Goal: Task Accomplishment & Management: Use online tool/utility

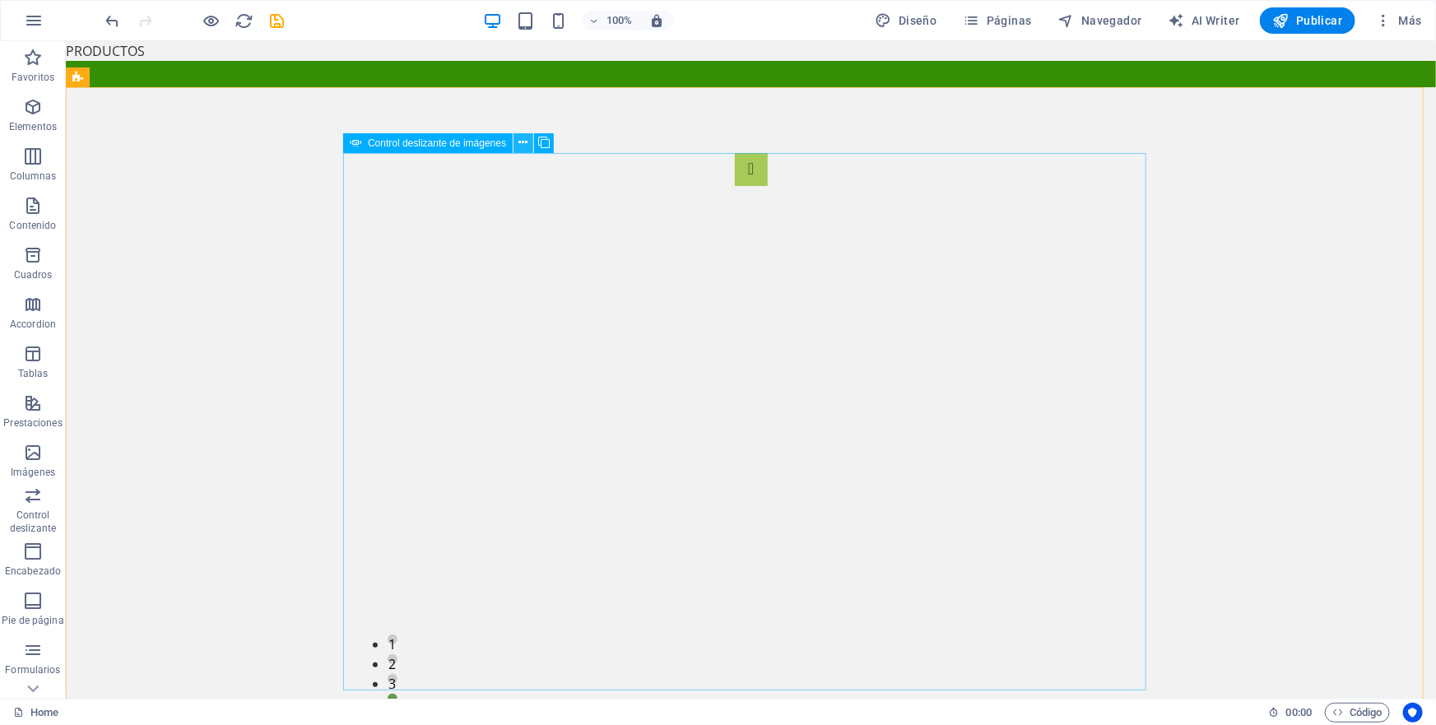
click at [521, 143] on icon at bounding box center [523, 142] width 9 height 17
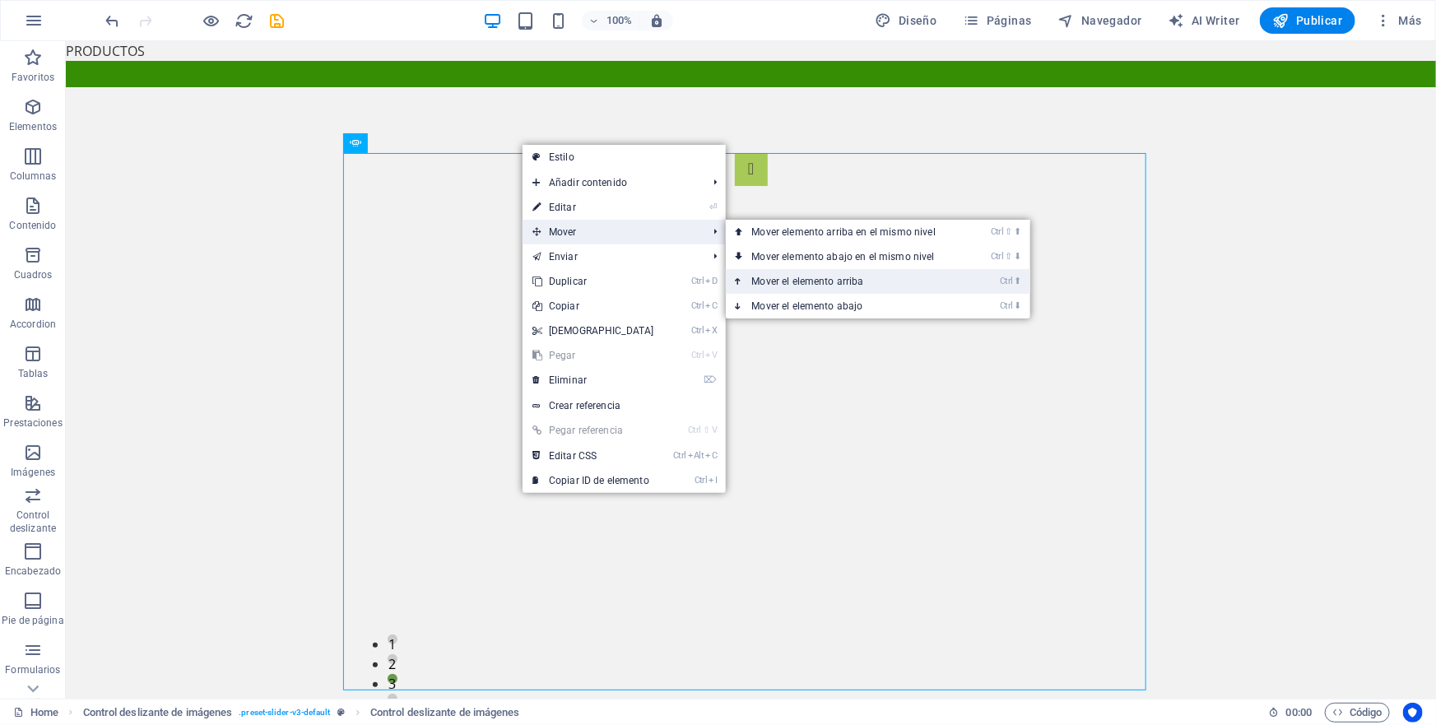
click at [783, 278] on link "Ctrl ⬆ Mover el elemento arriba" at bounding box center [847, 281] width 243 height 25
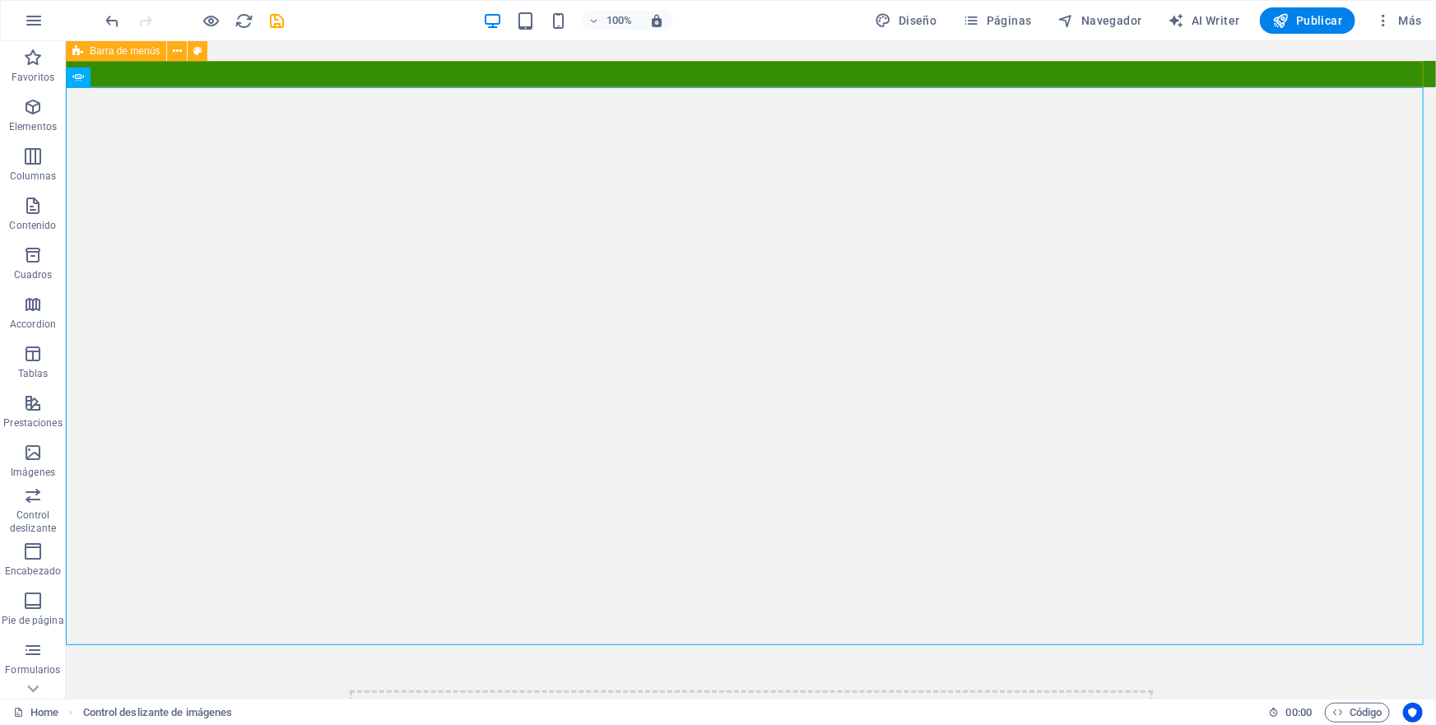
click at [345, 75] on div "Menu" at bounding box center [750, 73] width 1370 height 26
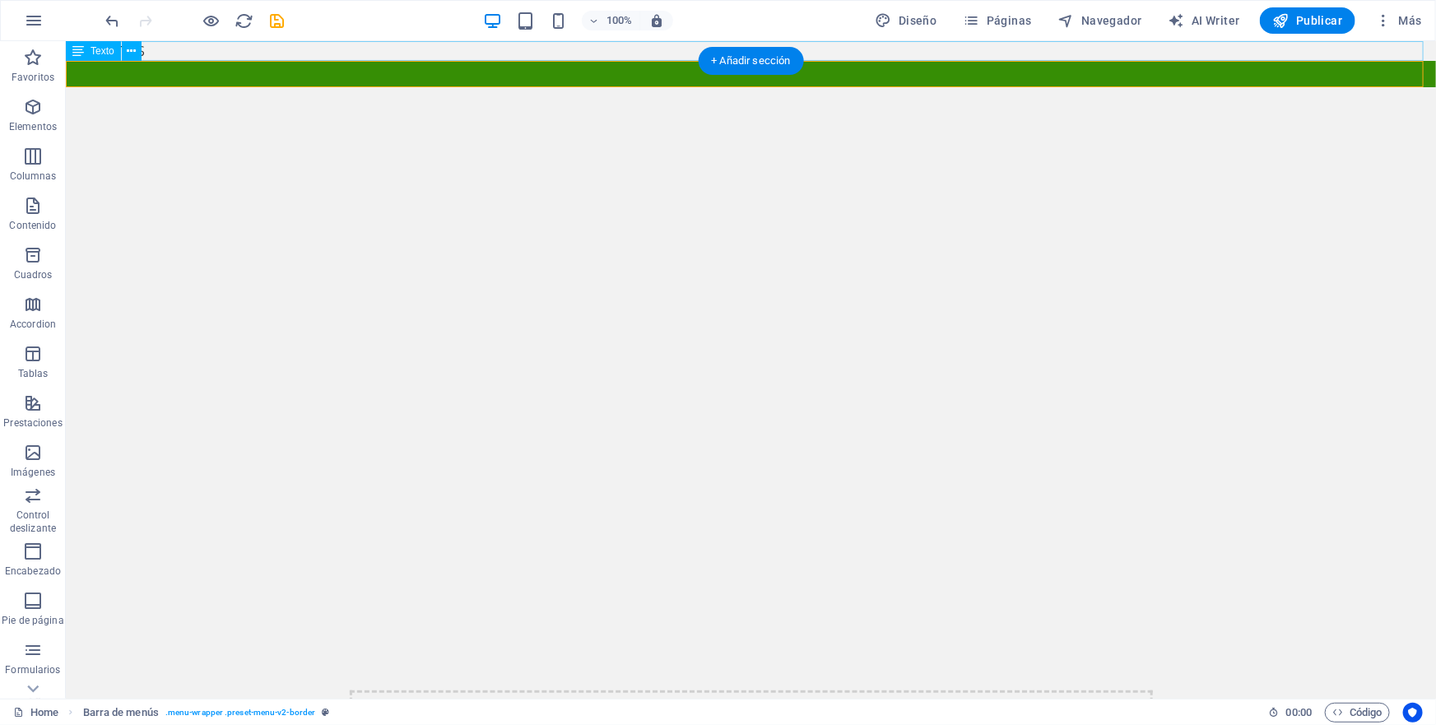
click at [154, 51] on div "PRODUCTOS" at bounding box center [750, 50] width 1370 height 20
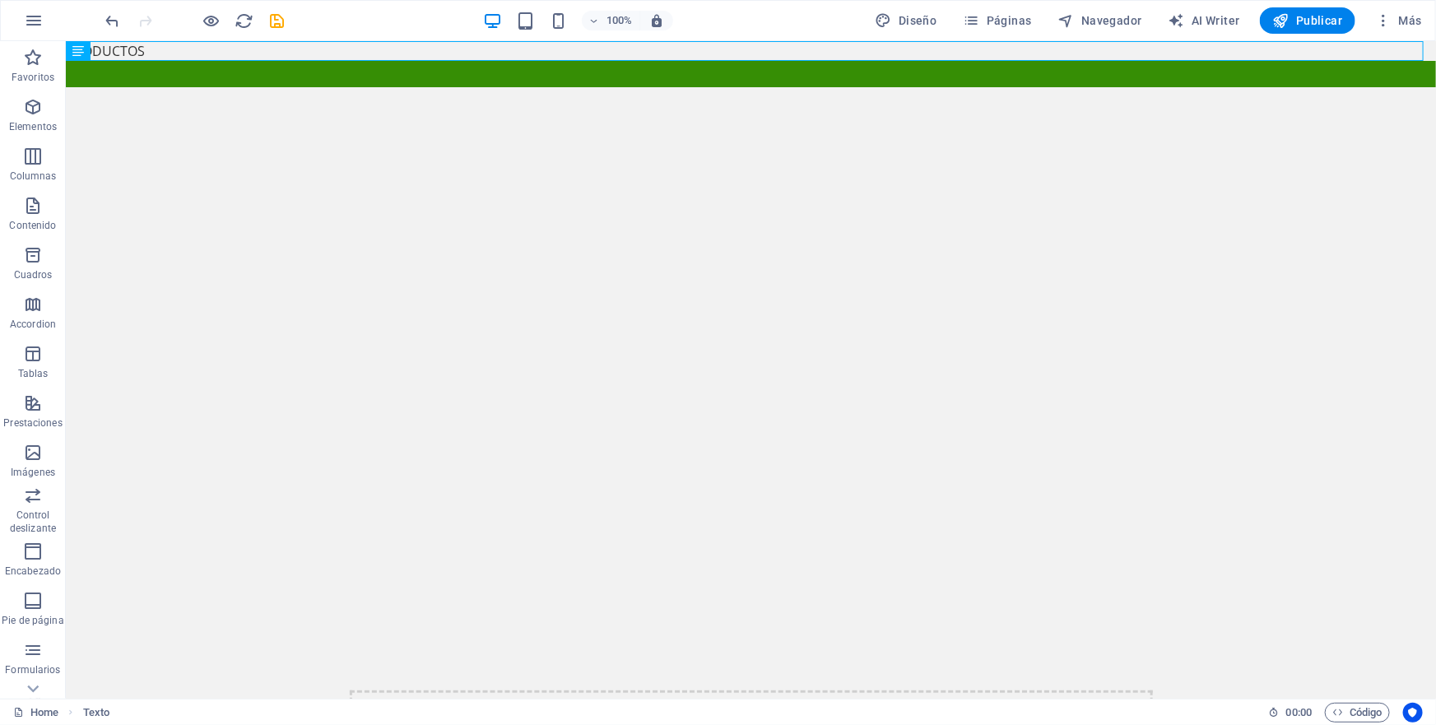
click at [176, 40] on div "100% Diseño Páginas Navegador AI Writer Publicar Más" at bounding box center [718, 21] width 1434 height 40
click at [134, 53] on icon at bounding box center [131, 51] width 9 height 17
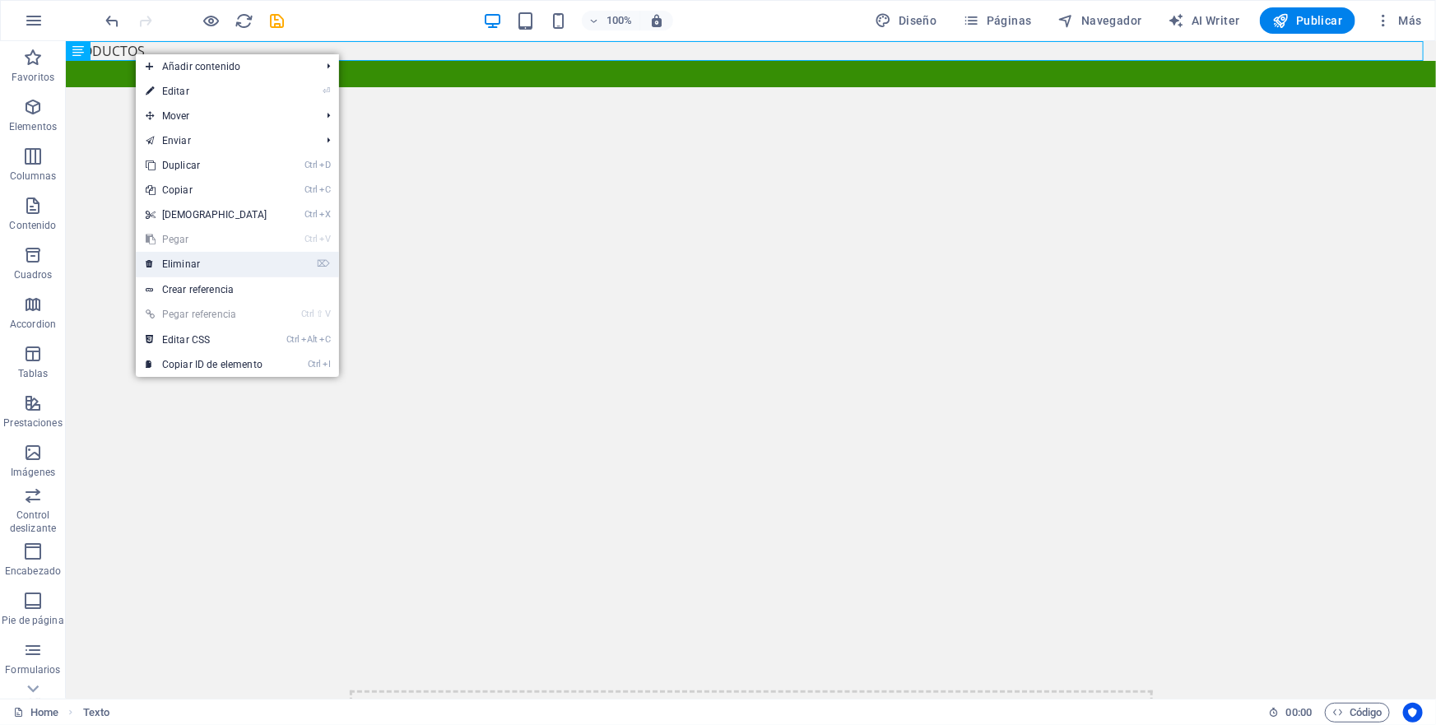
click at [185, 263] on link "⌦ Eliminar" at bounding box center [207, 264] width 142 height 25
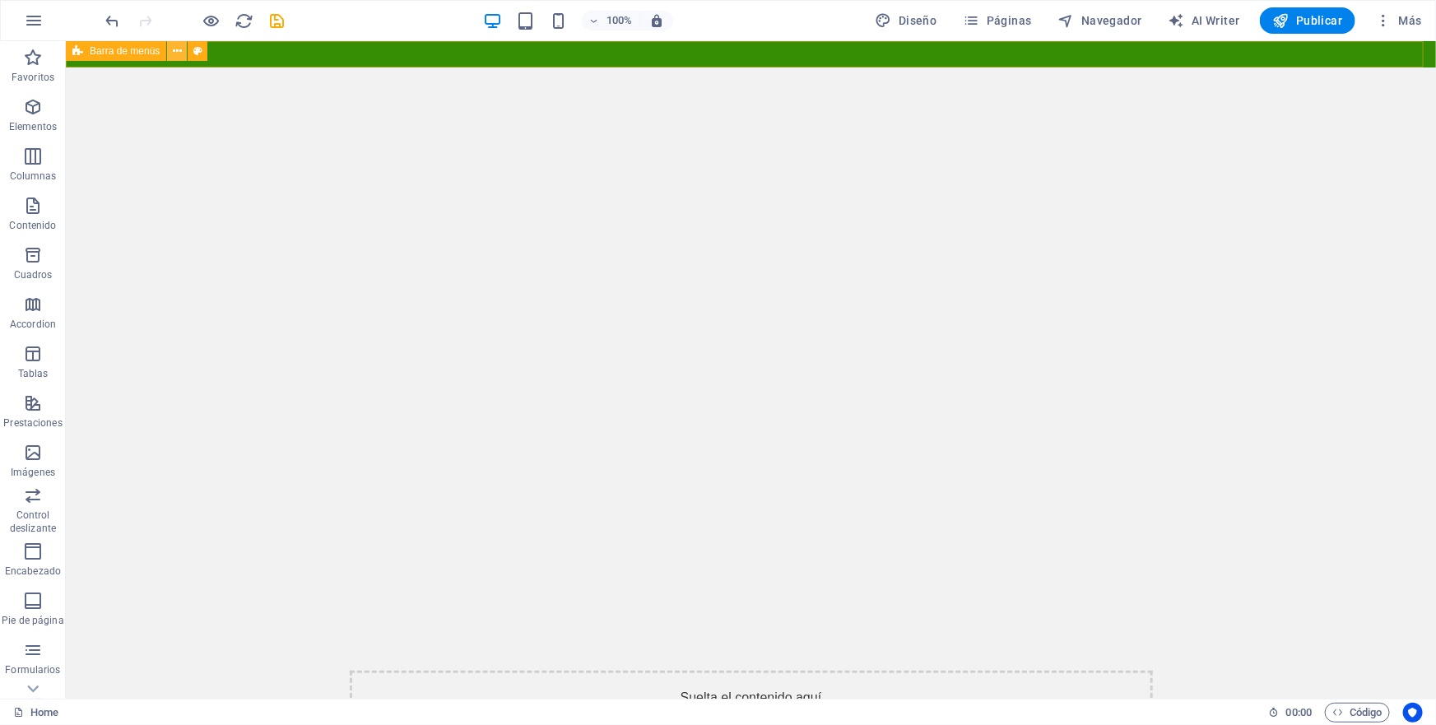
click at [176, 50] on icon at bounding box center [177, 51] width 9 height 17
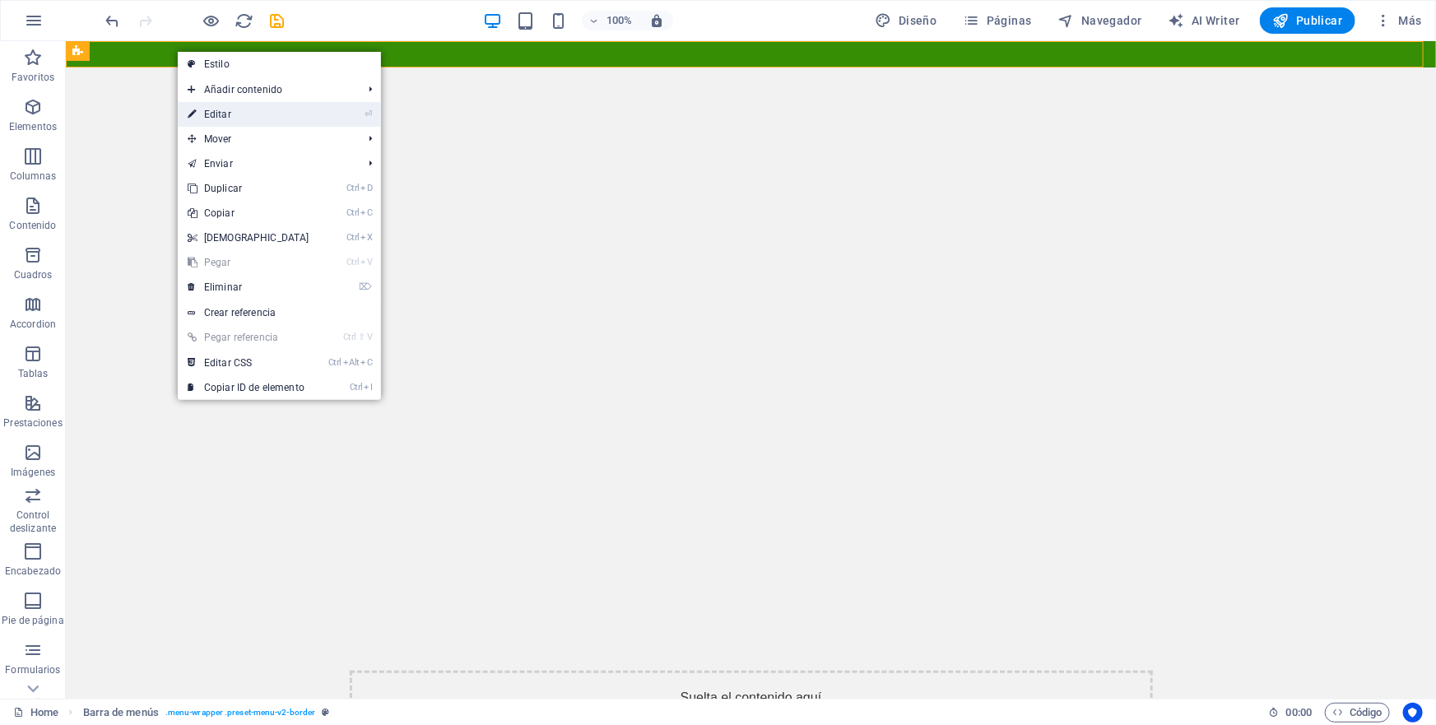
click at [214, 109] on link "⏎ Editar" at bounding box center [249, 114] width 142 height 25
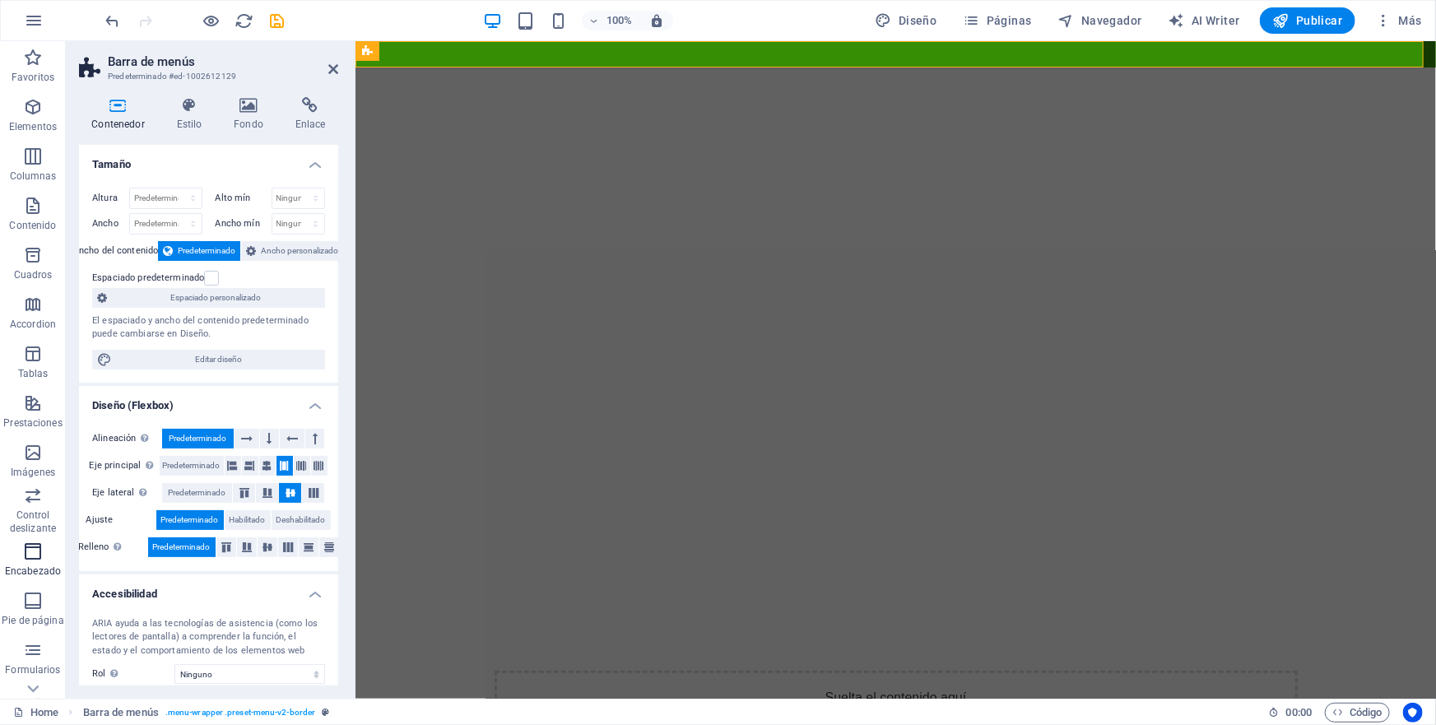
click at [30, 552] on icon "button" at bounding box center [33, 552] width 20 height 20
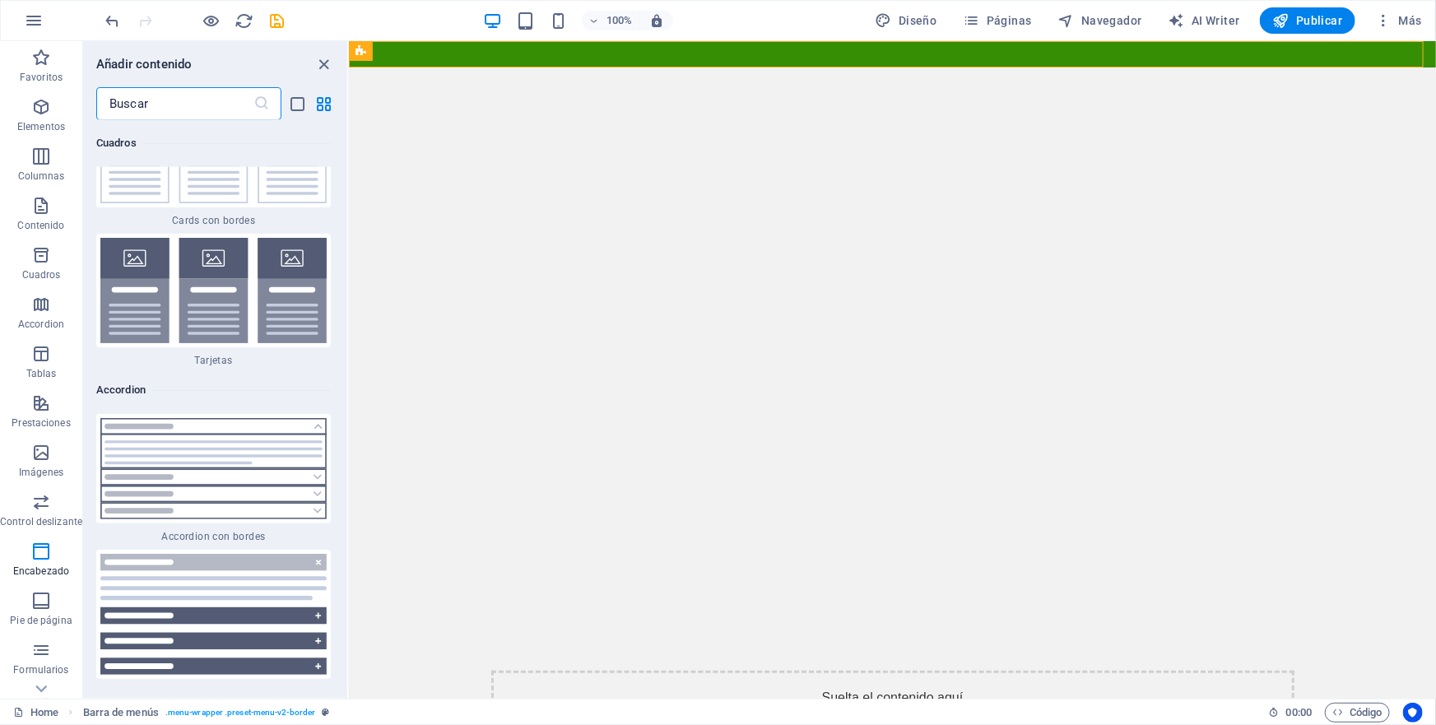
scroll to position [9834, 0]
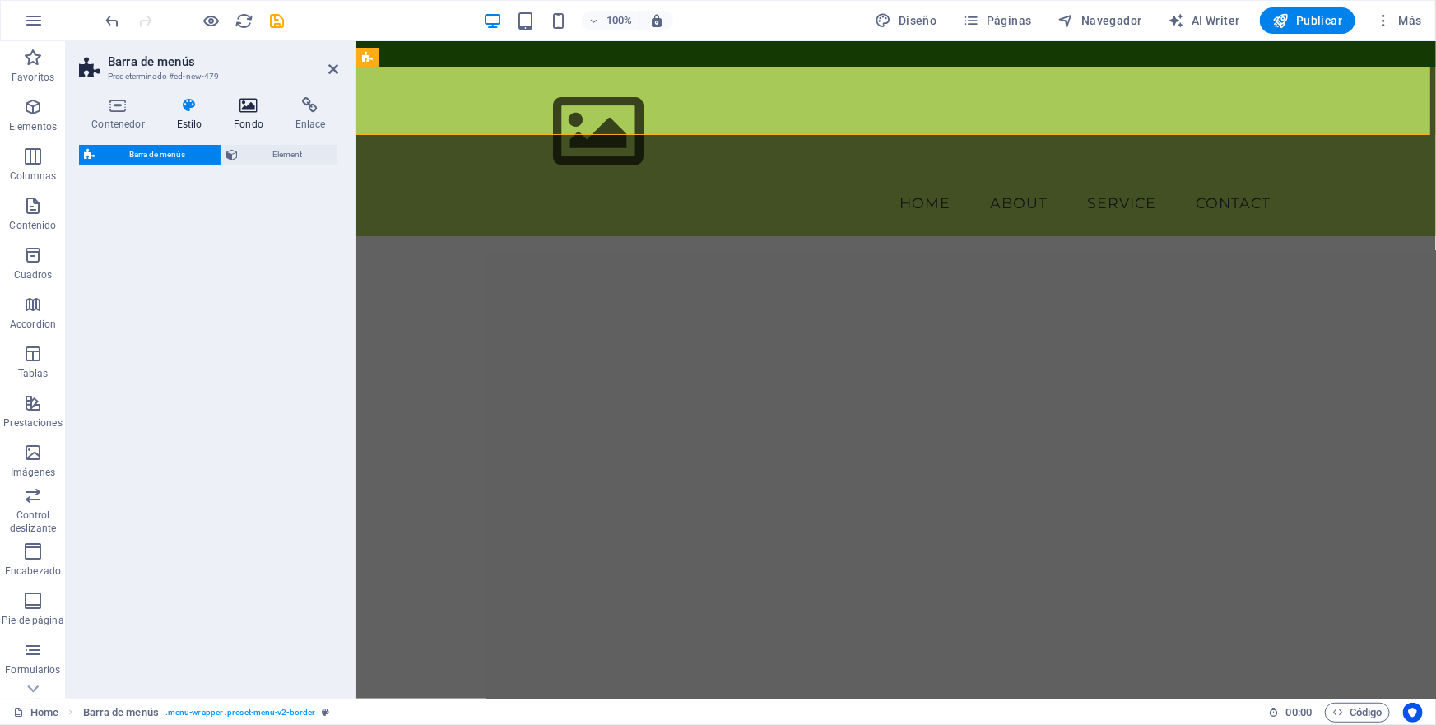
click at [188, 106] on icon at bounding box center [189, 105] width 51 height 16
select select "rem"
select select "preset-menu-v2-border"
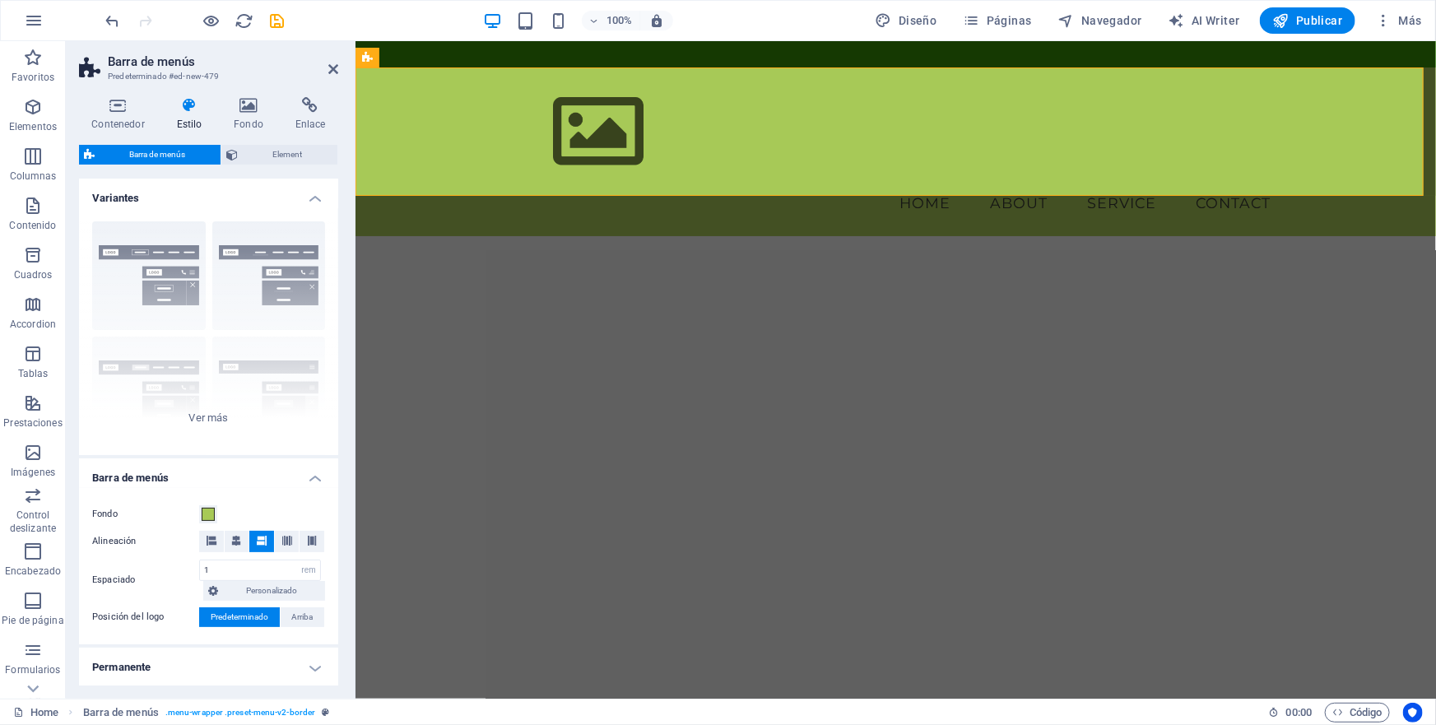
click at [188, 105] on icon at bounding box center [189, 105] width 51 height 16
click at [247, 106] on icon at bounding box center [248, 105] width 55 height 16
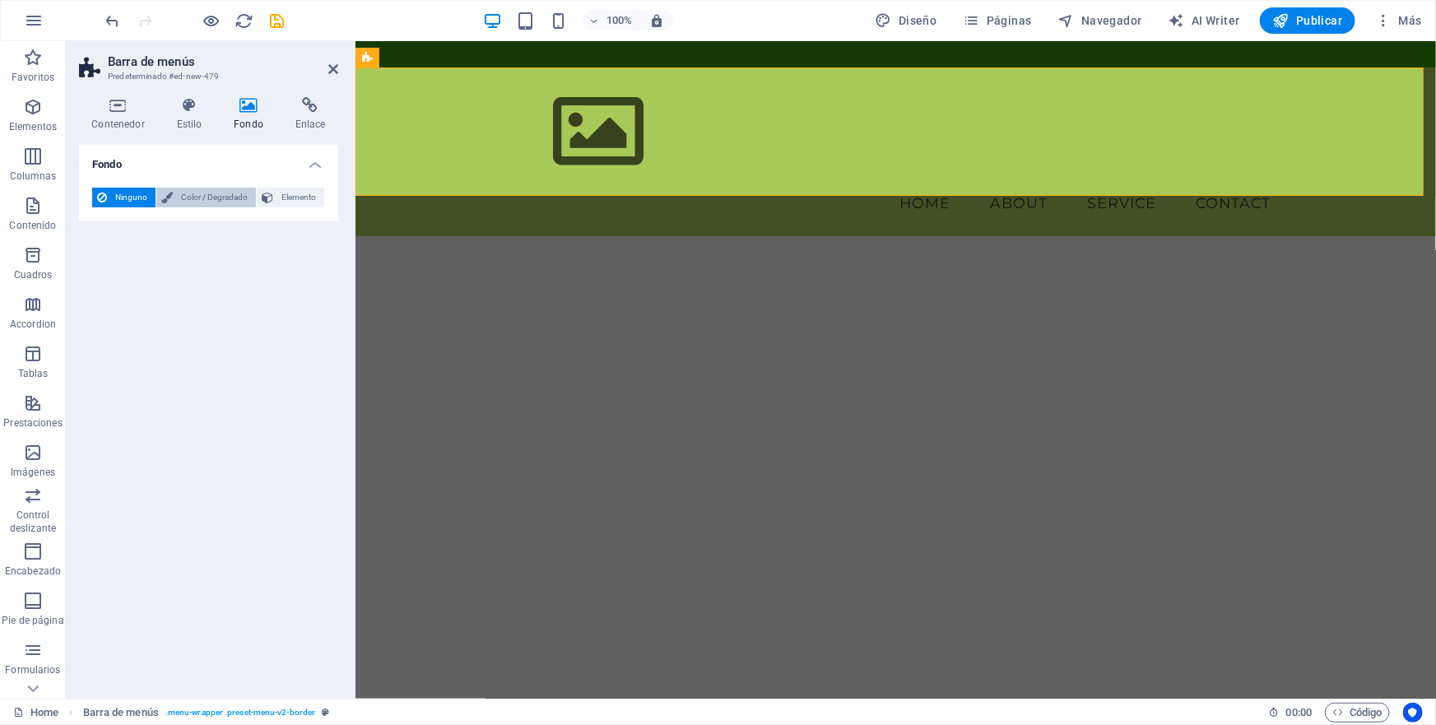
click at [188, 195] on span "Color / Degradado" at bounding box center [214, 198] width 73 height 20
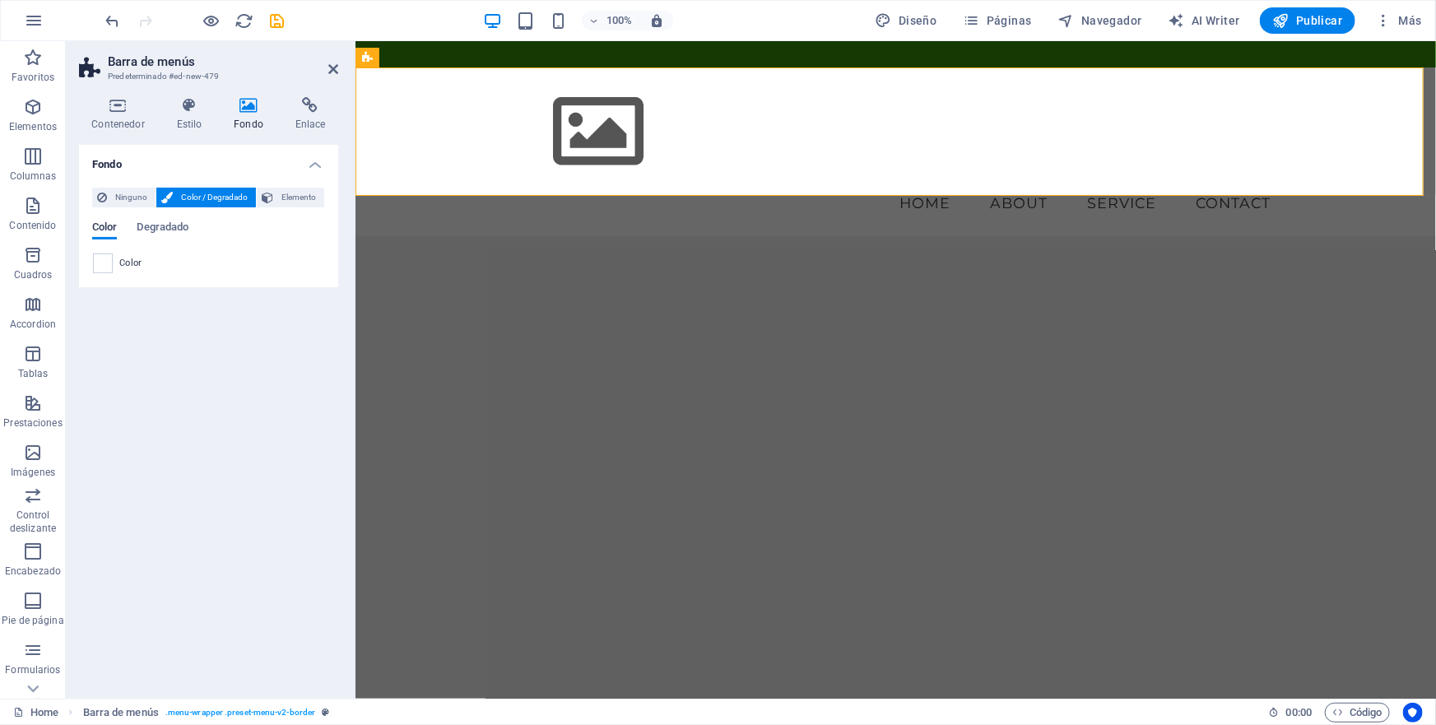
click at [101, 231] on span "Color" at bounding box center [104, 228] width 25 height 23
click at [128, 262] on span "Color" at bounding box center [130, 263] width 23 height 13
click at [106, 263] on span at bounding box center [103, 263] width 18 height 18
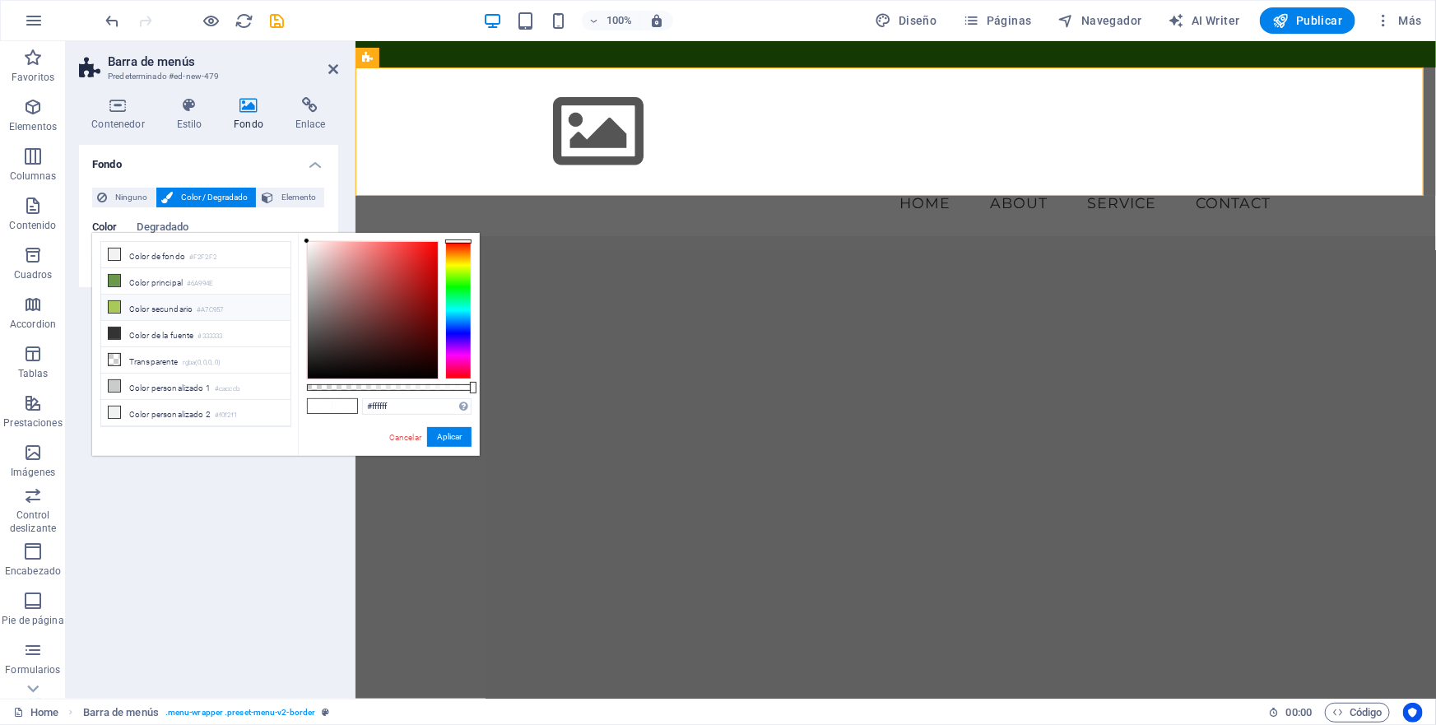
click at [114, 305] on icon at bounding box center [115, 307] width 12 height 12
type input "#a7c957"
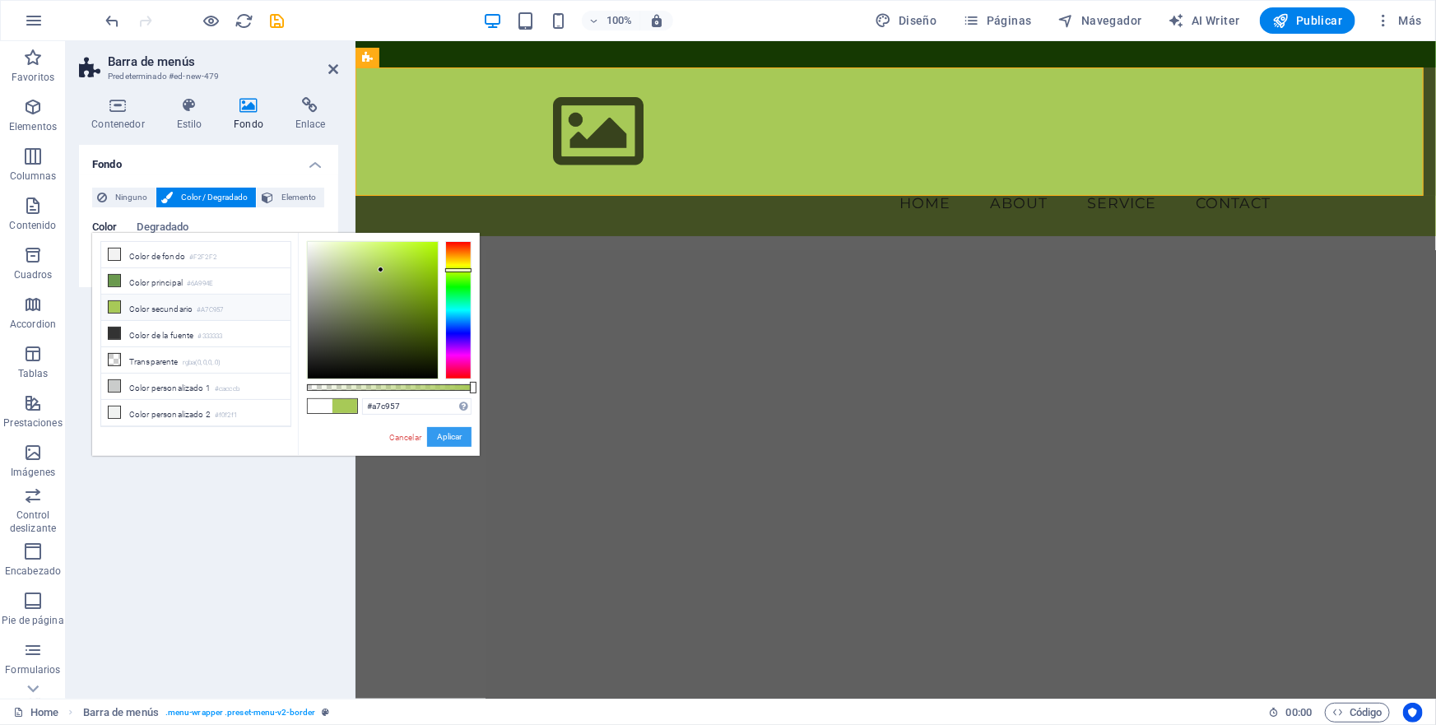
click at [431, 259] on div at bounding box center [373, 310] width 130 height 137
click at [422, 269] on div at bounding box center [373, 310] width 130 height 137
click at [407, 271] on div at bounding box center [373, 310] width 130 height 137
click at [452, 436] on button "Aplicar" at bounding box center [449, 437] width 44 height 20
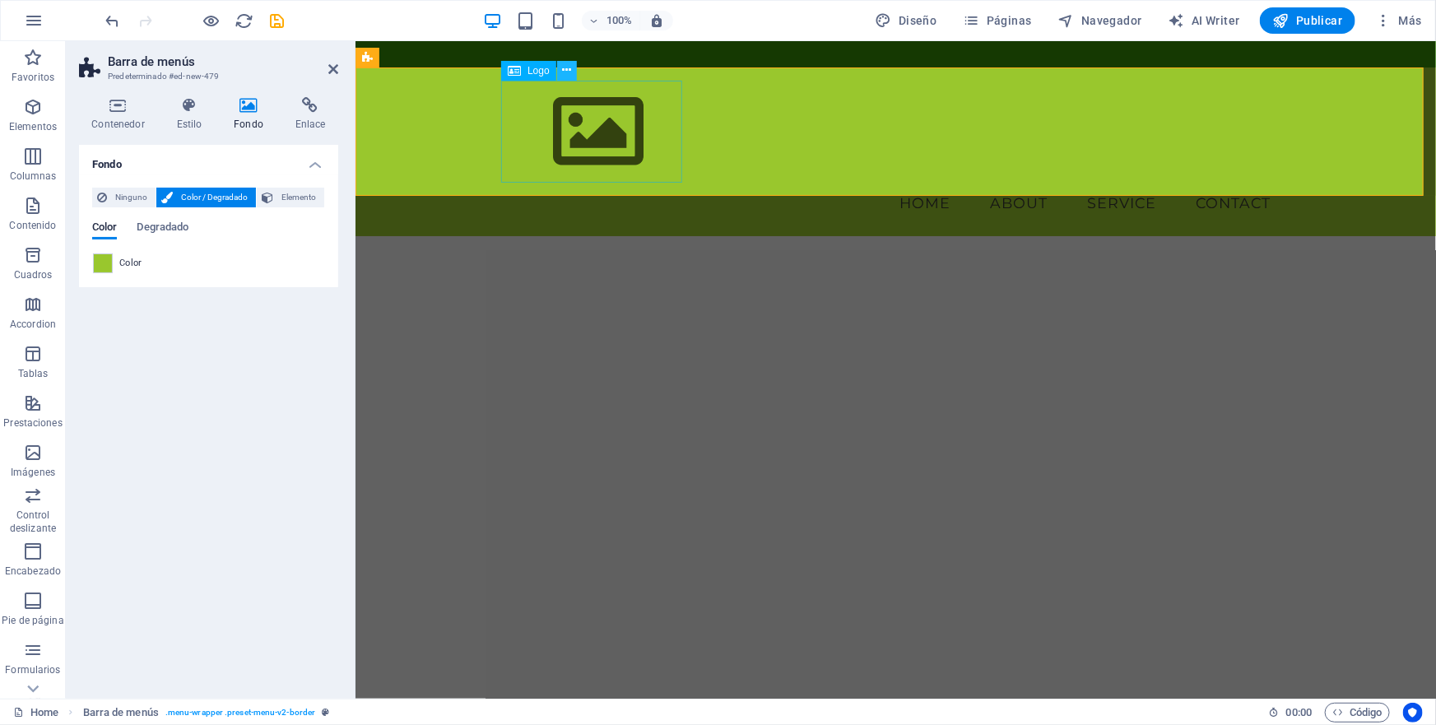
click at [566, 69] on icon at bounding box center [566, 70] width 9 height 17
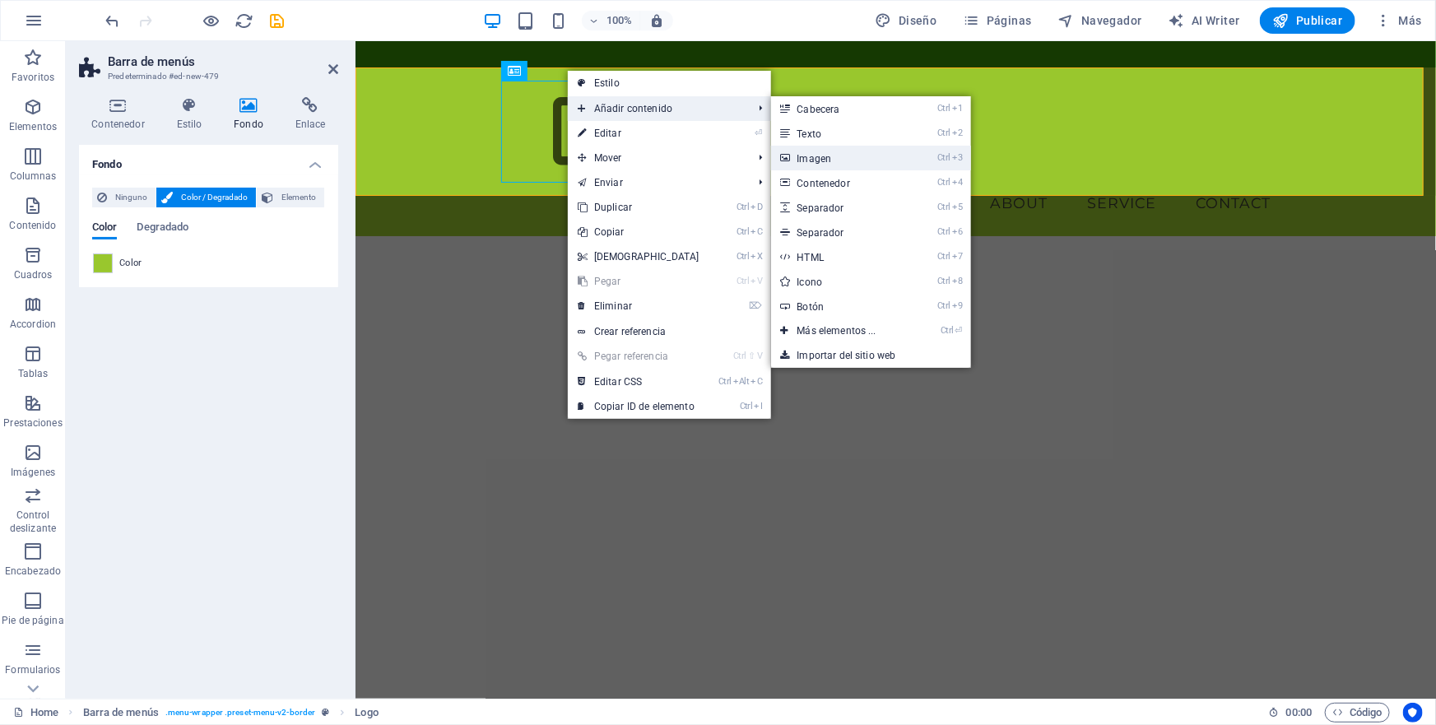
click at [809, 158] on link "Ctrl 3 Imagen" at bounding box center [840, 158] width 138 height 25
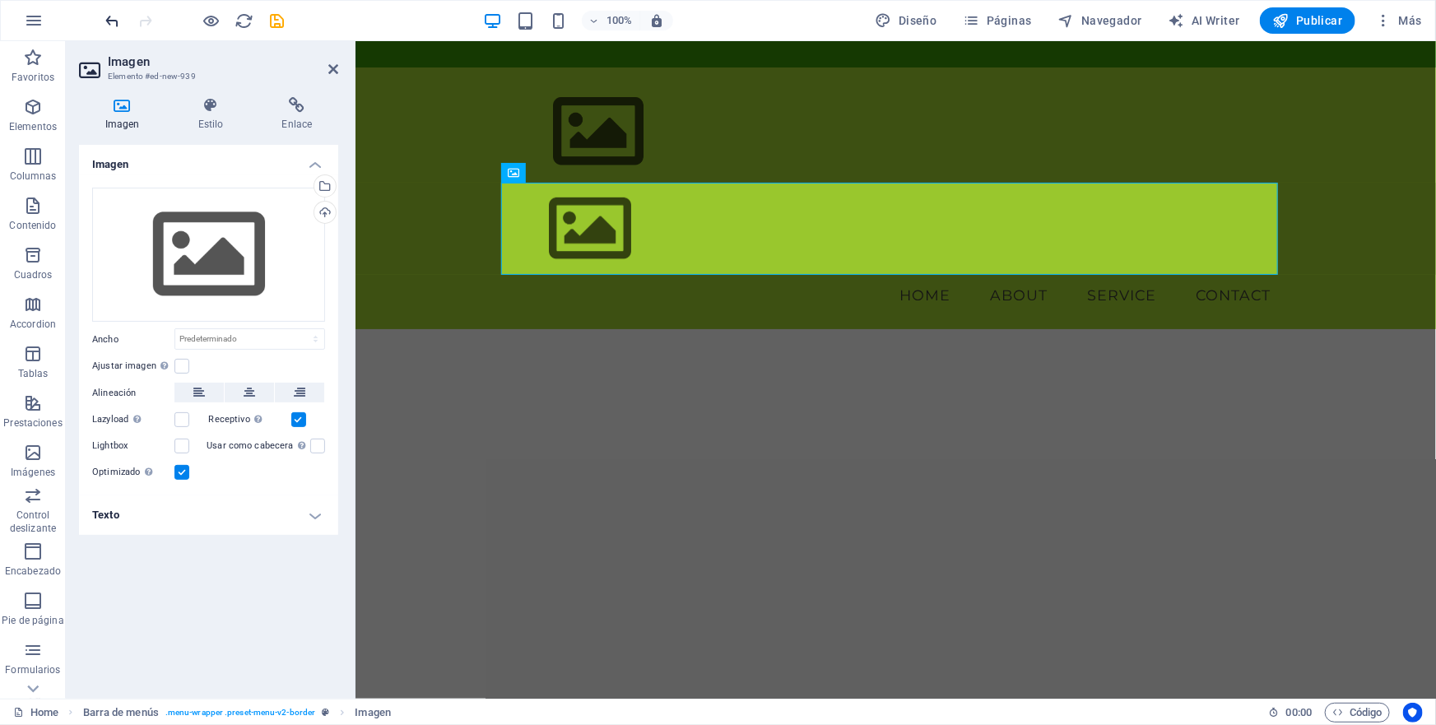
click at [116, 21] on icon "undo" at bounding box center [113, 21] width 19 height 19
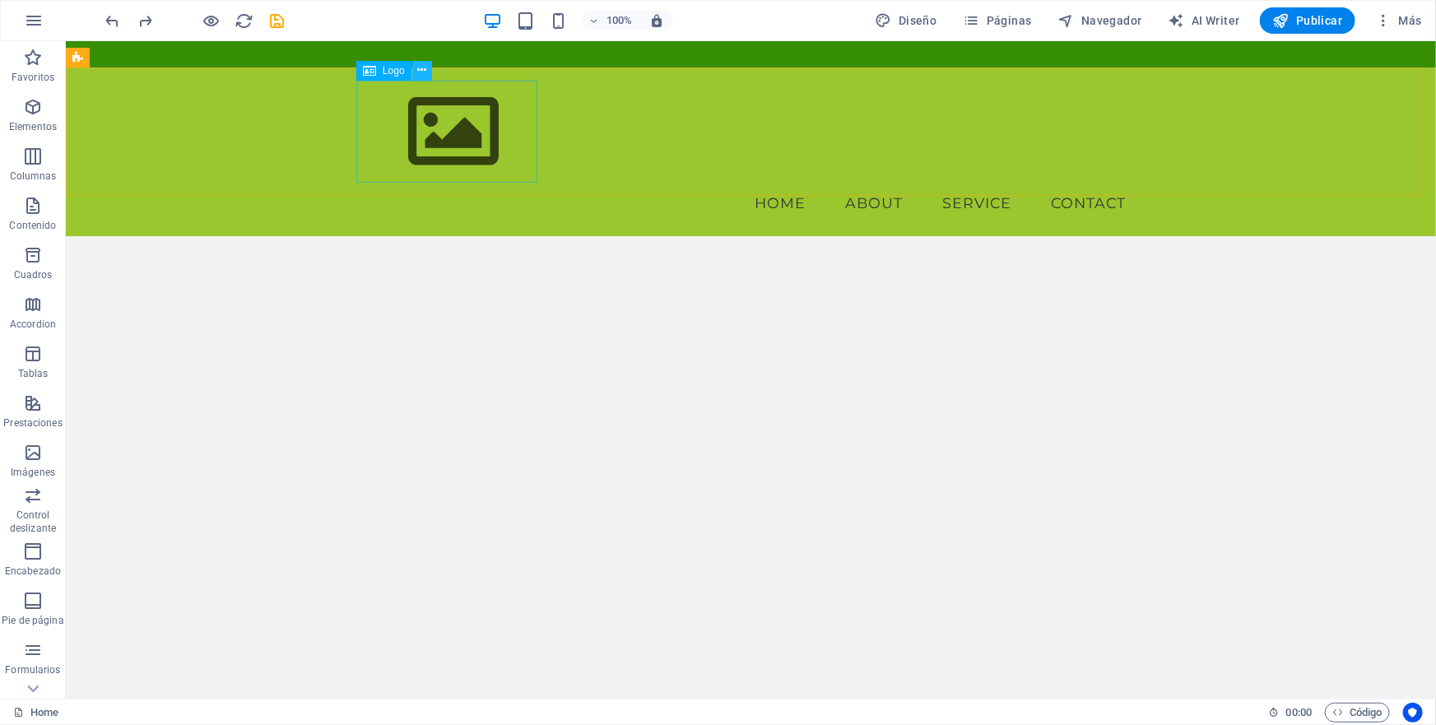
click at [420, 72] on icon at bounding box center [421, 70] width 9 height 17
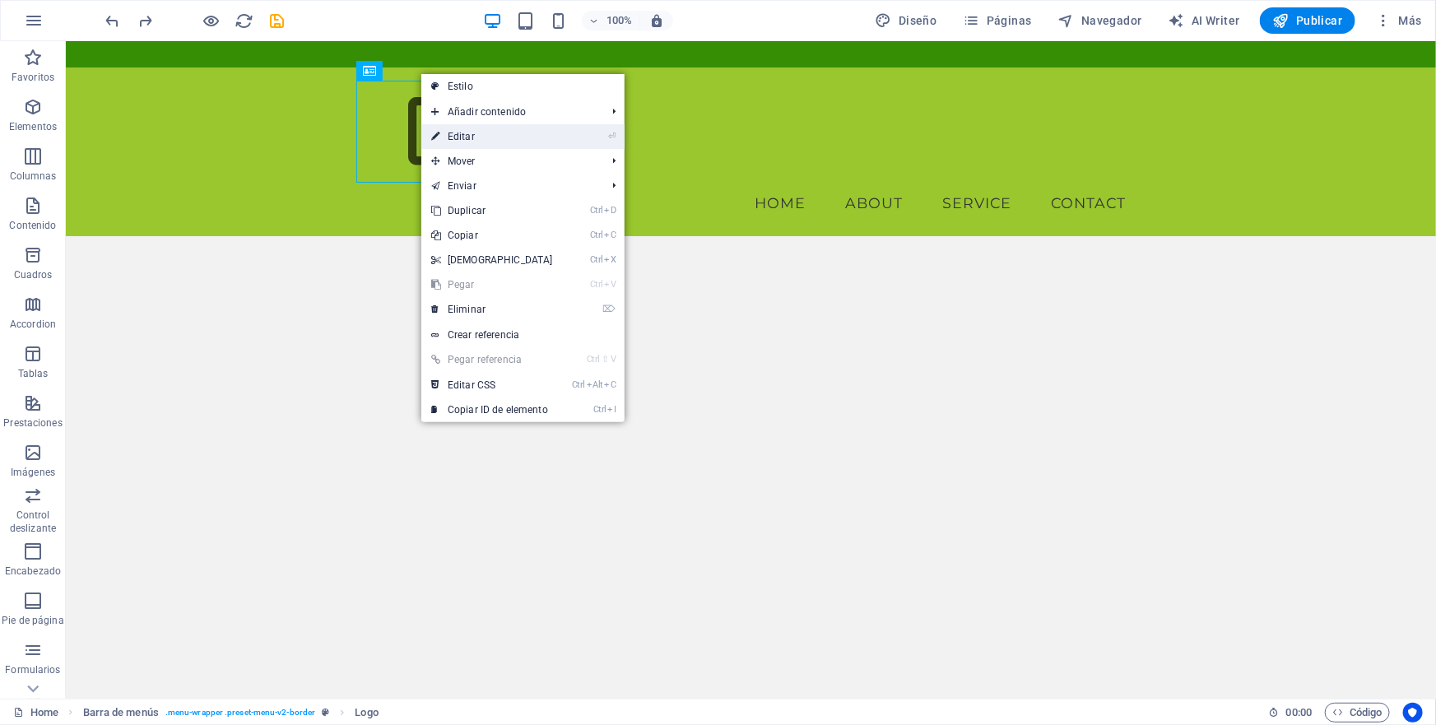
click at [470, 135] on link "⏎ Editar" at bounding box center [492, 136] width 142 height 25
select select "px"
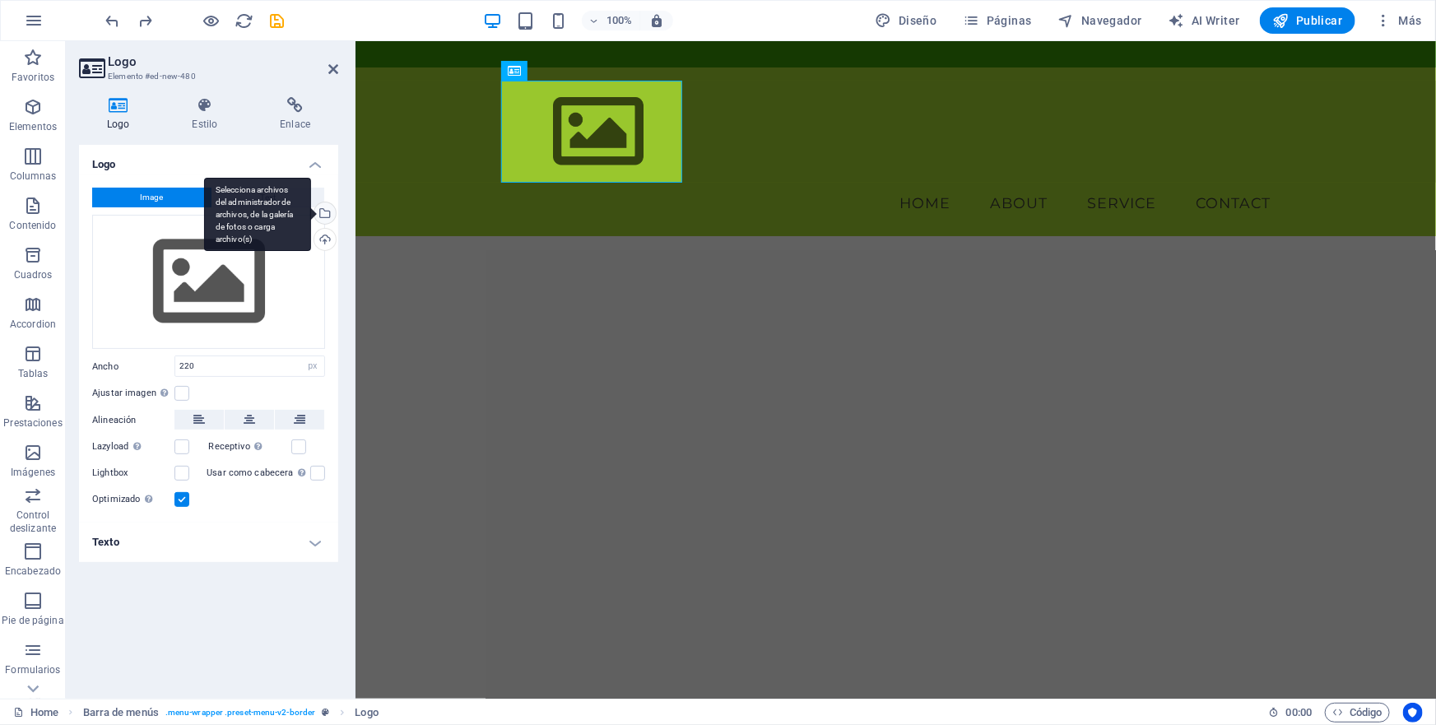
click at [311, 211] on div "Selecciona archivos del administrador de archivos, de la galería de fotos o car…" at bounding box center [257, 215] width 107 height 74
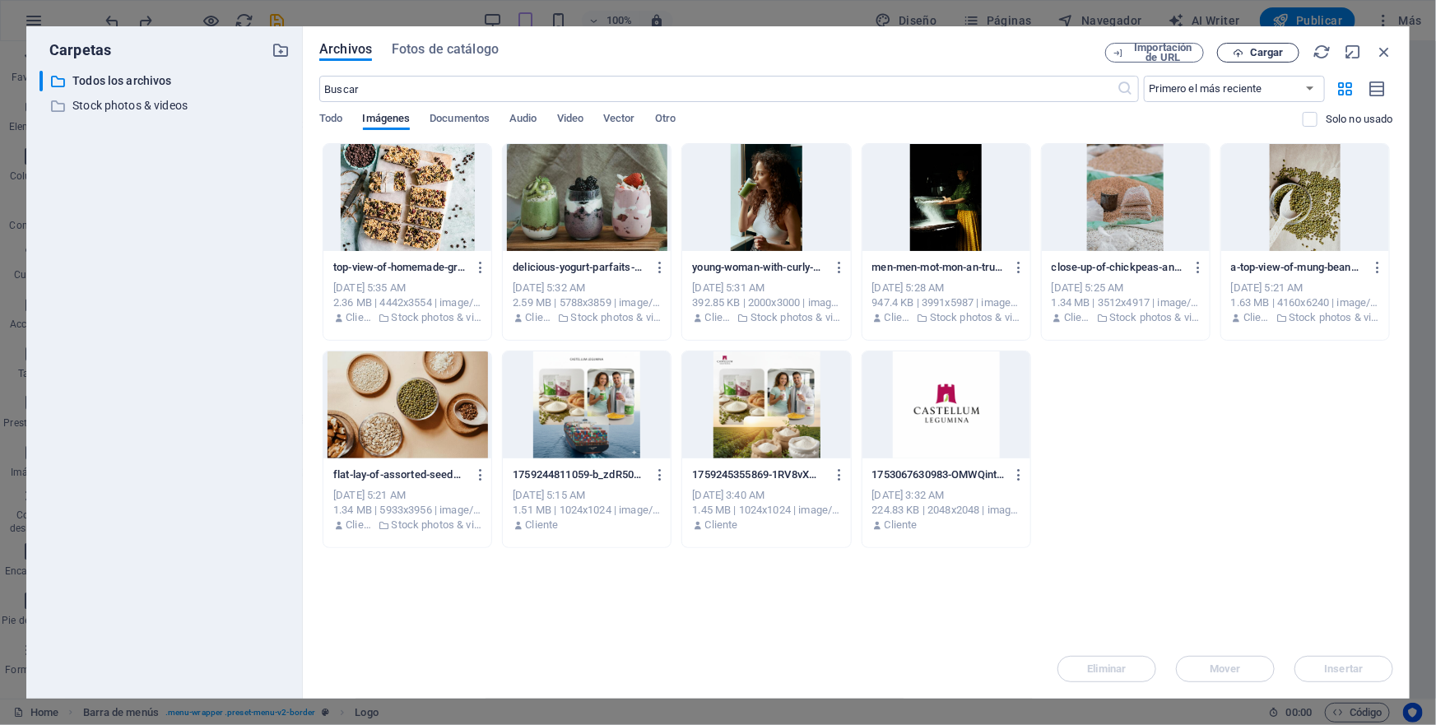
click at [1260, 52] on span "Cargar" at bounding box center [1267, 53] width 34 height 10
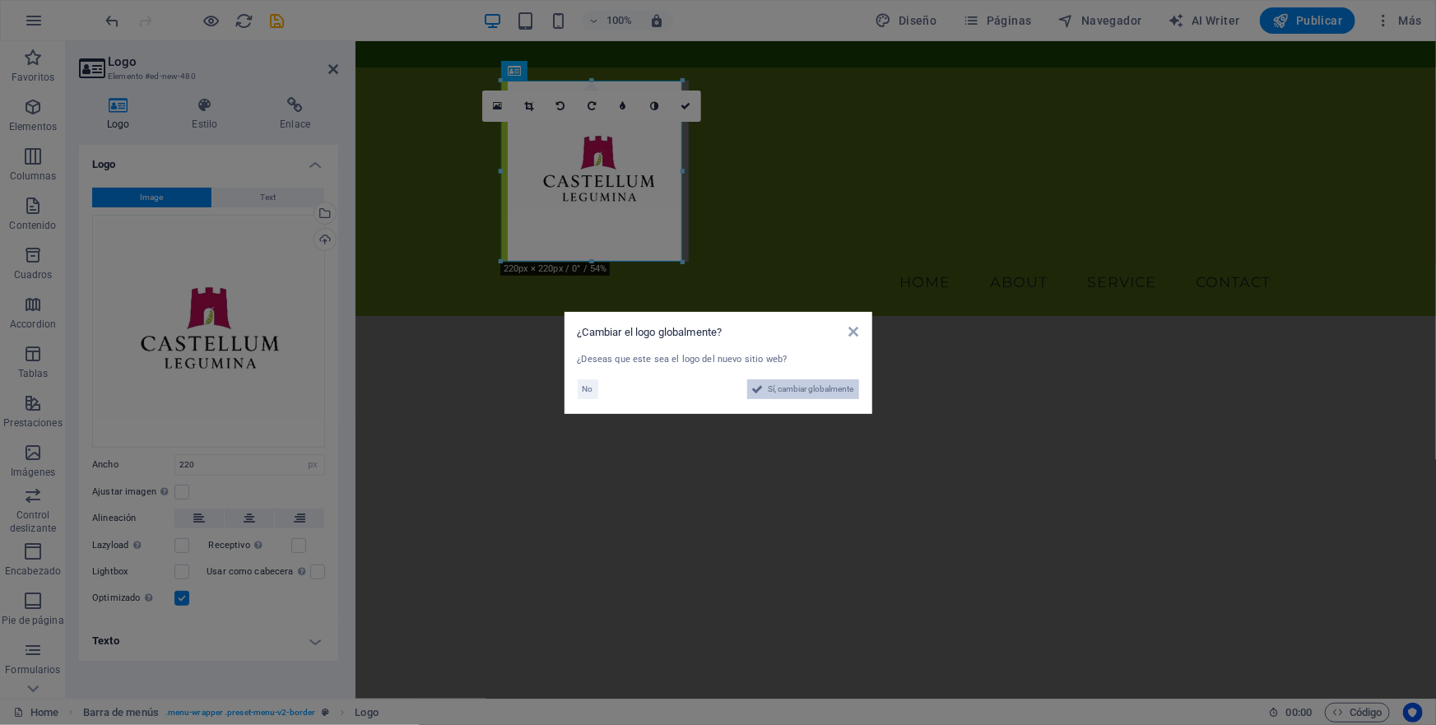
click at [808, 388] on span "Sí, cambiar globalmente" at bounding box center [812, 389] width 86 height 20
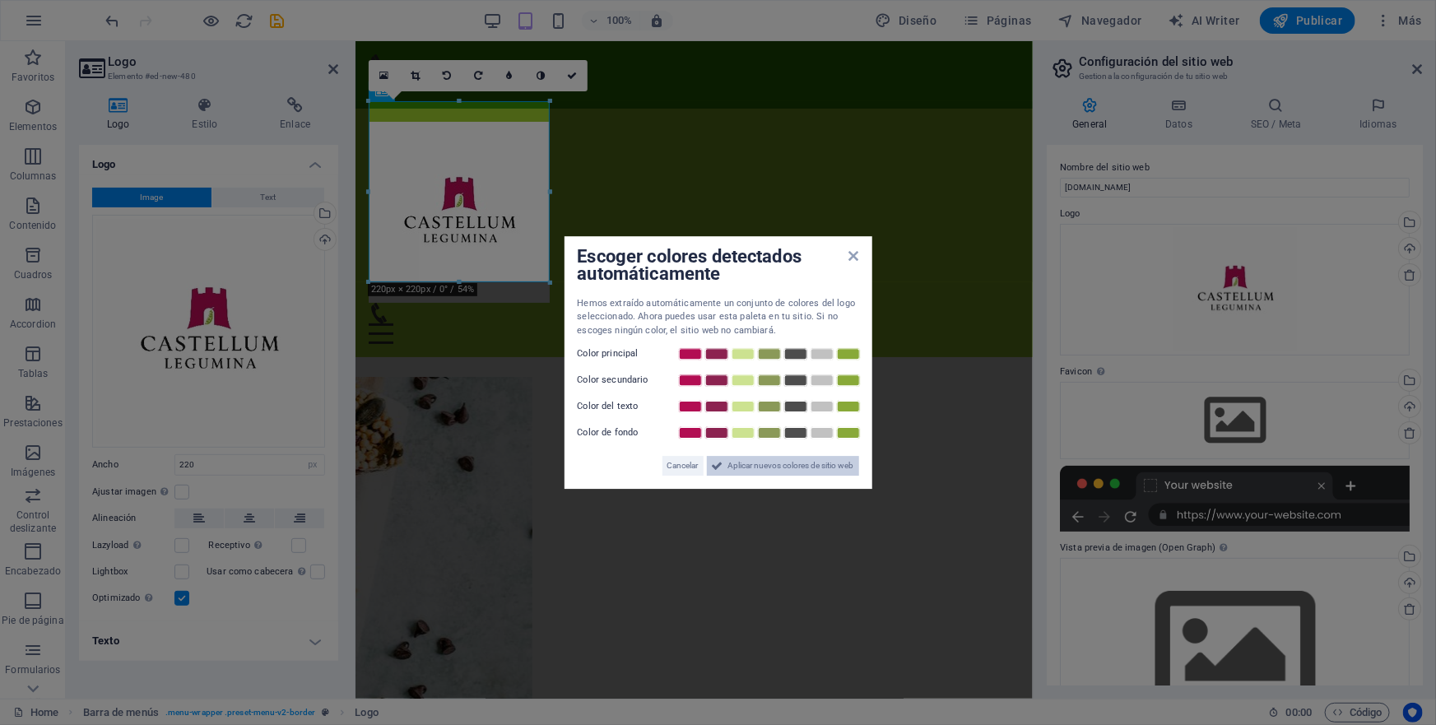
click at [774, 465] on span "Aplicar nuevos colores de sitio web" at bounding box center [791, 466] width 126 height 20
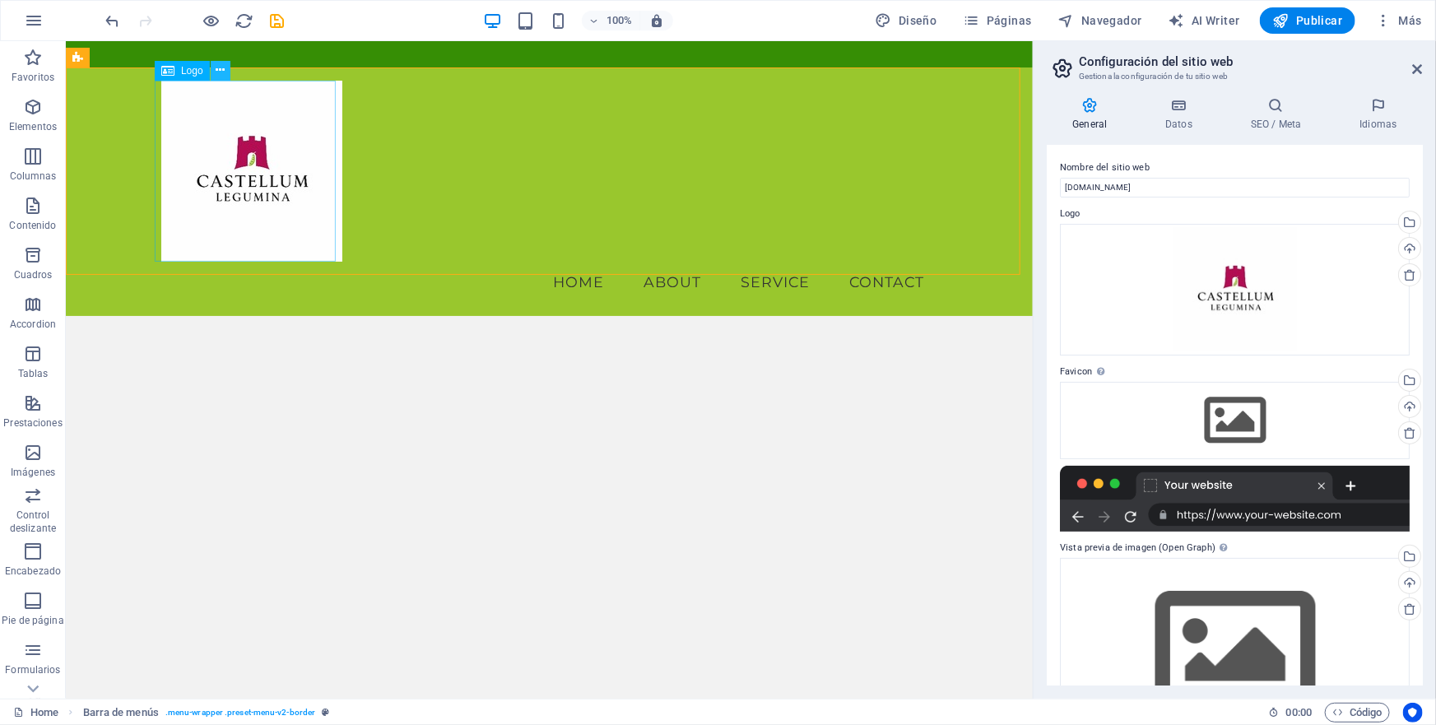
click at [218, 72] on icon at bounding box center [220, 70] width 9 height 17
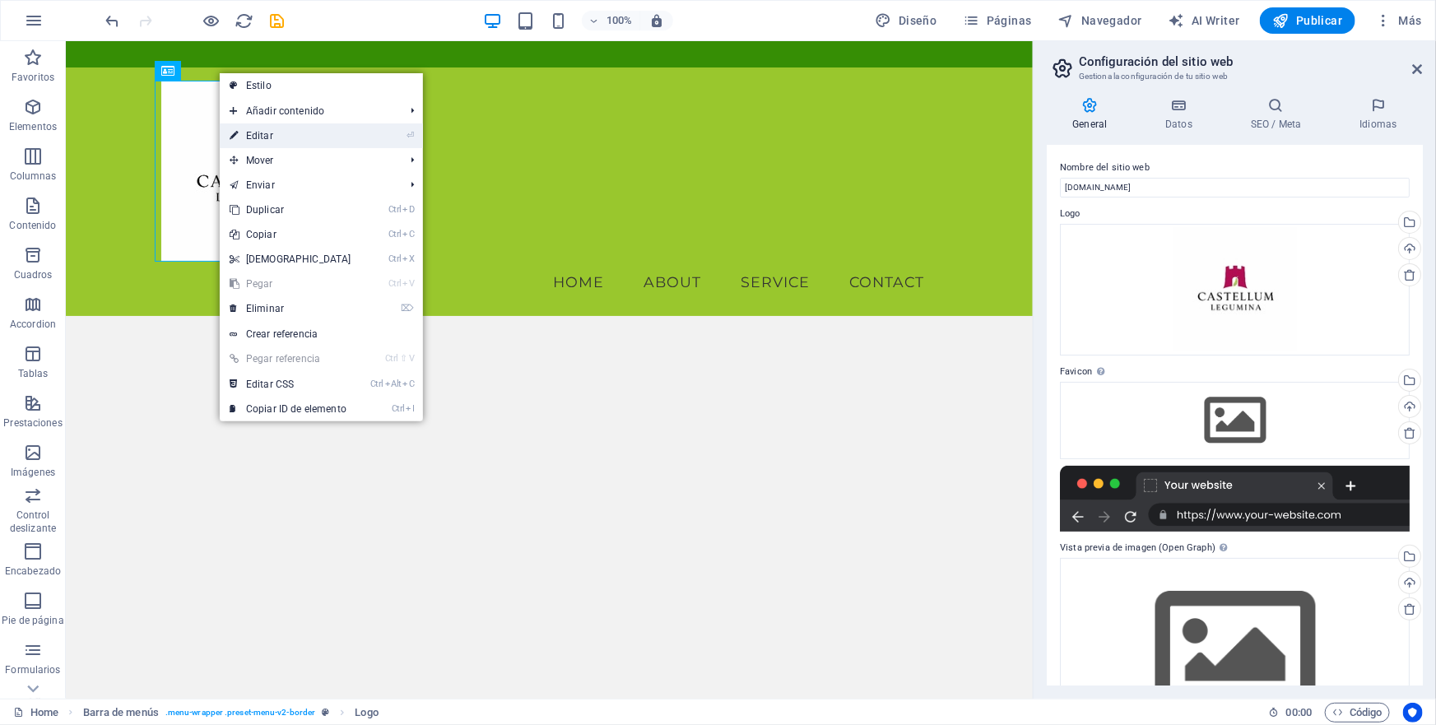
click at [265, 137] on link "⏎ Editar" at bounding box center [291, 135] width 142 height 25
select select "px"
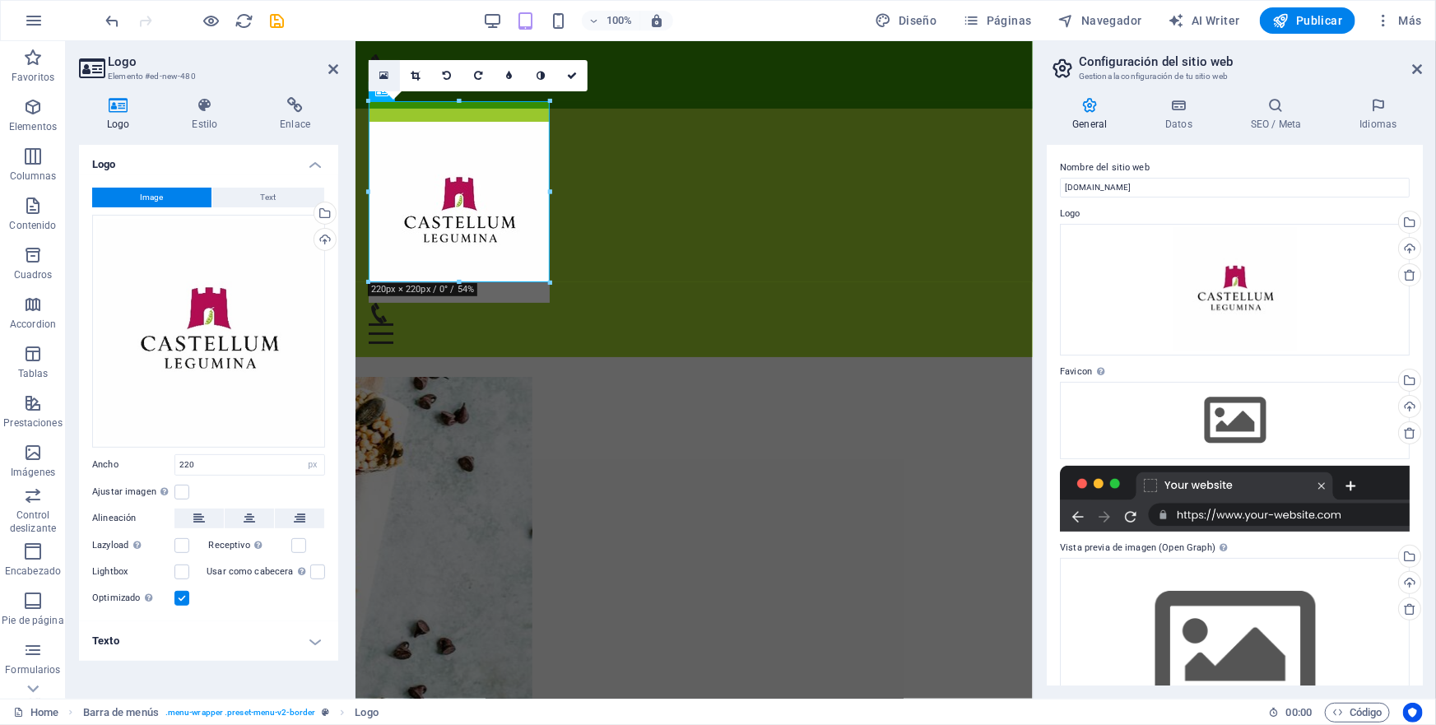
click at [382, 76] on icon at bounding box center [383, 76] width 9 height 12
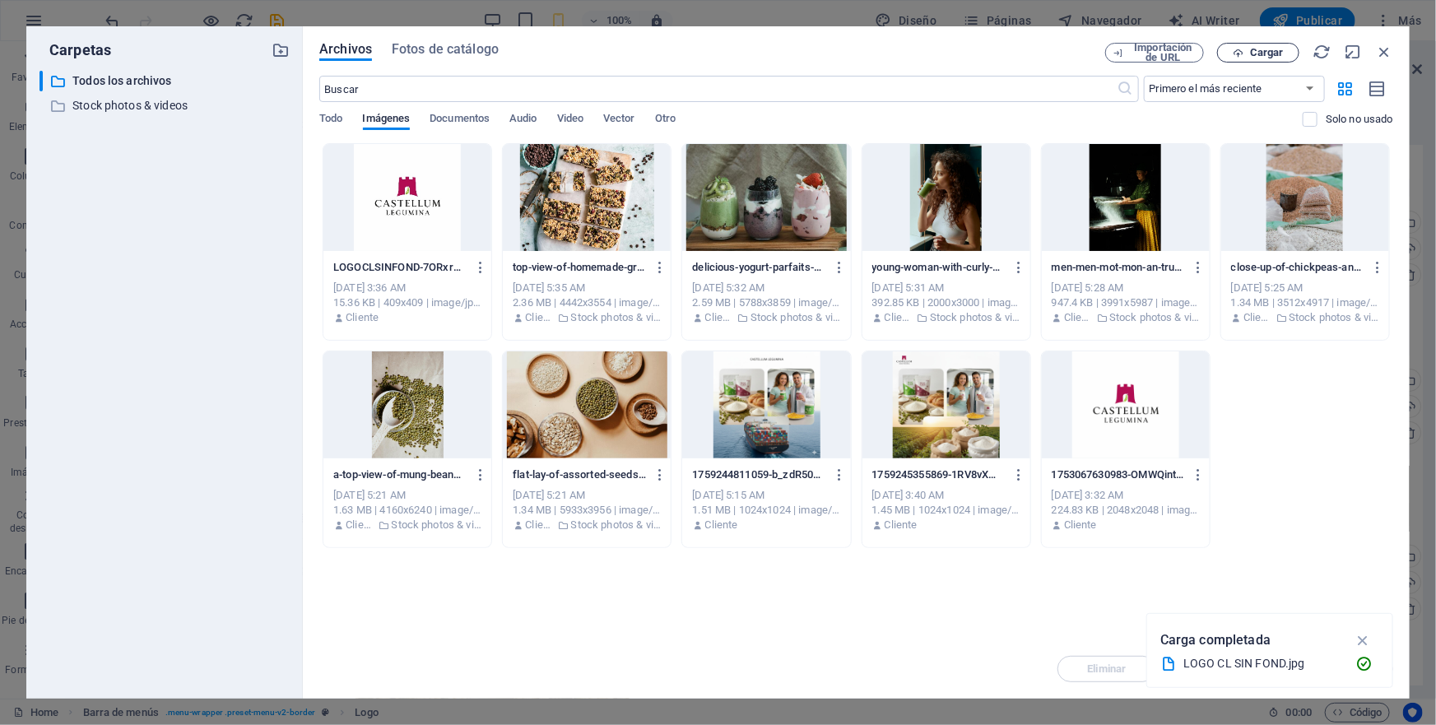
click at [1257, 52] on span "Cargar" at bounding box center [1267, 53] width 34 height 10
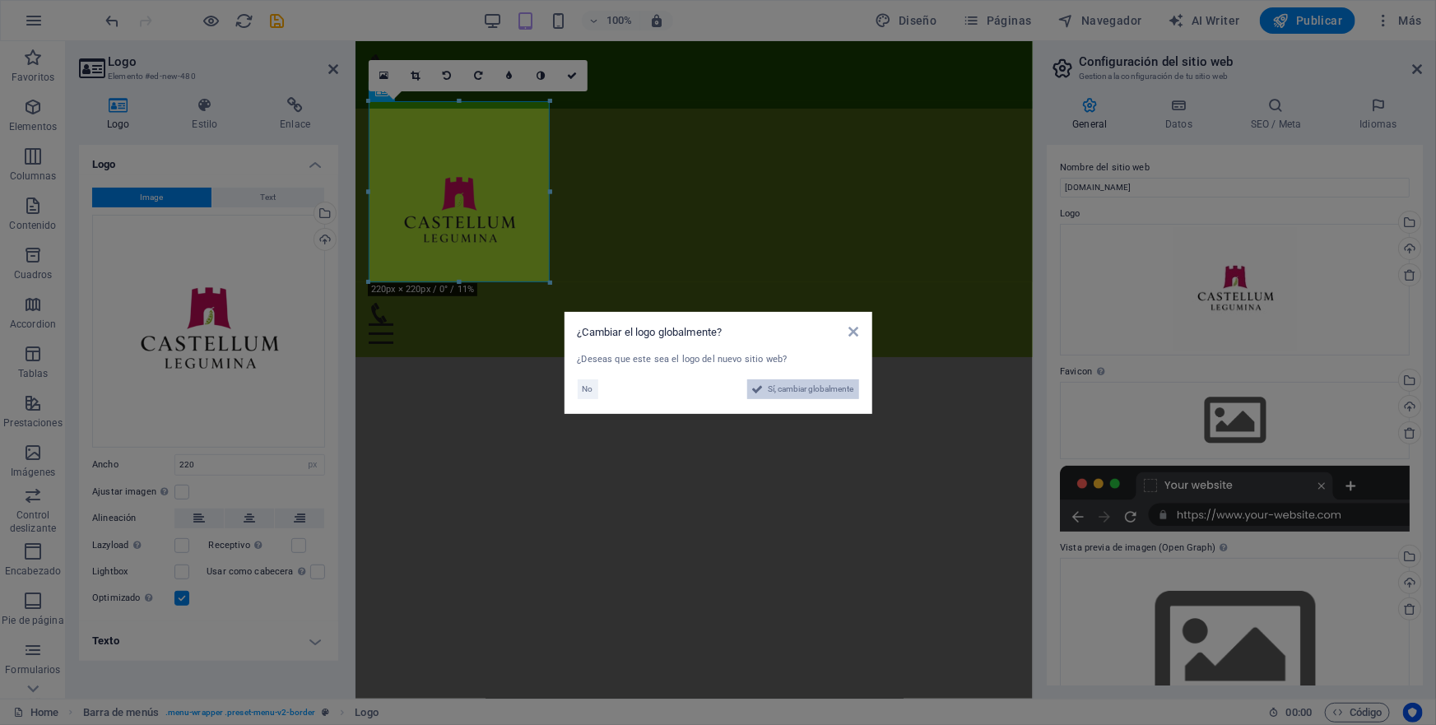
click at [809, 388] on span "Sí, cambiar globalmente" at bounding box center [812, 389] width 86 height 20
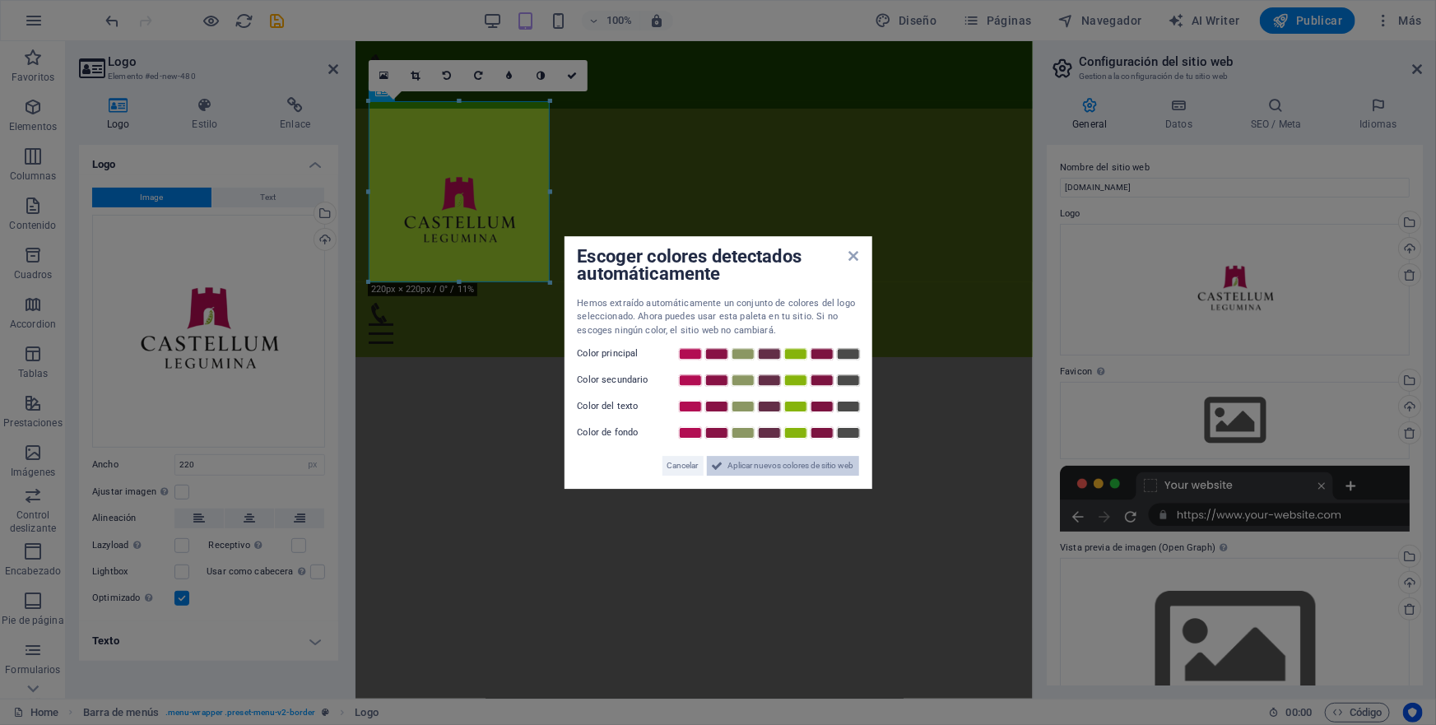
click at [780, 468] on span "Aplicar nuevos colores de sitio web" at bounding box center [791, 466] width 126 height 20
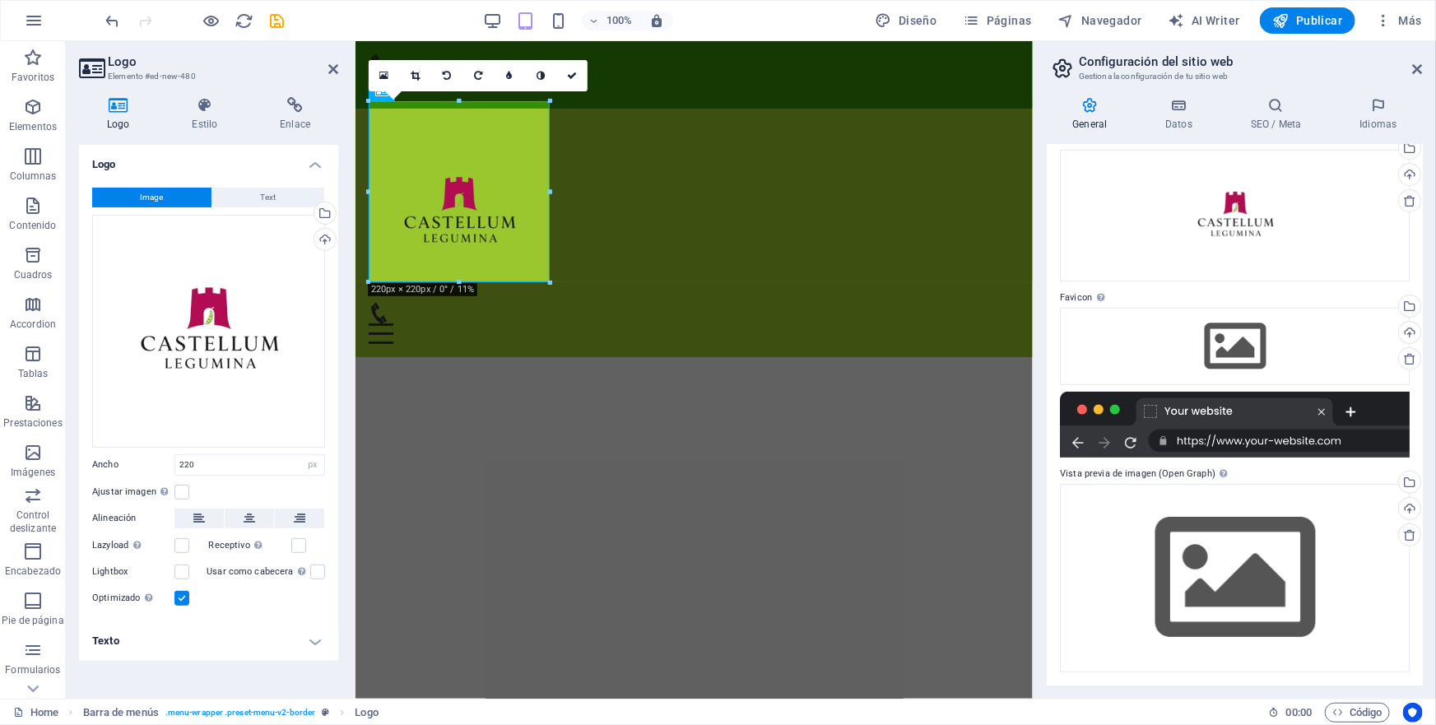
scroll to position [0, 0]
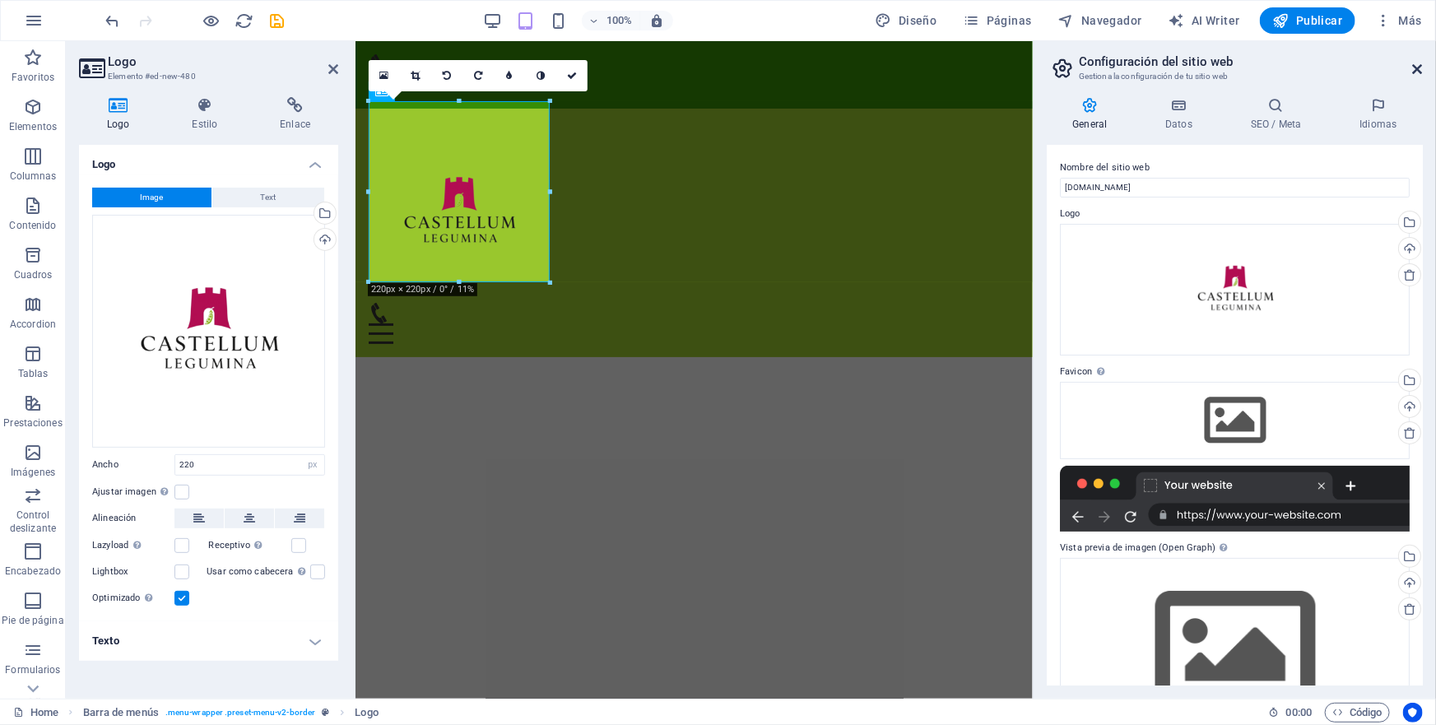
click at [1415, 66] on icon at bounding box center [1418, 69] width 10 height 13
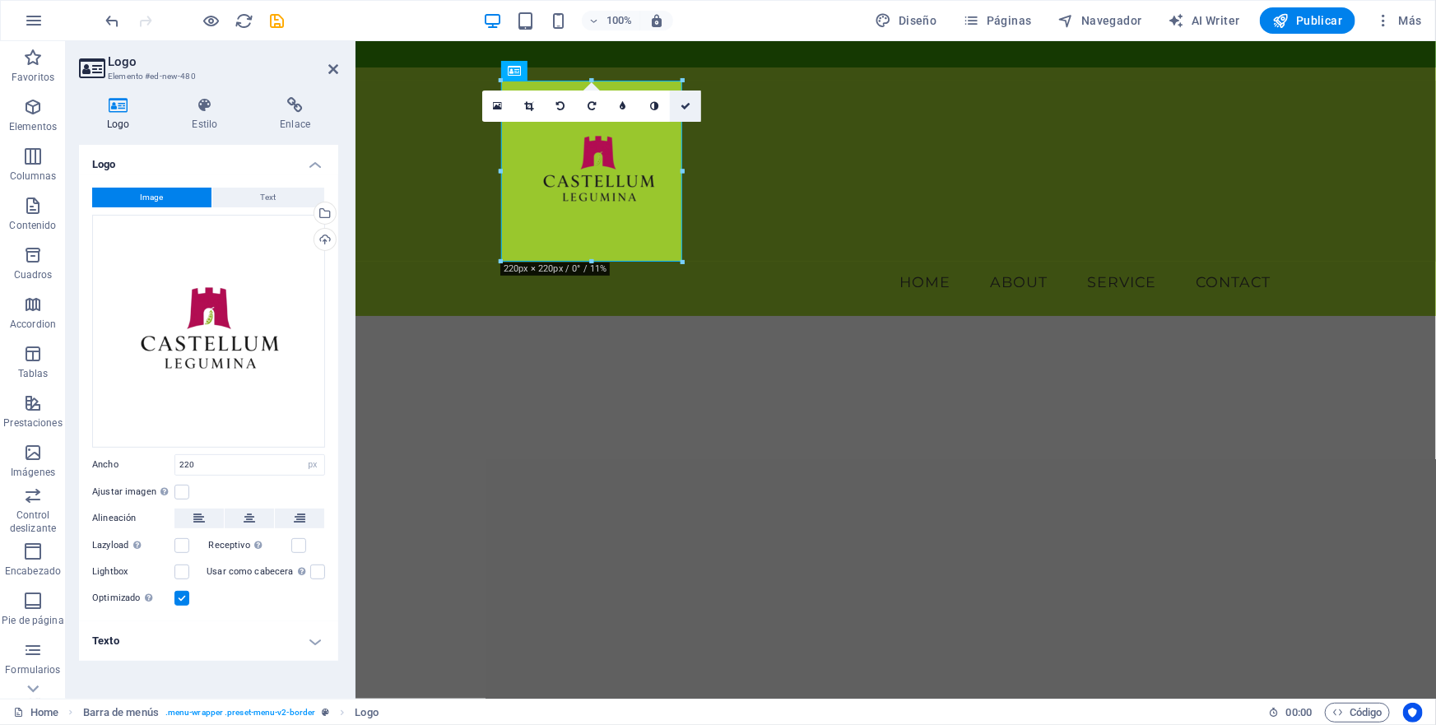
click at [682, 107] on icon at bounding box center [686, 106] width 10 height 10
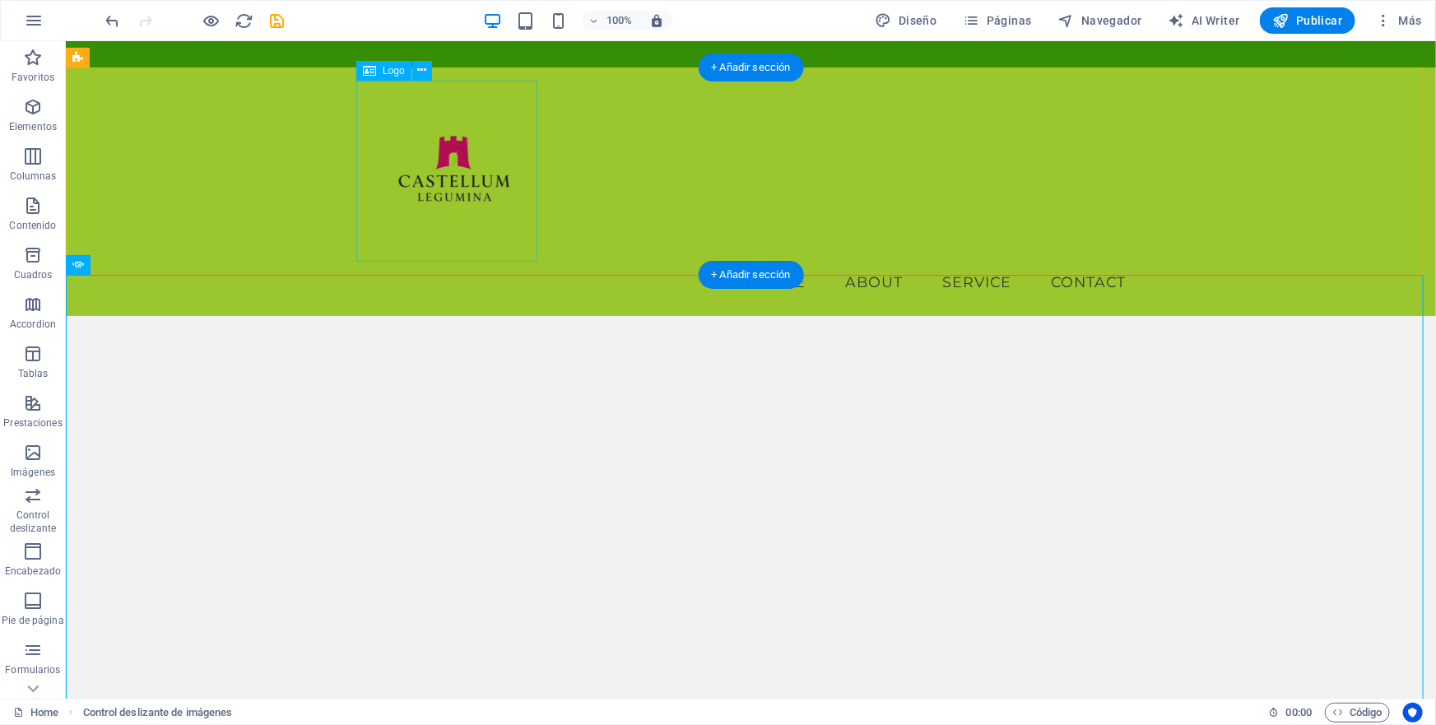
click at [453, 164] on div at bounding box center [750, 170] width 777 height 181
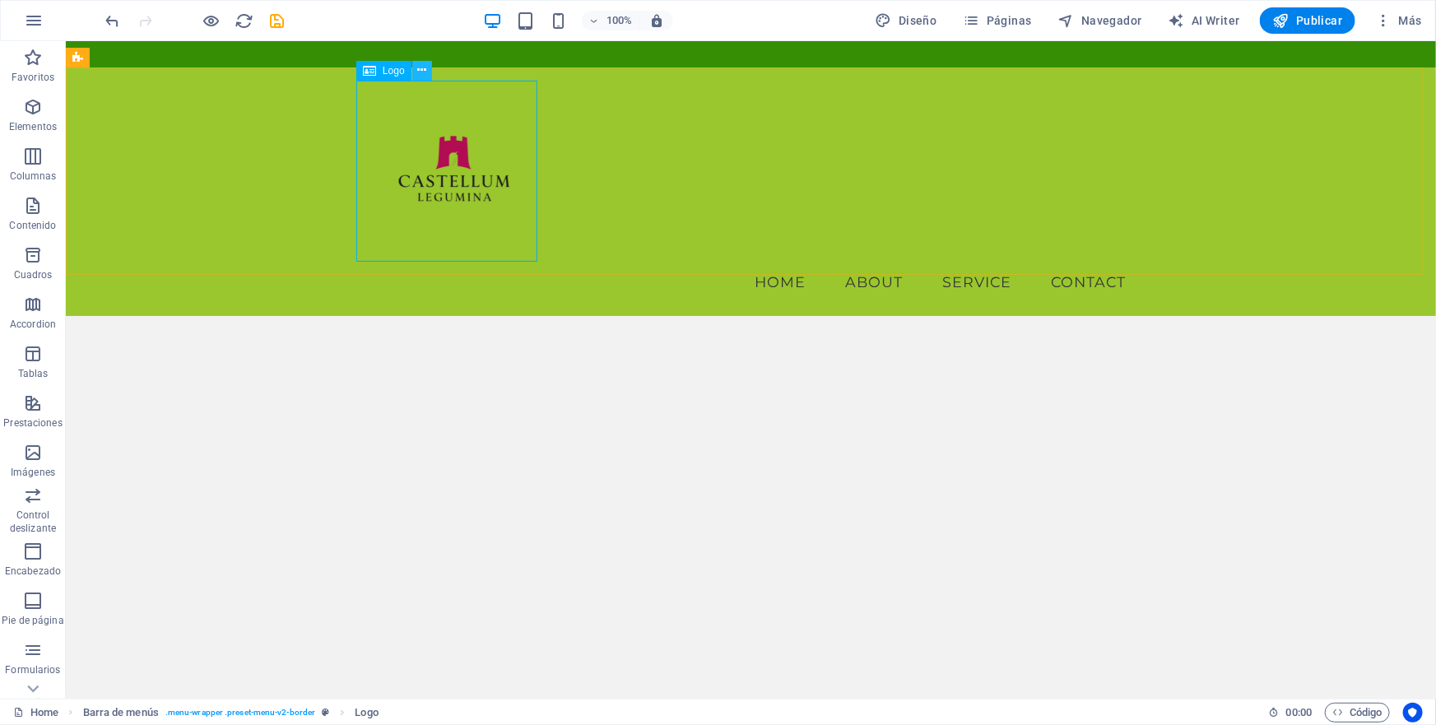
click at [423, 68] on icon at bounding box center [421, 70] width 9 height 17
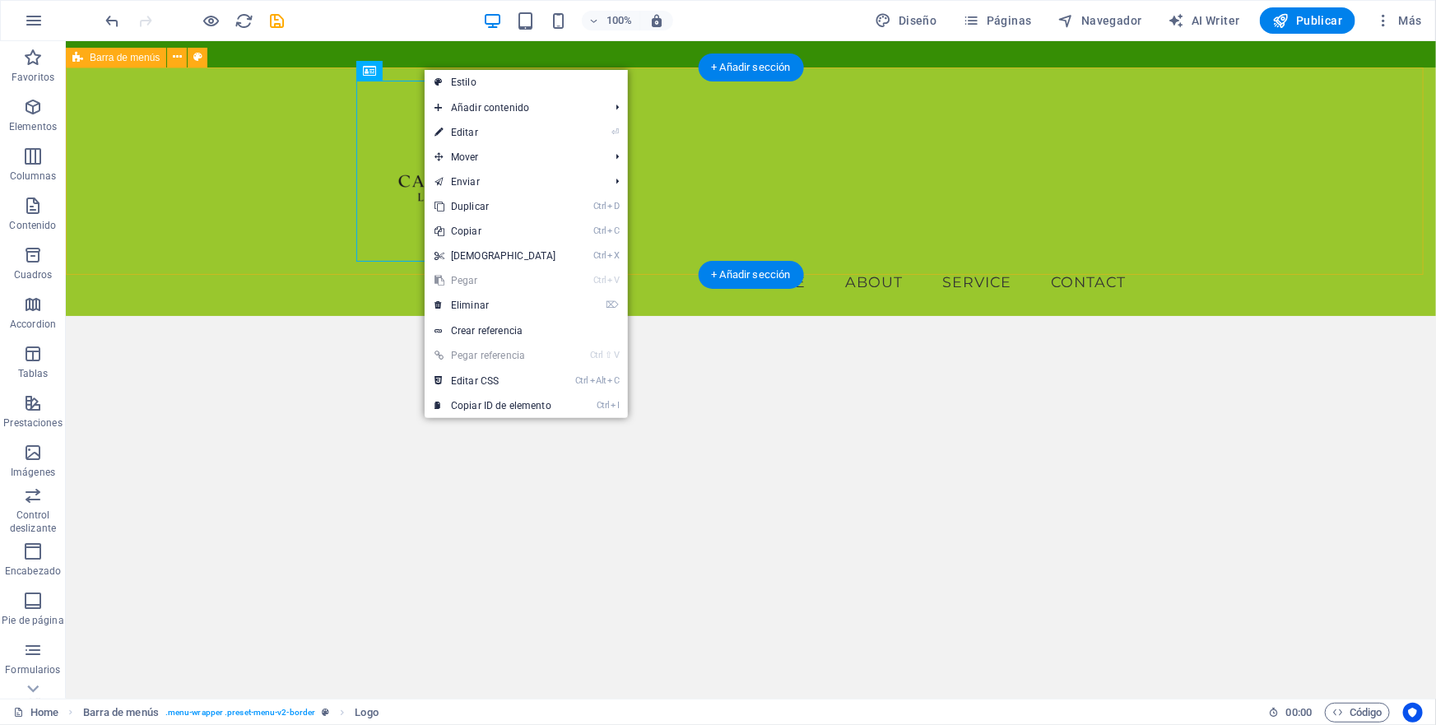
click at [230, 146] on div "Menu Home About Service Contact" at bounding box center [750, 191] width 1370 height 249
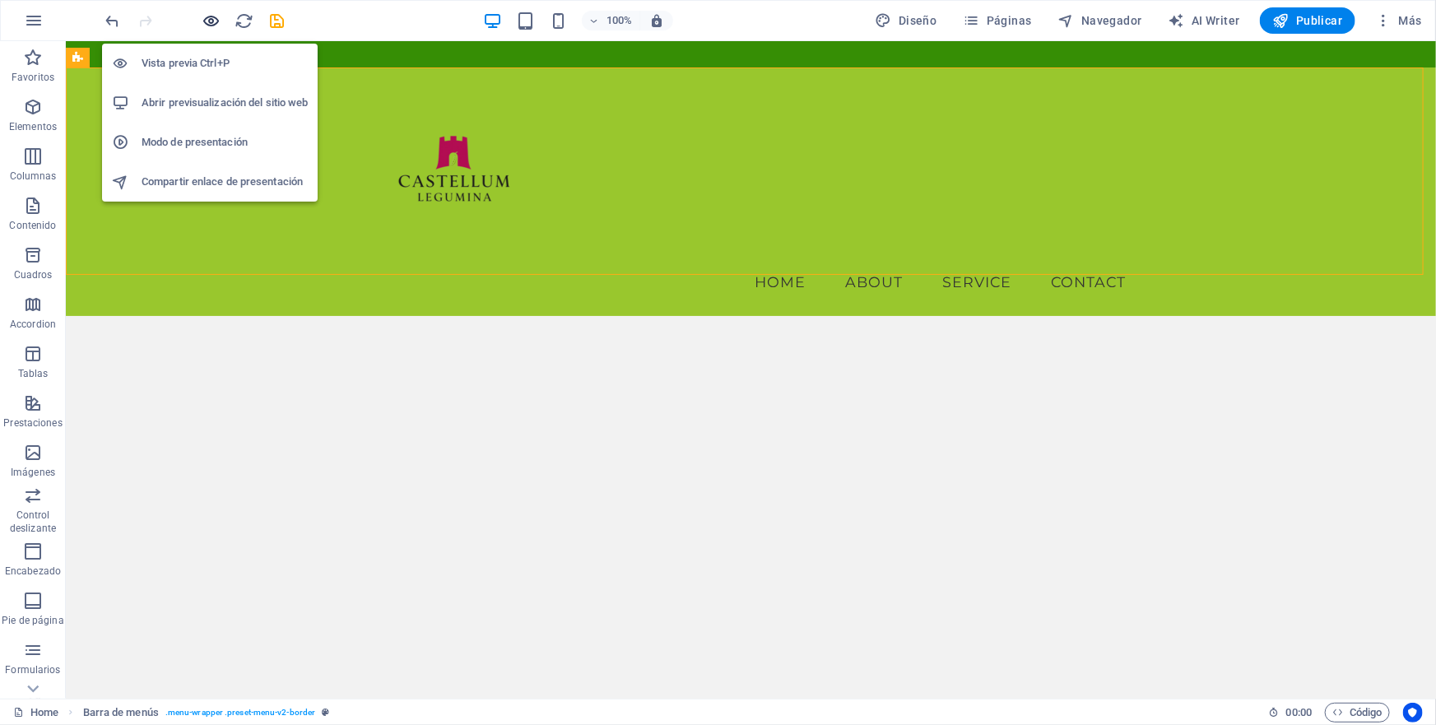
click at [211, 21] on icon "button" at bounding box center [211, 21] width 19 height 19
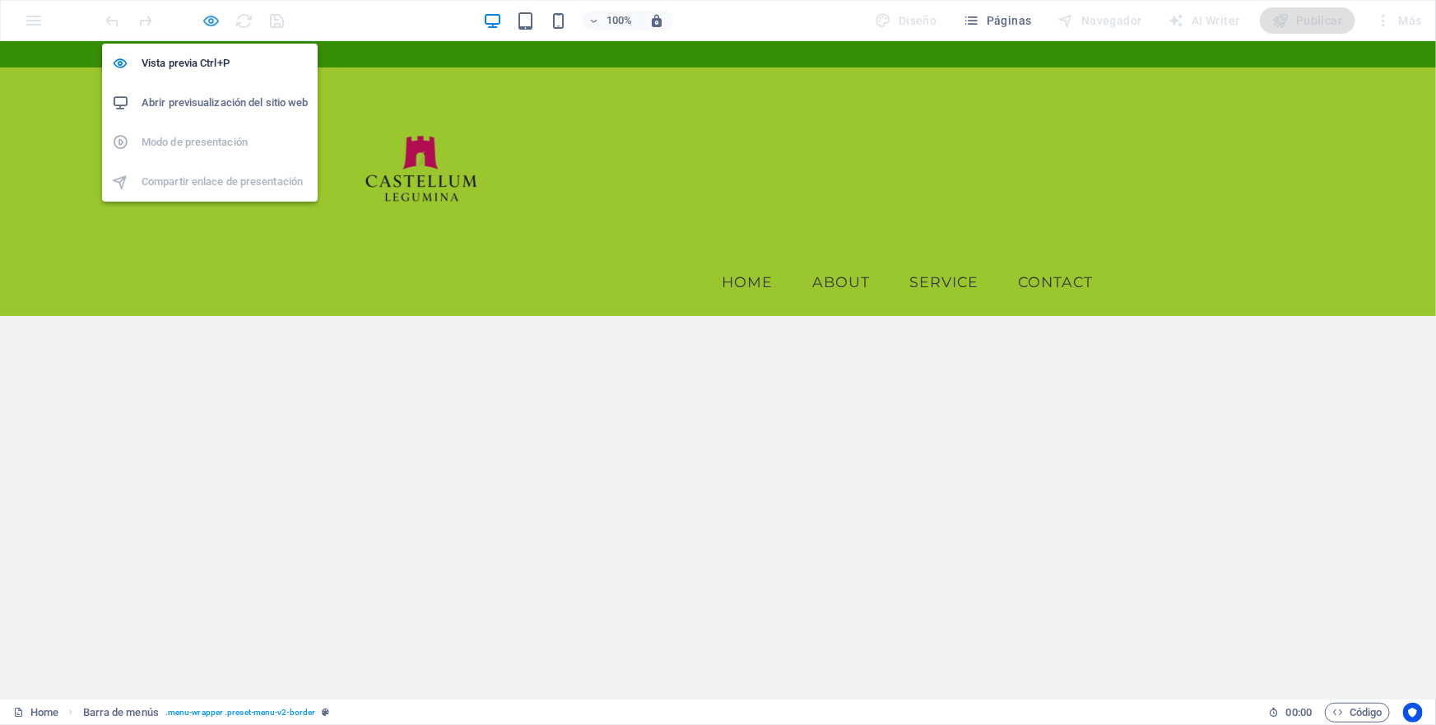
drag, startPoint x: 206, startPoint y: 20, endPoint x: 475, endPoint y: 325, distance: 407.0
click at [206, 20] on icon "button" at bounding box center [211, 21] width 19 height 19
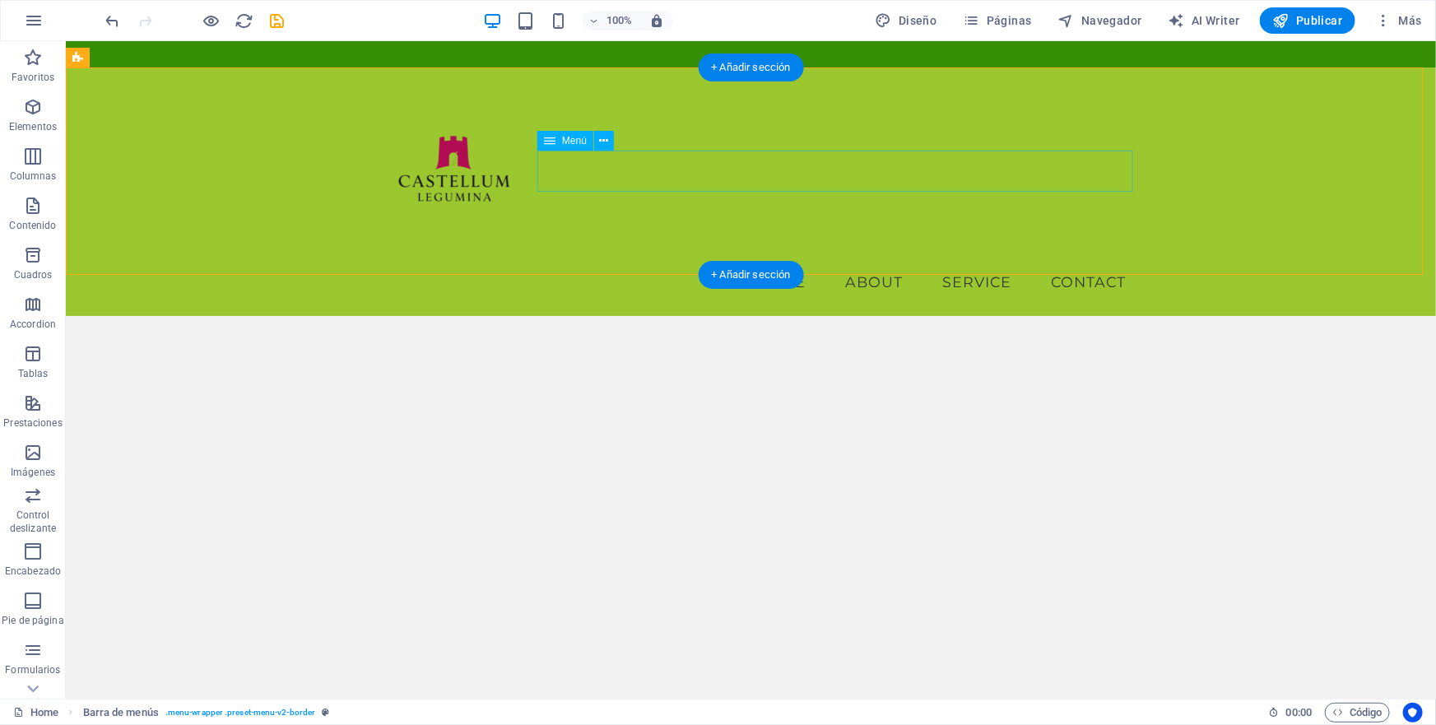
click at [588, 261] on nav "Home About Service Contact" at bounding box center [750, 281] width 777 height 41
click at [489, 123] on div at bounding box center [750, 170] width 777 height 181
click at [241, 109] on div "Menu Home About Service Contact" at bounding box center [750, 191] width 1370 height 249
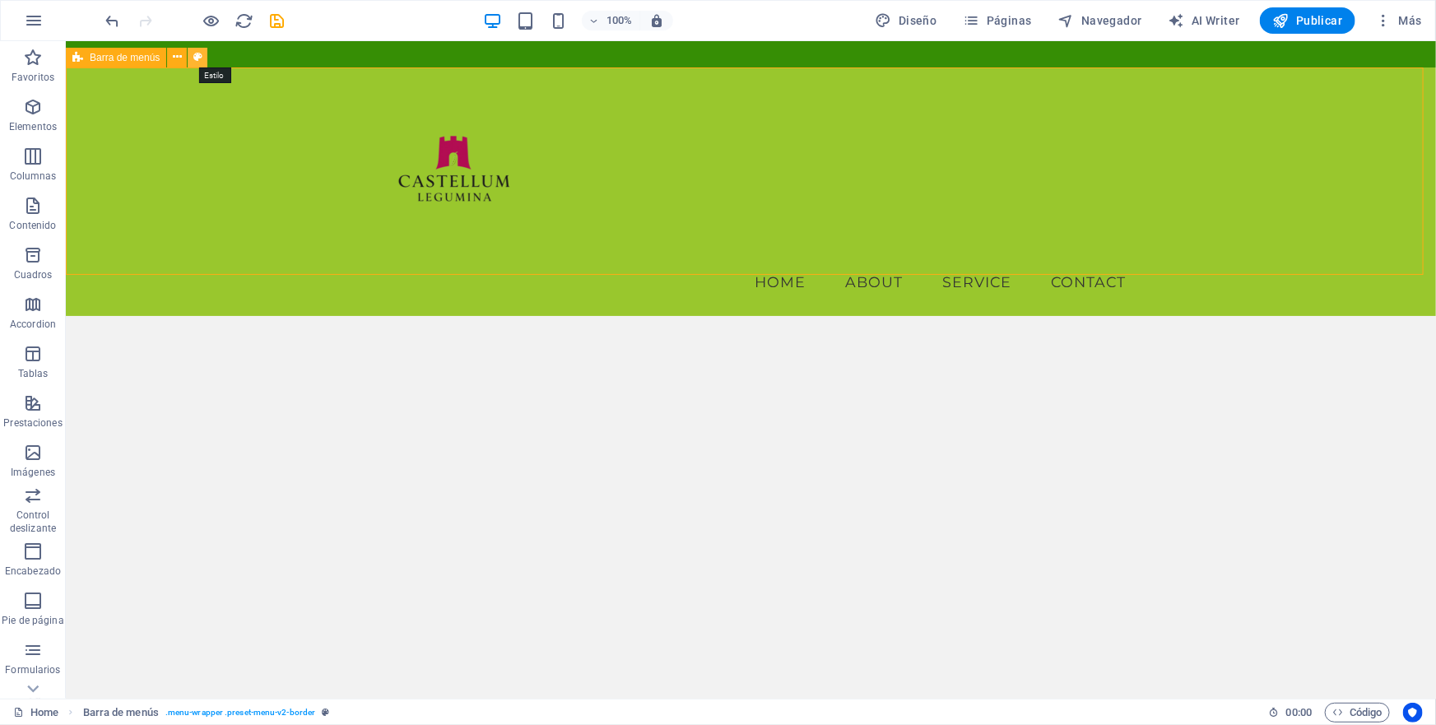
click at [198, 60] on icon at bounding box center [197, 57] width 9 height 17
select select "rem"
select select "preset-menu-v2-border"
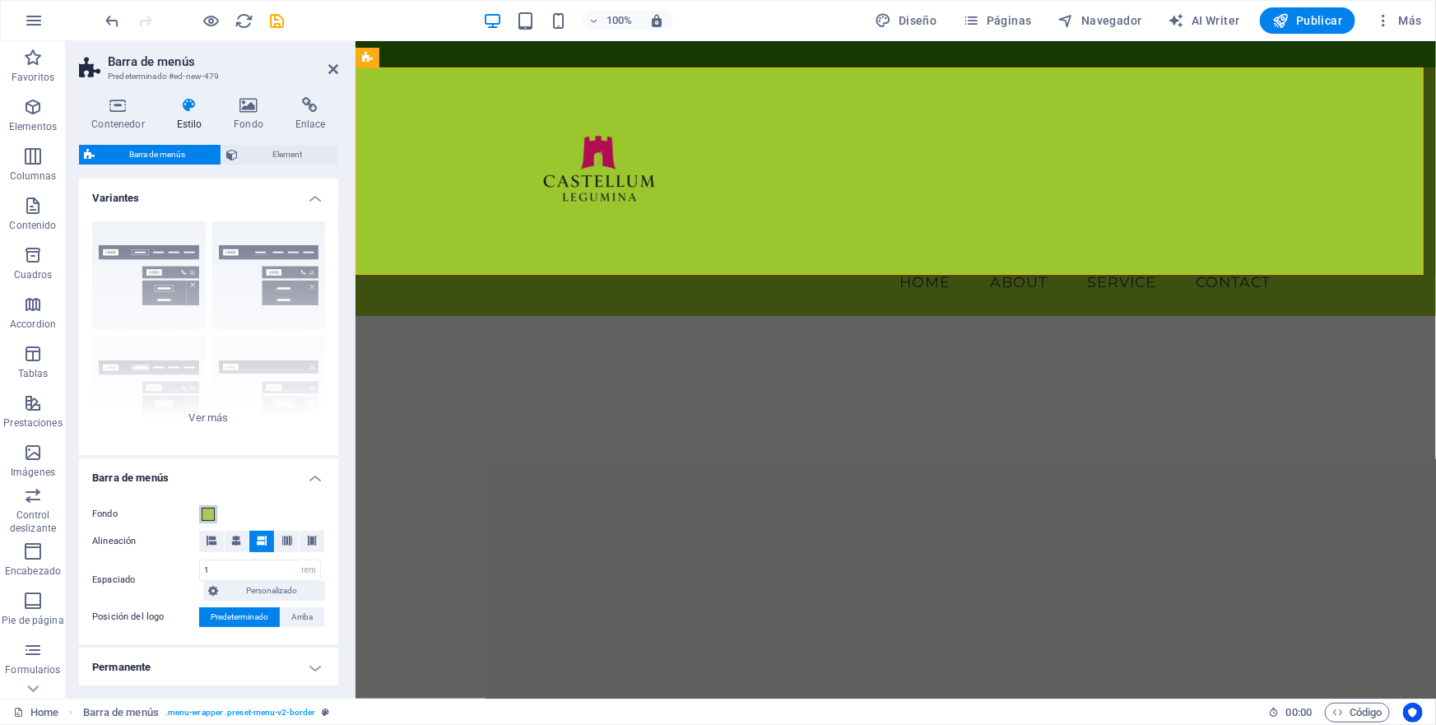
click at [206, 517] on span at bounding box center [208, 514] width 13 height 13
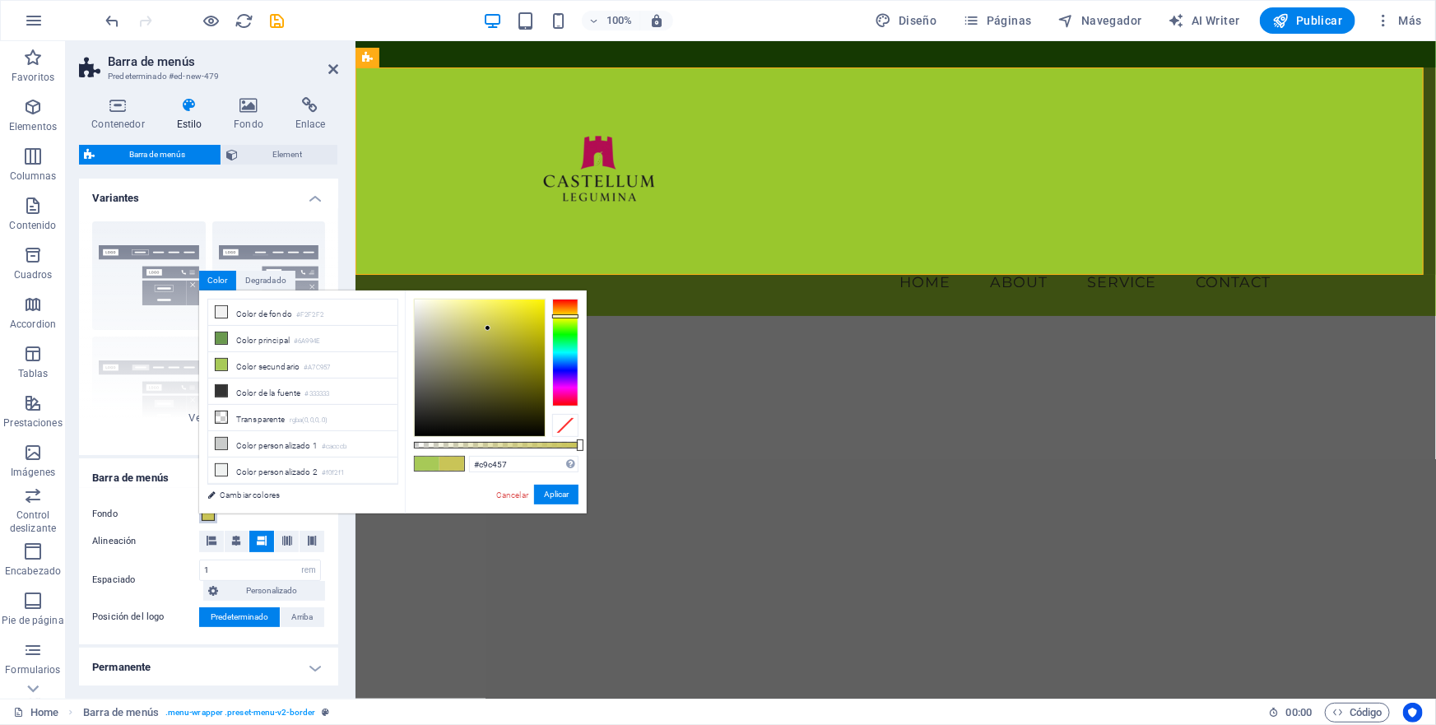
click at [565, 316] on div at bounding box center [565, 352] width 26 height 107
click at [528, 316] on div at bounding box center [480, 368] width 130 height 137
click at [540, 308] on div at bounding box center [480, 368] width 130 height 137
click at [555, 493] on button "Aplicar" at bounding box center [556, 495] width 44 height 20
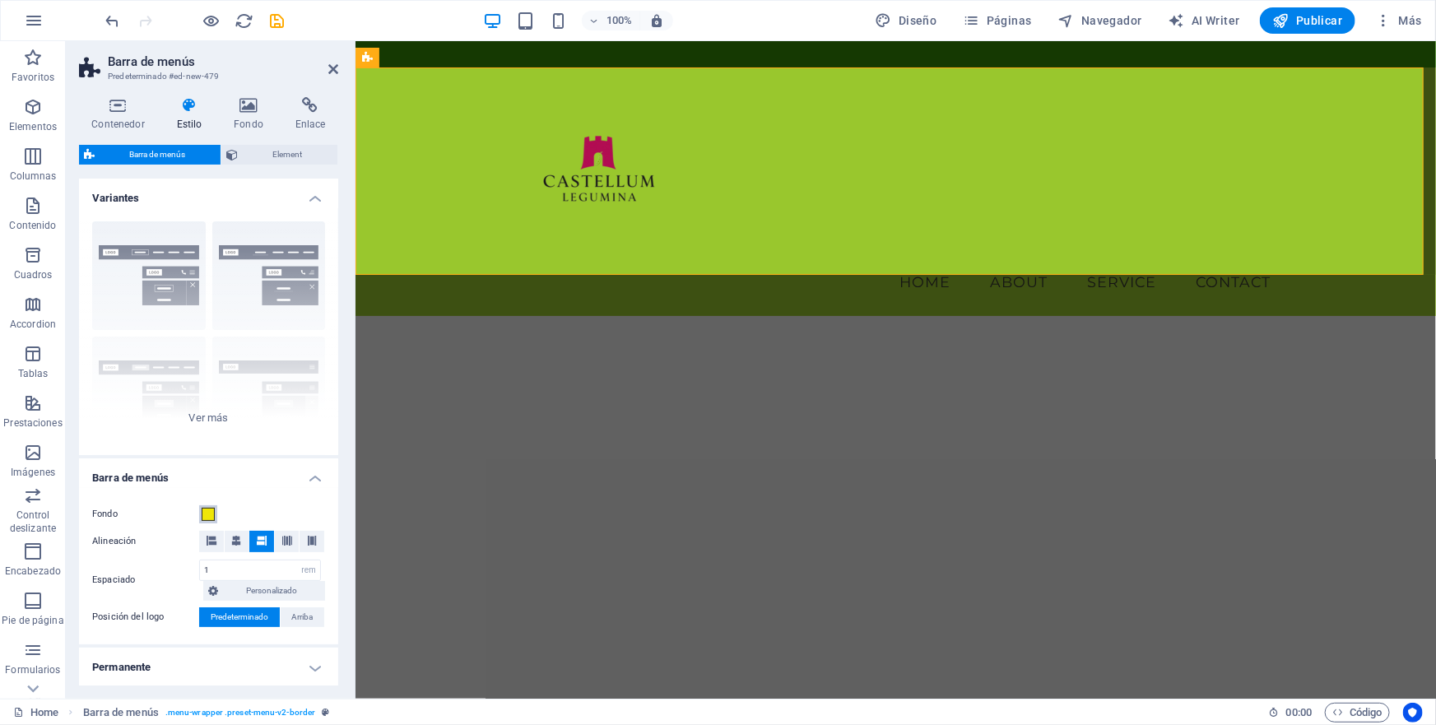
click at [206, 514] on span at bounding box center [208, 514] width 13 height 13
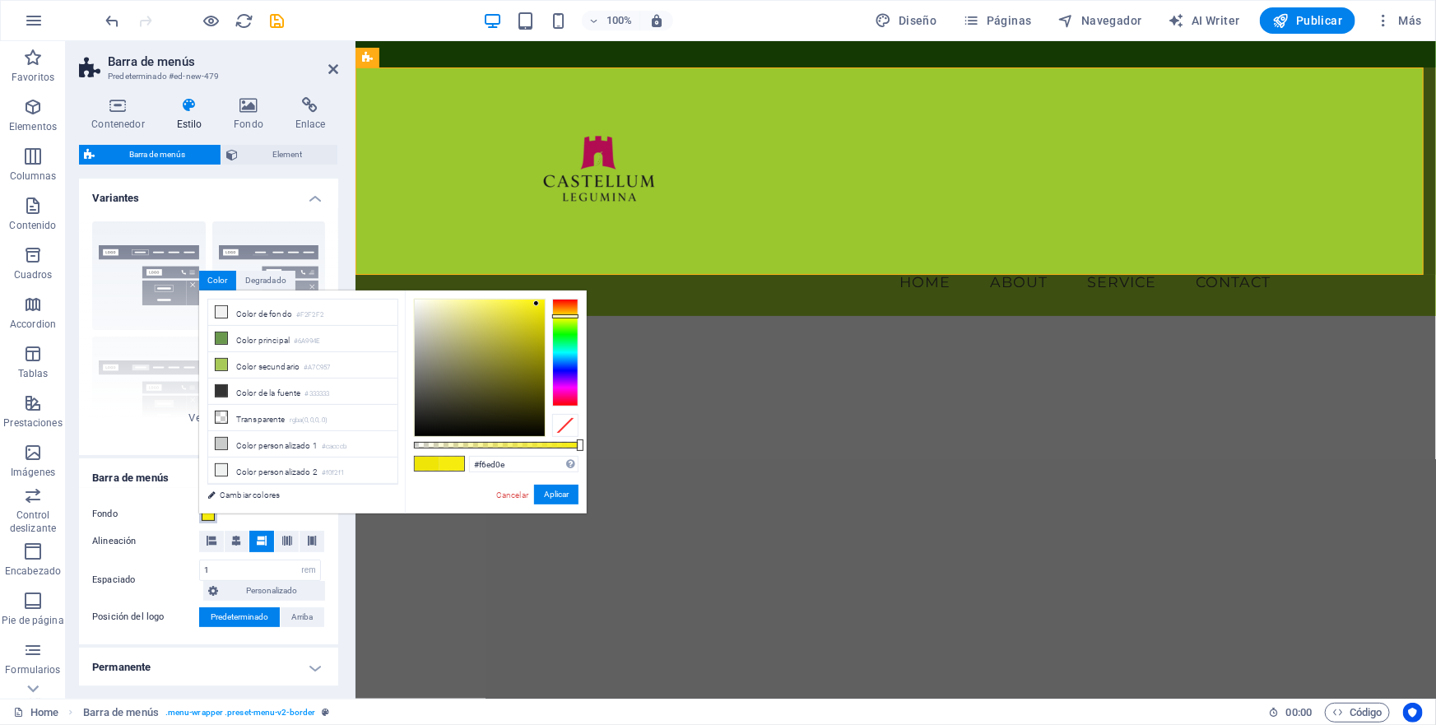
click at [537, 304] on div at bounding box center [480, 368] width 130 height 137
click at [535, 306] on div at bounding box center [480, 368] width 130 height 137
type input "#f3ea05"
click at [542, 305] on div at bounding box center [480, 368] width 130 height 137
click at [560, 494] on button "Aplicar" at bounding box center [556, 495] width 44 height 20
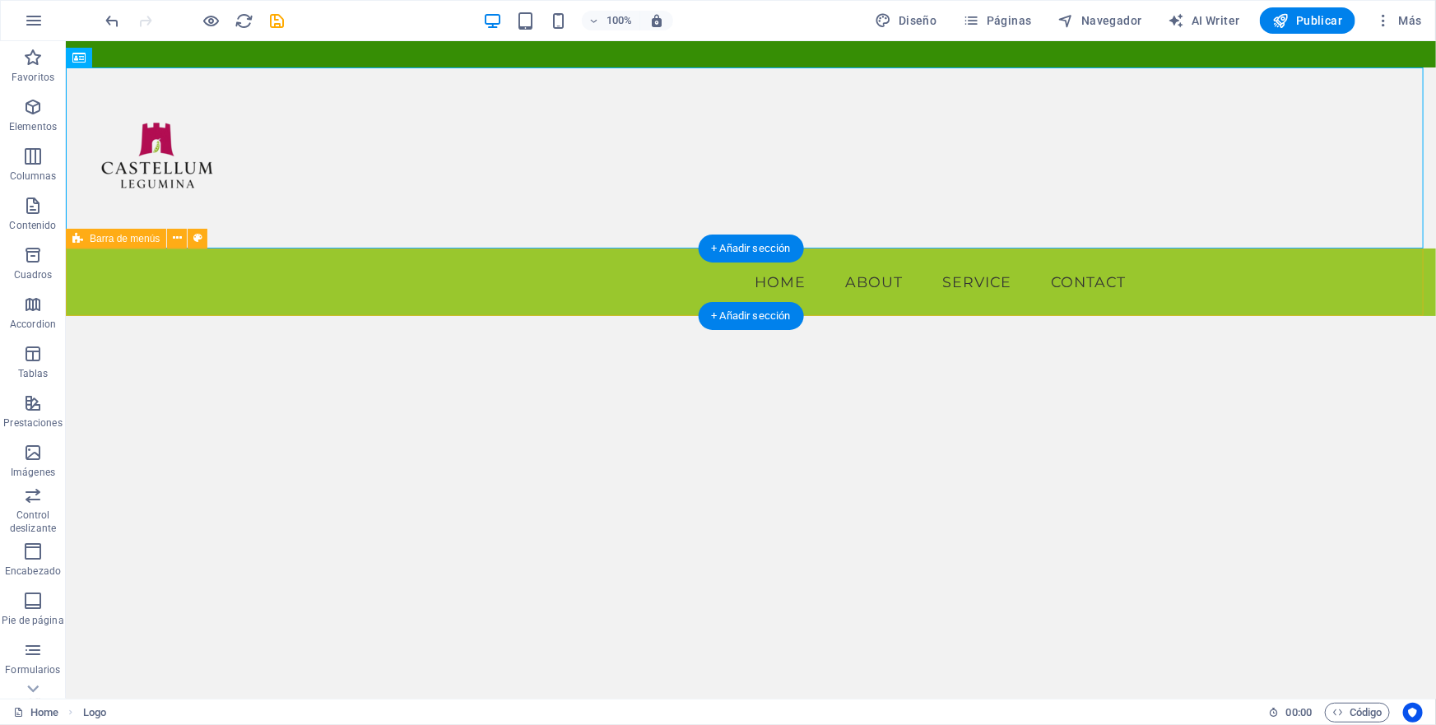
click at [253, 285] on div "Menu Home About Service Contact" at bounding box center [750, 281] width 1370 height 67
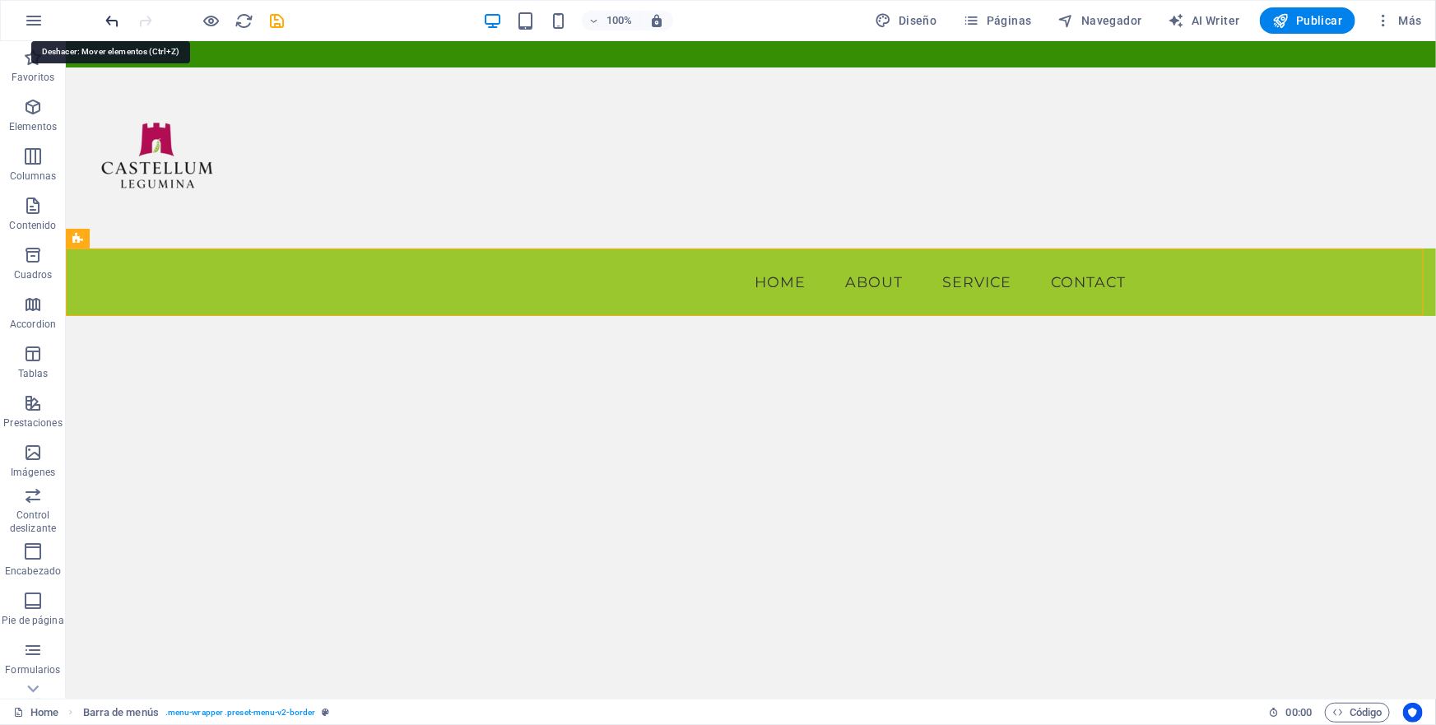
click at [111, 19] on icon "undo" at bounding box center [113, 21] width 19 height 19
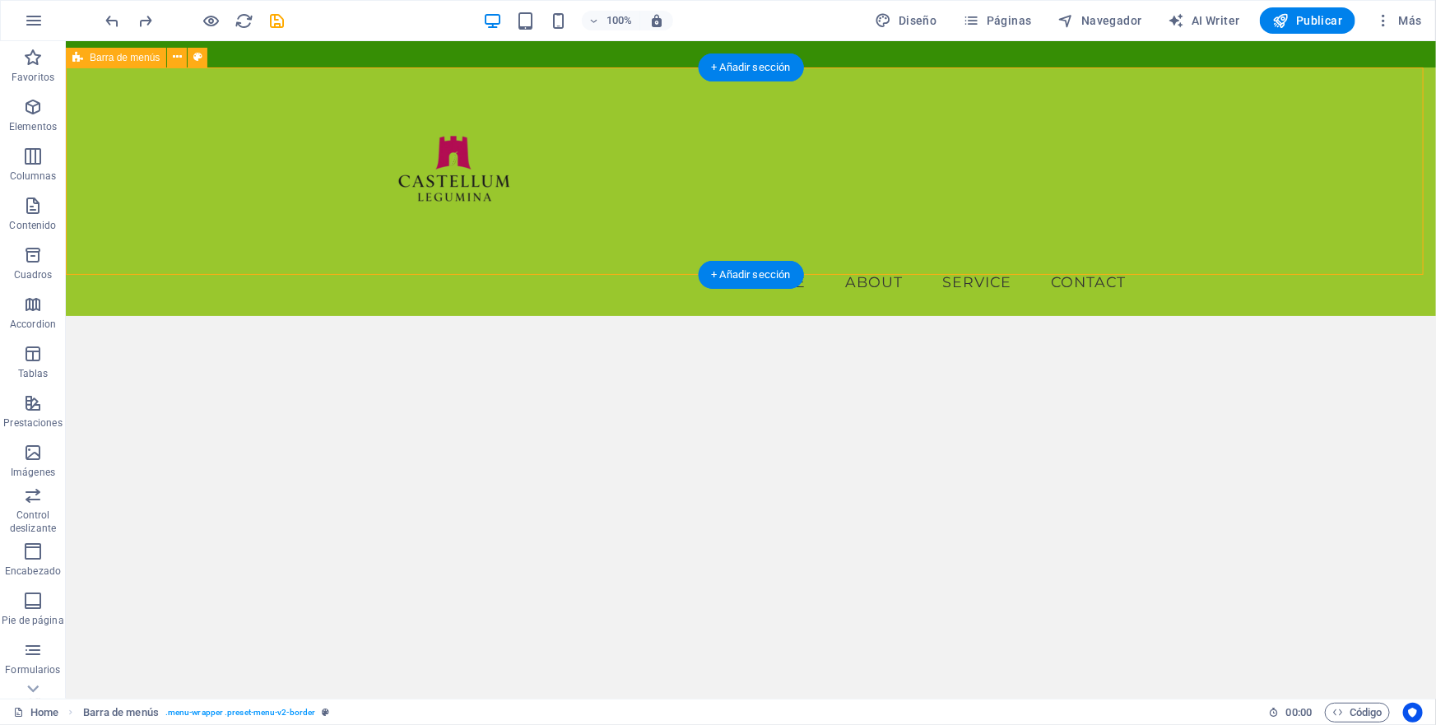
click at [1058, 90] on div "Menu Home About Service Contact" at bounding box center [750, 191] width 1370 height 249
click at [175, 59] on icon at bounding box center [177, 57] width 9 height 17
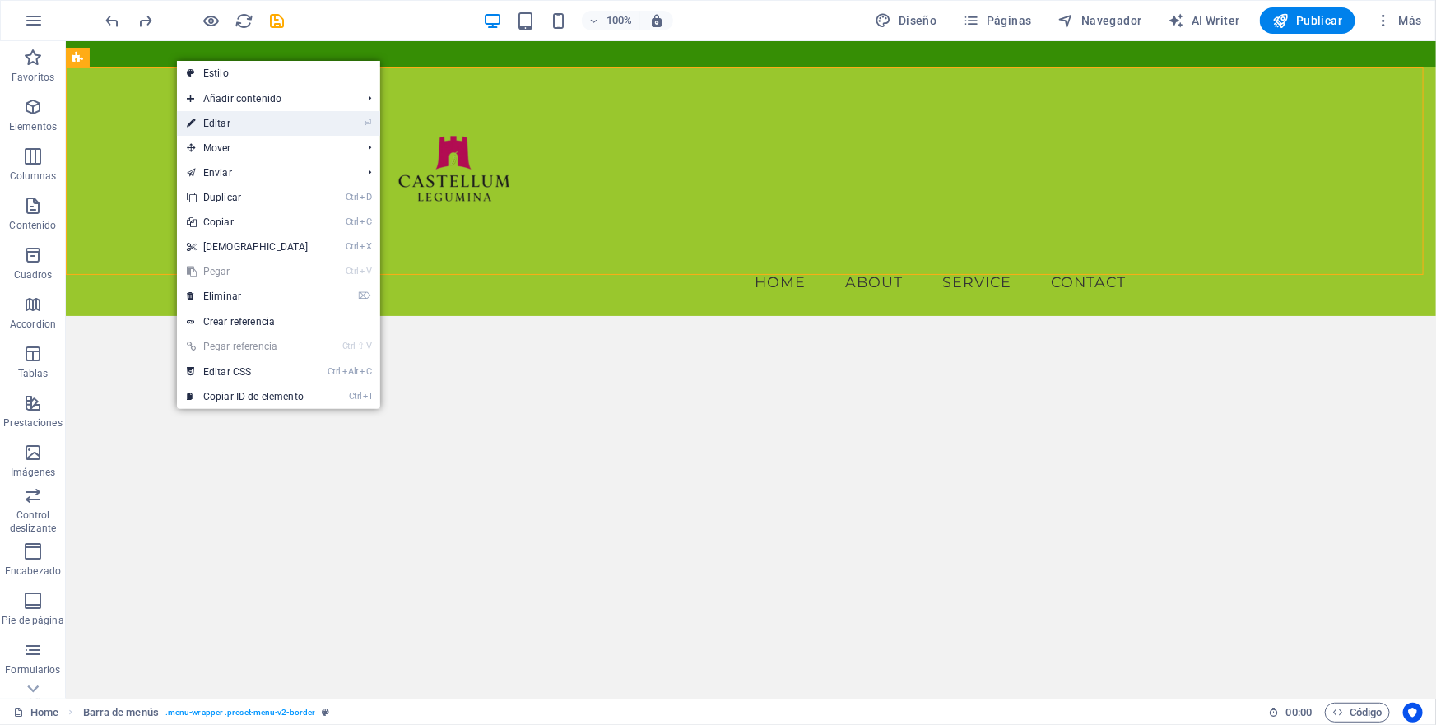
click at [216, 121] on link "⏎ Editar" at bounding box center [248, 123] width 142 height 25
select select "rem"
select select "preset-menu-v2-border"
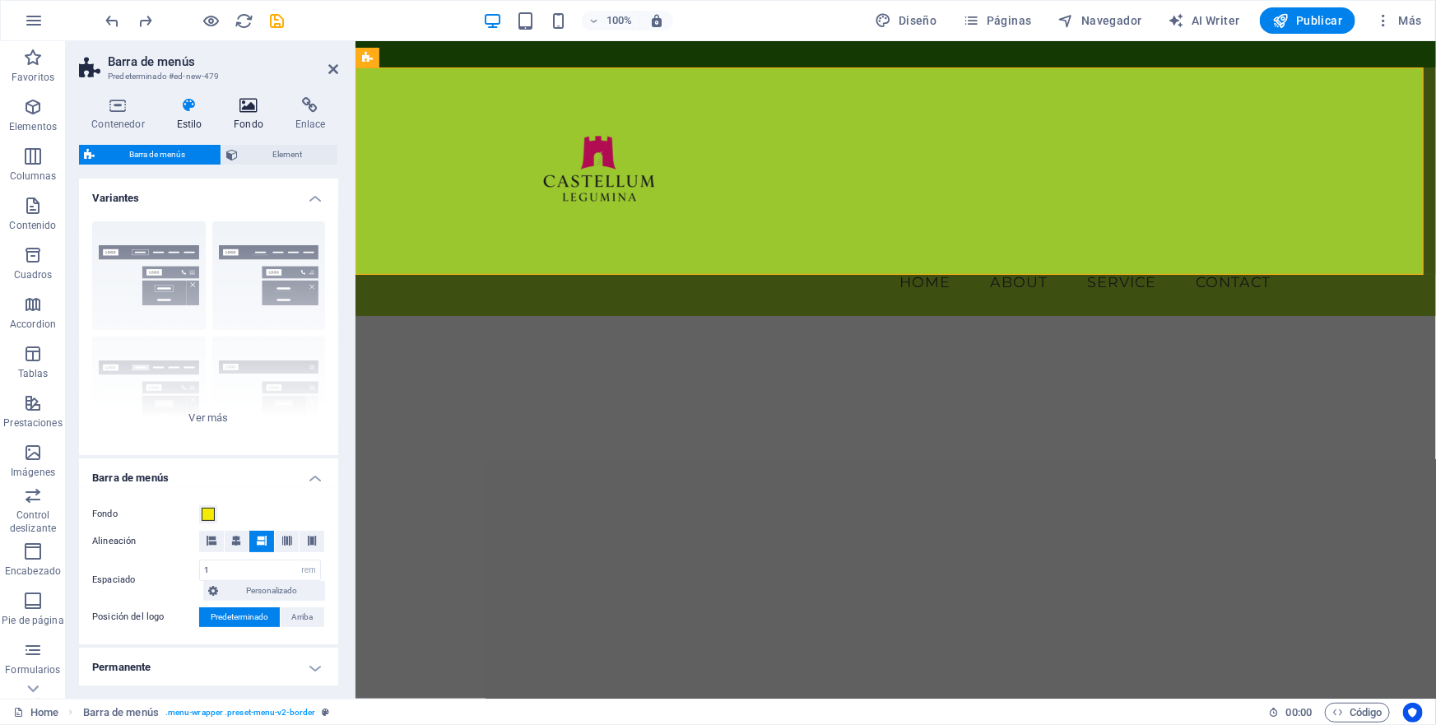
click at [251, 107] on icon at bounding box center [248, 105] width 55 height 16
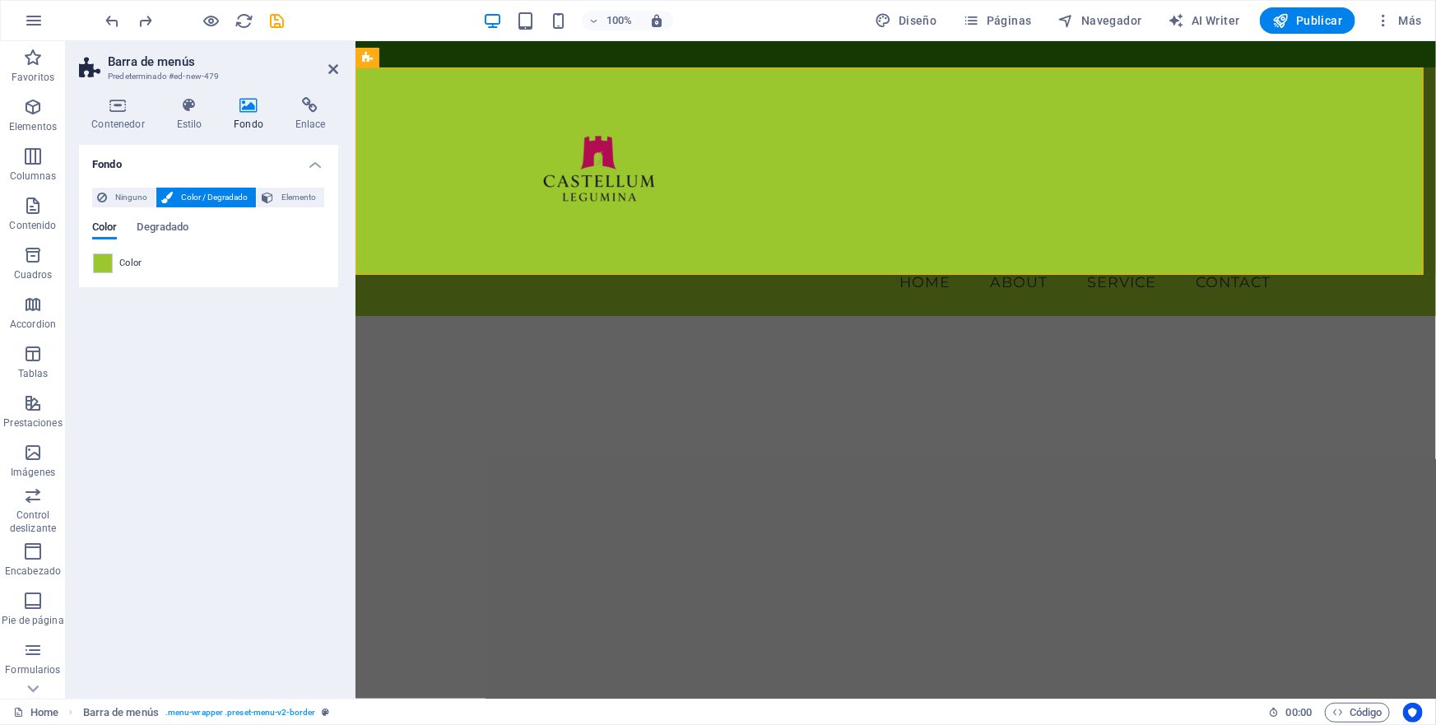
click at [127, 258] on span "Color" at bounding box center [130, 263] width 23 height 13
click at [105, 263] on span at bounding box center [103, 263] width 18 height 18
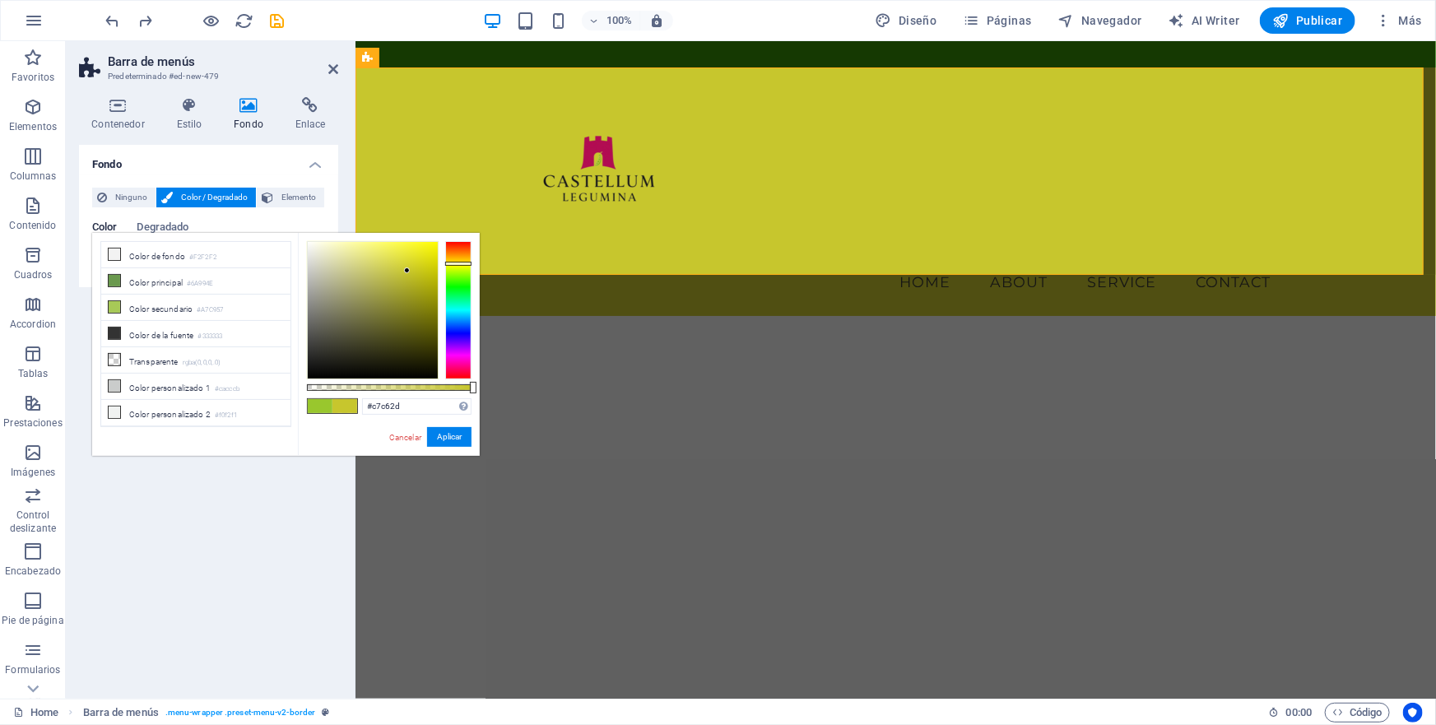
click at [453, 263] on div at bounding box center [458, 310] width 26 height 138
click at [465, 267] on div at bounding box center [458, 310] width 26 height 138
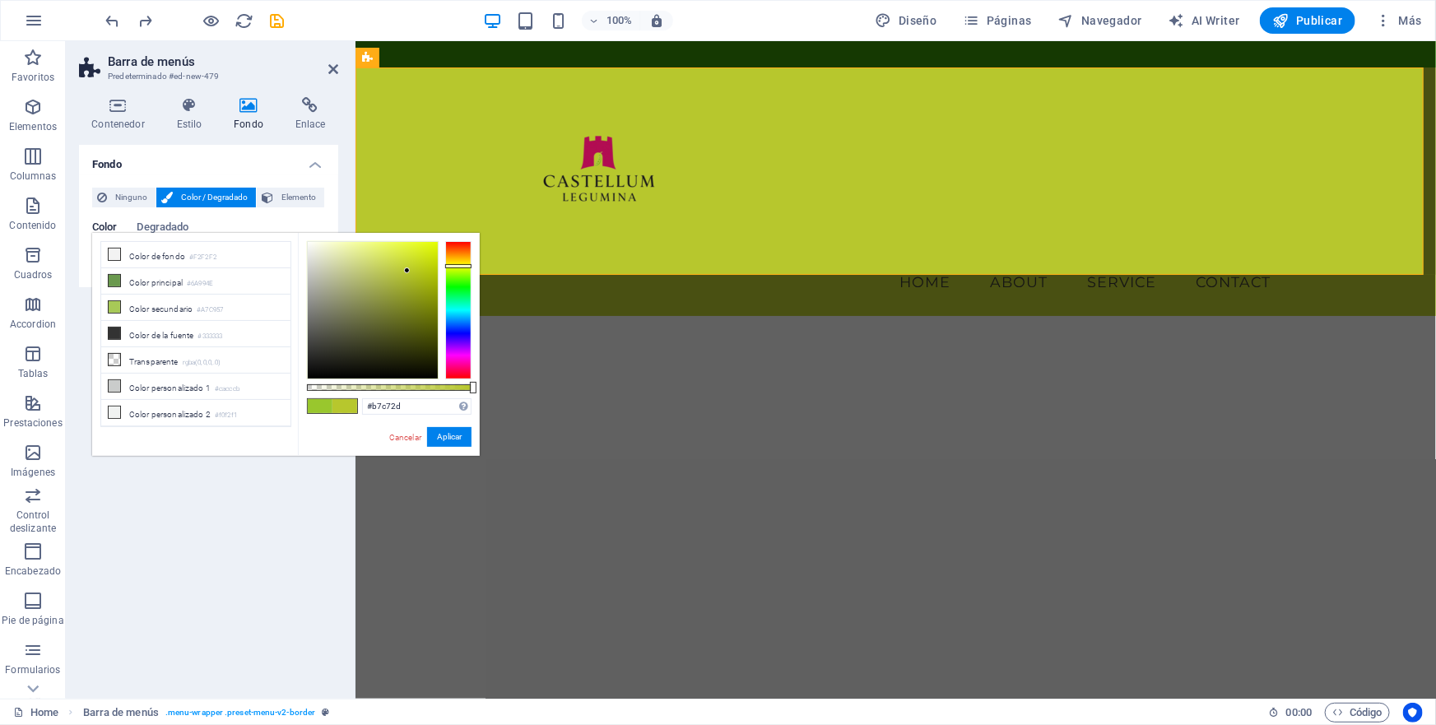
drag, startPoint x: 458, startPoint y: 266, endPoint x: 467, endPoint y: 266, distance: 9.1
click at [467, 266] on div at bounding box center [458, 266] width 26 height 4
click at [429, 254] on div at bounding box center [373, 310] width 130 height 137
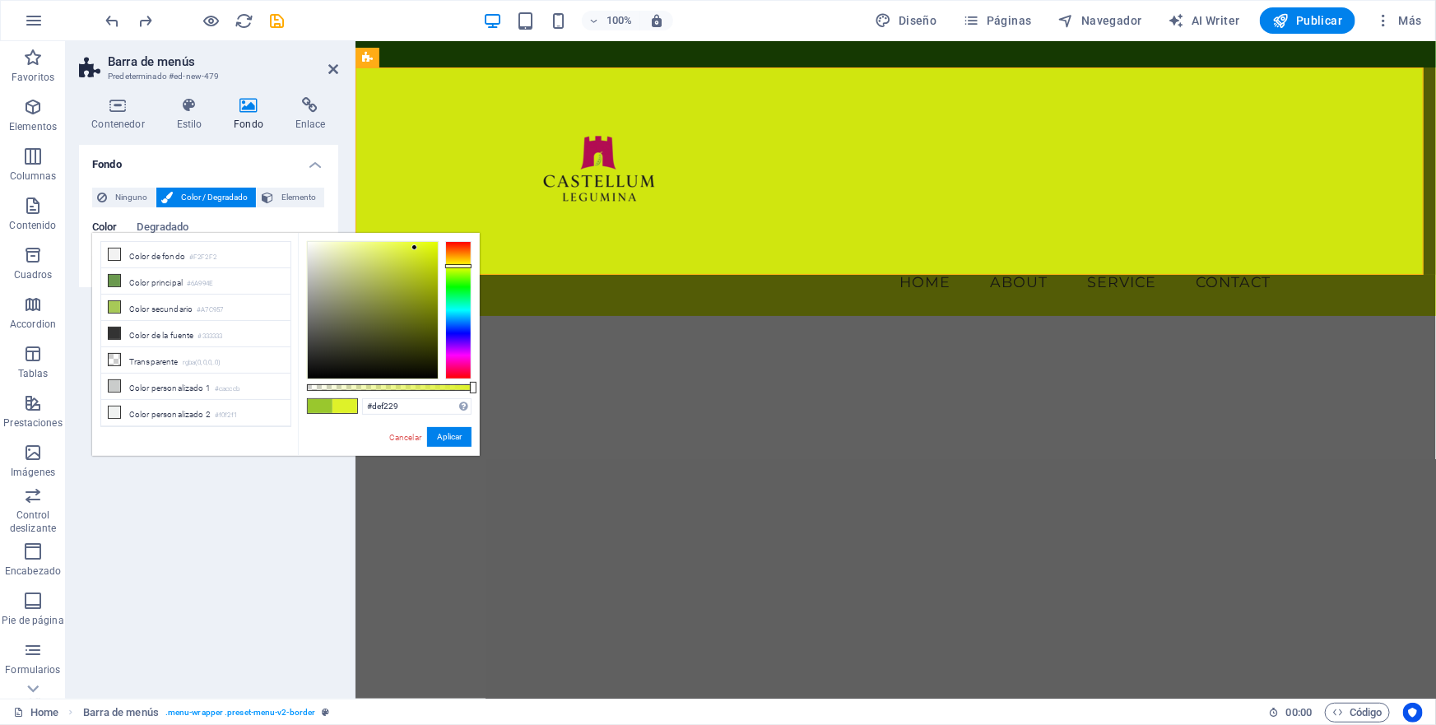
click at [415, 248] on div at bounding box center [373, 310] width 130 height 137
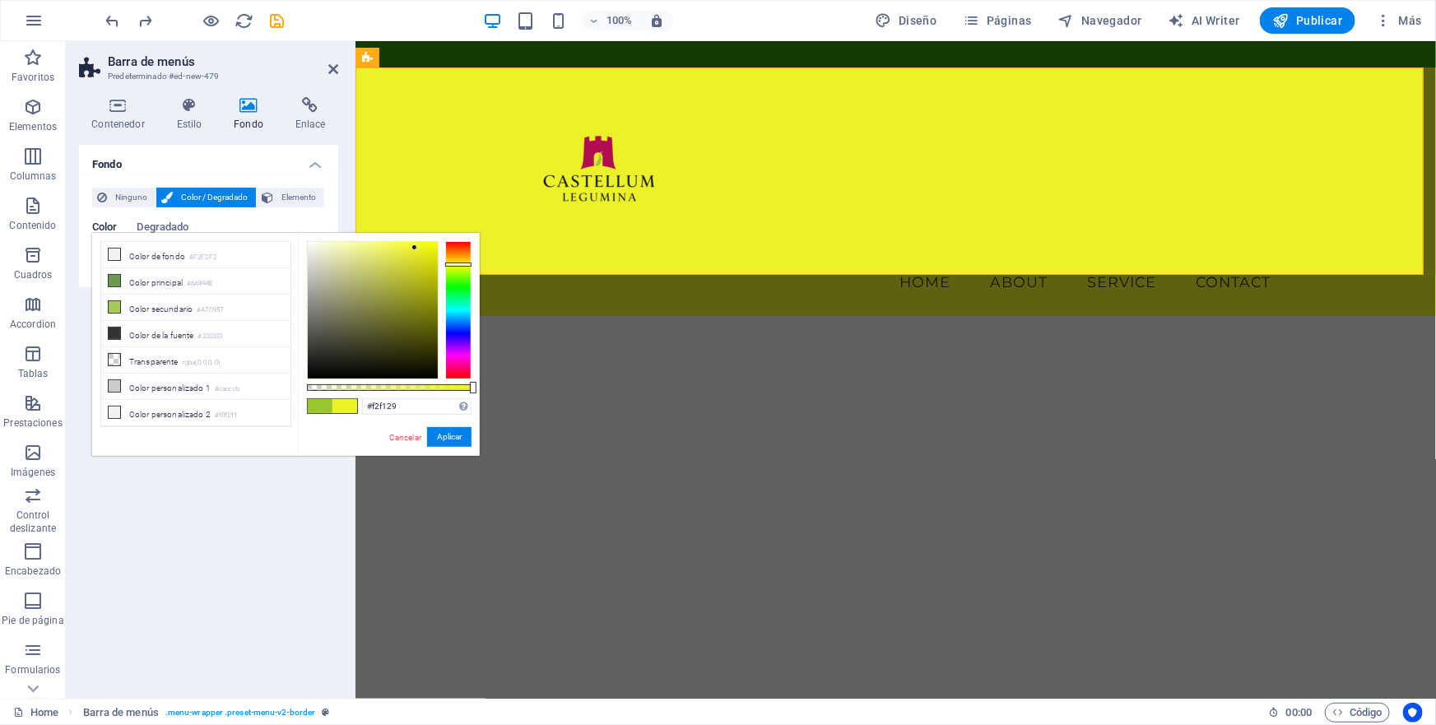
type input "#f2e929"
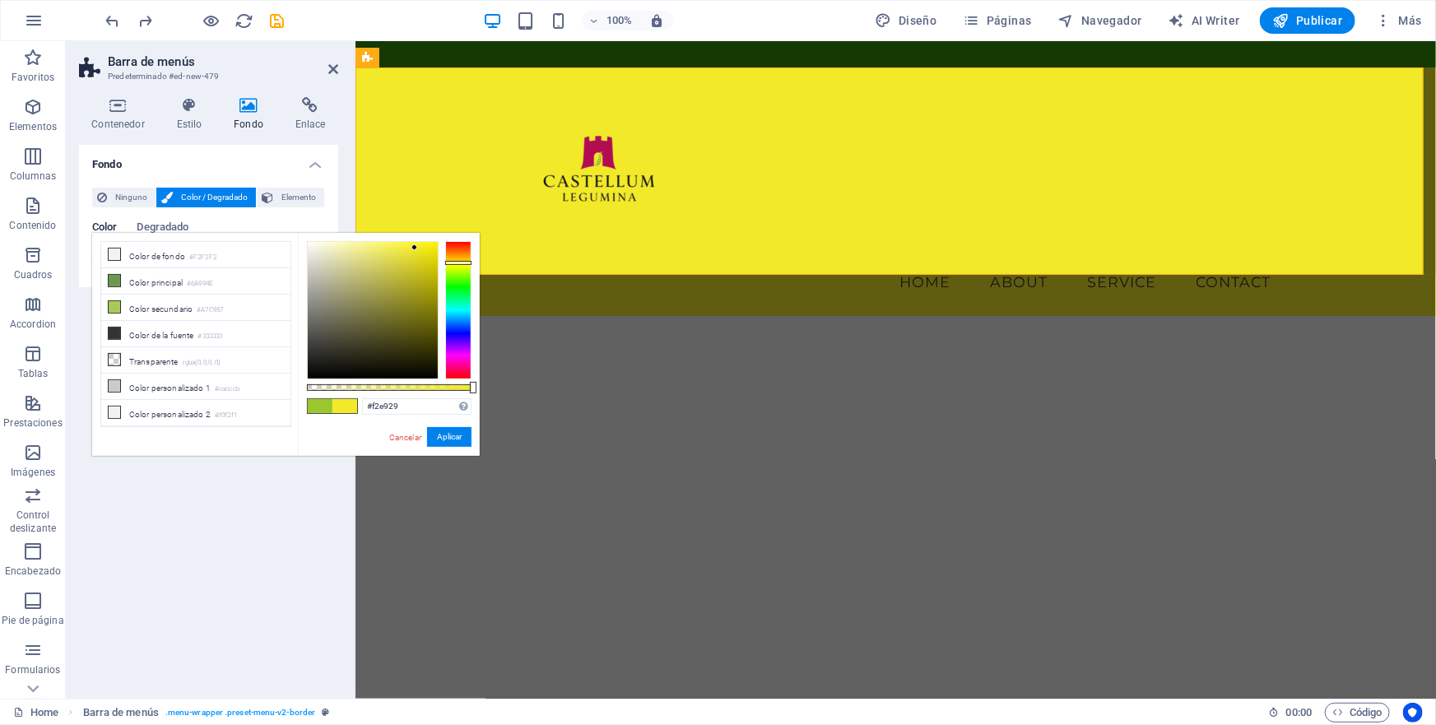
click at [459, 263] on div at bounding box center [458, 263] width 26 height 4
click at [444, 435] on button "Aplicar" at bounding box center [449, 437] width 44 height 20
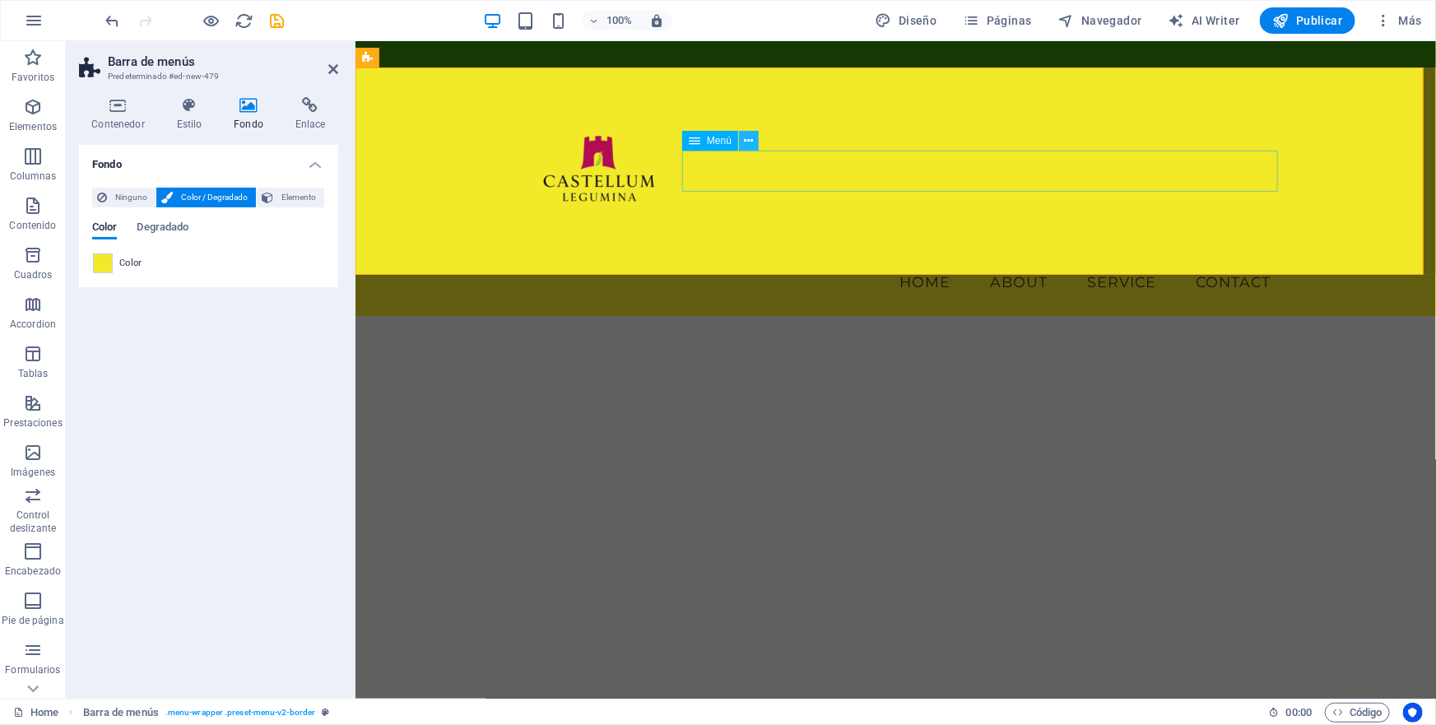
click at [747, 141] on icon at bounding box center [749, 140] width 9 height 17
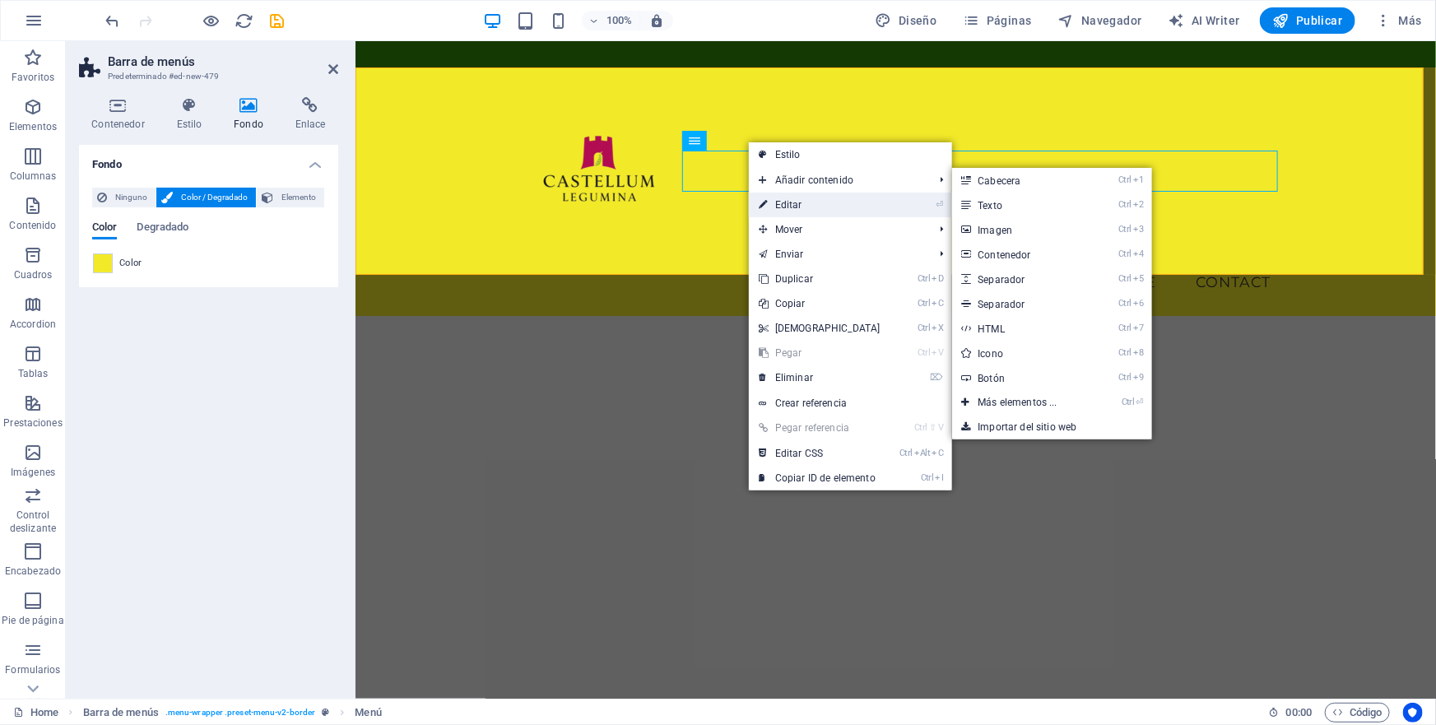
drag, startPoint x: 789, startPoint y: 205, endPoint x: 638, endPoint y: 161, distance: 157.6
click at [789, 205] on link "⏎ Editar" at bounding box center [820, 205] width 142 height 25
select select
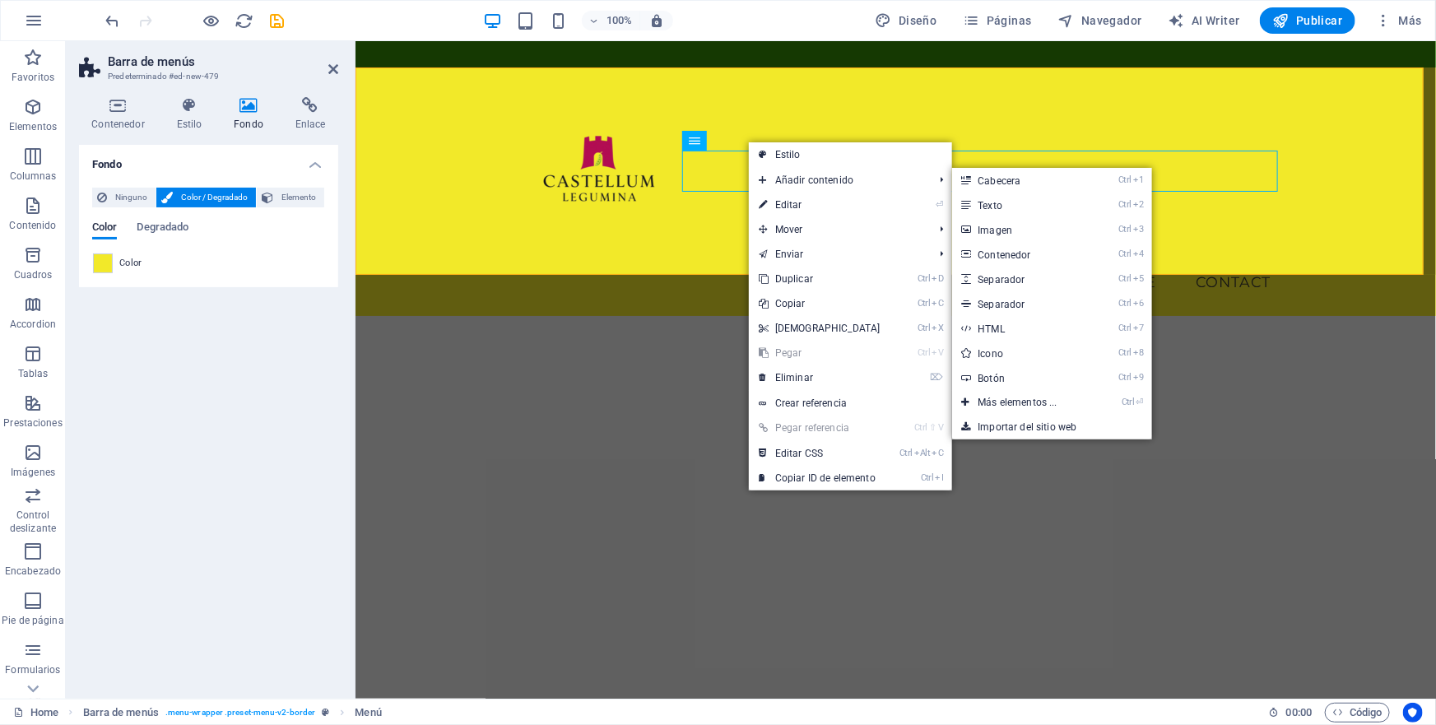
select select
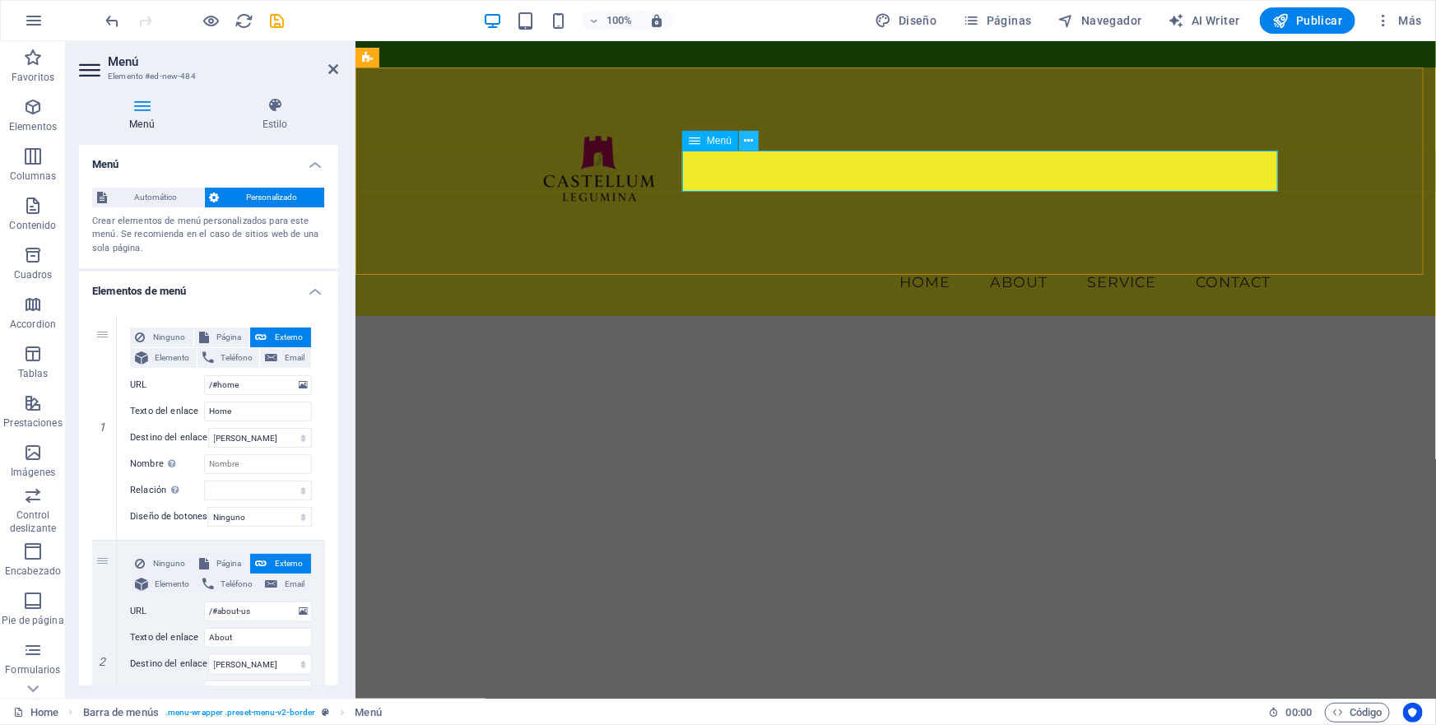
click at [749, 141] on icon at bounding box center [749, 140] width 9 height 17
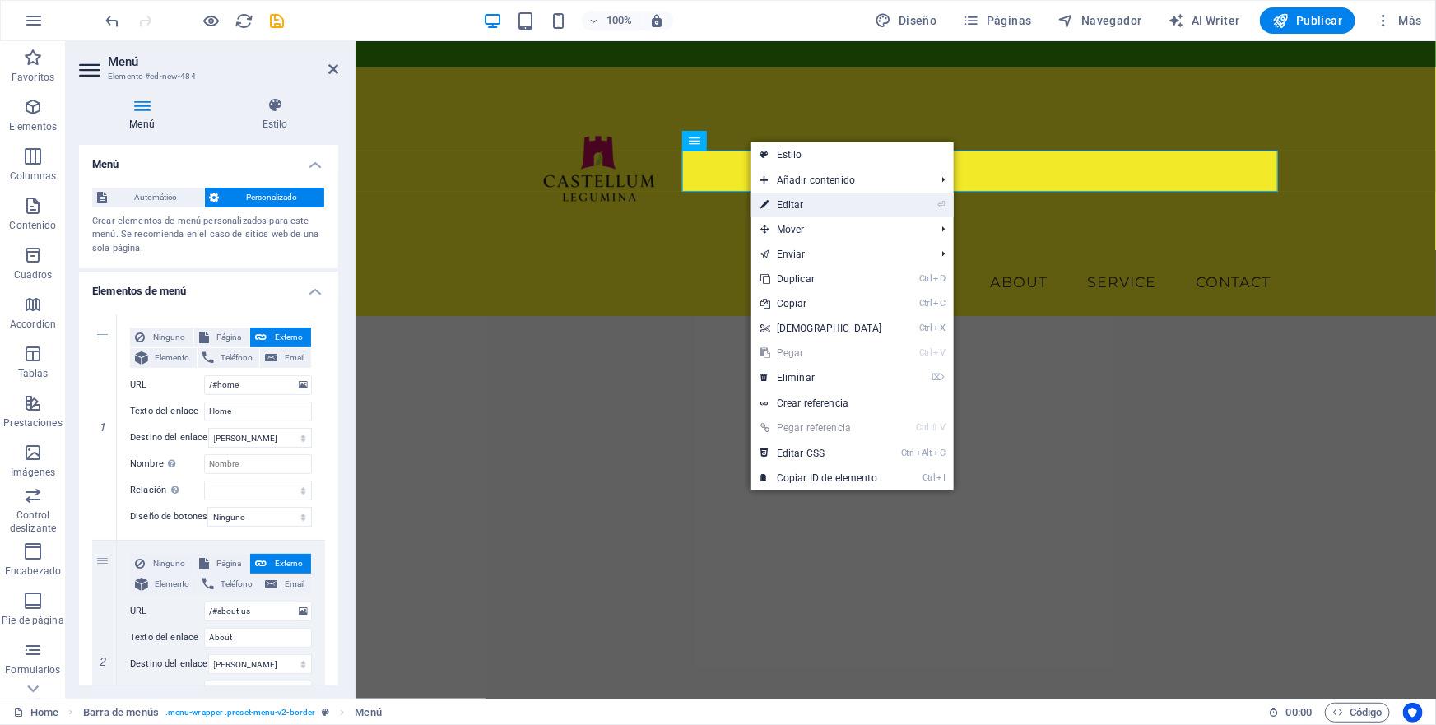
click at [793, 205] on link "⏎ Editar" at bounding box center [822, 205] width 142 height 25
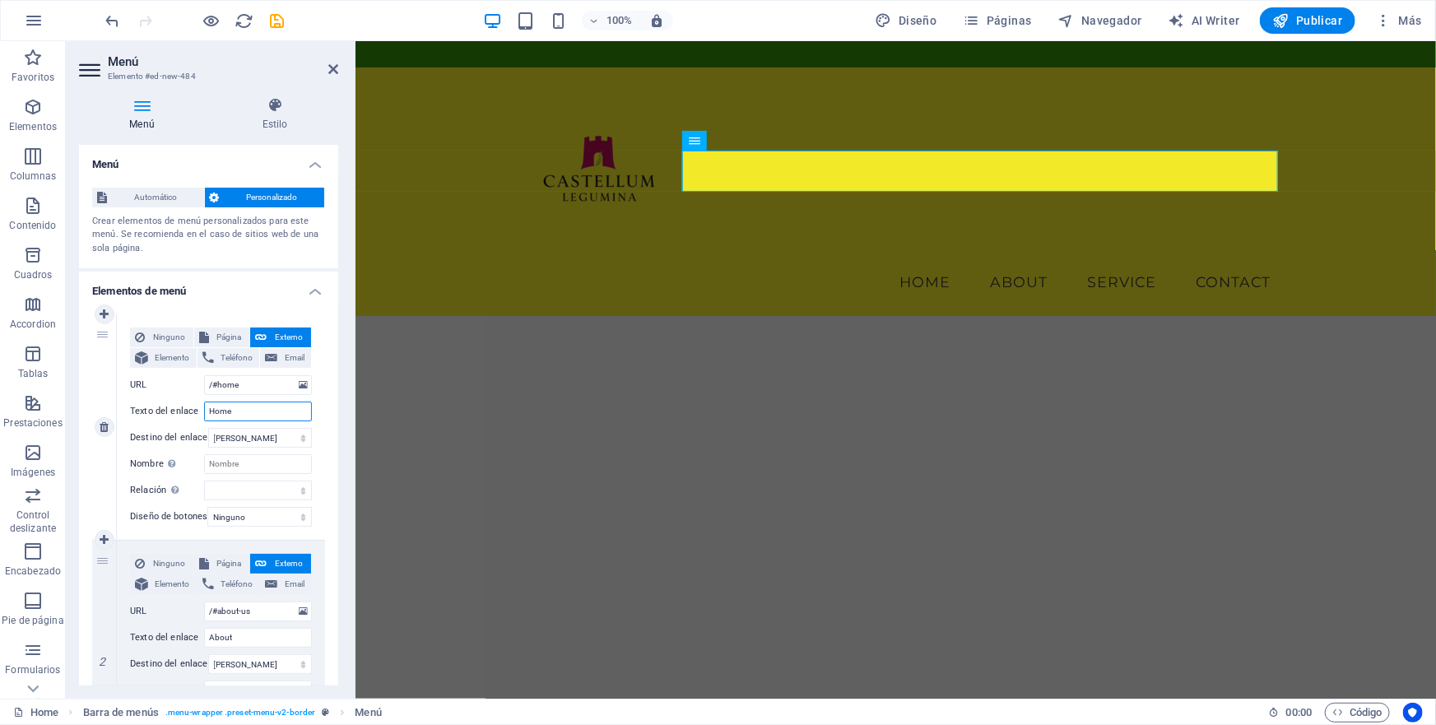
click at [235, 416] on input "Home" at bounding box center [258, 412] width 108 height 20
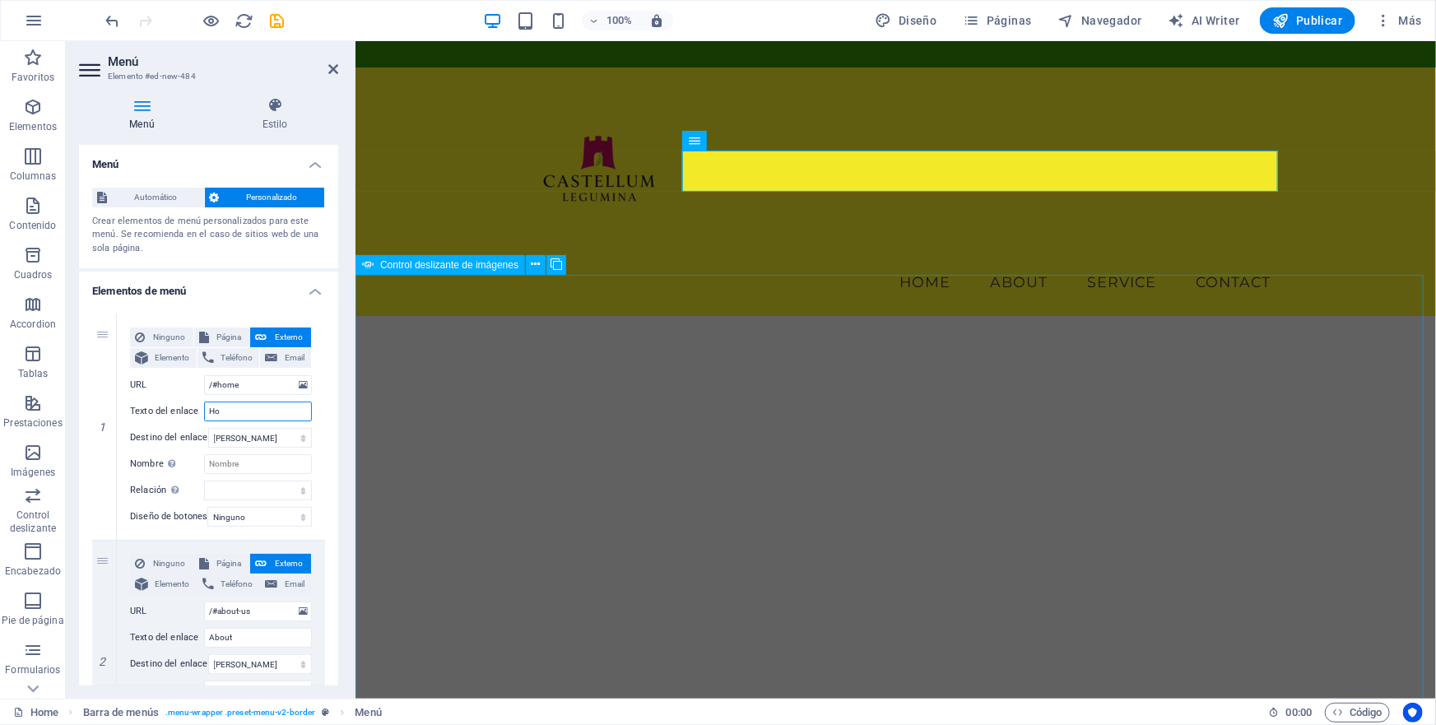
type input "H"
select select
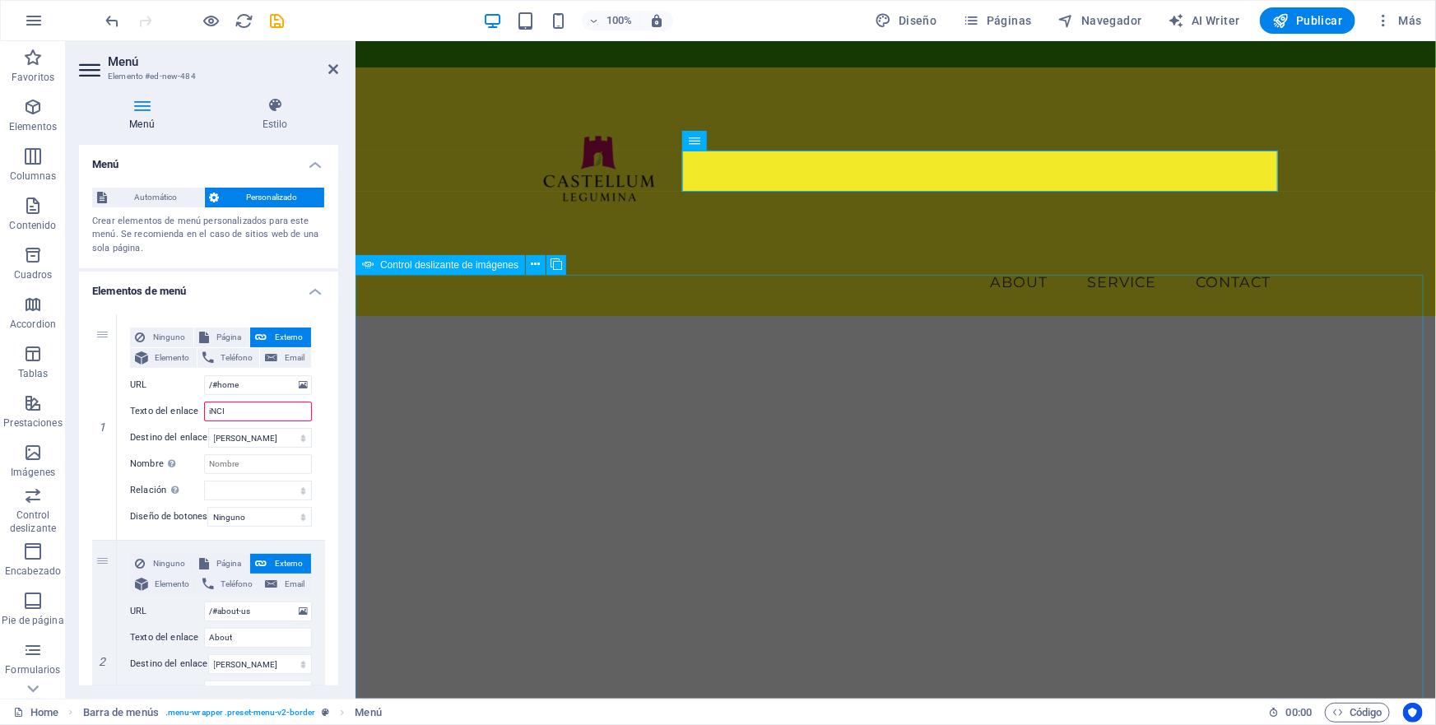
type input "iNCIO"
select select
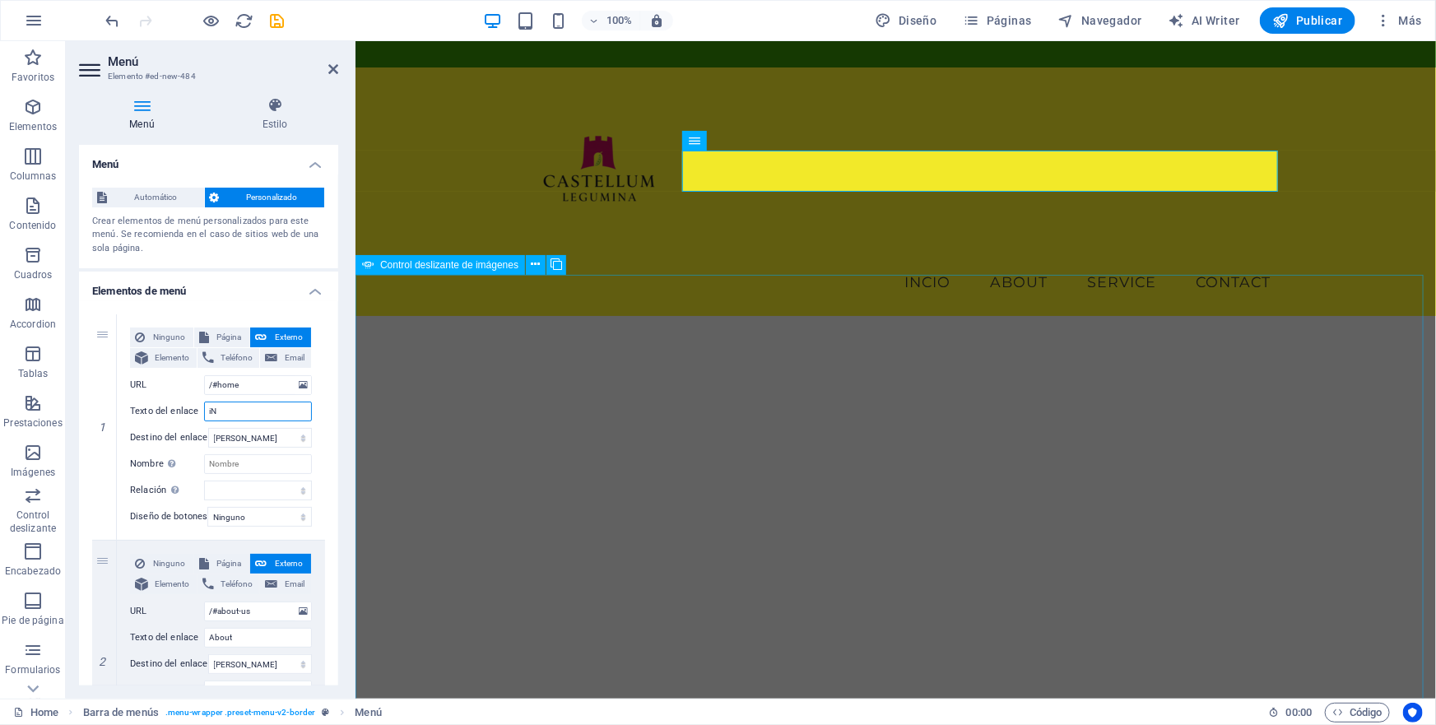
type input "i"
select select
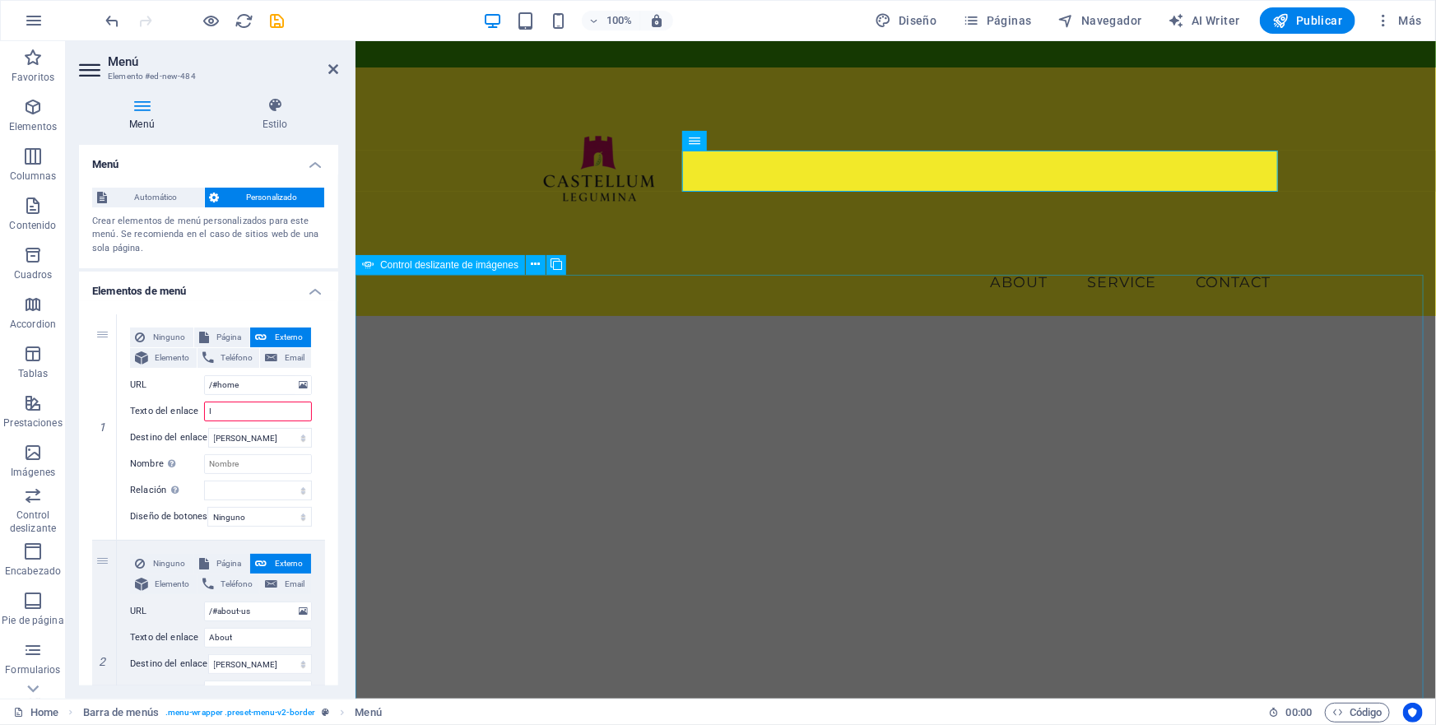
type input "IN"
select select
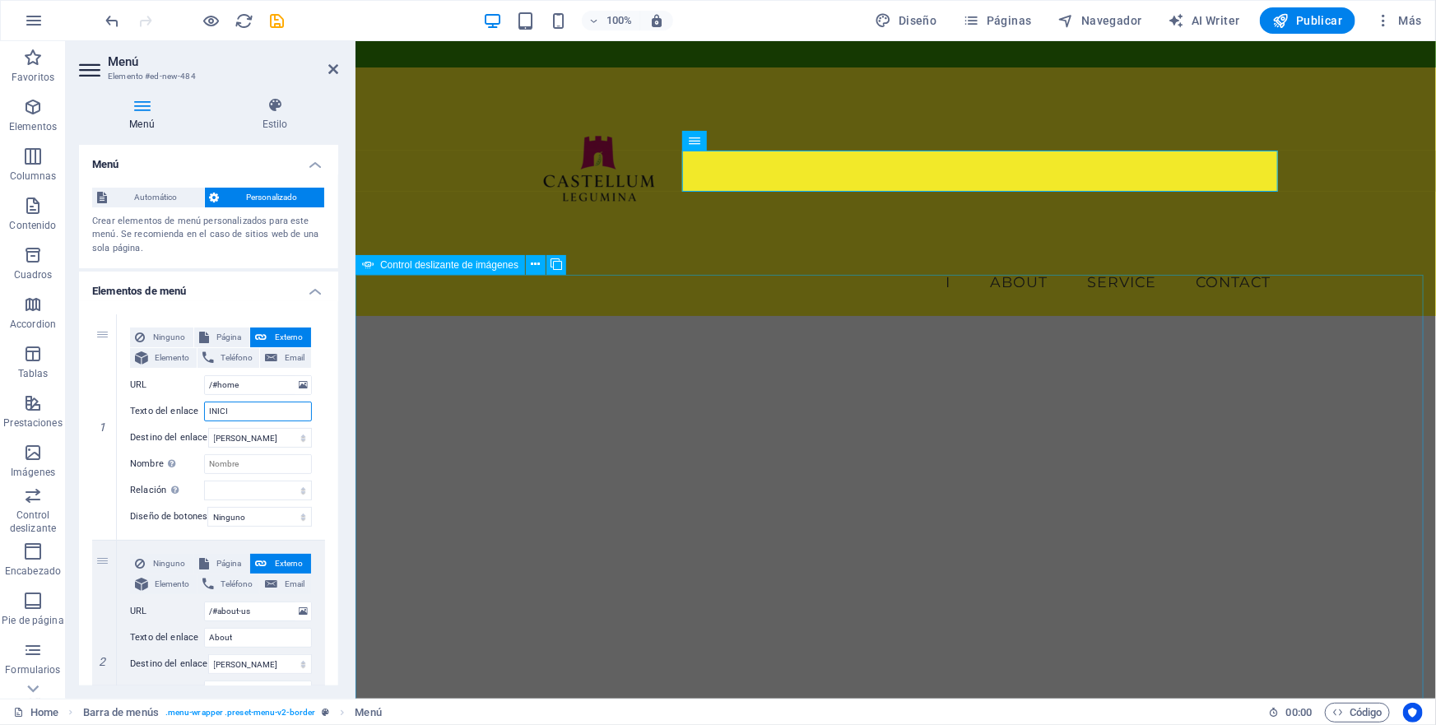
type input "INICIO"
select select
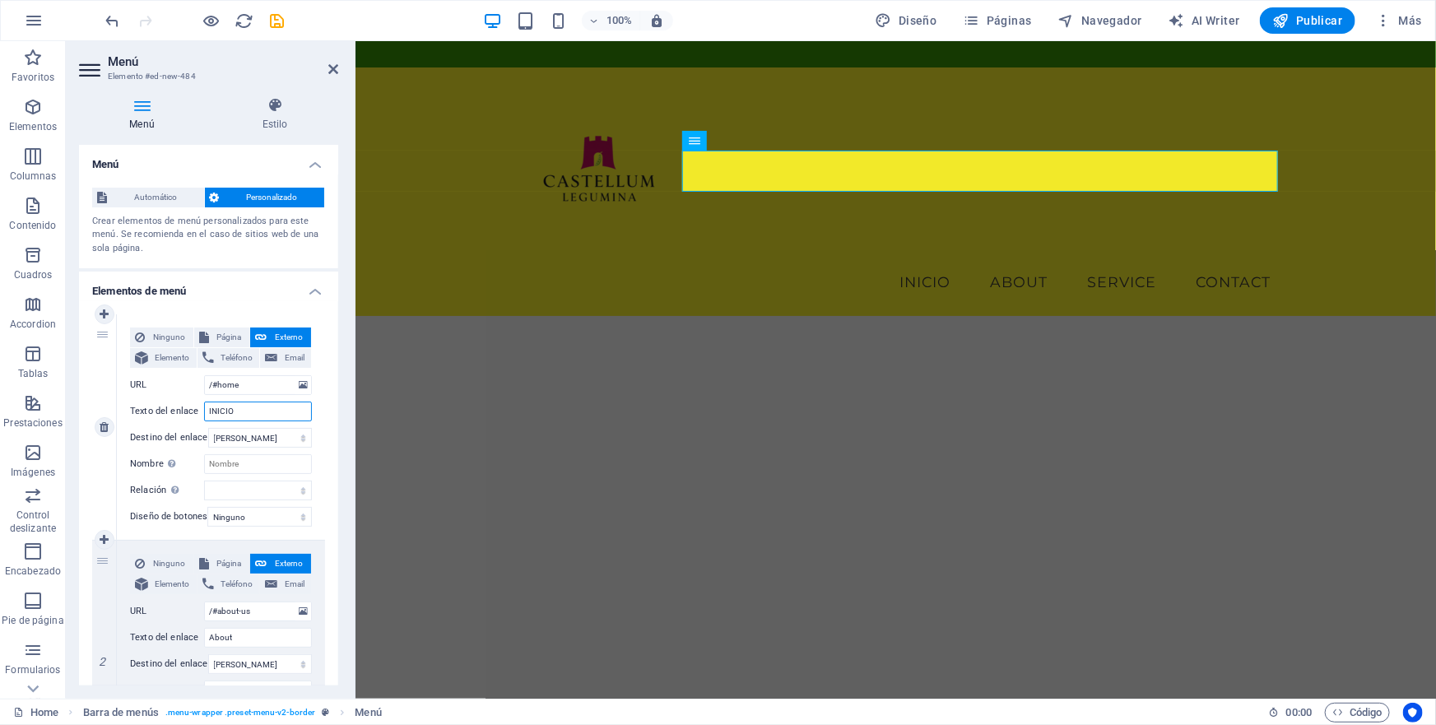
drag, startPoint x: 240, startPoint y: 411, endPoint x: 197, endPoint y: 411, distance: 43.6
click at [197, 411] on div "Texto del enlace INICIO" at bounding box center [221, 412] width 182 height 20
type input "PRODUCTOS"
select select
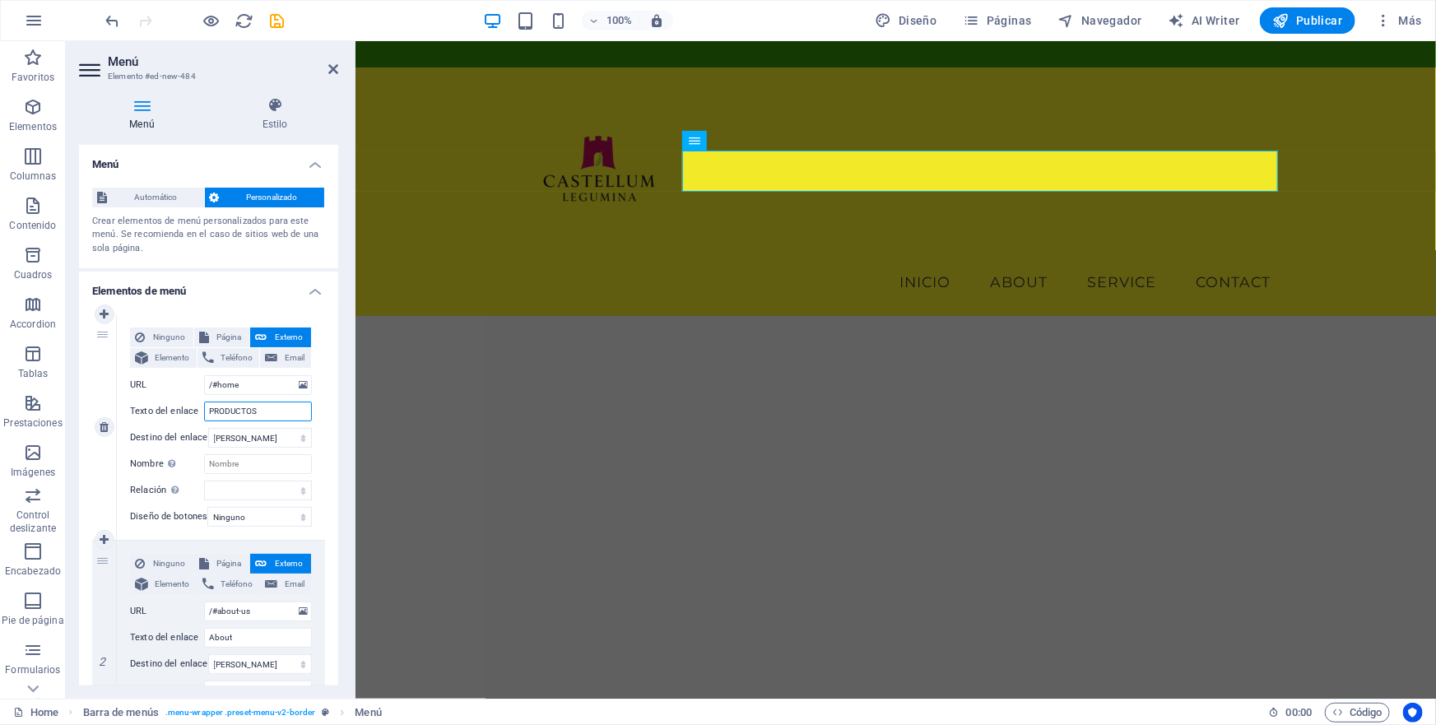
select select
type input "PRODUCTOS"
click at [235, 639] on input "About" at bounding box center [258, 638] width 108 height 20
type input "A"
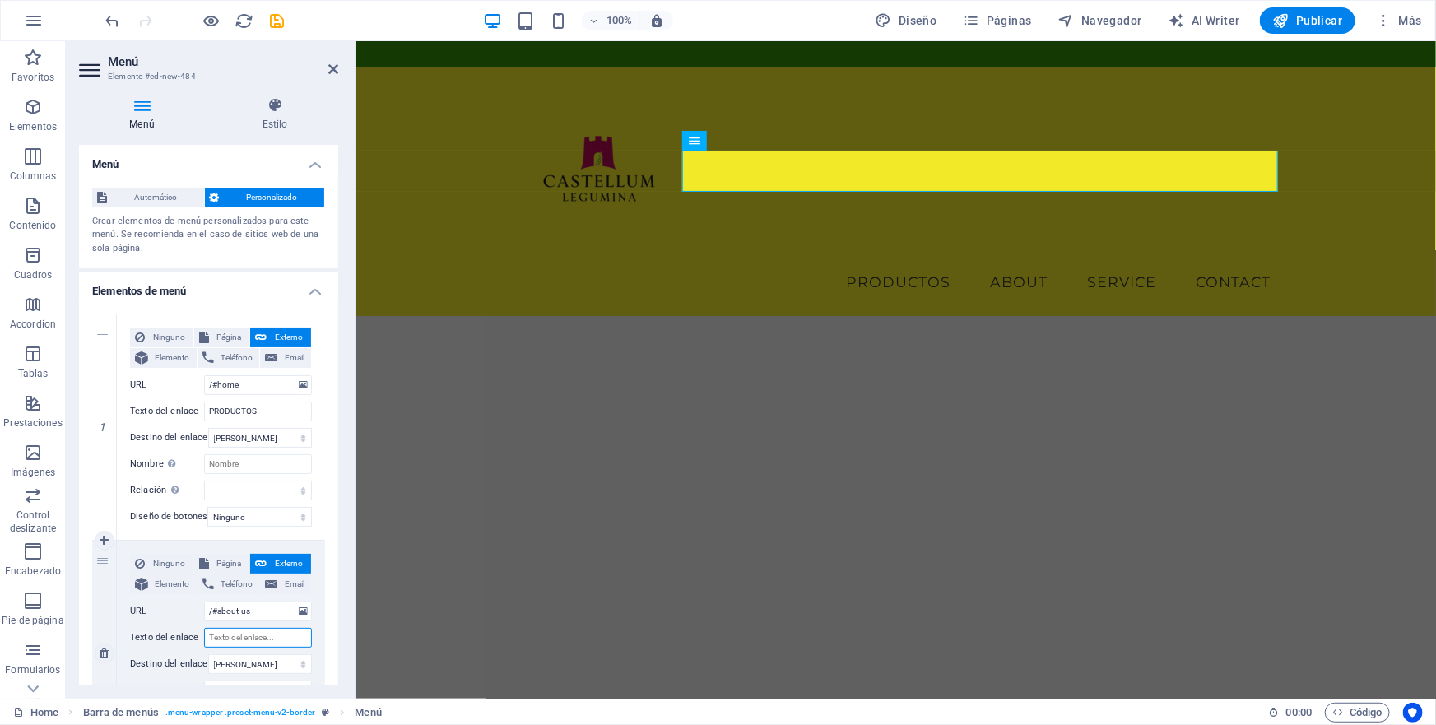
select select
type input "SER"
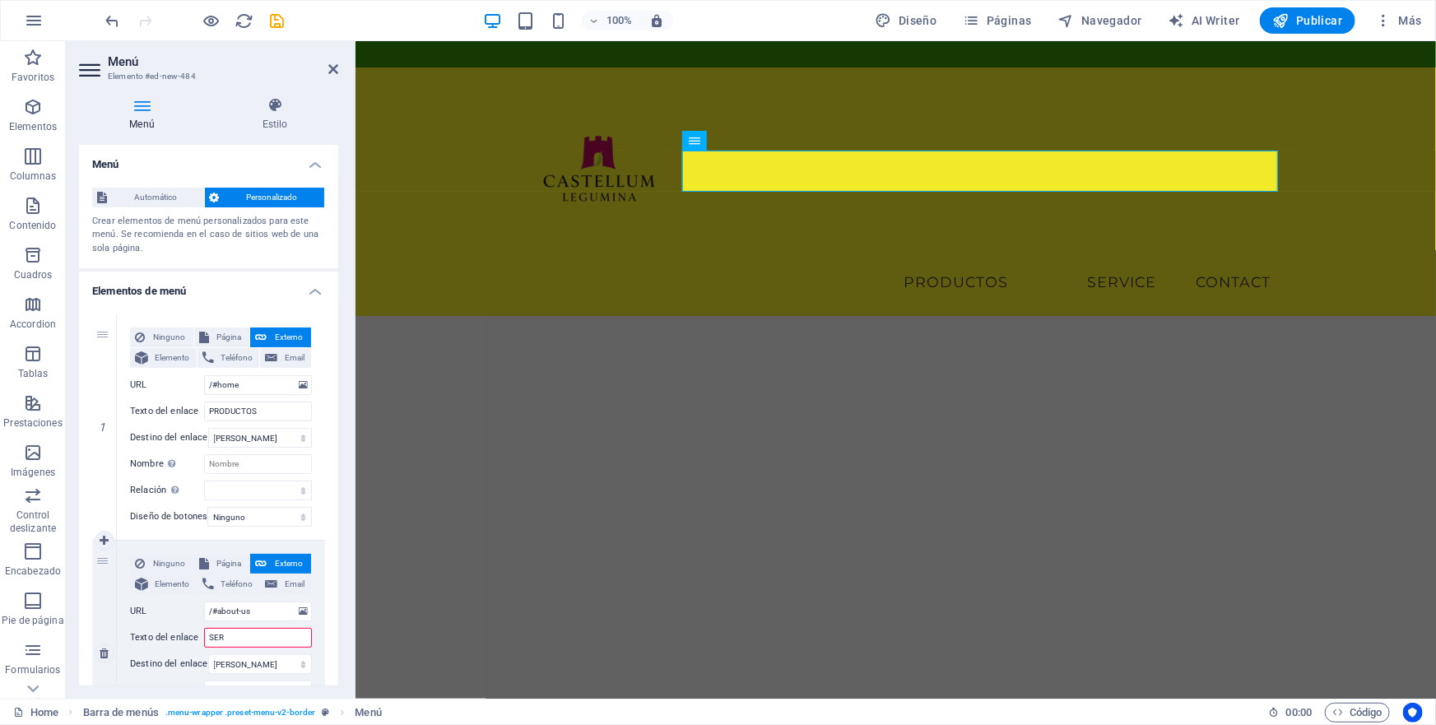
select select
type input "SERV"
select select
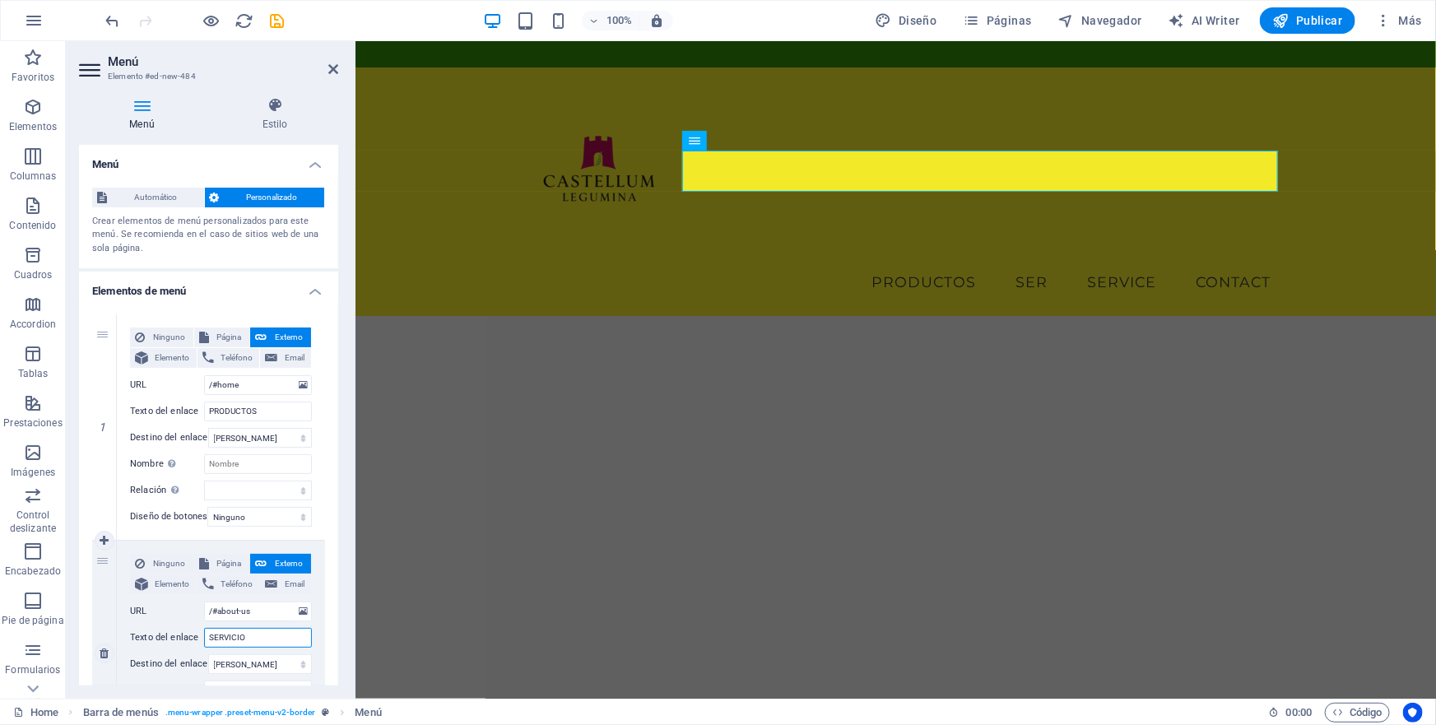
type input "SERVICIOS"
select select
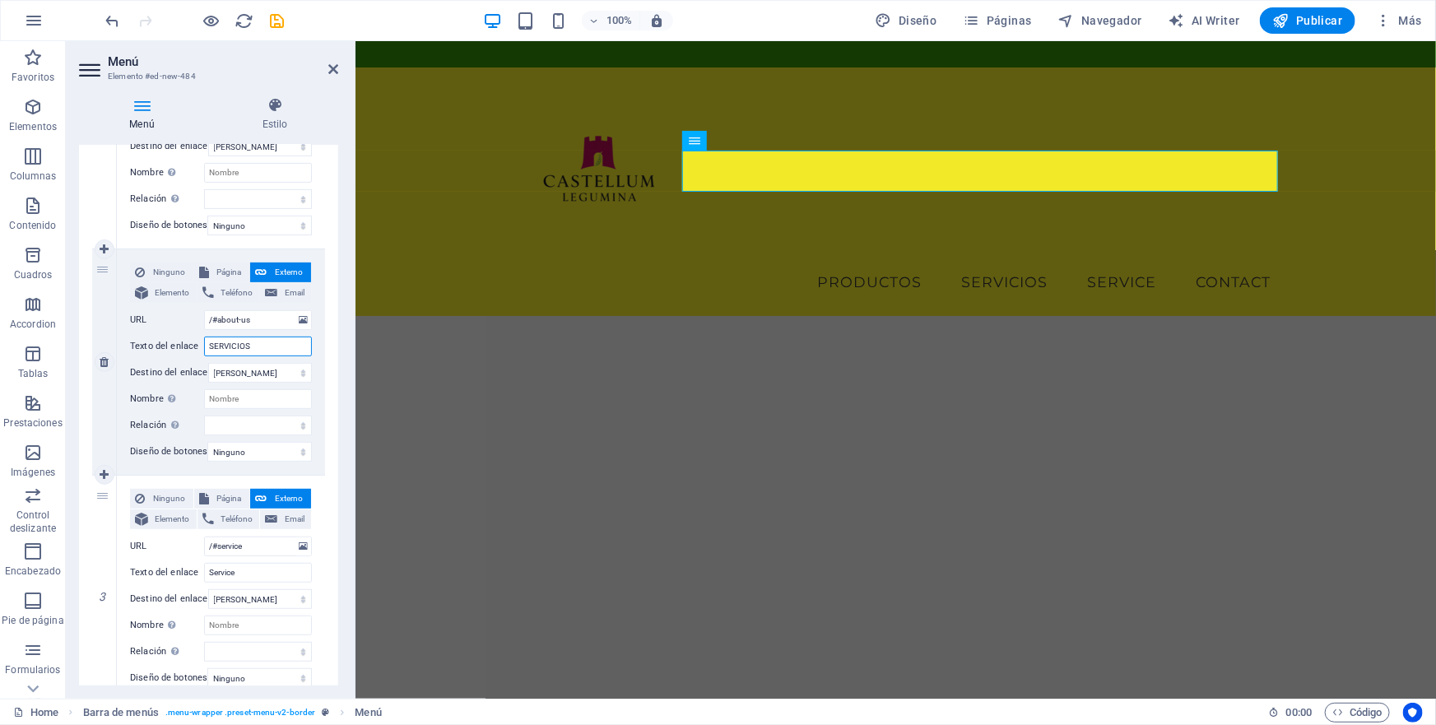
scroll to position [299, 0]
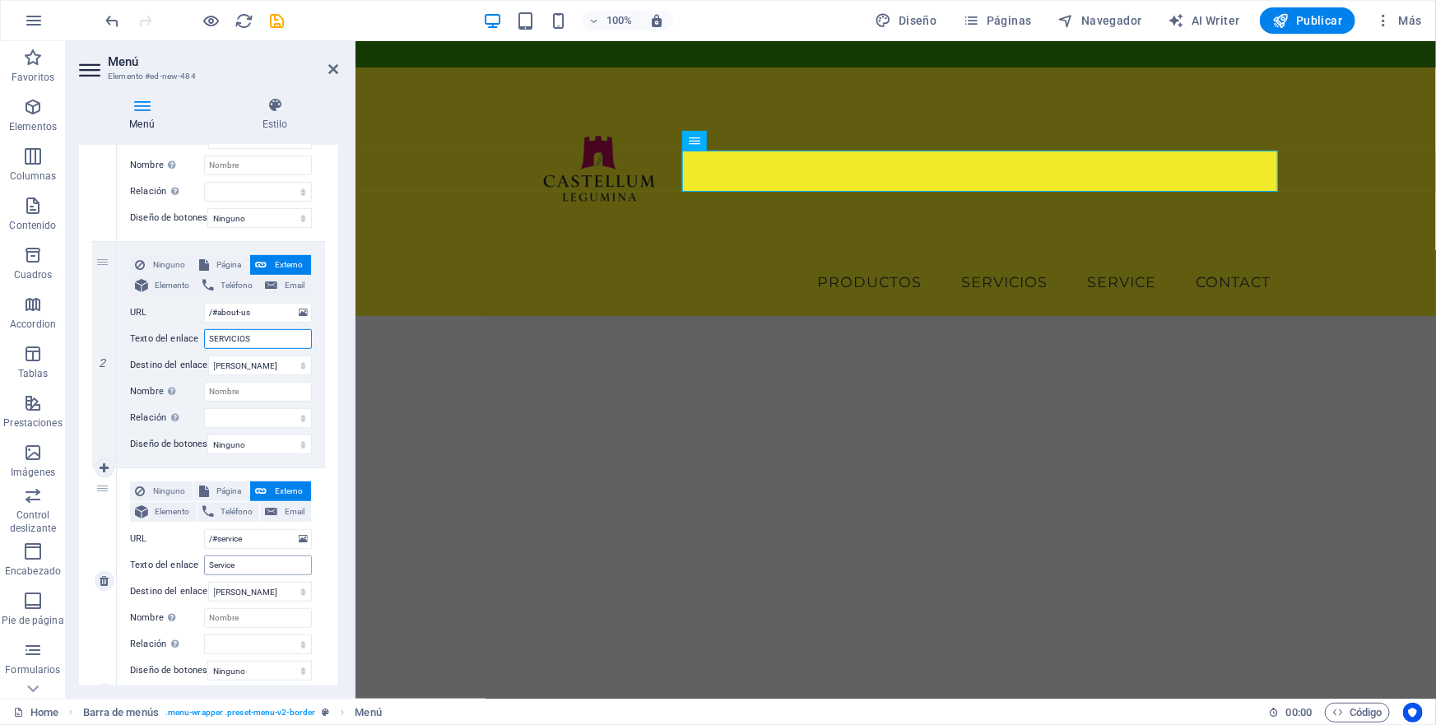
type input "SERVICIOS"
drag, startPoint x: 239, startPoint y: 565, endPoint x: 199, endPoint y: 564, distance: 39.5
click at [199, 564] on div "Texto del enlace Service" at bounding box center [221, 566] width 182 height 20
type input "SOSTENI"
select select
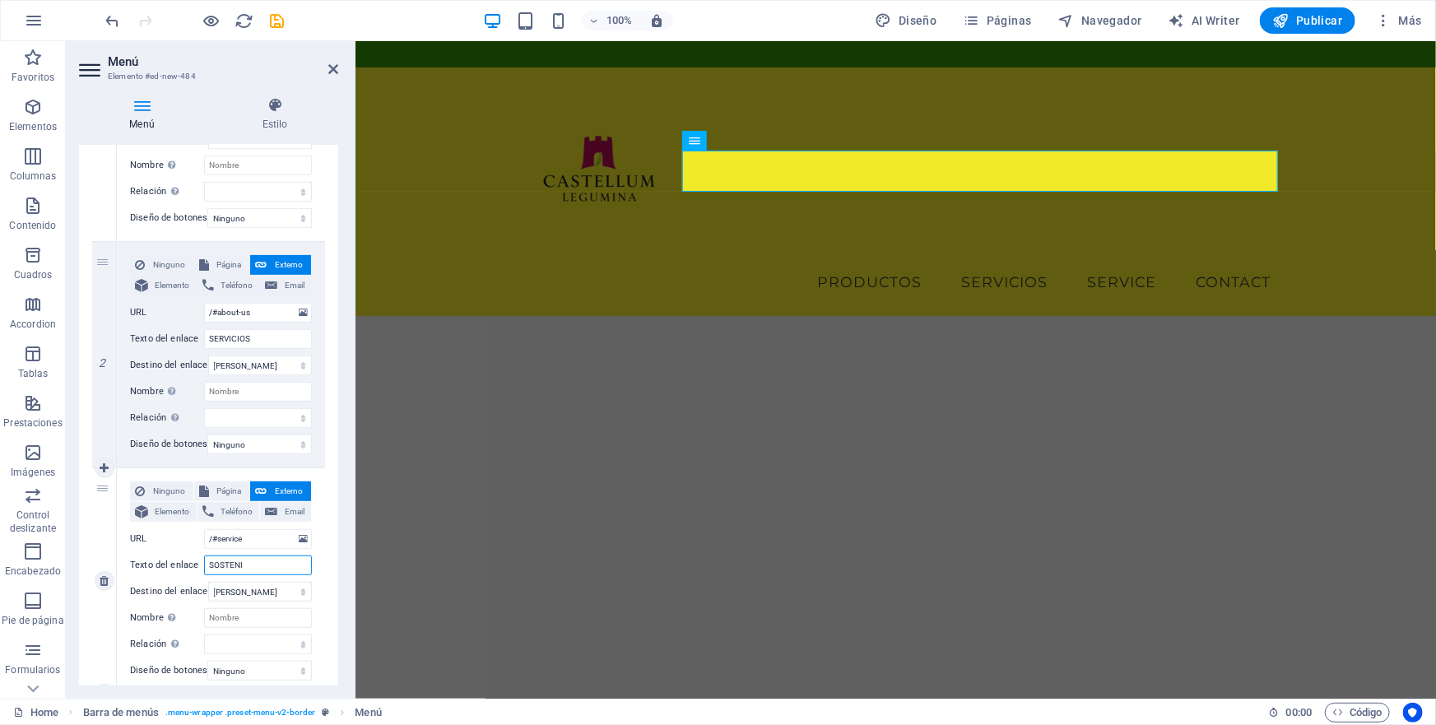
select select
type input "SOSTENIBILIDAD"
select select
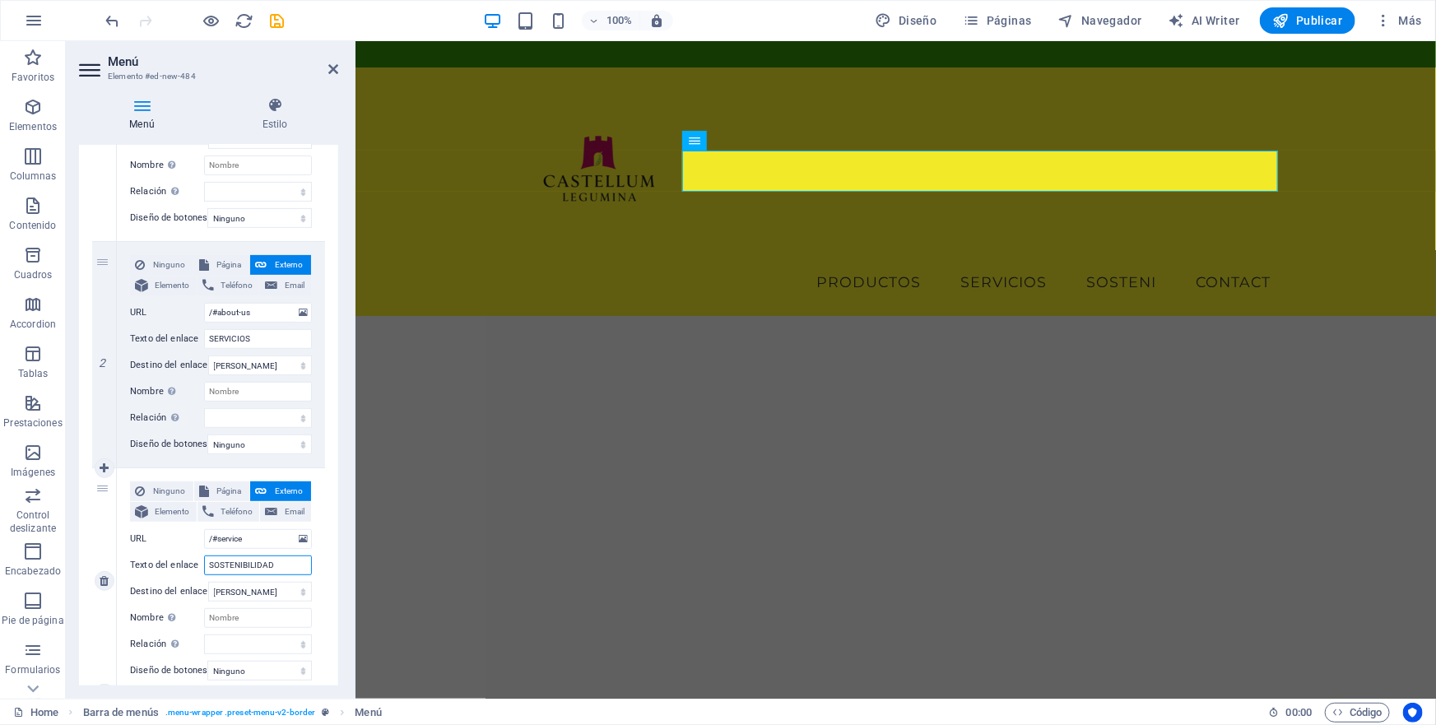
select select
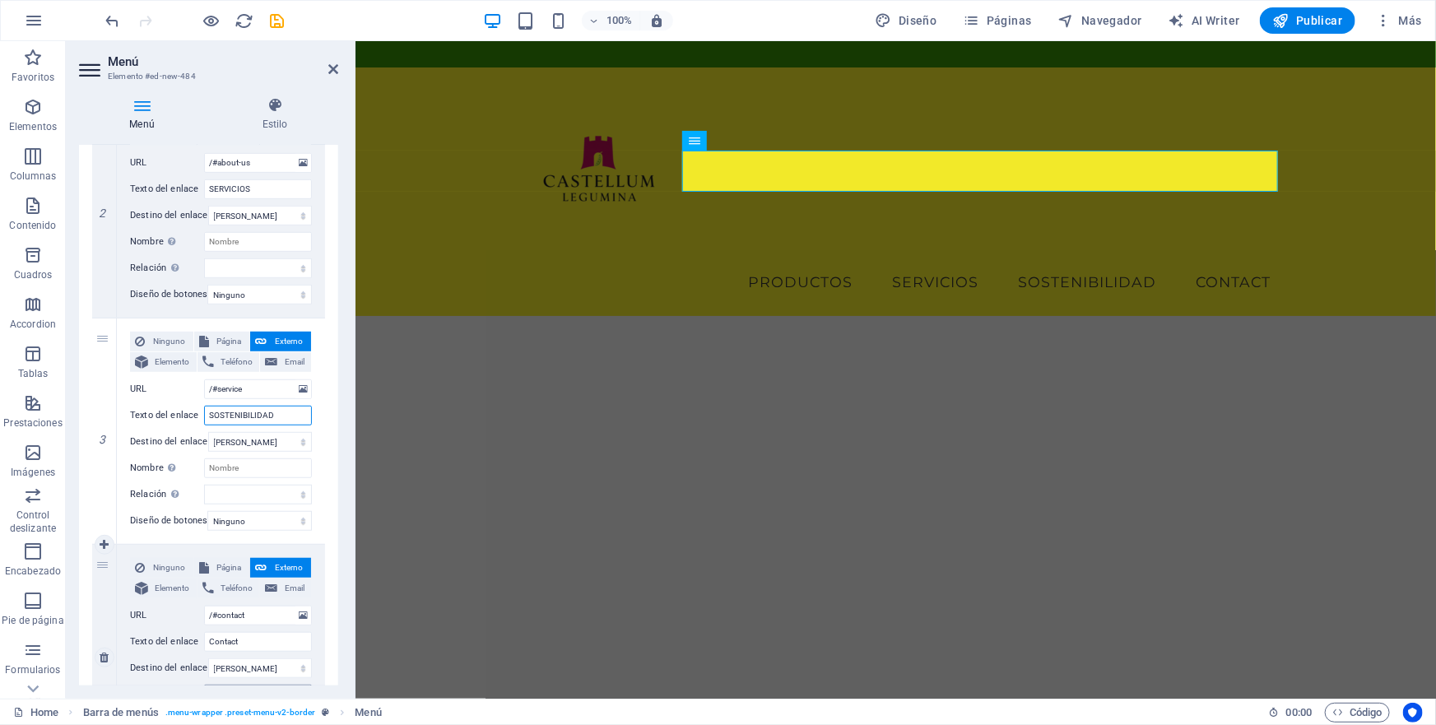
scroll to position [523, 0]
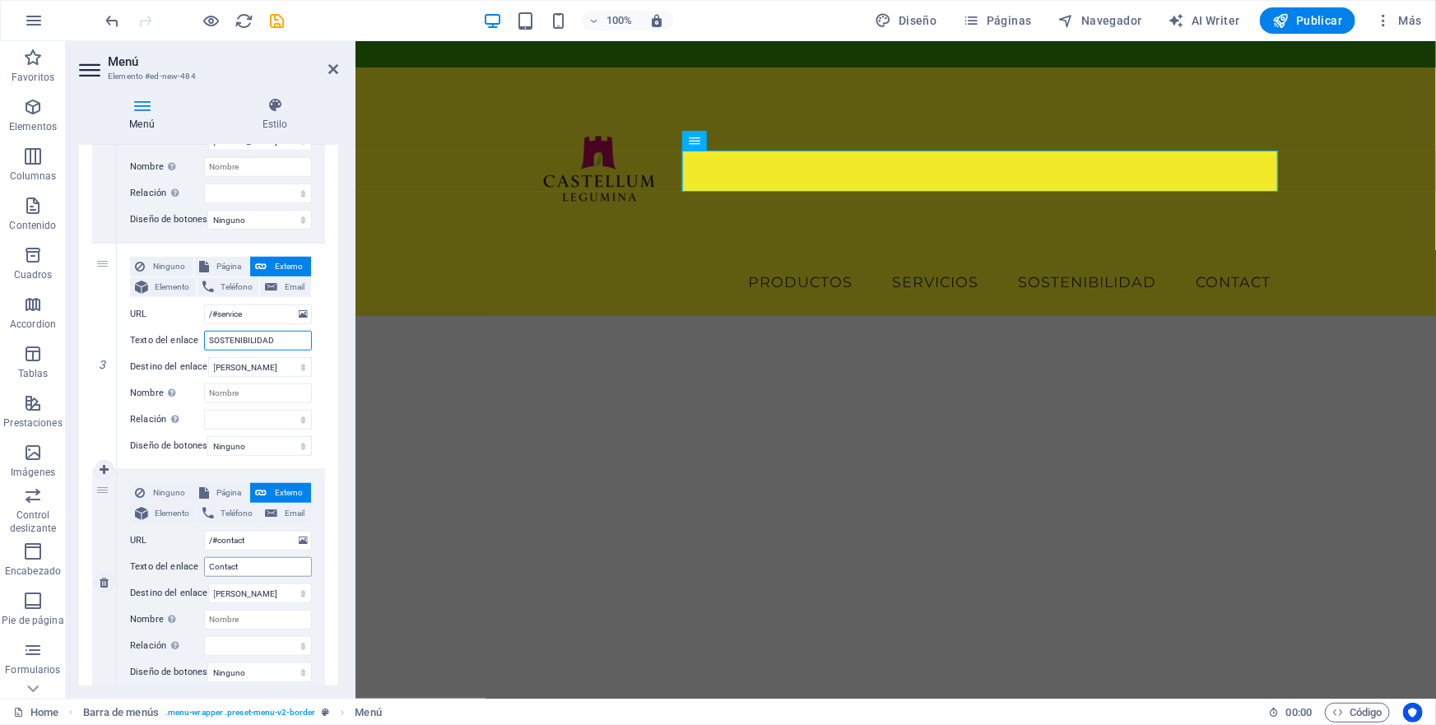
type input "SOSTENIBILIDAD"
drag, startPoint x: 241, startPoint y: 563, endPoint x: 198, endPoint y: 564, distance: 42.8
click at [198, 564] on div "Texto del enlace Contact" at bounding box center [221, 567] width 182 height 20
type input "SOBRE NOSOTROS"
select select
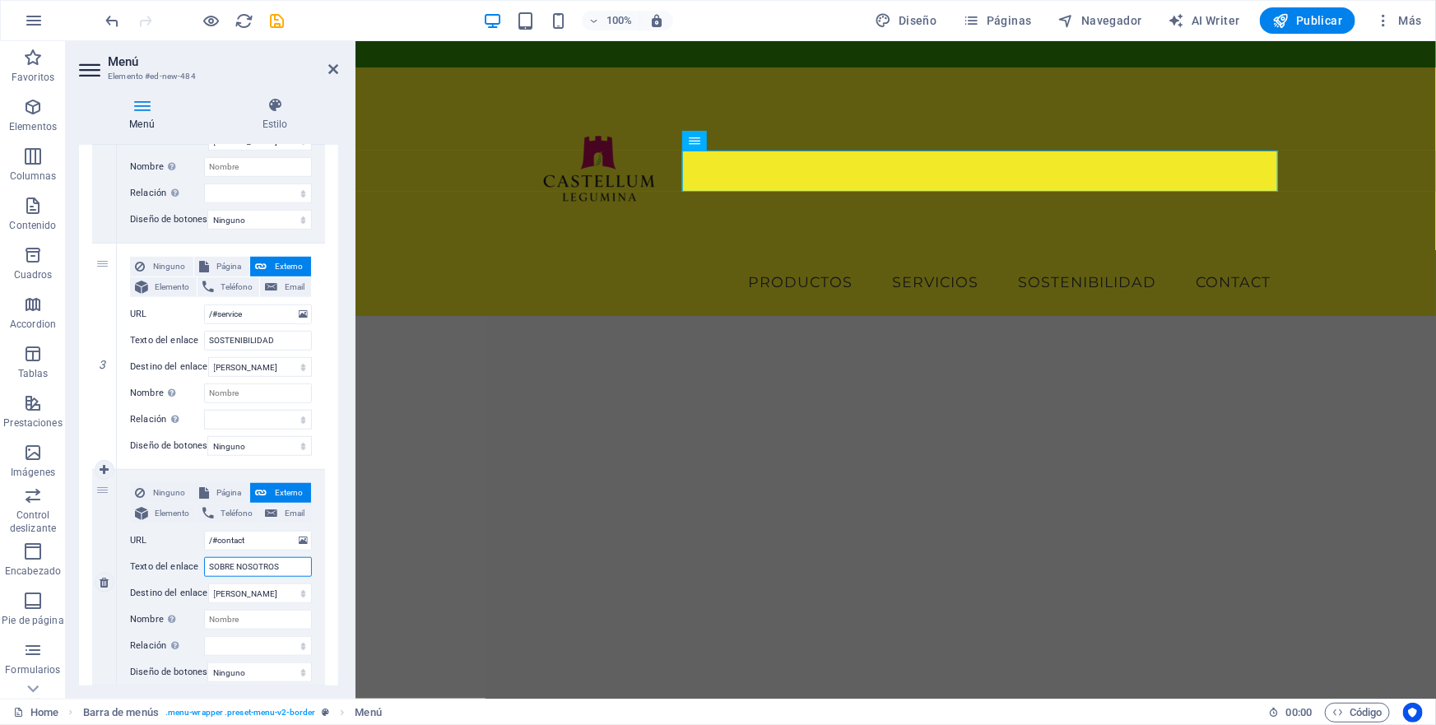
select select
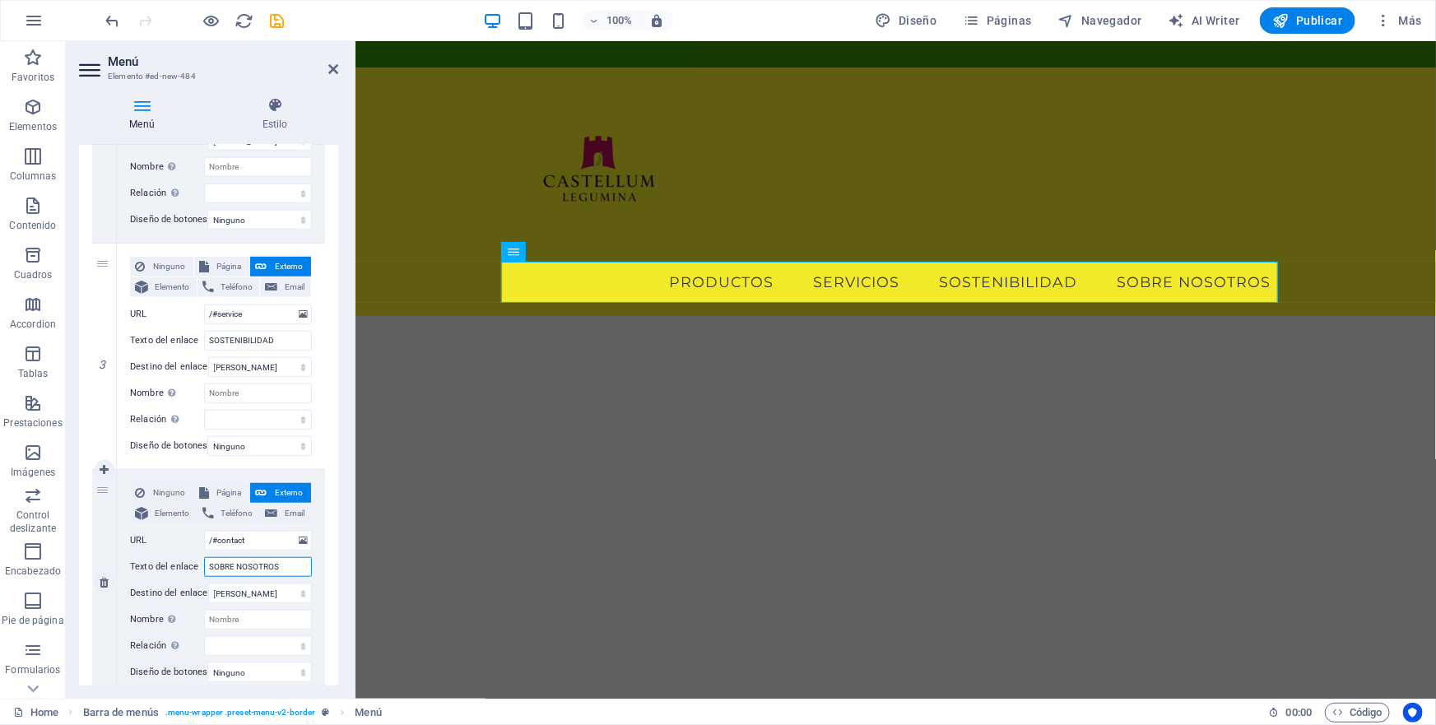
scroll to position [592, 0]
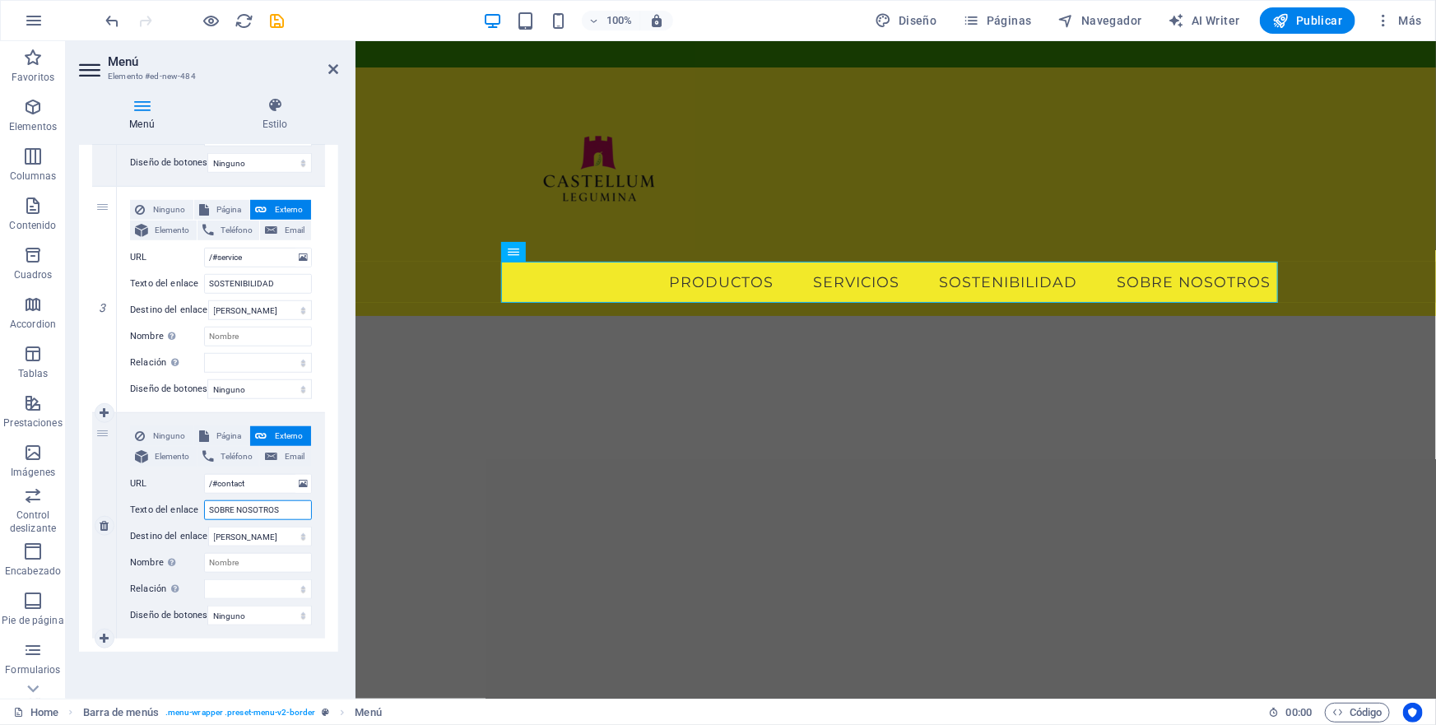
type input "SOBRE NOSOTROS"
click at [105, 633] on icon at bounding box center [104, 639] width 9 height 12
select select
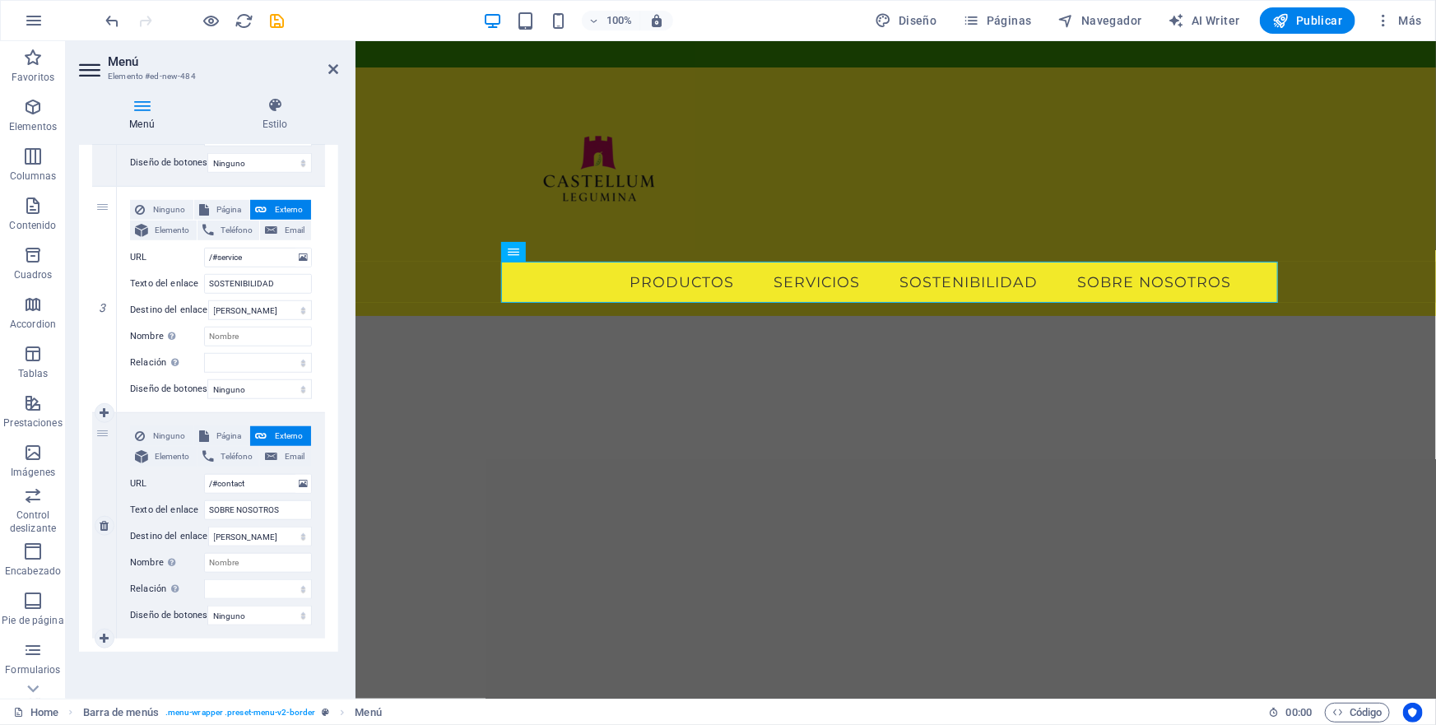
select select
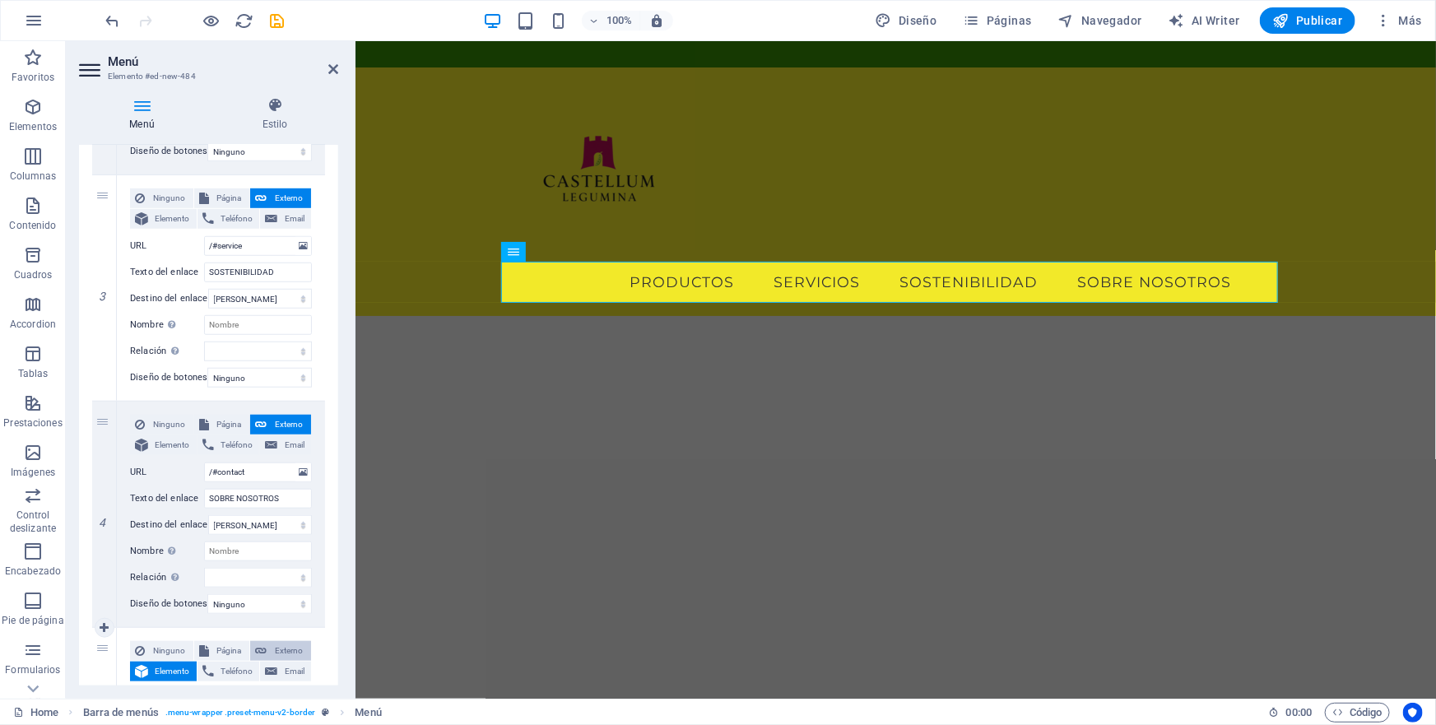
scroll to position [741, 0]
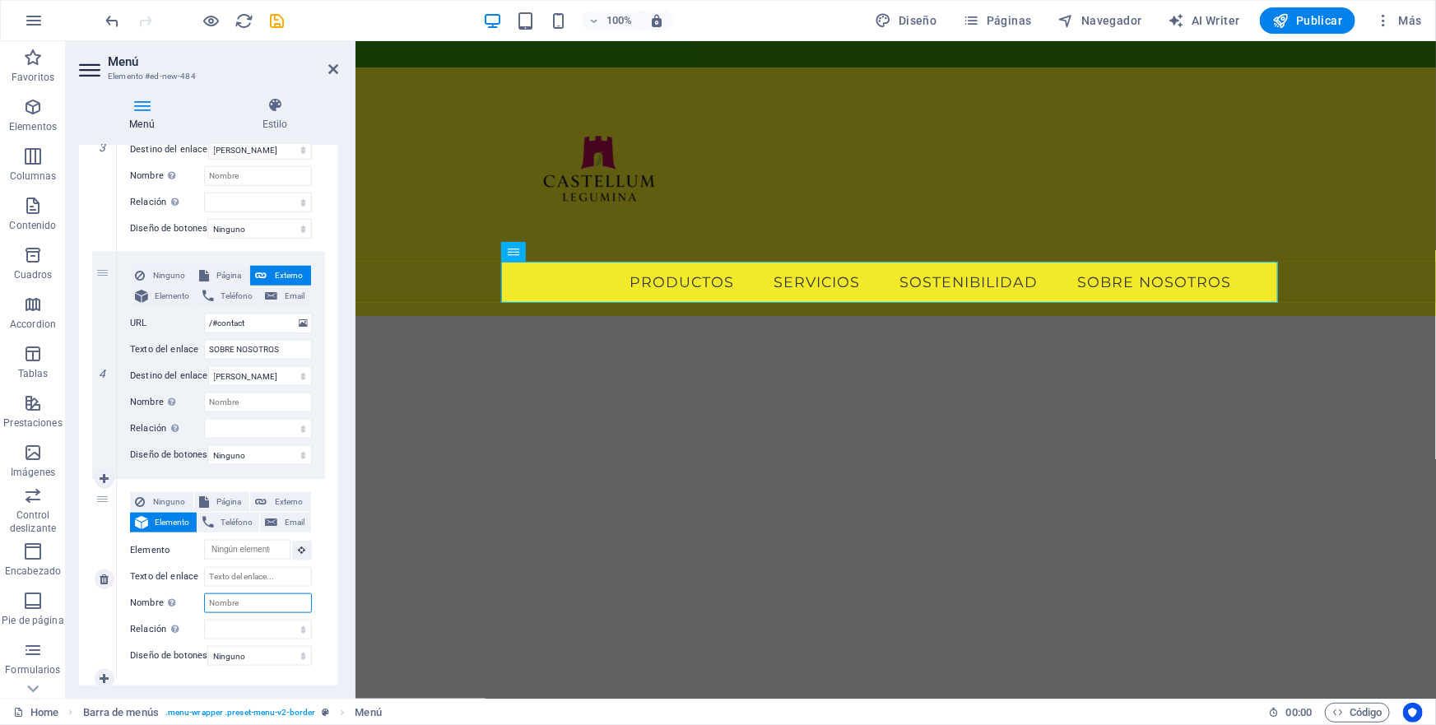
click at [229, 602] on input "Nombre Una descripción adicional del enlace no debería ser igual al texto del e…" at bounding box center [258, 603] width 108 height 20
type input "NOTICIAS"
select select
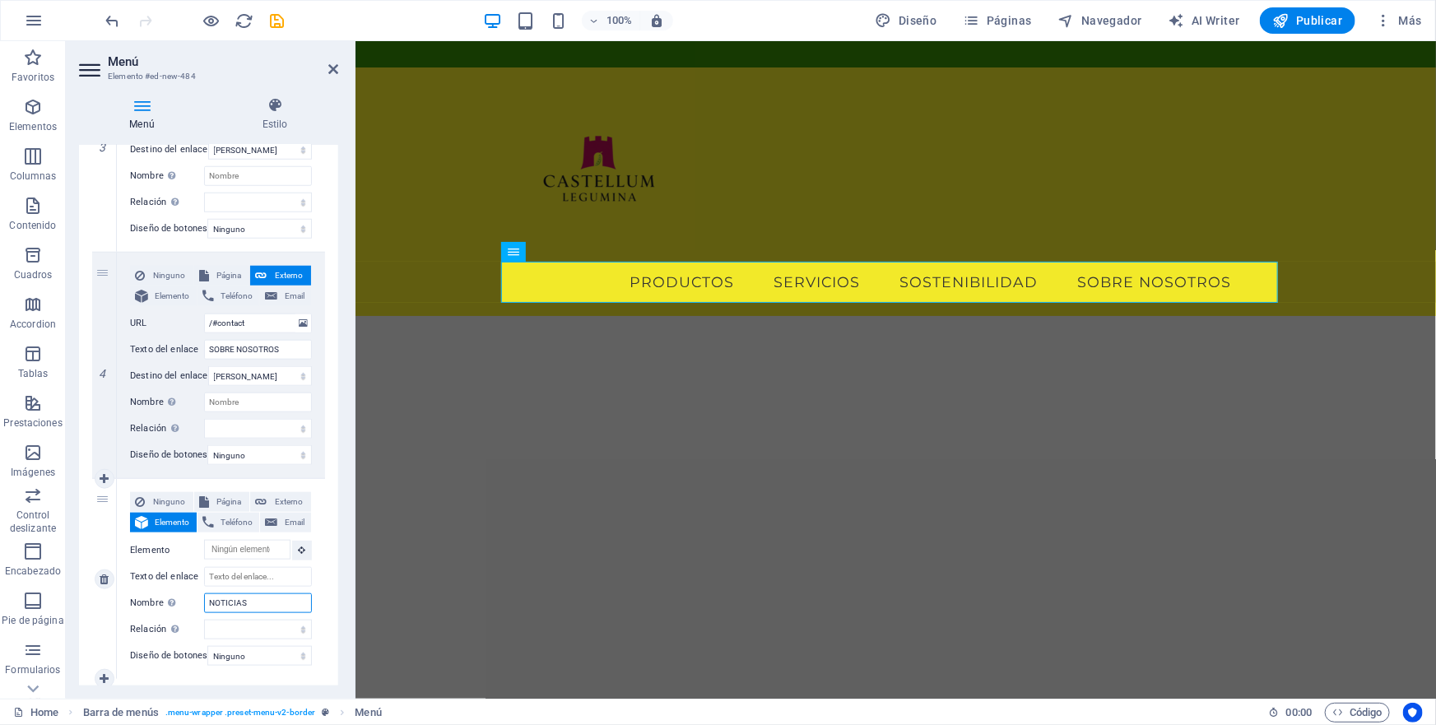
select select
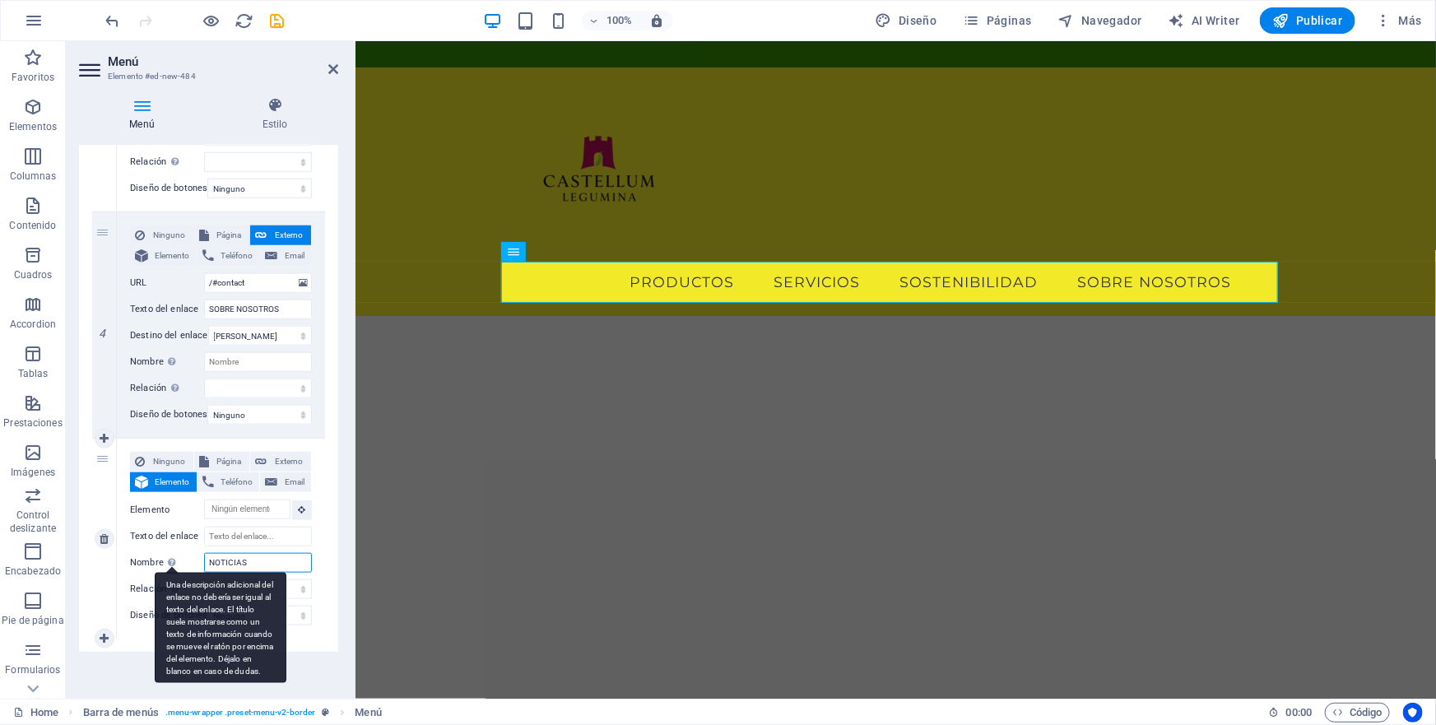
drag, startPoint x: 253, startPoint y: 546, endPoint x: 165, endPoint y: 546, distance: 87.2
click at [165, 553] on div "Nombre Una descripción adicional del enlace no debería ser igual al texto del e…" at bounding box center [221, 563] width 182 height 20
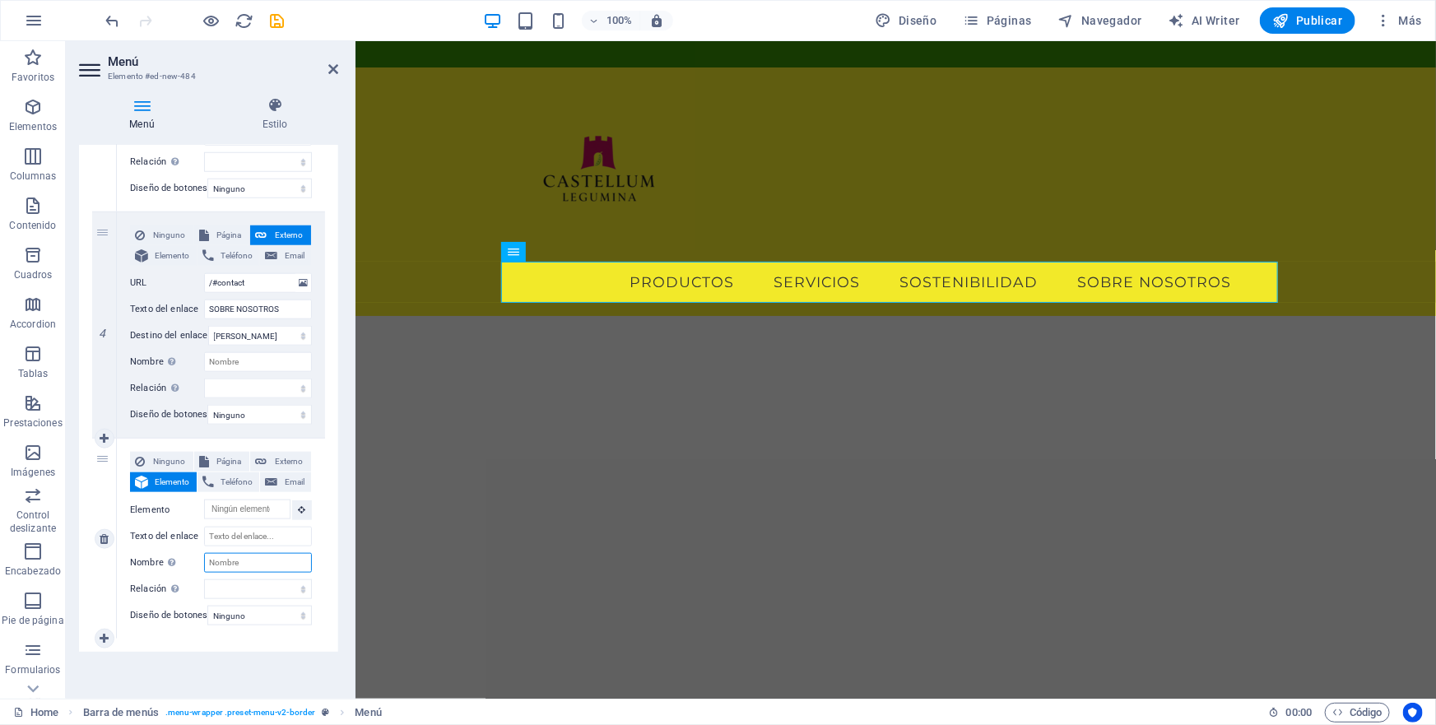
select select
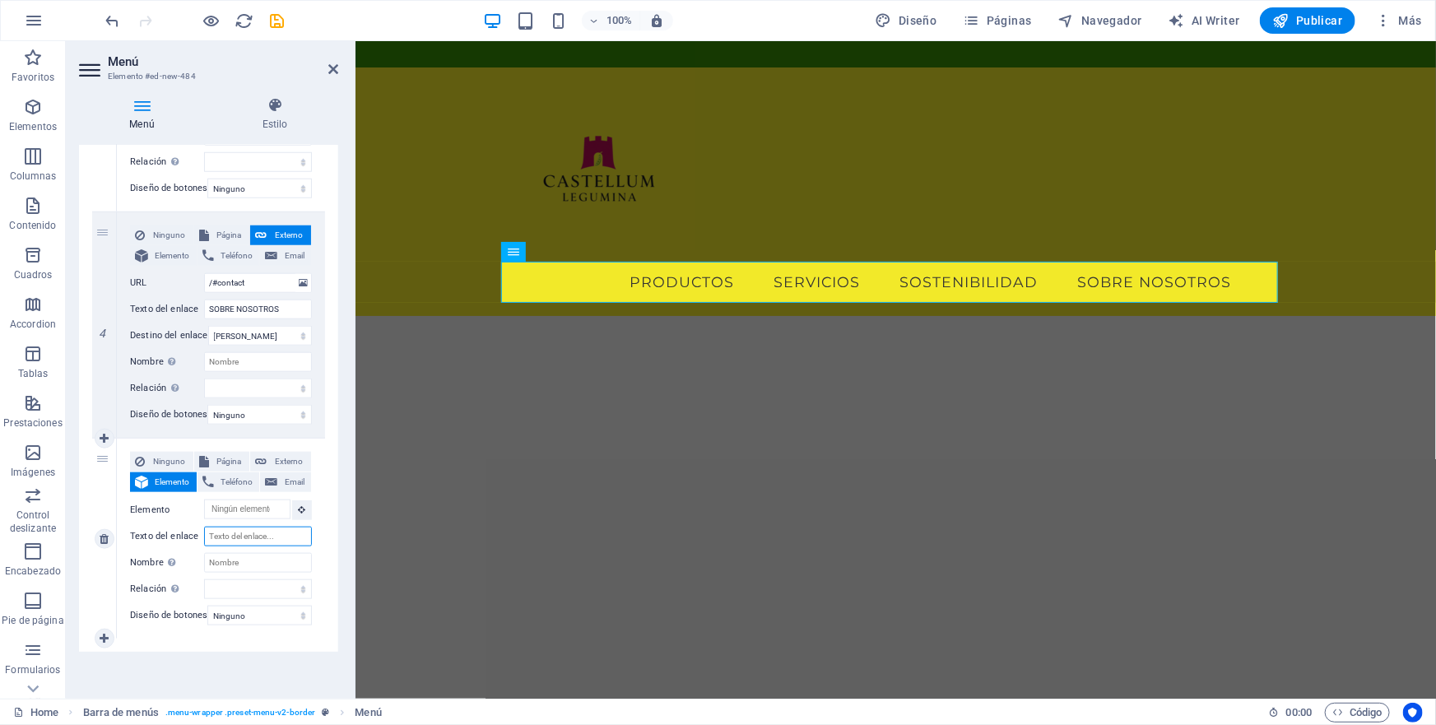
click at [216, 527] on input "Texto del enlace" at bounding box center [258, 537] width 108 height 20
type input "NOTICIAS"
select select
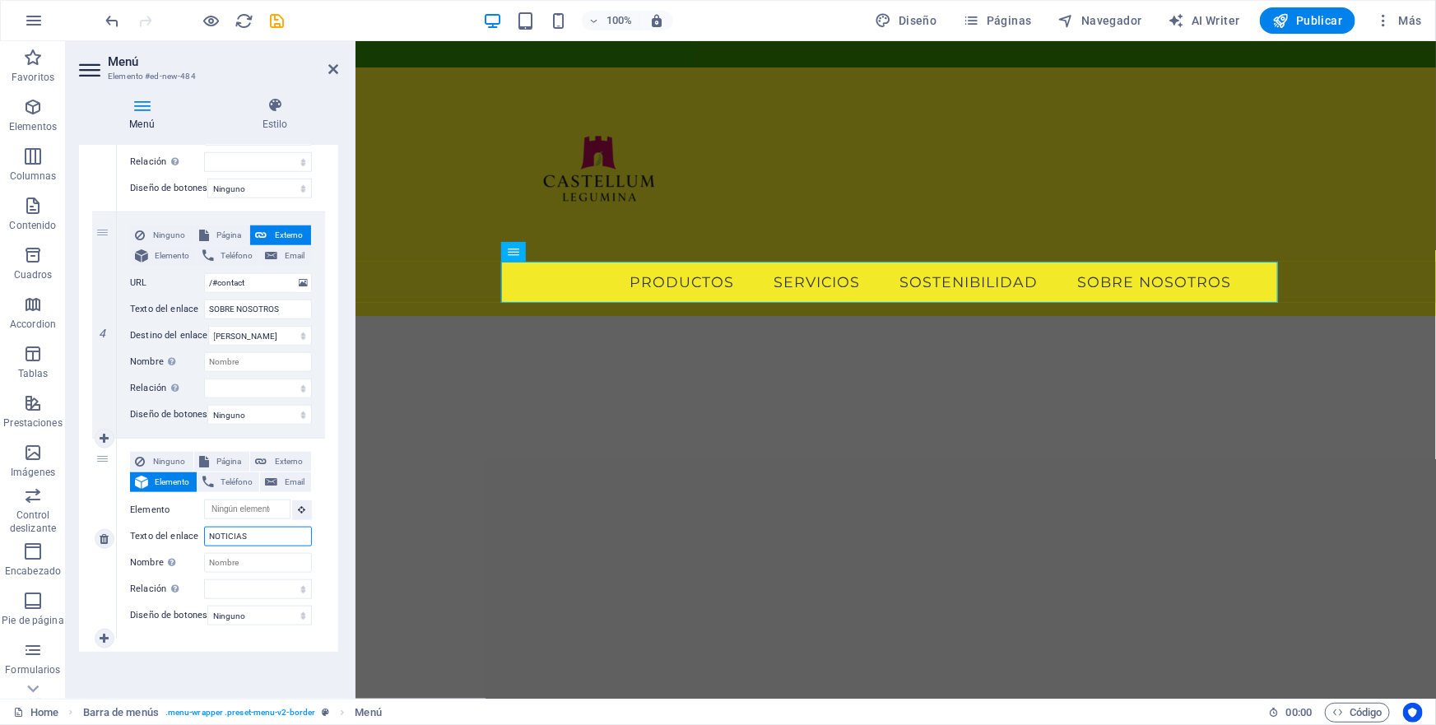
select select
type input "NOTICIAS"
click at [102, 633] on icon at bounding box center [104, 639] width 9 height 12
select select
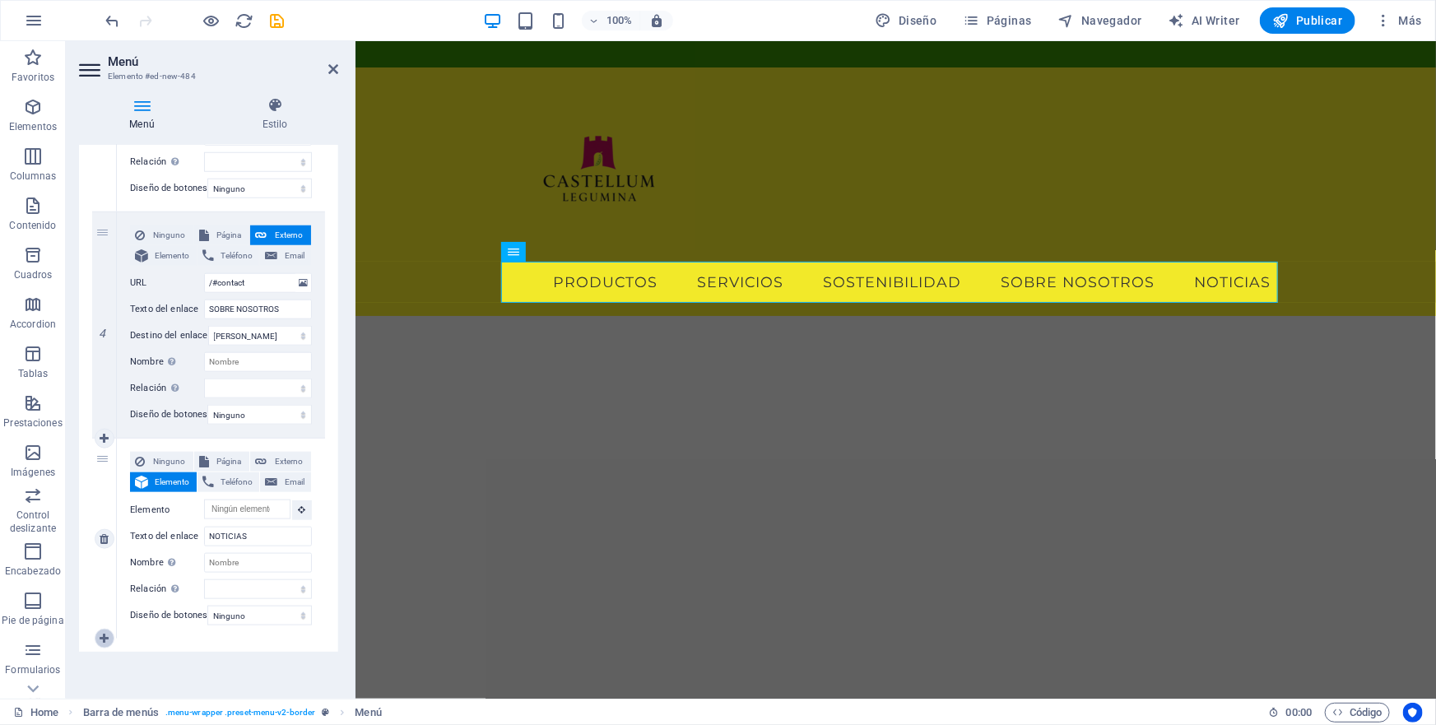
select select
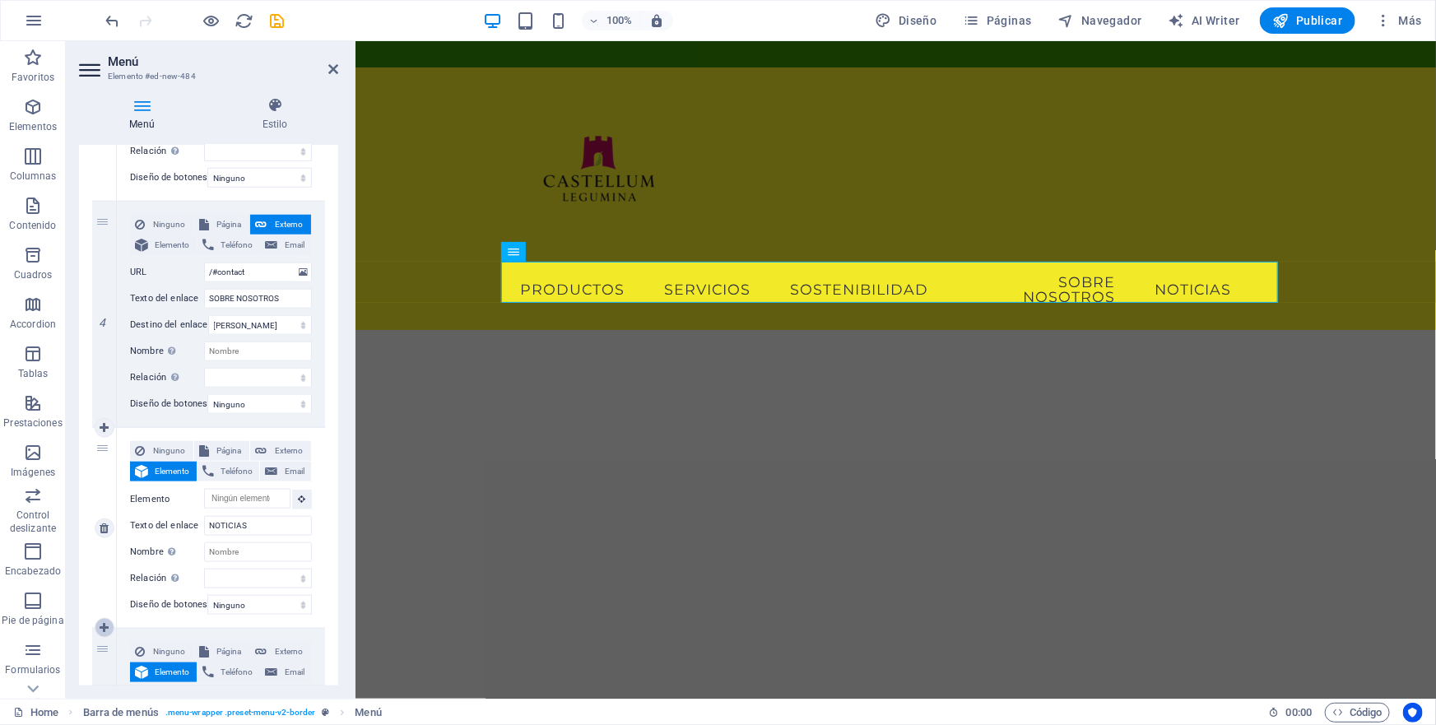
scroll to position [941, 0]
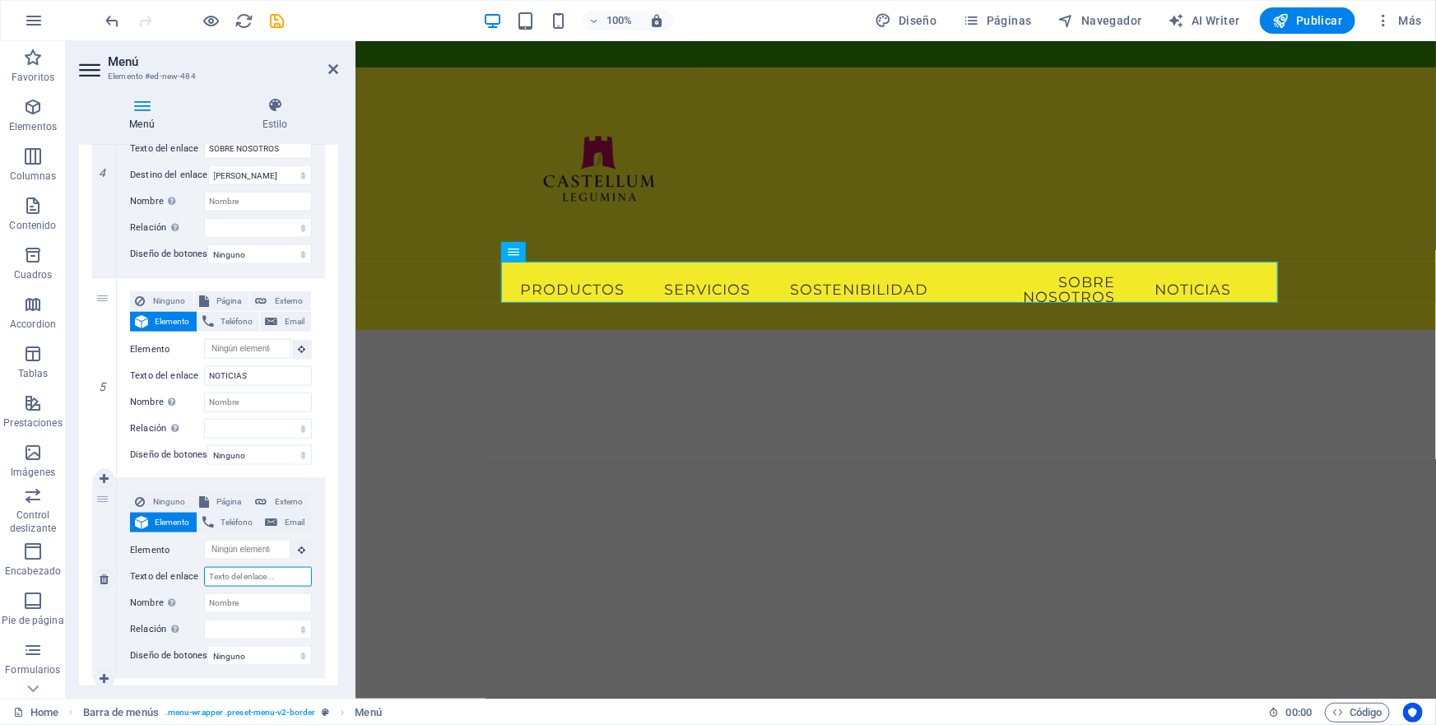
click at [222, 571] on input "Texto del enlace" at bounding box center [258, 577] width 108 height 20
type input "CONTAC"
select select
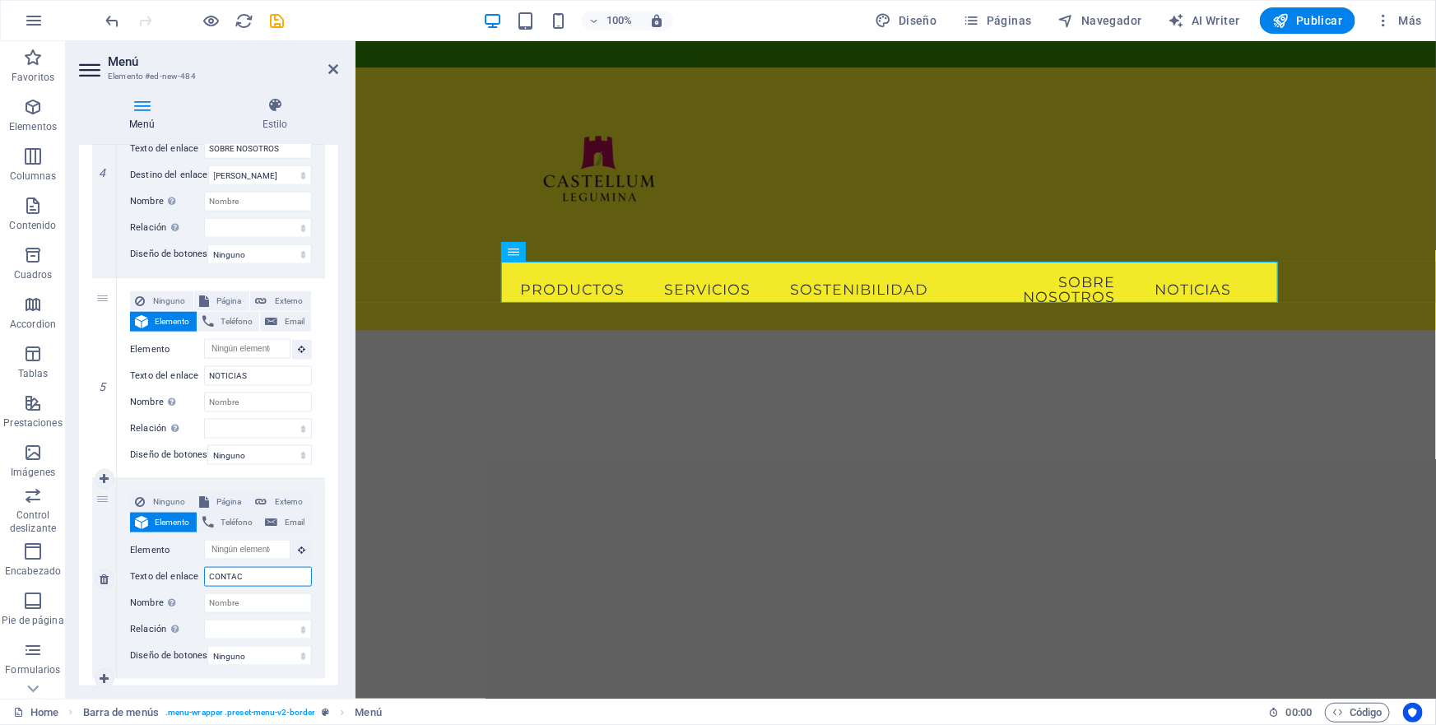
select select
type input "CONTACT"
select select
type input "CONTACTO"
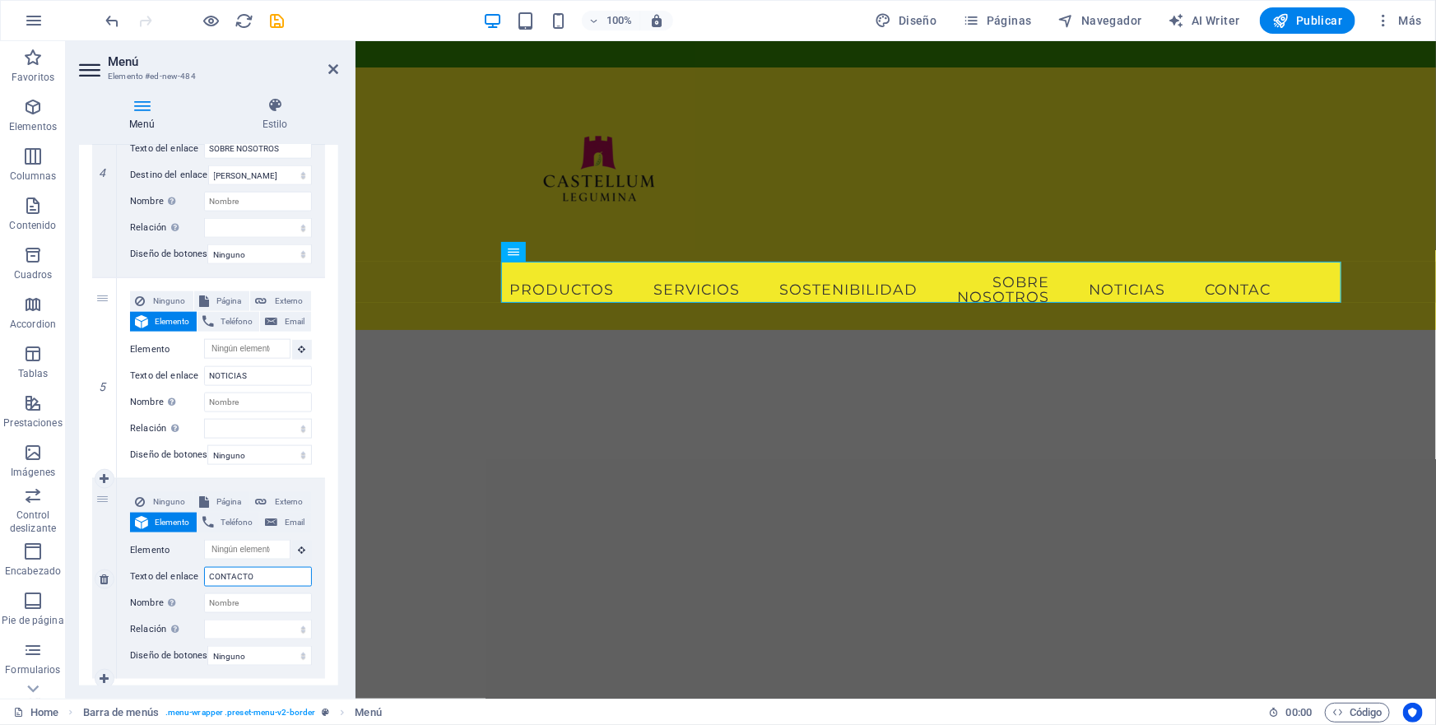
select select
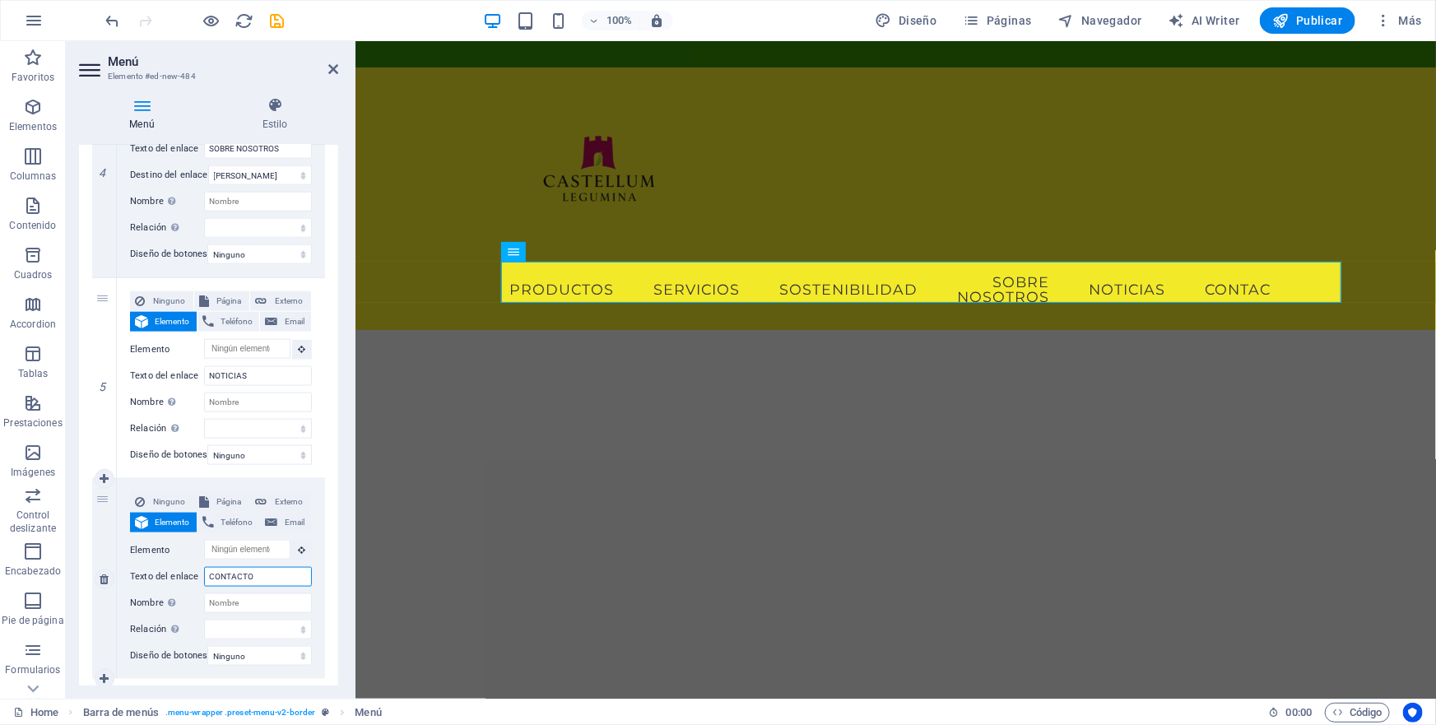
select select
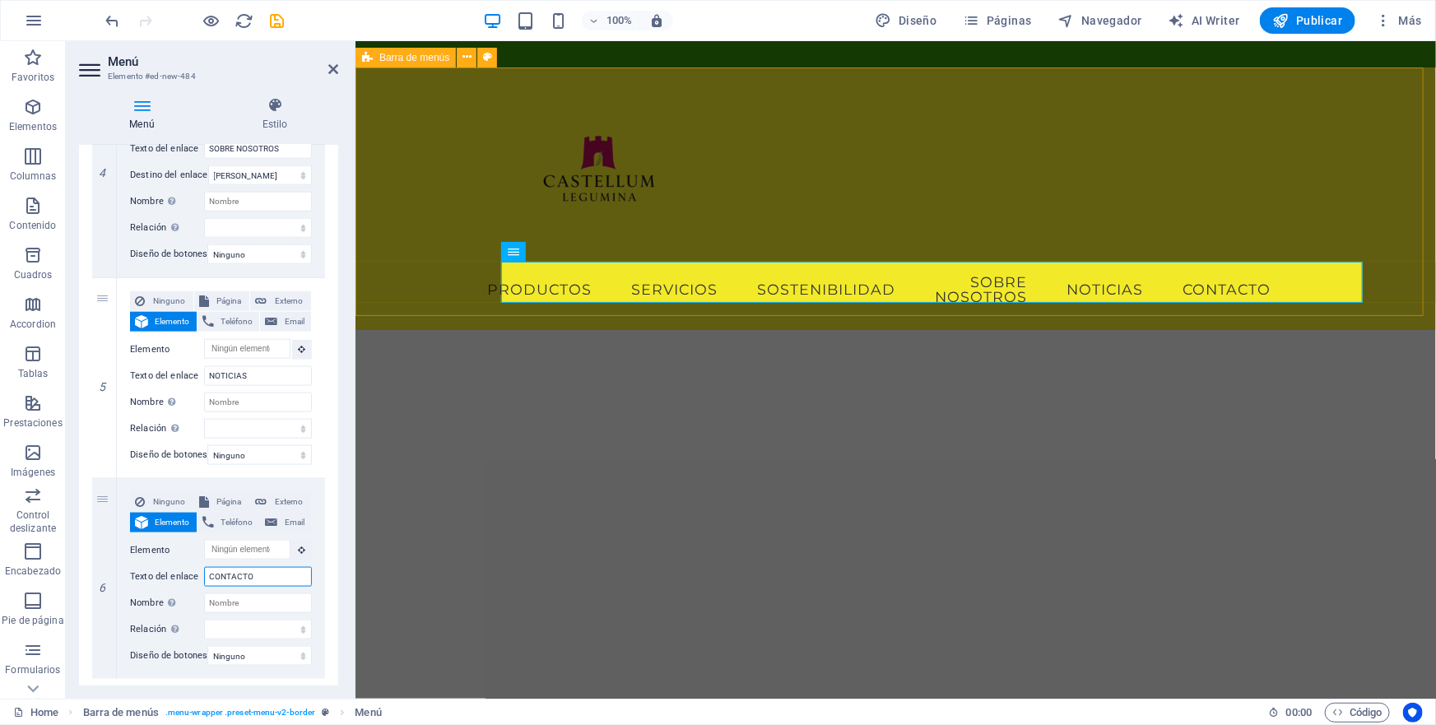
type input "CONTACTO"
click at [739, 121] on div "Menu PRODUCTOS SERVICIOS SOSTENIBILIDAD SOBRE NOSOTROS NOTICIAS CONTACTO" at bounding box center [895, 198] width 1081 height 263
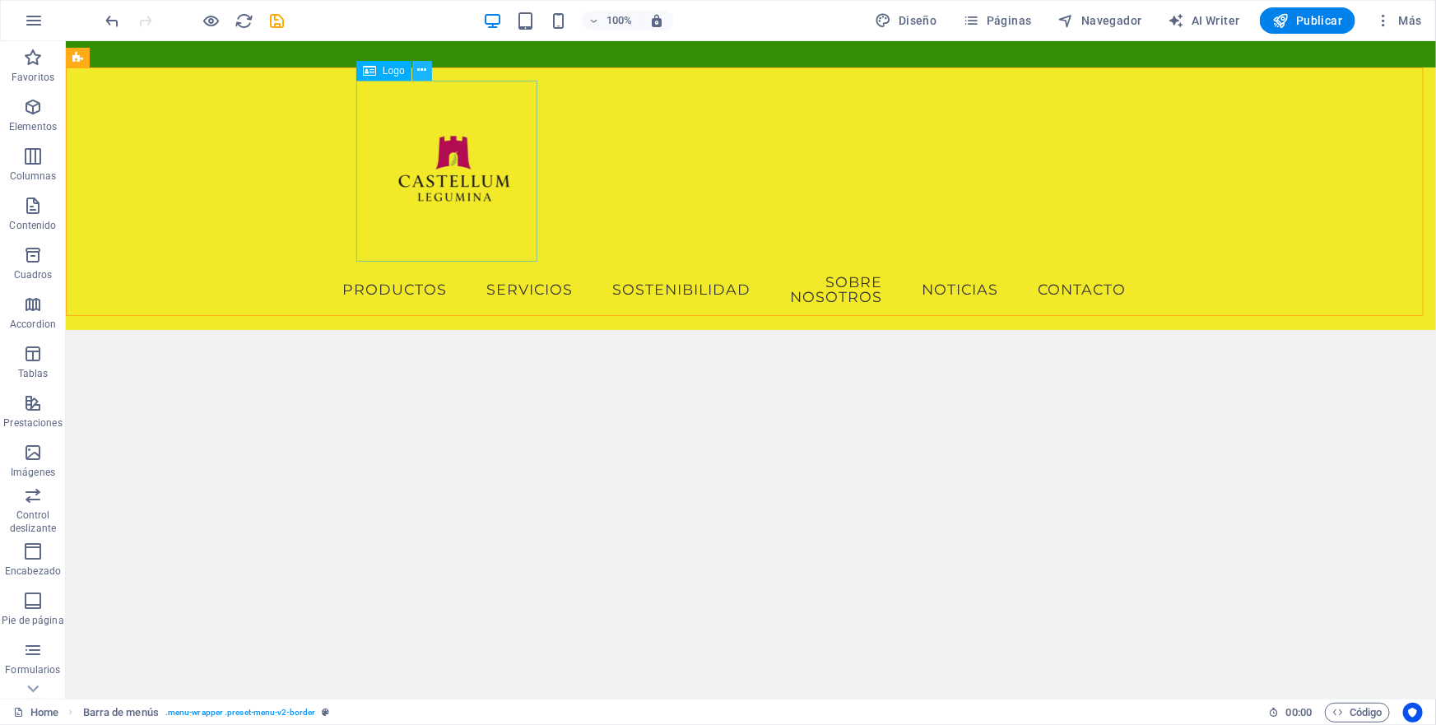
click at [422, 69] on icon at bounding box center [421, 70] width 9 height 17
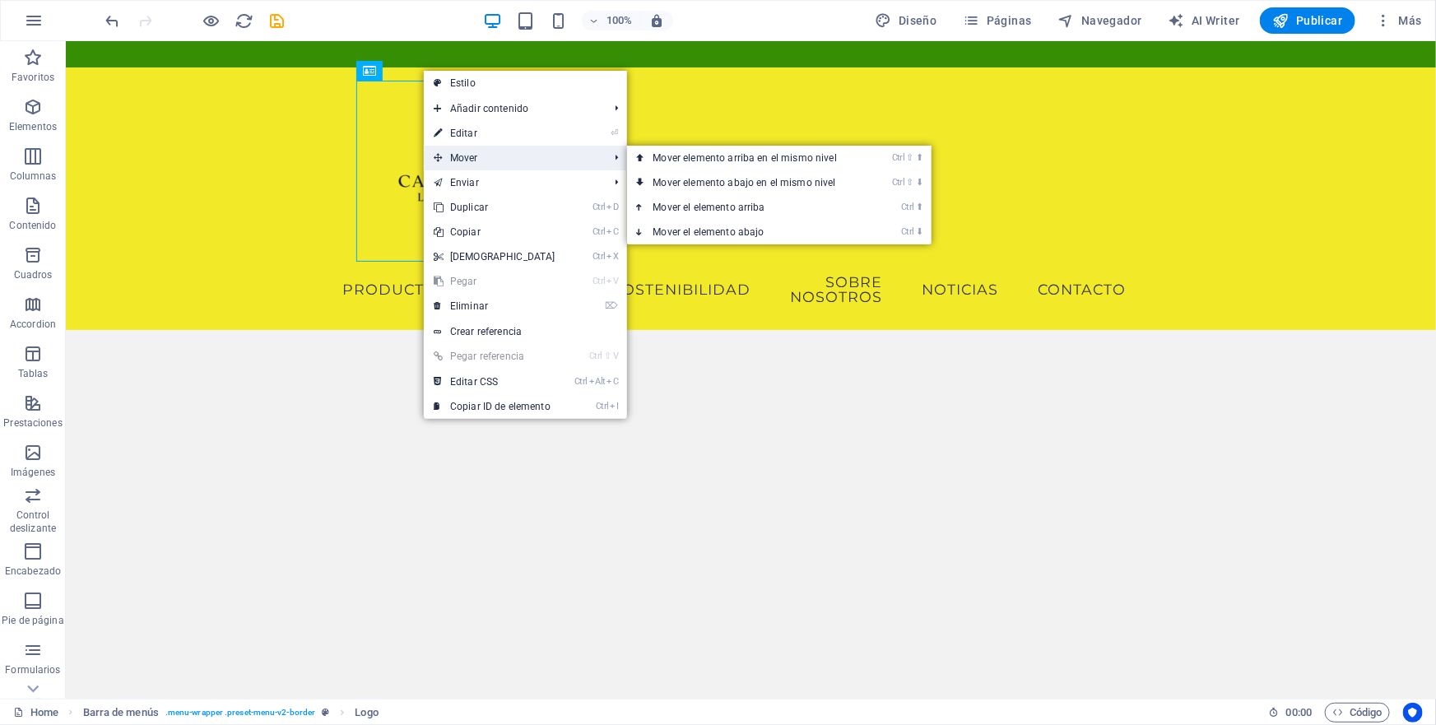
click at [472, 161] on span "Mover" at bounding box center [513, 158] width 179 height 25
click at [461, 156] on span "Mover" at bounding box center [513, 158] width 179 height 25
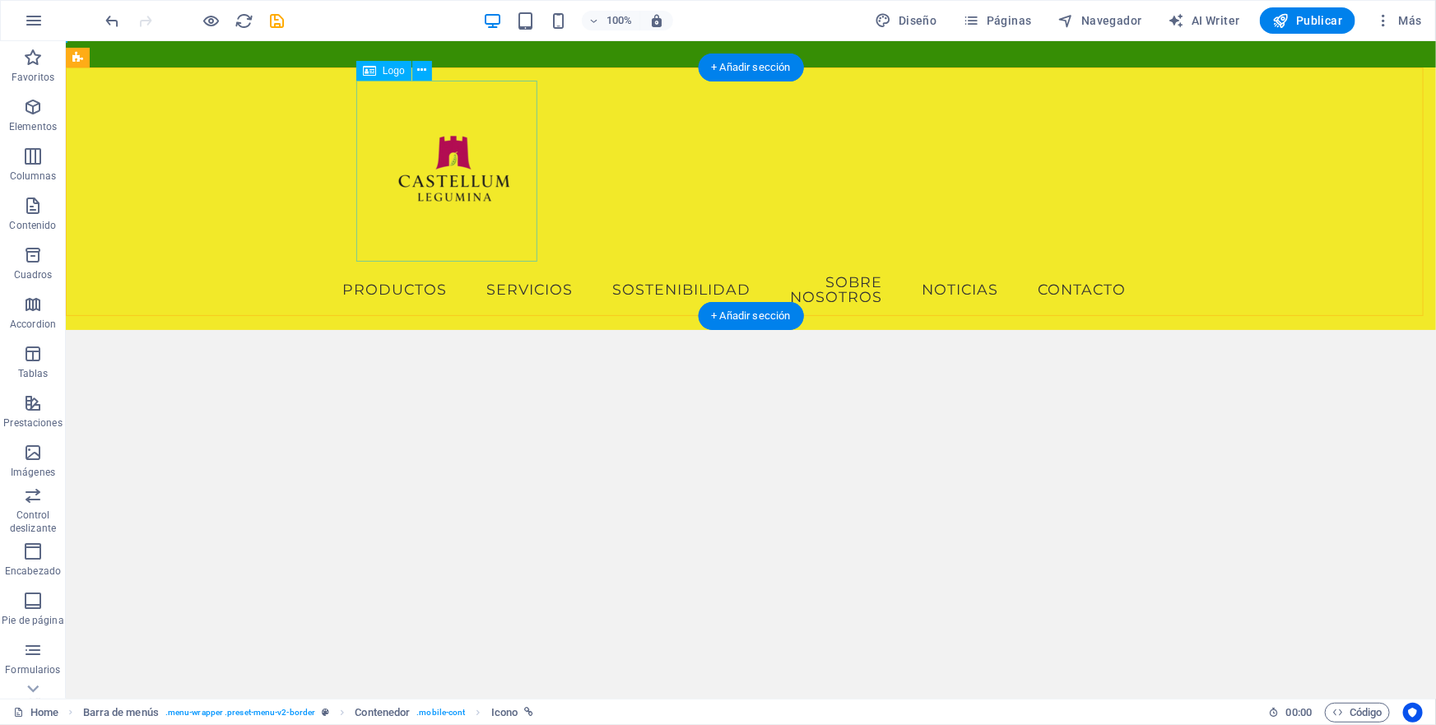
click at [445, 174] on div at bounding box center [750, 170] width 777 height 181
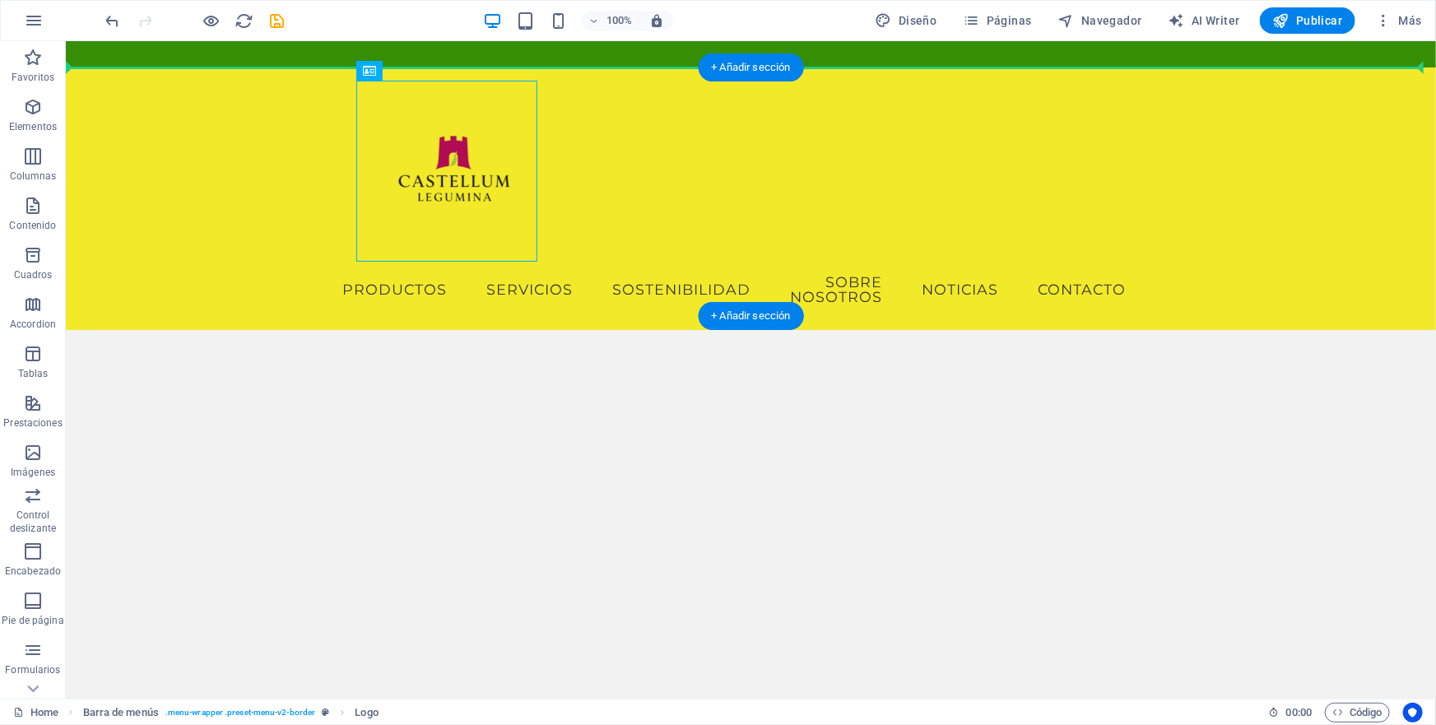
drag, startPoint x: 461, startPoint y: 109, endPoint x: 230, endPoint y: 96, distance: 230.8
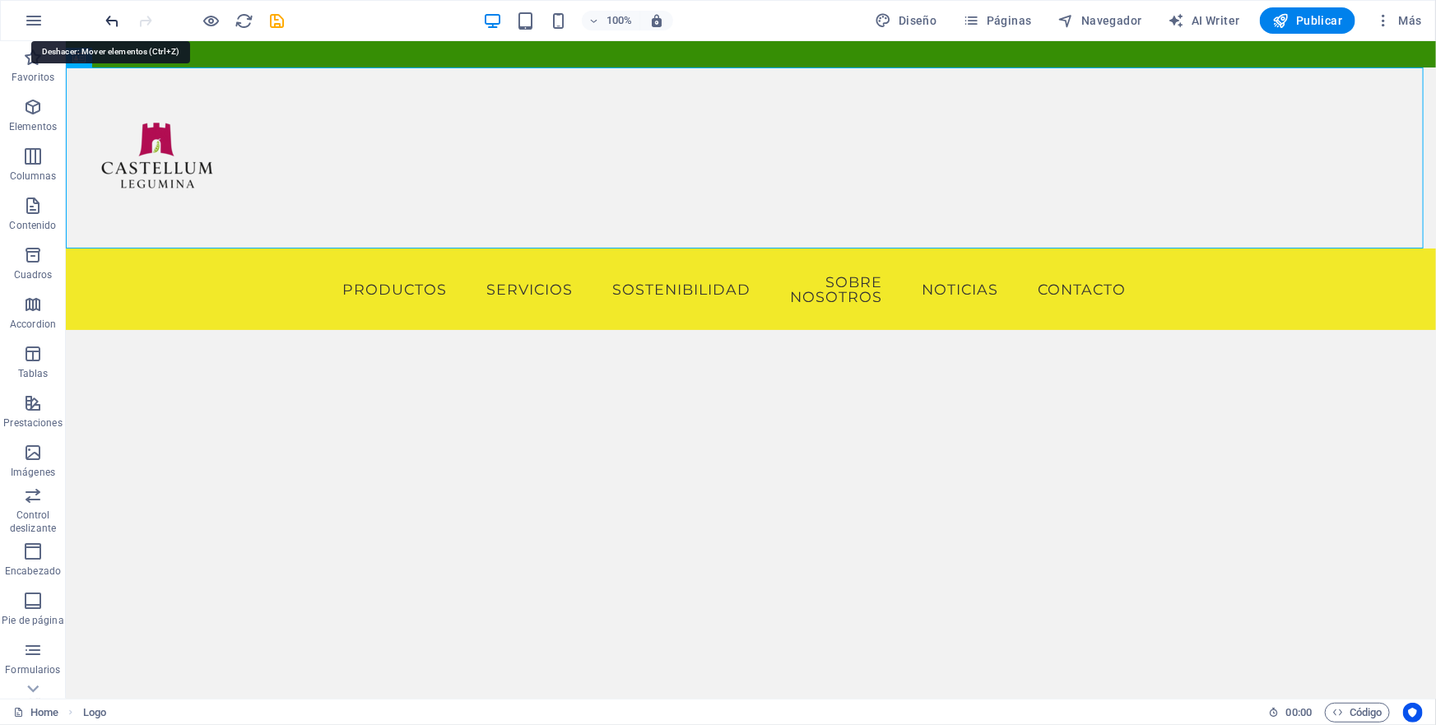
click at [111, 20] on icon "undo" at bounding box center [113, 21] width 19 height 19
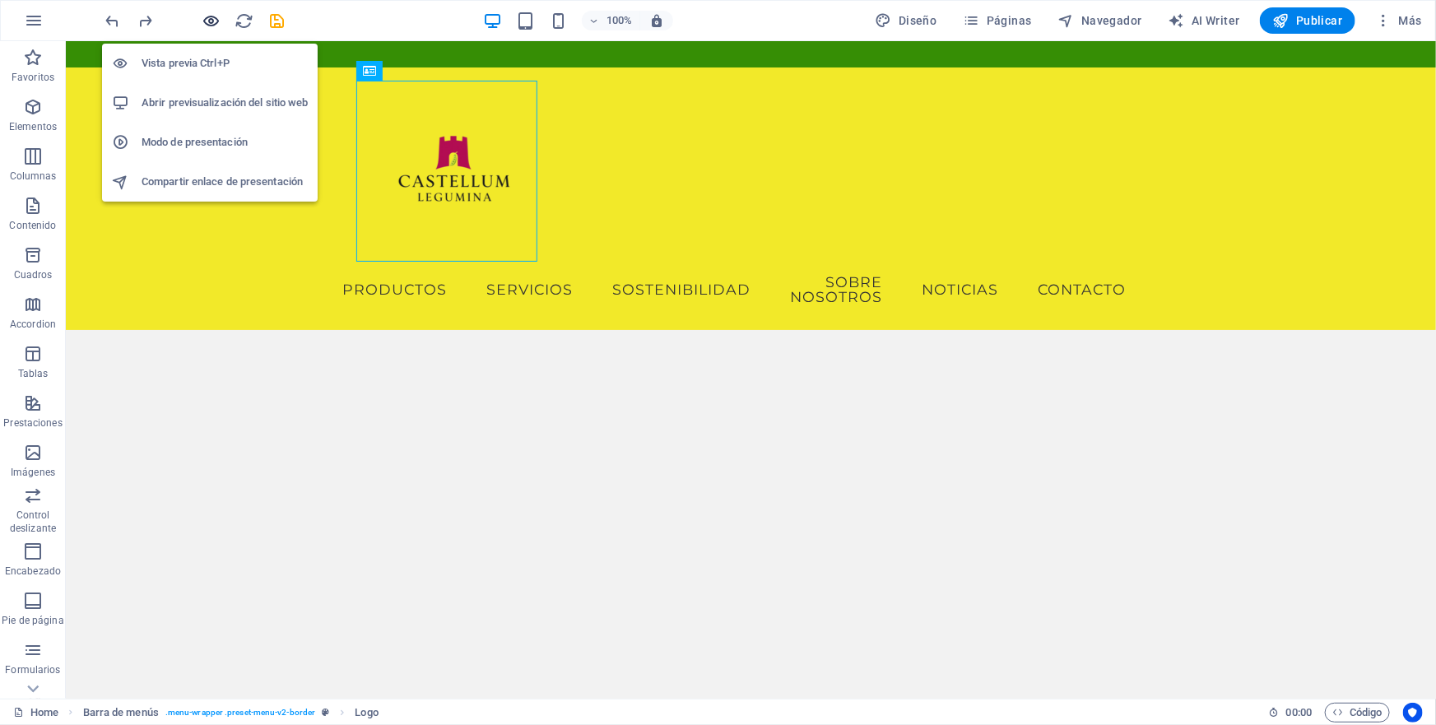
click at [209, 22] on icon "button" at bounding box center [211, 21] width 19 height 19
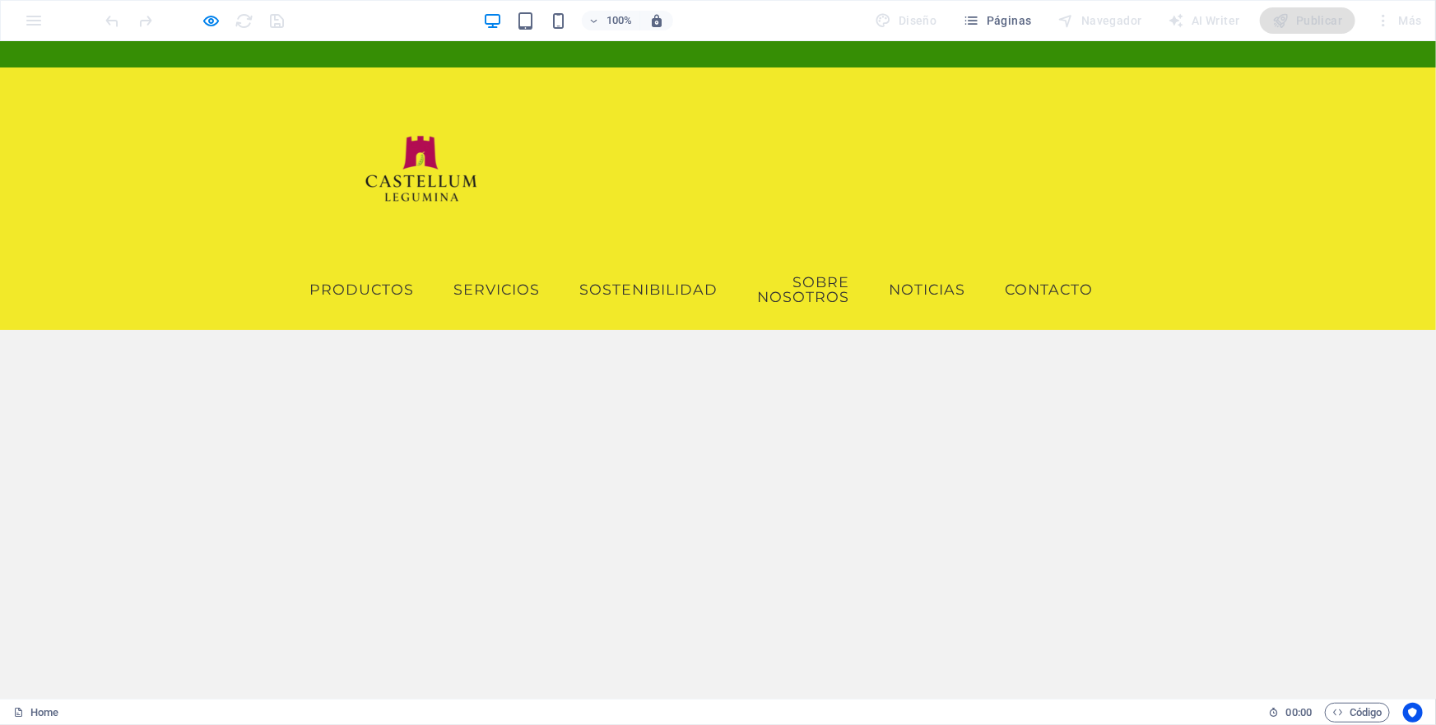
scroll to position [74, 0]
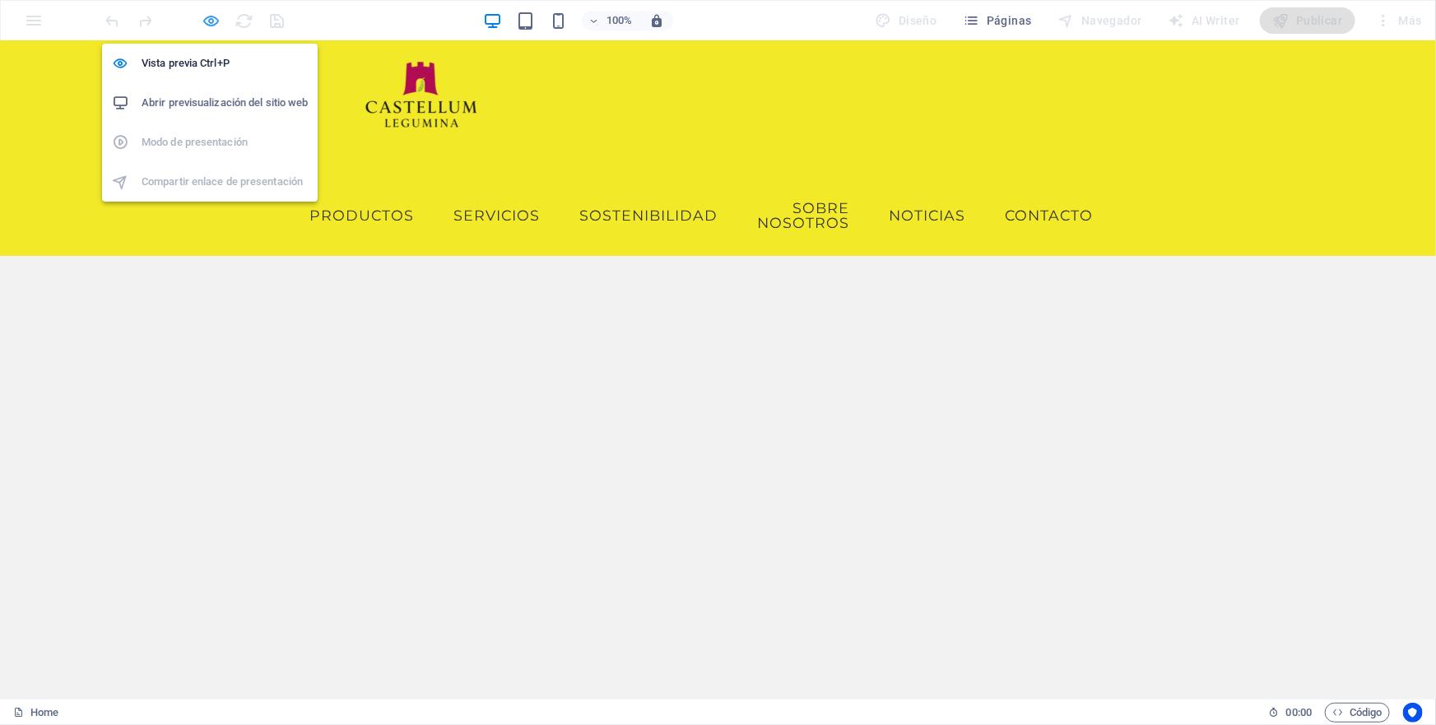
click at [209, 21] on icon "button" at bounding box center [211, 21] width 19 height 19
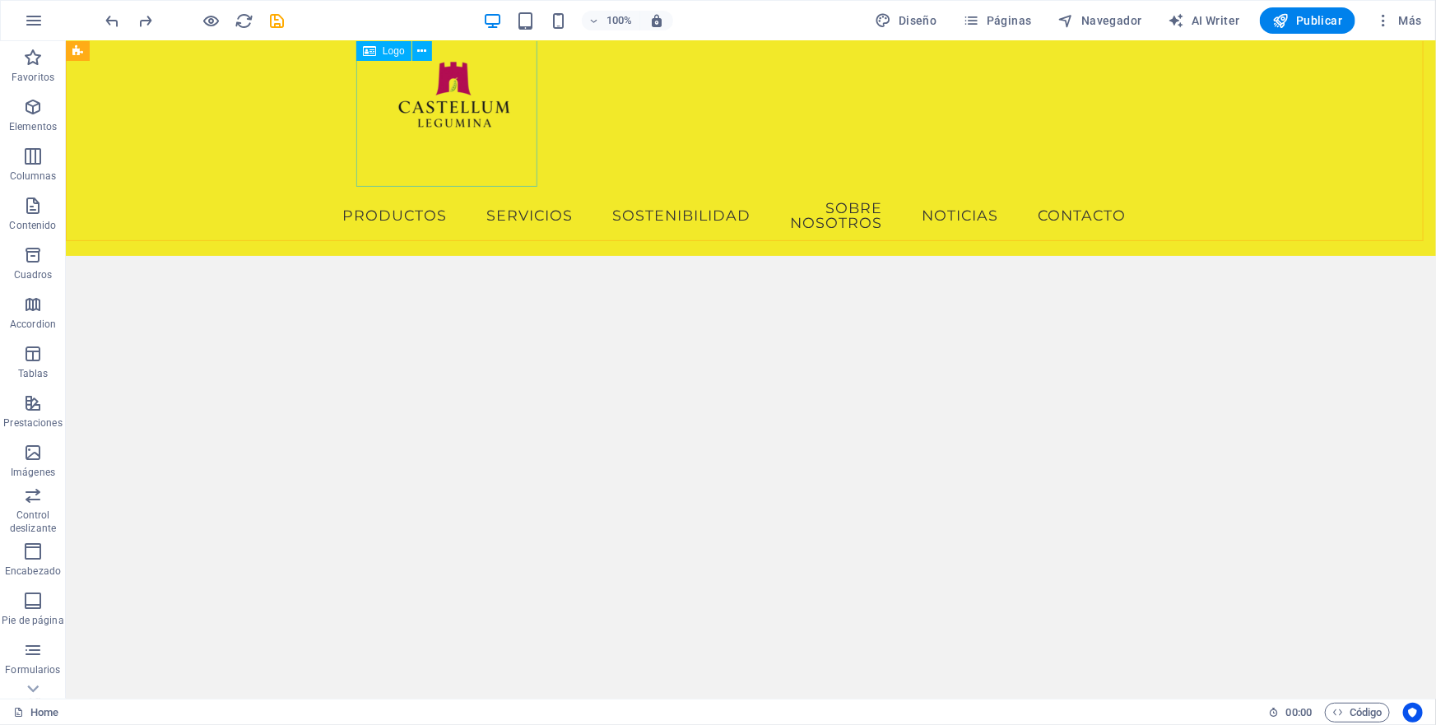
click at [367, 53] on icon at bounding box center [369, 51] width 13 height 20
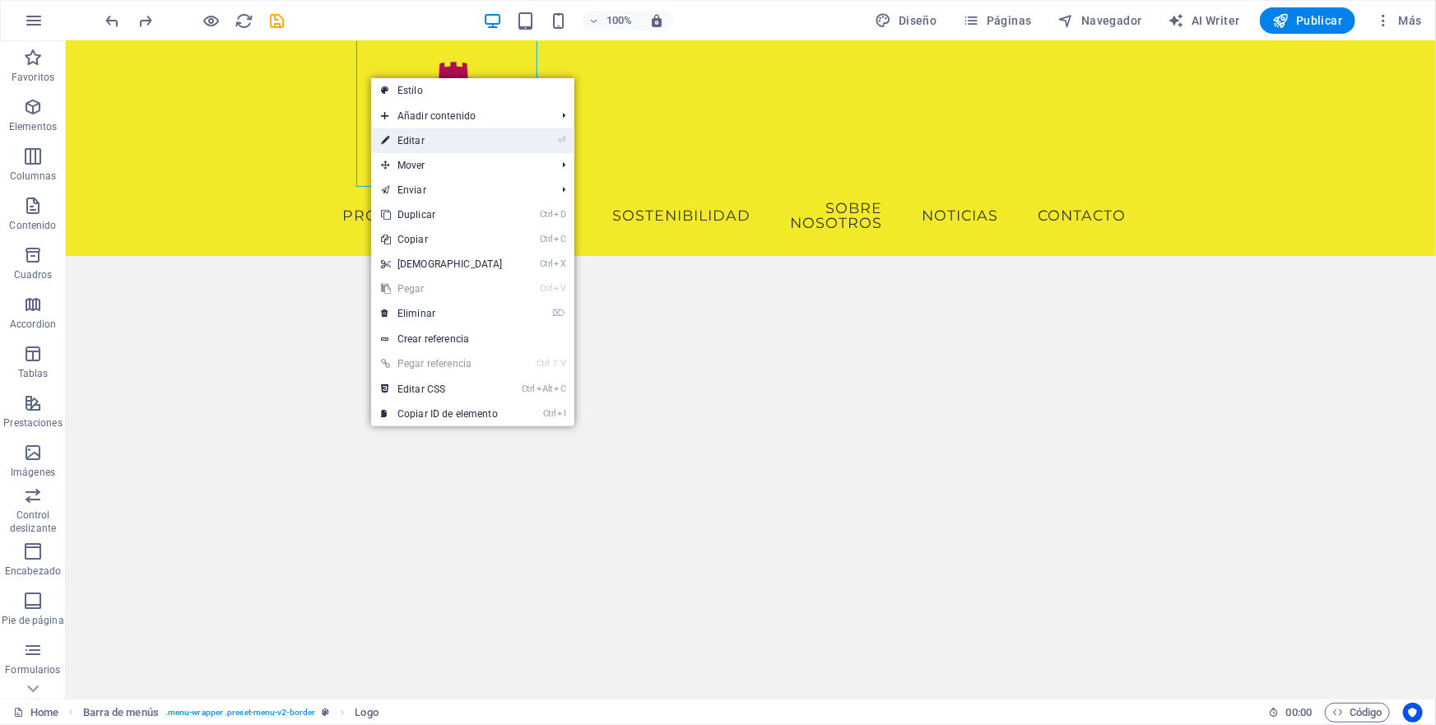
click at [418, 141] on link "⏎ Editar" at bounding box center [442, 140] width 142 height 25
select select "px"
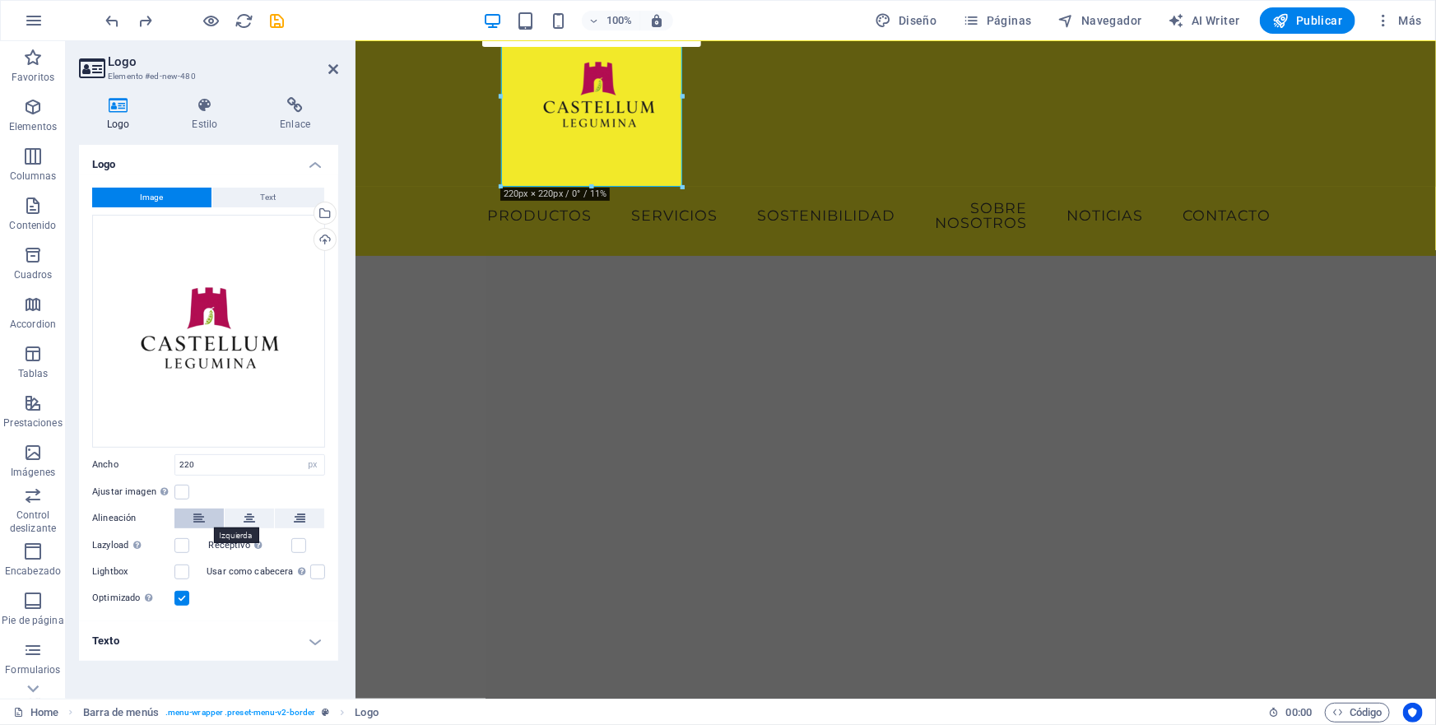
click at [193, 518] on icon at bounding box center [199, 519] width 12 height 20
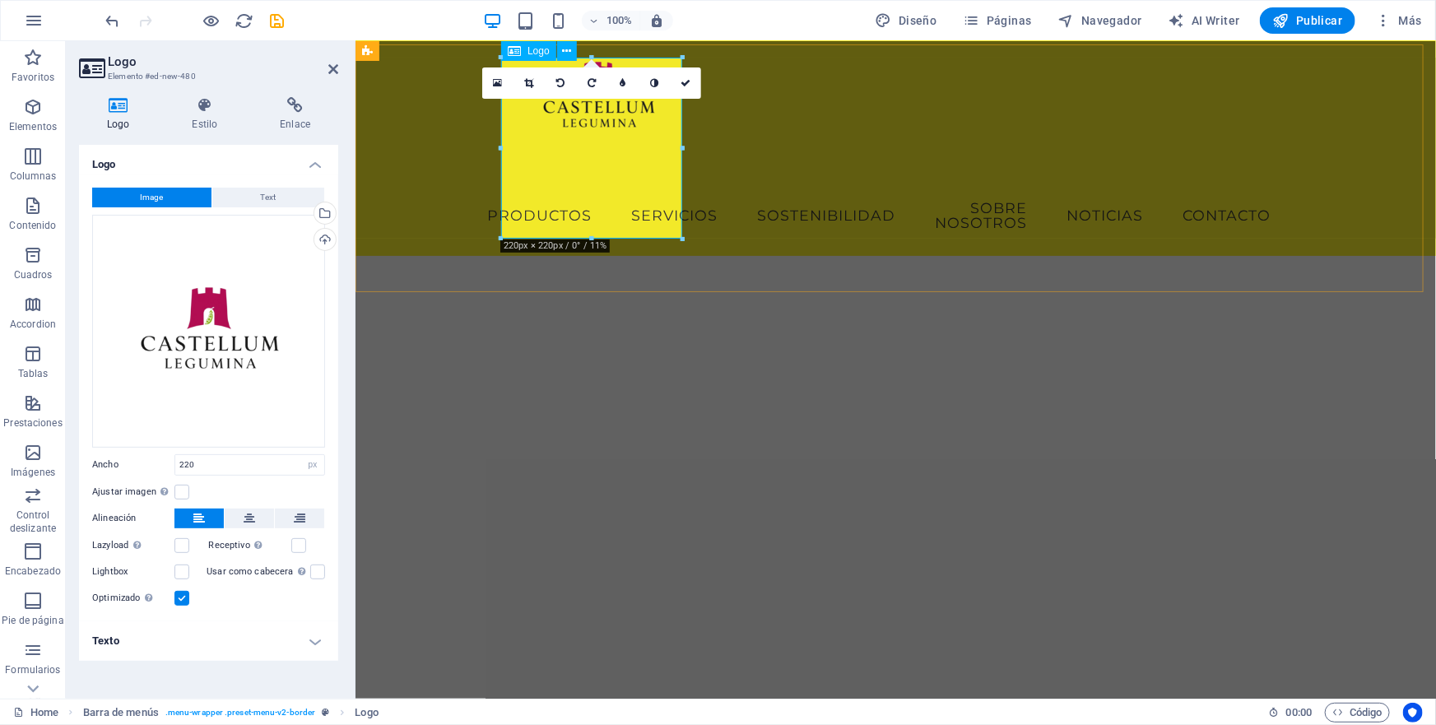
scroll to position [0, 0]
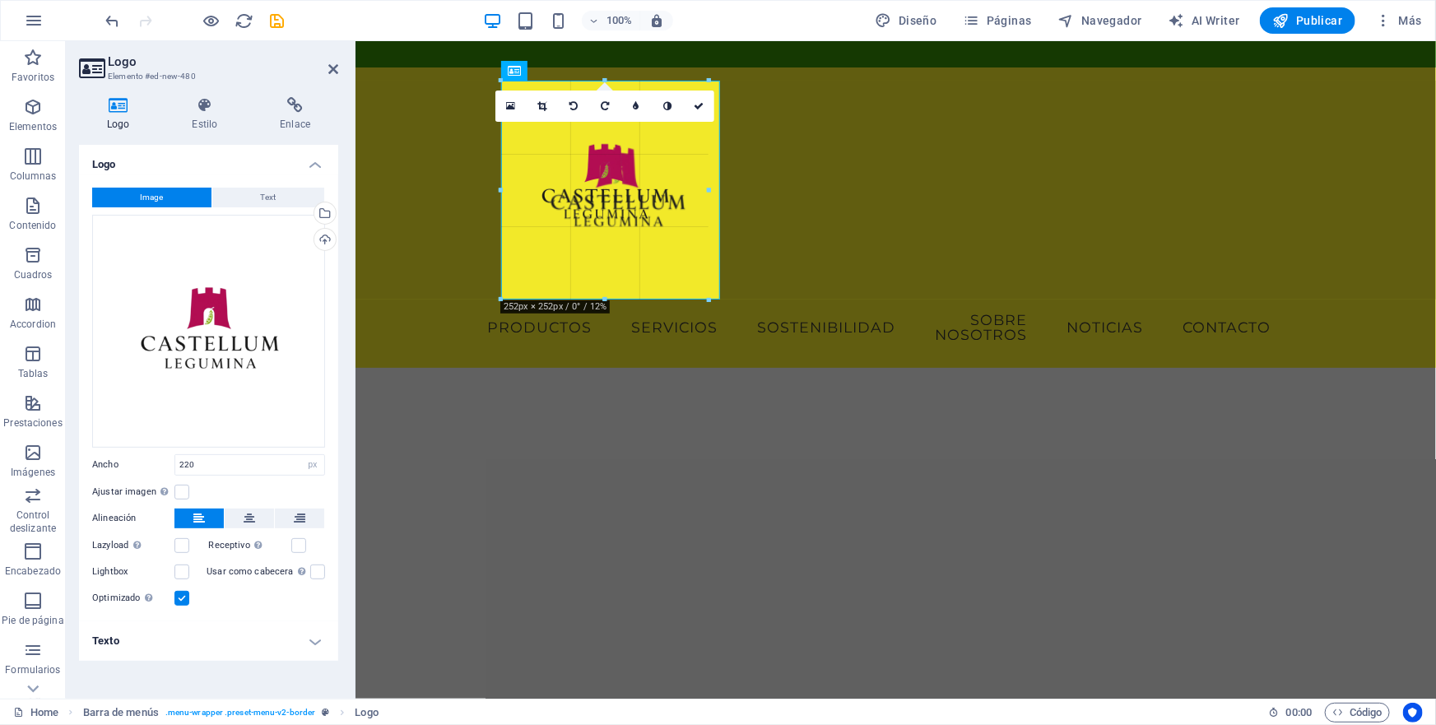
drag, startPoint x: 500, startPoint y: 170, endPoint x: 114, endPoint y: 132, distance: 388.6
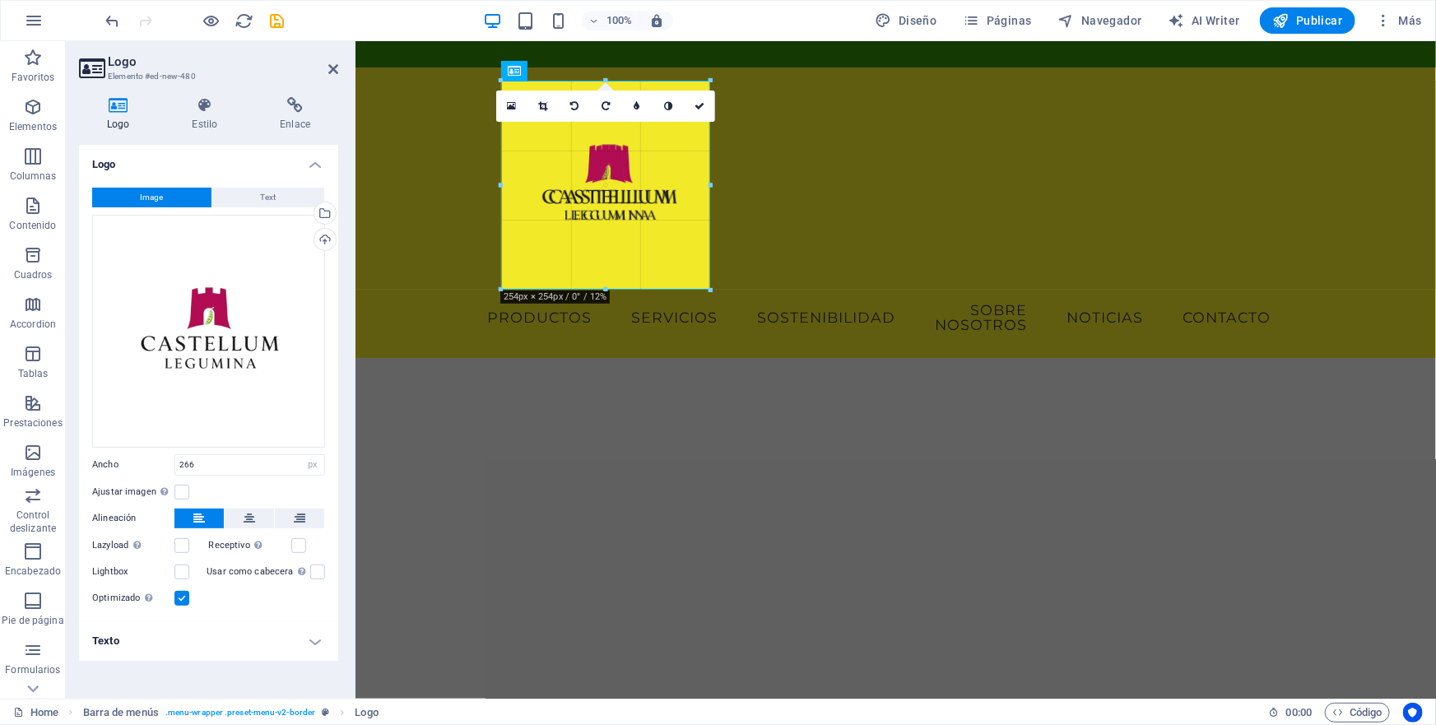
drag, startPoint x: 718, startPoint y: 300, endPoint x: 697, endPoint y: 290, distance: 23.9
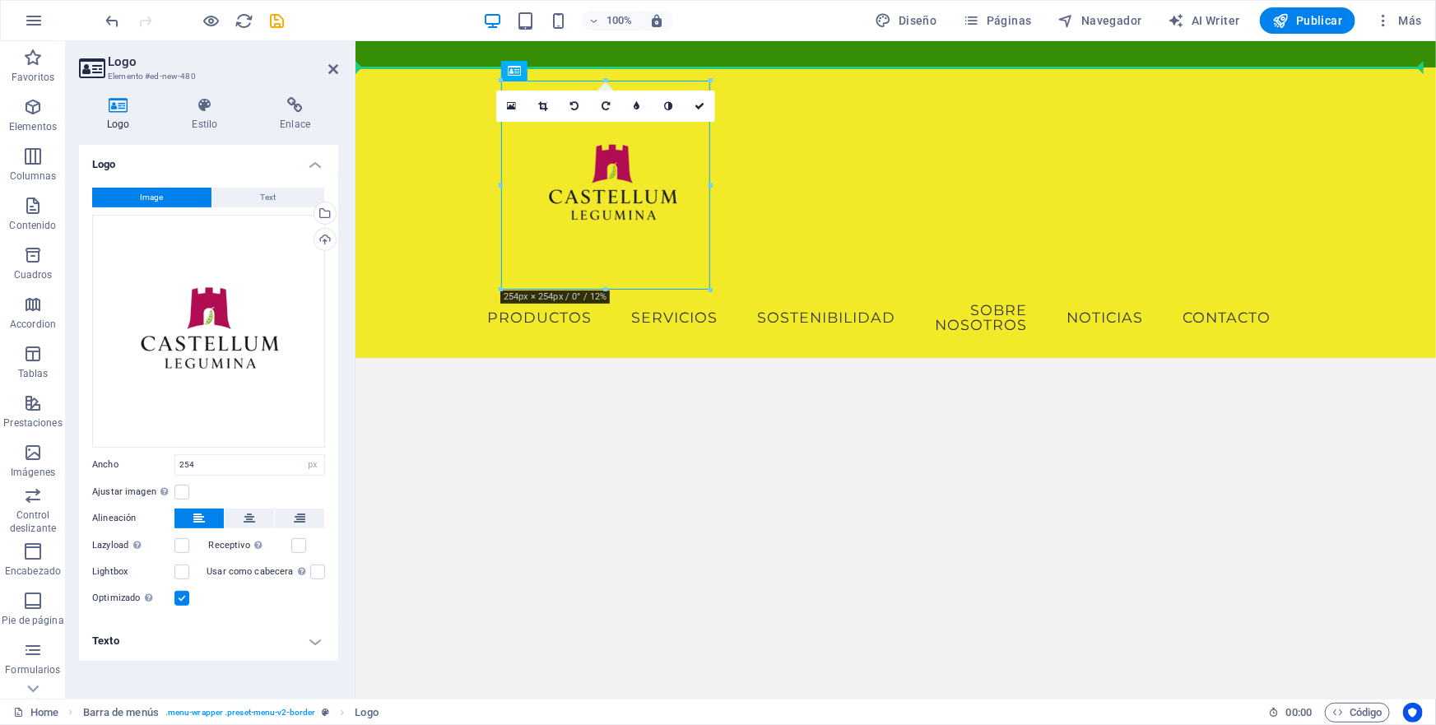
drag, startPoint x: 873, startPoint y: 113, endPoint x: 819, endPoint y: 121, distance: 54.9
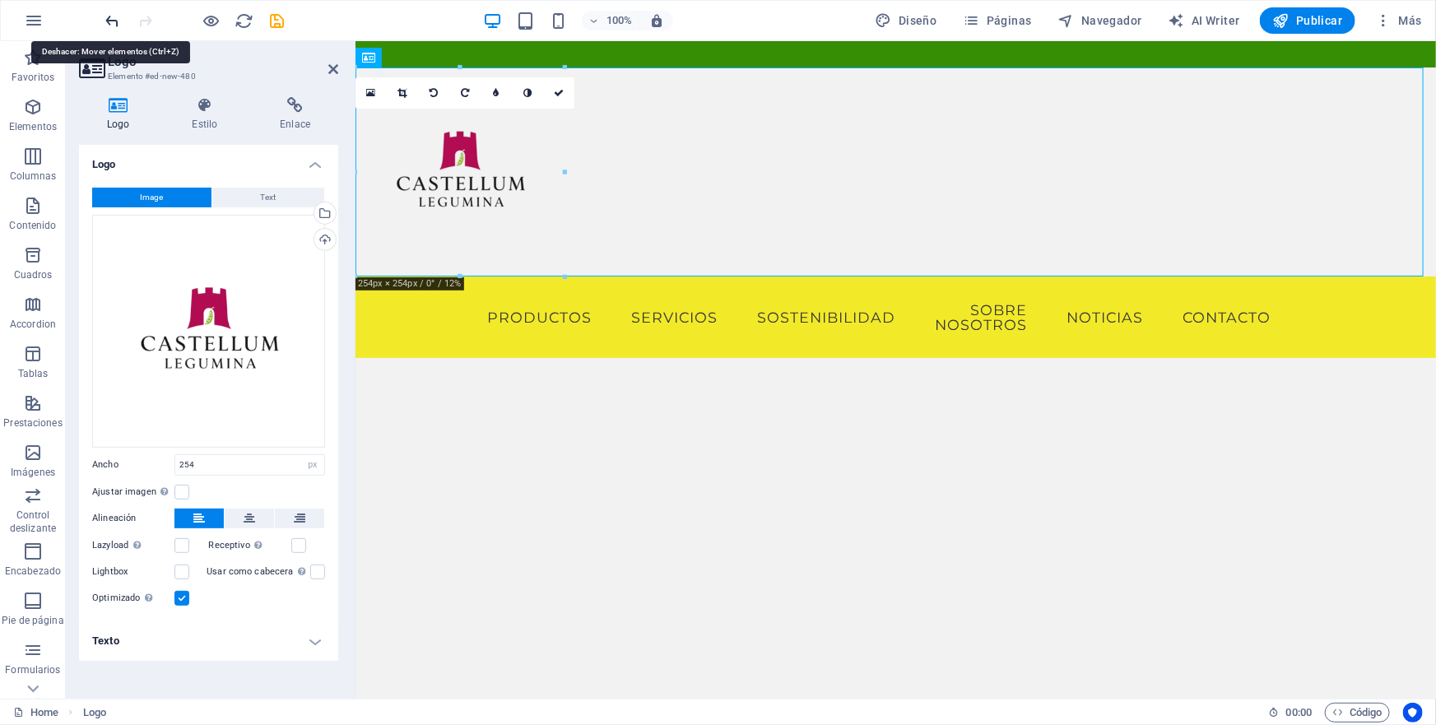
click at [114, 21] on icon "undo" at bounding box center [113, 21] width 19 height 19
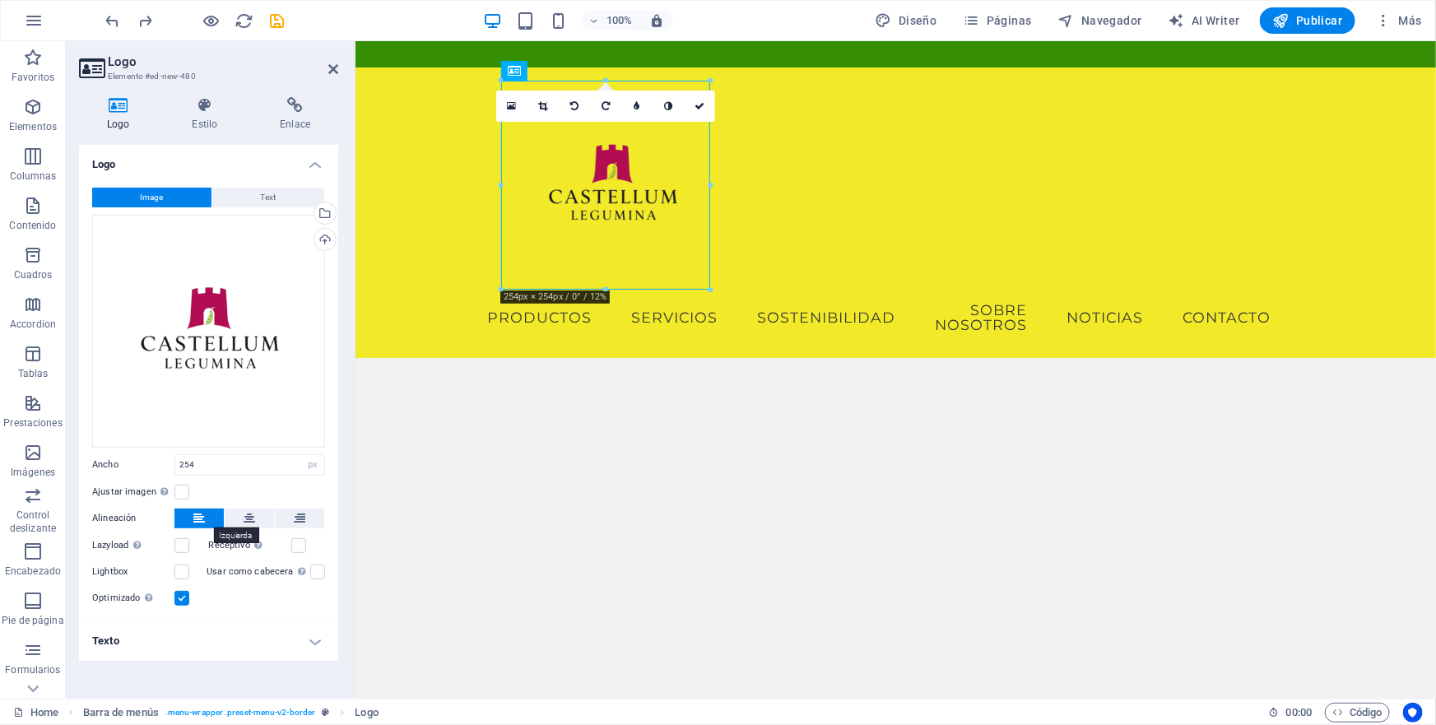
click at [203, 518] on icon at bounding box center [199, 519] width 12 height 20
click at [314, 640] on h4 "Texto" at bounding box center [208, 641] width 259 height 40
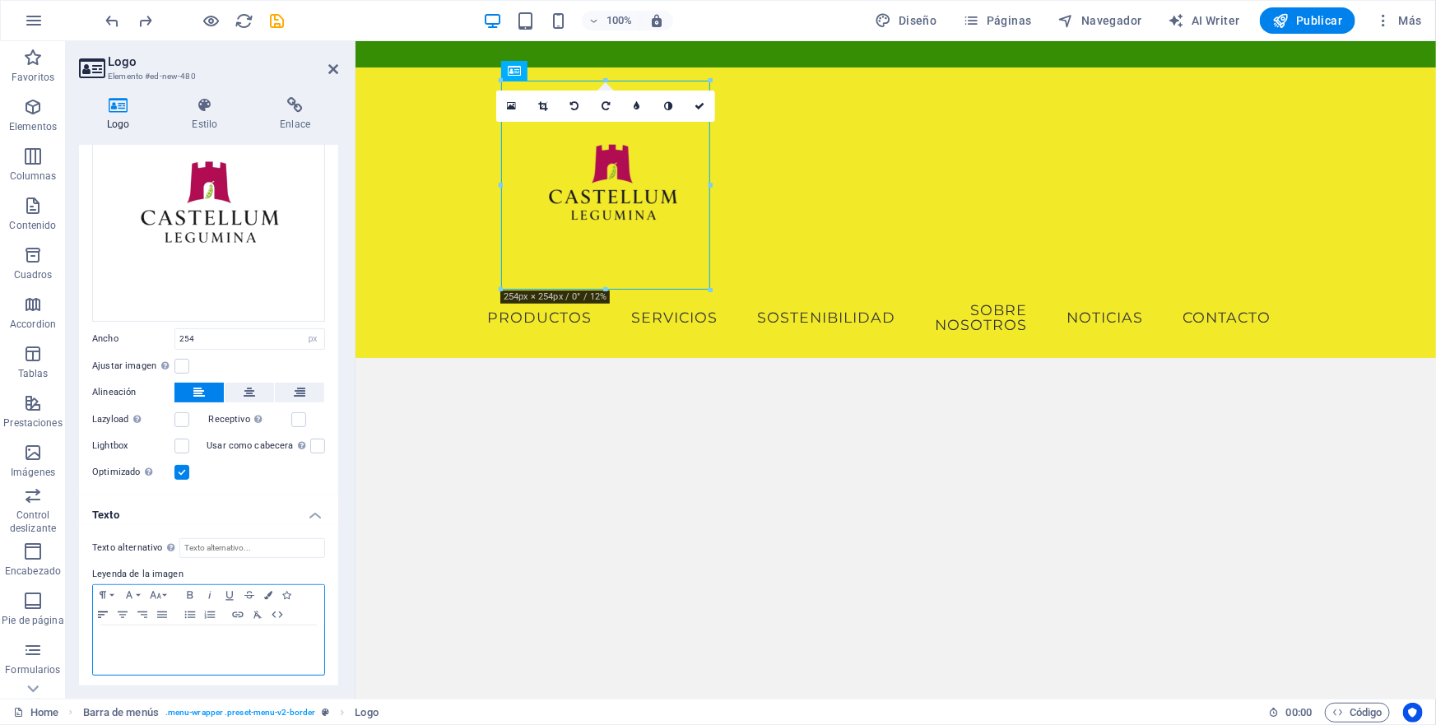
click at [100, 611] on icon "button" at bounding box center [103, 614] width 20 height 13
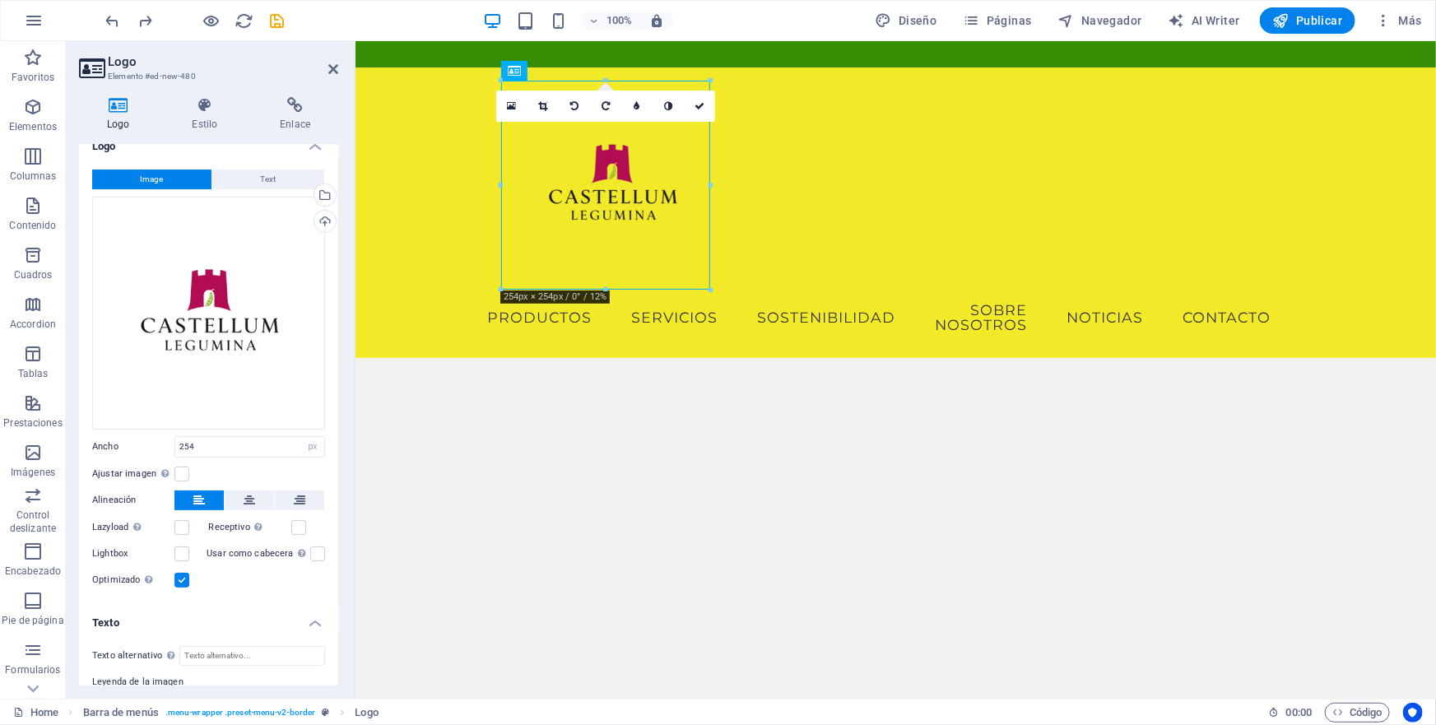
scroll to position [0, 0]
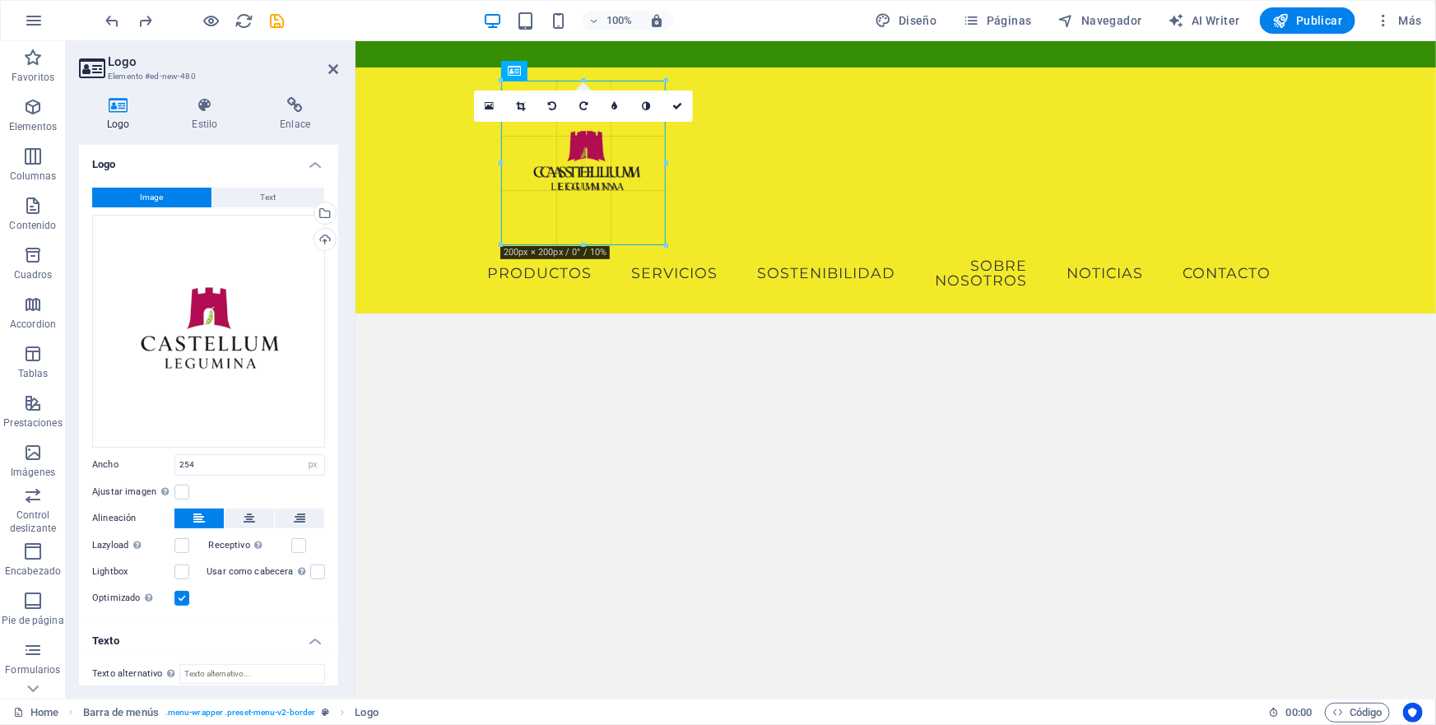
drag, startPoint x: 709, startPoint y: 287, endPoint x: 358, endPoint y: 170, distance: 370.3
type input "200"
drag, startPoint x: 263, startPoint y: 30, endPoint x: 328, endPoint y: 71, distance: 77.6
click at [328, 71] on icon at bounding box center [333, 69] width 10 height 13
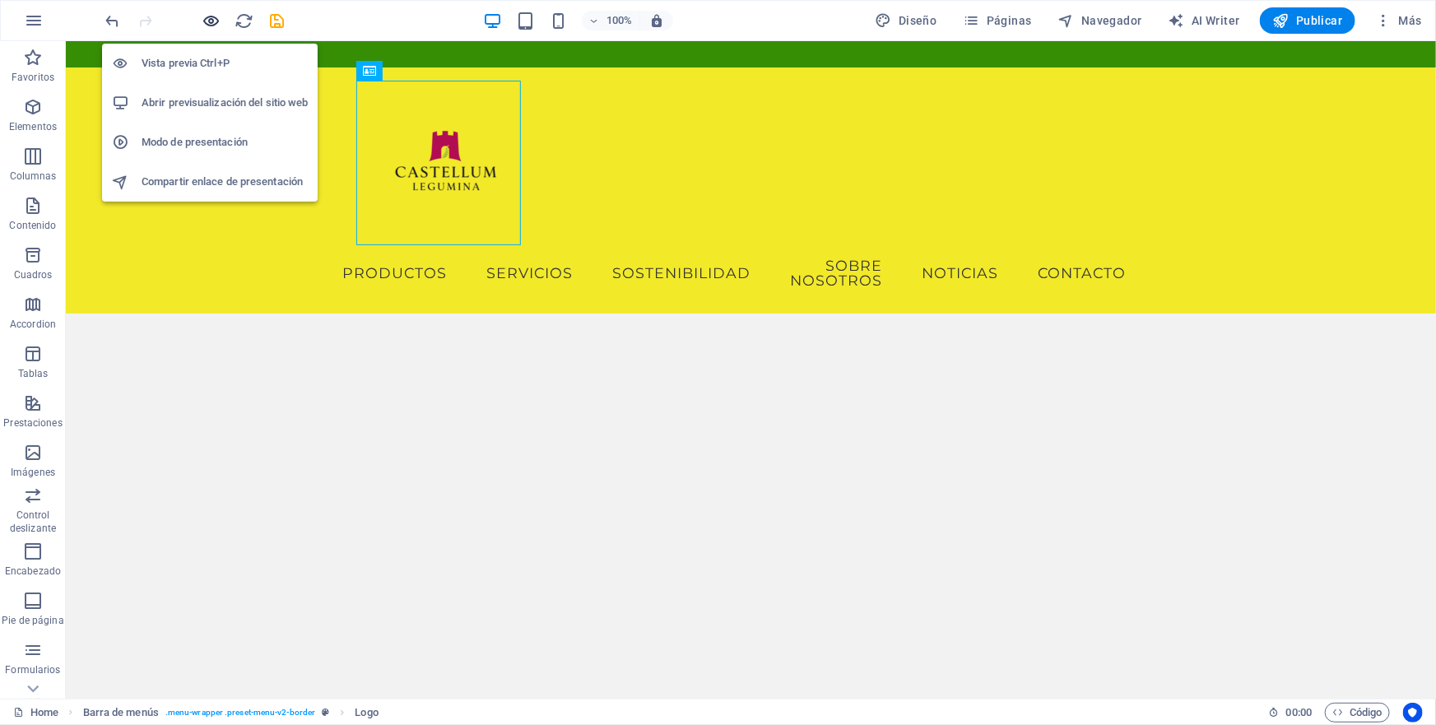
click at [207, 16] on icon "button" at bounding box center [211, 21] width 19 height 19
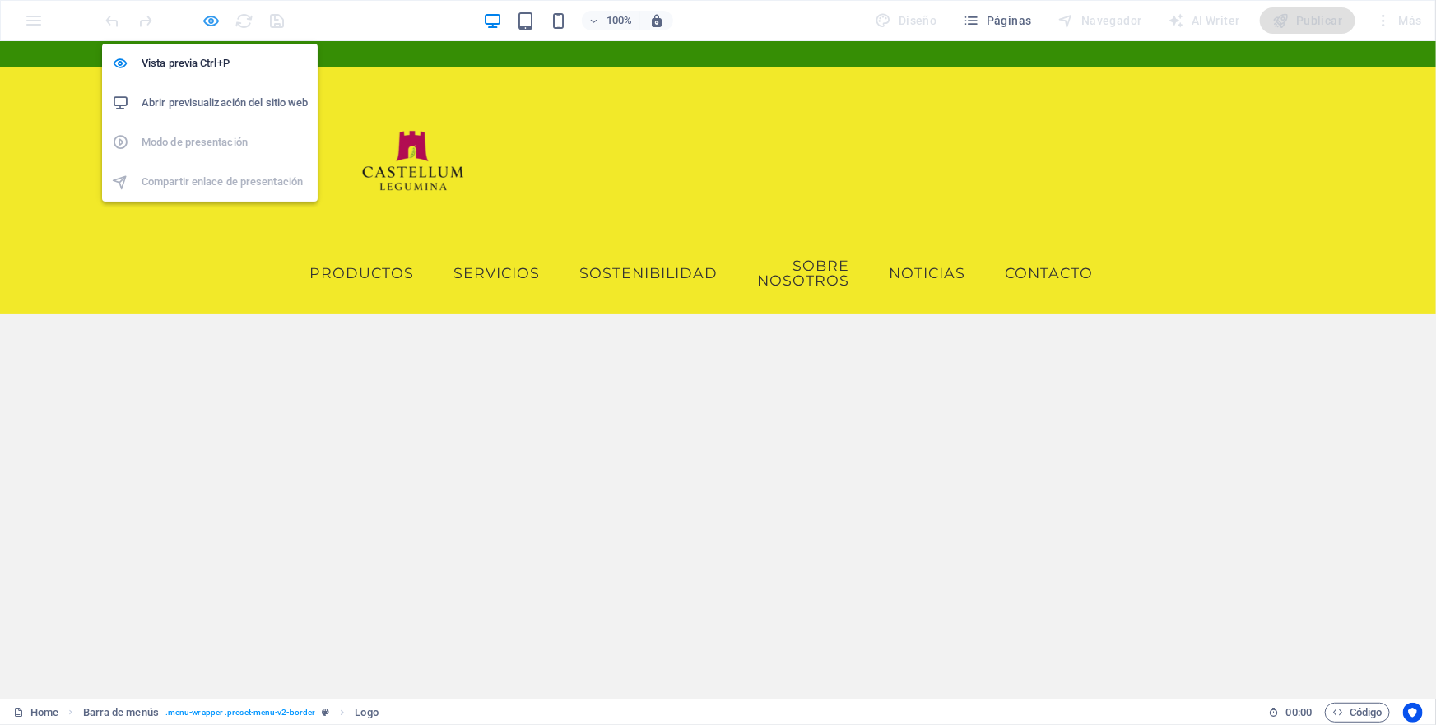
click at [211, 21] on icon "button" at bounding box center [211, 21] width 19 height 19
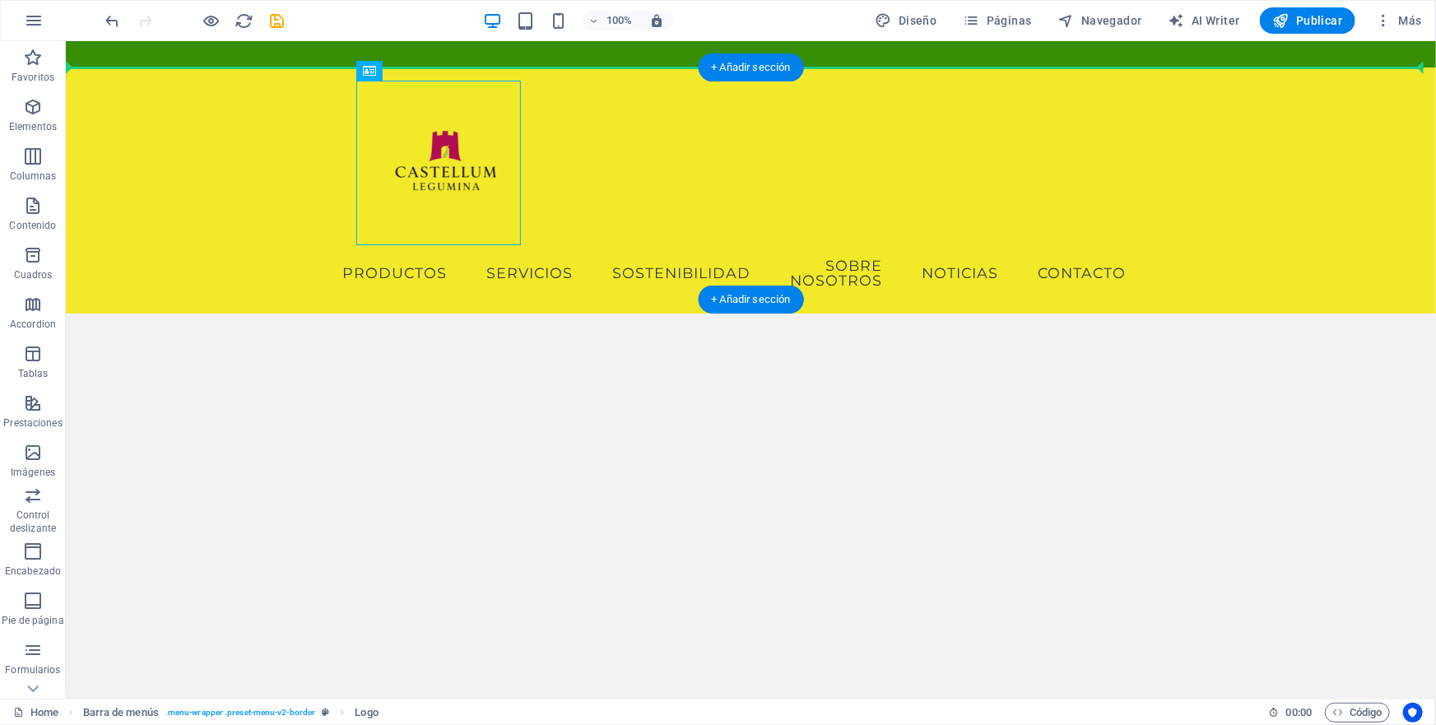
drag, startPoint x: 463, startPoint y: 113, endPoint x: 95, endPoint y: 114, distance: 367.0
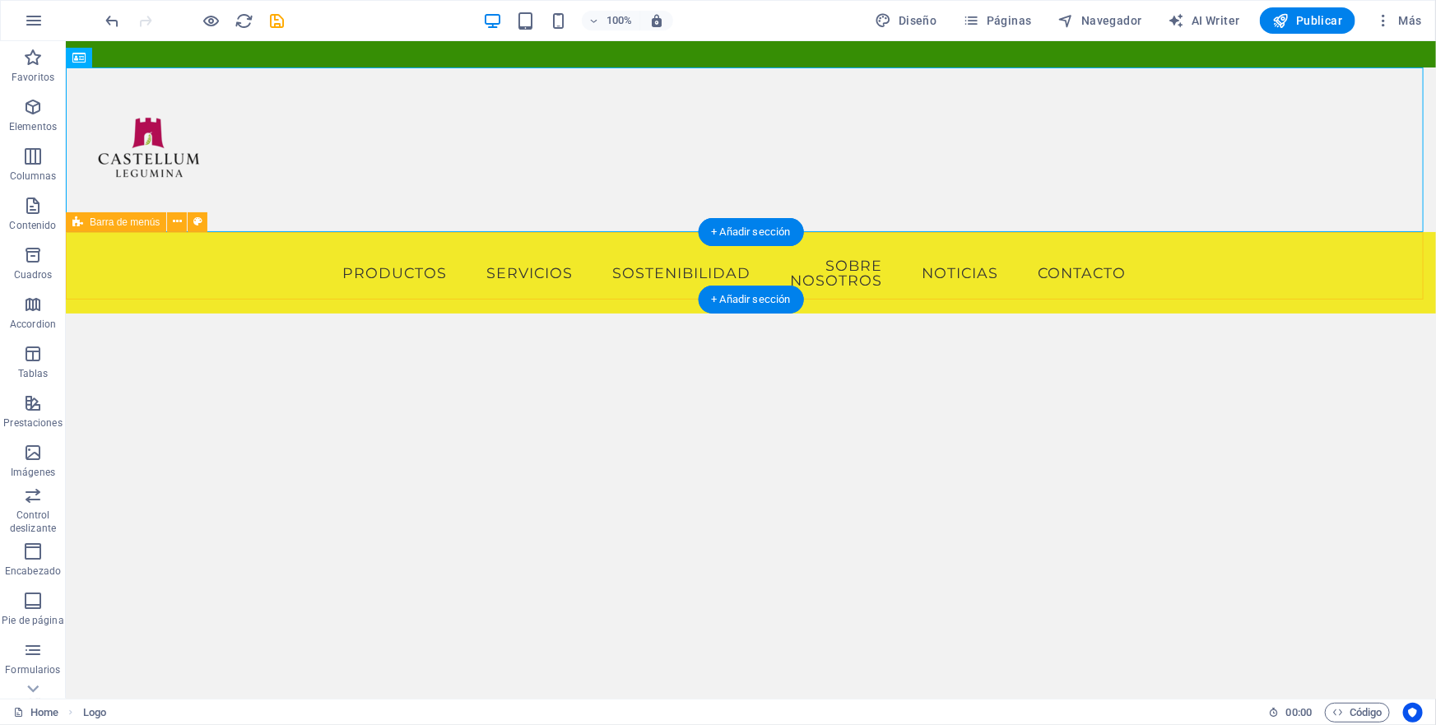
click at [321, 279] on div "Menu PRODUCTOS SERVICIOS SOSTENIBILIDAD SOBRE NOSOTROS NOTICIAS CONTACTO" at bounding box center [750, 271] width 1370 height 81
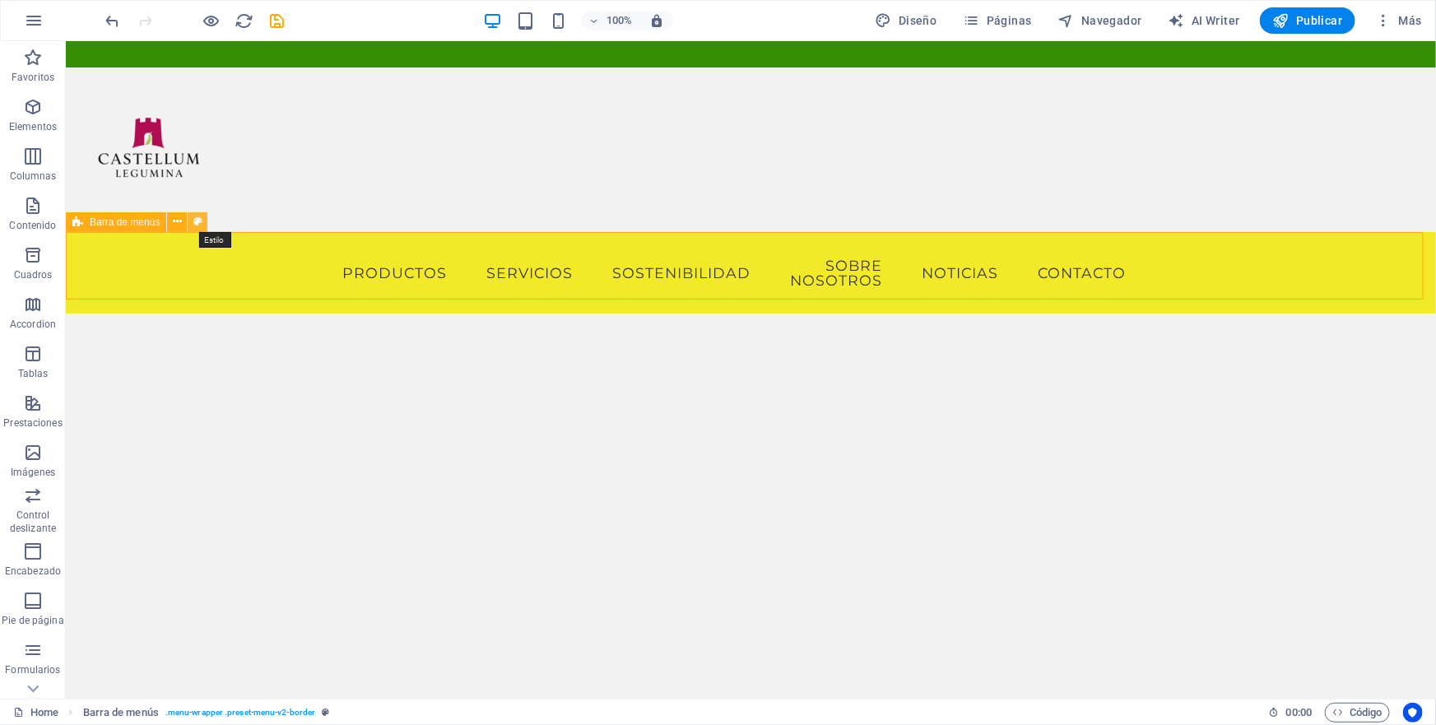
click at [198, 225] on icon at bounding box center [197, 221] width 9 height 17
select select "rem"
select select "preset-menu-v2-border"
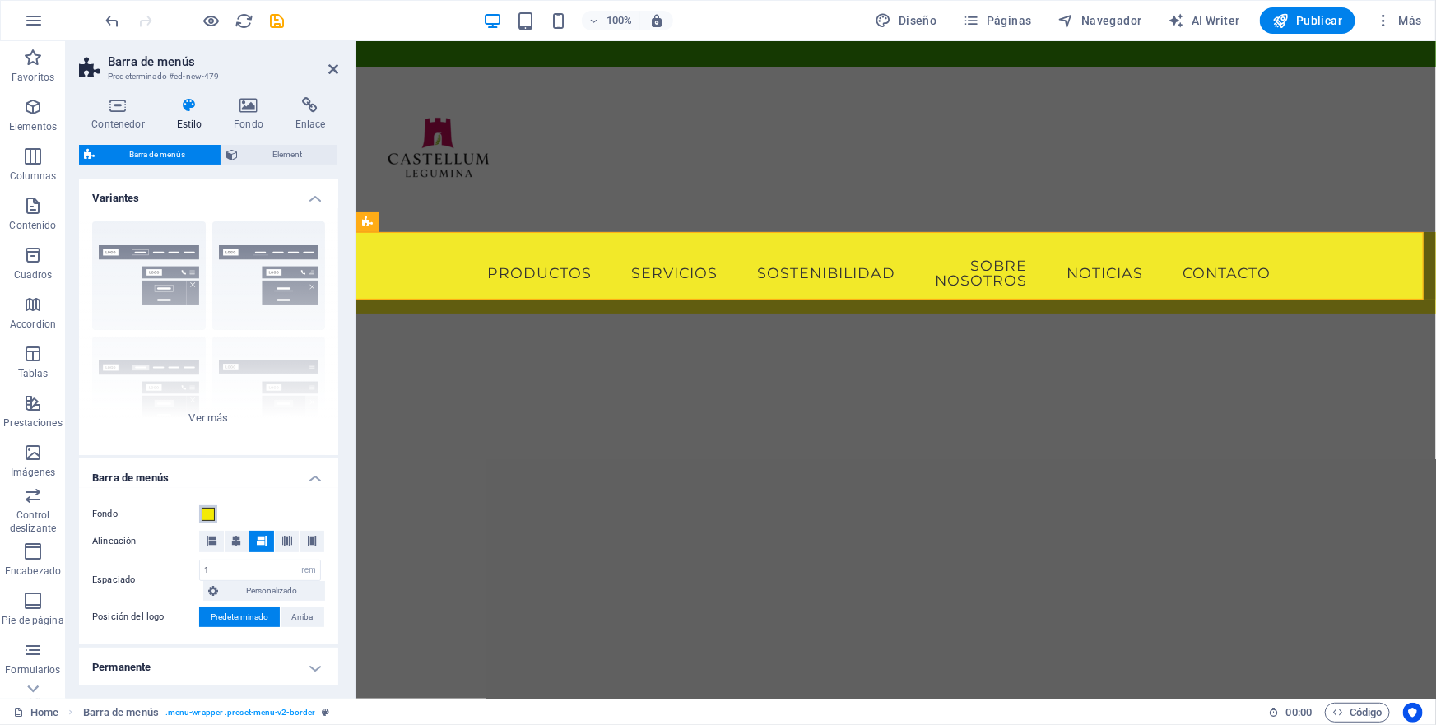
click at [205, 510] on span at bounding box center [208, 514] width 13 height 13
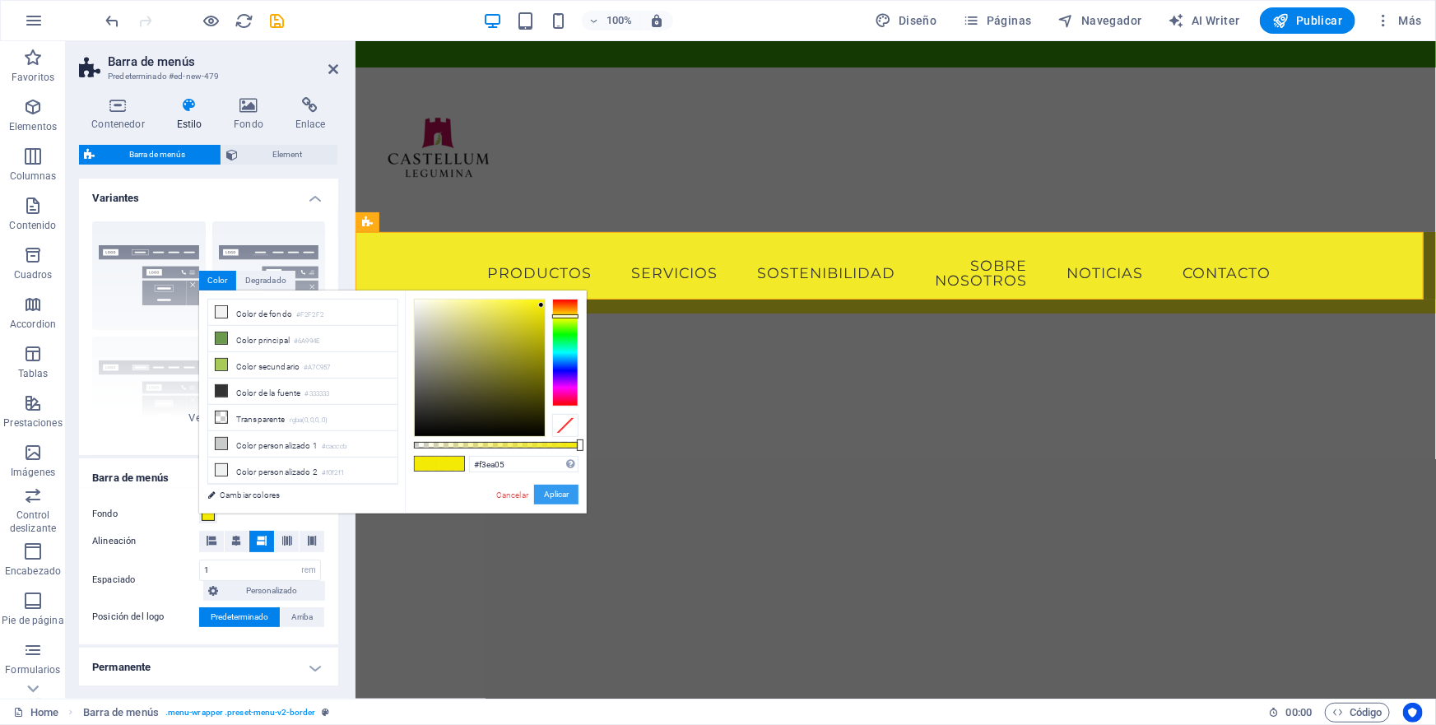
click at [555, 493] on button "Aplicar" at bounding box center [556, 495] width 44 height 20
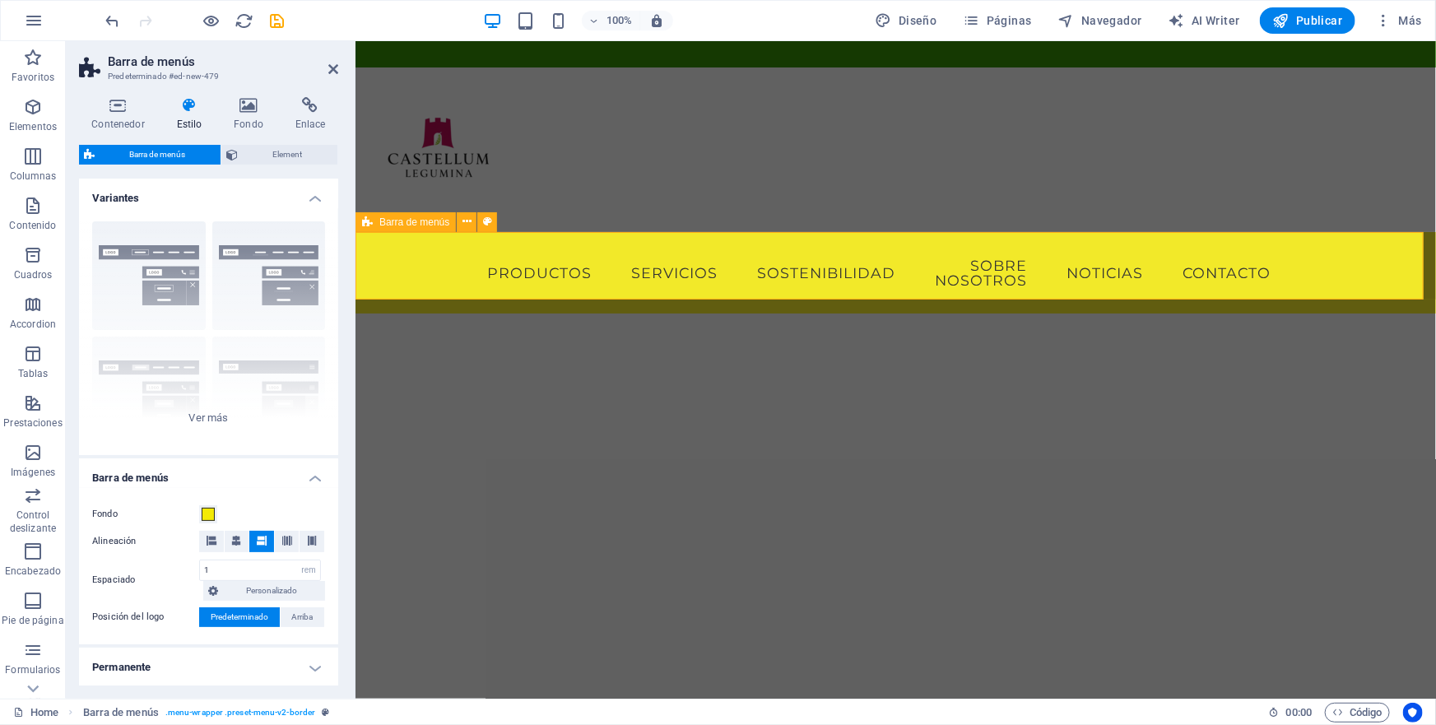
click at [444, 259] on div "Menu PRODUCTOS SERVICIOS SOSTENIBILIDAD SOBRE NOSOTROS NOTICIAS CONTACTO" at bounding box center [895, 271] width 1081 height 81
click at [669, 180] on div at bounding box center [895, 149] width 1081 height 165
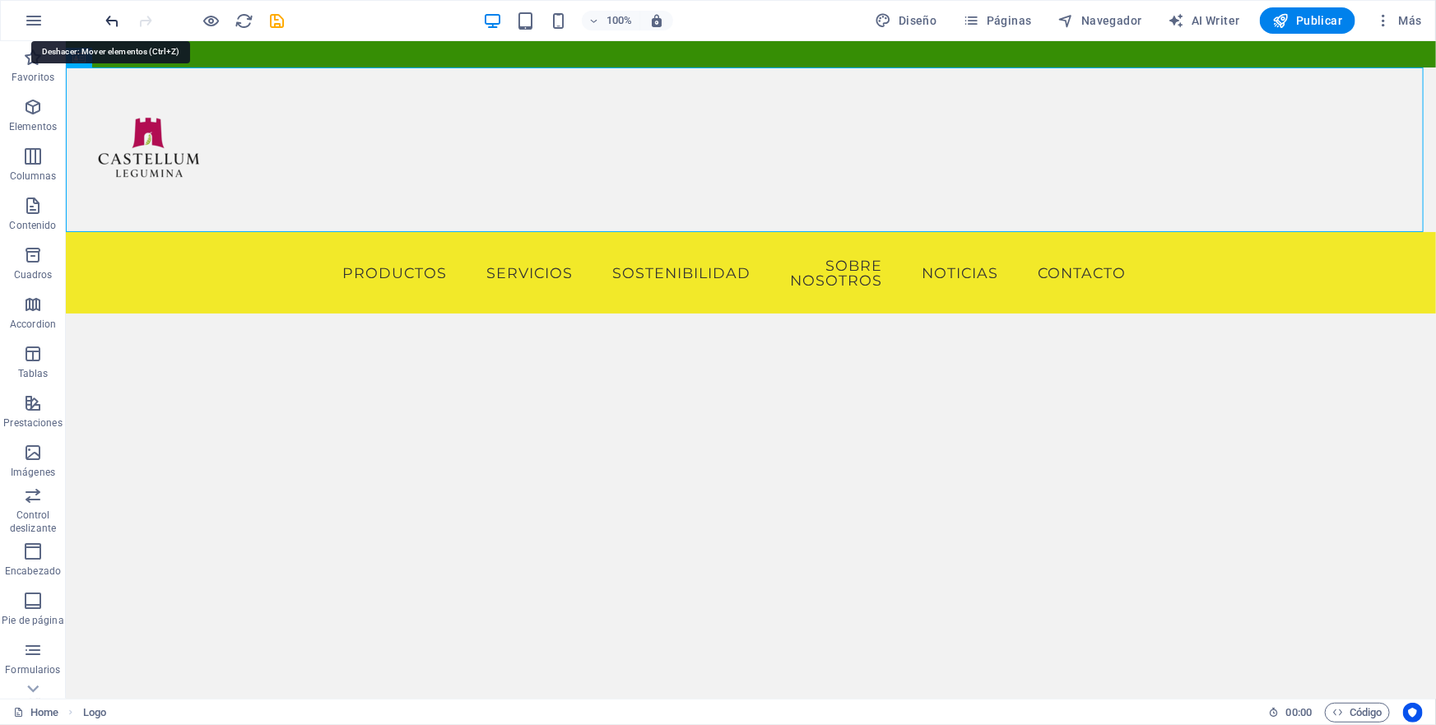
click at [111, 22] on icon "undo" at bounding box center [113, 21] width 19 height 19
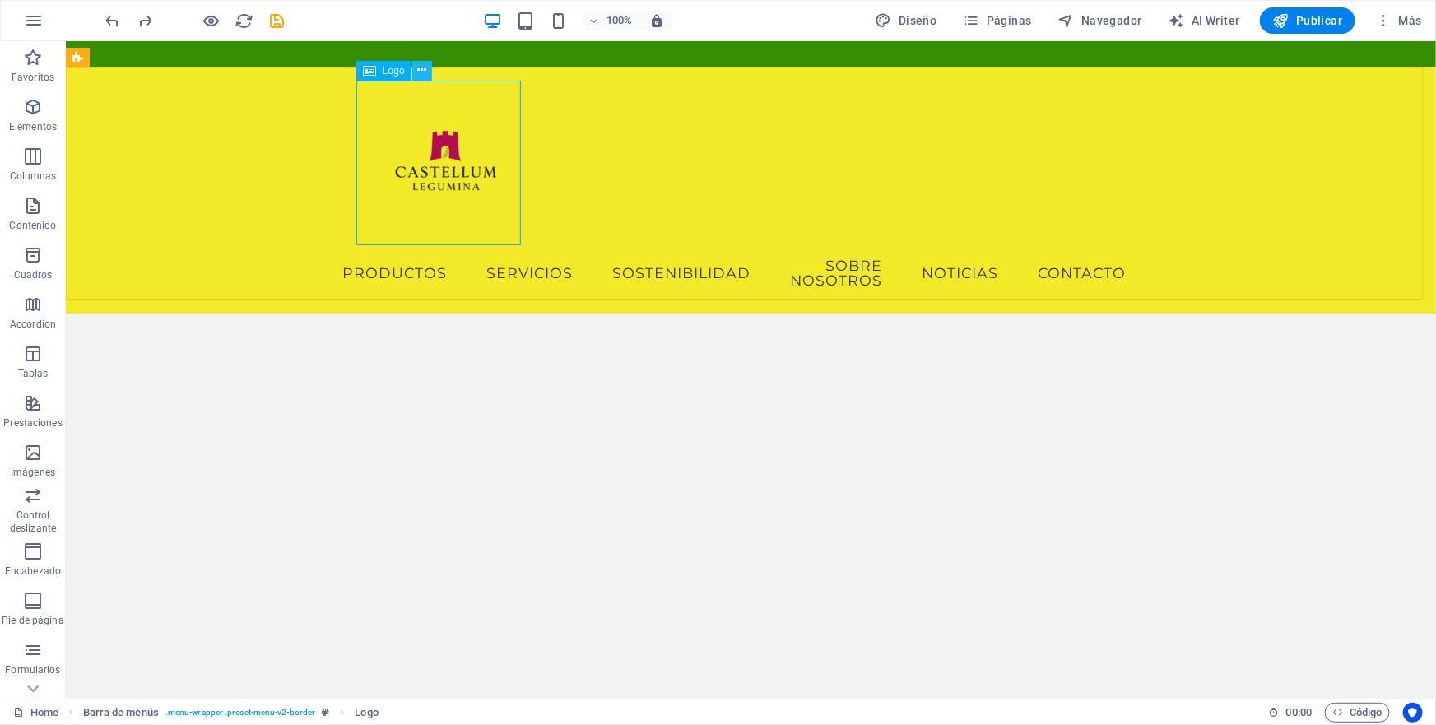
click at [421, 71] on icon at bounding box center [421, 70] width 9 height 17
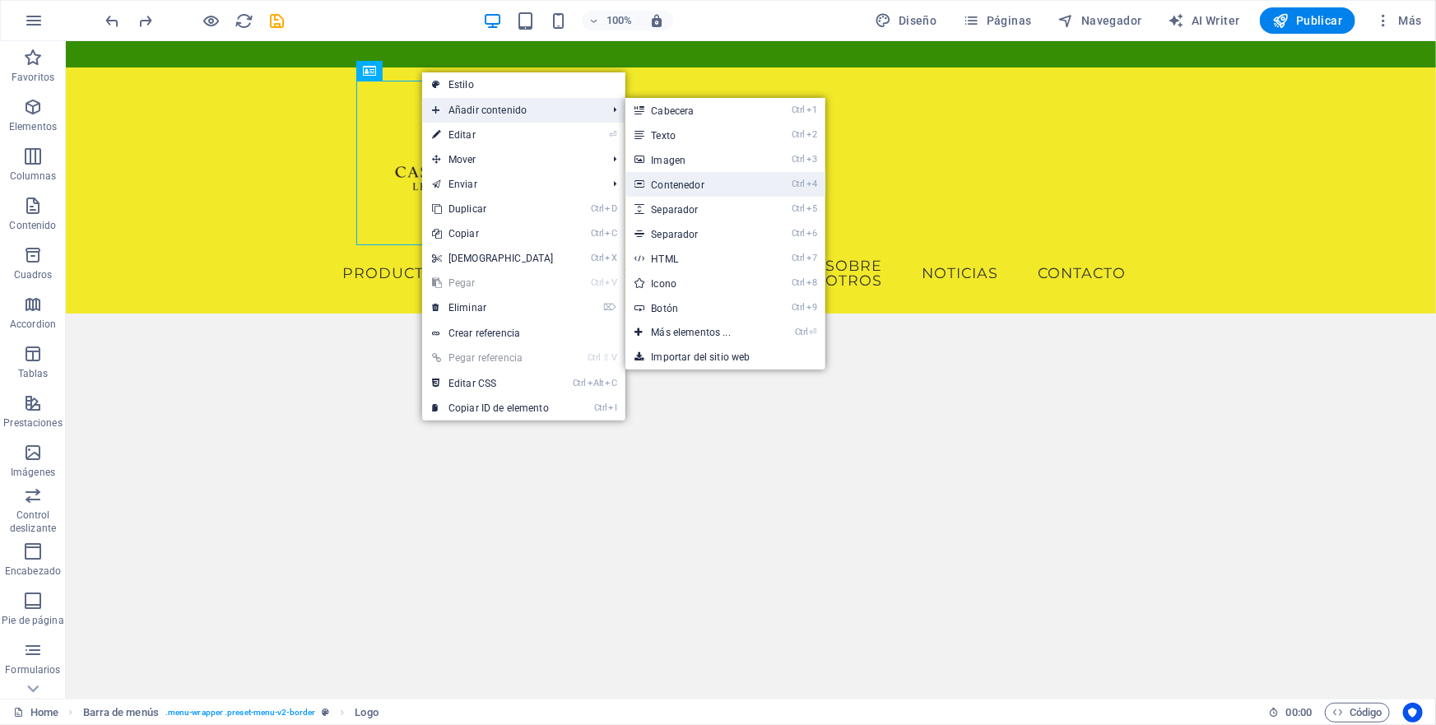
click at [672, 184] on link "Ctrl 4 Contenedor" at bounding box center [694, 184] width 138 height 25
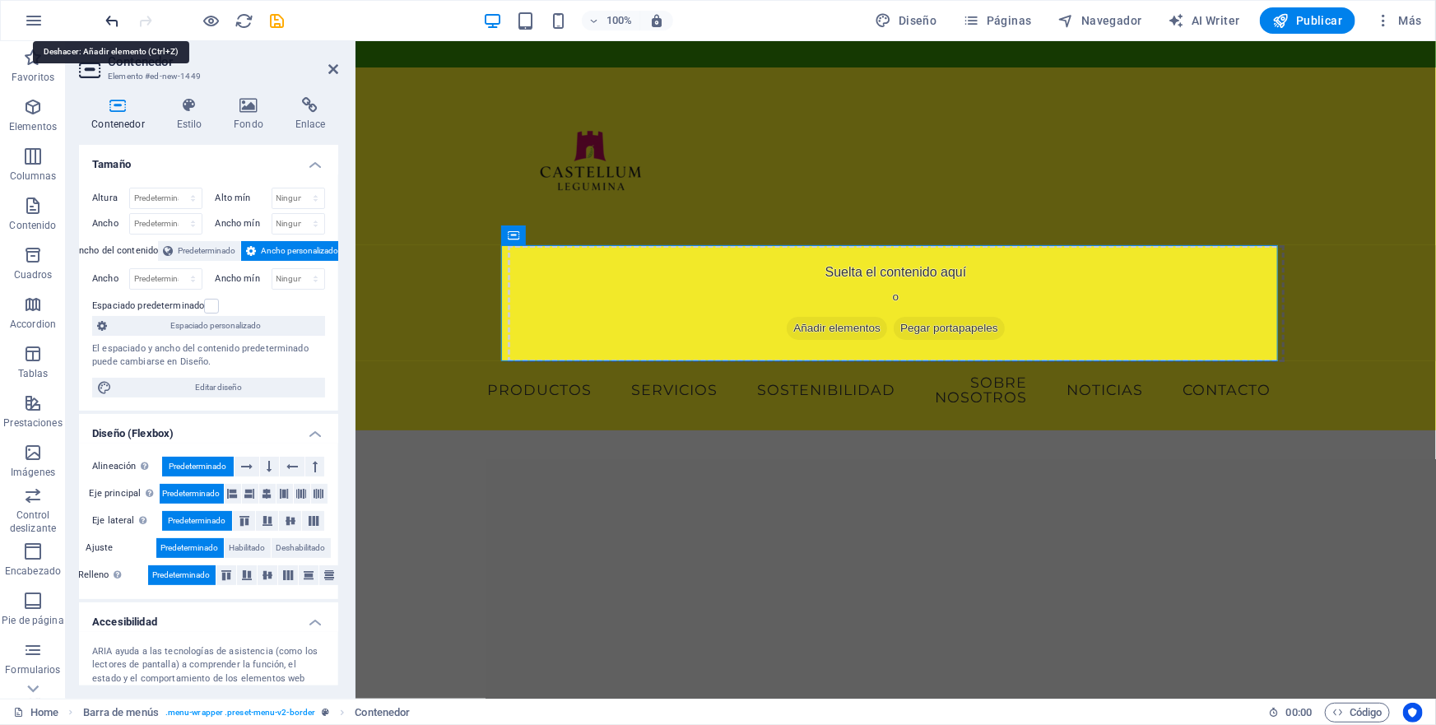
click at [114, 21] on icon "undo" at bounding box center [113, 21] width 19 height 19
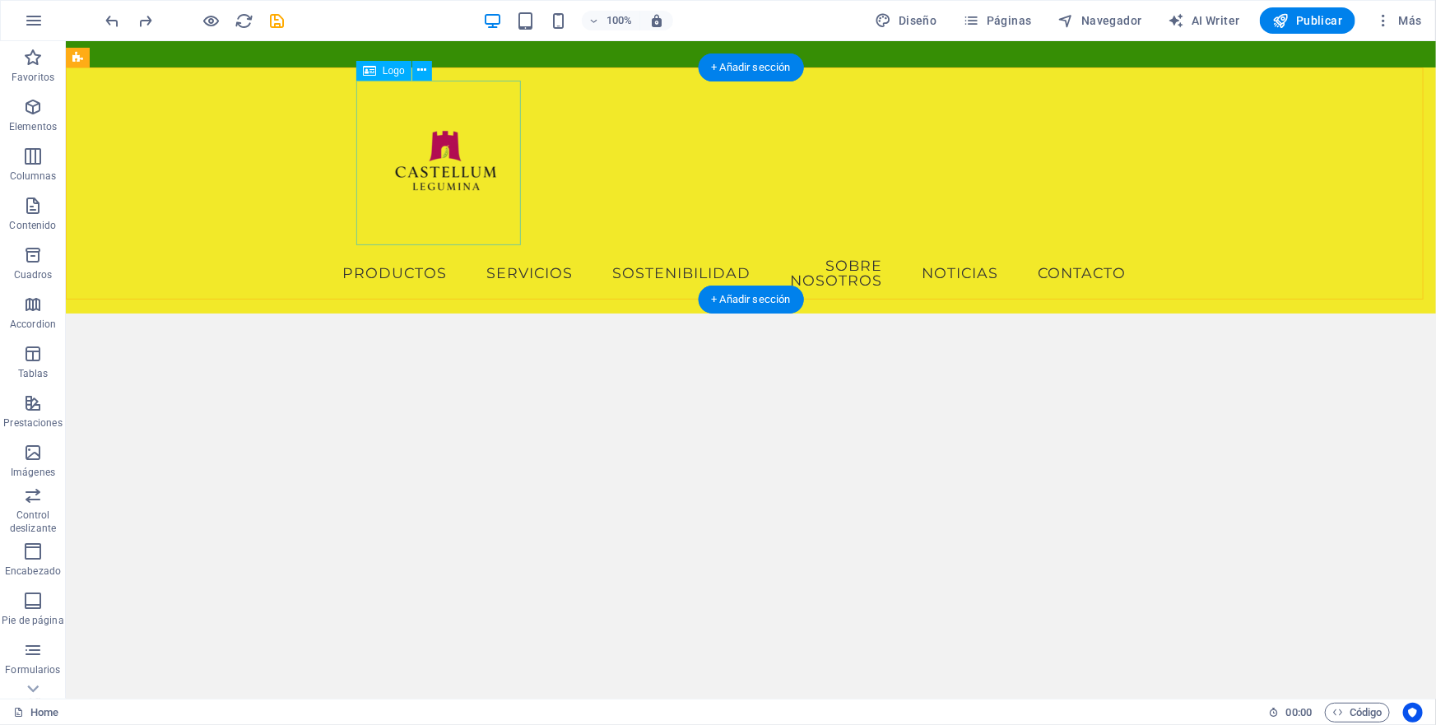
click at [433, 170] on div at bounding box center [750, 162] width 777 height 165
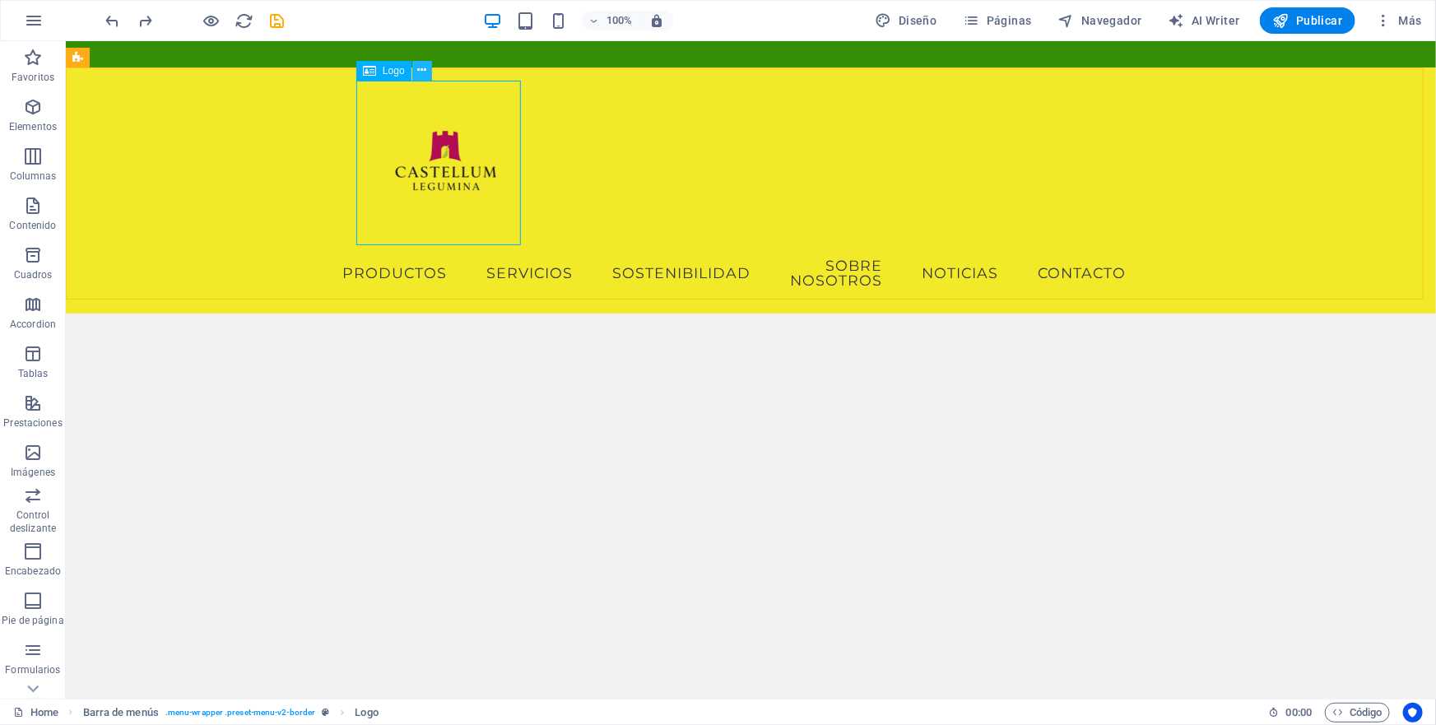
click at [423, 74] on icon at bounding box center [421, 70] width 9 height 17
click at [174, 53] on icon at bounding box center [177, 57] width 9 height 17
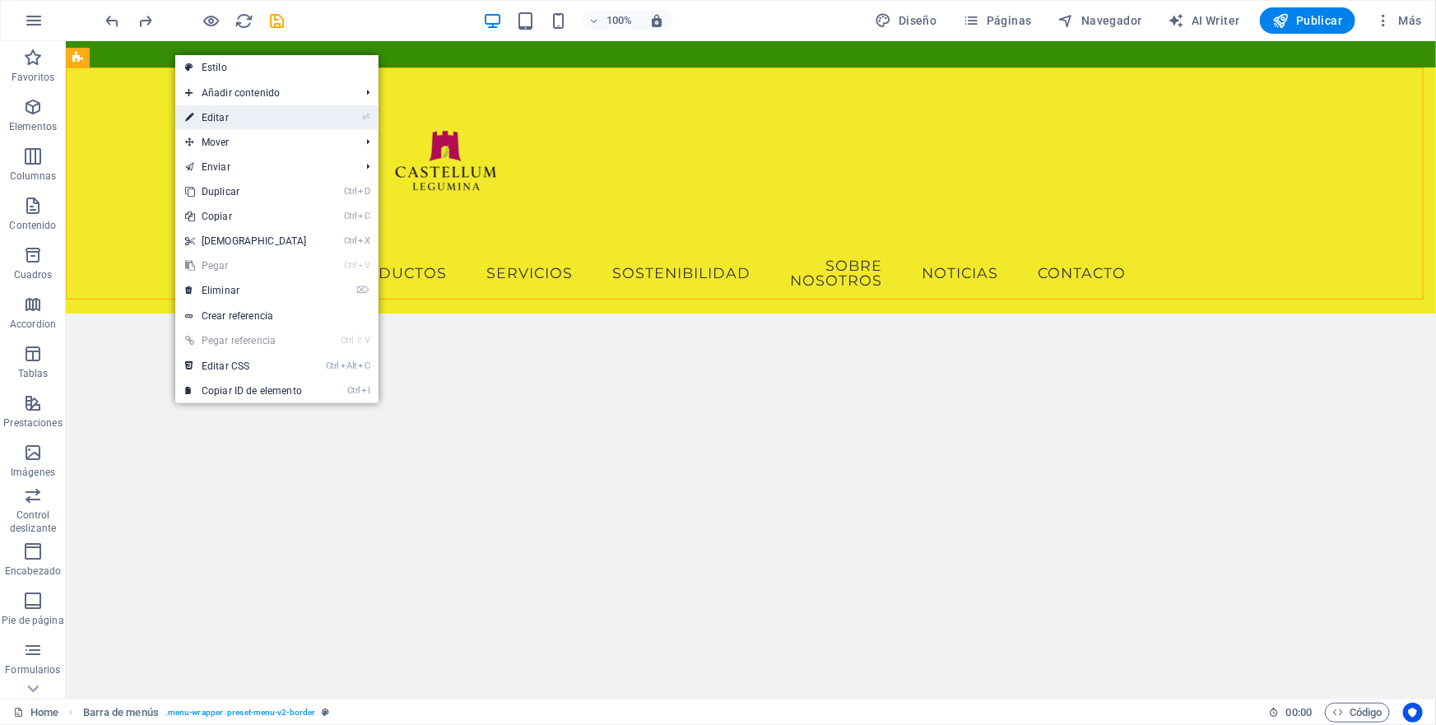
click at [227, 115] on link "⏎ Editar" at bounding box center [246, 117] width 142 height 25
select select "rem"
select select "preset-menu-v2-border"
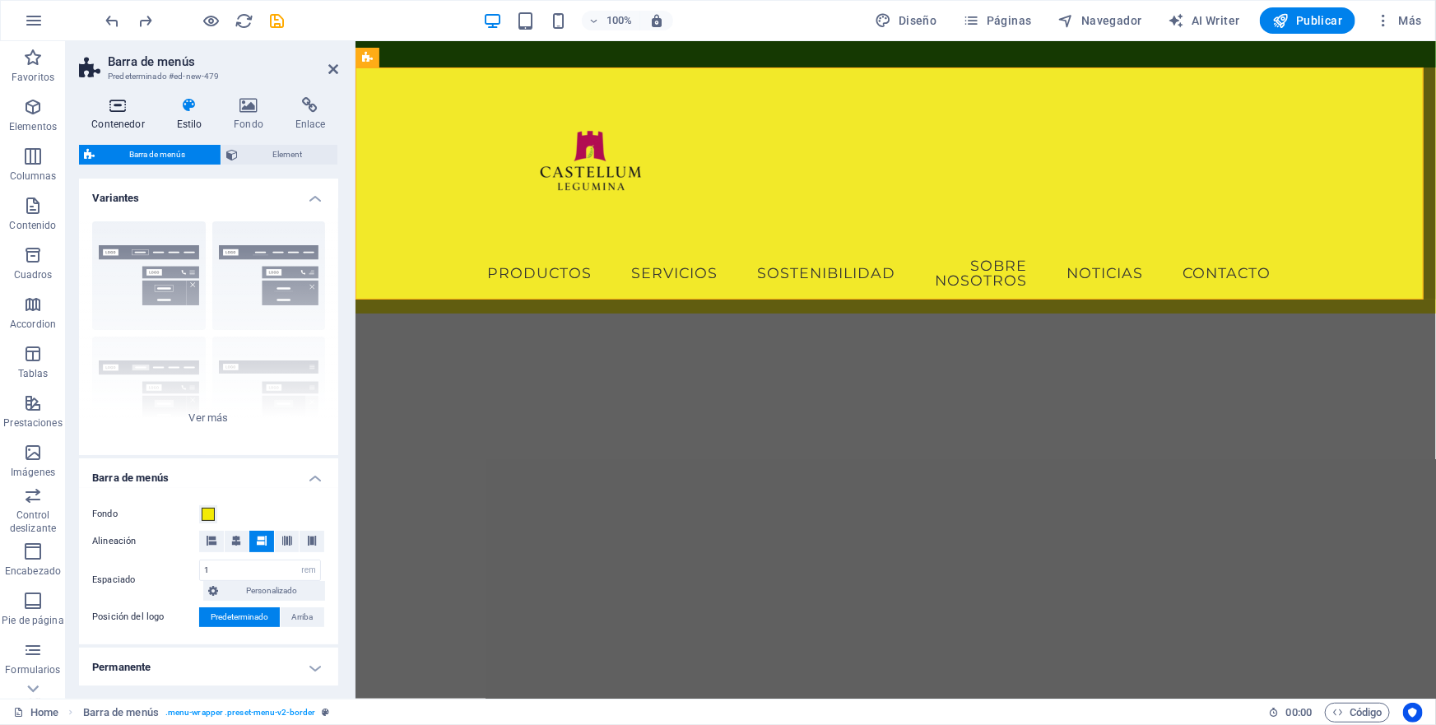
click at [119, 108] on icon at bounding box center [118, 105] width 78 height 16
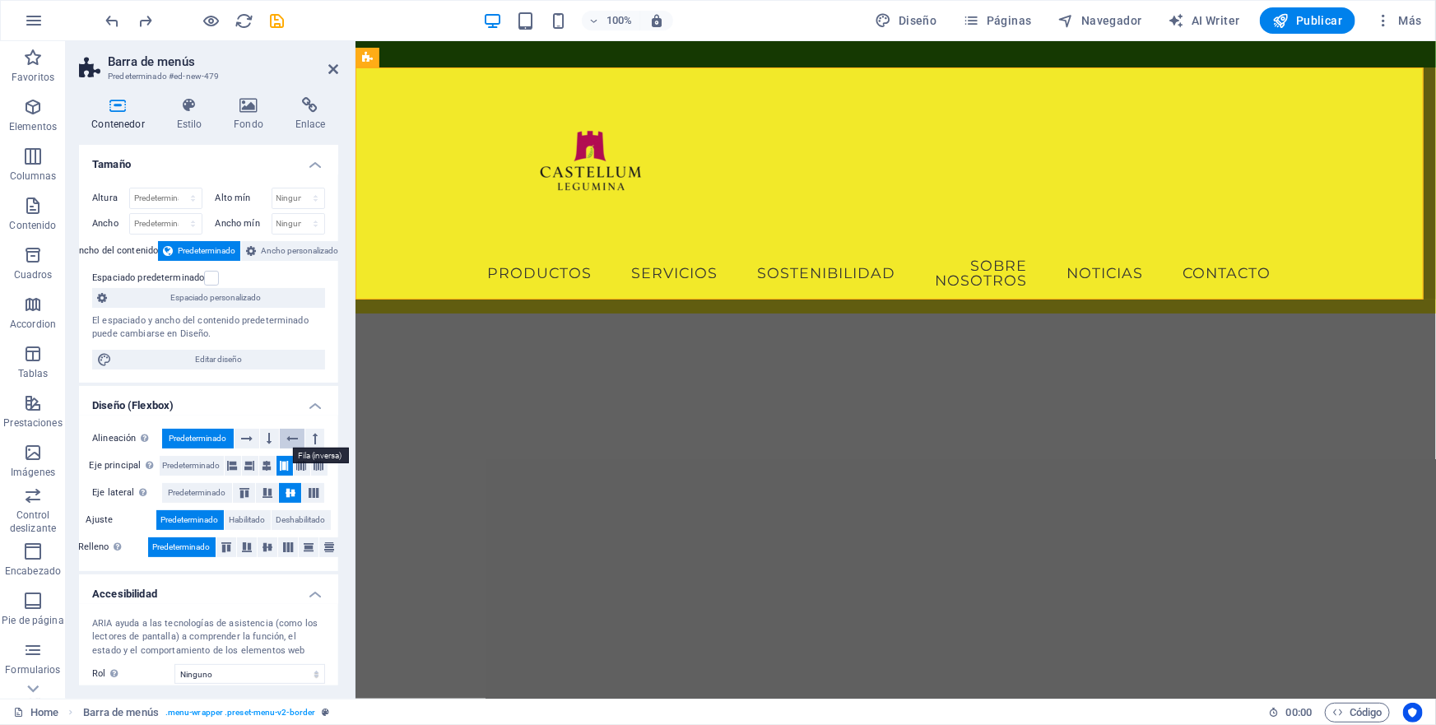
click at [293, 438] on icon at bounding box center [292, 439] width 12 height 20
click at [243, 440] on icon at bounding box center [247, 439] width 12 height 20
click at [263, 462] on icon at bounding box center [268, 466] width 10 height 20
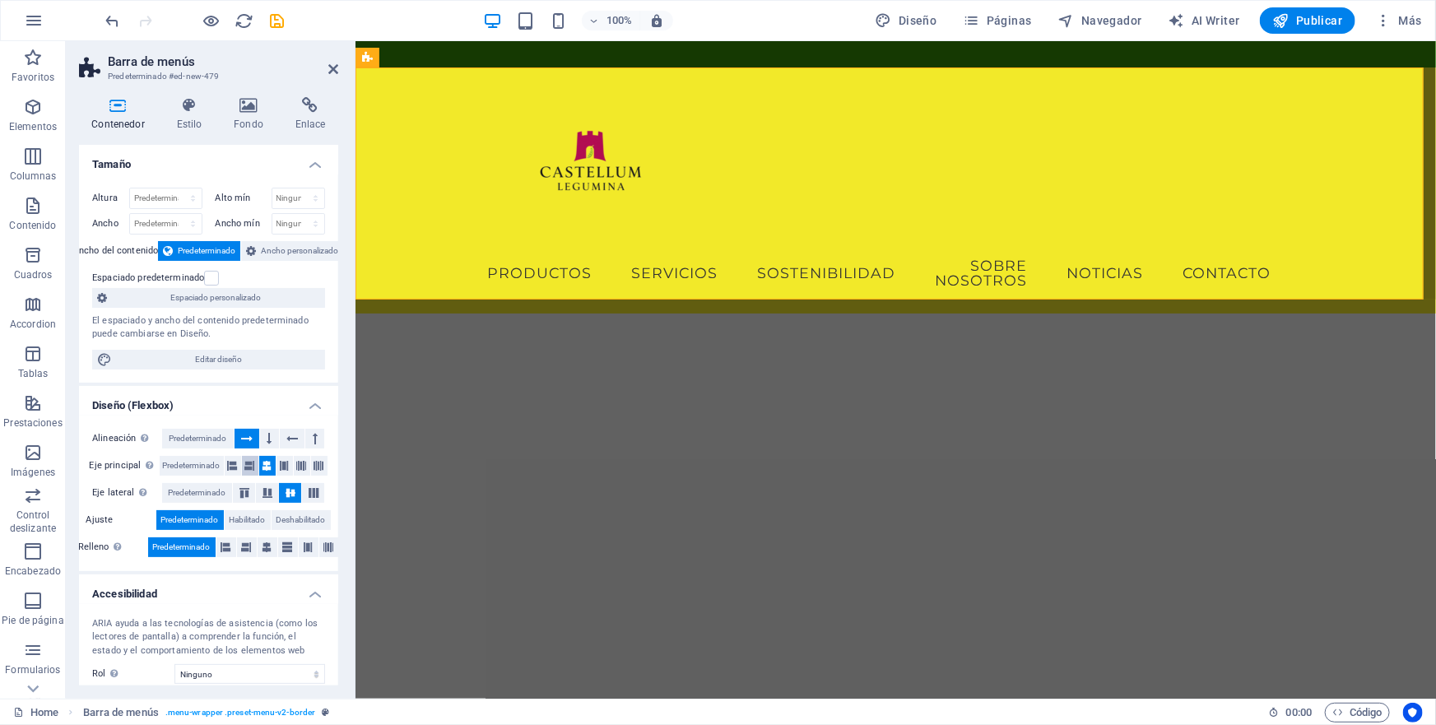
click at [245, 465] on icon at bounding box center [250, 466] width 10 height 20
click at [230, 466] on icon at bounding box center [233, 466] width 10 height 20
click at [300, 467] on icon at bounding box center [302, 466] width 10 height 20
click at [321, 466] on icon at bounding box center [319, 466] width 10 height 20
click at [281, 466] on icon at bounding box center [285, 466] width 10 height 20
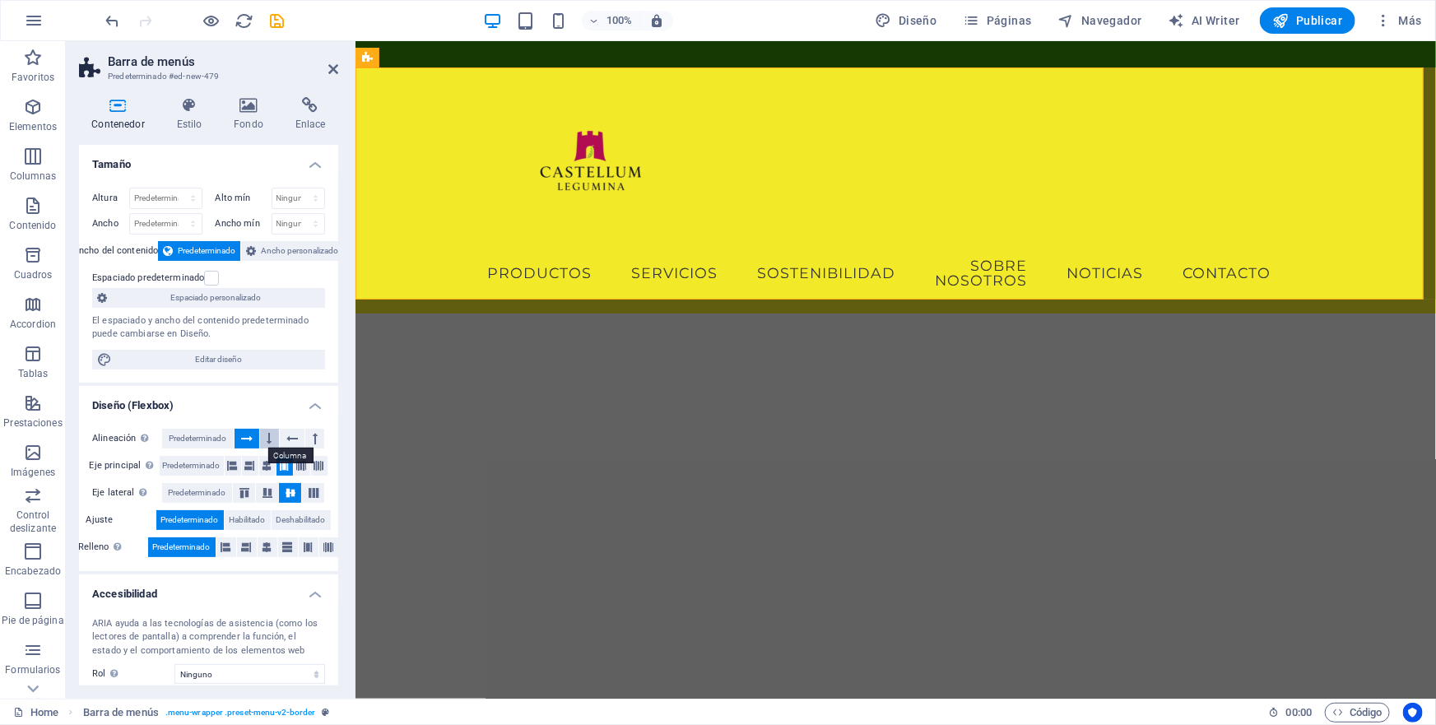
click at [268, 438] on icon at bounding box center [269, 439] width 5 height 20
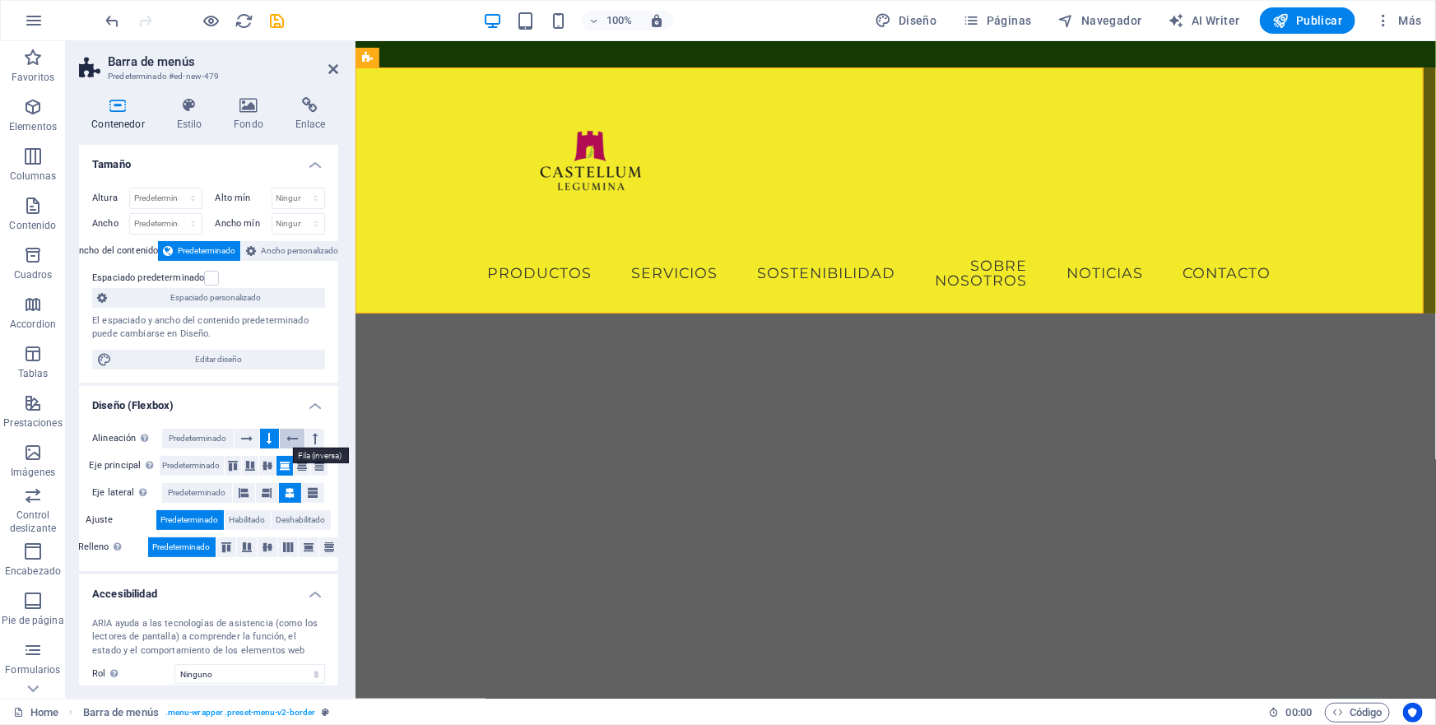
click at [291, 435] on icon at bounding box center [292, 439] width 12 height 20
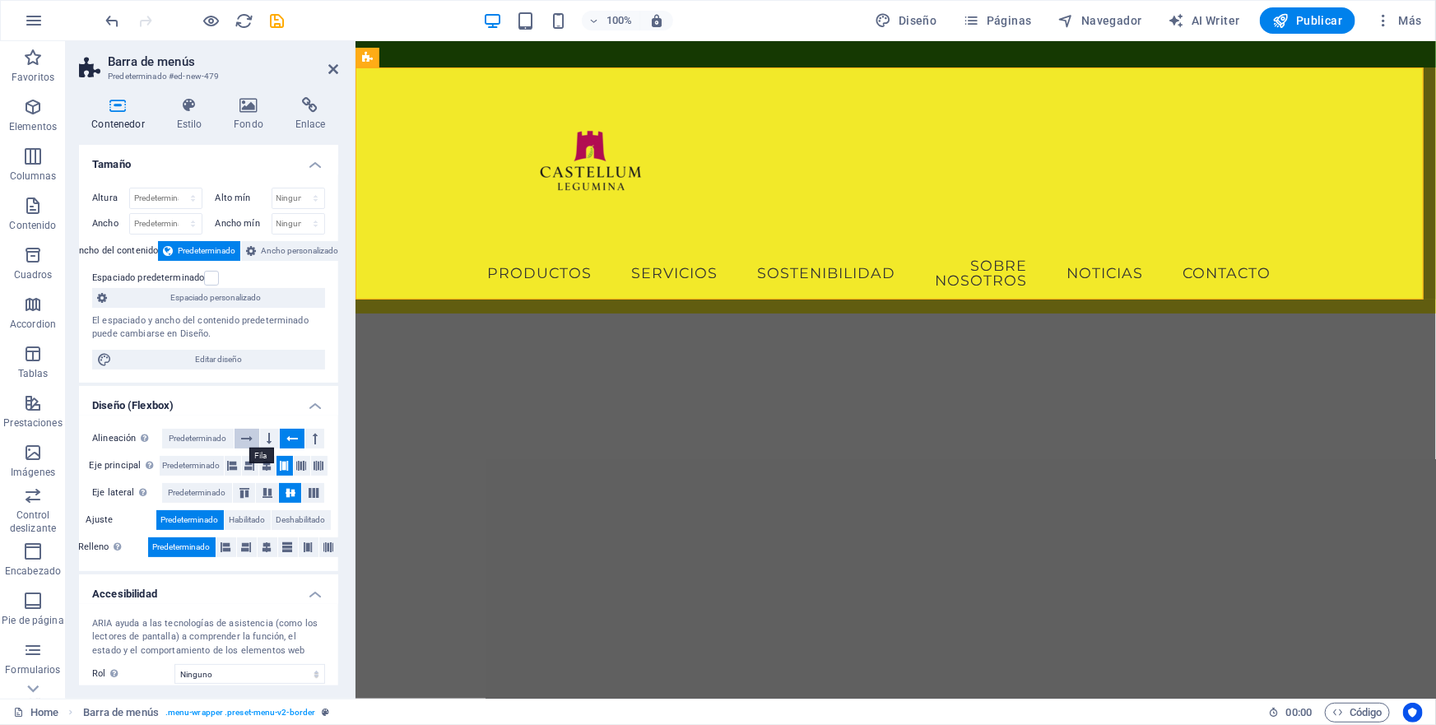
click at [250, 436] on icon at bounding box center [247, 439] width 12 height 20
click at [394, 240] on div "Menu PRODUCTOS SERVICIOS SOSTENIBILIDAD SOBRE NOSOTROS NOTICIAS CONTACTO" at bounding box center [895, 190] width 1081 height 246
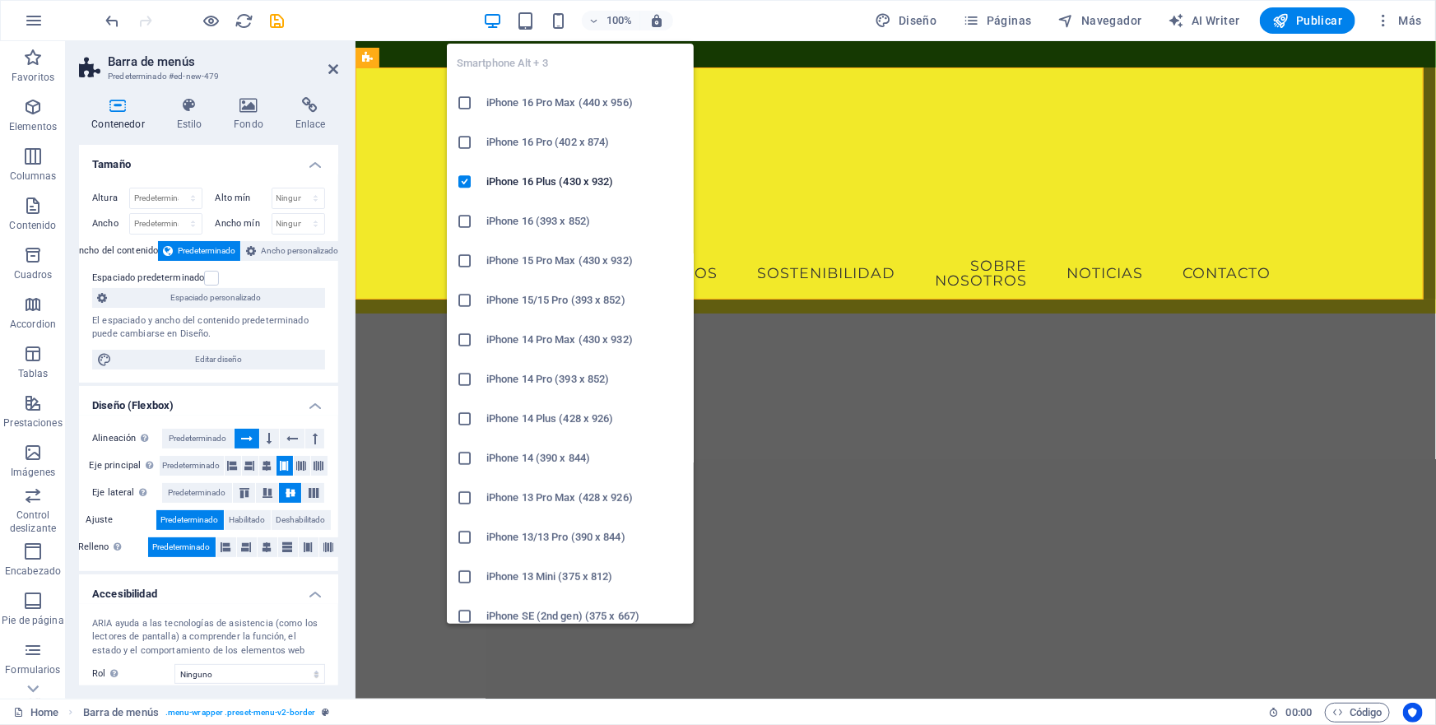
click at [510, 49] on ul "Smartphone Alt + 3 iPhone 16 Pro Max (440 x 956) iPhone 16 Pro (402 x 874) iPho…" at bounding box center [570, 696] width 247 height 1304
click at [423, 99] on div "Menu PRODUCTOS SERVICIOS SOSTENIBILIDAD SOBRE NOSOTROS NOTICIAS CONTACTO" at bounding box center [895, 190] width 1081 height 246
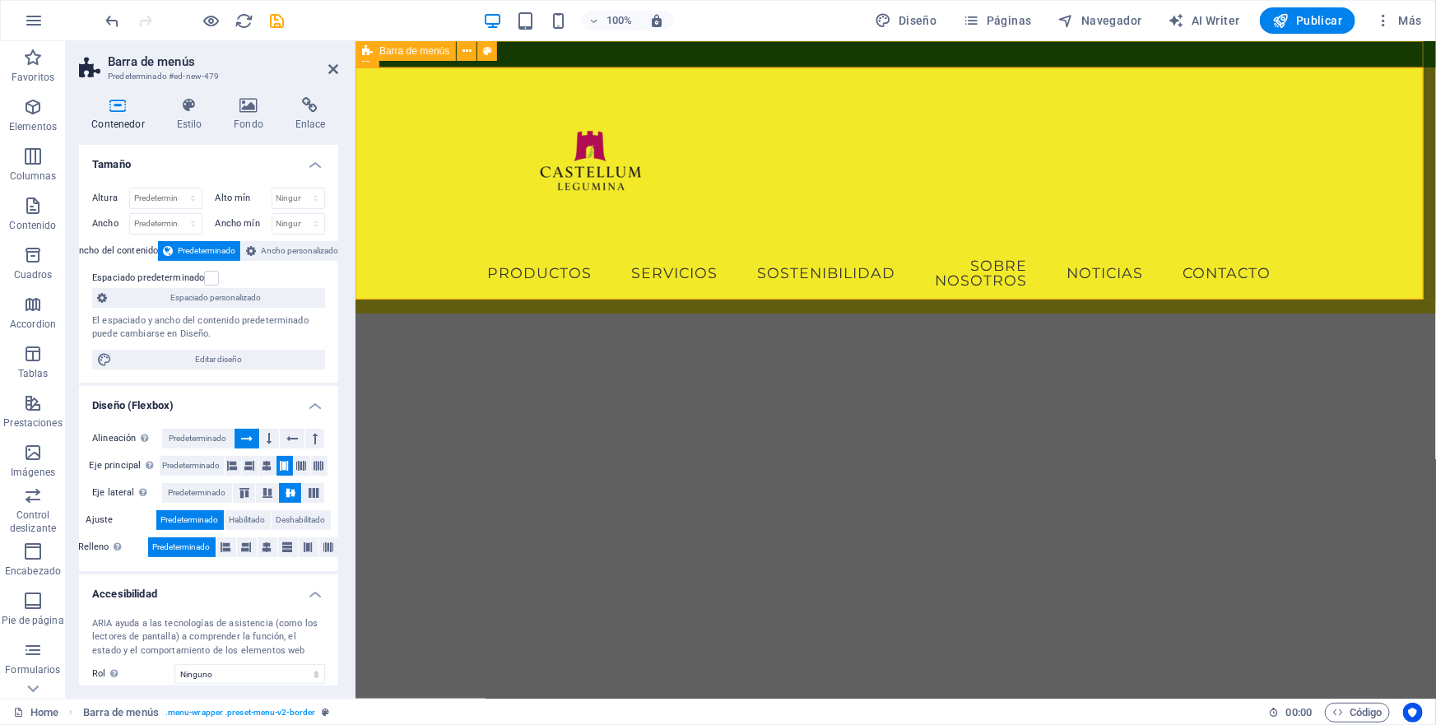
click at [747, 54] on div "Menu" at bounding box center [895, 53] width 1081 height 26
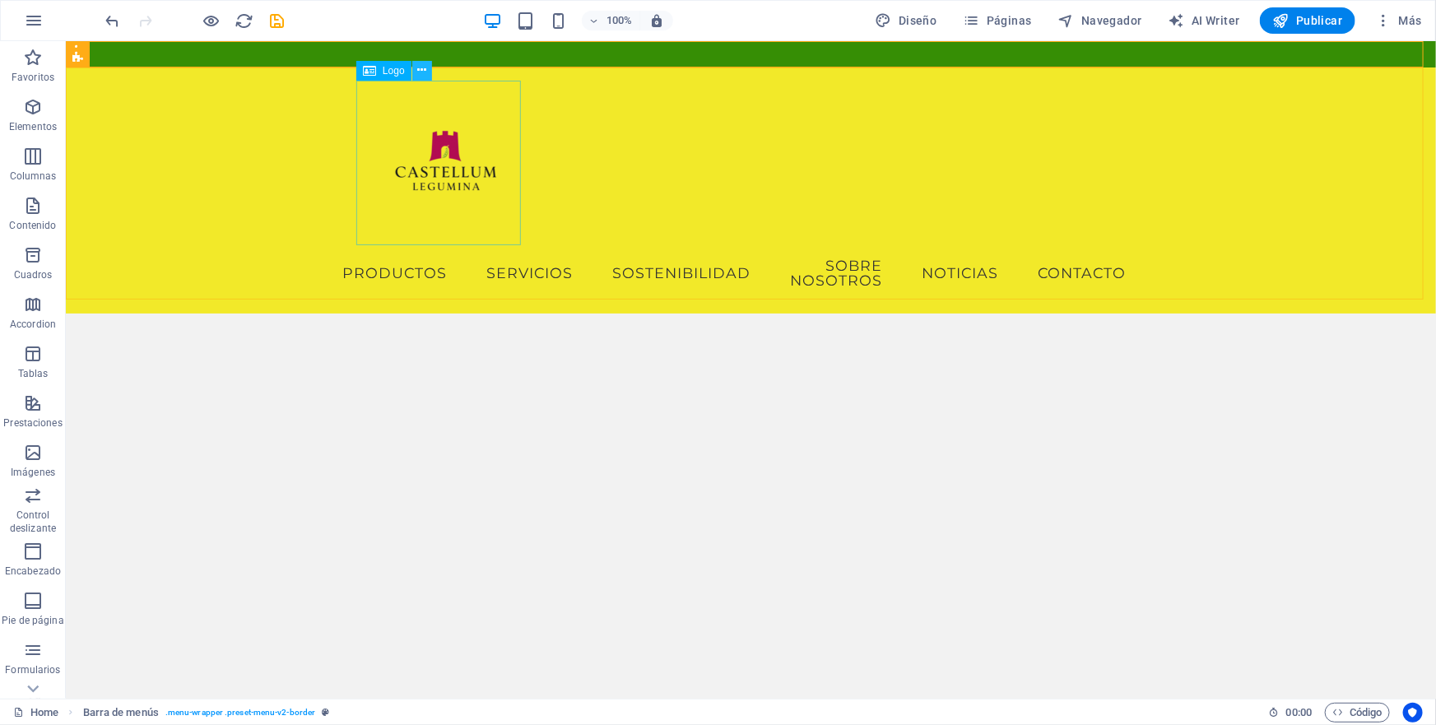
click at [421, 68] on icon at bounding box center [421, 70] width 9 height 17
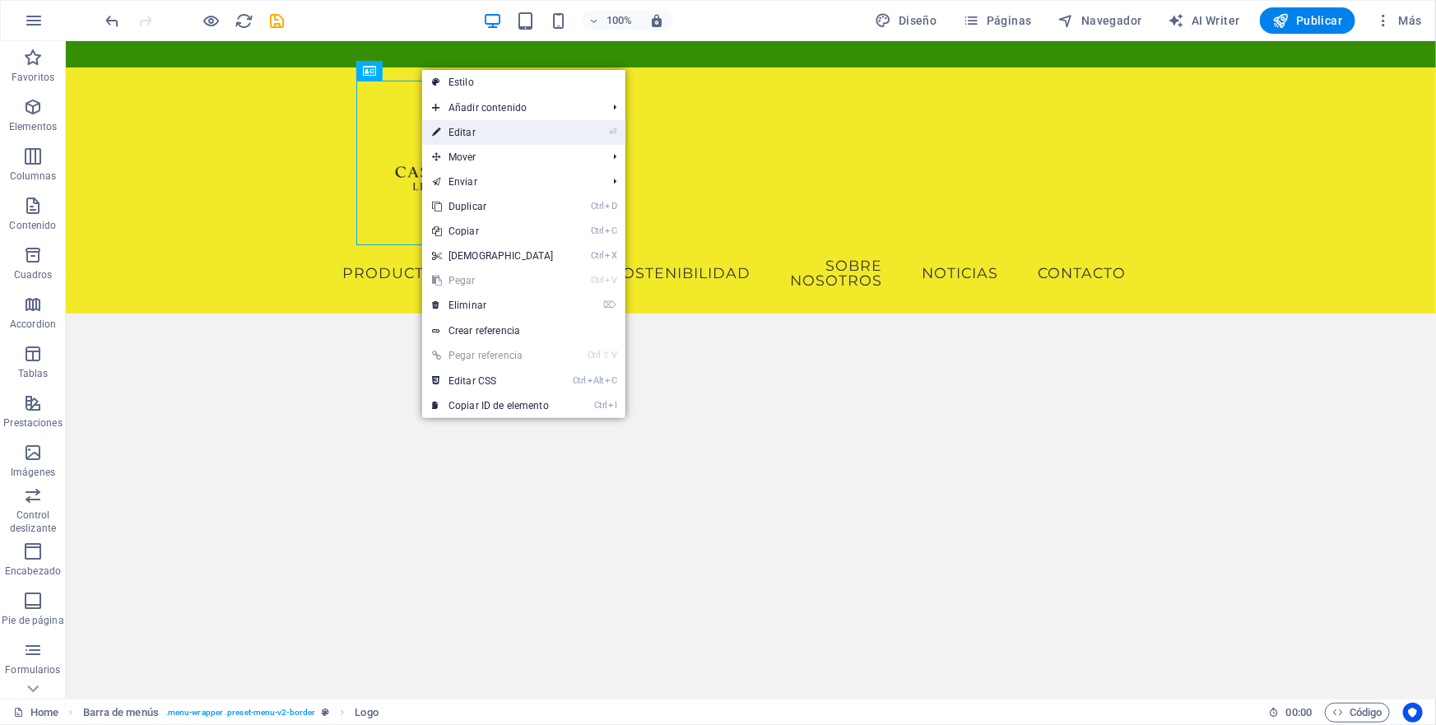
click at [461, 132] on link "⏎ Editar" at bounding box center [493, 132] width 142 height 25
select select "px"
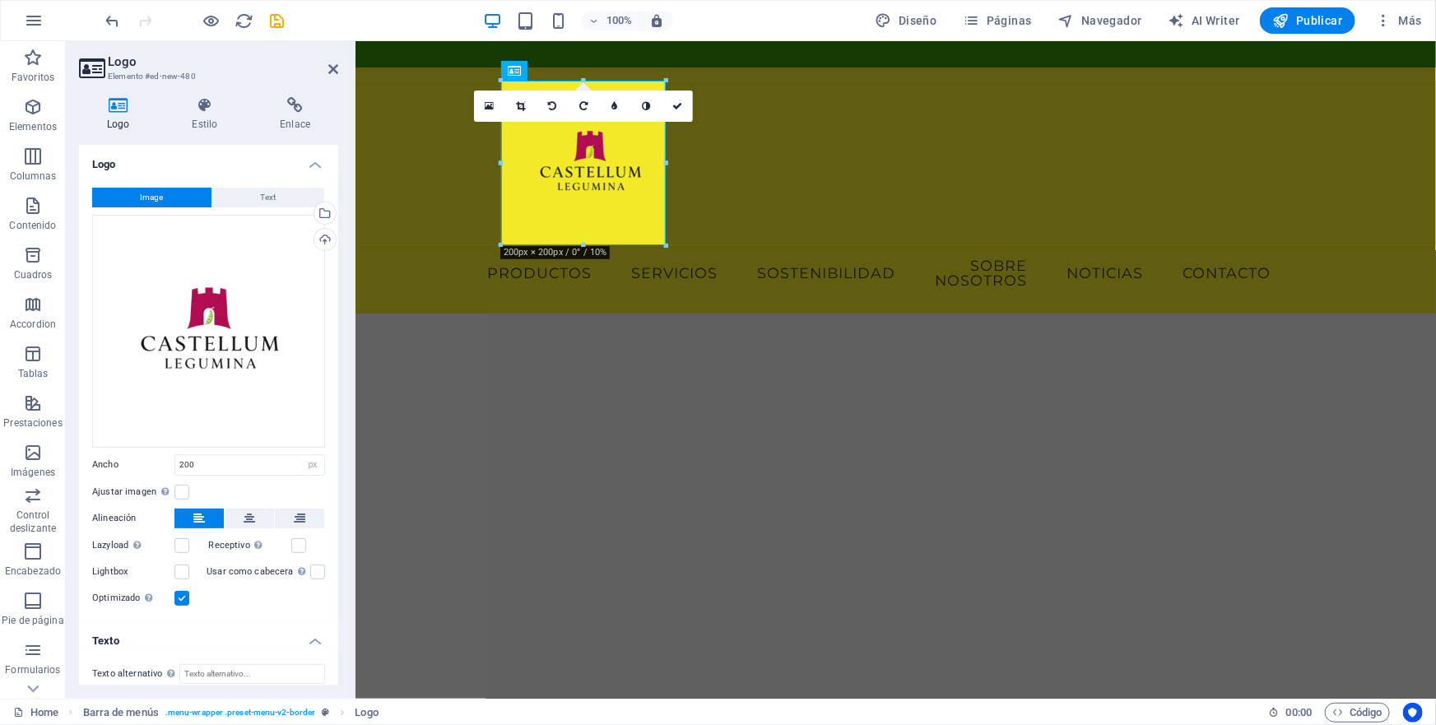
scroll to position [126, 0]
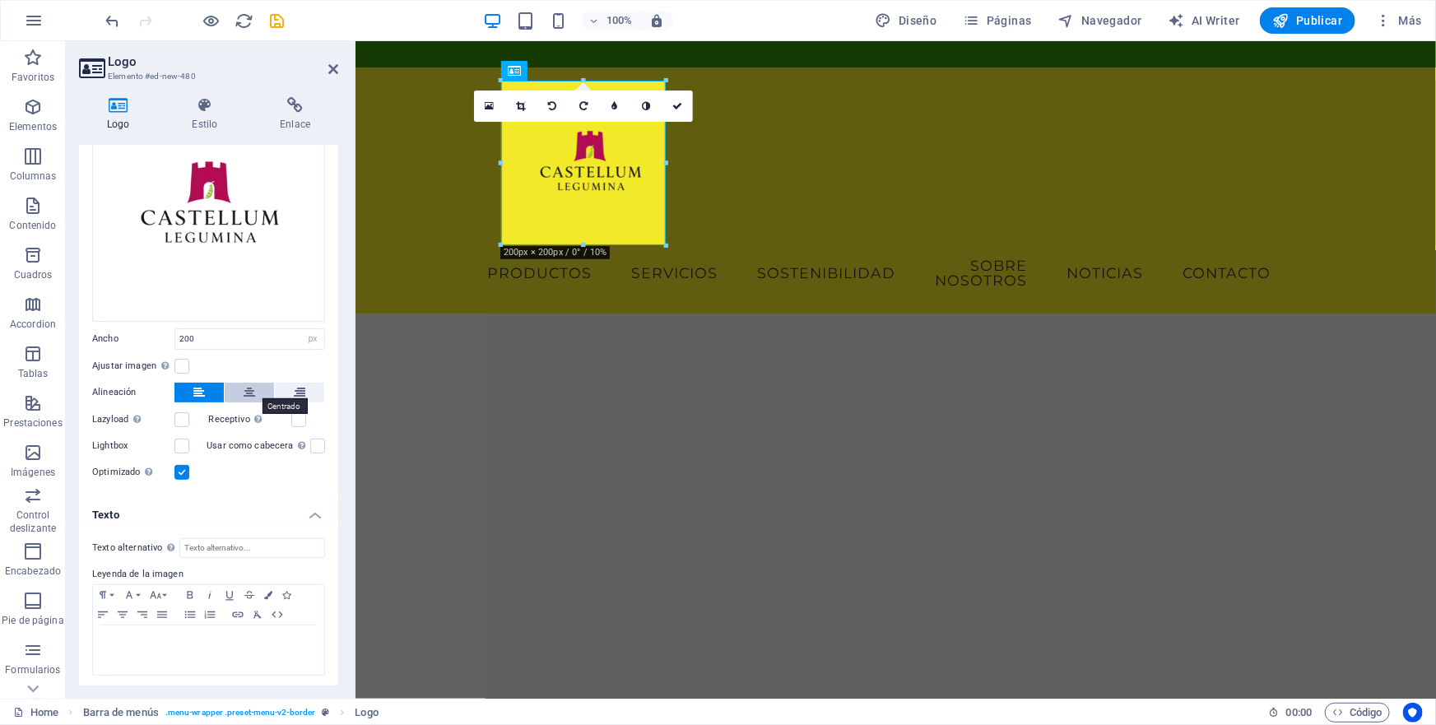
click at [247, 384] on icon at bounding box center [250, 393] width 12 height 20
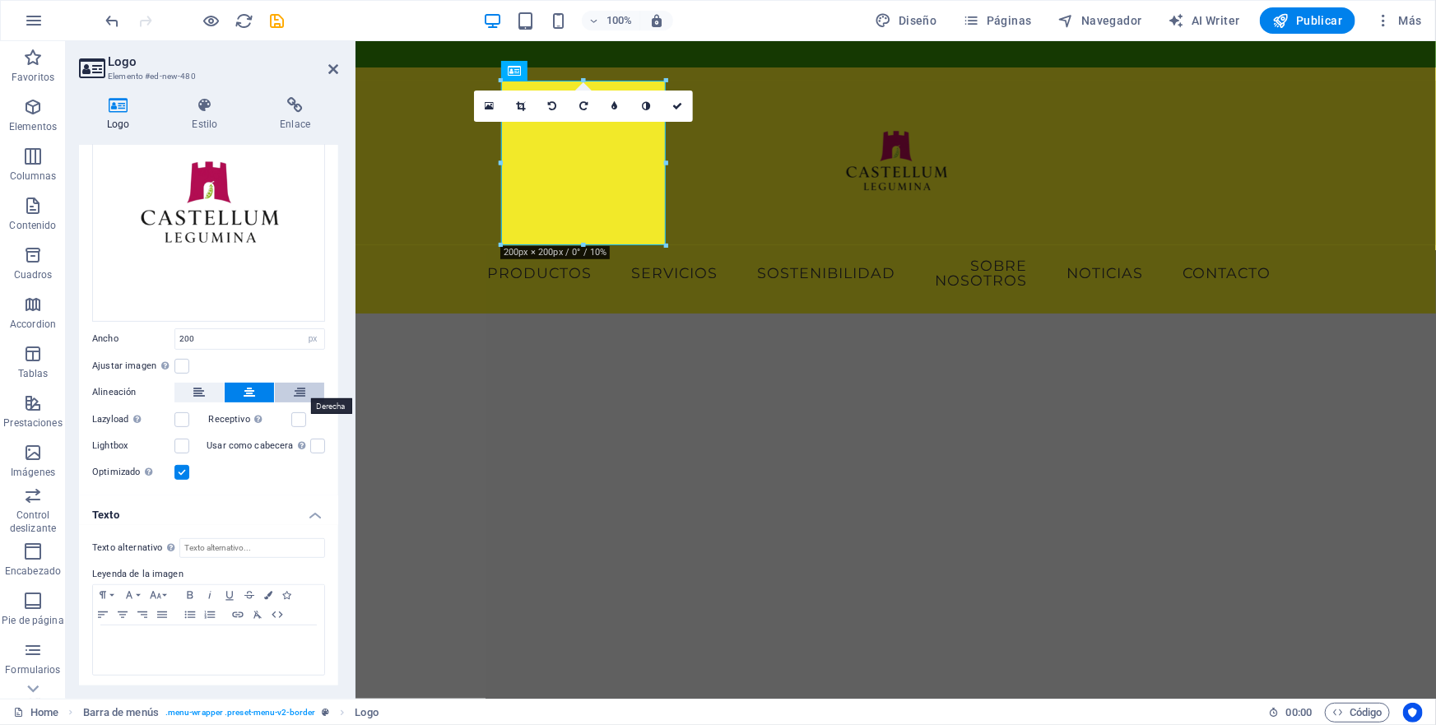
click at [296, 384] on icon at bounding box center [300, 393] width 12 height 20
click at [196, 384] on icon at bounding box center [199, 393] width 12 height 20
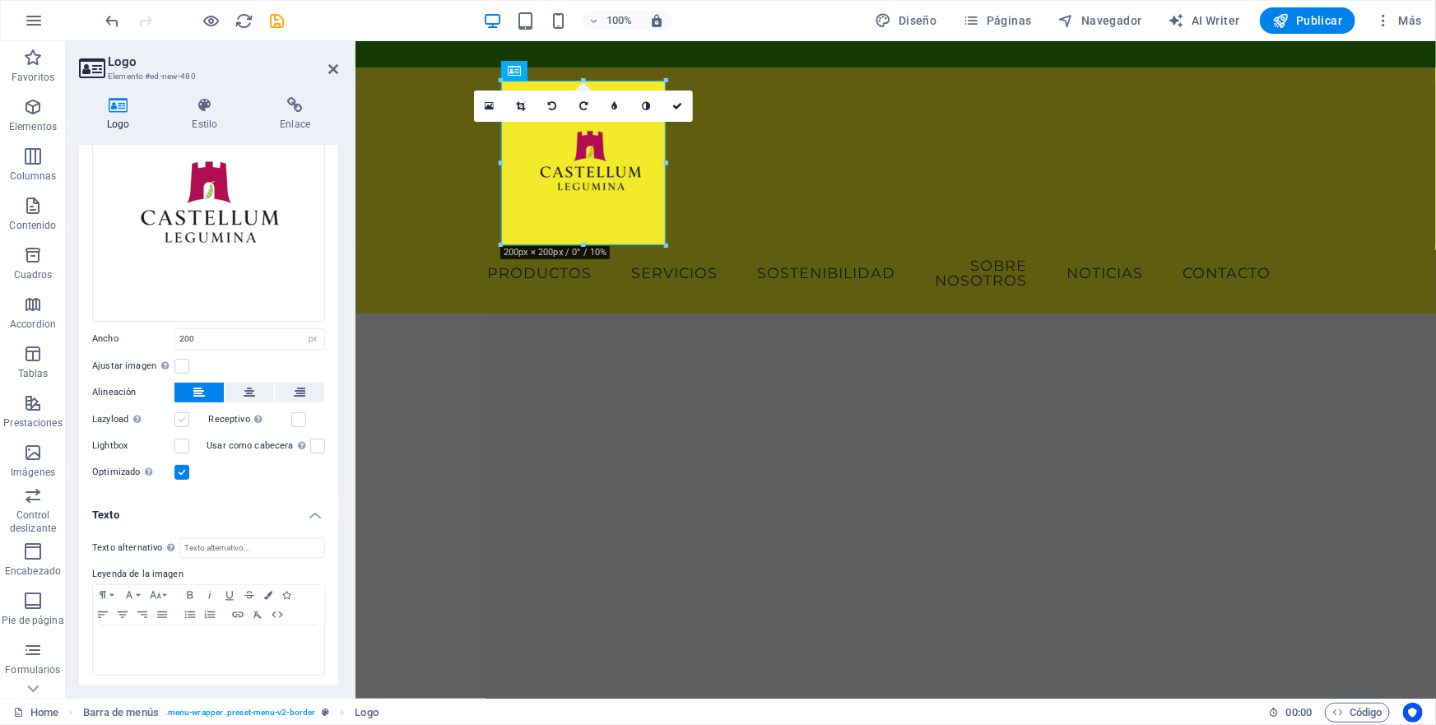
click at [178, 419] on label at bounding box center [181, 419] width 15 height 15
click at [0, 0] on input "Lazyload La carga de imágenes tras la carga de la página mejora la velocidad de…" at bounding box center [0, 0] width 0 height 0
click at [178, 419] on label at bounding box center [181, 419] width 15 height 15
click at [0, 0] on input "Lazyload La carga de imágenes tras la carga de la página mejora la velocidad de…" at bounding box center [0, 0] width 0 height 0
click at [299, 415] on label at bounding box center [298, 419] width 15 height 15
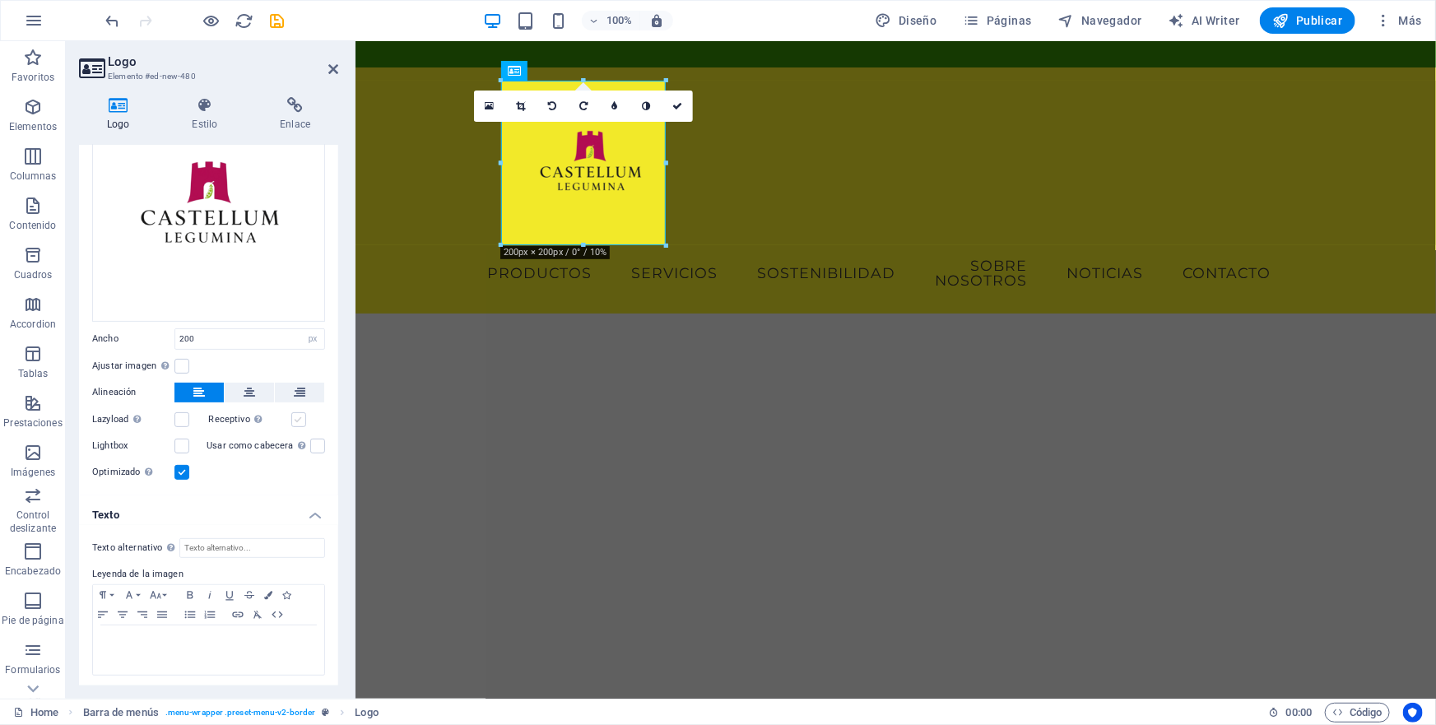
click at [0, 0] on input "Receptivo Automáticamente cargar tamaños optimizados de smartphone e imagen ret…" at bounding box center [0, 0] width 0 height 0
click at [300, 412] on label at bounding box center [298, 419] width 15 height 15
click at [0, 0] on input "Receptivo Automáticamente cargar tamaños optimizados de smartphone e imagen ret…" at bounding box center [0, 0] width 0 height 0
click at [138, 409] on div "La carga de imágenes tras la carga de la página mejora la velocidad de la págin…" at bounding box center [185, 384] width 132 height 49
click at [0, 0] on input "Lazyload La carga de imágenes tras la carga de la página mejora la velocidad de…" at bounding box center [0, 0] width 0 height 0
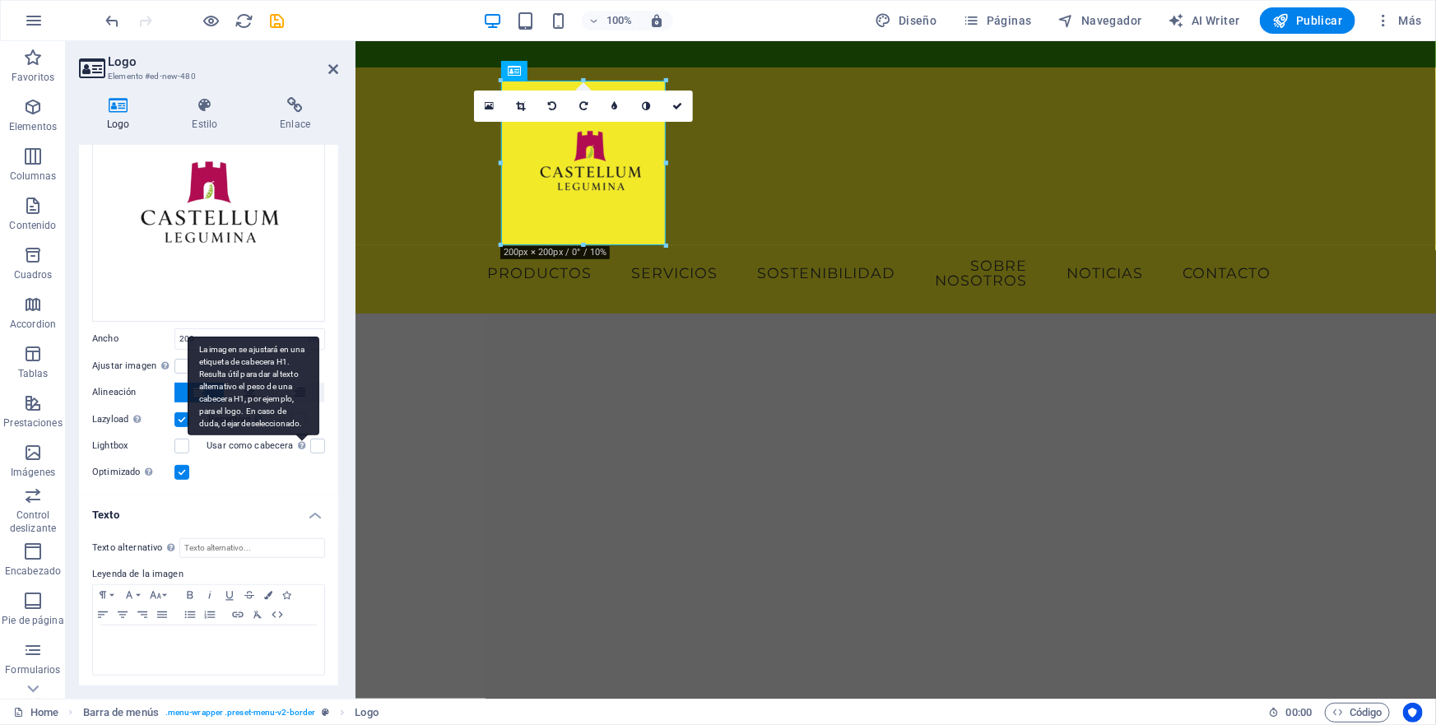
click at [292, 416] on label at bounding box center [298, 419] width 15 height 15
click at [0, 0] on input "Receptivo Automáticamente cargar tamaños optimizados de smartphone e imagen ret…" at bounding box center [0, 0] width 0 height 0
click at [296, 435] on div "La imagen se ajustará en una etiqueta de cabecera H1. Resulta útil para dar al …" at bounding box center [254, 386] width 132 height 99
click at [0, 0] on input "Usar como cabecera La imagen se ajustará en una etiqueta de cabecera H1. Result…" at bounding box center [0, 0] width 0 height 0
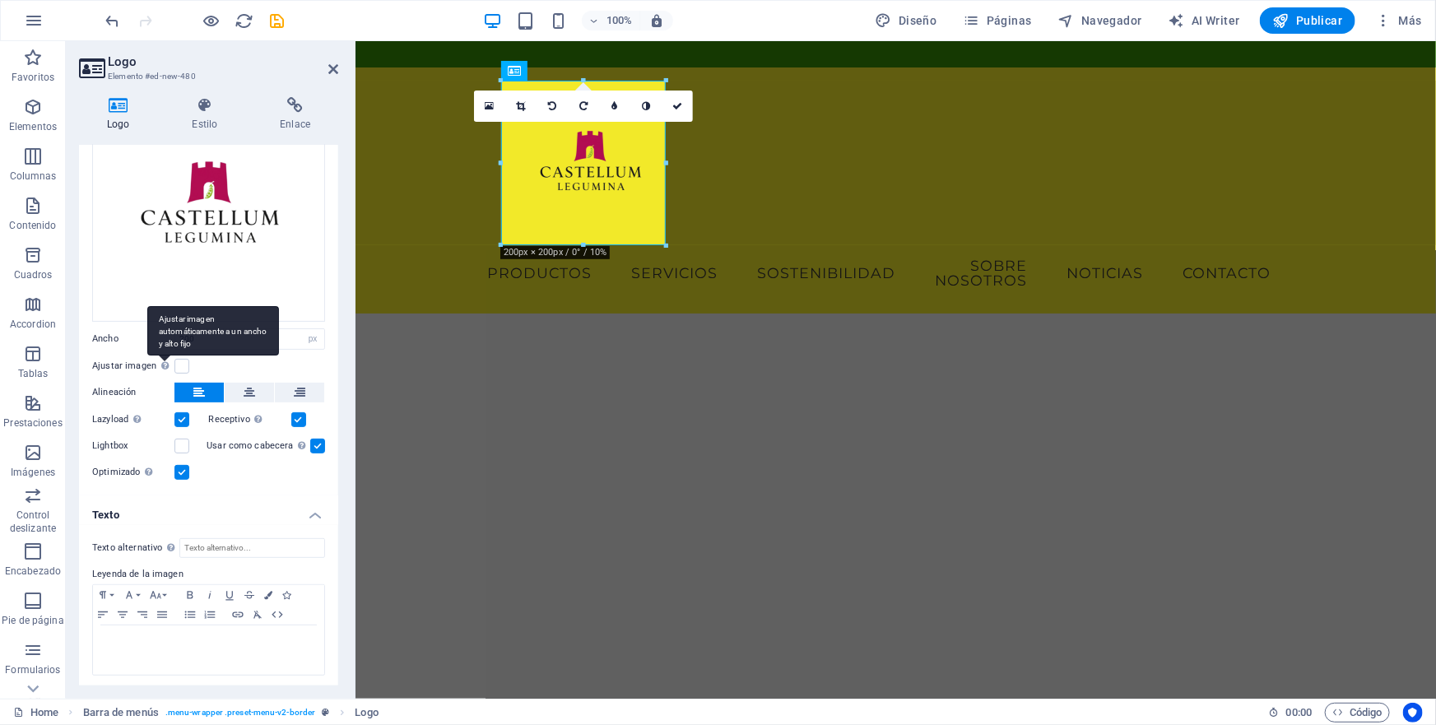
click at [163, 356] on div "Ajustar imagen automáticamente a un ancho y alto fijo" at bounding box center [213, 330] width 132 height 49
click at [0, 0] on input "Ajustar imagen Ajustar imagen automáticamente a un ancho y alto fijo" at bounding box center [0, 0] width 0 height 0
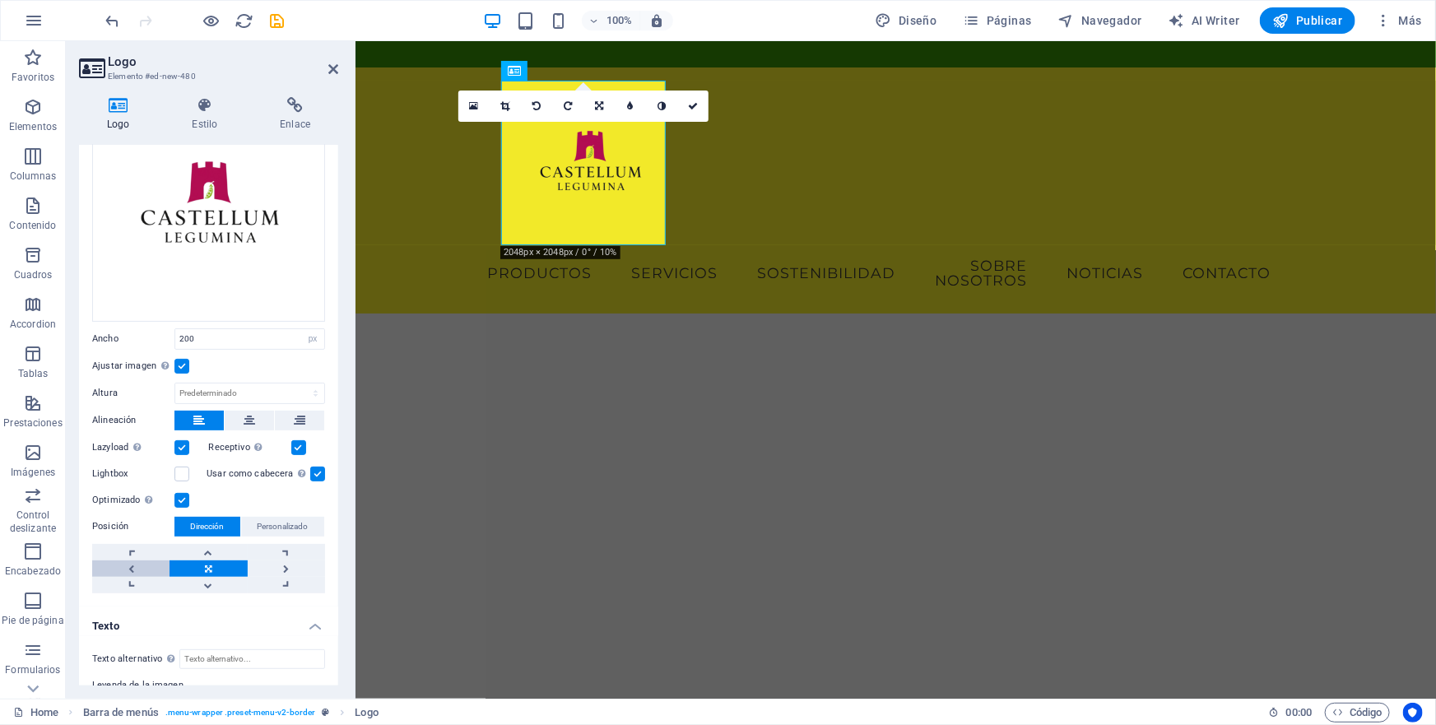
click at [132, 562] on link at bounding box center [130, 568] width 77 height 16
click at [129, 562] on link at bounding box center [130, 568] width 77 height 16
click at [597, 106] on icon at bounding box center [599, 106] width 7 height 10
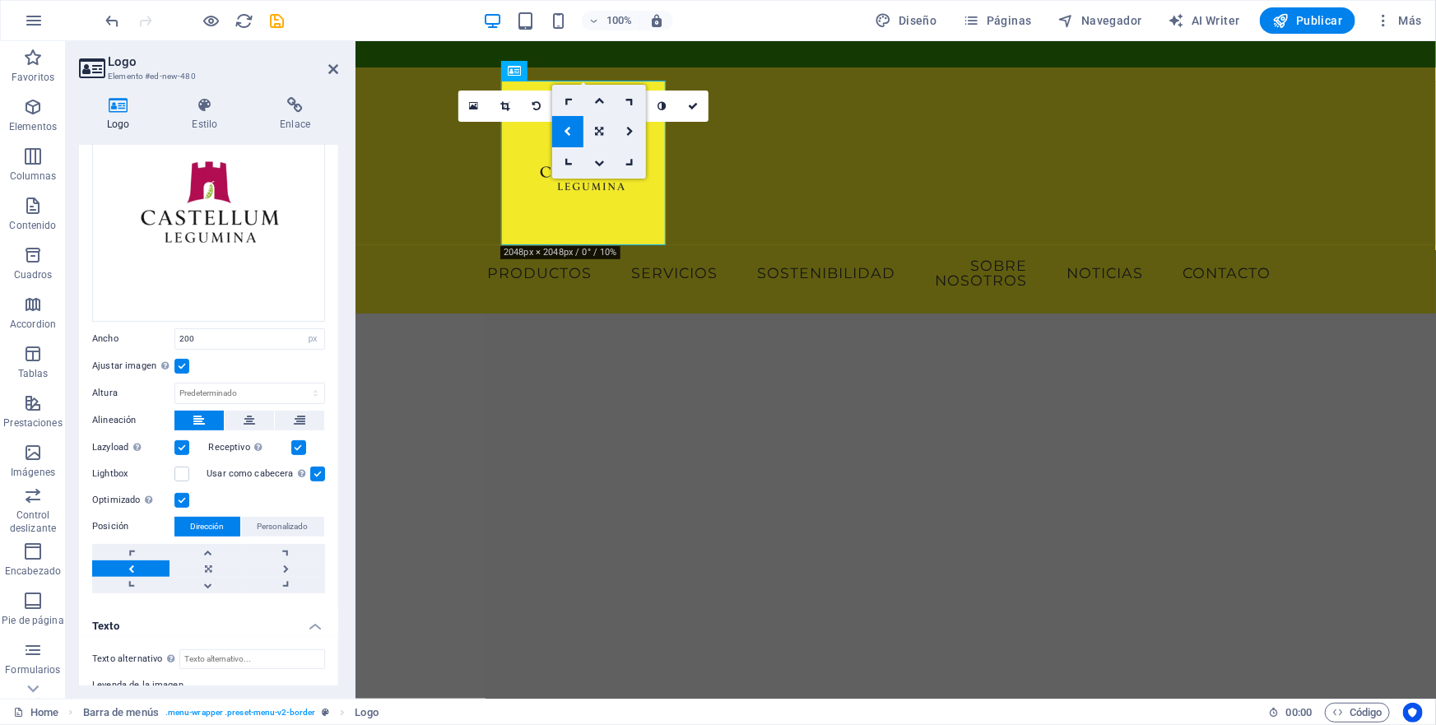
click at [566, 130] on icon at bounding box center [568, 132] width 7 height 10
click at [294, 517] on span "Personalizado" at bounding box center [283, 527] width 51 height 20
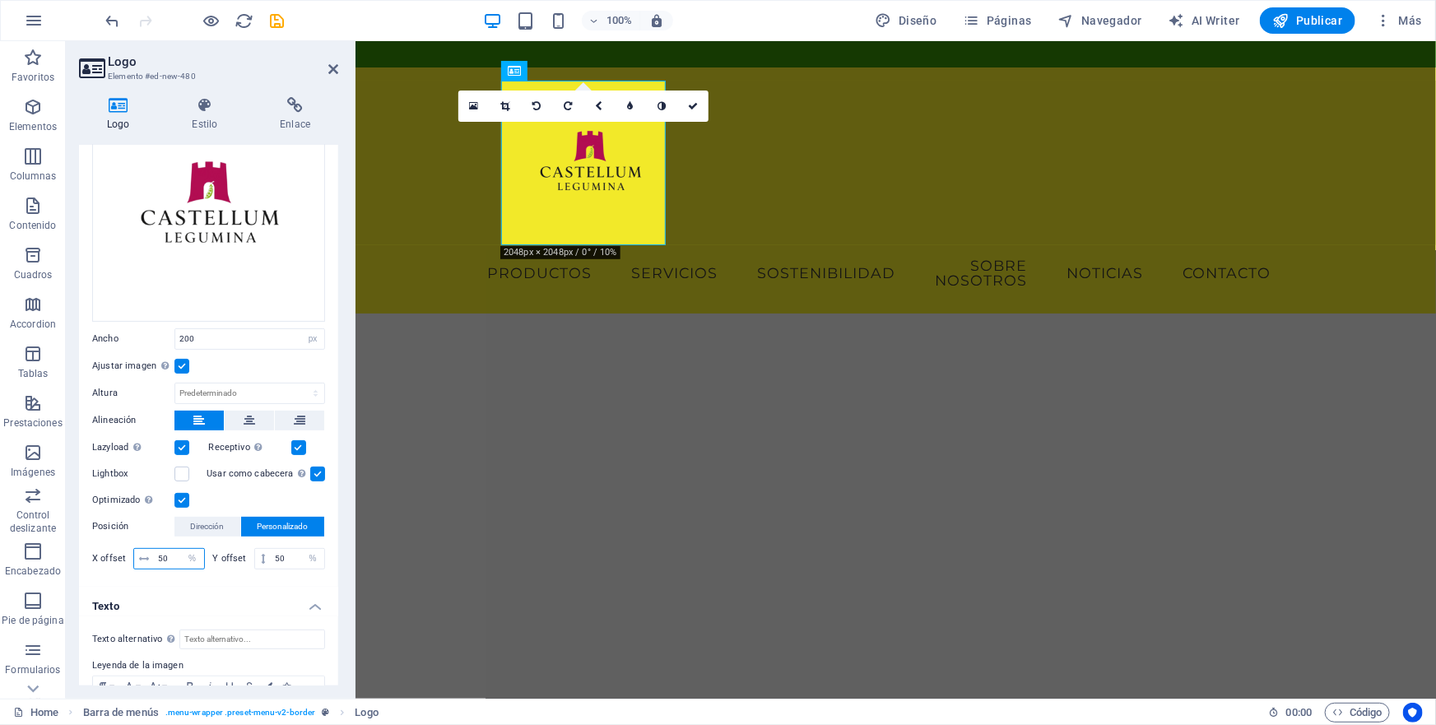
click at [164, 553] on input "50" at bounding box center [179, 559] width 50 height 20
click at [159, 551] on input "50" at bounding box center [179, 559] width 50 height 20
drag, startPoint x: 175, startPoint y: 553, endPoint x: 155, endPoint y: 553, distance: 20.6
click at [155, 553] on input "1000" at bounding box center [179, 559] width 50 height 20
type input "60"
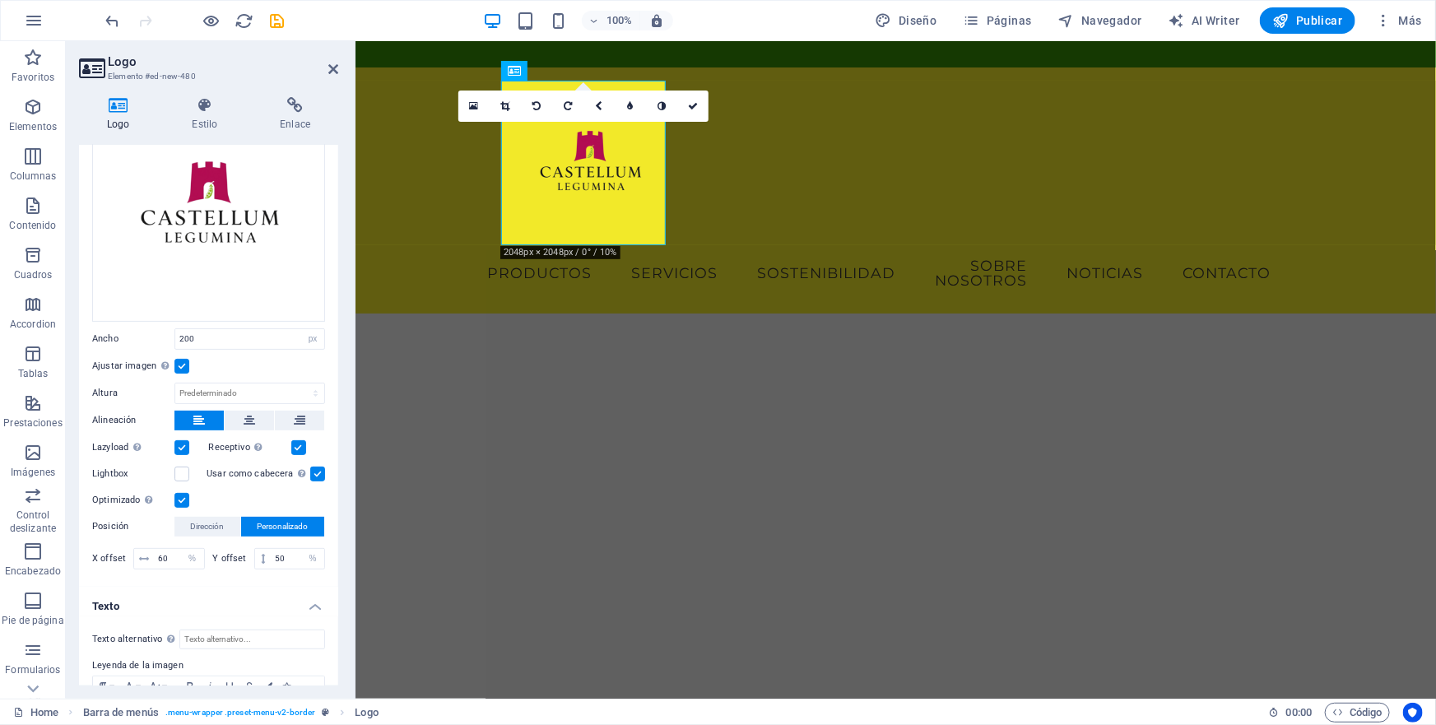
click at [244, 593] on h4 "Texto" at bounding box center [208, 602] width 259 height 30
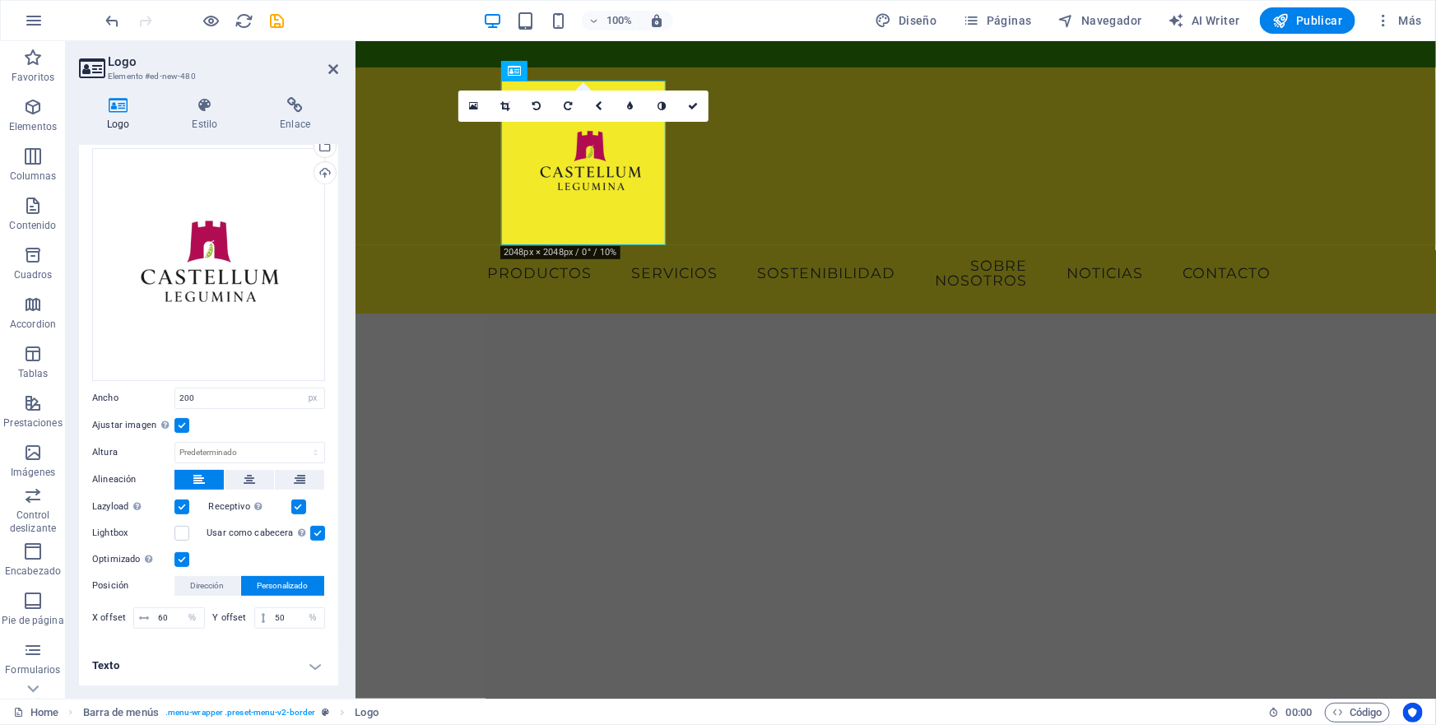
scroll to position [63, 0]
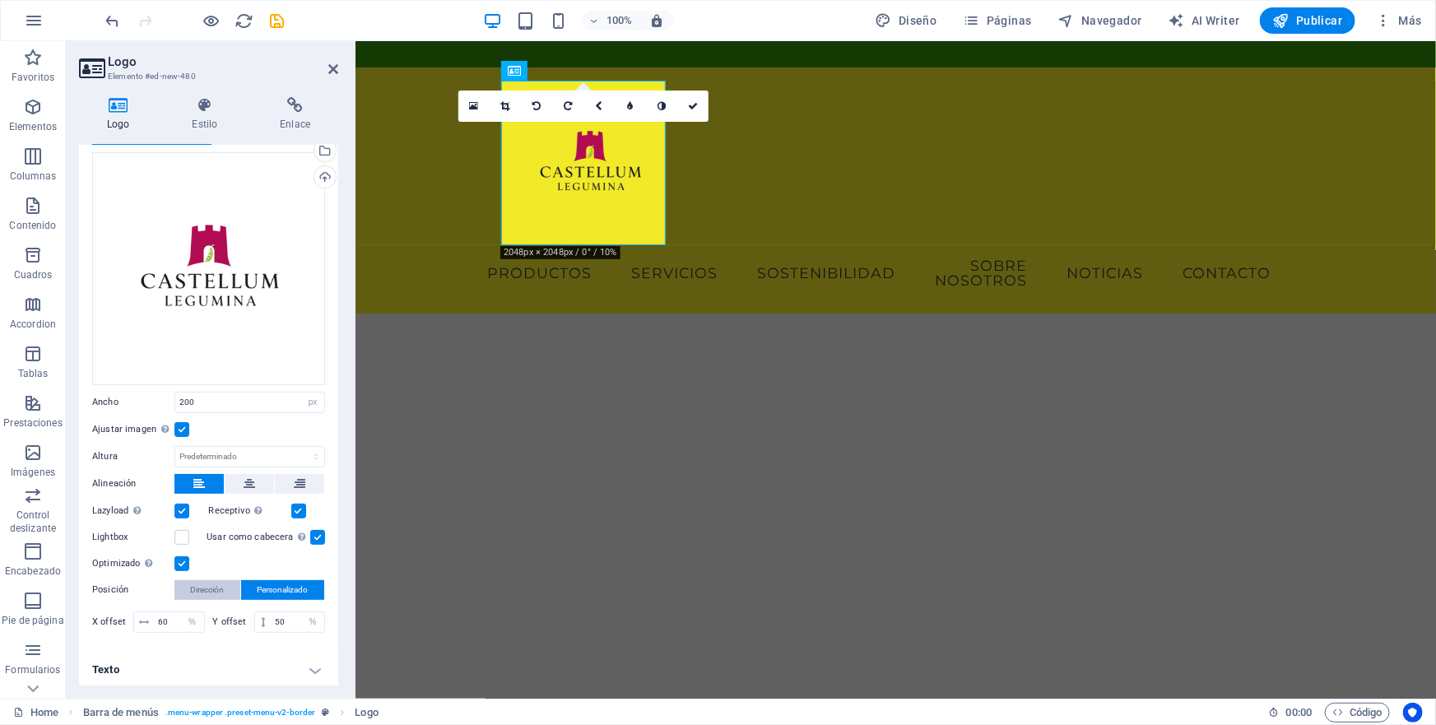
click at [216, 588] on span "Dirección" at bounding box center [208, 590] width 34 height 20
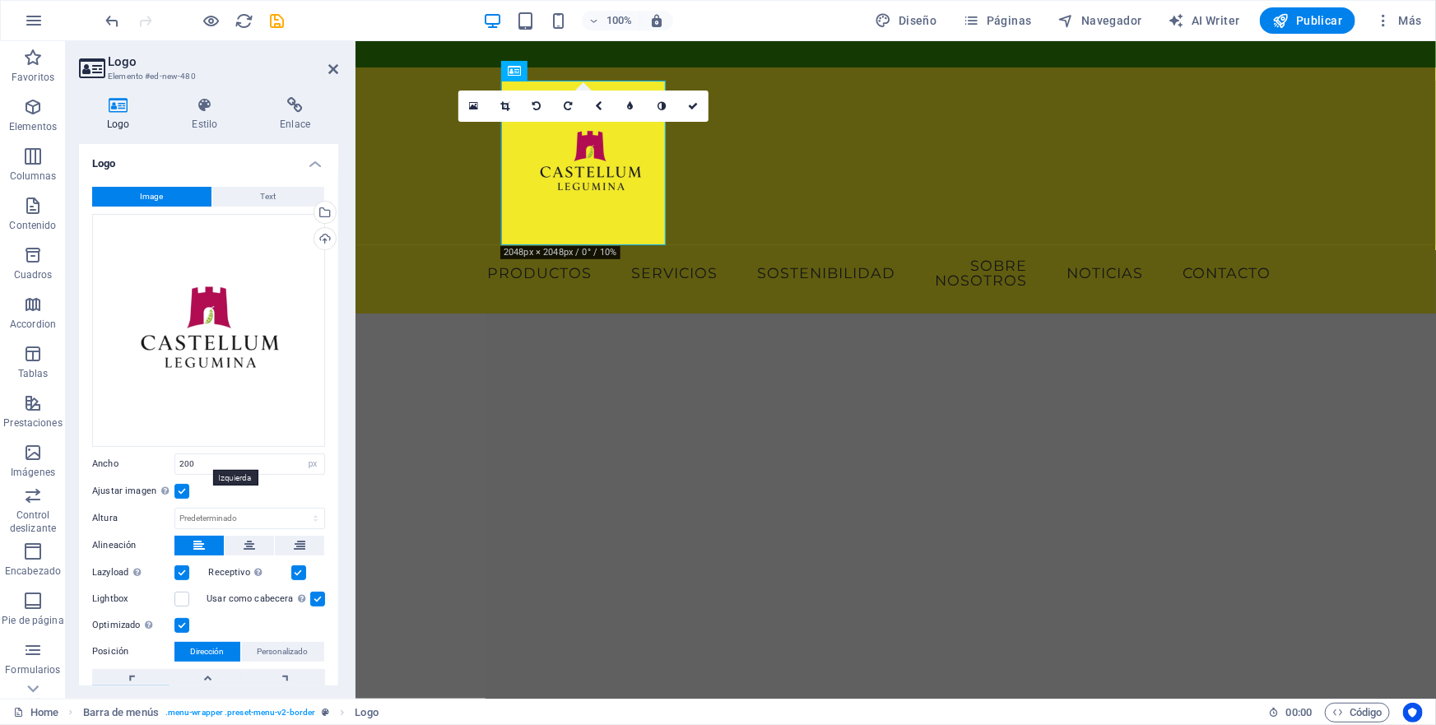
scroll to position [0, 0]
click at [309, 165] on h4 "Logo" at bounding box center [208, 160] width 259 height 30
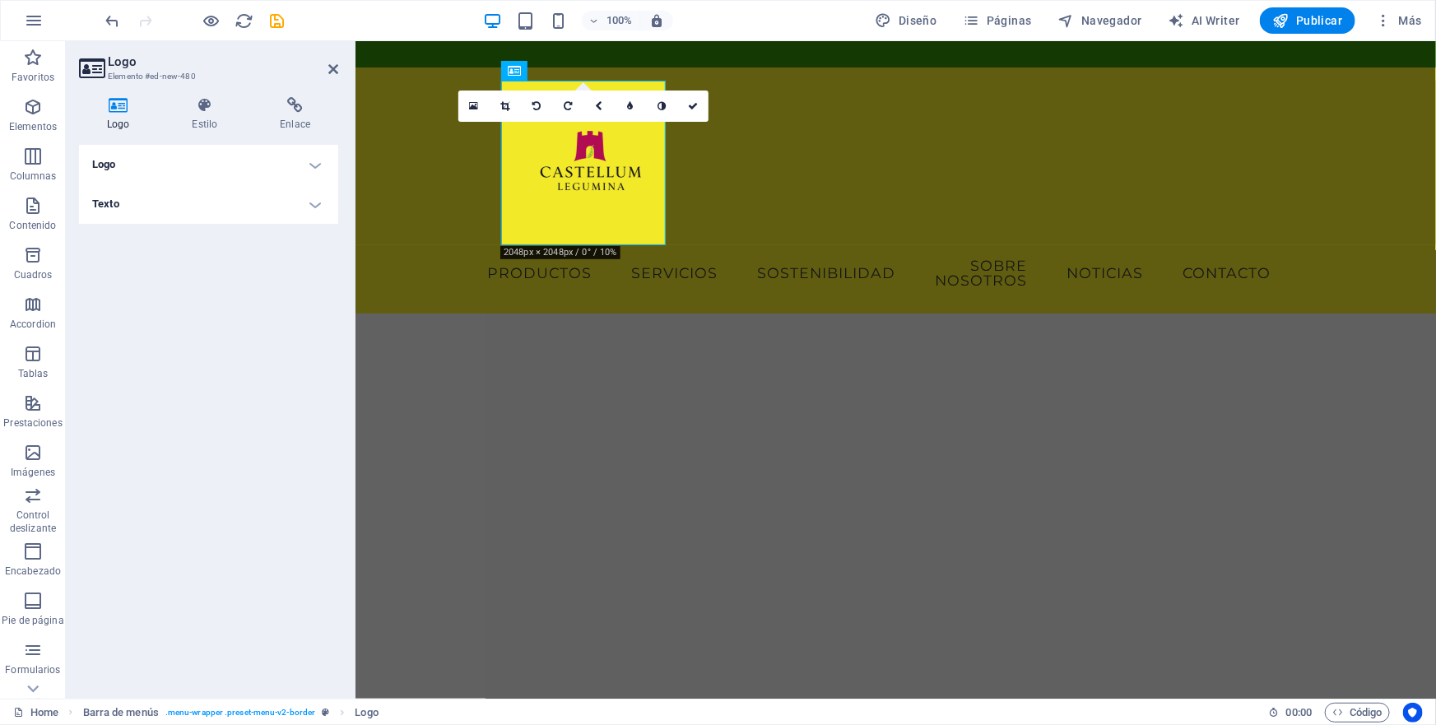
click at [313, 165] on h4 "Logo" at bounding box center [208, 165] width 259 height 40
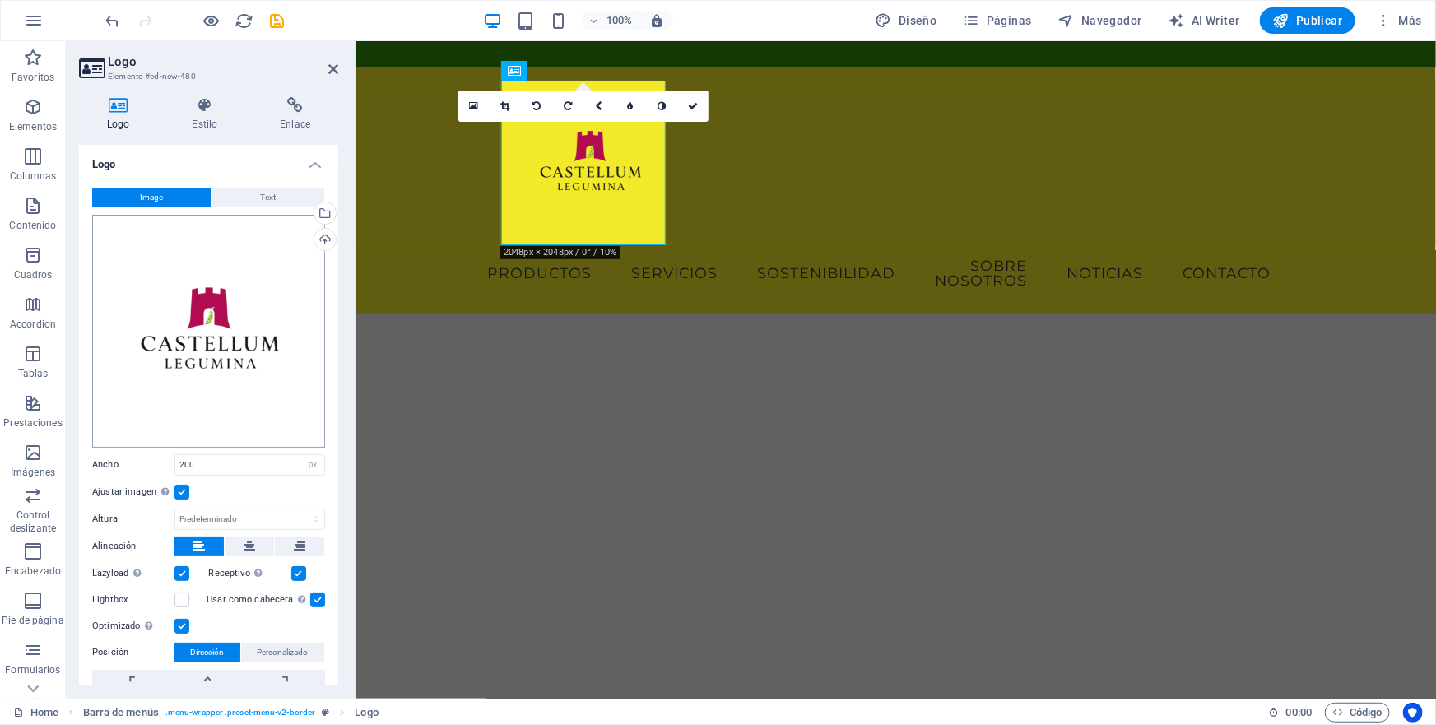
scroll to position [82, 0]
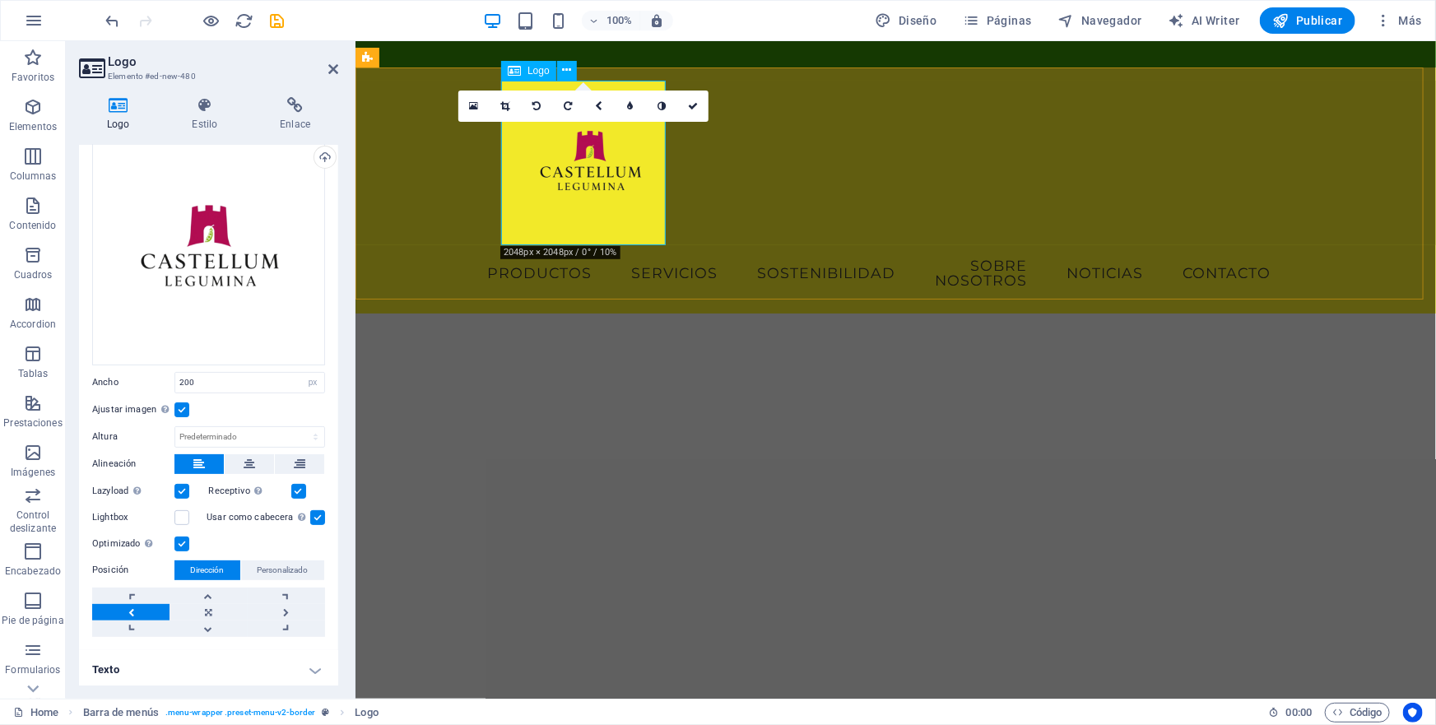
click at [651, 223] on div at bounding box center [895, 162] width 777 height 165
click at [537, 72] on span "Logo" at bounding box center [539, 71] width 22 height 10
click at [503, 106] on icon at bounding box center [505, 106] width 9 height 10
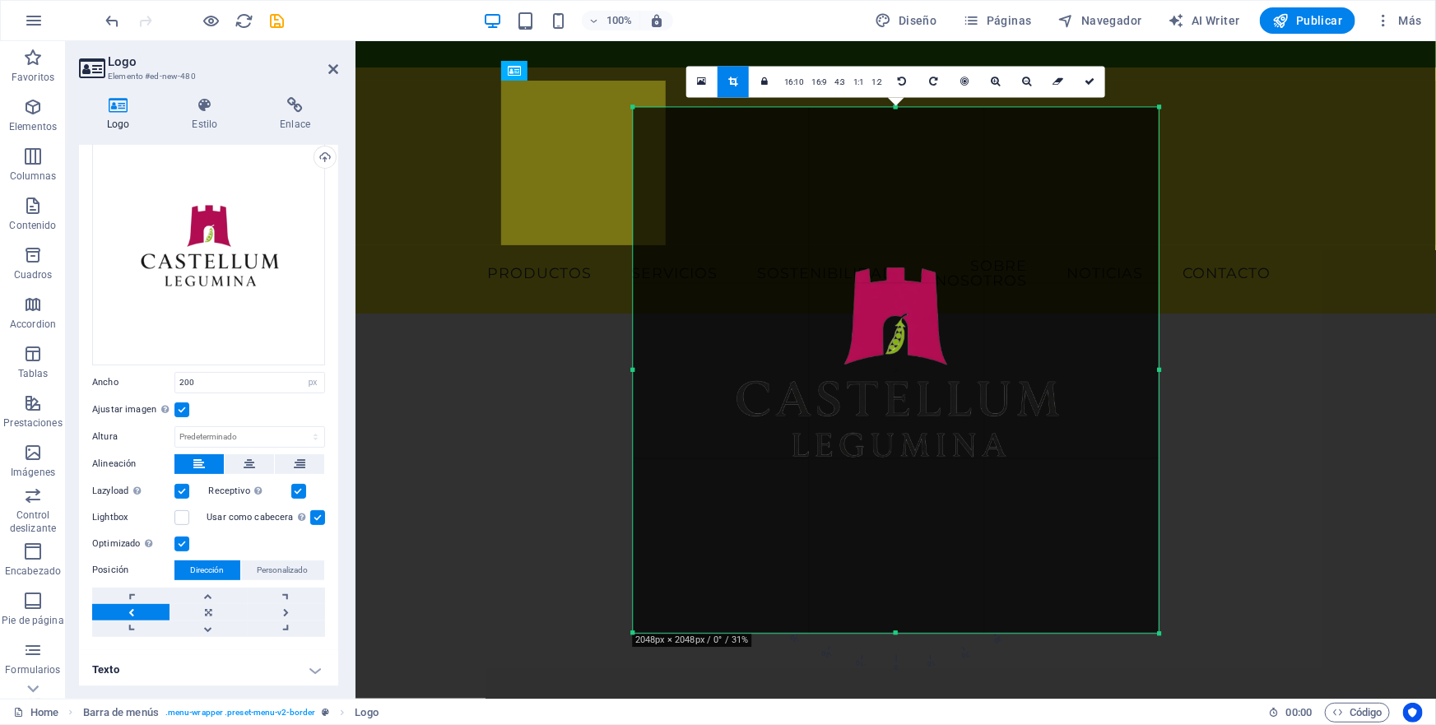
drag, startPoint x: 1086, startPoint y: 77, endPoint x: 729, endPoint y: 37, distance: 358.6
click at [1086, 77] on icon at bounding box center [1090, 82] width 10 height 10
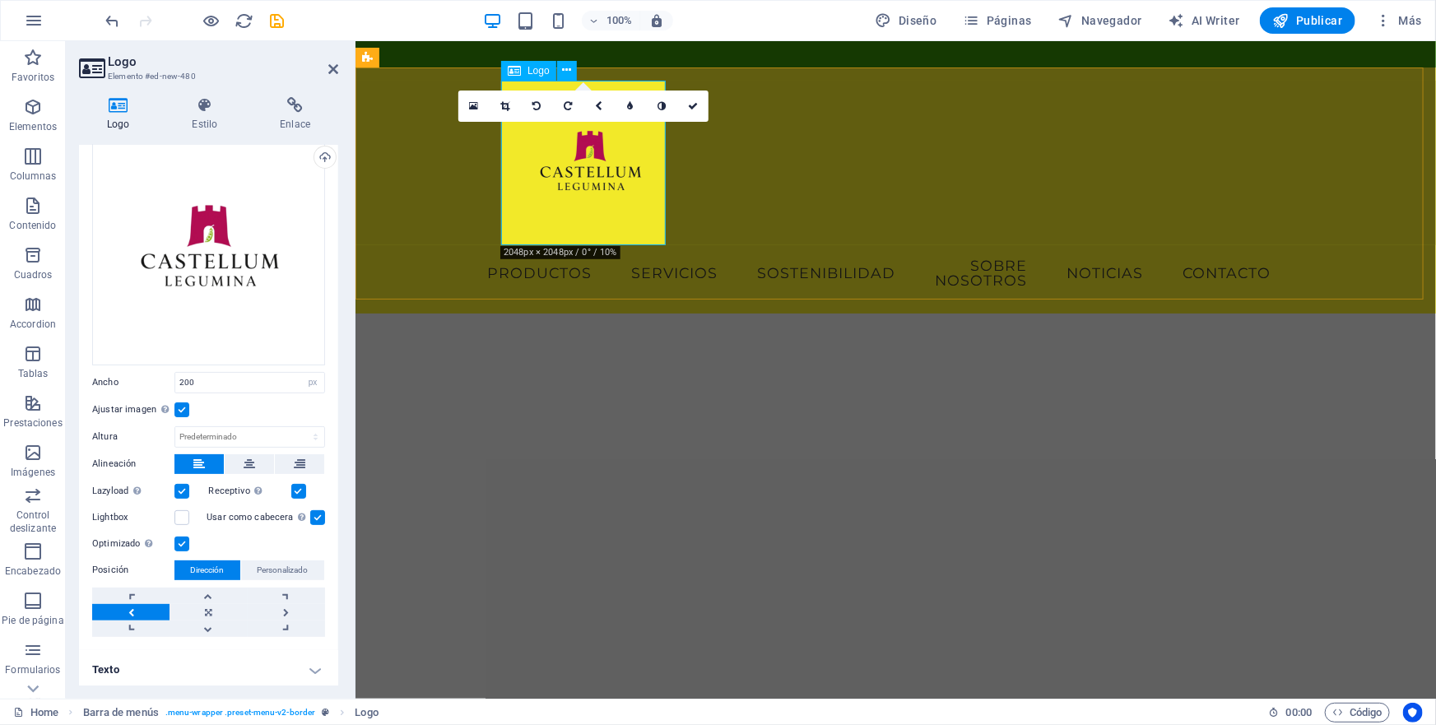
click at [511, 74] on icon at bounding box center [514, 71] width 13 height 20
click at [607, 56] on div "Menu" at bounding box center [895, 53] width 1081 height 26
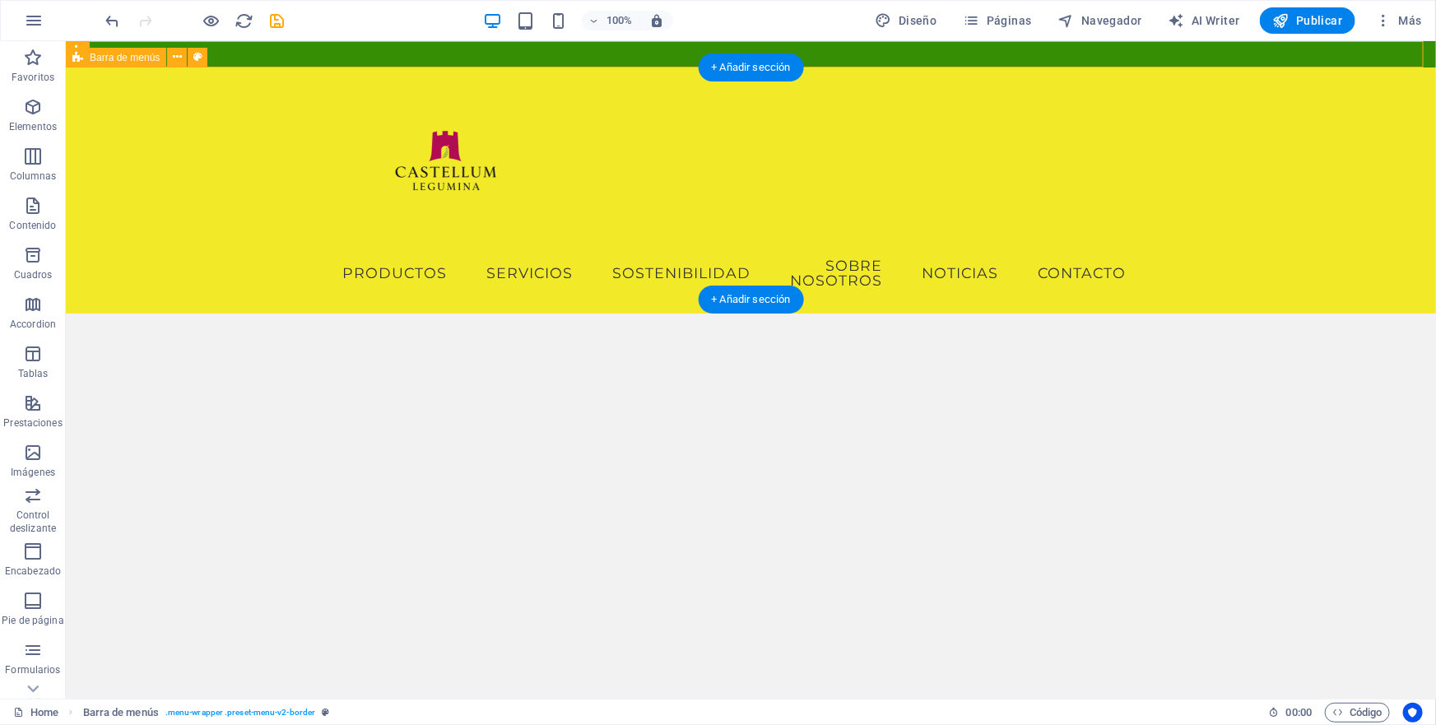
click at [262, 172] on div "Menu PRODUCTOS SERVICIOS SOSTENIBILIDAD SOBRE NOSOTROS NOTICIAS CONTACTO" at bounding box center [750, 190] width 1370 height 246
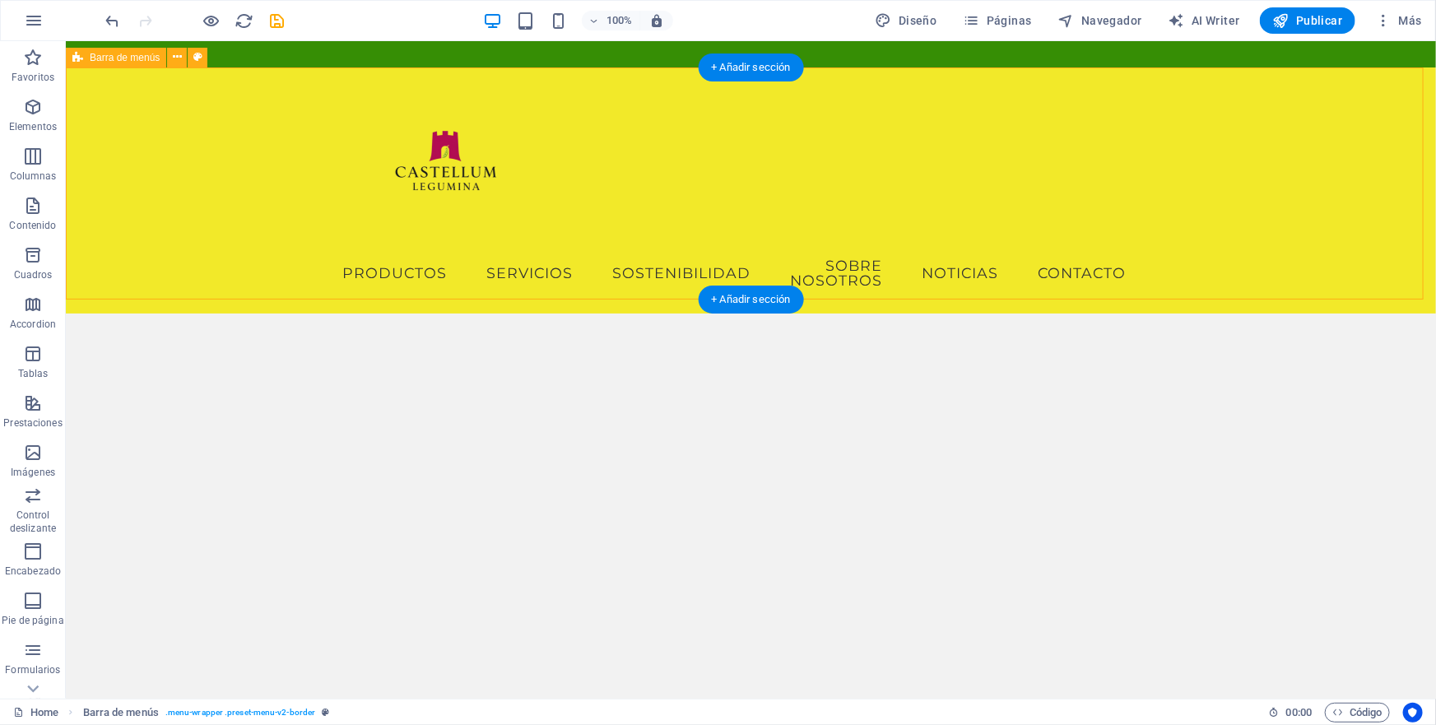
click at [200, 88] on div "Menu PRODUCTOS SERVICIOS SOSTENIBILIDAD SOBRE NOSOTROS NOTICIAS CONTACTO" at bounding box center [750, 190] width 1370 height 246
click at [137, 58] on span "Barra de menús" at bounding box center [125, 58] width 70 height 10
click at [173, 58] on icon at bounding box center [177, 57] width 9 height 17
click at [304, 50] on div "Menu" at bounding box center [750, 53] width 1370 height 26
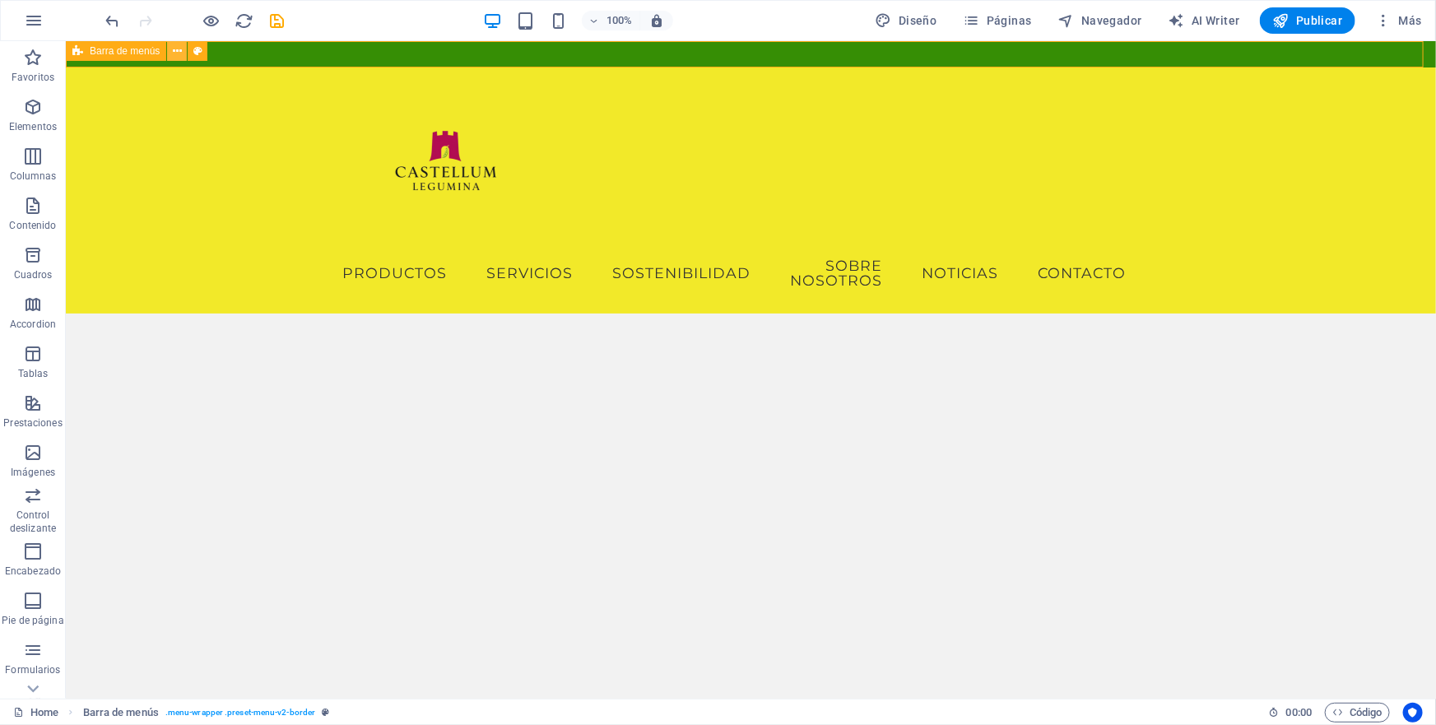
click at [178, 51] on icon at bounding box center [177, 51] width 9 height 17
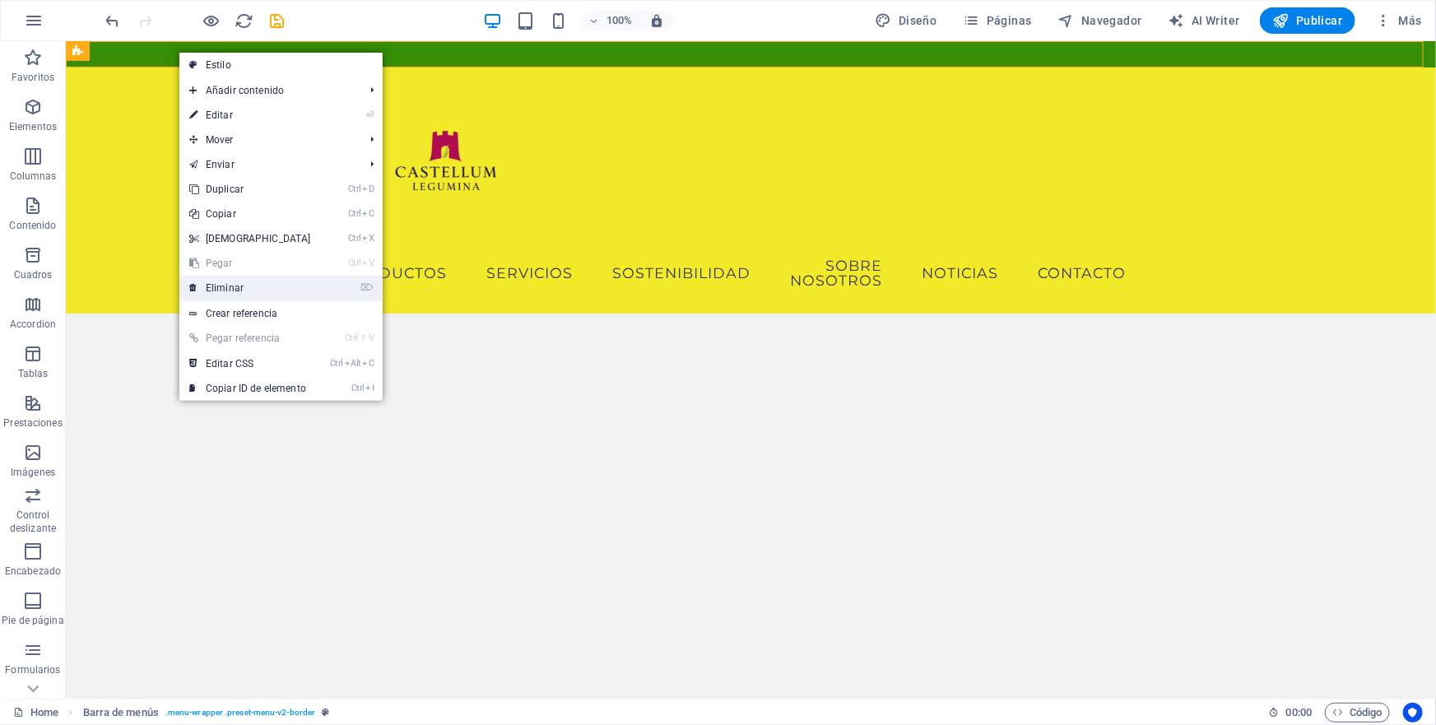
click at [225, 289] on link "⌦ Eliminar" at bounding box center [250, 288] width 142 height 25
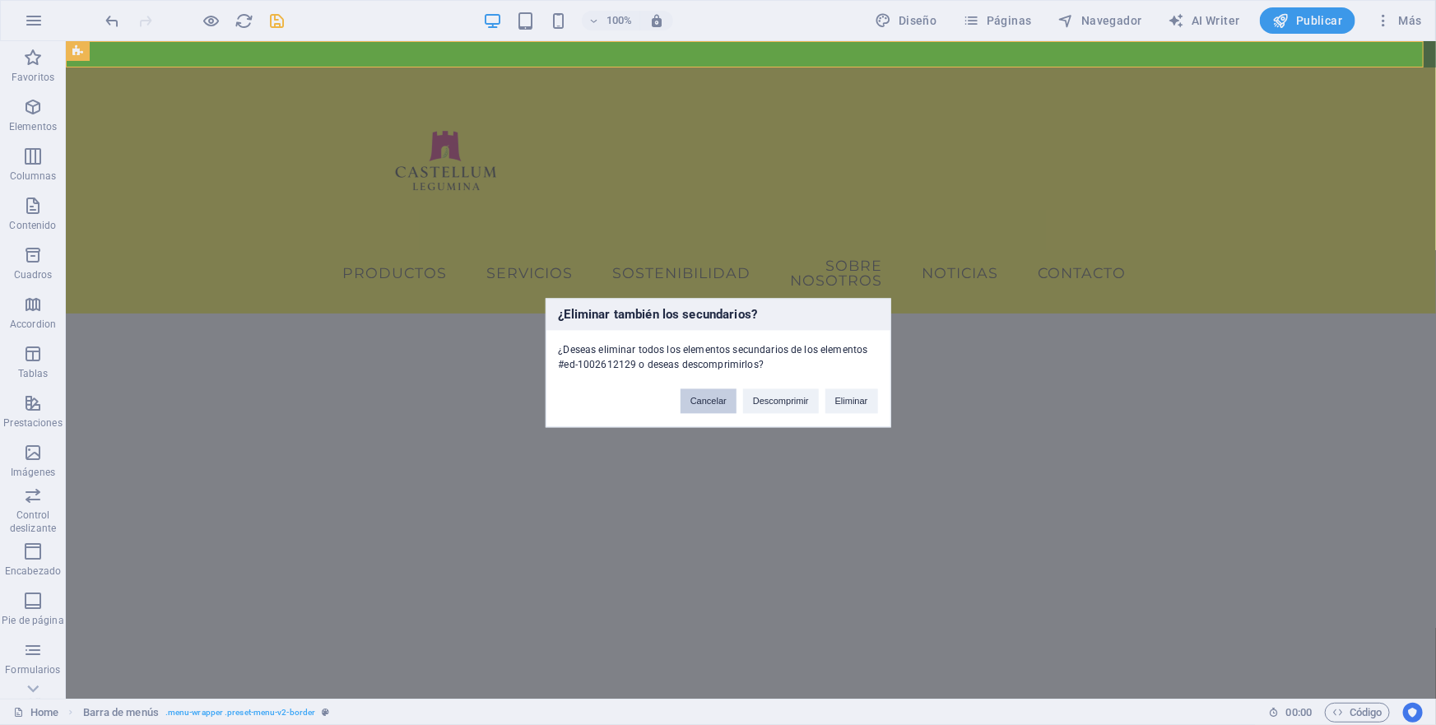
click at [718, 402] on button "Cancelar" at bounding box center [709, 400] width 56 height 25
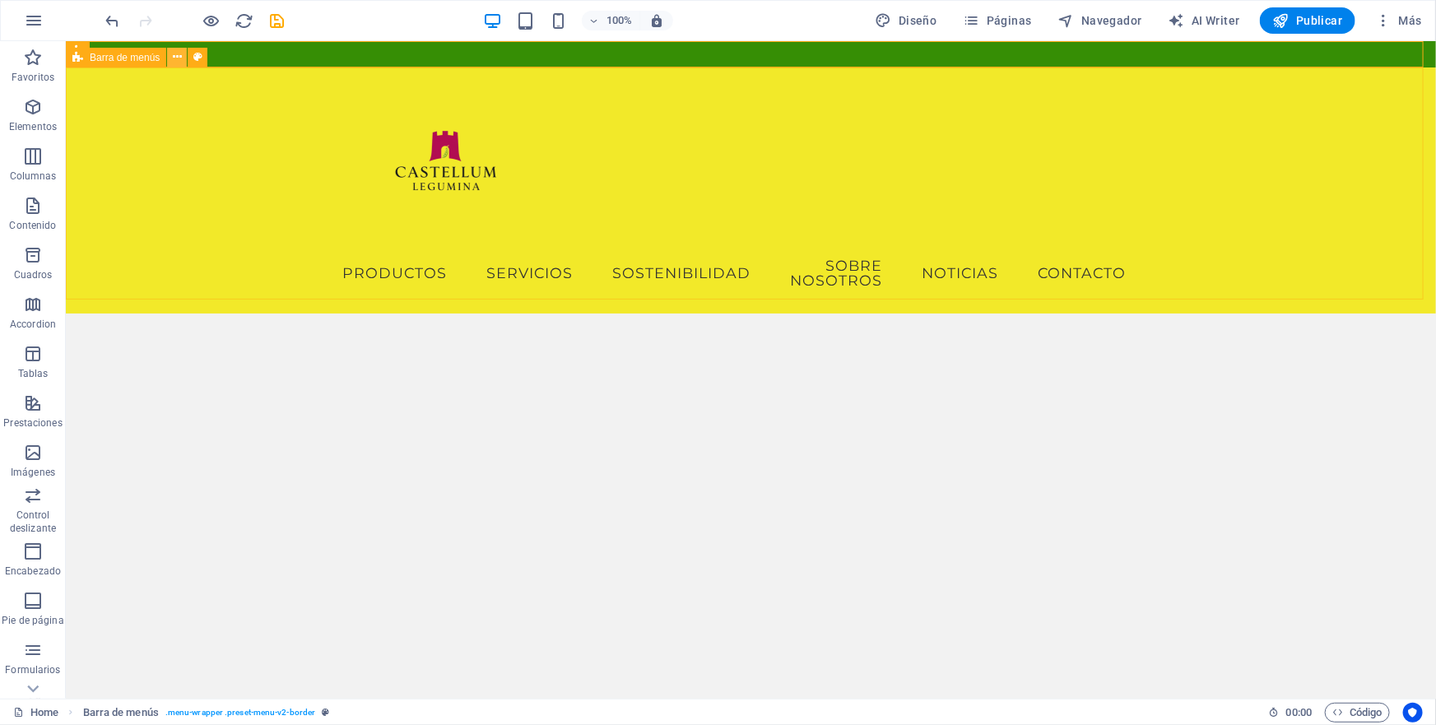
click at [173, 57] on icon at bounding box center [177, 57] width 9 height 17
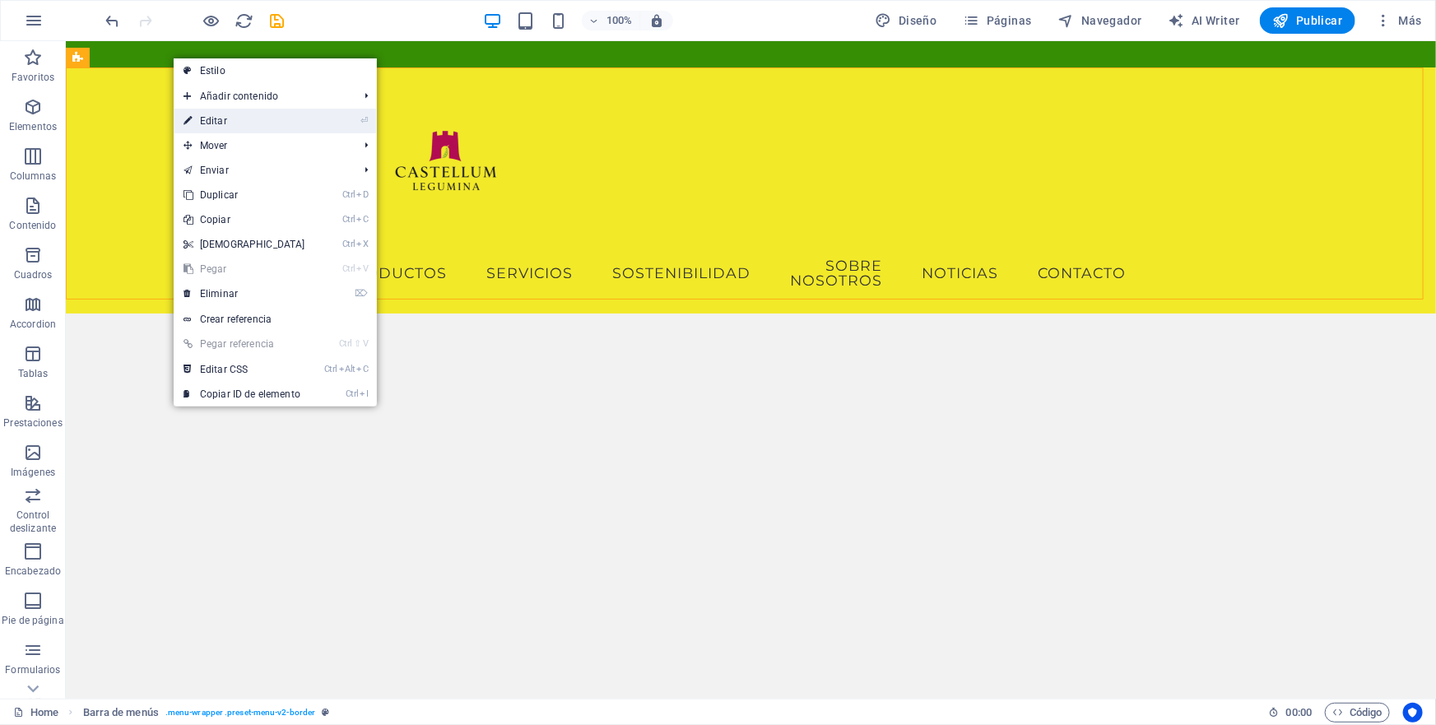
click at [213, 119] on link "⏎ Editar" at bounding box center [245, 121] width 142 height 25
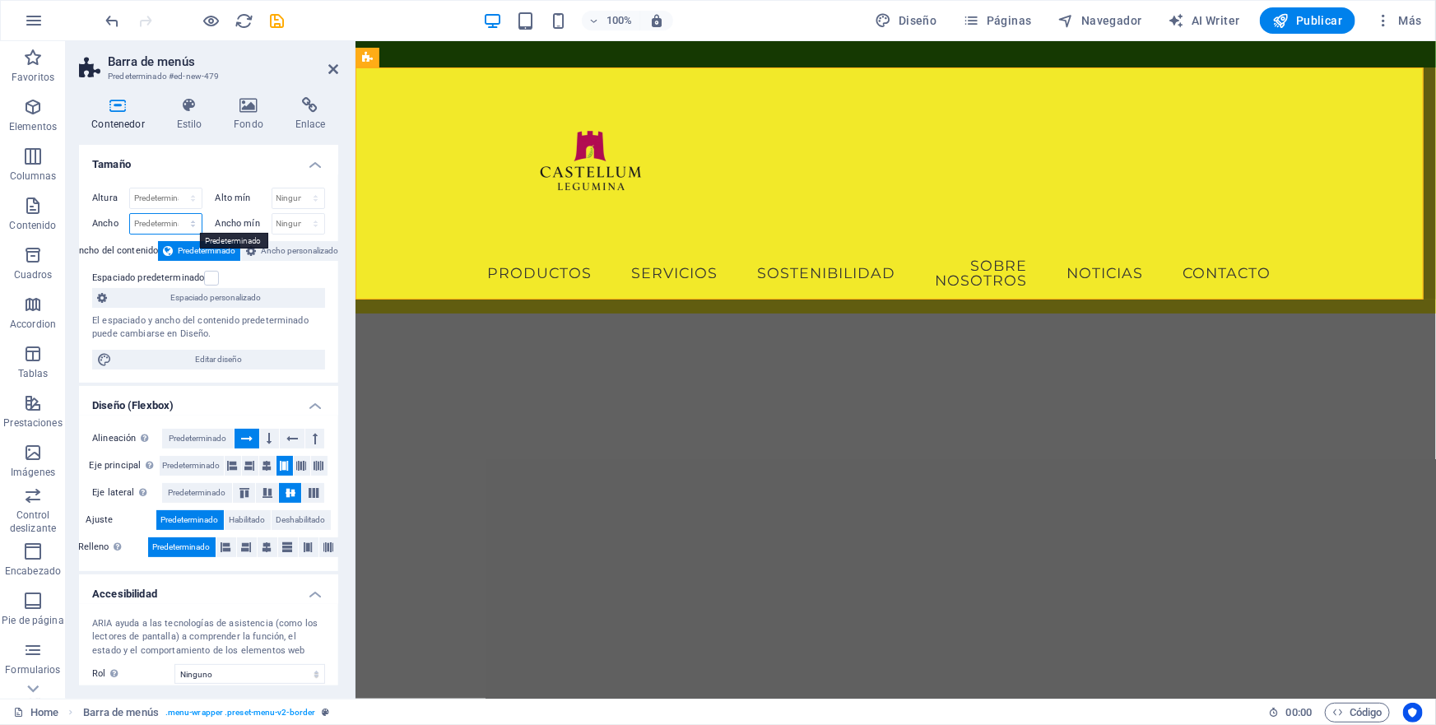
click at [148, 219] on select "Predeterminado px rem % em vh vw" at bounding box center [166, 224] width 72 height 20
select select "px"
click at [176, 214] on select "Predeterminado px rem % em vh vw" at bounding box center [166, 224] width 72 height 20
type input "1298"
click at [188, 222] on select "Predeterminado px rem % em vh vw" at bounding box center [190, 224] width 23 height 20
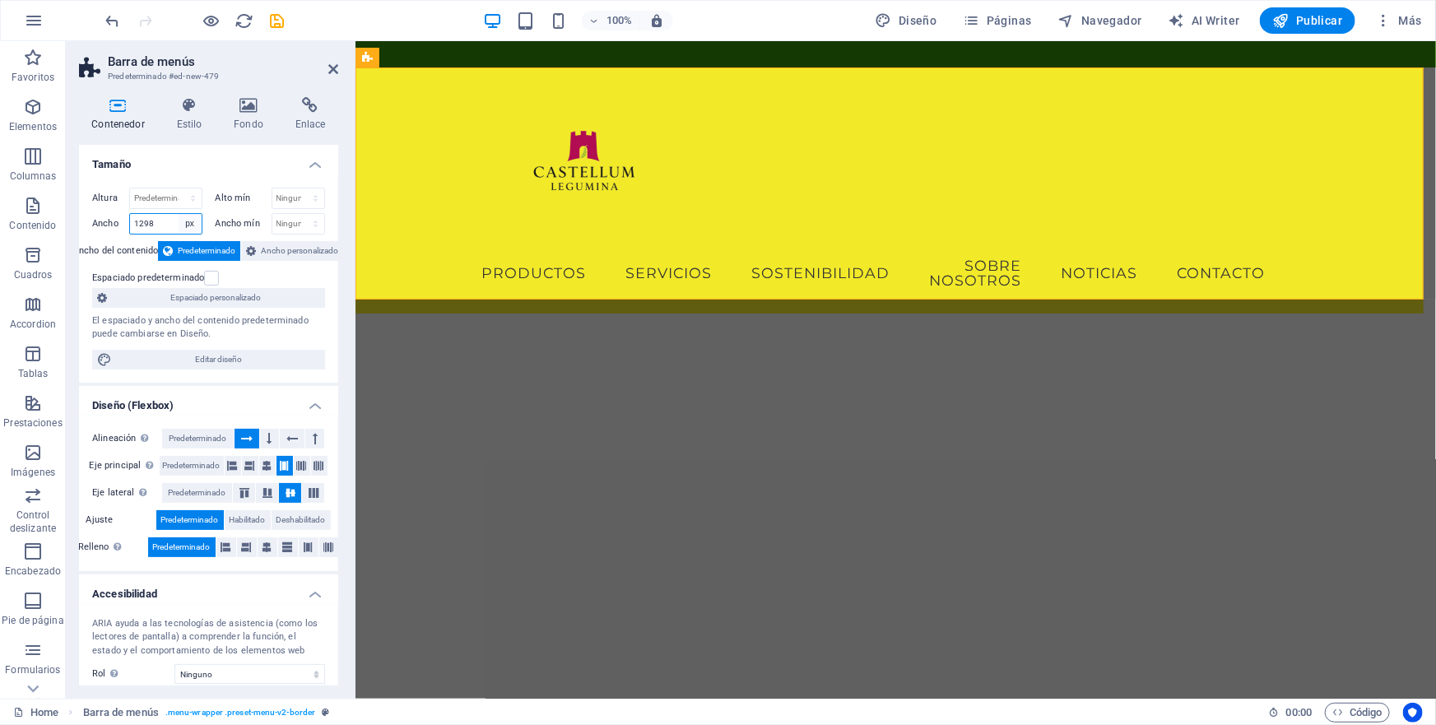
select select "default"
click at [179, 214] on select "Predeterminado px rem % em vh vw" at bounding box center [190, 224] width 23 height 20
select select "DISABLED_OPTION_VALUE"
click at [298, 245] on span "Ancho personalizado" at bounding box center [299, 251] width 77 height 20
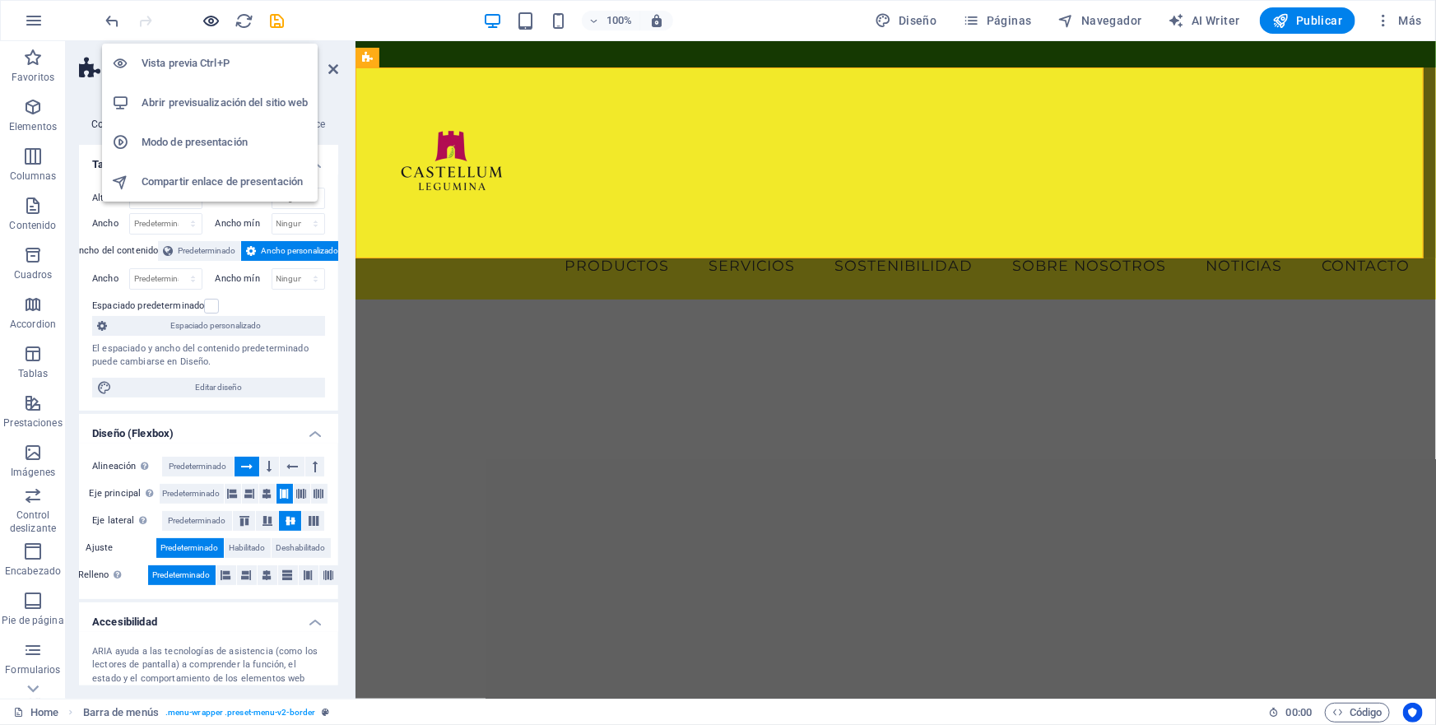
click at [211, 16] on icon "button" at bounding box center [211, 21] width 19 height 19
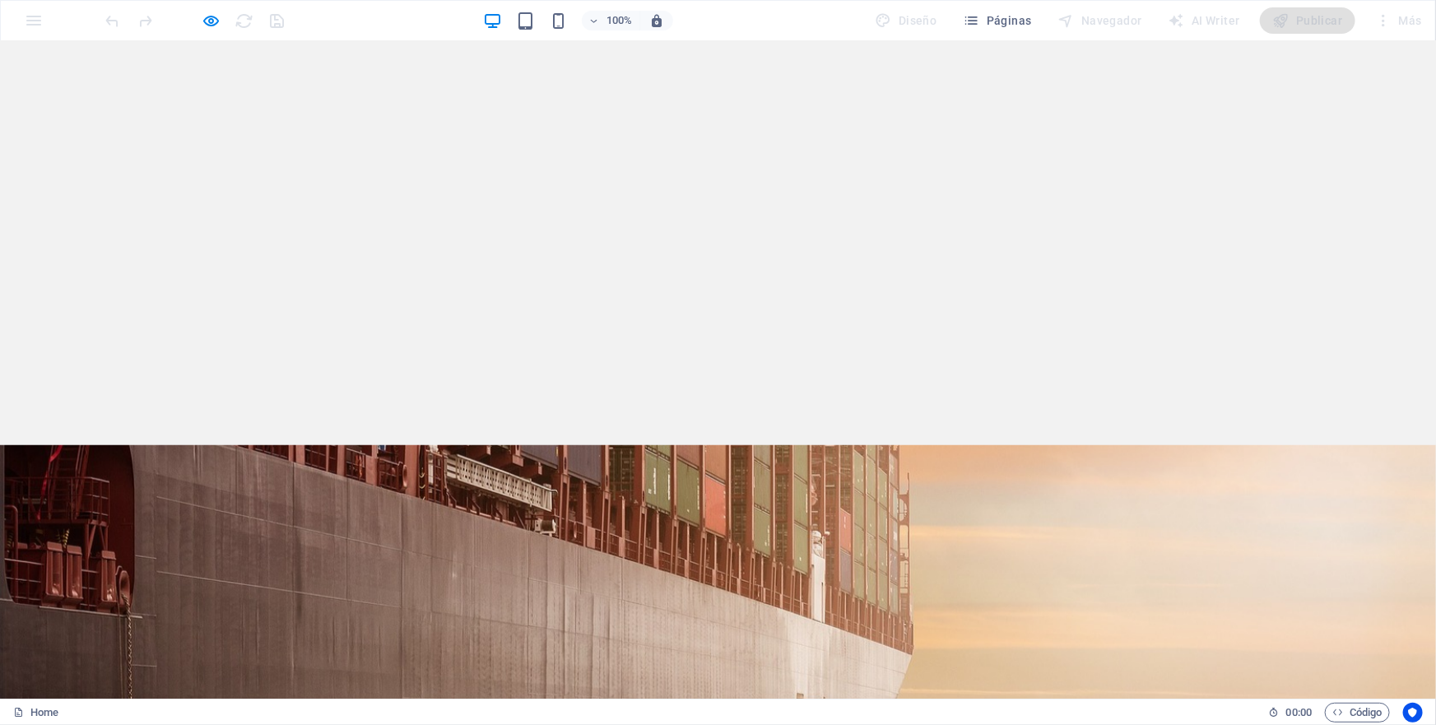
scroll to position [0, 0]
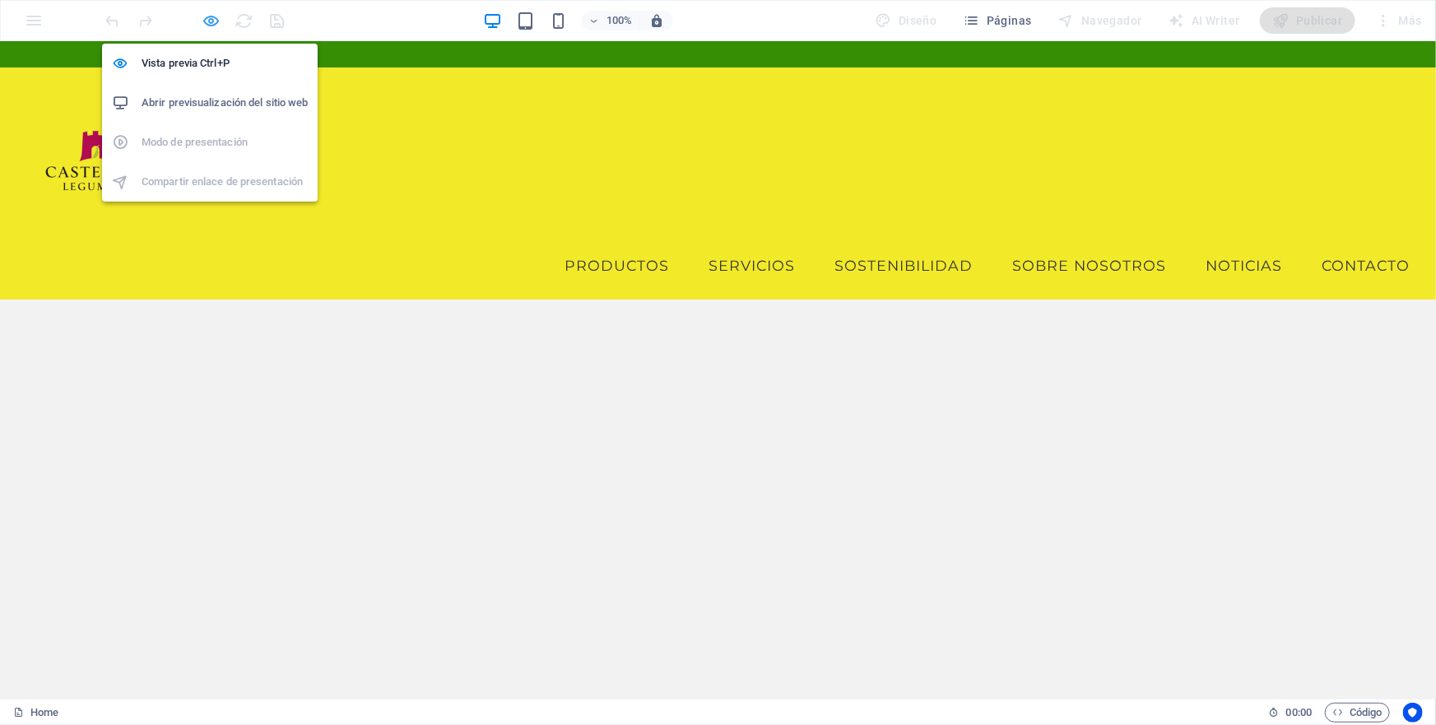
click at [212, 20] on icon "button" at bounding box center [211, 21] width 19 height 19
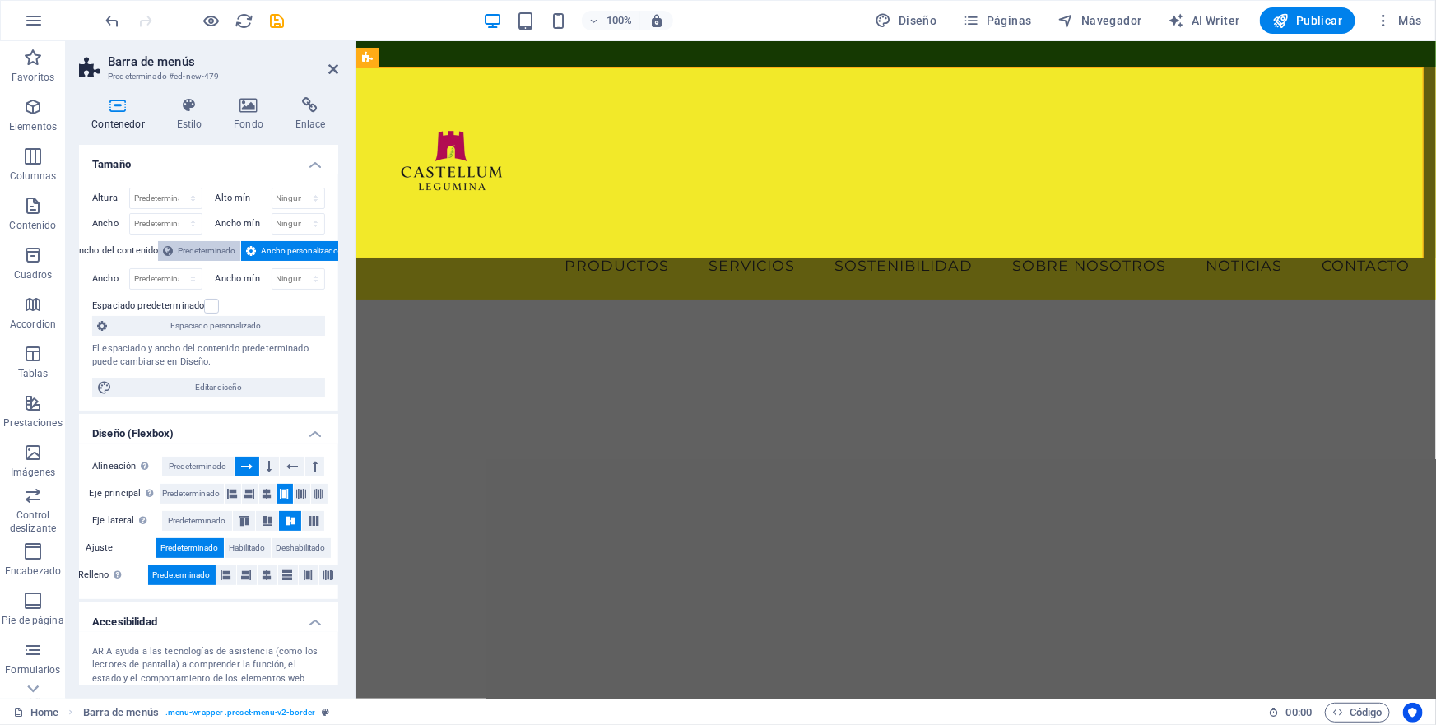
click at [197, 247] on span "Predeterminado" at bounding box center [207, 251] width 58 height 20
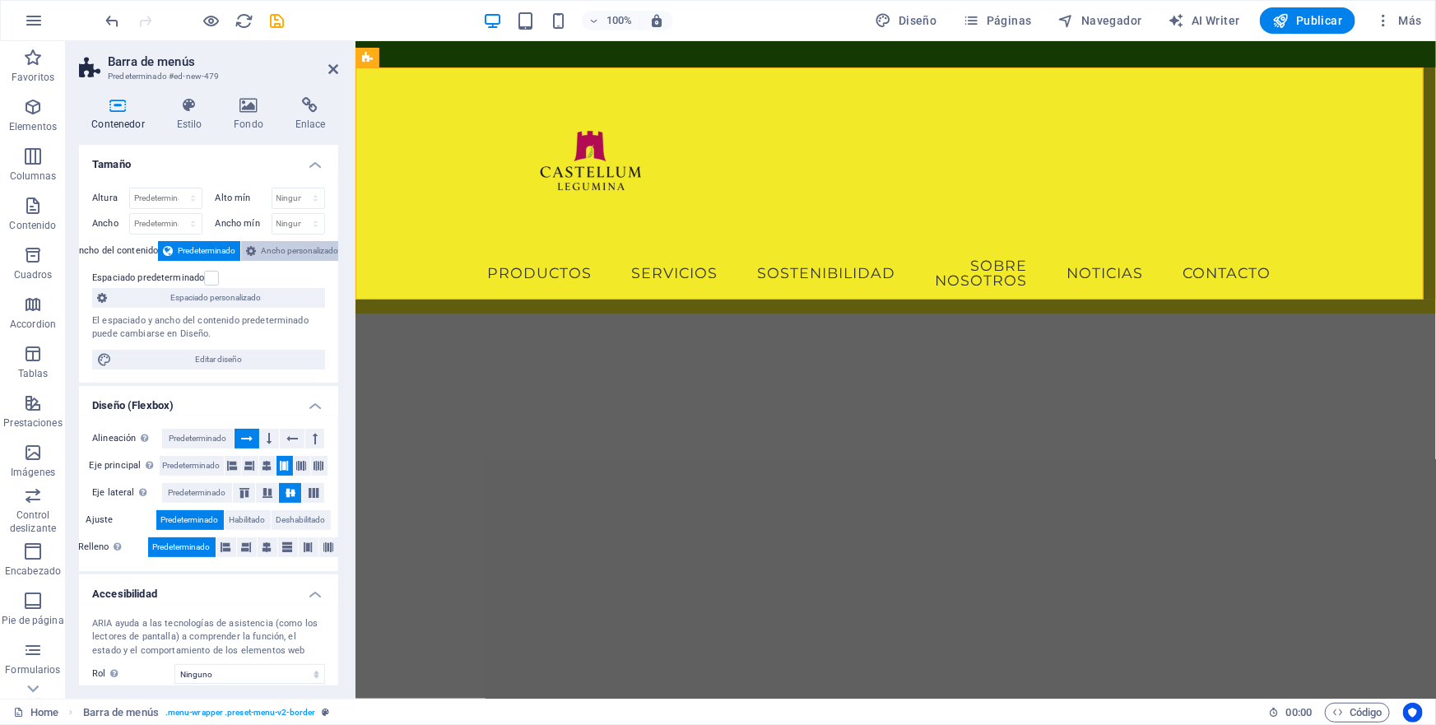
click at [295, 251] on span "Ancho personalizado" at bounding box center [299, 251] width 77 height 20
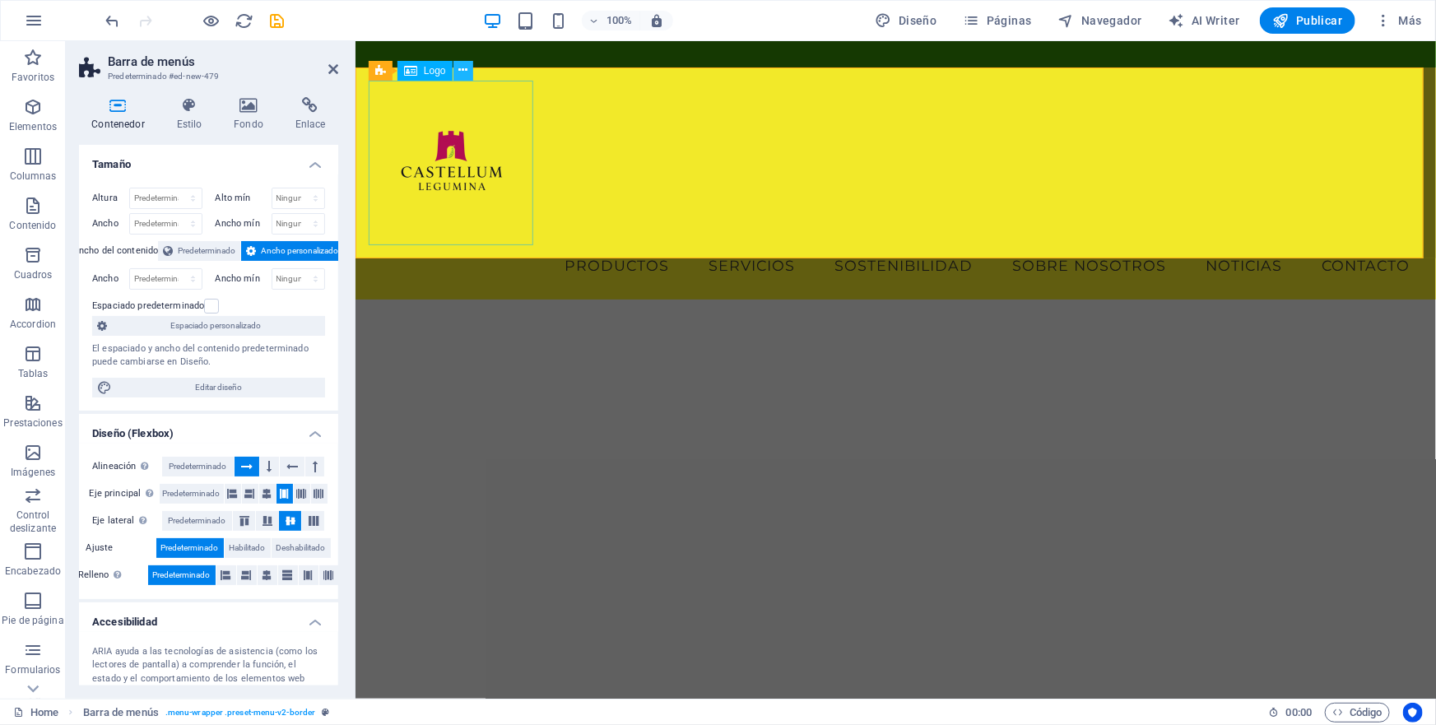
click at [463, 74] on icon at bounding box center [462, 70] width 9 height 17
click at [372, 127] on div at bounding box center [895, 162] width 1054 height 165
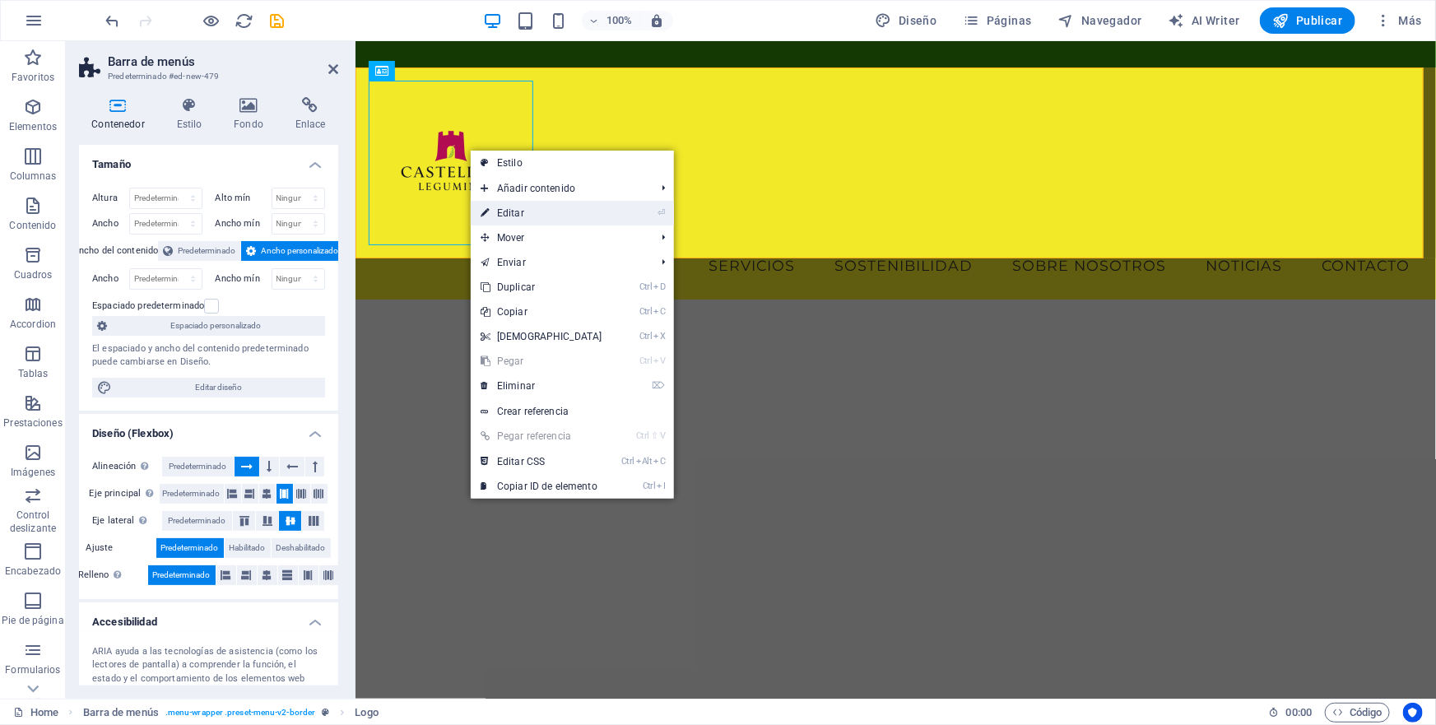
click at [518, 215] on link "⏎ Editar" at bounding box center [542, 213] width 142 height 25
select select "px"
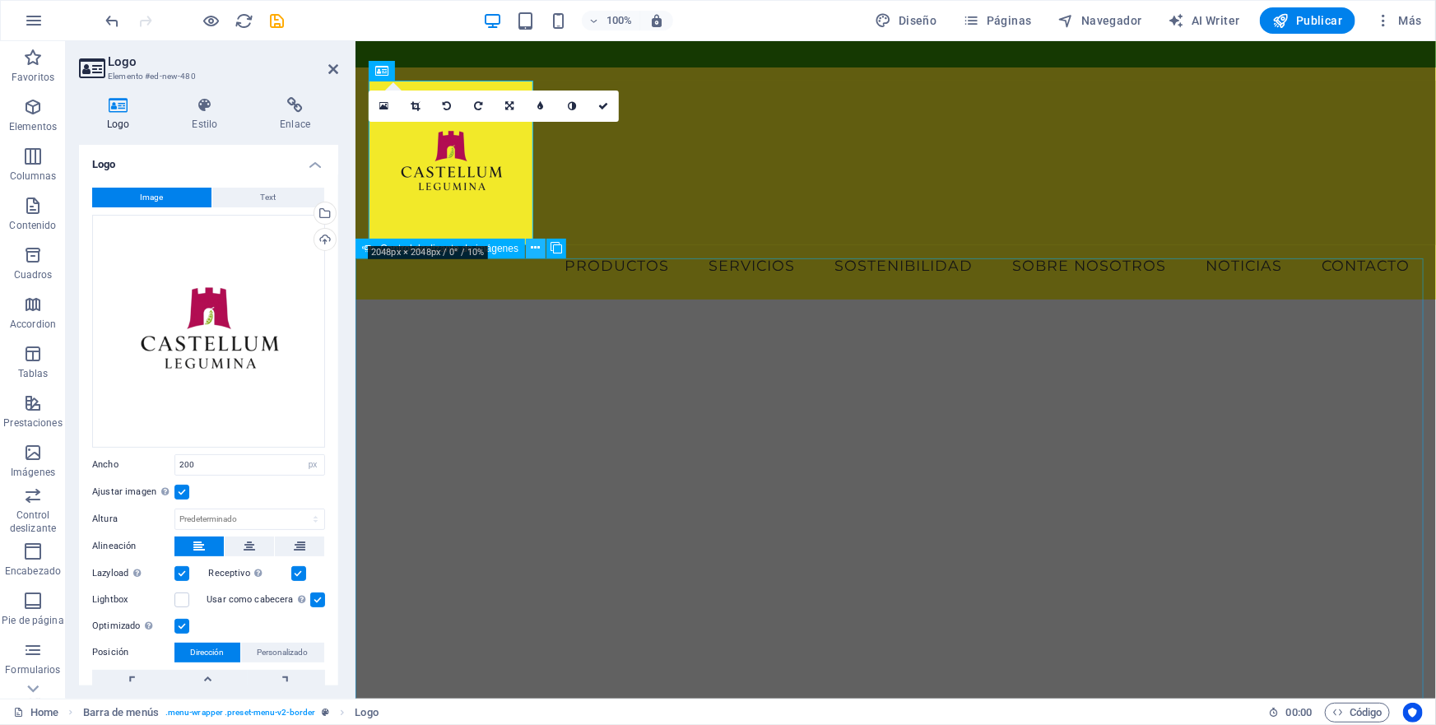
drag, startPoint x: 175, startPoint y: 203, endPoint x: 544, endPoint y: 254, distance: 372.2
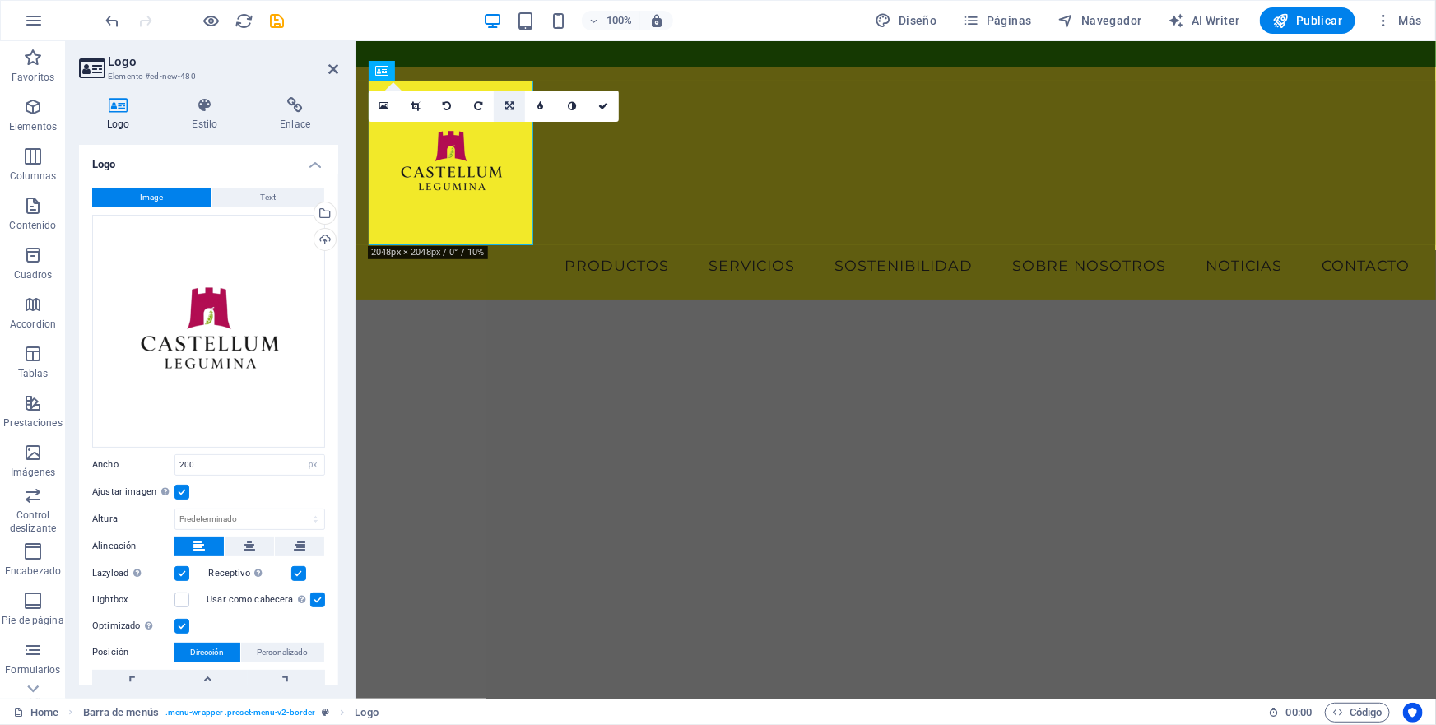
click at [506, 106] on icon at bounding box center [509, 106] width 8 height 10
click at [539, 162] on icon at bounding box center [540, 163] width 14 height 14
click at [501, 196] on div at bounding box center [895, 162] width 1054 height 165
click at [526, 147] on div at bounding box center [895, 162] width 1054 height 165
click at [180, 490] on label at bounding box center [181, 492] width 15 height 15
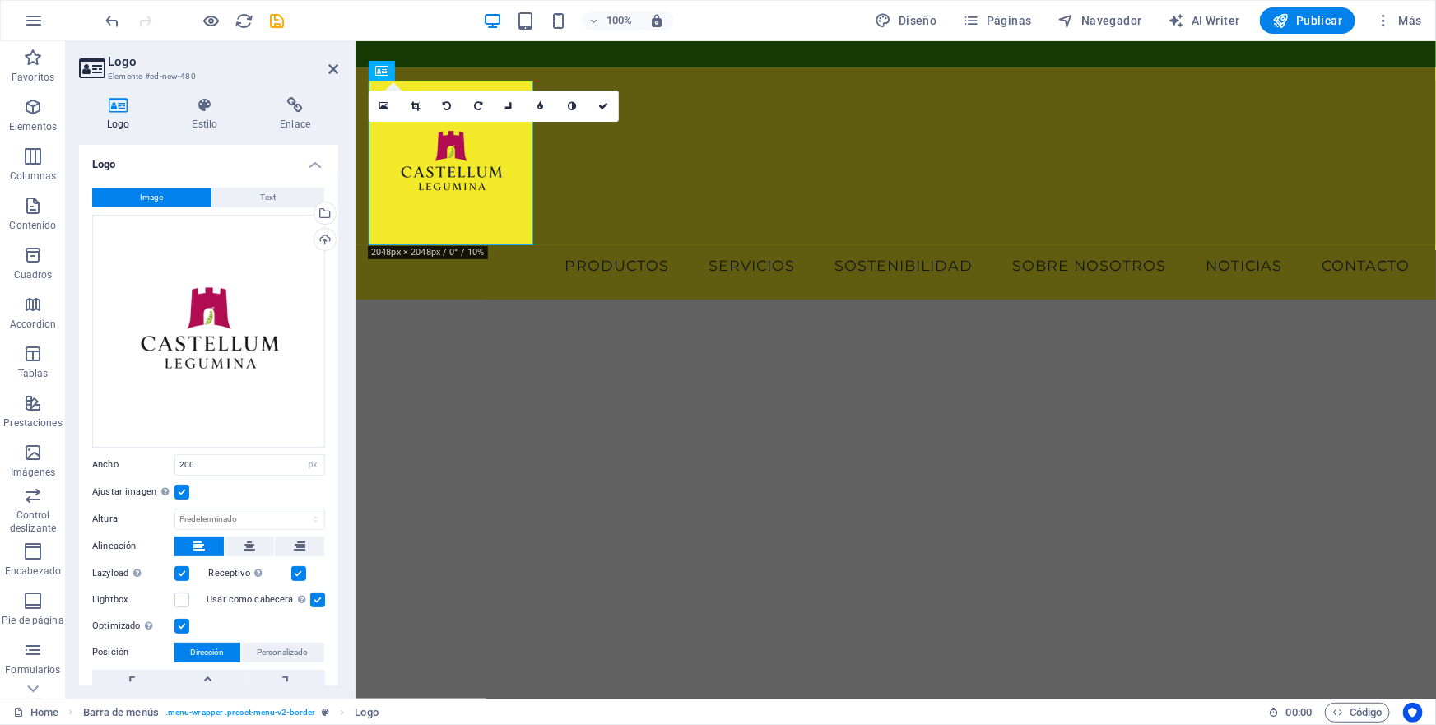
click at [0, 0] on input "Ajustar imagen Ajustar imagen automáticamente a un ancho y alto fijo" at bounding box center [0, 0] width 0 height 0
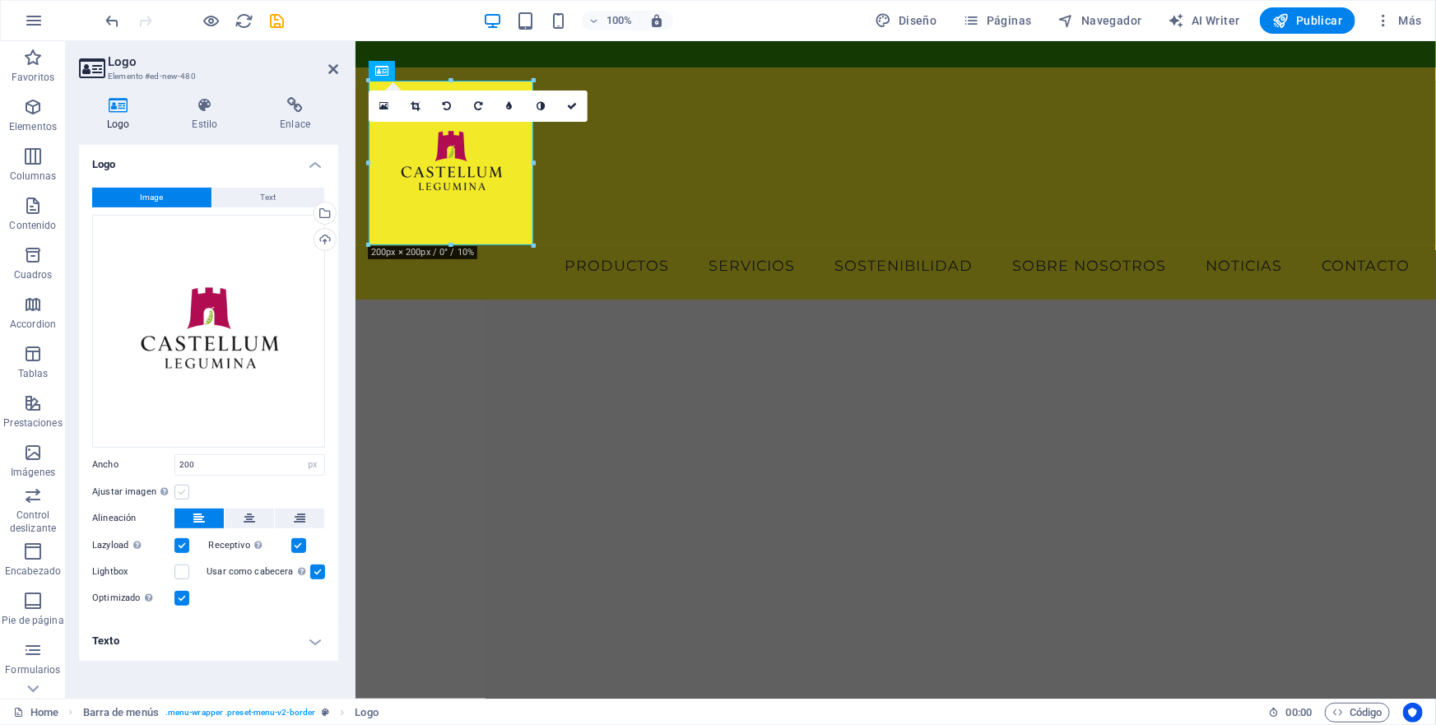
click at [179, 495] on label at bounding box center [181, 492] width 15 height 15
click at [0, 0] on input "Ajustar imagen Ajustar imagen automáticamente a un ancho y alto fijo" at bounding box center [0, 0] width 0 height 0
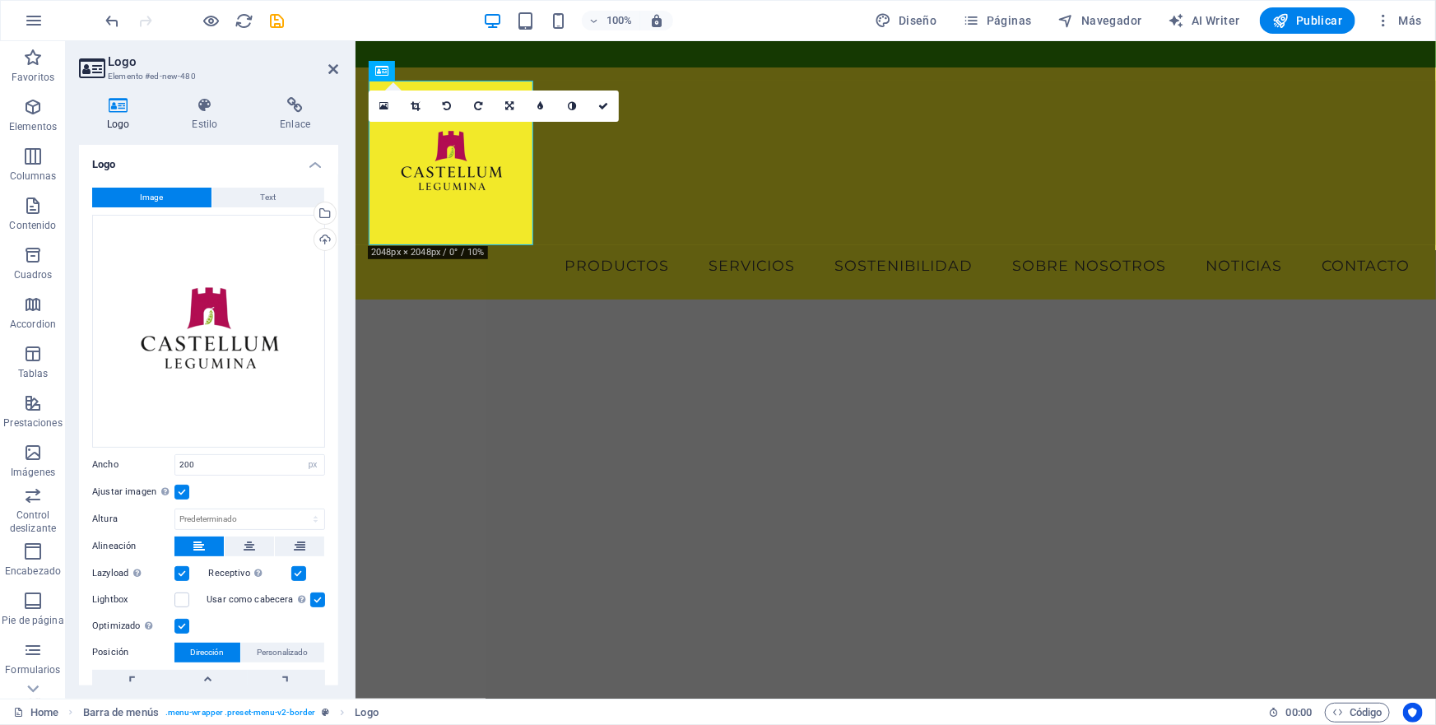
click at [183, 486] on label at bounding box center [181, 492] width 15 height 15
click at [0, 0] on input "Ajustar imagen Ajustar imagen automáticamente a un ancho y alto fijo" at bounding box center [0, 0] width 0 height 0
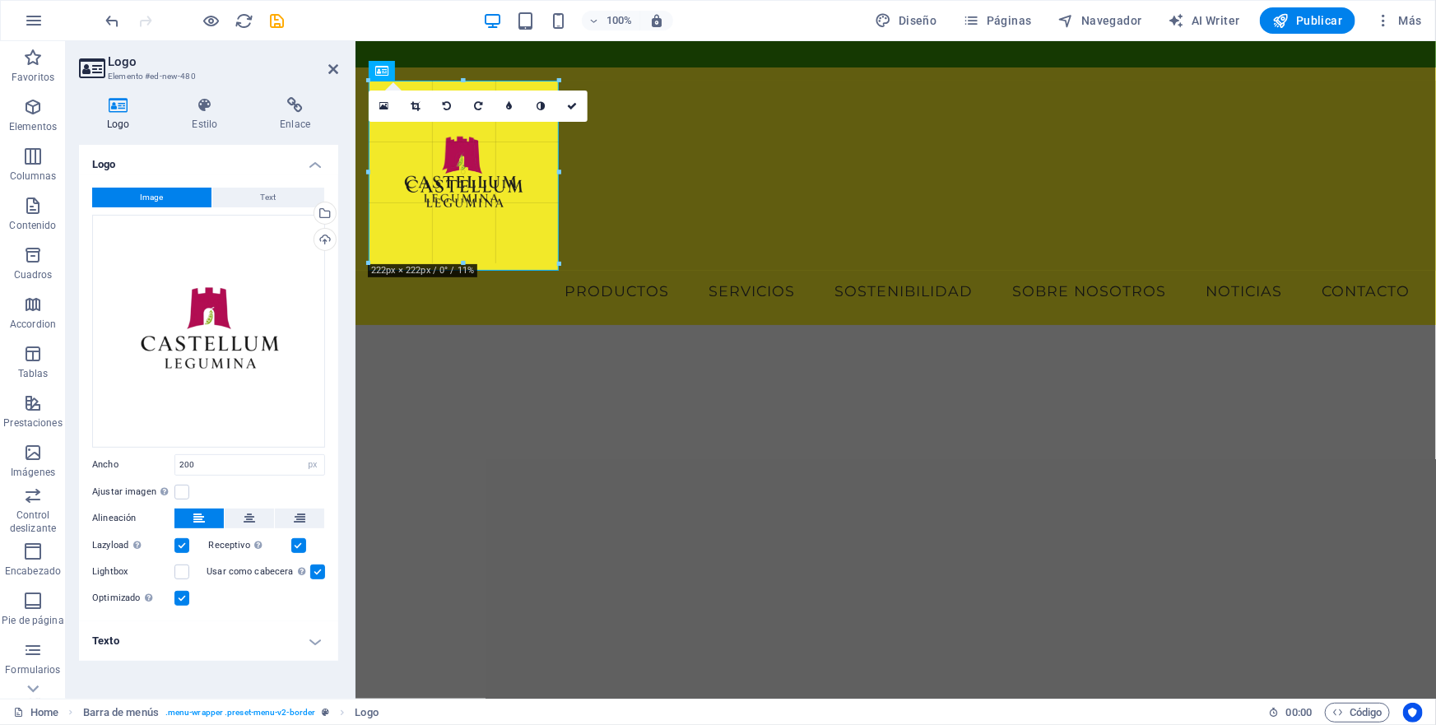
drag, startPoint x: 532, startPoint y: 244, endPoint x: 551, endPoint y: 270, distance: 31.8
type input "231"
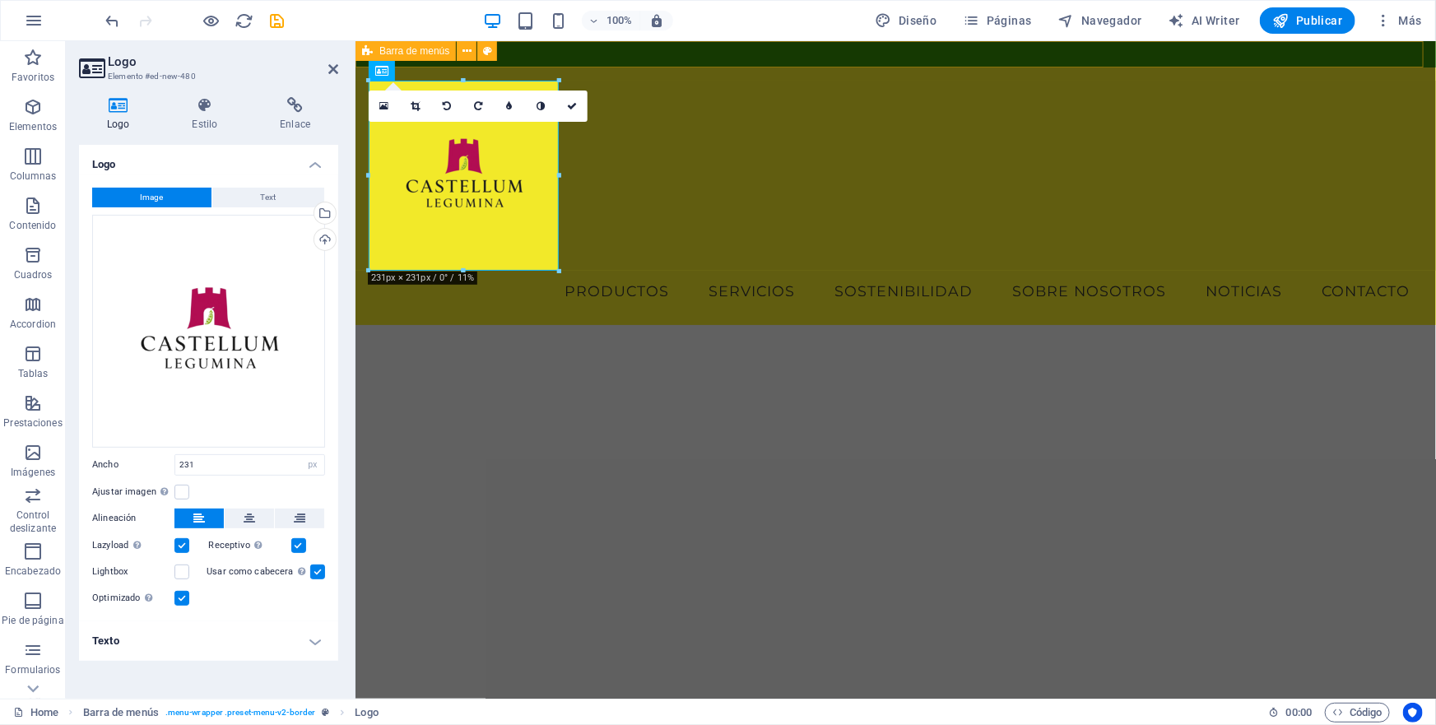
click at [611, 49] on div "Menu" at bounding box center [895, 53] width 1081 height 26
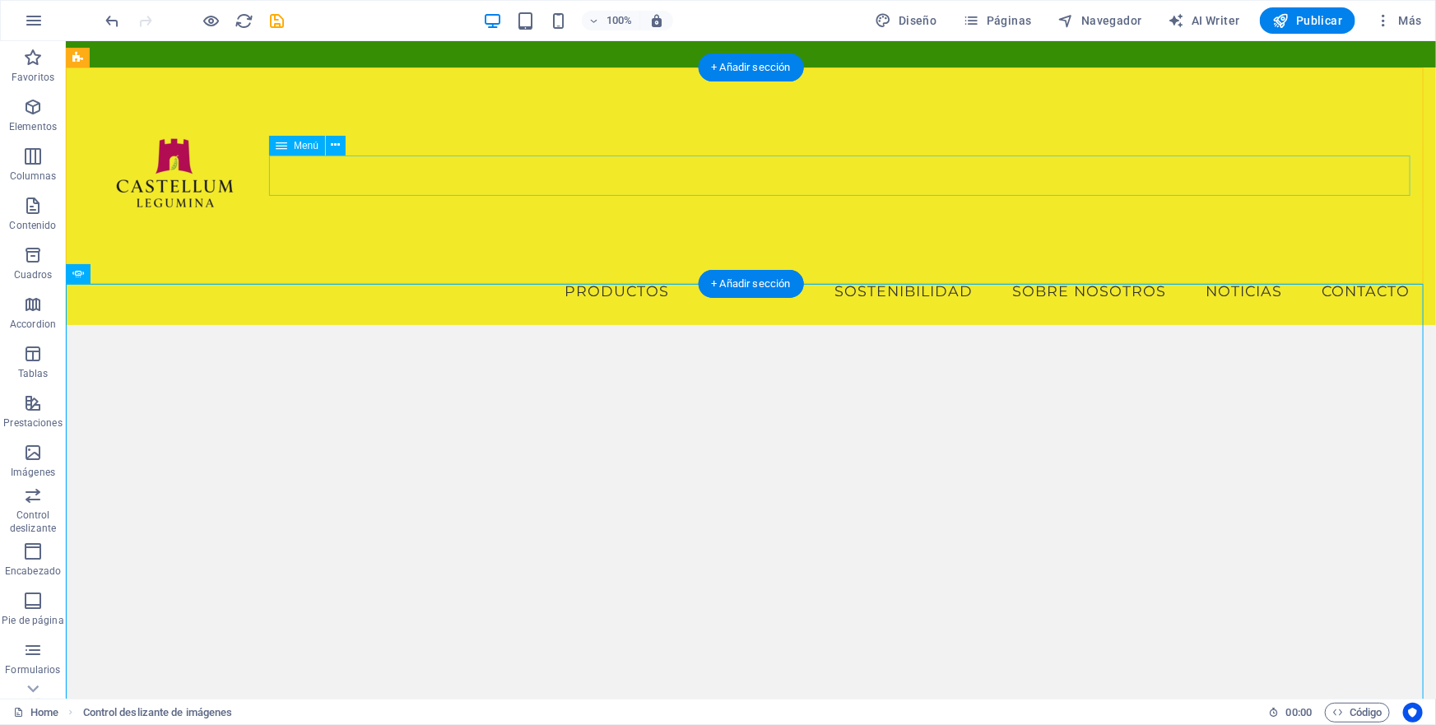
click at [620, 270] on nav "PRODUCTOS SERVICIOS SOSTENIBILIDAD SOBRE NOSOTROS NOTICIAS CONTACTO" at bounding box center [750, 290] width 1344 height 41
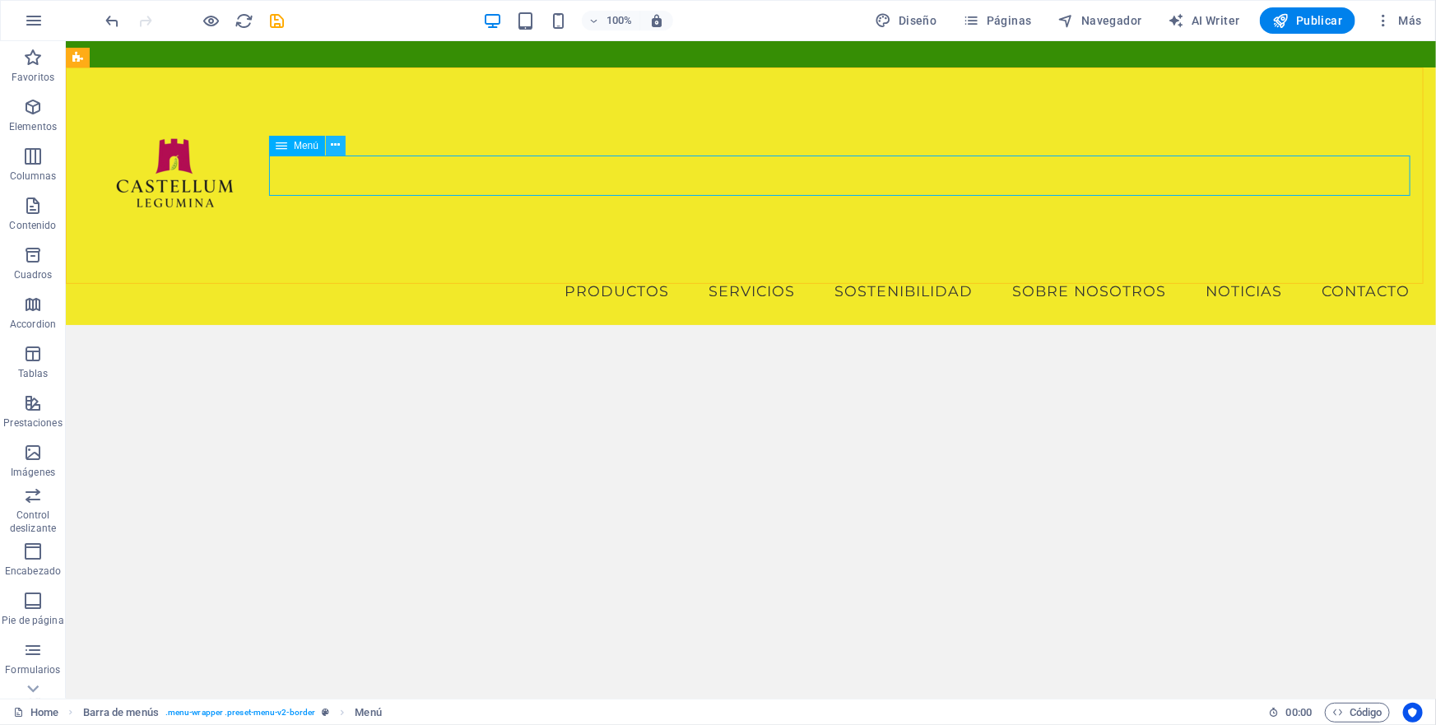
click at [333, 143] on icon at bounding box center [336, 145] width 9 height 17
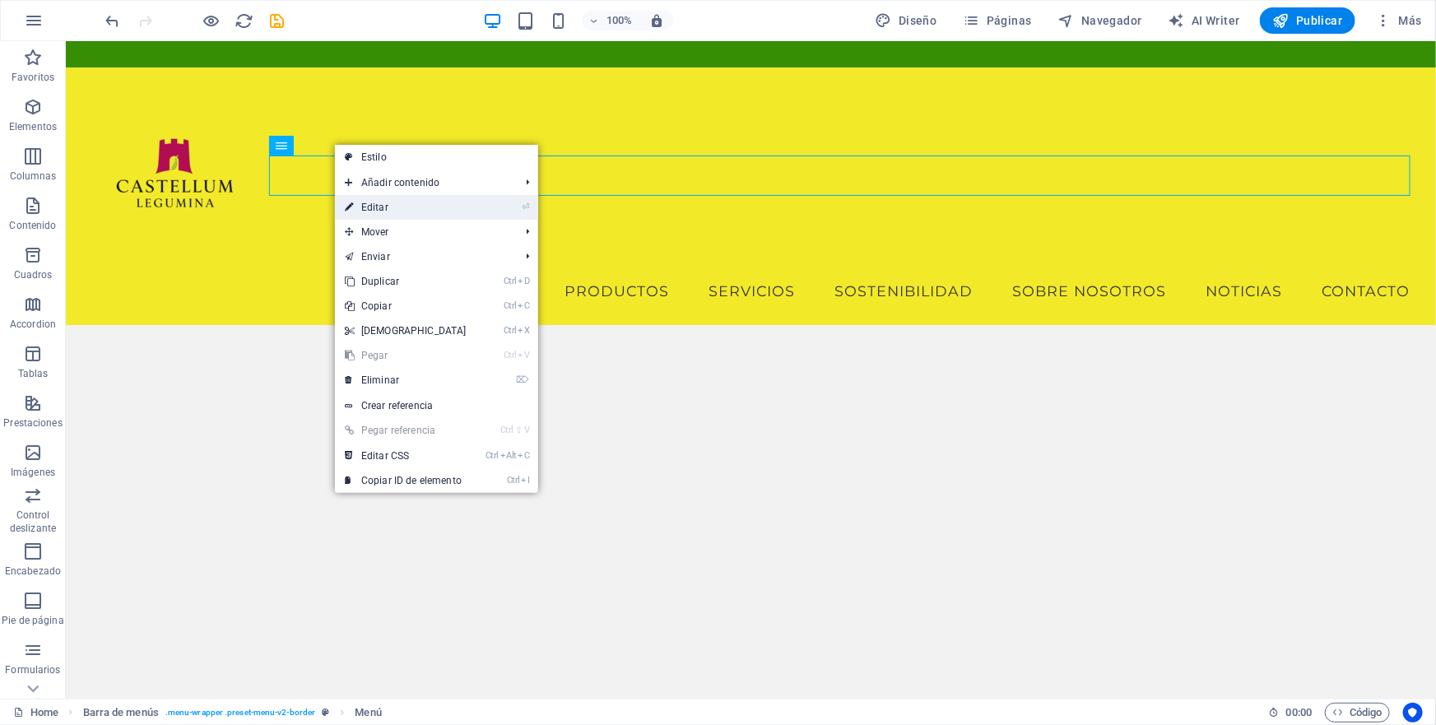
click at [373, 207] on link "⏎ Editar" at bounding box center [406, 207] width 142 height 25
select select
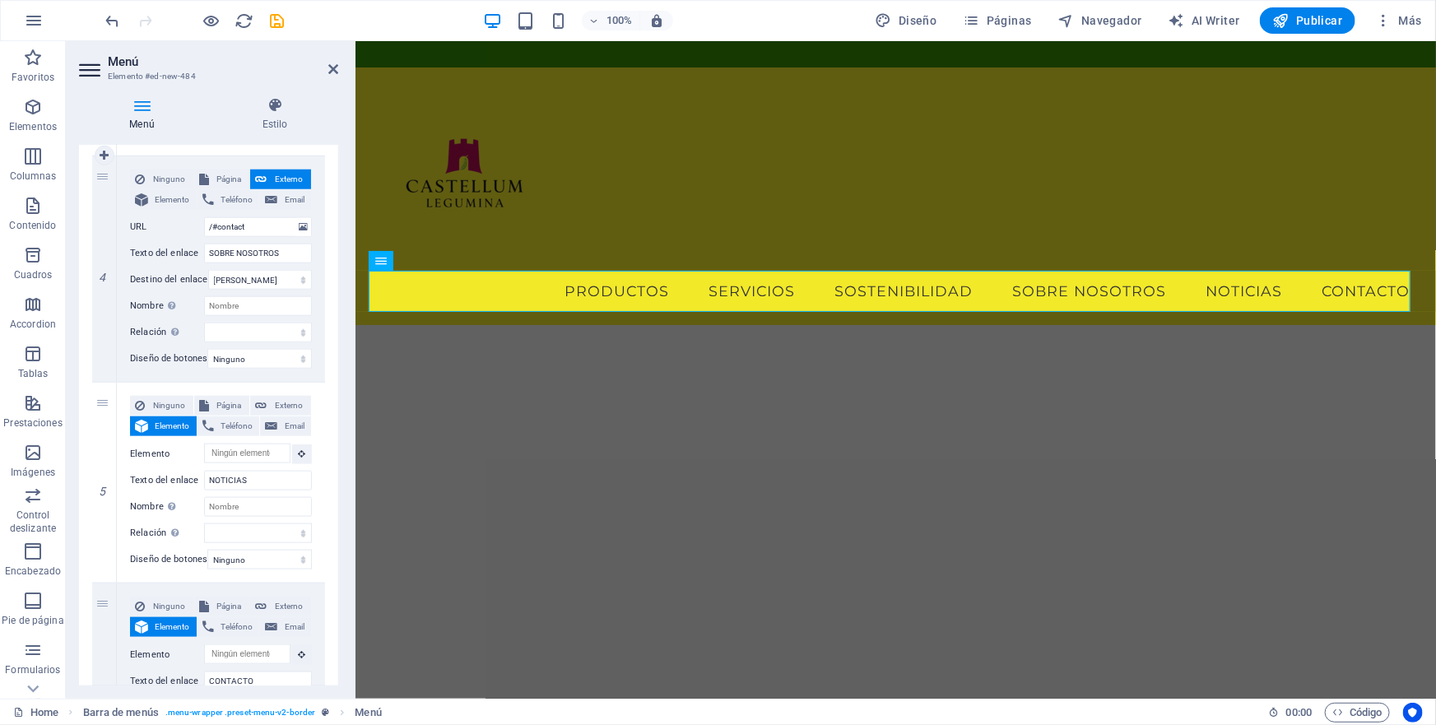
scroll to position [993, 0]
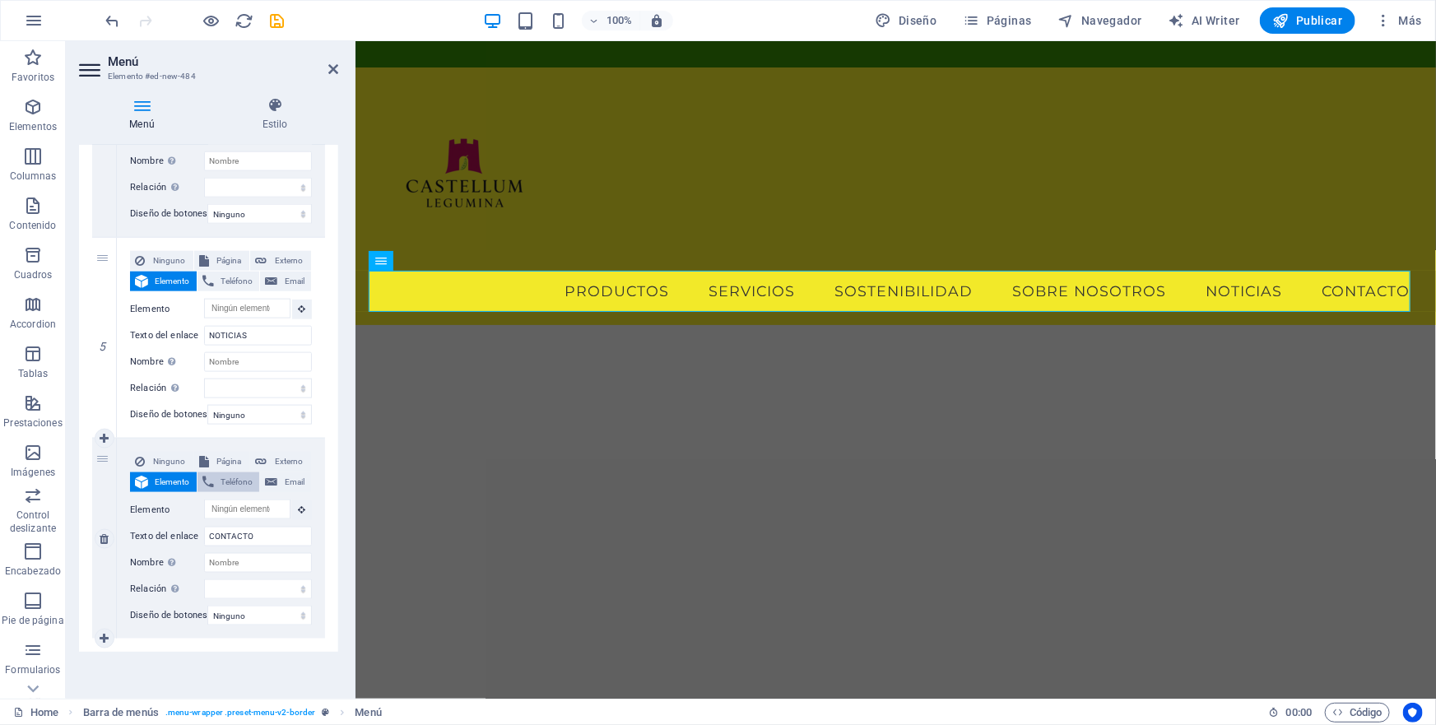
click at [230, 472] on span "Teléfono" at bounding box center [237, 482] width 36 height 20
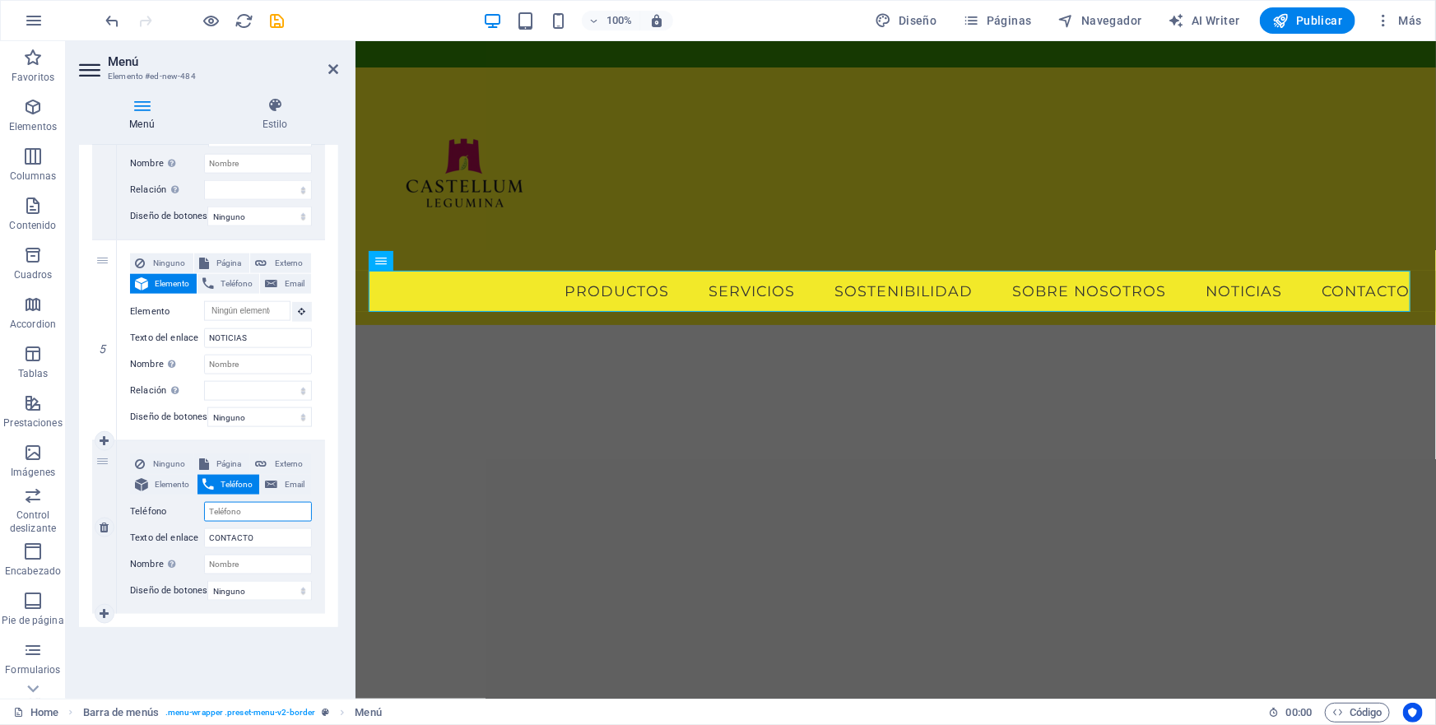
select select
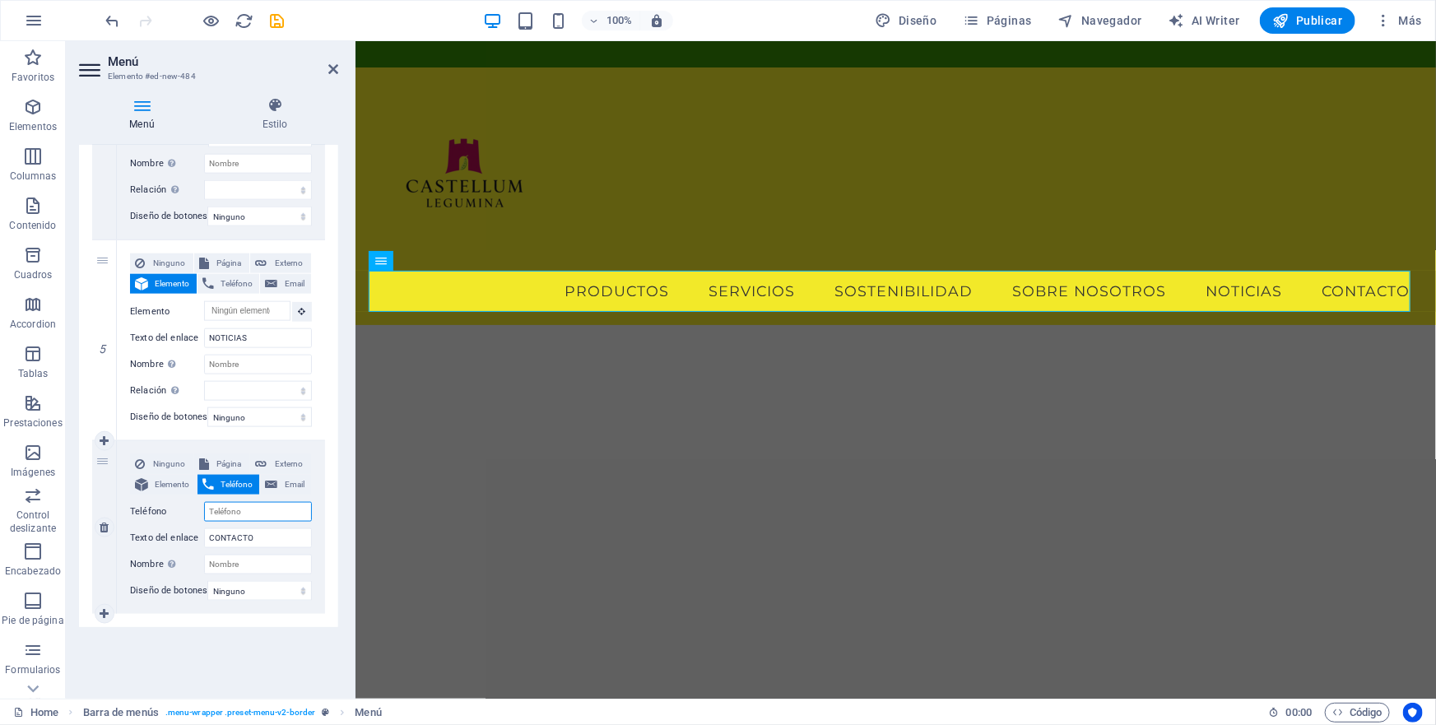
scroll to position [990, 0]
click at [226, 454] on span "Página" at bounding box center [229, 464] width 31 height 20
select select
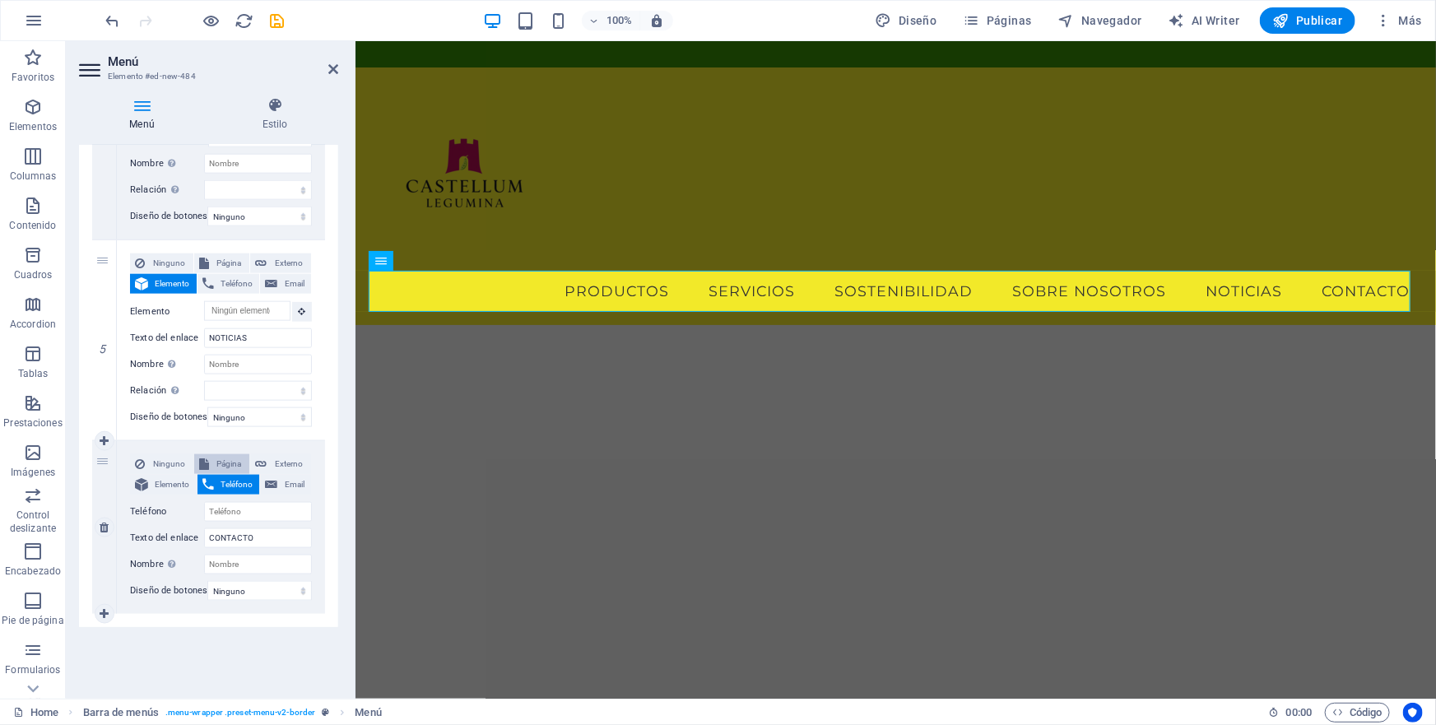
select select
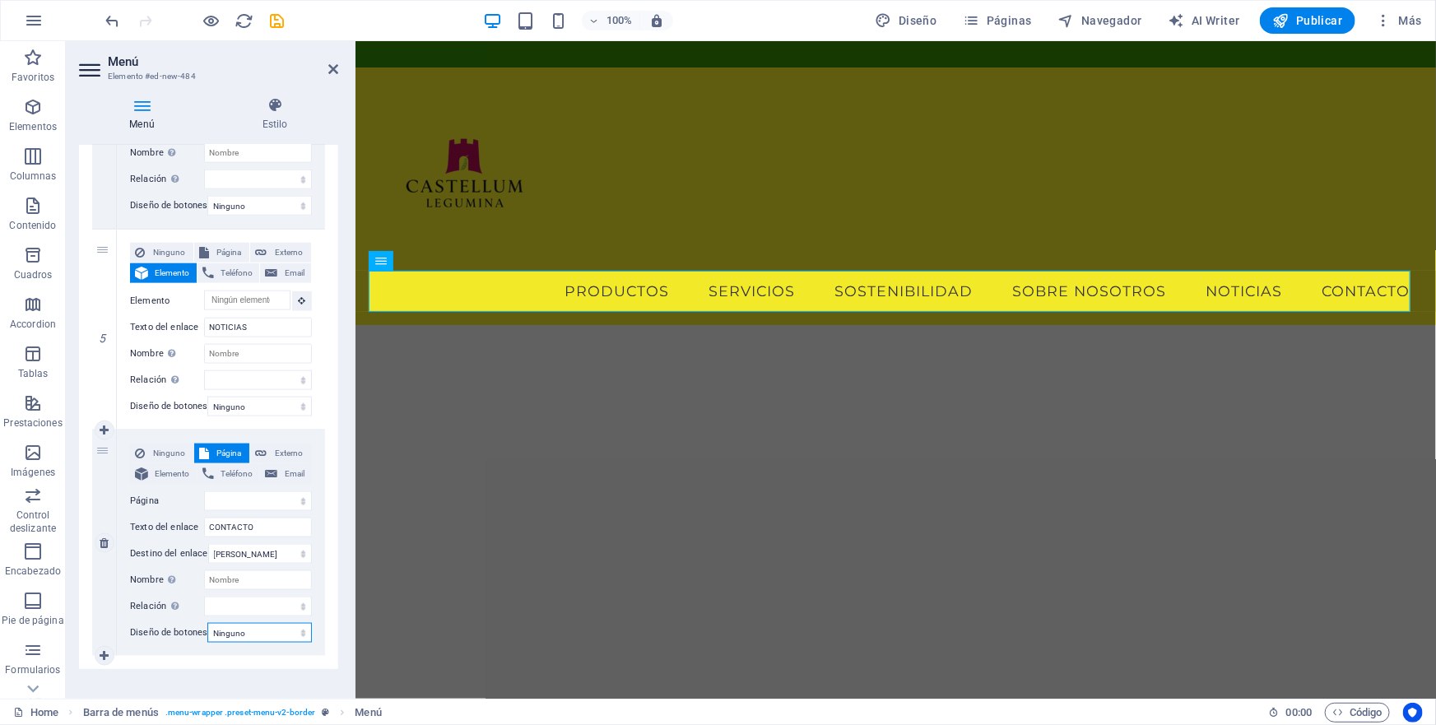
click at [296, 631] on select "Ninguno Predeterminado Principal Secundario" at bounding box center [259, 633] width 105 height 20
select select "default"
click at [207, 623] on select "Ninguno Predeterminado Principal Secundario" at bounding box center [259, 633] width 105 height 20
select select
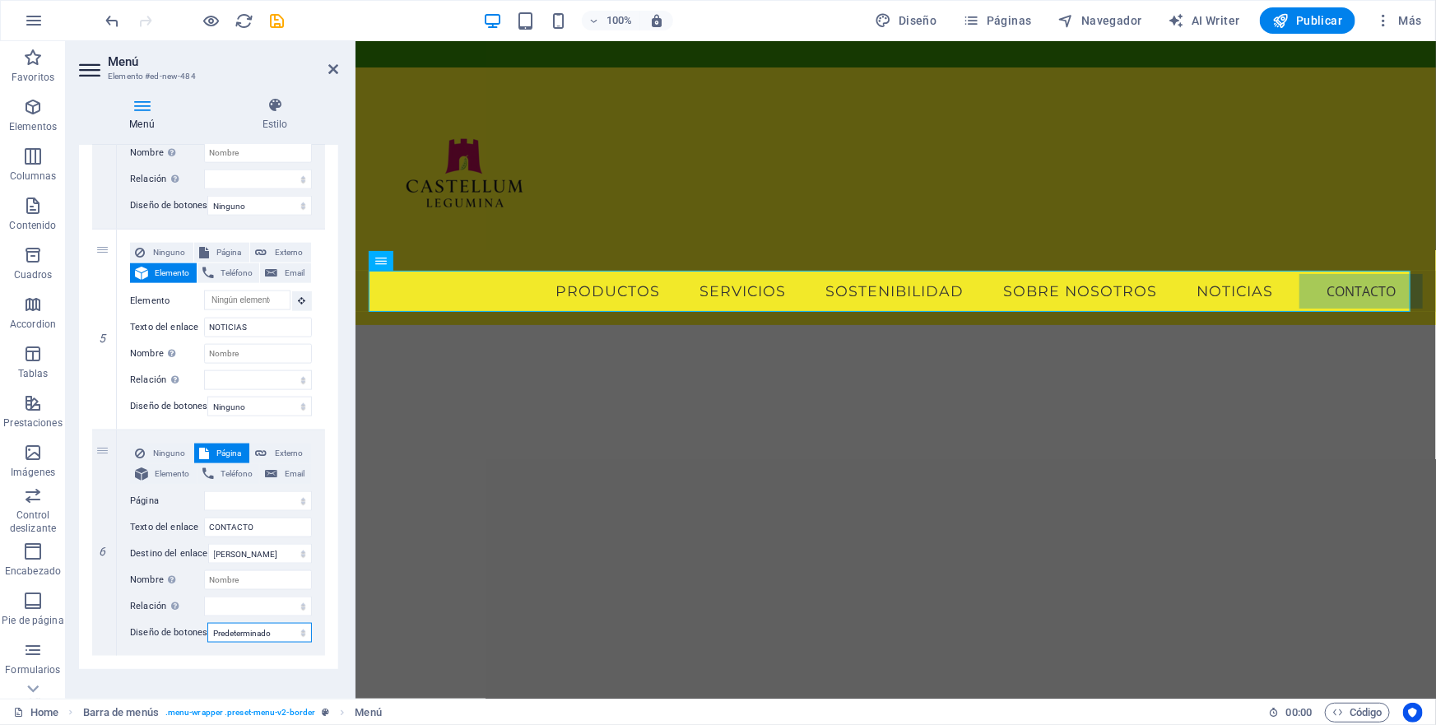
select select
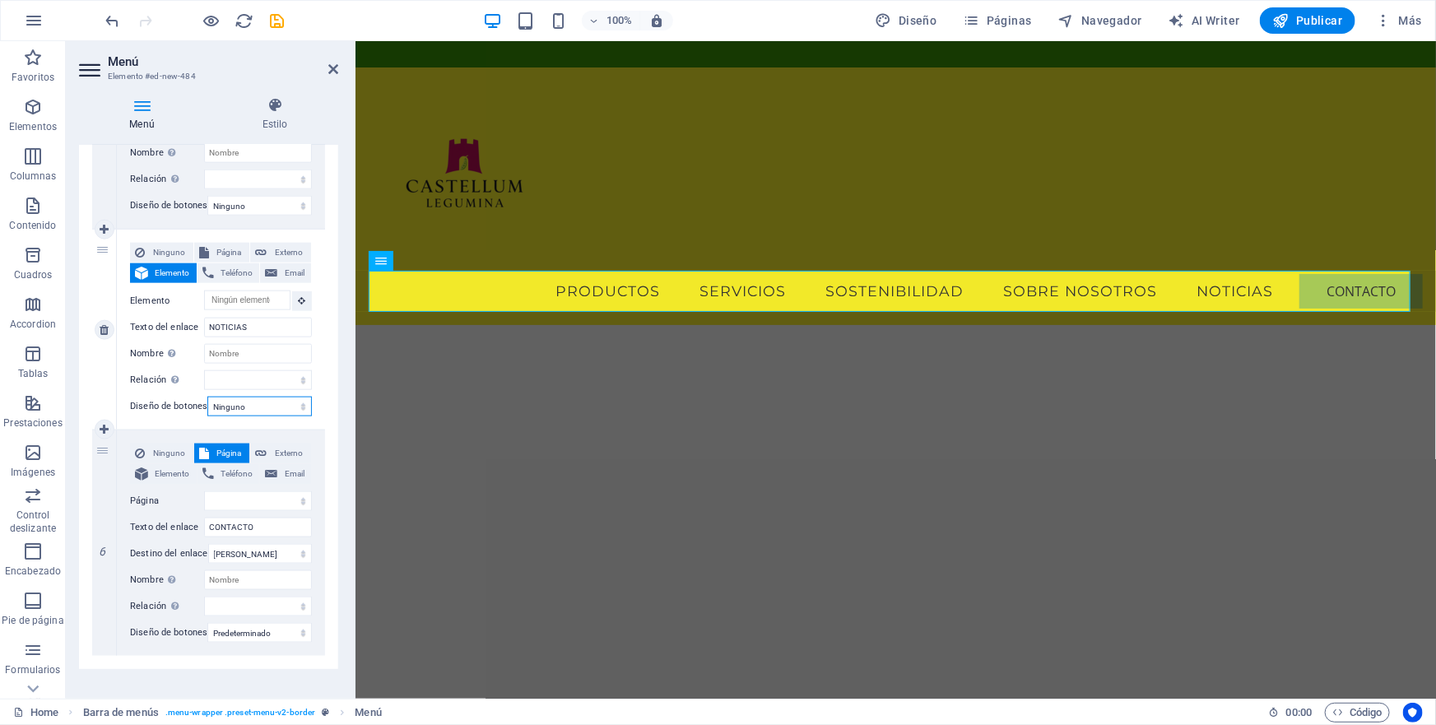
click at [300, 406] on select "Ninguno Predeterminado Principal Secundario" at bounding box center [259, 407] width 105 height 20
select select "default"
click at [207, 397] on select "Ninguno Predeterminado Principal Secundario" at bounding box center [259, 407] width 105 height 20
select select
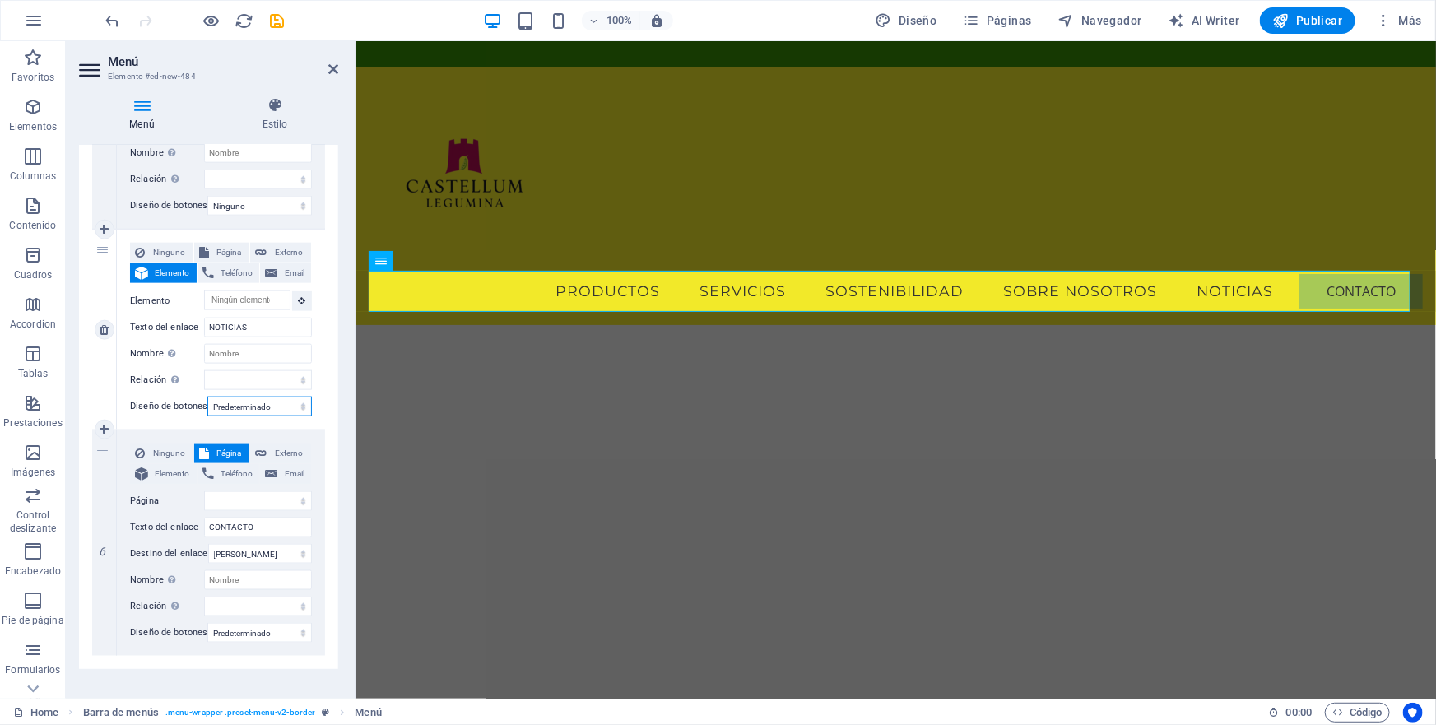
select select
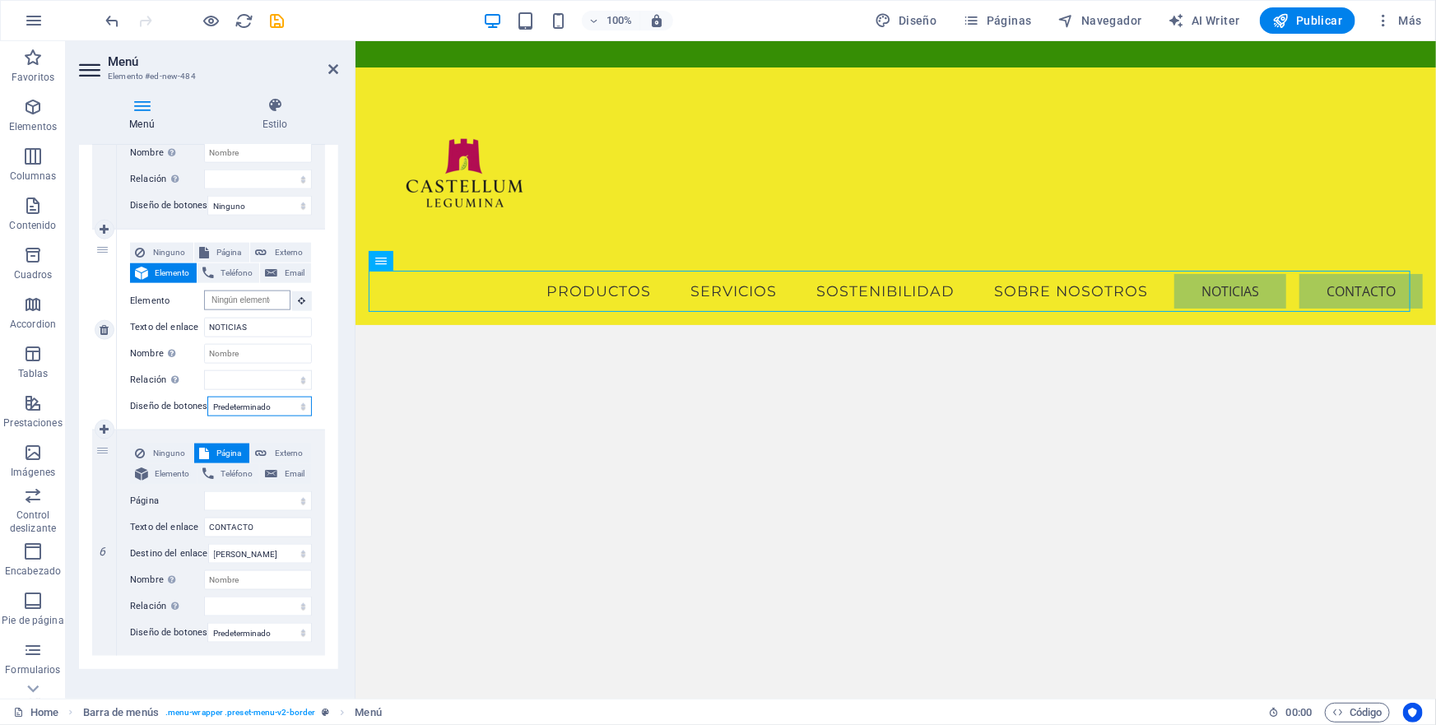
scroll to position [915, 0]
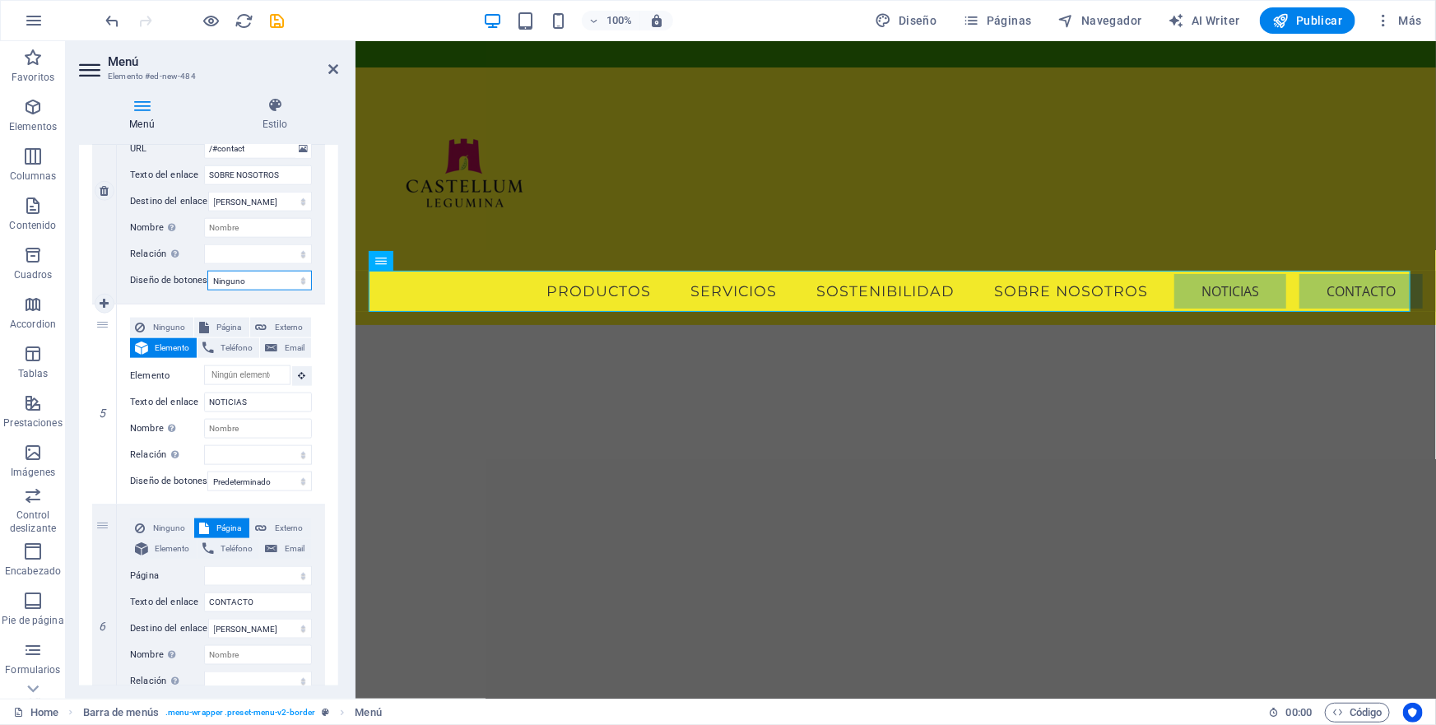
click at [300, 277] on select "Ninguno Predeterminado Principal Secundario" at bounding box center [259, 281] width 105 height 20
select select "default"
click at [207, 271] on select "Ninguno Predeterminado Principal Secundario" at bounding box center [259, 281] width 105 height 20
select select
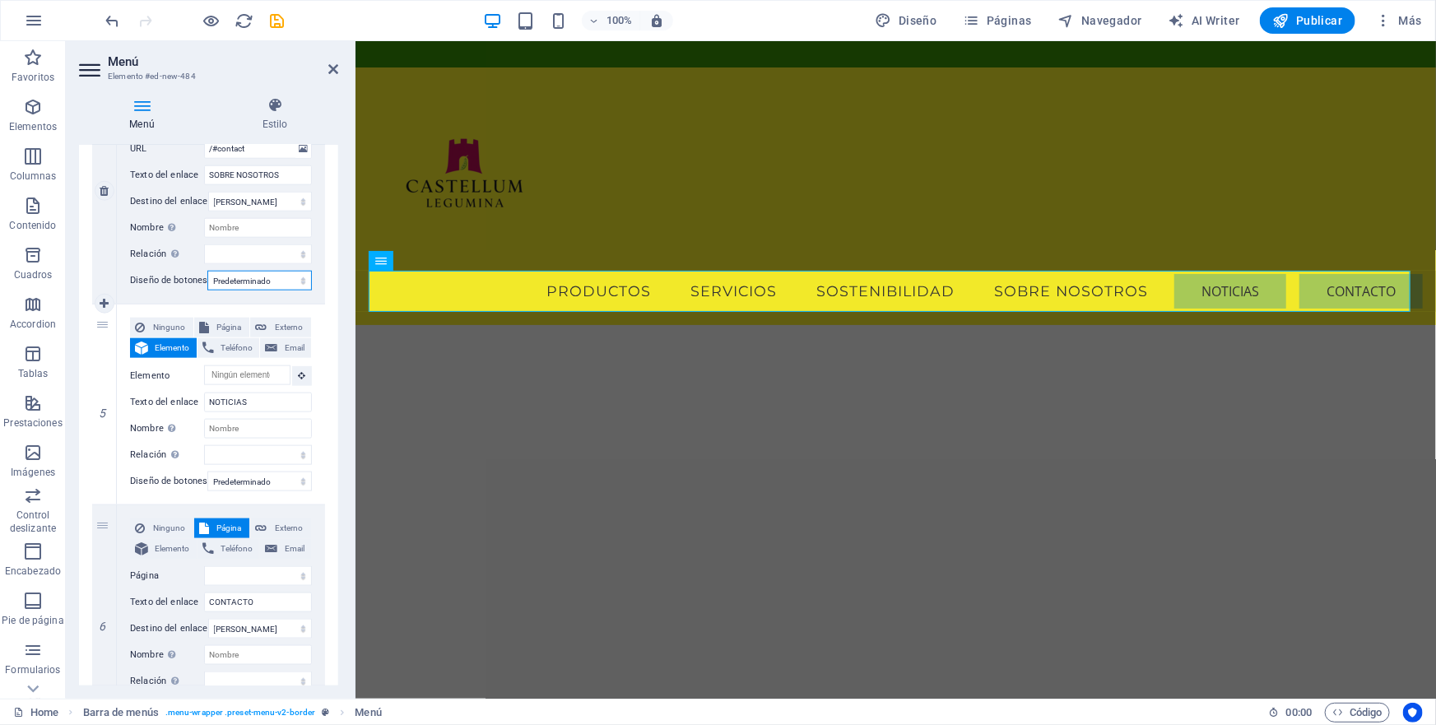
select select
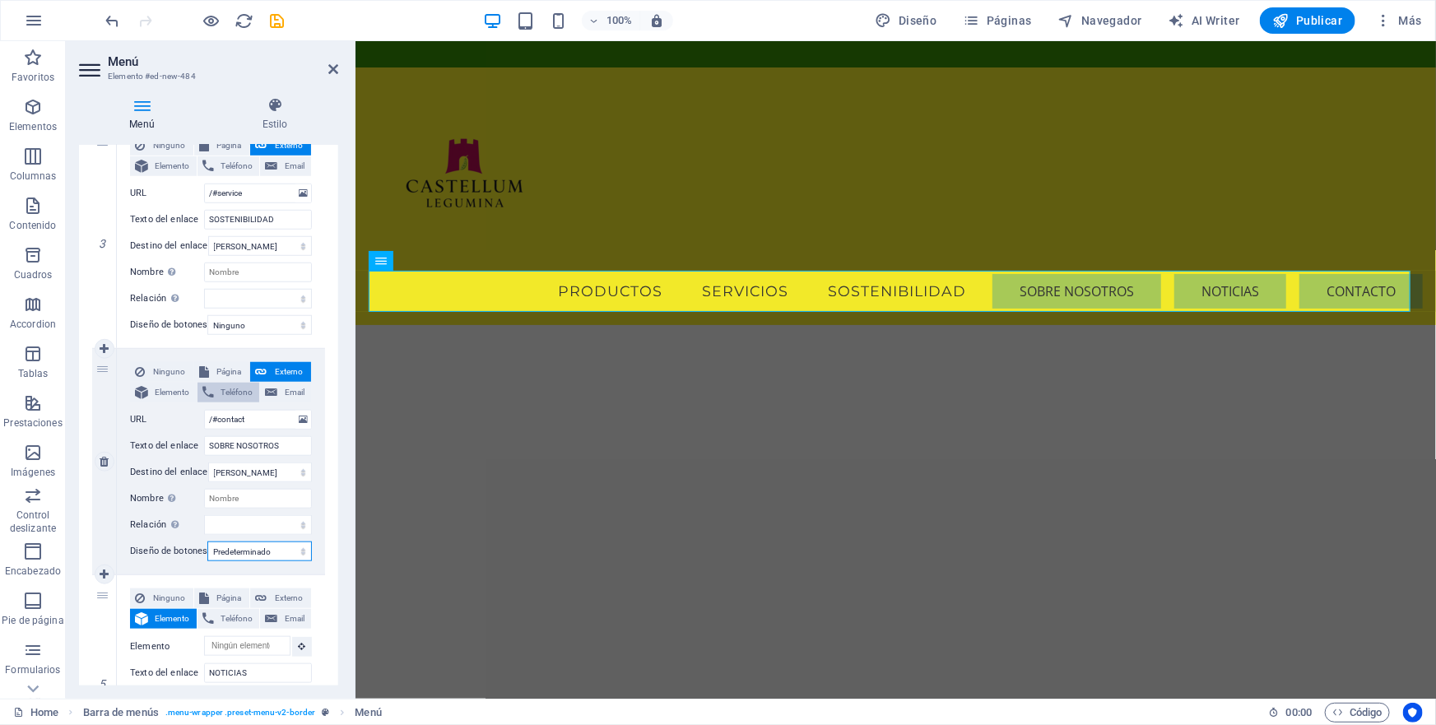
scroll to position [635, 0]
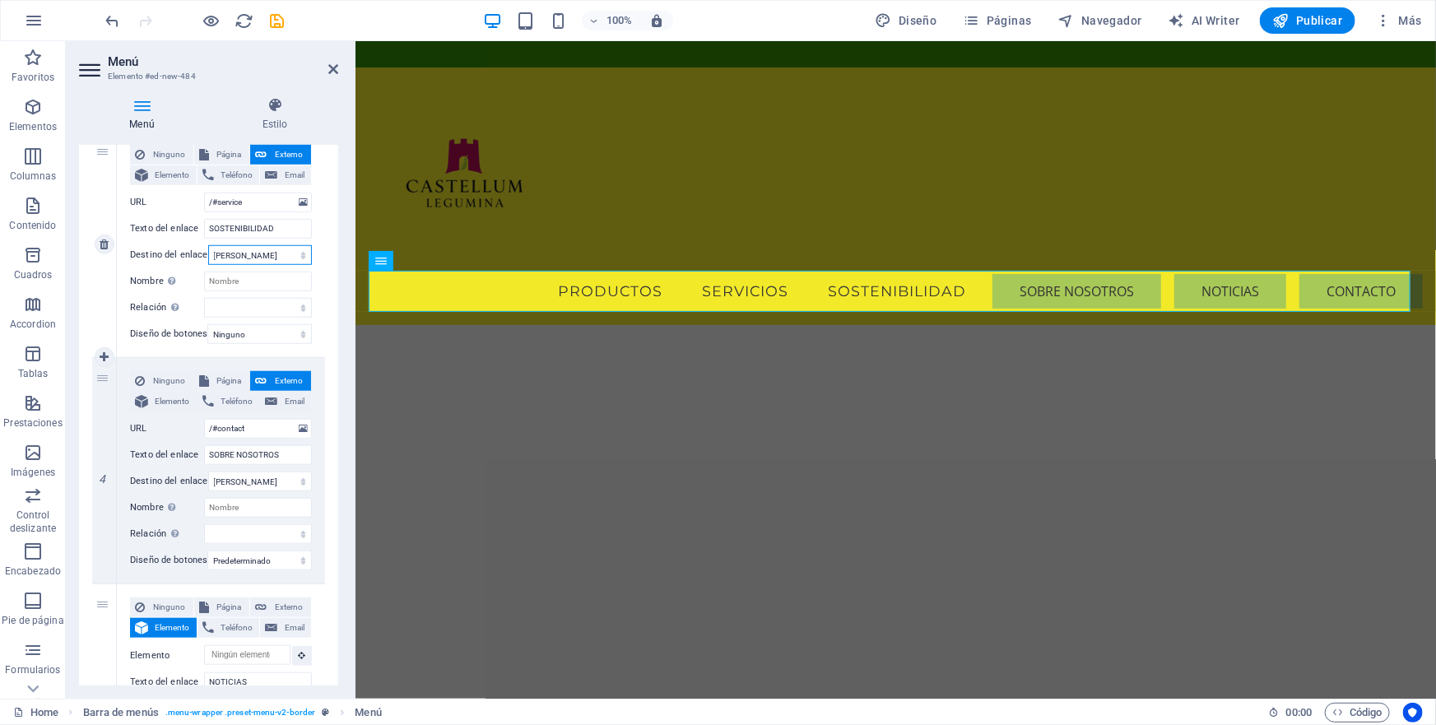
click at [300, 255] on select "Nueva pestaña Misma pestaña Superposición" at bounding box center [260, 255] width 104 height 20
click at [300, 331] on select "Ninguno Predeterminado Principal Secundario" at bounding box center [259, 334] width 105 height 20
select select "default"
click at [207, 324] on select "Ninguno Predeterminado Principal Secundario" at bounding box center [259, 334] width 105 height 20
select select
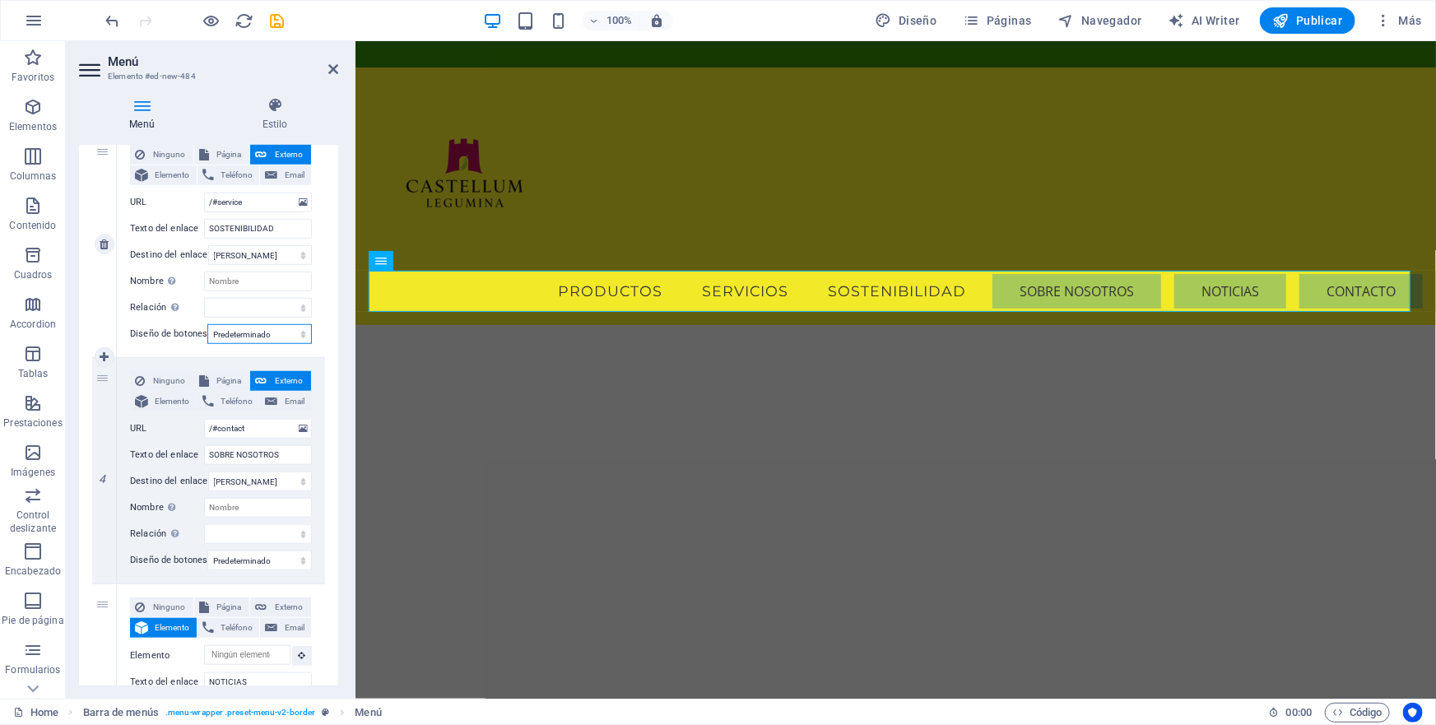
select select
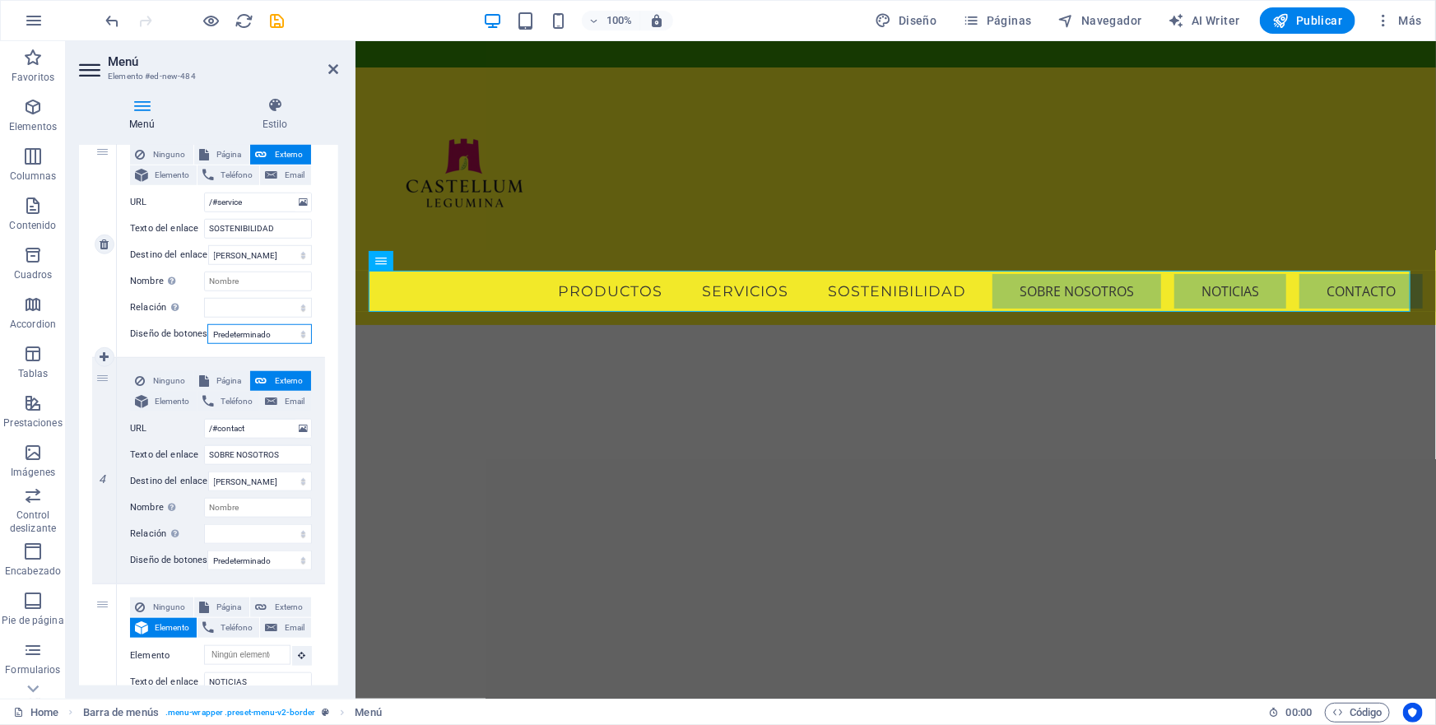
select select
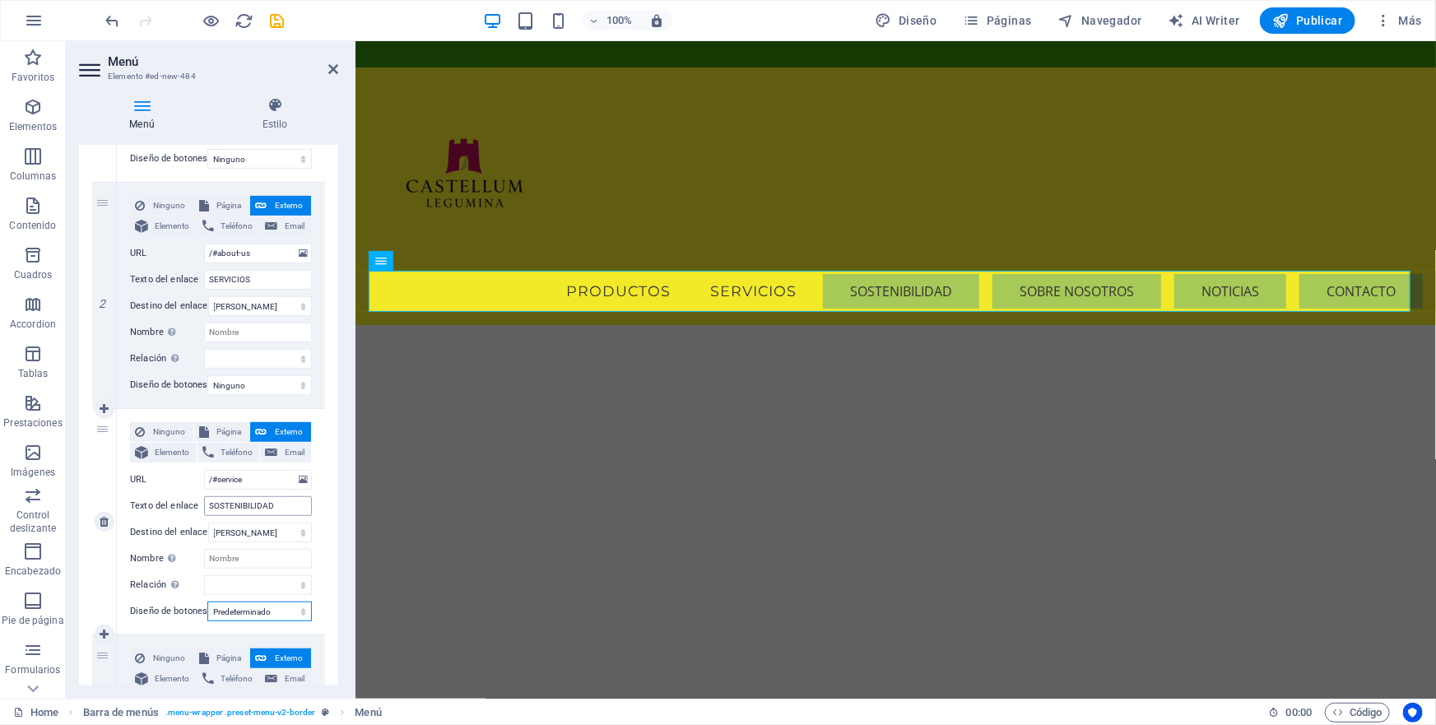
scroll to position [337, 0]
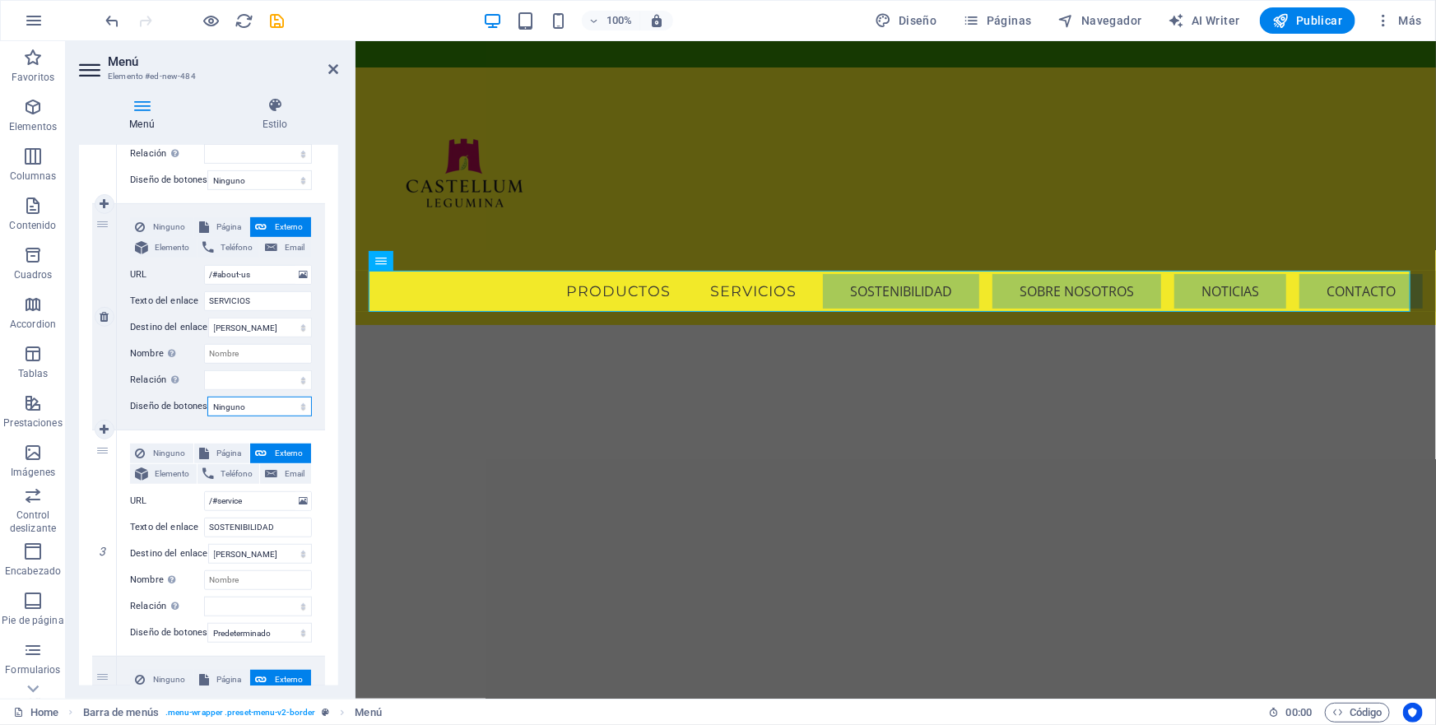
click at [297, 408] on select "Ninguno Predeterminado Principal Secundario" at bounding box center [259, 407] width 105 height 20
select select "primary"
click at [207, 397] on select "Ninguno Predeterminado Principal Secundario" at bounding box center [259, 407] width 105 height 20
select select
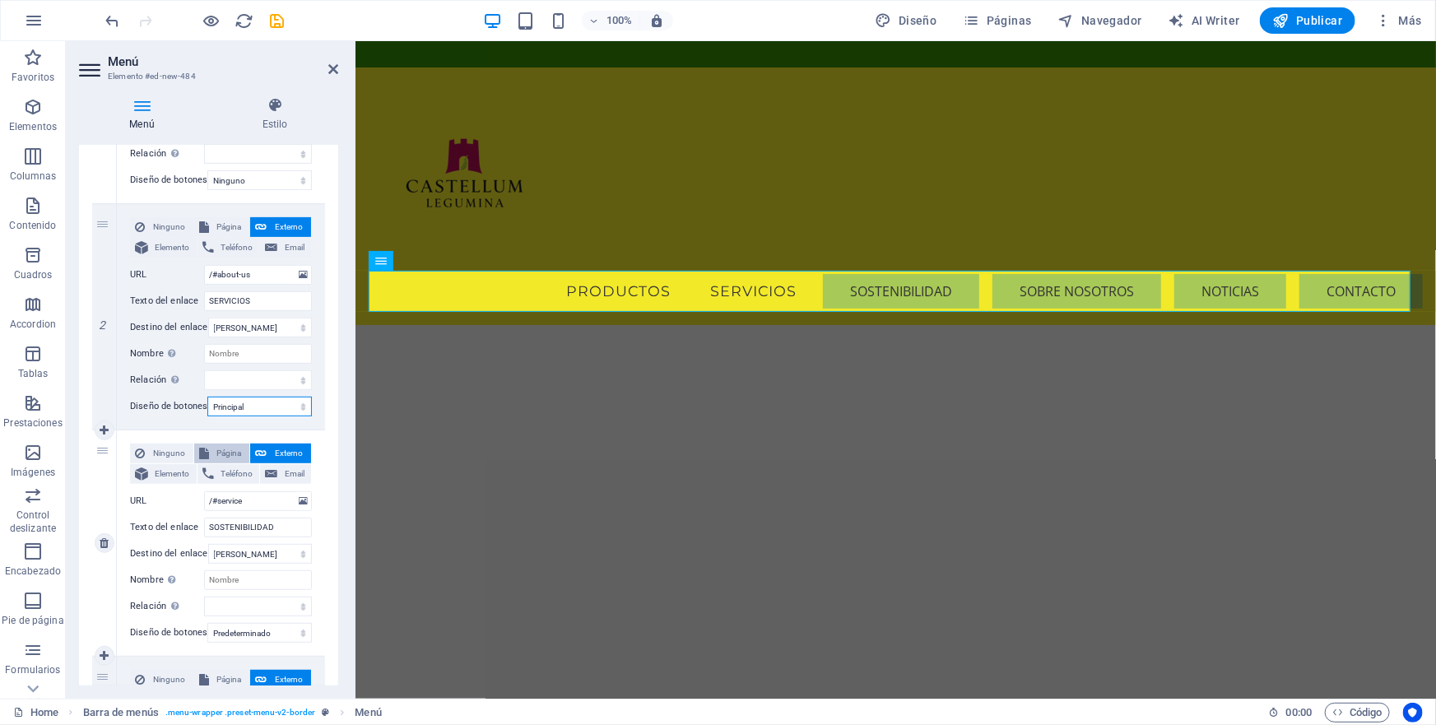
select select
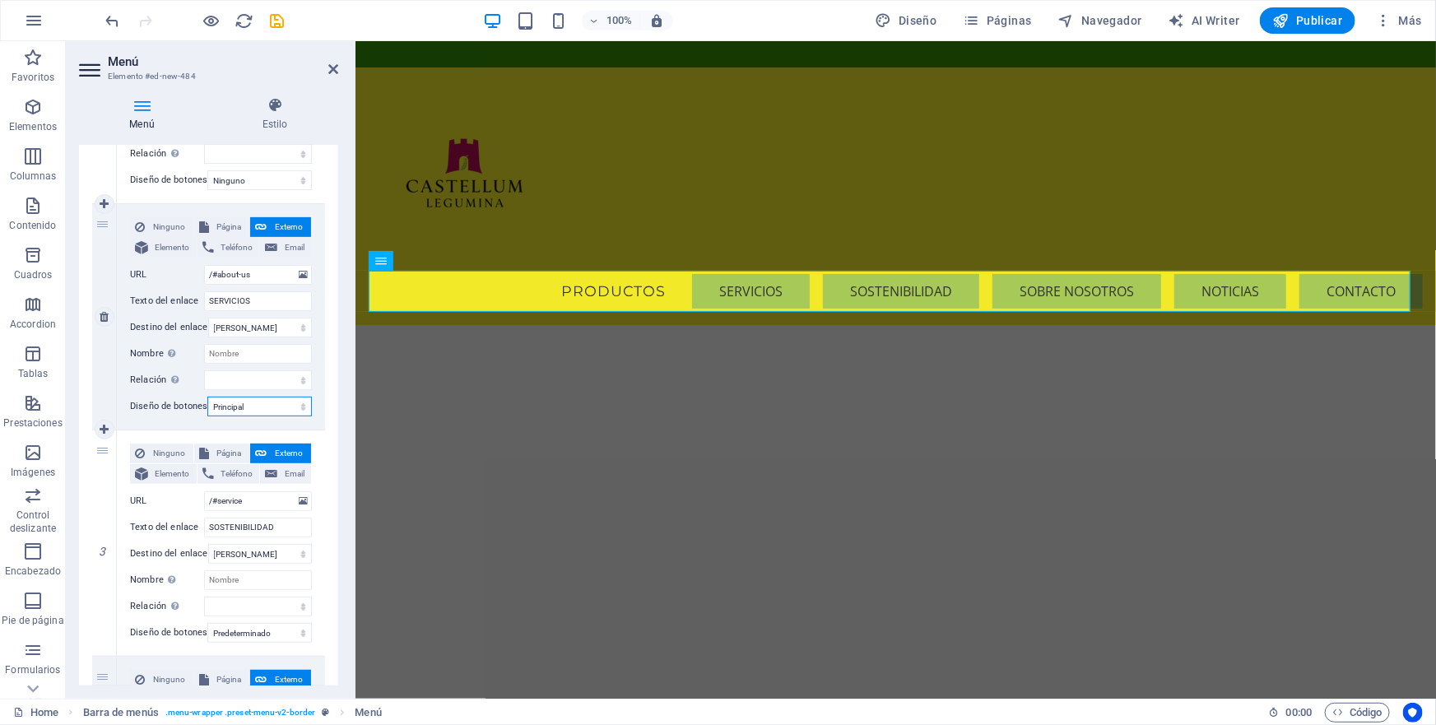
click at [300, 404] on select "Ninguno Predeterminado Principal Secundario" at bounding box center [259, 407] width 105 height 20
select select "default"
click at [207, 397] on select "Ninguno Predeterminado Principal Secundario" at bounding box center [259, 407] width 105 height 20
select select
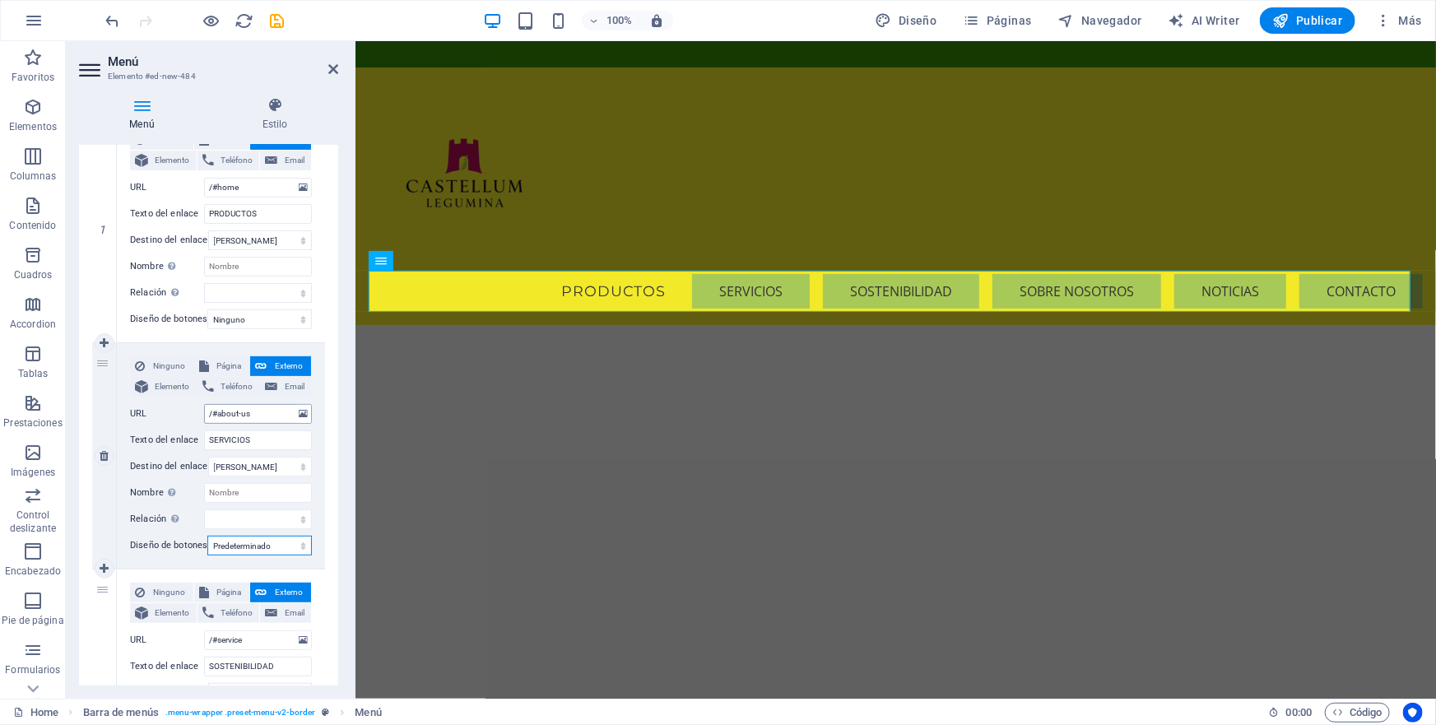
scroll to position [187, 0]
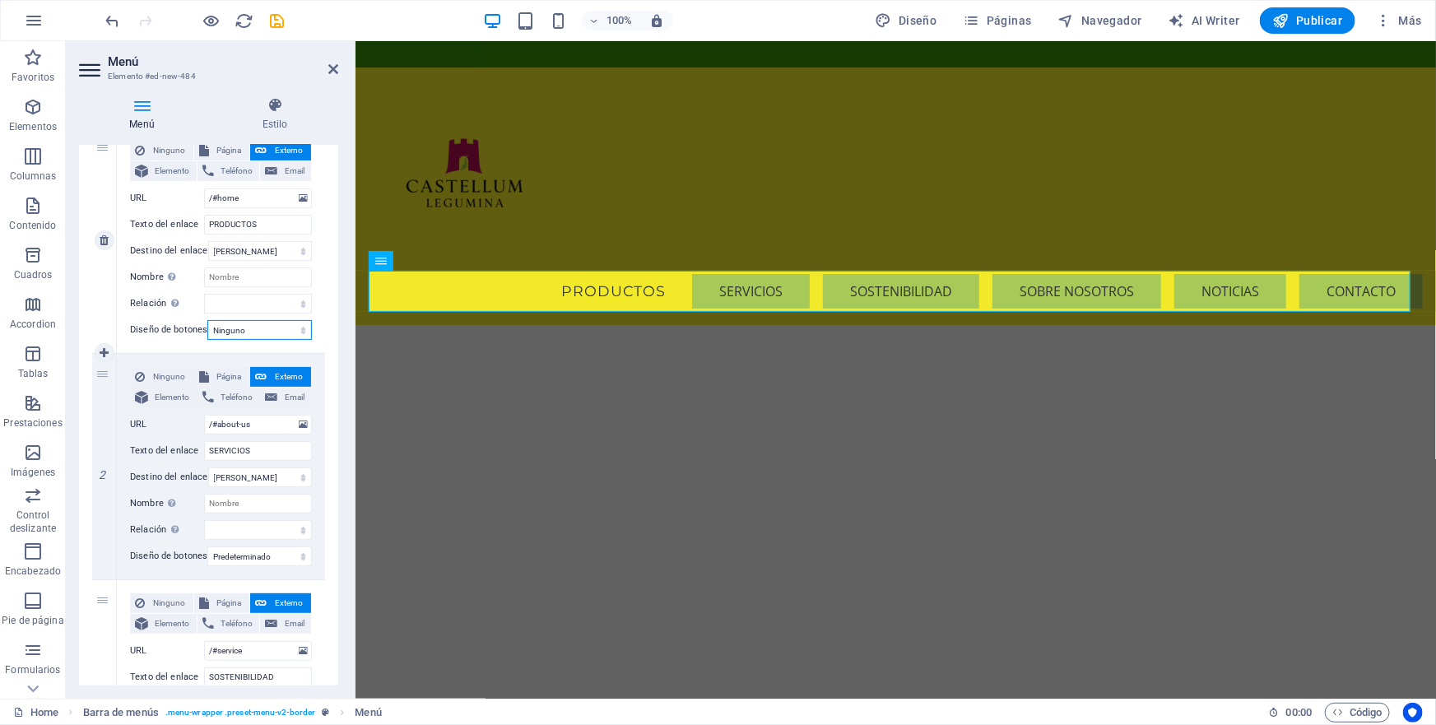
click at [299, 329] on select "Ninguno Predeterminado Principal Secundario" at bounding box center [259, 330] width 105 height 20
click at [207, 320] on select "Ninguno Predeterminado Principal Secundario" at bounding box center [259, 330] width 105 height 20
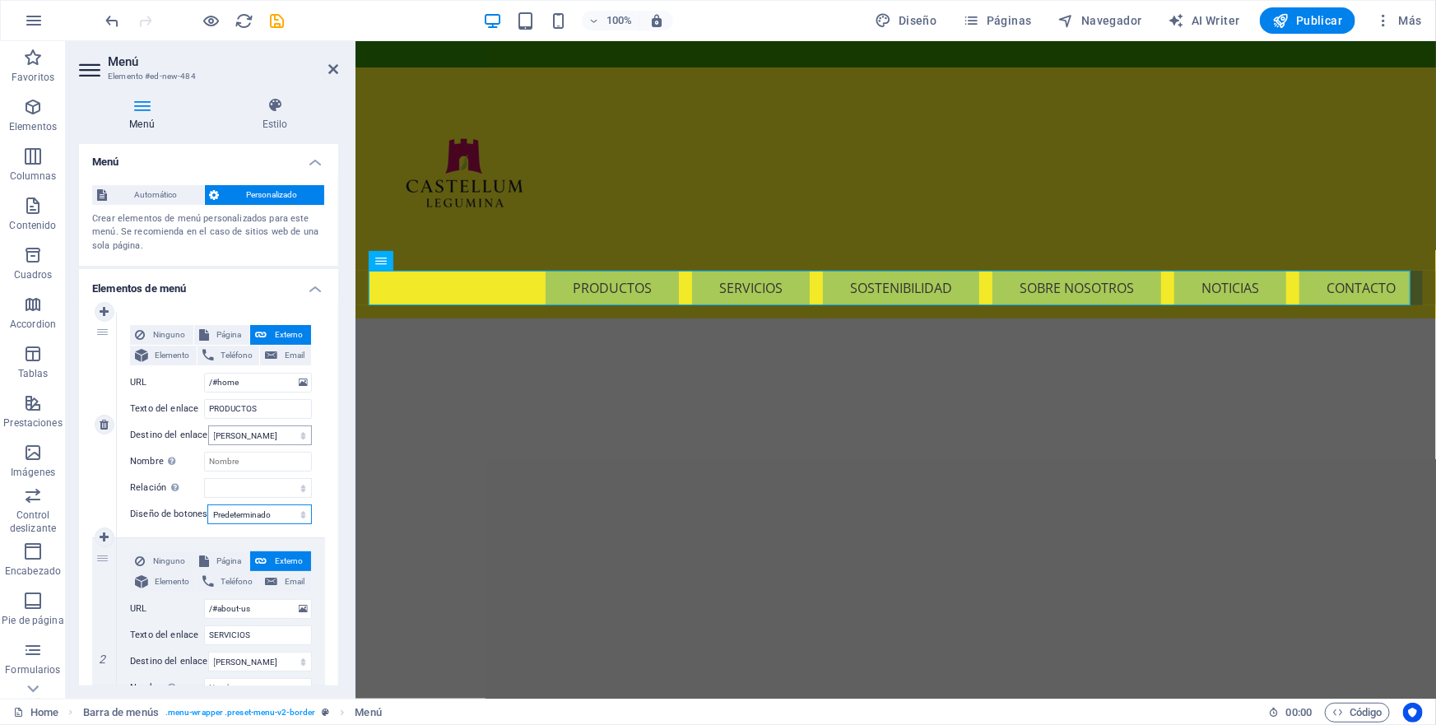
scroll to position [0, 0]
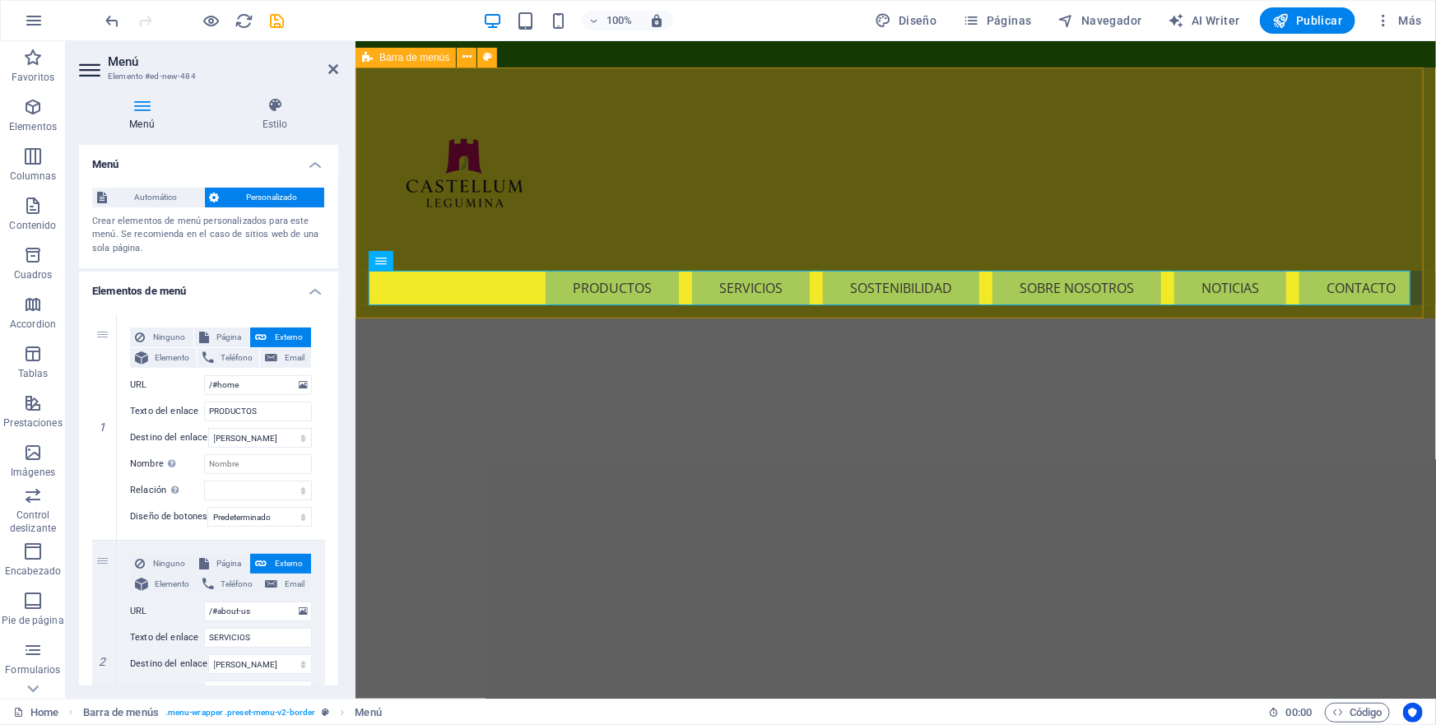
click at [673, 113] on div "Menu PRODUCTOS SERVICIOS SOSTENIBILIDAD SOBRE NOSOTROS NOTICIAS CONTACTO" at bounding box center [895, 192] width 1081 height 251
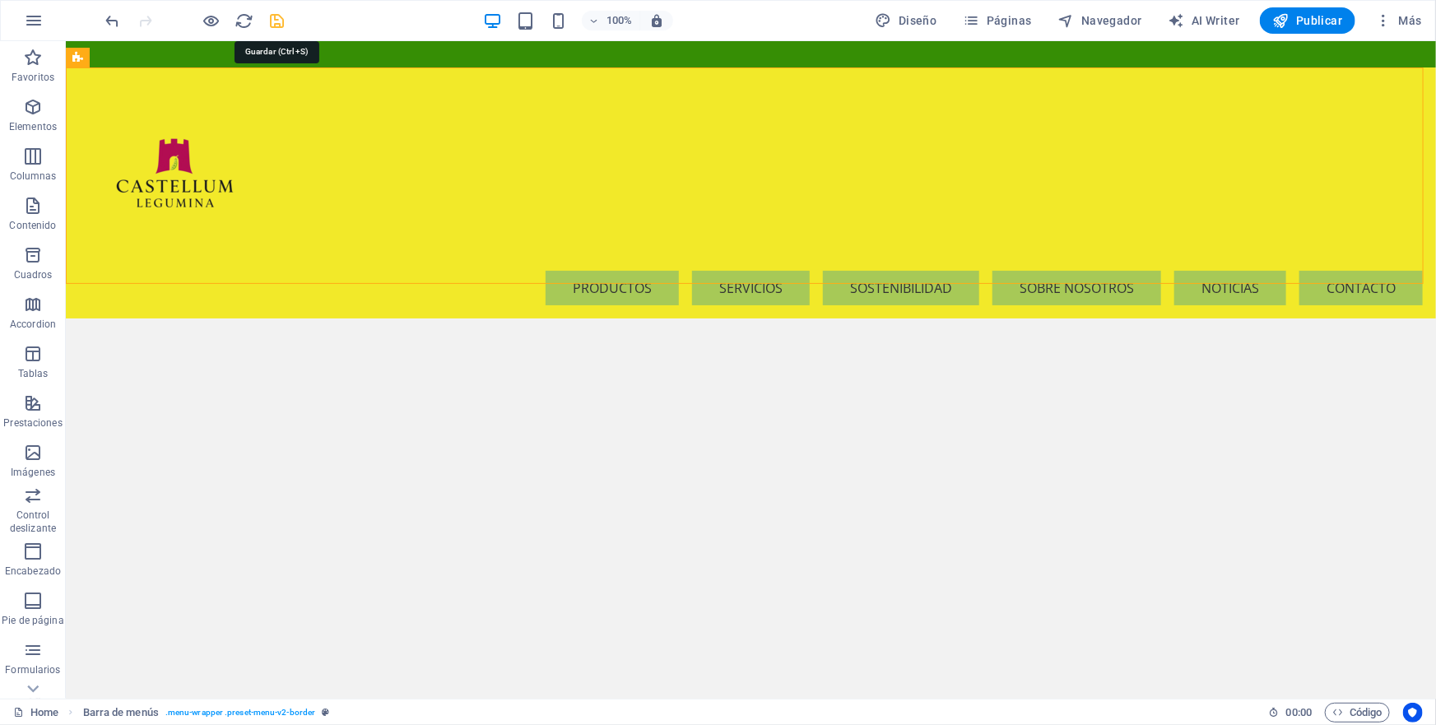
click at [273, 24] on icon "save" at bounding box center [277, 21] width 19 height 19
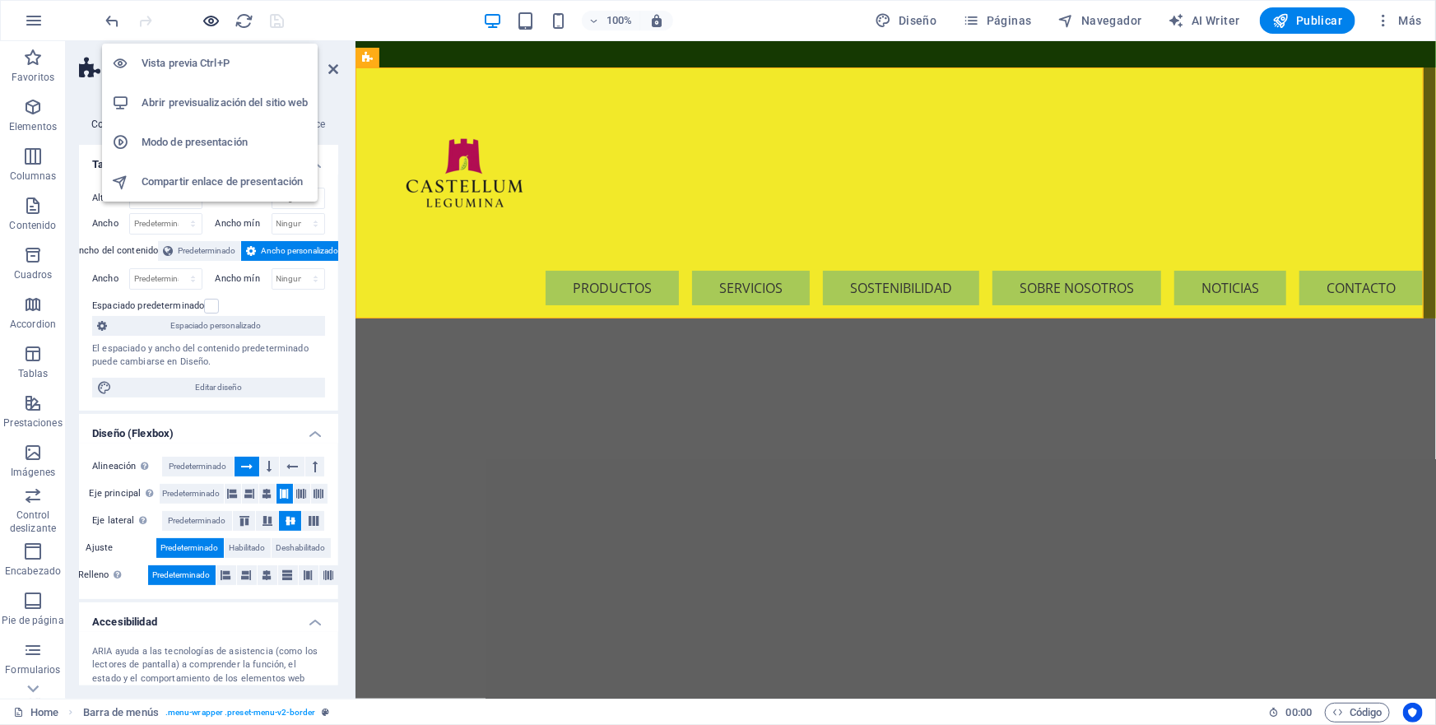
click at [207, 16] on icon "button" at bounding box center [211, 21] width 19 height 19
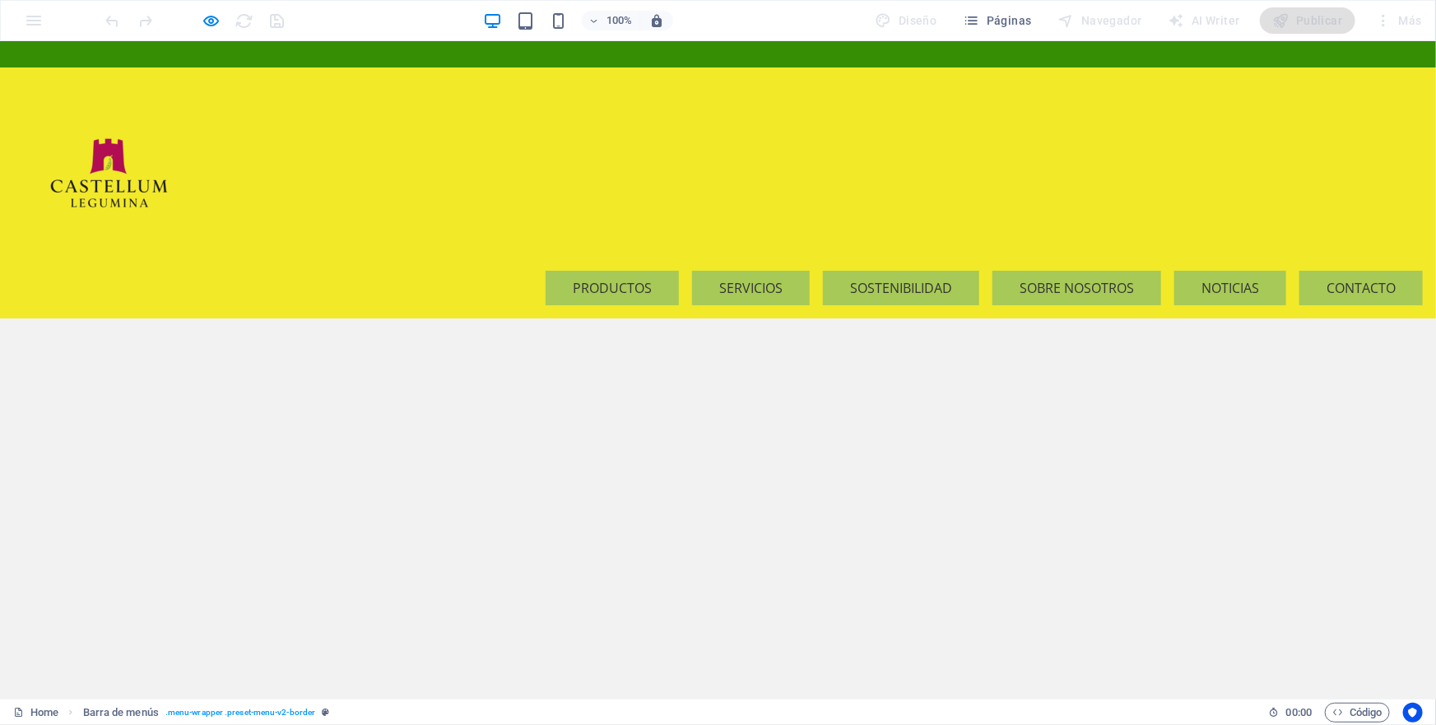
drag, startPoint x: 217, startPoint y: 38, endPoint x: 214, endPoint y: 54, distance: 16.8
click at [214, 54] on div "Menu" at bounding box center [718, 53] width 1436 height 26
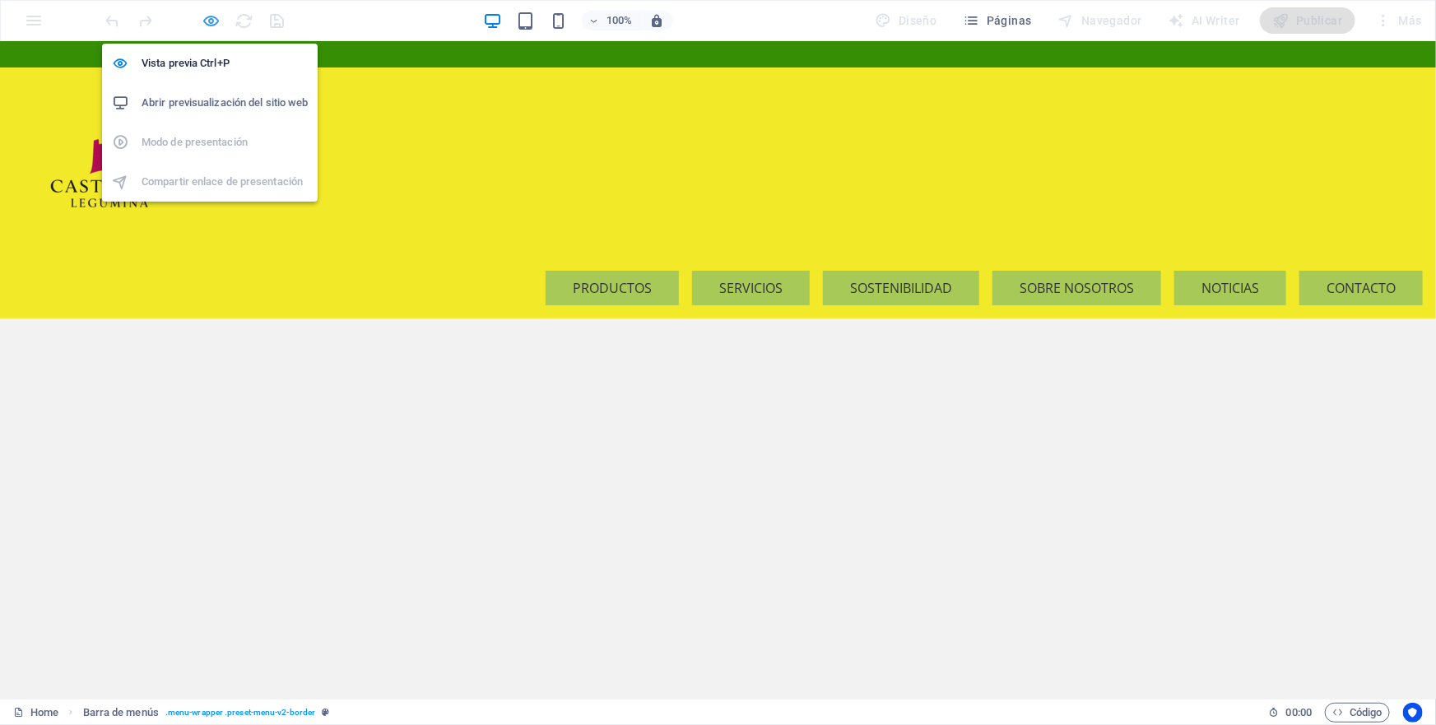
click at [210, 16] on icon "button" at bounding box center [211, 21] width 19 height 19
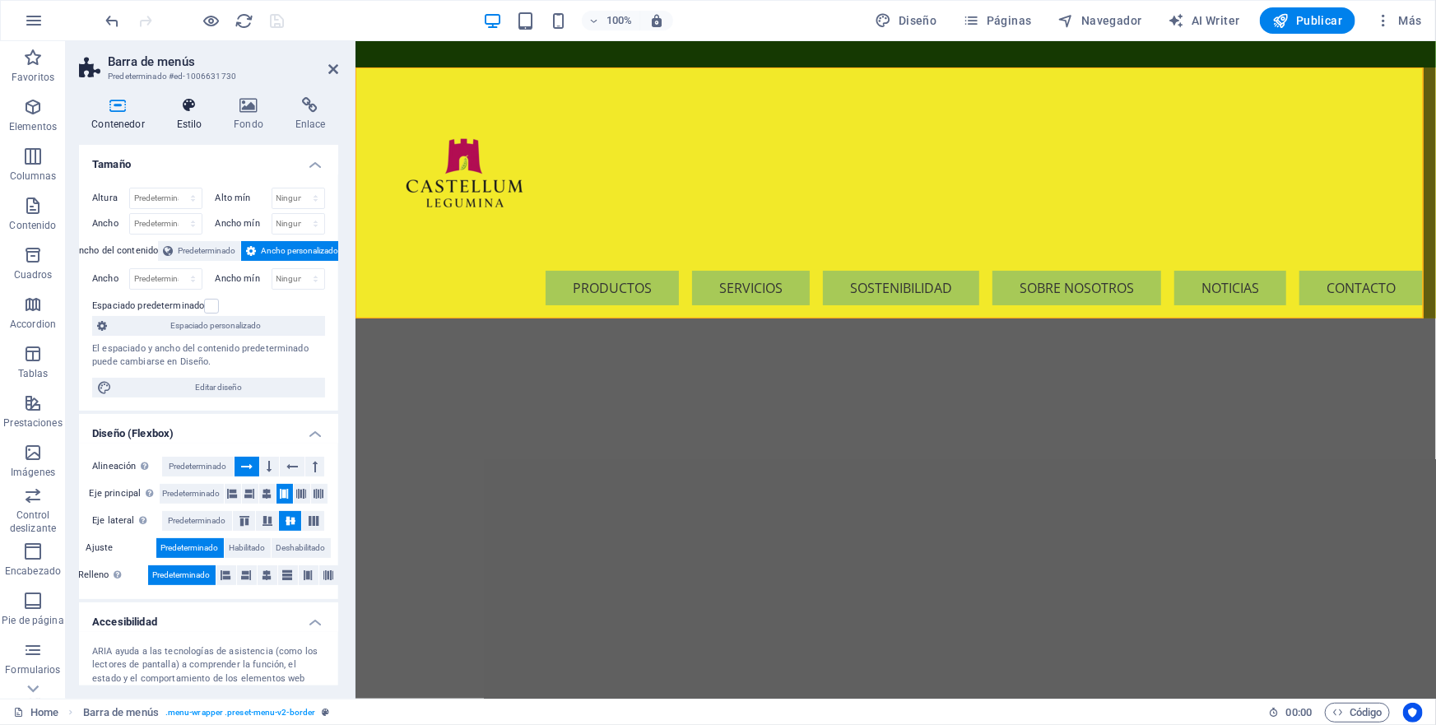
click at [188, 107] on icon at bounding box center [189, 105] width 51 height 16
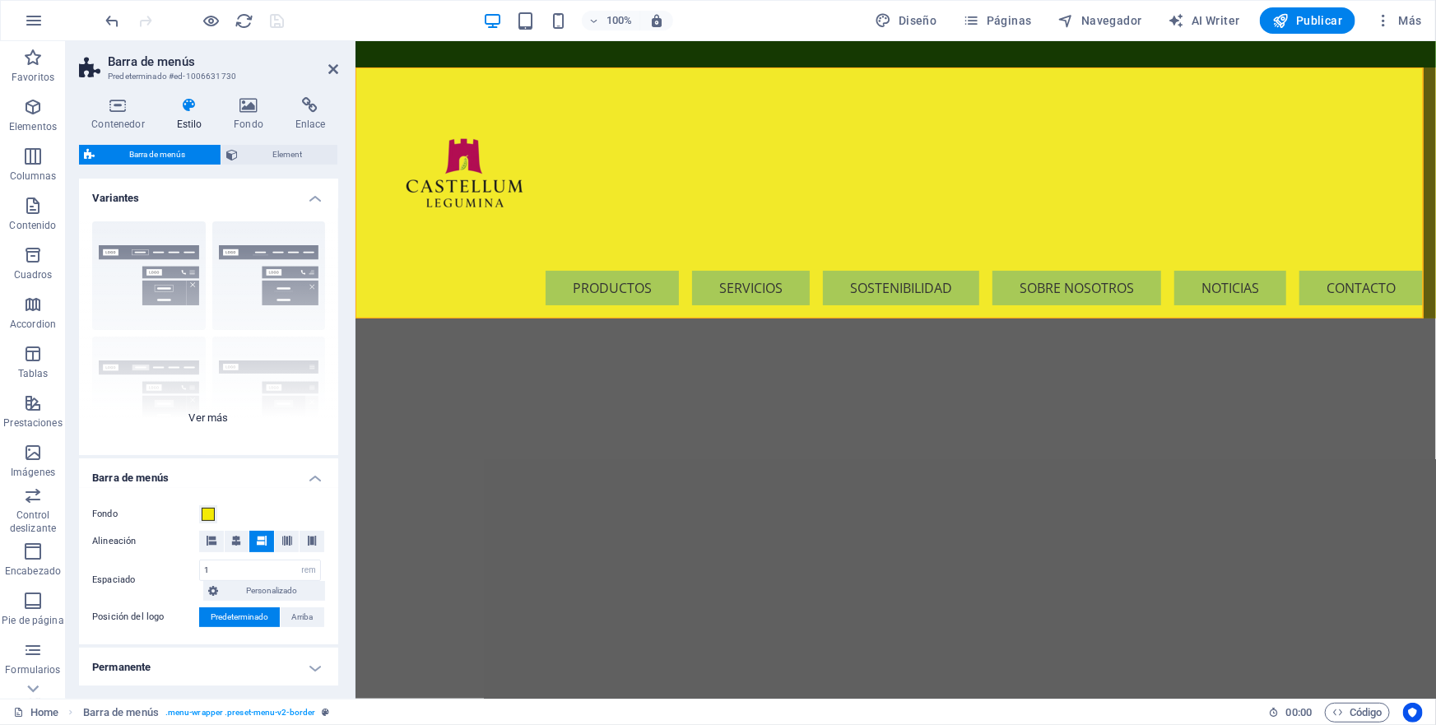
click at [212, 416] on div "Borde Centrado Predeterminado Fijo Loki Desencadenador Ancho XXL" at bounding box center [208, 331] width 259 height 247
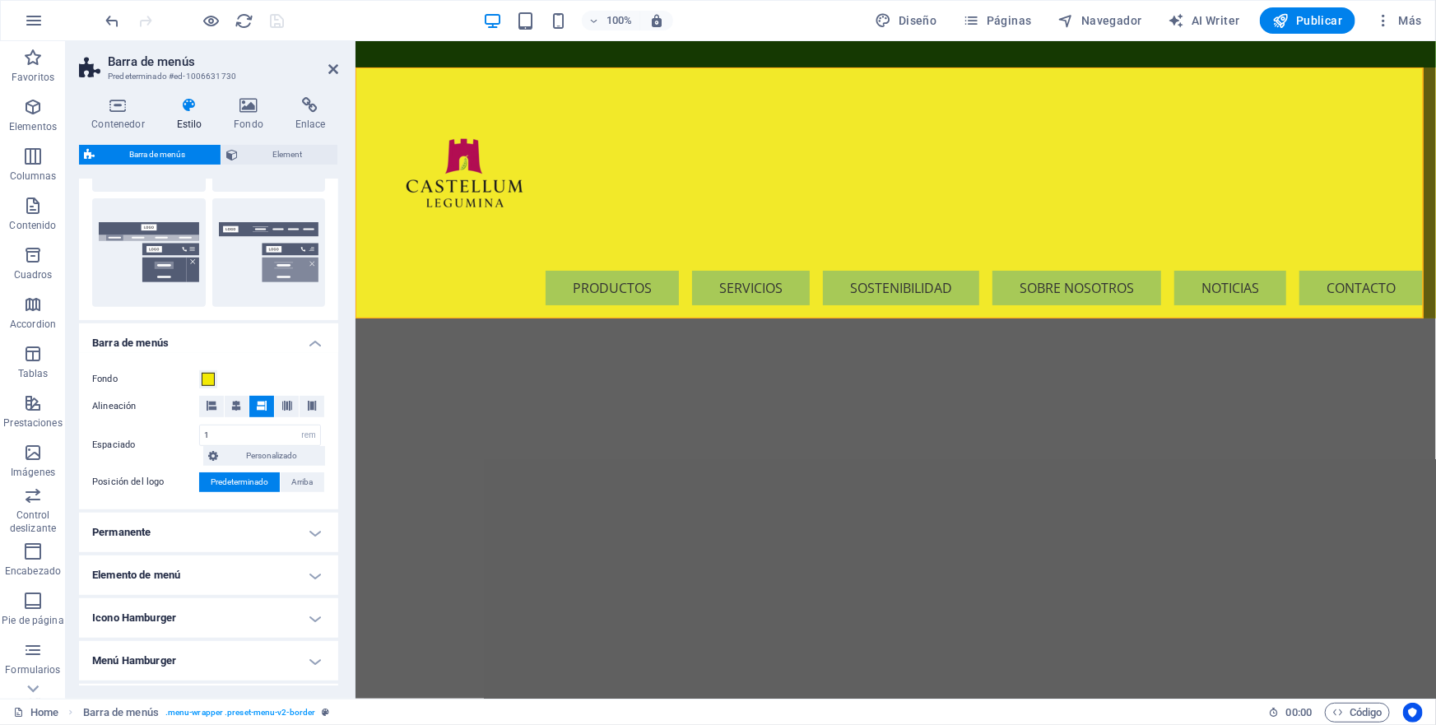
scroll to position [374, 0]
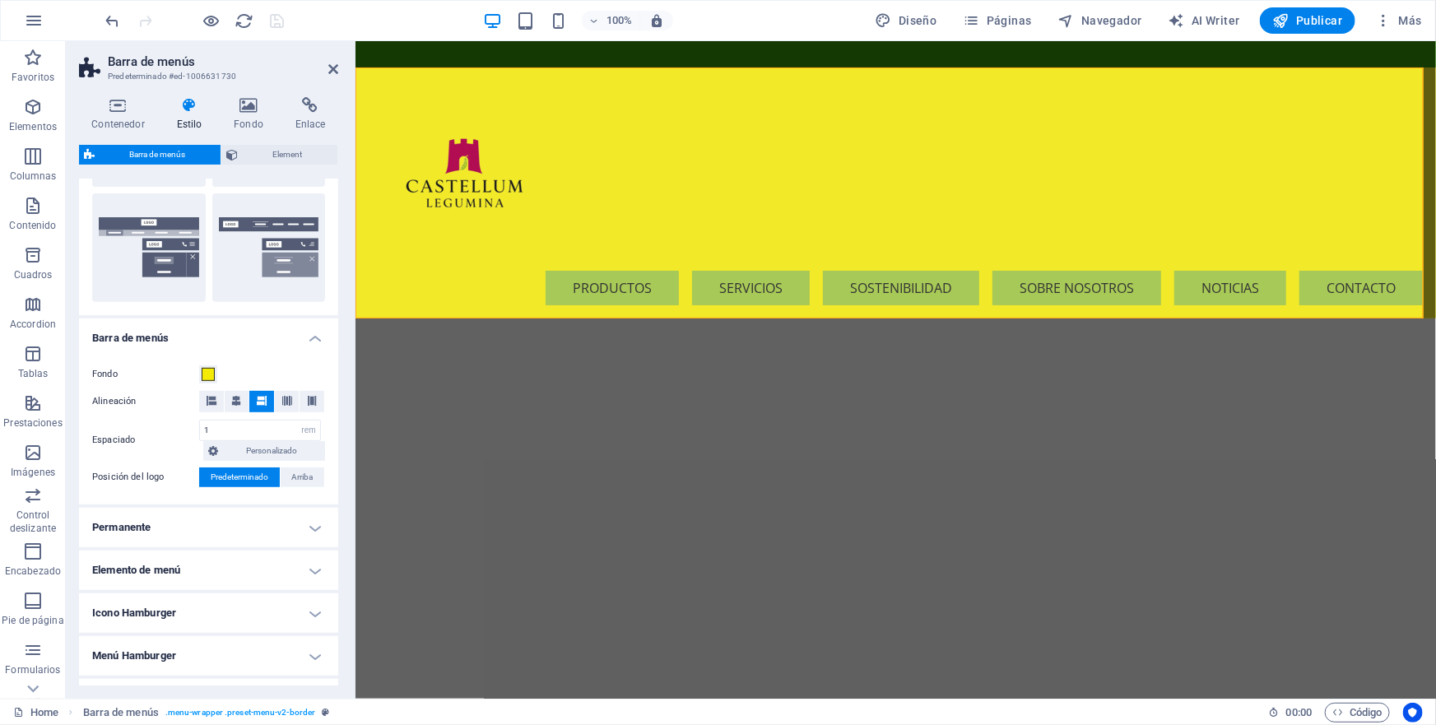
click at [310, 524] on h4 "Permanente" at bounding box center [208, 528] width 259 height 40
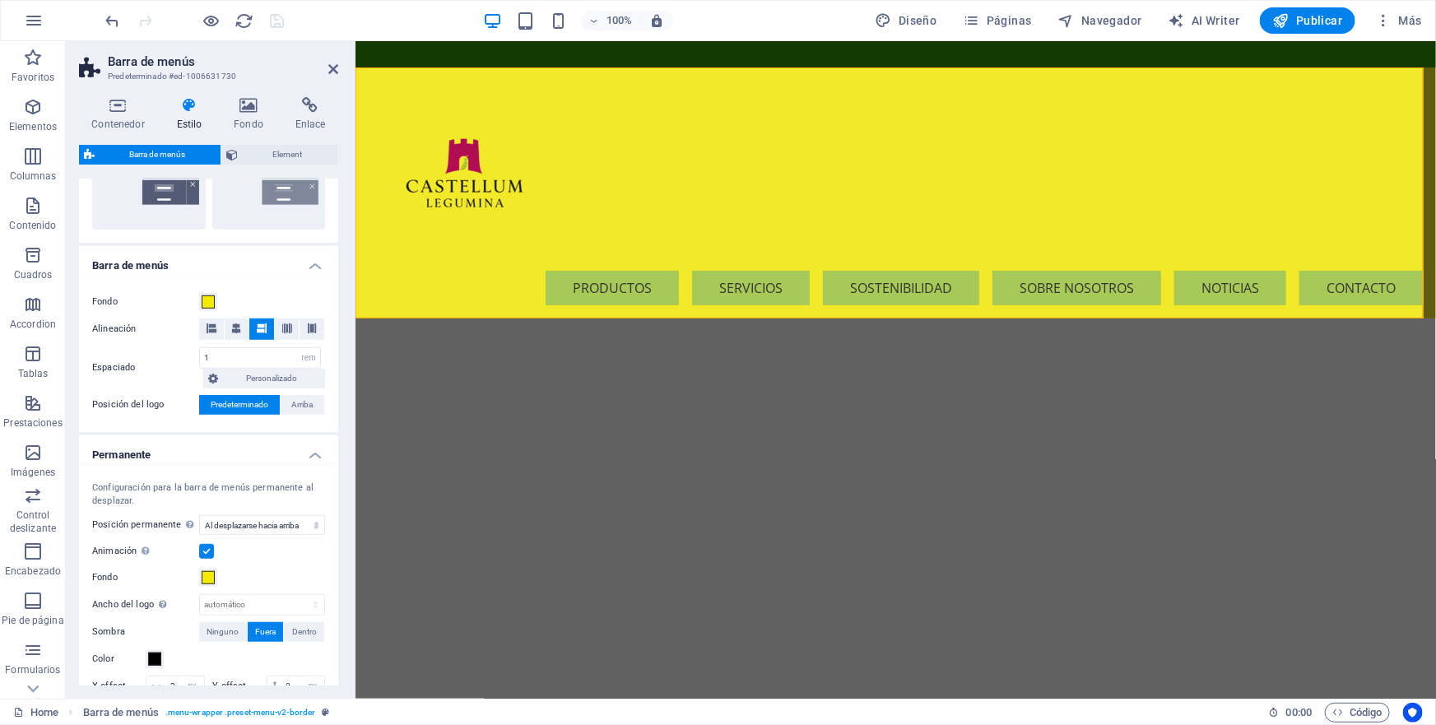
scroll to position [449, 0]
click at [312, 601] on select "automático px rem % vh vw" at bounding box center [262, 603] width 124 height 20
click at [298, 593] on select "automático px rem % vh vw" at bounding box center [262, 603] width 124 height 20
click at [309, 601] on select "automático px rem % vh vw" at bounding box center [312, 603] width 23 height 20
click at [301, 593] on select "automático px rem % vh vw" at bounding box center [312, 603] width 23 height 20
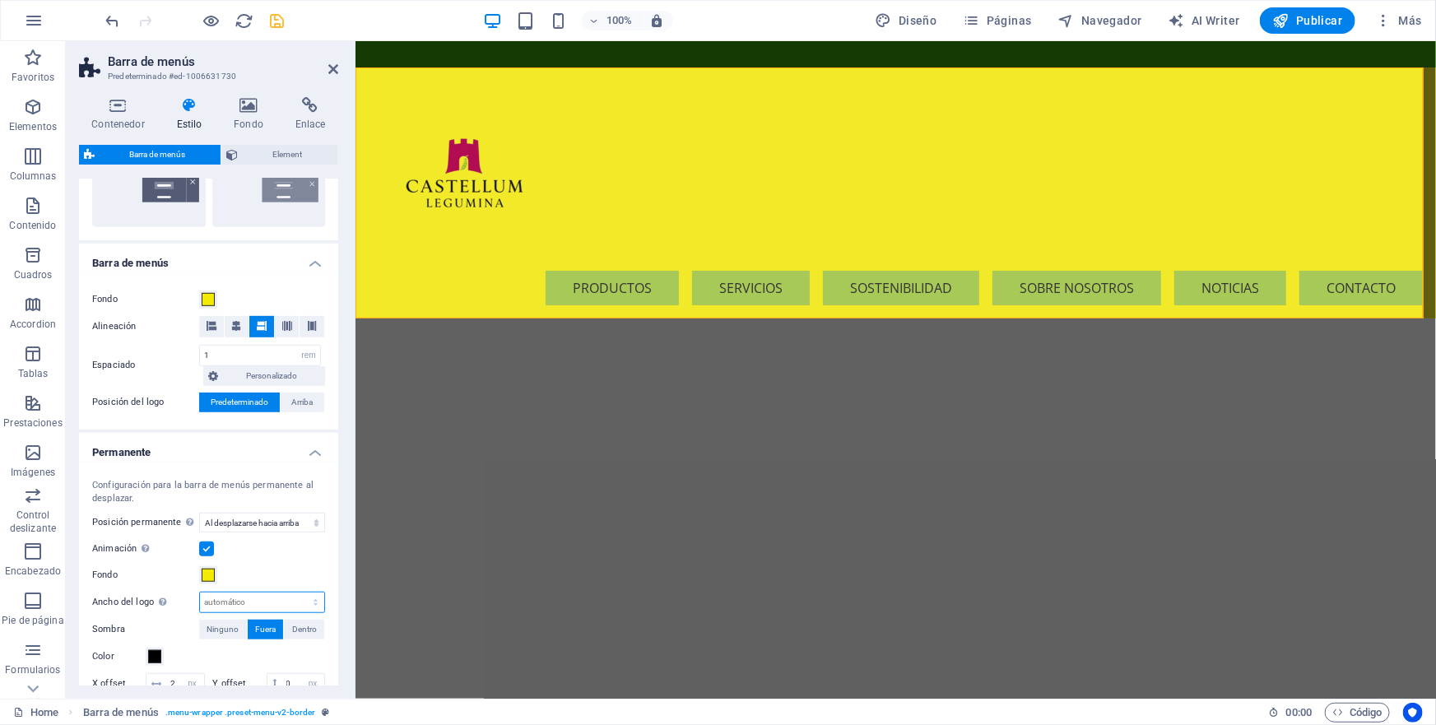
click at [308, 602] on select "automático px rem % vh vw" at bounding box center [262, 603] width 124 height 20
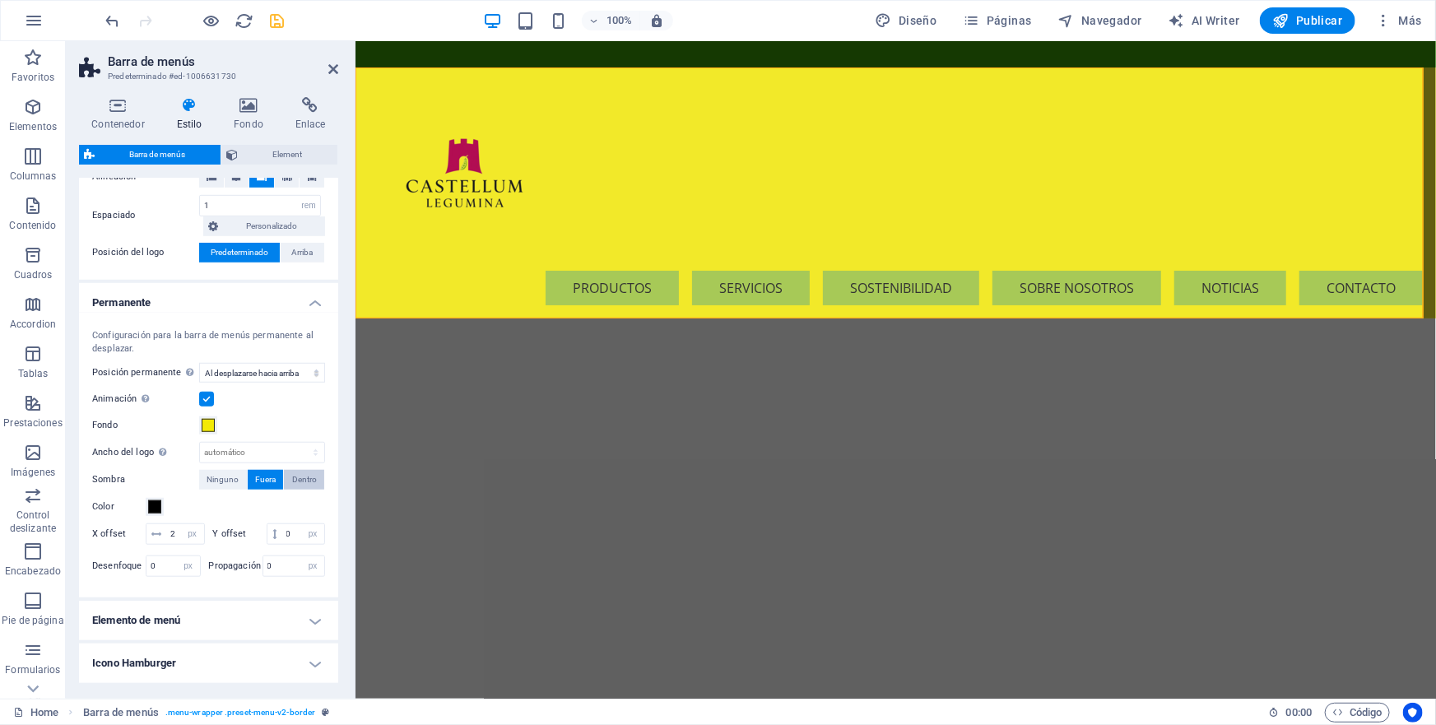
click at [296, 476] on span "Dentro" at bounding box center [304, 480] width 25 height 20
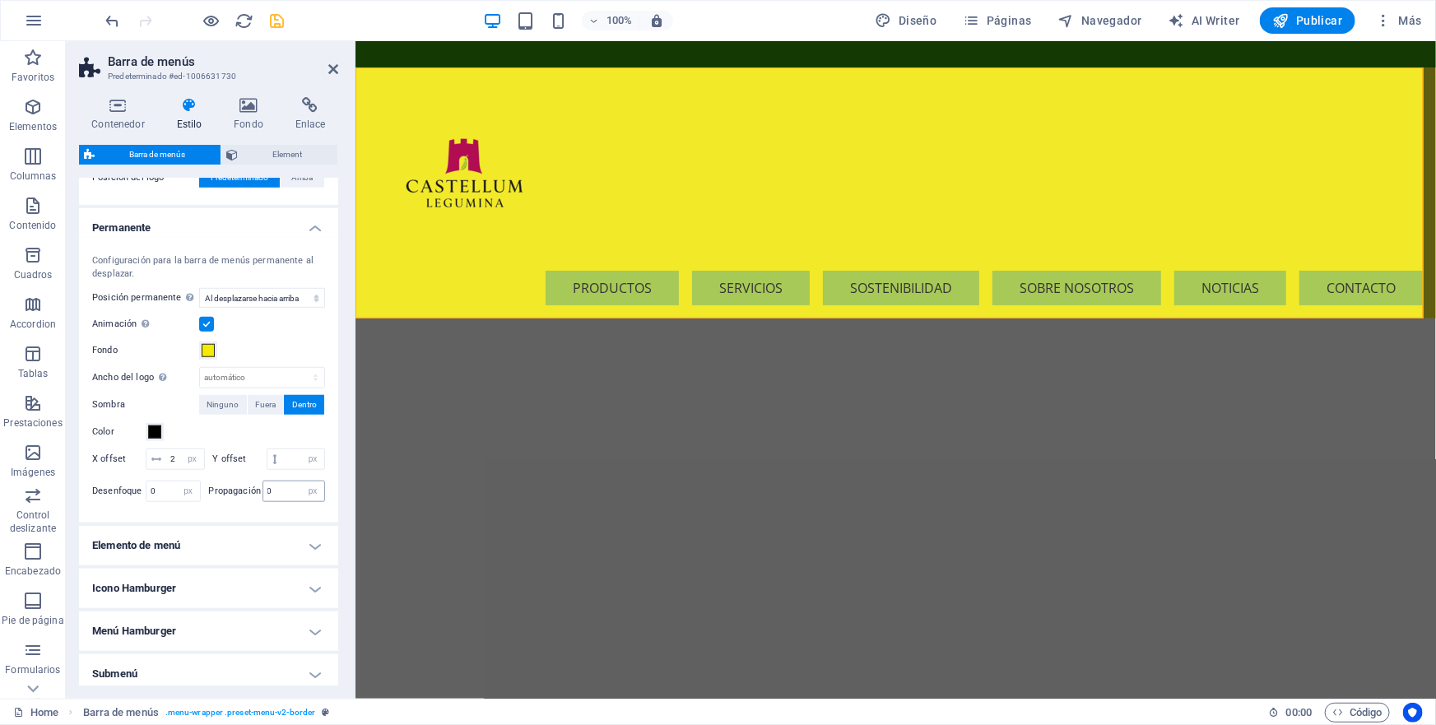
scroll to position [746, 0]
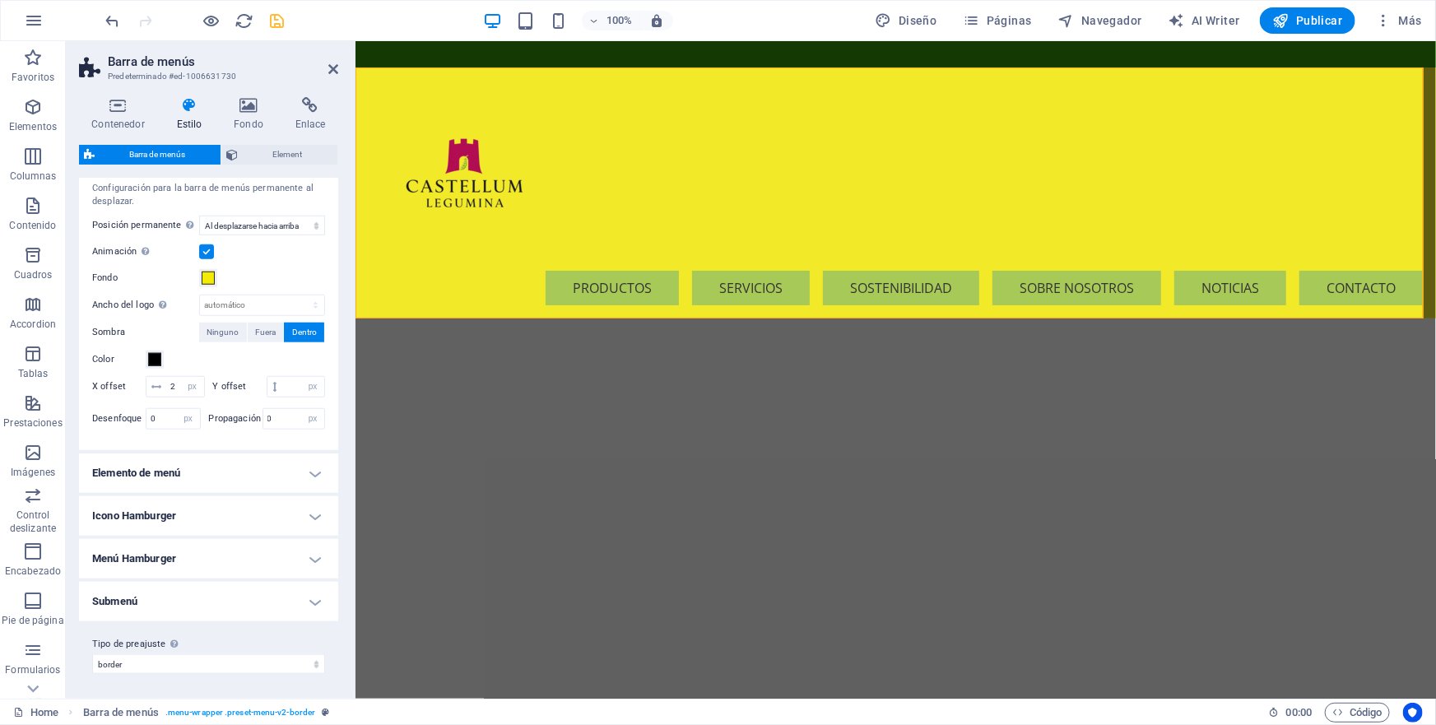
click at [310, 469] on h4 "Elemento de menú" at bounding box center [208, 473] width 259 height 40
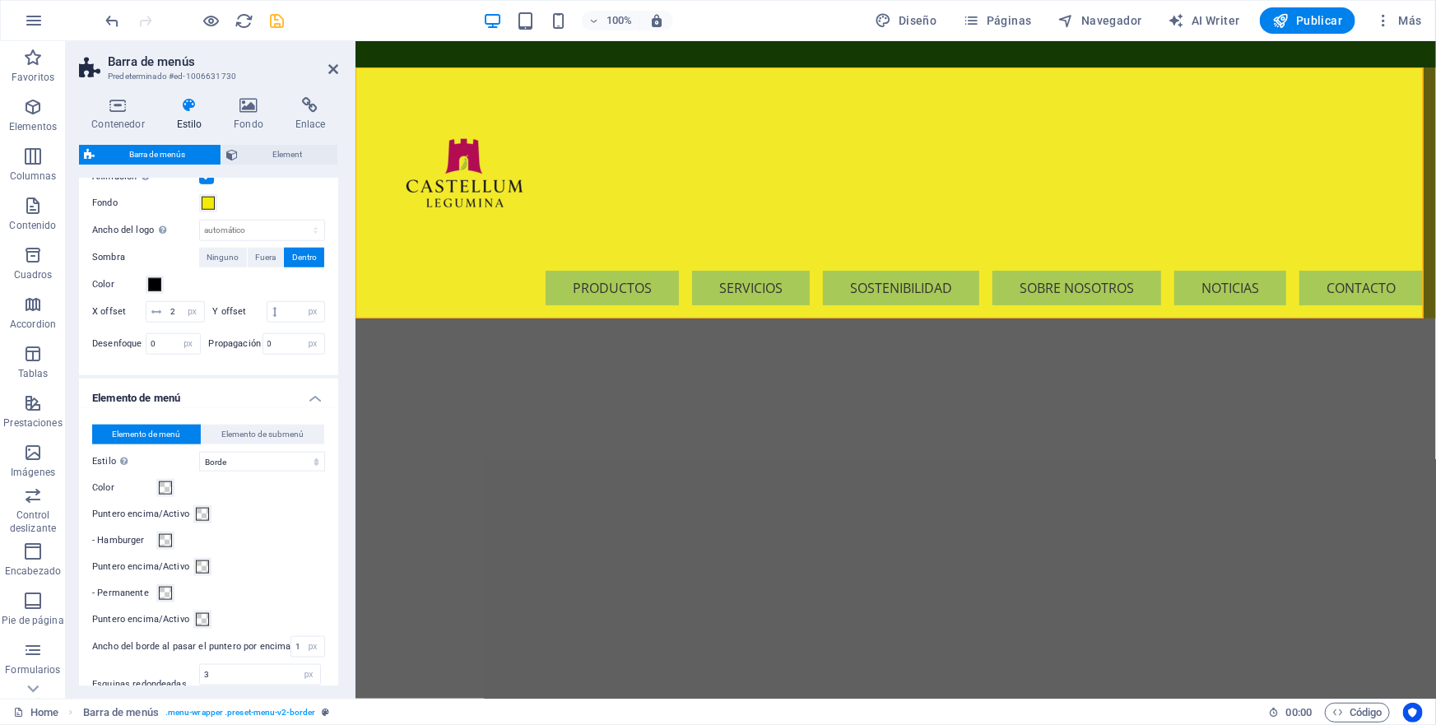
scroll to position [895, 0]
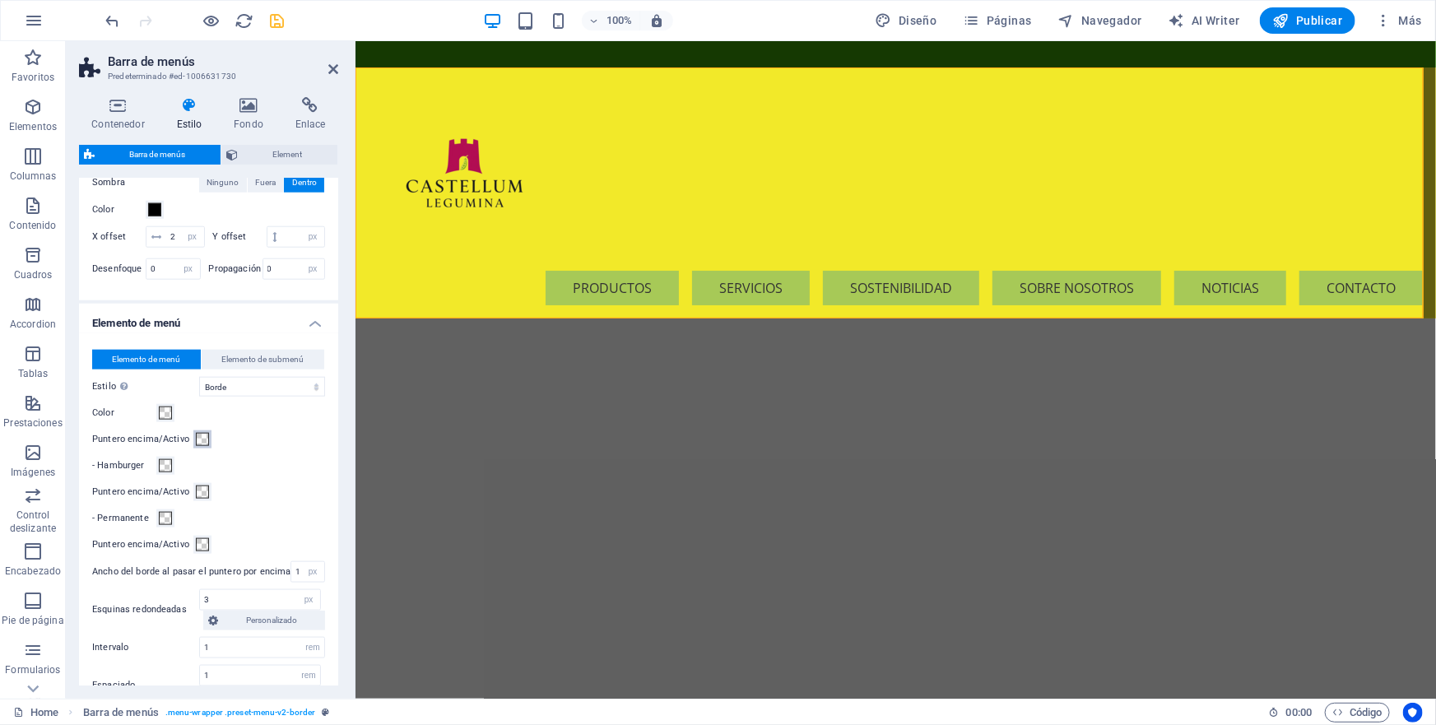
click at [202, 437] on span at bounding box center [202, 439] width 13 height 13
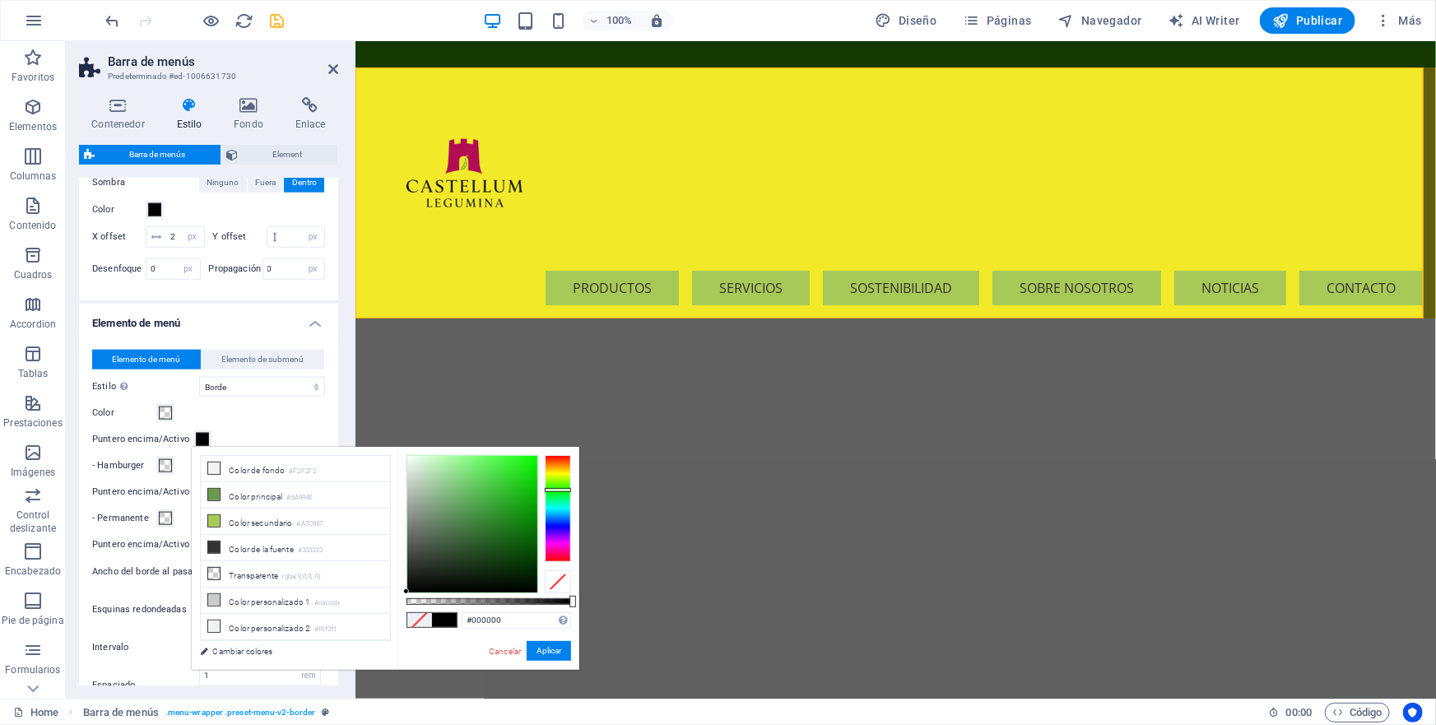
click at [556, 490] on div at bounding box center [558, 508] width 26 height 107
click at [519, 511] on div at bounding box center [472, 524] width 130 height 137
click at [528, 494] on div at bounding box center [472, 524] width 130 height 137
click at [533, 477] on div at bounding box center [472, 524] width 130 height 137
click at [491, 477] on div at bounding box center [472, 524] width 130 height 137
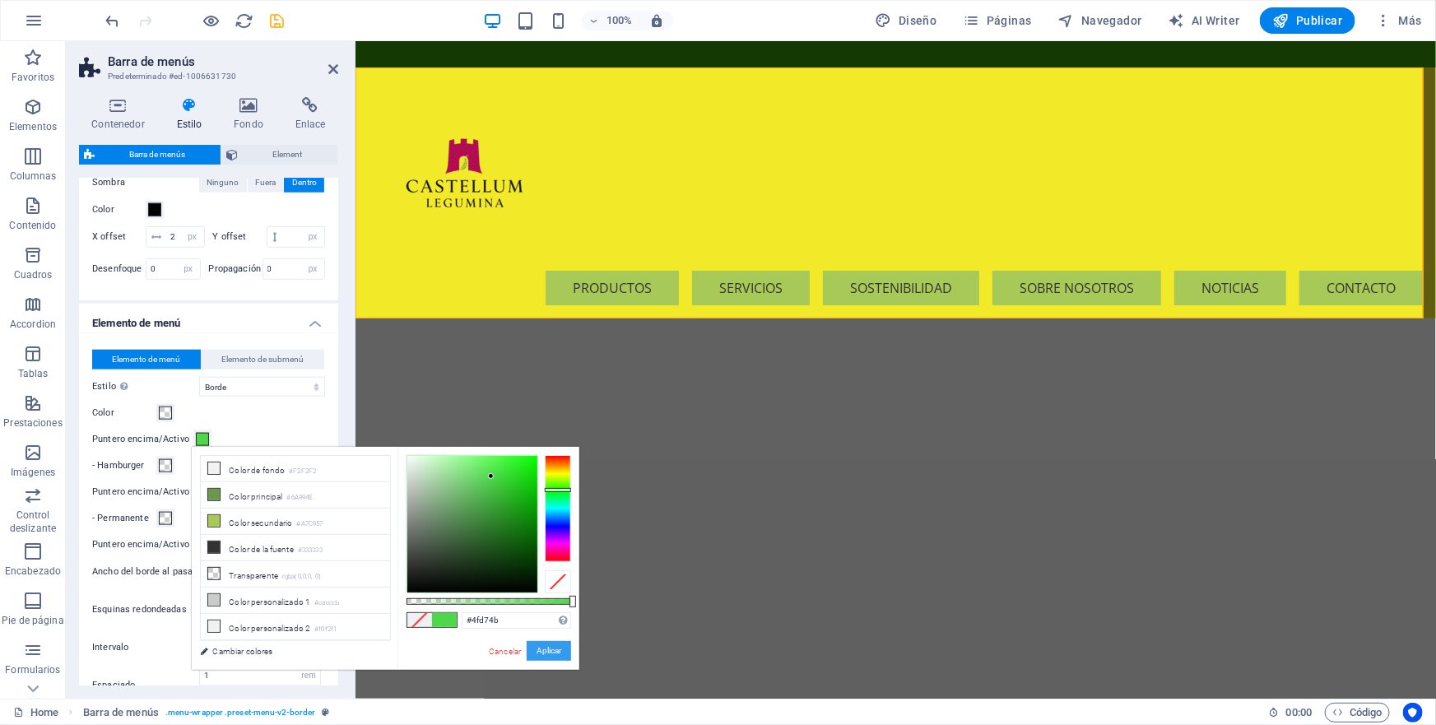
click at [551, 650] on button "Aplicar" at bounding box center [549, 651] width 44 height 20
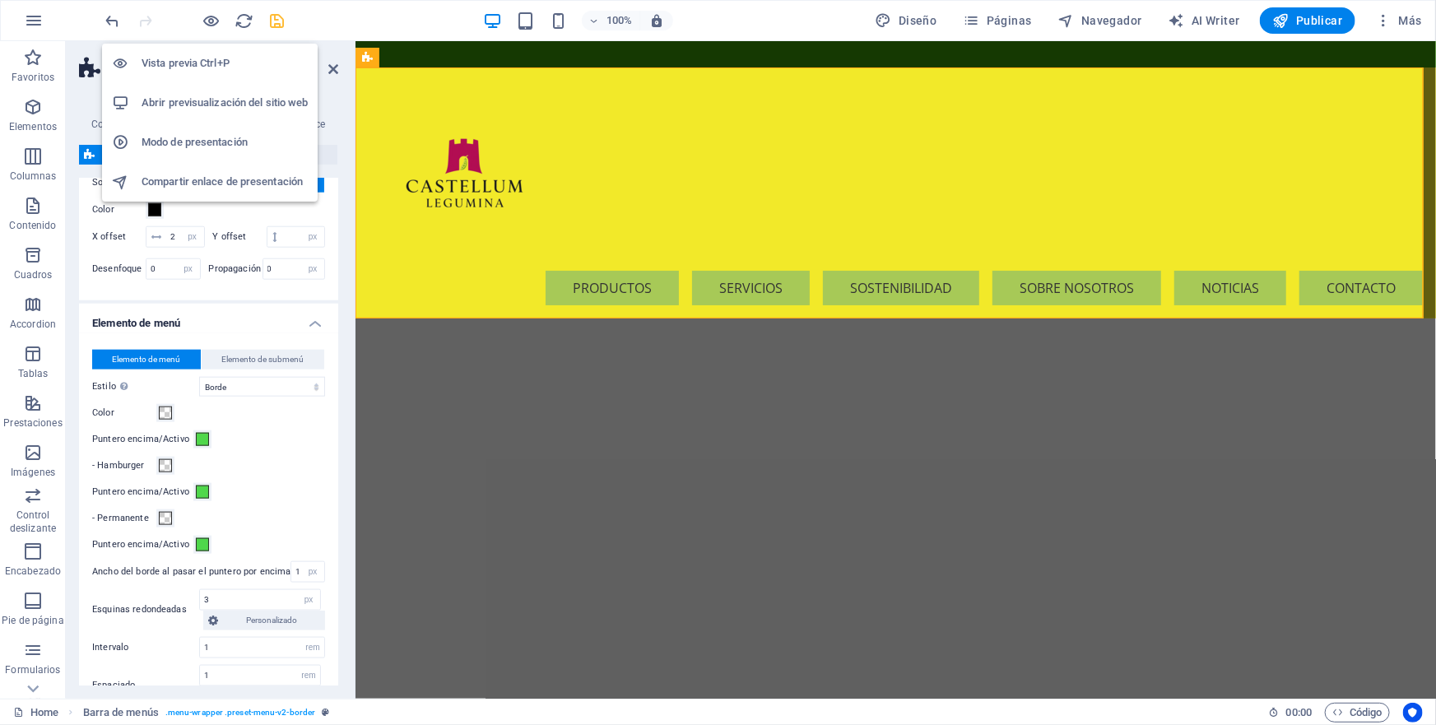
click at [207, 22] on icon "button" at bounding box center [211, 21] width 19 height 19
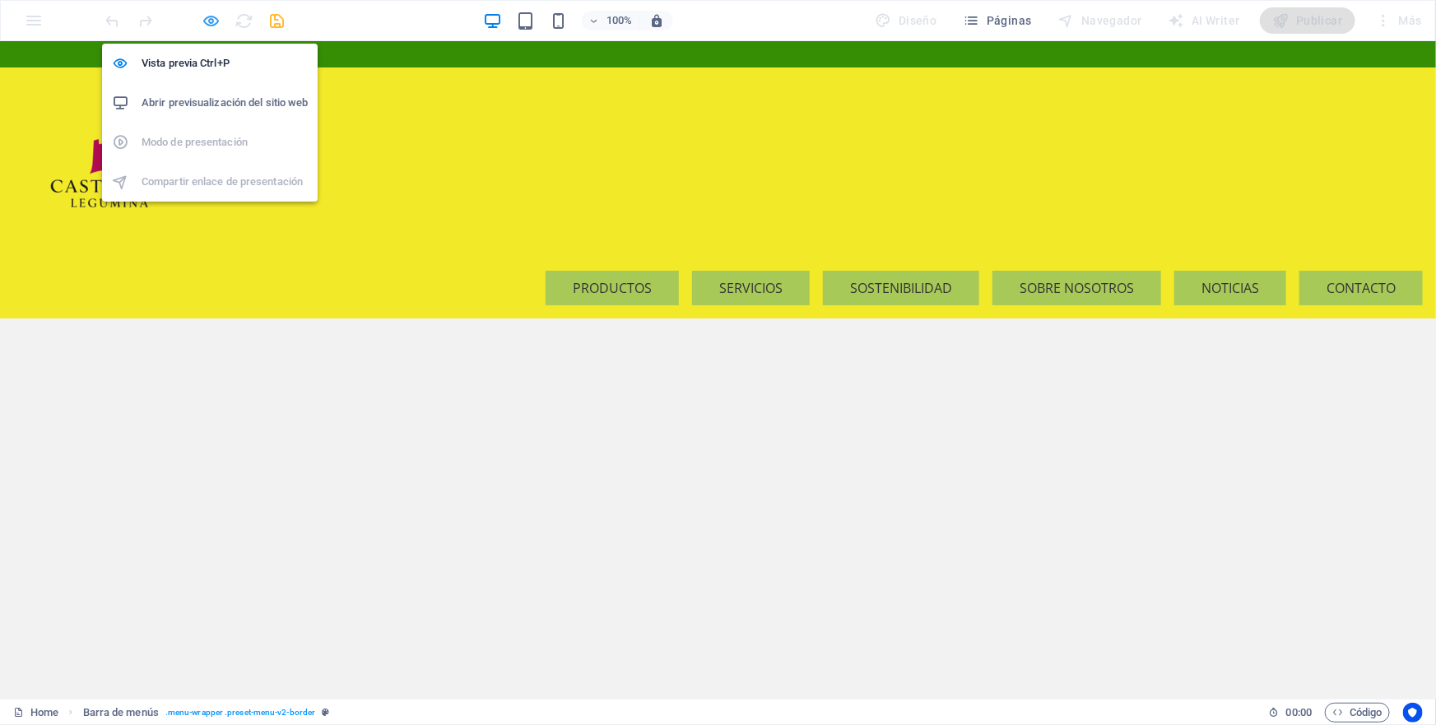
click at [211, 22] on icon "button" at bounding box center [211, 21] width 19 height 19
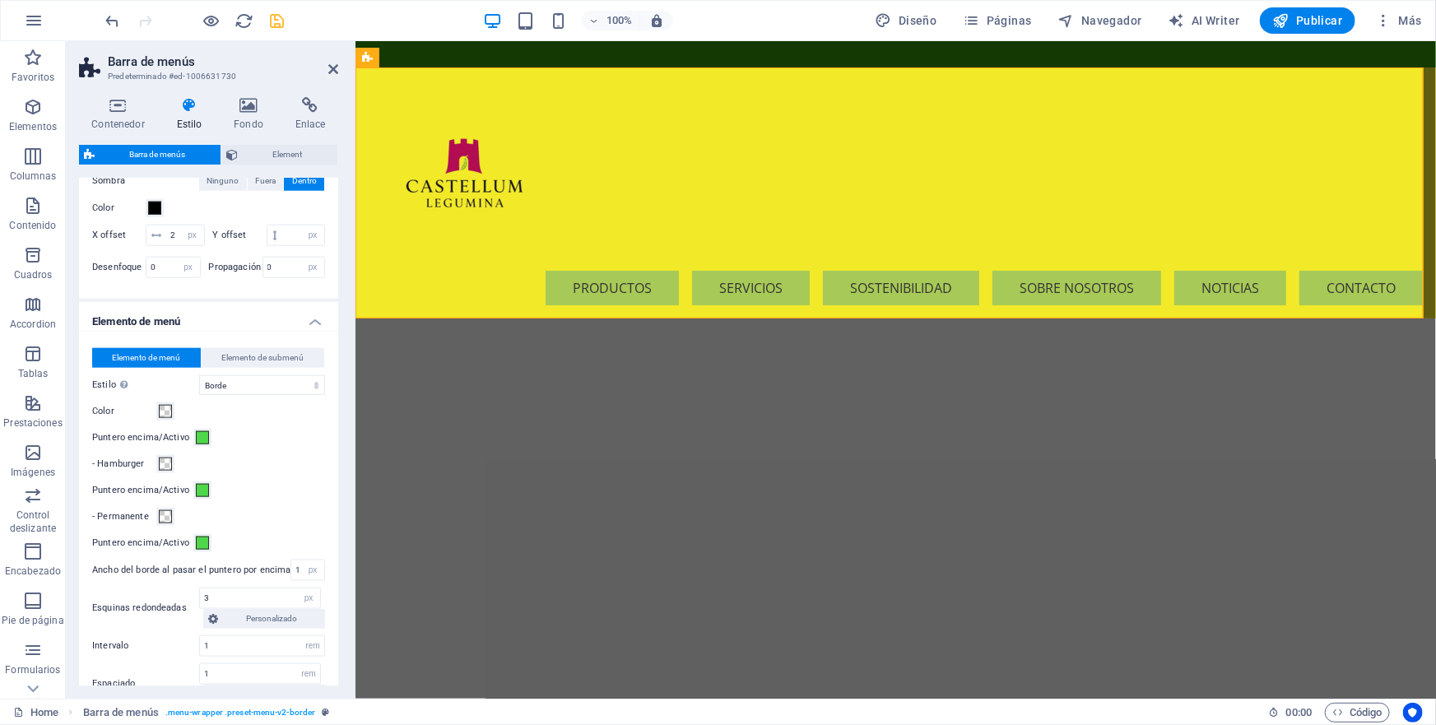
scroll to position [972, 0]
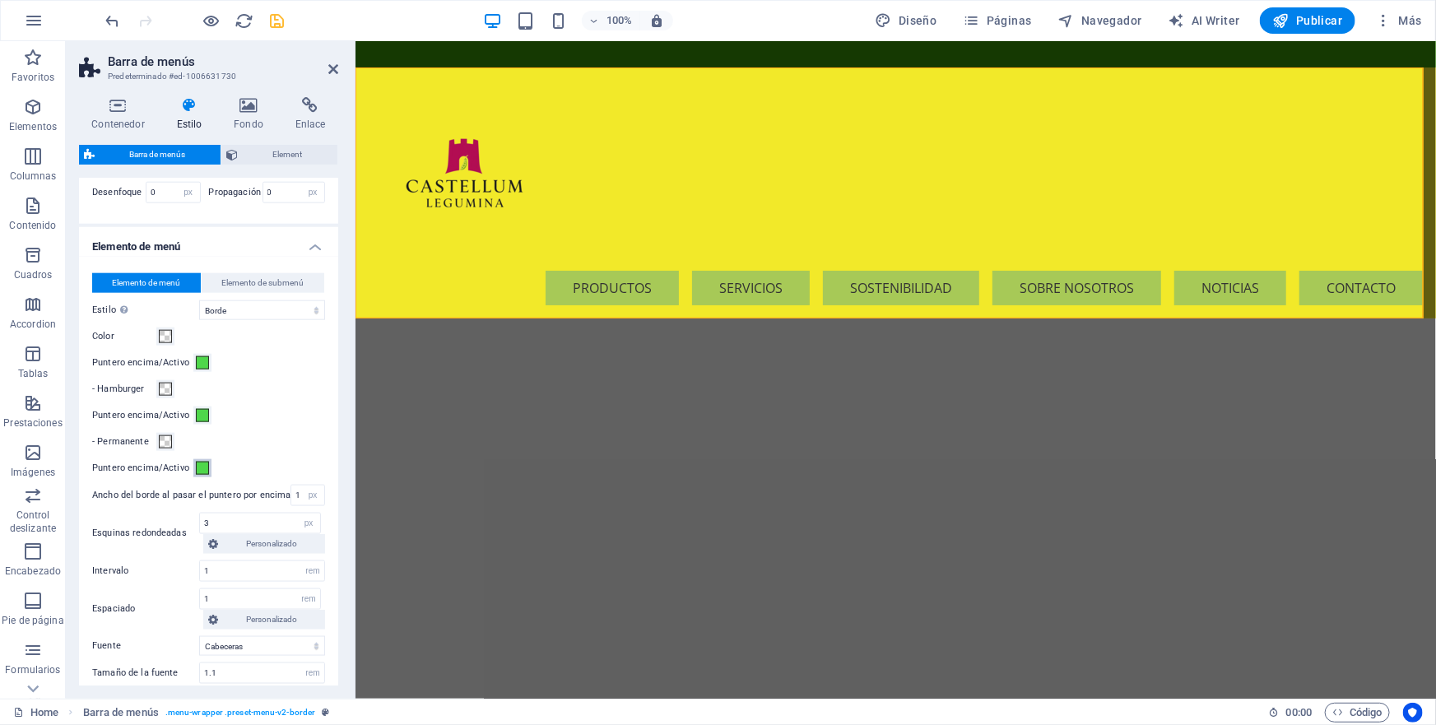
click at [203, 467] on span at bounding box center [202, 468] width 13 height 13
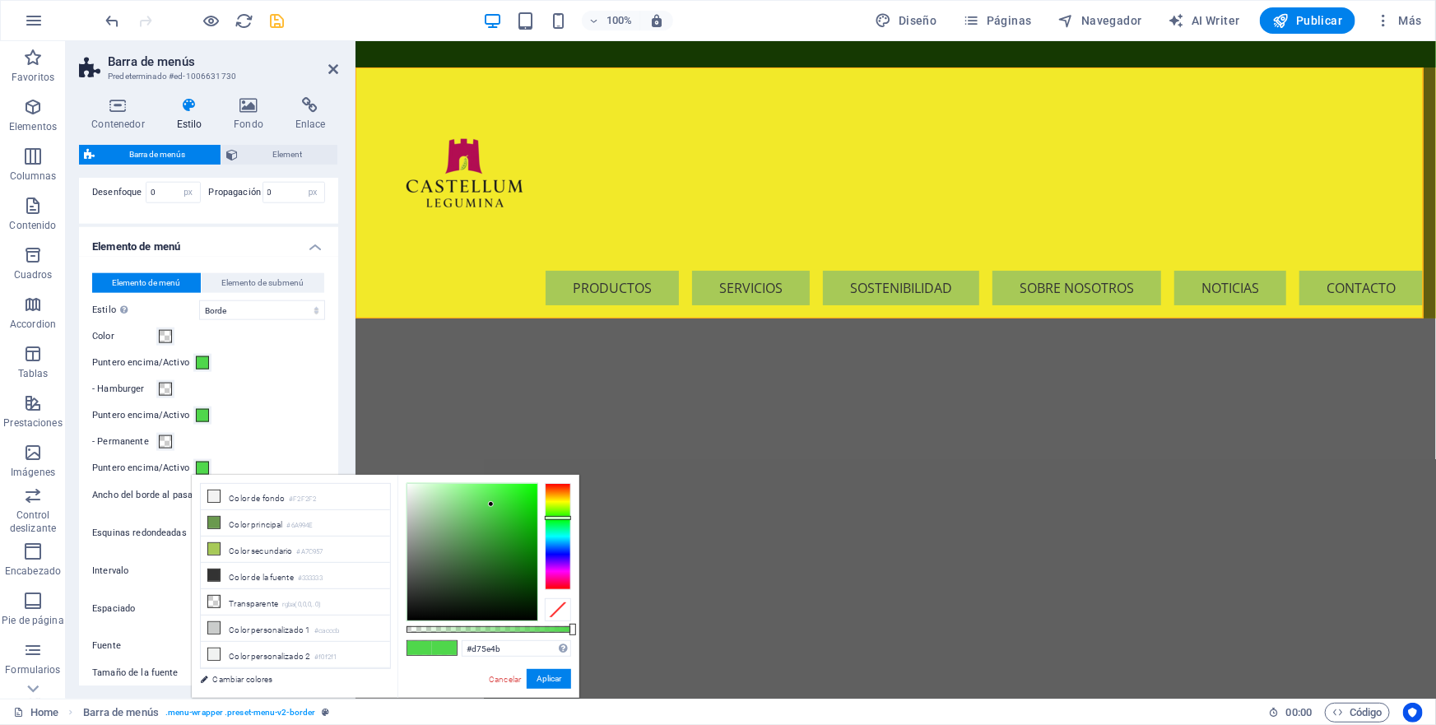
click at [561, 486] on div at bounding box center [558, 536] width 26 height 107
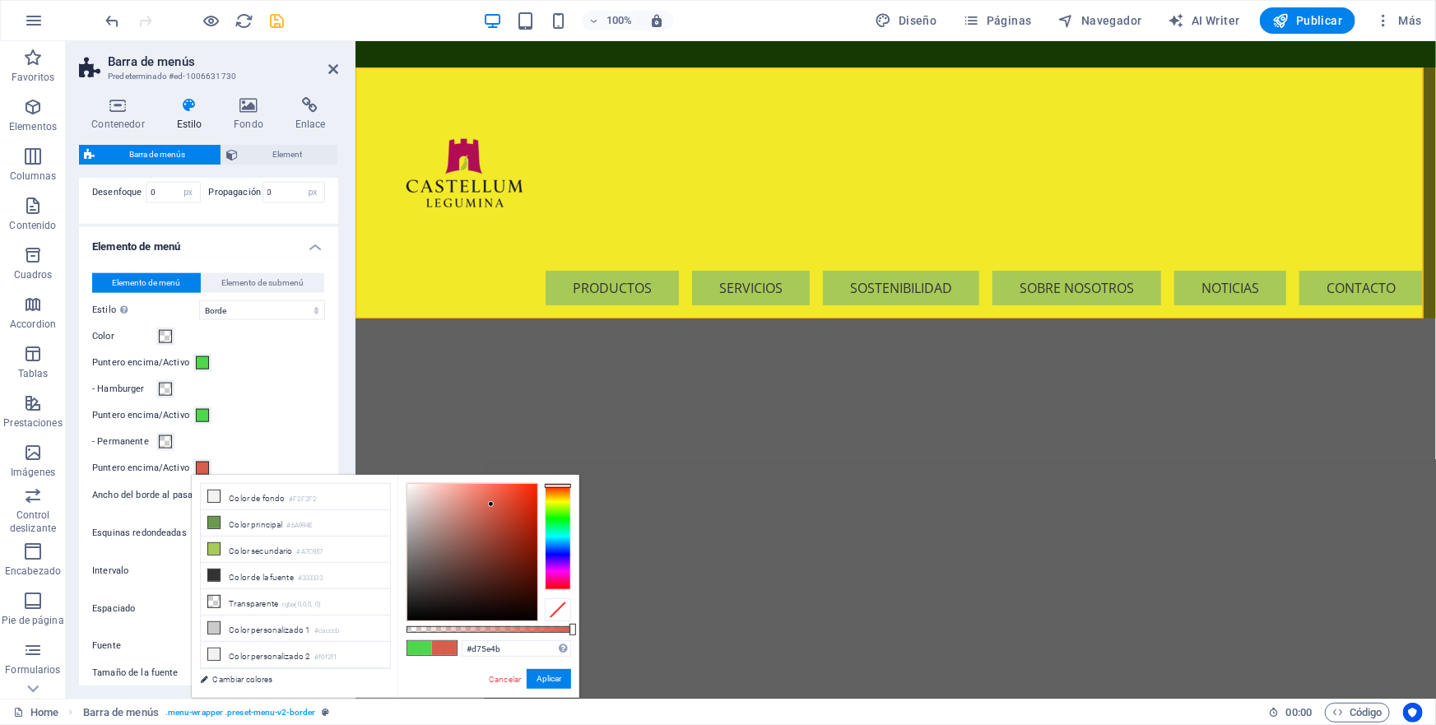
click at [529, 489] on div at bounding box center [472, 552] width 130 height 137
click at [558, 680] on button "Aplicar" at bounding box center [549, 679] width 44 height 20
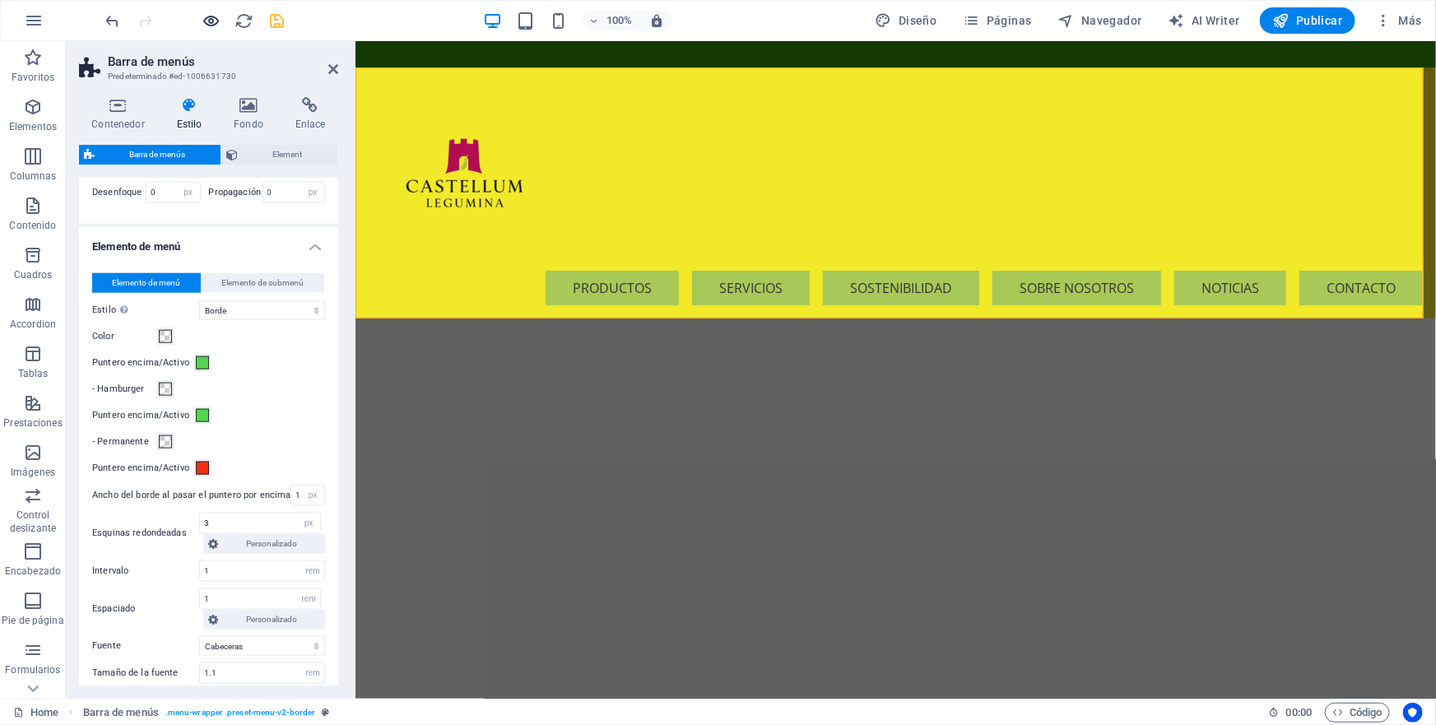
click at [212, 18] on icon "button" at bounding box center [211, 21] width 19 height 19
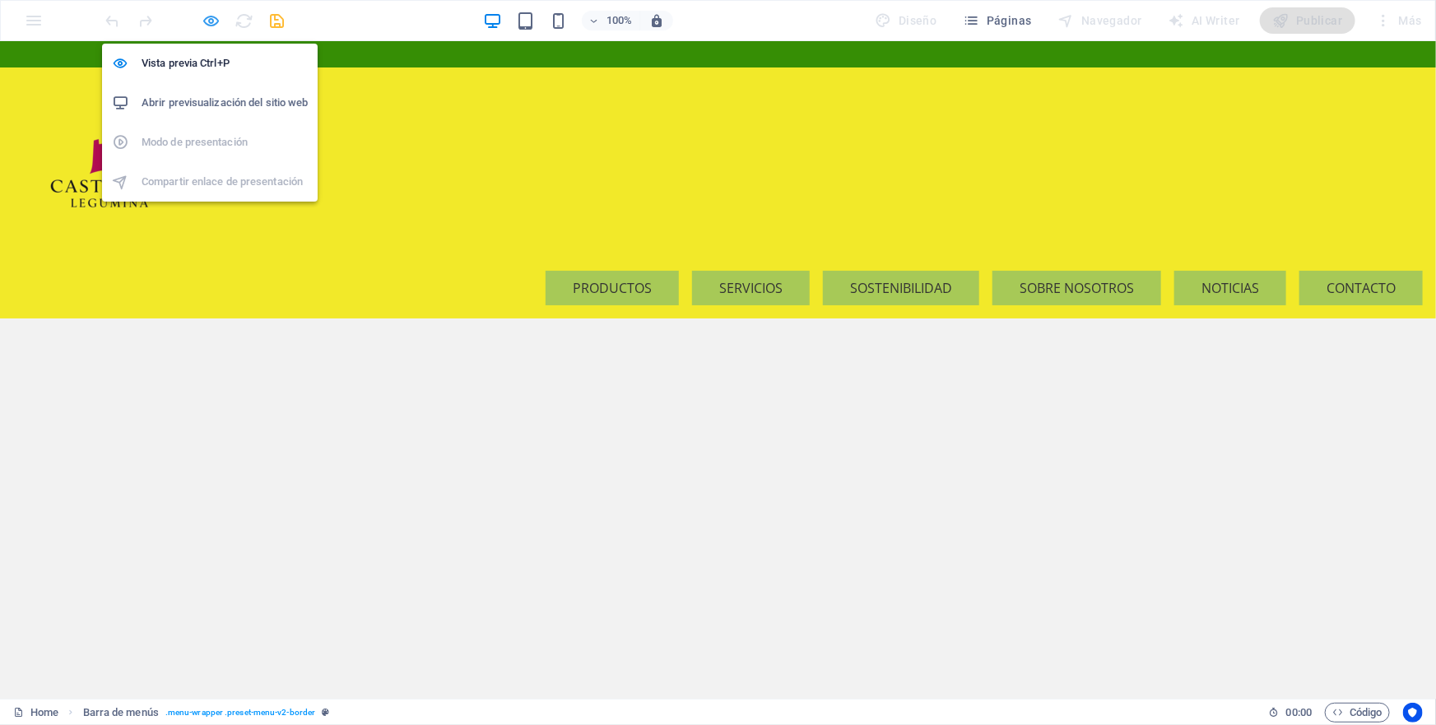
click at [211, 21] on icon "button" at bounding box center [211, 21] width 19 height 19
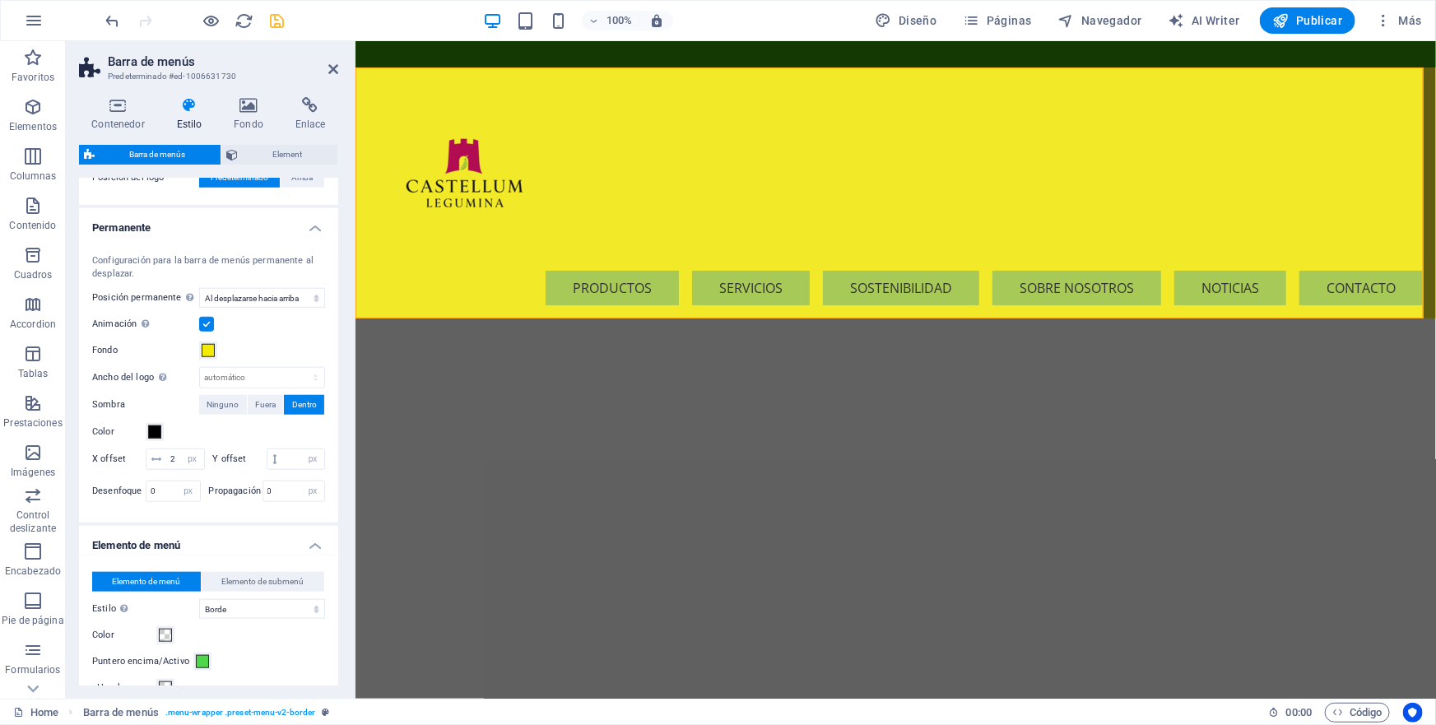
scroll to position [1047, 0]
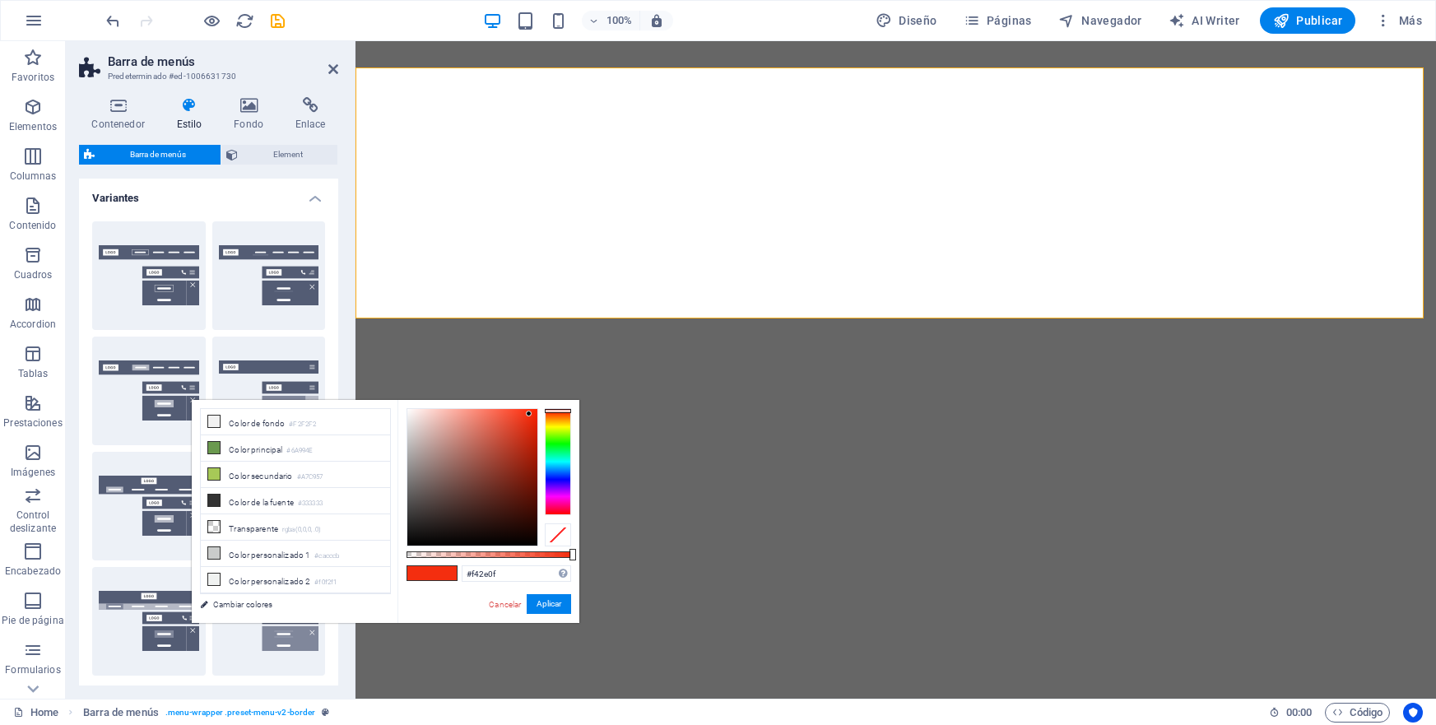
select select "rem"
select select "sticky_reverse"
select select "px"
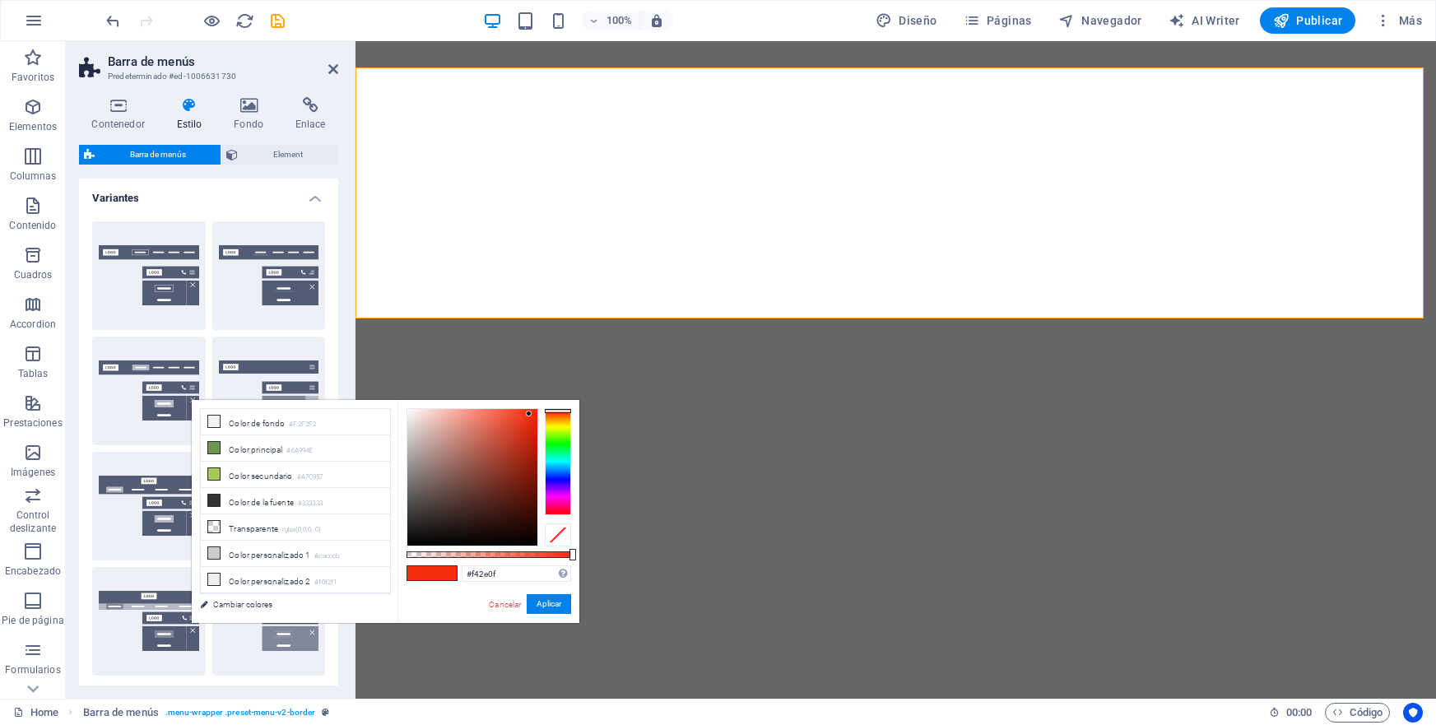
select select "px"
select select "hover_border"
select select "px"
select select "rem"
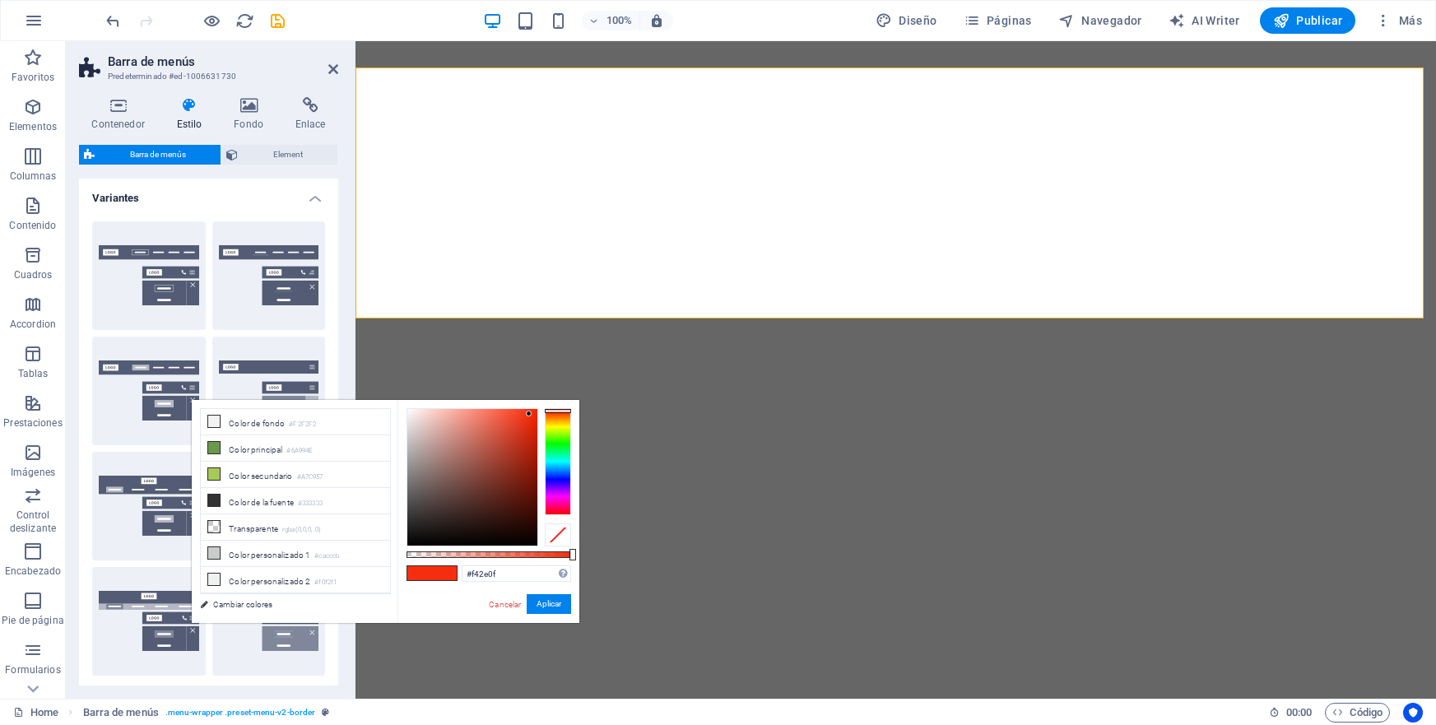
select select "rem"
select select "link-special-font"
select select "rem"
select select "200"
select select "px"
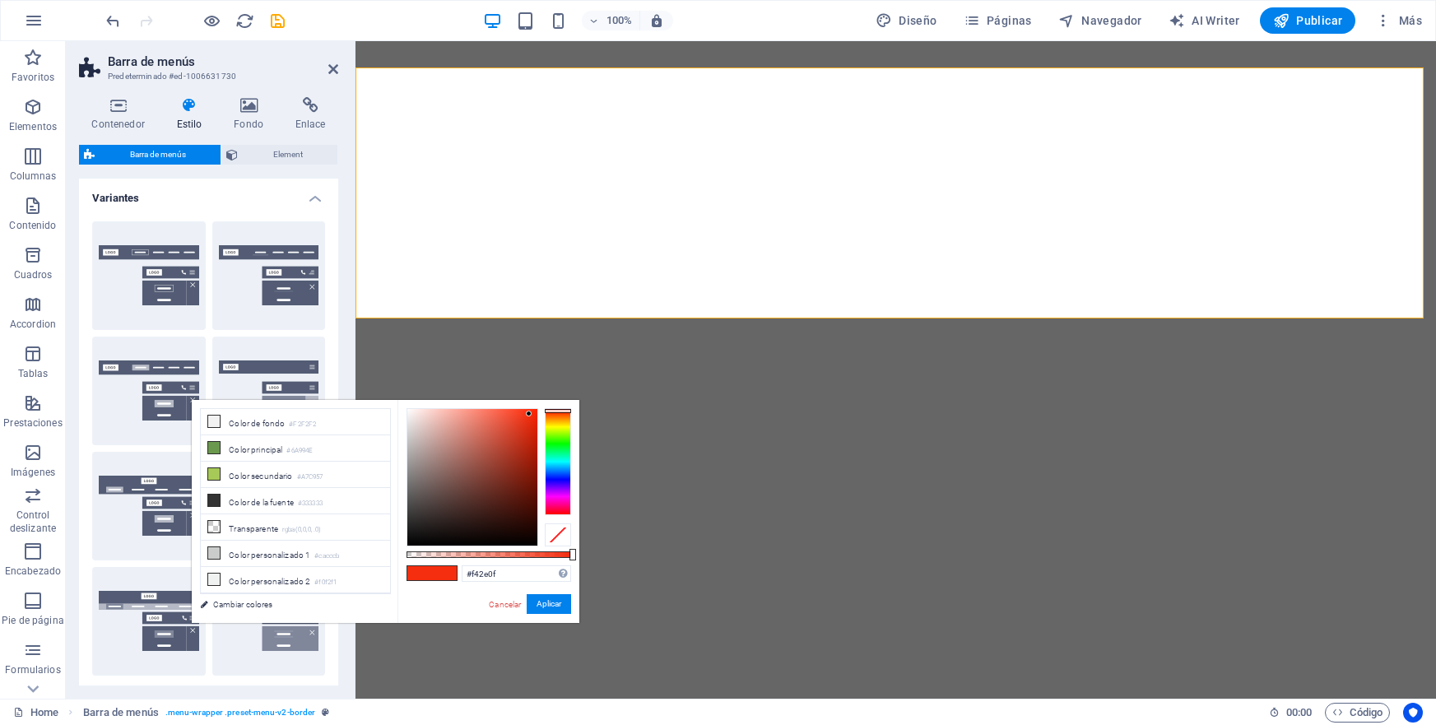
select select "preset-menu-v2-border"
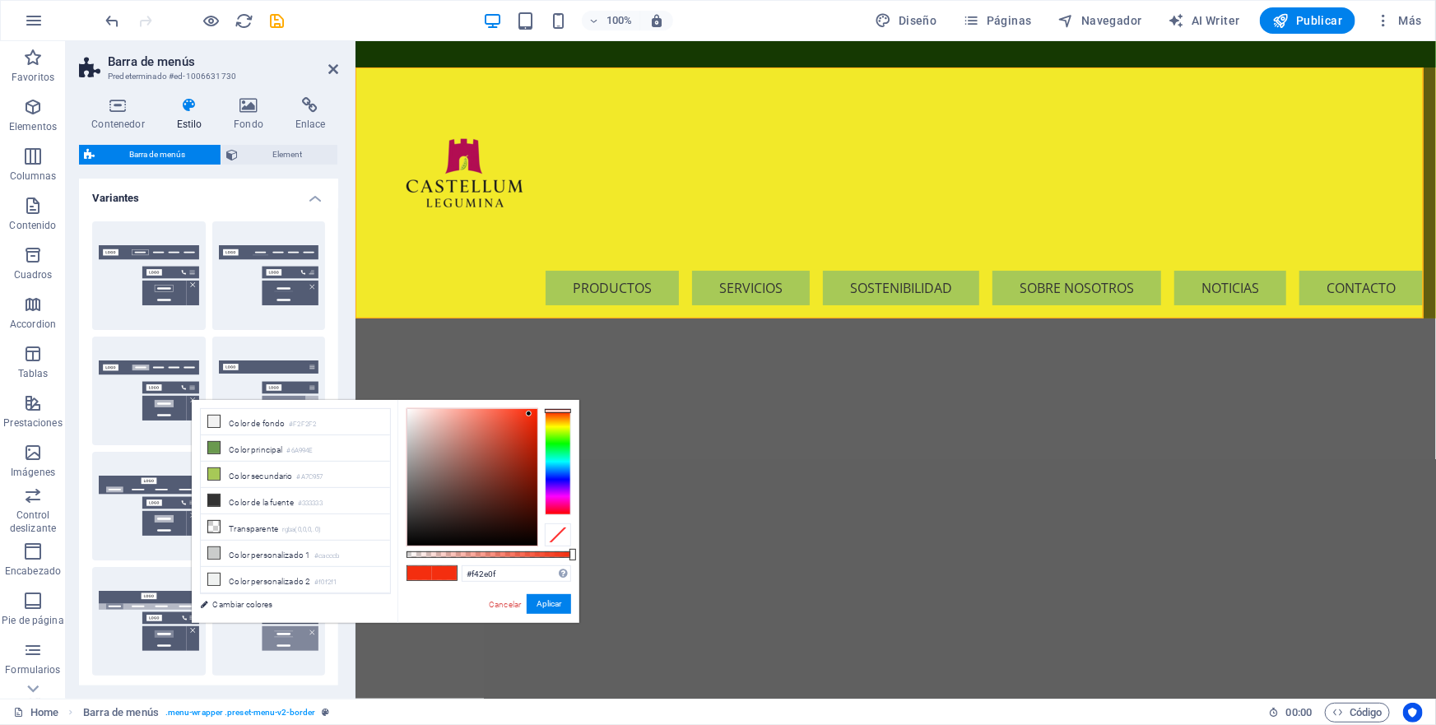
scroll to position [1047, 0]
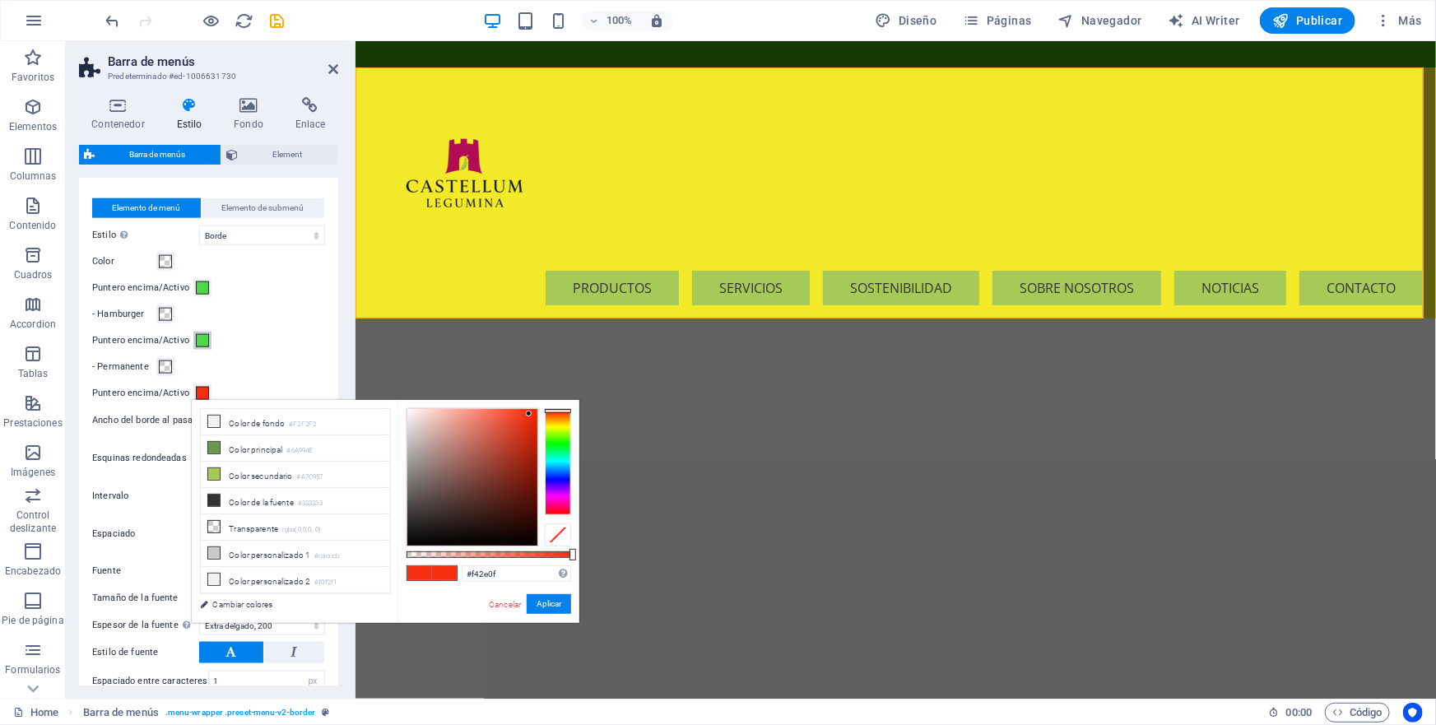
click at [201, 336] on span at bounding box center [202, 340] width 13 height 13
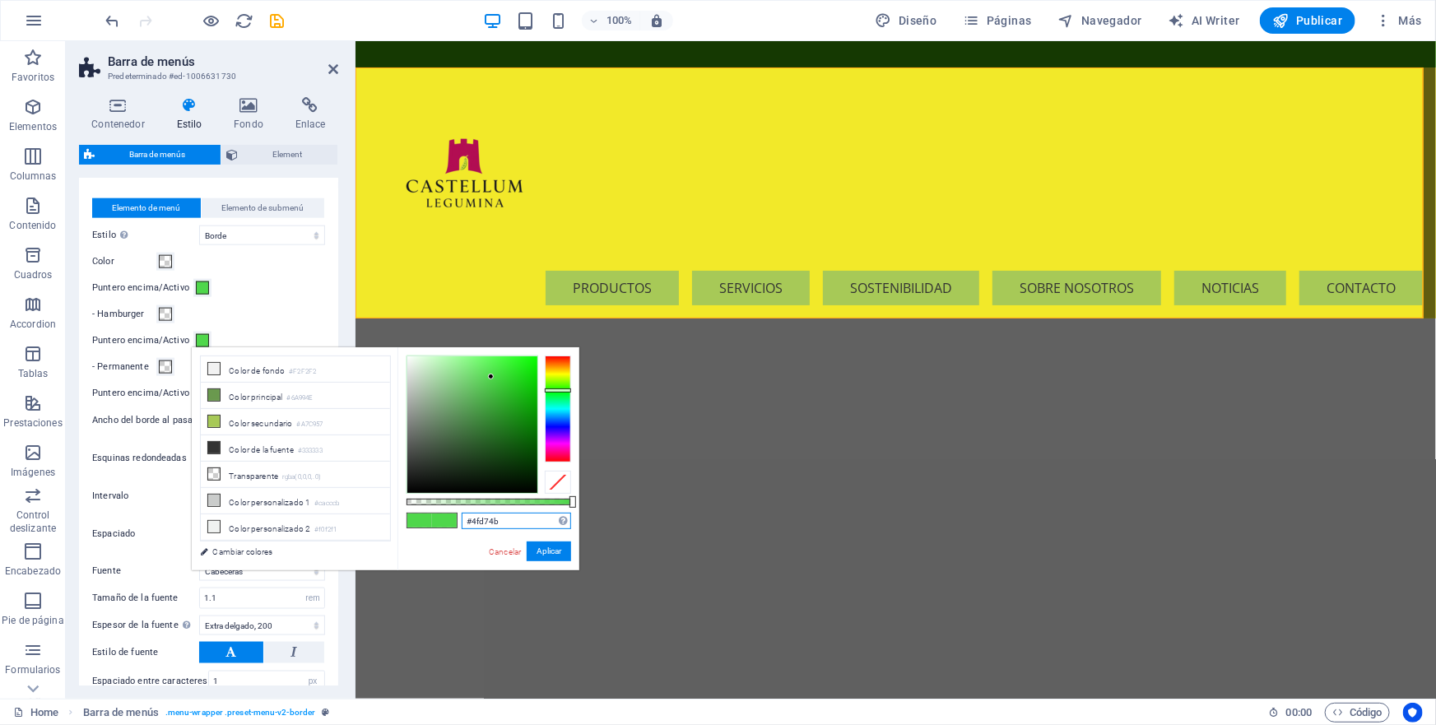
drag, startPoint x: 502, startPoint y: 523, endPoint x: 461, endPoint y: 516, distance: 41.7
click at [461, 516] on div "#4fd74b Formatos soportados #0852ed rgb(8, 82, 237) rgba(8, 82, 237, 90%) hsv(2…" at bounding box center [488, 578] width 182 height 462
click at [252, 316] on div "- Hamburger" at bounding box center [208, 315] width 233 height 20
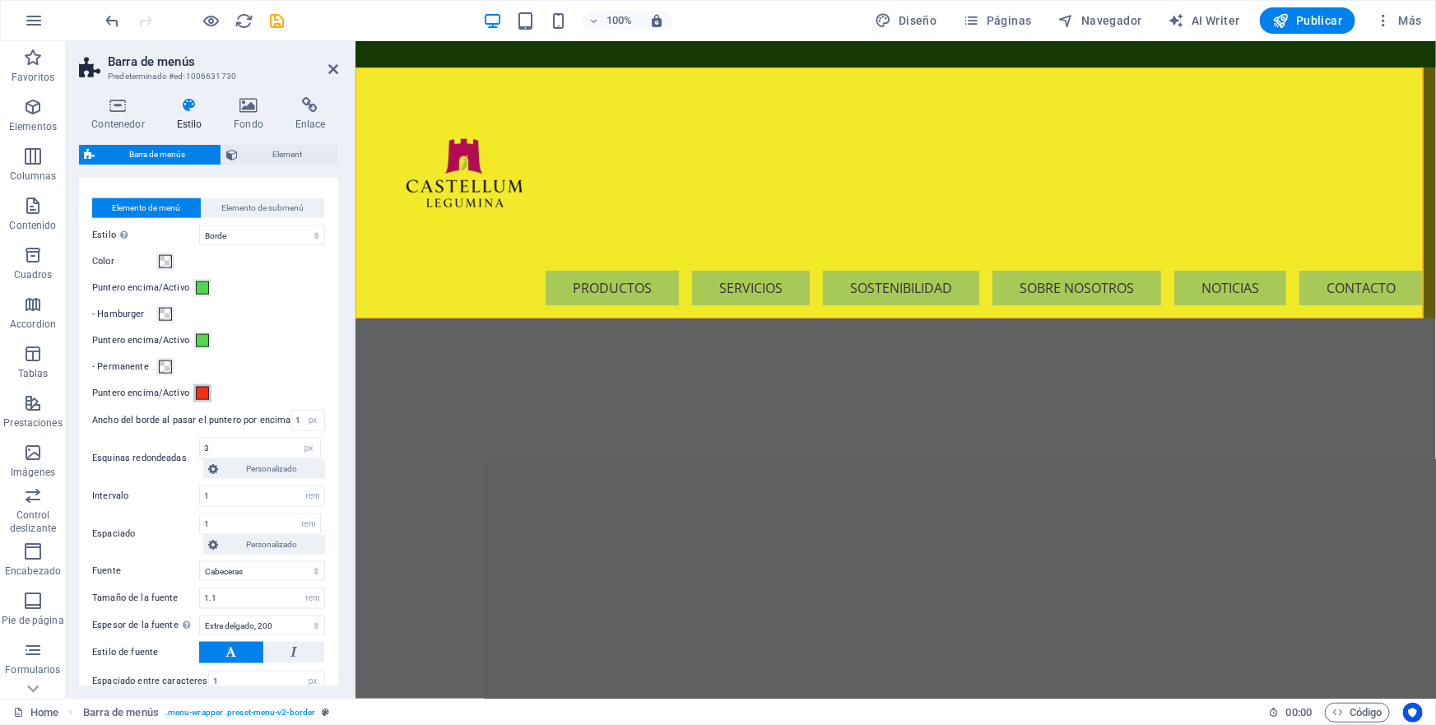
click at [204, 391] on span at bounding box center [202, 393] width 13 height 13
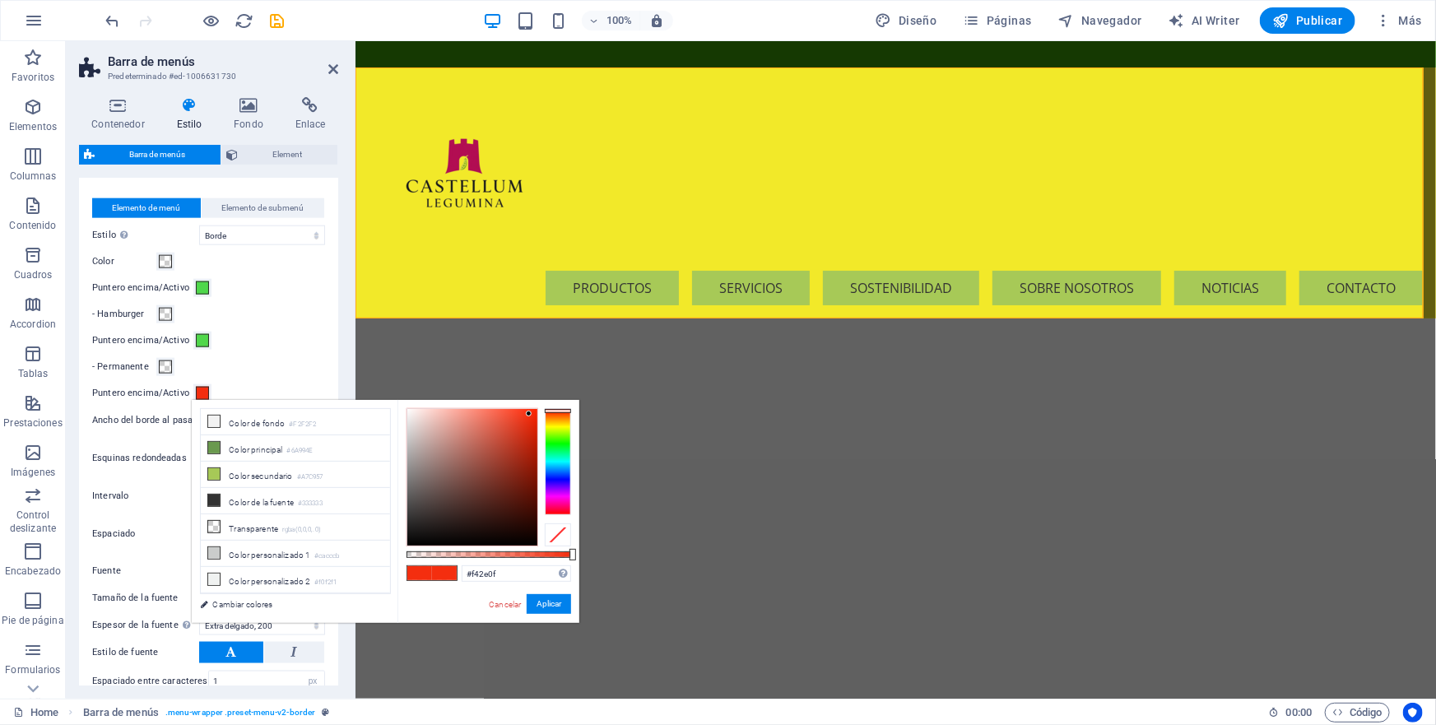
drag, startPoint x: 49, startPoint y: 539, endPoint x: 273, endPoint y: 352, distance: 292.2
click at [273, 352] on div "Elemento de menú Elemento de submenú Estilo [MEDICAL_DATA] al modo de previsual…" at bounding box center [209, 460] width 266 height 556
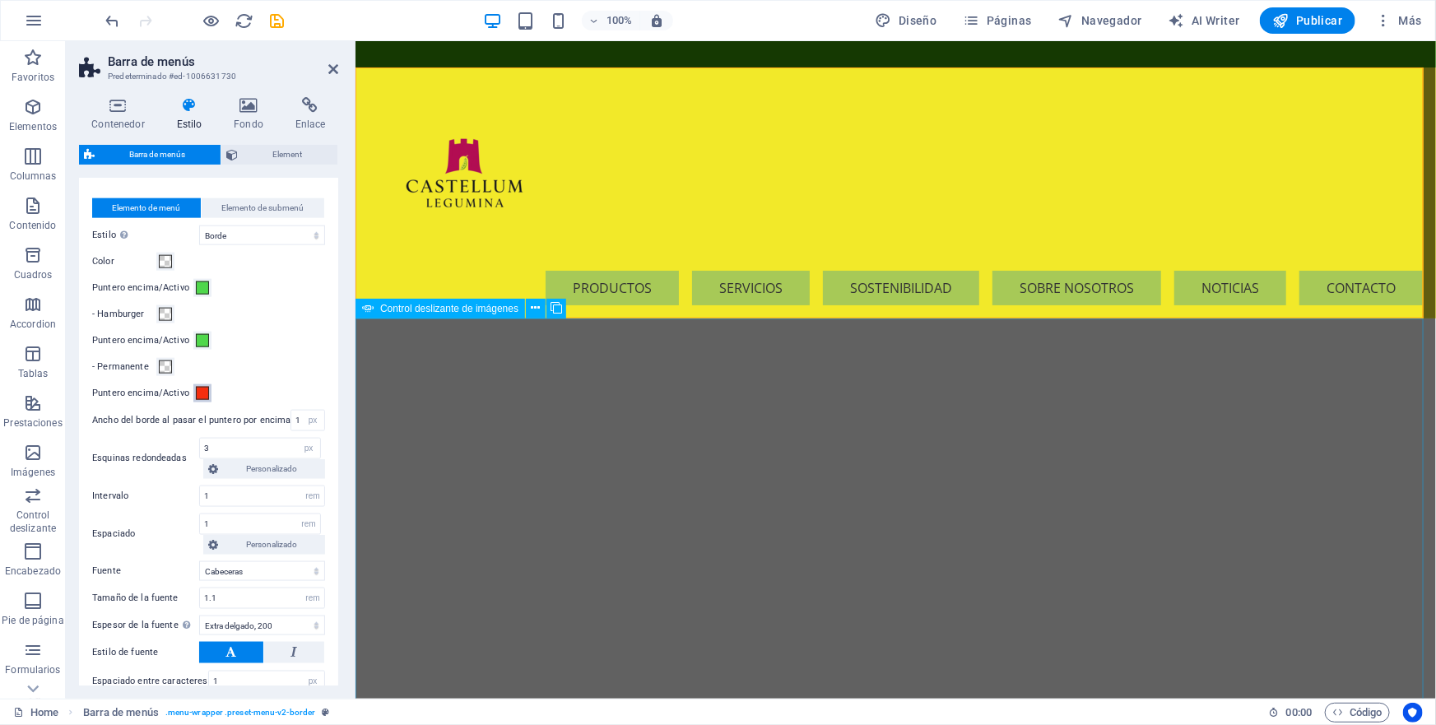
click at [203, 394] on span at bounding box center [202, 393] width 13 height 13
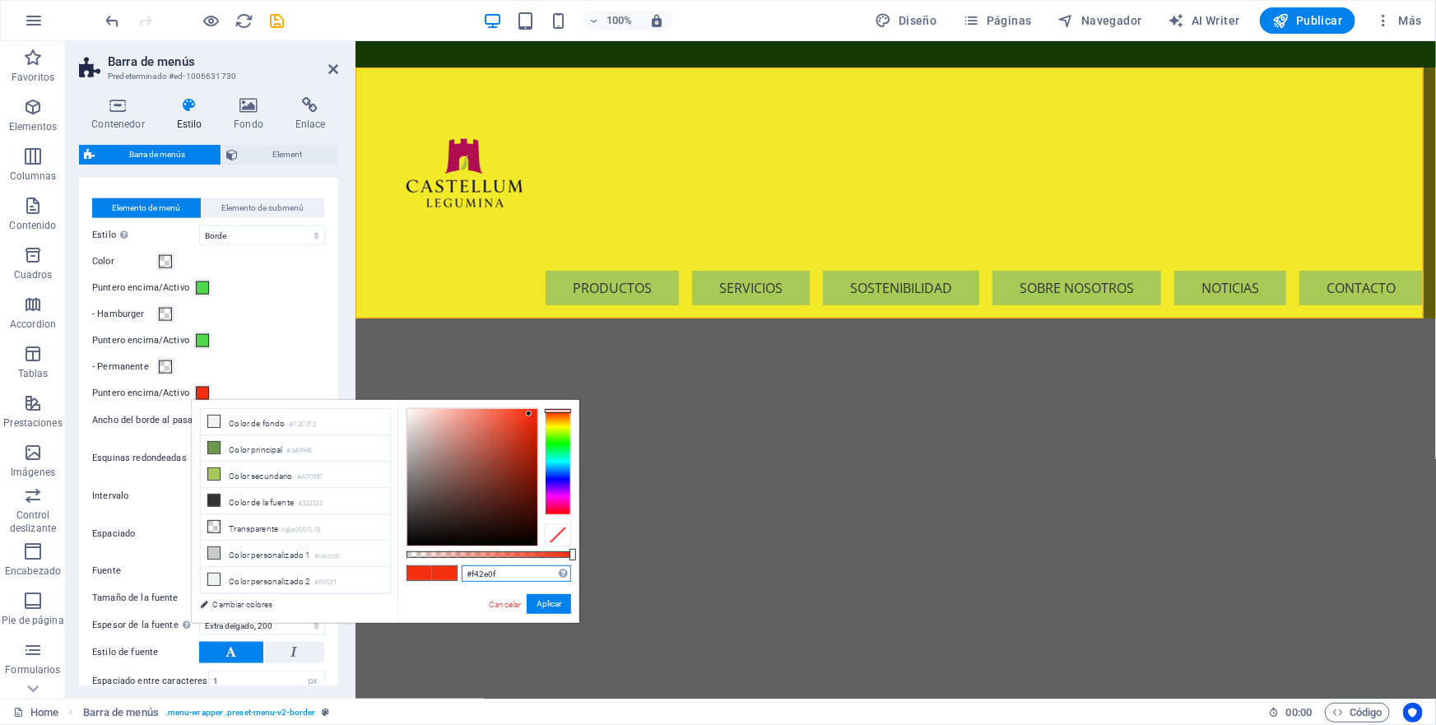
drag, startPoint x: 466, startPoint y: 575, endPoint x: 510, endPoint y: 572, distance: 44.6
click at [510, 572] on input "#f42e0f" at bounding box center [516, 573] width 109 height 16
paste input "4fd74b"
type input "#4fd74b"
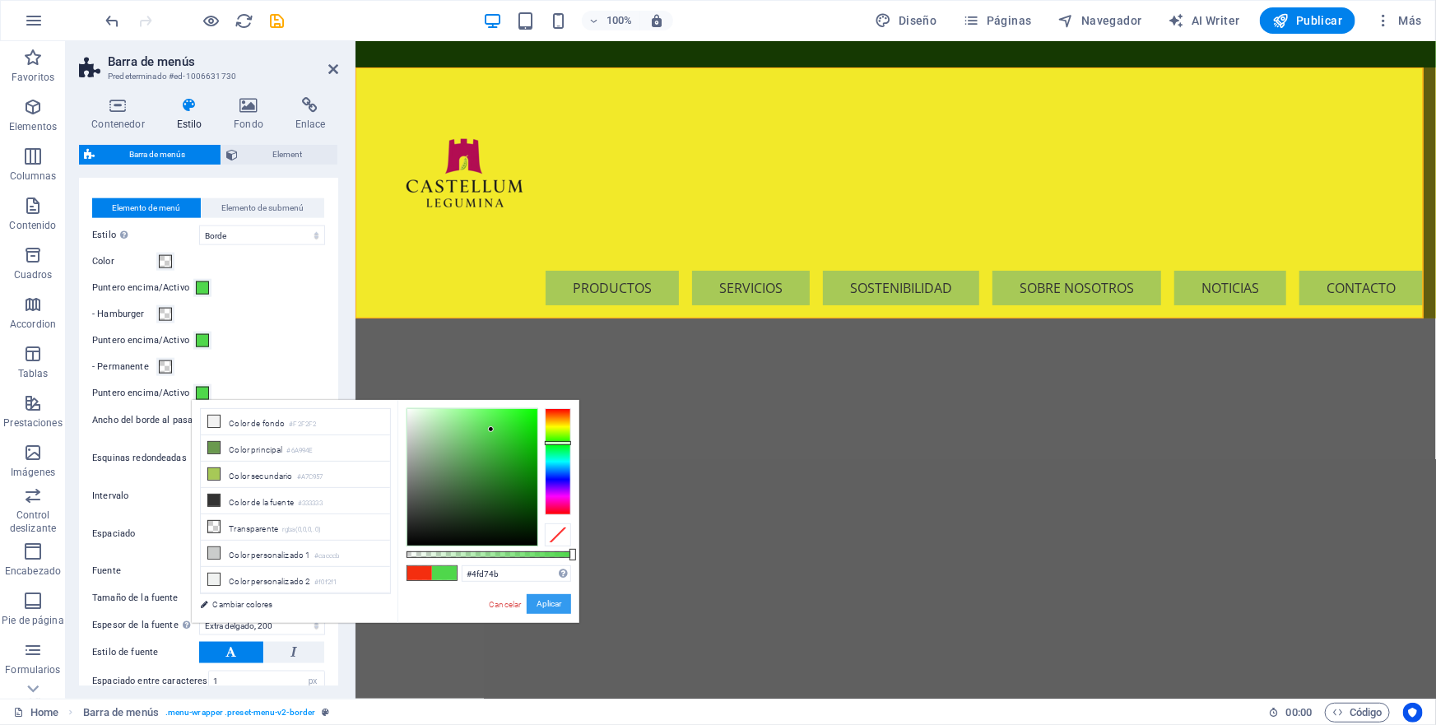
click at [552, 604] on button "Aplicar" at bounding box center [549, 604] width 44 height 20
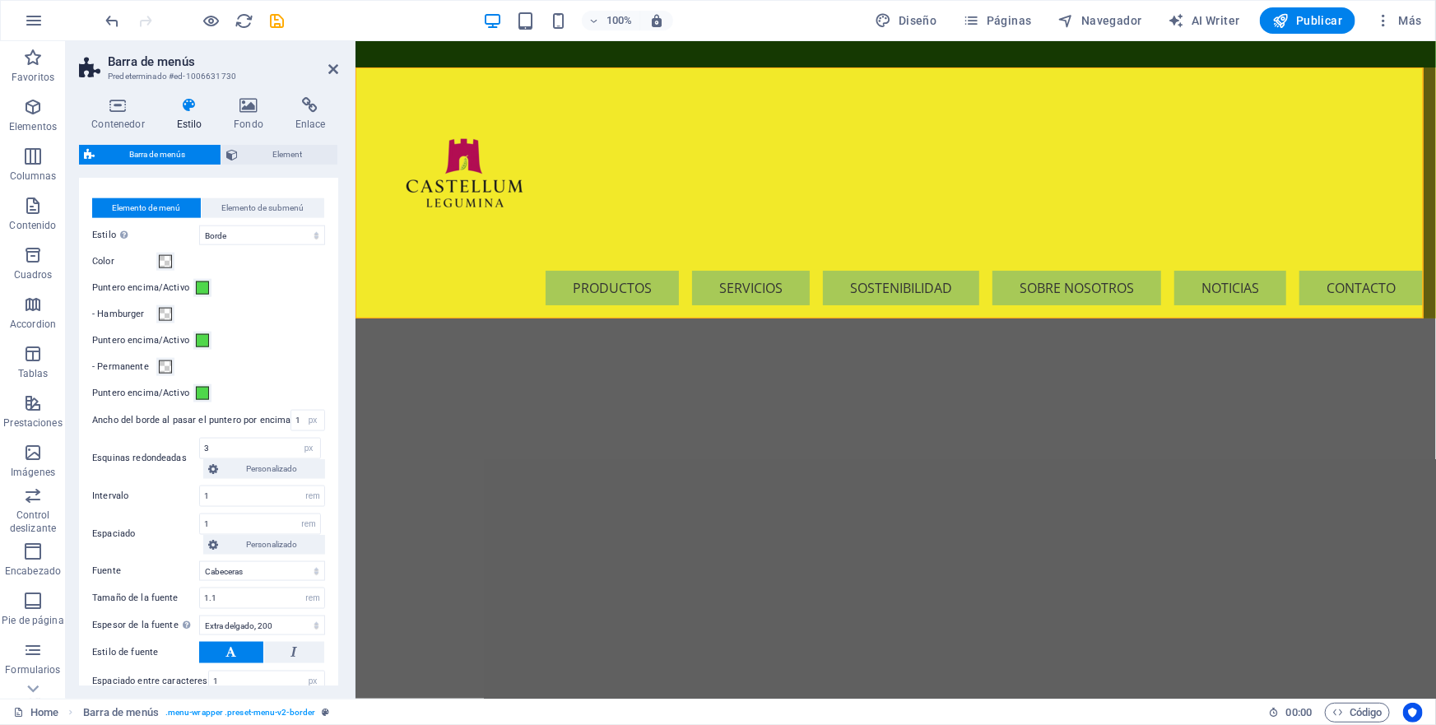
scroll to position [1197, 0]
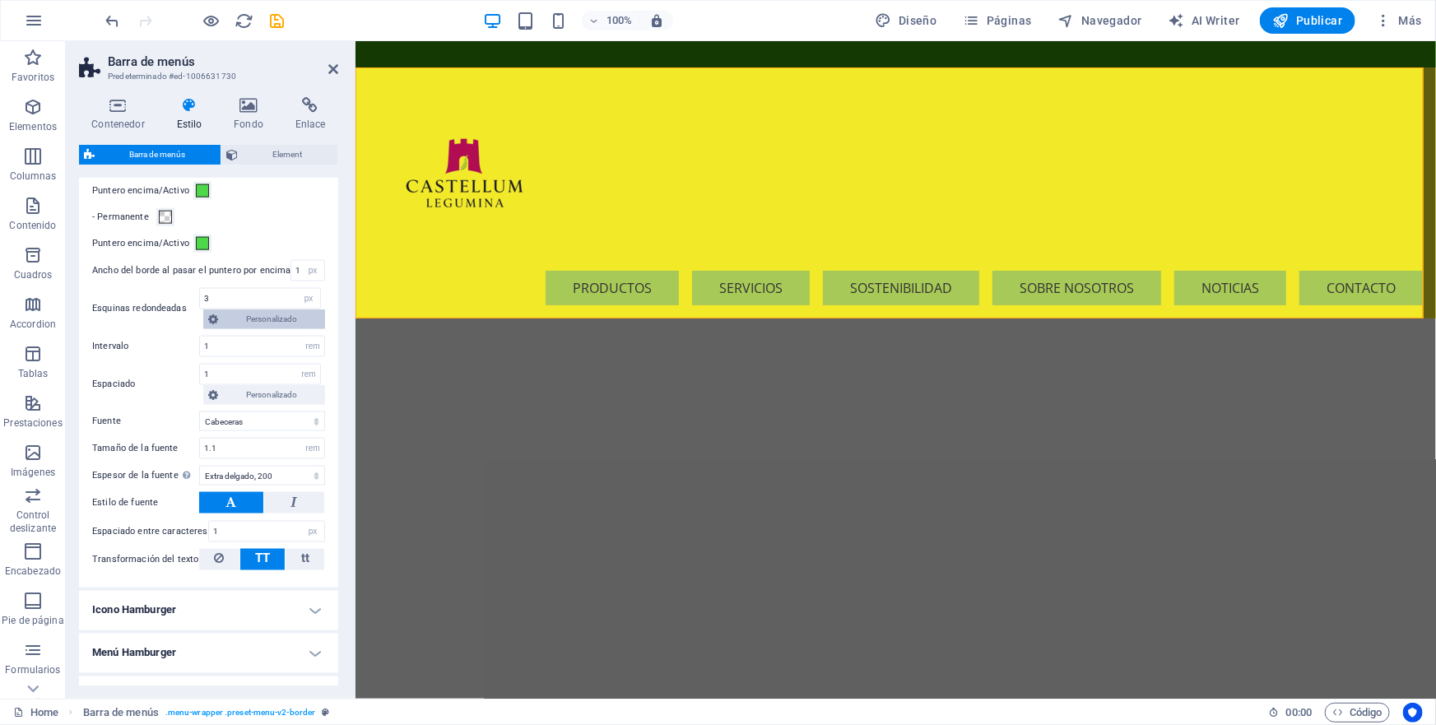
click at [272, 314] on span "Personalizado" at bounding box center [271, 319] width 97 height 20
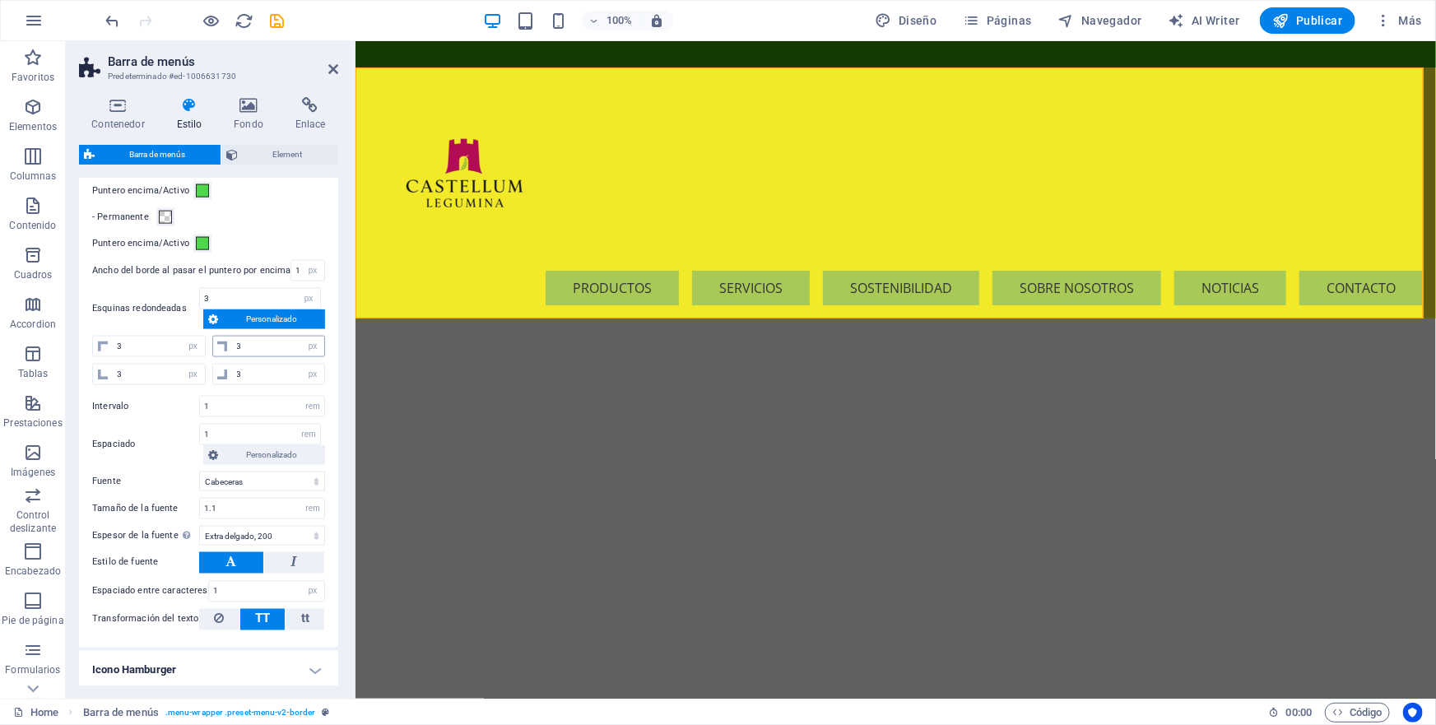
click at [223, 342] on icon at bounding box center [222, 347] width 10 height 10
click at [186, 344] on select "px rem % vh vw" at bounding box center [193, 347] width 23 height 20
click at [182, 337] on select "px rem % vh vw" at bounding box center [193, 347] width 23 height 20
click at [119, 343] on input "3" at bounding box center [159, 347] width 92 height 20
click at [114, 342] on input "3" at bounding box center [159, 347] width 92 height 20
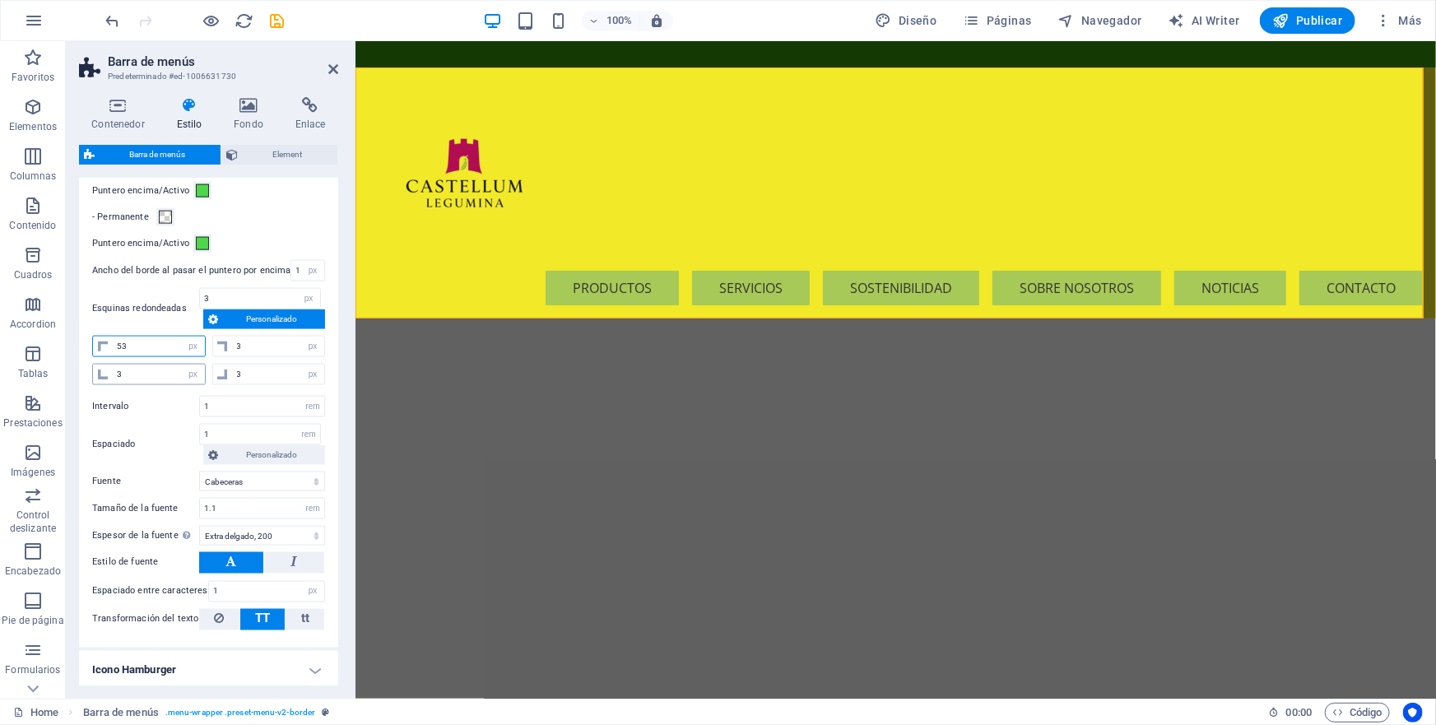
type input "5"
select select "DISABLED_OPTION_VALUE"
type input "5"
click at [125, 372] on input "3" at bounding box center [159, 375] width 92 height 20
type input "5"
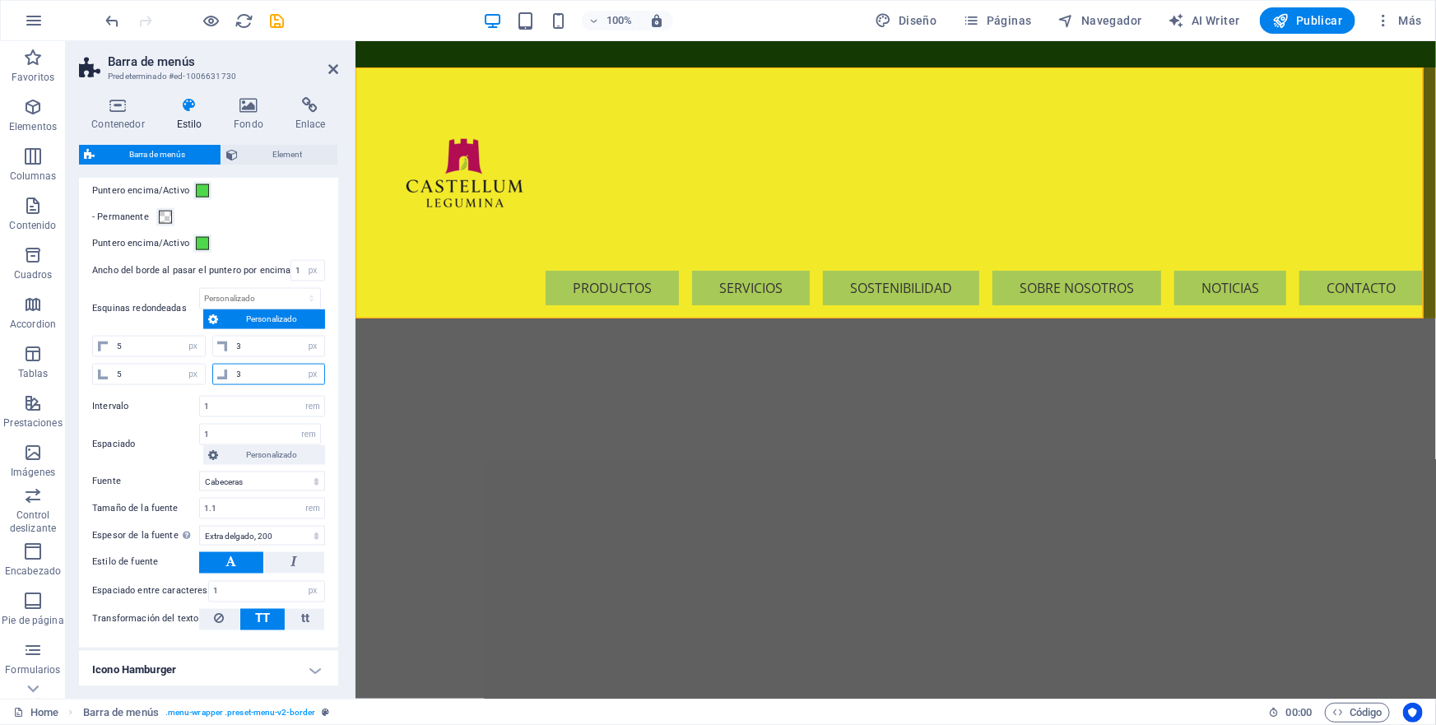
click at [235, 369] on input "3" at bounding box center [279, 375] width 92 height 20
click at [242, 374] on input "3" at bounding box center [279, 375] width 92 height 20
type input "5"
click at [248, 342] on input "3" at bounding box center [279, 347] width 92 height 20
type input "5"
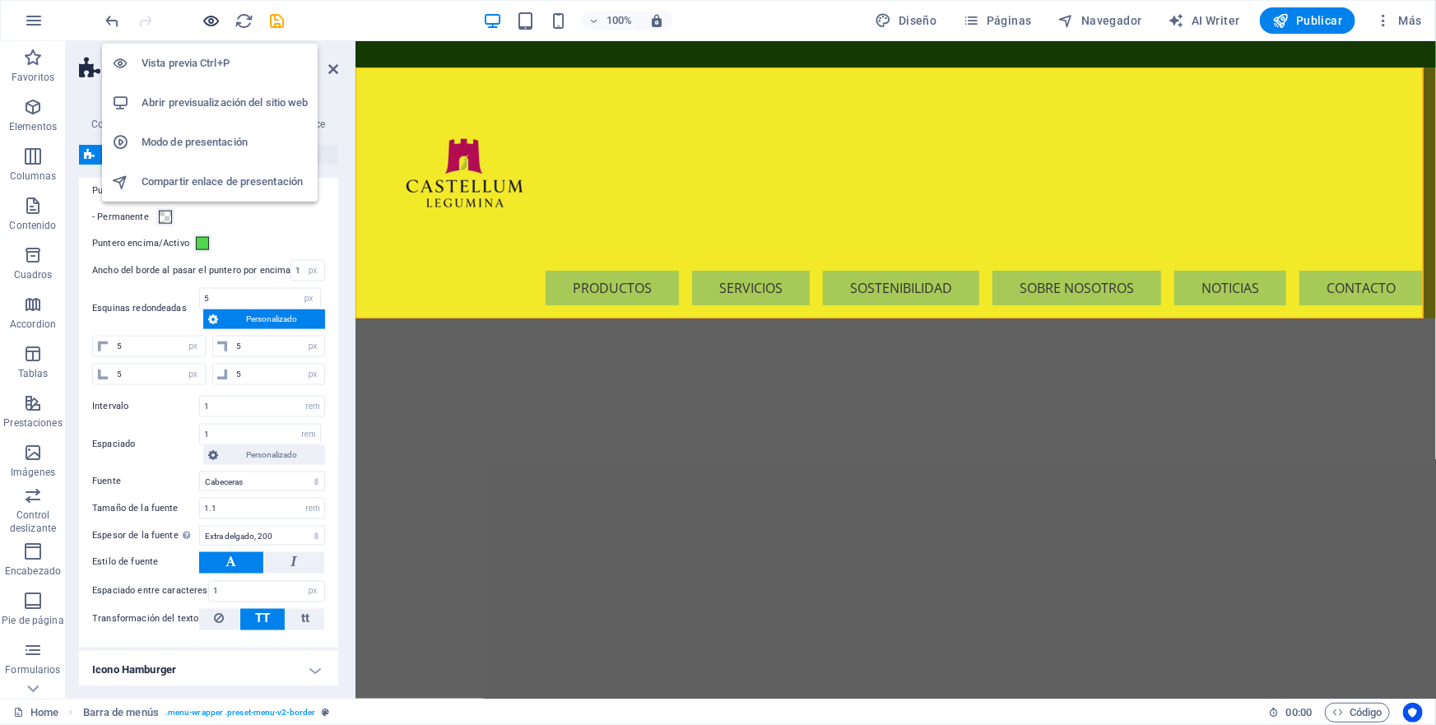
click at [214, 19] on icon "button" at bounding box center [211, 21] width 19 height 19
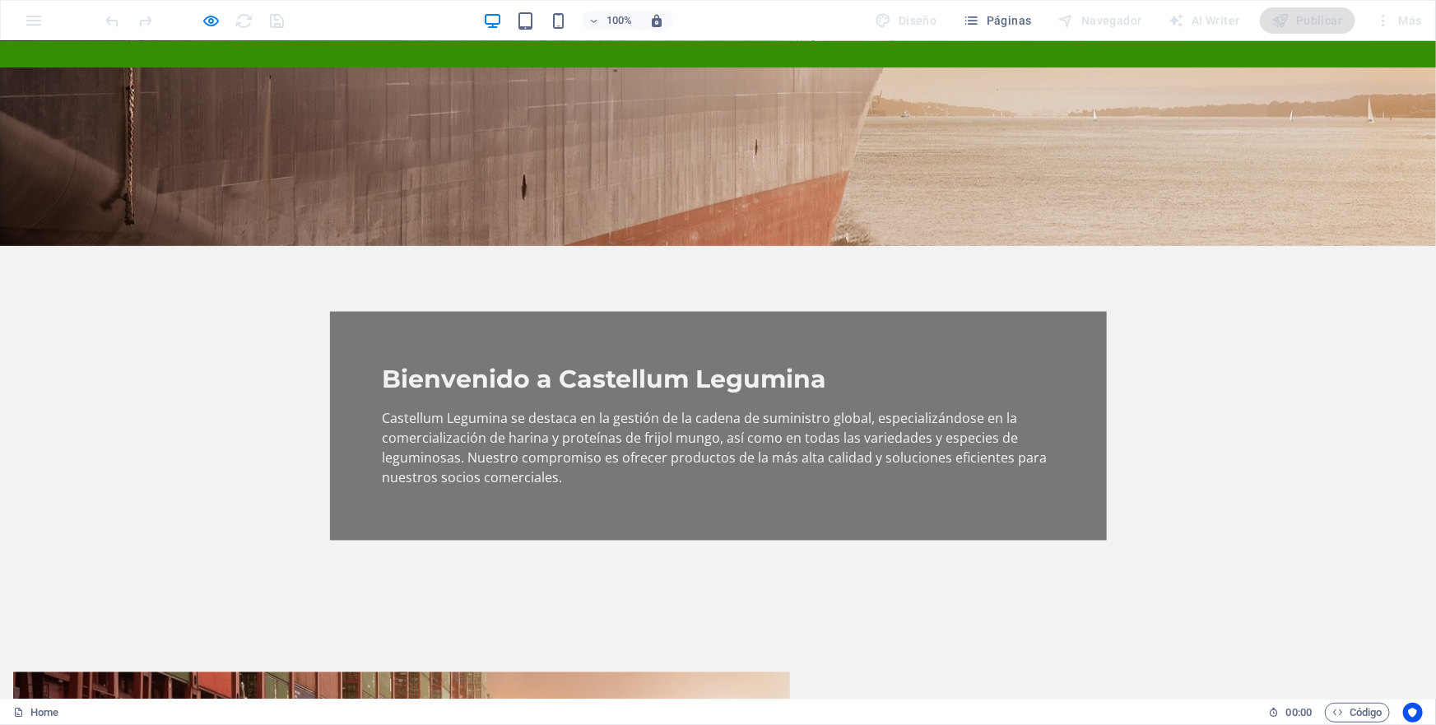
scroll to position [0, 0]
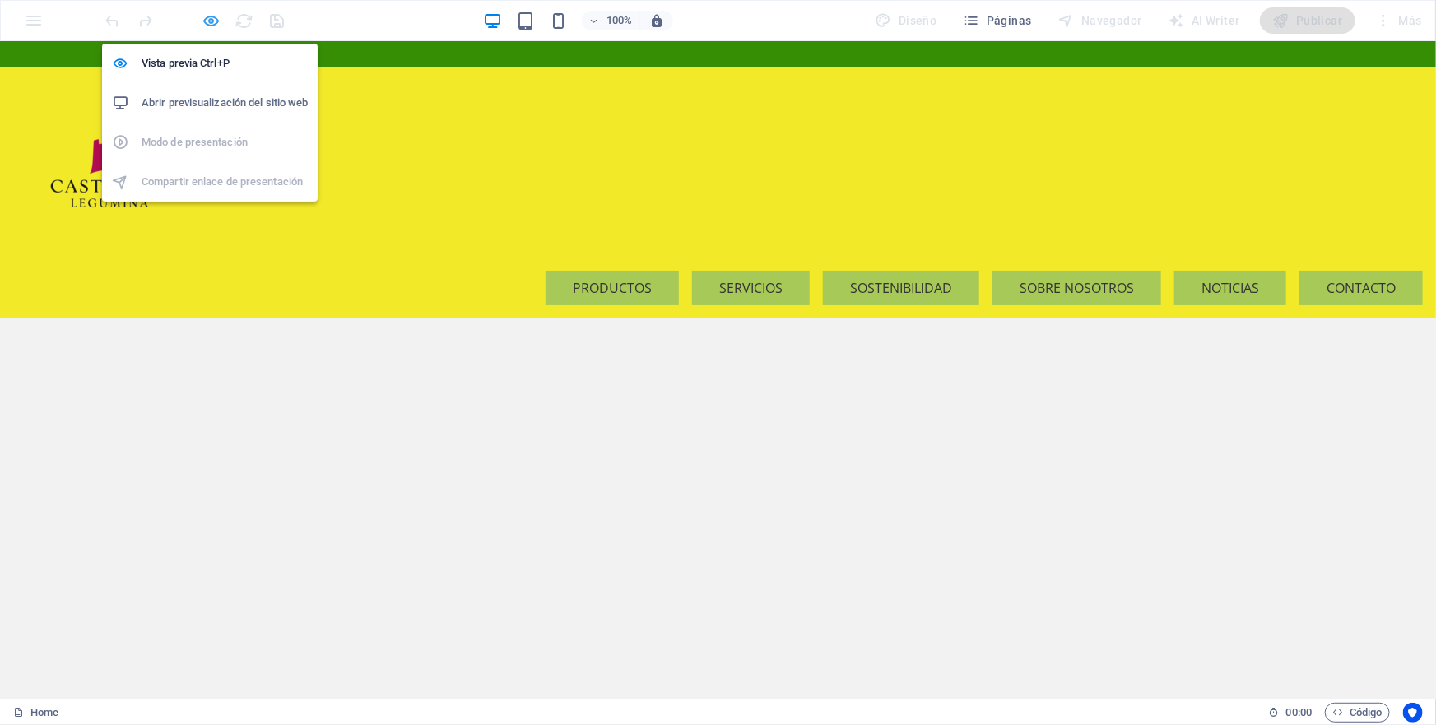
click at [213, 21] on icon "button" at bounding box center [211, 21] width 19 height 19
select select "rem"
select select "sticky_reverse"
select select "px"
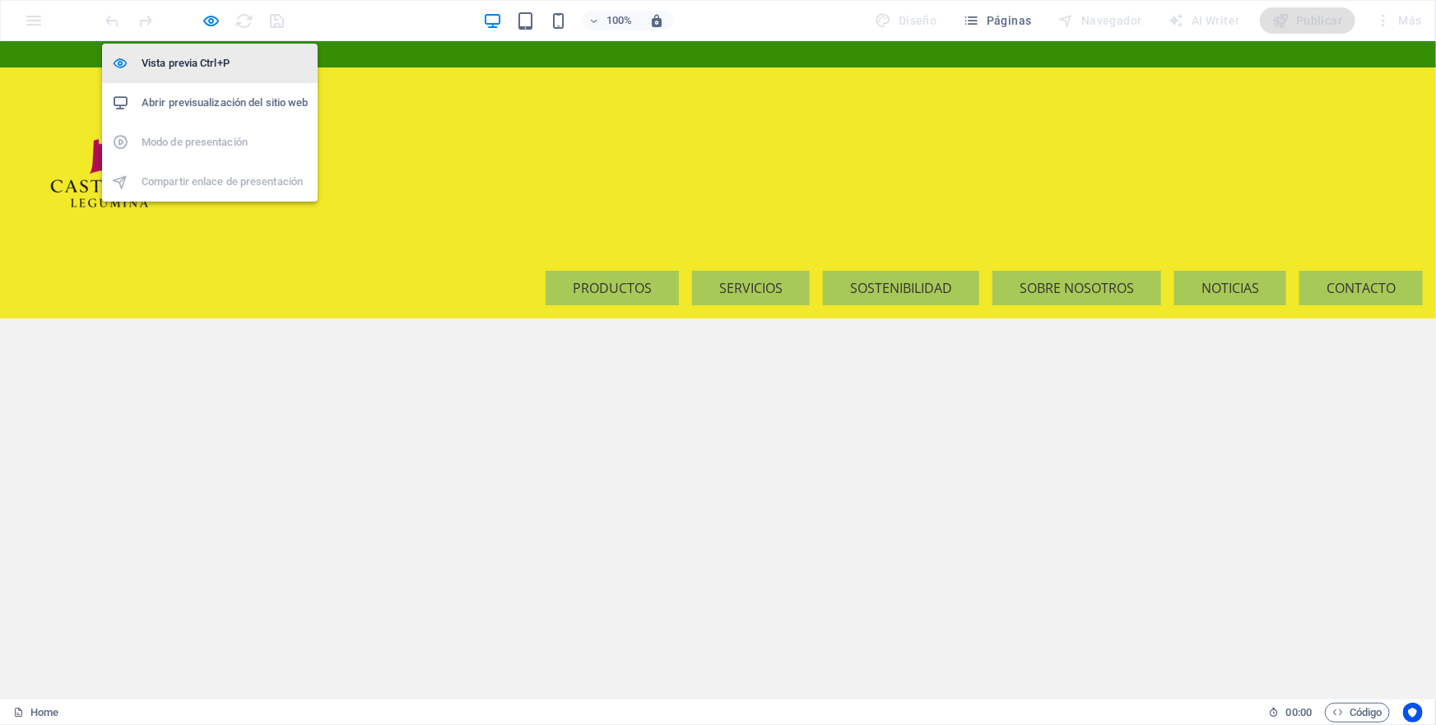
select select "px"
select select "hover_border"
select select "px"
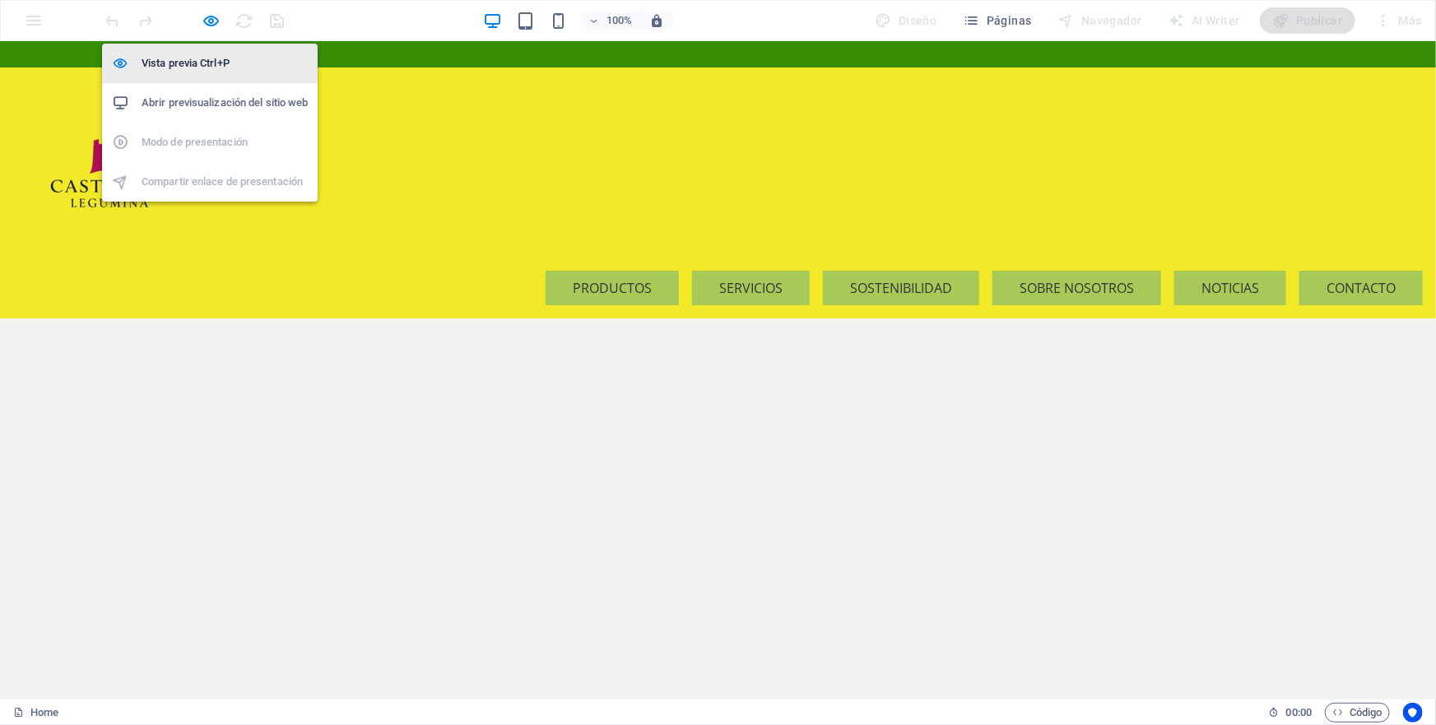
select select "px"
select select "rem"
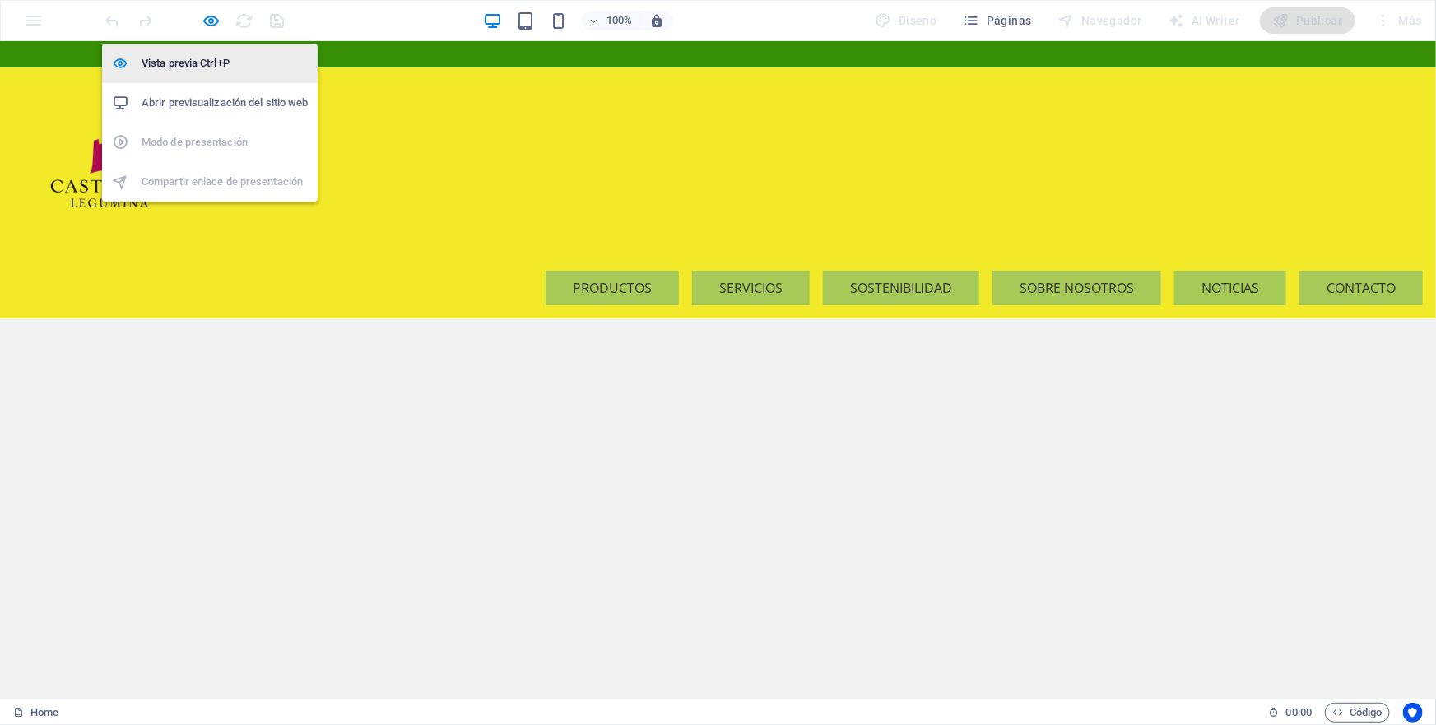
select select "rem"
select select "link-special-font"
select select "rem"
select select "200"
select select "px"
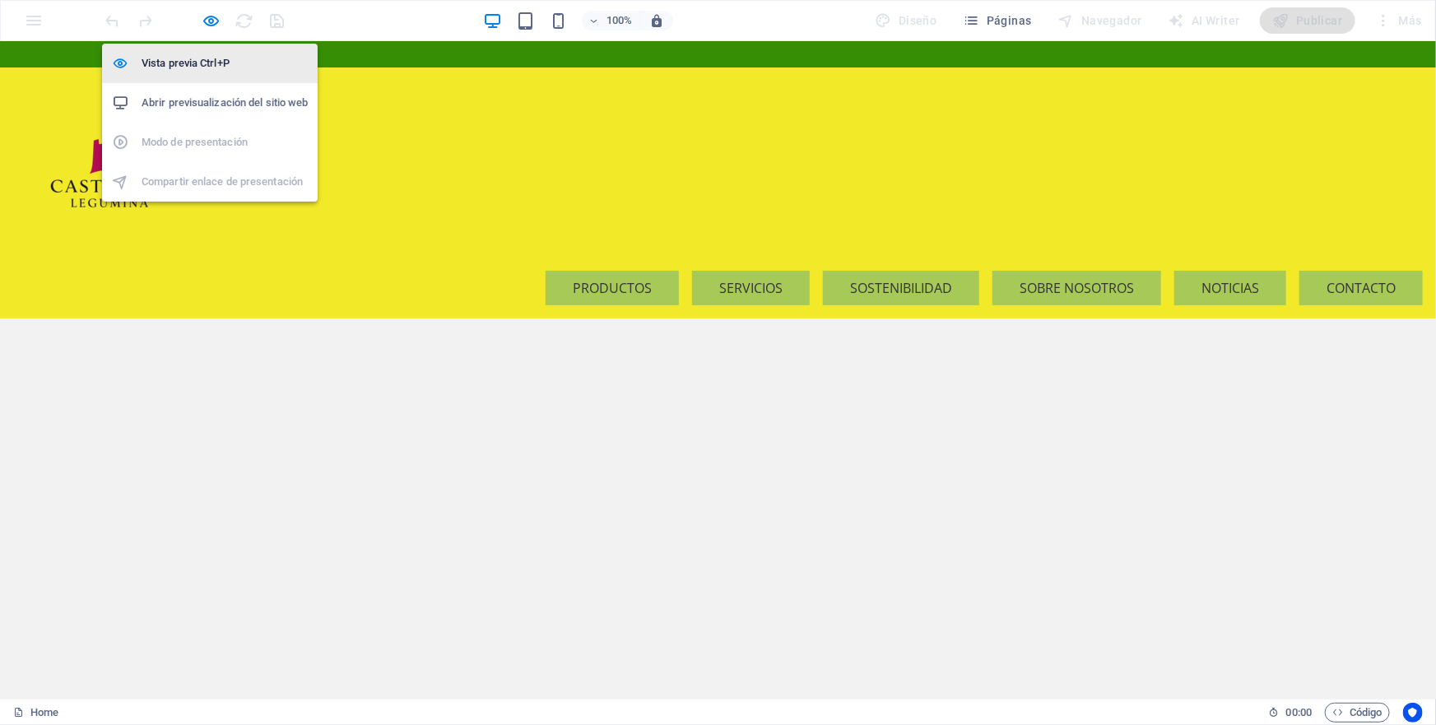
select select "preset-menu-v2-border"
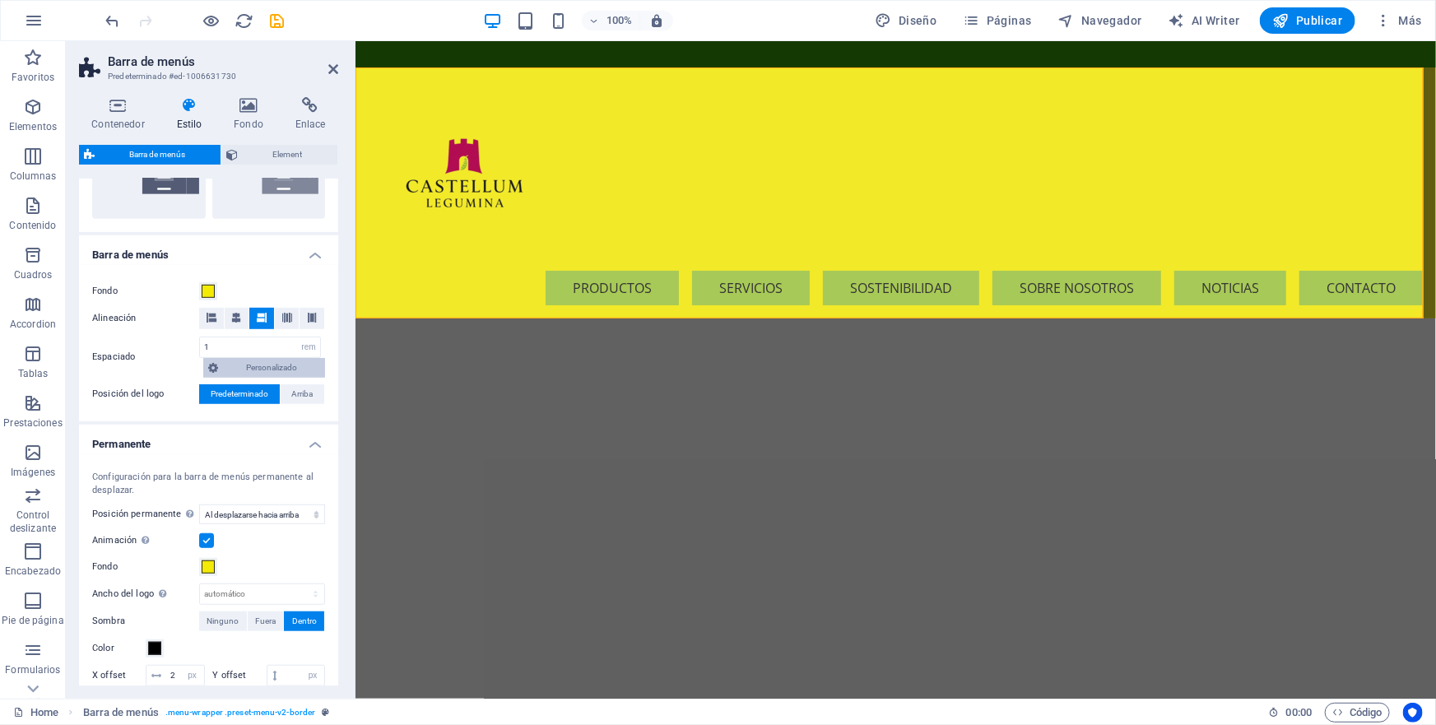
scroll to position [449, 0]
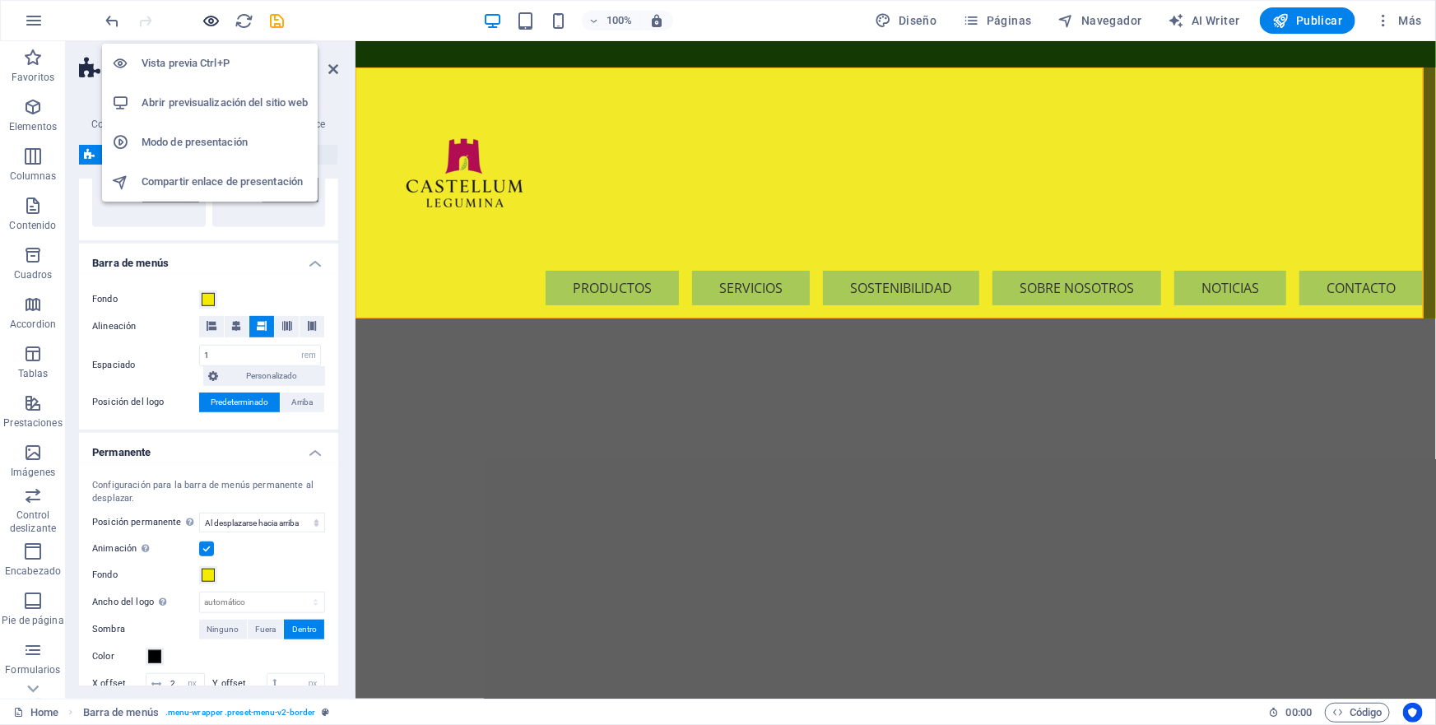
click at [209, 22] on icon "button" at bounding box center [211, 21] width 19 height 19
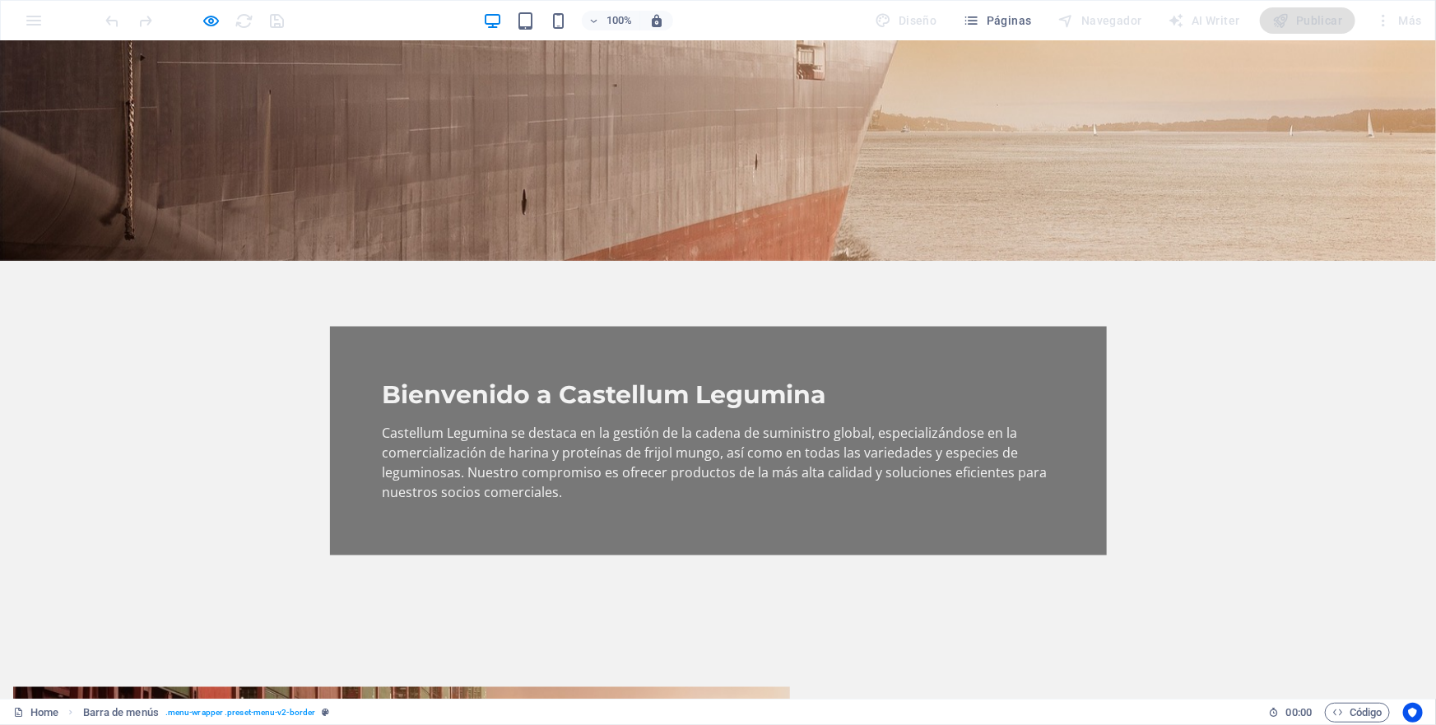
scroll to position [0, 0]
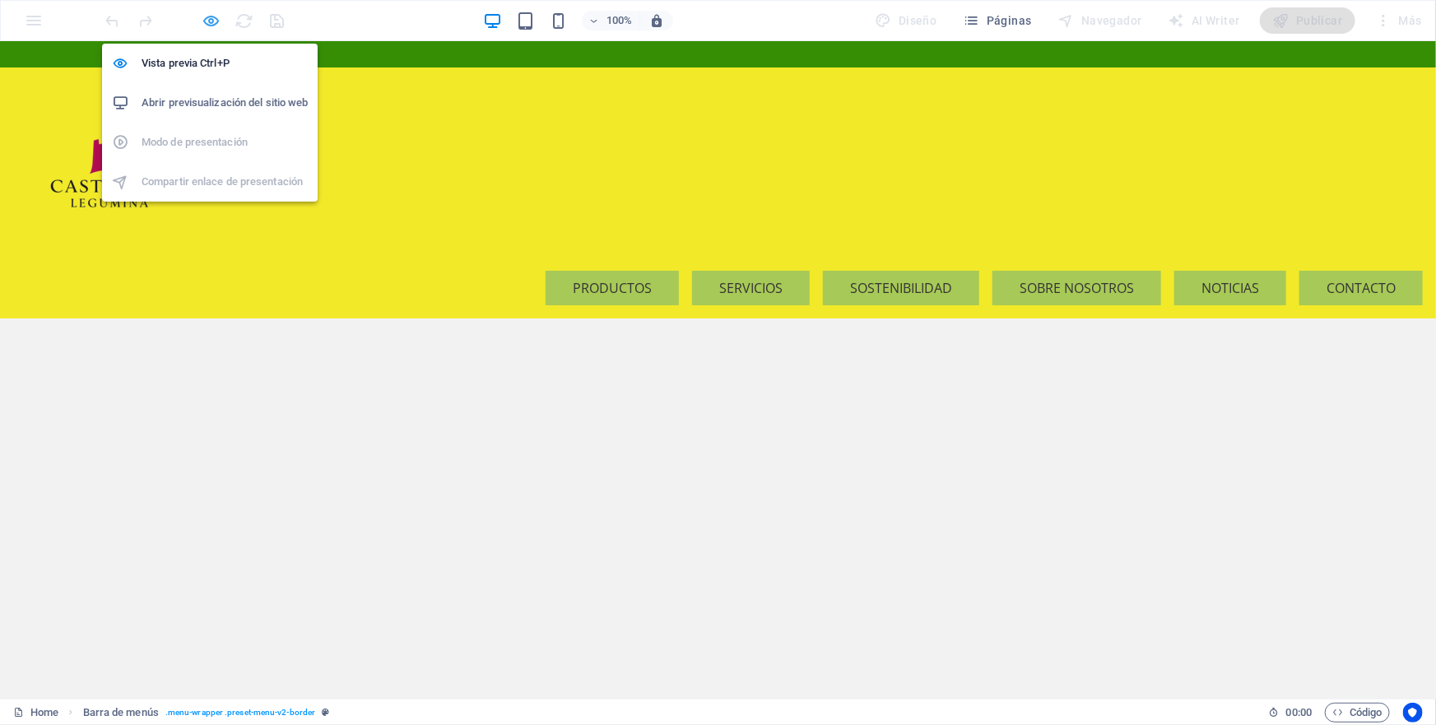
click at [211, 22] on icon "button" at bounding box center [211, 21] width 19 height 19
select select "rem"
select select "sticky_reverse"
select select "px"
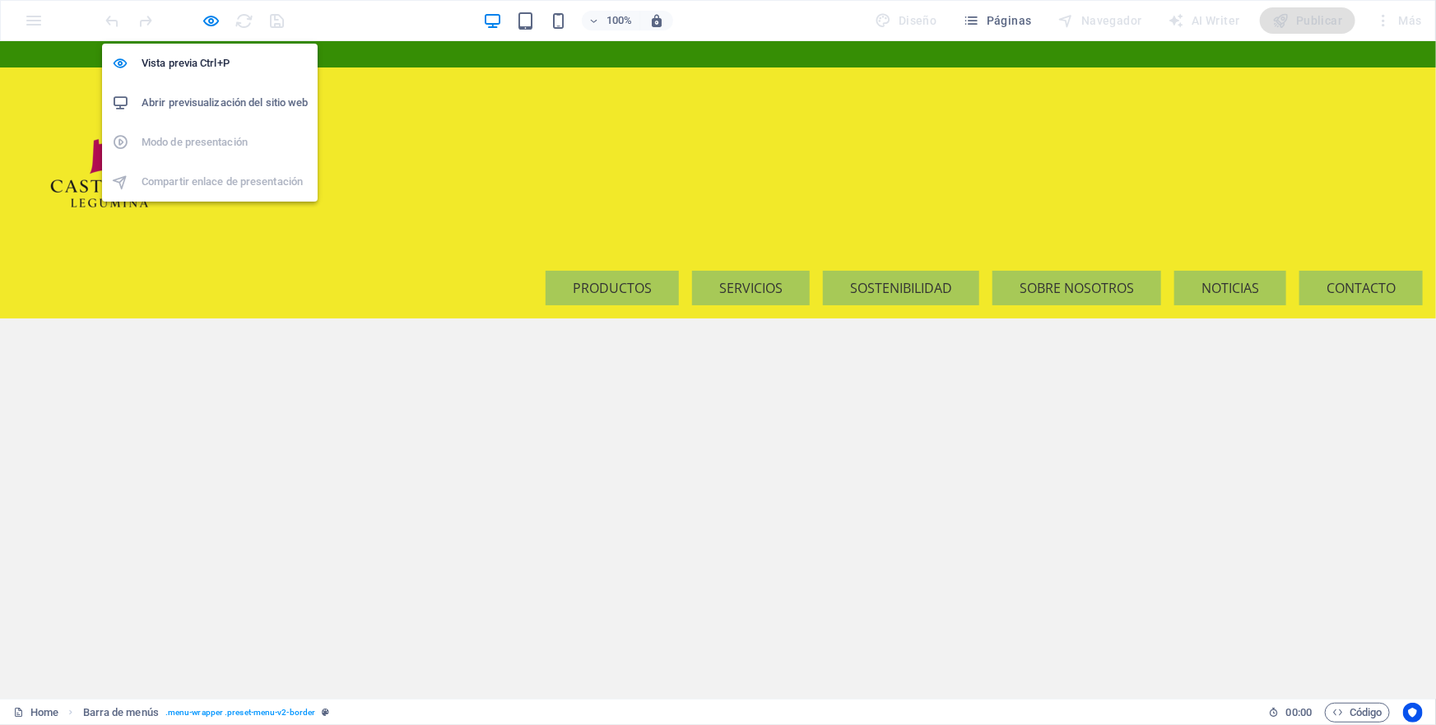
select select "px"
select select "hover_border"
select select "px"
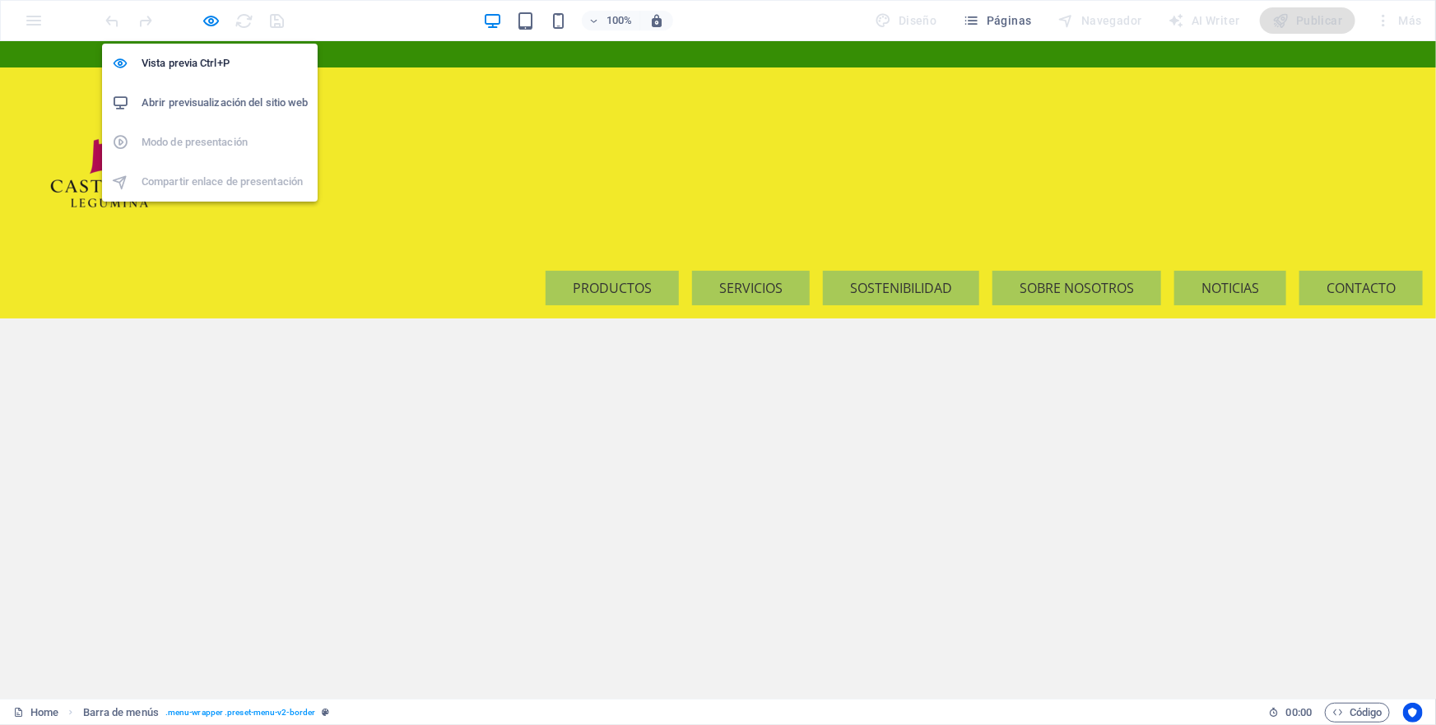
select select "px"
select select "rem"
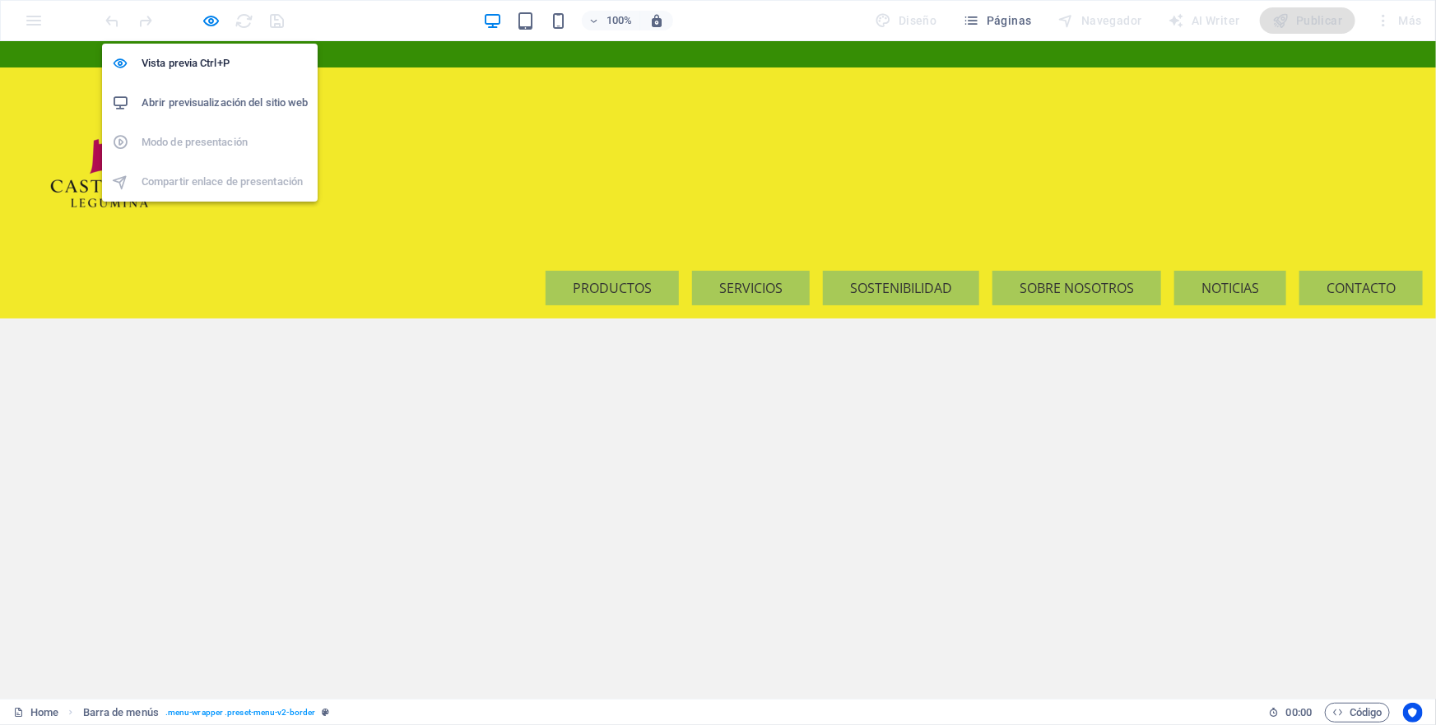
select select "rem"
select select "link-special-font"
select select "rem"
select select "200"
select select "px"
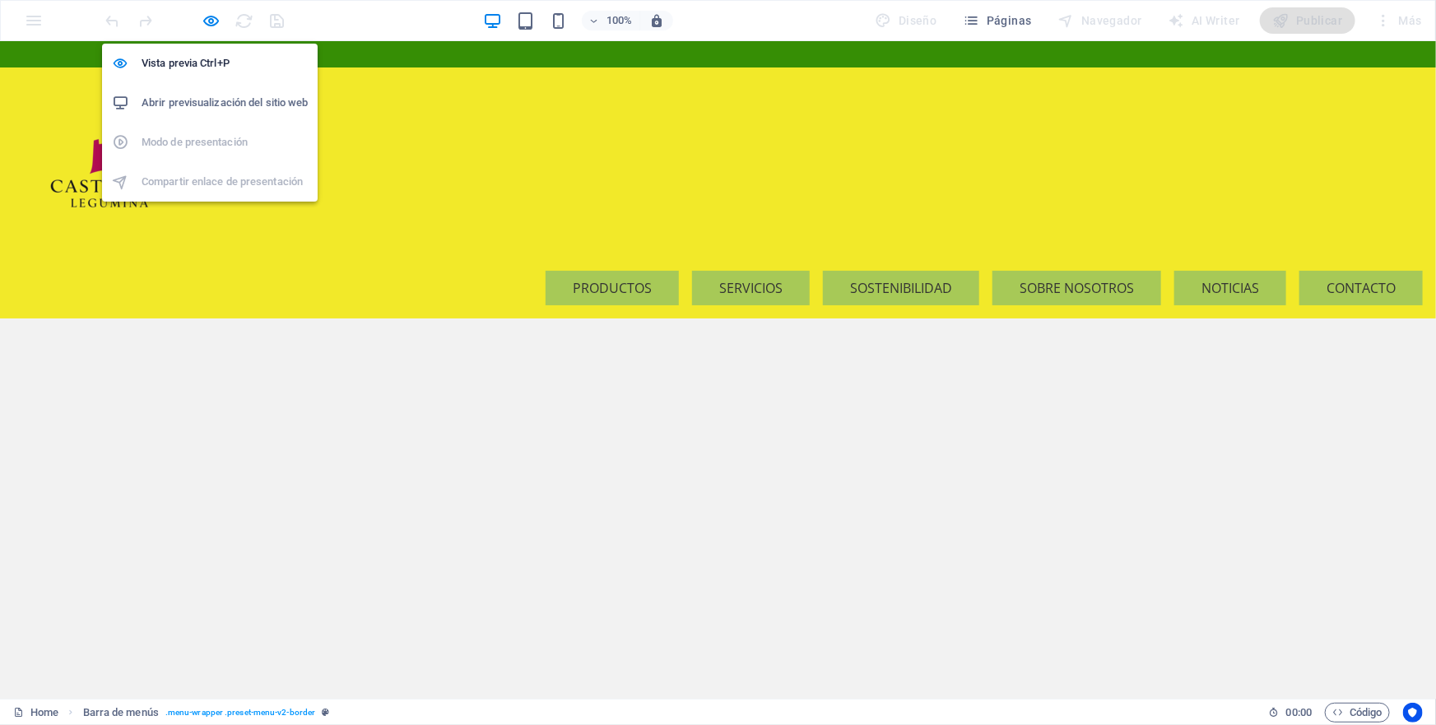
select select "preset-menu-v2-border"
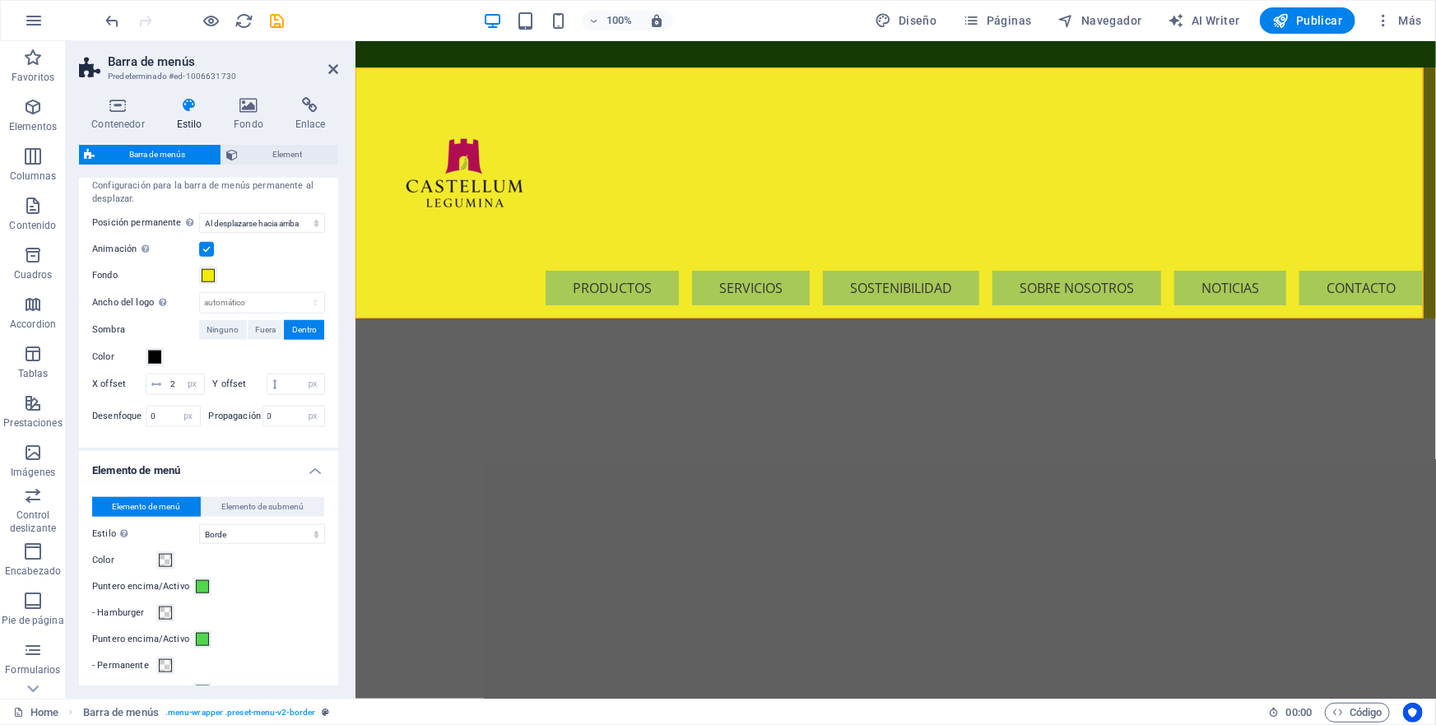
scroll to position [972, 0]
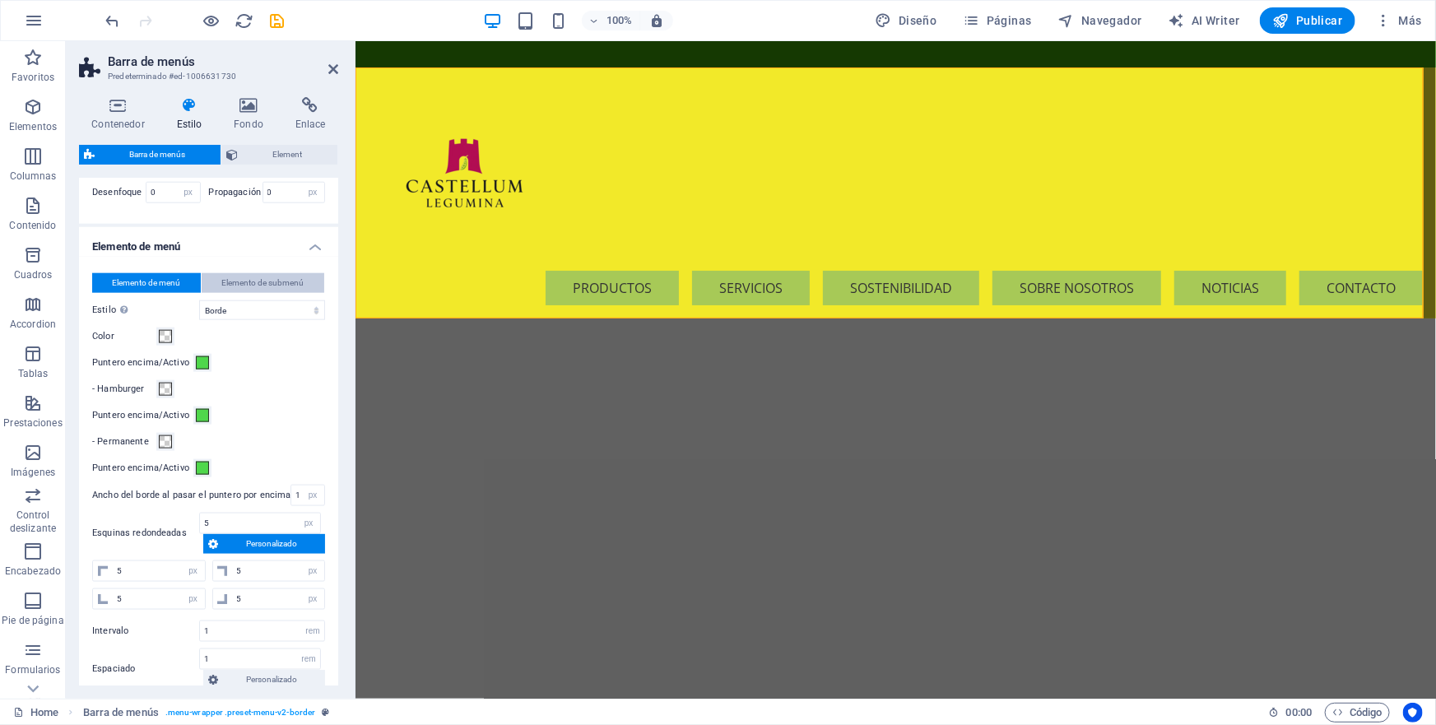
click at [257, 279] on span "Elemento de submenú" at bounding box center [263, 283] width 82 height 20
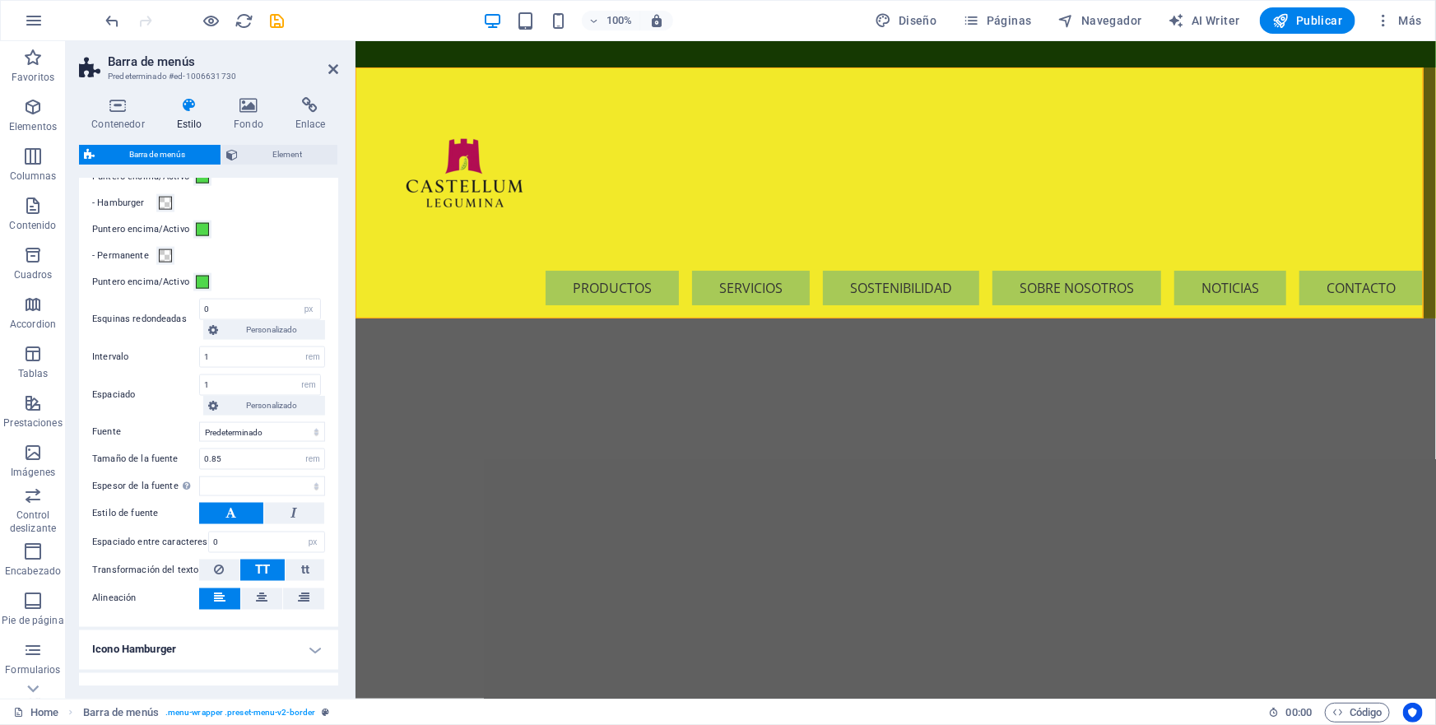
scroll to position [1197, 0]
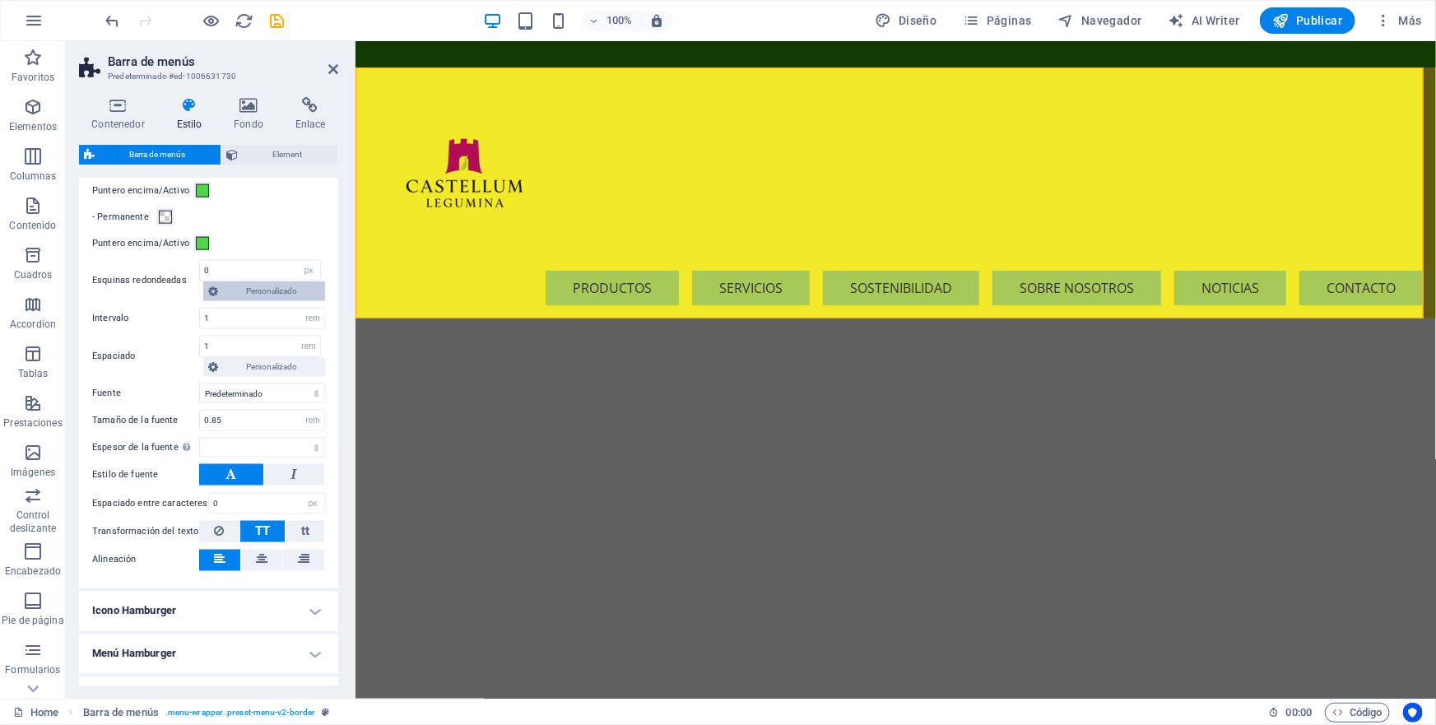
select select
click at [292, 149] on span "Element" at bounding box center [288, 155] width 90 height 20
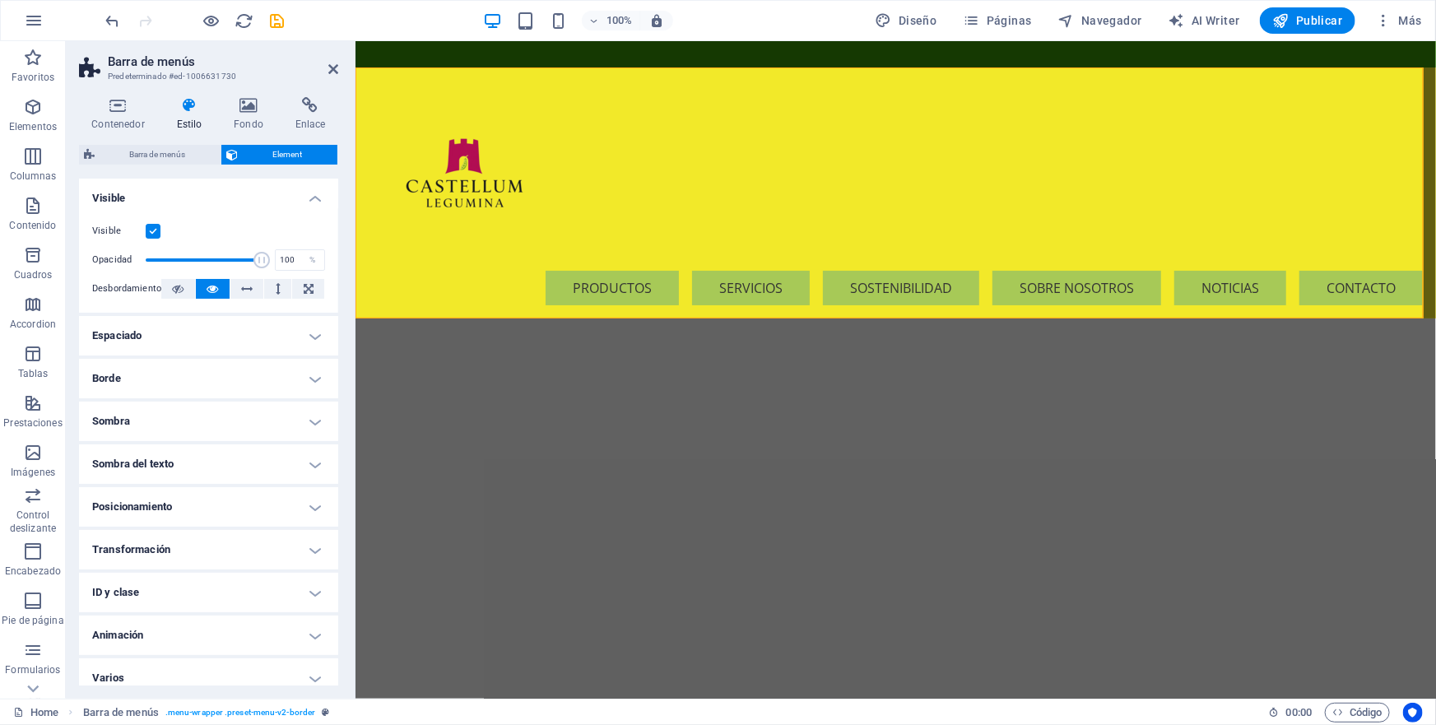
click at [313, 379] on h4 "Borde" at bounding box center [208, 379] width 259 height 40
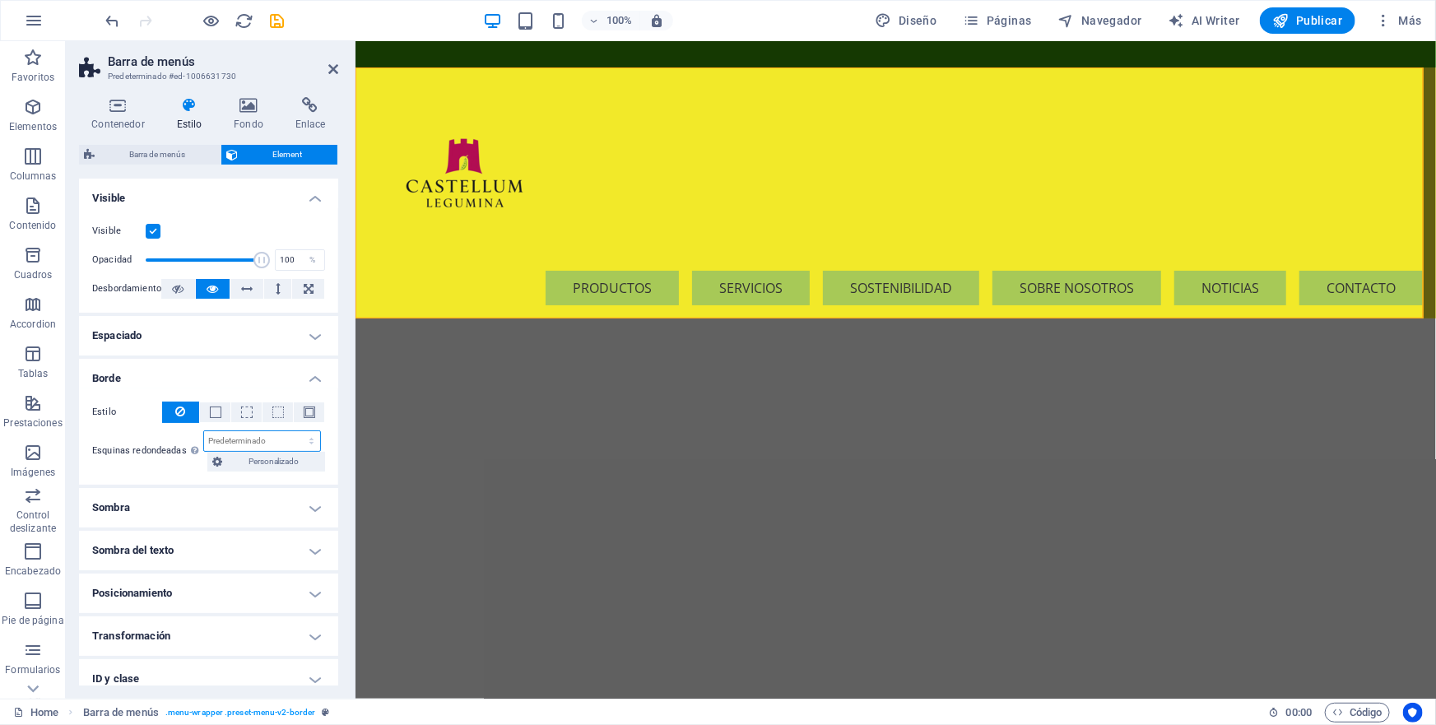
click at [228, 440] on select "Predeterminado px rem % vh vw Personalizado" at bounding box center [262, 441] width 116 height 20
click at [205, 431] on select "Predeterminado px rem % vh vw Personalizado" at bounding box center [262, 441] width 116 height 20
select select "DISABLED_OPTION_VALUE"
click at [280, 461] on span "Personalizado" at bounding box center [273, 462] width 93 height 20
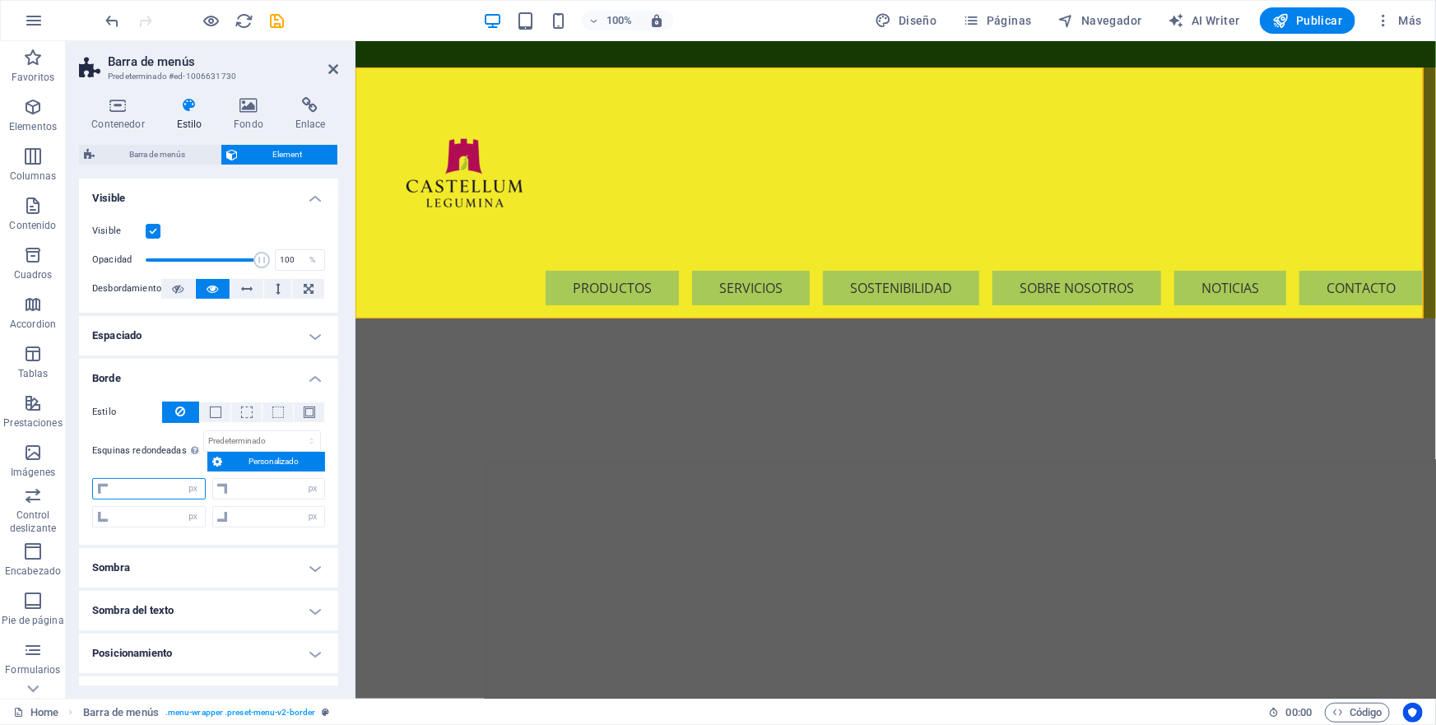
click at [114, 491] on input "number" at bounding box center [159, 489] width 92 height 20
type input "5"
type input "0"
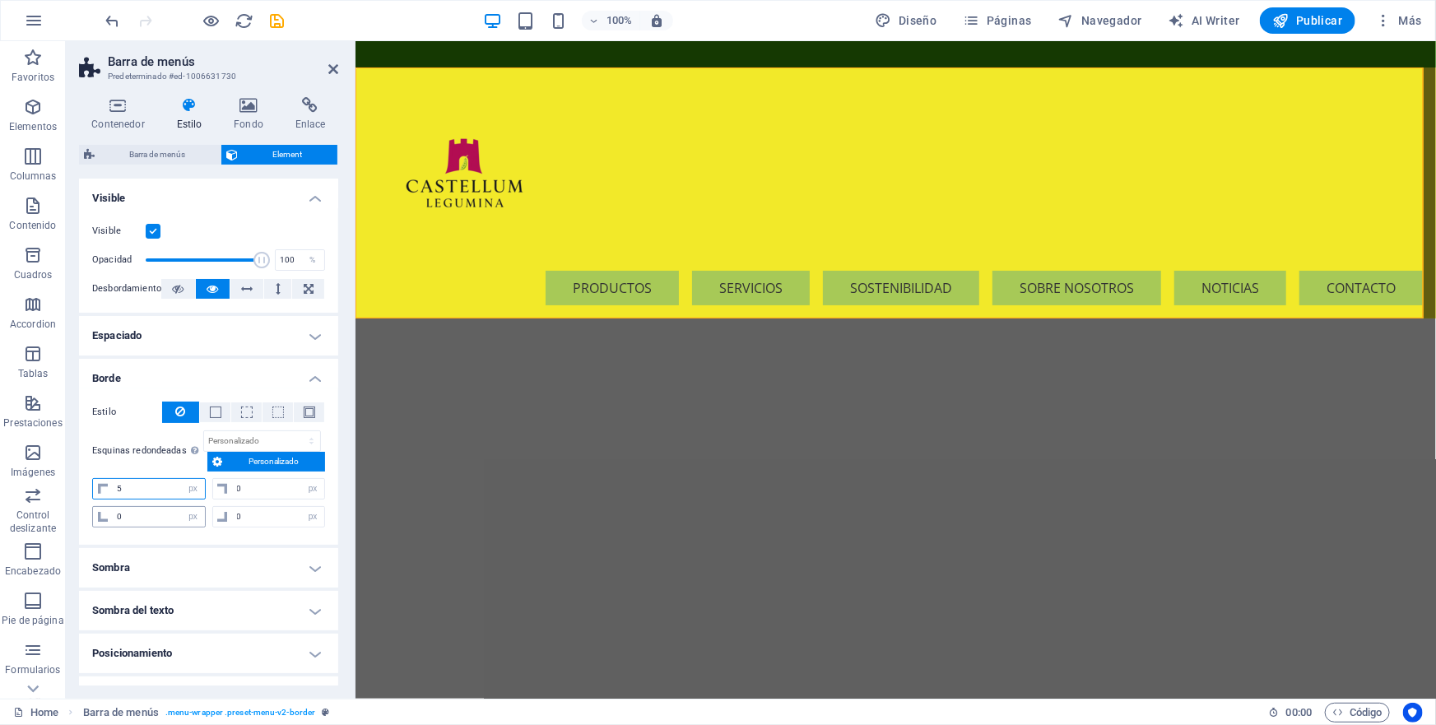
type input "5"
click at [119, 517] on input "0" at bounding box center [159, 517] width 92 height 20
type input "5"
click at [255, 489] on input "0" at bounding box center [279, 489] width 92 height 20
type input "5"
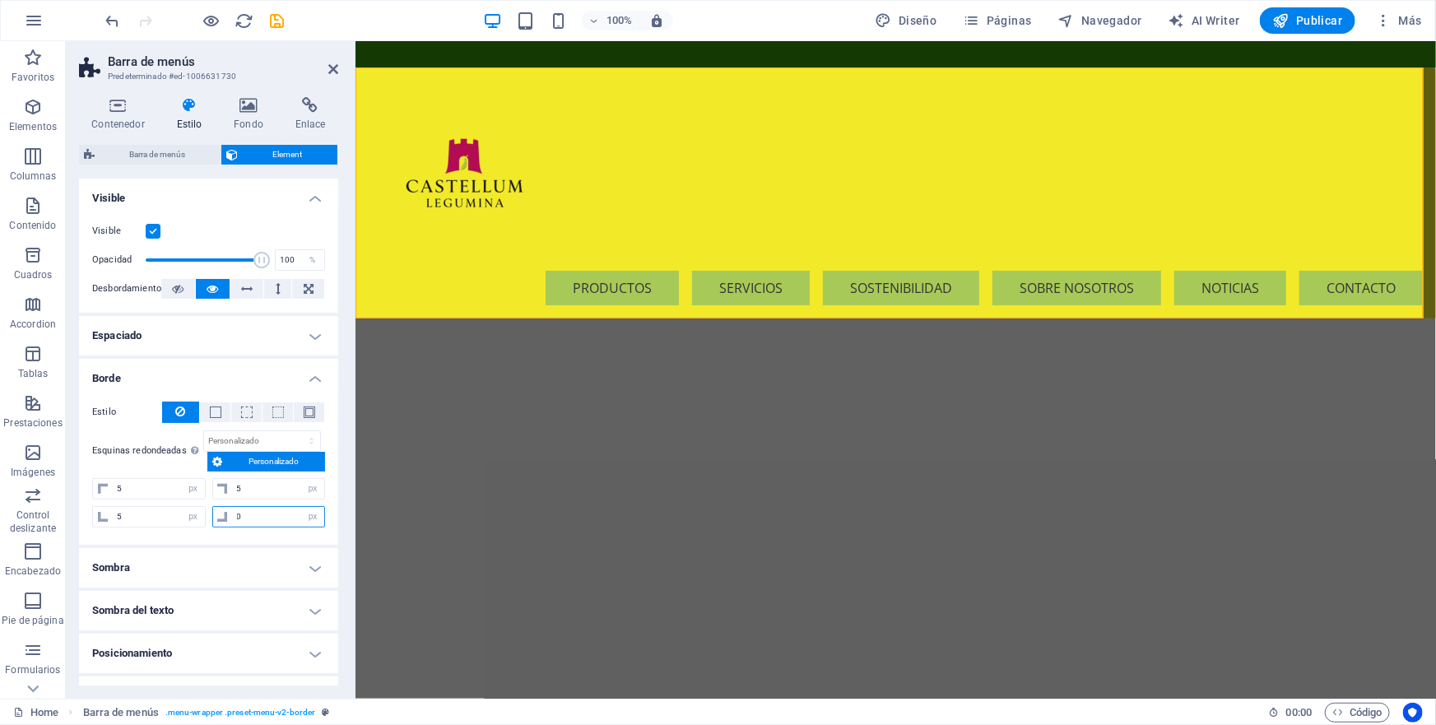
click at [240, 515] on input "0" at bounding box center [279, 517] width 92 height 20
type input "5"
select select "px"
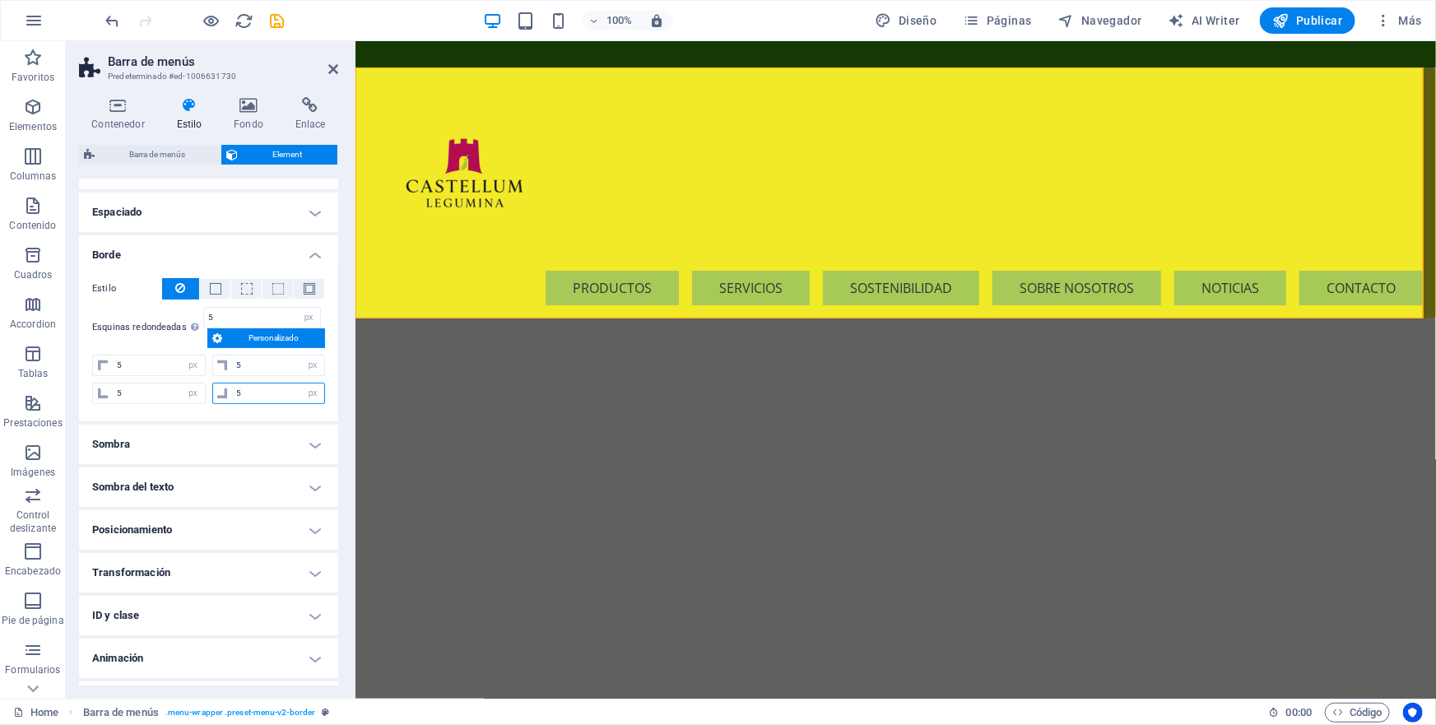
scroll to position [149, 0]
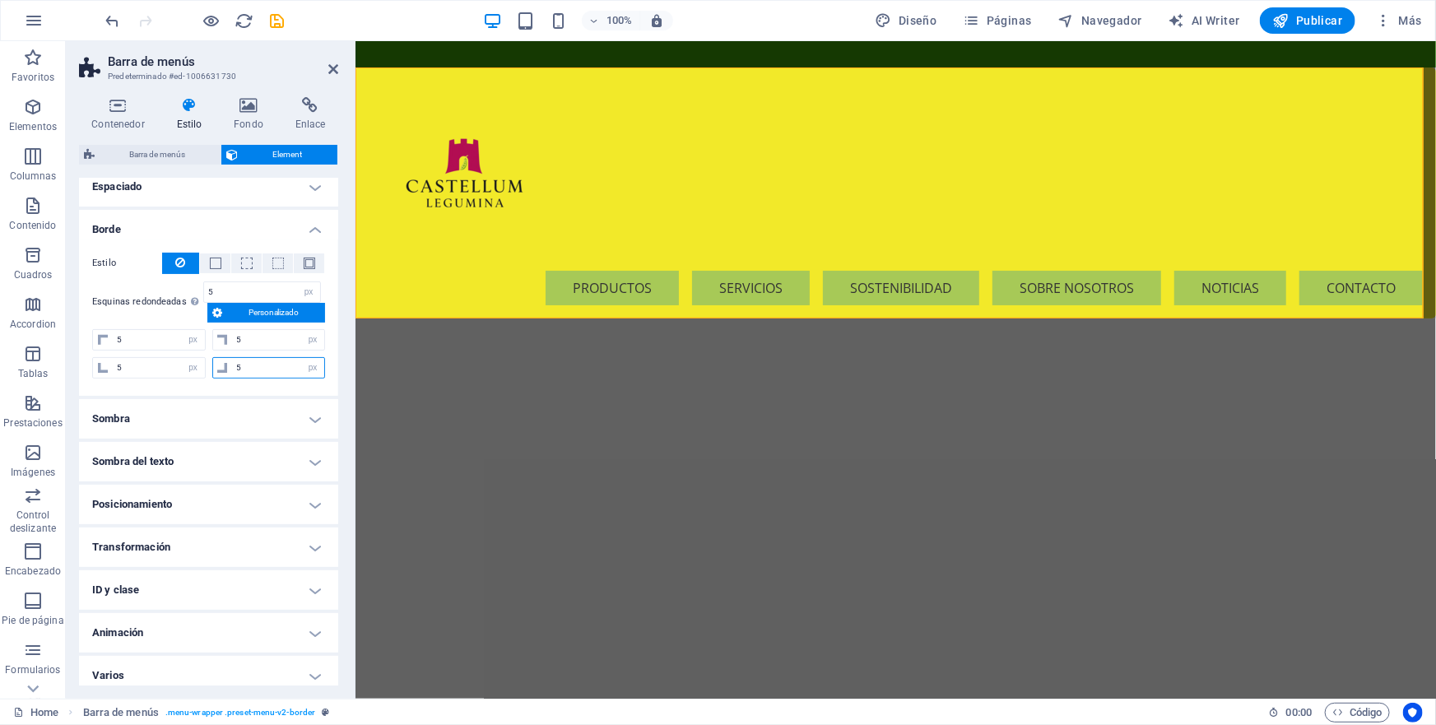
type input "5"
click at [311, 419] on h4 "Sombra" at bounding box center [208, 419] width 259 height 40
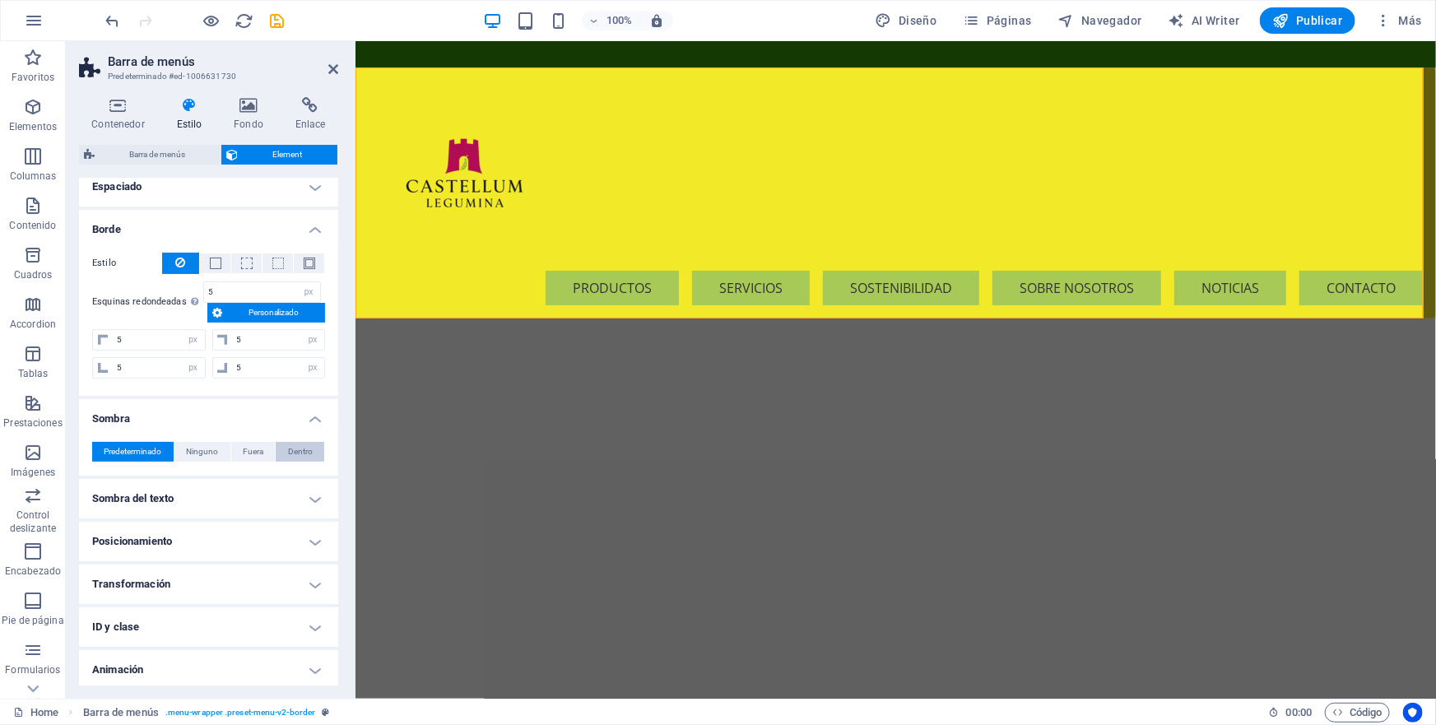
click at [304, 447] on span "Dentro" at bounding box center [300, 452] width 25 height 20
type input "2"
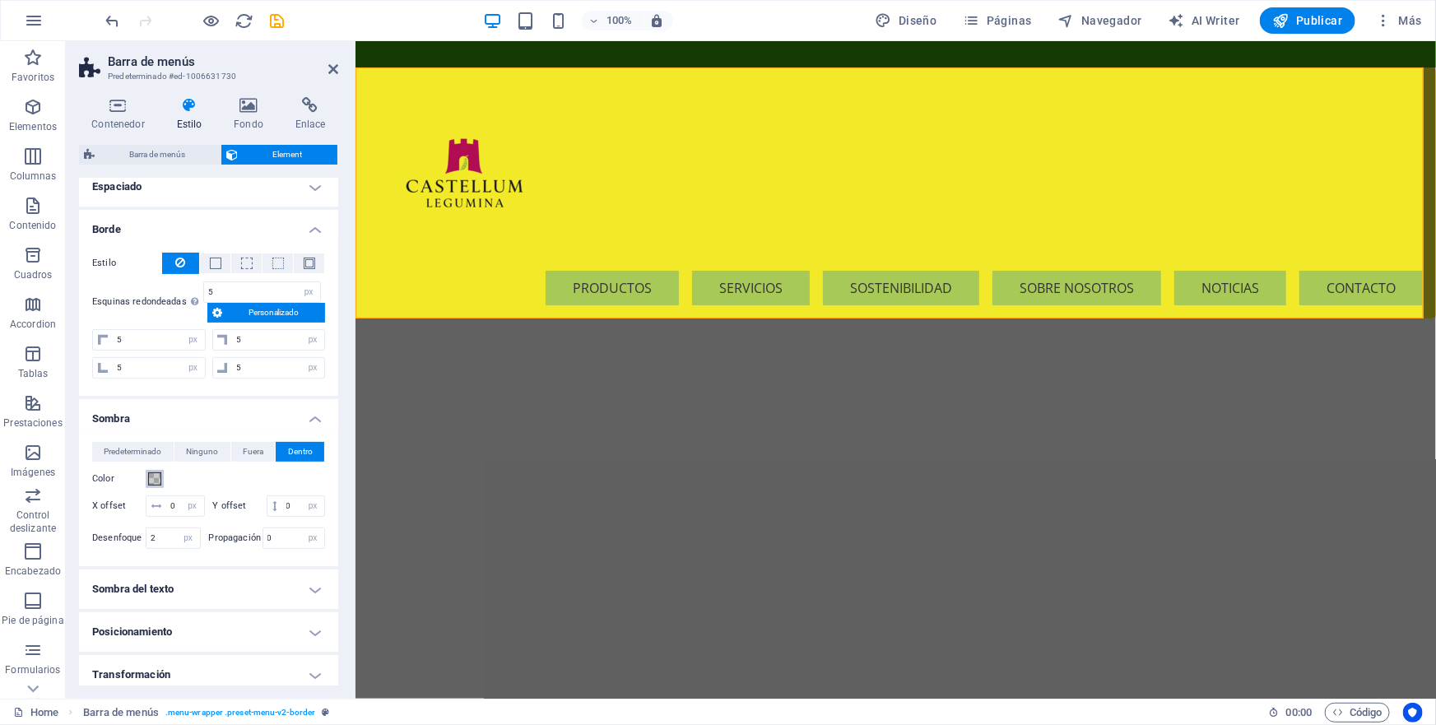
click at [156, 477] on span at bounding box center [154, 478] width 13 height 13
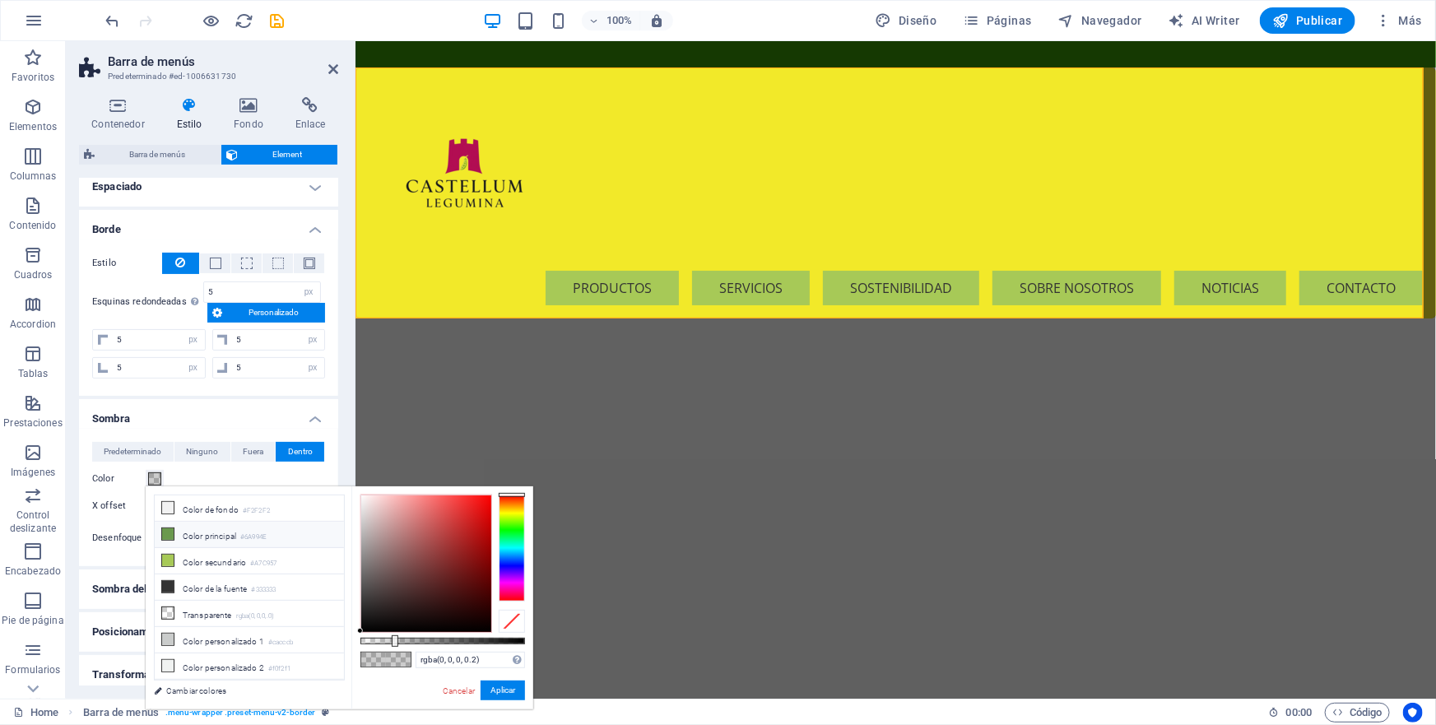
click at [200, 537] on li "Color principal #6A994E" at bounding box center [249, 535] width 189 height 26
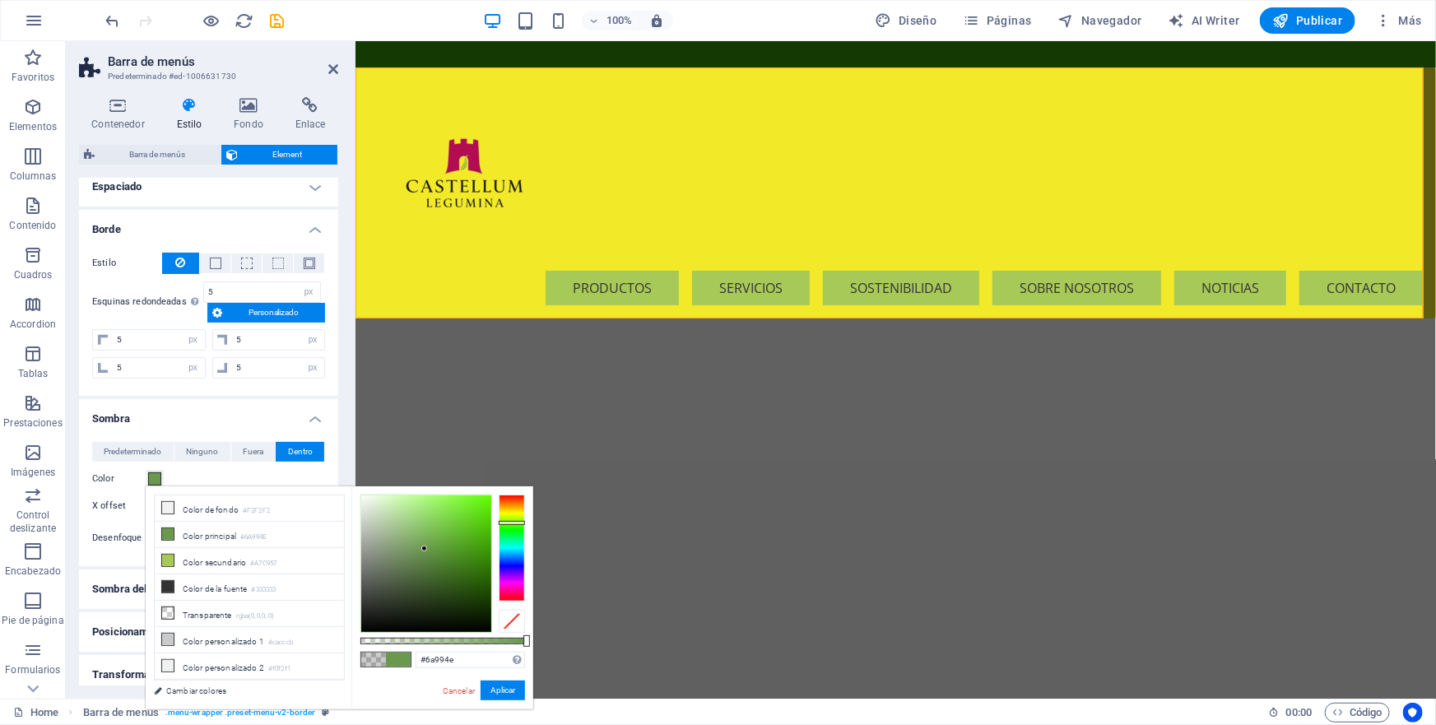
type input "#58853e"
click at [430, 560] on div at bounding box center [426, 563] width 130 height 137
click at [504, 687] on button "Aplicar" at bounding box center [503, 691] width 44 height 20
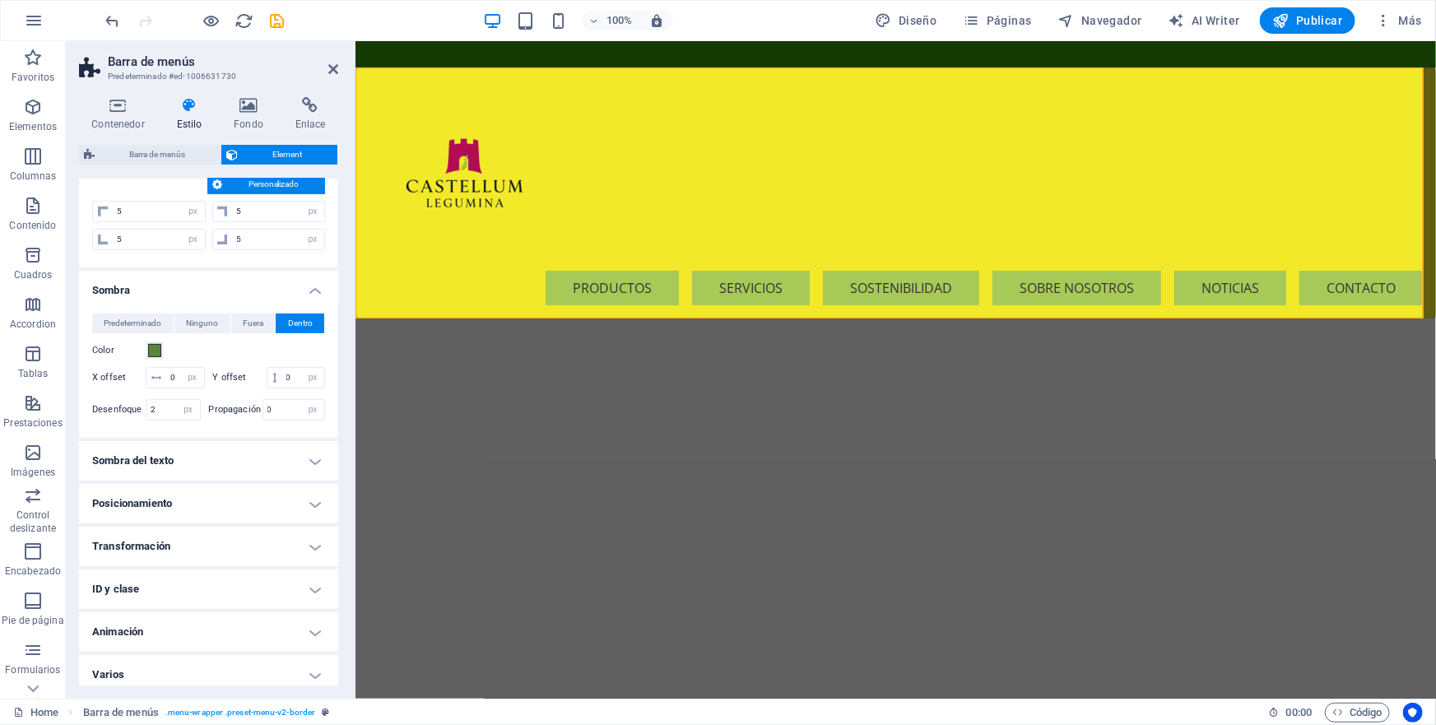
scroll to position [285, 0]
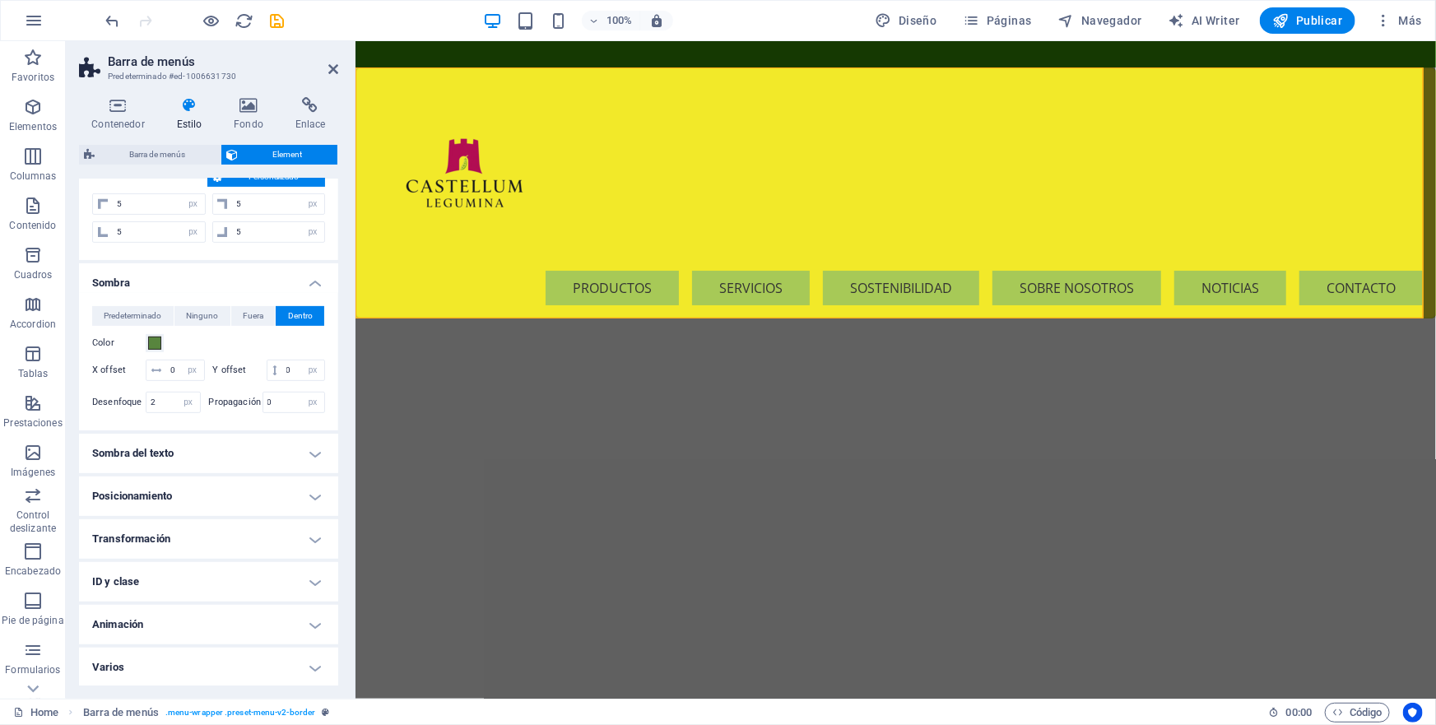
click at [312, 449] on h4 "Sombra del texto" at bounding box center [208, 454] width 259 height 40
click at [285, 485] on span "Fuera" at bounding box center [294, 487] width 21 height 20
type input "rgba(0, 0, 0, 0.2)"
type input "2"
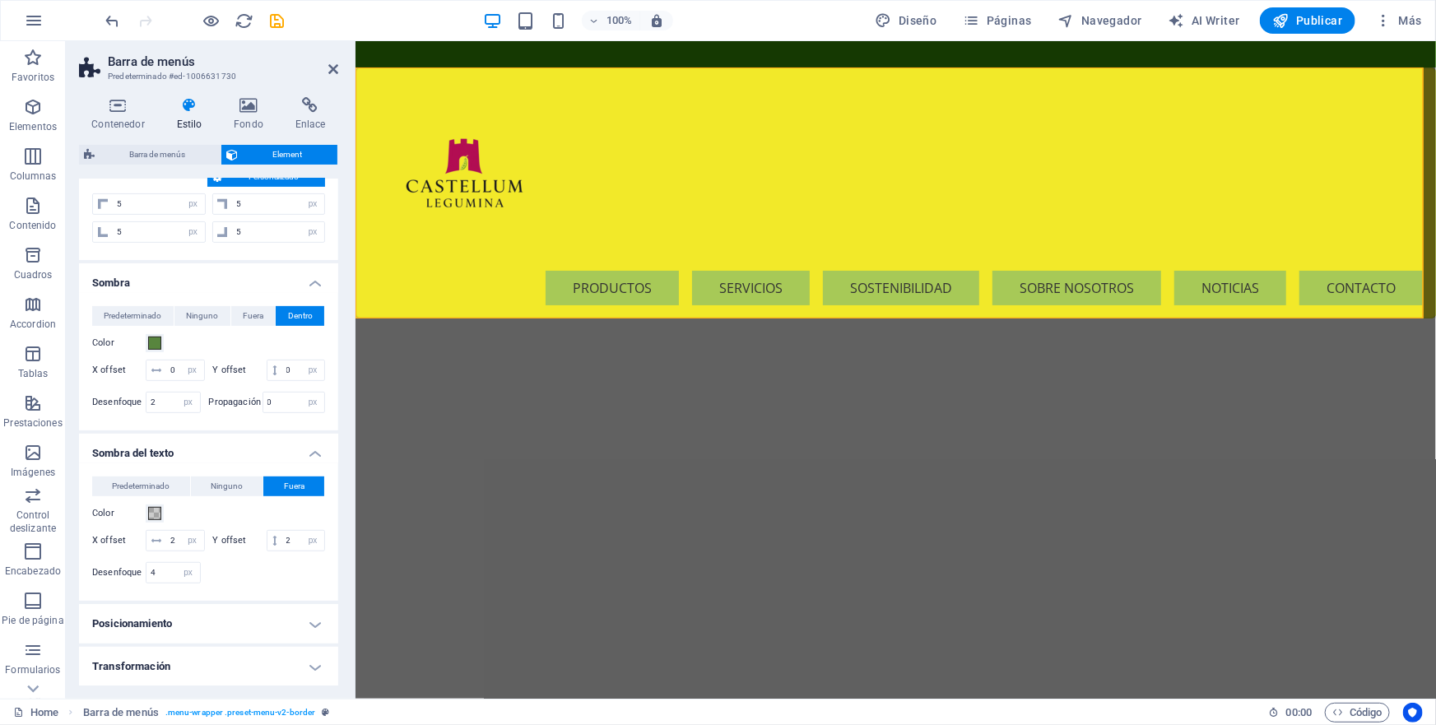
type input "4"
click at [154, 514] on span at bounding box center [154, 513] width 13 height 13
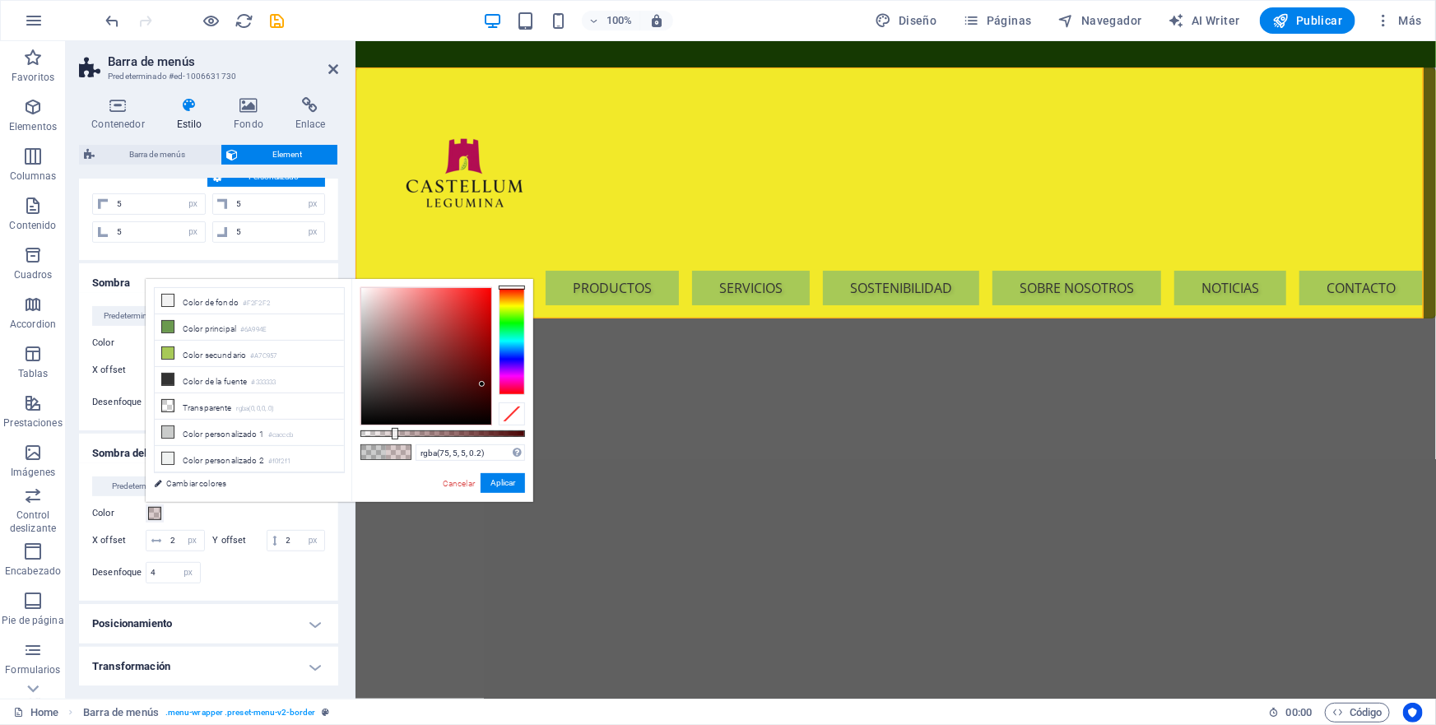
click at [482, 384] on div at bounding box center [426, 356] width 130 height 137
click at [484, 364] on div at bounding box center [426, 356] width 130 height 137
type input "rgba(113, 6, 6, 0.396)"
drag, startPoint x: 393, startPoint y: 431, endPoint x: 425, endPoint y: 431, distance: 32.9
click at [425, 431] on div at bounding box center [427, 434] width 7 height 12
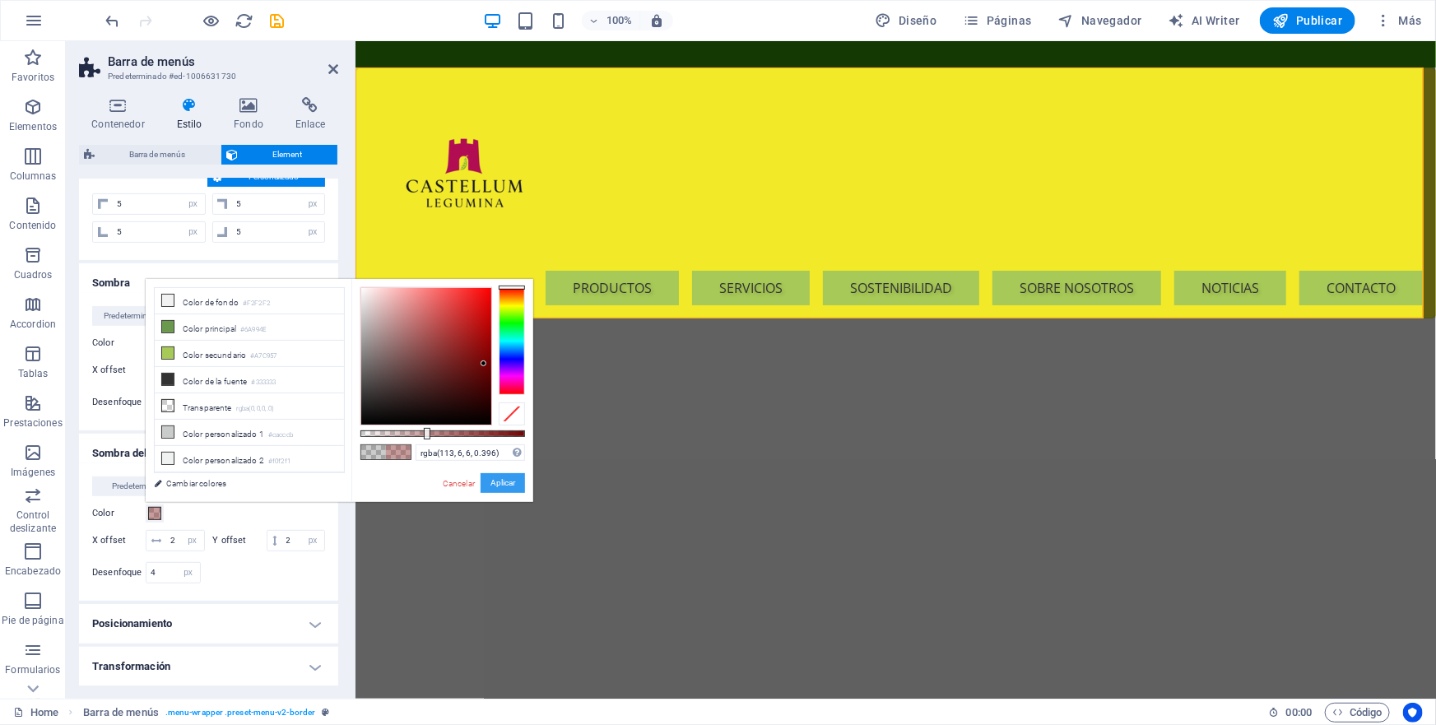
click at [502, 484] on button "Aplicar" at bounding box center [503, 483] width 44 height 20
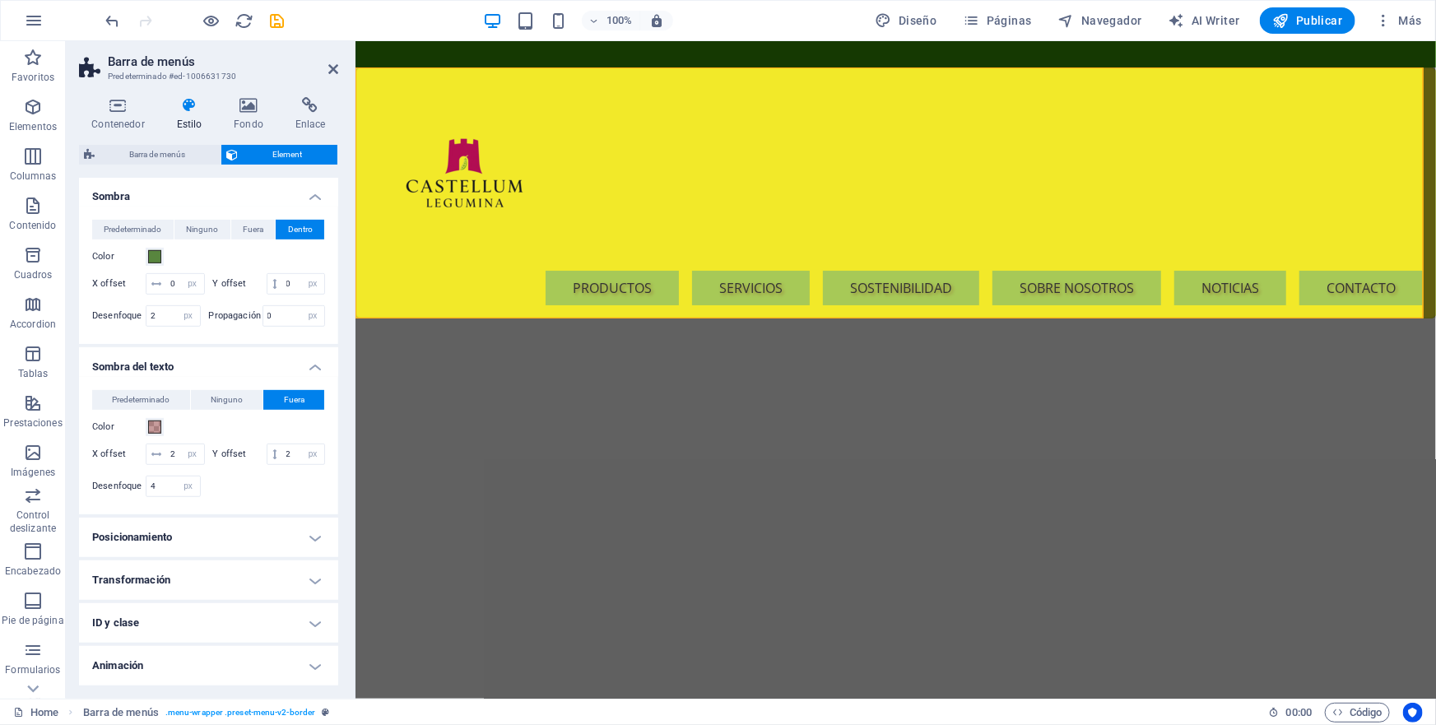
scroll to position [411, 0]
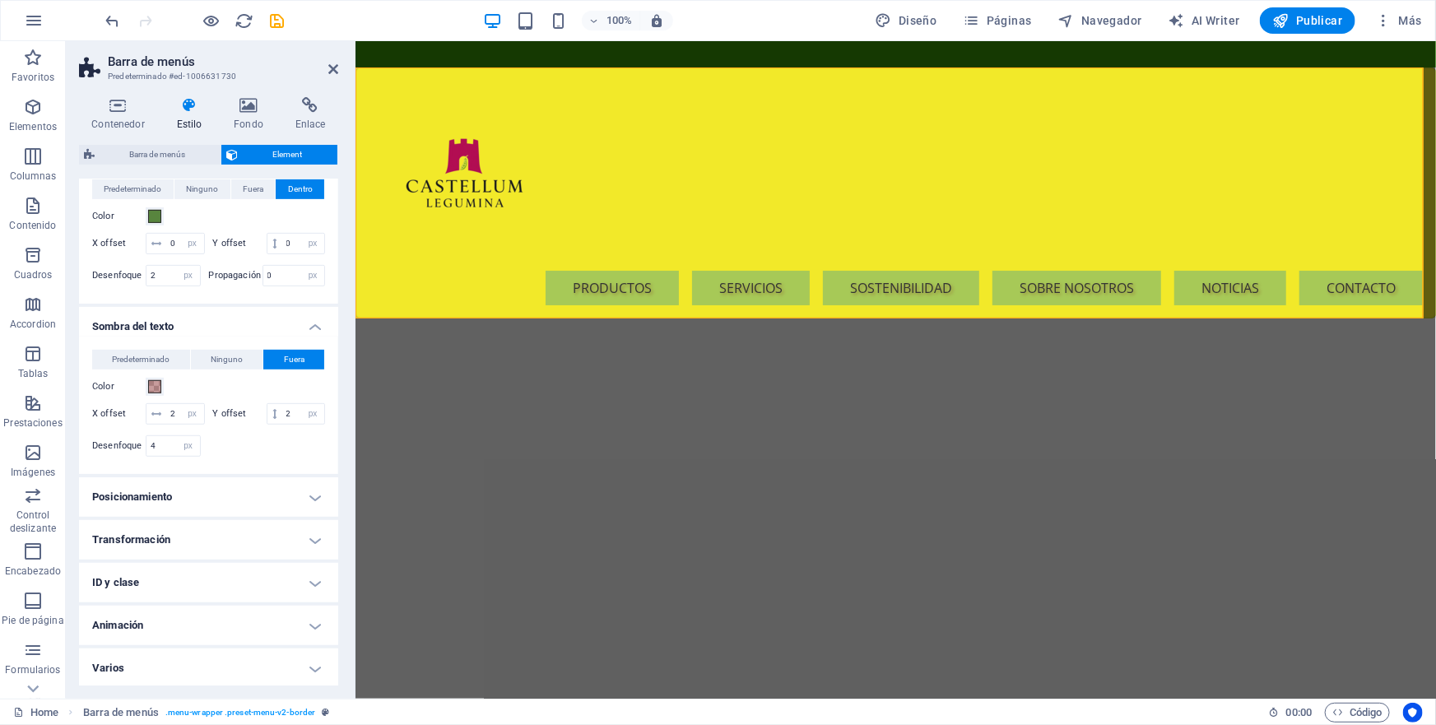
click at [309, 491] on h4 "Posicionamiento" at bounding box center [208, 497] width 259 height 40
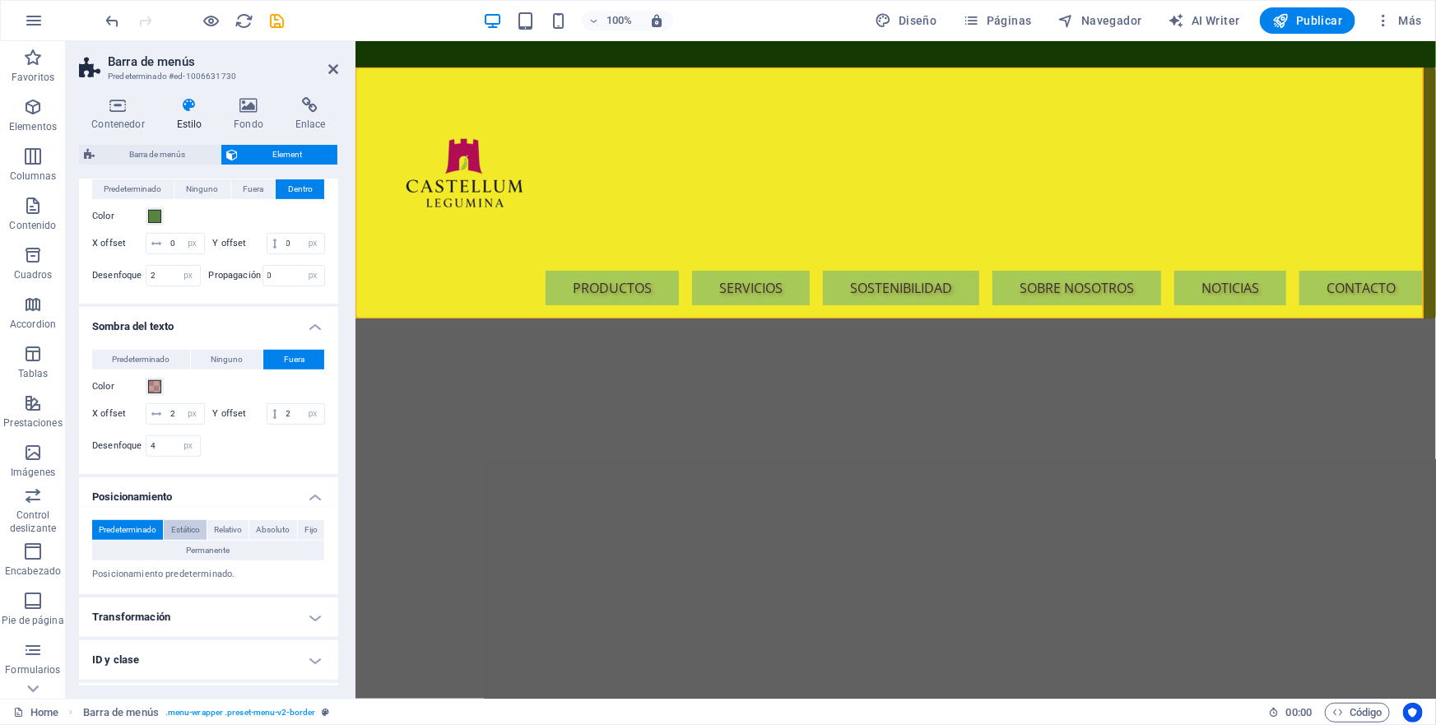
click at [195, 525] on span "Estático" at bounding box center [185, 530] width 29 height 20
click at [229, 526] on span "Relativo" at bounding box center [228, 530] width 28 height 20
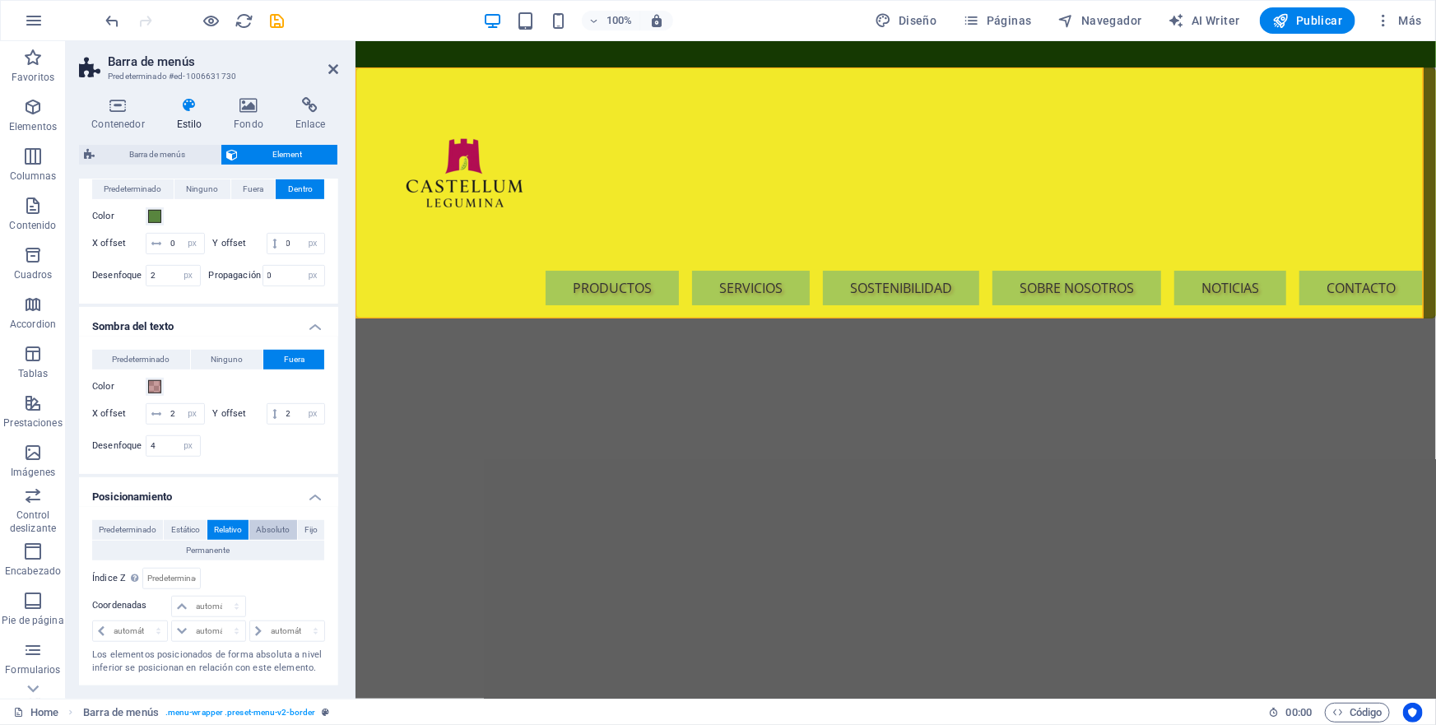
click at [261, 527] on span "Absoluto" at bounding box center [273, 530] width 34 height 20
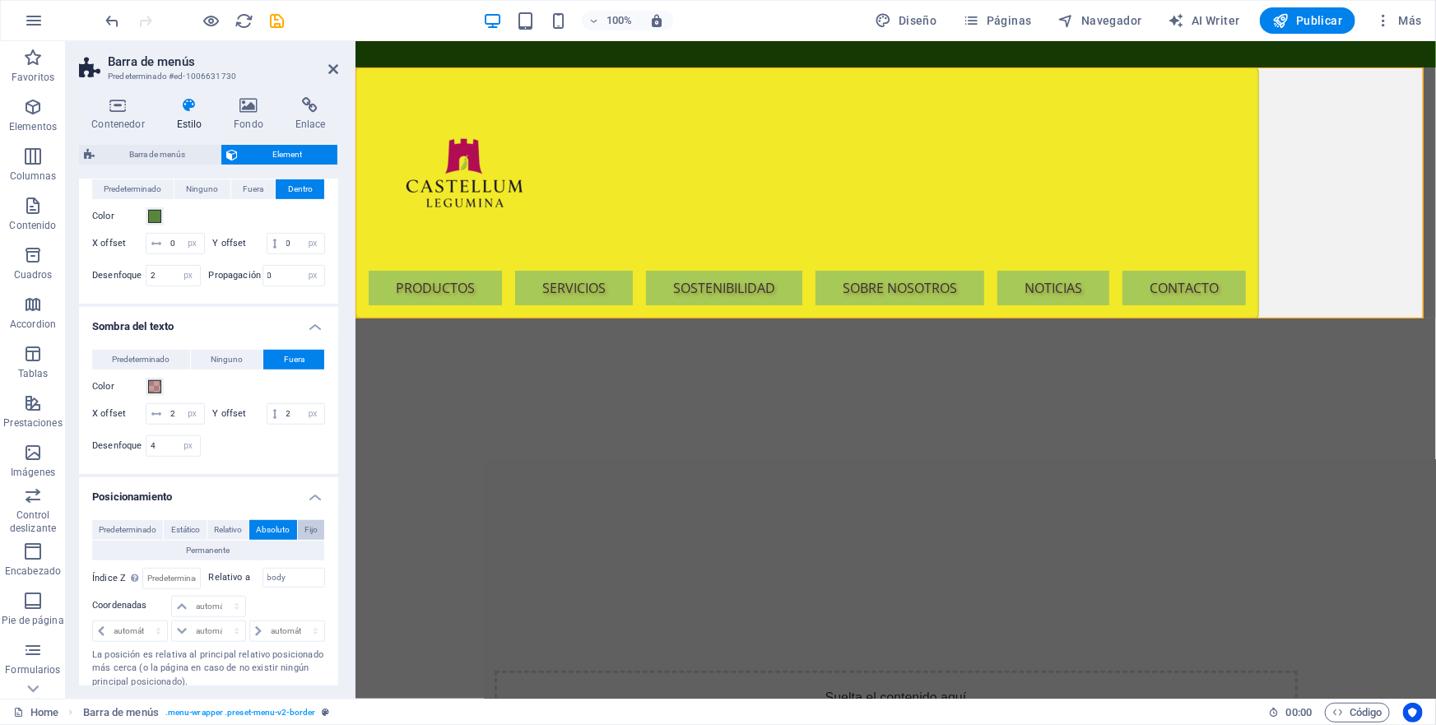
click at [305, 527] on span "Fijo" at bounding box center [311, 530] width 13 height 20
click at [139, 531] on span "Predeterminado" at bounding box center [128, 530] width 58 height 20
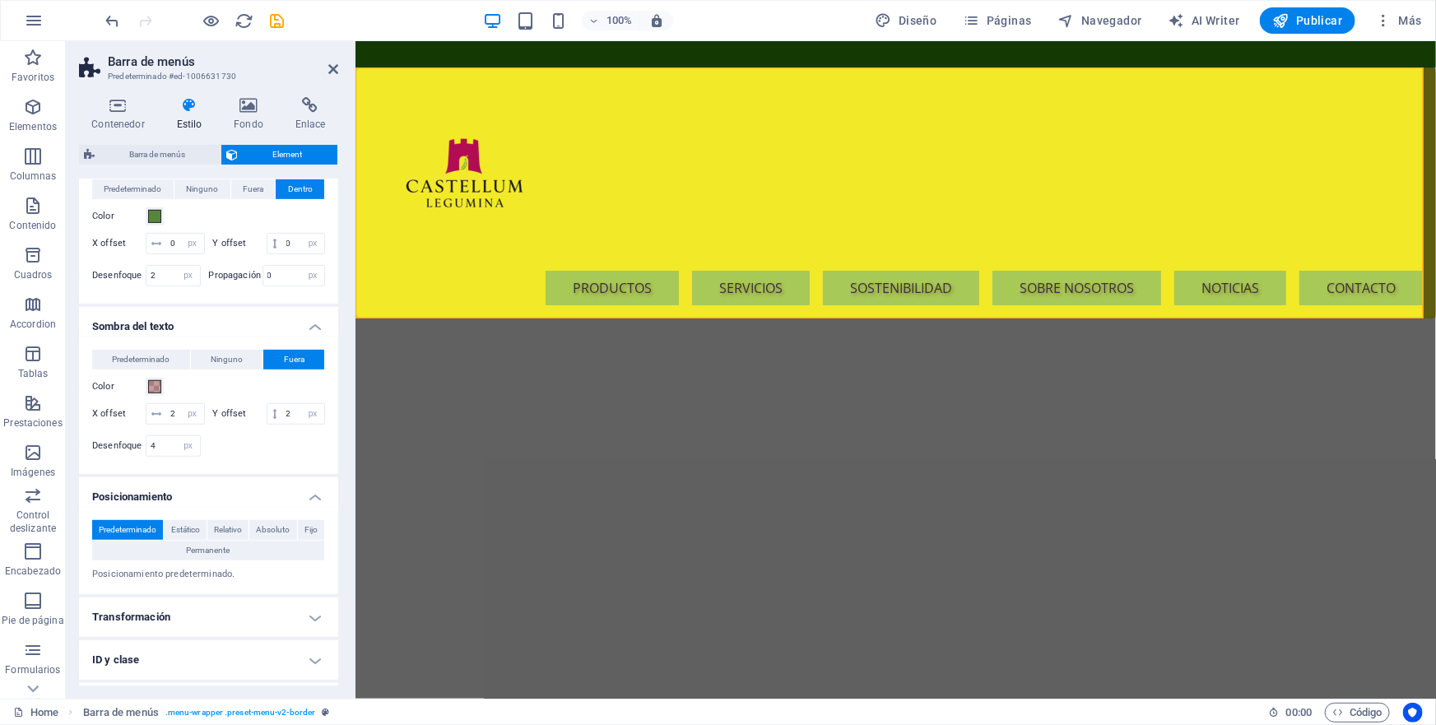
click at [304, 615] on h4 "Transformación" at bounding box center [208, 617] width 259 height 40
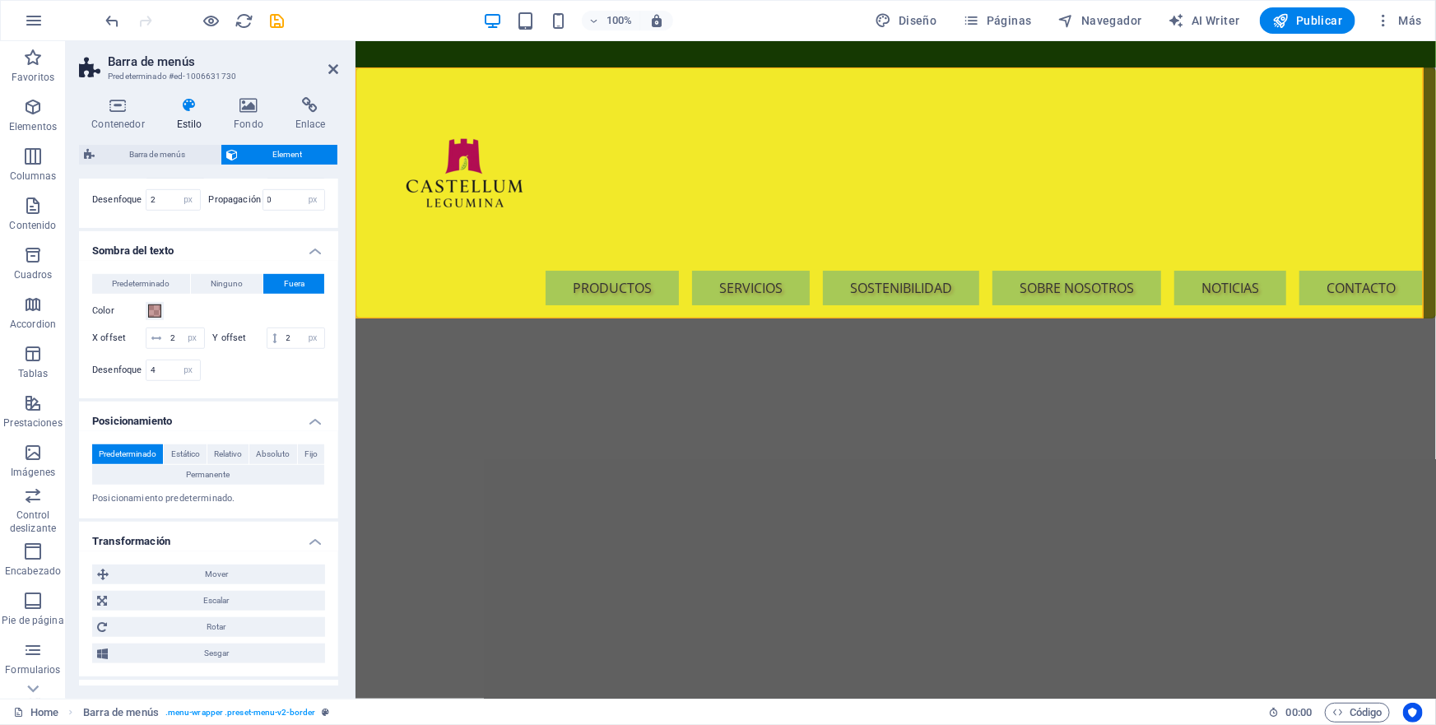
scroll to position [605, 0]
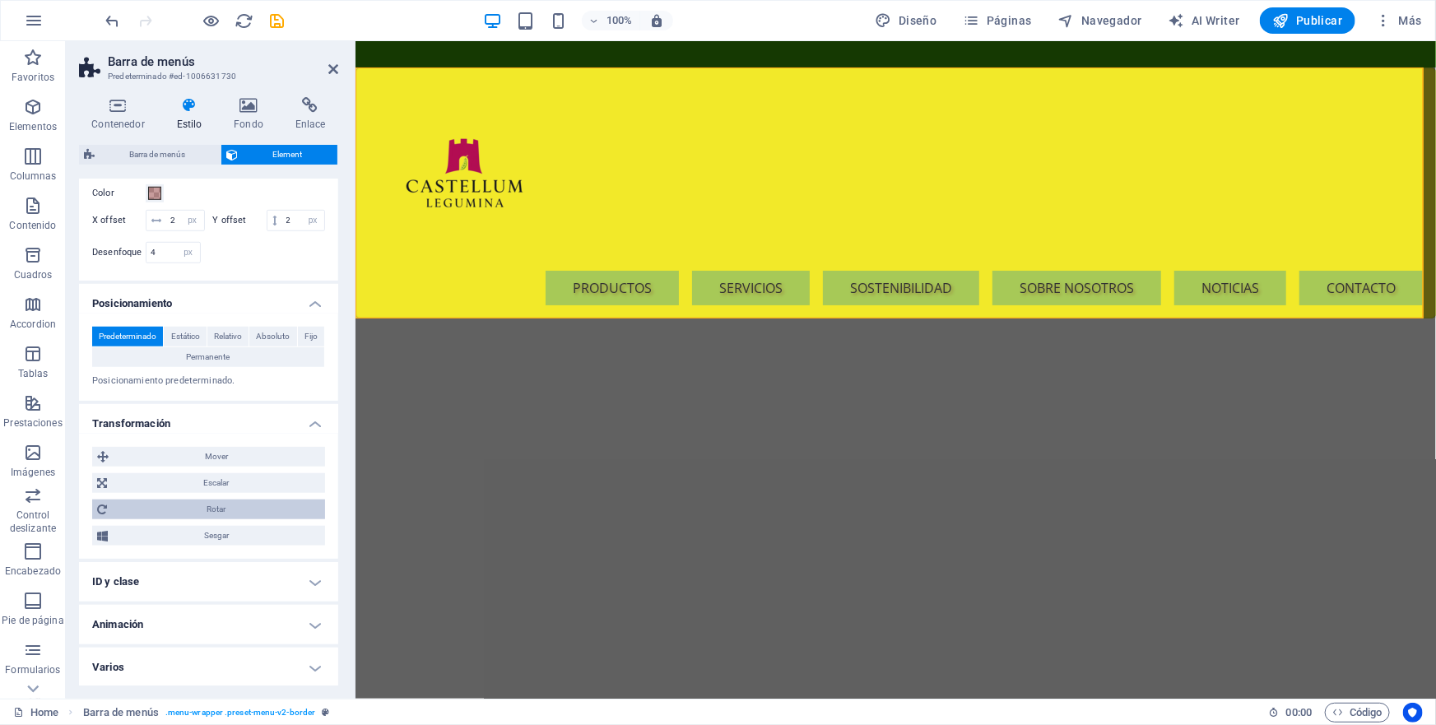
click at [214, 511] on span "Rotar" at bounding box center [216, 510] width 208 height 20
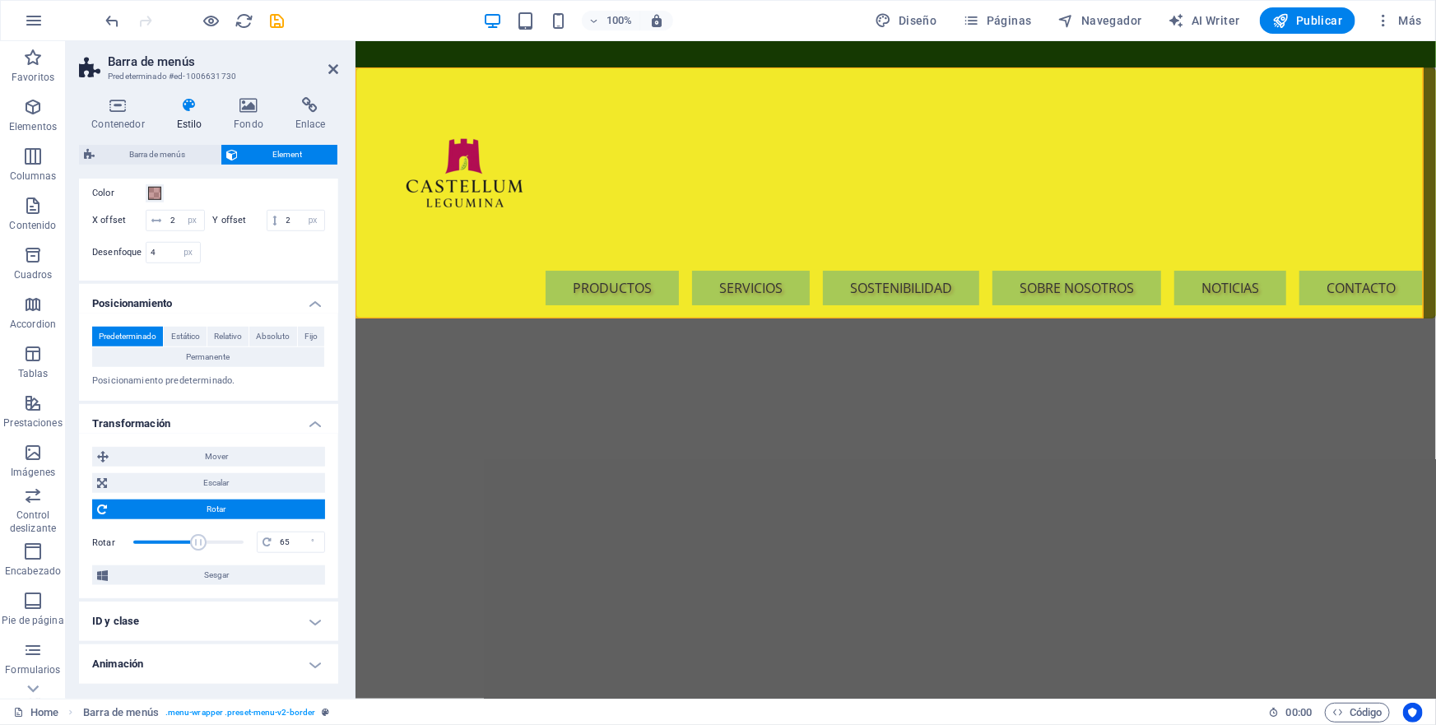
drag, startPoint x: 187, startPoint y: 537, endPoint x: 197, endPoint y: 538, distance: 9.9
click at [197, 538] on span at bounding box center [198, 542] width 16 height 16
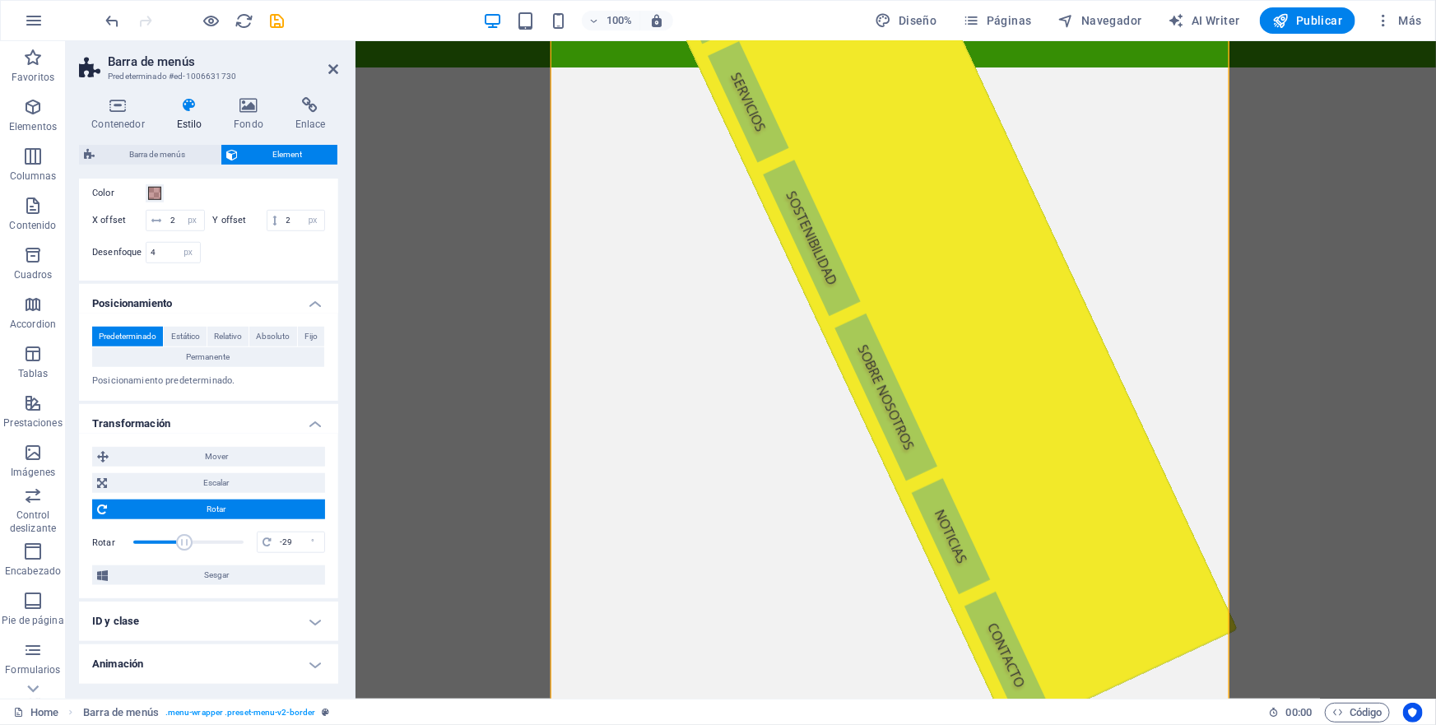
drag, startPoint x: 195, startPoint y: 540, endPoint x: 183, endPoint y: 540, distance: 12.3
click at [183, 540] on span at bounding box center [184, 542] width 16 height 16
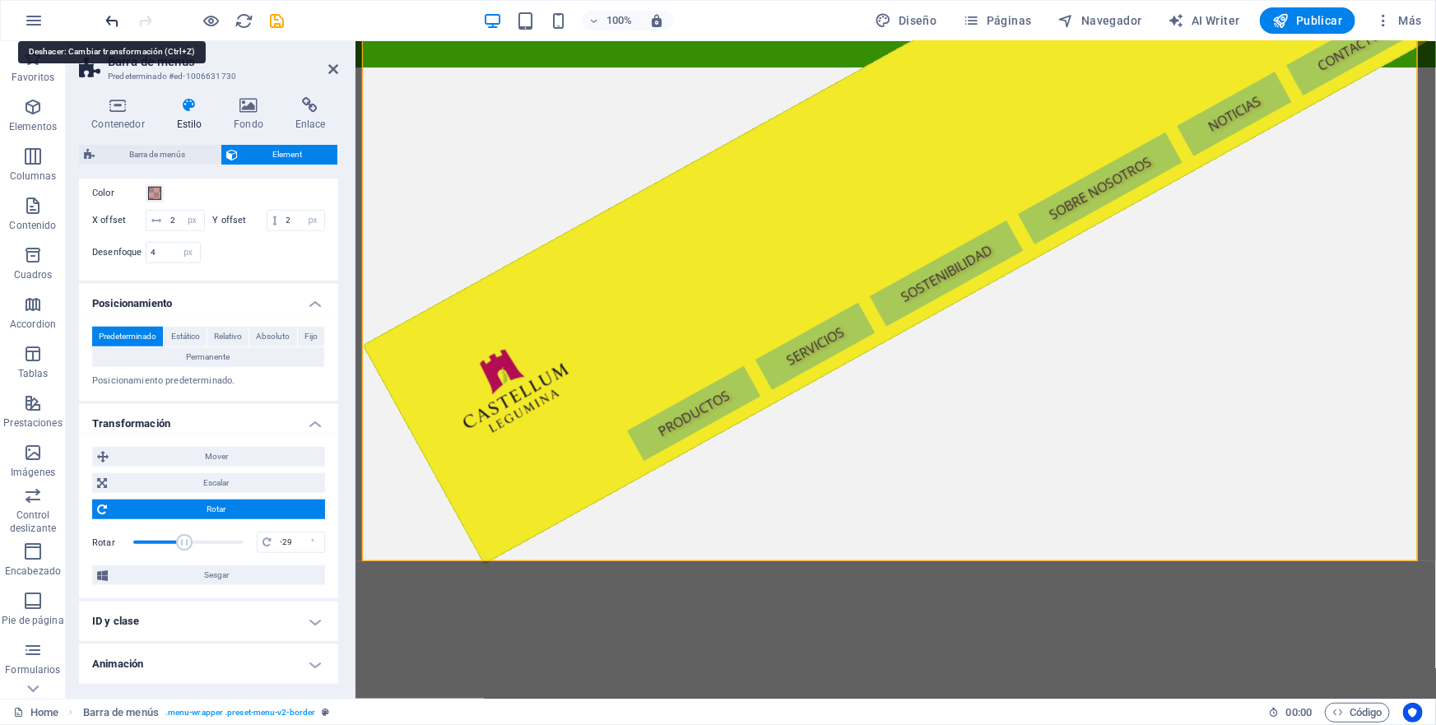
click at [114, 20] on icon "undo" at bounding box center [113, 21] width 19 height 19
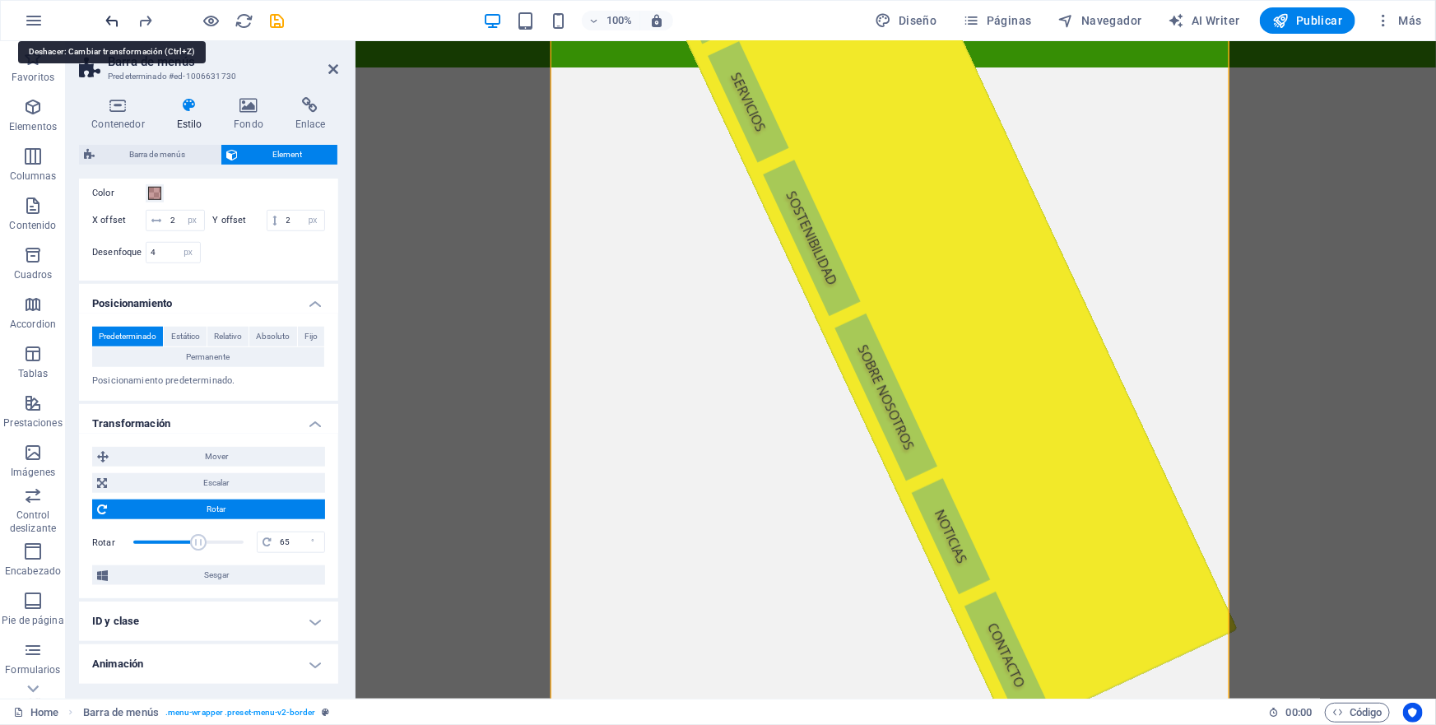
click at [114, 20] on icon "undo" at bounding box center [113, 21] width 19 height 19
type input "0"
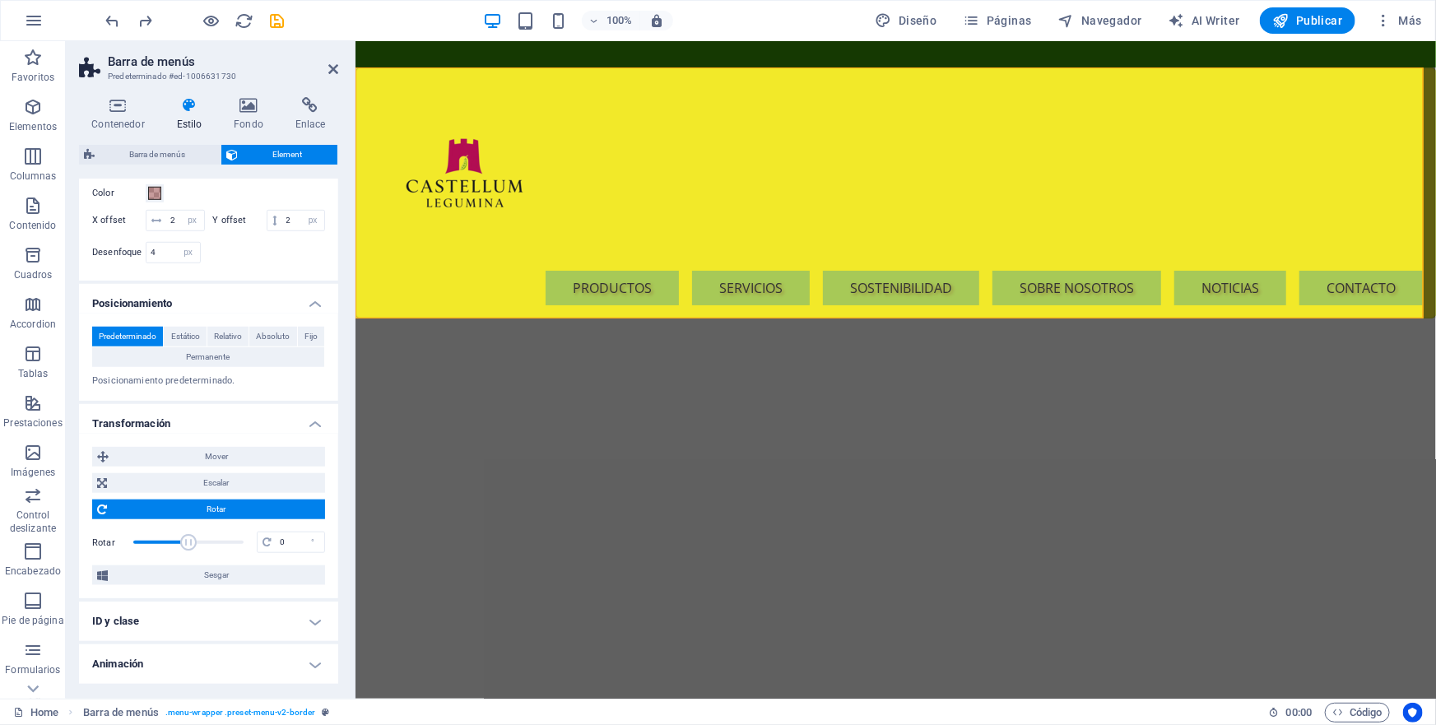
scroll to position [644, 0]
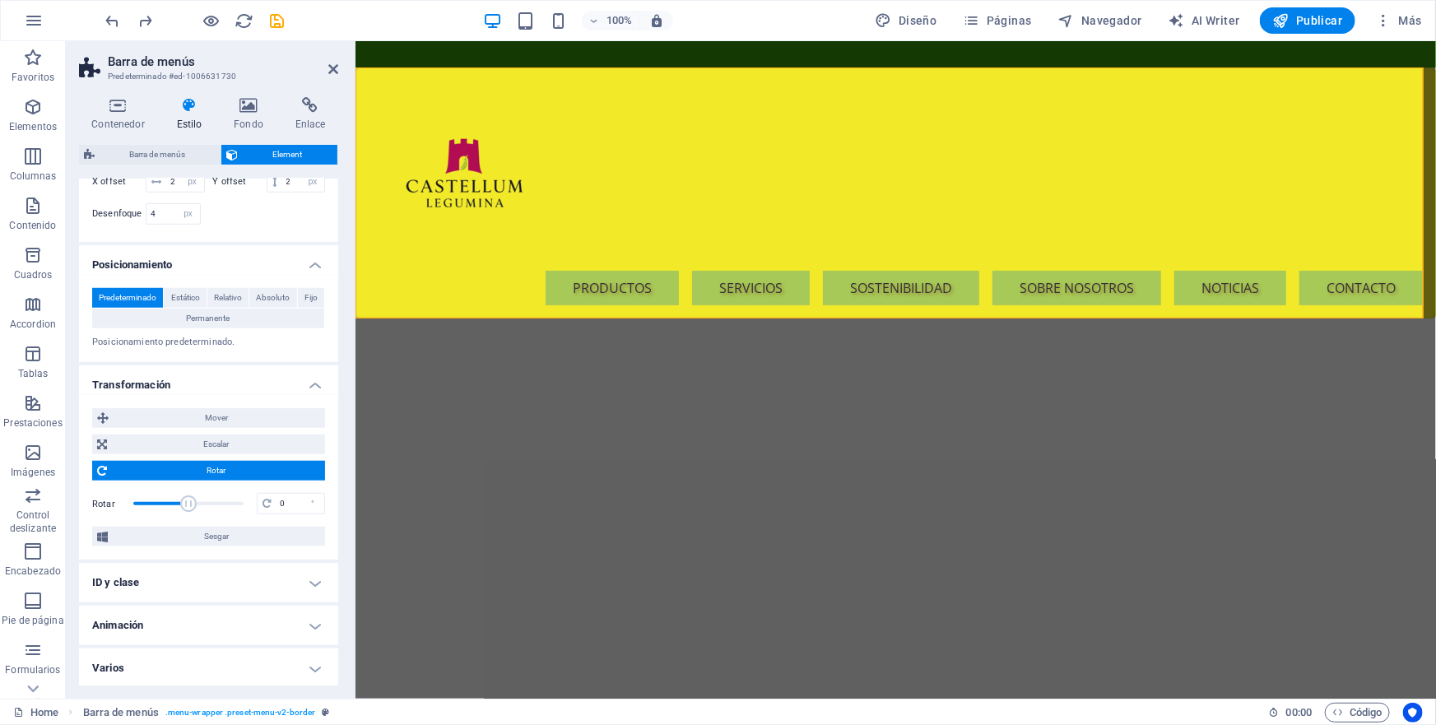
click at [310, 579] on h4 "ID y clase" at bounding box center [208, 583] width 259 height 40
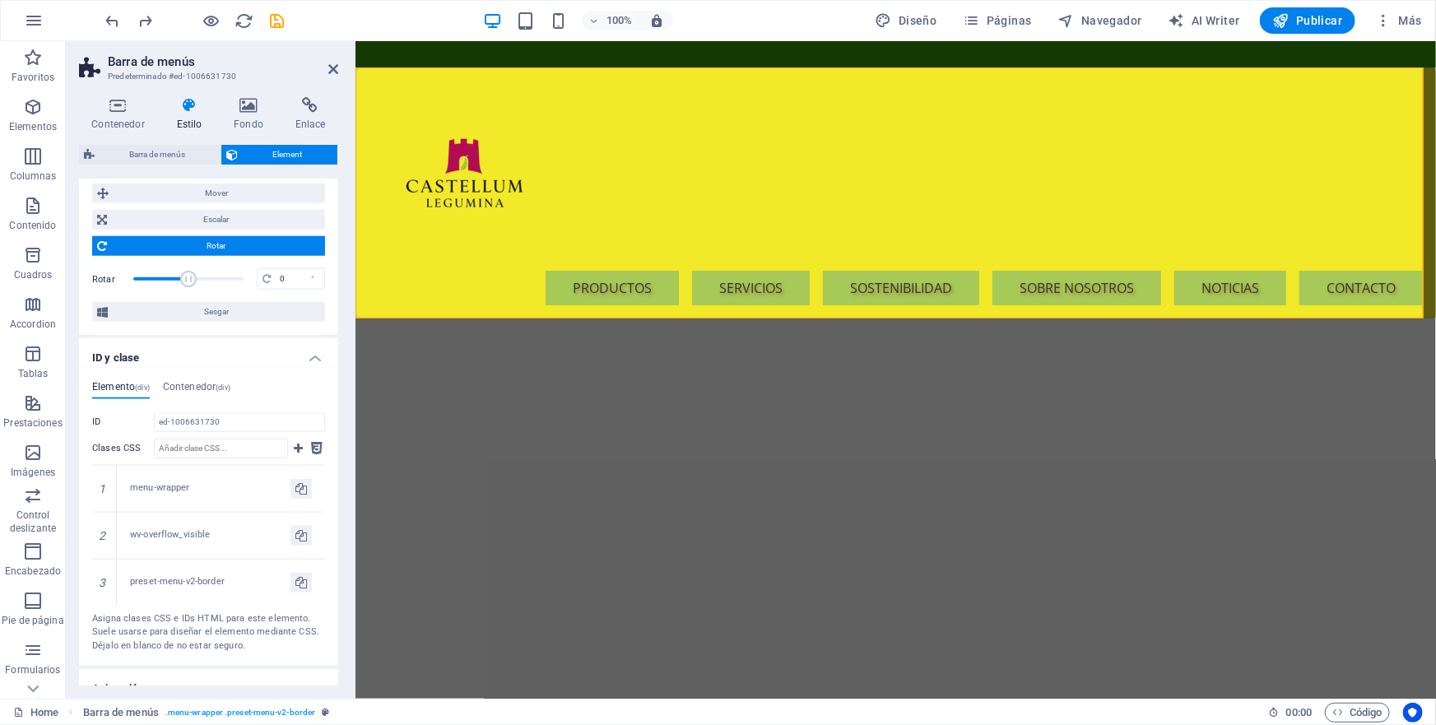
scroll to position [932, 0]
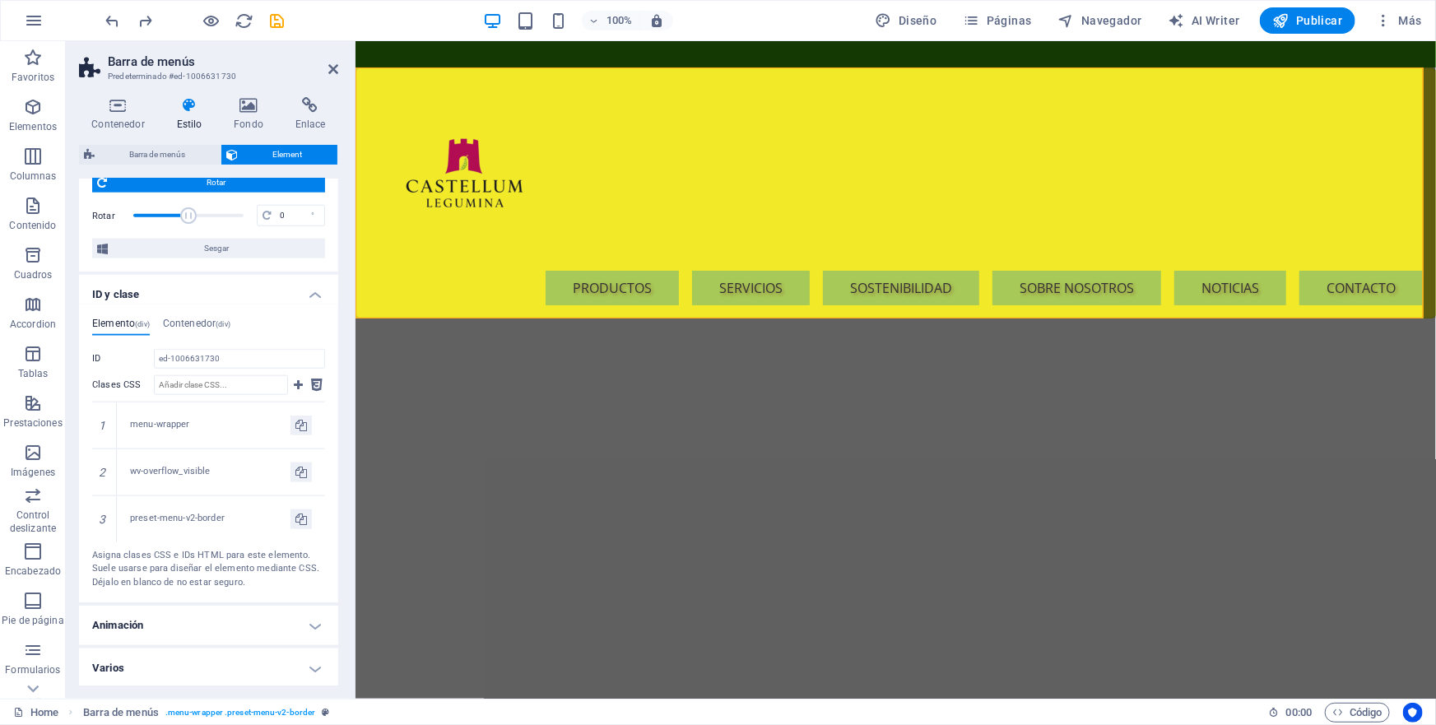
click at [310, 623] on h4 "Animación" at bounding box center [208, 626] width 259 height 40
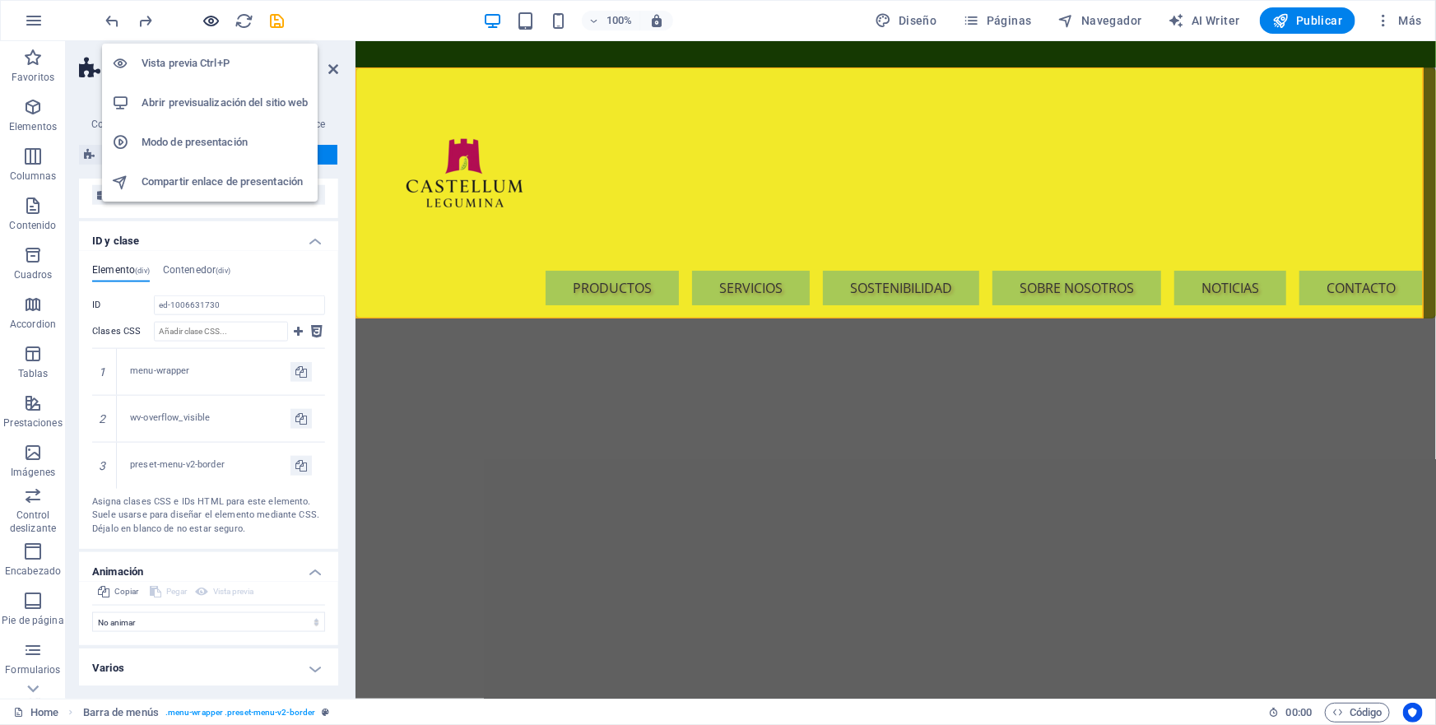
click at [211, 20] on icon "button" at bounding box center [211, 21] width 19 height 19
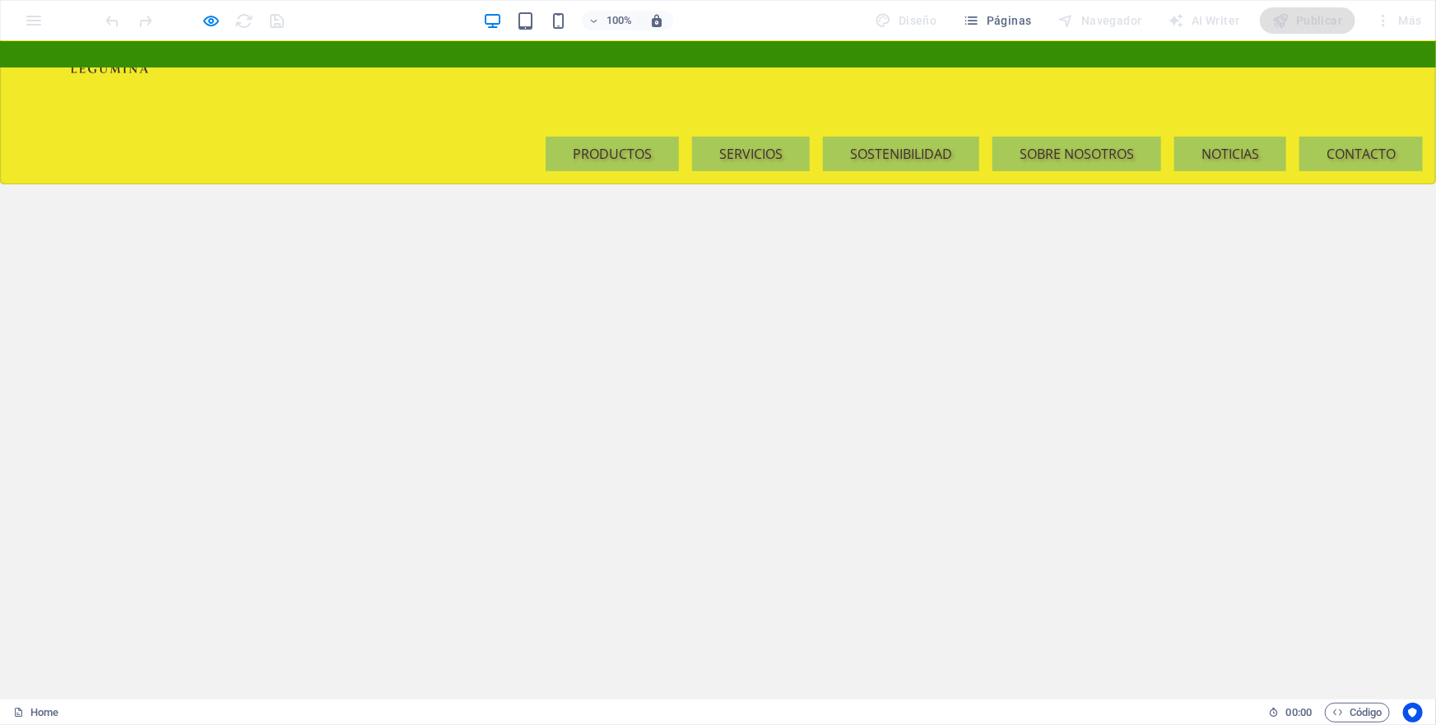
scroll to position [119, 0]
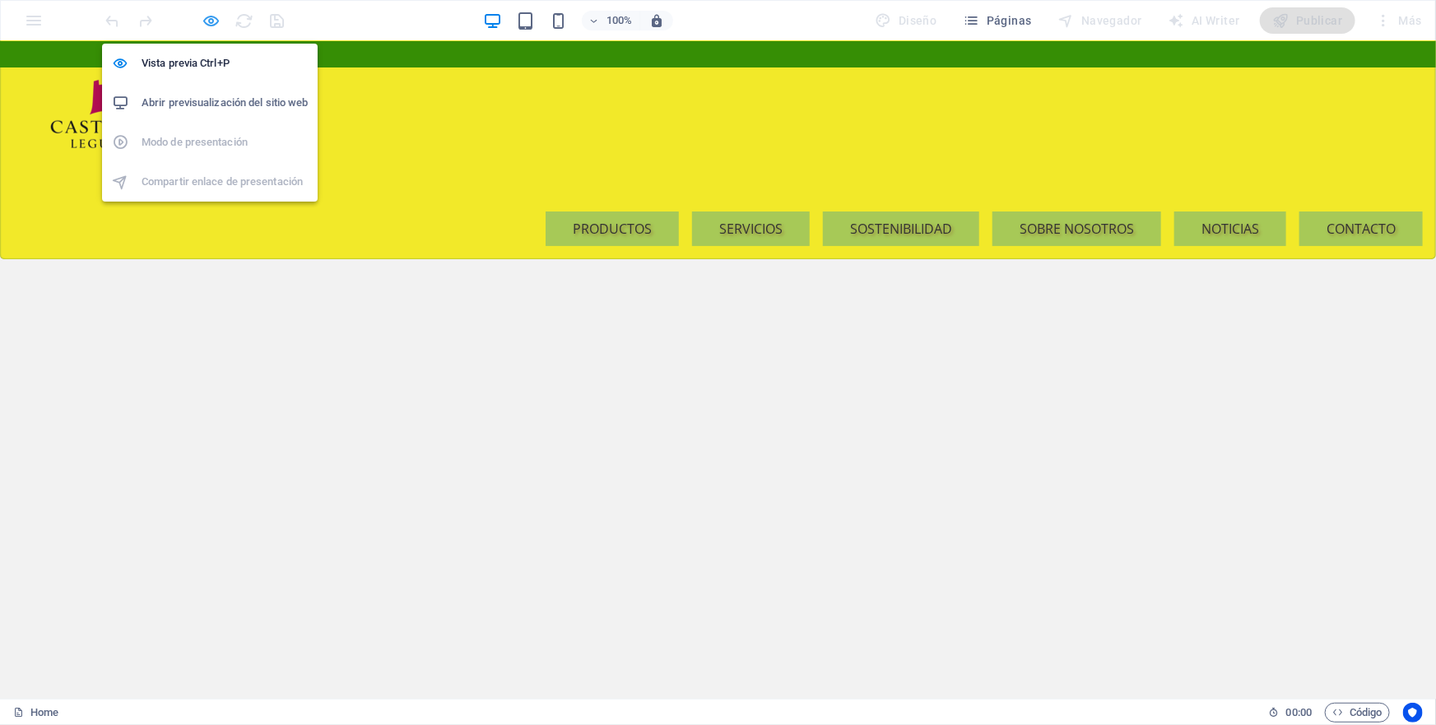
click at [214, 19] on icon "button" at bounding box center [211, 21] width 19 height 19
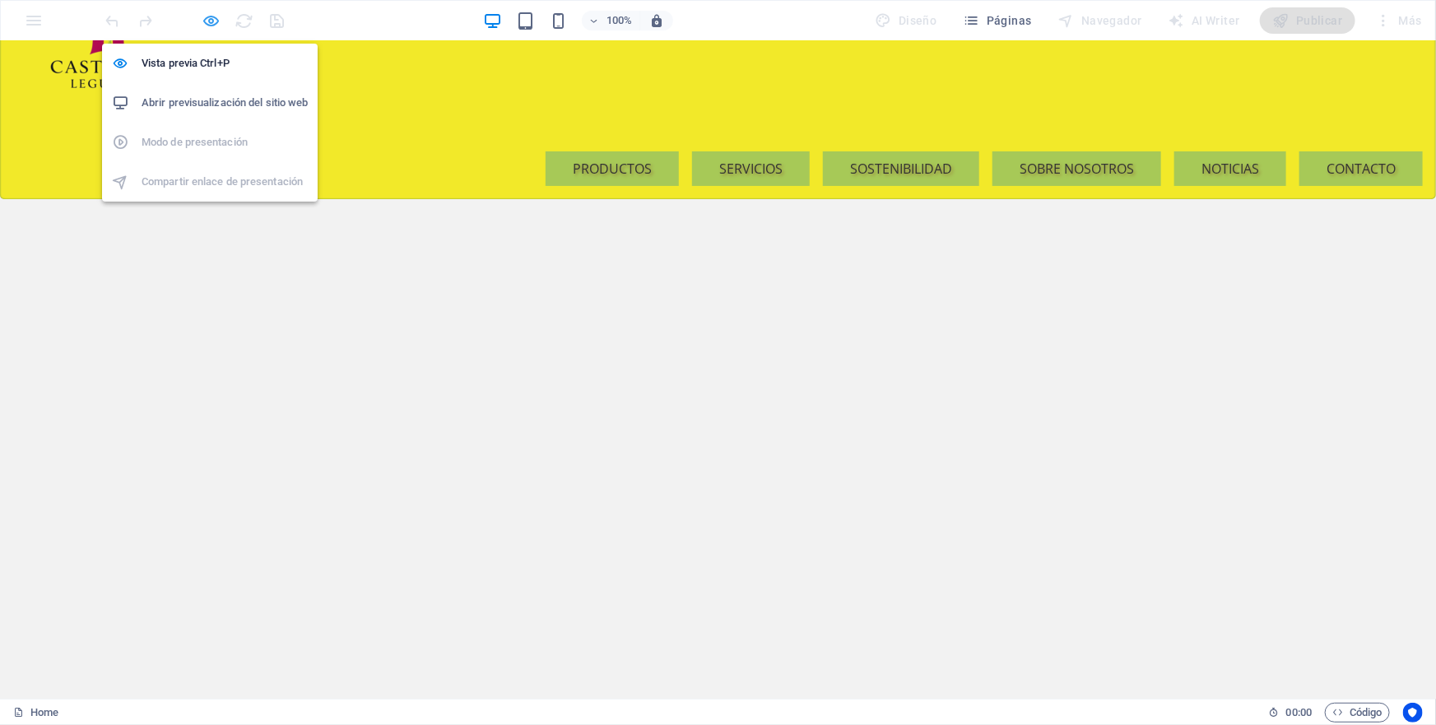
select select "px"
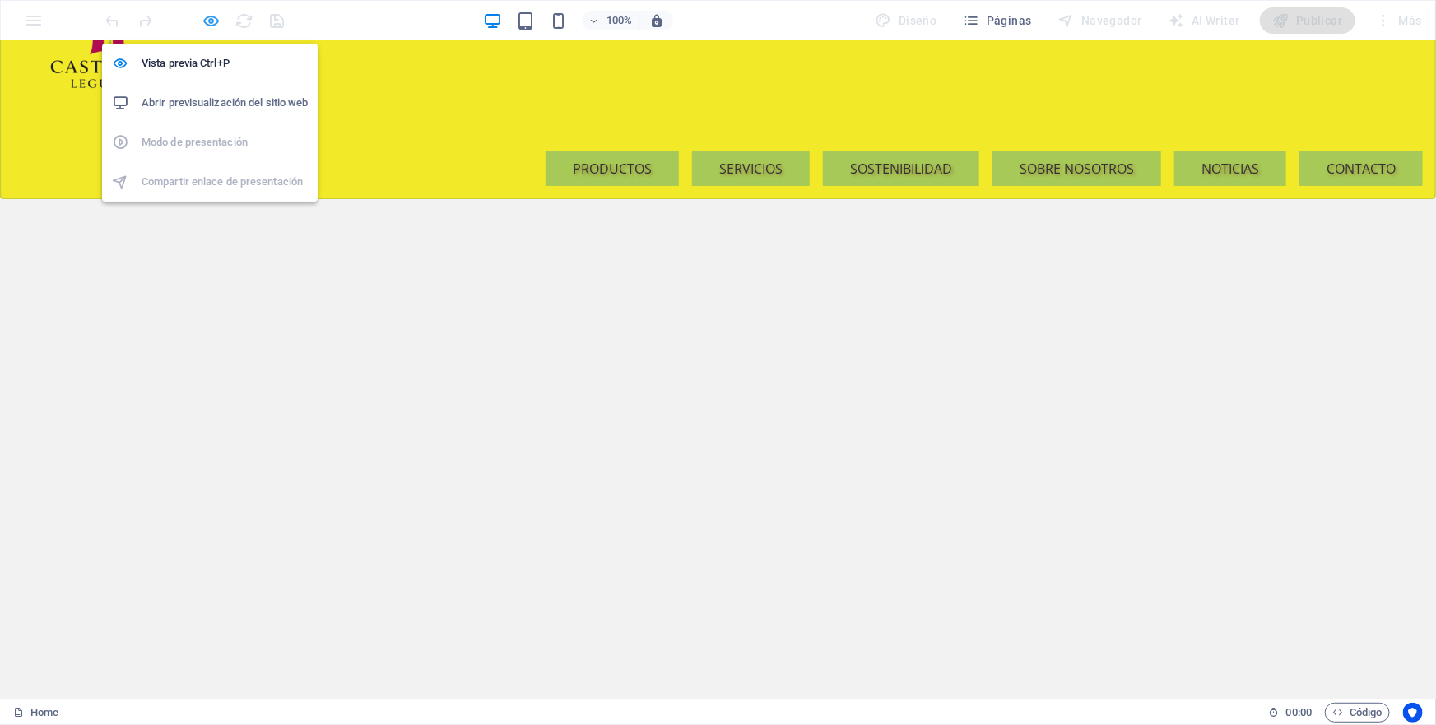
select select "px"
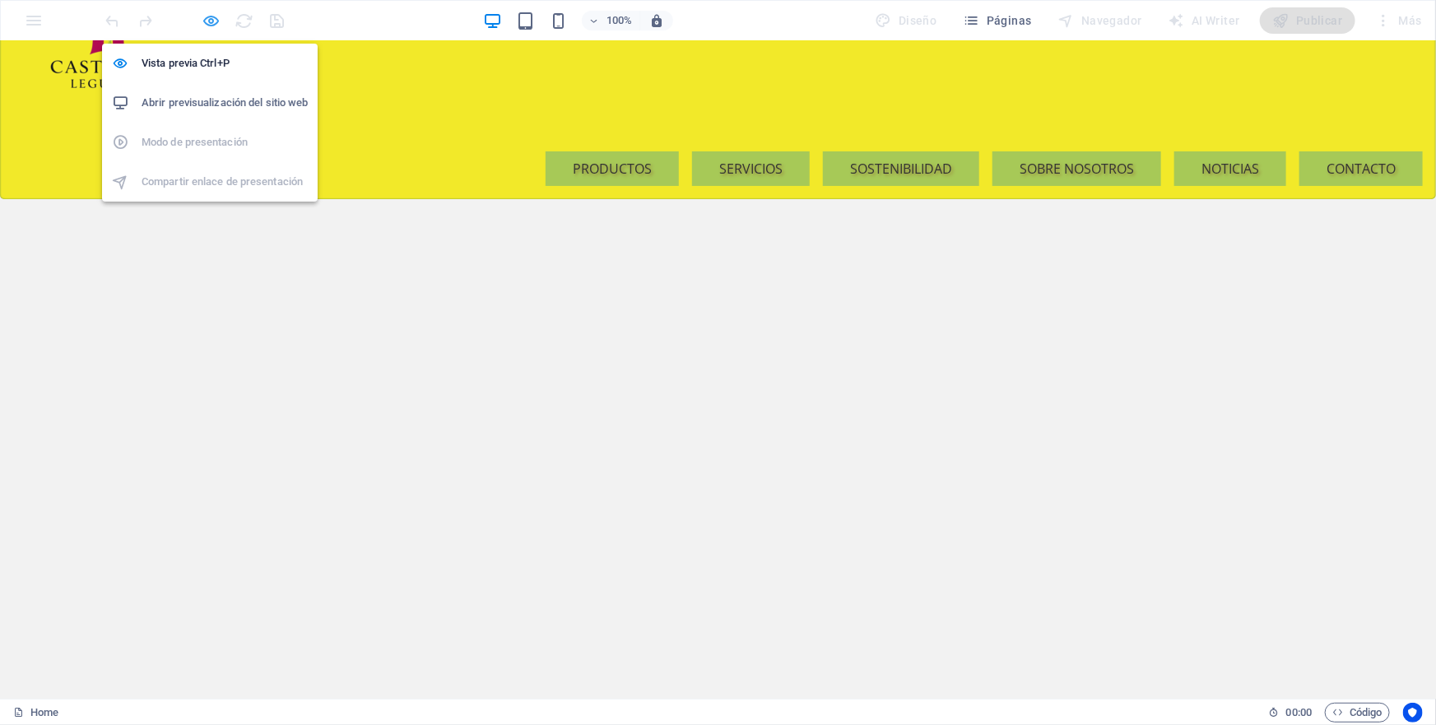
select select "px"
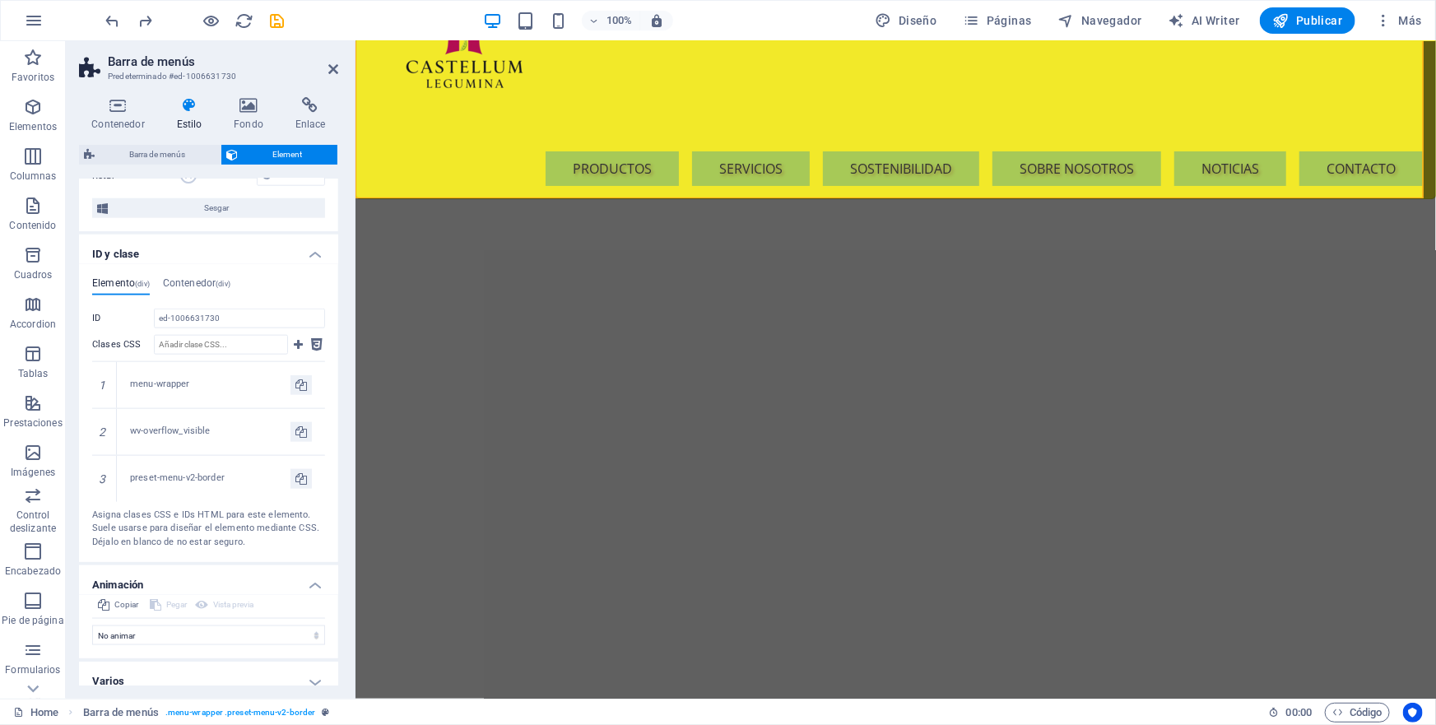
scroll to position [985, 0]
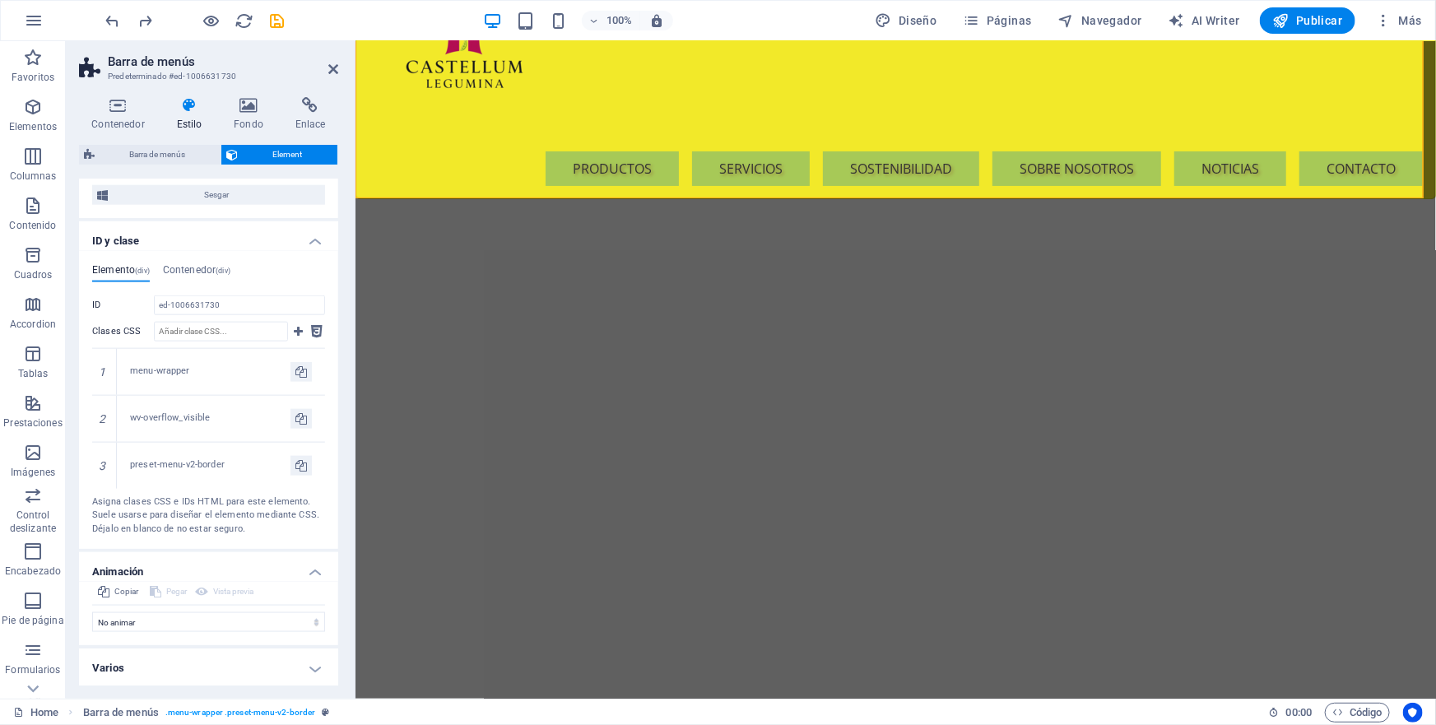
click at [308, 664] on h4 "Varios" at bounding box center [208, 669] width 259 height 40
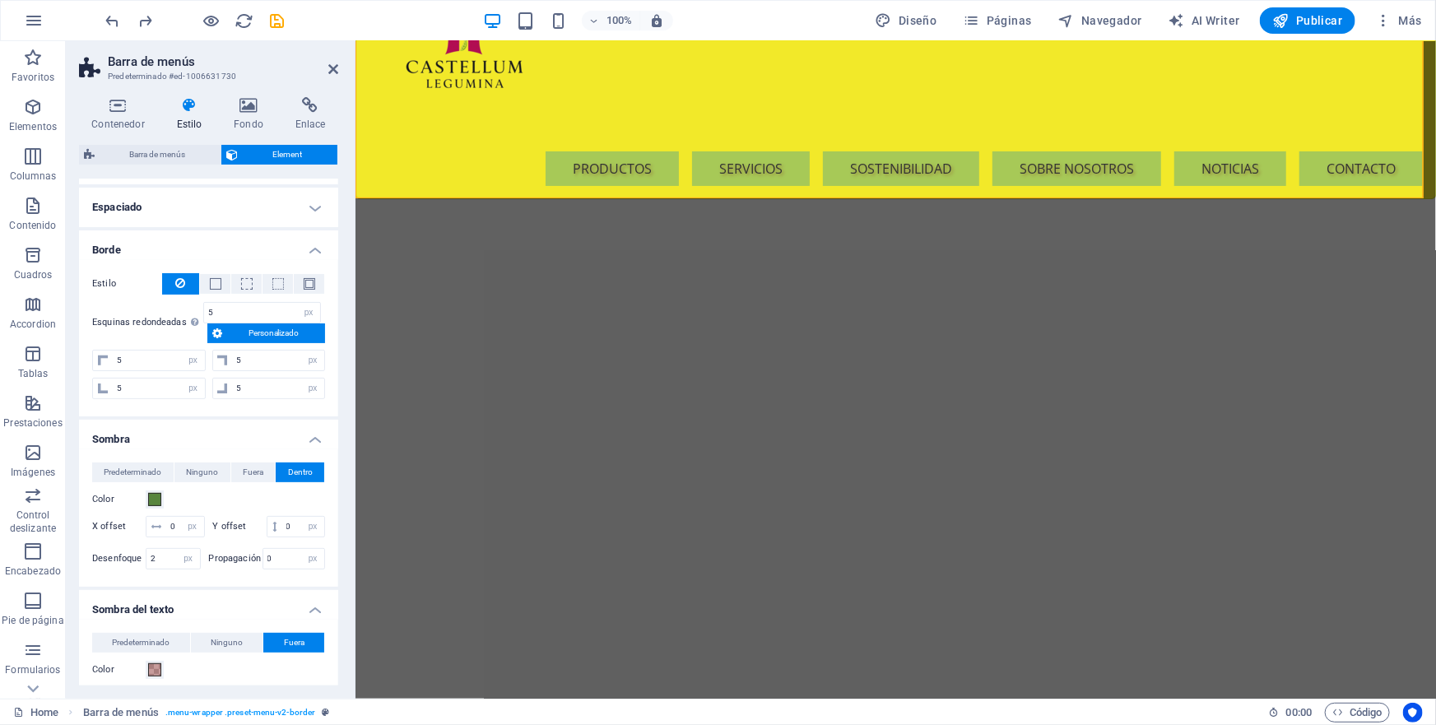
scroll to position [0, 0]
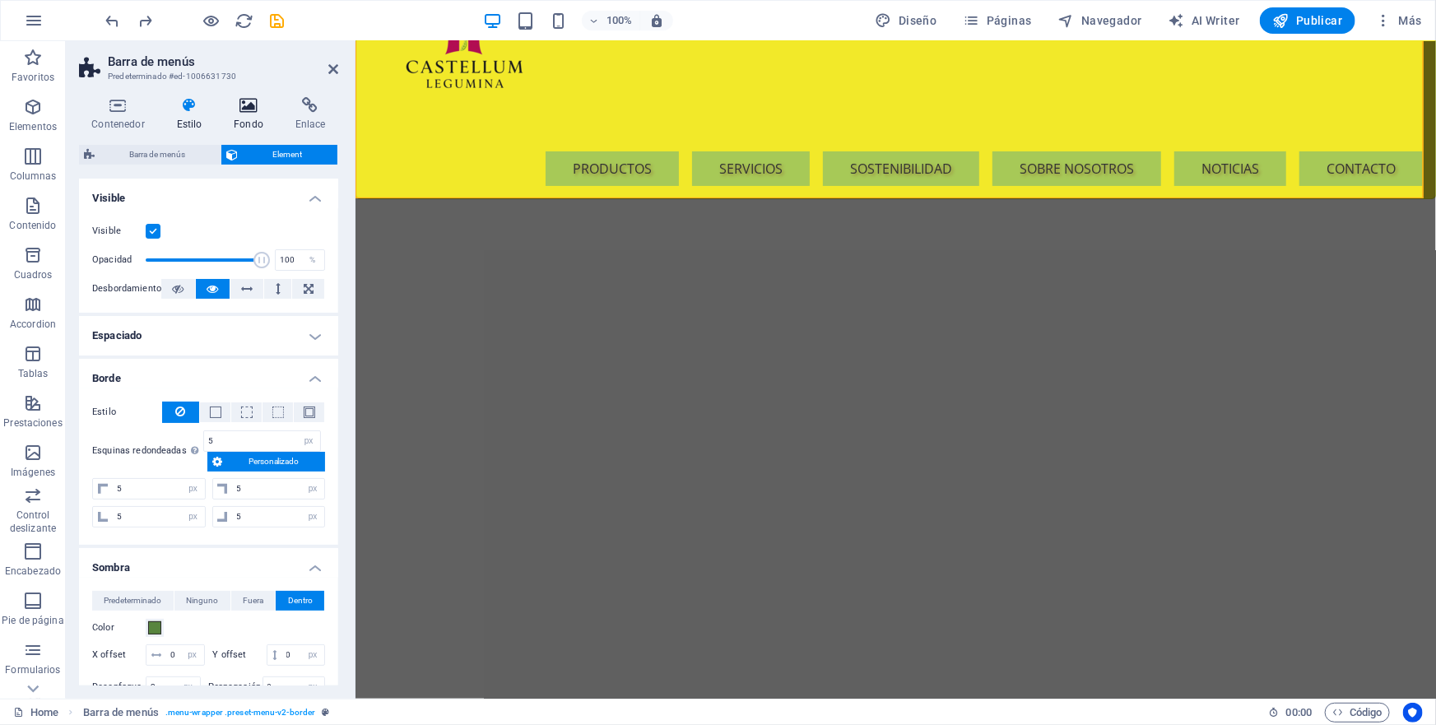
click at [246, 112] on icon at bounding box center [248, 105] width 55 height 16
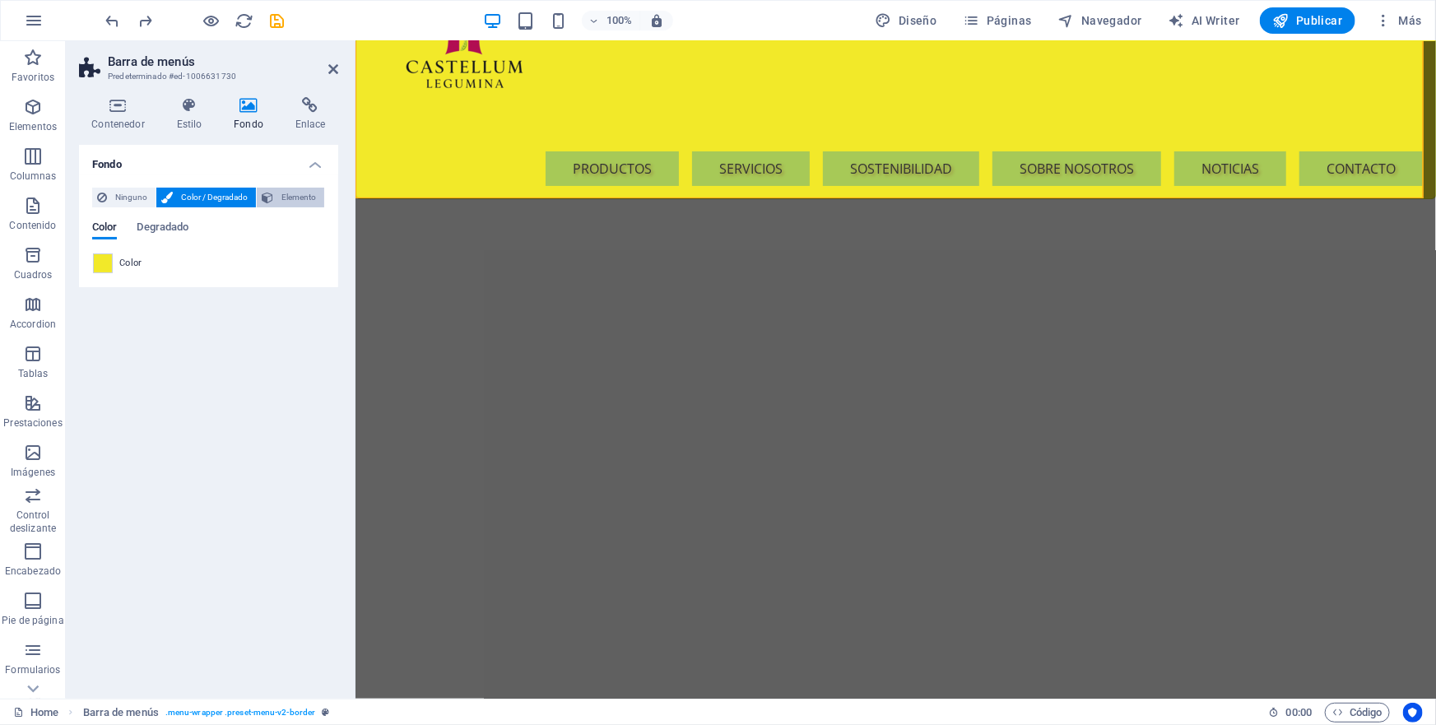
click at [295, 195] on span "Elemento" at bounding box center [298, 198] width 41 height 20
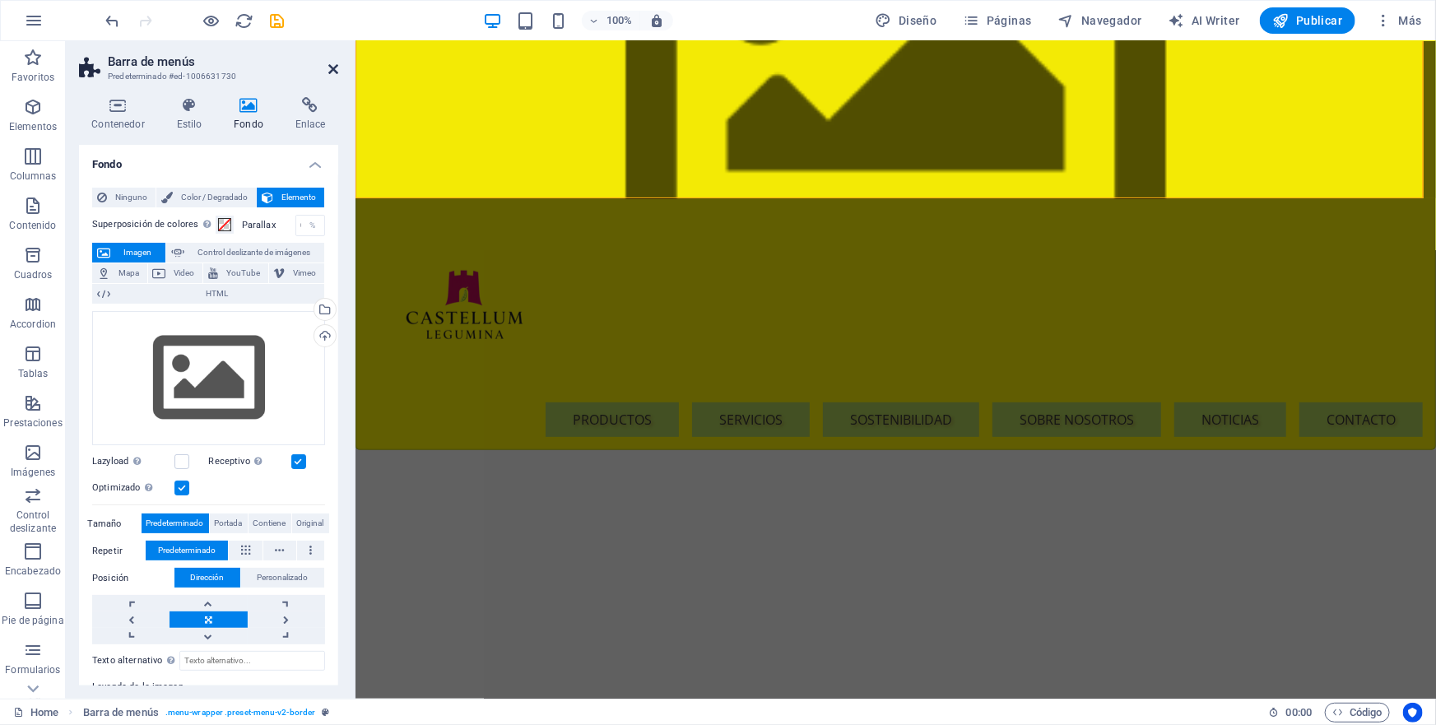
click at [332, 66] on icon at bounding box center [333, 69] width 10 height 13
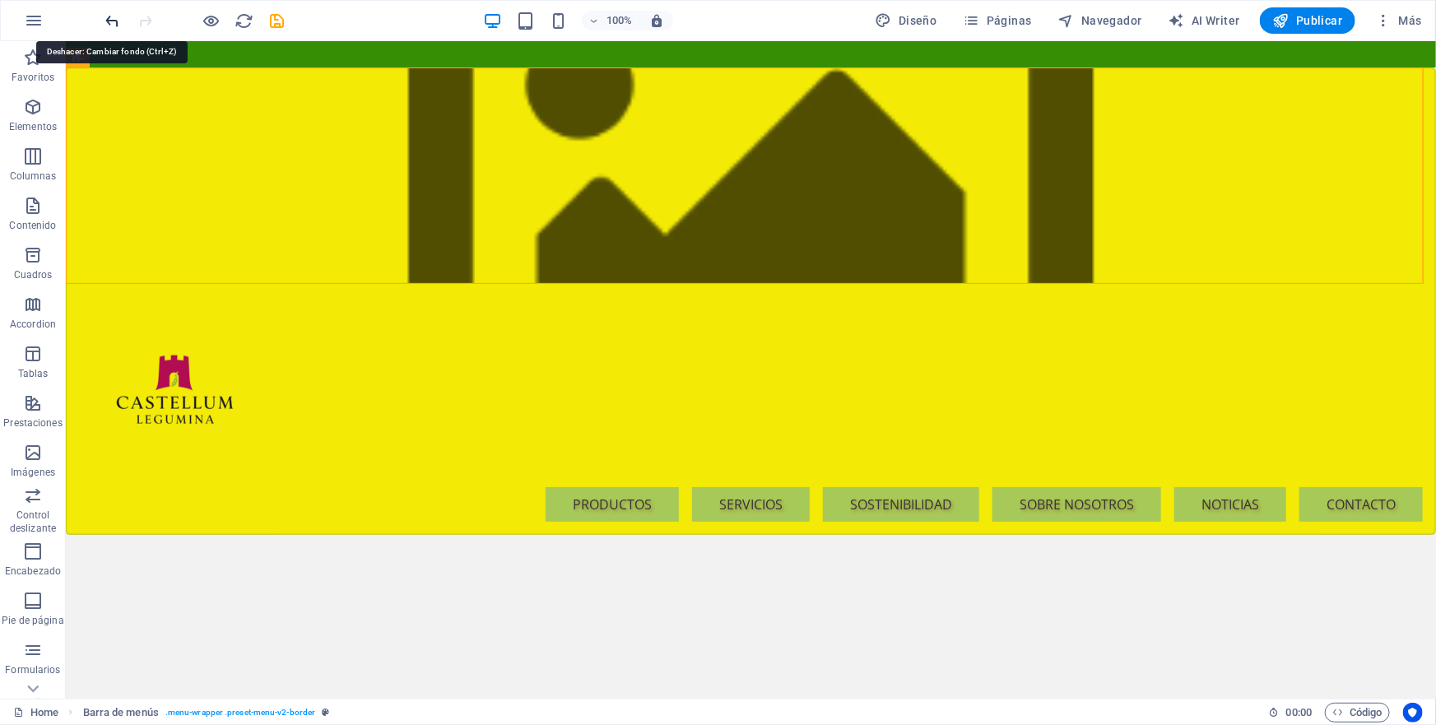
click at [110, 21] on icon "undo" at bounding box center [113, 21] width 19 height 19
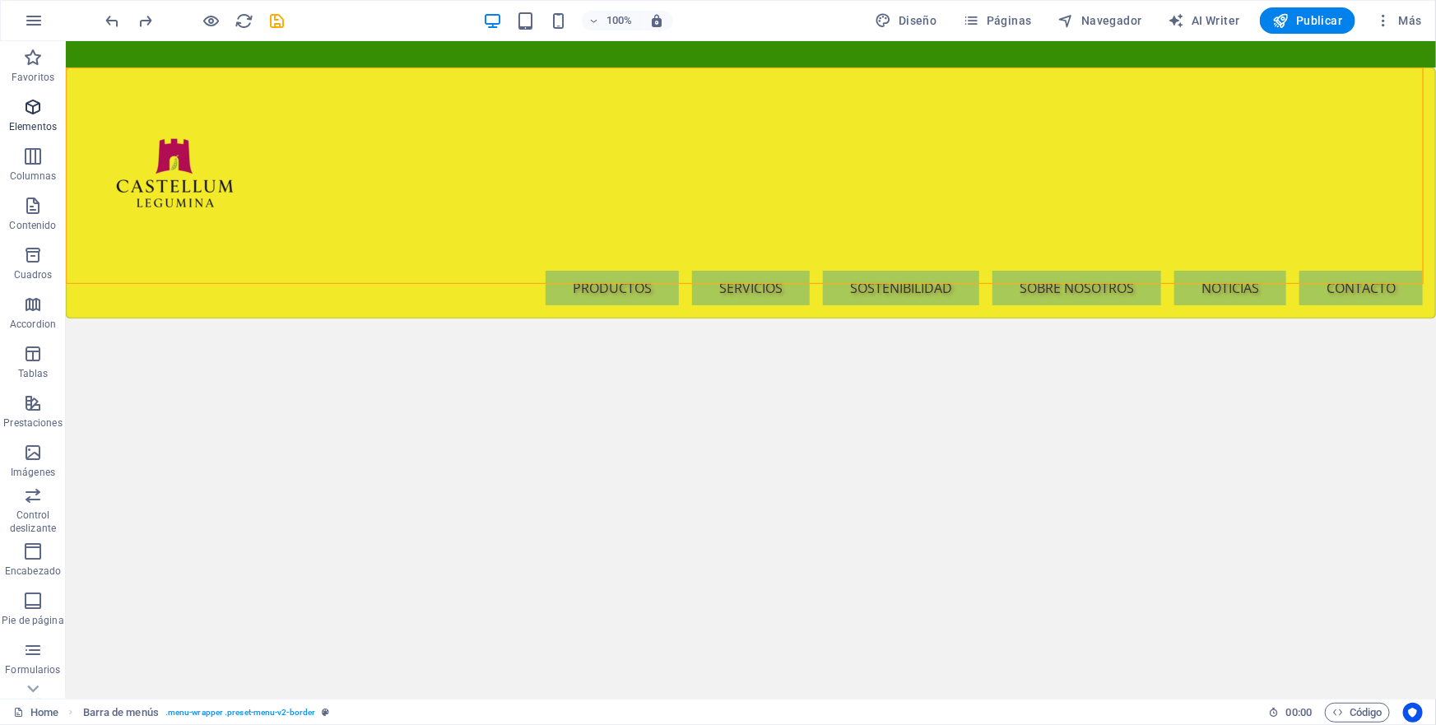
click at [33, 107] on icon "button" at bounding box center [33, 107] width 20 height 20
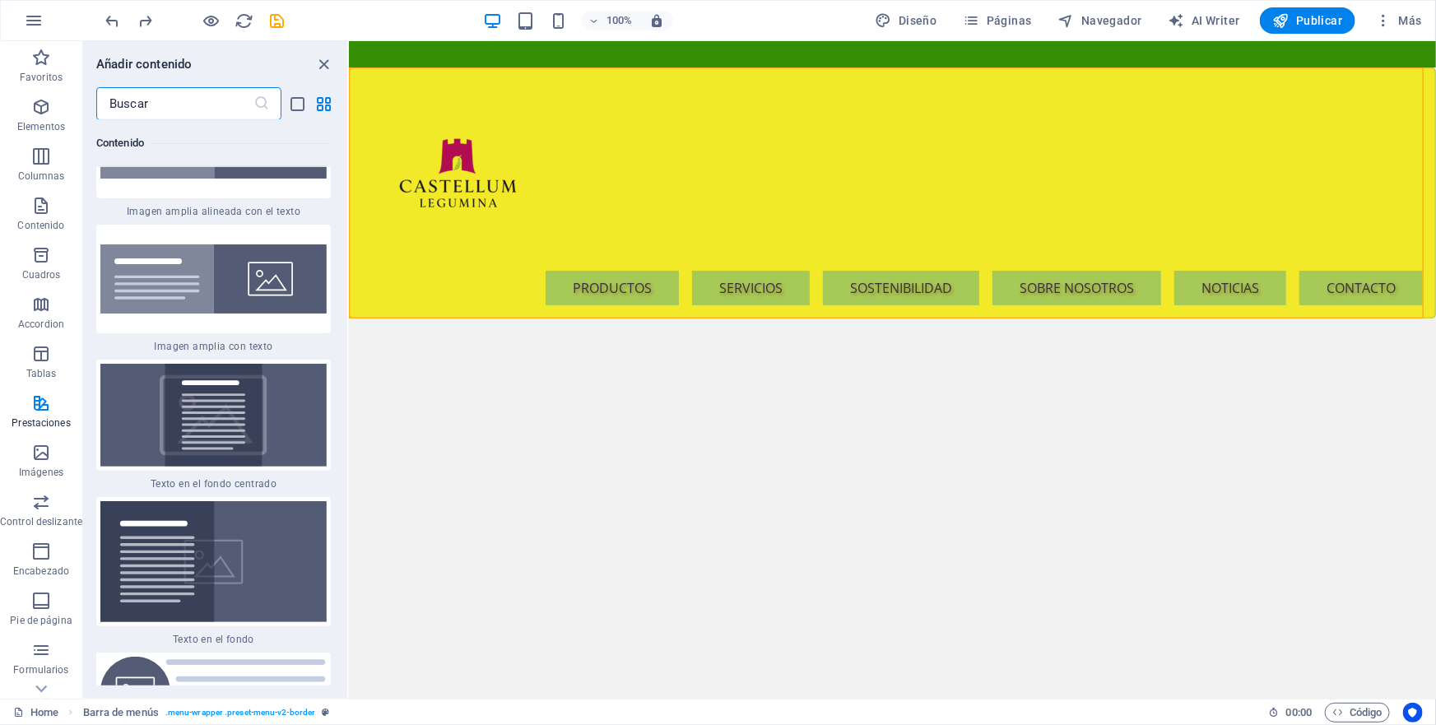
scroll to position [6534, 0]
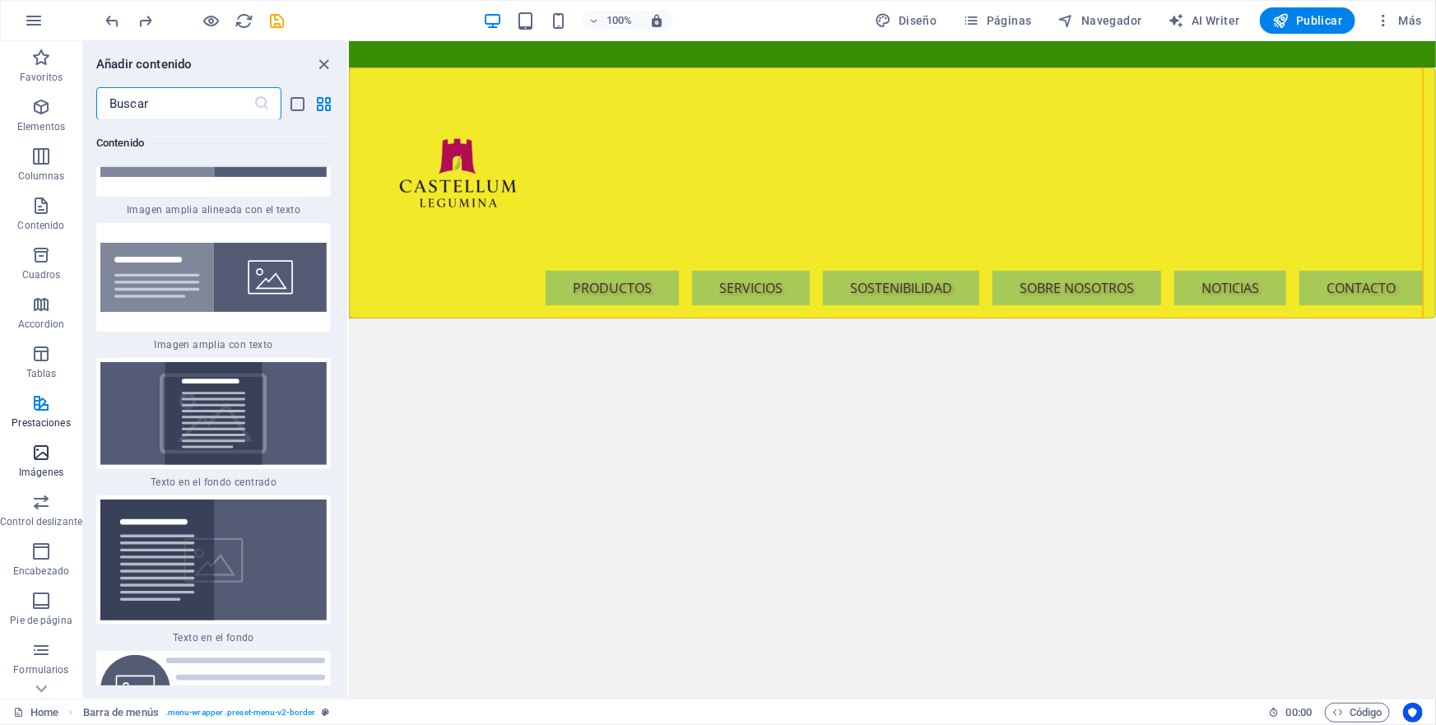
click at [35, 455] on icon "button" at bounding box center [41, 453] width 20 height 20
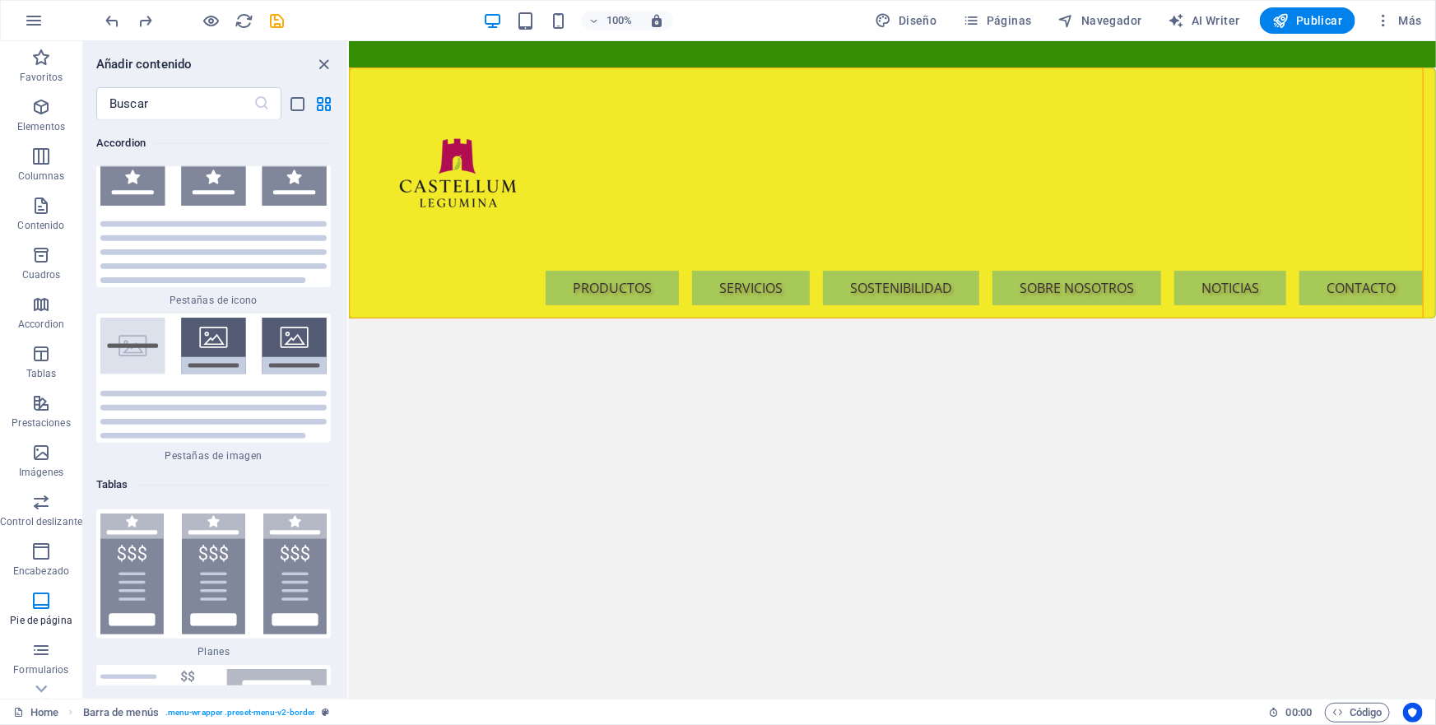
scroll to position [11036, 0]
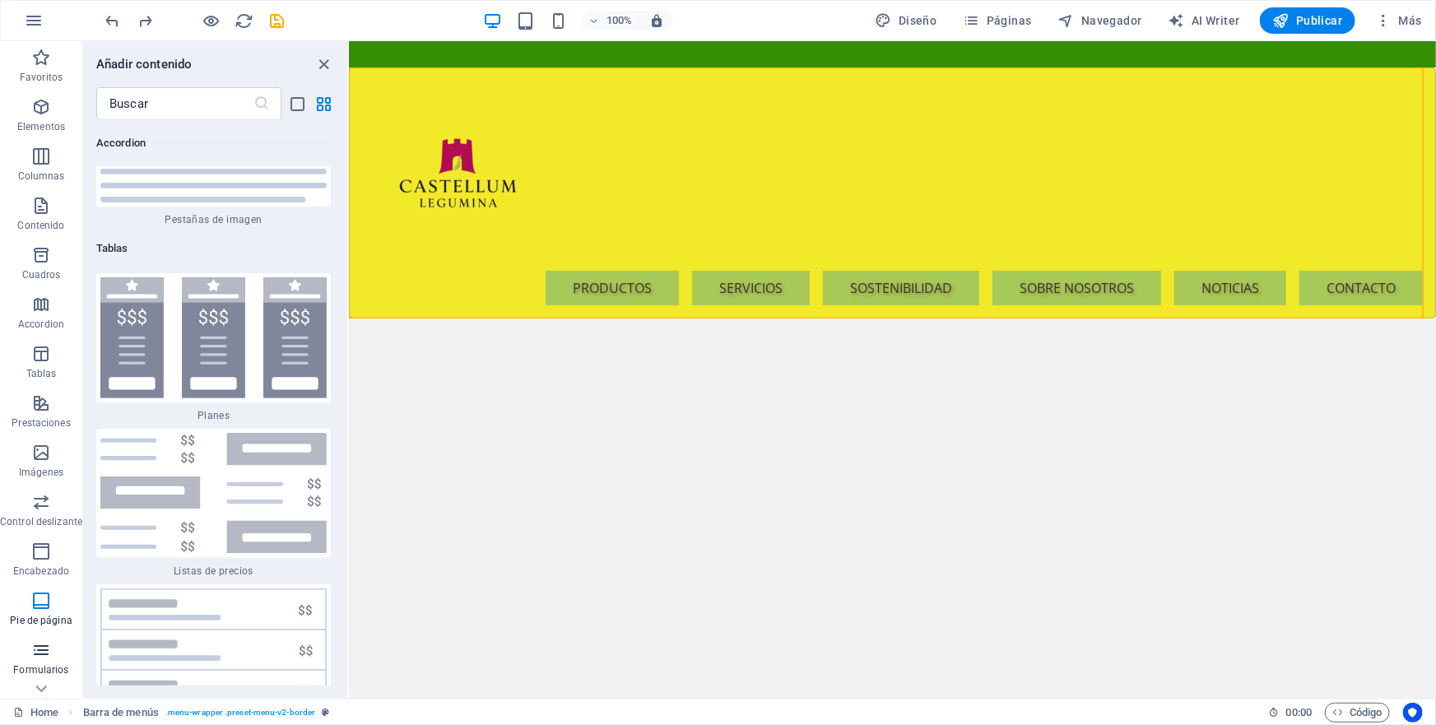
click at [40, 651] on icon "button" at bounding box center [41, 650] width 20 height 20
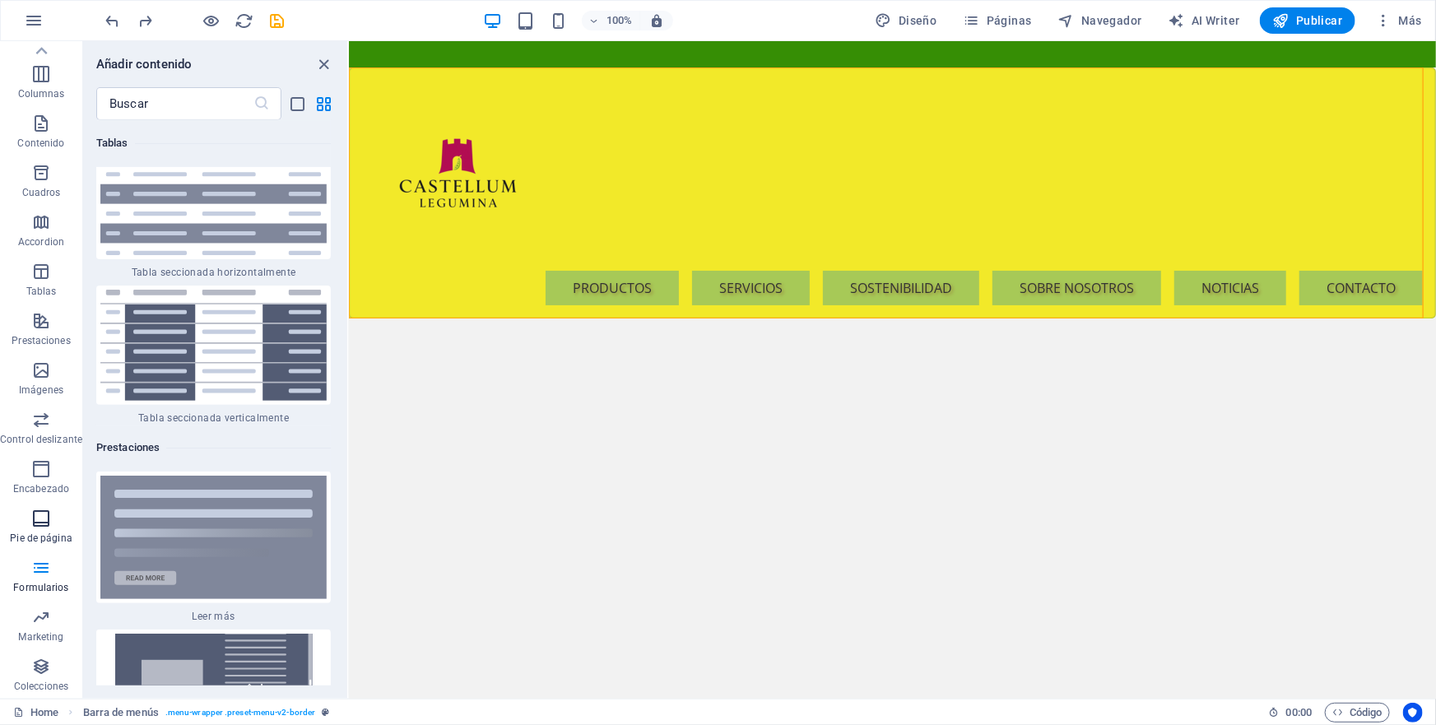
scroll to position [0, 0]
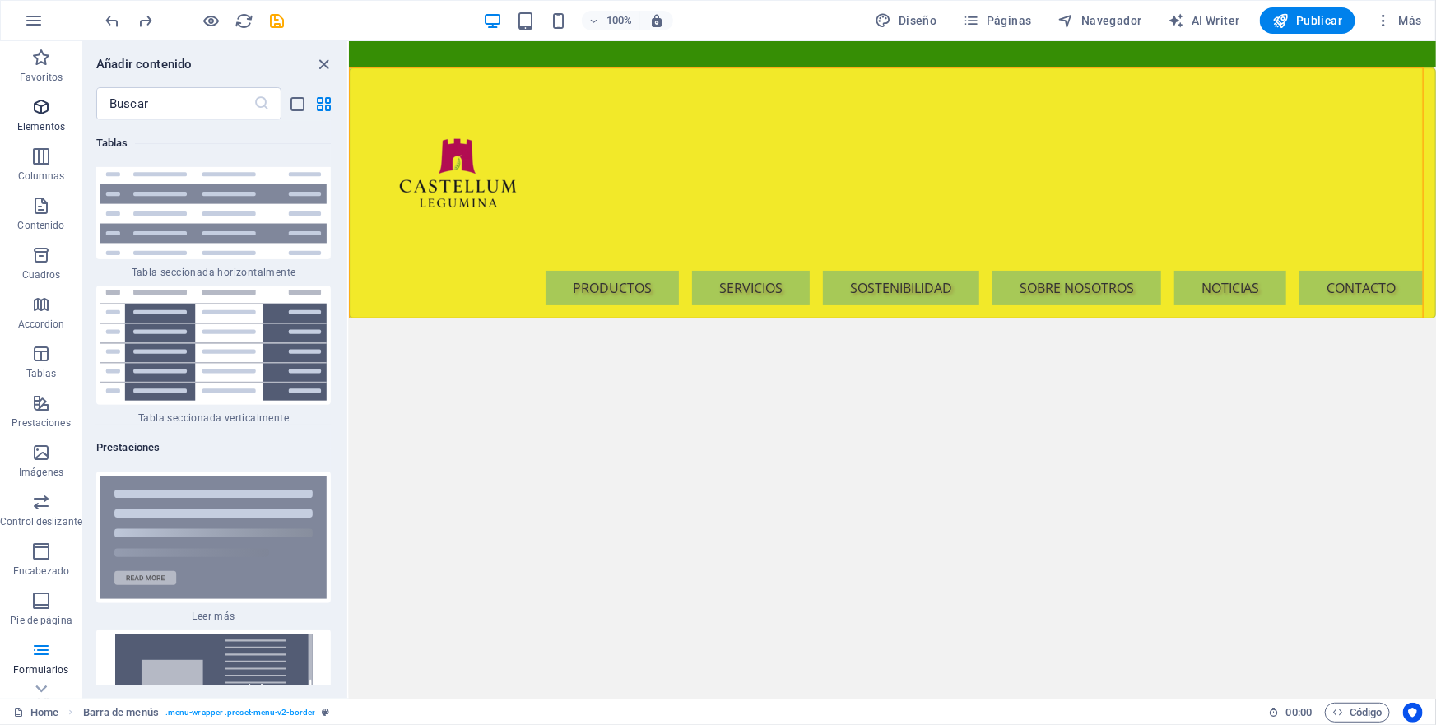
click at [36, 107] on icon "button" at bounding box center [41, 107] width 20 height 20
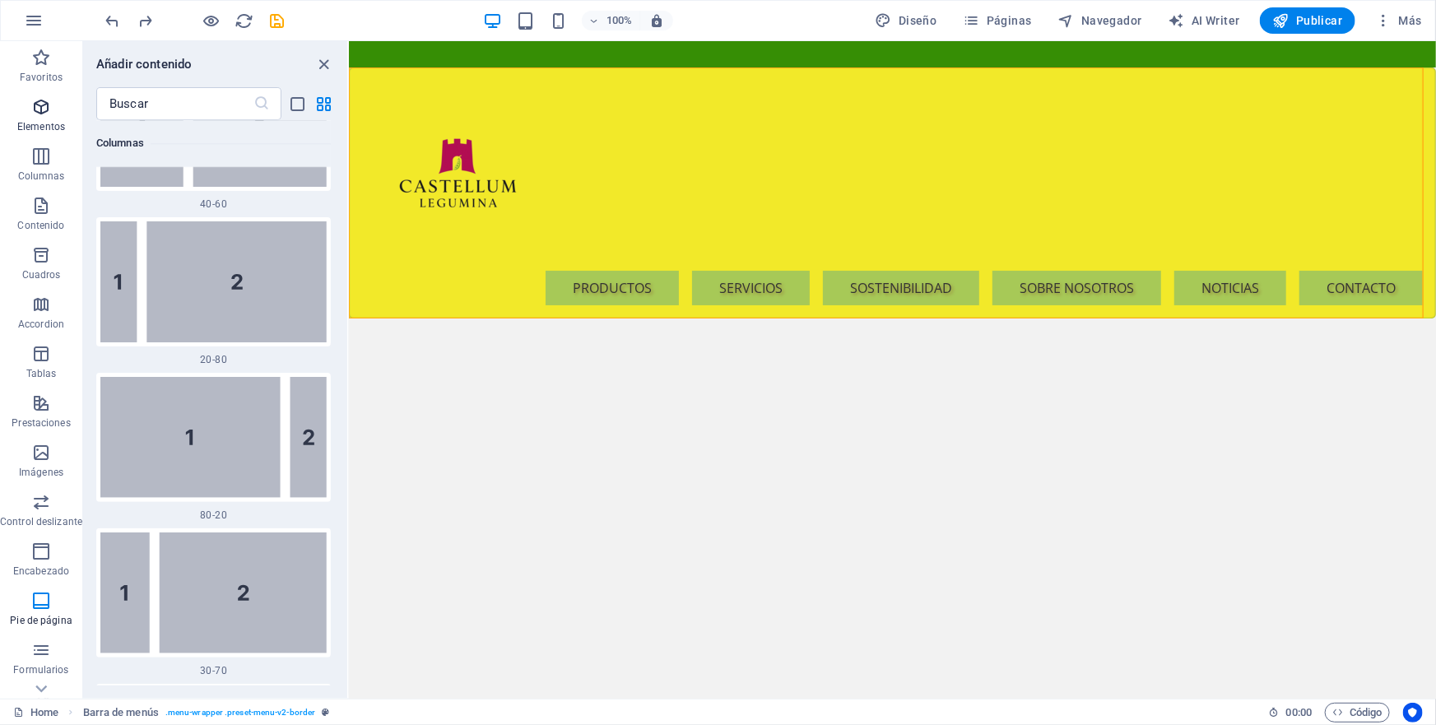
scroll to position [174, 0]
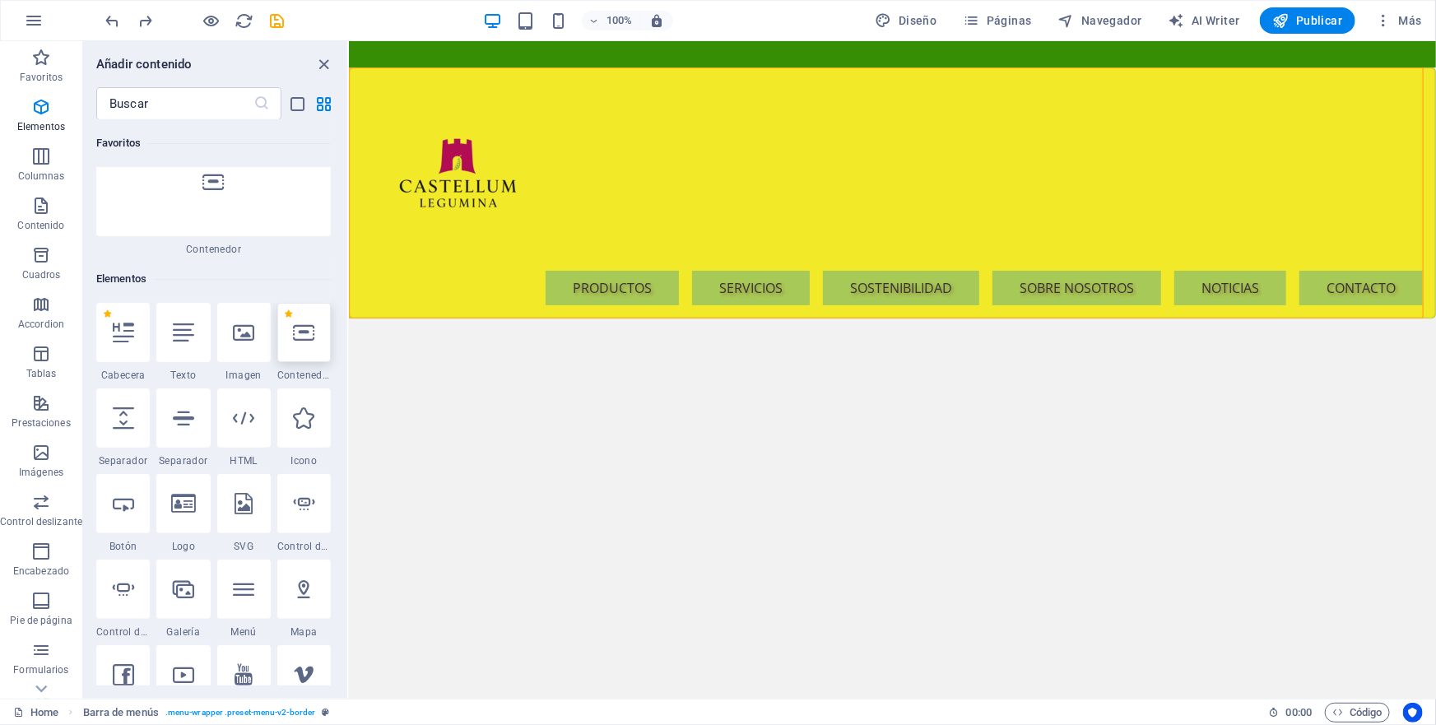
click at [305, 322] on icon at bounding box center [303, 332] width 21 height 21
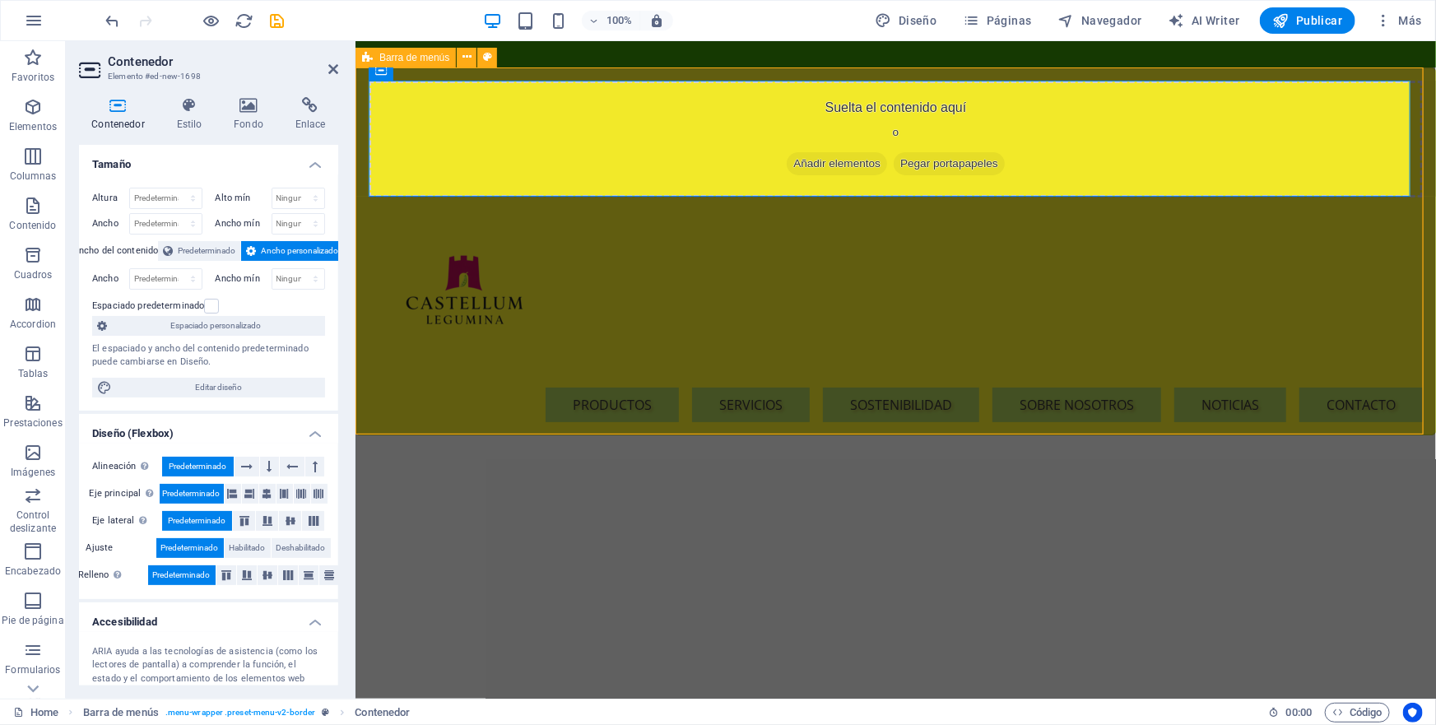
click at [398, 59] on span "Barra de menús" at bounding box center [414, 58] width 70 height 10
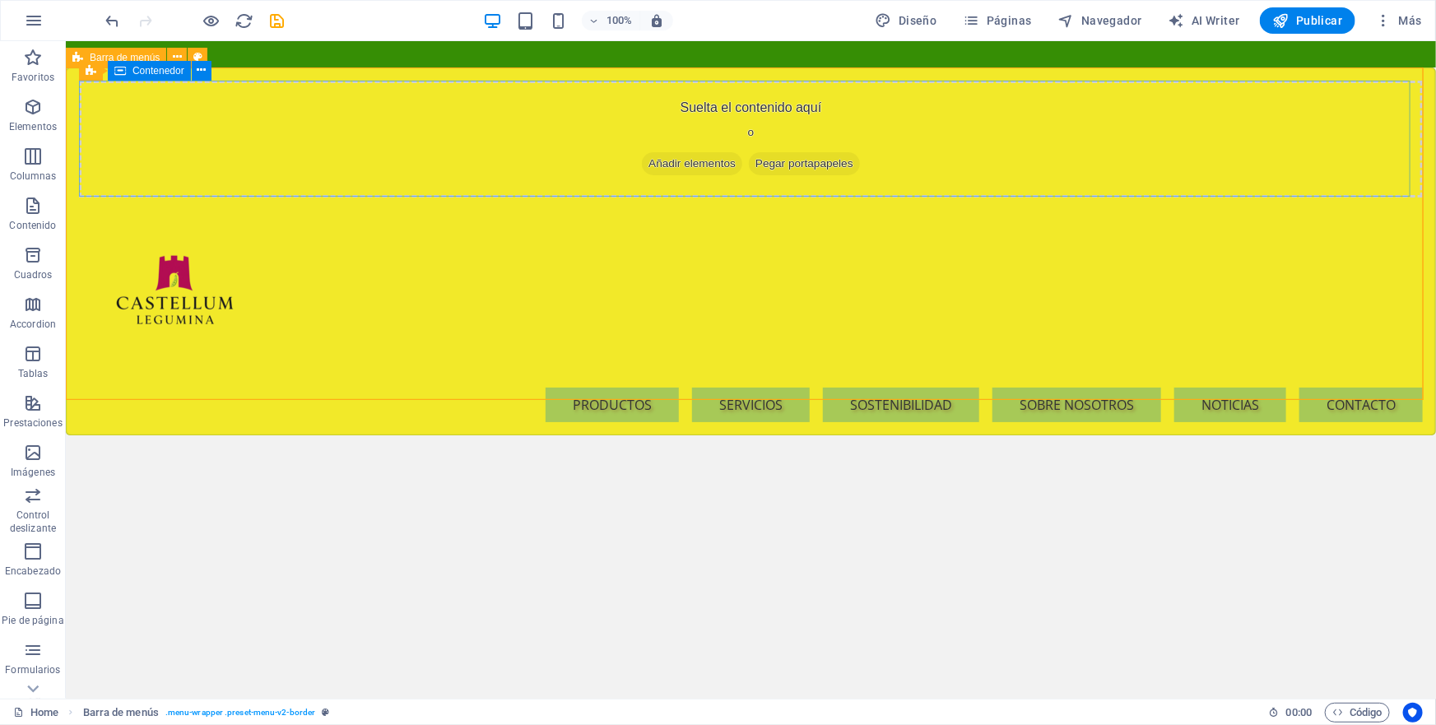
click at [170, 73] on span "Contenedor" at bounding box center [158, 71] width 52 height 10
click at [204, 71] on icon at bounding box center [201, 70] width 9 height 17
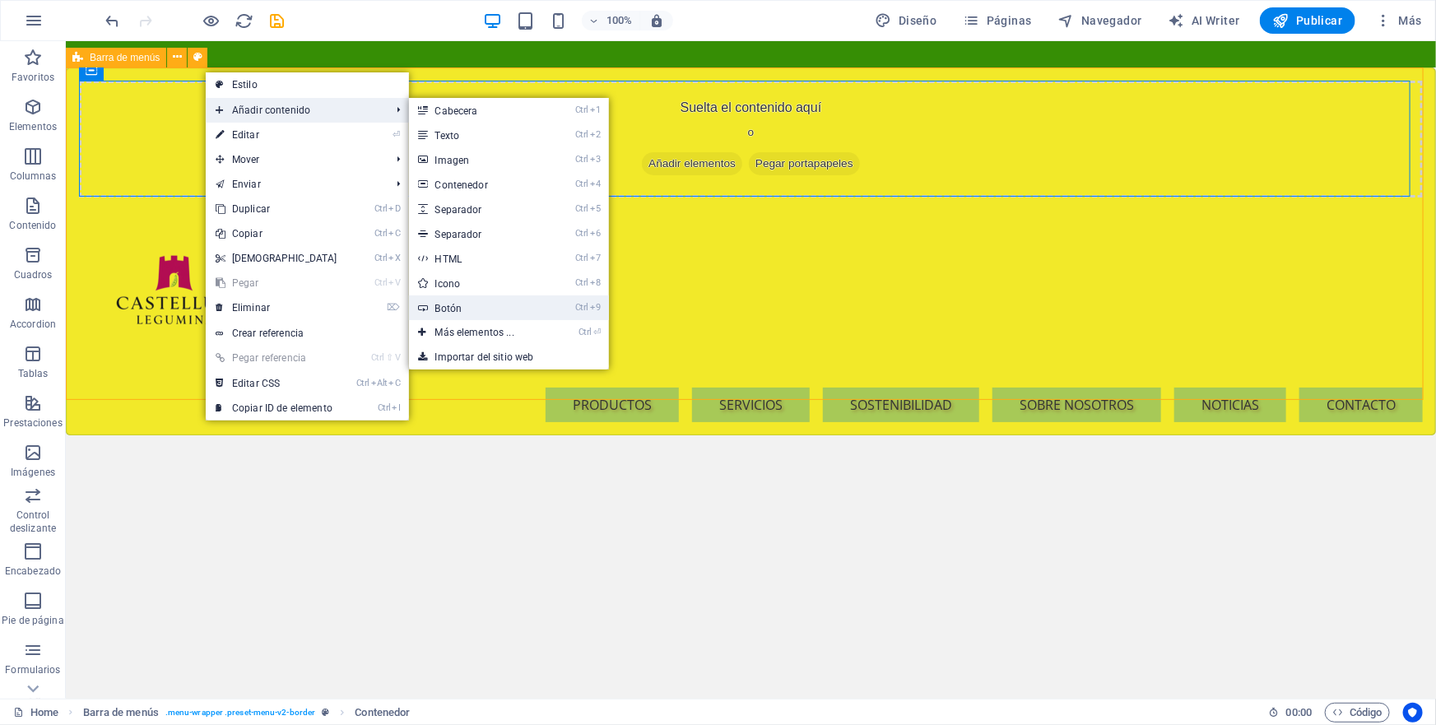
click at [444, 310] on link "Ctrl 9 Botón" at bounding box center [478, 307] width 138 height 25
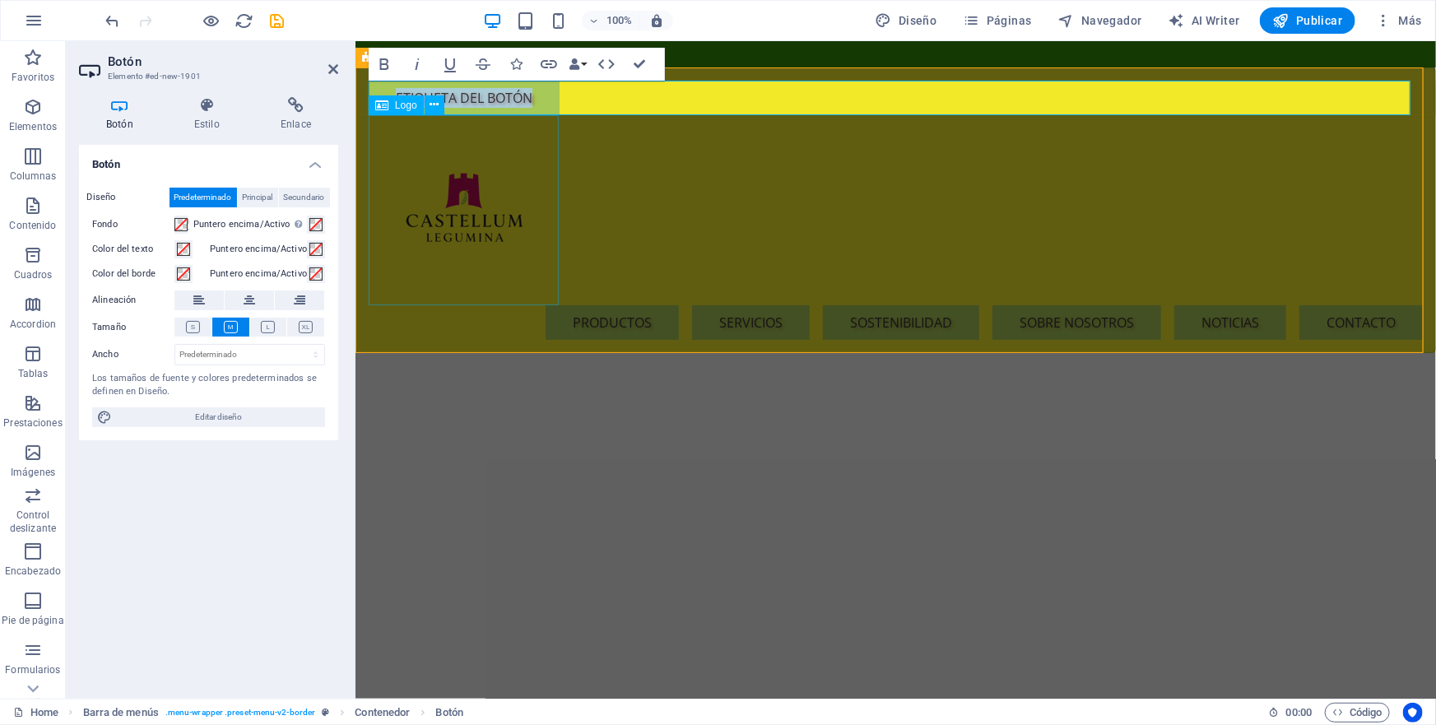
click at [447, 154] on div at bounding box center [895, 209] width 1054 height 190
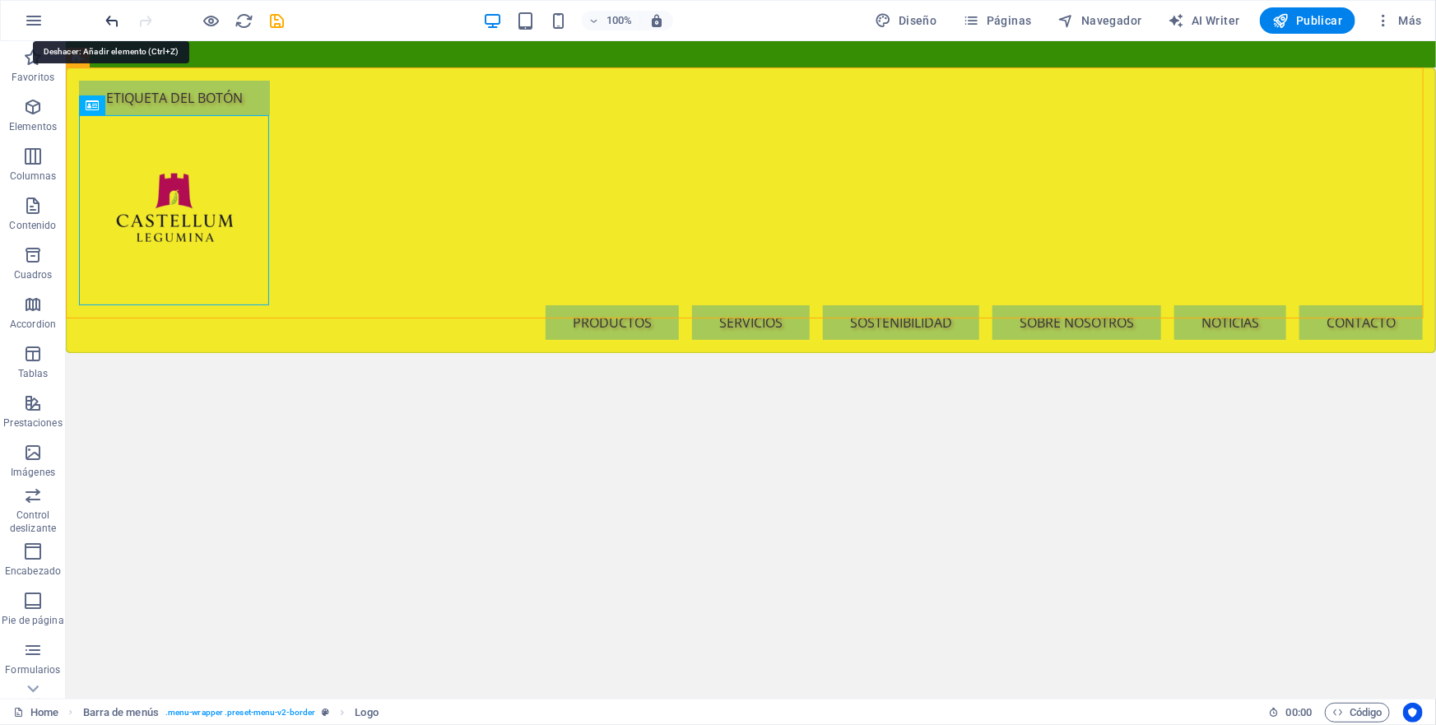
click at [113, 20] on icon "undo" at bounding box center [113, 21] width 19 height 19
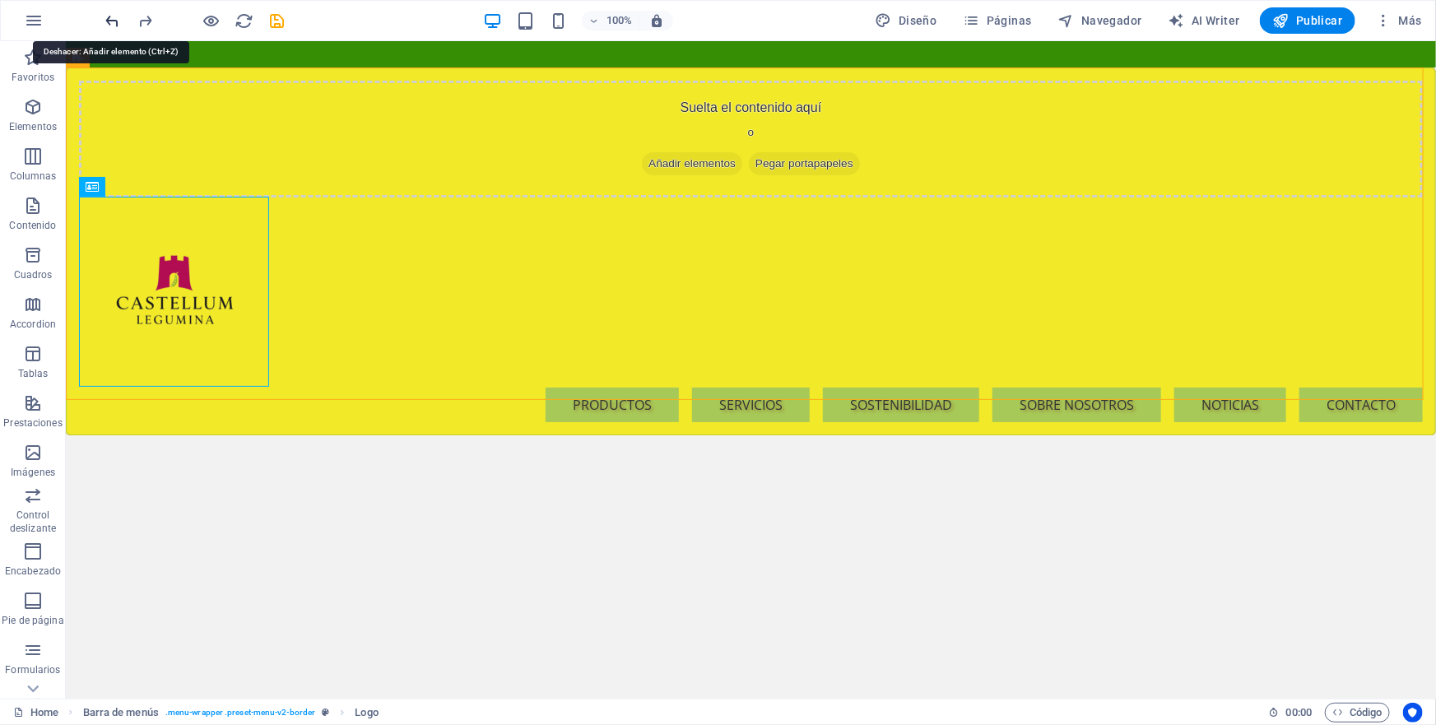
click at [109, 20] on icon "undo" at bounding box center [113, 21] width 19 height 19
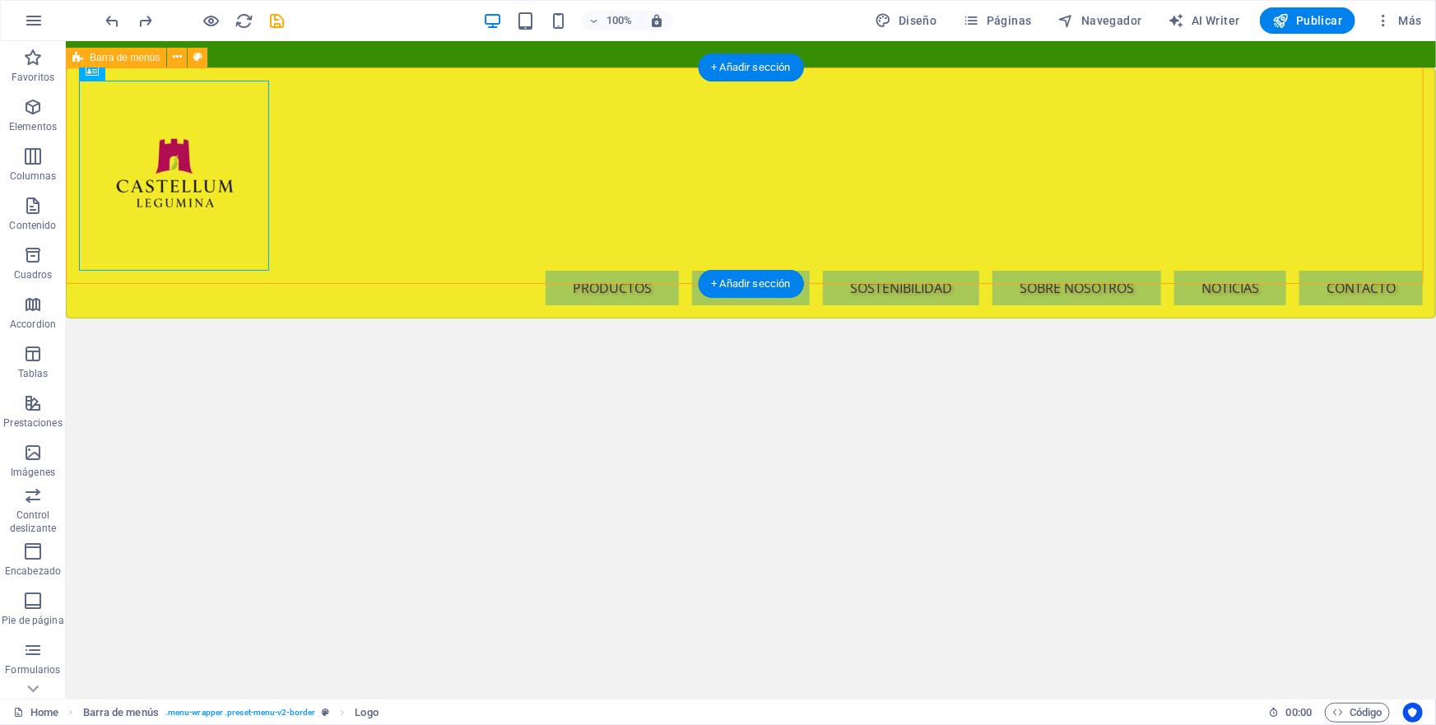
click at [1328, 112] on div "Menu PRODUCTOS SERVICIOS SOSTENIBILIDAD SOBRE NOSOTROS NOTICIAS CONTACTO" at bounding box center [750, 192] width 1370 height 251
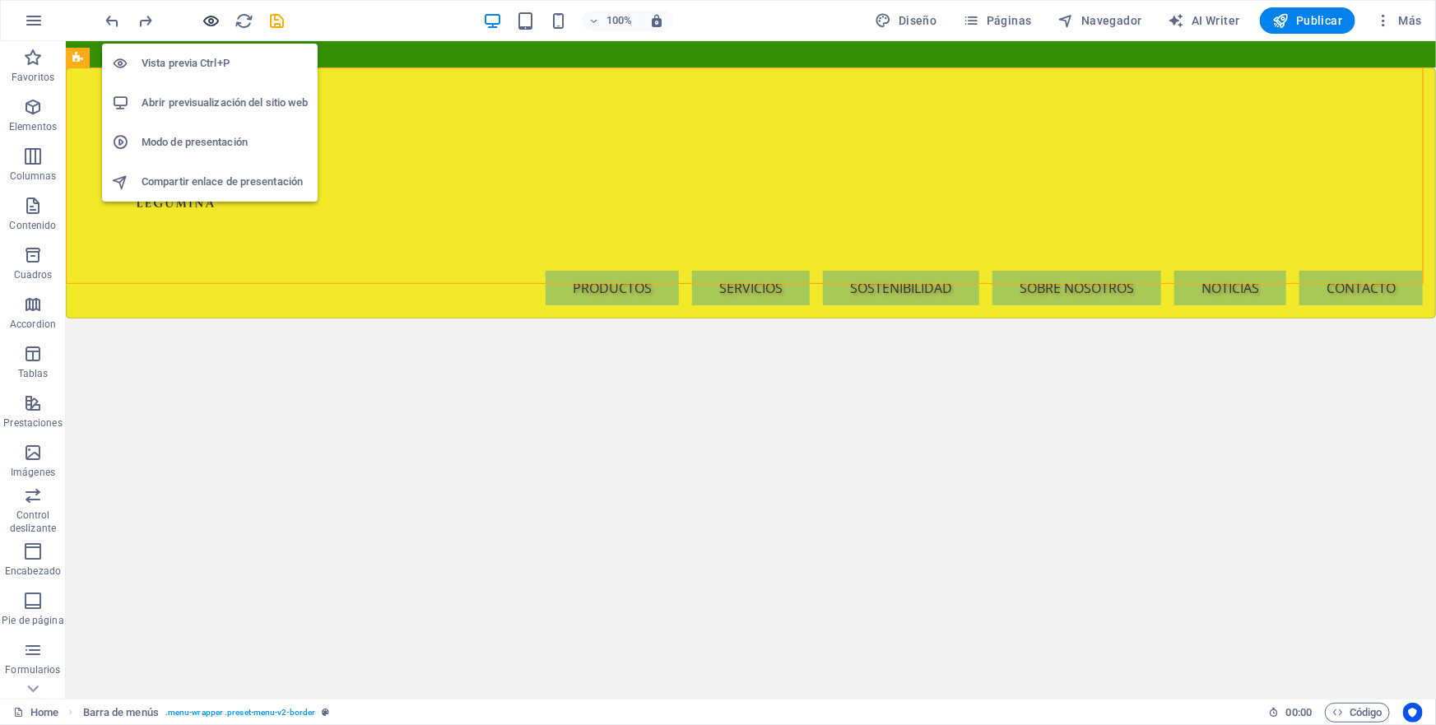
click at [210, 21] on icon "button" at bounding box center [211, 21] width 19 height 19
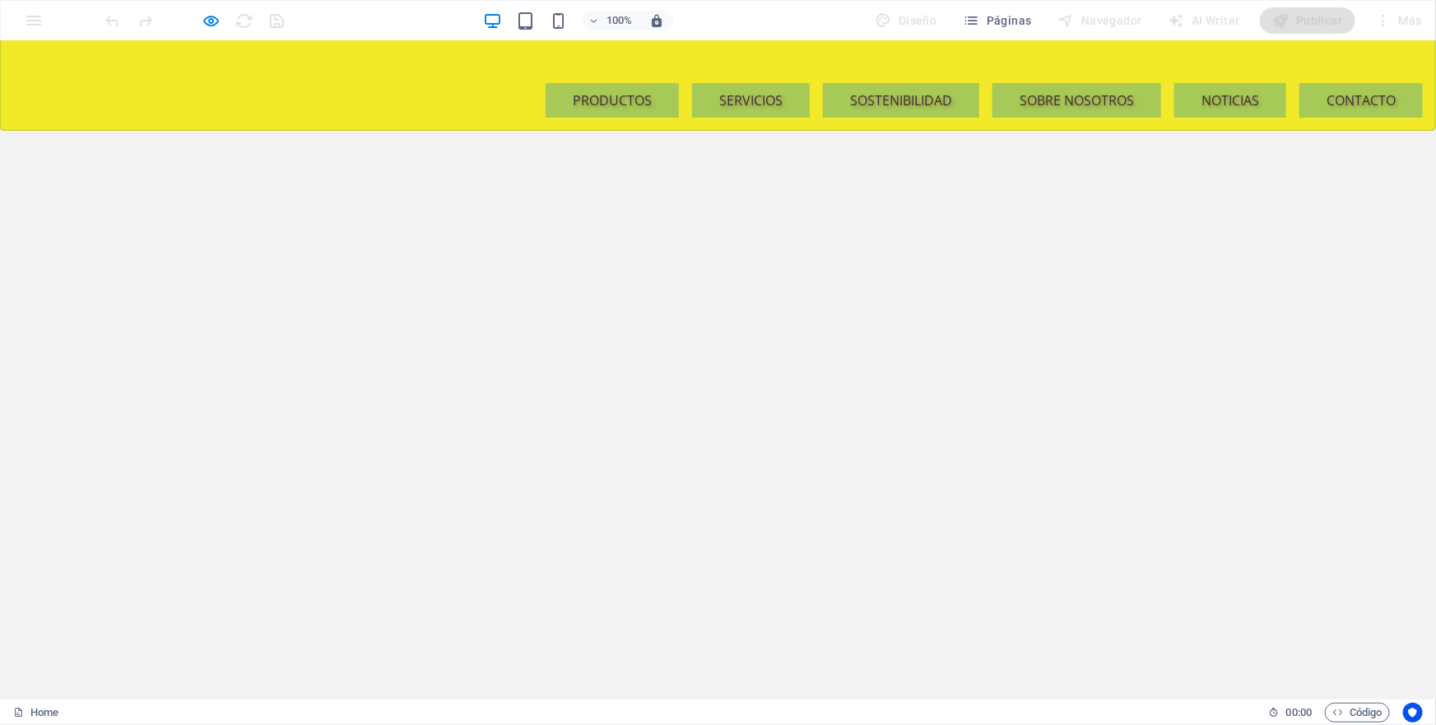
scroll to position [0, 0]
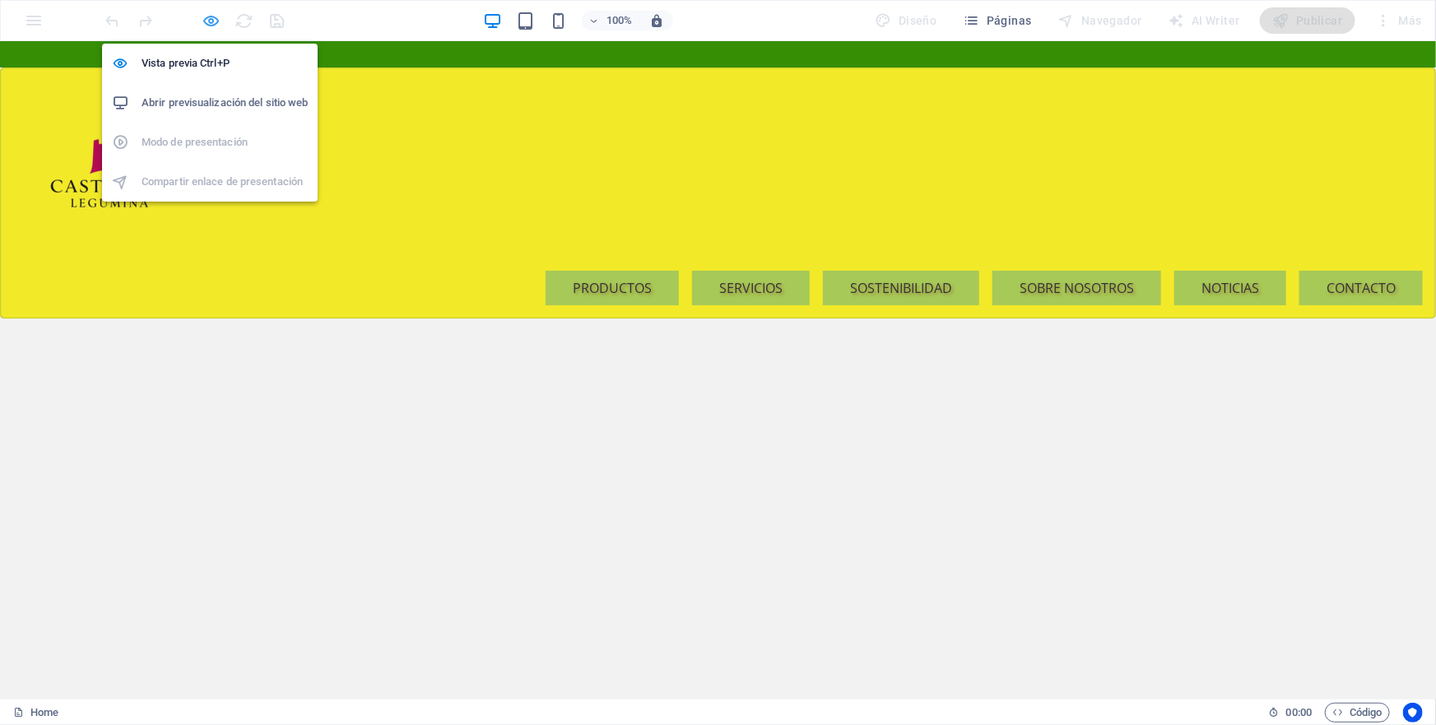
click at [214, 24] on icon "button" at bounding box center [211, 21] width 19 height 19
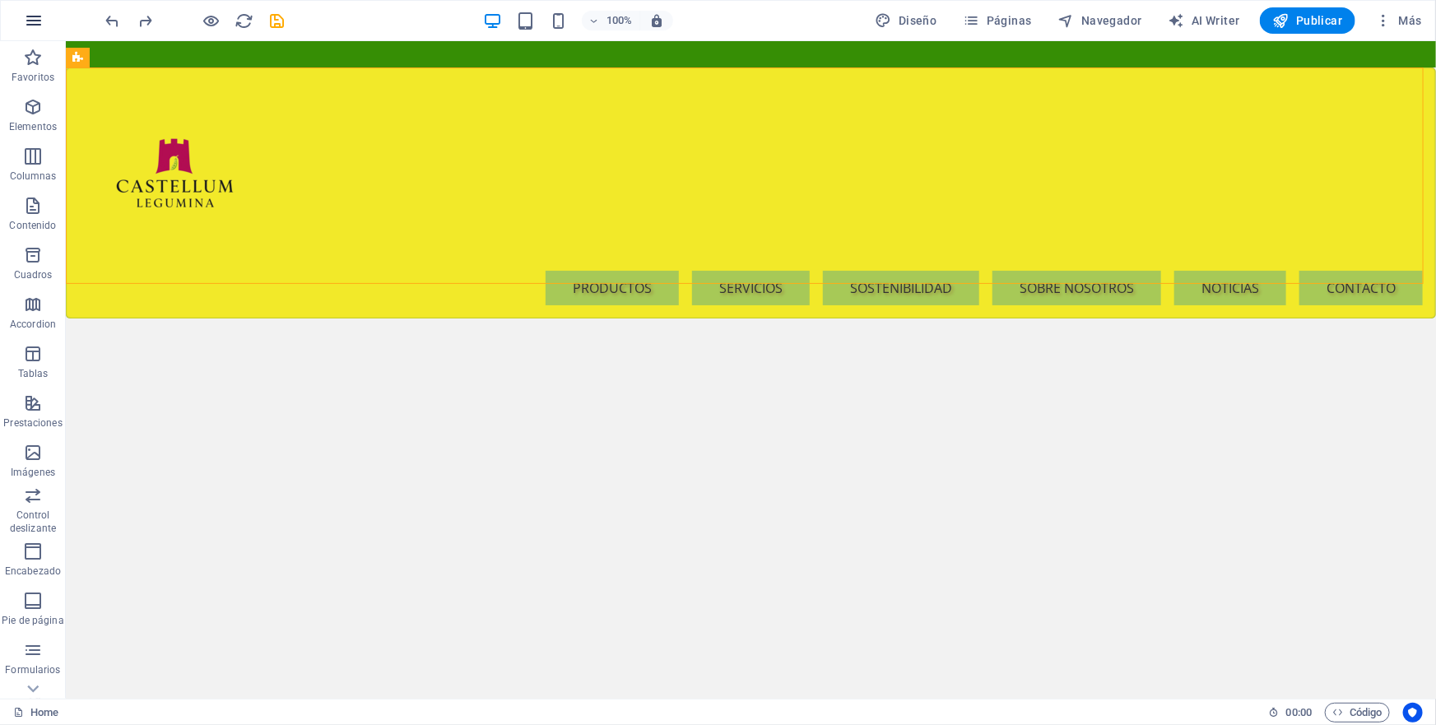
click at [33, 18] on icon "button" at bounding box center [34, 21] width 20 height 20
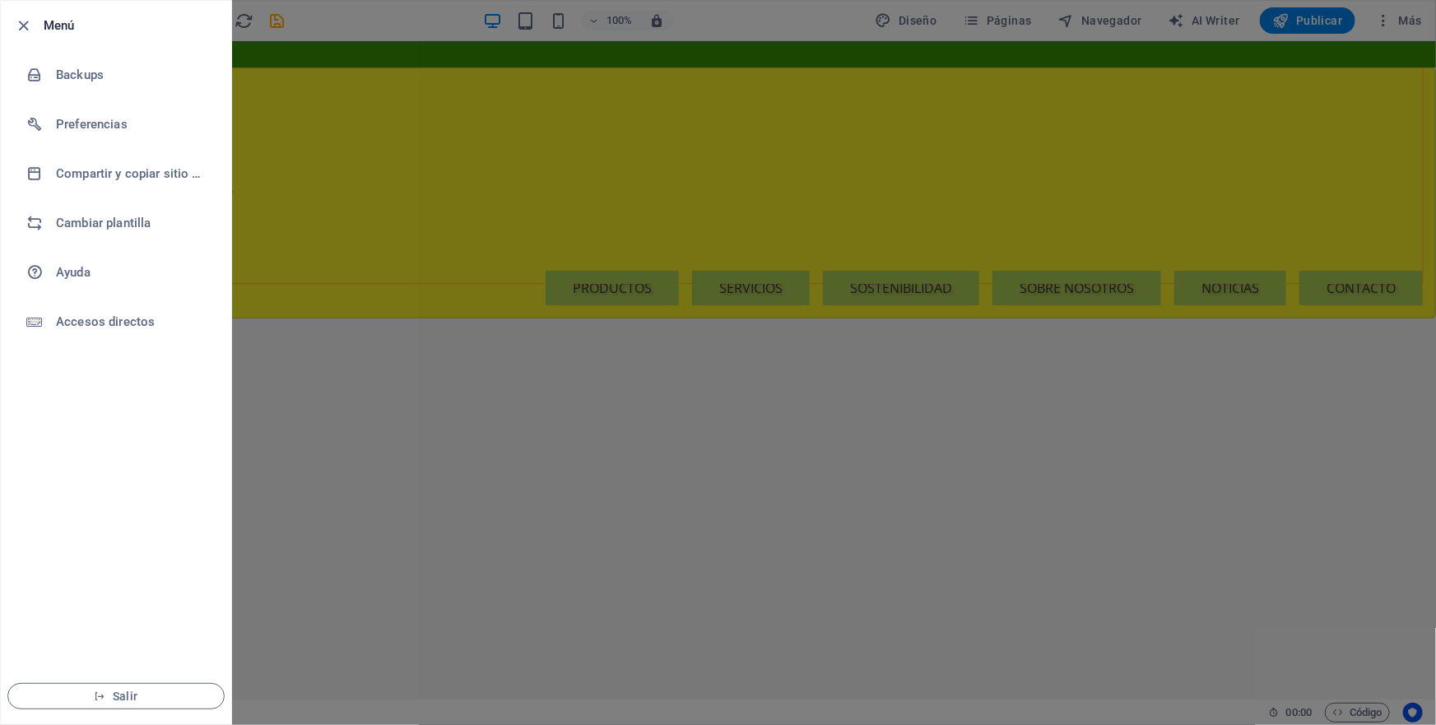
click at [333, 129] on div at bounding box center [718, 362] width 1436 height 725
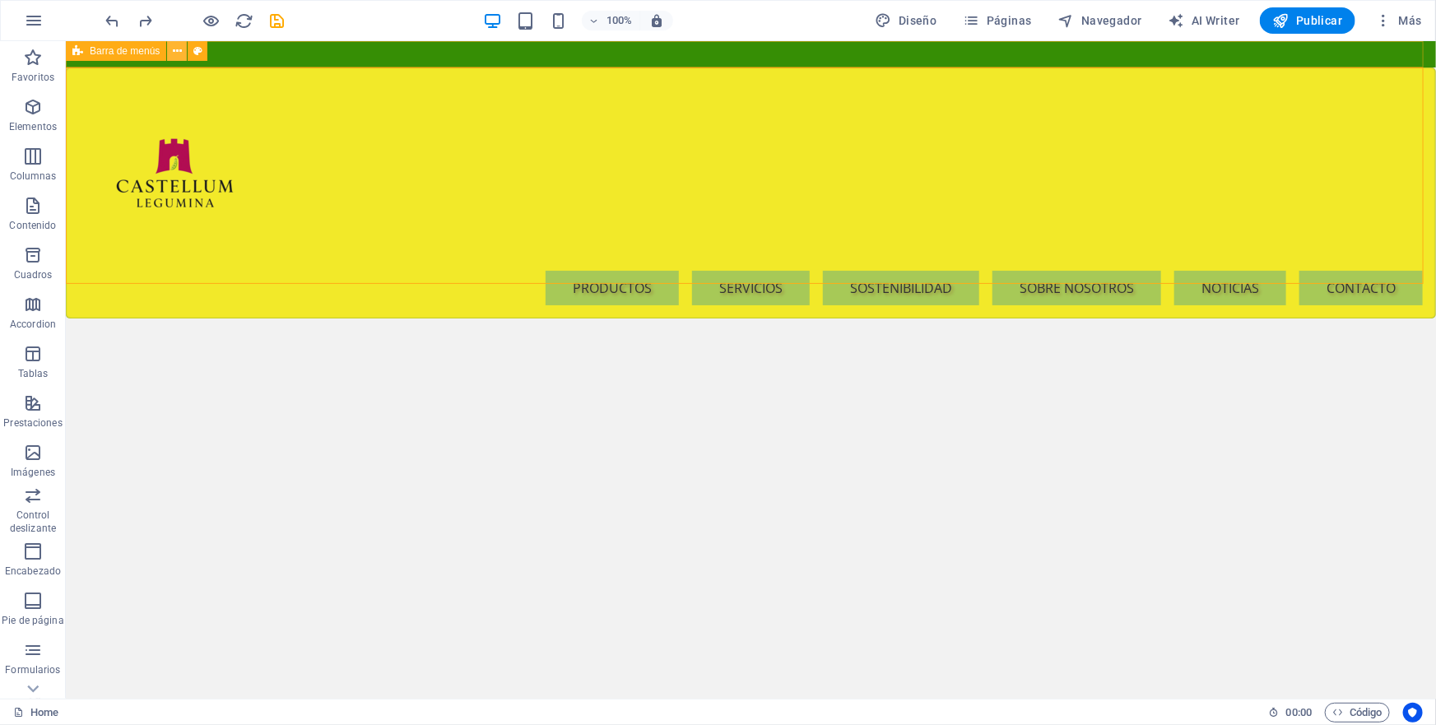
click at [171, 56] on button at bounding box center [177, 51] width 20 height 20
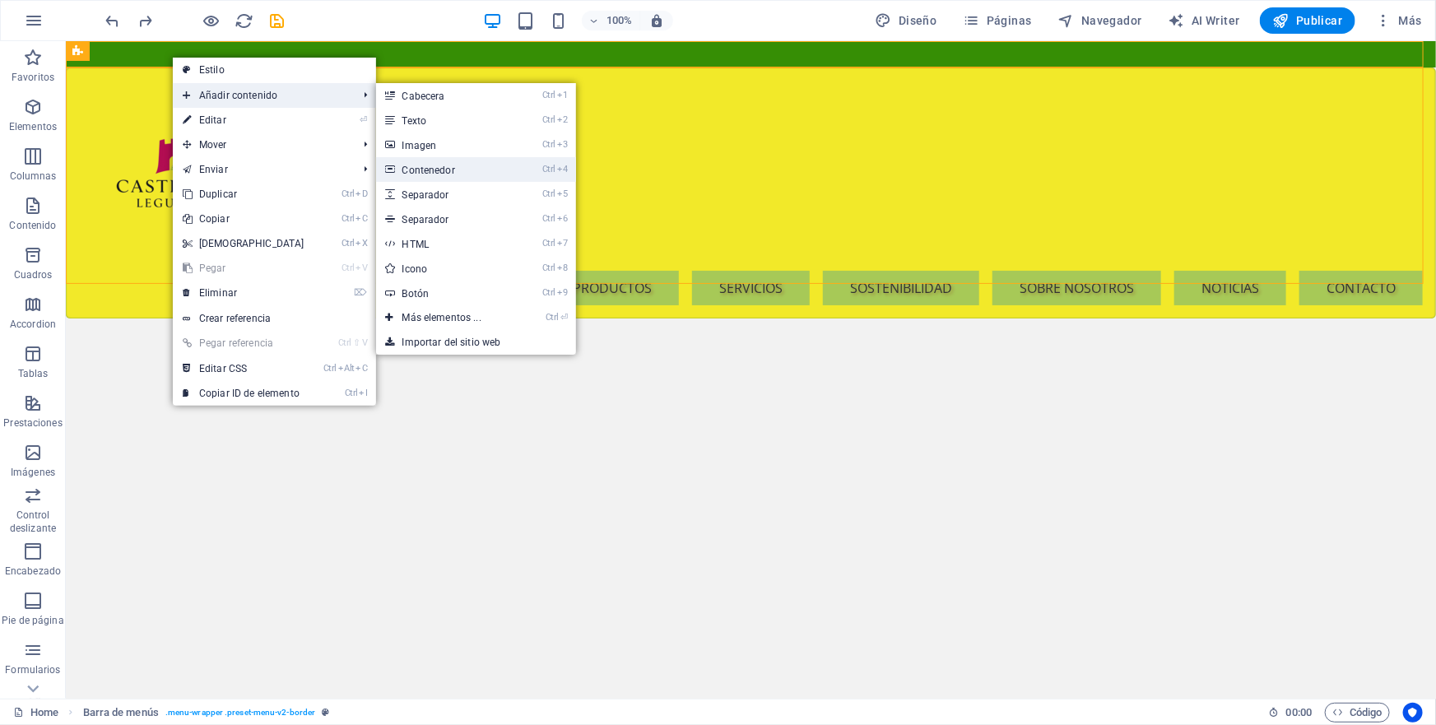
click at [423, 170] on link "Ctrl 4 Contenedor" at bounding box center [445, 169] width 138 height 25
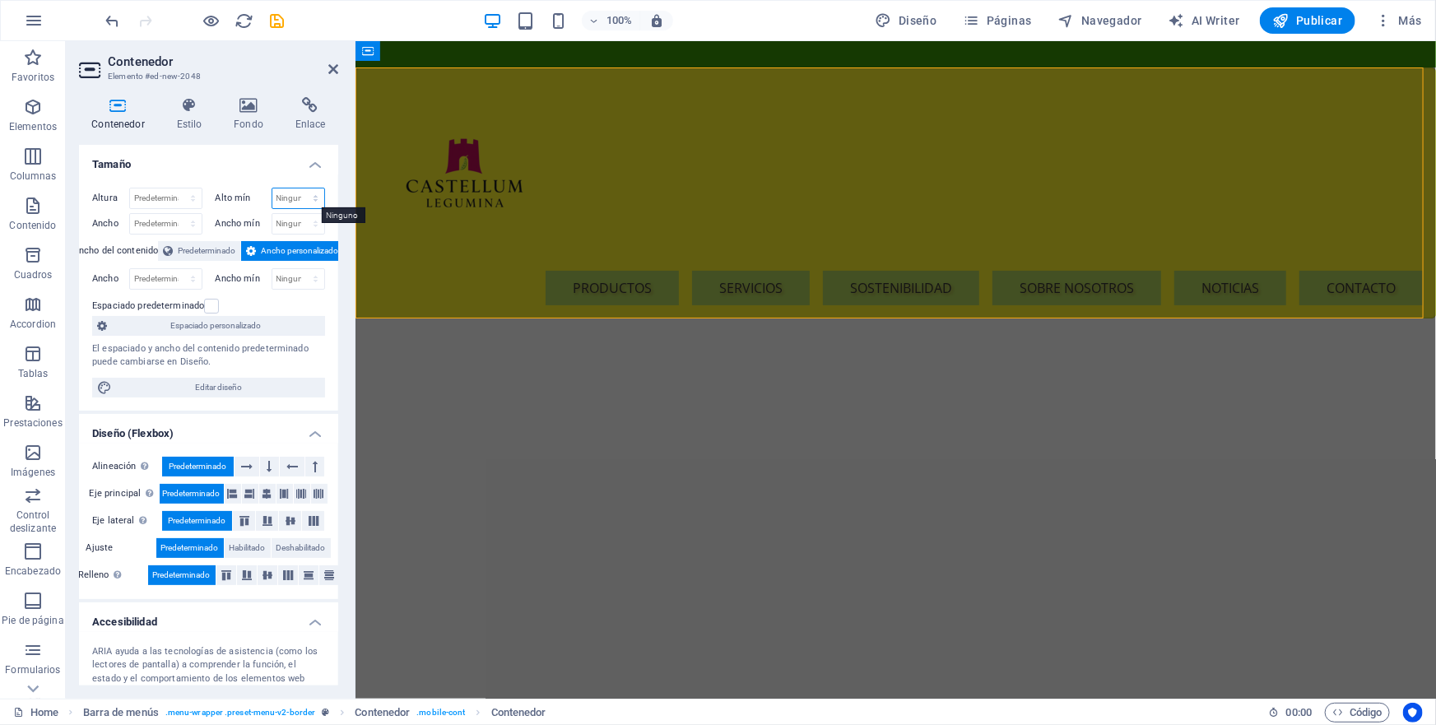
click at [313, 193] on select "Ninguno px rem % vh vw" at bounding box center [298, 198] width 53 height 20
click at [186, 171] on h4 "Tamaño" at bounding box center [208, 160] width 259 height 30
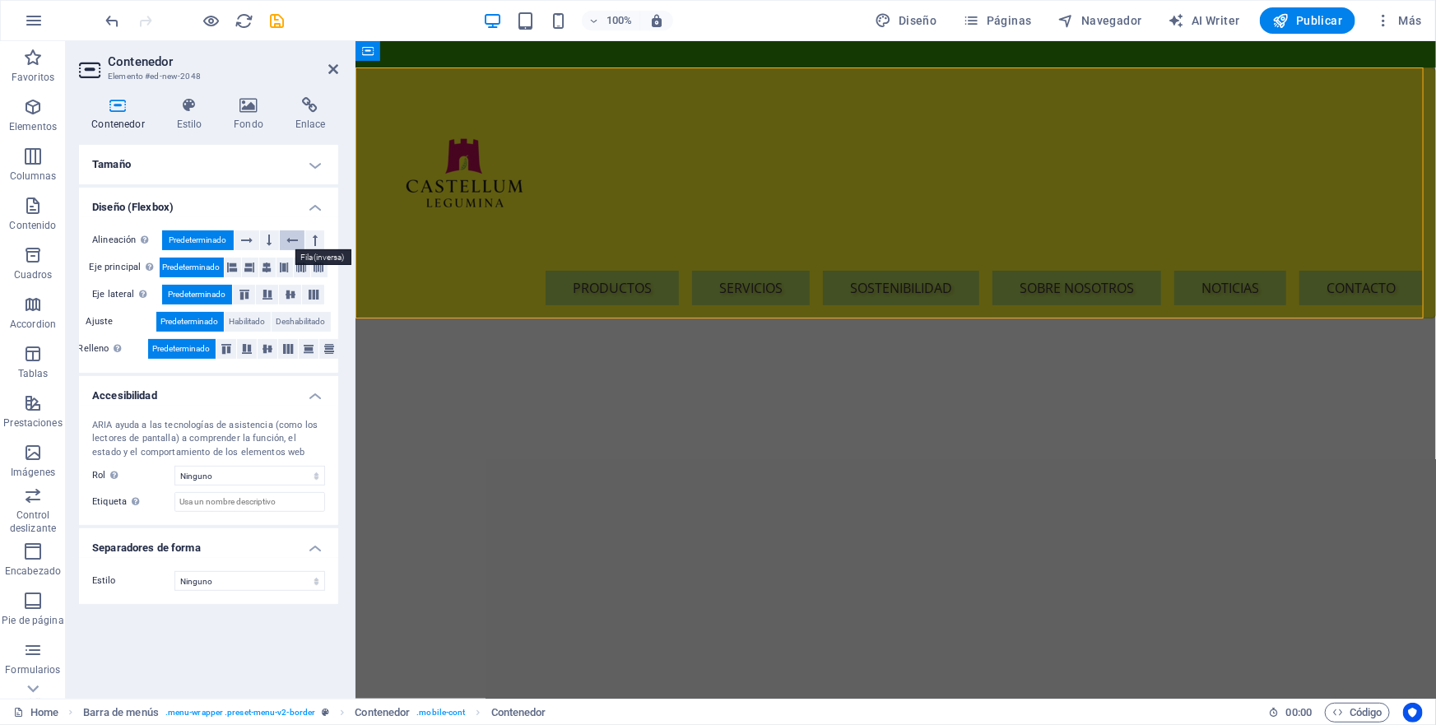
click at [294, 239] on icon at bounding box center [292, 240] width 12 height 20
click at [314, 477] on select "Ninguno Alert Article Banner Comment Complementary Dialog Encabezado Marquee Pi…" at bounding box center [249, 476] width 151 height 20
click at [337, 442] on div "ARIA ayuda a las tecnologías de asistencia (como los lectores de pantalla) a co…" at bounding box center [208, 466] width 259 height 120
click at [318, 500] on input "Etiqueta Usa la etiqueta ARIA para proporcionar un nombre claro y descriptivo a…" at bounding box center [249, 502] width 151 height 20
click at [311, 549] on h4 "Separadores de forma" at bounding box center [208, 543] width 259 height 30
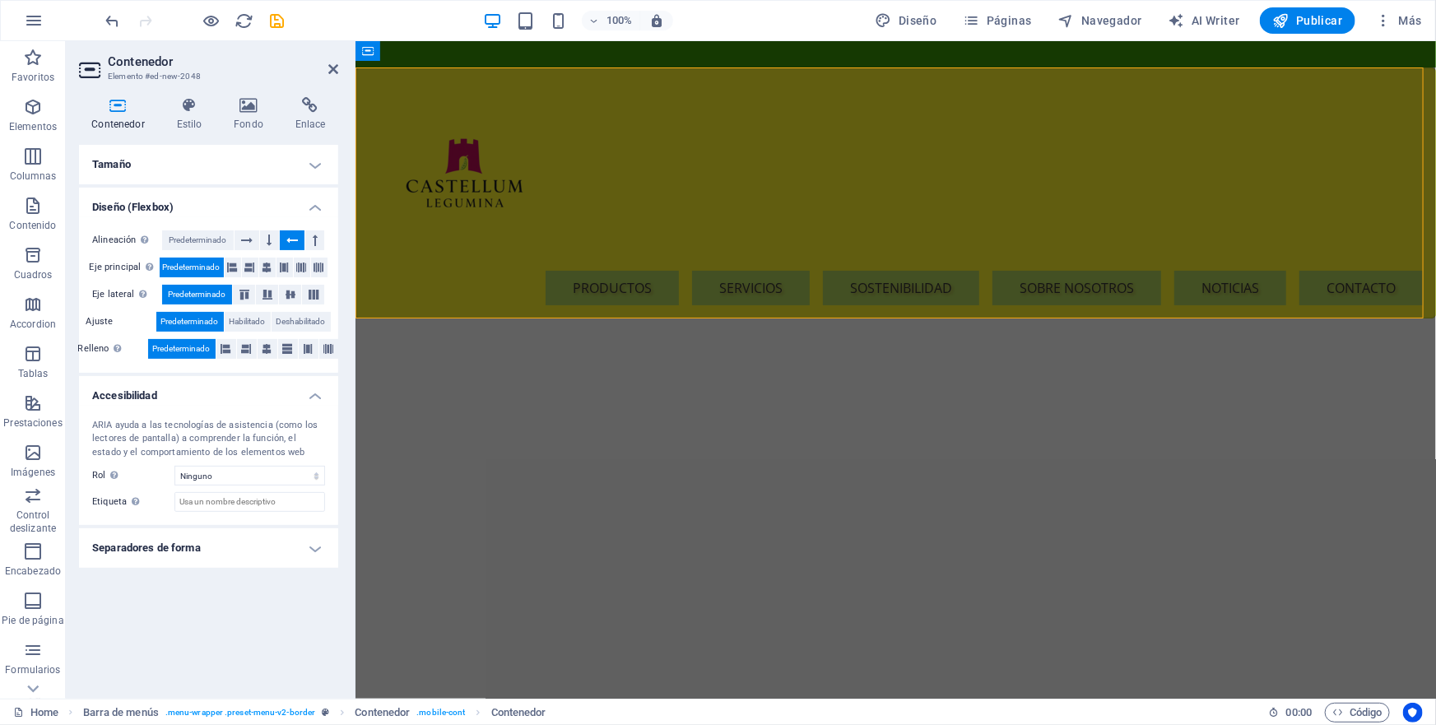
click at [312, 548] on h4 "Separadores de forma" at bounding box center [208, 548] width 259 height 40
click at [314, 397] on h4 "Accesibilidad" at bounding box center [208, 391] width 259 height 30
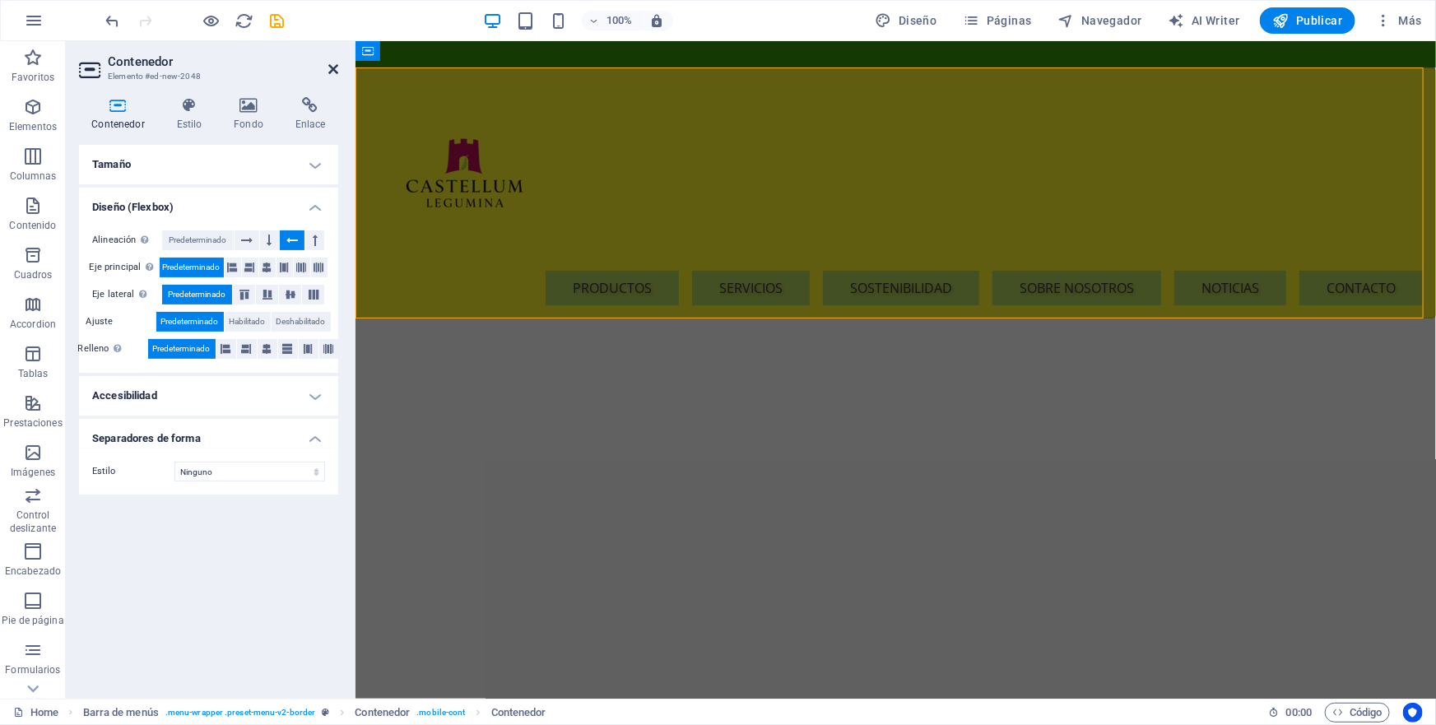
click at [332, 67] on icon at bounding box center [333, 69] width 10 height 13
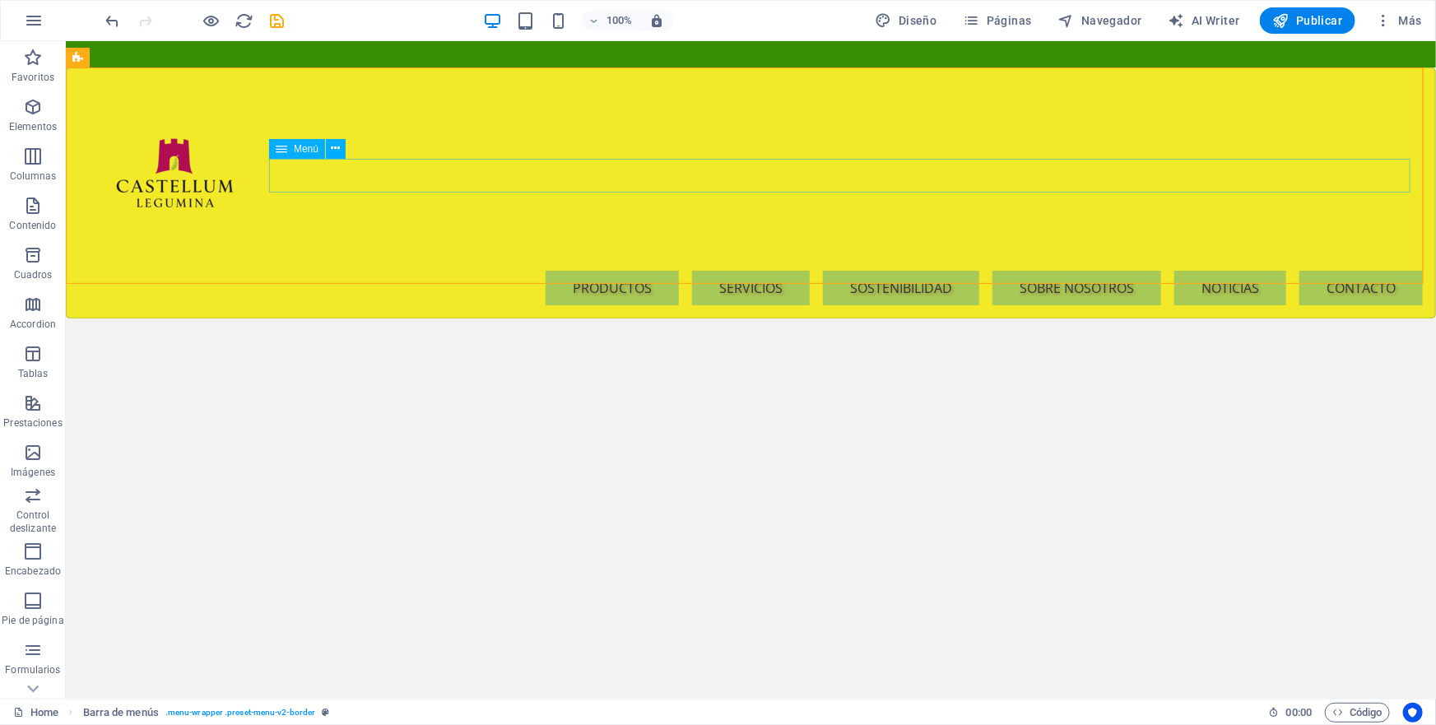
click at [279, 148] on icon at bounding box center [282, 149] width 12 height 20
click at [335, 151] on icon at bounding box center [336, 148] width 9 height 17
click at [333, 149] on icon at bounding box center [336, 148] width 9 height 17
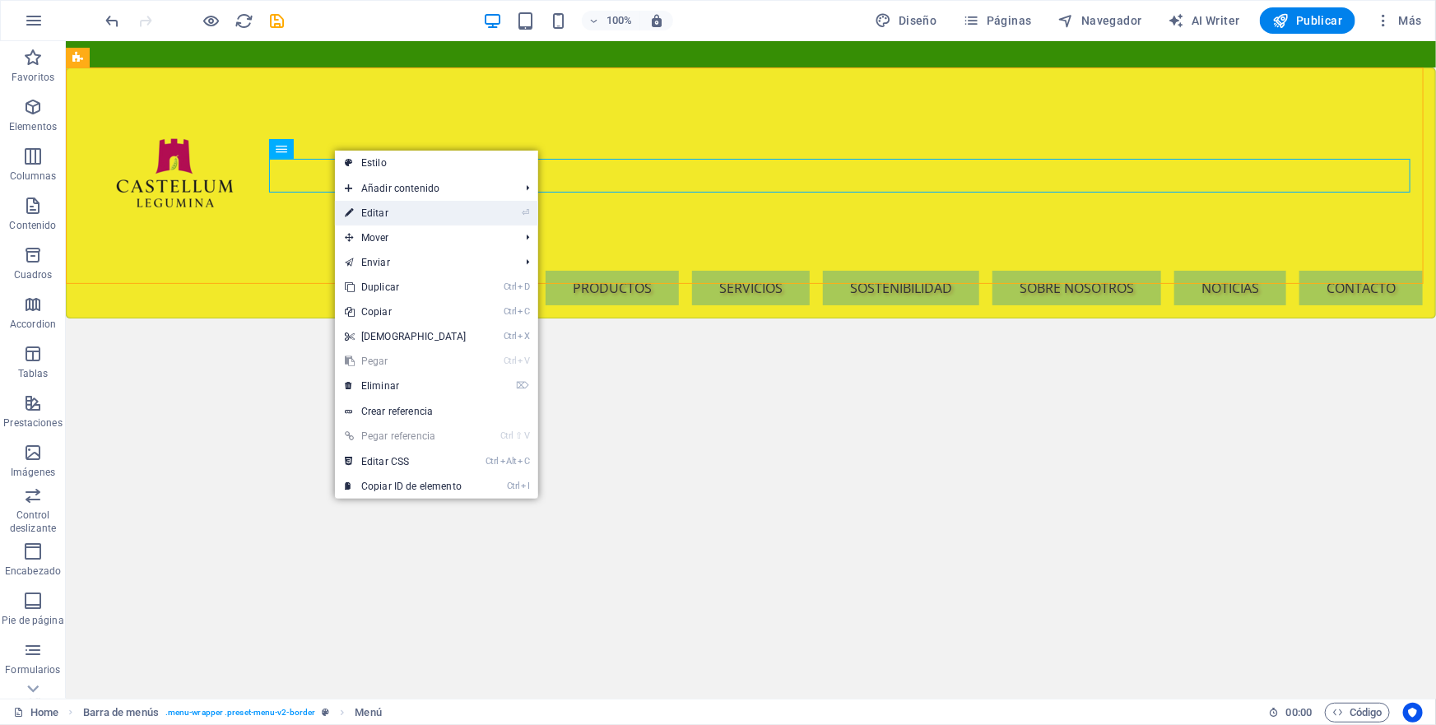
click at [378, 213] on link "⏎ Editar" at bounding box center [406, 213] width 142 height 25
select select
select select "default"
select select
select select "default"
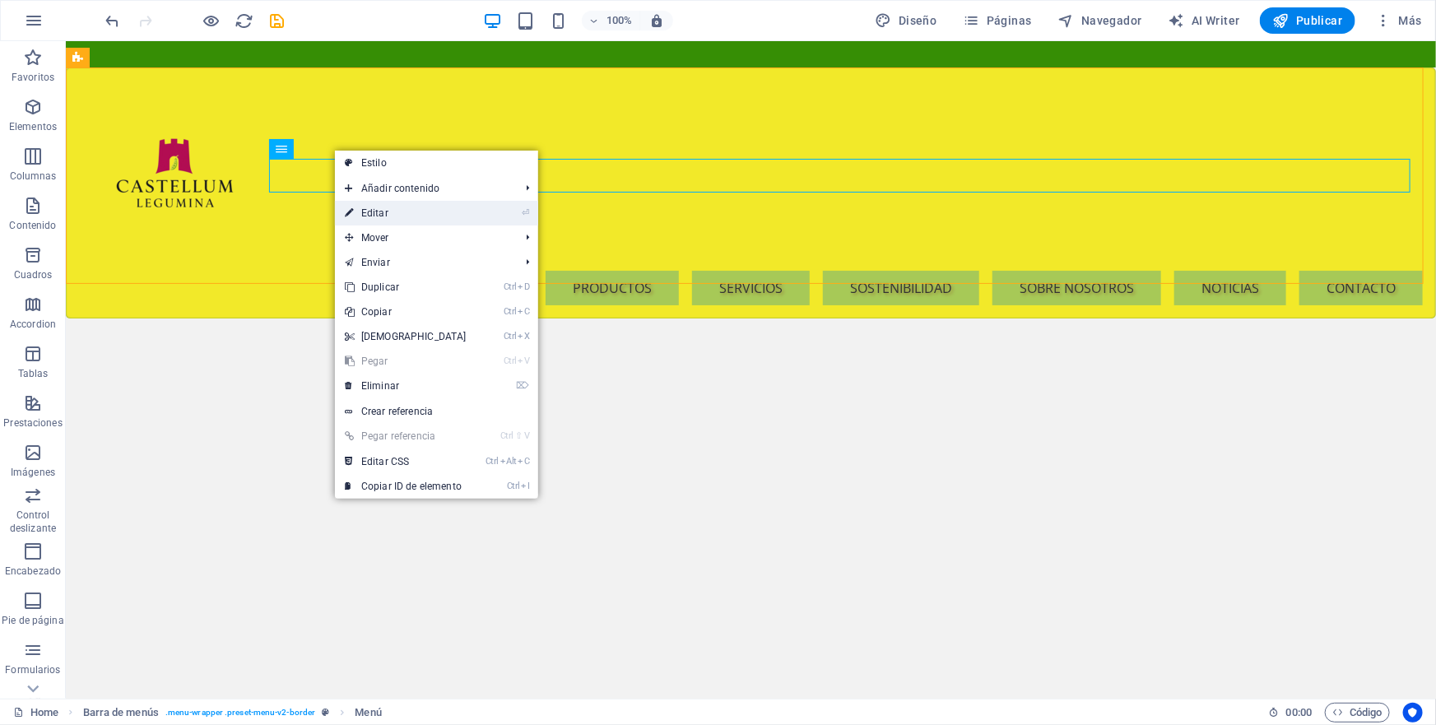
select select
select select "default"
select select
select select "default"
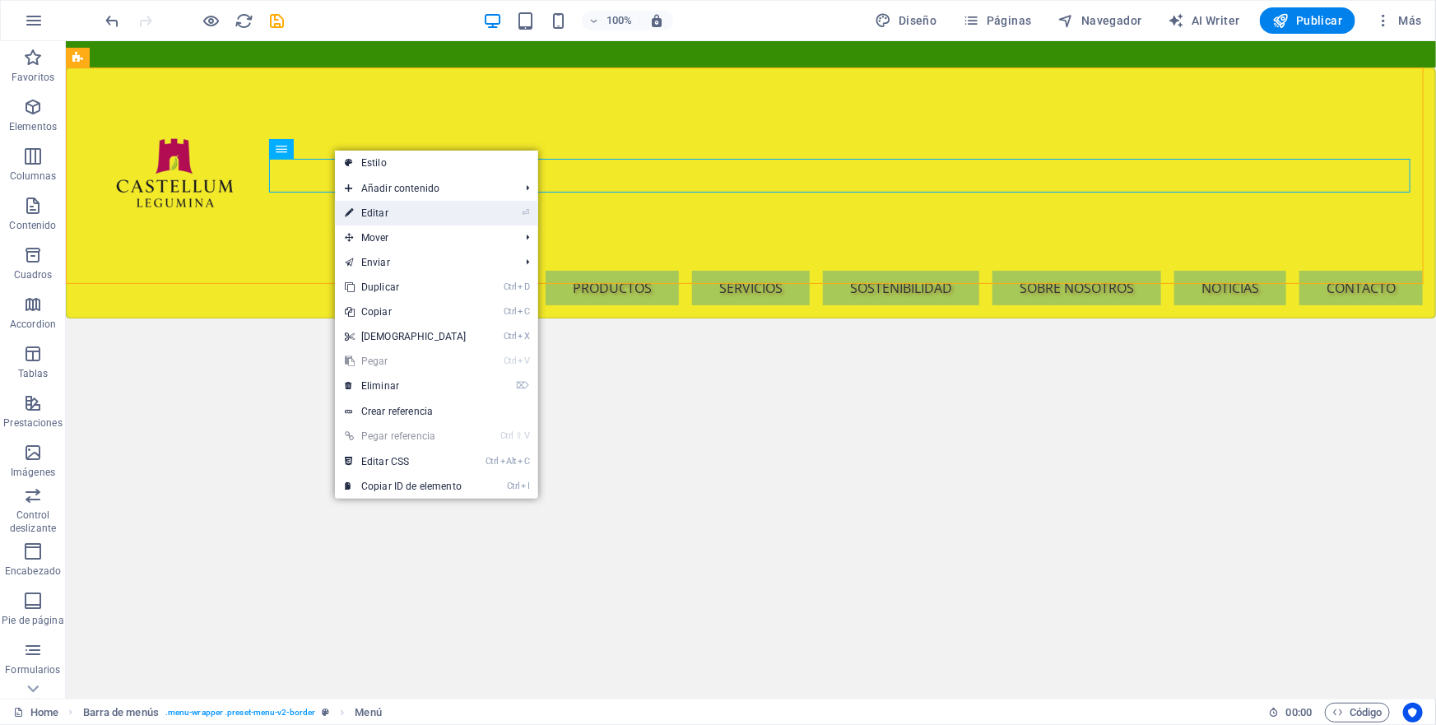
select select
select select "default"
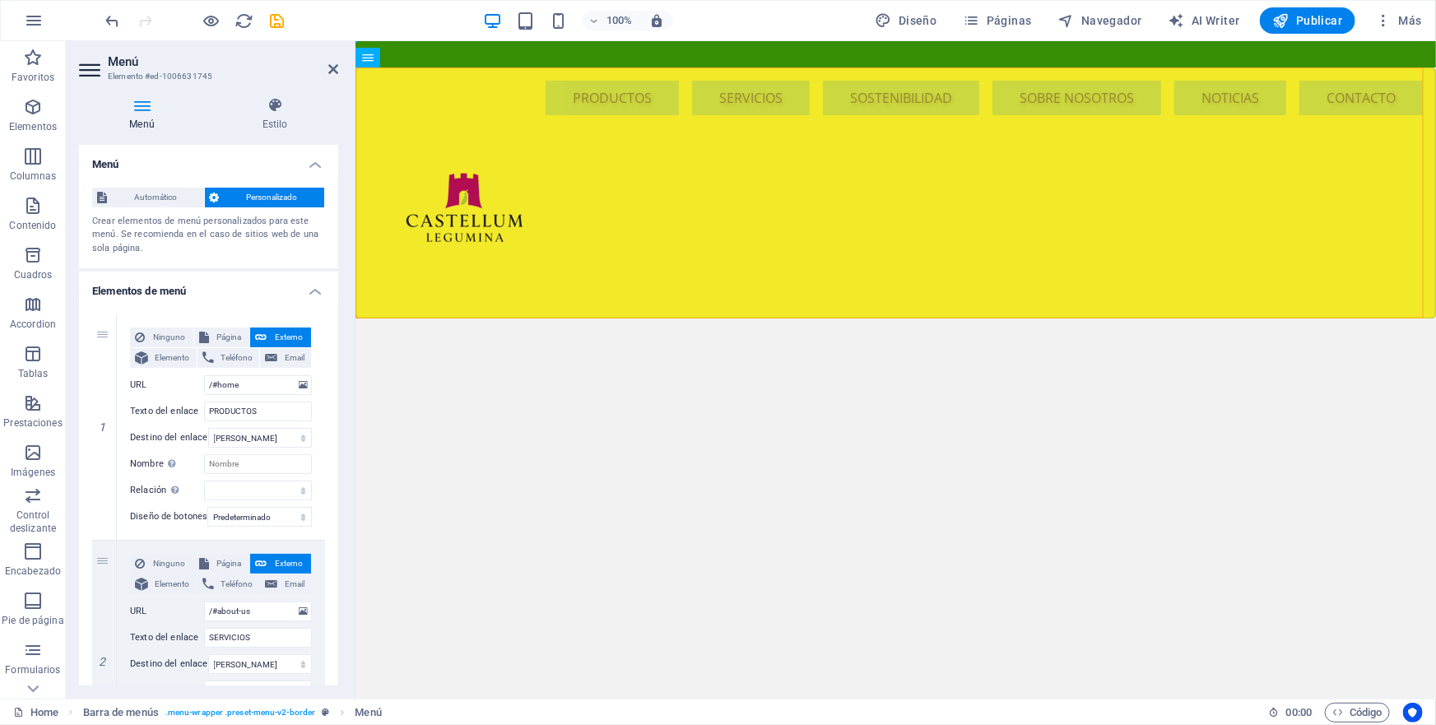
drag, startPoint x: 738, startPoint y: 305, endPoint x: 468, endPoint y: 224, distance: 281.7
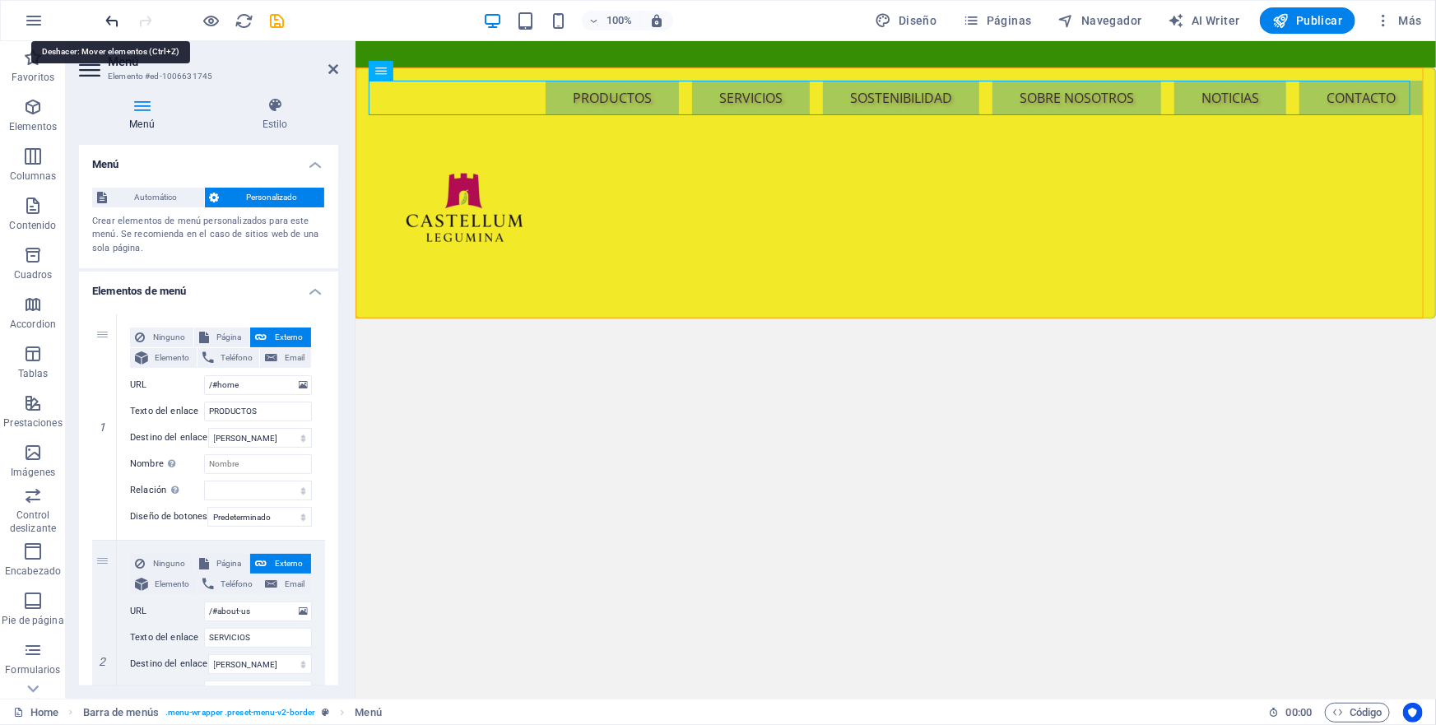
click at [112, 18] on icon "undo" at bounding box center [113, 21] width 19 height 19
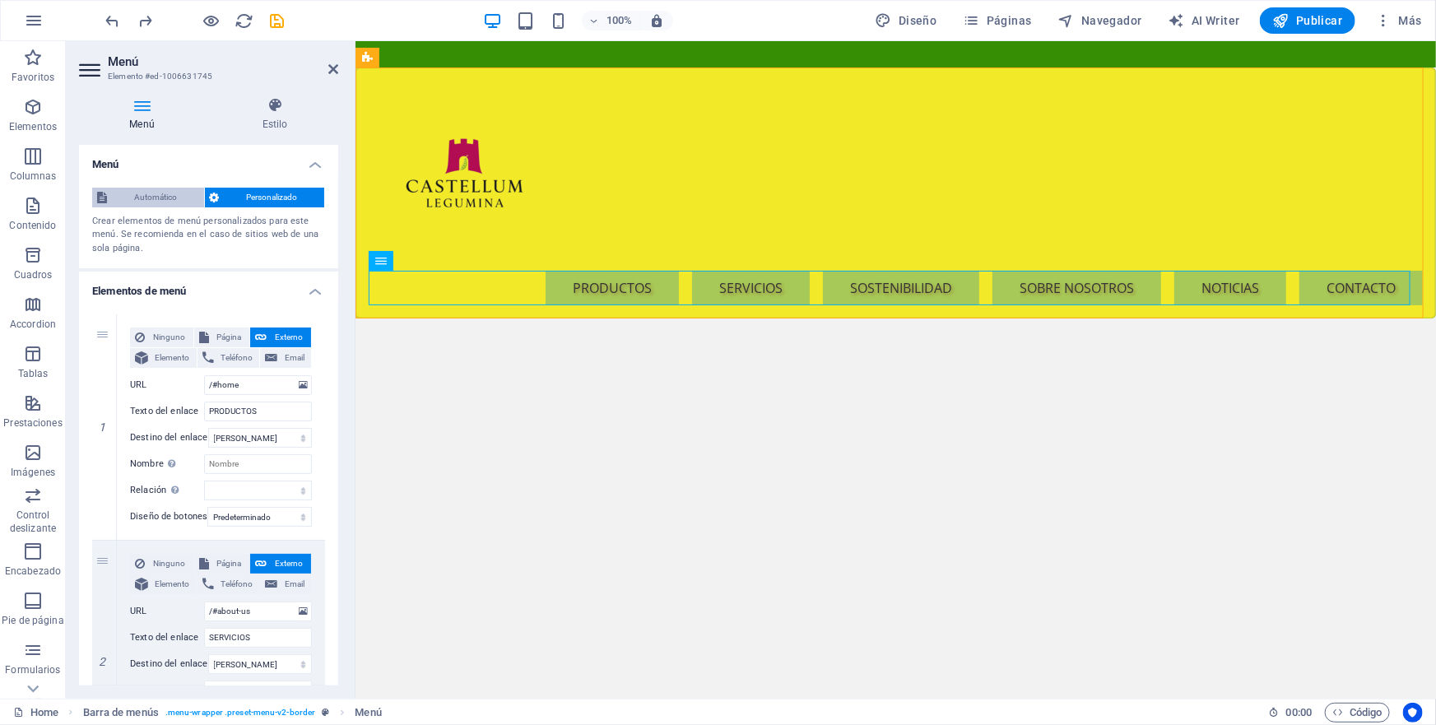
click at [151, 194] on span "Automático" at bounding box center [155, 198] width 87 height 20
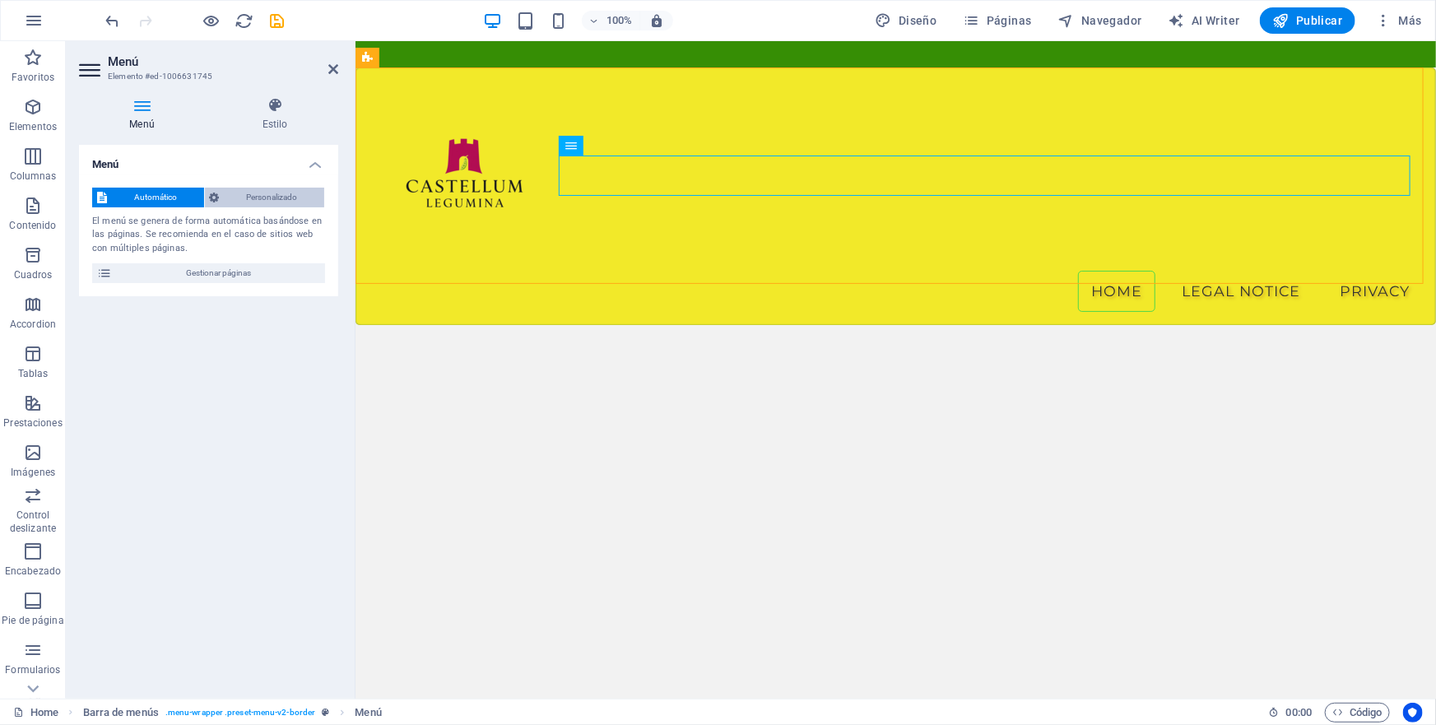
click at [264, 195] on span "Personalizado" at bounding box center [272, 198] width 95 height 20
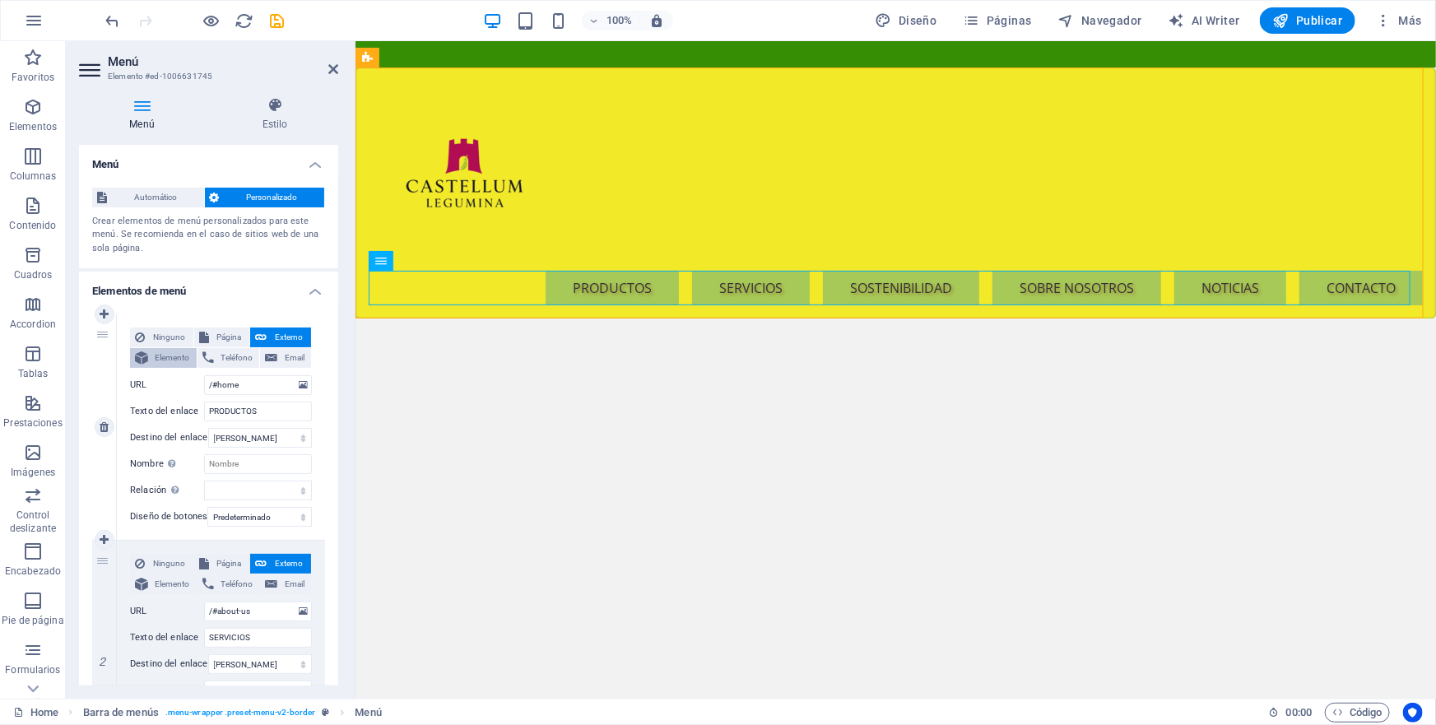
click at [179, 356] on span "Elemento" at bounding box center [172, 358] width 39 height 20
select select
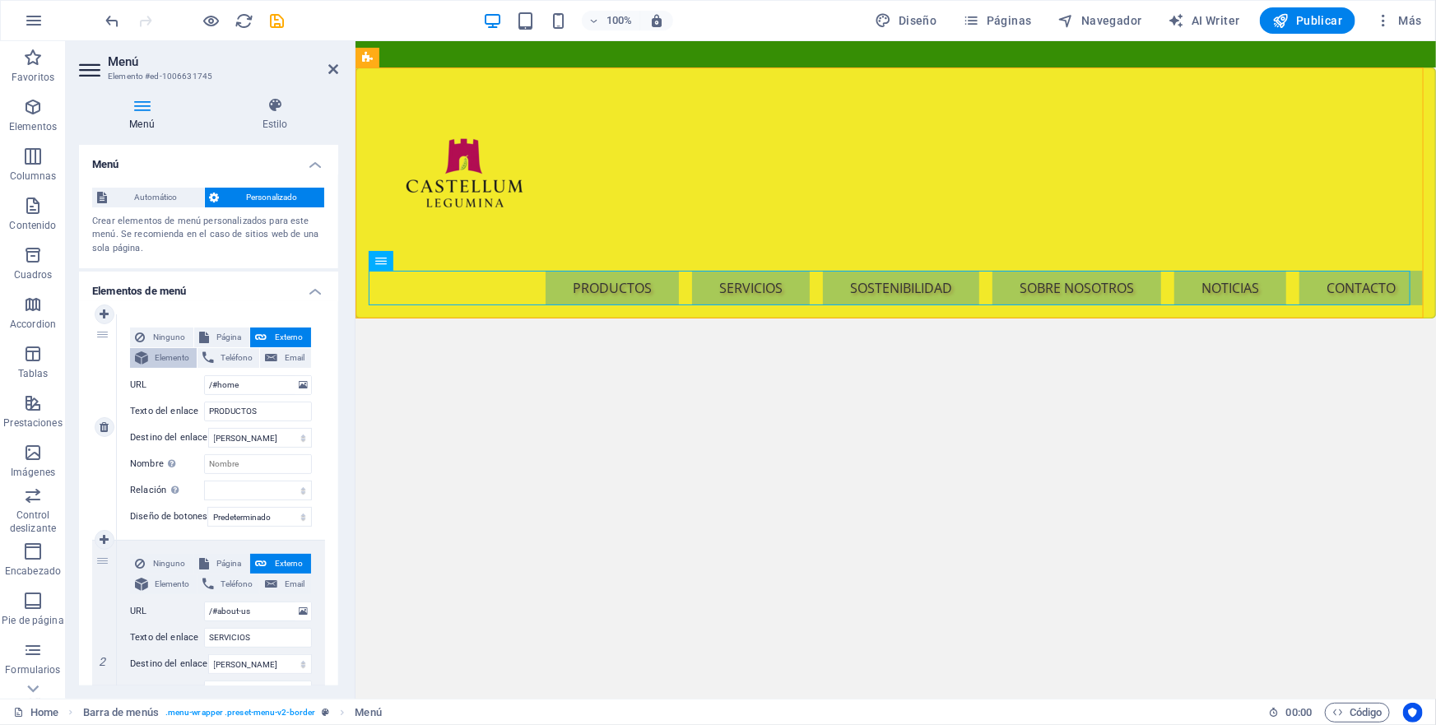
select select
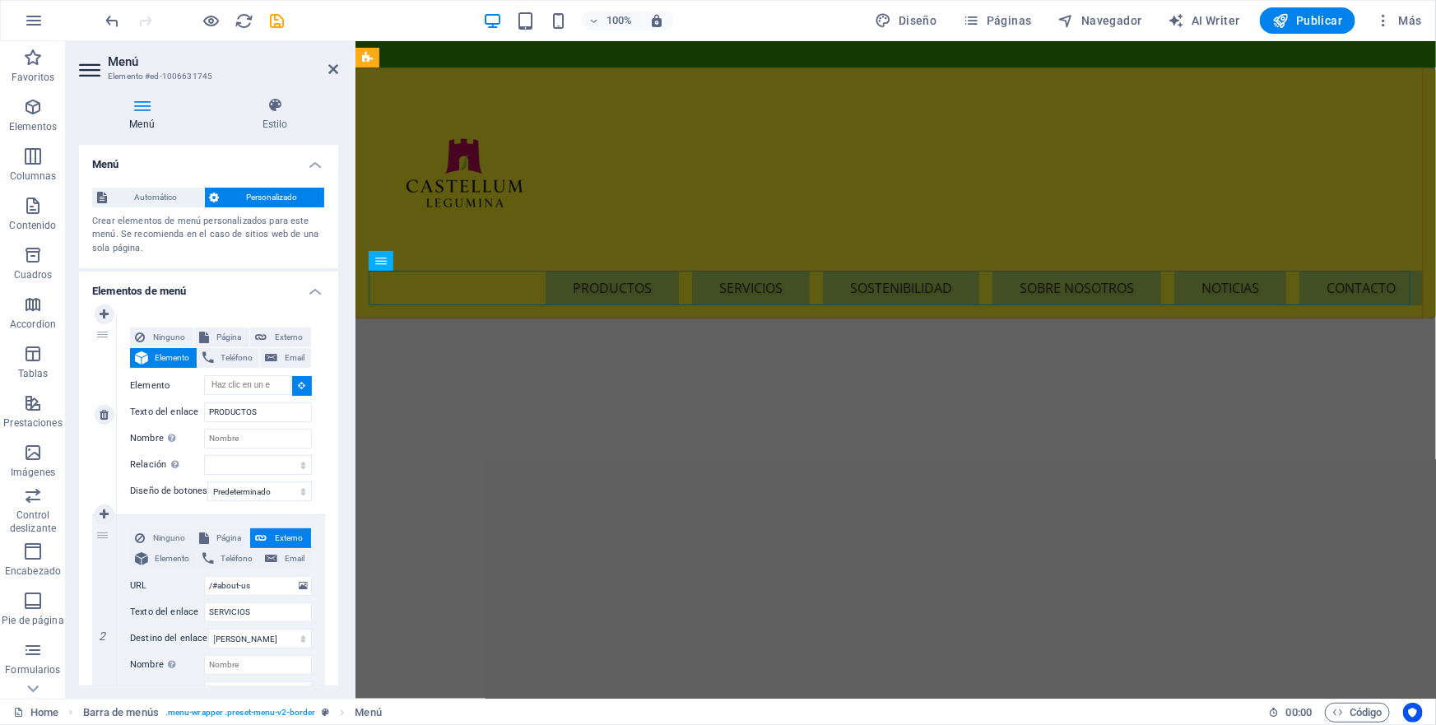
click at [299, 386] on icon at bounding box center [302, 385] width 7 height 8
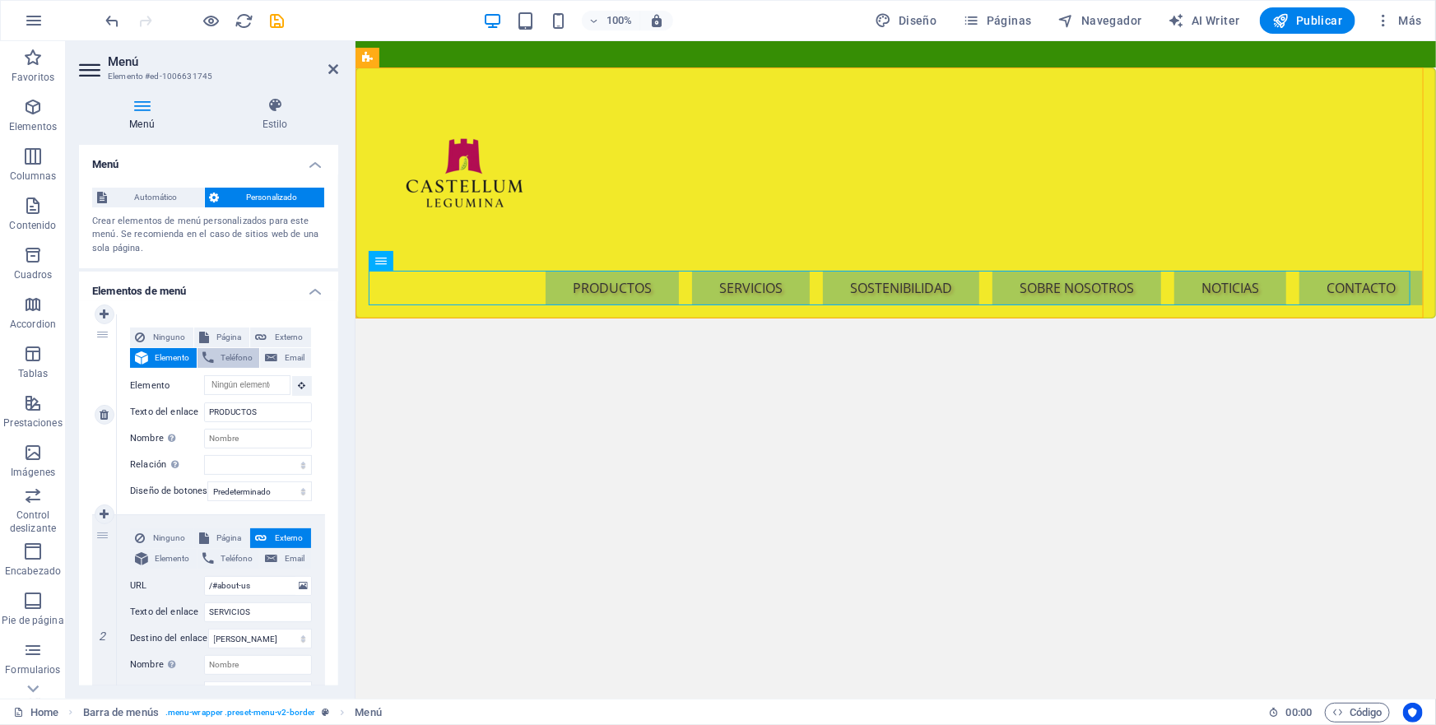
click at [239, 359] on span "Teléfono" at bounding box center [237, 358] width 36 height 20
select select
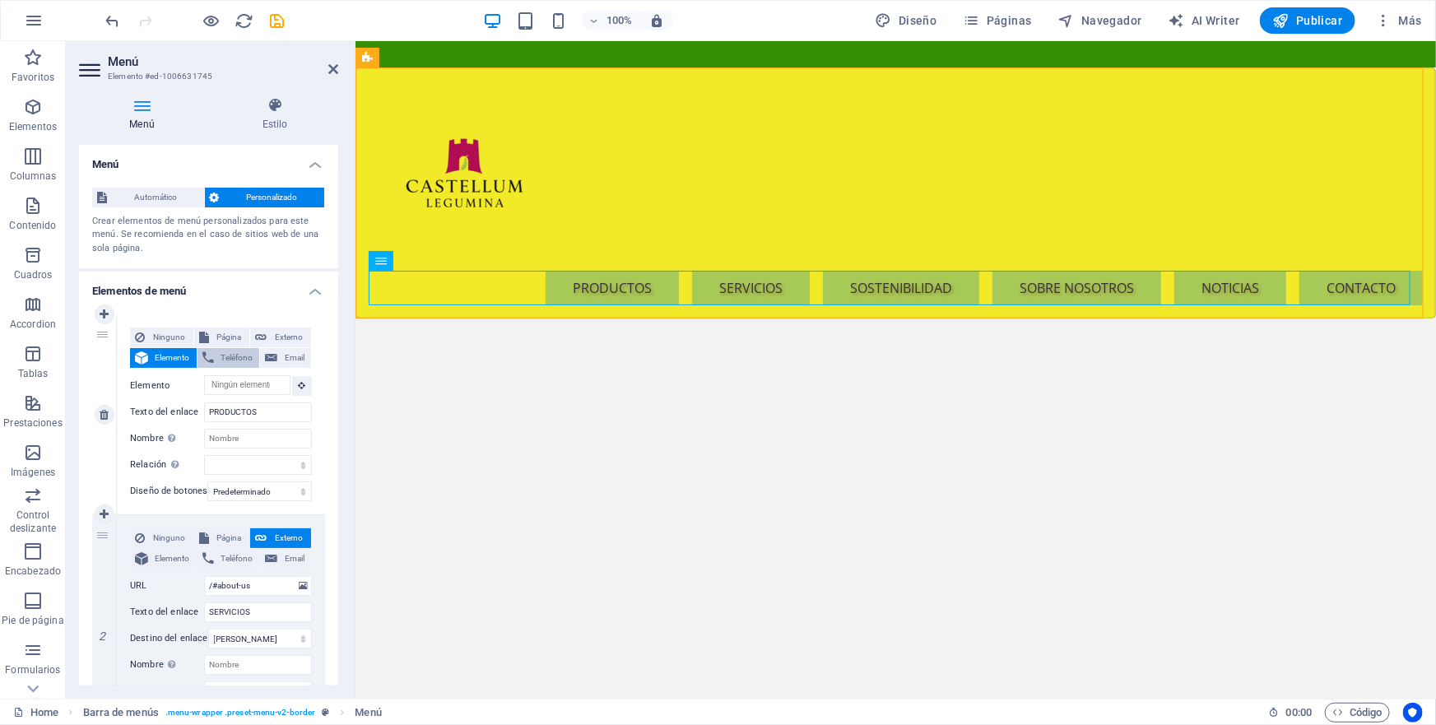
select select
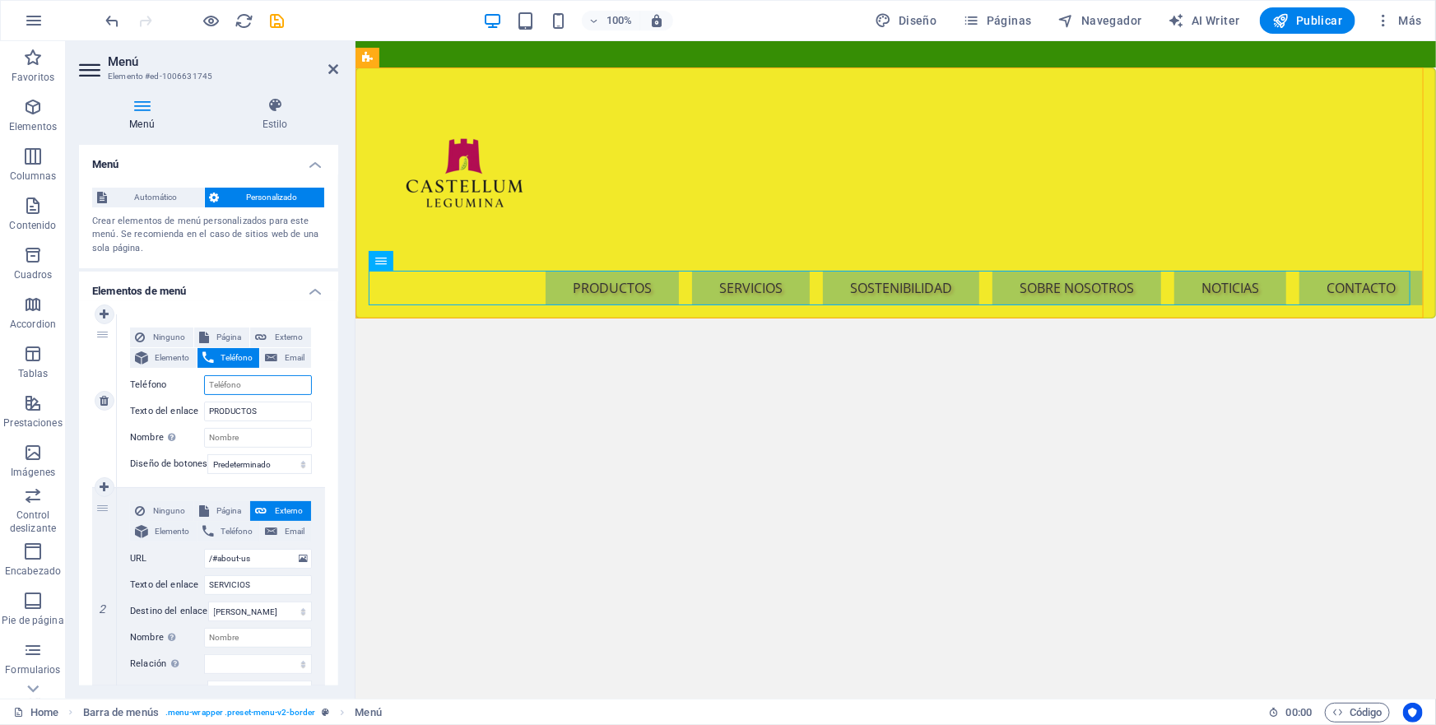
click at [235, 388] on input "Teléfono" at bounding box center [258, 385] width 108 height 20
type input "02154663184681"
select select
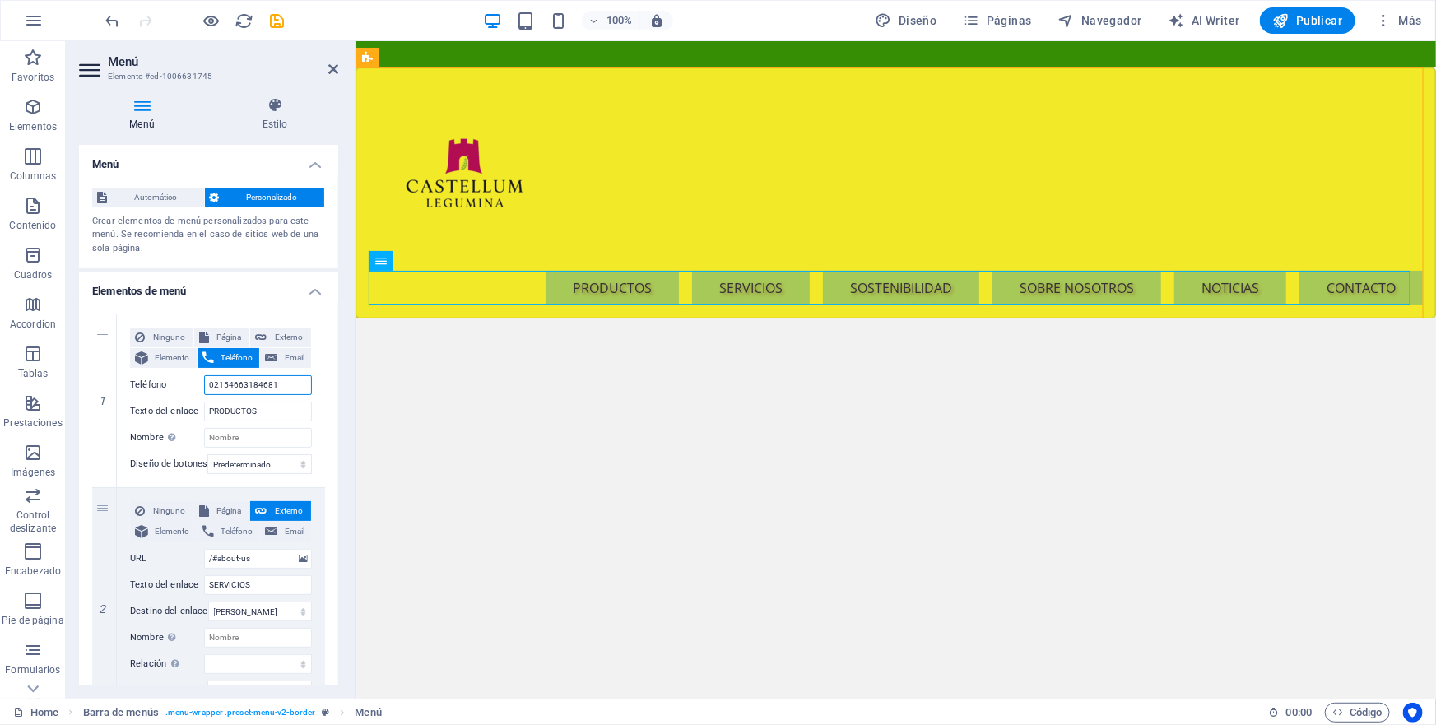
select select
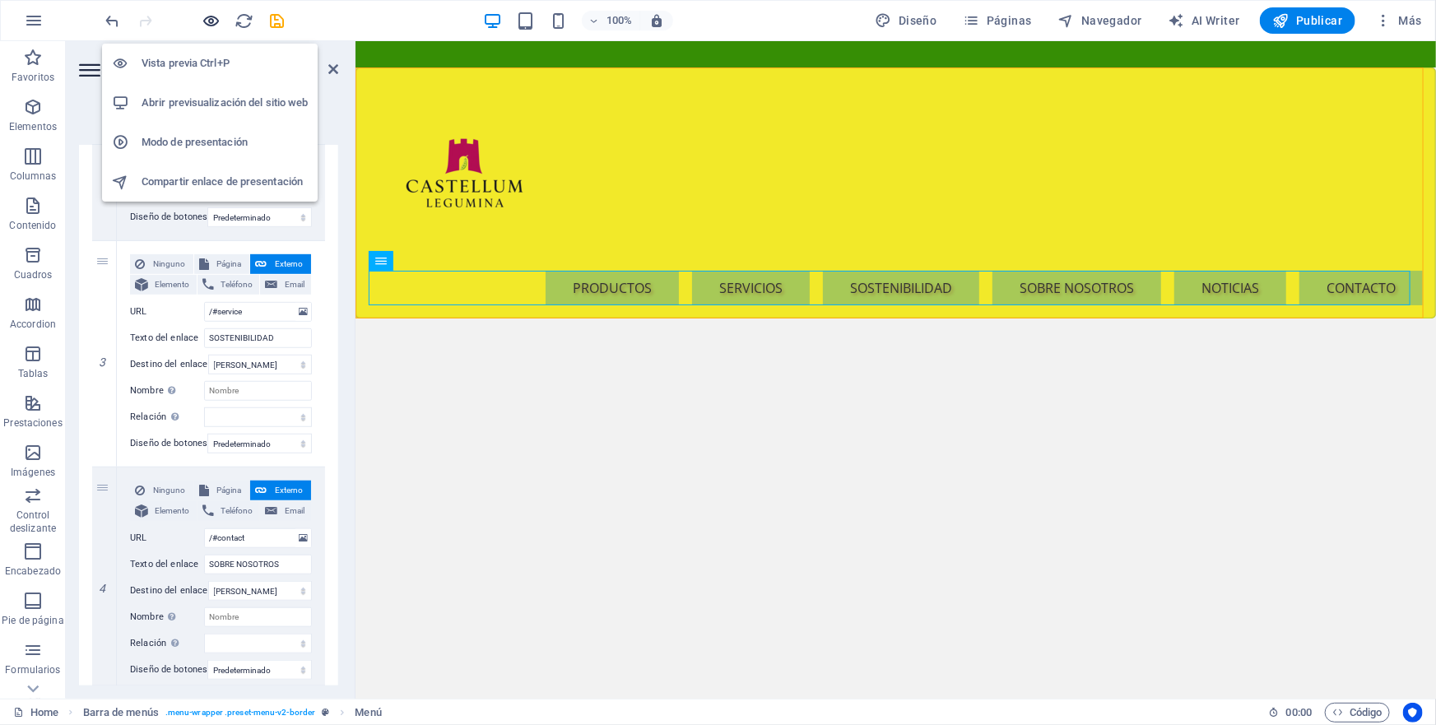
click at [212, 20] on icon "button" at bounding box center [211, 21] width 19 height 19
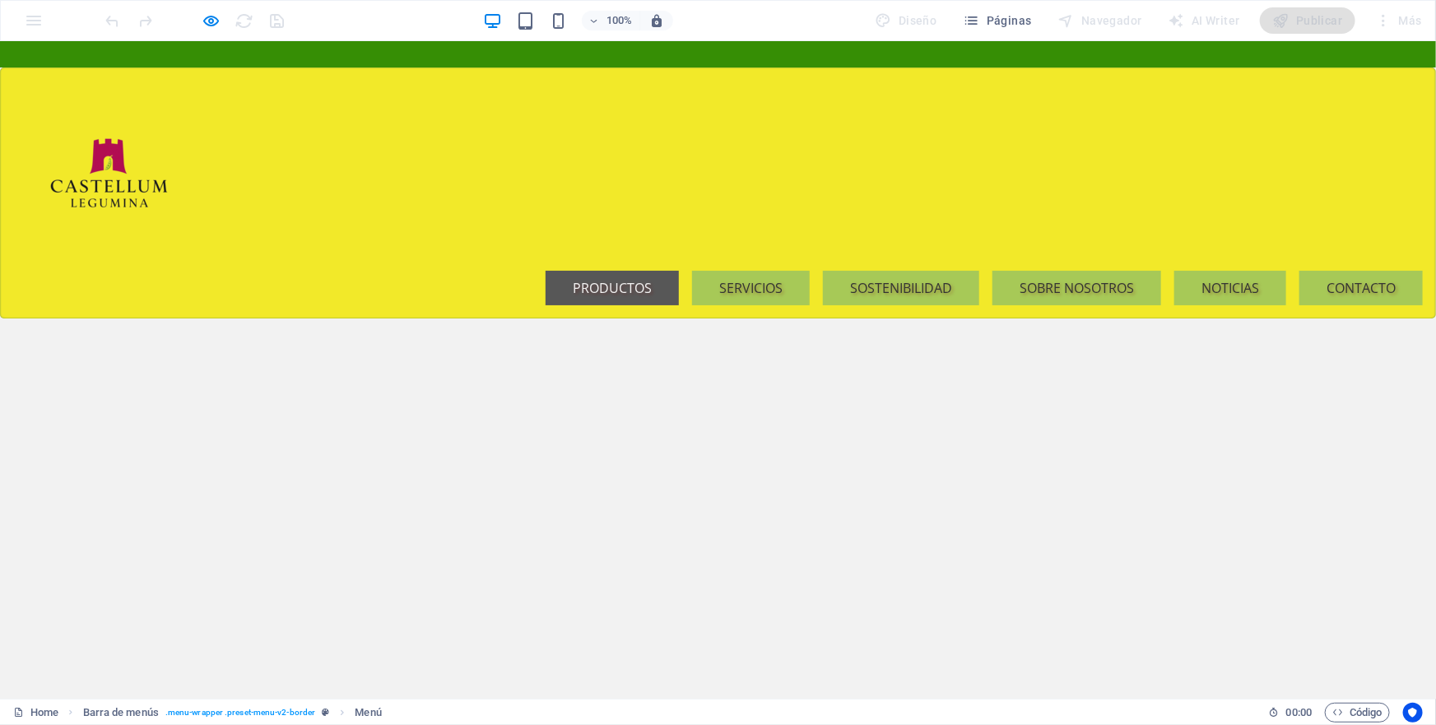
click at [596, 270] on link "PRODUCTOS" at bounding box center [612, 287] width 133 height 35
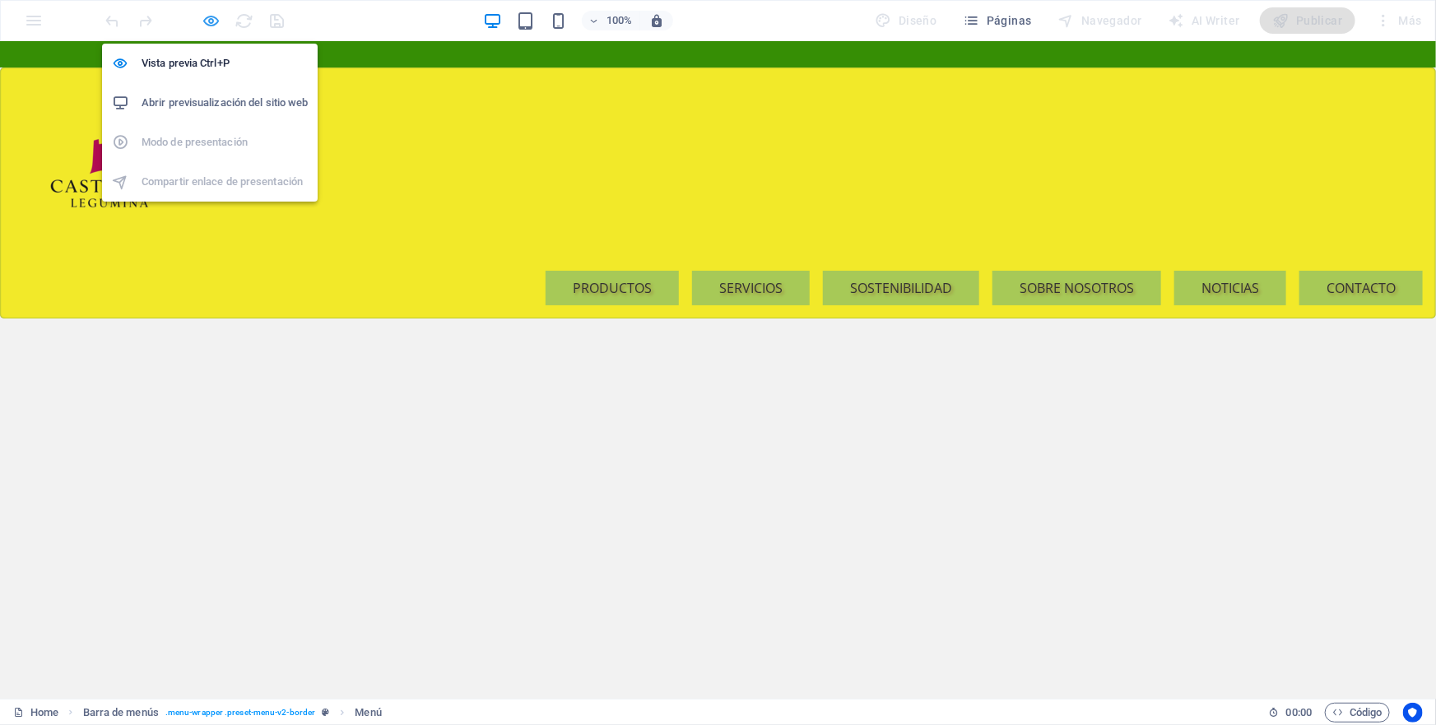
click at [214, 21] on icon "button" at bounding box center [211, 21] width 19 height 19
select select "default"
select select
select select "default"
select select
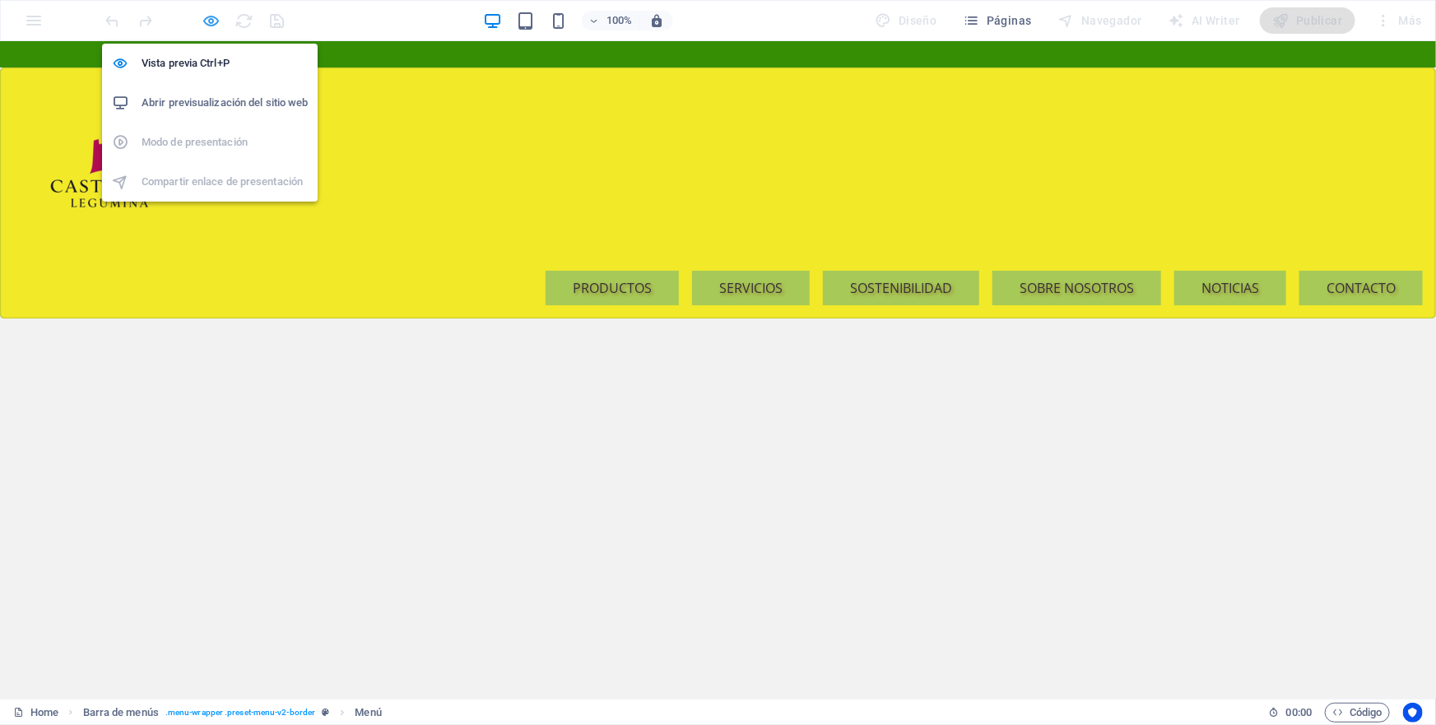
select select "default"
select select
select select "default"
select select
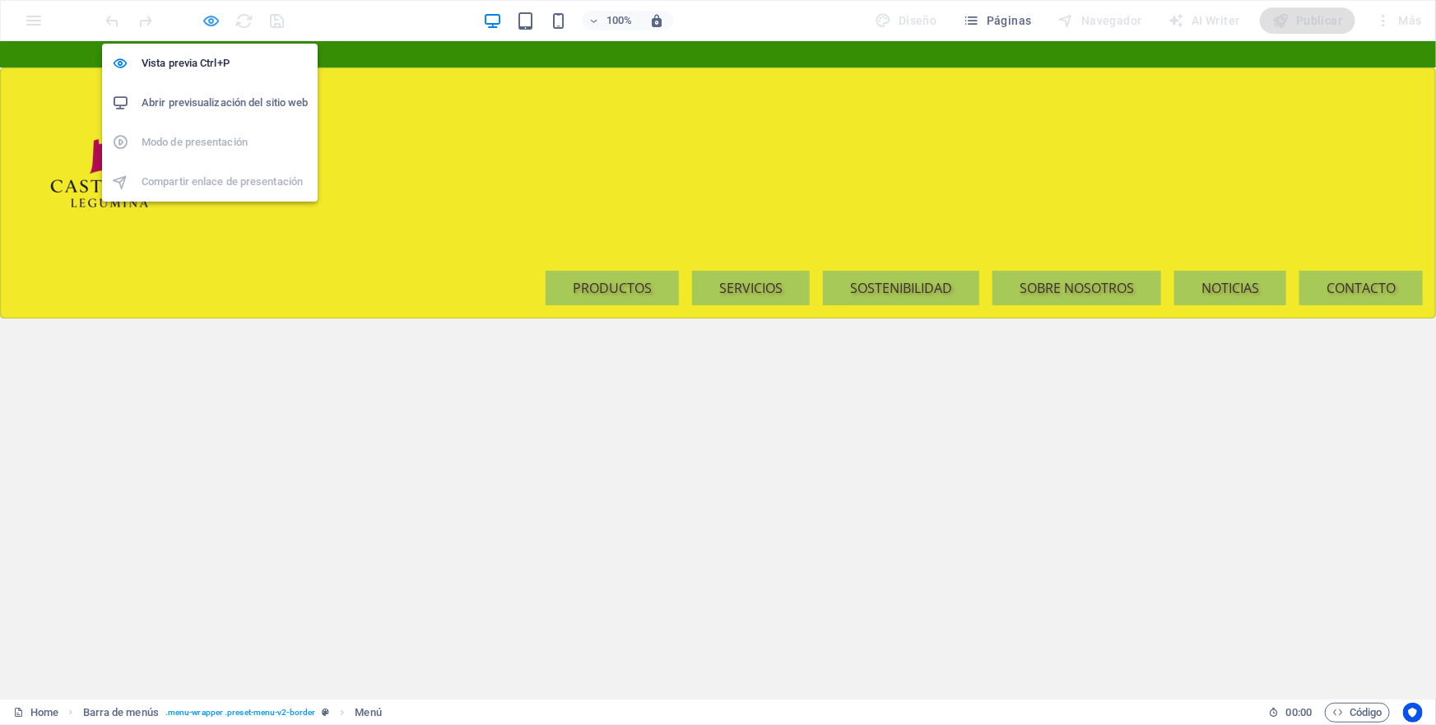
select select
select select "default"
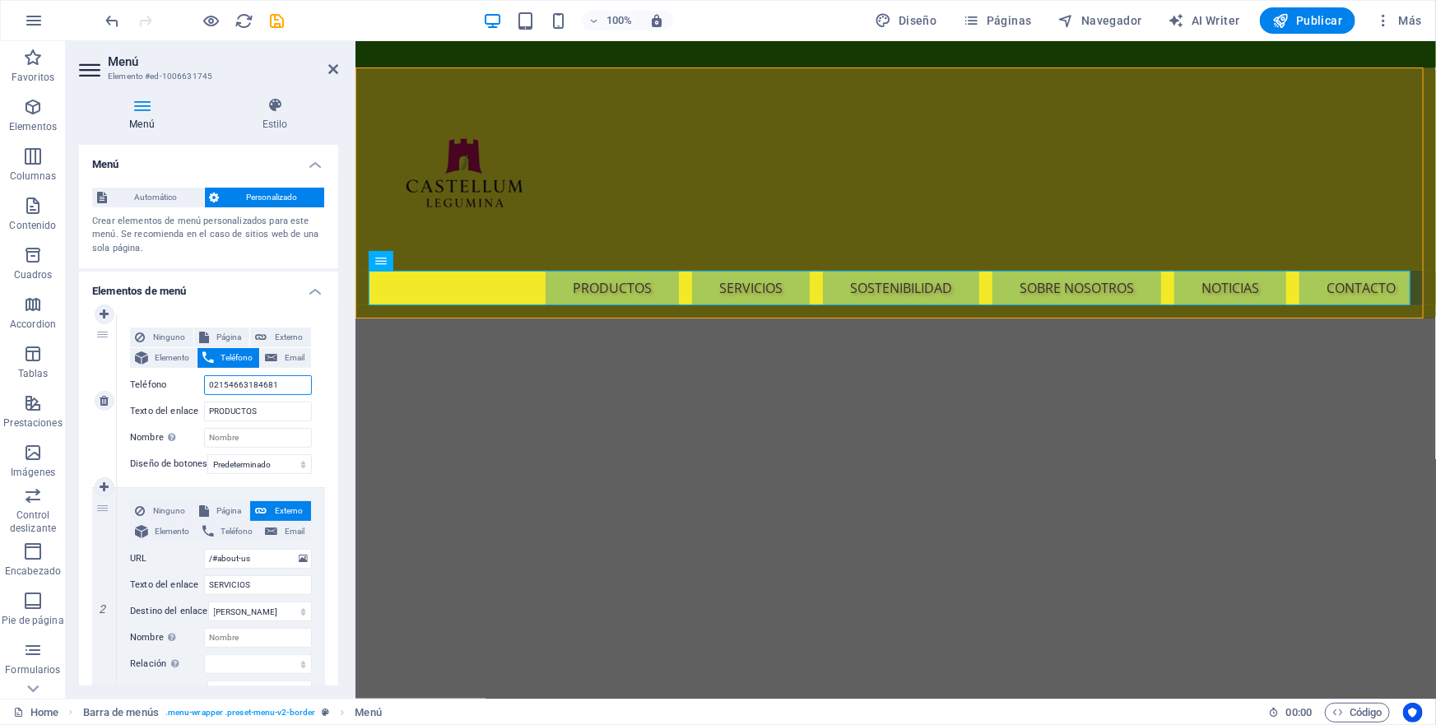
drag, startPoint x: 281, startPoint y: 384, endPoint x: 160, endPoint y: 386, distance: 121.8
click at [169, 384] on div "Teléfono [PHONE_NUMBER]" at bounding box center [221, 385] width 182 height 20
select select
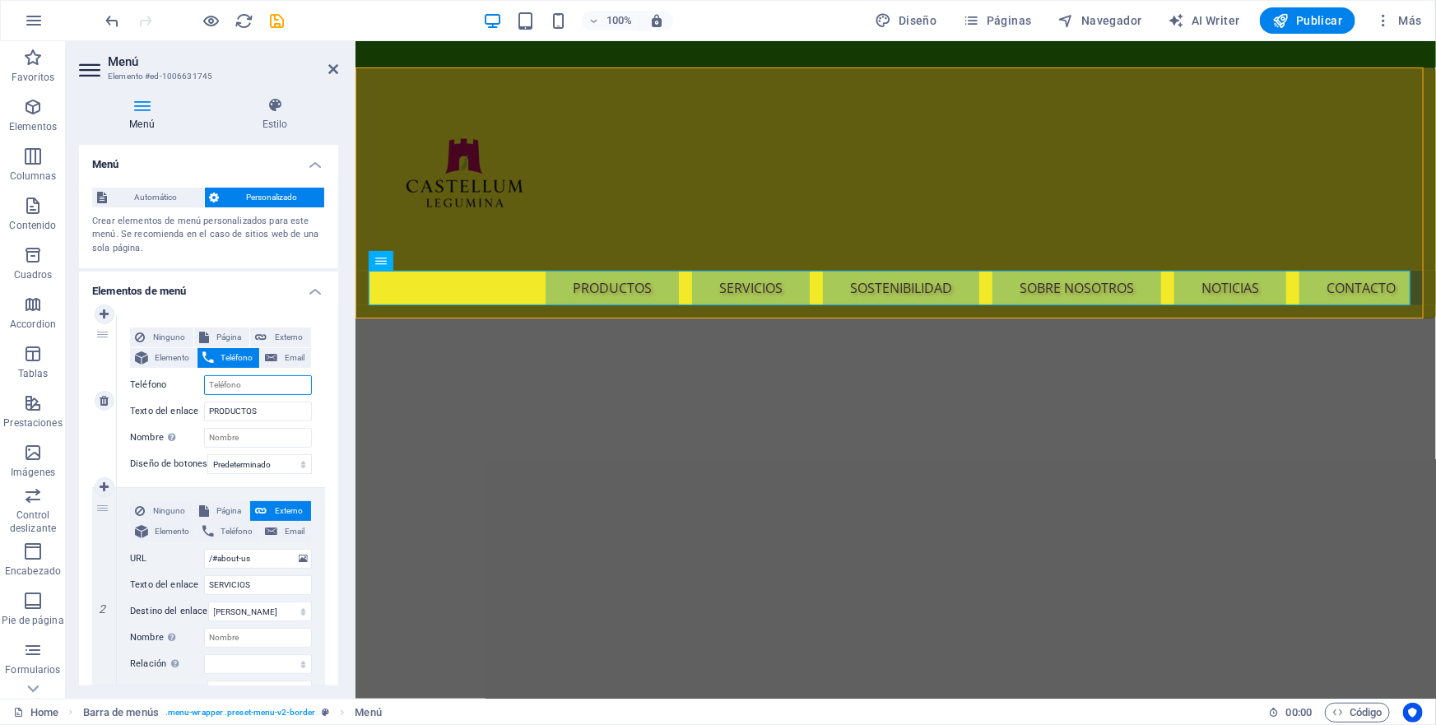
select select
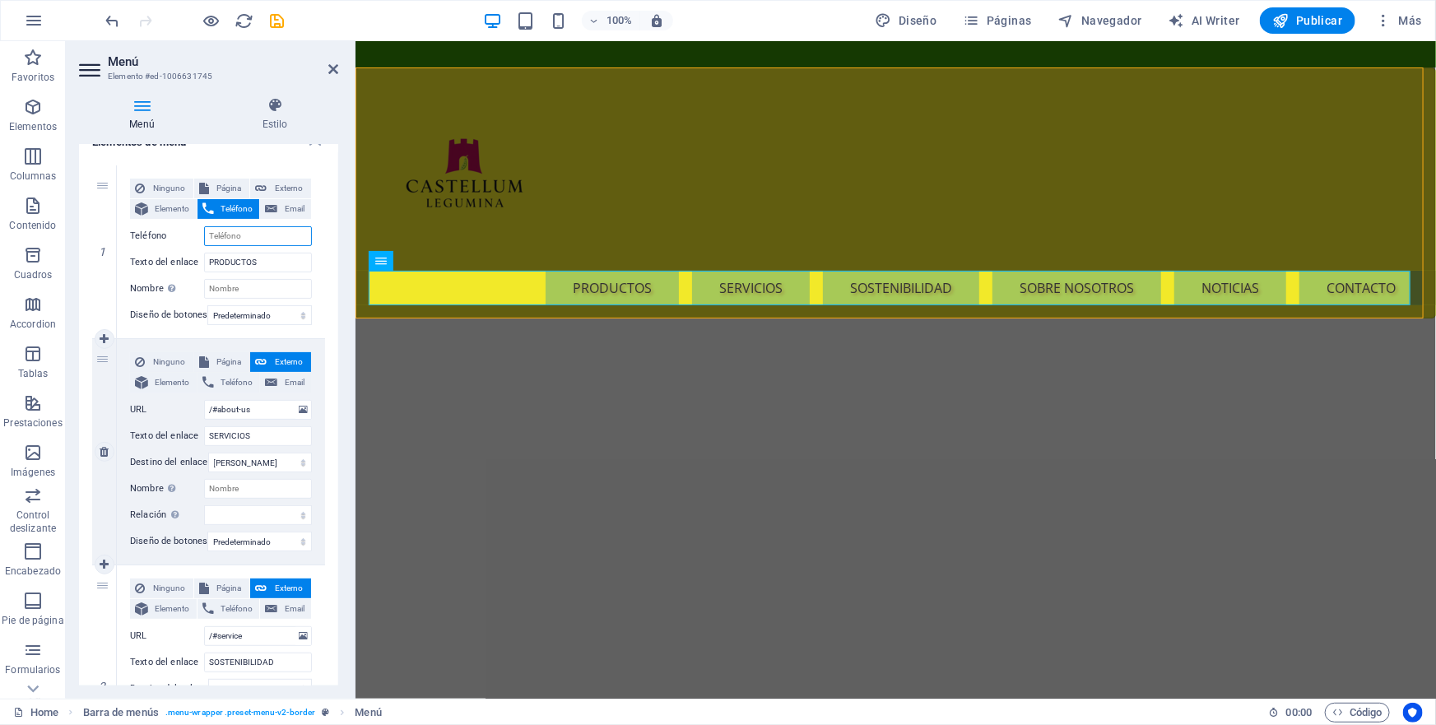
scroll to position [0, 0]
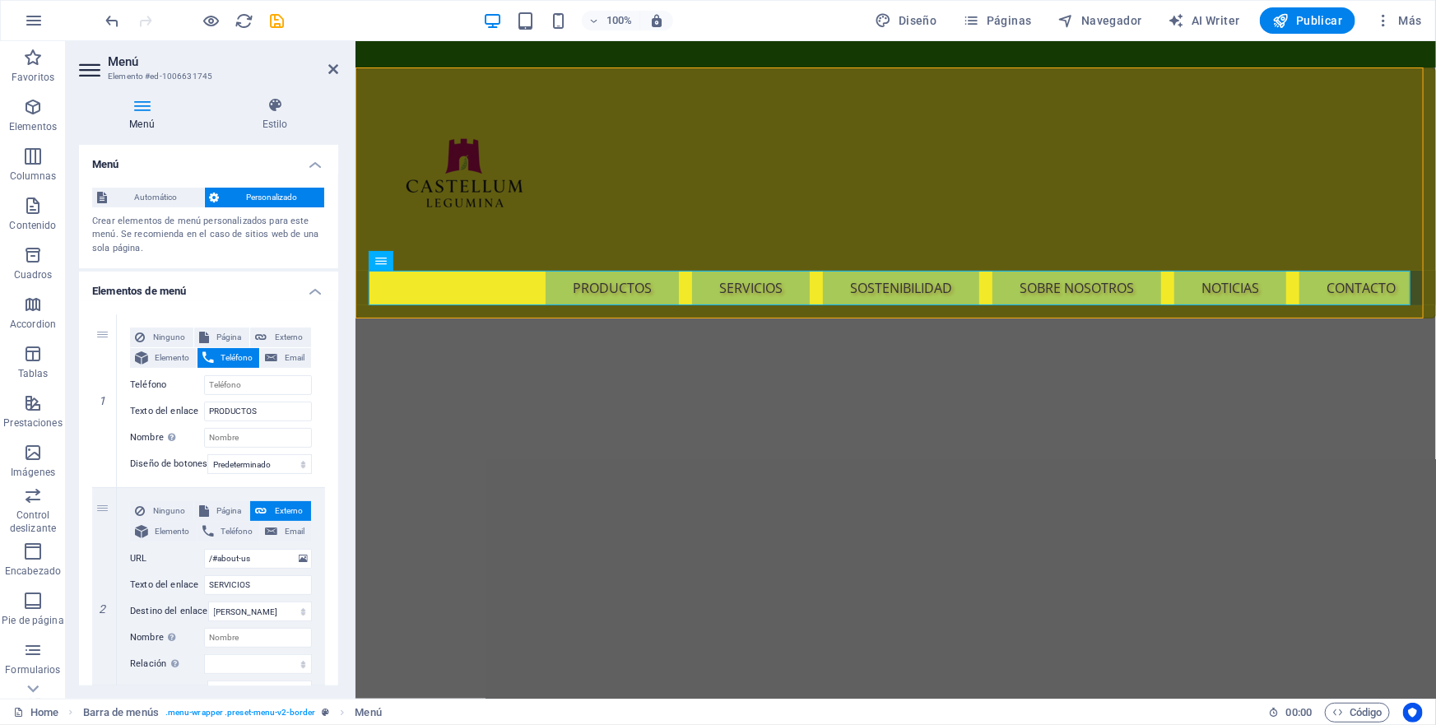
click at [140, 107] on icon at bounding box center [142, 105] width 126 height 16
click at [280, 104] on icon at bounding box center [275, 105] width 127 height 16
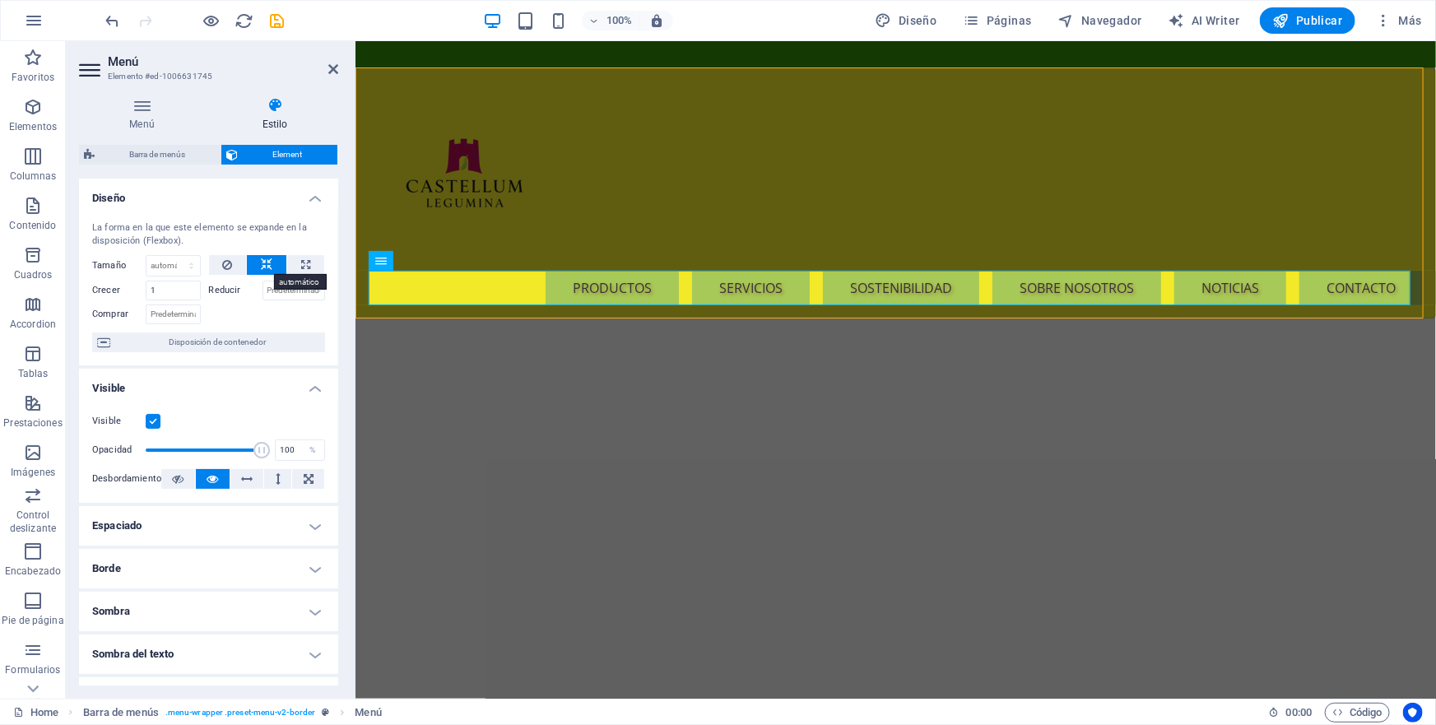
click at [262, 263] on icon at bounding box center [267, 265] width 12 height 20
click at [318, 294] on input "Reducir" at bounding box center [294, 291] width 63 height 20
click at [179, 266] on select "Predeterminado automático px % 1/1 1/2 1/3 1/4 1/5 1/6 1/7 1/8 1/9 1/10" at bounding box center [172, 266] width 53 height 20
select select "1/3"
click at [174, 256] on select "Predeterminado automático px % 1/1 1/2 1/3 1/4 1/5 1/6 1/7 1/8 1/9 1/10" at bounding box center [172, 266] width 53 height 20
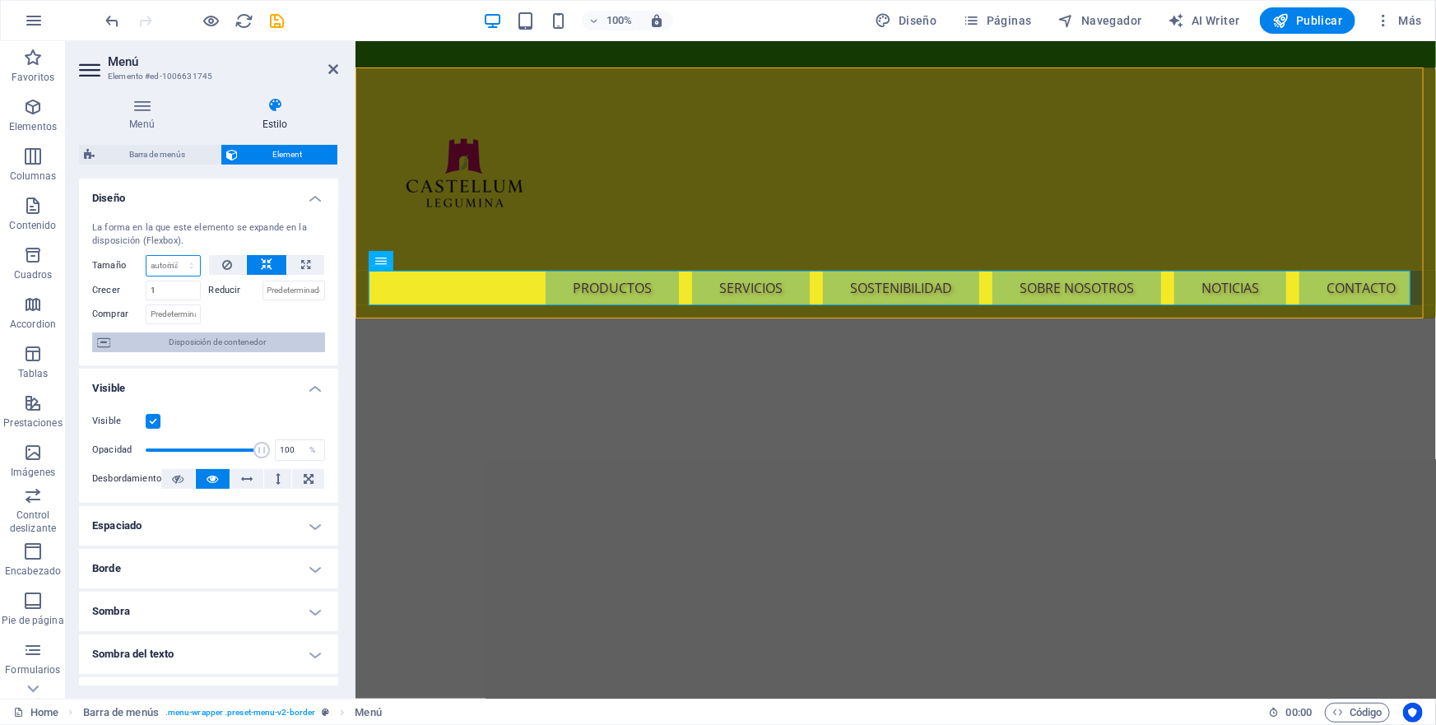
type input "33.33"
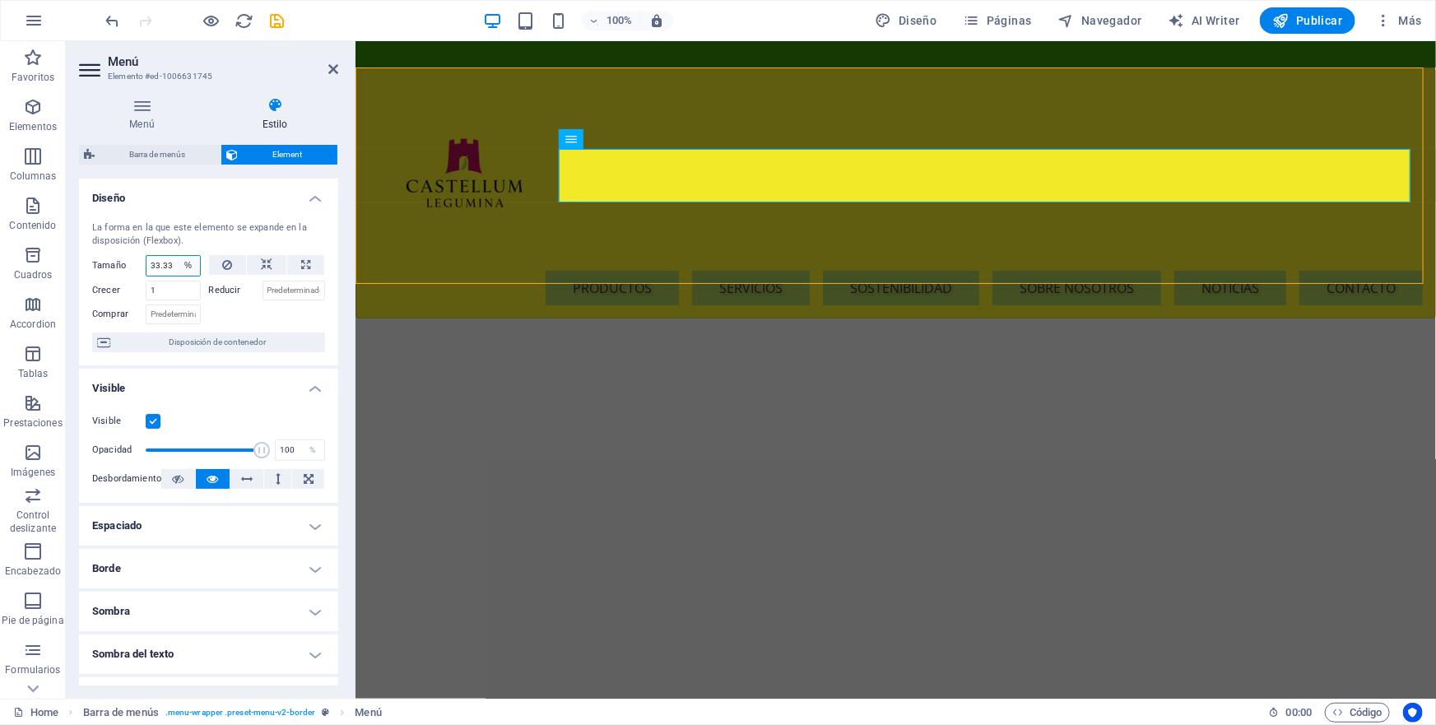
click at [184, 265] on select "Predeterminado automático px % 1/1 1/2 1/3 1/4 1/5 1/6 1/7 1/8 1/9 1/10" at bounding box center [188, 266] width 23 height 20
select select "1/6"
click at [177, 256] on select "Predeterminado automático px % 1/1 1/2 1/3 1/4 1/5 1/6 1/7 1/8 1/9 1/10" at bounding box center [188, 266] width 23 height 20
type input "16.66"
click at [186, 266] on select "Predeterminado automático px % 1/1 1/2 1/3 1/4 1/5 1/6 1/7 1/8 1/9 1/10" at bounding box center [188, 266] width 23 height 20
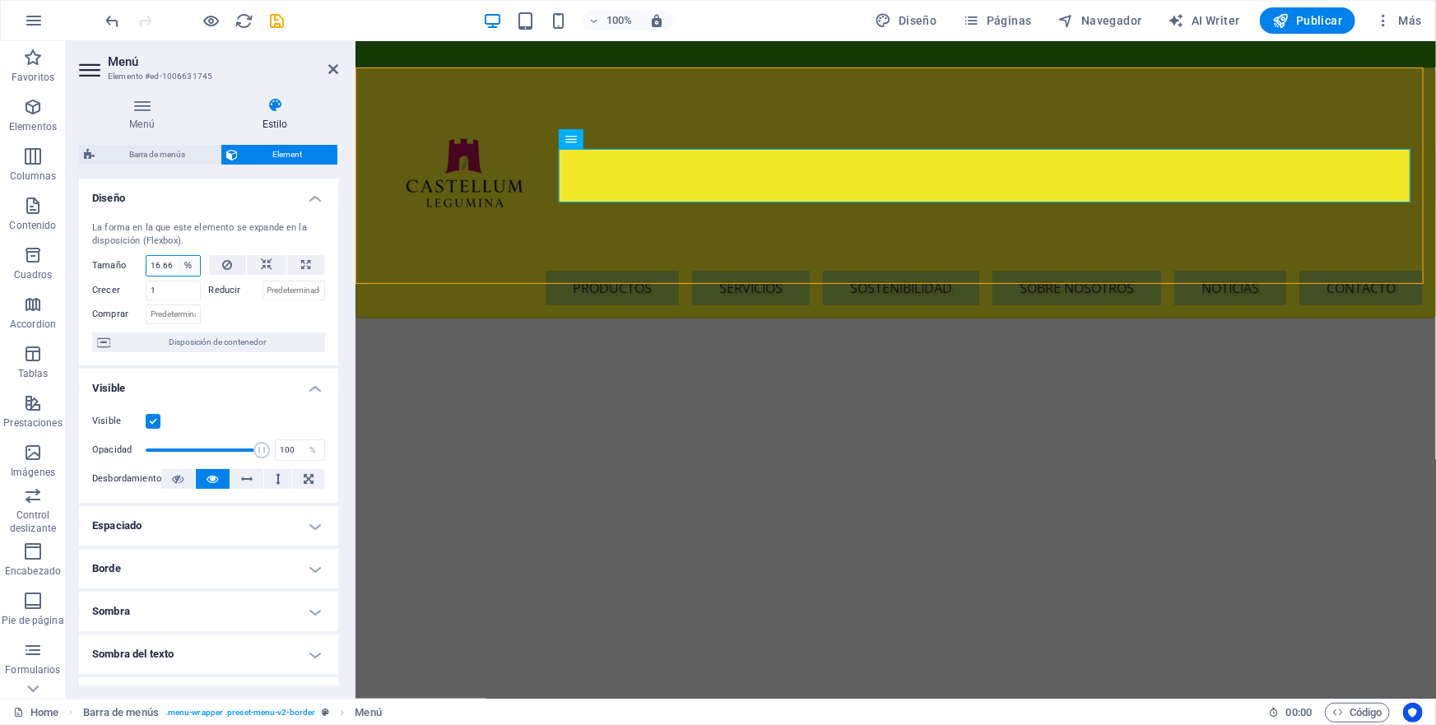
select select "1/9"
click at [177, 256] on select "Predeterminado automático px % 1/1 1/2 1/3 1/4 1/5 1/6 1/7 1/8 1/9 1/10" at bounding box center [188, 266] width 23 height 20
type input "11.11"
click at [186, 263] on select "Predeterminado automático px % 1/1 1/2 1/3 1/4 1/5 1/6 1/7 1/8 1/9 1/10" at bounding box center [188, 266] width 23 height 20
select select "qnneb14a81g"
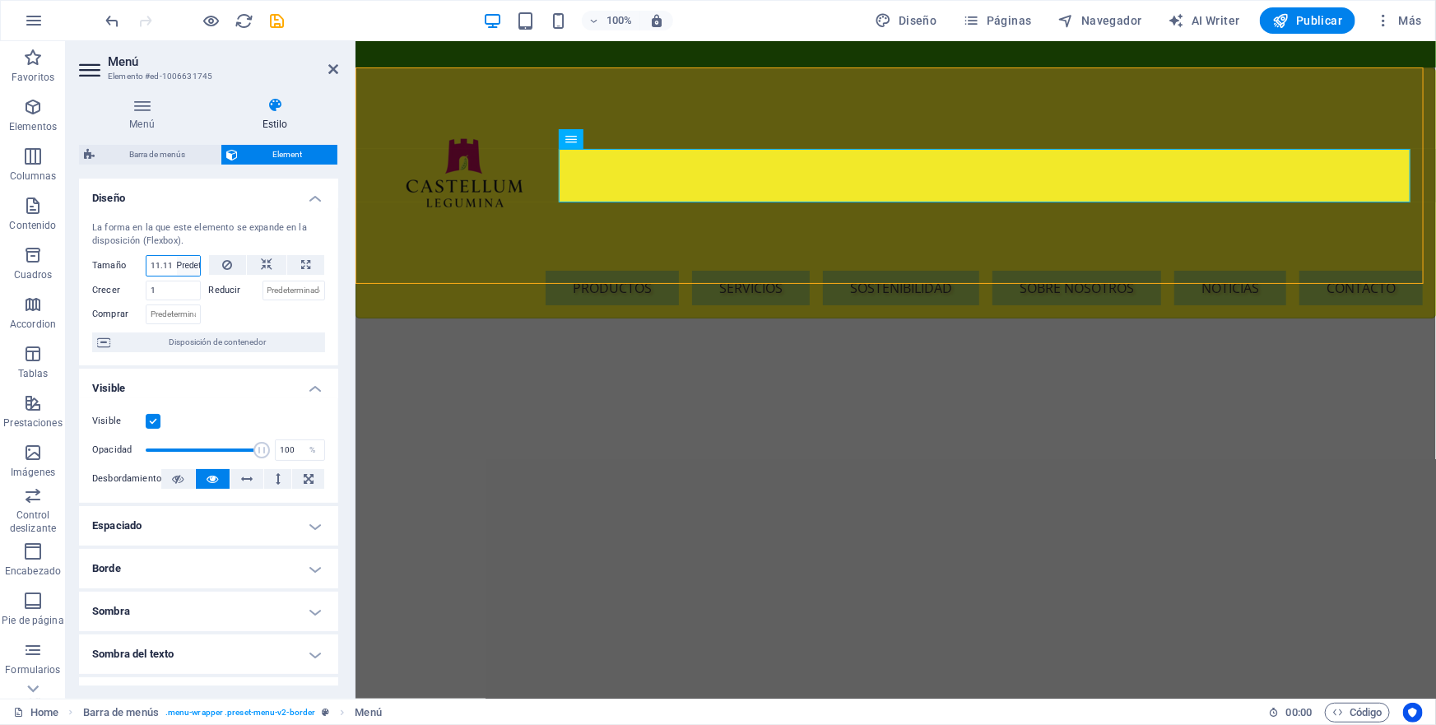
click at [177, 256] on select "Predeterminado automático px % 1/1 1/2 1/3 1/4 1/5 1/6 1/7 1/8 1/9 1/10" at bounding box center [188, 266] width 23 height 20
select select "DISABLED_OPTION_VALUE"
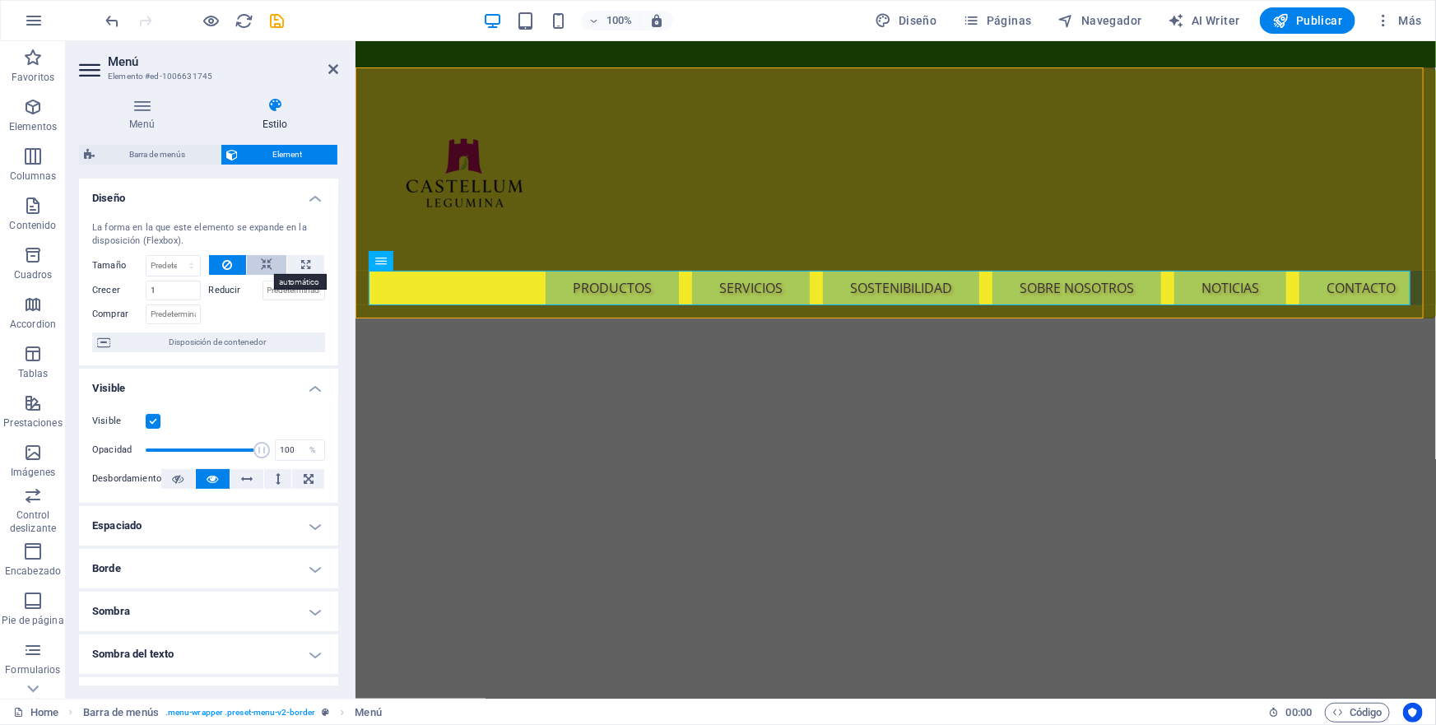
click at [257, 263] on button at bounding box center [267, 265] width 40 height 20
click at [285, 296] on input "Reducir" at bounding box center [294, 291] width 63 height 20
click at [305, 289] on input "Reducir" at bounding box center [294, 291] width 63 height 20
drag, startPoint x: 314, startPoint y: 290, endPoint x: 262, endPoint y: 290, distance: 51.8
click at [263, 290] on input "Reducir" at bounding box center [294, 291] width 63 height 20
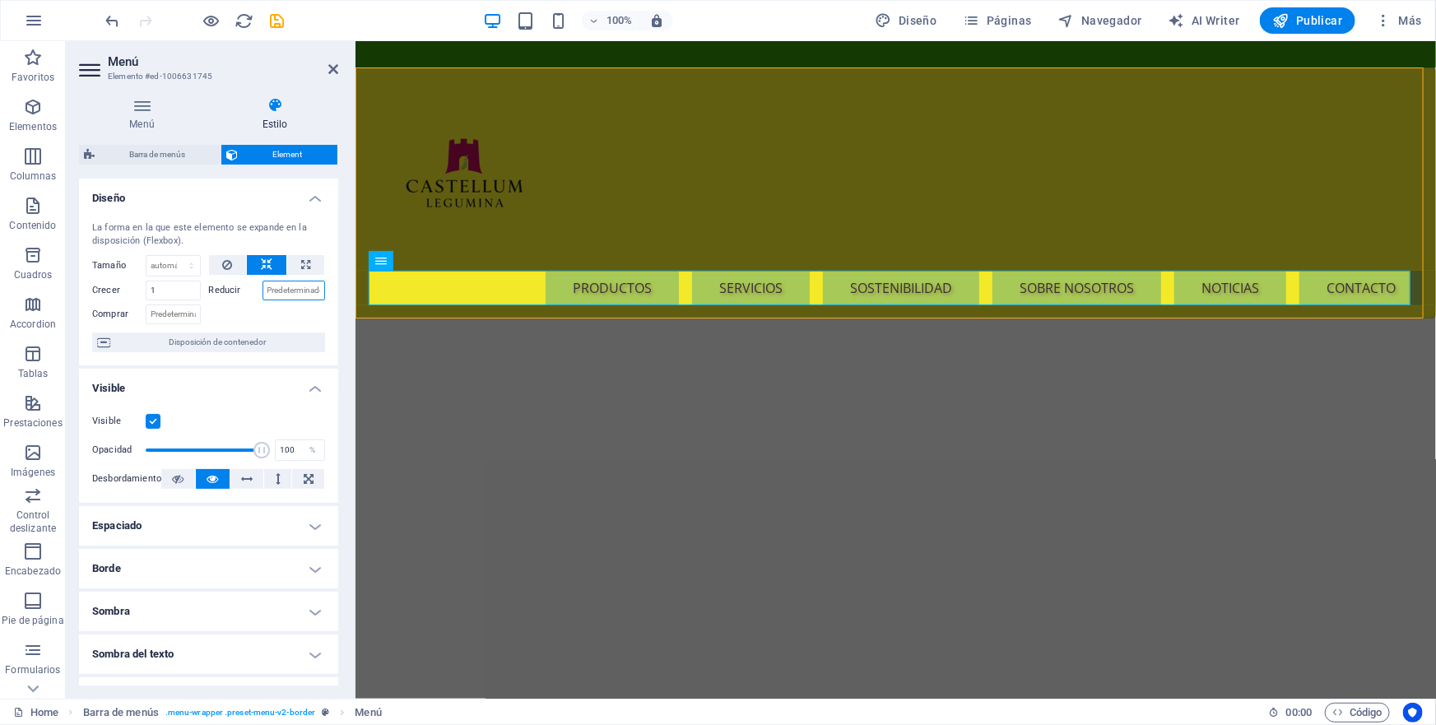
click at [263, 290] on input "Reducir" at bounding box center [294, 291] width 63 height 20
click at [301, 263] on icon at bounding box center [305, 265] width 9 height 20
type input "100"
click at [188, 265] on select "Predeterminado automático px % 1/1 1/2 1/3 1/4 1/5 1/6 1/7 1/8 1/9 1/10" at bounding box center [188, 266] width 23 height 20
select select "qnneb14a81g"
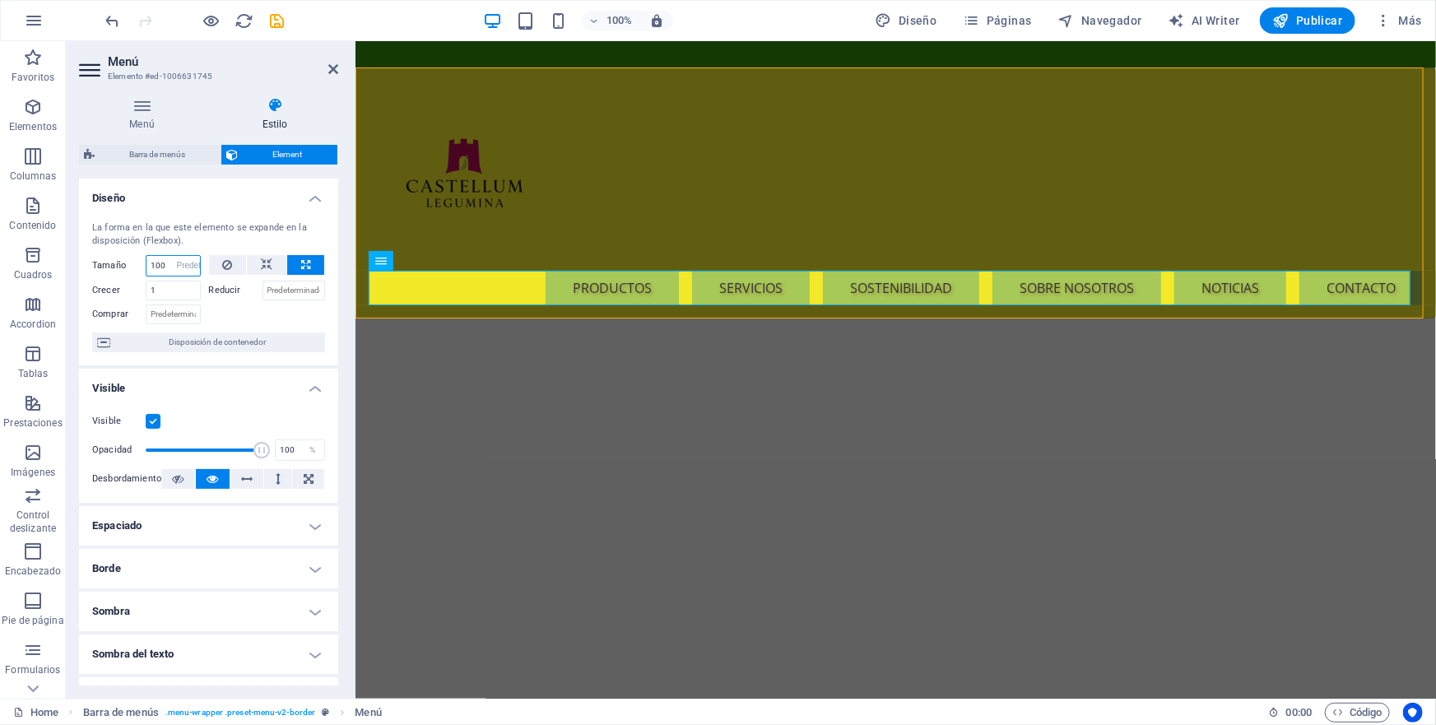
click at [177, 256] on select "Predeterminado automático px % 1/1 1/2 1/3 1/4 1/5 1/6 1/7 1/8 1/9 1/10" at bounding box center [188, 266] width 23 height 20
select select "DISABLED_OPTION_VALUE"
type input "66"
drag, startPoint x: 254, startPoint y: 449, endPoint x: 220, endPoint y: 453, distance: 34.7
click at [220, 453] on span at bounding box center [222, 450] width 16 height 16
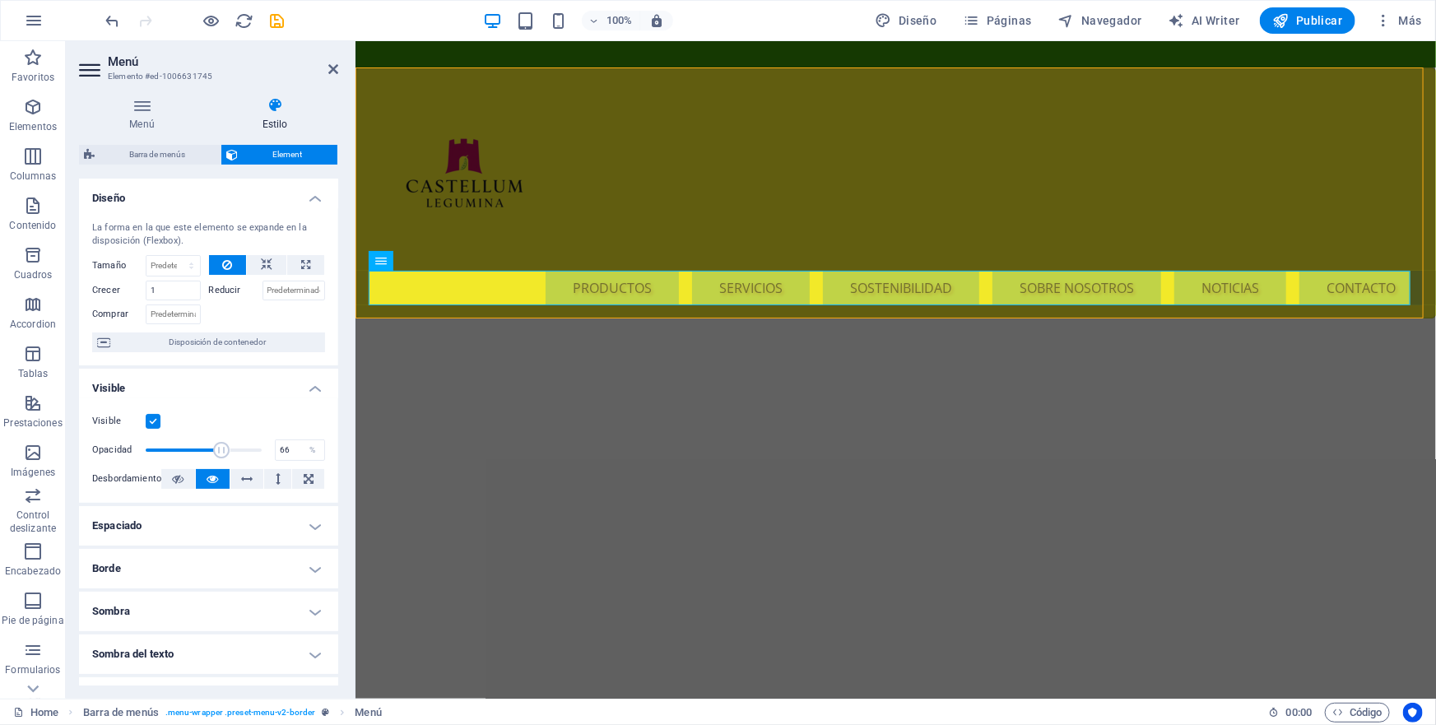
click at [311, 566] on h4 "Borde" at bounding box center [208, 569] width 259 height 40
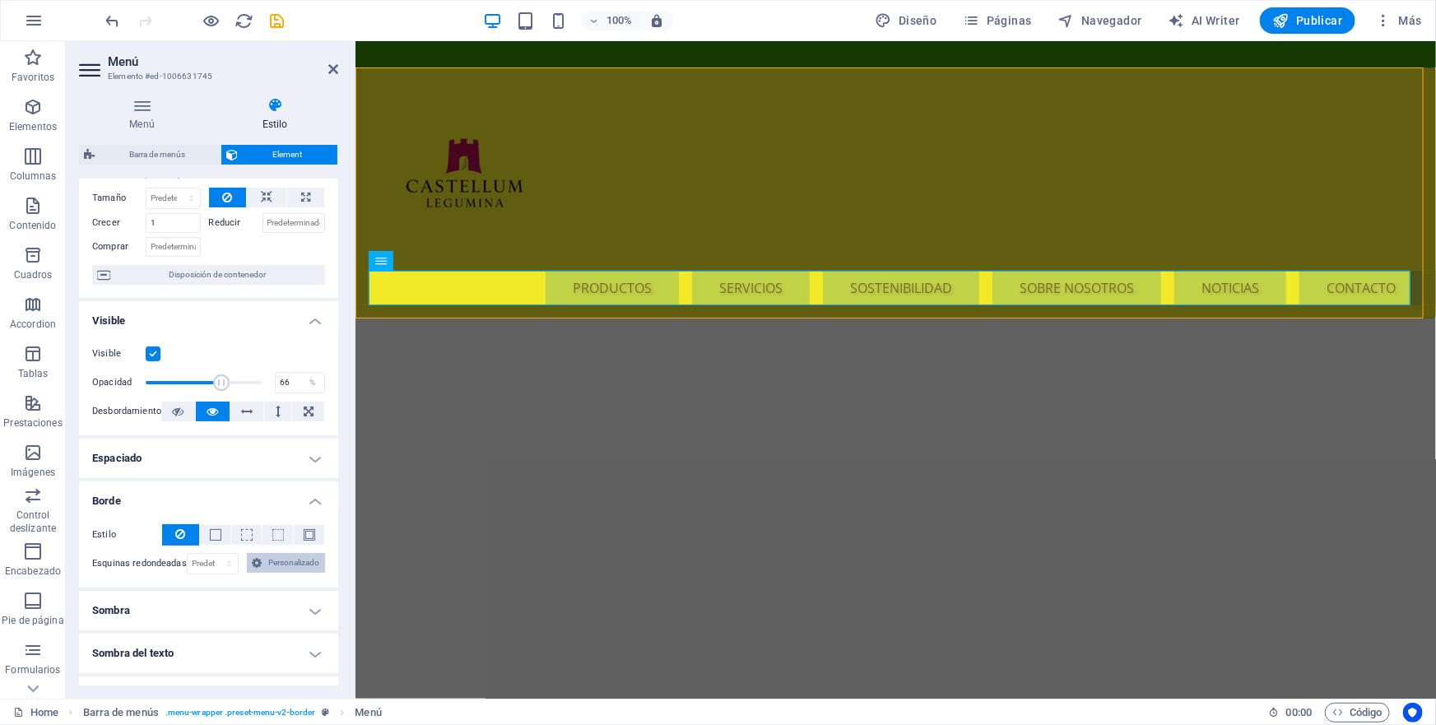
scroll to position [149, 0]
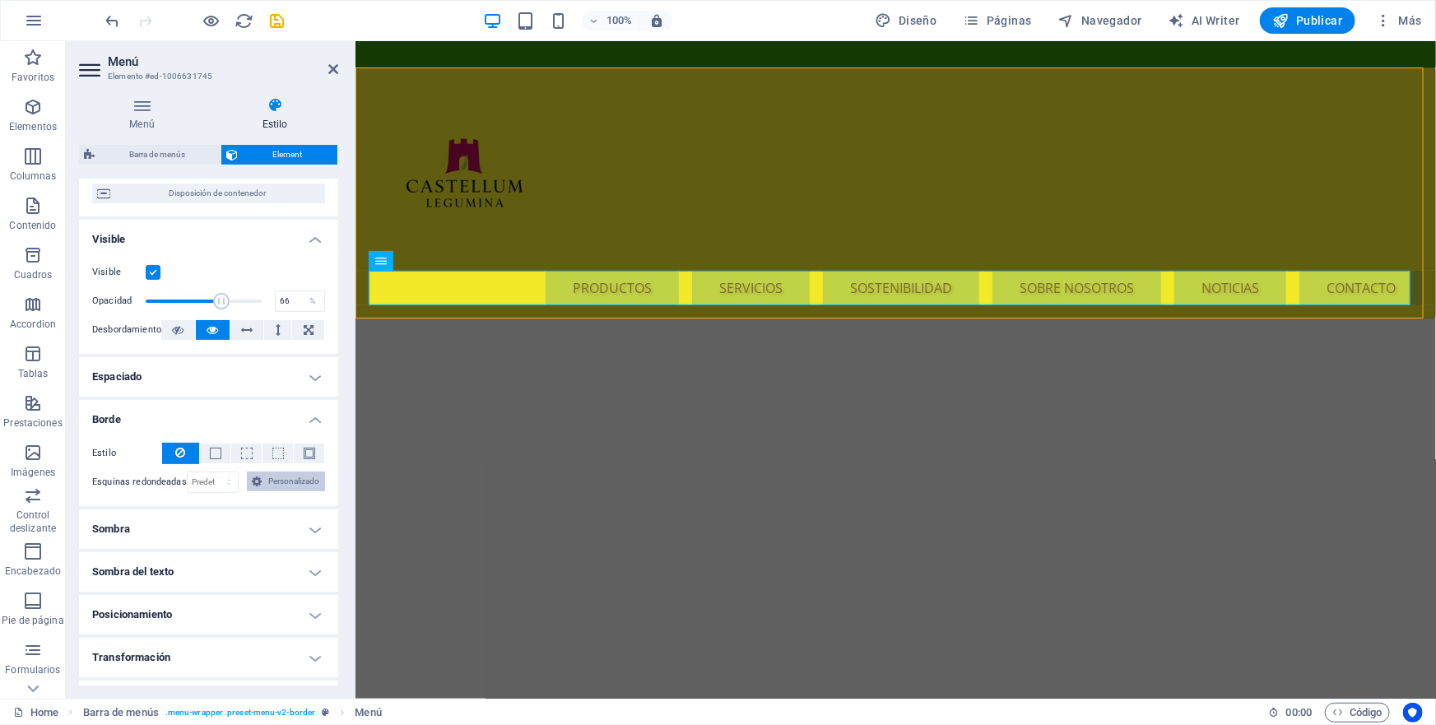
click at [267, 491] on span "Personalizado" at bounding box center [293, 482] width 53 height 20
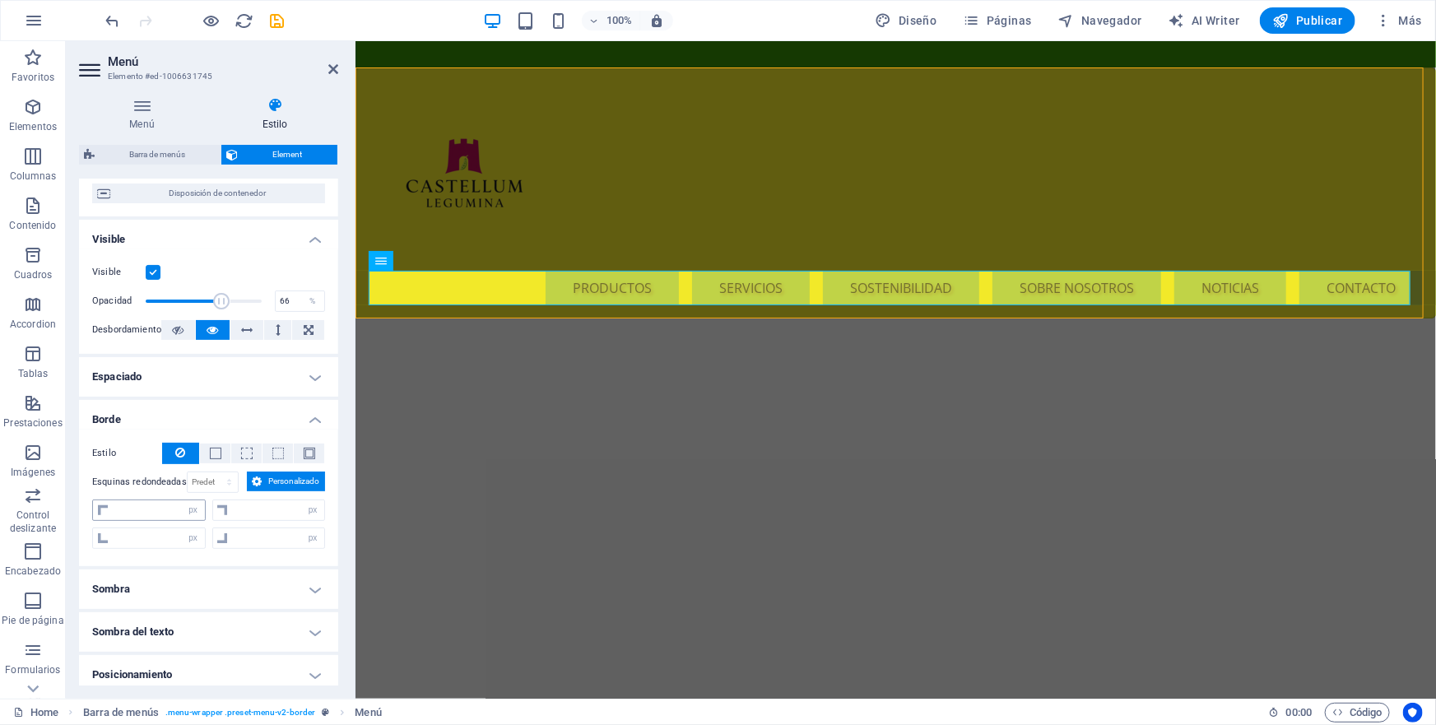
click at [111, 520] on span at bounding box center [103, 510] width 20 height 20
click at [104, 515] on icon at bounding box center [103, 510] width 10 height 10
click at [267, 491] on span "Personalizado" at bounding box center [293, 482] width 53 height 20
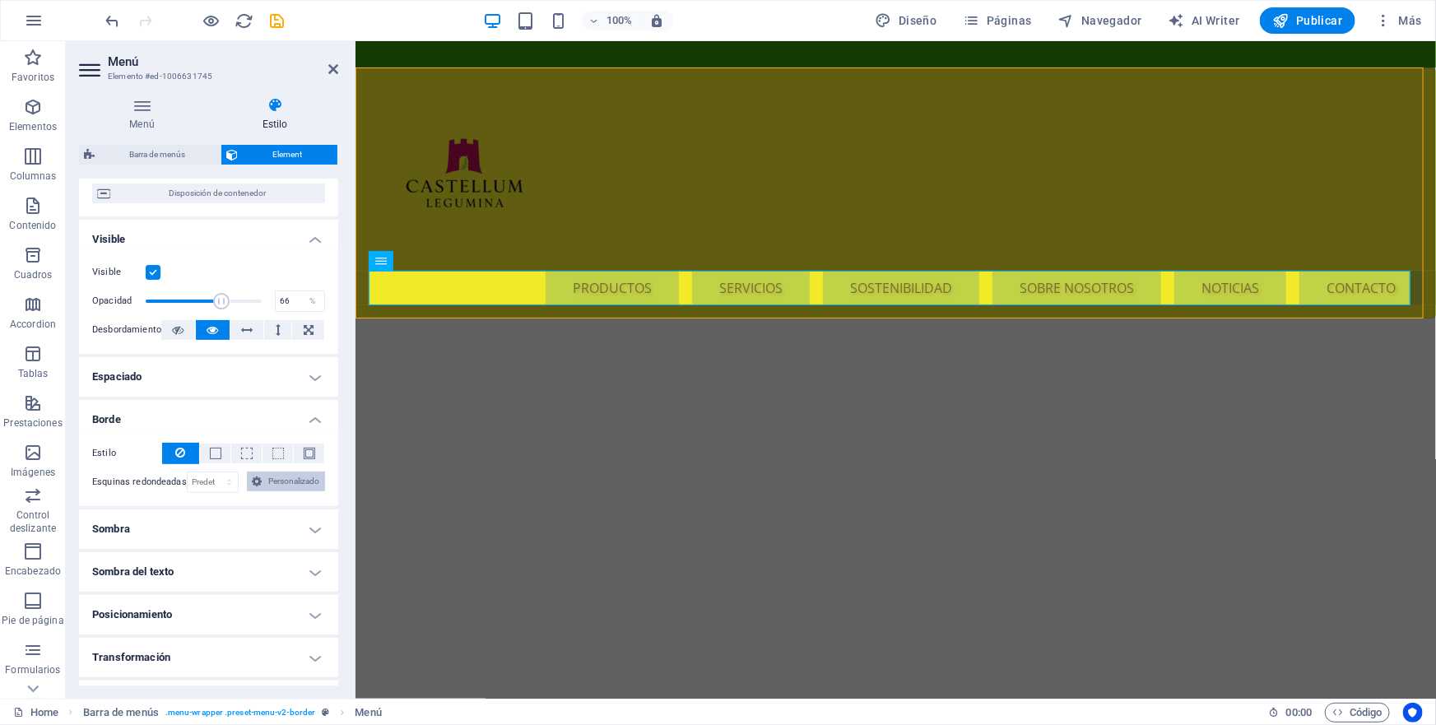
click at [267, 491] on span "Personalizado" at bounding box center [293, 482] width 53 height 20
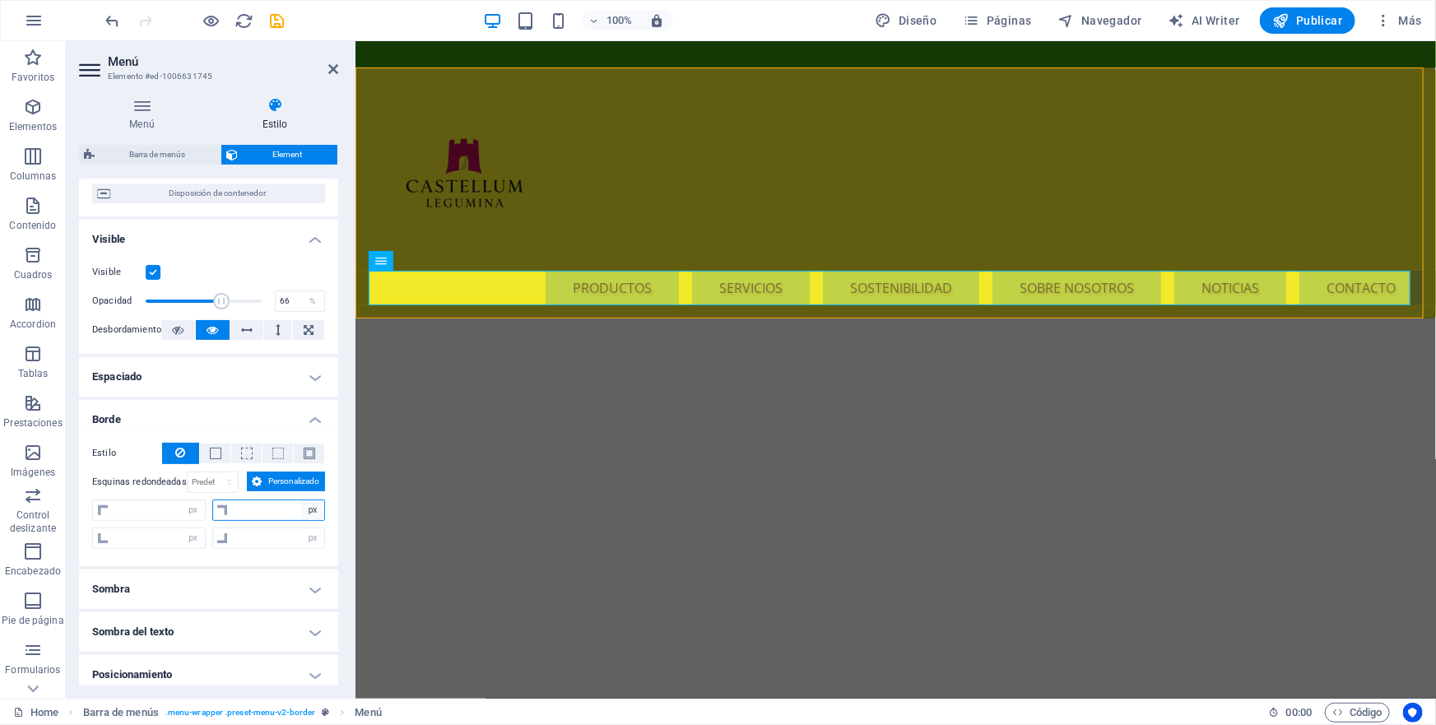
click at [309, 520] on select "px rem % vh vw" at bounding box center [312, 510] width 23 height 20
click at [235, 520] on input "number" at bounding box center [279, 510] width 92 height 20
type input "50"
type input "0"
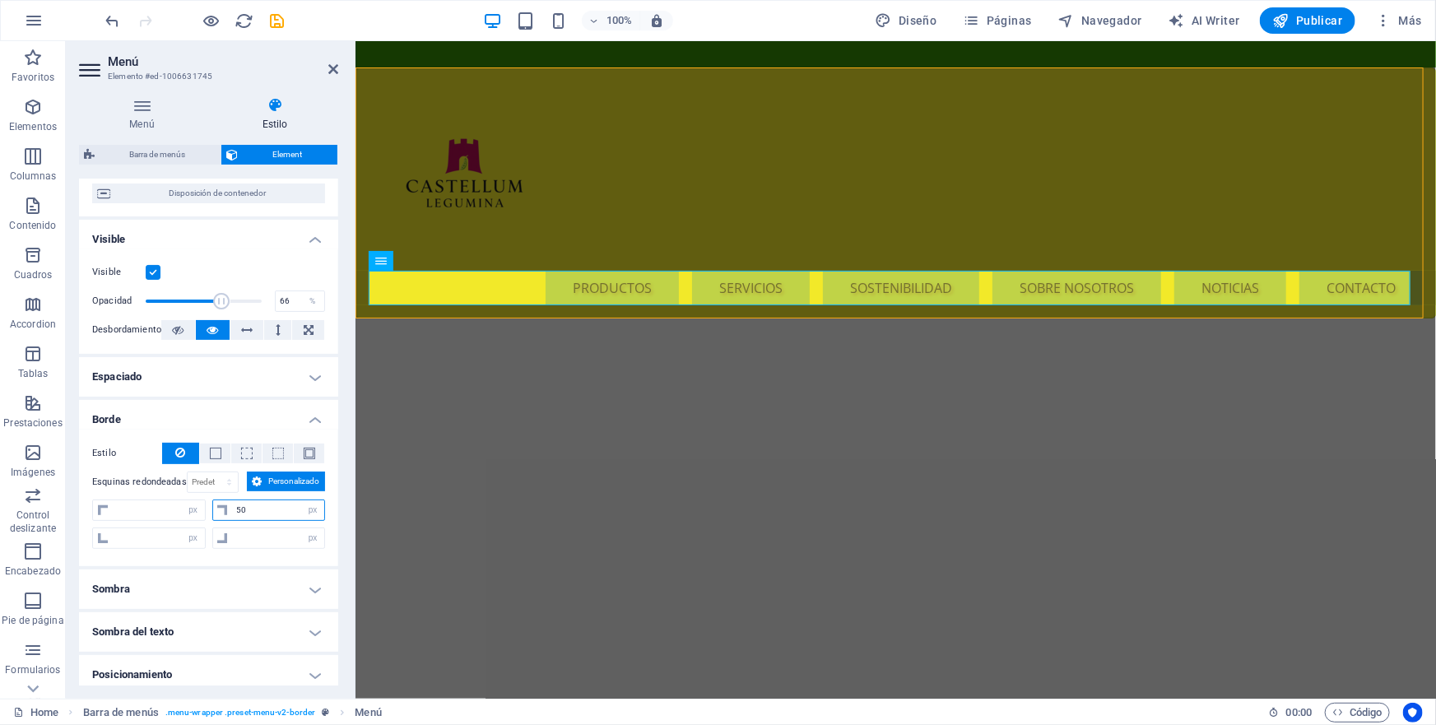
type input "0"
type input "50"
click at [261, 609] on h4 "Sombra" at bounding box center [208, 589] width 259 height 40
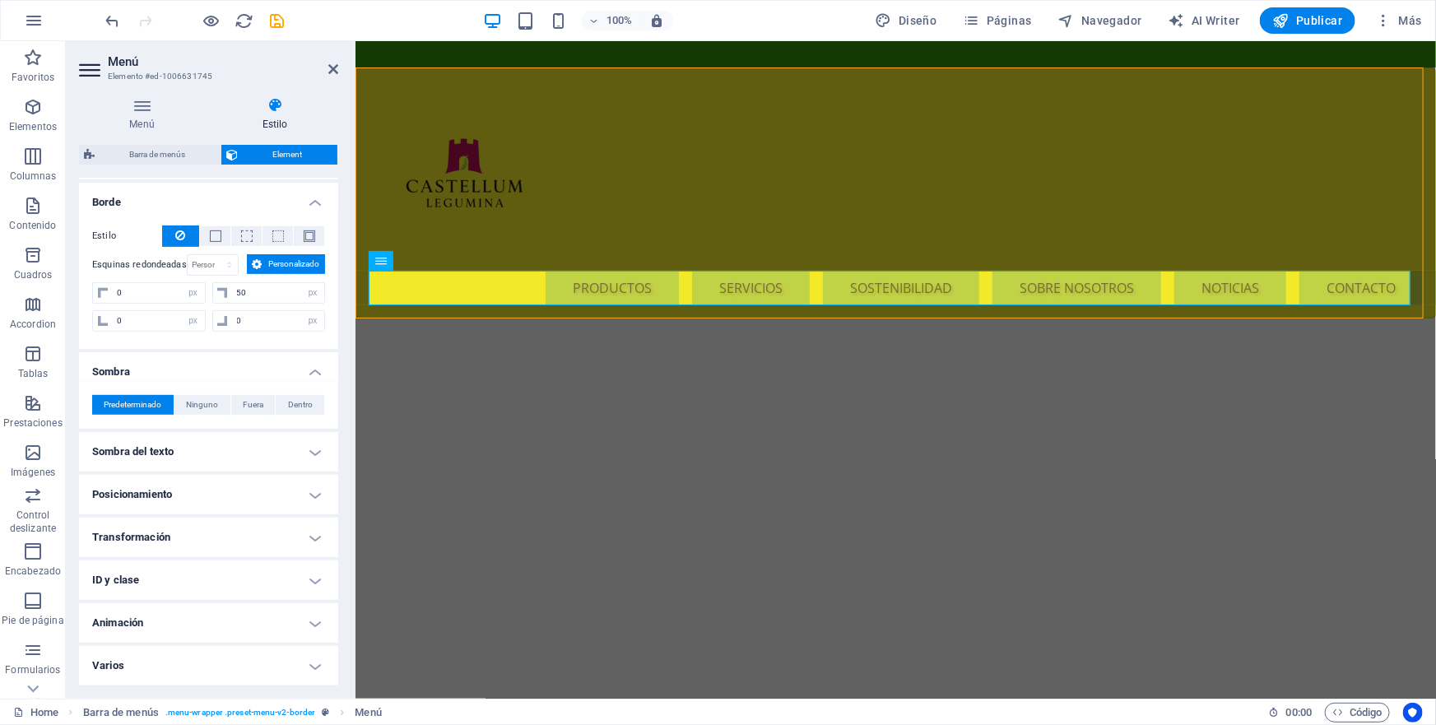
scroll to position [384, 0]
click at [296, 400] on span "Dentro" at bounding box center [300, 405] width 25 height 20
type input "2"
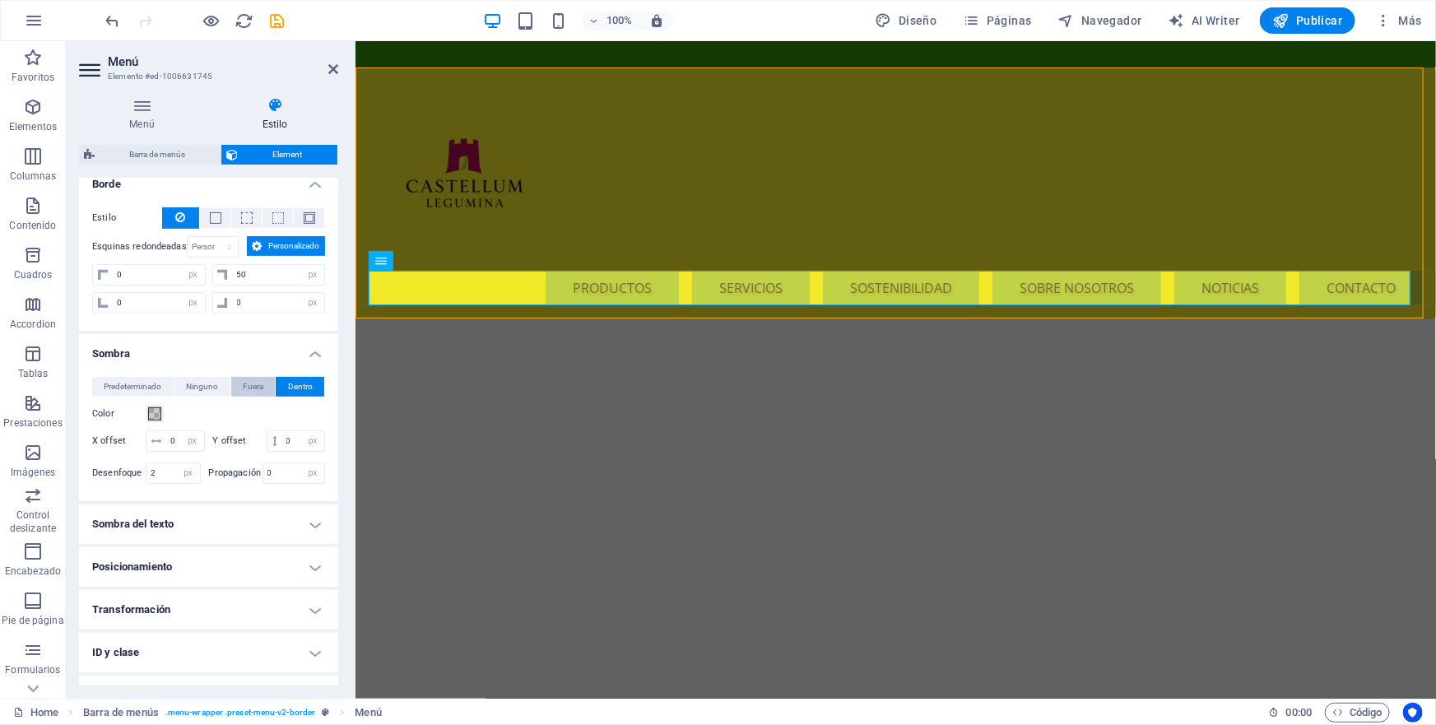
click at [254, 397] on span "Fuera" at bounding box center [253, 387] width 21 height 20
click at [296, 397] on span "Dentro" at bounding box center [300, 387] width 25 height 20
click at [313, 542] on h4 "Sombra del texto" at bounding box center [208, 524] width 259 height 40
click at [291, 567] on span "Fuera" at bounding box center [294, 557] width 21 height 20
type input "2"
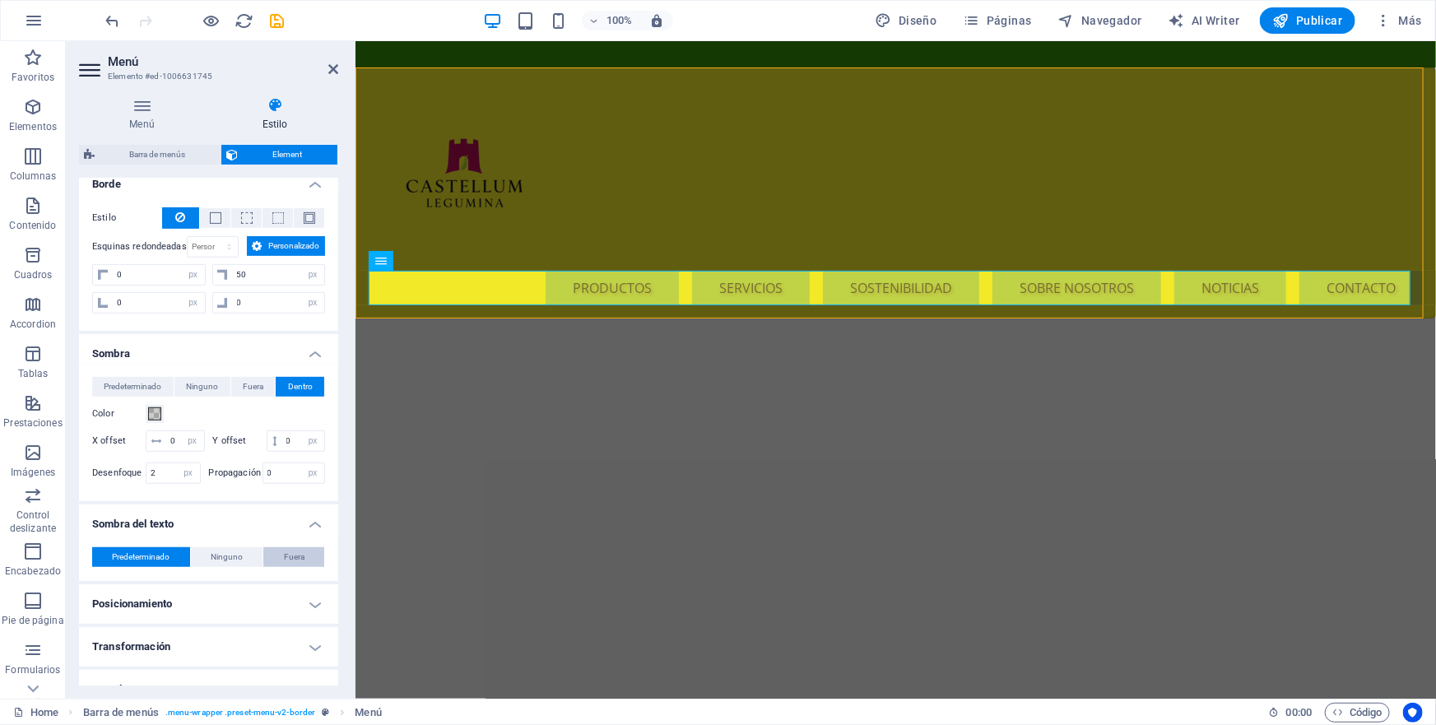
type input "2"
type input "4"
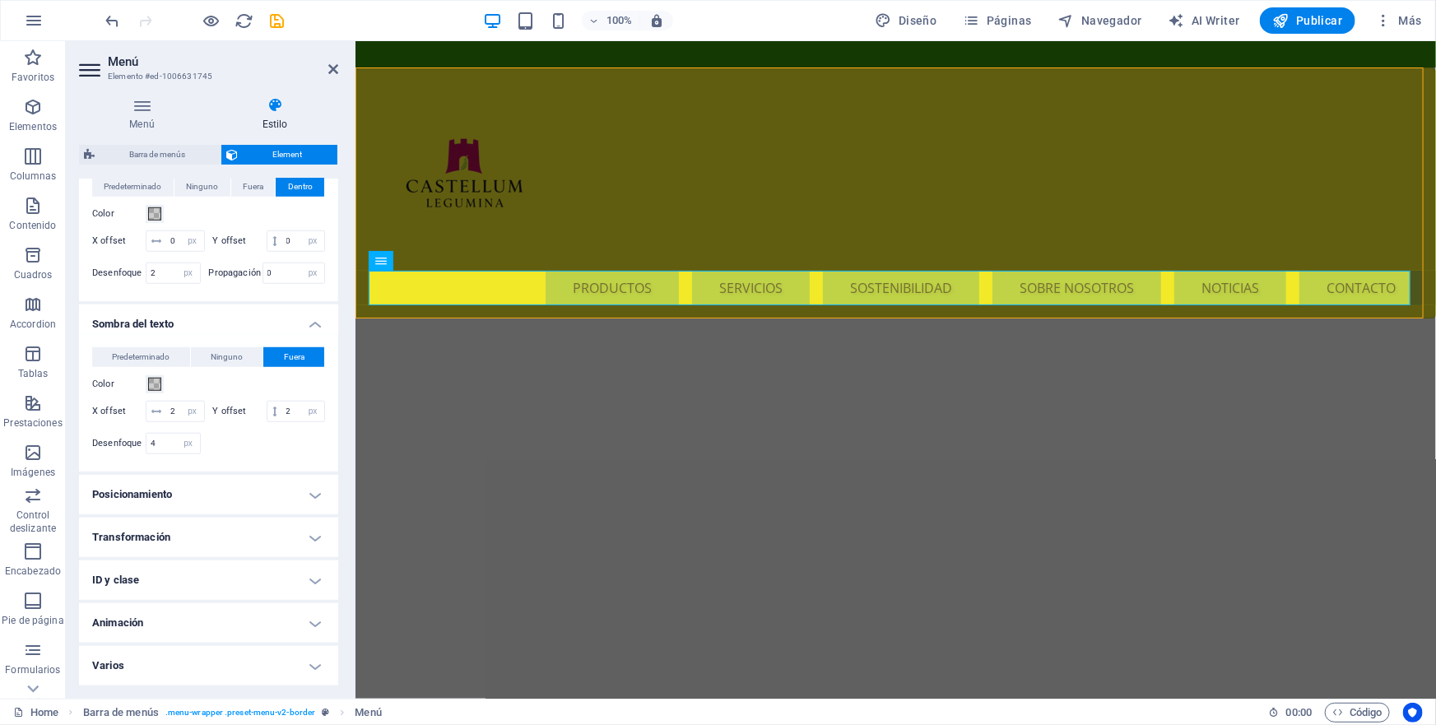
scroll to position [602, 0]
click at [313, 495] on h4 "Posicionamiento" at bounding box center [208, 495] width 259 height 40
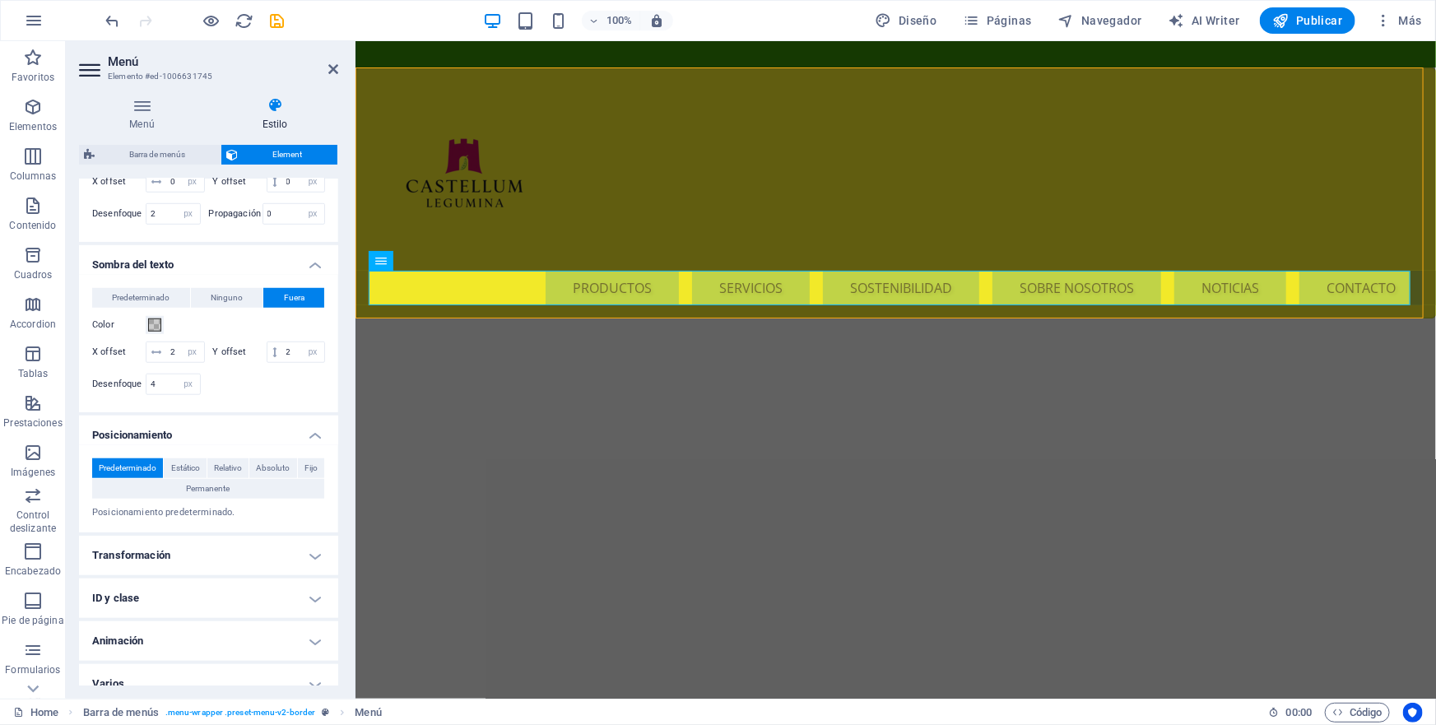
scroll to position [679, 0]
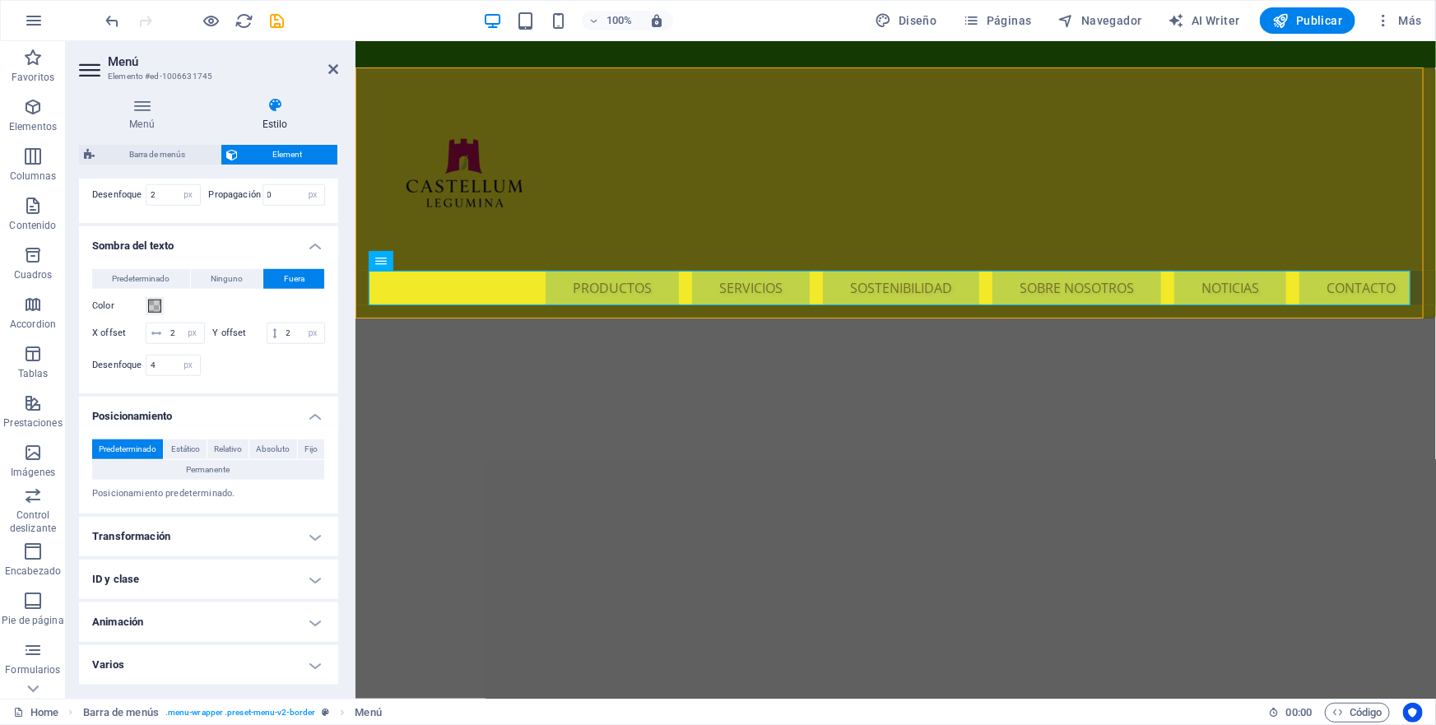
click at [306, 537] on h4 "Transformación" at bounding box center [208, 537] width 259 height 40
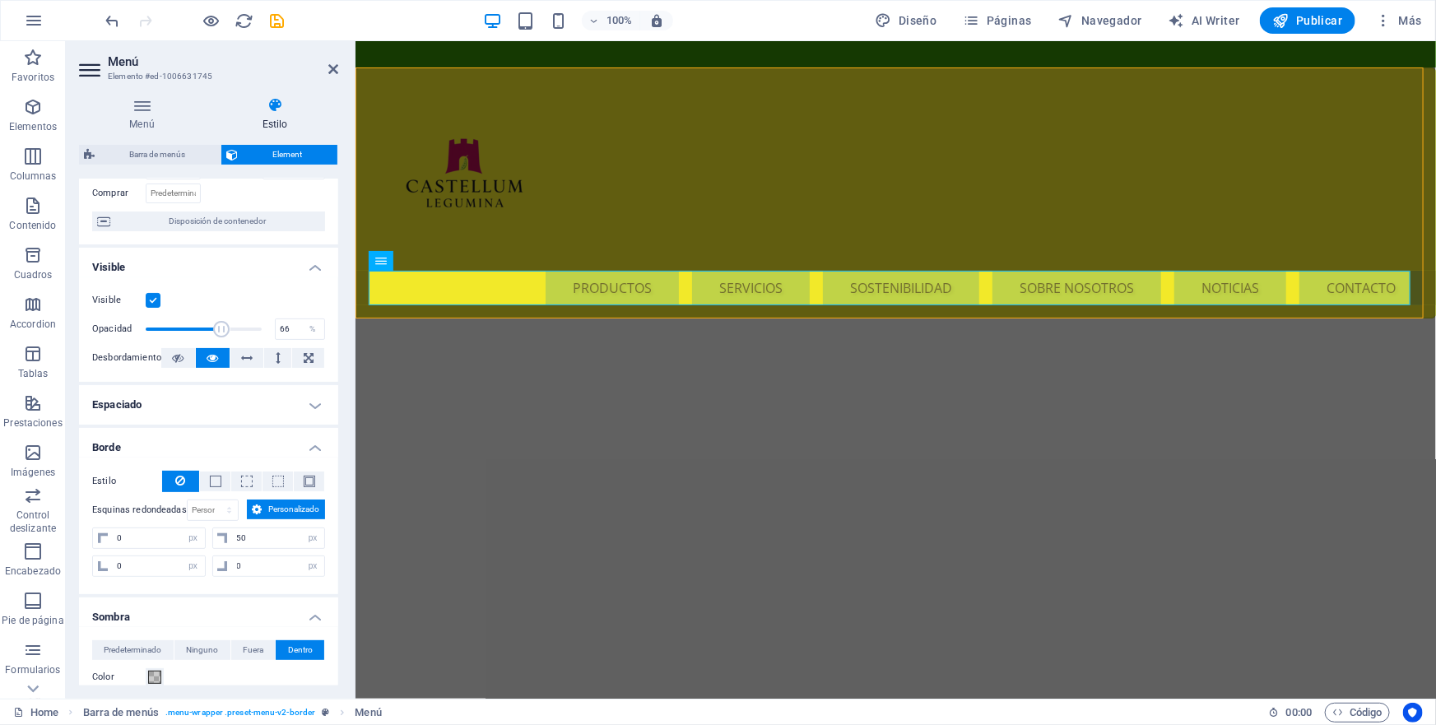
scroll to position [0, 0]
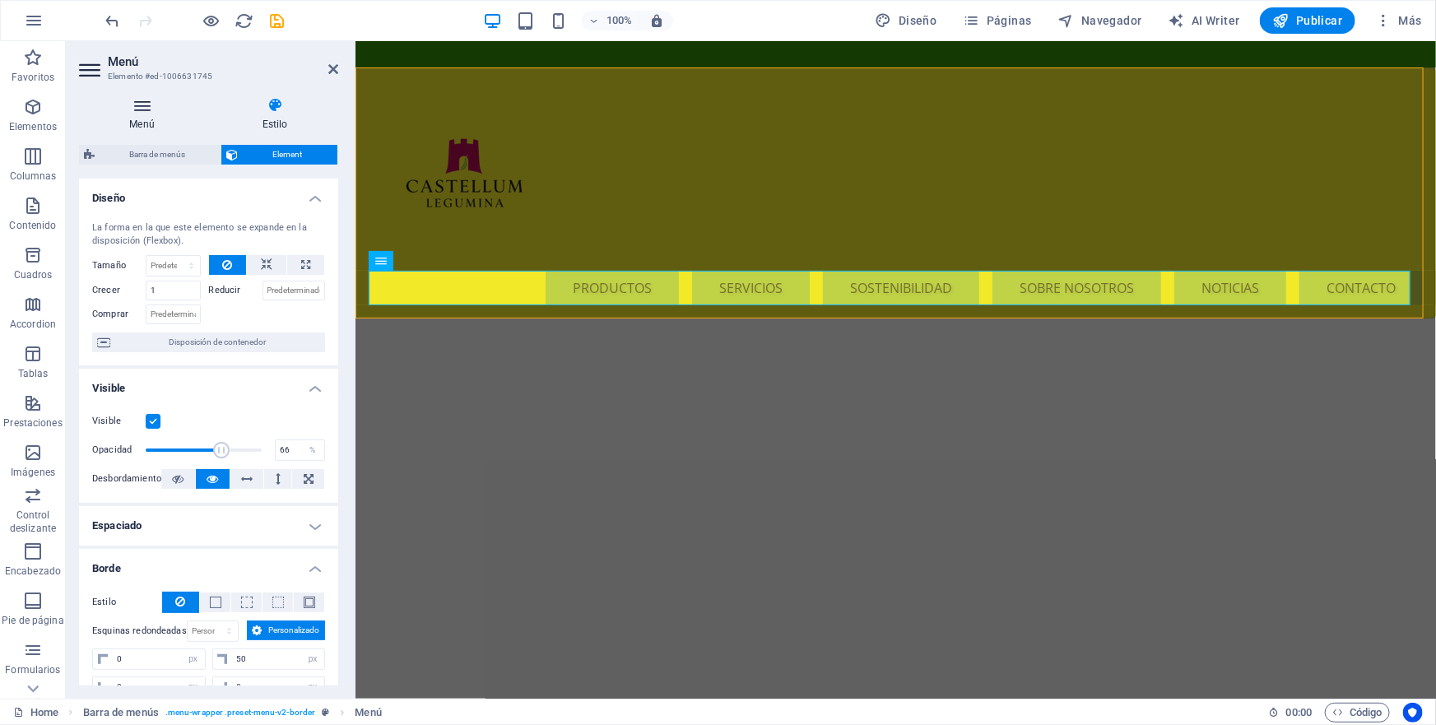
click at [142, 108] on icon at bounding box center [142, 105] width 126 height 16
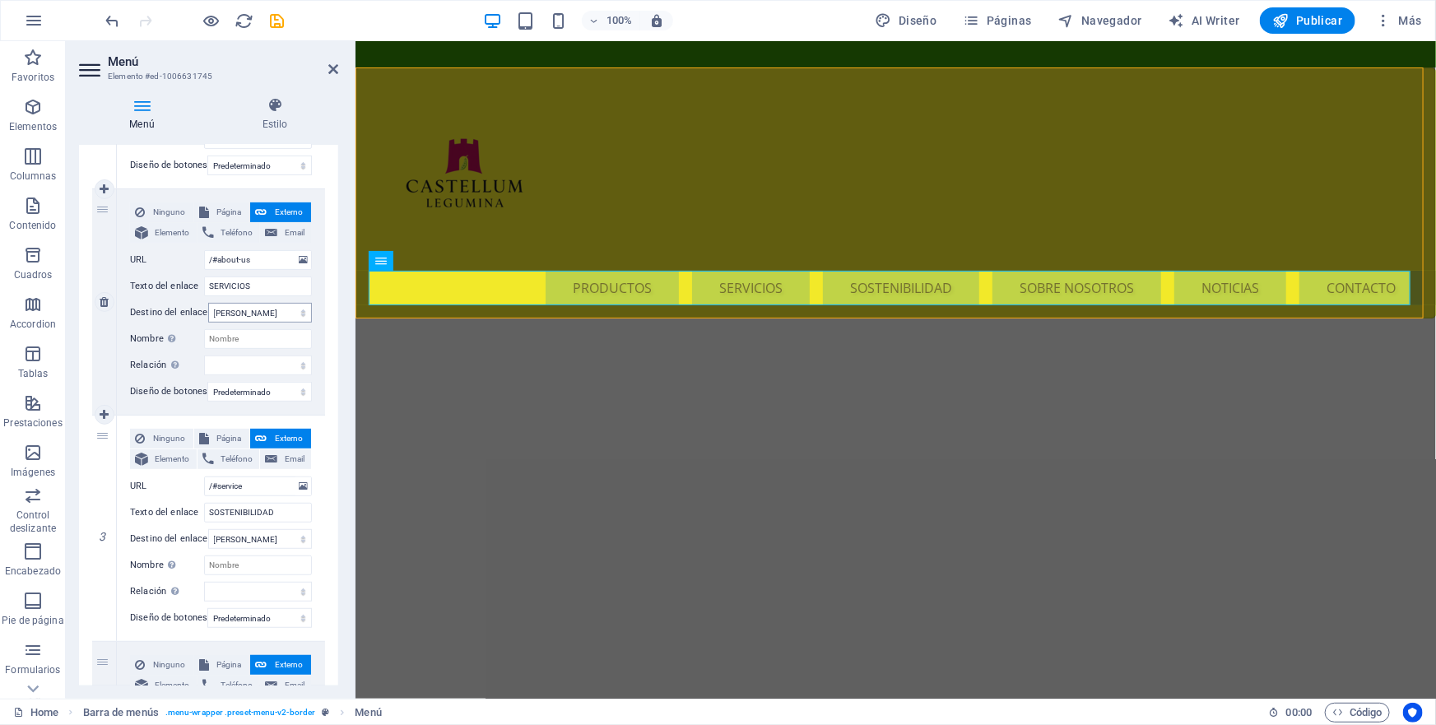
scroll to position [74, 0]
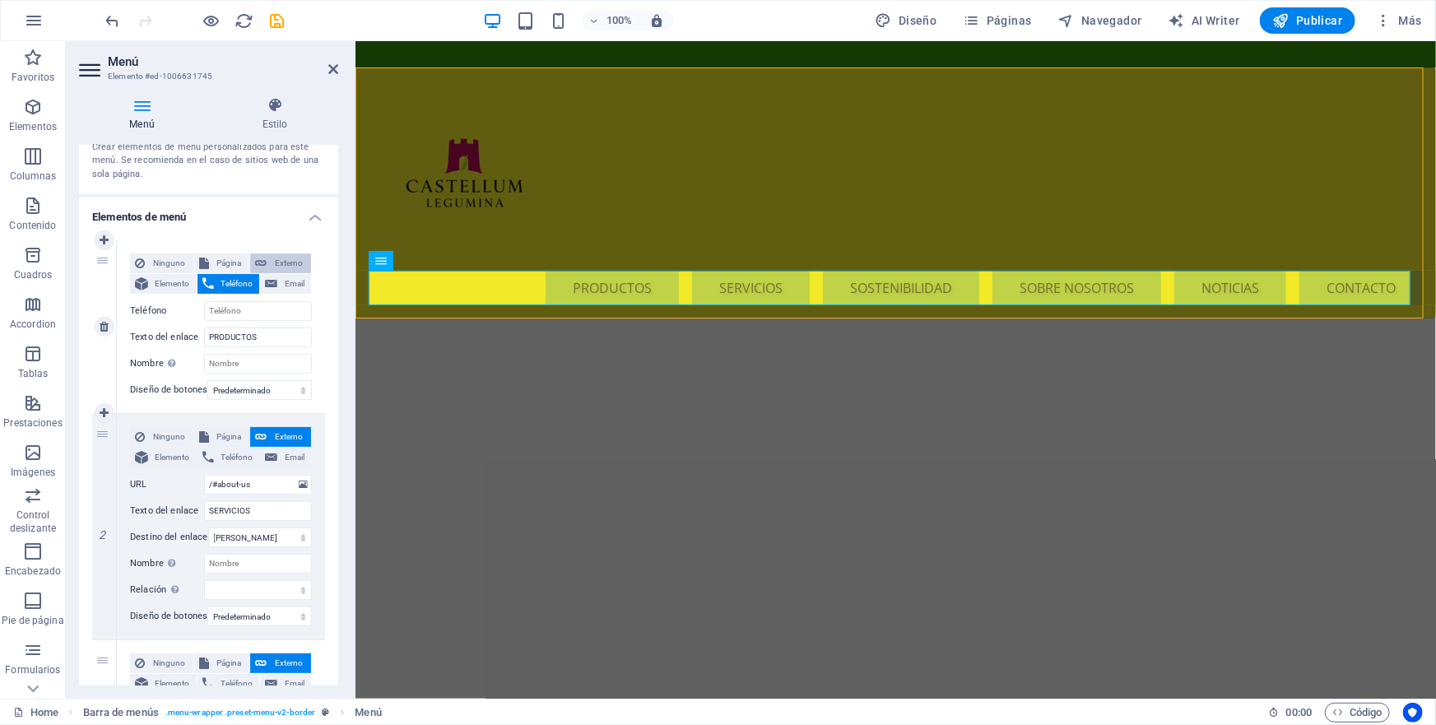
click at [286, 263] on span "Externo" at bounding box center [289, 263] width 35 height 20
select select "blank"
select select
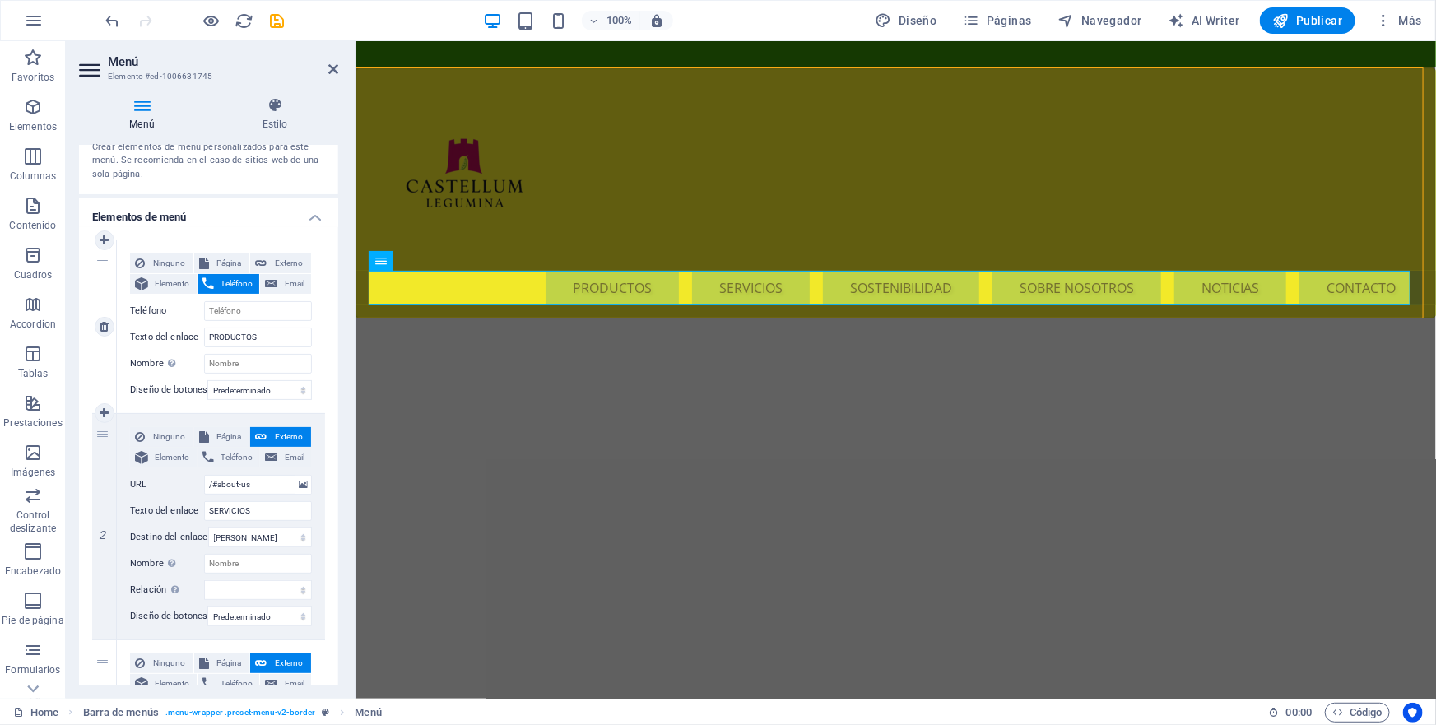
select select
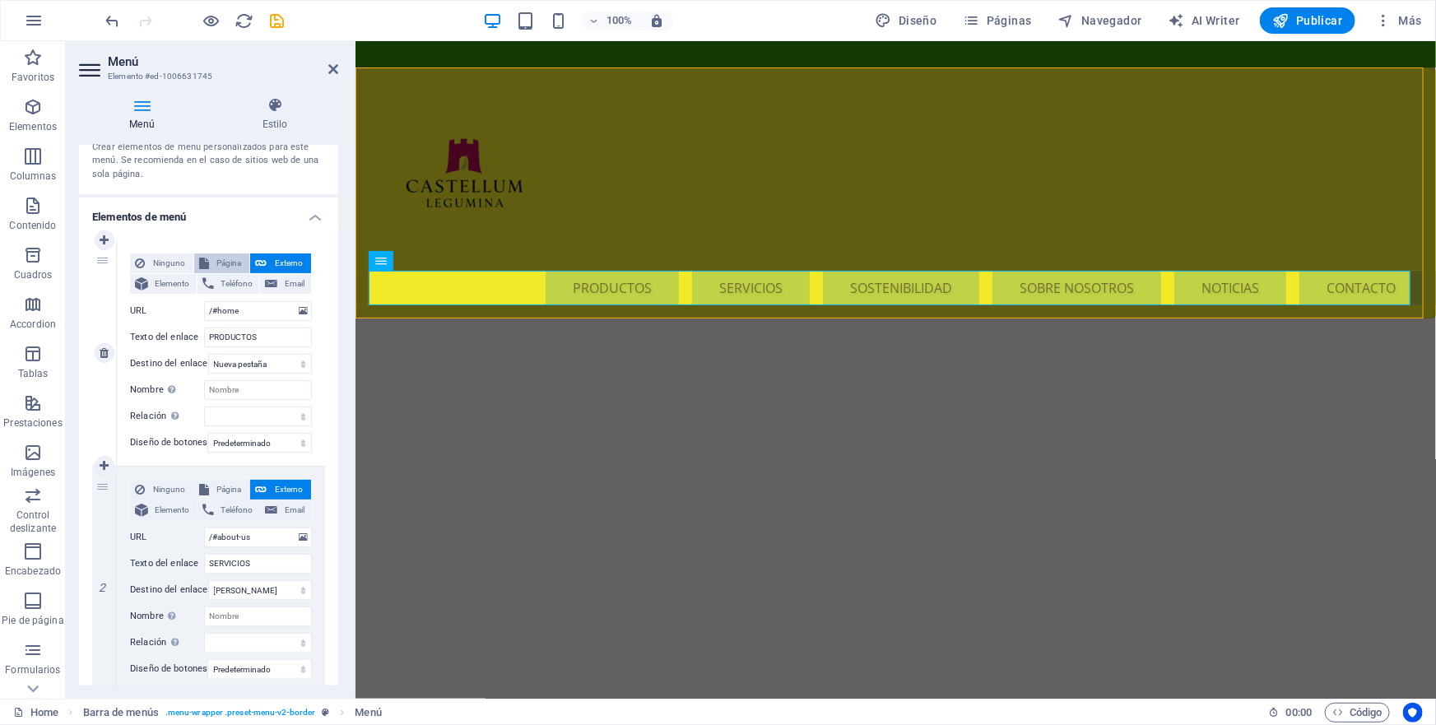
click at [222, 262] on span "Página" at bounding box center [229, 263] width 31 height 20
select select
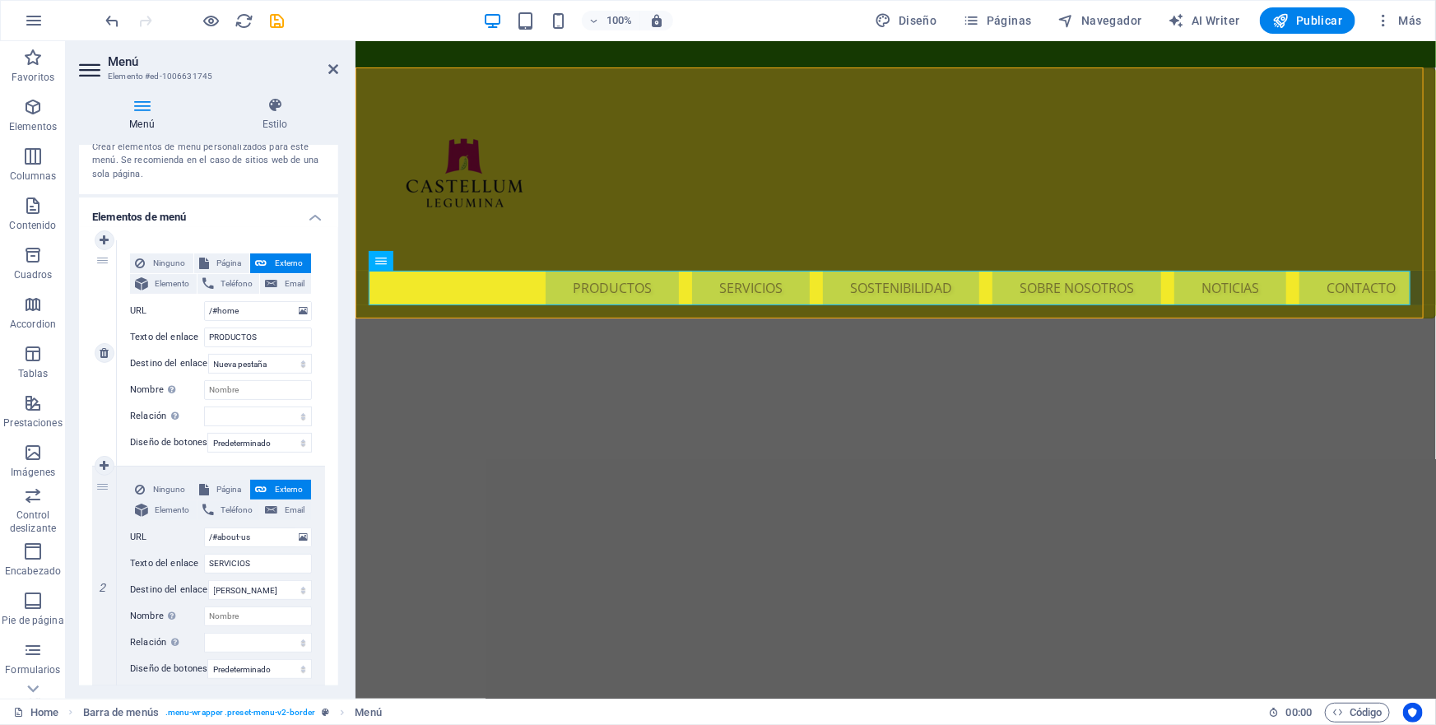
select select
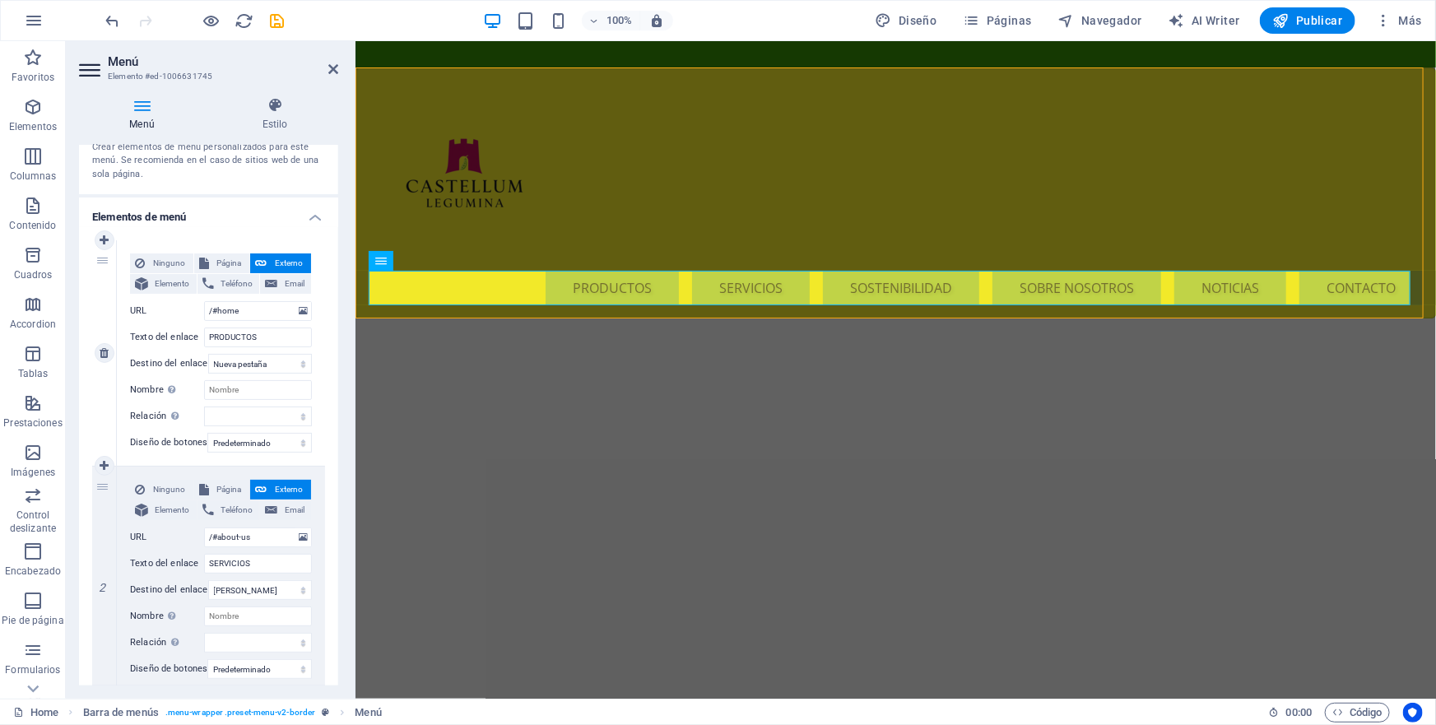
select select
click at [225, 486] on span "Página" at bounding box center [229, 490] width 31 height 20
select select
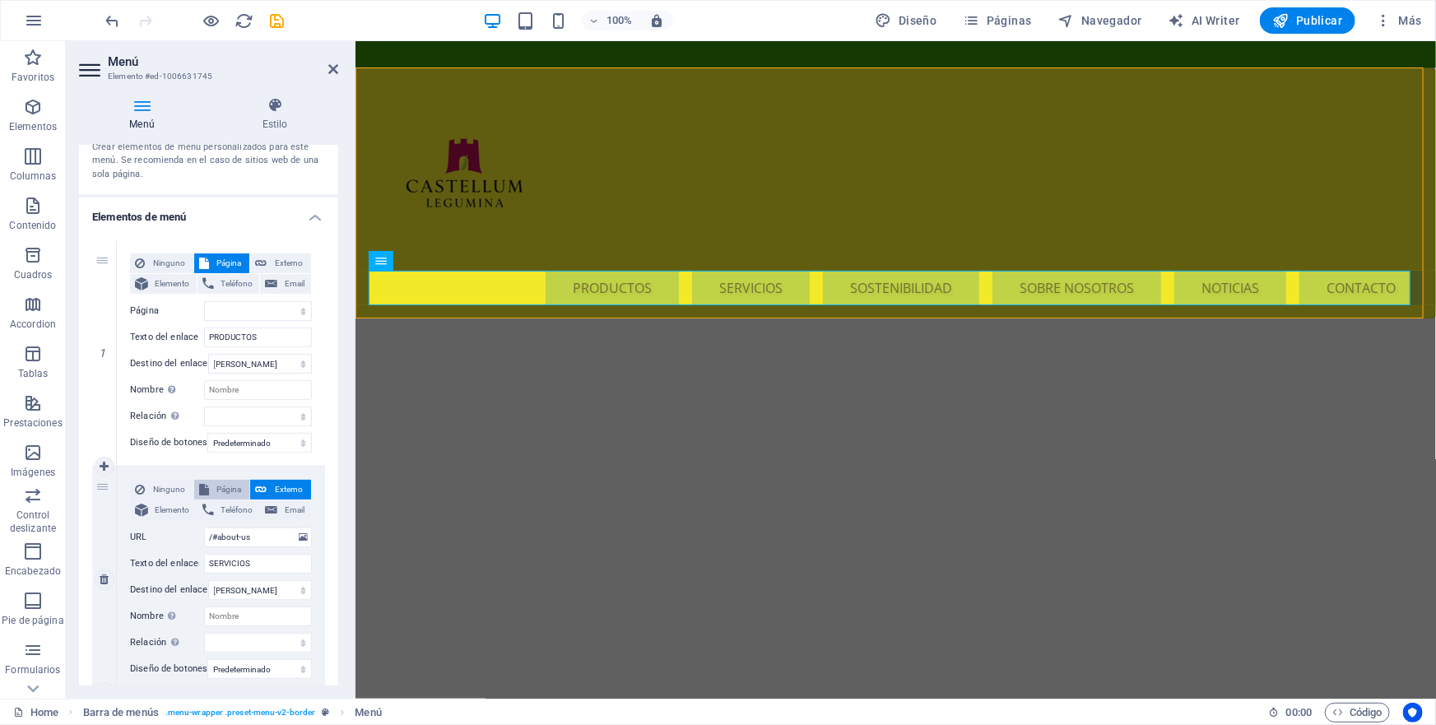
select select
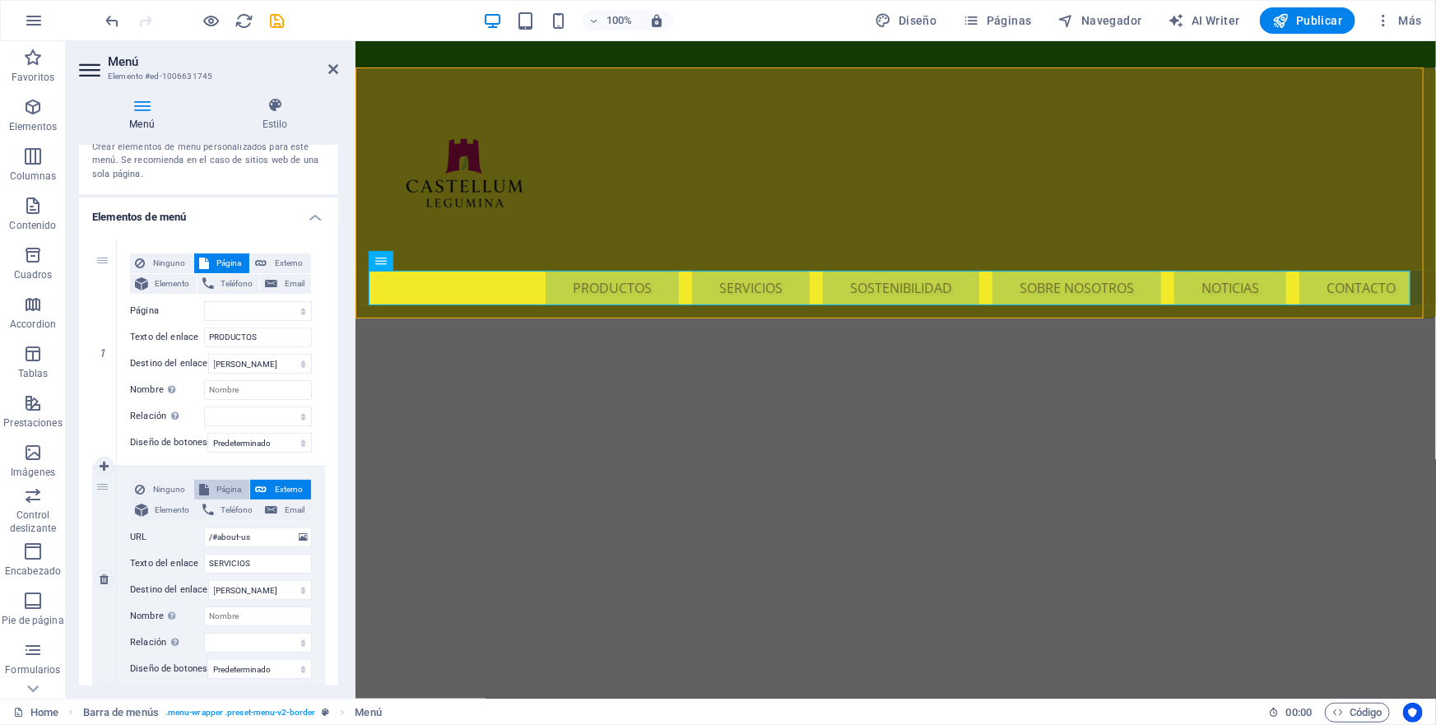
select select
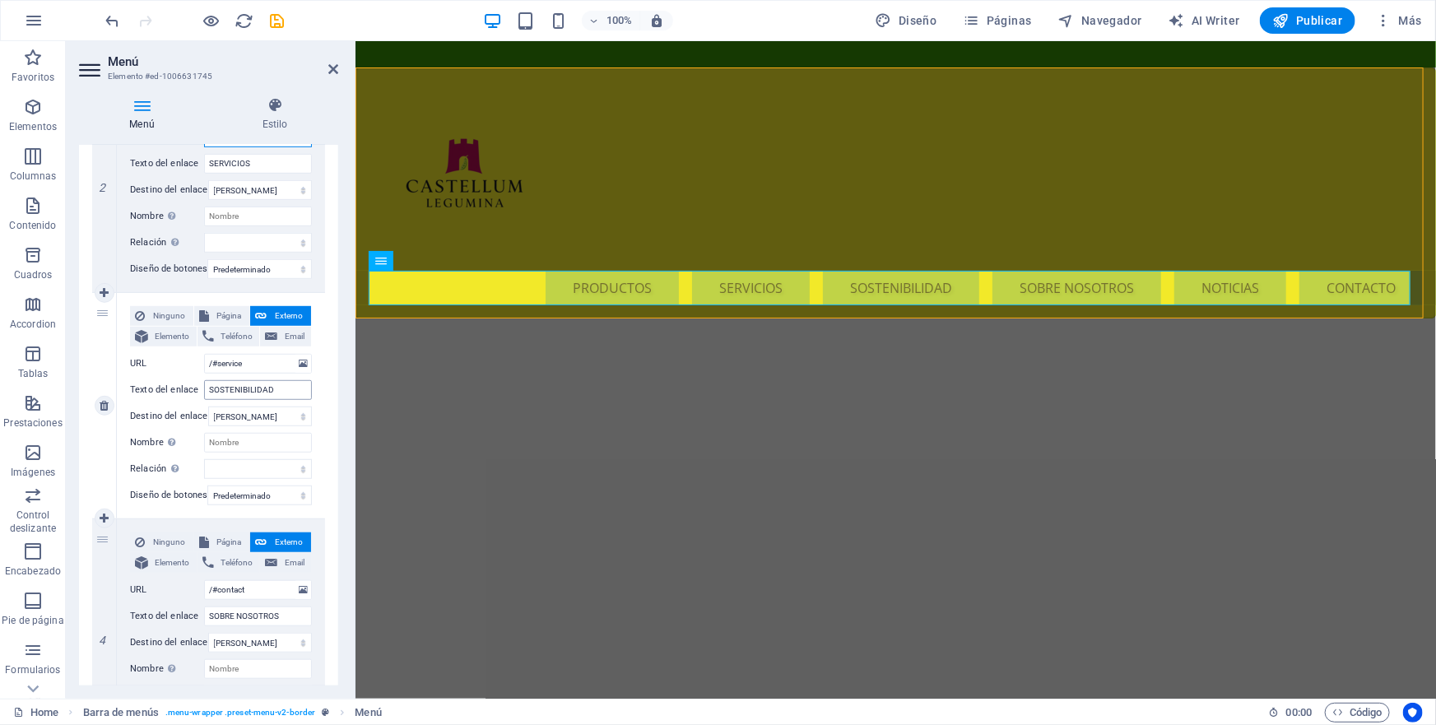
scroll to position [523, 0]
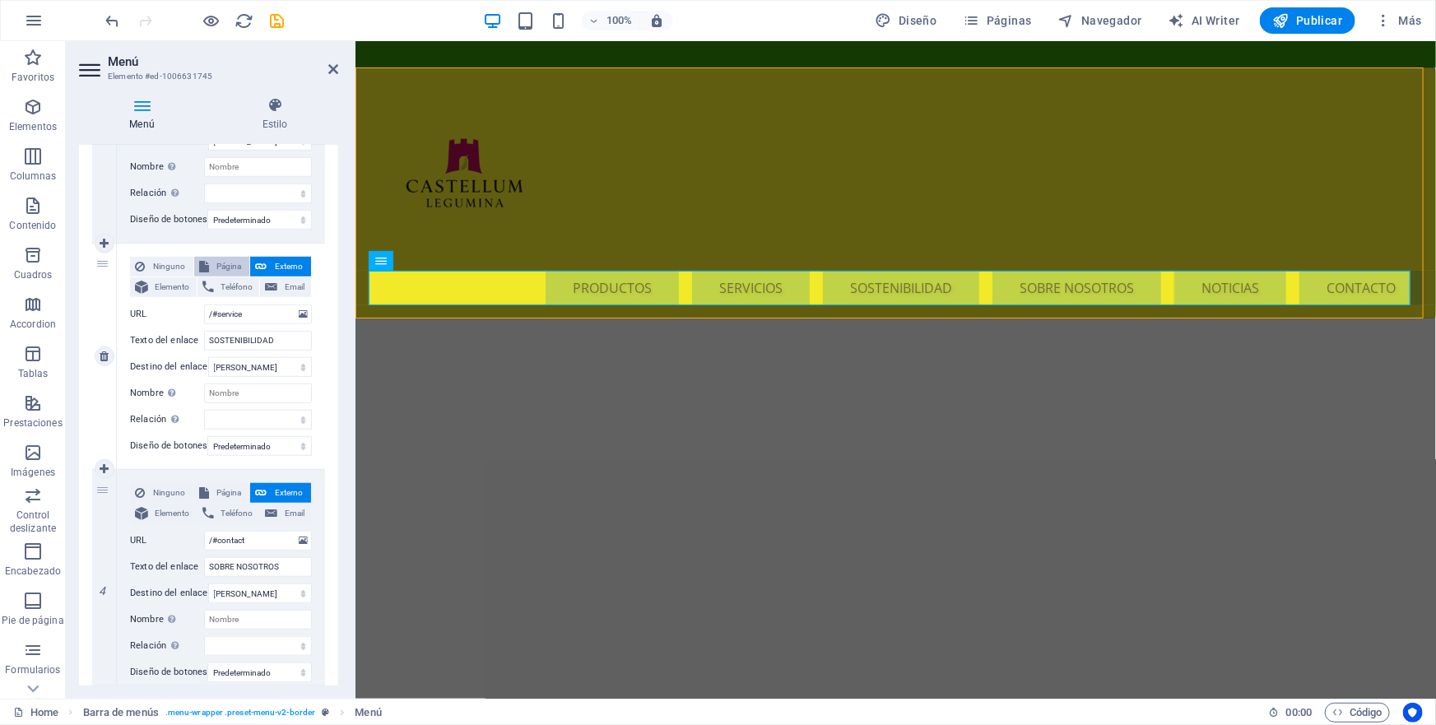
click at [222, 263] on span "Página" at bounding box center [229, 267] width 31 height 20
select select
click at [227, 485] on span "Página" at bounding box center [229, 493] width 31 height 20
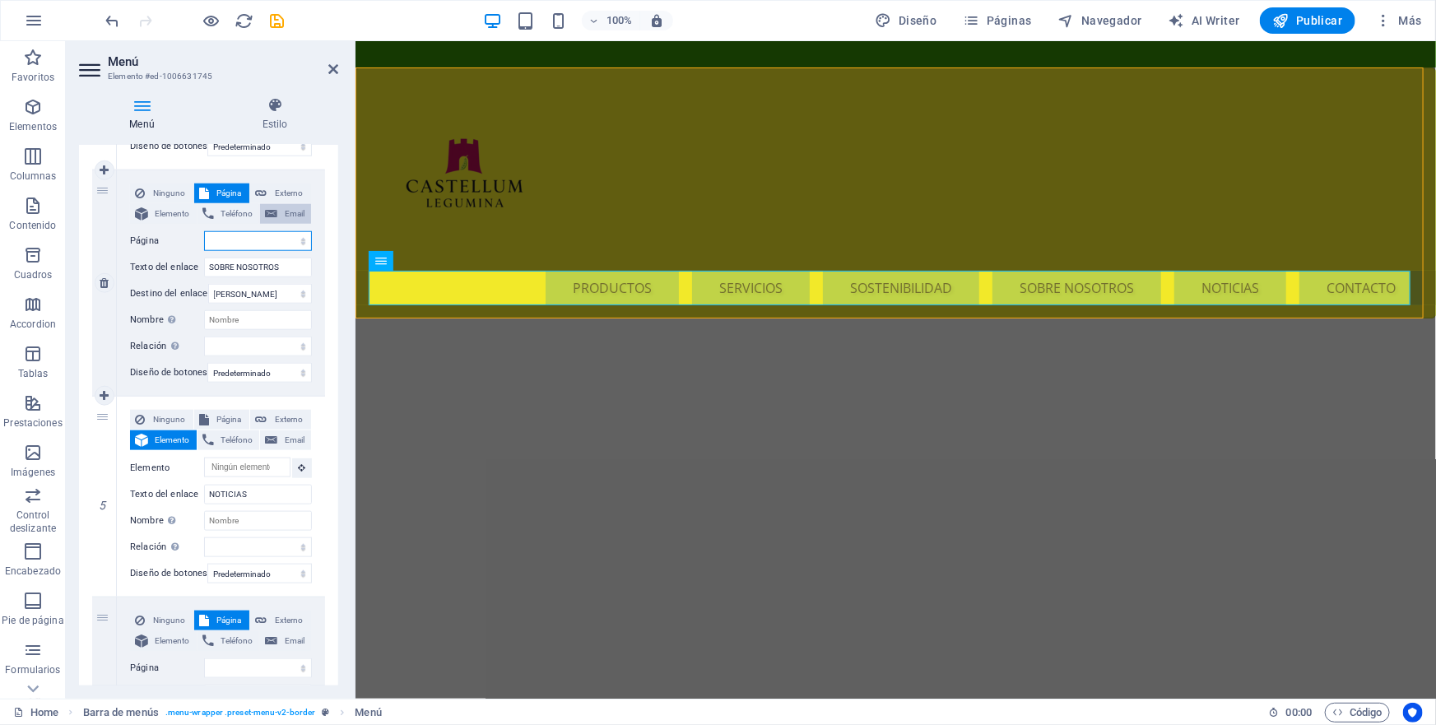
scroll to position [972, 0]
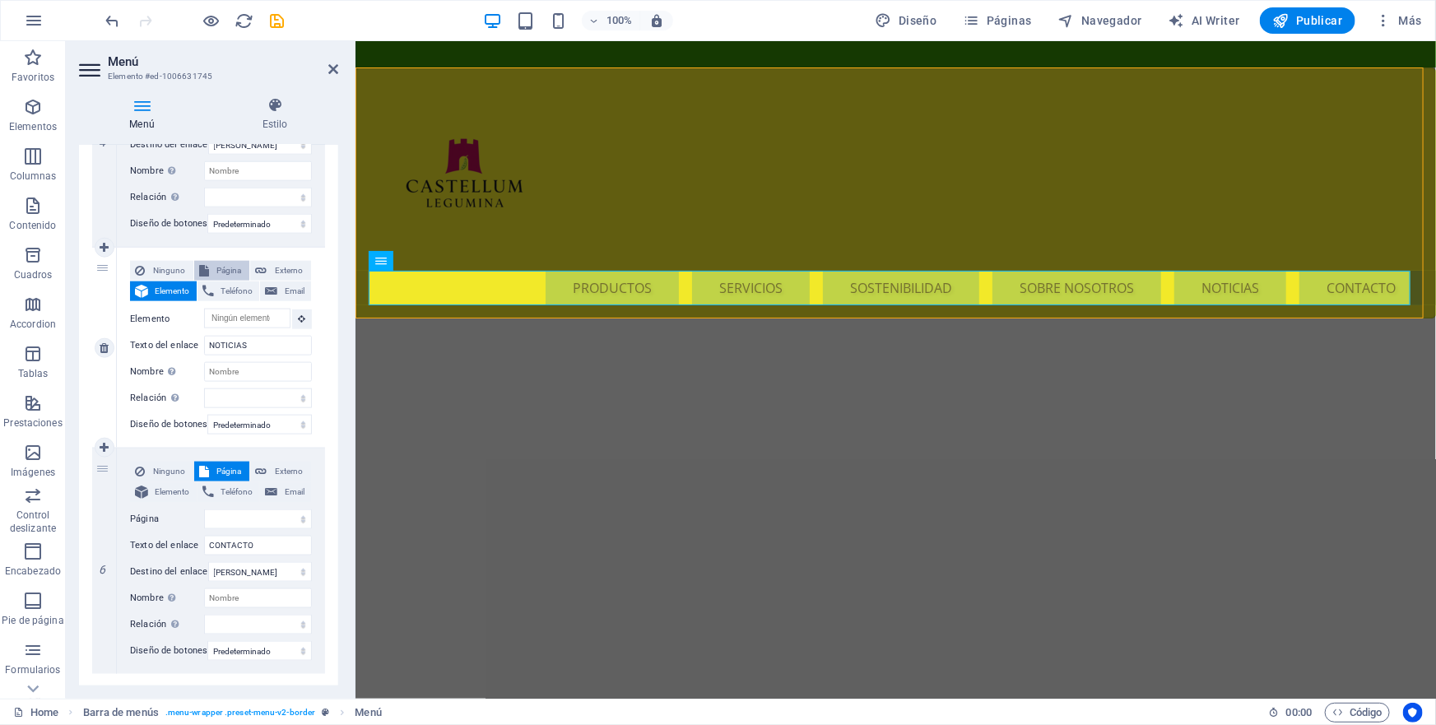
click at [223, 269] on span "Página" at bounding box center [229, 271] width 31 height 20
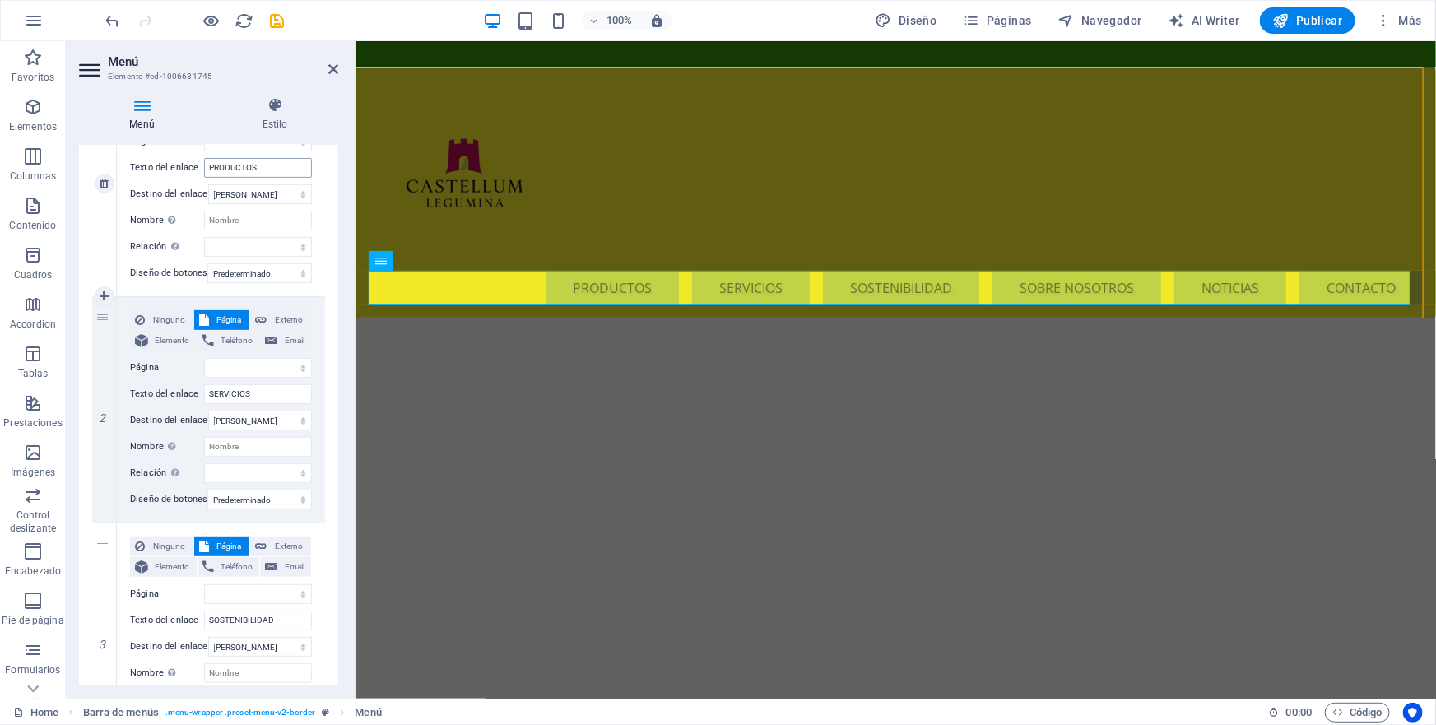
scroll to position [0, 0]
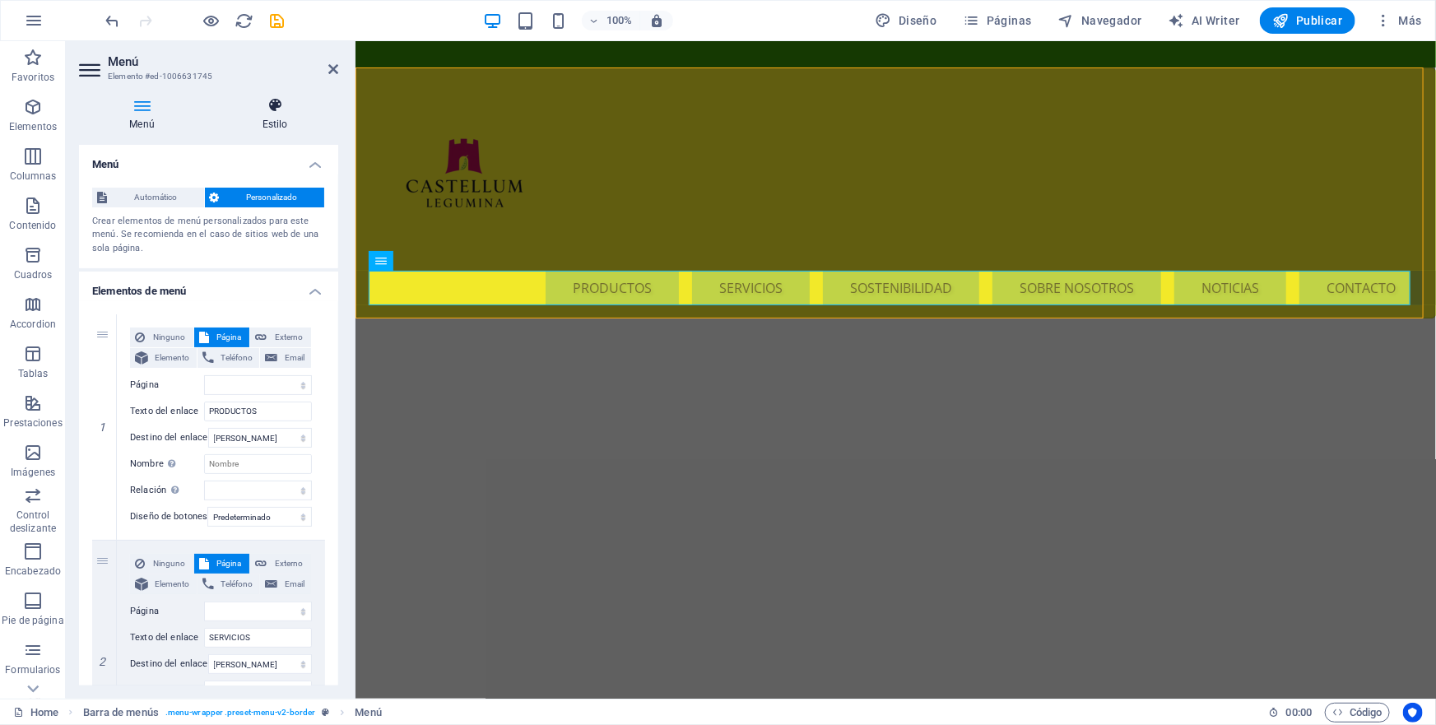
click at [272, 106] on icon at bounding box center [275, 105] width 127 height 16
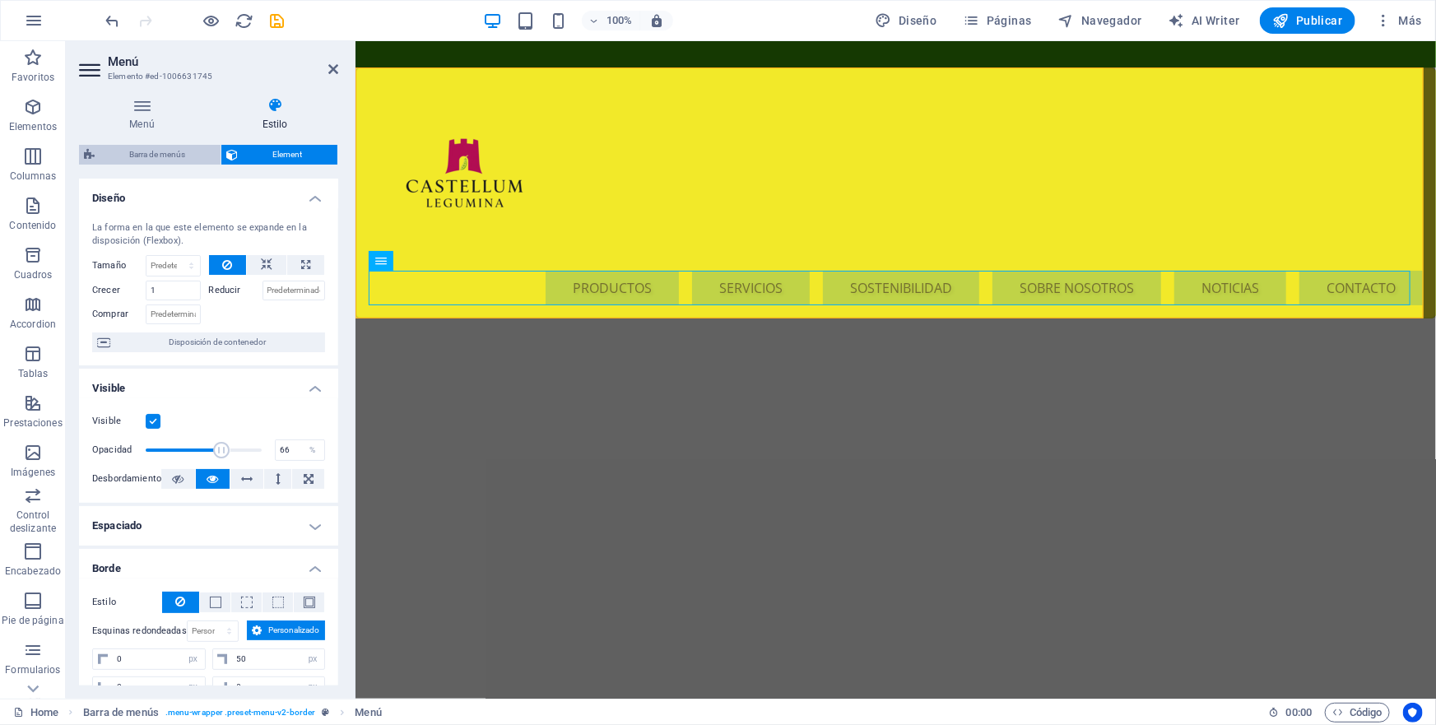
click at [156, 152] on span "Barra de menús" at bounding box center [158, 155] width 116 height 20
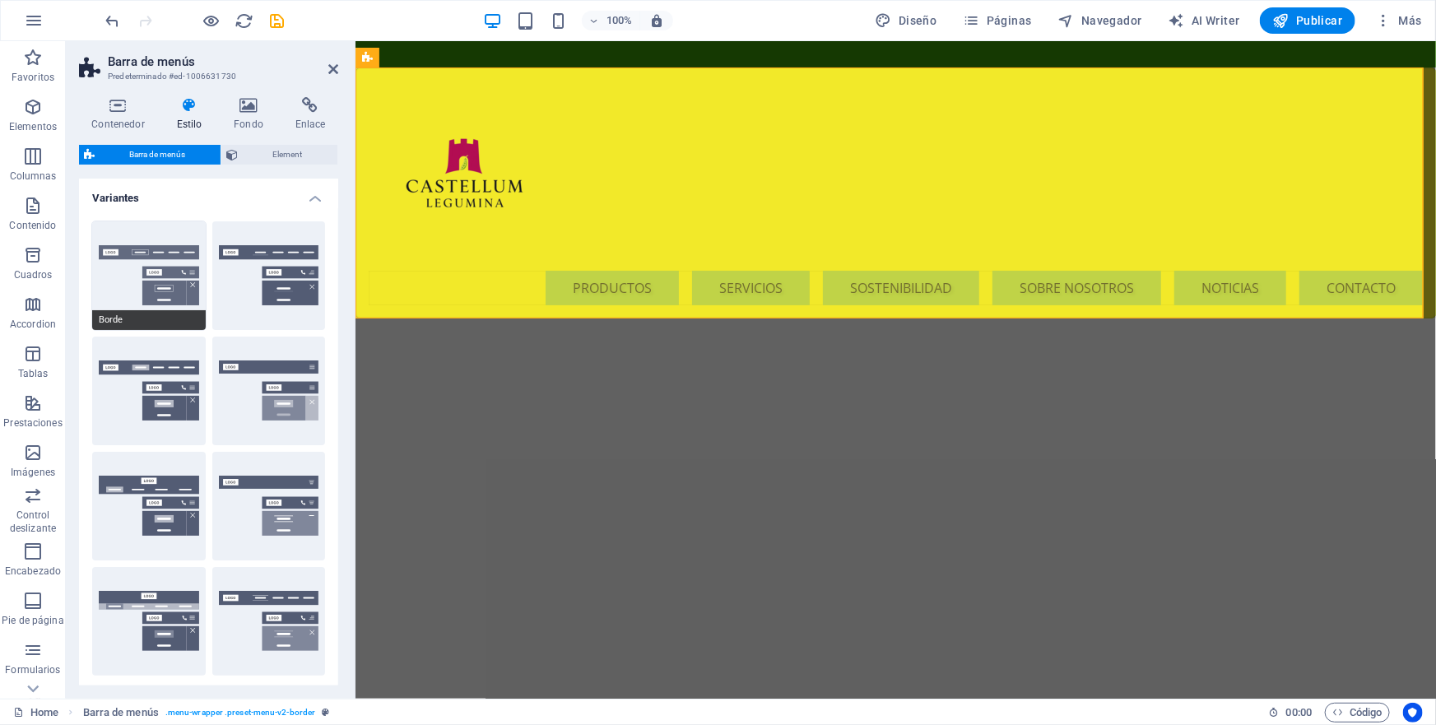
click at [184, 272] on button "Borde" at bounding box center [149, 275] width 114 height 109
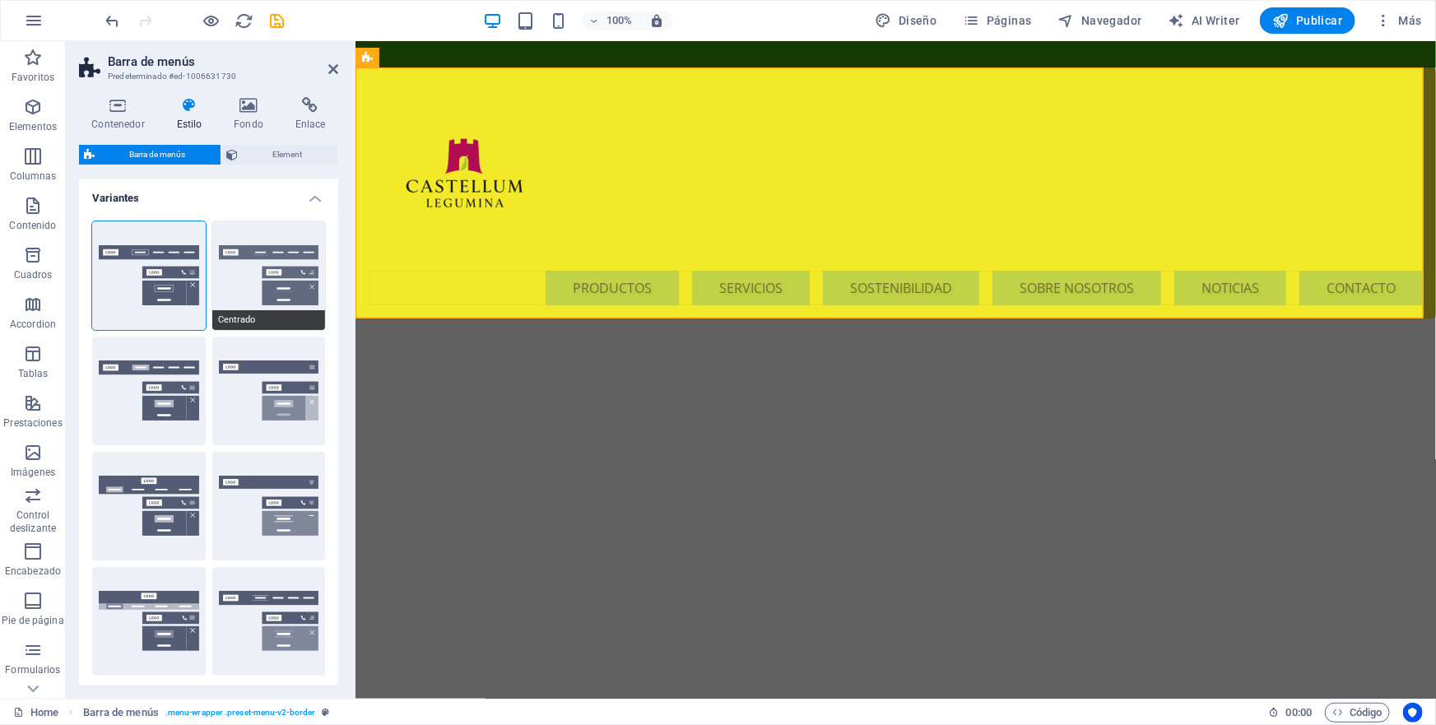
click at [256, 253] on button "Centrado" at bounding box center [269, 275] width 114 height 109
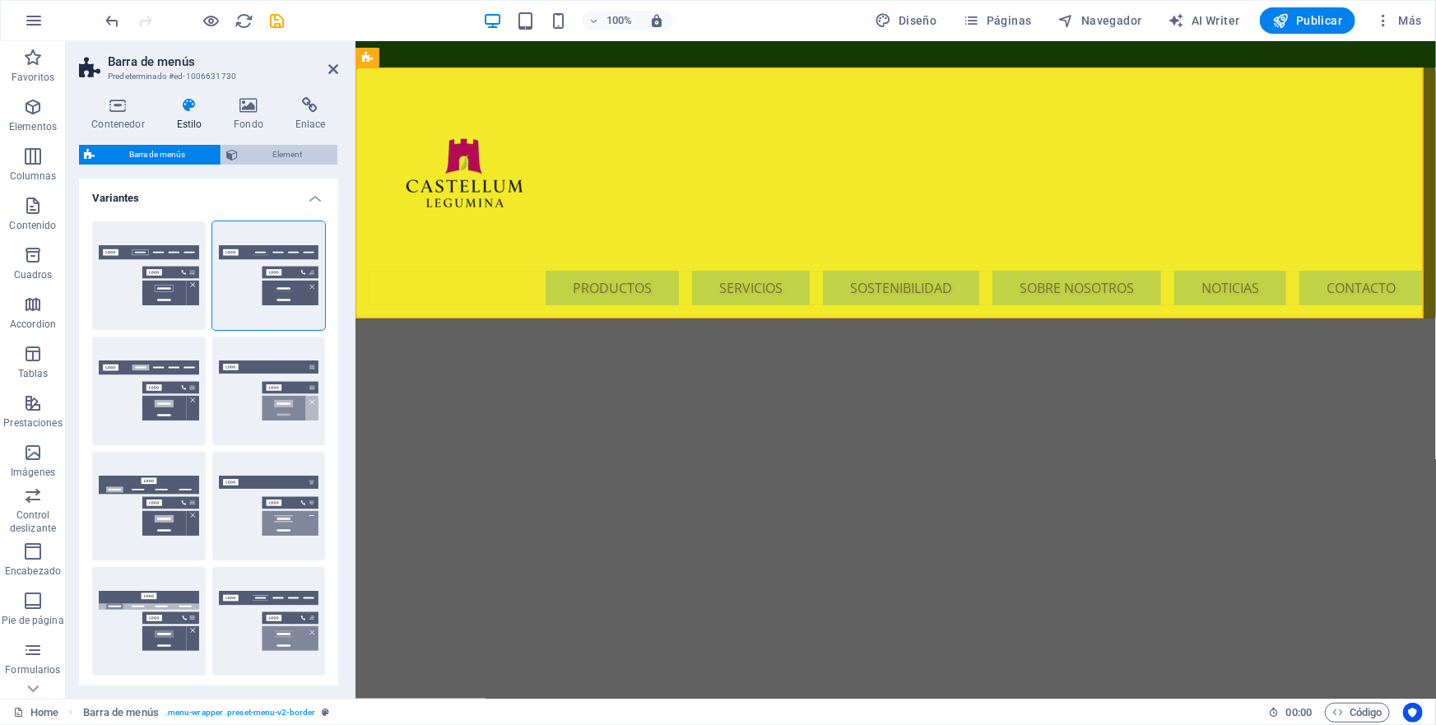
click at [271, 149] on span "Element" at bounding box center [288, 155] width 90 height 20
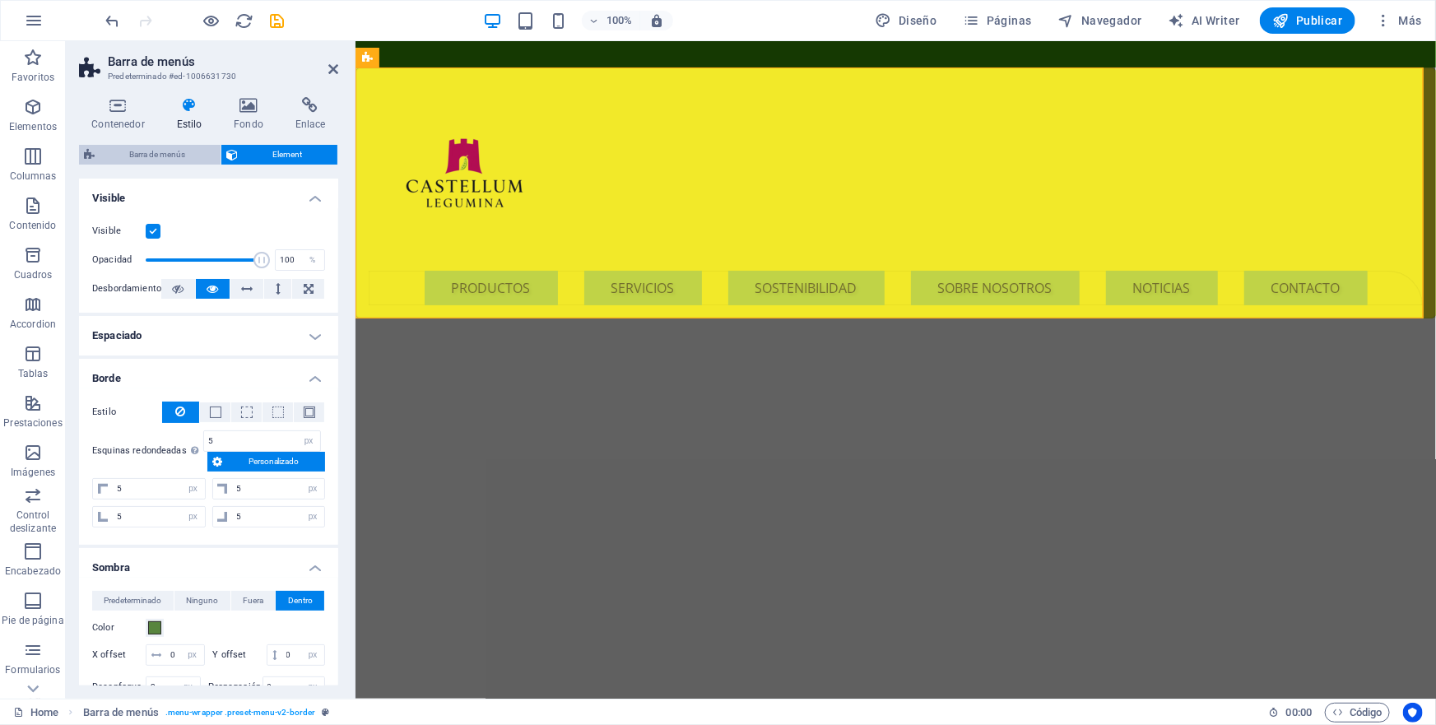
click at [160, 154] on span "Barra de menús" at bounding box center [158, 155] width 116 height 20
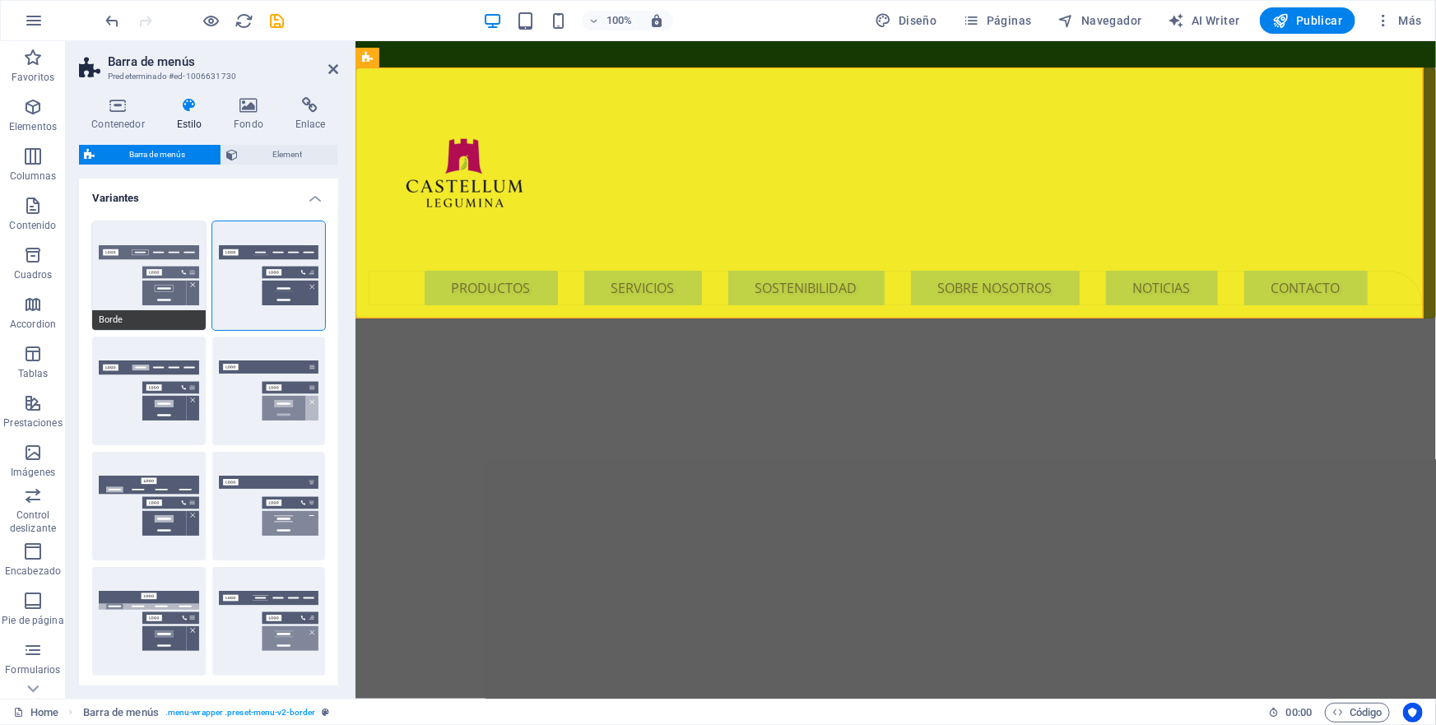
click at [175, 256] on button "Borde" at bounding box center [149, 275] width 114 height 109
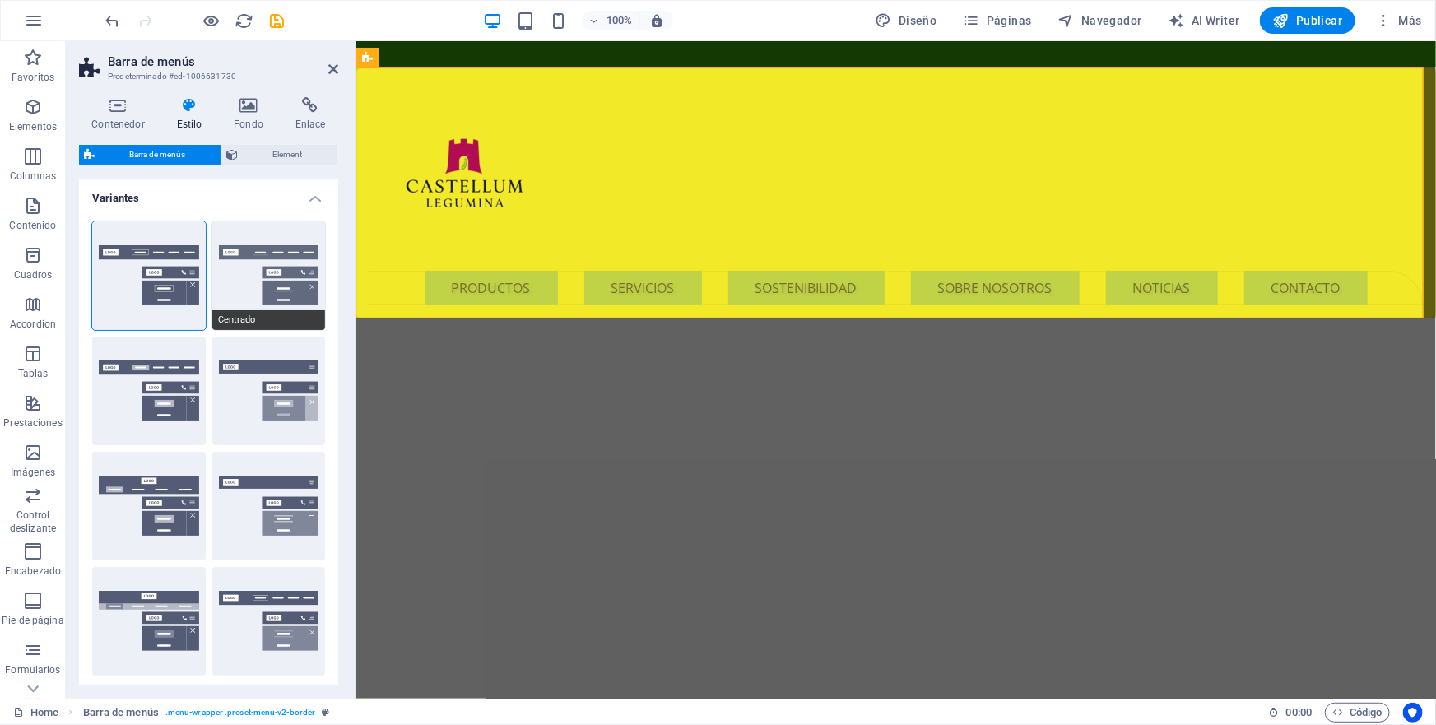
click at [288, 237] on button "Centrado" at bounding box center [269, 275] width 114 height 109
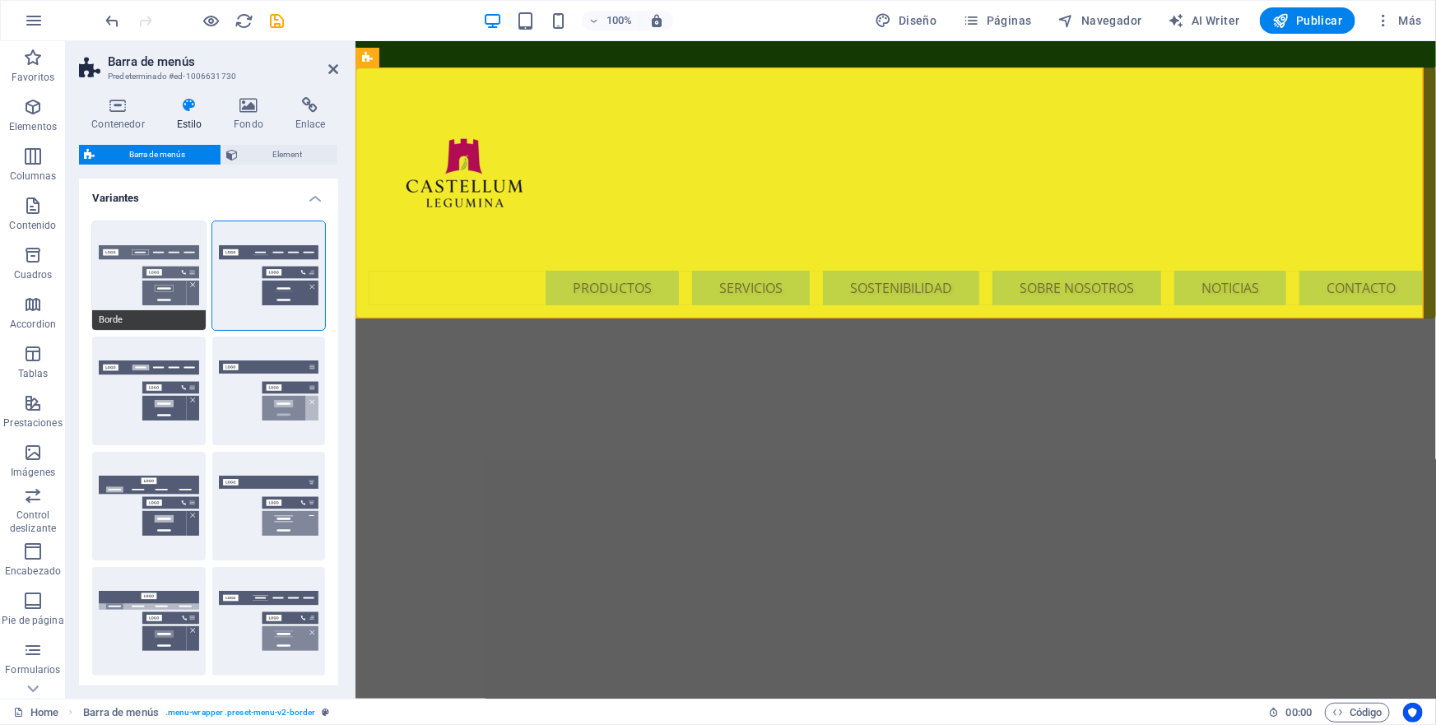
click at [165, 263] on button "Borde" at bounding box center [149, 275] width 114 height 109
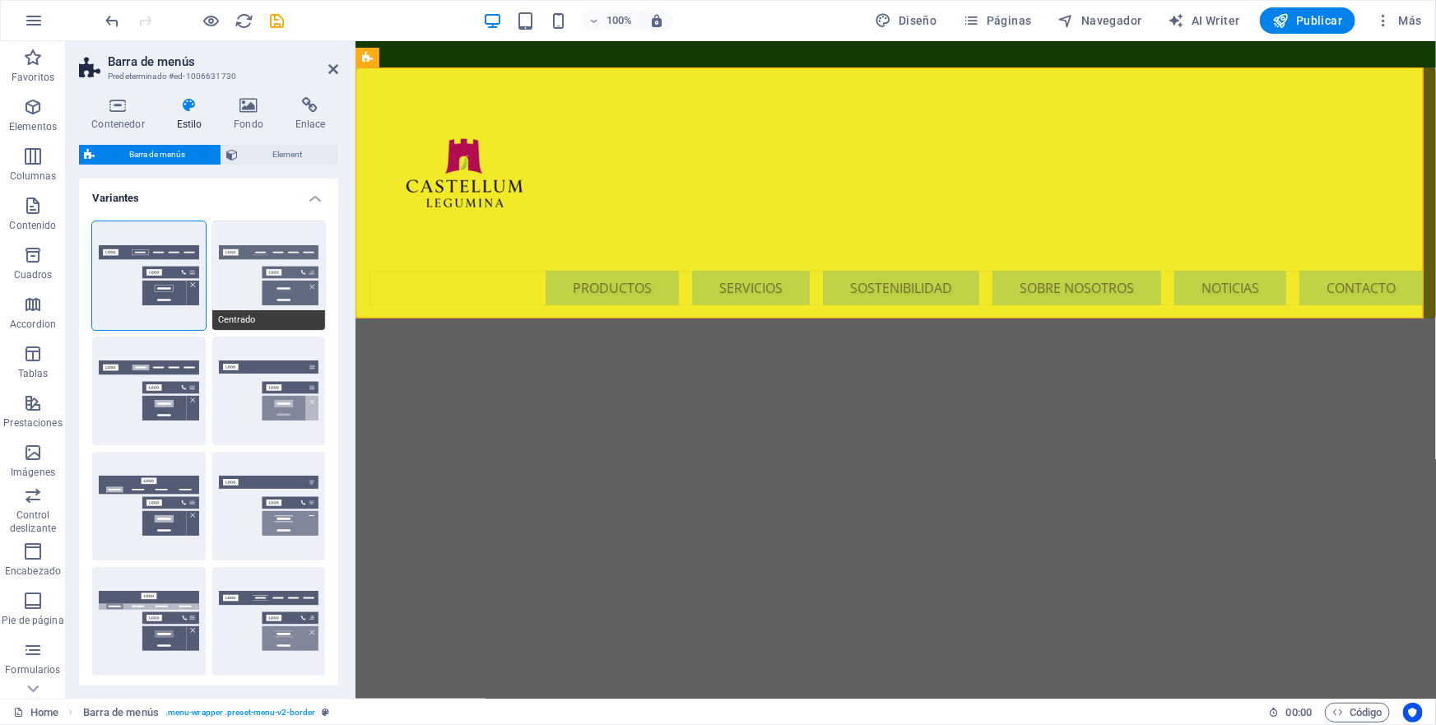
click at [269, 274] on button "Centrado" at bounding box center [269, 275] width 114 height 109
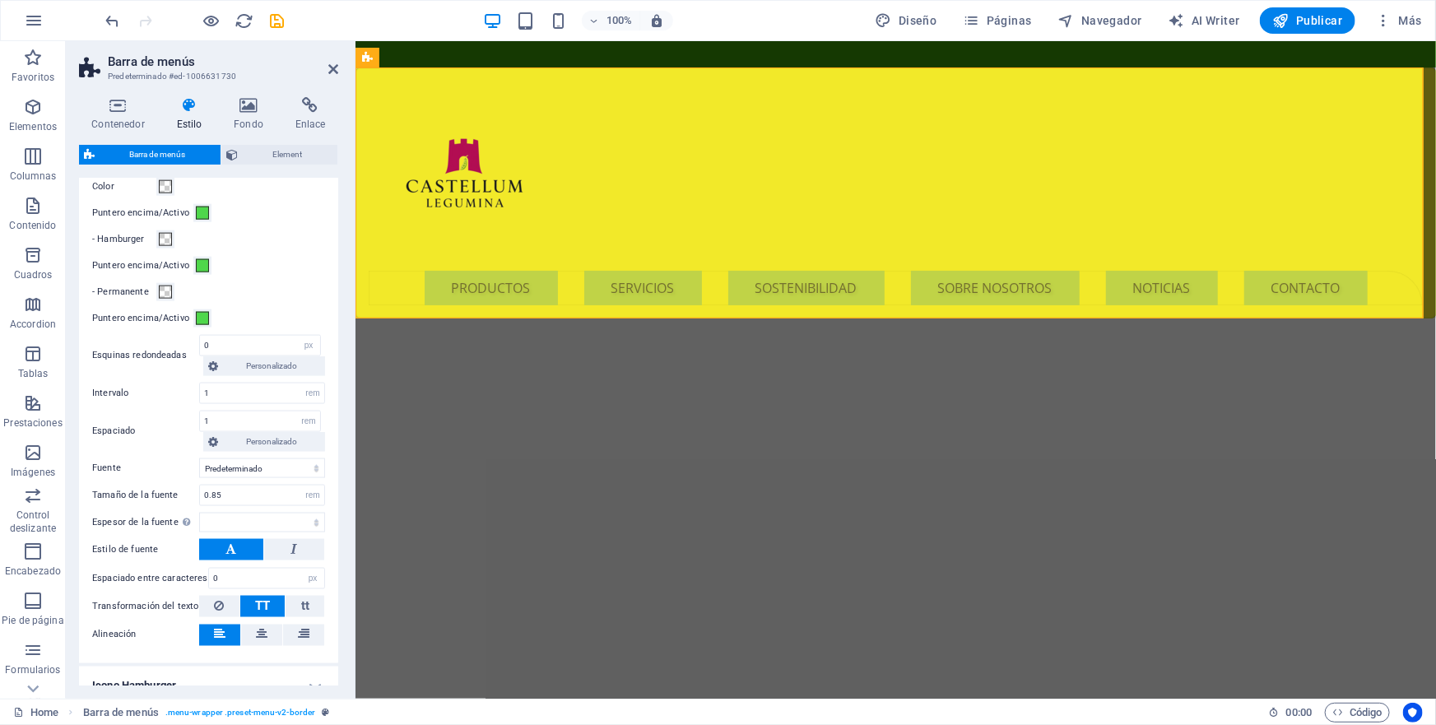
scroll to position [1197, 0]
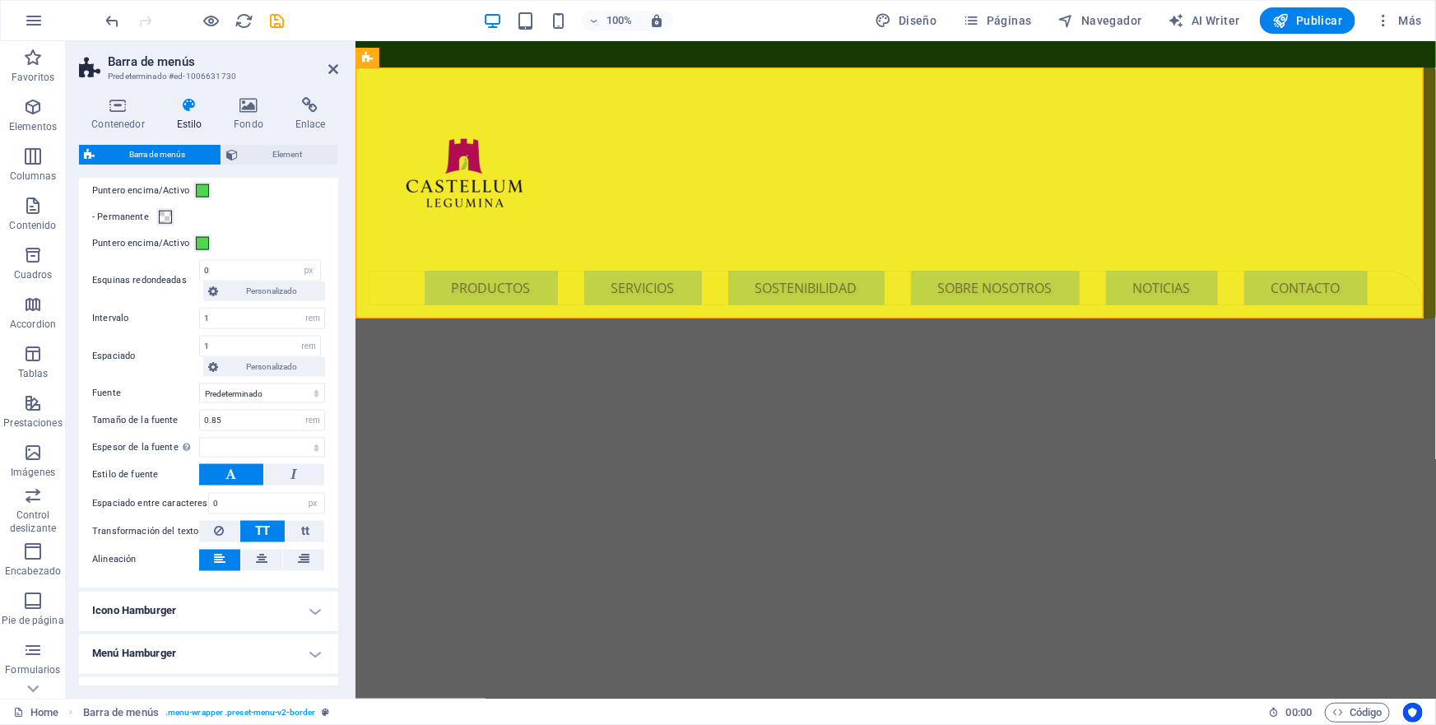
click at [247, 471] on button at bounding box center [231, 474] width 64 height 21
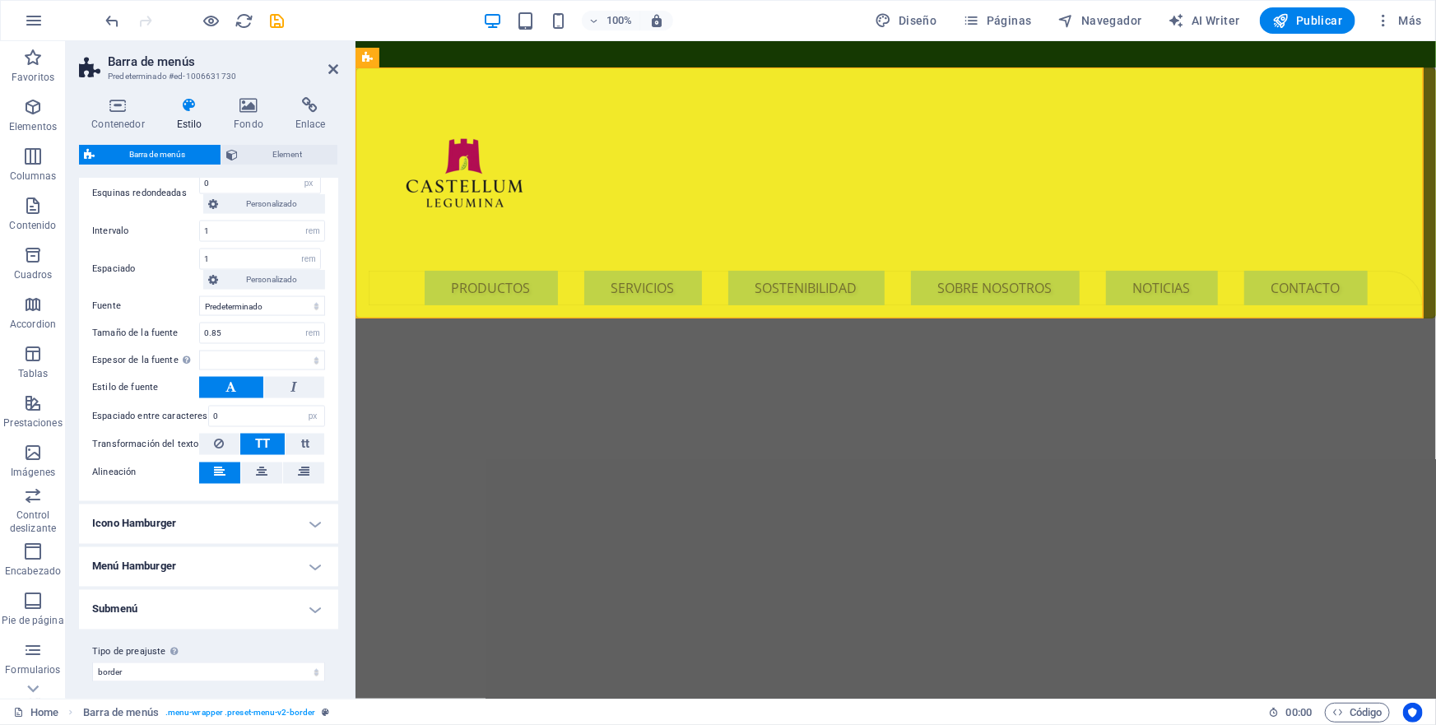
scroll to position [1290, 0]
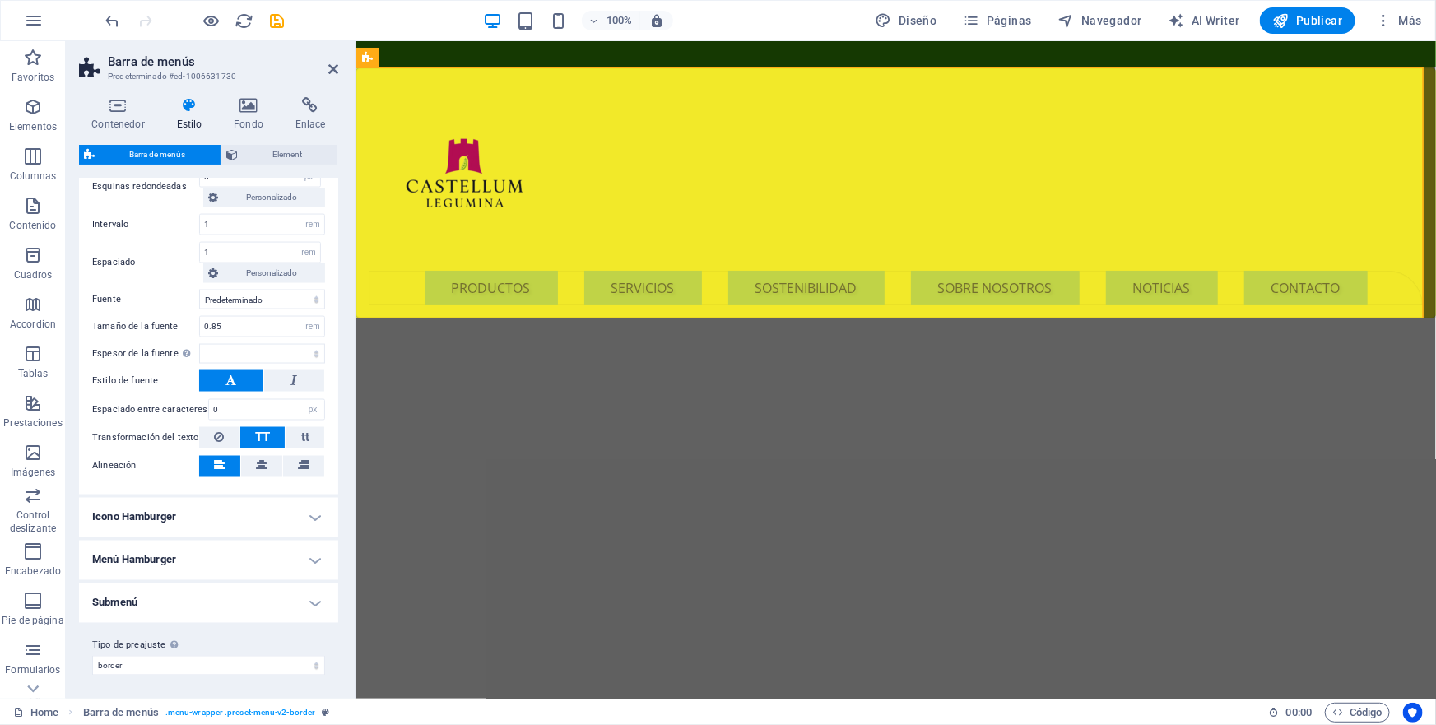
click at [312, 515] on h4 "Icono Hamburger" at bounding box center [208, 518] width 259 height 40
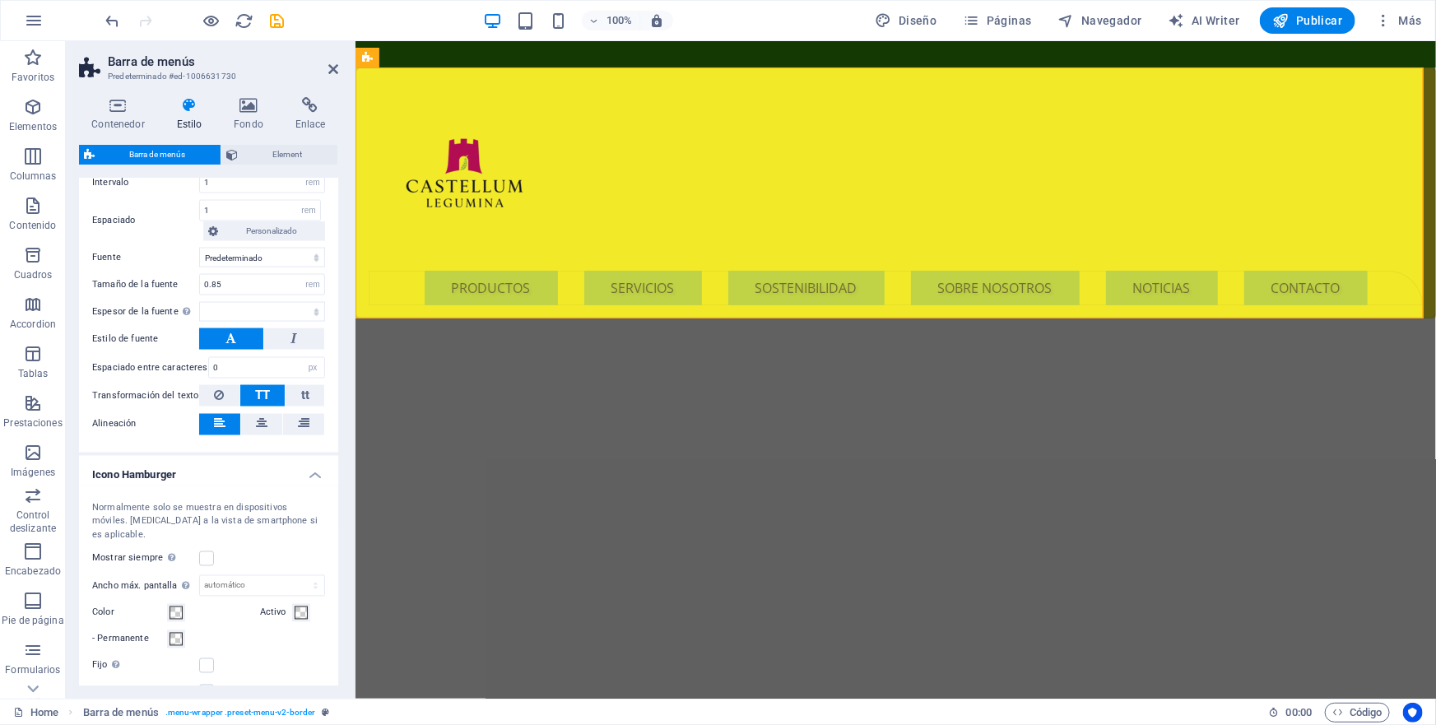
scroll to position [1514, 0]
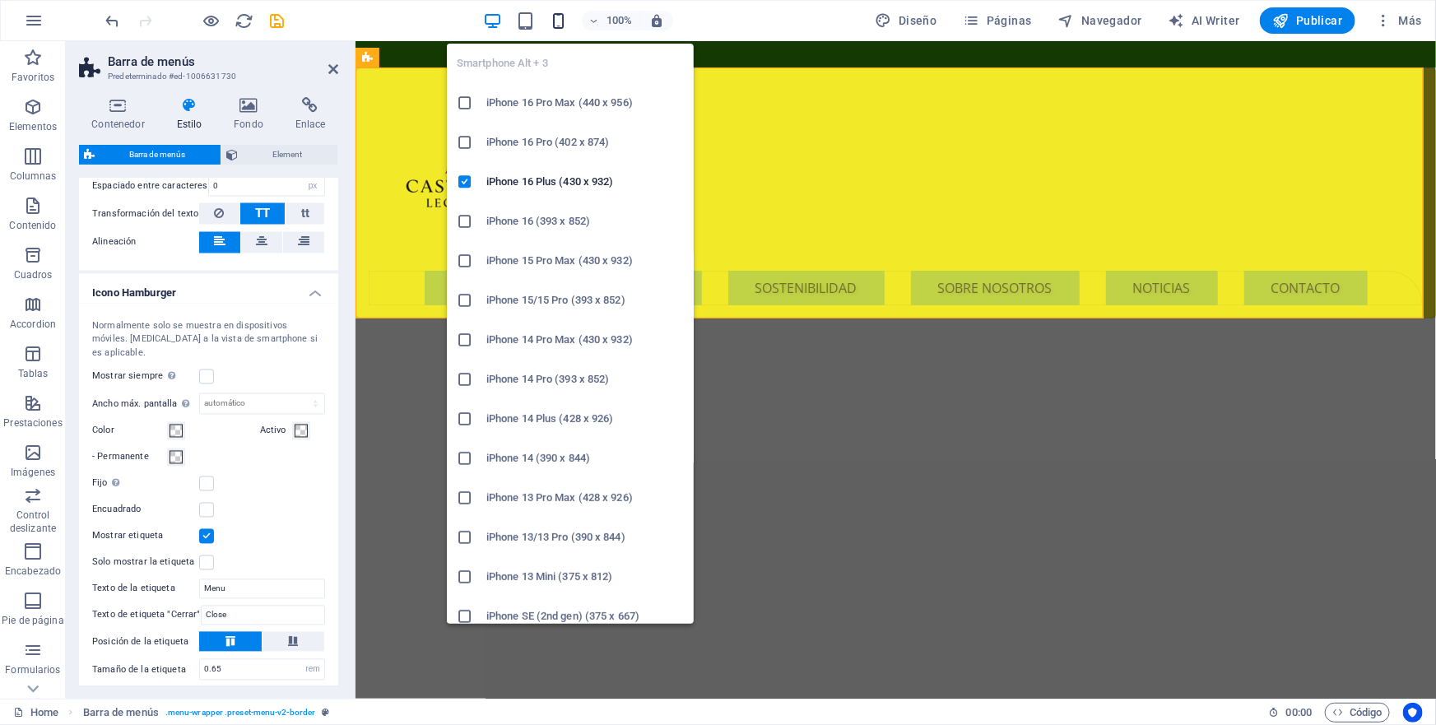
click at [564, 22] on icon "button" at bounding box center [558, 21] width 19 height 19
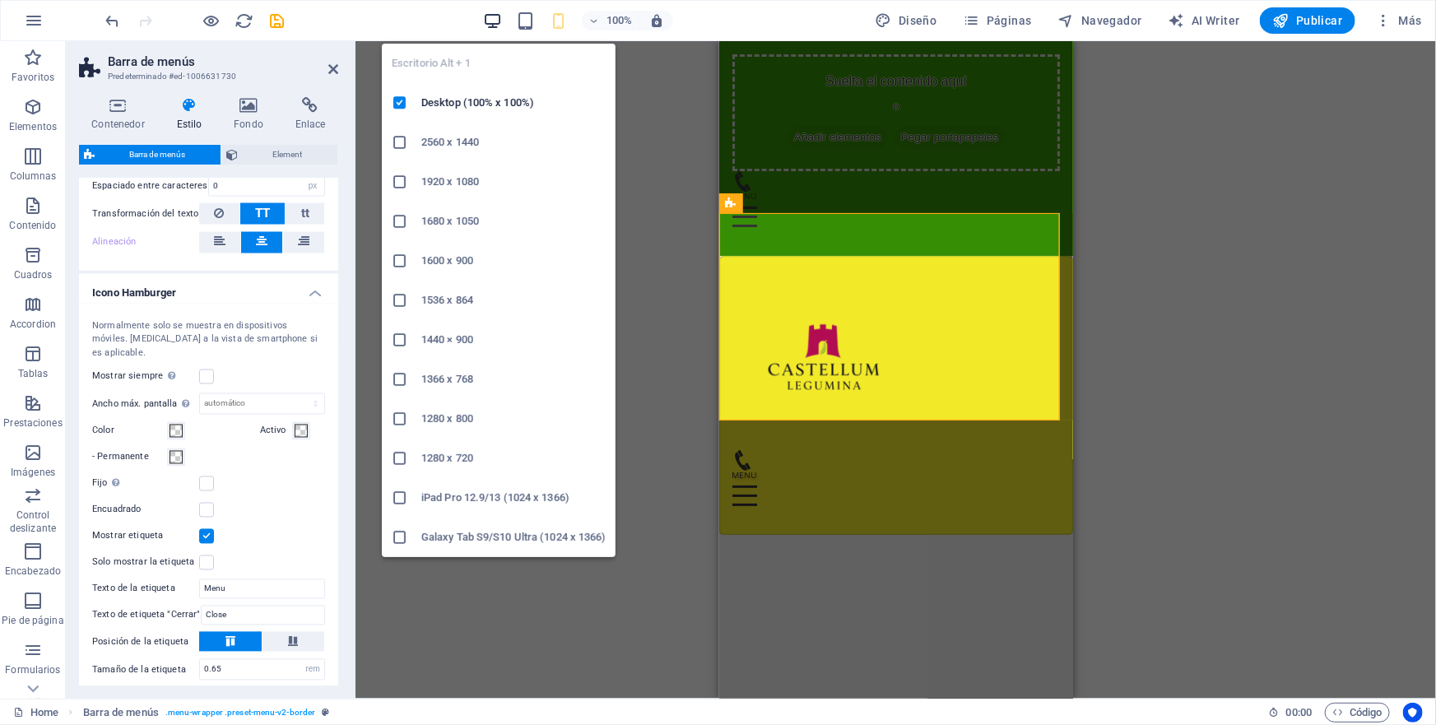
click at [494, 20] on icon "button" at bounding box center [492, 21] width 19 height 19
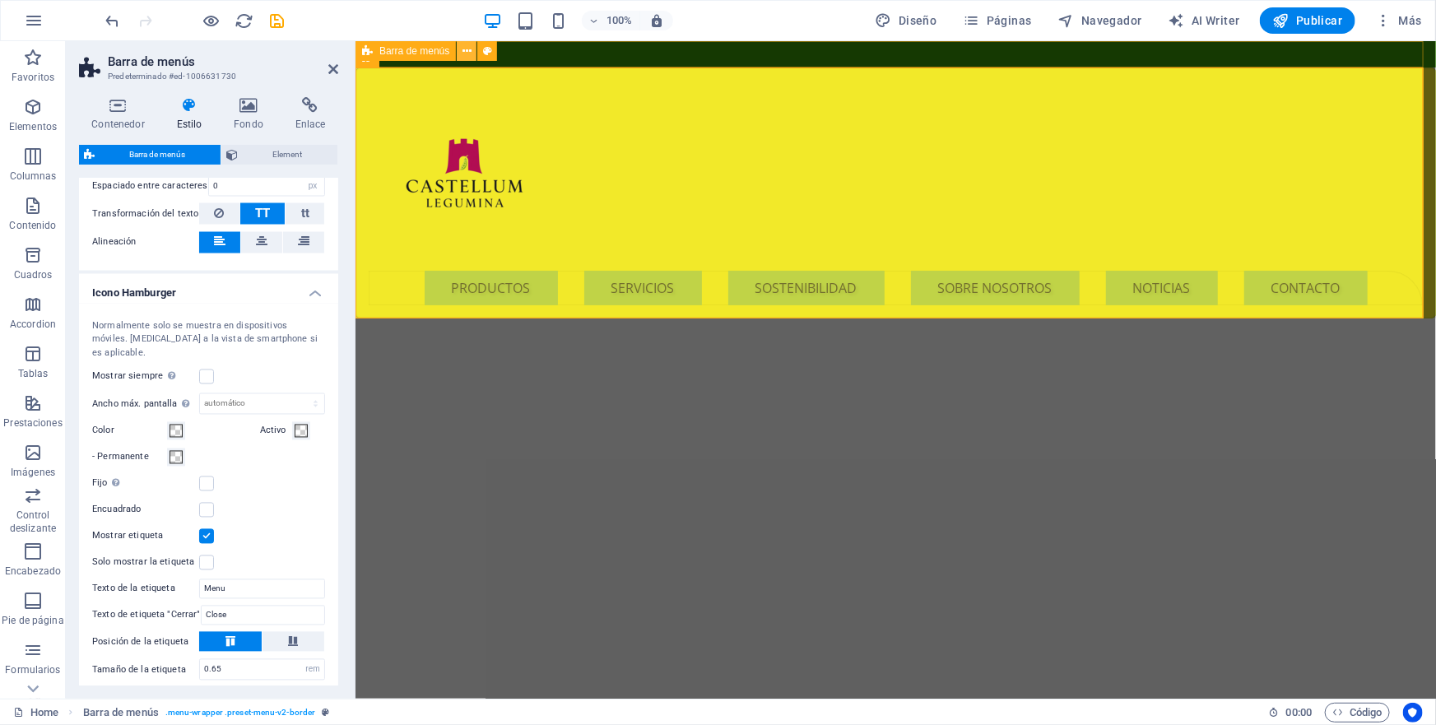
click at [468, 53] on icon at bounding box center [467, 51] width 9 height 17
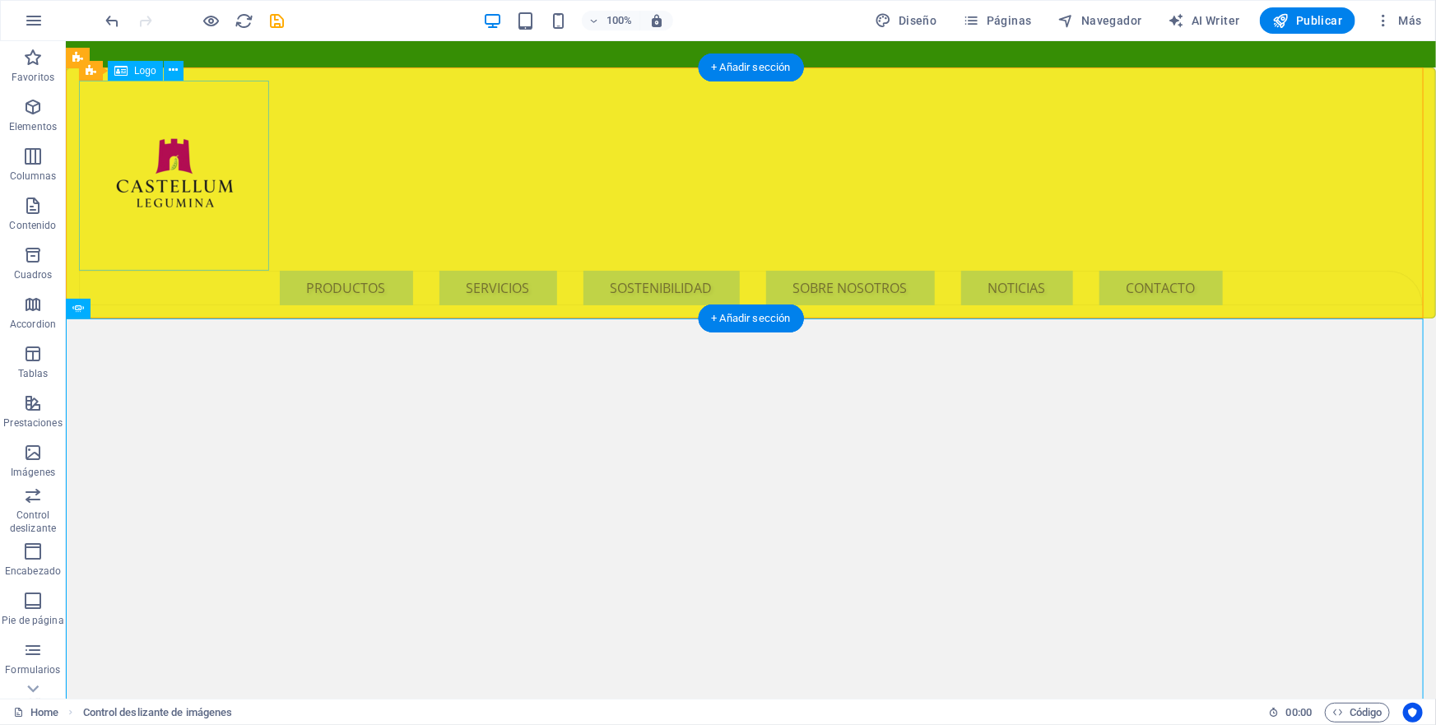
click at [259, 175] on div at bounding box center [750, 175] width 1344 height 190
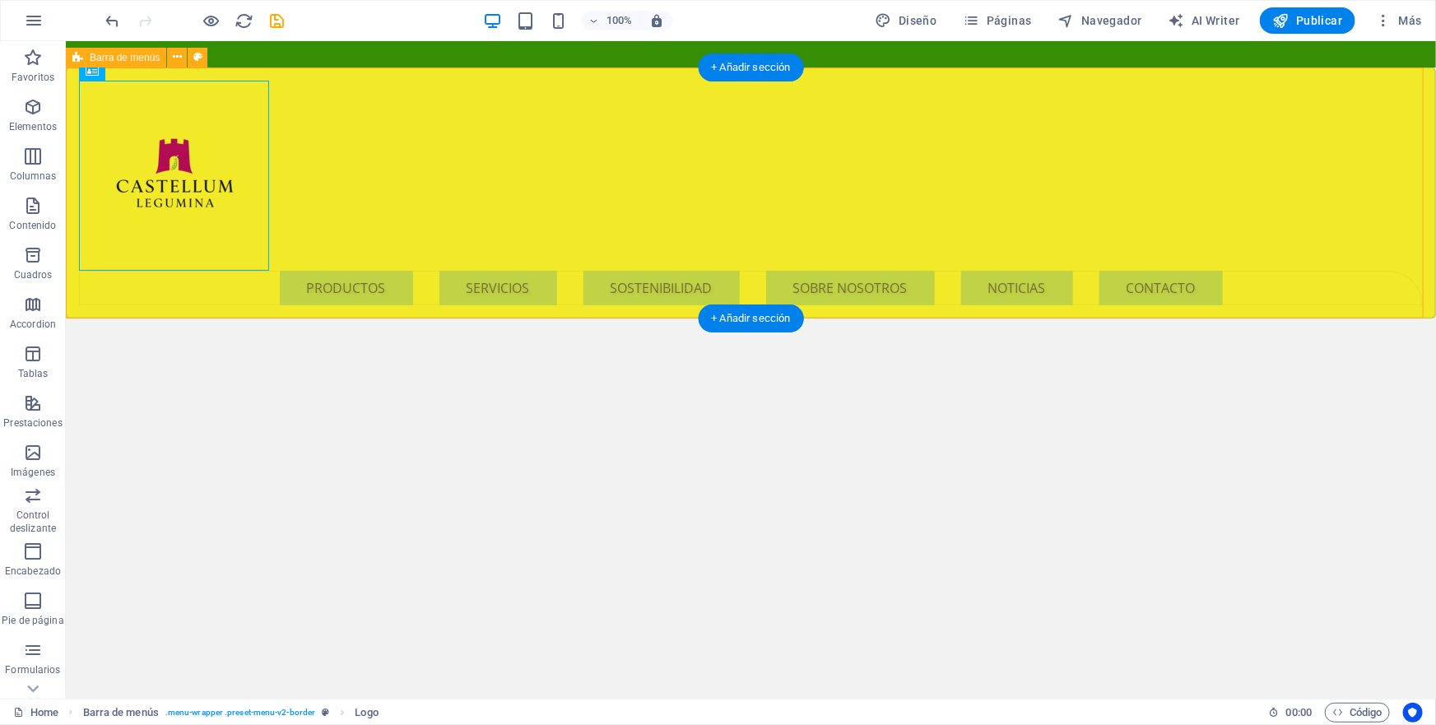
click at [346, 165] on div "Menu PRODUCTOS SERVICIOS SOSTENIBILIDAD SOBRE NOSOTROS NOTICIAS CONTACTO" at bounding box center [750, 192] width 1370 height 251
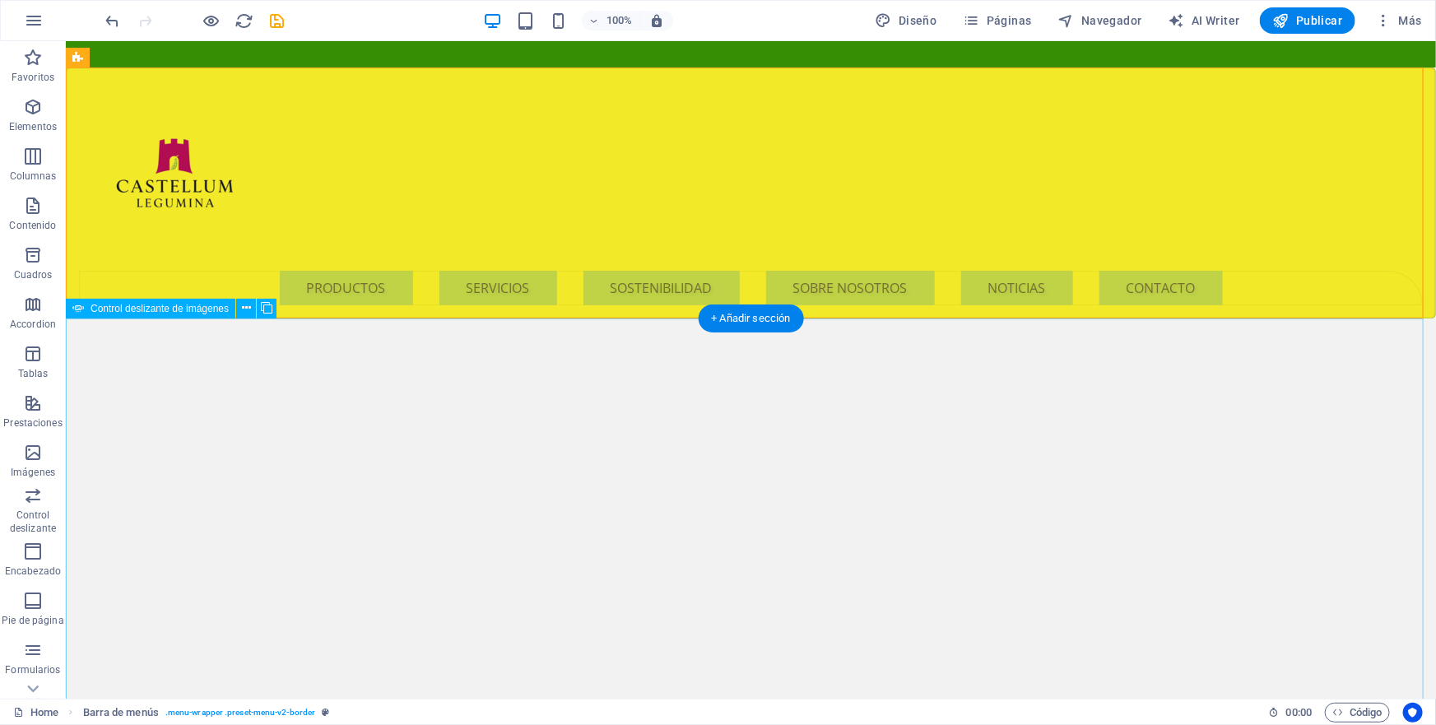
click at [338, 190] on div "Menu PRODUCTOS SERVICIOS SOSTENIBILIDAD SOBRE NOSOTROS NOTICIAS CONTACTO" at bounding box center [750, 192] width 1370 height 251
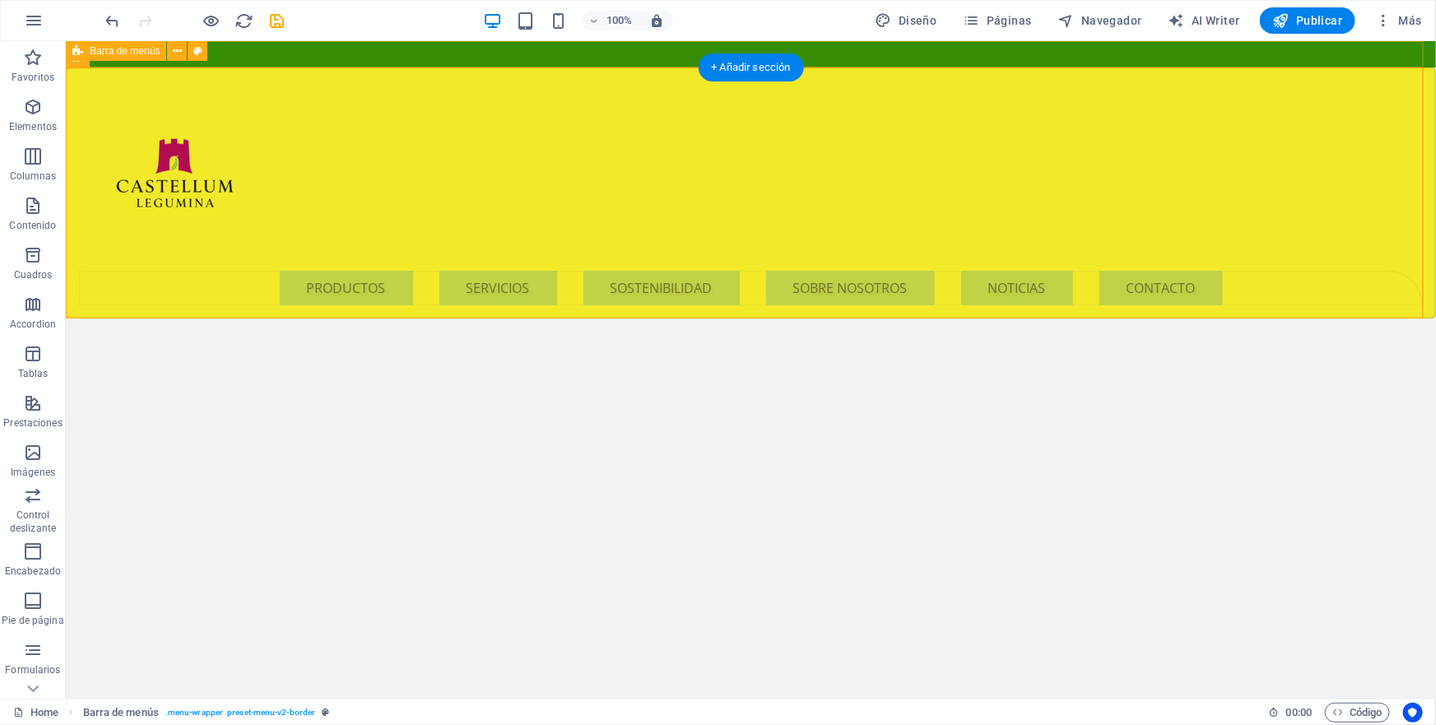
click at [381, 58] on div "Suelta el contenido aquí o Añadir elementos Pegar portapapeles Menu" at bounding box center [750, 53] width 1370 height 26
click at [174, 48] on icon at bounding box center [177, 51] width 9 height 17
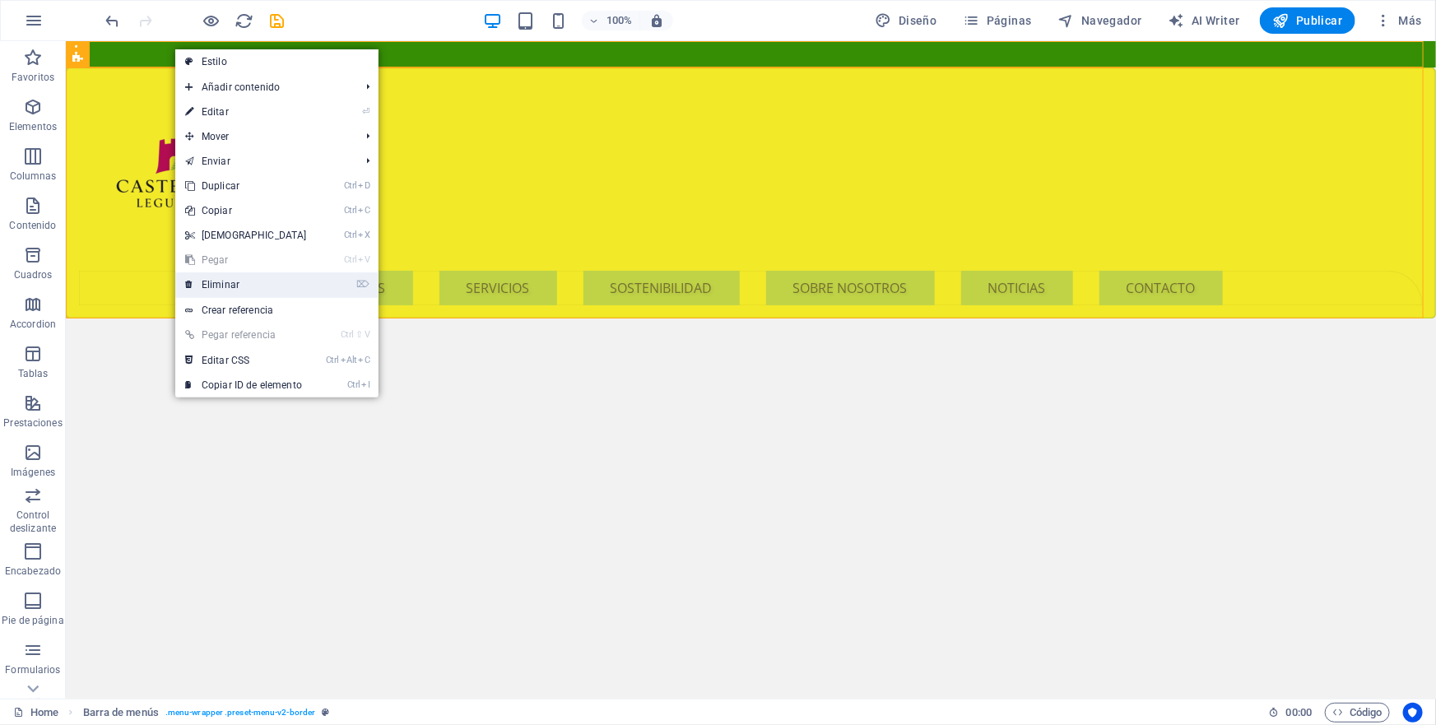
click at [225, 286] on link "⌦ Eliminar" at bounding box center [246, 284] width 142 height 25
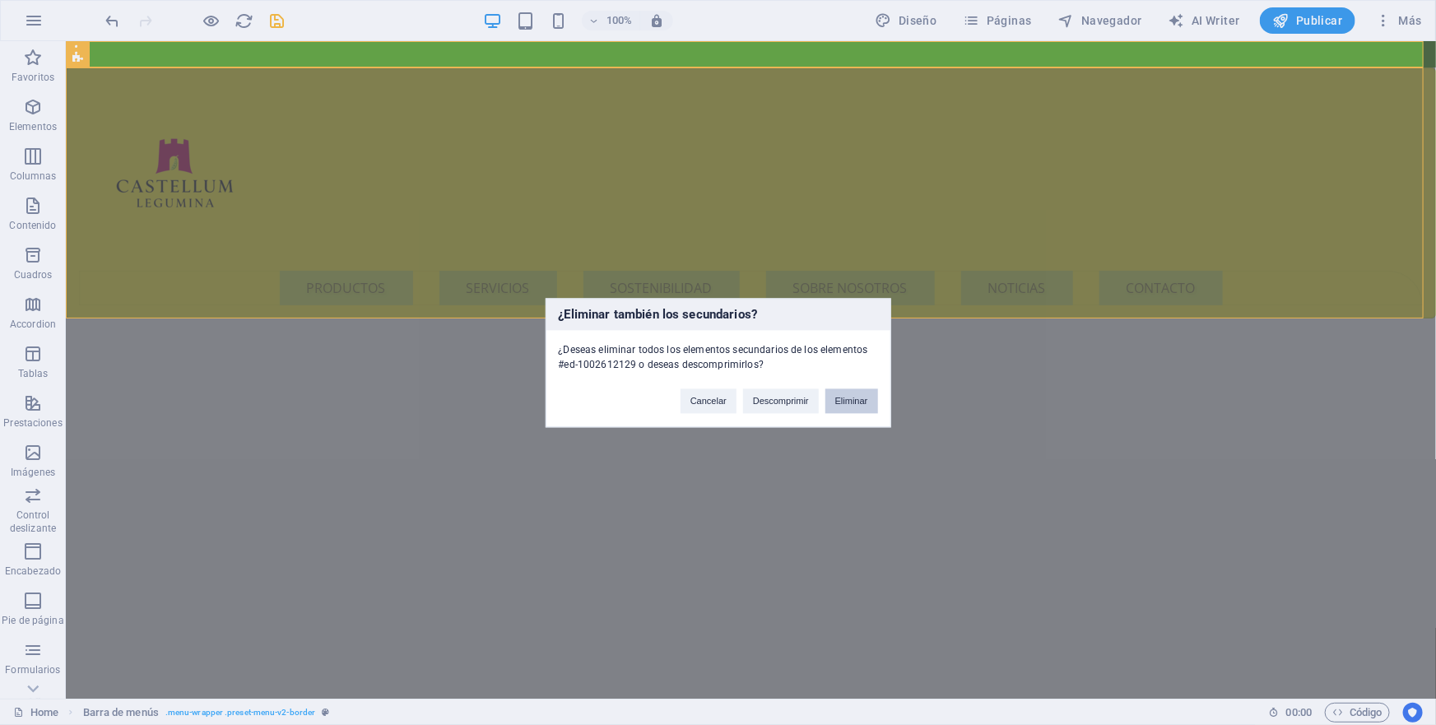
click at [834, 400] on button "Eliminar" at bounding box center [851, 400] width 53 height 25
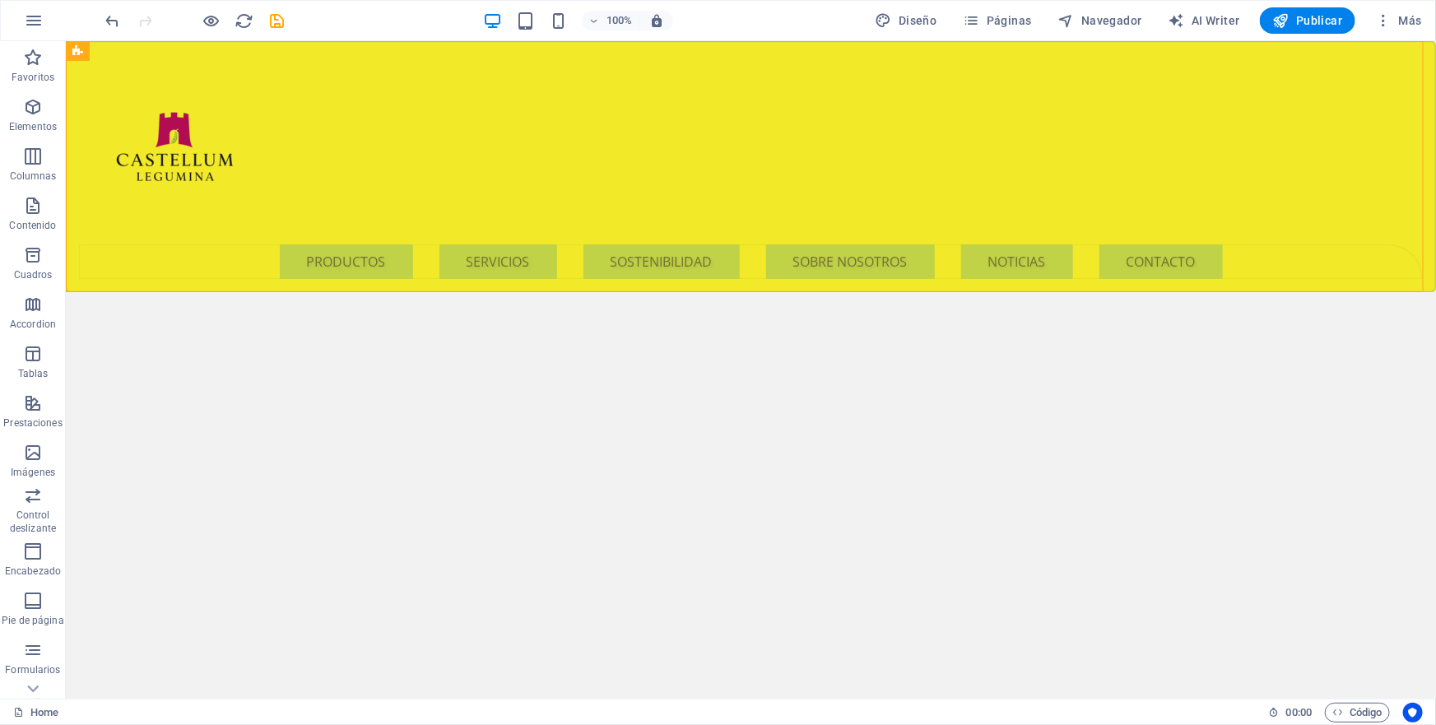
click at [552, 24] on div "100%" at bounding box center [578, 20] width 190 height 26
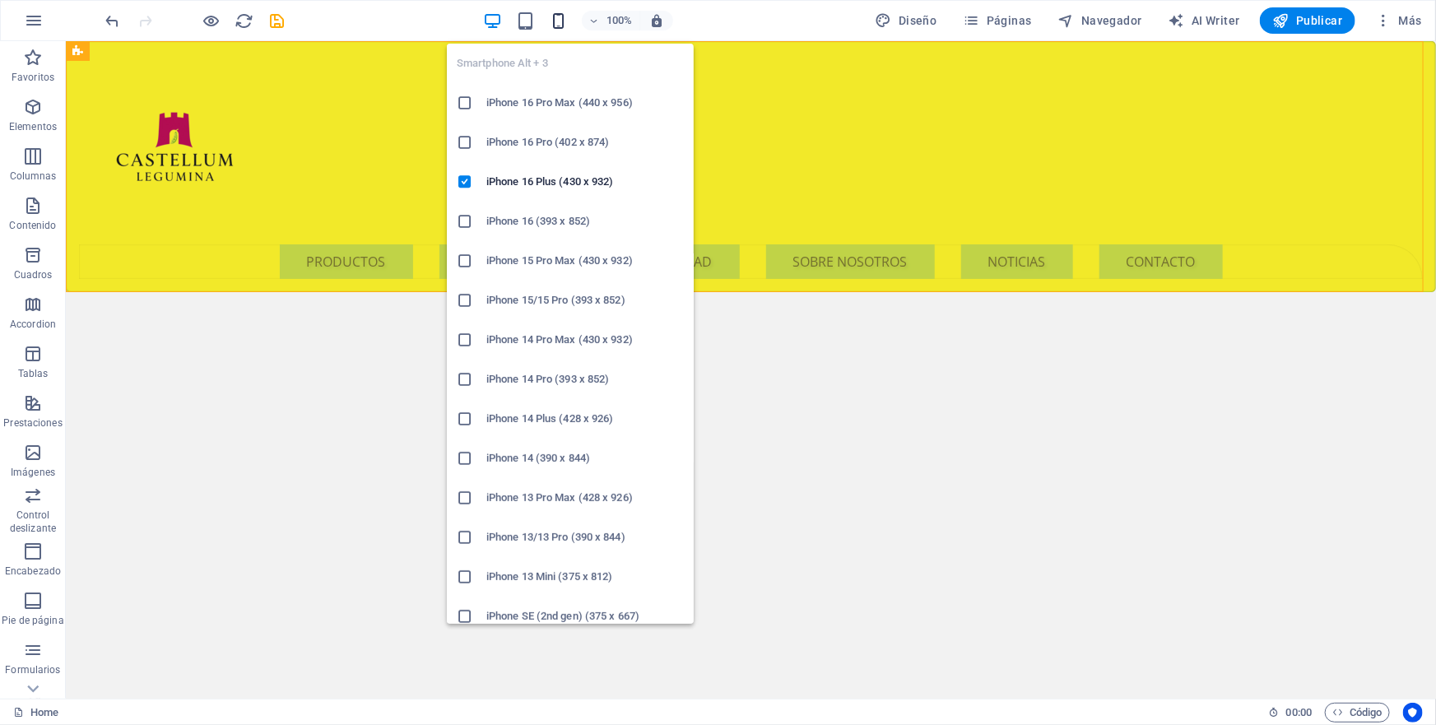
click at [561, 24] on icon "button" at bounding box center [558, 21] width 19 height 19
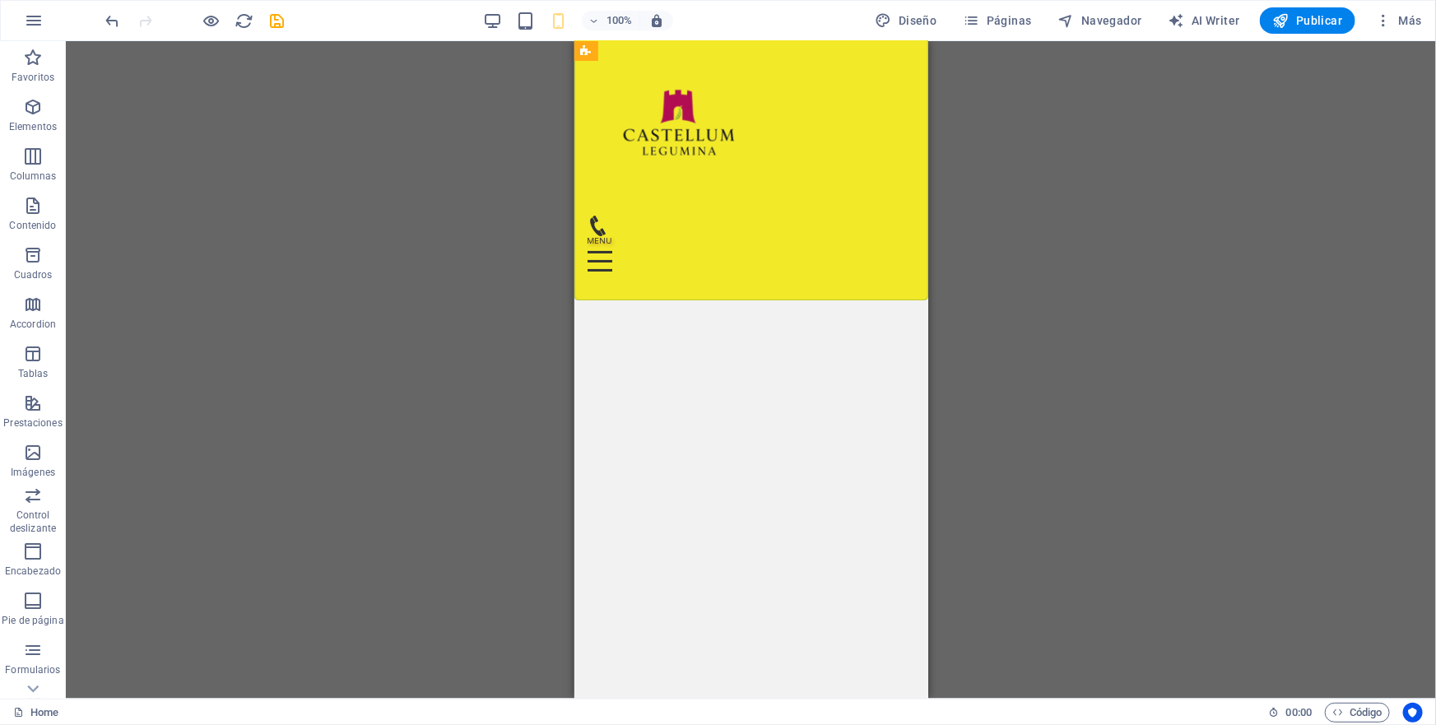
scroll to position [0, 0]
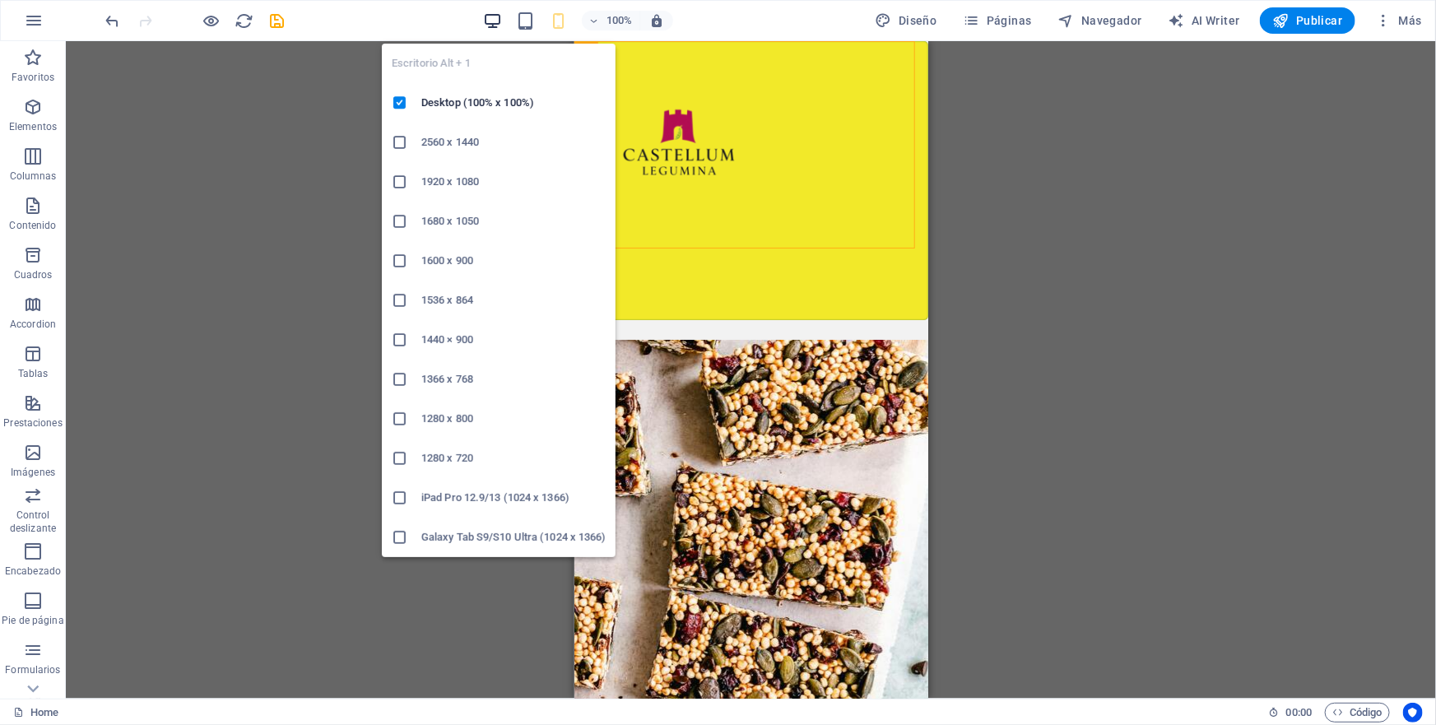
click at [500, 19] on icon "button" at bounding box center [492, 21] width 19 height 19
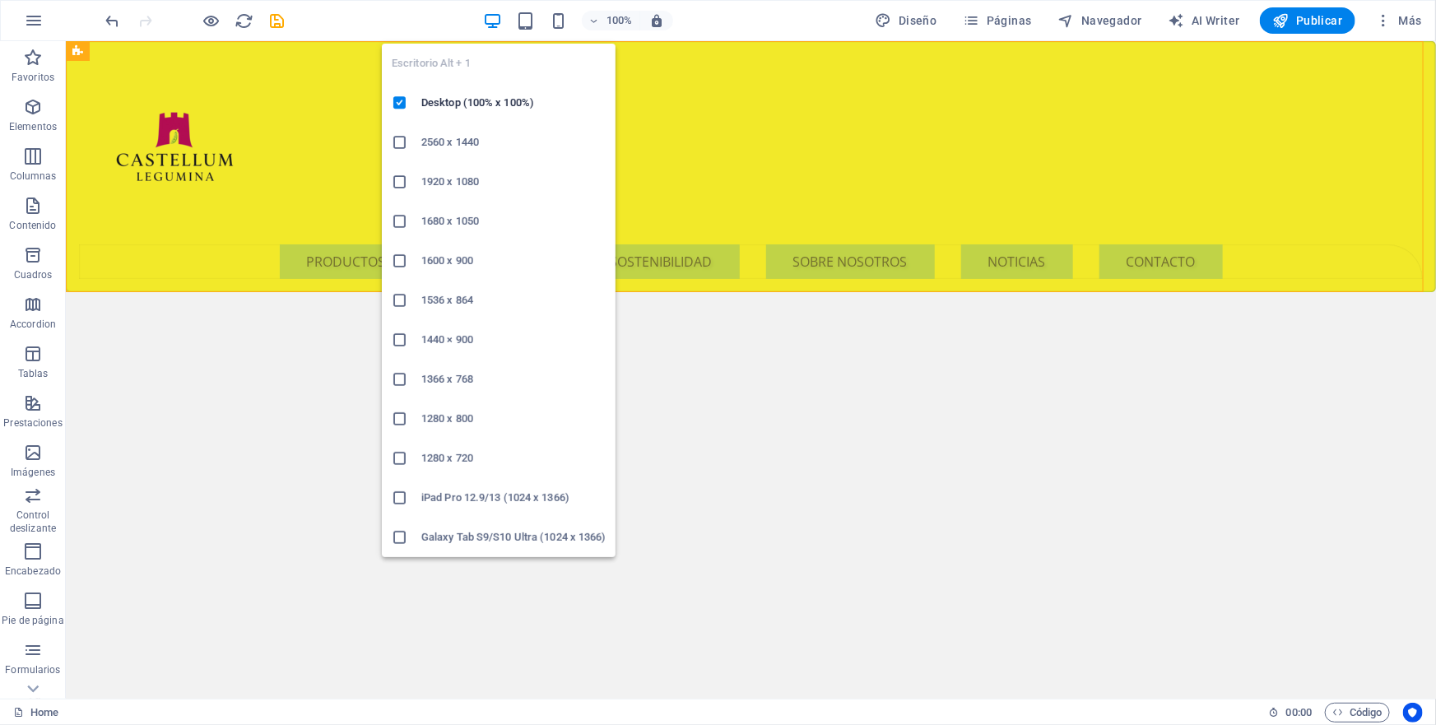
click at [403, 143] on icon at bounding box center [400, 142] width 16 height 16
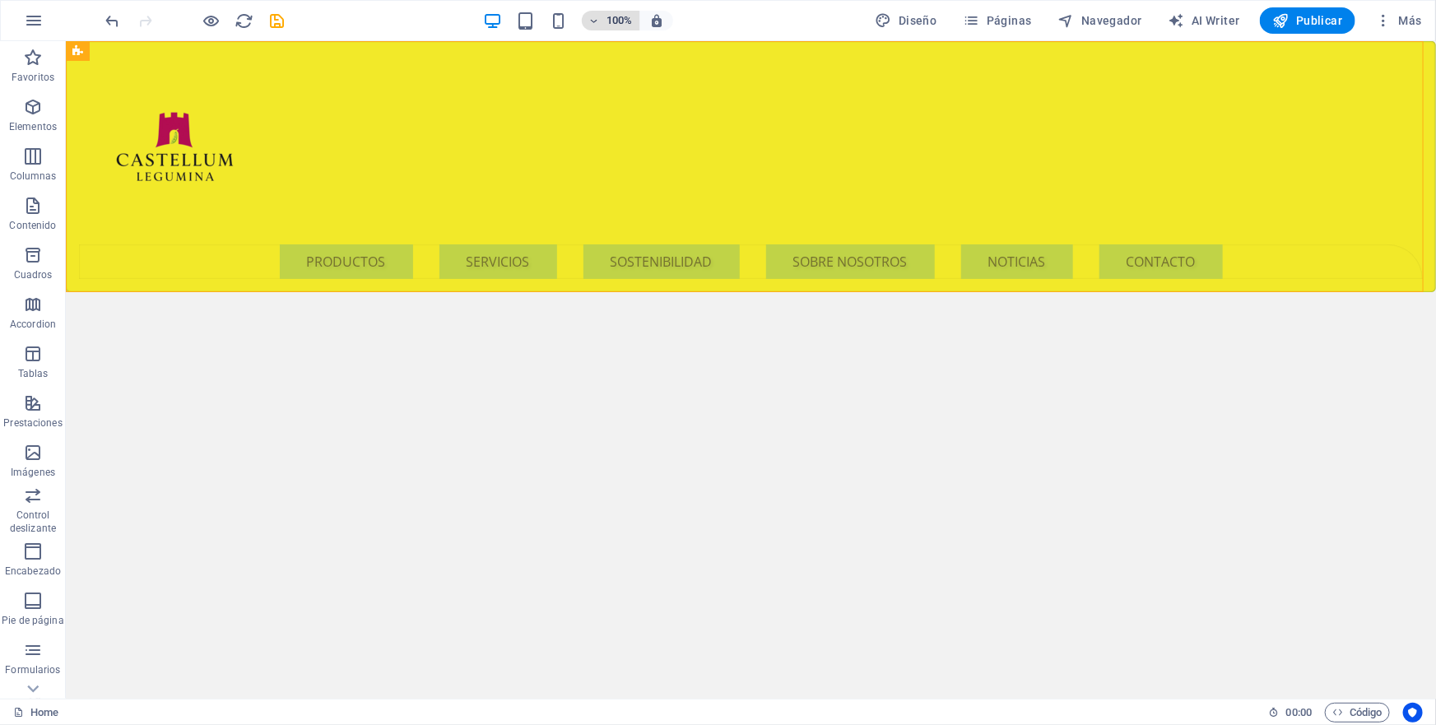
click at [598, 22] on icon "button" at bounding box center [594, 21] width 12 height 11
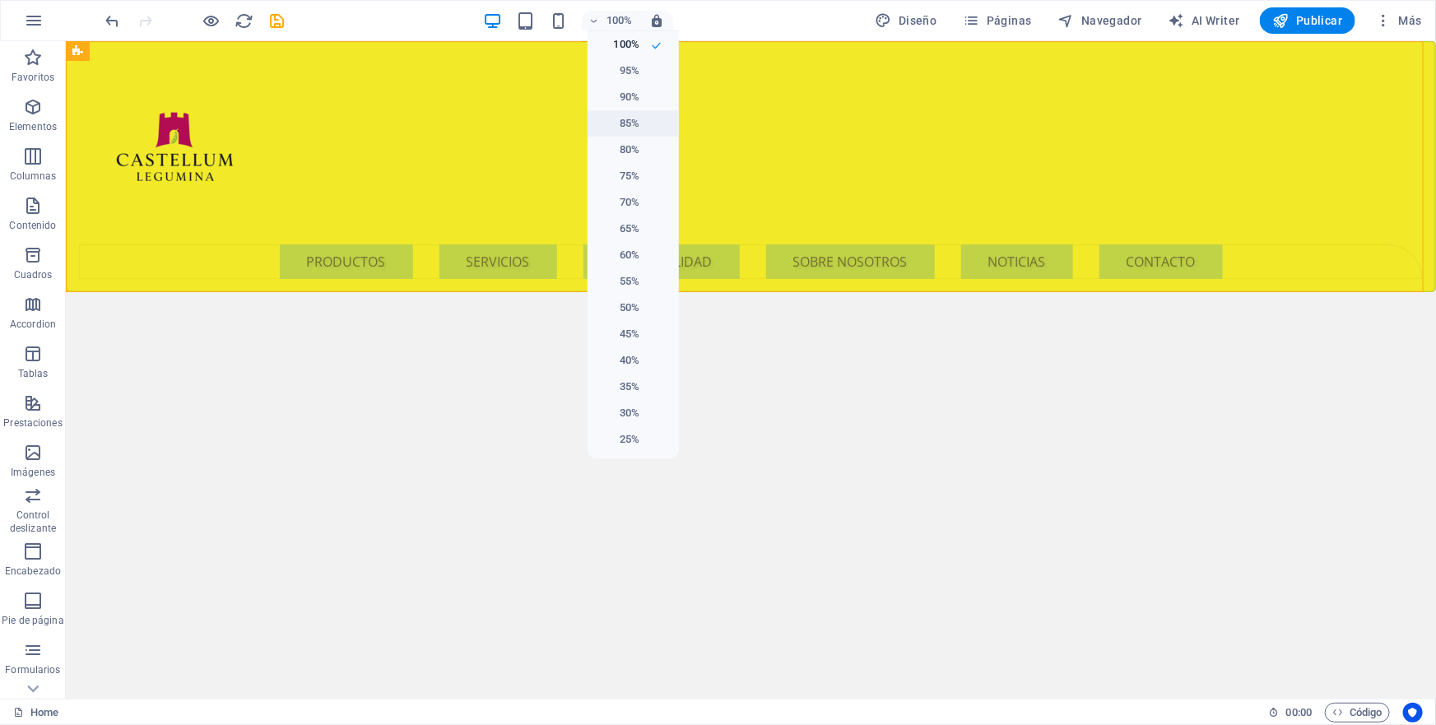
click at [630, 124] on h6 "85%" at bounding box center [618, 124] width 42 height 20
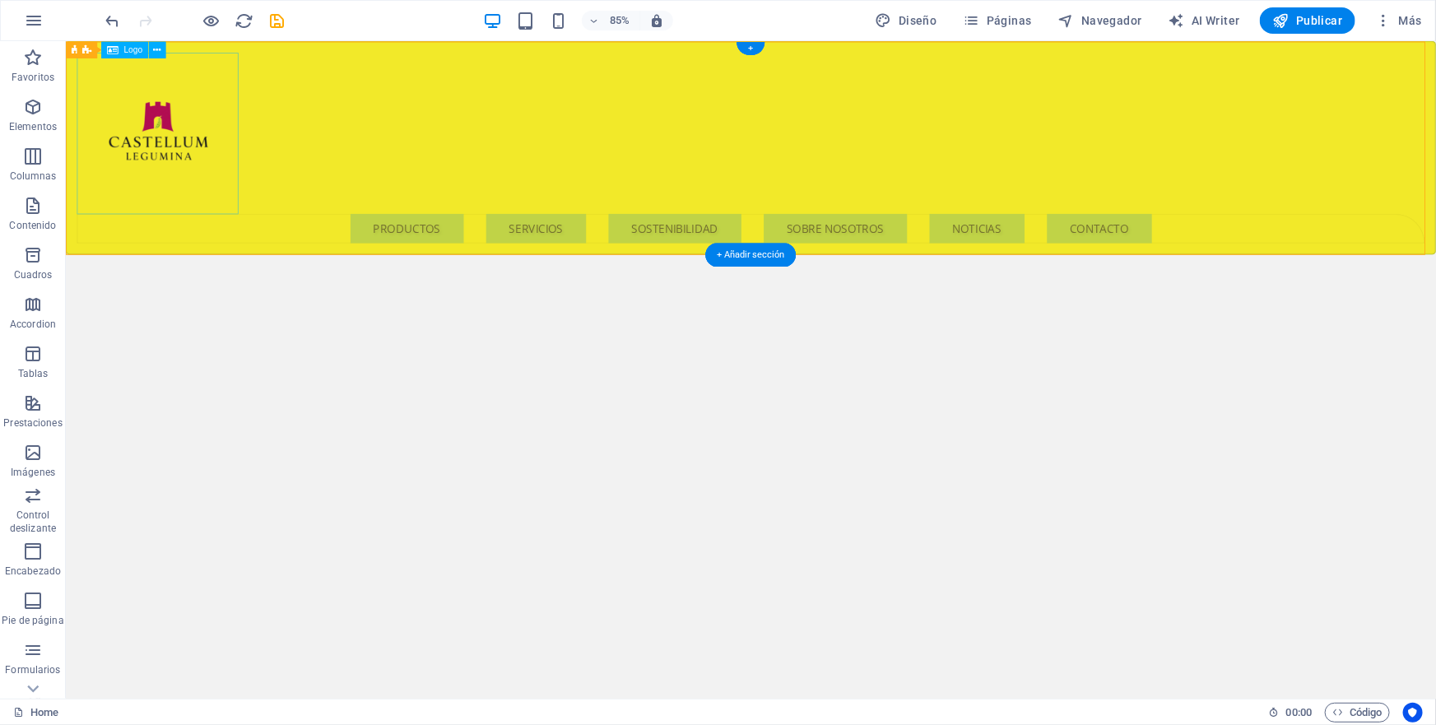
click at [200, 167] on div at bounding box center [871, 149] width 1586 height 190
click at [153, 51] on icon at bounding box center [156, 49] width 7 height 15
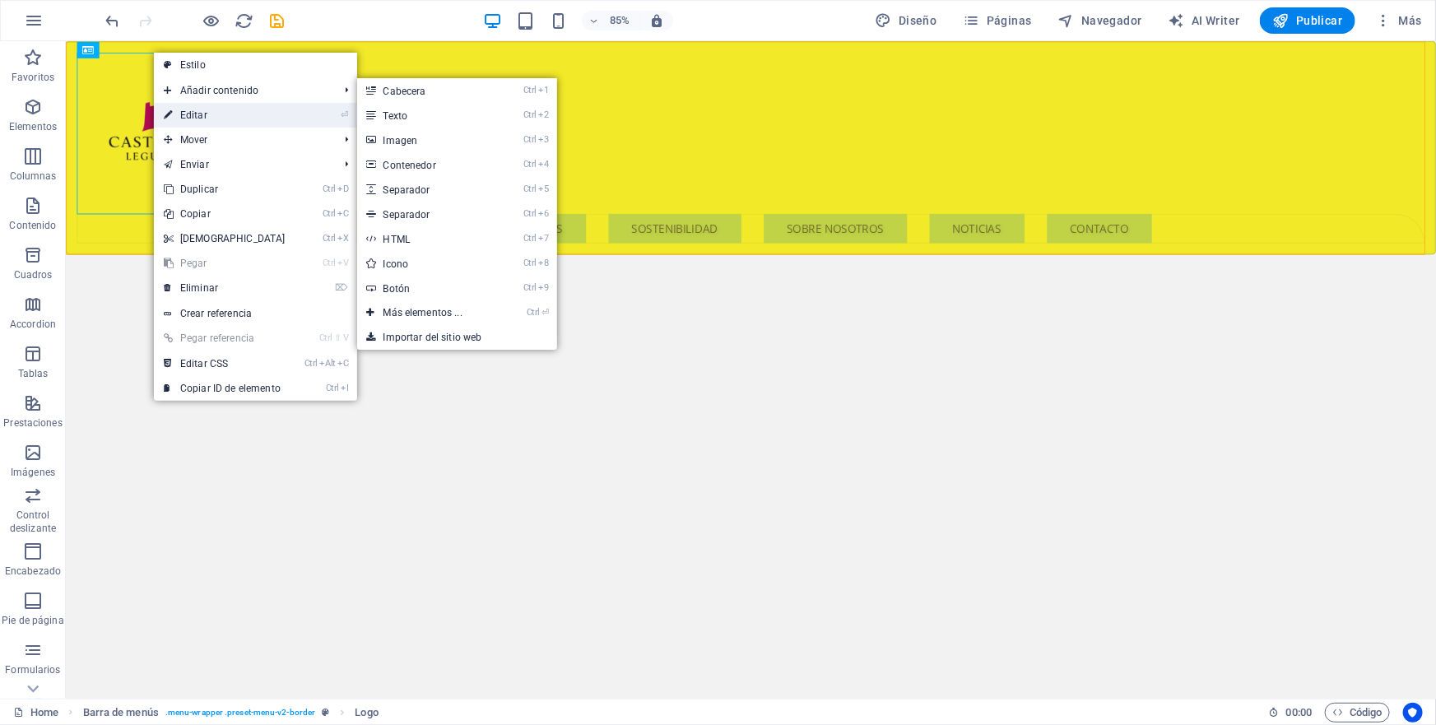
click at [197, 115] on link "⏎ Editar" at bounding box center [225, 115] width 142 height 25
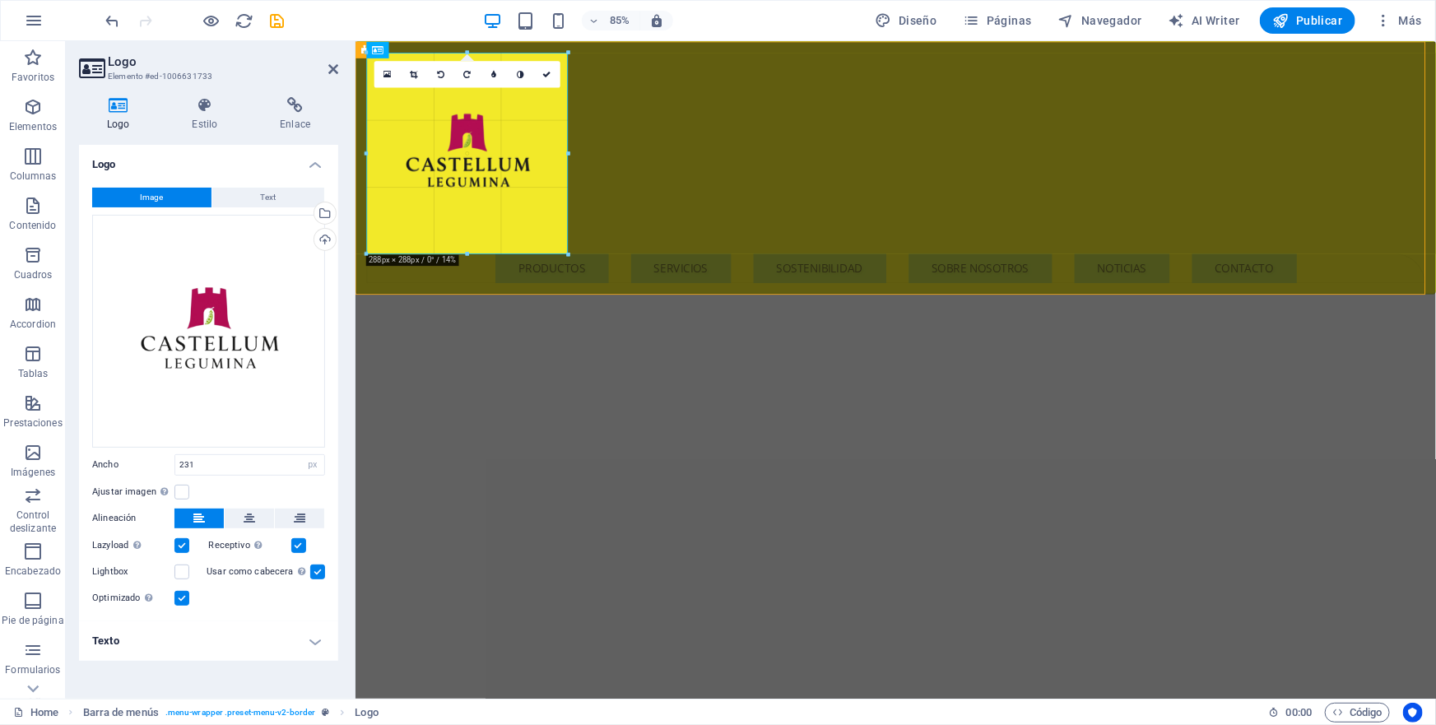
drag, startPoint x: 528, startPoint y: 213, endPoint x: 337, endPoint y: 416, distance: 277.7
click at [412, 74] on icon at bounding box center [414, 74] width 7 height 8
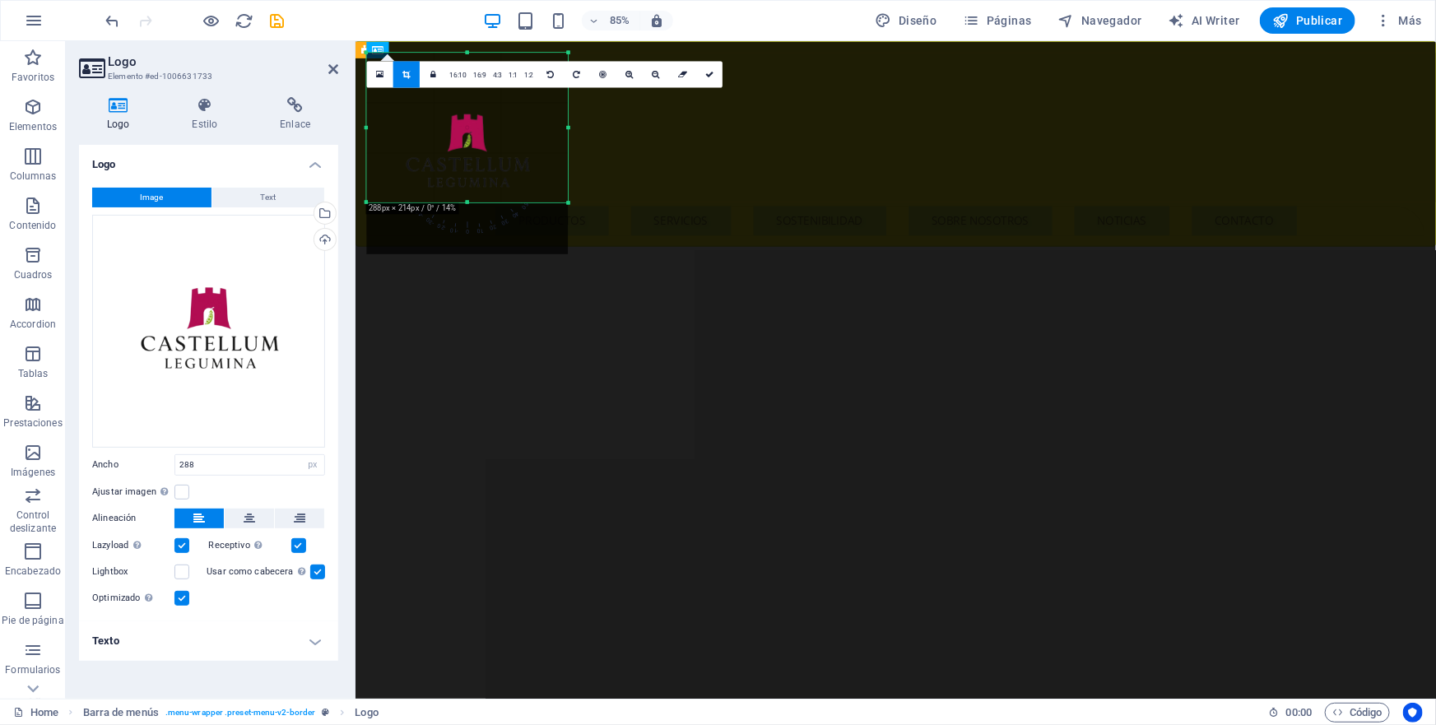
drag, startPoint x: 467, startPoint y: 255, endPoint x: 479, endPoint y: 202, distance: 53.9
click at [479, 202] on div "180 170 160 150 140 130 120 110 100 90 80 70 60 50 40 30 20 10 0 -10 -20 -30 -4…" at bounding box center [468, 128] width 202 height 150
drag, startPoint x: 569, startPoint y: 132, endPoint x: 544, endPoint y: 133, distance: 25.6
click at [544, 133] on div at bounding box center [546, 131] width 5 height 156
drag, startPoint x: 366, startPoint y: 132, endPoint x: 467, endPoint y: 136, distance: 101.3
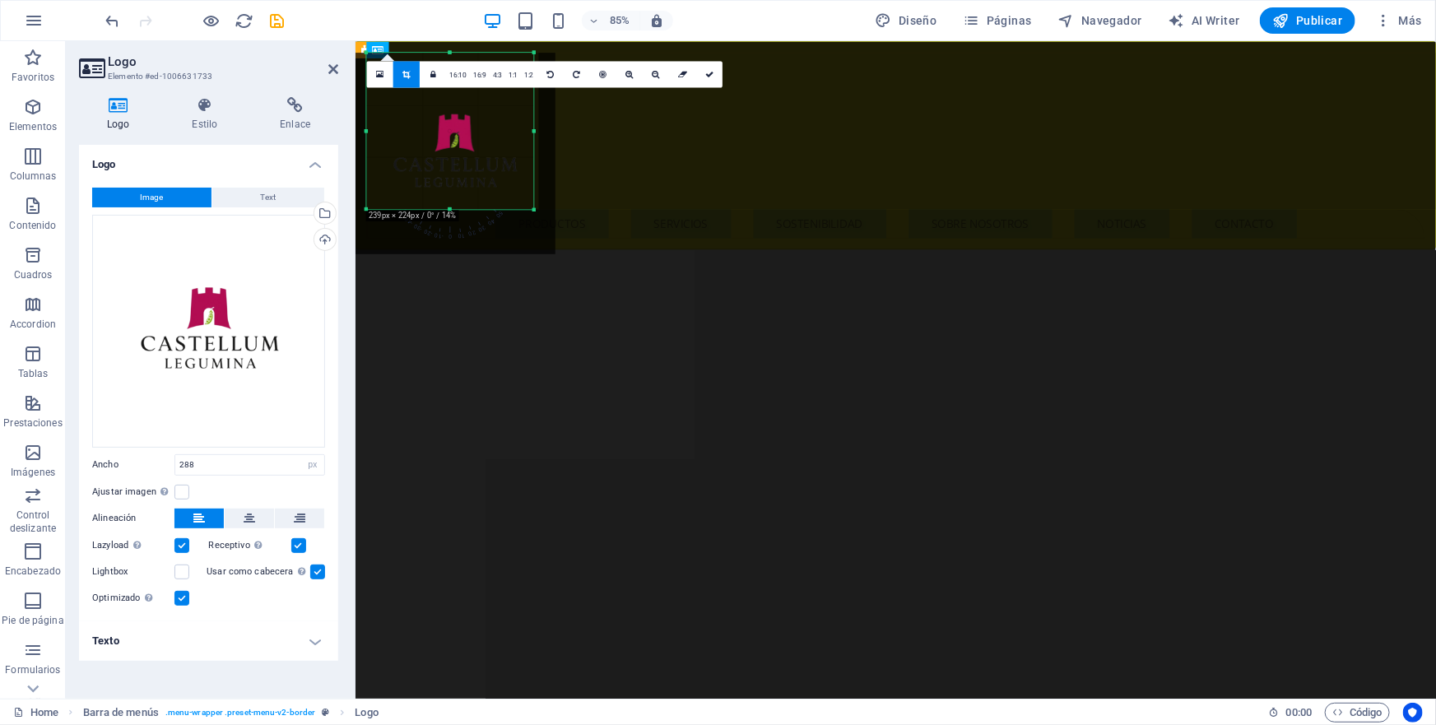
click at [379, 132] on div "180 170 160 150 140 130 120 110 100 90 80 70 60 50 40 30 20 10 0 -10 -20 -30 -4…" at bounding box center [450, 131] width 167 height 156
click at [650, 128] on div "Menu PRODUCTOS SERVICIOS SOSTENIBILIDAD SOBRE NOSOTROS NOTICIAS CONTACTO" at bounding box center [990, 163] width 1271 height 245
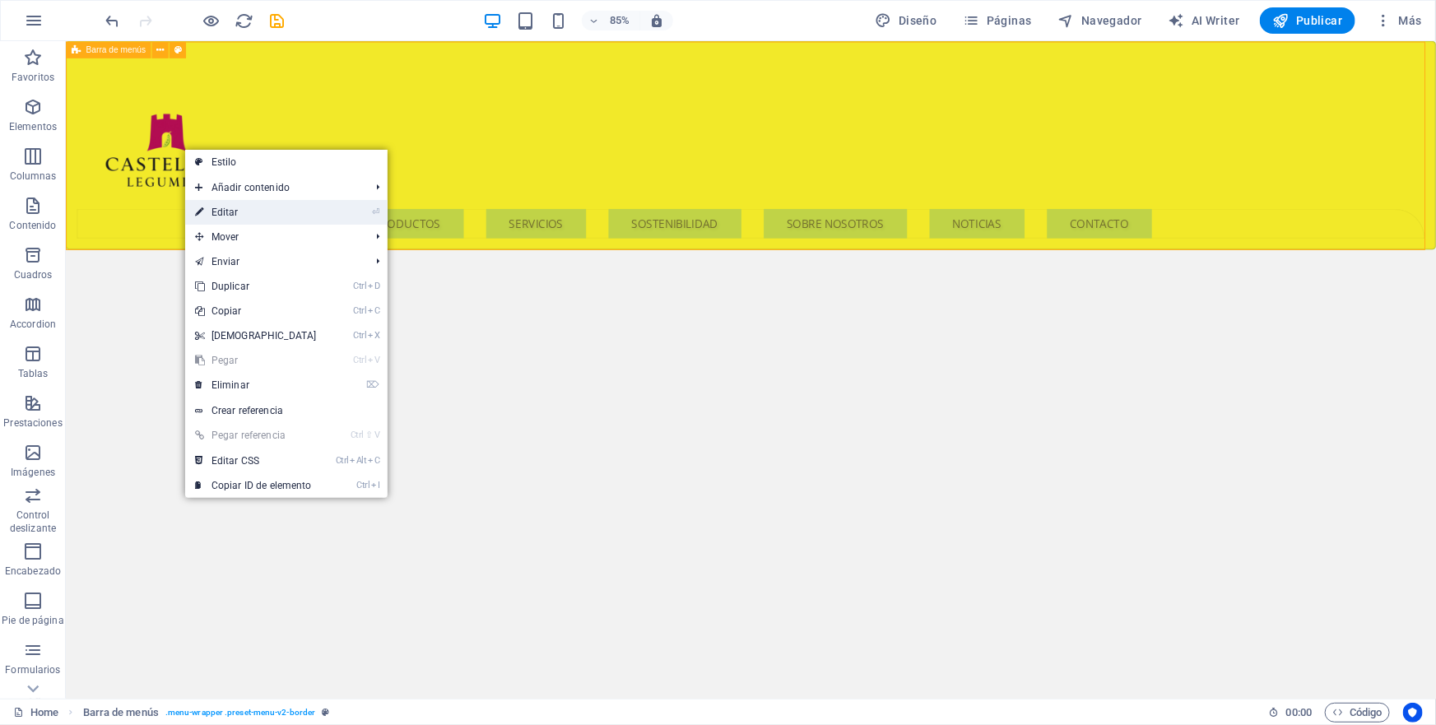
click at [235, 212] on link "⏎ Editar" at bounding box center [256, 212] width 142 height 25
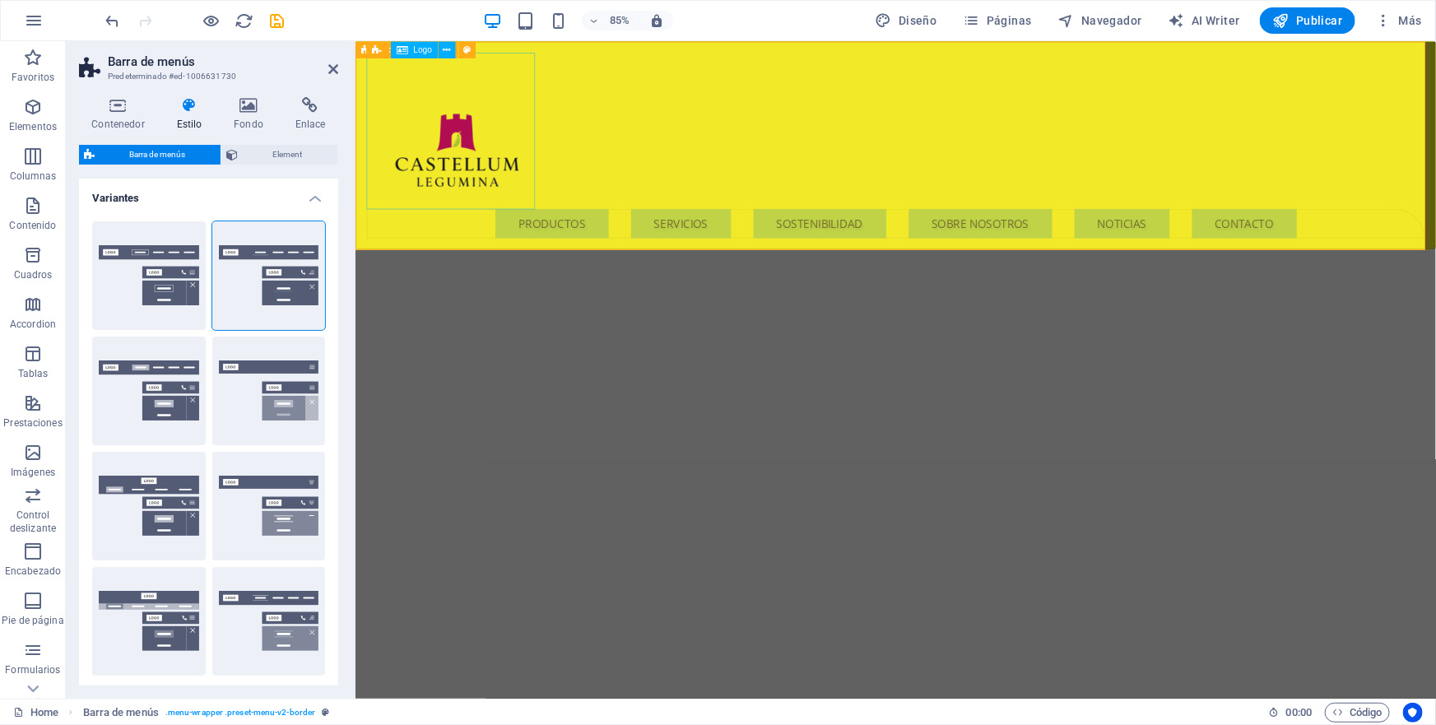
drag, startPoint x: 503, startPoint y: 145, endPoint x: 819, endPoint y: 89, distance: 320.9
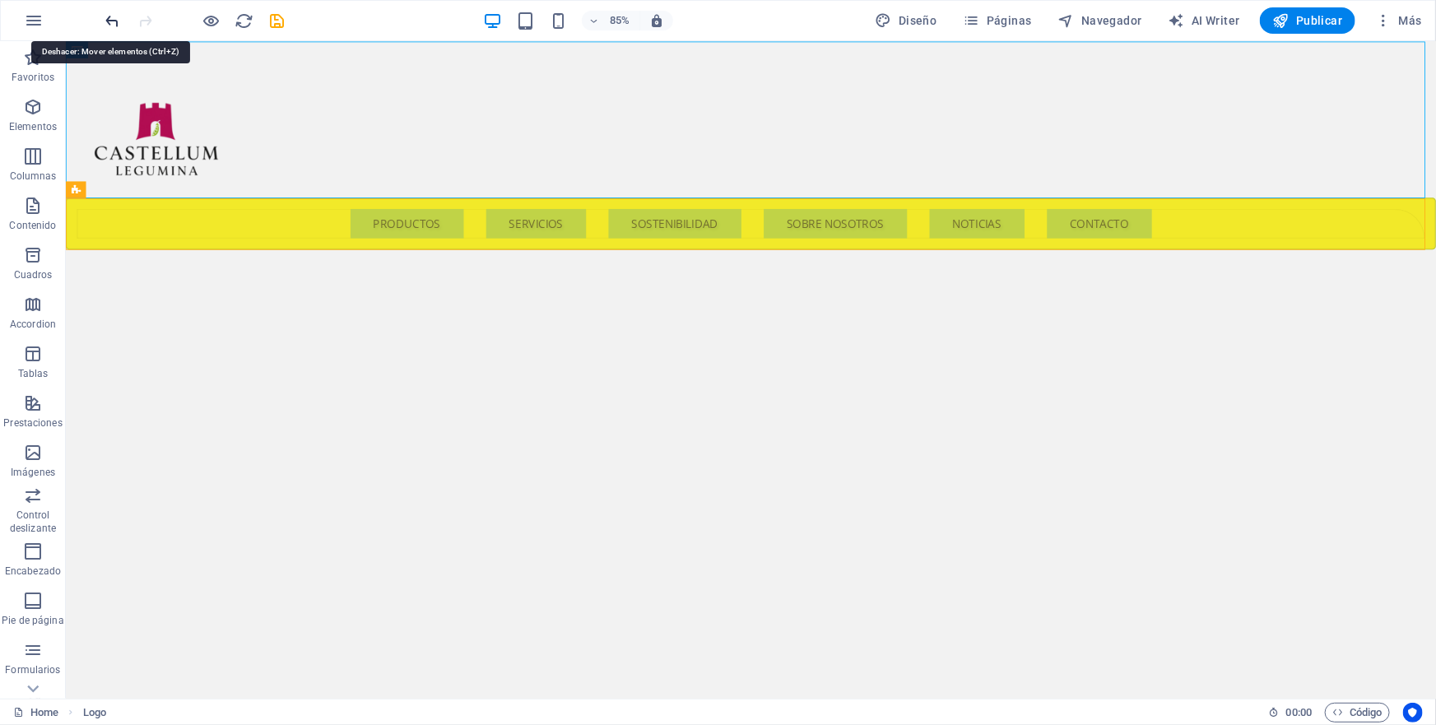
click at [111, 21] on icon "undo" at bounding box center [113, 21] width 19 height 19
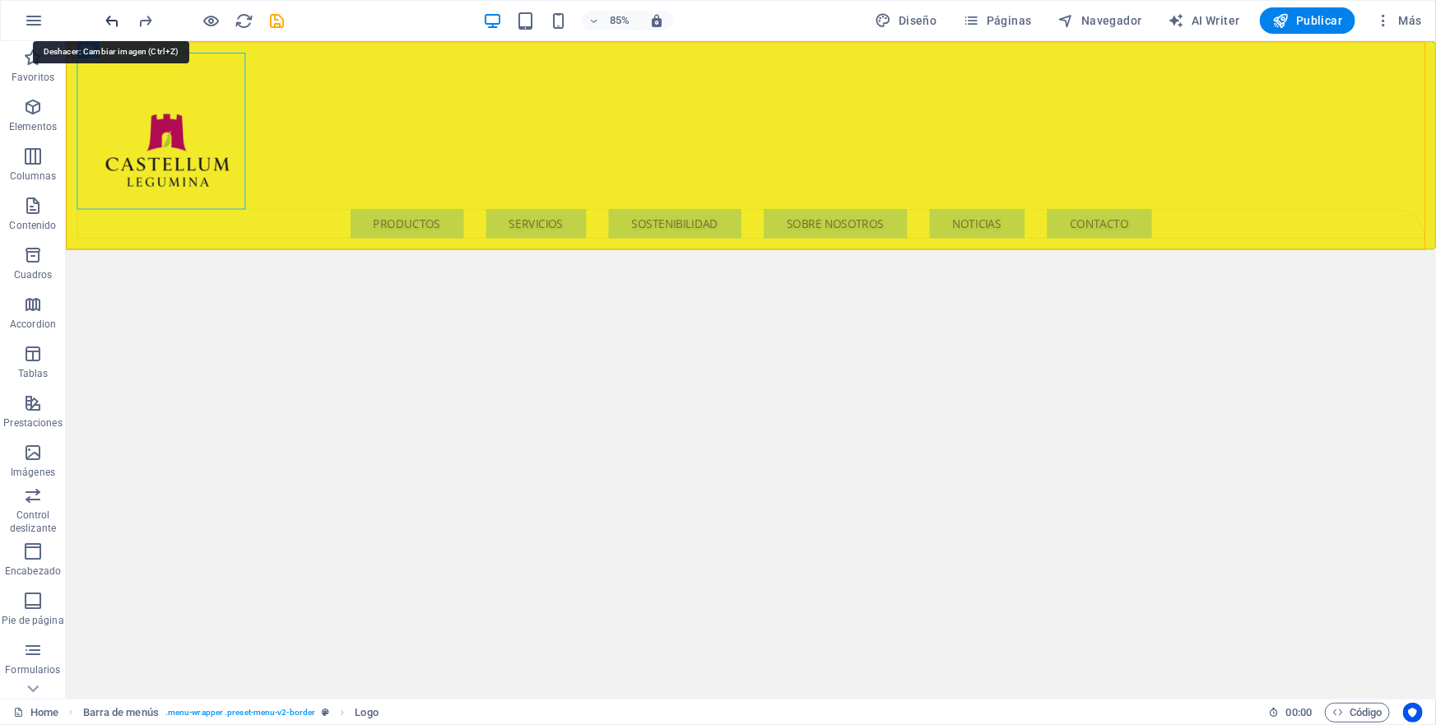
click at [111, 21] on icon "undo" at bounding box center [113, 21] width 19 height 19
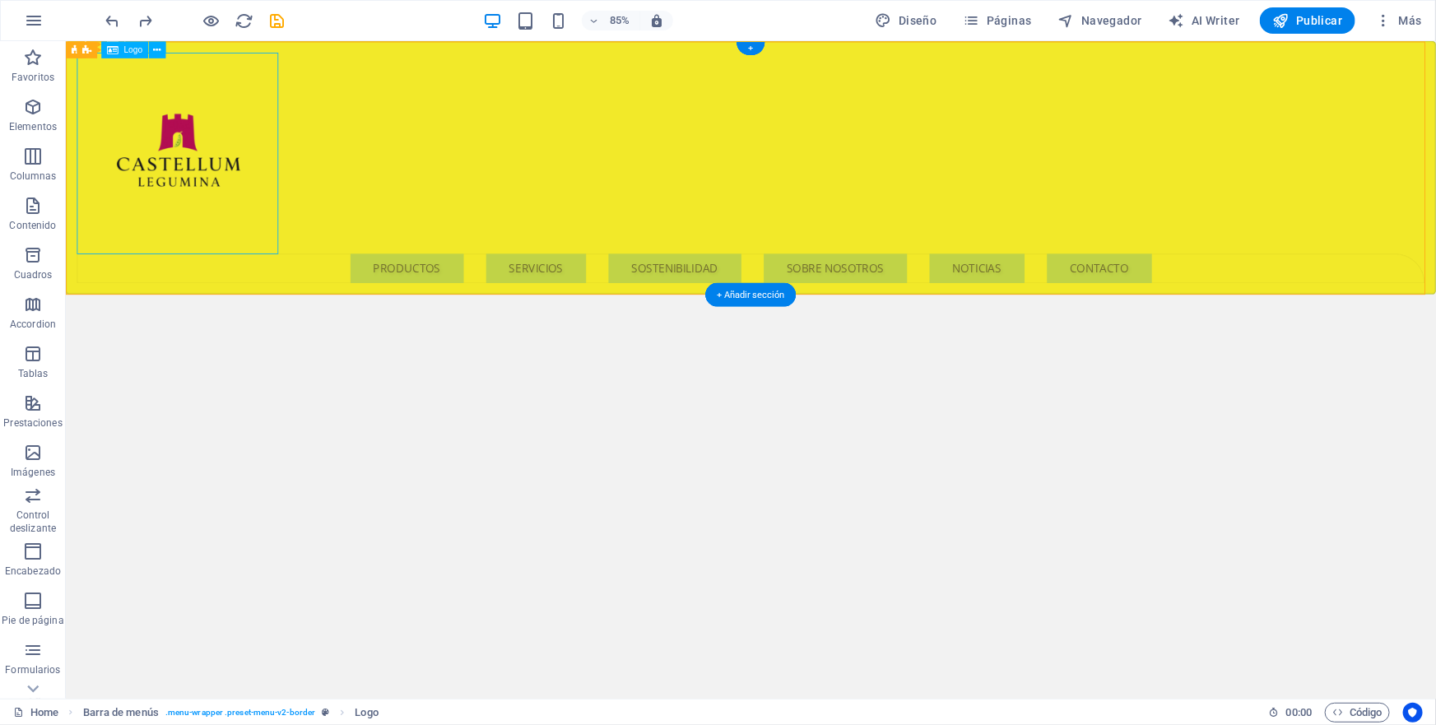
click at [263, 199] on div at bounding box center [871, 172] width 1586 height 237
click at [272, 217] on div at bounding box center [871, 172] width 1586 height 237
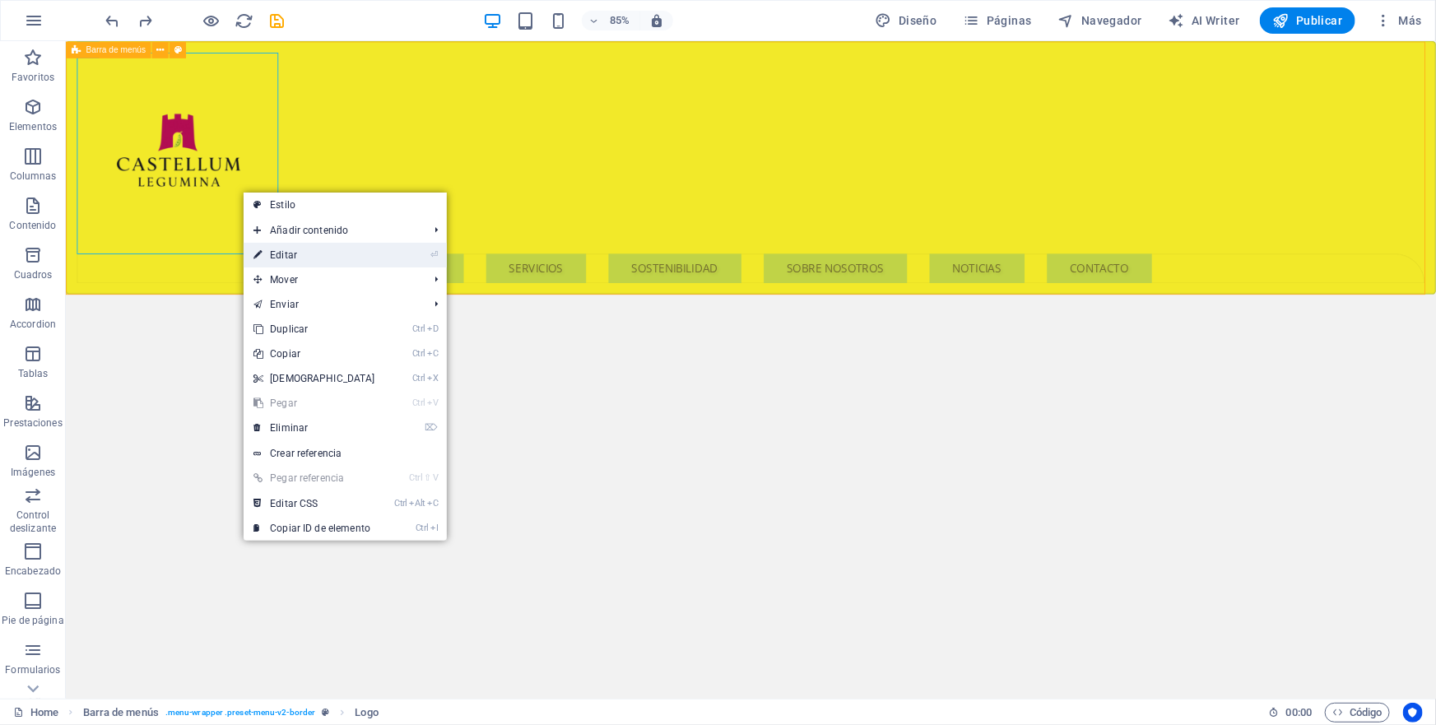
click at [286, 256] on link "⏎ Editar" at bounding box center [315, 255] width 142 height 25
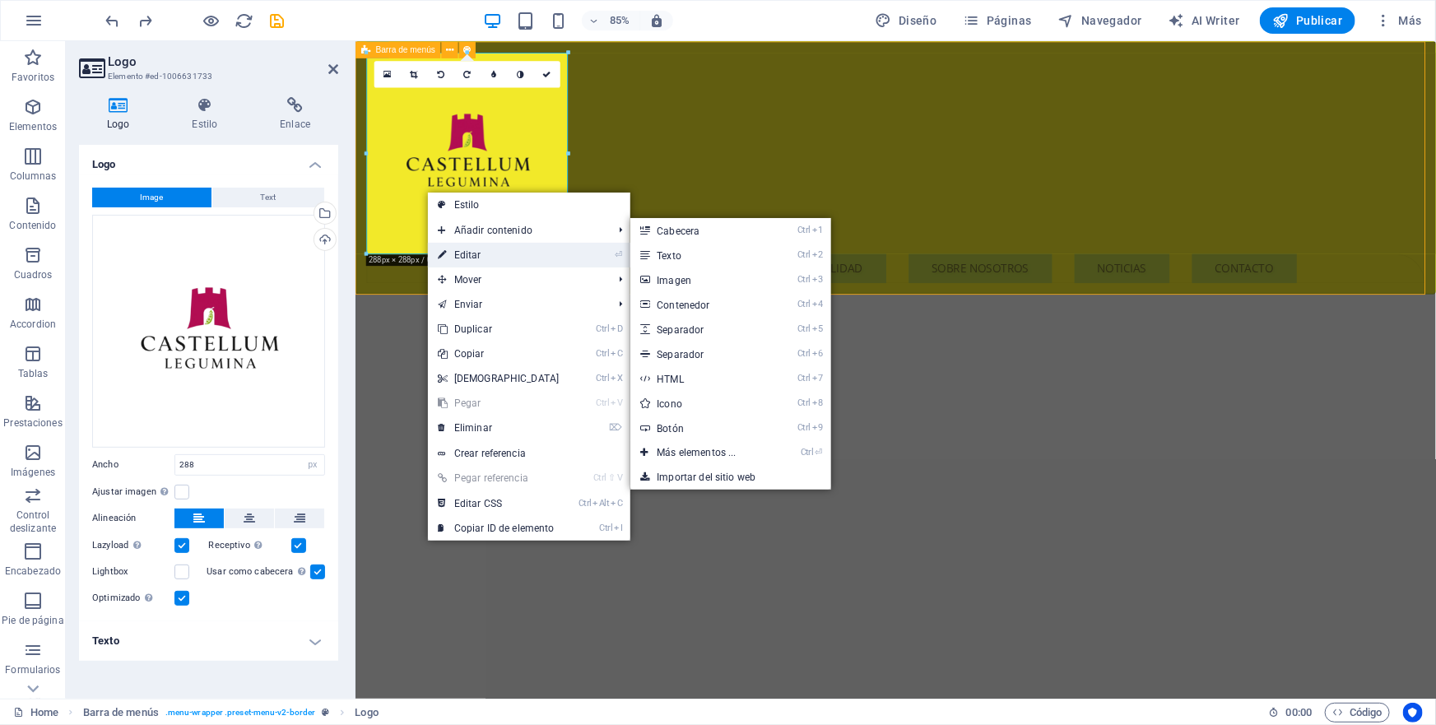
click at [474, 250] on link "⏎ Editar" at bounding box center [499, 255] width 142 height 25
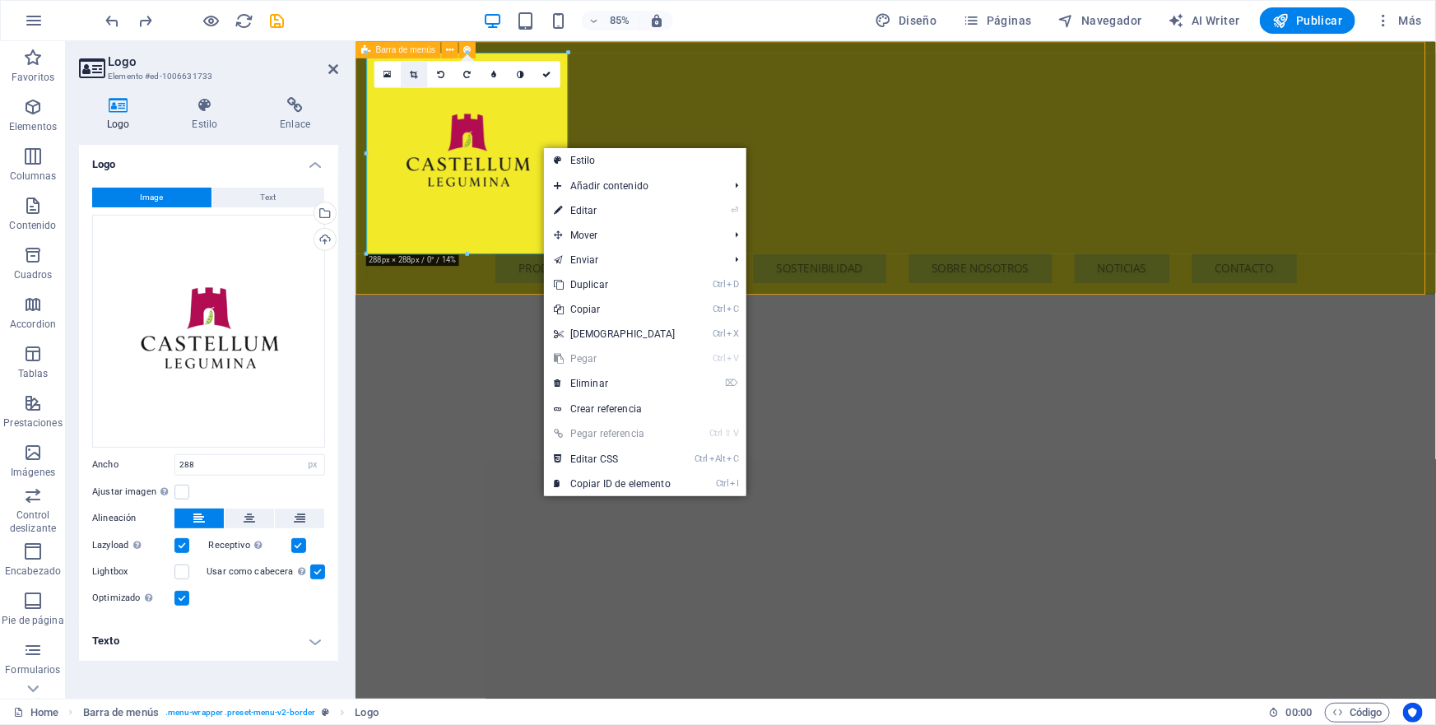
click at [412, 76] on icon at bounding box center [414, 74] width 7 height 8
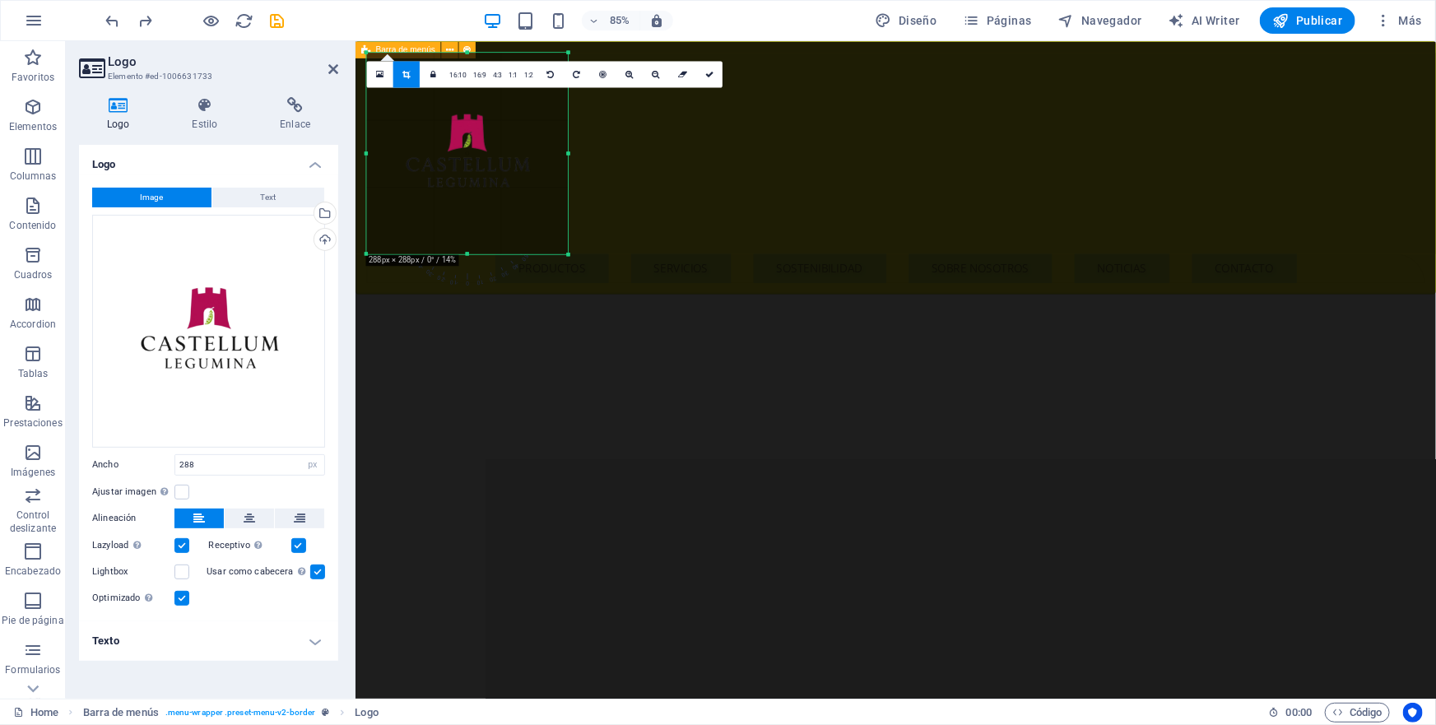
drag, startPoint x: 569, startPoint y: 255, endPoint x: 333, endPoint y: 16, distance: 335.2
click at [500, 254] on div "180 170 160 150 140 130 120 110 100 90 80 70 60 50 40 30 20 10 0 -10 -20 -30 -4…" at bounding box center [468, 154] width 202 height 202
click at [701, 72] on link at bounding box center [709, 74] width 26 height 26
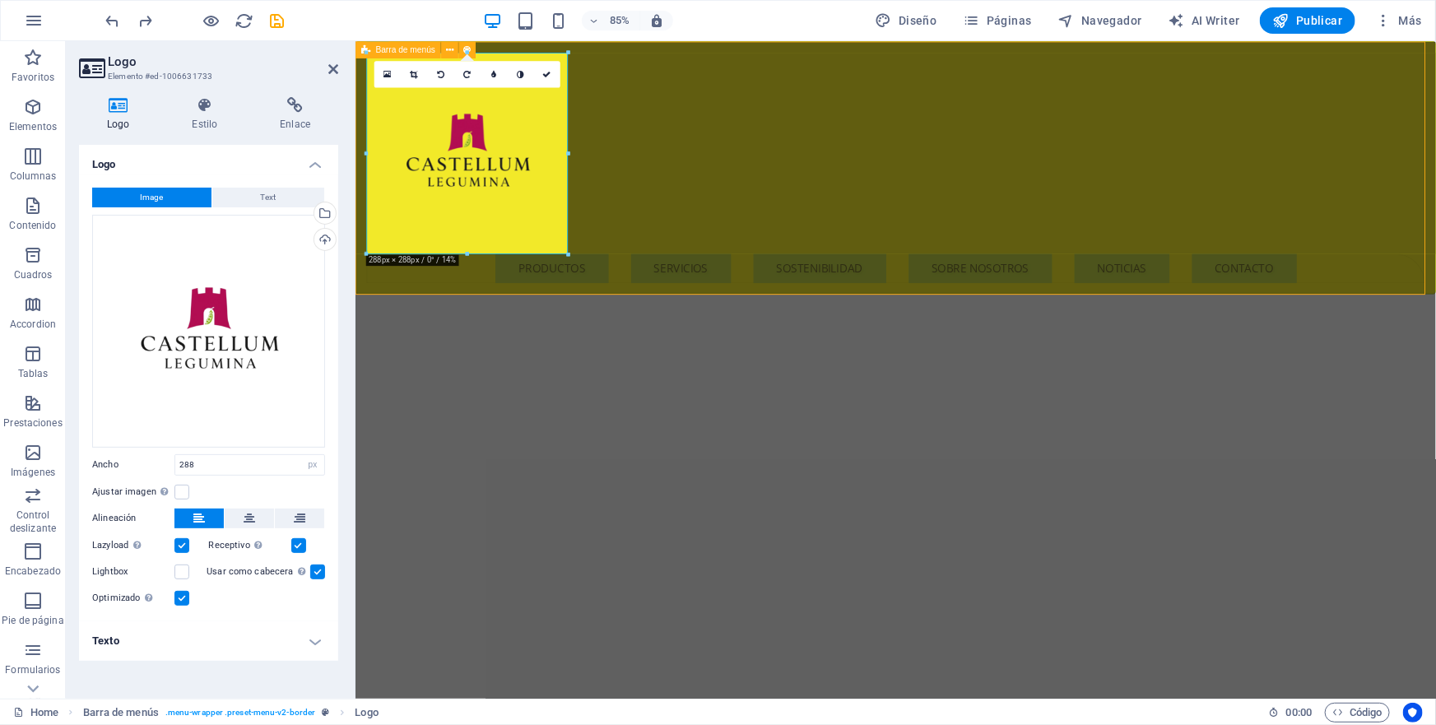
click at [685, 133] on div "Menu PRODUCTOS SERVICIOS SOSTENIBILIDAD SOBRE NOSOTROS NOTICIAS CONTACTO" at bounding box center [990, 190] width 1271 height 298
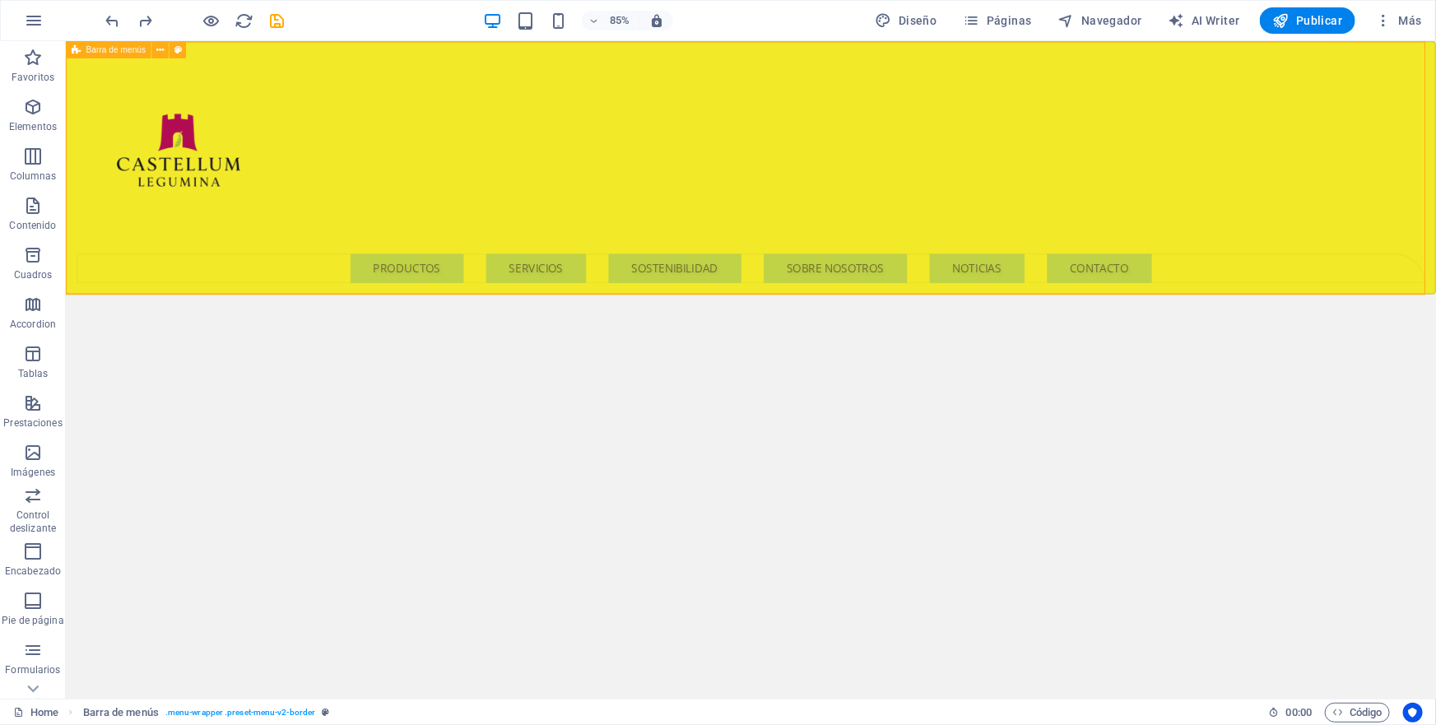
click at [79, 102] on div "Menu PRODUCTOS SERVICIOS SOSTENIBILIDAD SOBRE NOSOTROS NOTICIAS CONTACTO" at bounding box center [871, 190] width 1612 height 298
click at [444, 102] on div "Menu PRODUCTOS SERVICIOS SOSTENIBILIDAD SOBRE NOSOTROS NOTICIAS CONTACTO" at bounding box center [871, 190] width 1612 height 298
click at [156, 49] on icon at bounding box center [159, 49] width 7 height 15
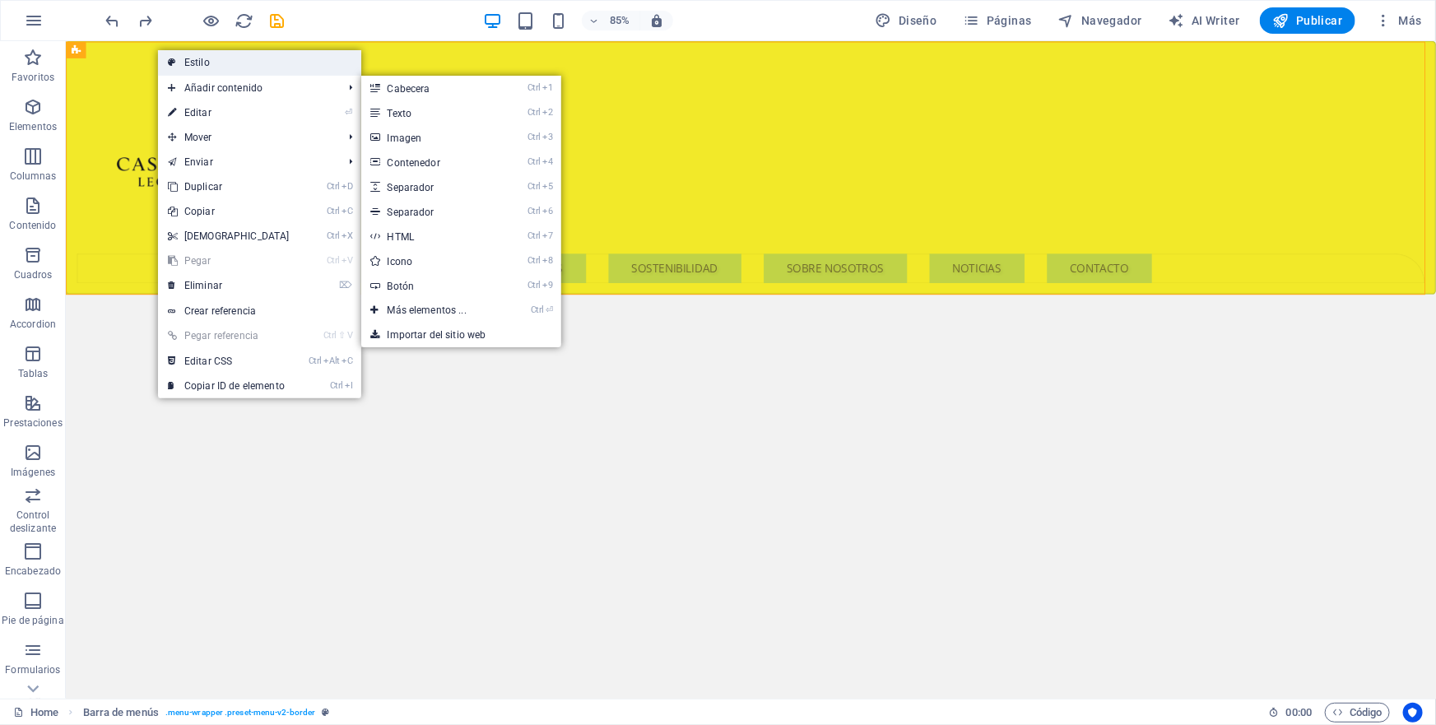
click at [210, 64] on link "Estilo" at bounding box center [259, 62] width 203 height 25
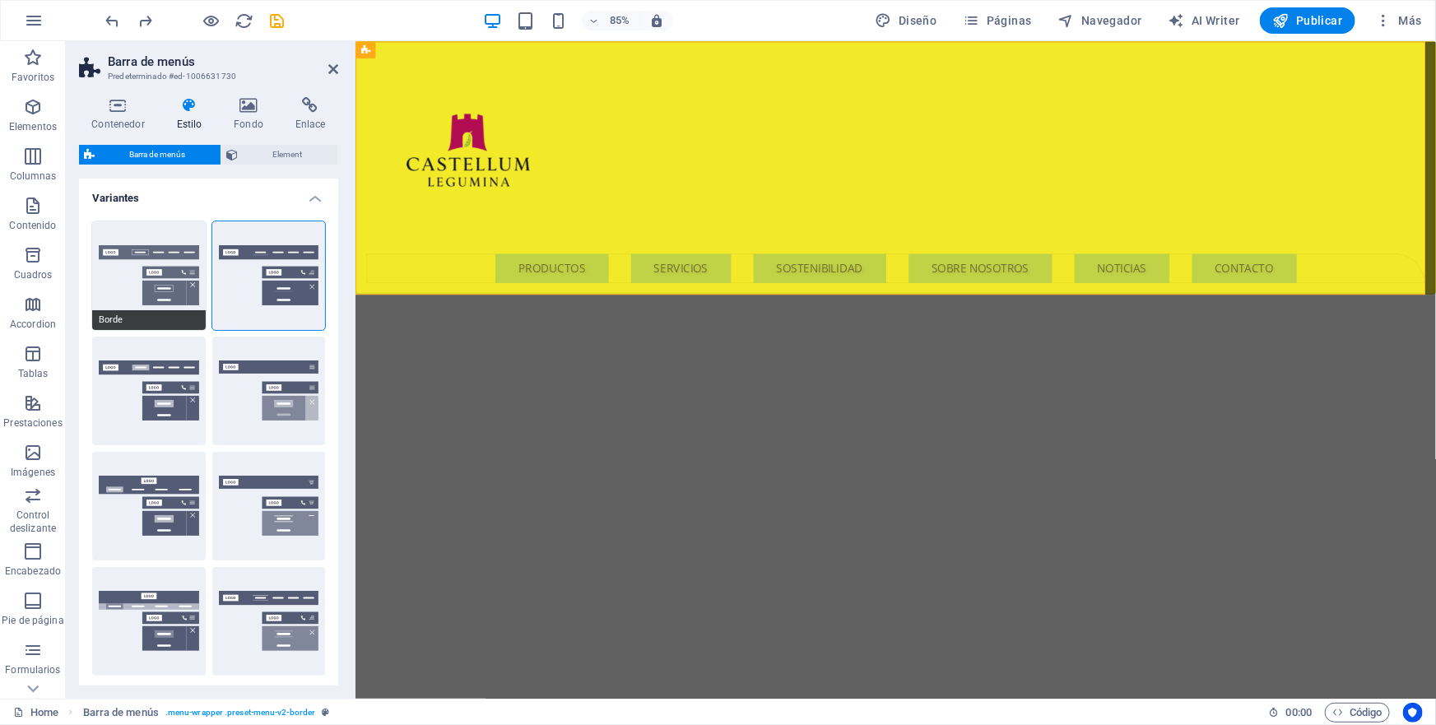
click at [186, 254] on button "Borde" at bounding box center [149, 275] width 114 height 109
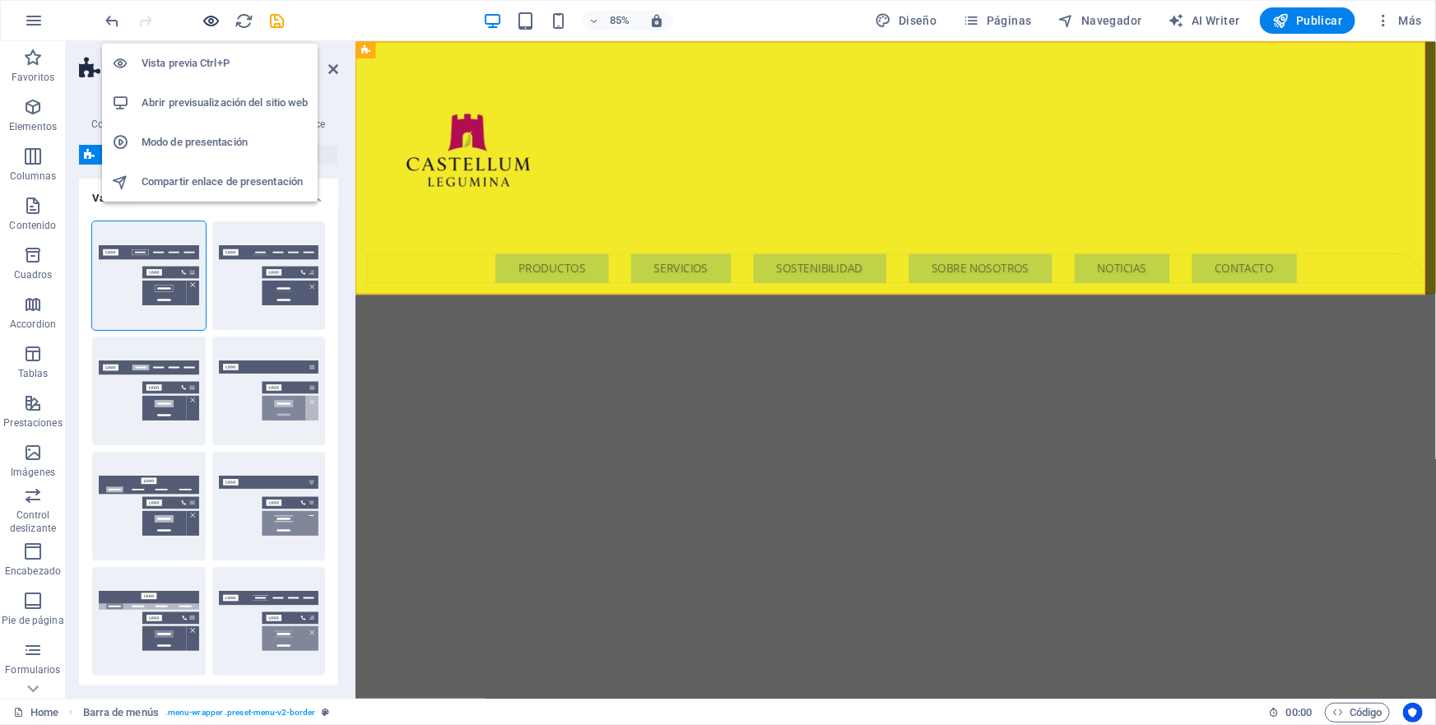
click at [209, 18] on icon "button" at bounding box center [211, 21] width 19 height 19
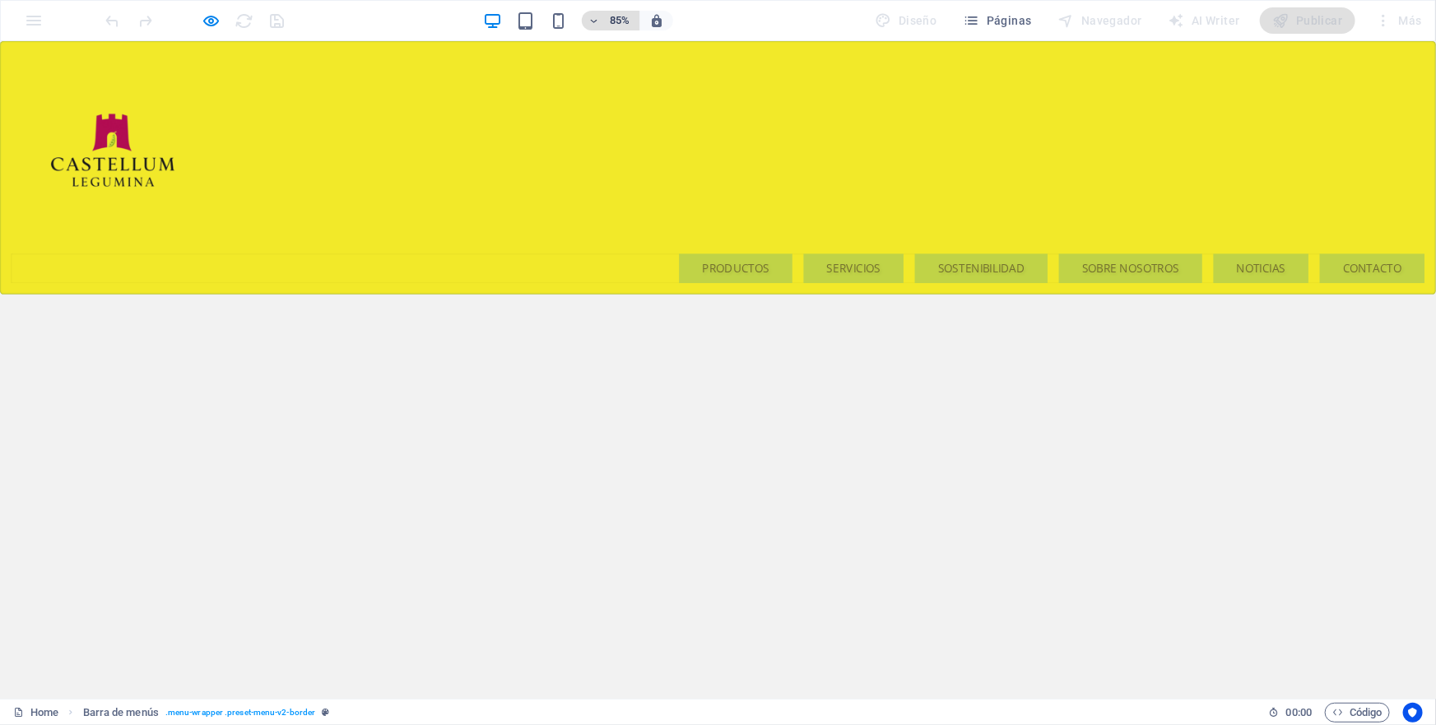
click at [599, 21] on icon "button" at bounding box center [594, 21] width 12 height 11
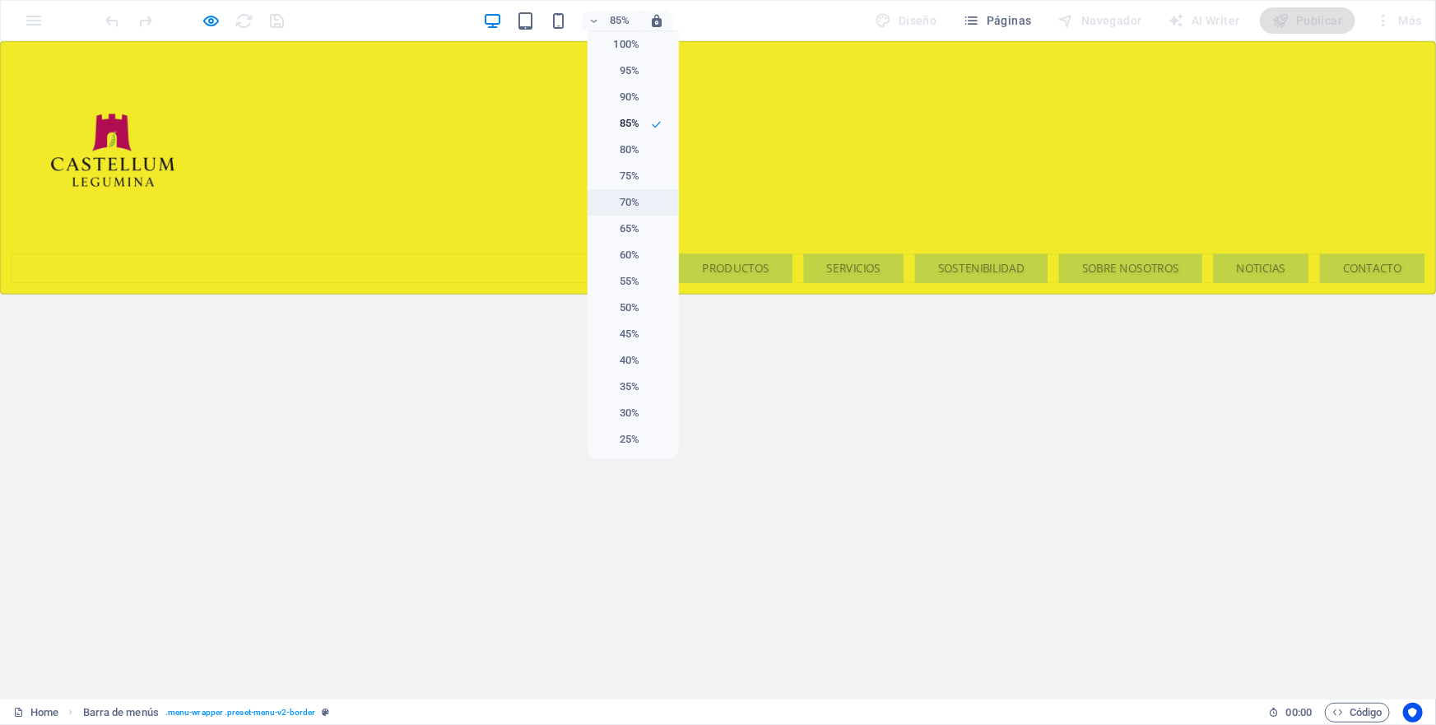
click at [630, 202] on h6 "70%" at bounding box center [618, 203] width 42 height 20
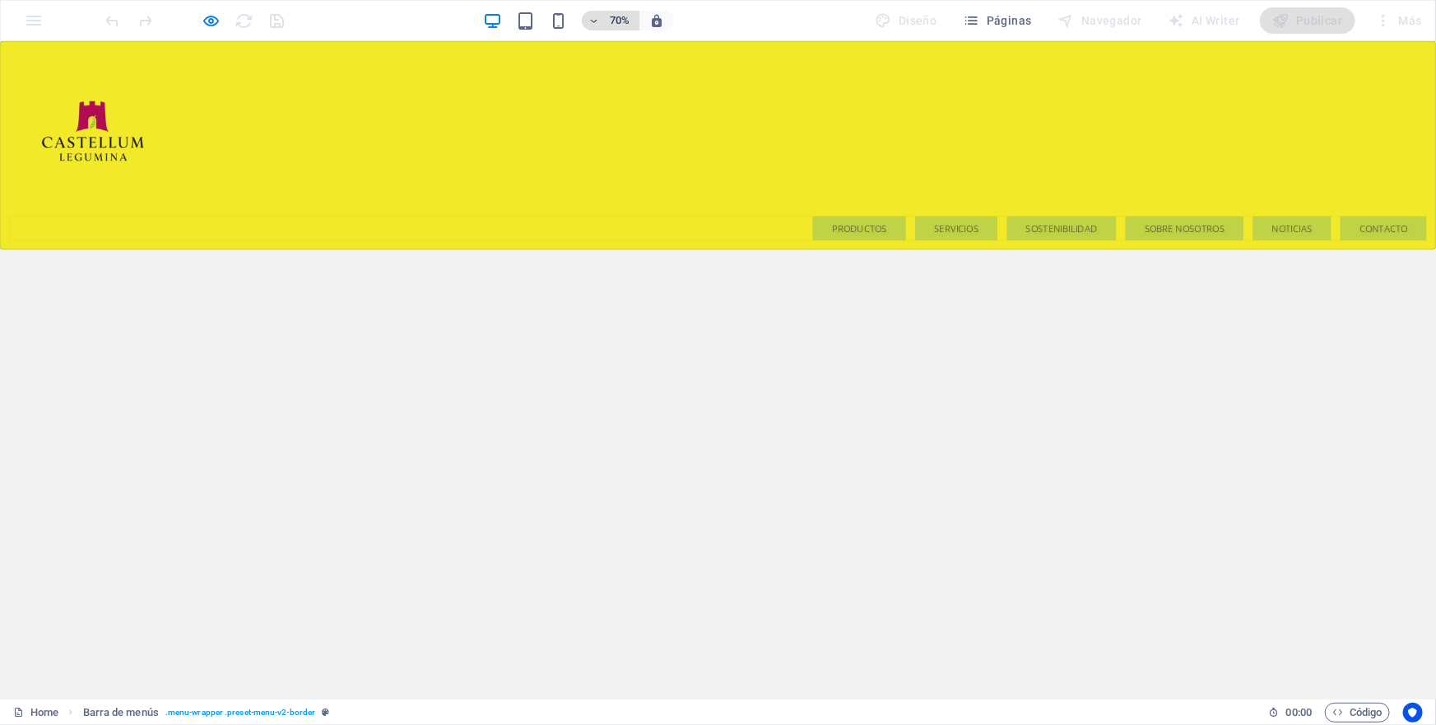
click at [598, 23] on icon "button" at bounding box center [594, 21] width 12 height 11
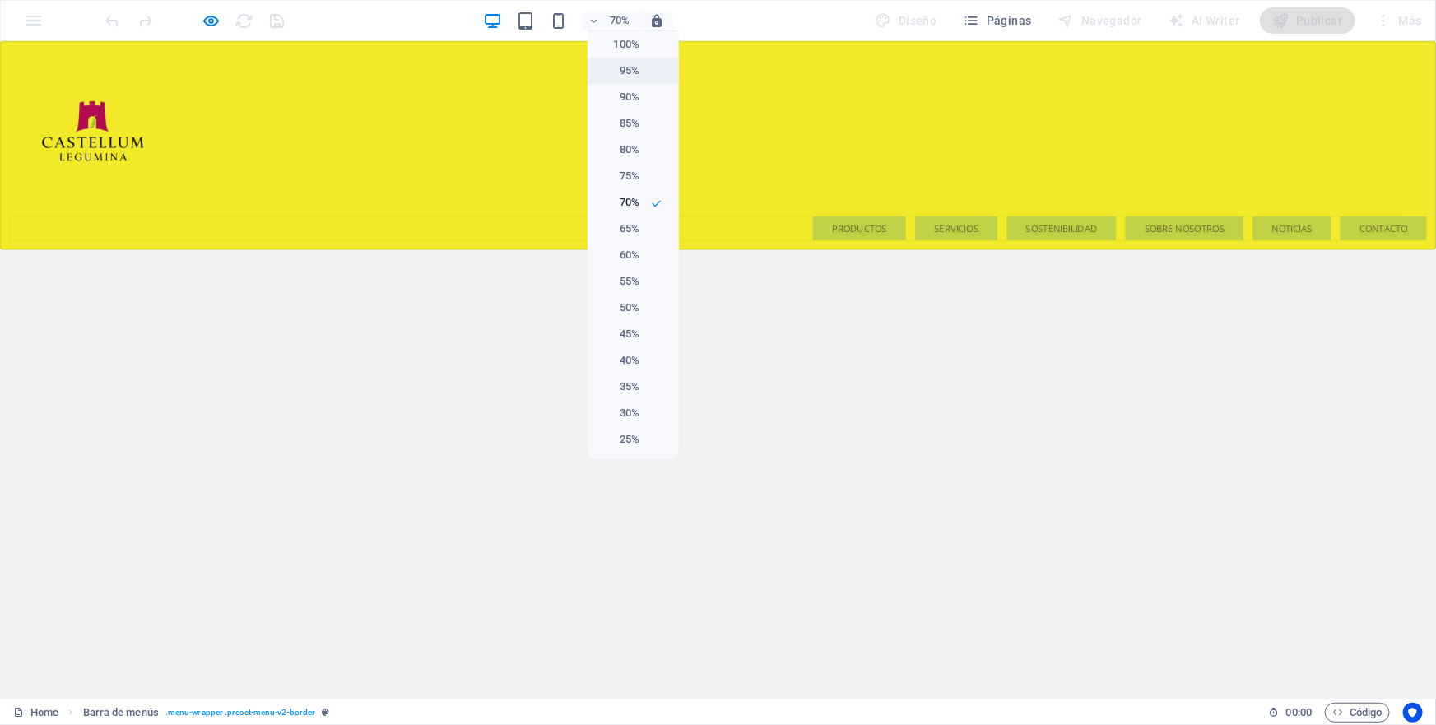
click at [632, 70] on h6 "95%" at bounding box center [618, 71] width 42 height 20
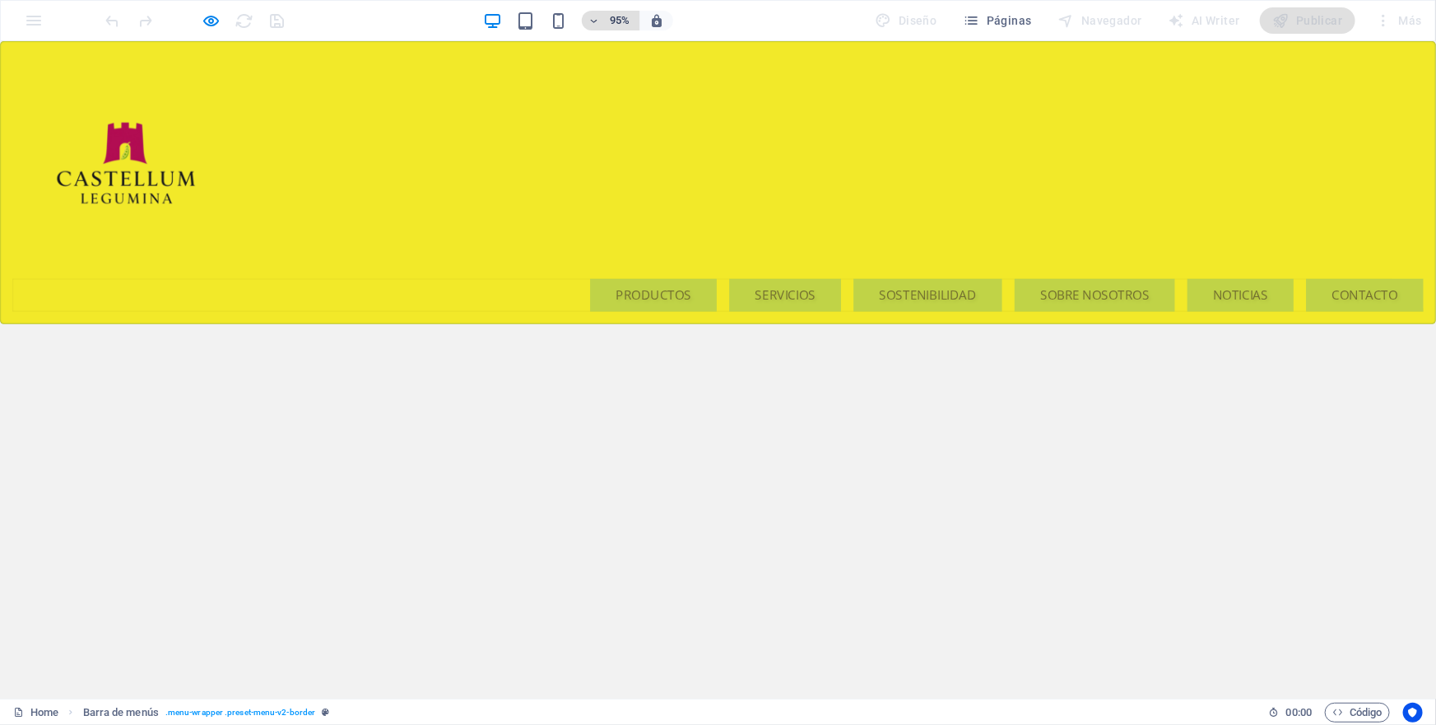
click at [600, 24] on icon "button" at bounding box center [594, 21] width 12 height 11
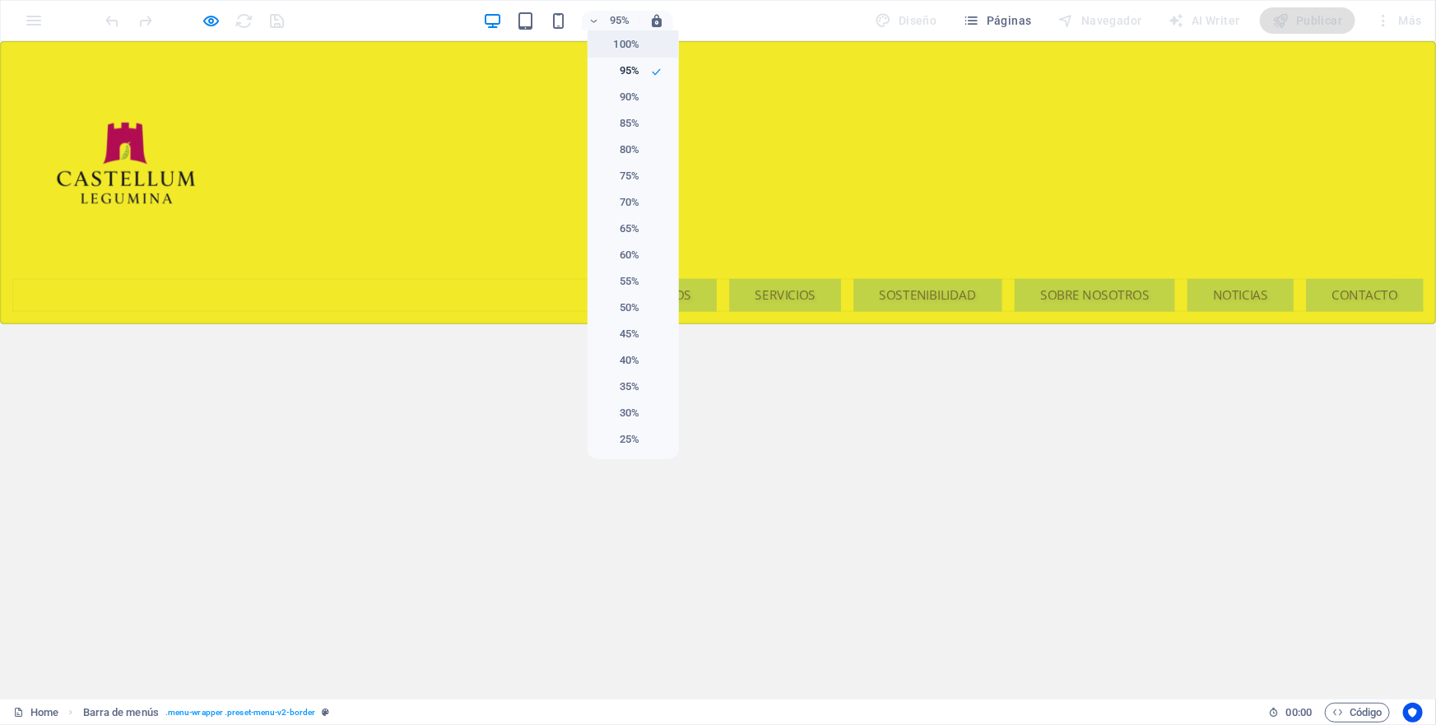
click at [621, 41] on h6 "100%" at bounding box center [618, 45] width 42 height 20
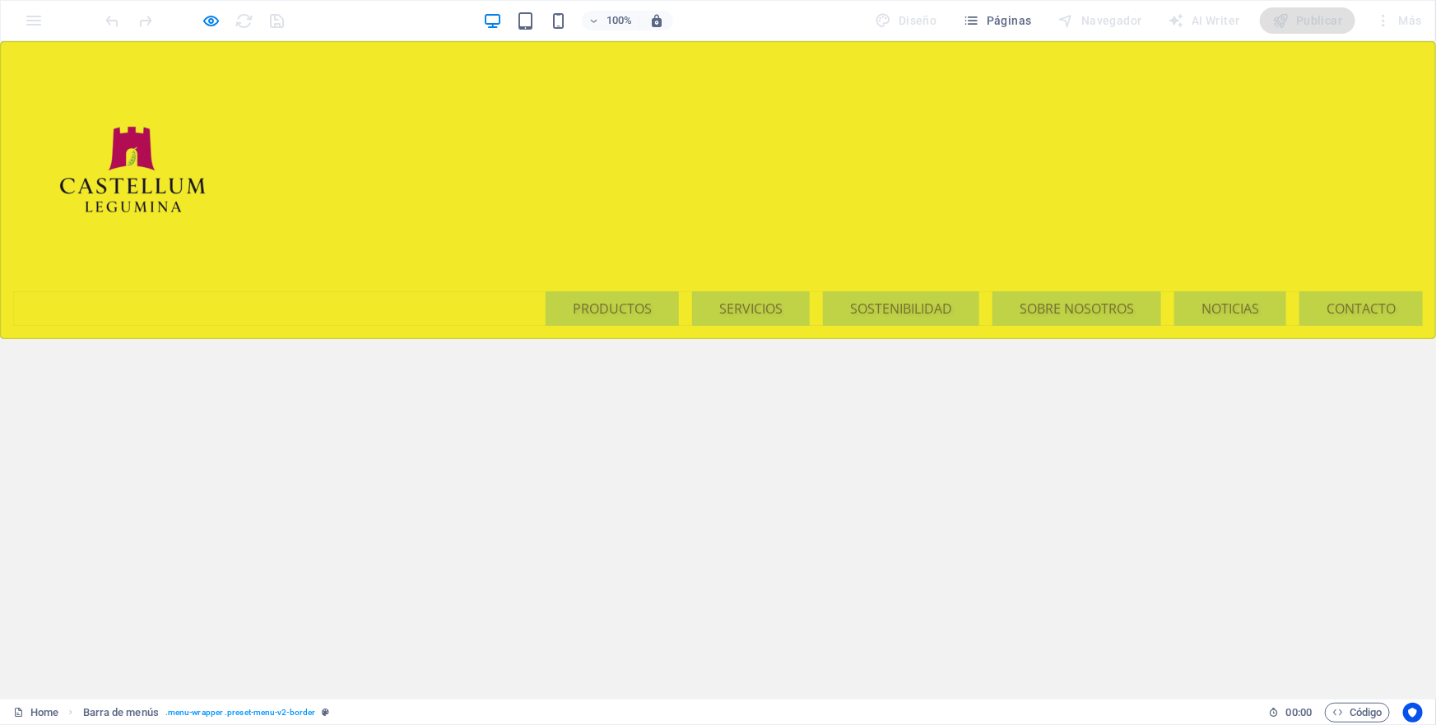
click at [324, 298] on ul "PRODUCTOS SERVICIOS SOSTENIBILIDAD SOBRE NOSOTROS NOTICIAS CONTACTO" at bounding box center [718, 308] width 1410 height 35
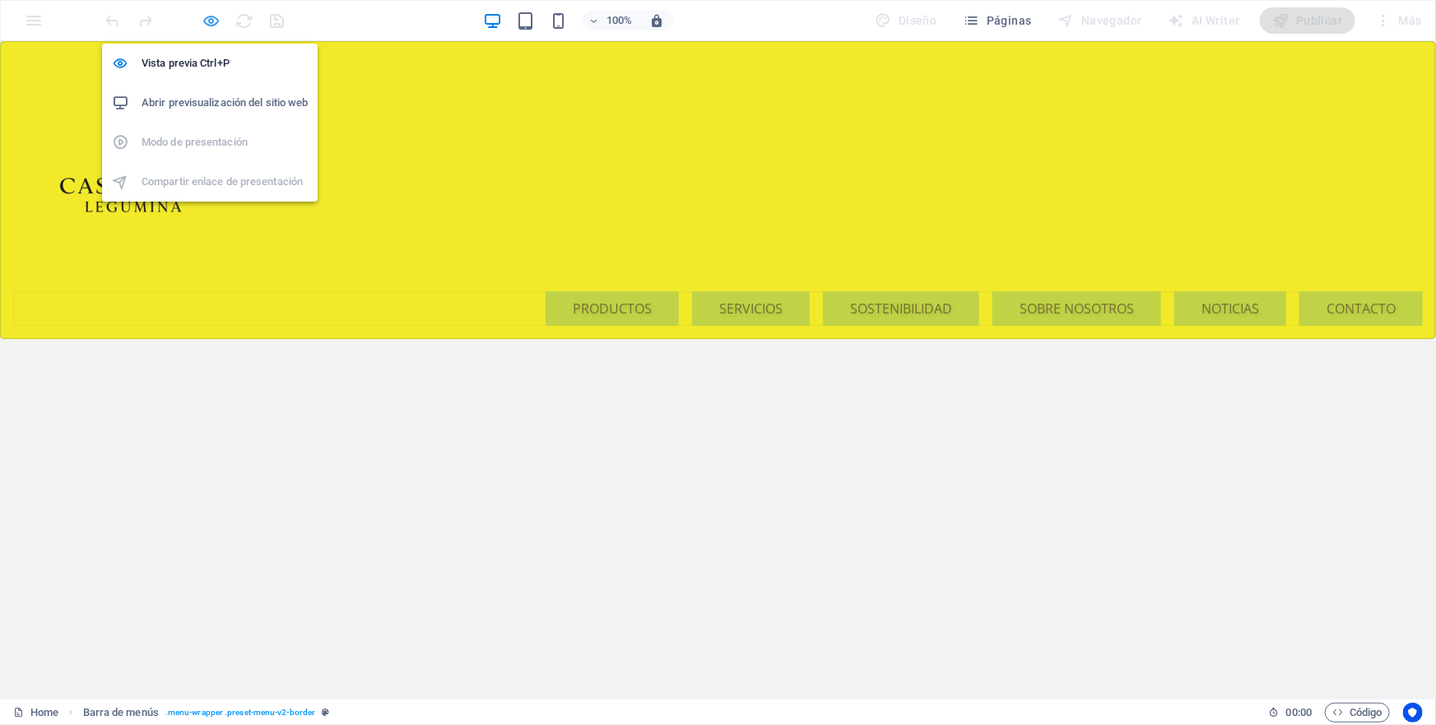
click at [211, 17] on icon "button" at bounding box center [211, 21] width 19 height 19
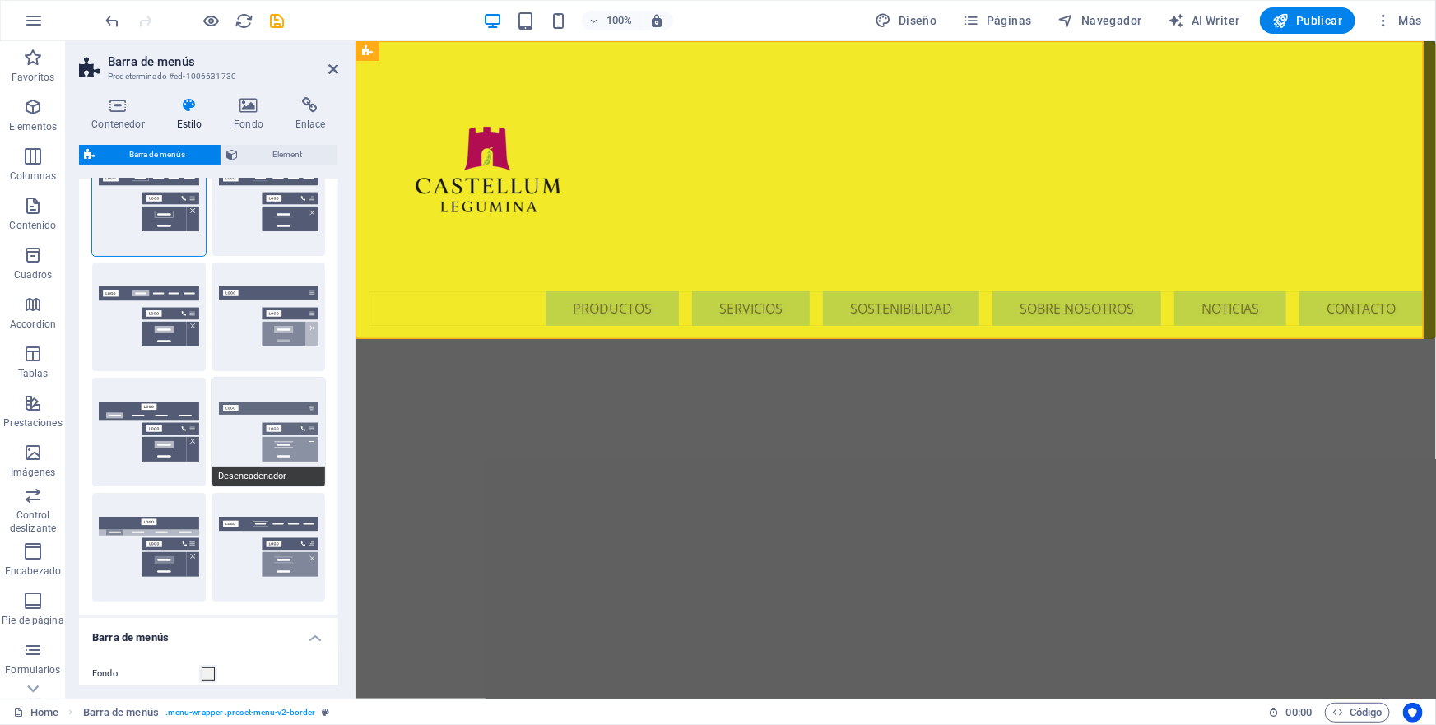
scroll to position [224, 0]
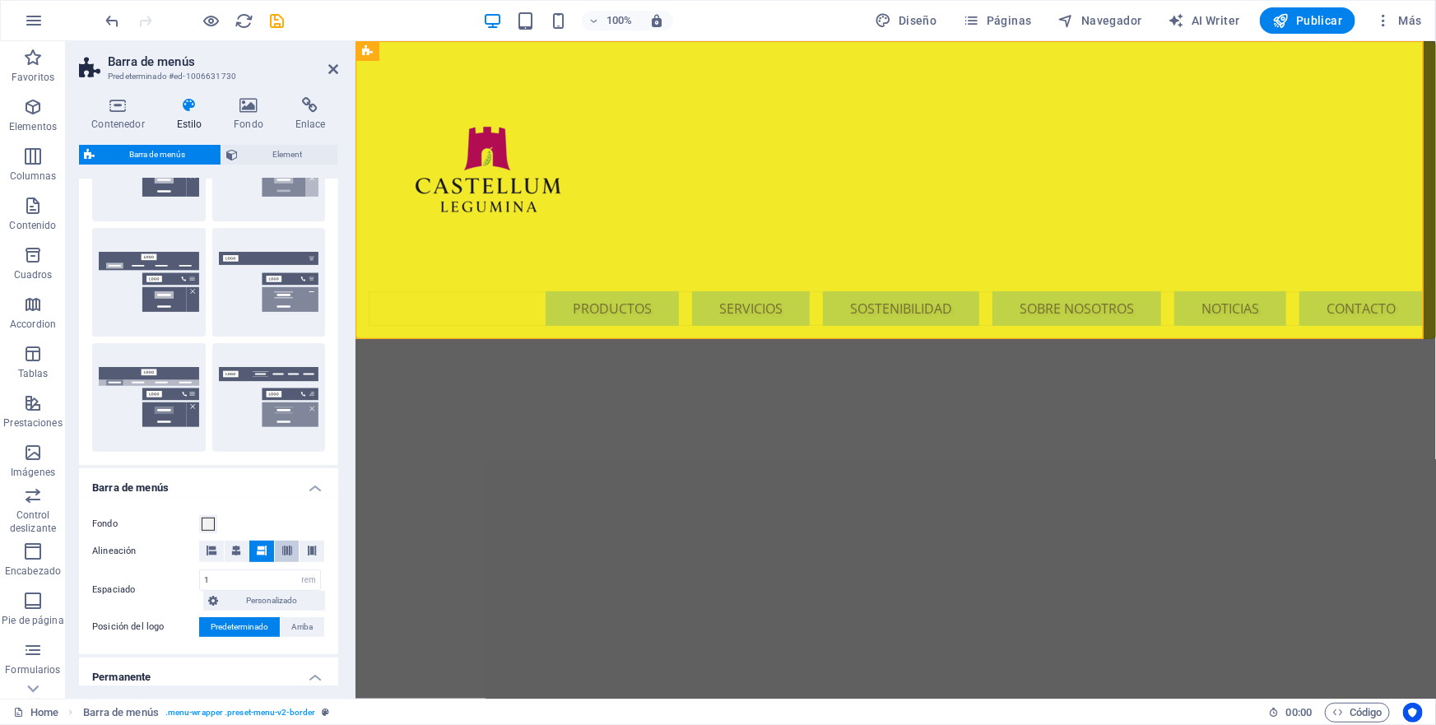
click at [275, 551] on button at bounding box center [287, 551] width 25 height 21
click at [263, 550] on icon at bounding box center [262, 551] width 10 height 10
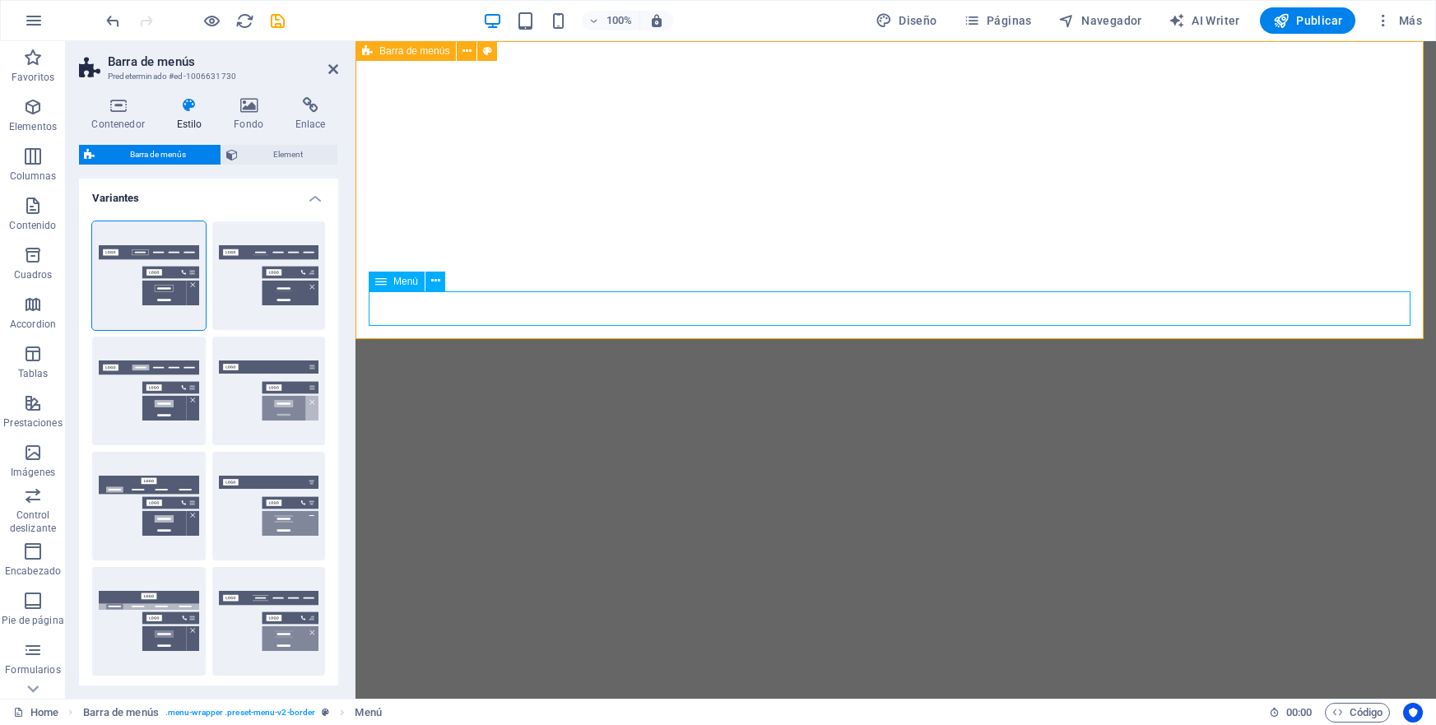
select select "rem"
select select "sticky_reverse"
select select "px"
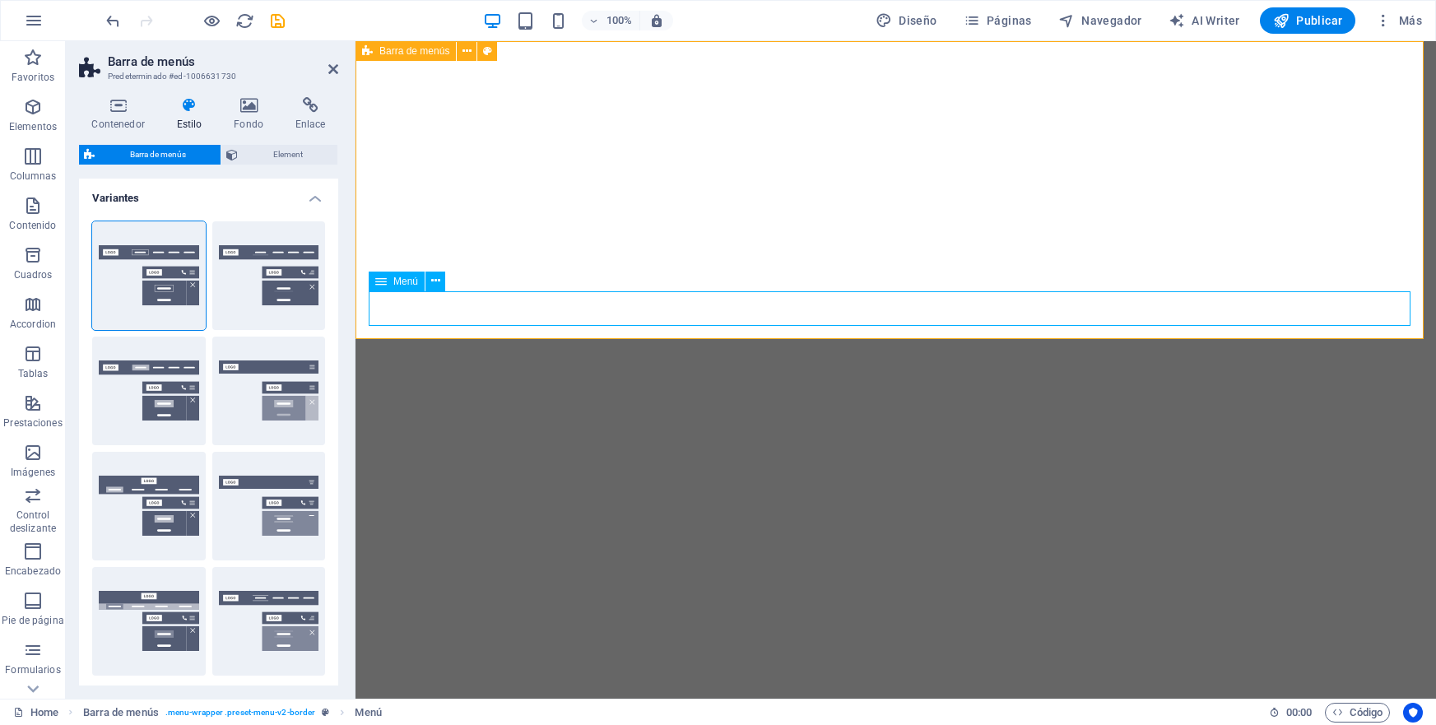
select select "px"
select select "hover_box_bottom"
select select "px"
select select "rem"
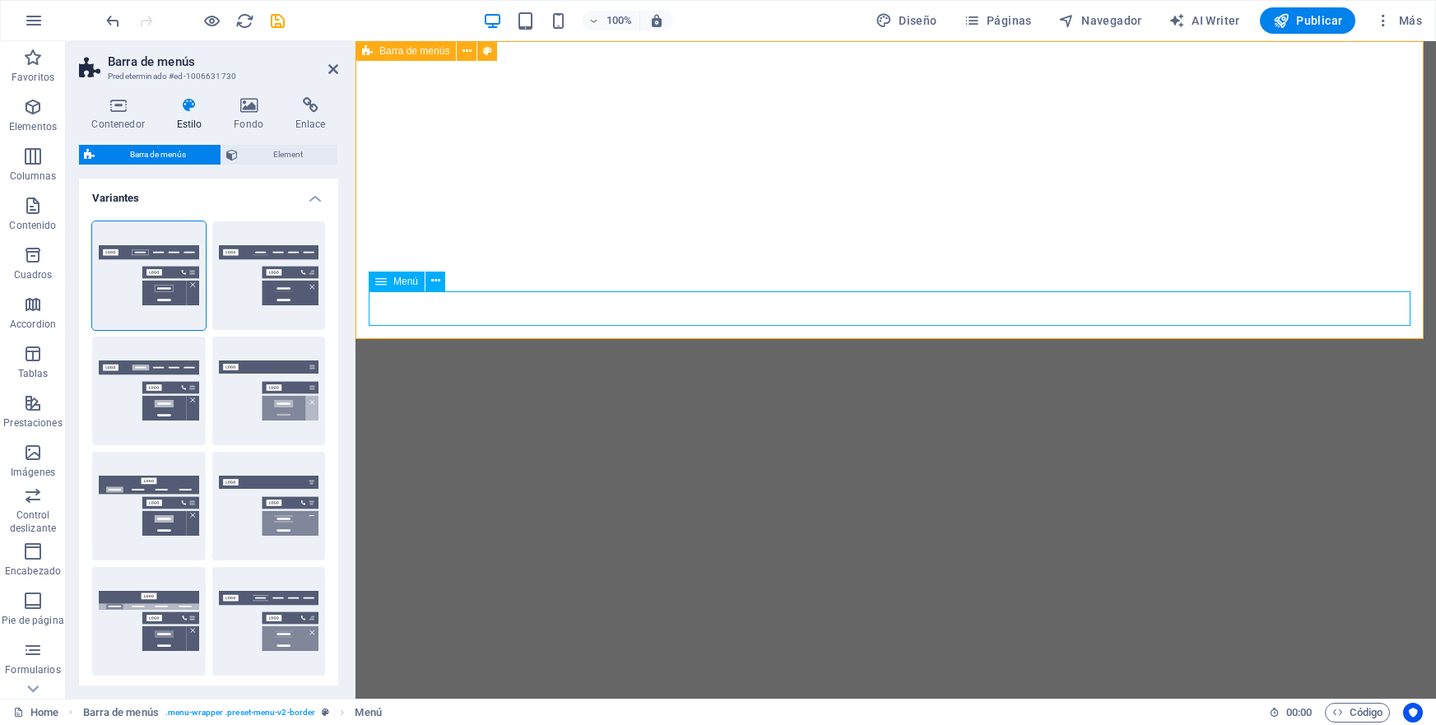
select select "rem"
select select
select select "px"
select select "preset-menu-v2-border"
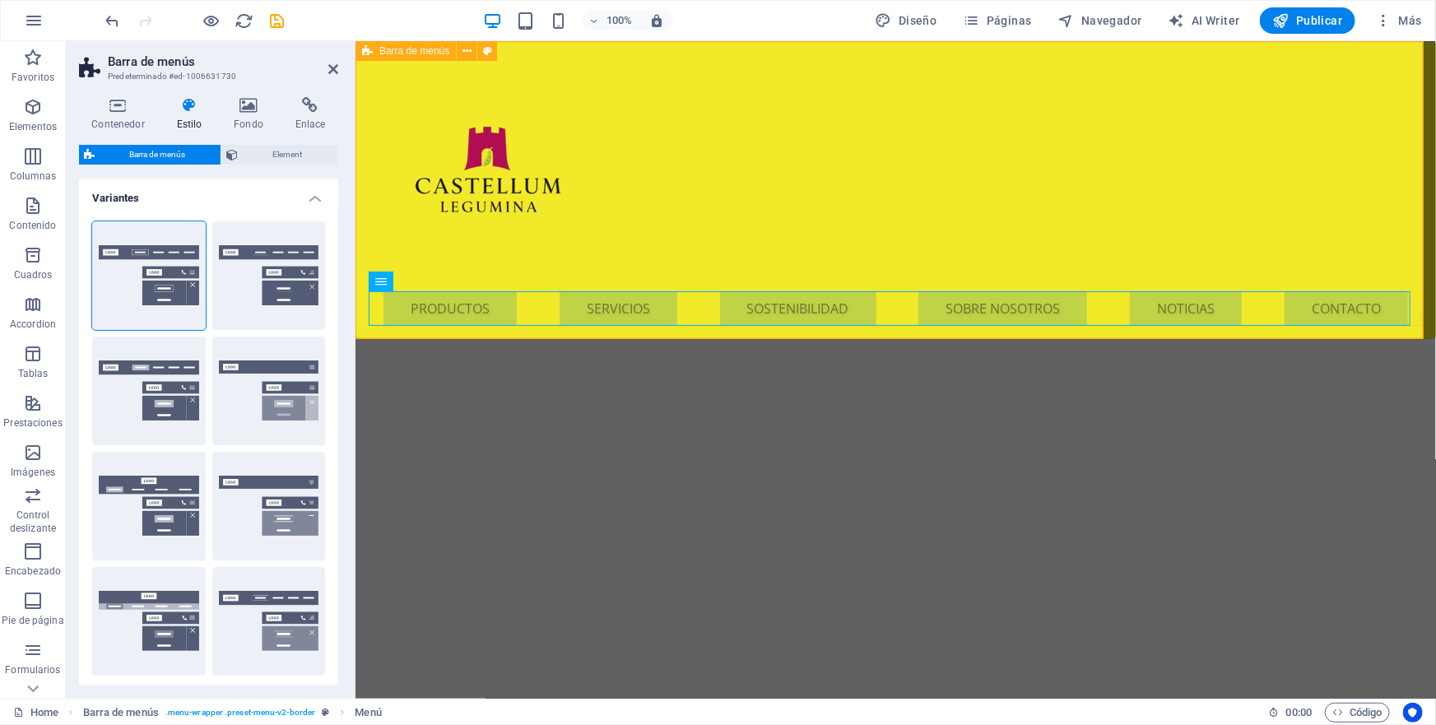
click at [699, 140] on div "Menu PRODUCTOS SERVICIOS SOSTENIBILIDAD SOBRE NOSOTROS NOTICIAS CONTACTO" at bounding box center [895, 189] width 1081 height 298
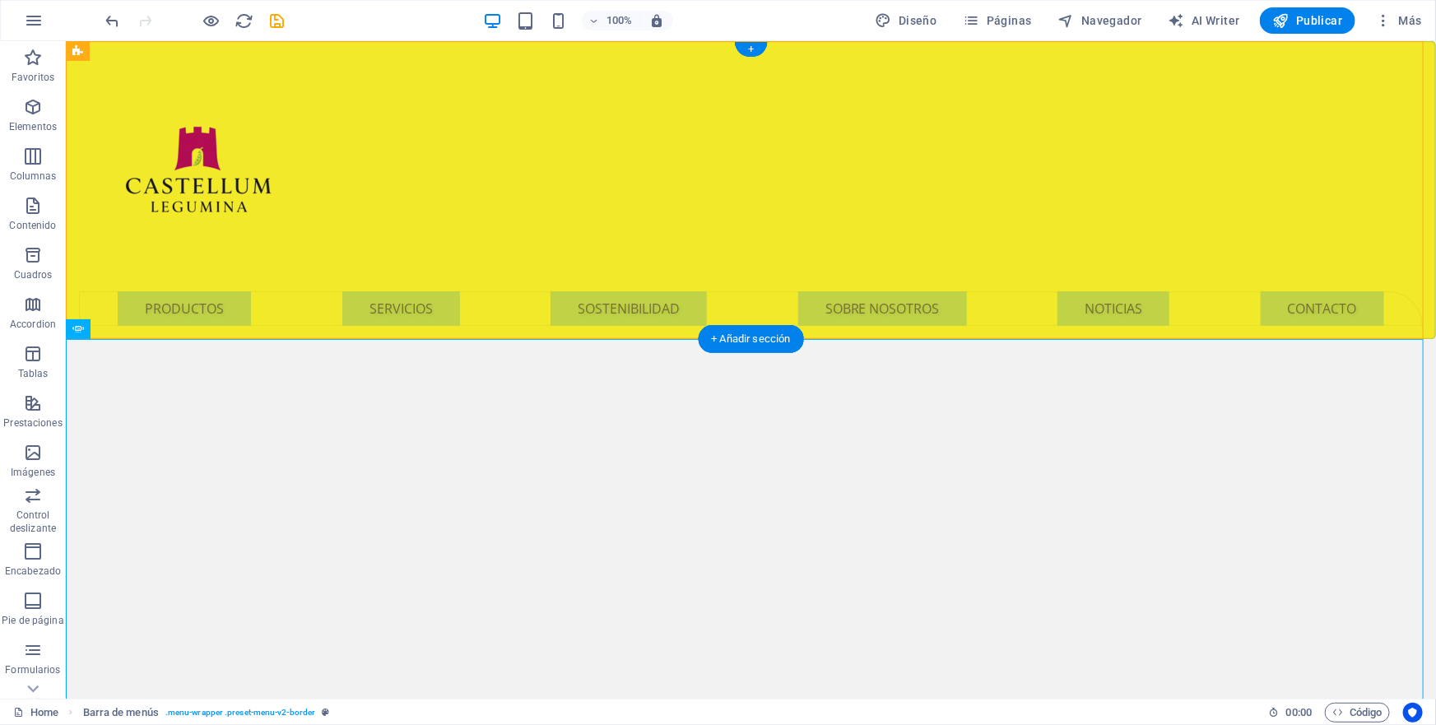
drag, startPoint x: 474, startPoint y: 373, endPoint x: 411, endPoint y: 262, distance: 127.9
click at [38, 21] on icon "button" at bounding box center [34, 21] width 20 height 20
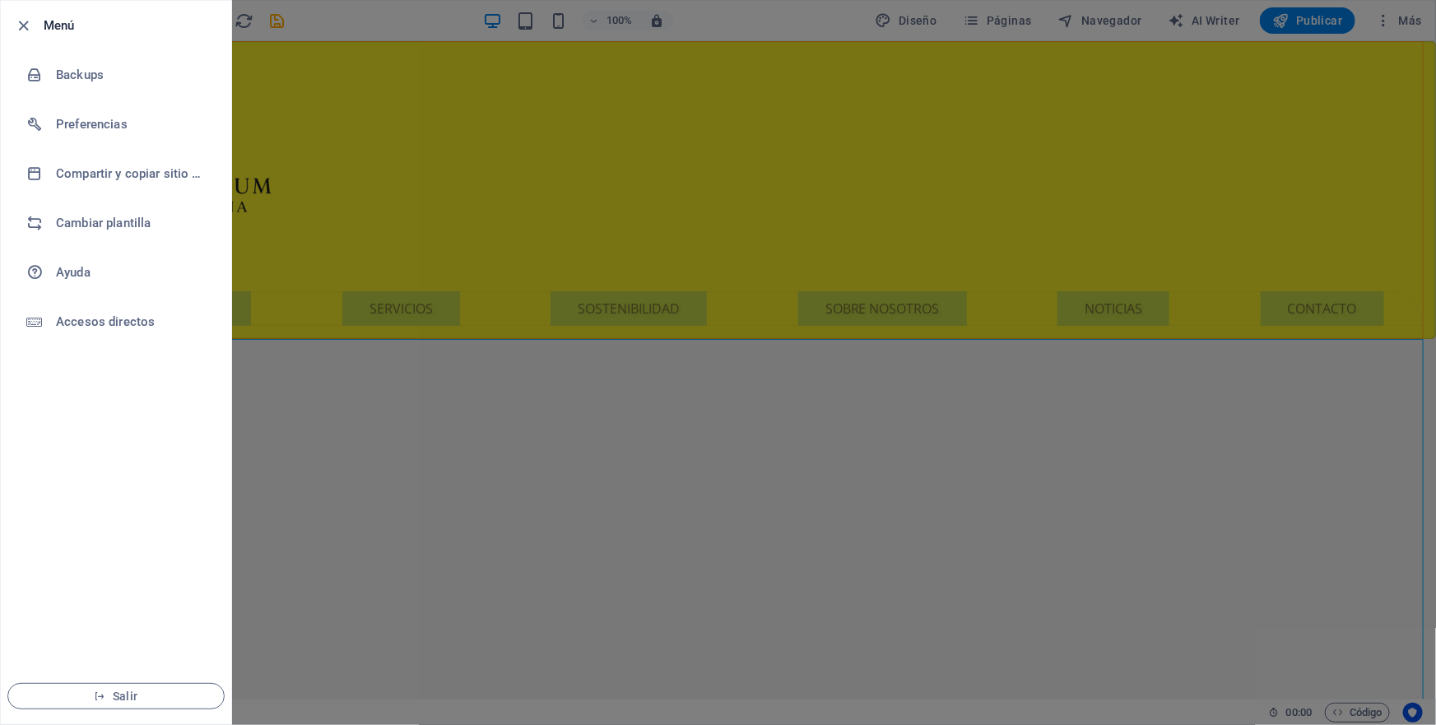
click at [361, 91] on div at bounding box center [718, 362] width 1436 height 725
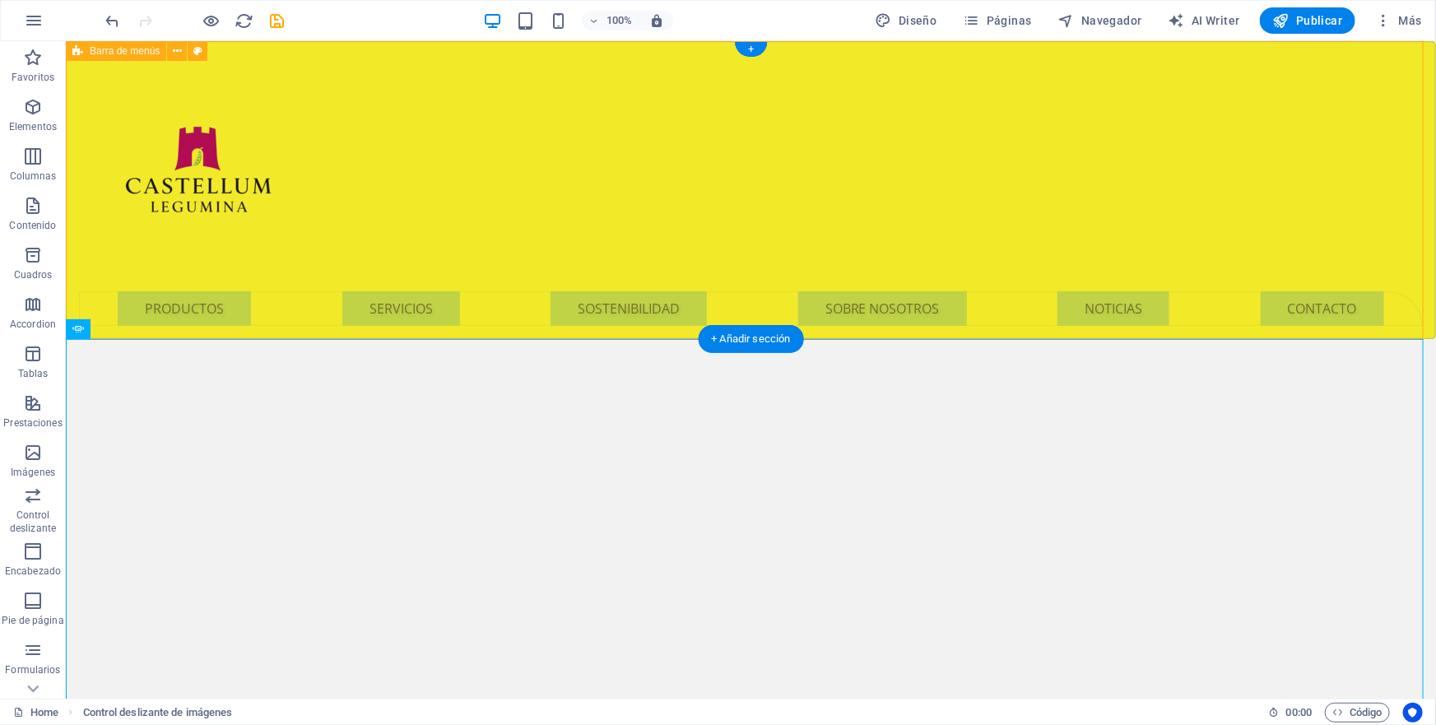
click at [384, 72] on div "Menu PRODUCTOS SERVICIOS SOSTENIBILIDAD SOBRE NOSOTROS NOTICIAS CONTACTO" at bounding box center [750, 189] width 1370 height 298
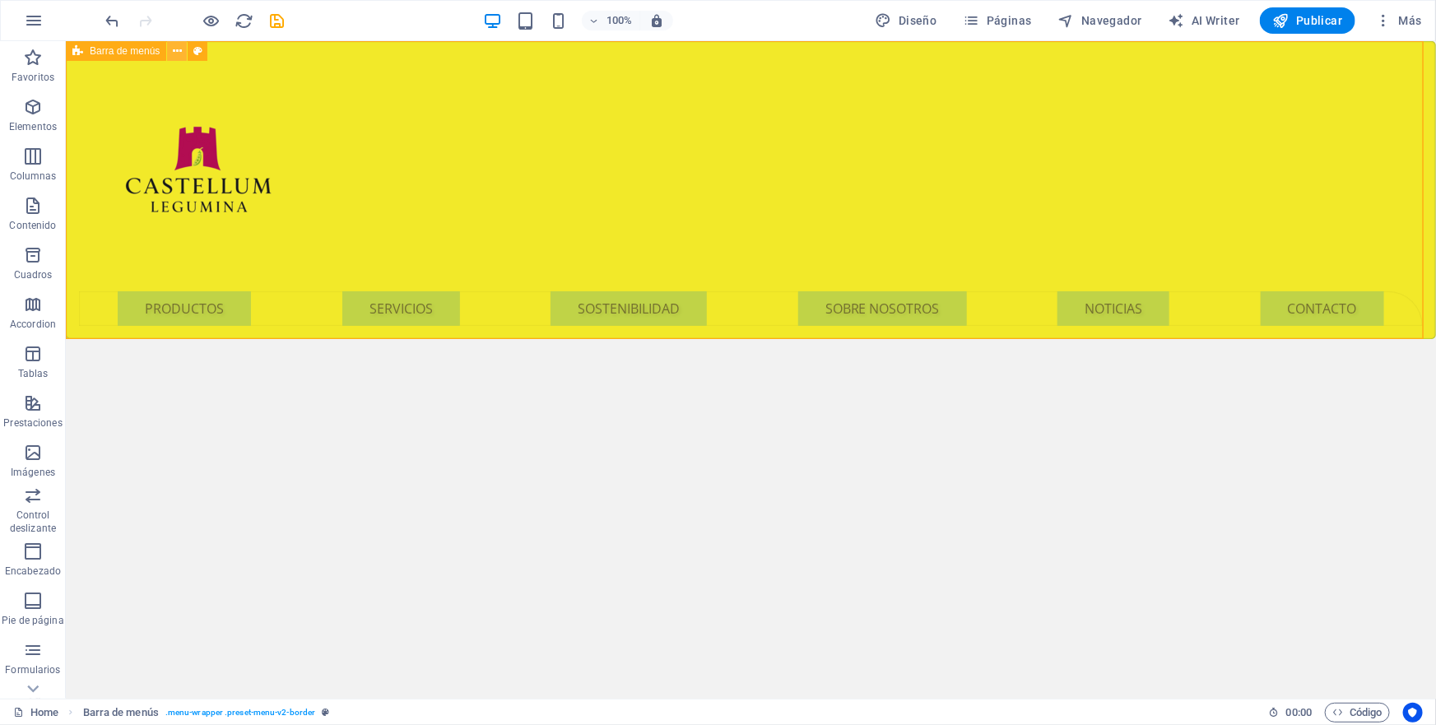
click at [175, 49] on icon at bounding box center [177, 51] width 9 height 17
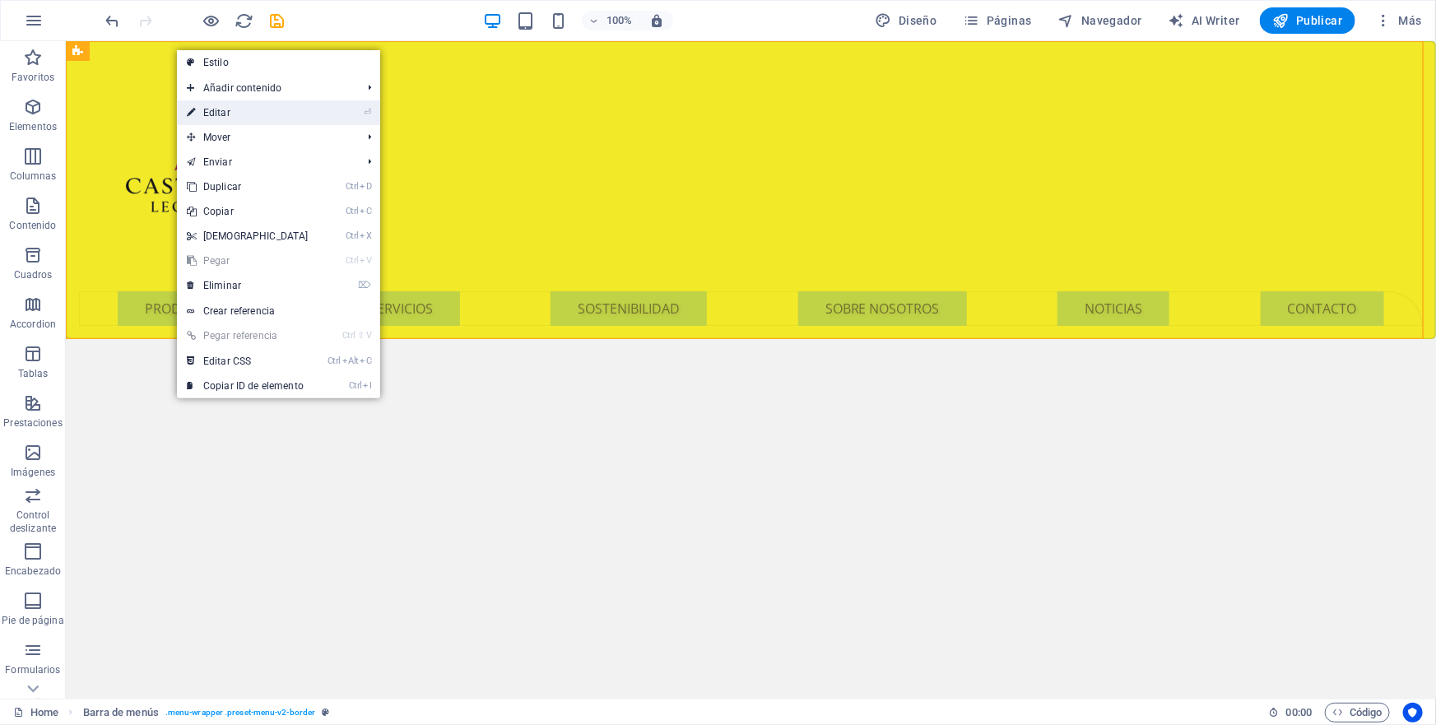
click at [222, 110] on link "⏎ Editar" at bounding box center [248, 112] width 142 height 25
select select "rem"
select select "sticky_reverse"
select select "px"
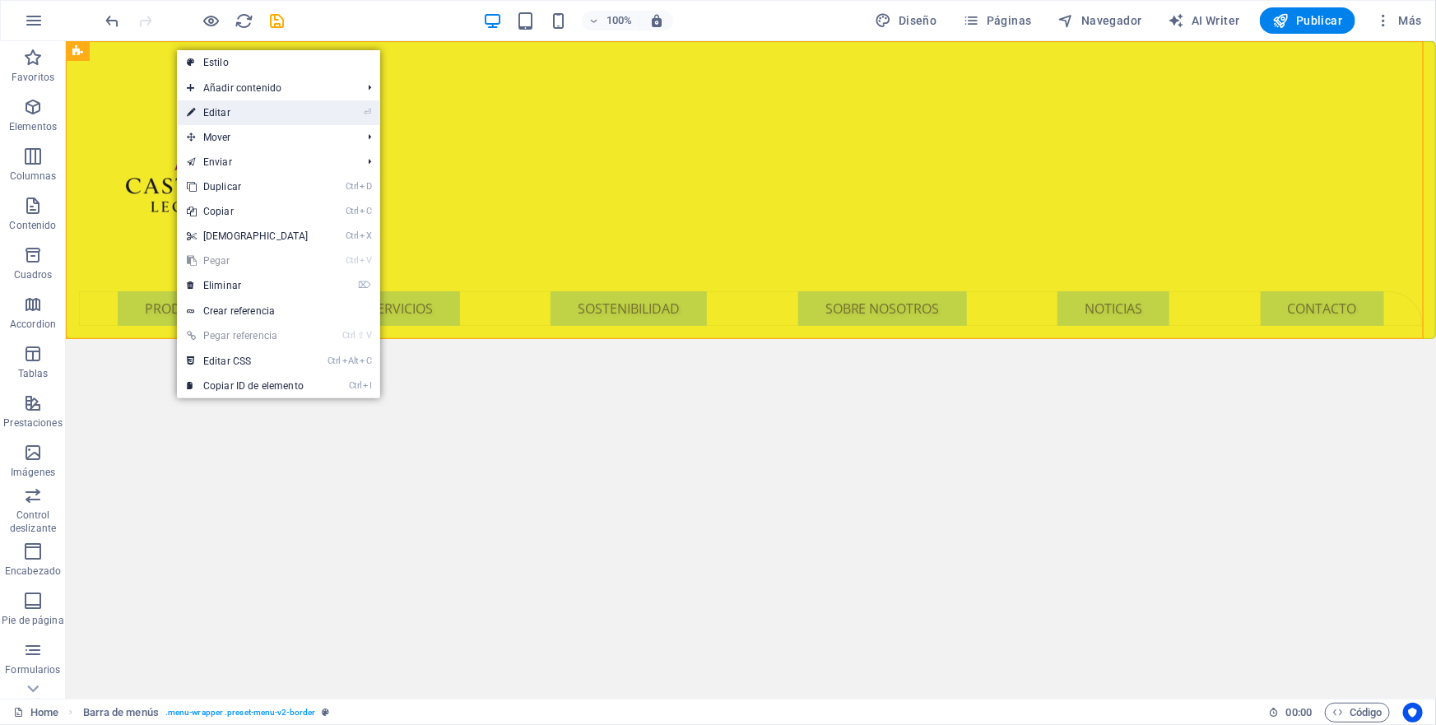
select select "px"
select select "hover_box_bottom"
select select "px"
select select "rem"
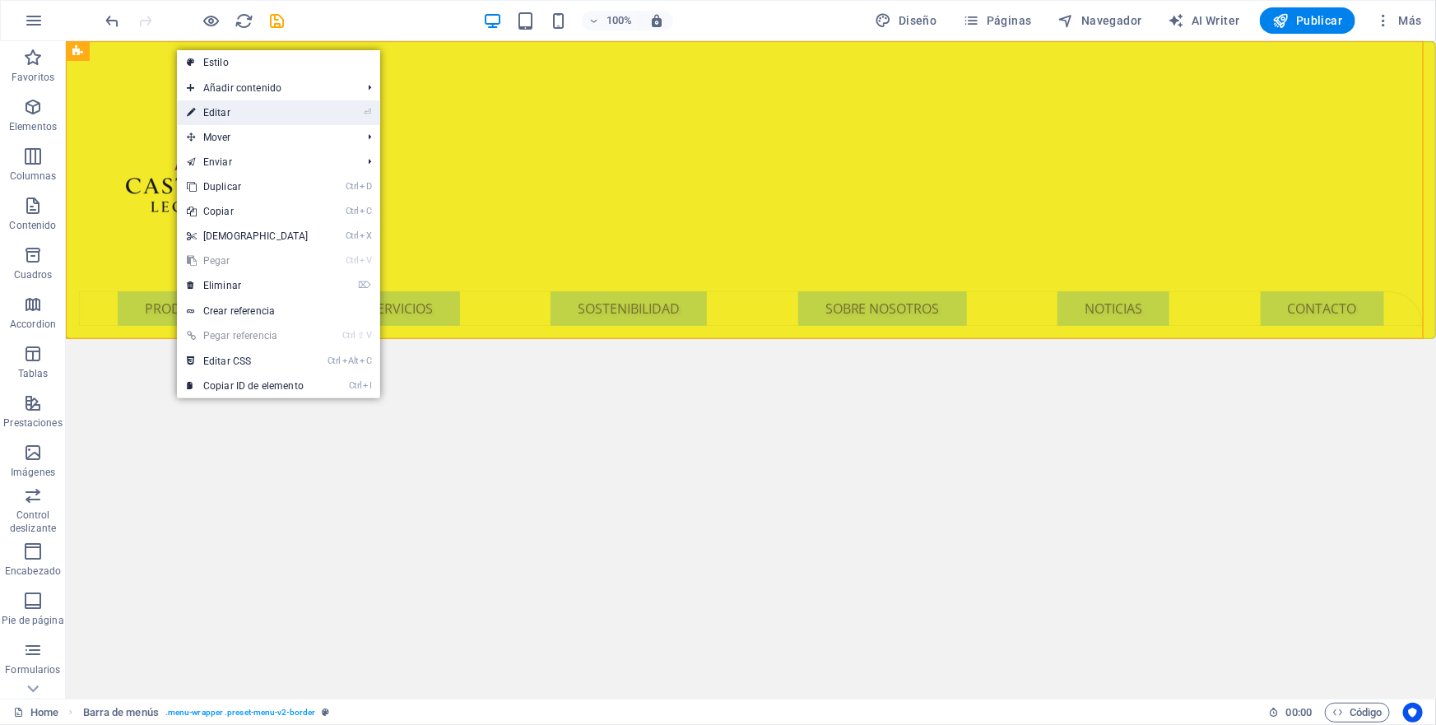
select select "rem"
select select
select select "px"
select select "preset-menu-v2-border"
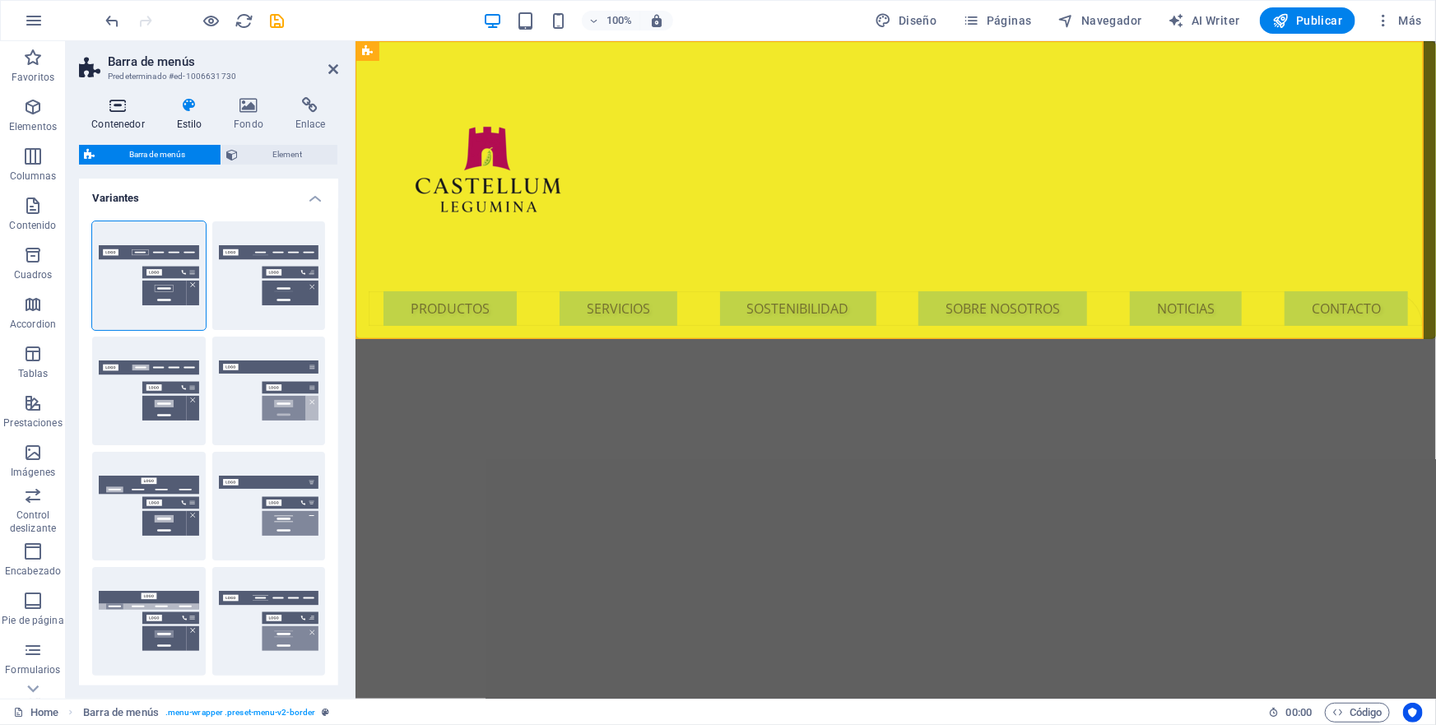
click at [123, 106] on icon at bounding box center [118, 105] width 78 height 16
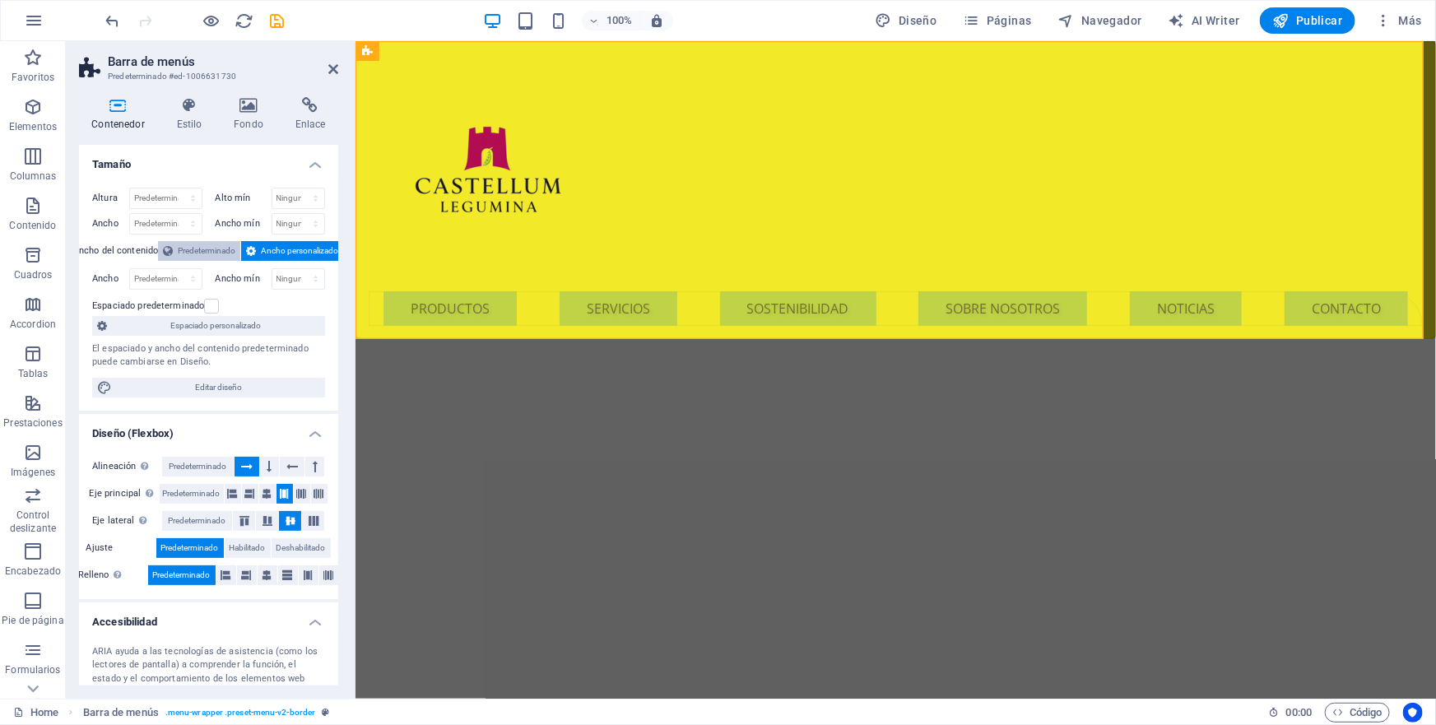
click at [228, 248] on span "Predeterminado" at bounding box center [207, 251] width 58 height 20
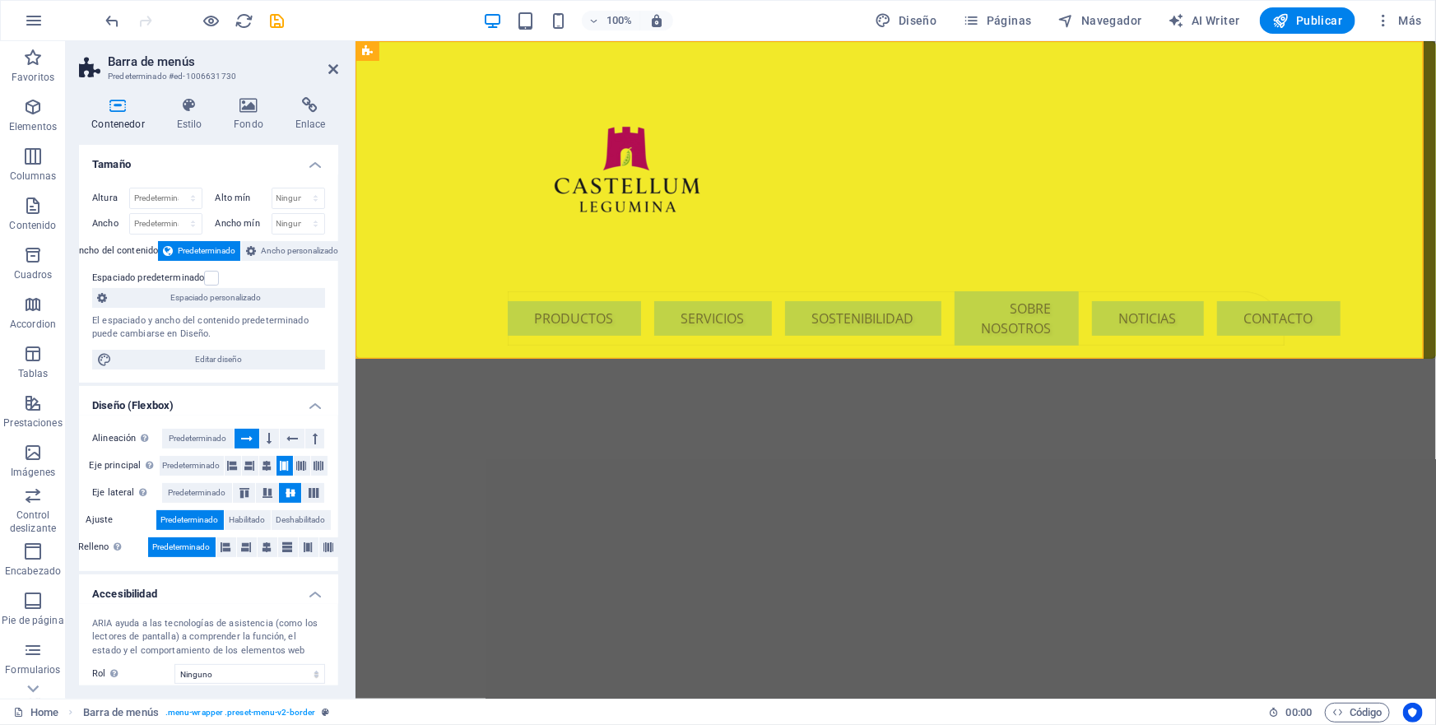
click at [228, 248] on span "Predeterminado" at bounding box center [207, 251] width 58 height 20
click at [280, 248] on span "Ancho personalizado" at bounding box center [299, 251] width 77 height 20
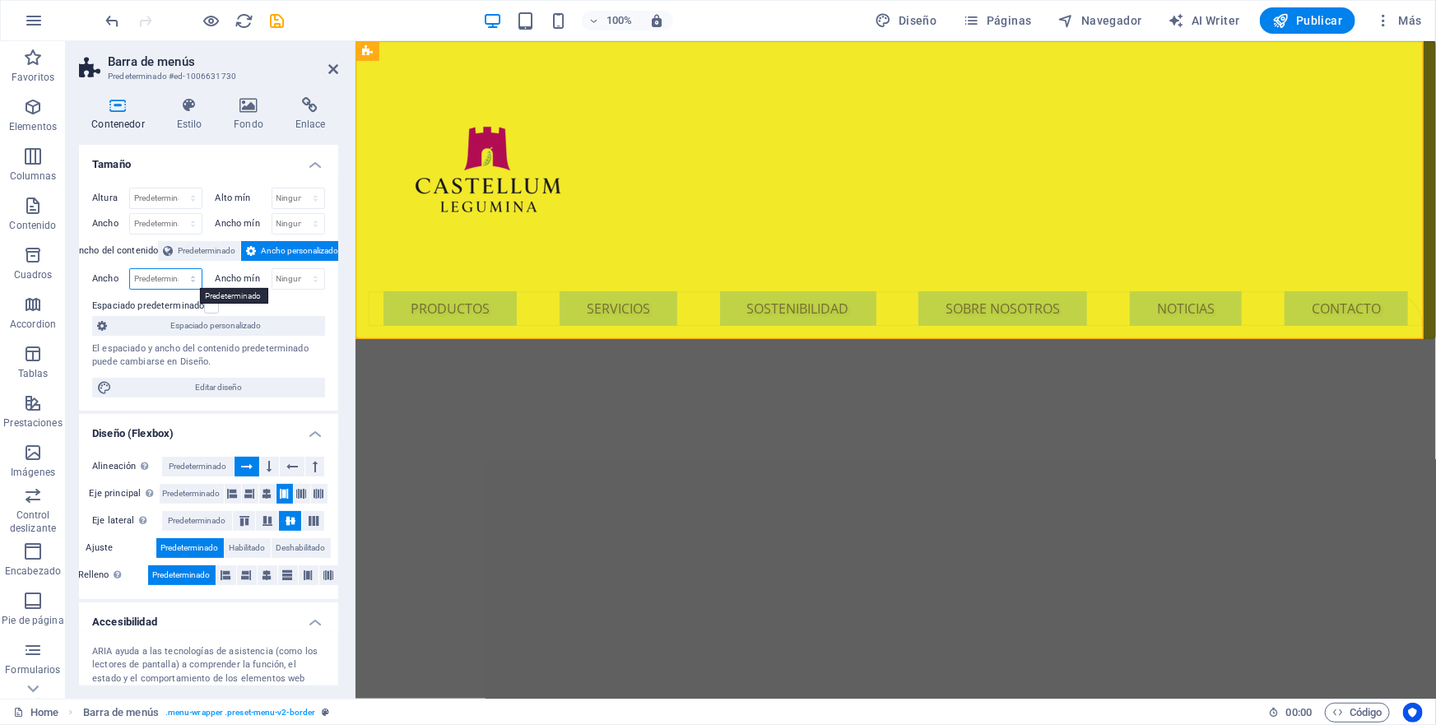
click at [190, 280] on select "Predeterminado px rem % em vh vw" at bounding box center [166, 279] width 72 height 20
select select "px"
click at [176, 269] on select "Predeterminado px rem % em vh vw" at bounding box center [166, 279] width 72 height 20
type input "1298"
click at [313, 280] on select "Ninguno px rem % vh vw" at bounding box center [298, 279] width 53 height 20
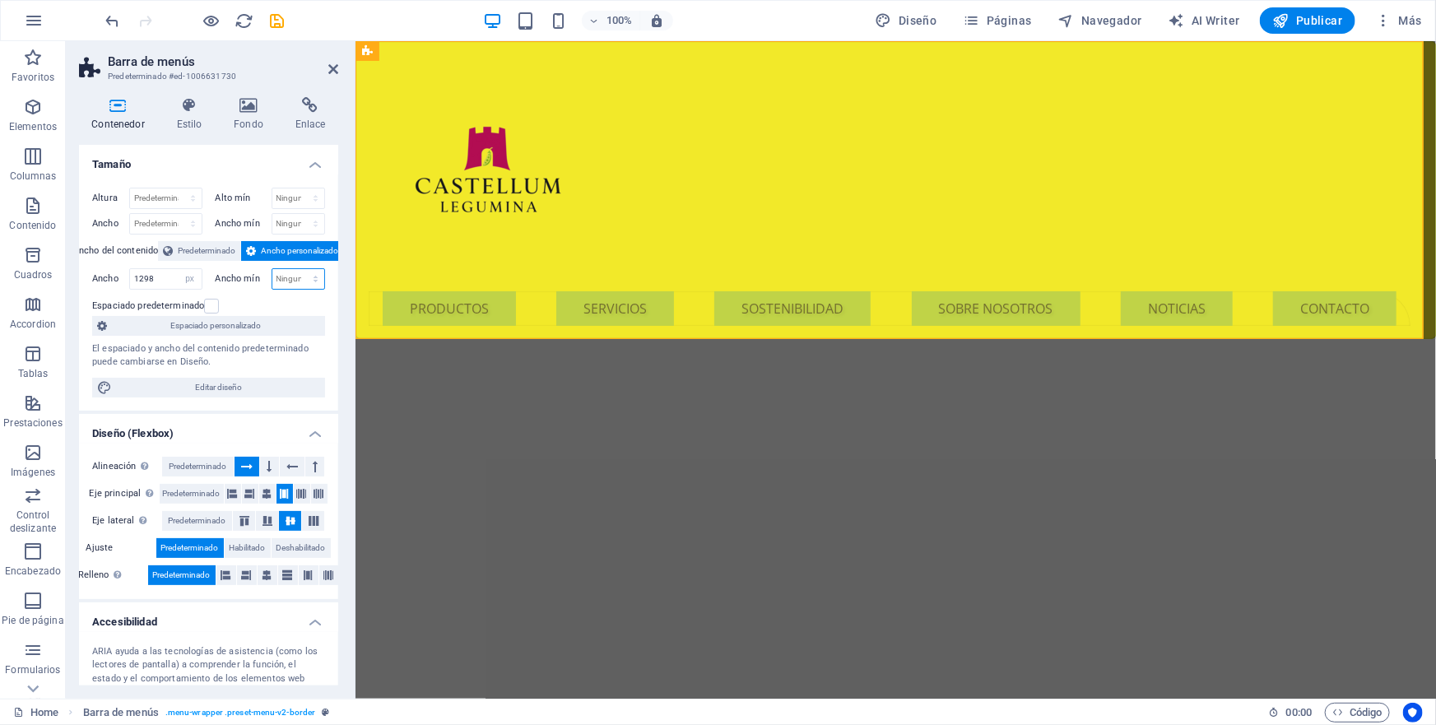
select select "px"
click at [298, 269] on select "Ninguno px rem % vh vw" at bounding box center [298, 279] width 53 height 20
type input "0"
click at [138, 280] on input "1298" at bounding box center [166, 279] width 72 height 20
click at [435, 222] on div at bounding box center [889, 171] width 1042 height 237
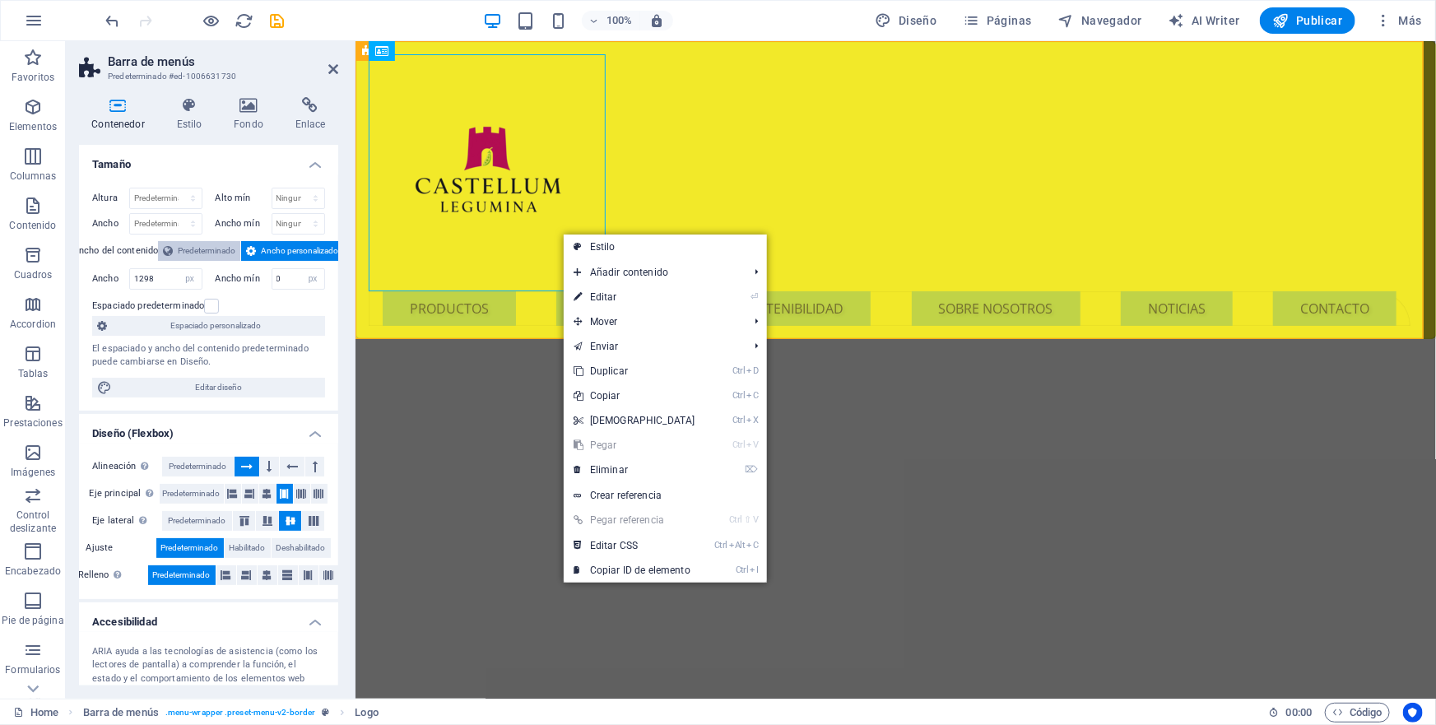
click at [188, 248] on span "Predeterminado" at bounding box center [207, 251] width 58 height 20
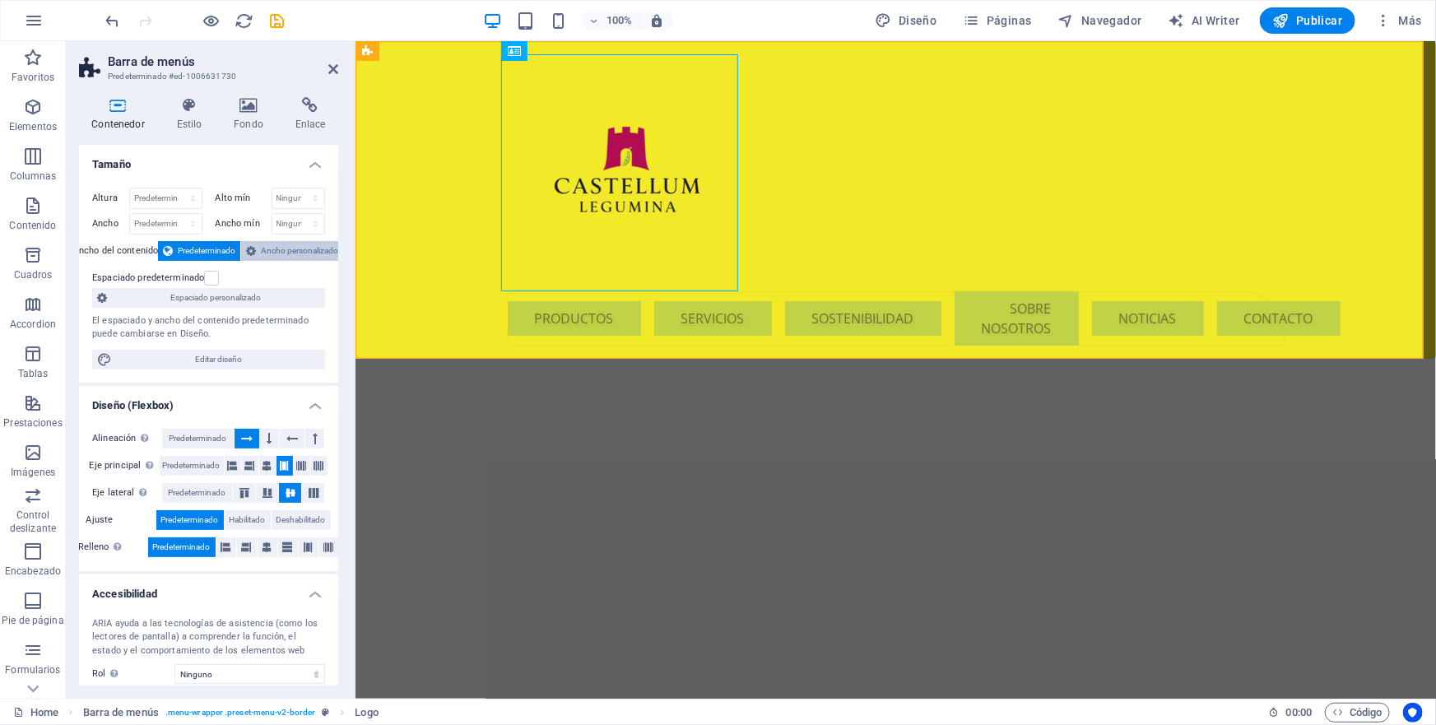
click at [279, 245] on span "Ancho personalizado" at bounding box center [299, 251] width 77 height 20
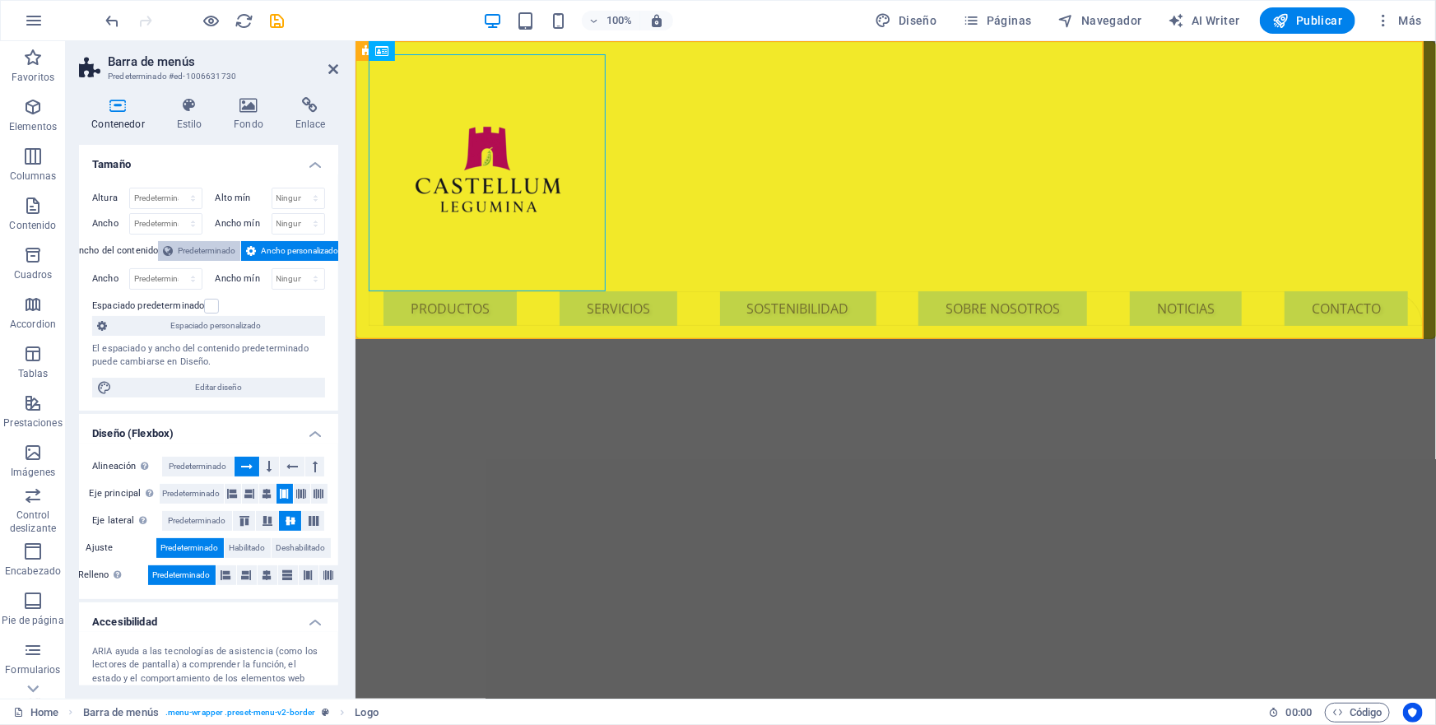
click at [222, 254] on span "Predeterminado" at bounding box center [207, 251] width 58 height 20
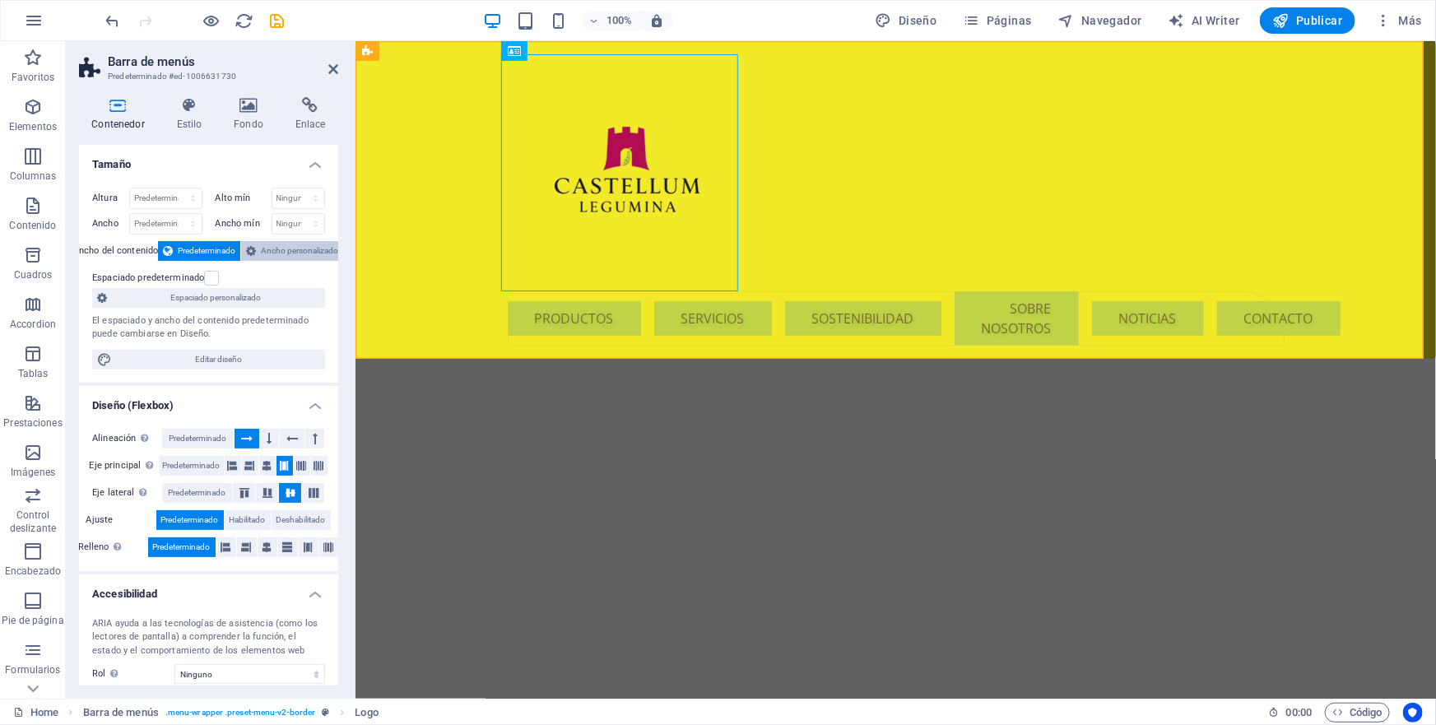
click at [285, 247] on span "Ancho personalizado" at bounding box center [299, 251] width 77 height 20
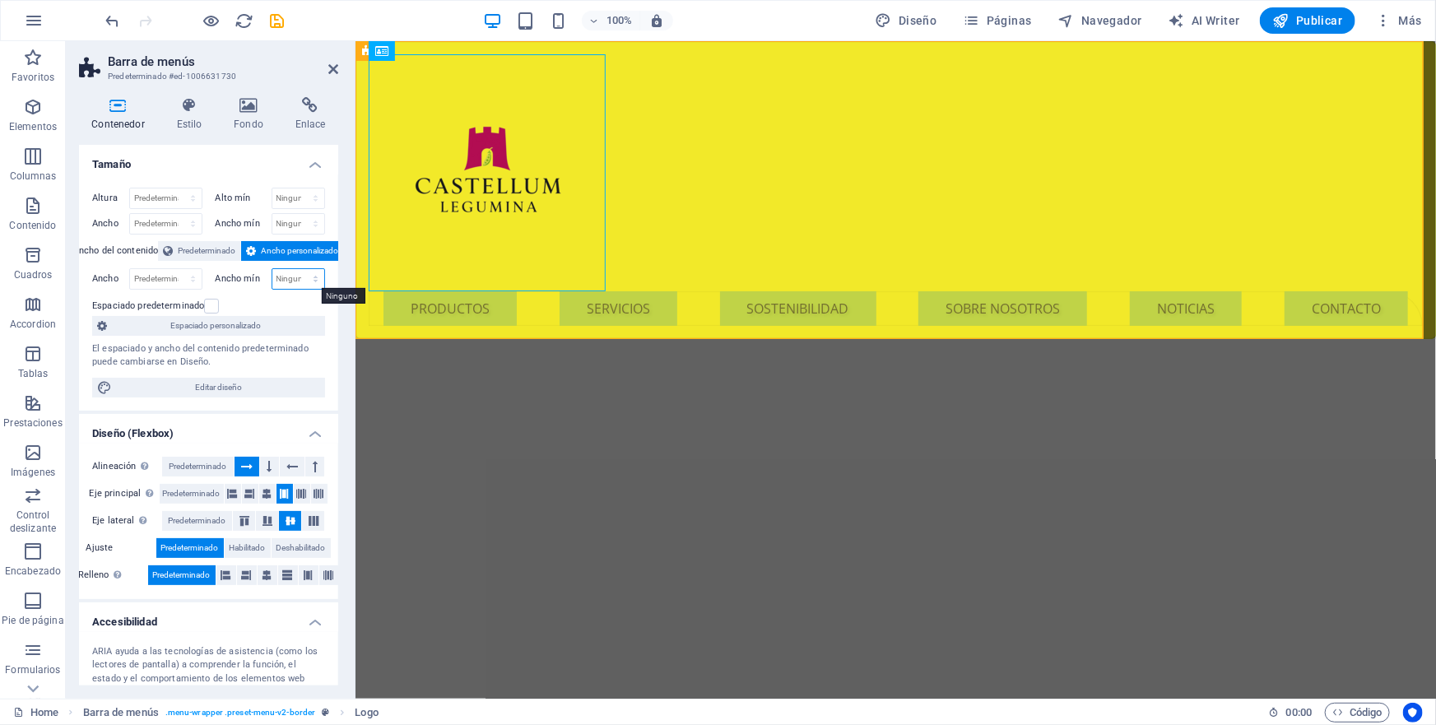
click at [292, 282] on select "Ninguno px rem % vh vw" at bounding box center [298, 279] width 53 height 20
click at [108, 246] on label "Ancho del contenido" at bounding box center [116, 251] width 86 height 20
click at [134, 251] on label "Ancho del contenido" at bounding box center [116, 251] width 86 height 20
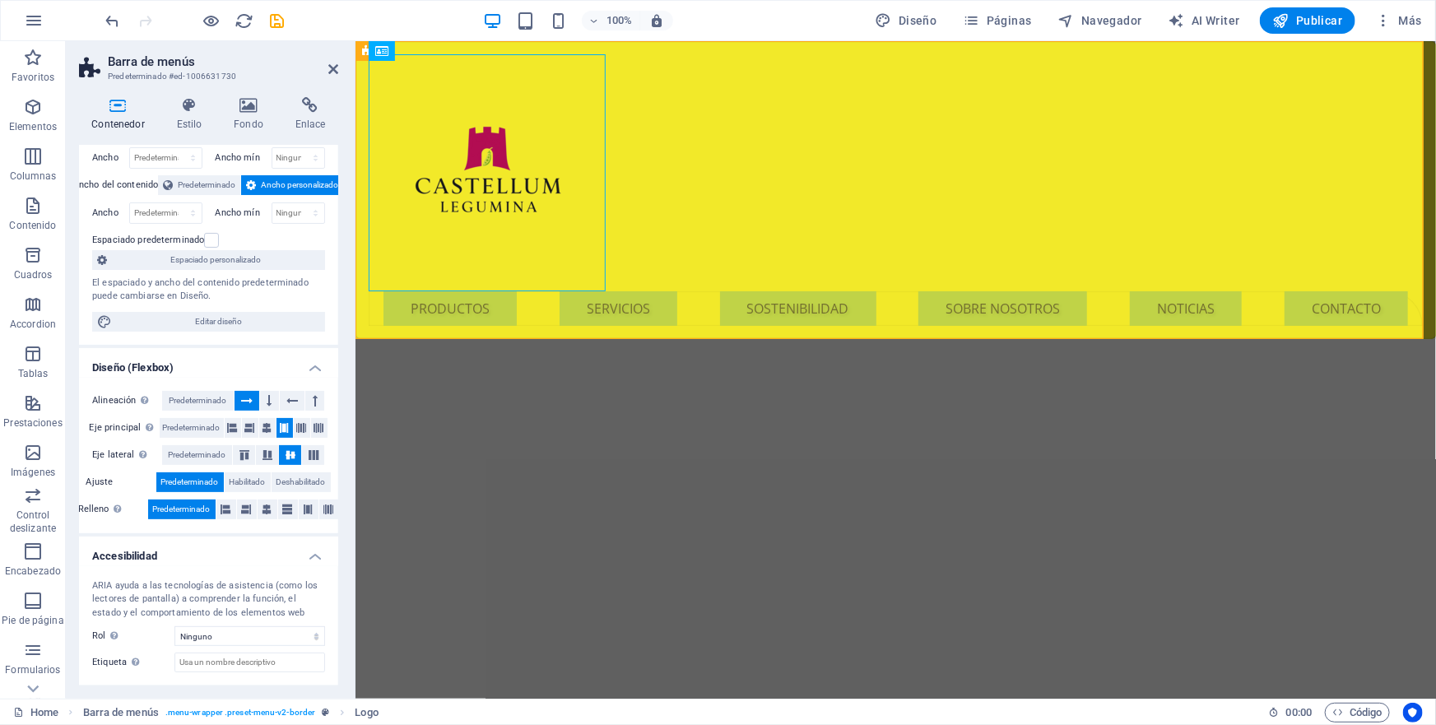
scroll to position [144, 0]
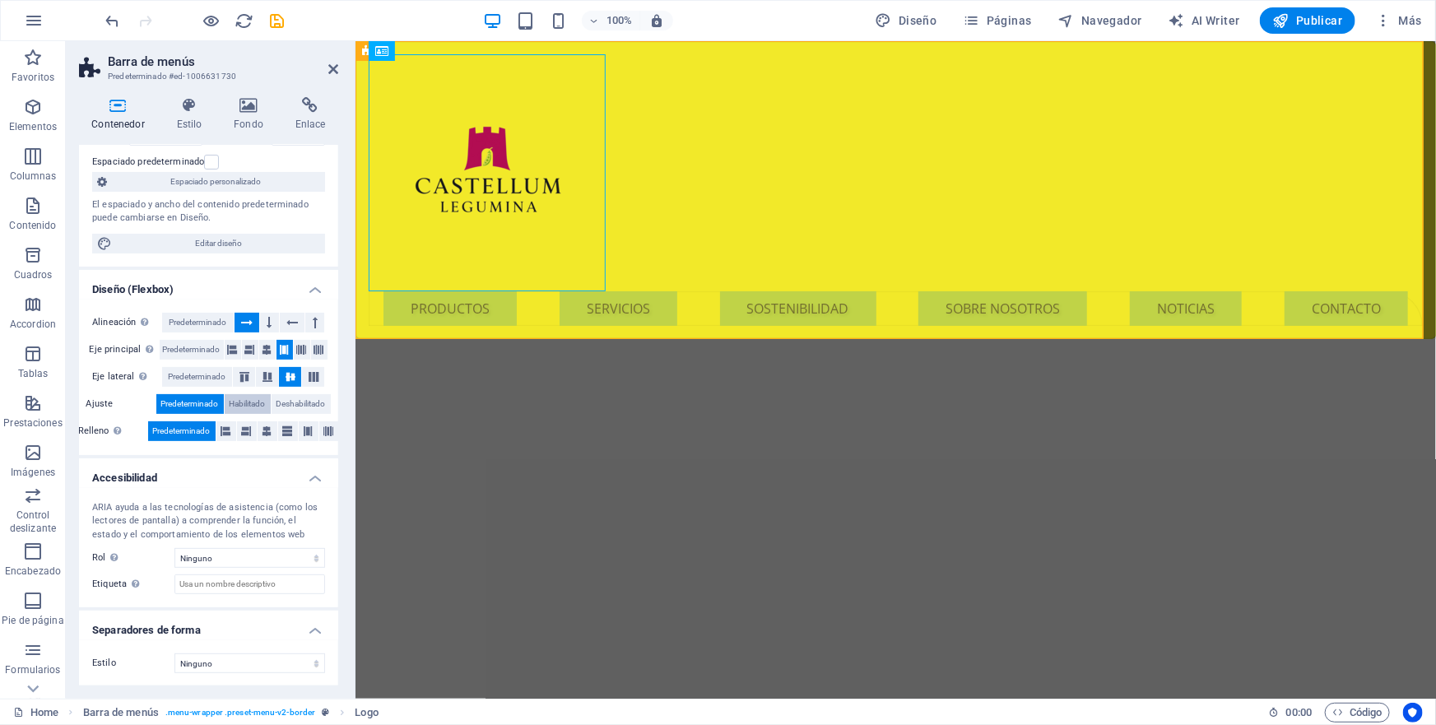
click at [253, 402] on span "Habilitado" at bounding box center [248, 404] width 36 height 20
click at [433, 85] on div at bounding box center [895, 171] width 1054 height 237
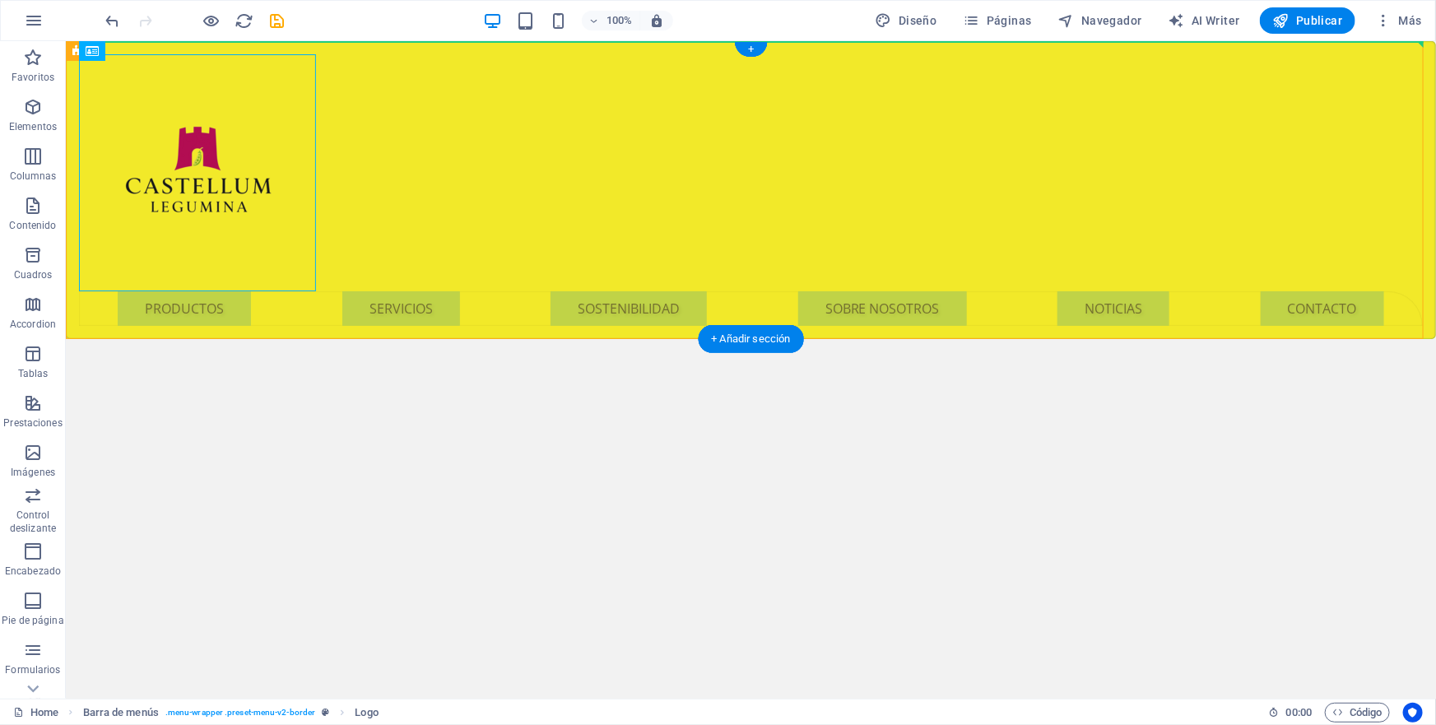
drag, startPoint x: 500, startPoint y: 93, endPoint x: 483, endPoint y: 74, distance: 25.6
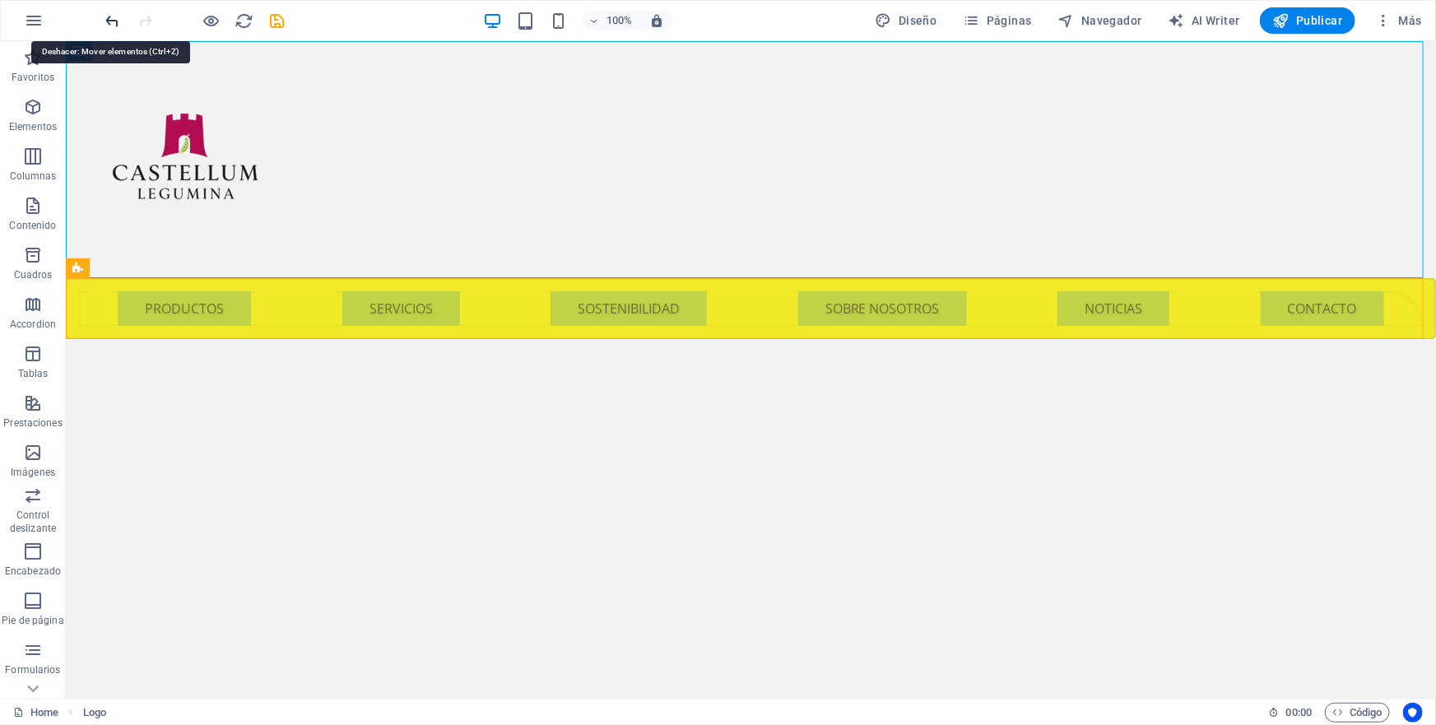
click at [109, 21] on icon "undo" at bounding box center [113, 21] width 19 height 19
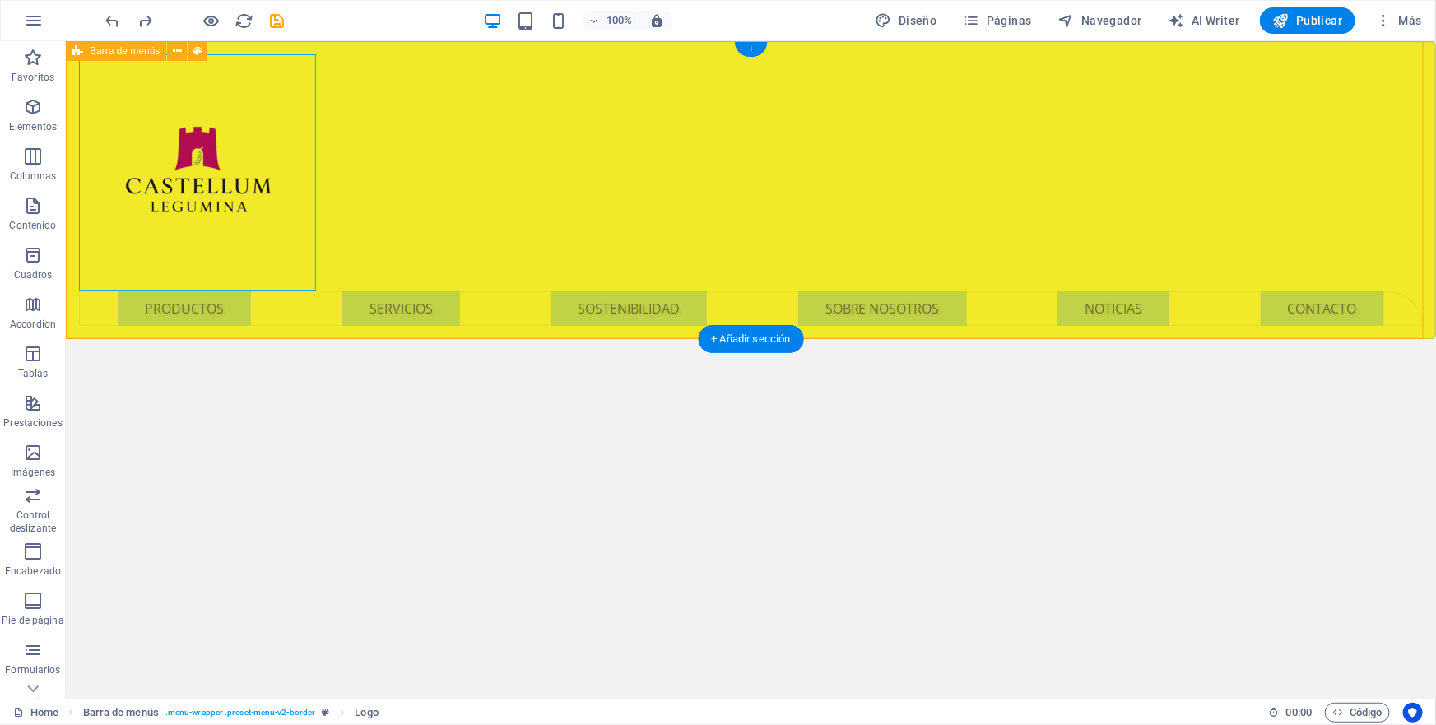
click at [370, 229] on div "Menu PRODUCTOS SERVICIOS SOSTENIBILIDAD SOBRE NOSOTROS NOTICIAS CONTACTO" at bounding box center [750, 189] width 1370 height 298
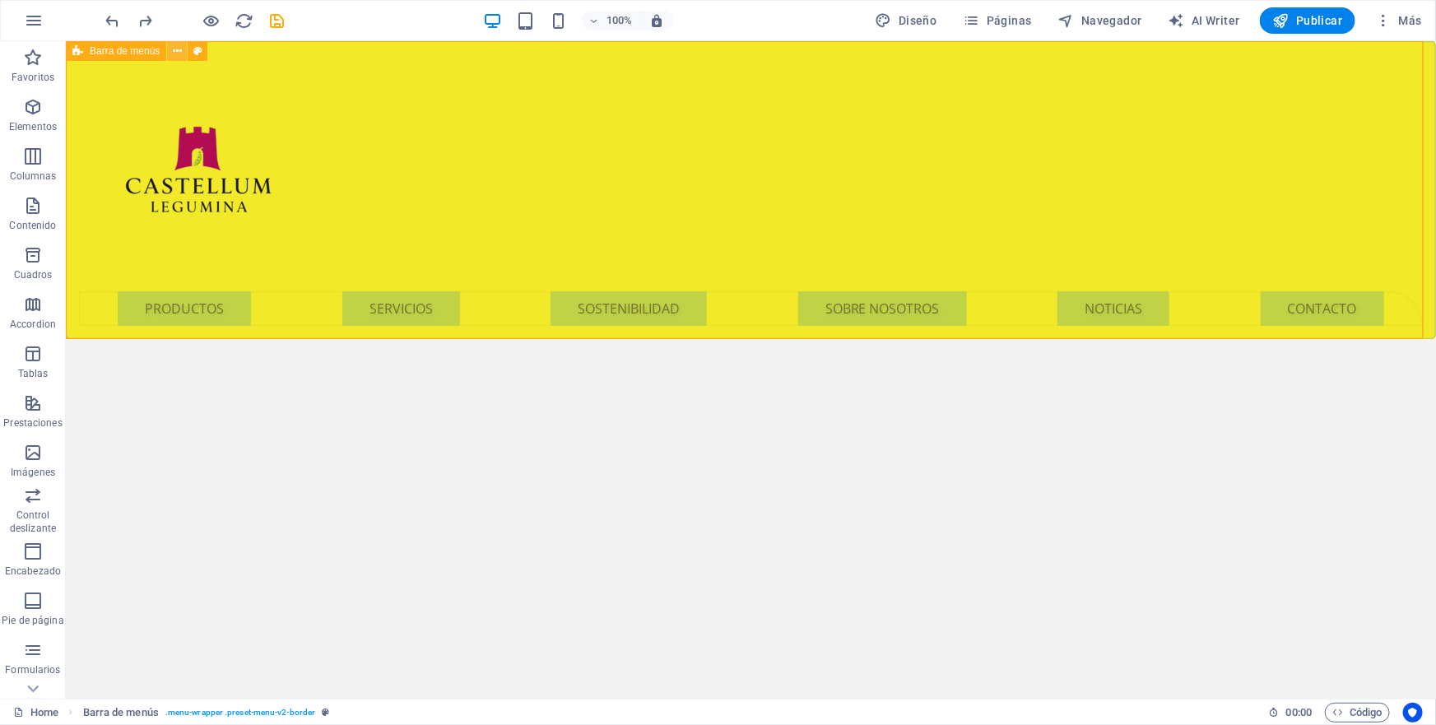
click at [176, 49] on icon at bounding box center [177, 51] width 9 height 17
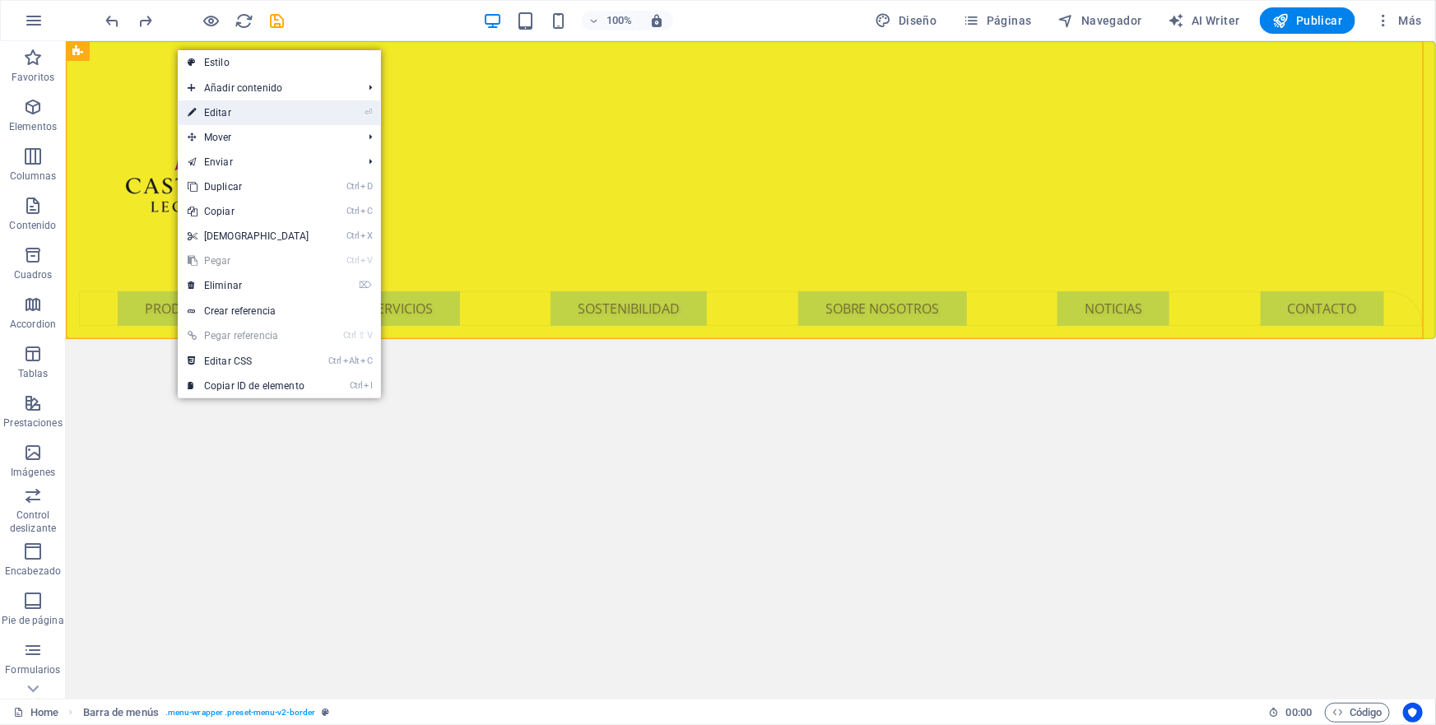
click at [221, 114] on link "⏎ Editar" at bounding box center [249, 112] width 142 height 25
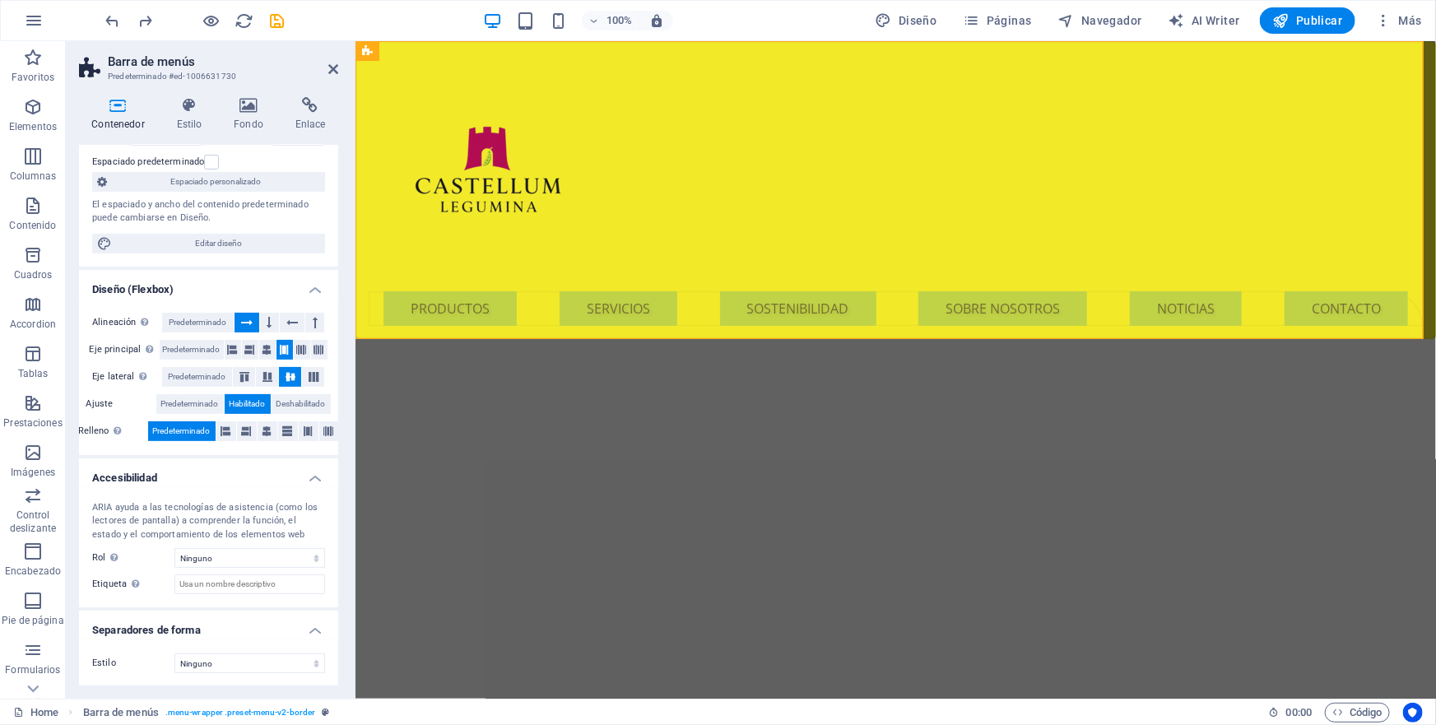
click at [309, 628] on h4 "Separadores de forma" at bounding box center [208, 626] width 259 height 30
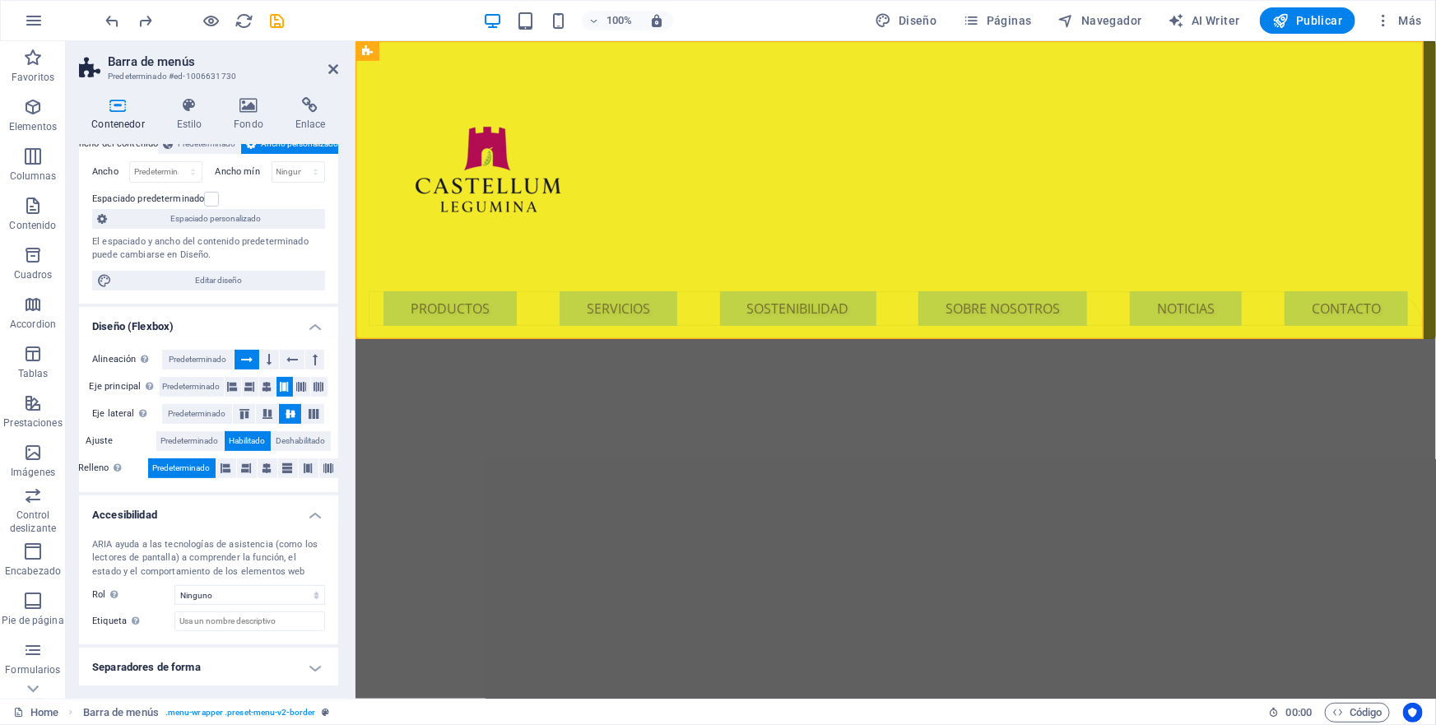
scroll to position [0, 0]
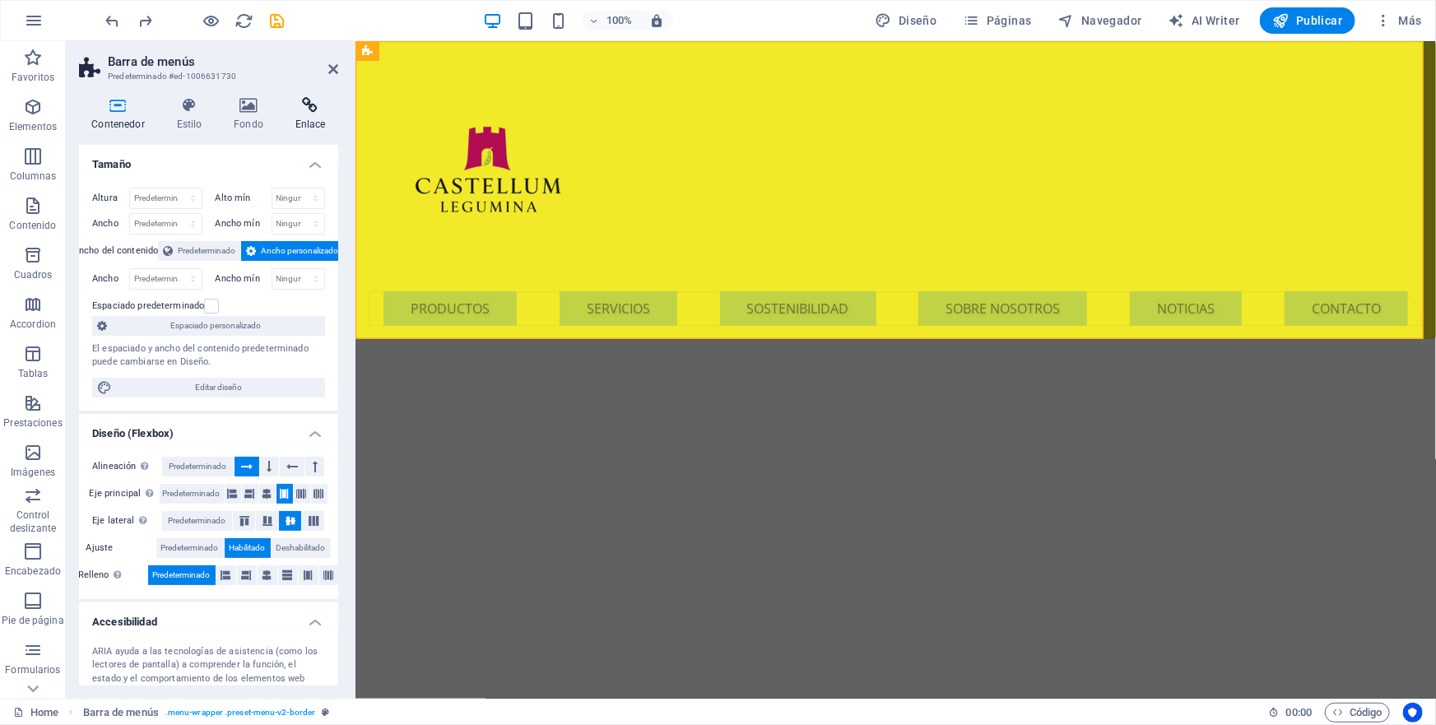
click at [309, 102] on icon at bounding box center [310, 105] width 56 height 16
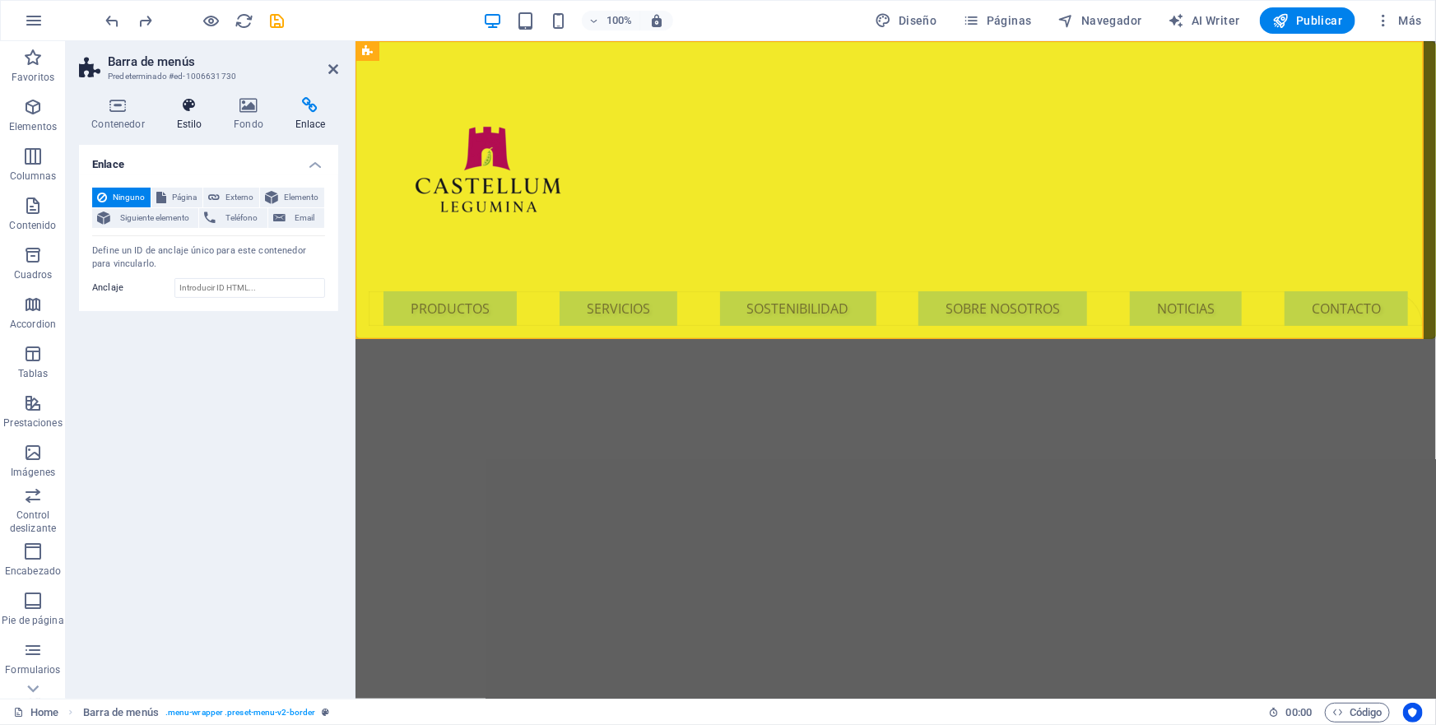
click at [193, 107] on icon at bounding box center [189, 105] width 51 height 16
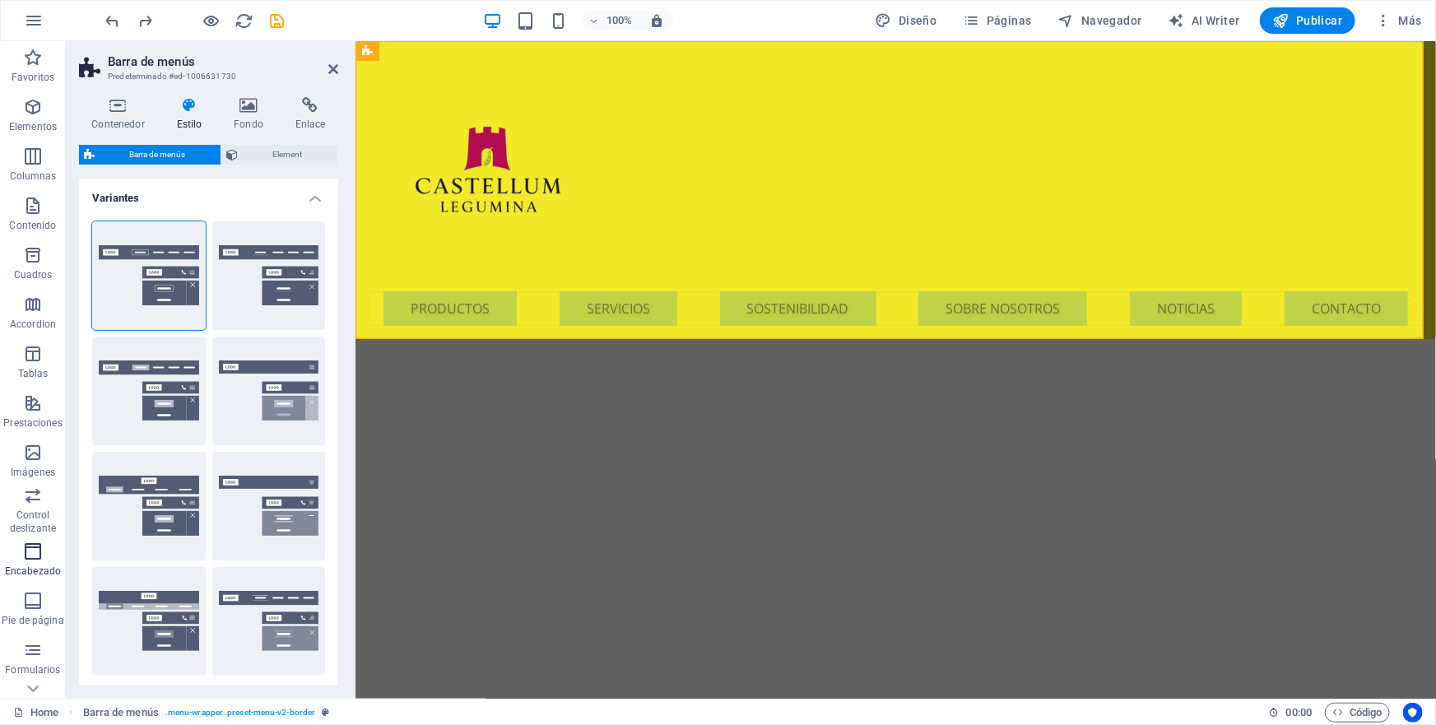
click at [42, 568] on p "Encabezado" at bounding box center [33, 571] width 56 height 13
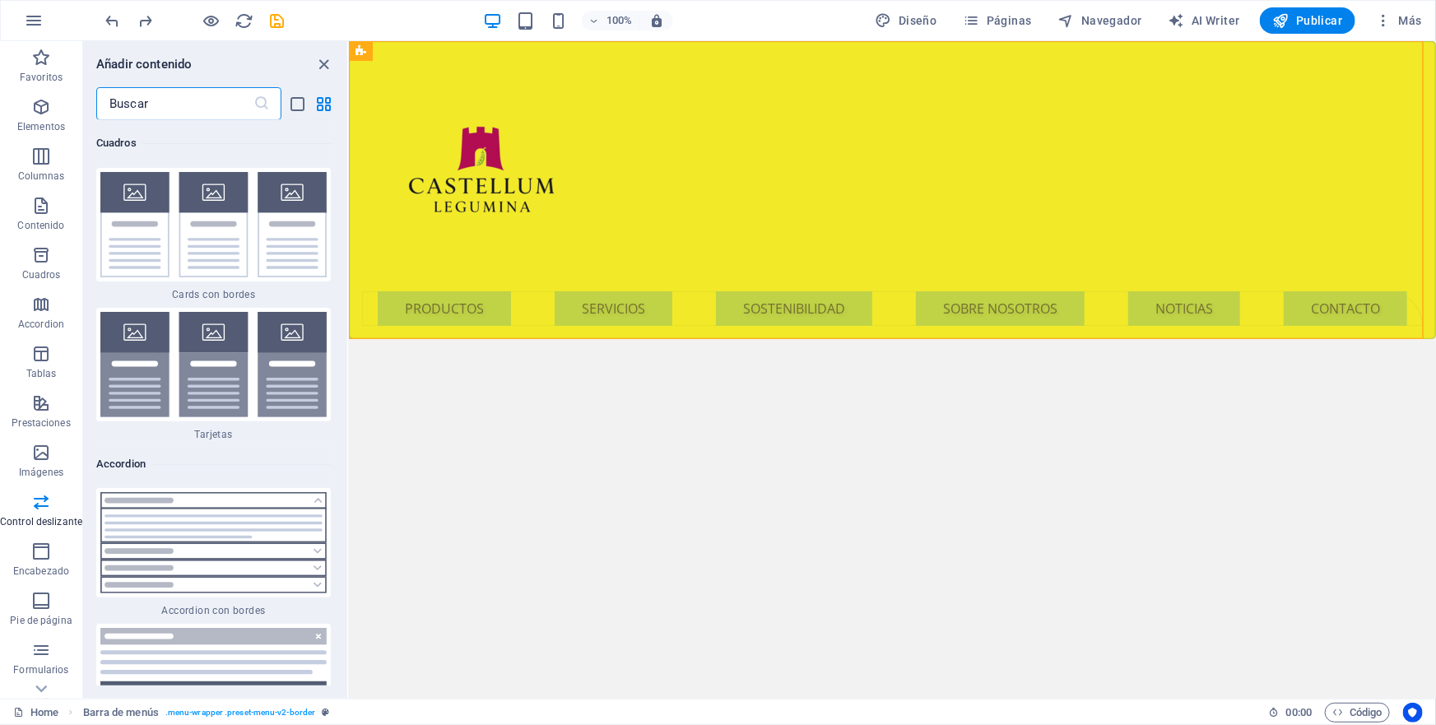
scroll to position [9684, 0]
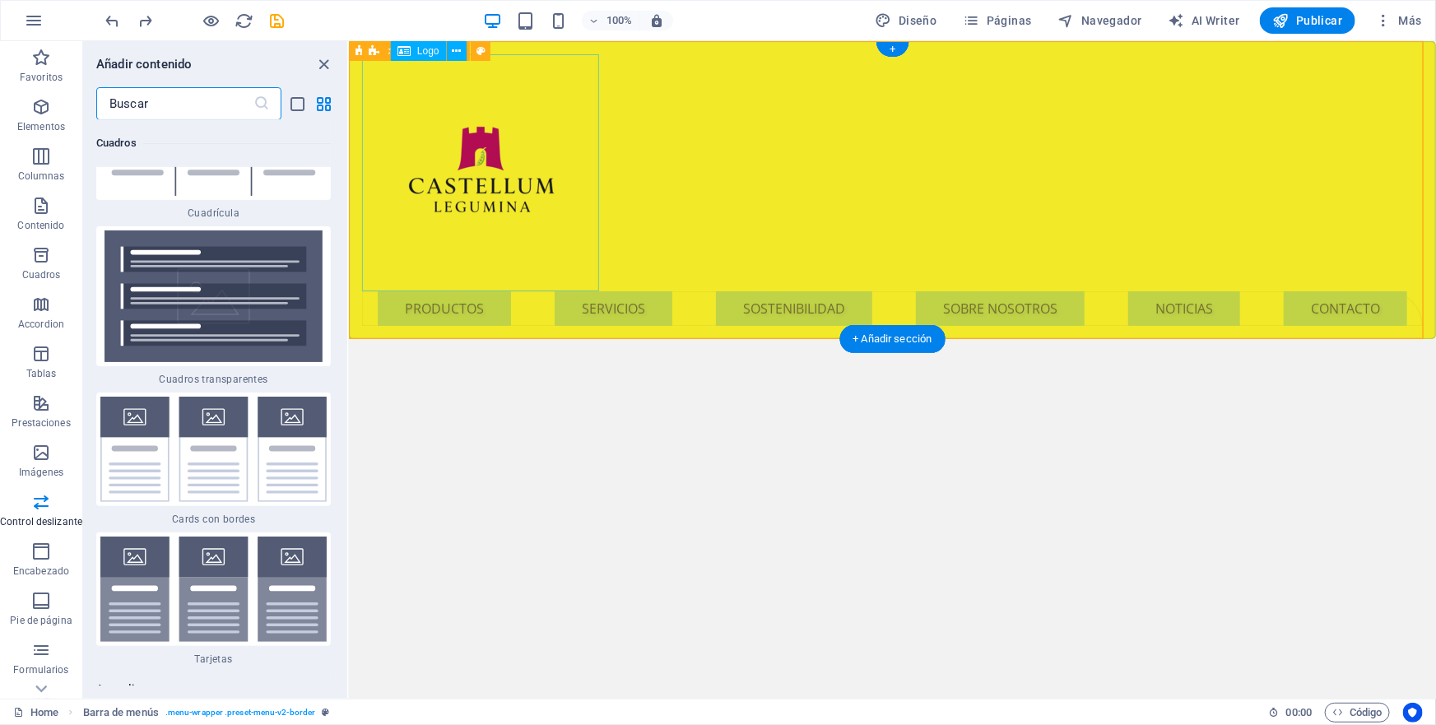
click at [382, 221] on div at bounding box center [891, 171] width 1061 height 237
click at [657, 158] on div "Menu PRODUCTOS SERVICIOS SOSTENIBILIDAD SOBRE NOSOTROS NOTICIAS CONTACTO" at bounding box center [891, 189] width 1087 height 298
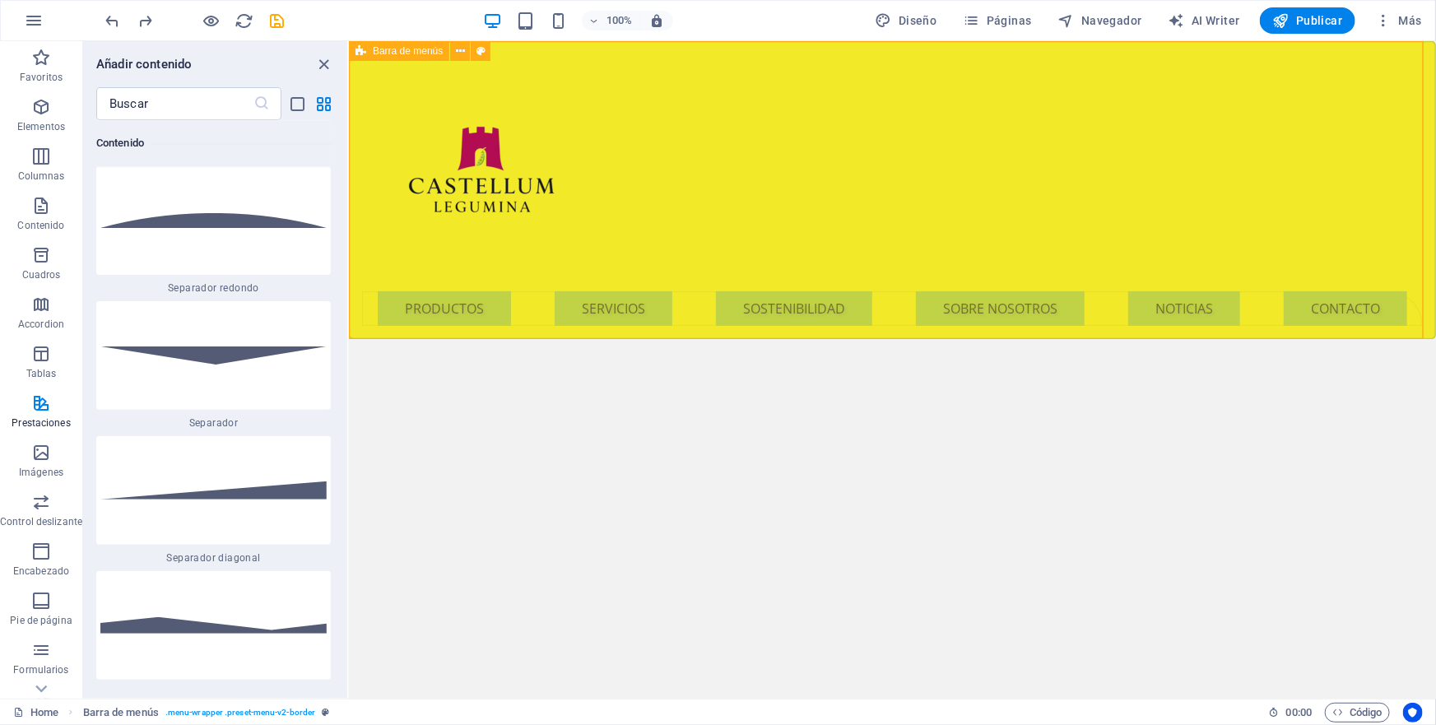
scroll to position [7813, 0]
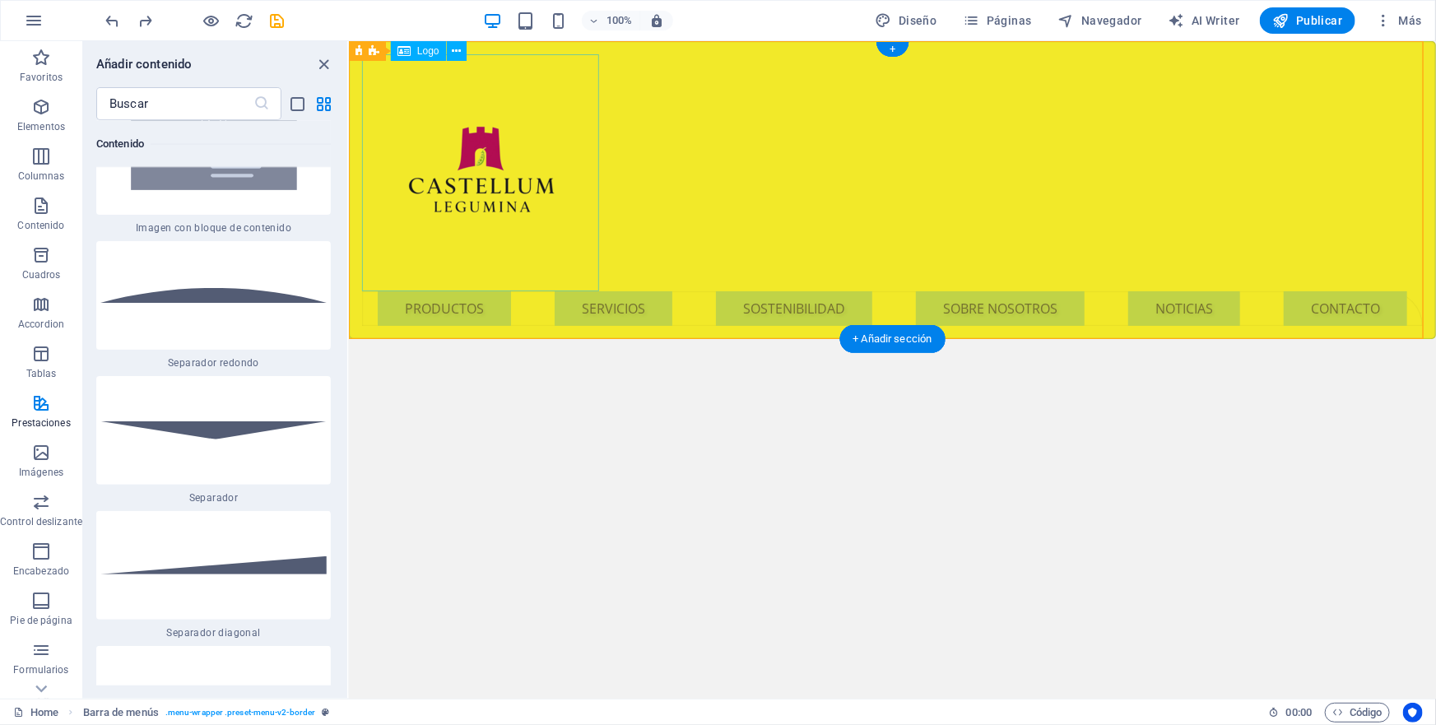
click at [674, 76] on div "Menu PRODUCTOS SERVICIOS SOSTENIBILIDAD SOBRE NOSOTROS NOTICIAS CONTACTO" at bounding box center [891, 189] width 1087 height 298
click at [458, 49] on icon at bounding box center [460, 51] width 9 height 17
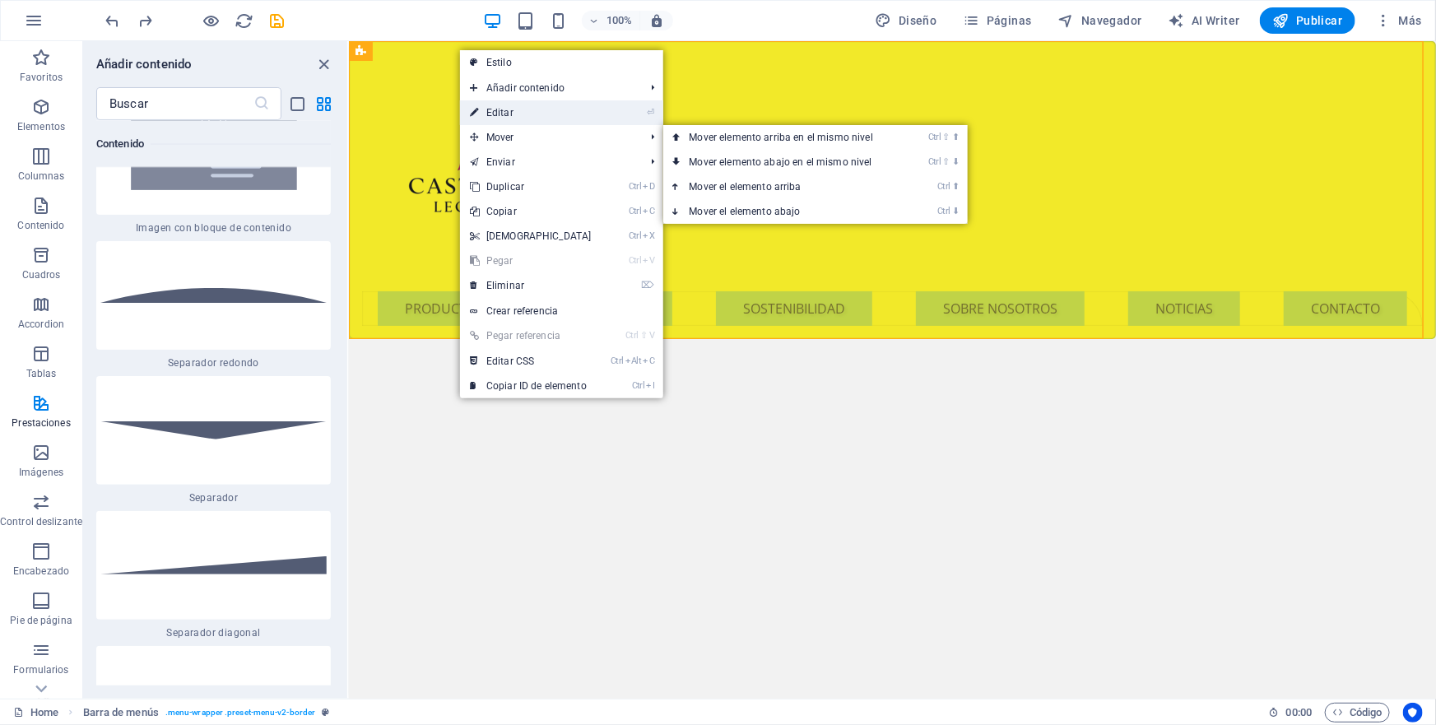
click at [504, 113] on link "⏎ Editar" at bounding box center [531, 112] width 142 height 25
select select "rem"
select select "sticky_reverse"
select select "px"
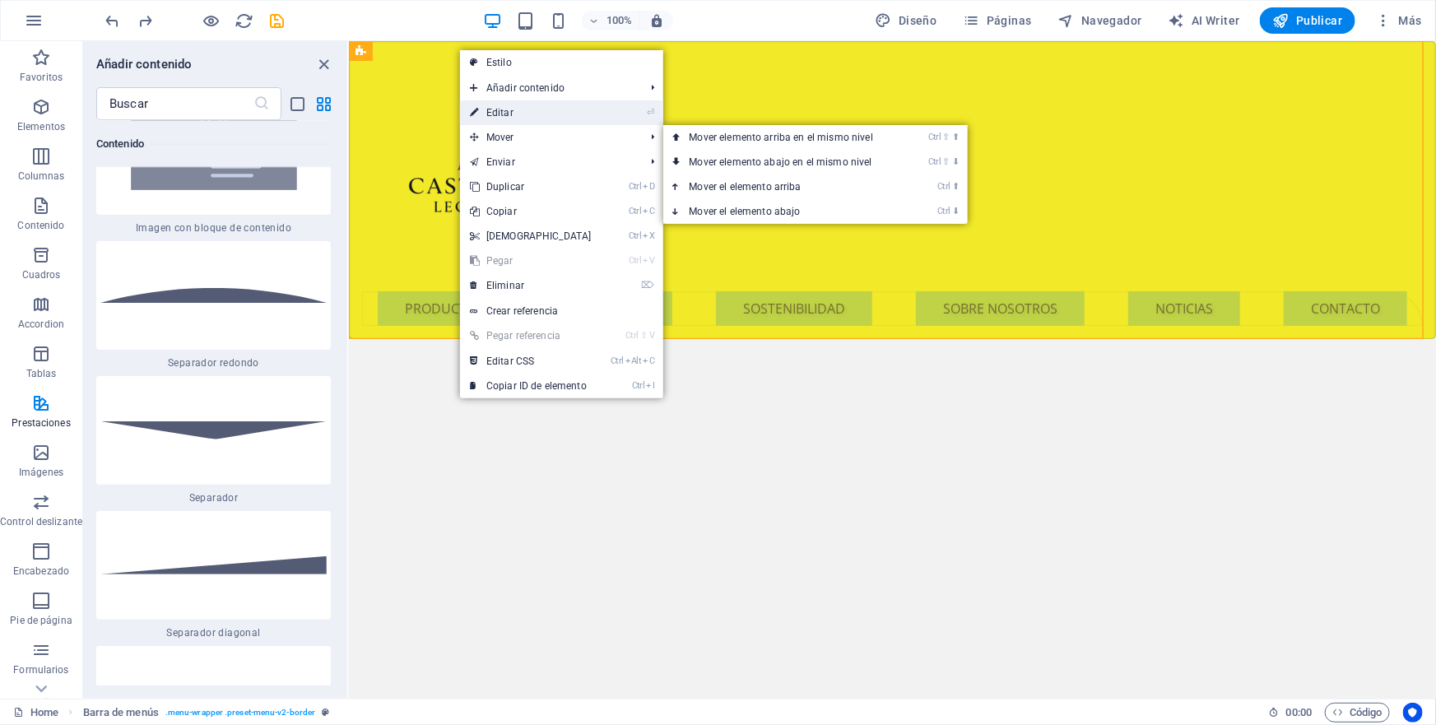
select select "px"
select select "hover_border"
select select "px"
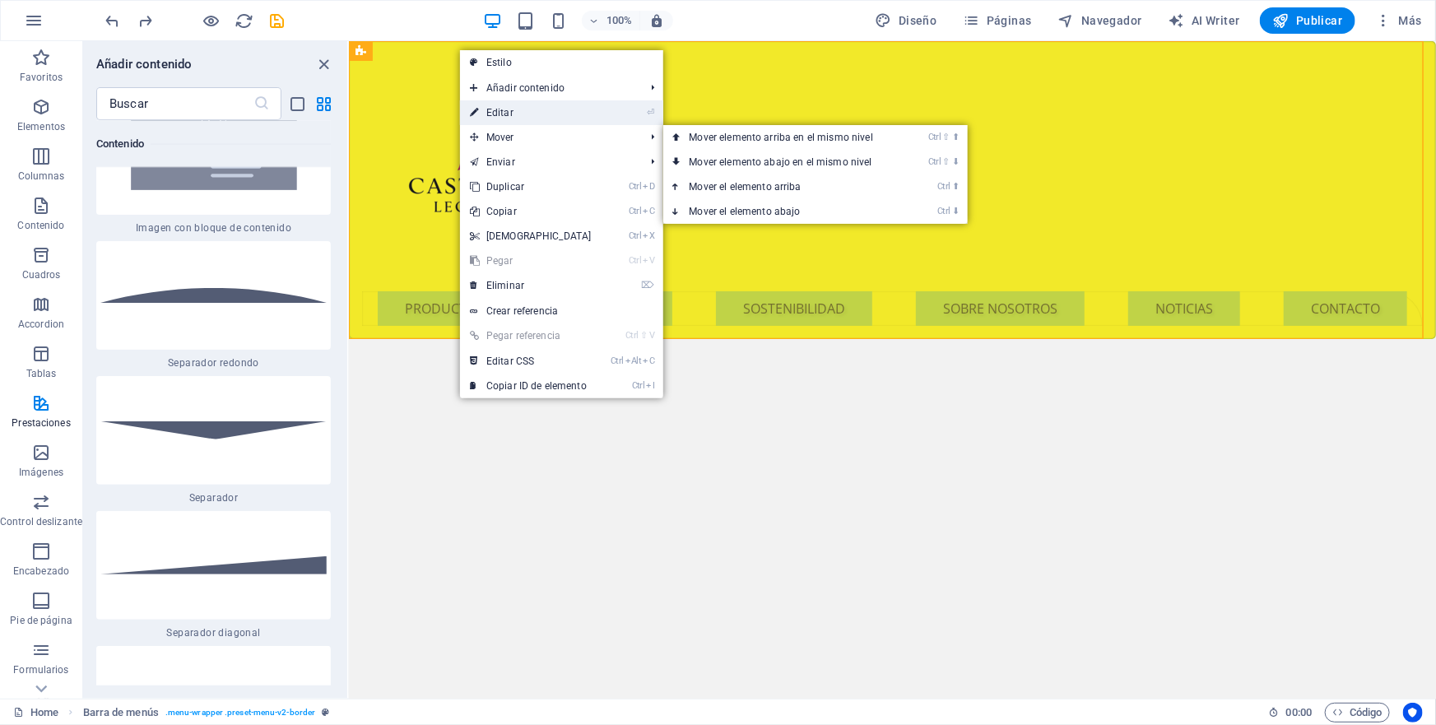
select select "px"
select select "rem"
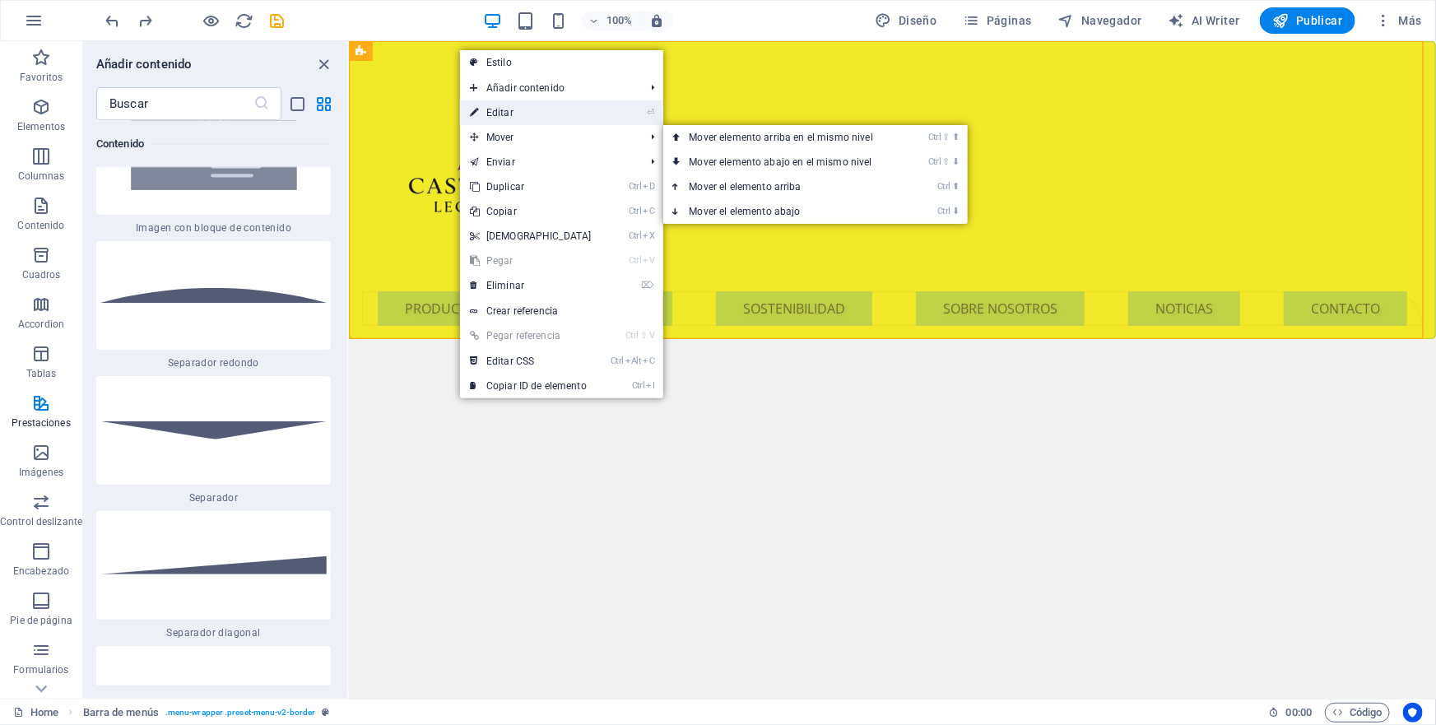
select select "rem"
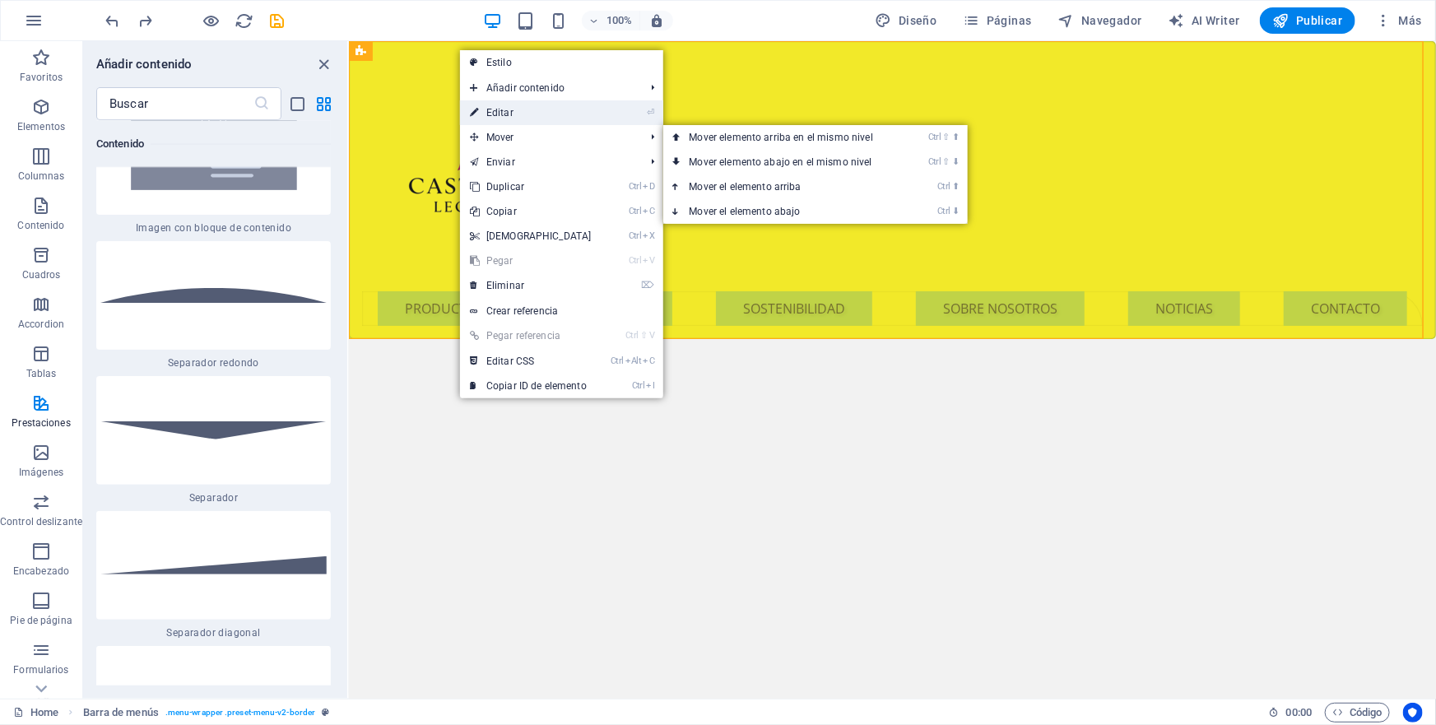
select select "link-special-font"
select select "rem"
select select "200"
select select "px"
select select "hover_box_bottom"
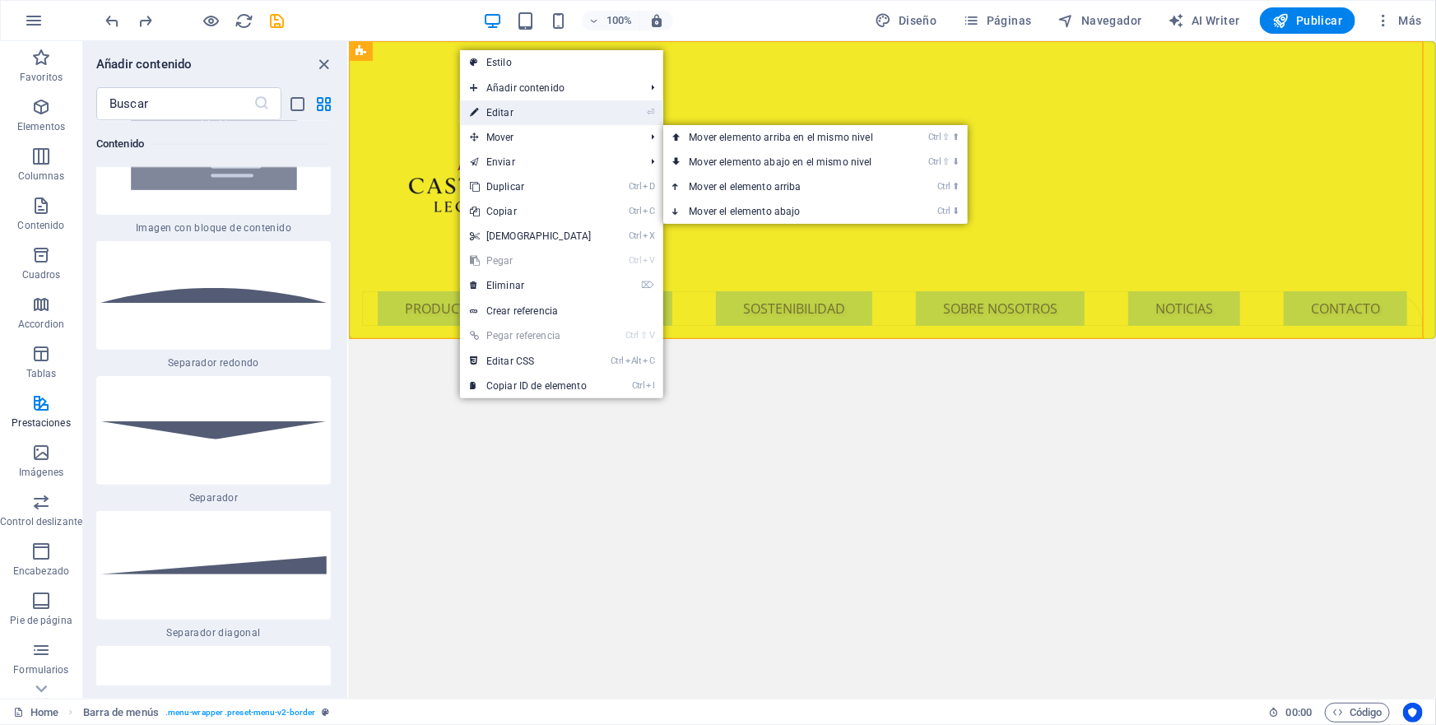
select select "px"
select select "rem"
select select
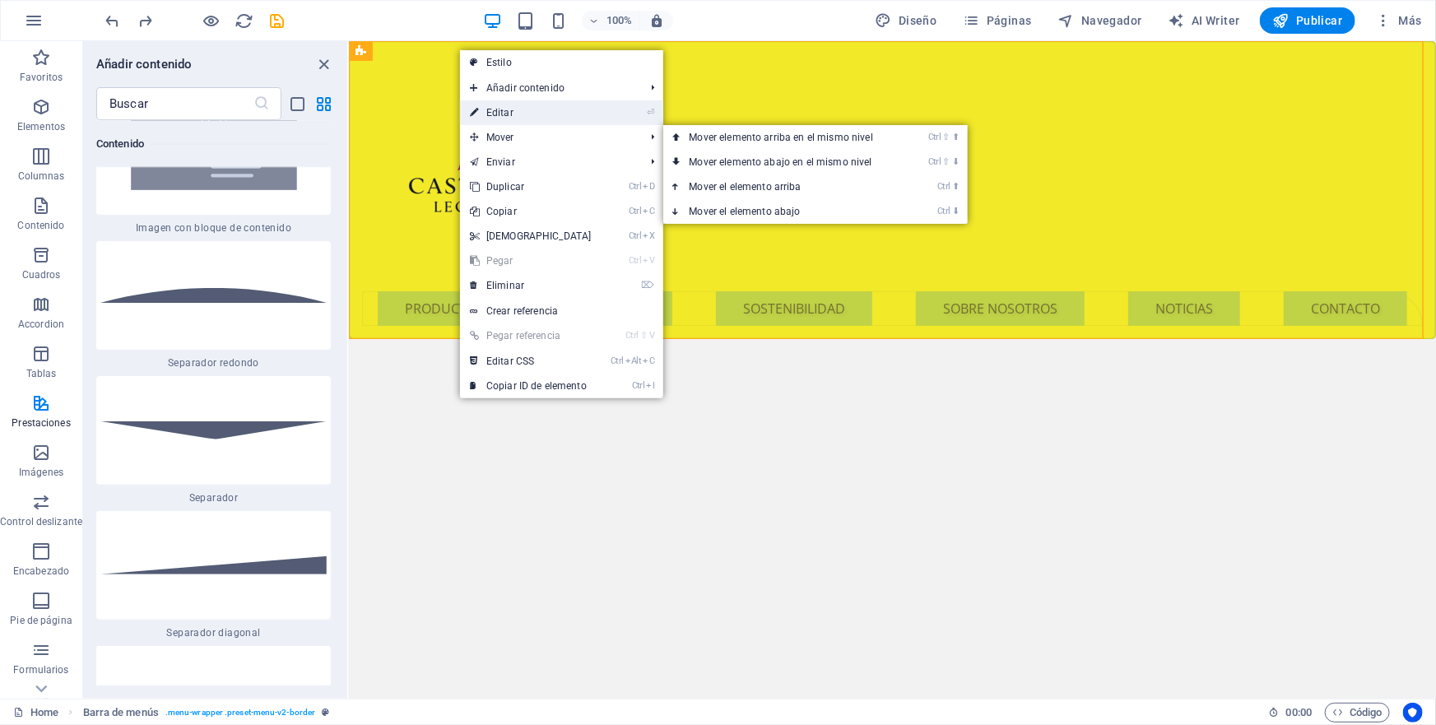
select select "px"
select select "rem"
select select "preset-menu-v2-border"
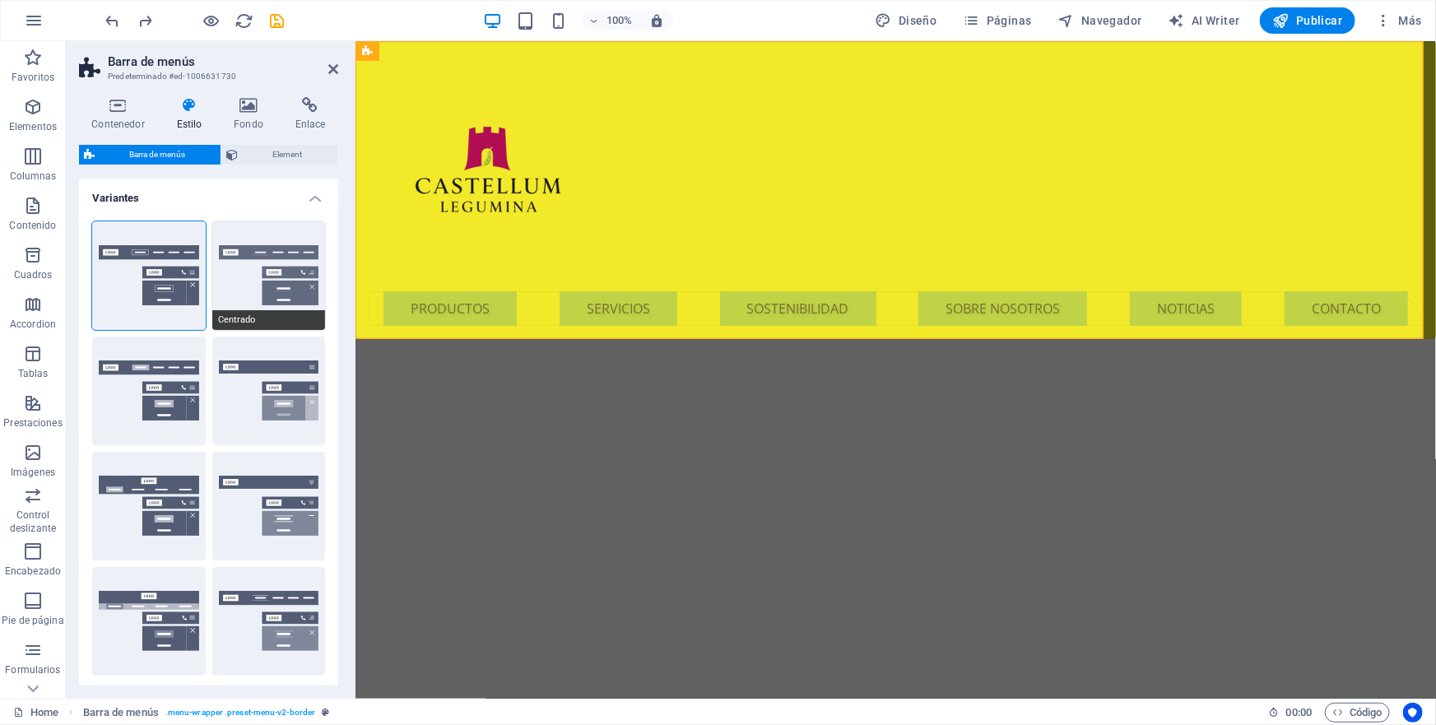
click at [271, 254] on button "Centrado" at bounding box center [269, 275] width 114 height 109
select select "sticky_menu"
select select "hover_border_bottom"
type input "1"
type input "0"
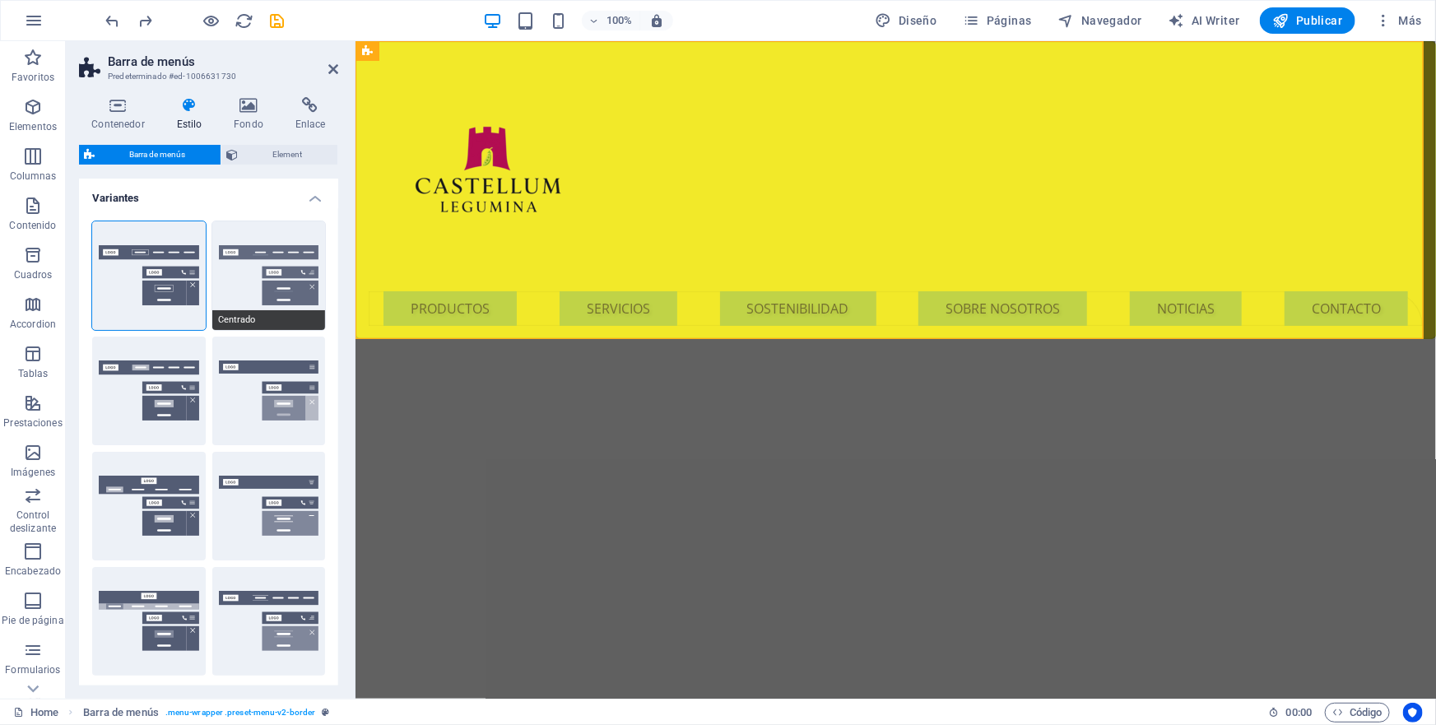
type input "0"
type input "2"
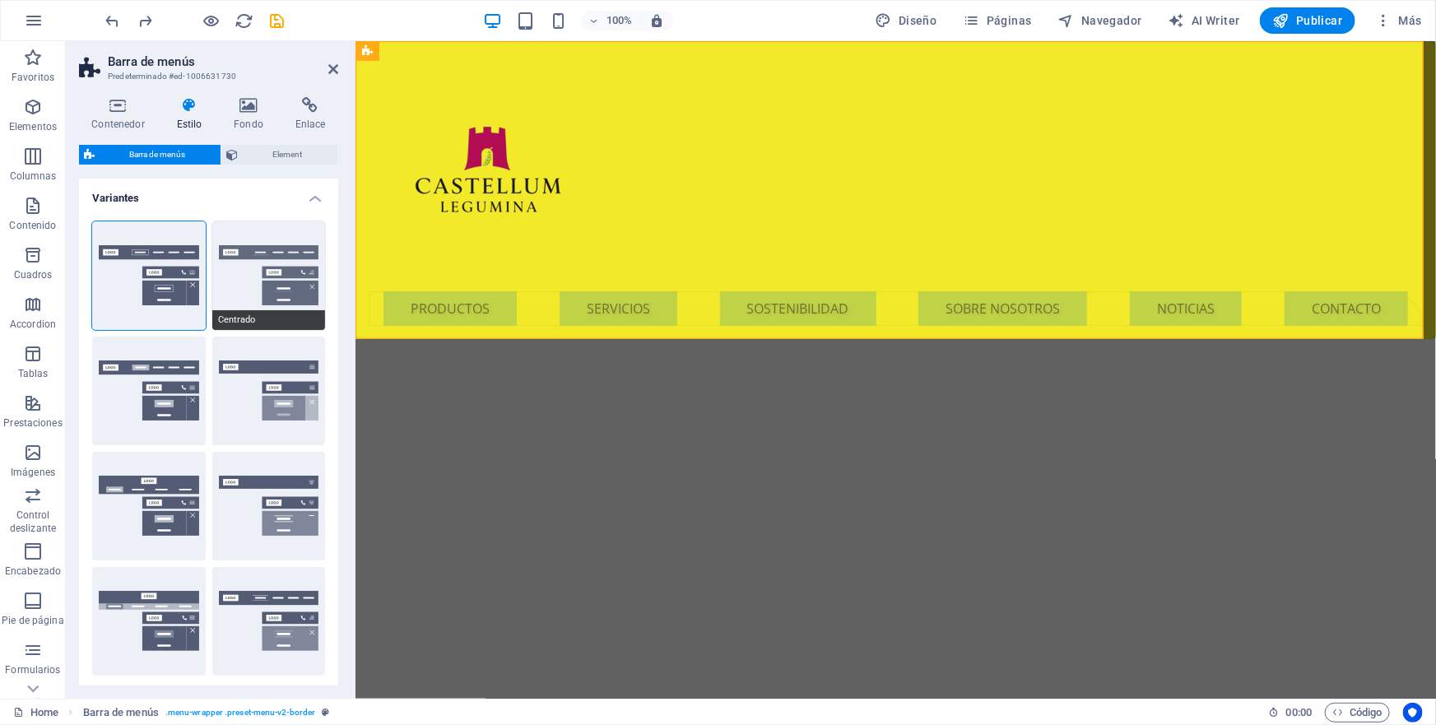
select select "DISABLED_OPTION_VALUE"
type input "0"
select select "link-special-font"
type input "1.5"
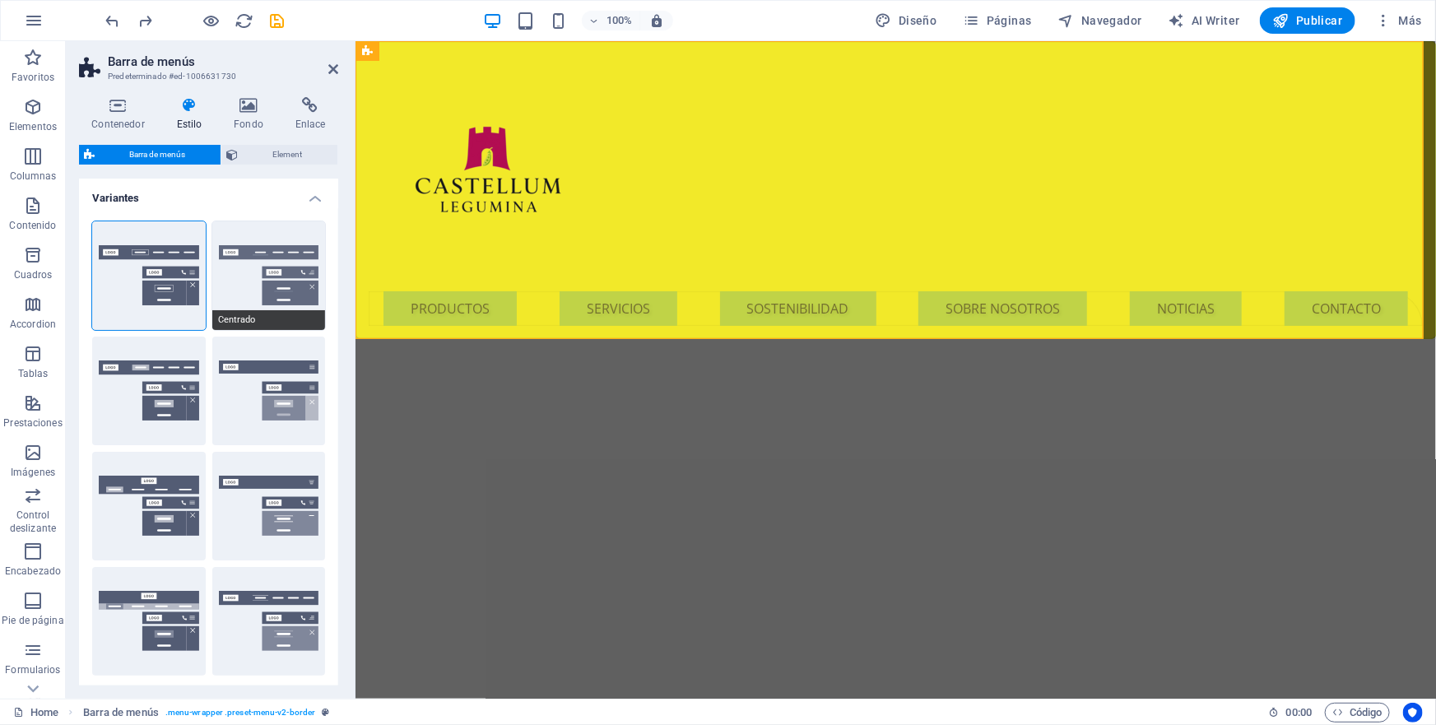
select select "rem"
select select
type input "2"
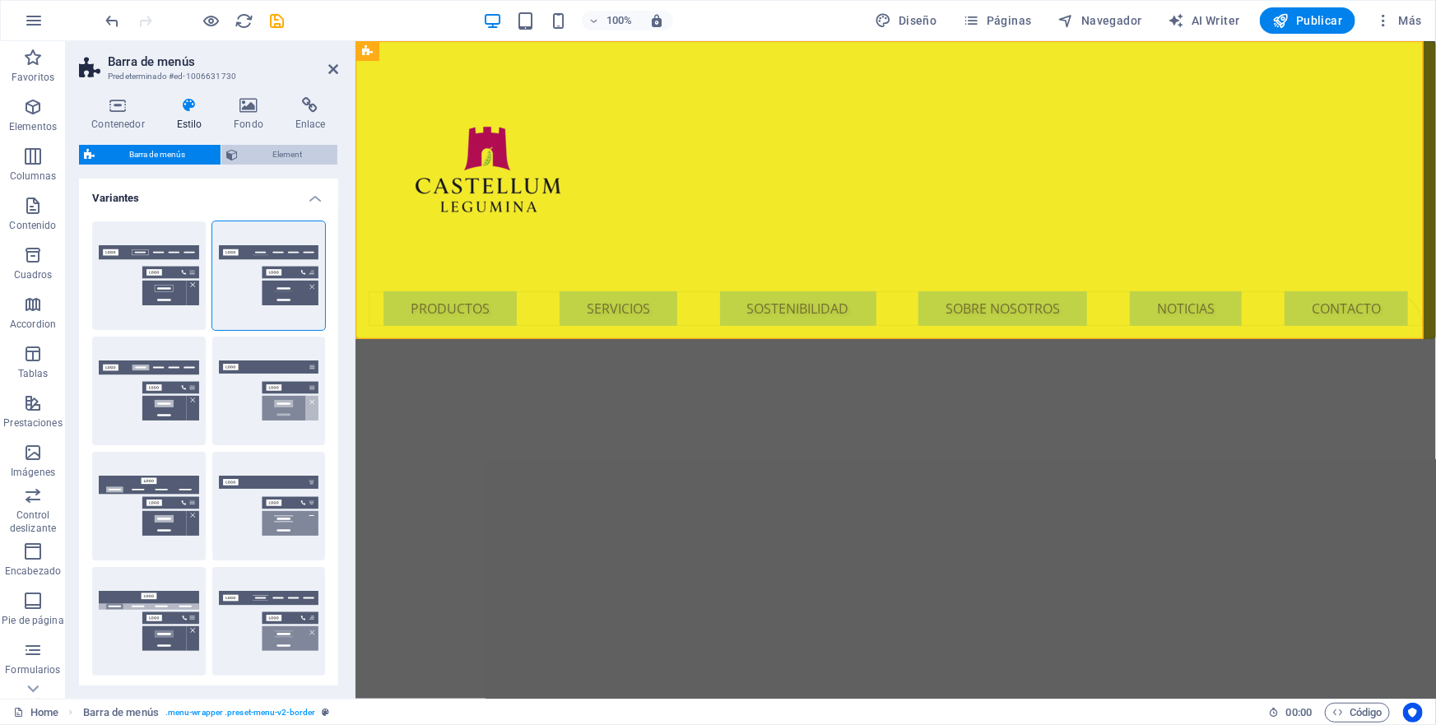
click at [282, 152] on span "Element" at bounding box center [288, 155] width 90 height 20
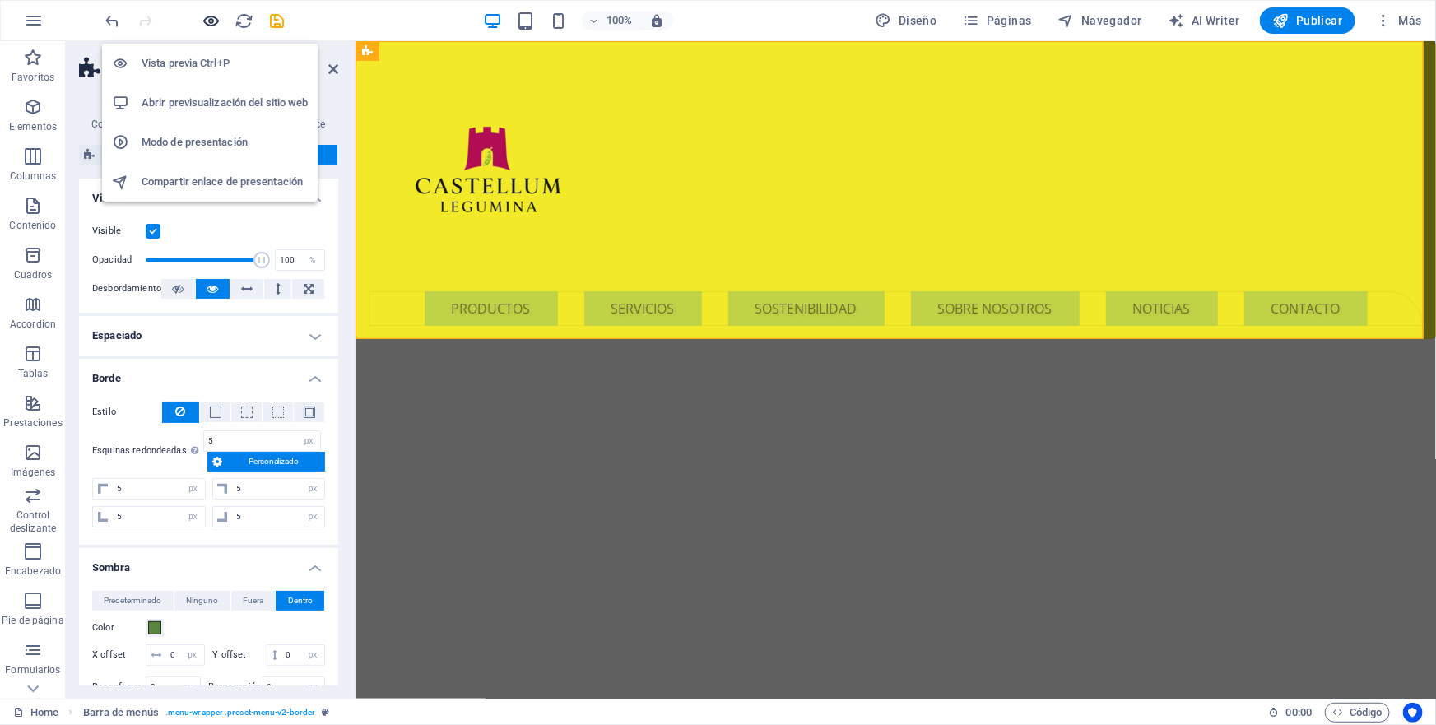
click at [213, 21] on icon "button" at bounding box center [211, 21] width 19 height 19
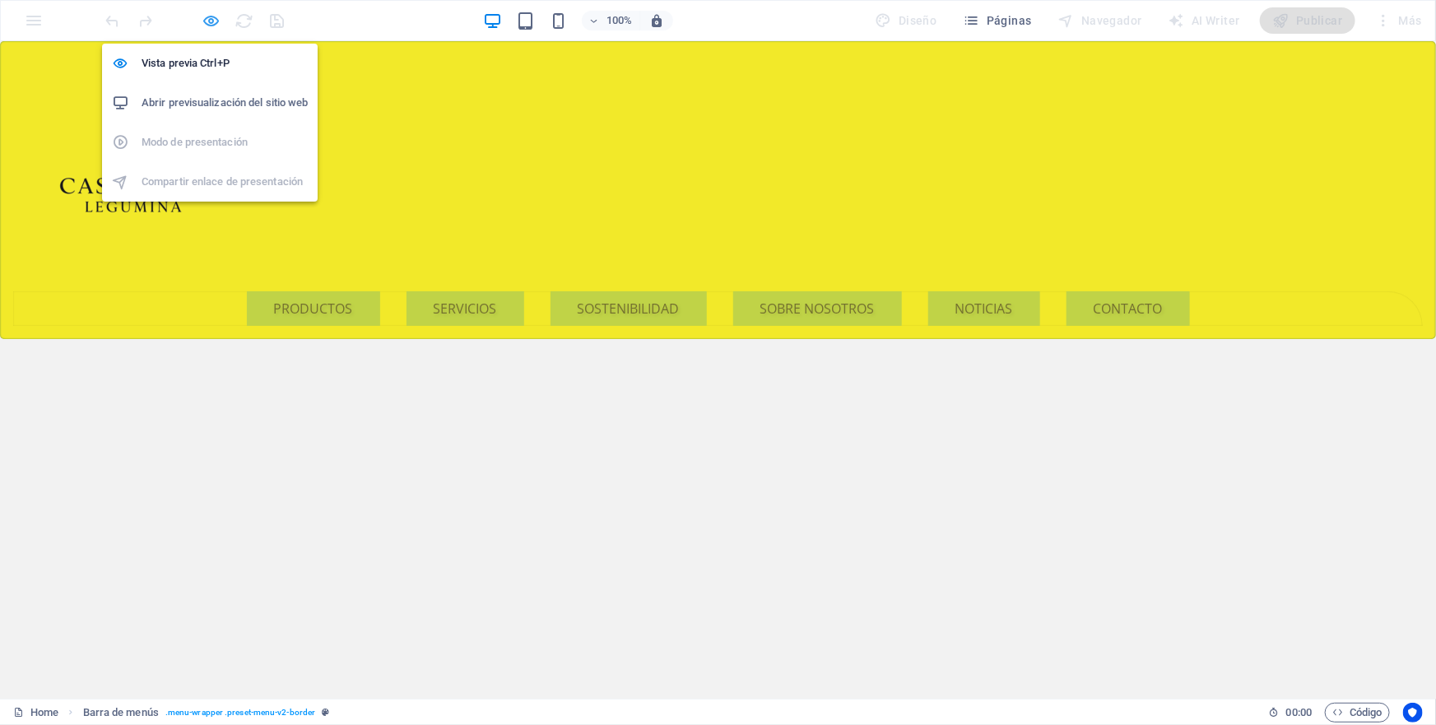
click at [208, 21] on icon "button" at bounding box center [211, 21] width 19 height 19
select select "px"
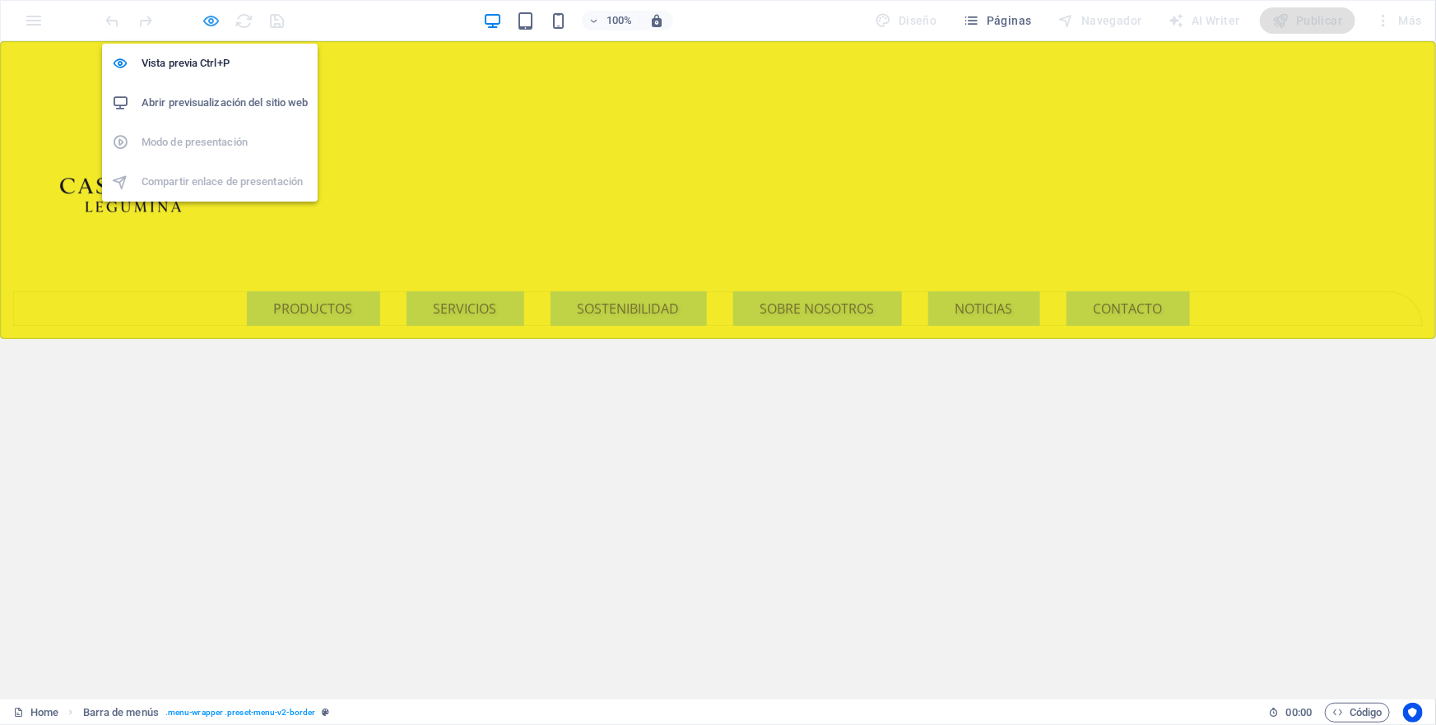
select select "px"
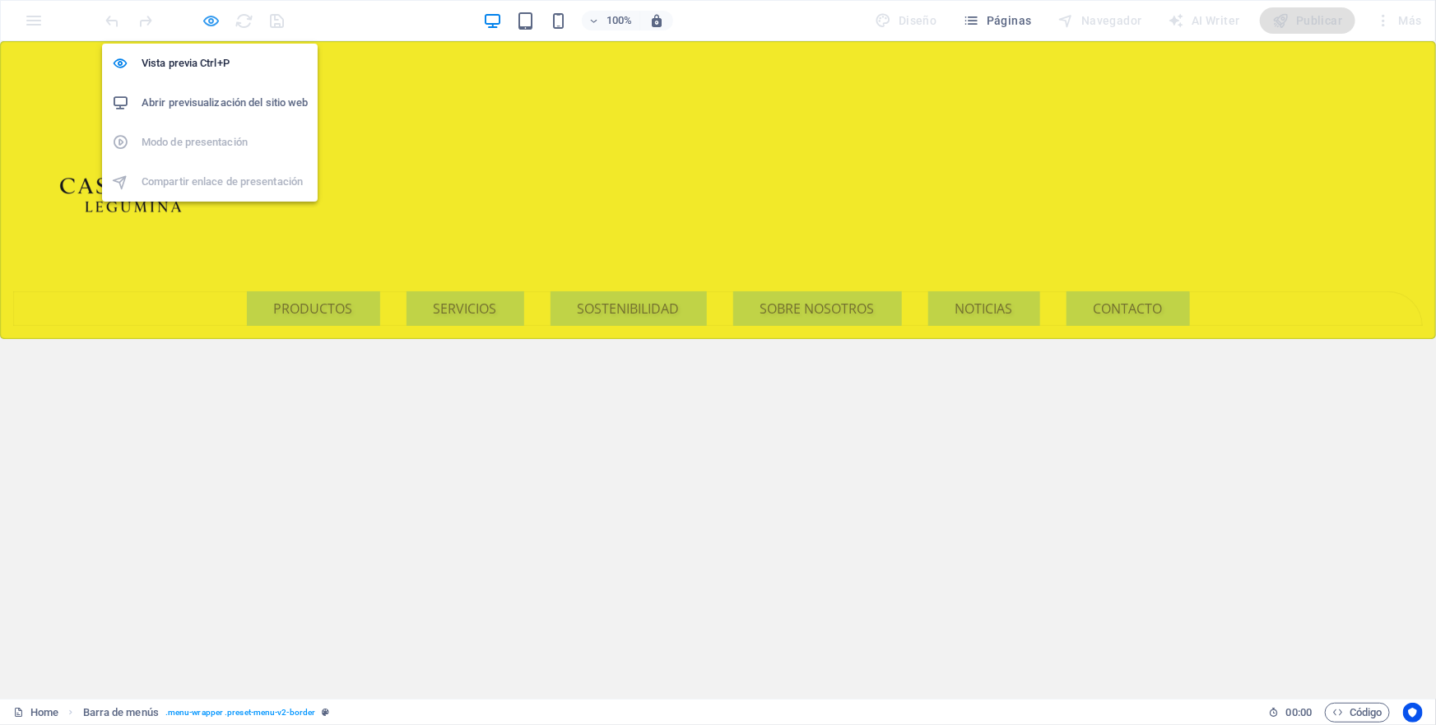
select select "px"
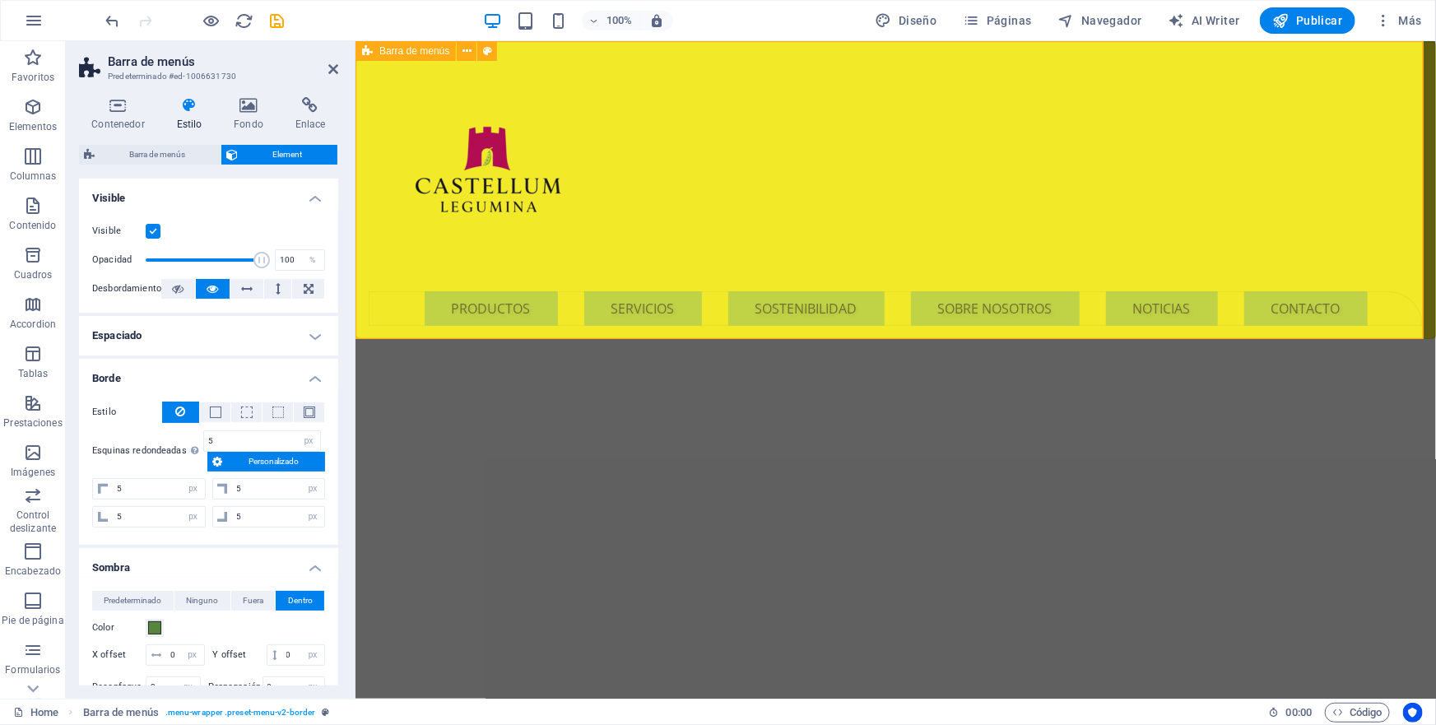
click at [152, 228] on label at bounding box center [153, 231] width 15 height 15
click at [0, 0] on input "Visible" at bounding box center [0, 0] width 0 height 0
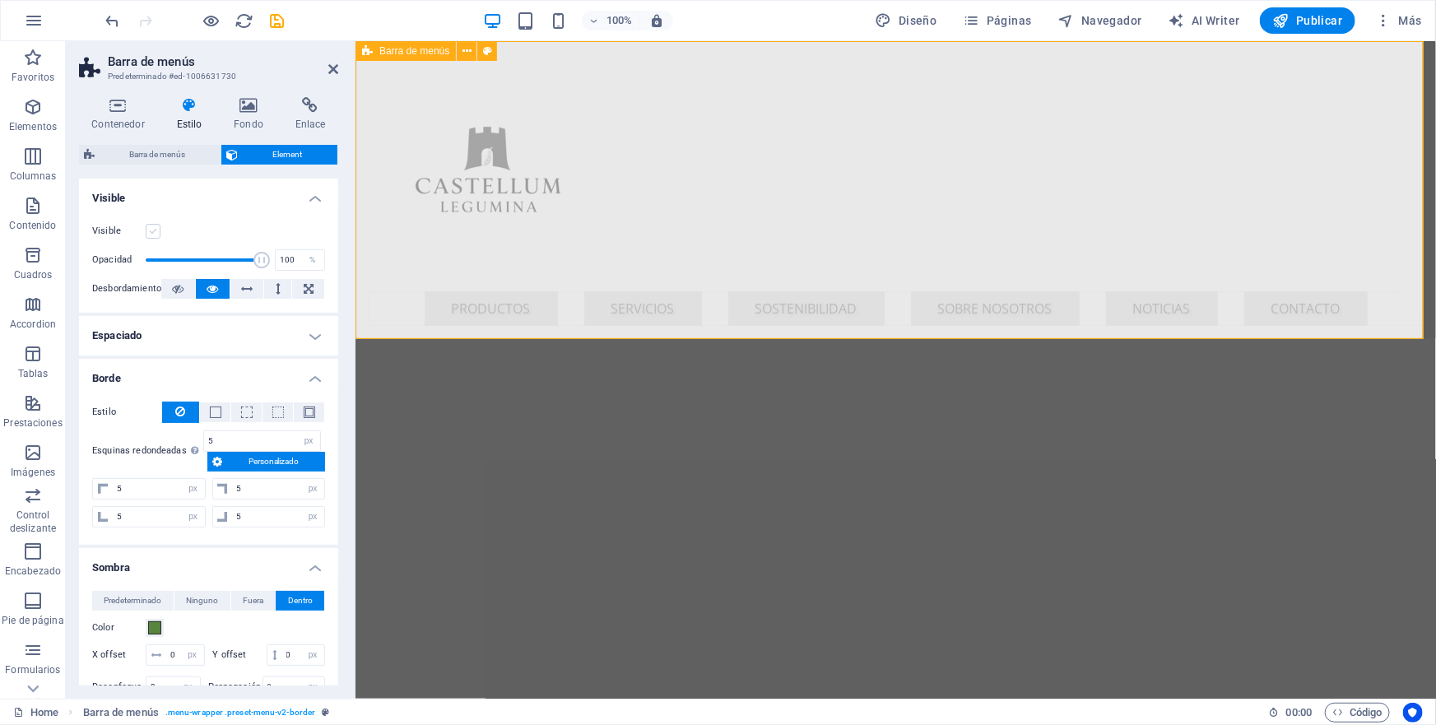
click at [151, 234] on label at bounding box center [153, 231] width 15 height 15
click at [0, 0] on input "Visible" at bounding box center [0, 0] width 0 height 0
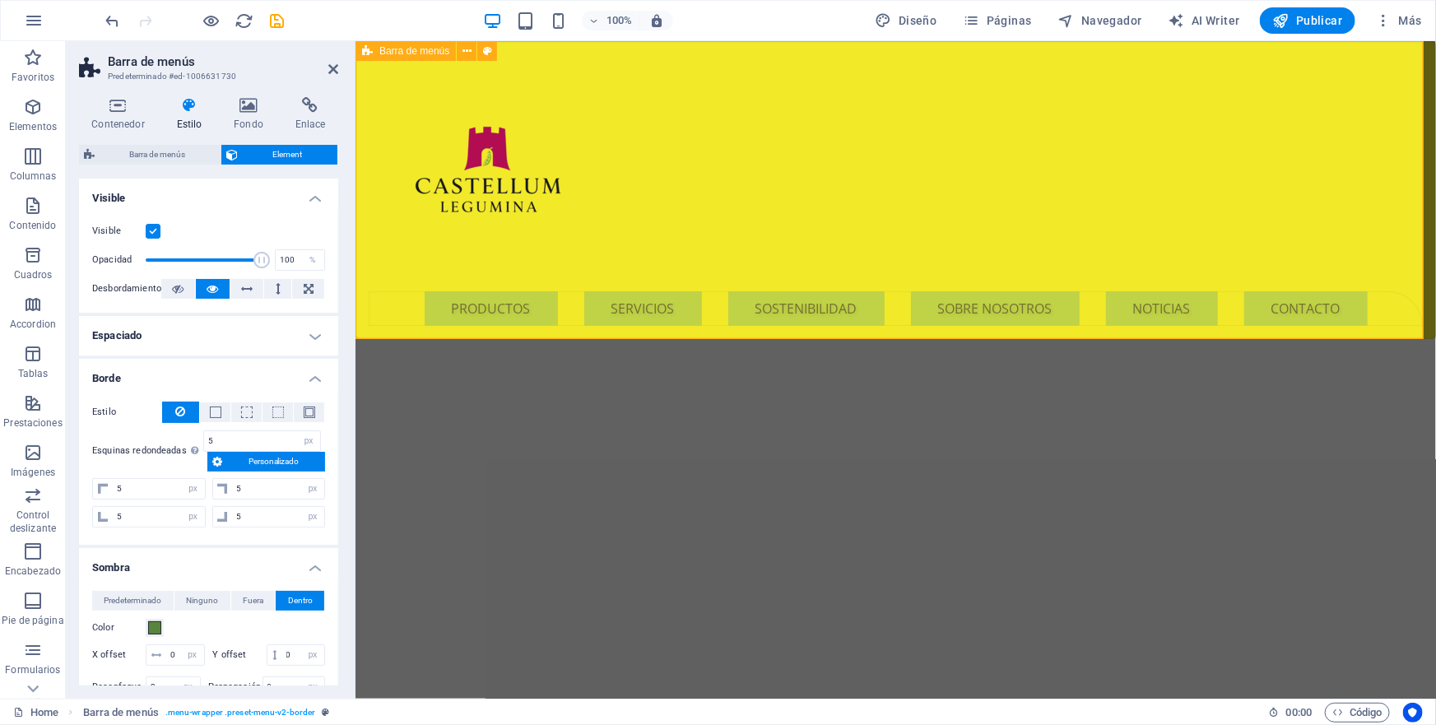
click at [279, 461] on span "Personalizado" at bounding box center [273, 462] width 93 height 20
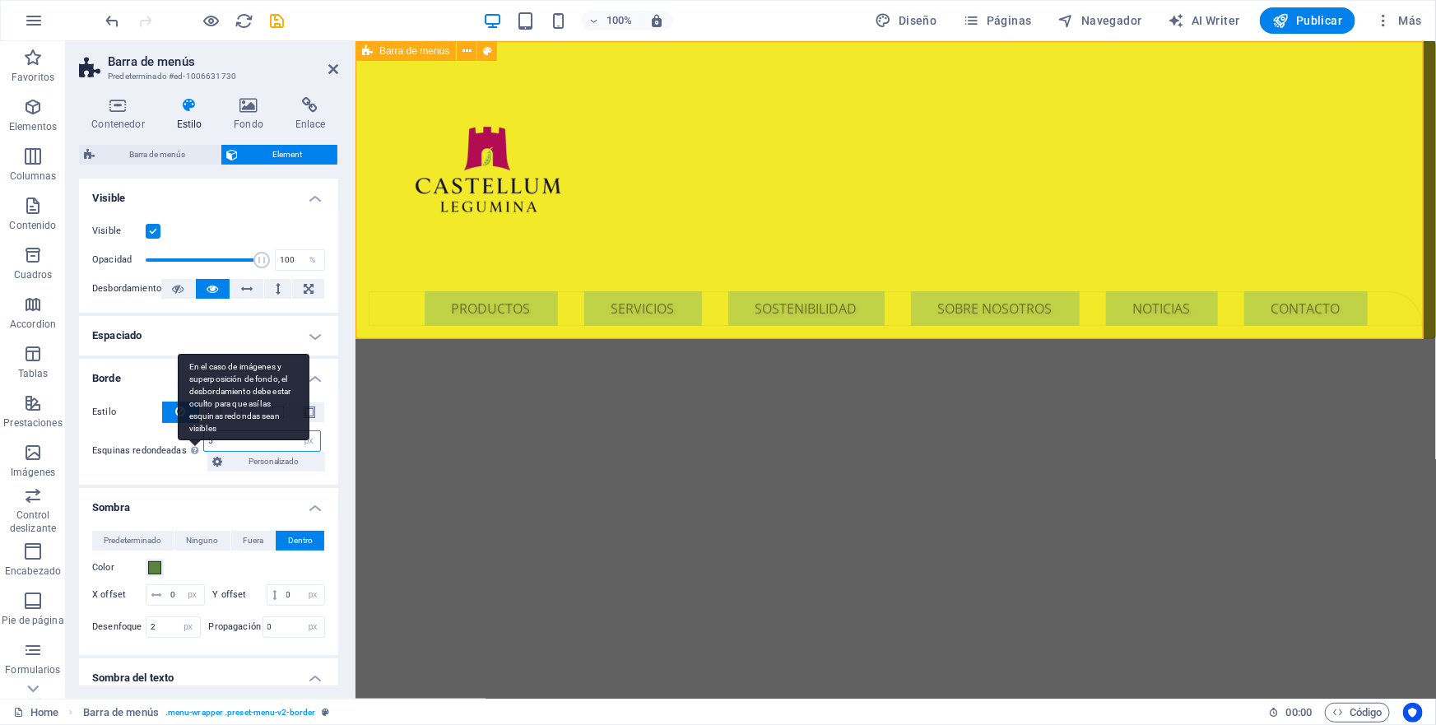
drag, startPoint x: 212, startPoint y: 439, endPoint x: 198, endPoint y: 439, distance: 13.2
click at [198, 439] on div "Esquinas redondeadas En el caso de imágenes y superposición de fondo, el desbor…" at bounding box center [208, 450] width 233 height 41
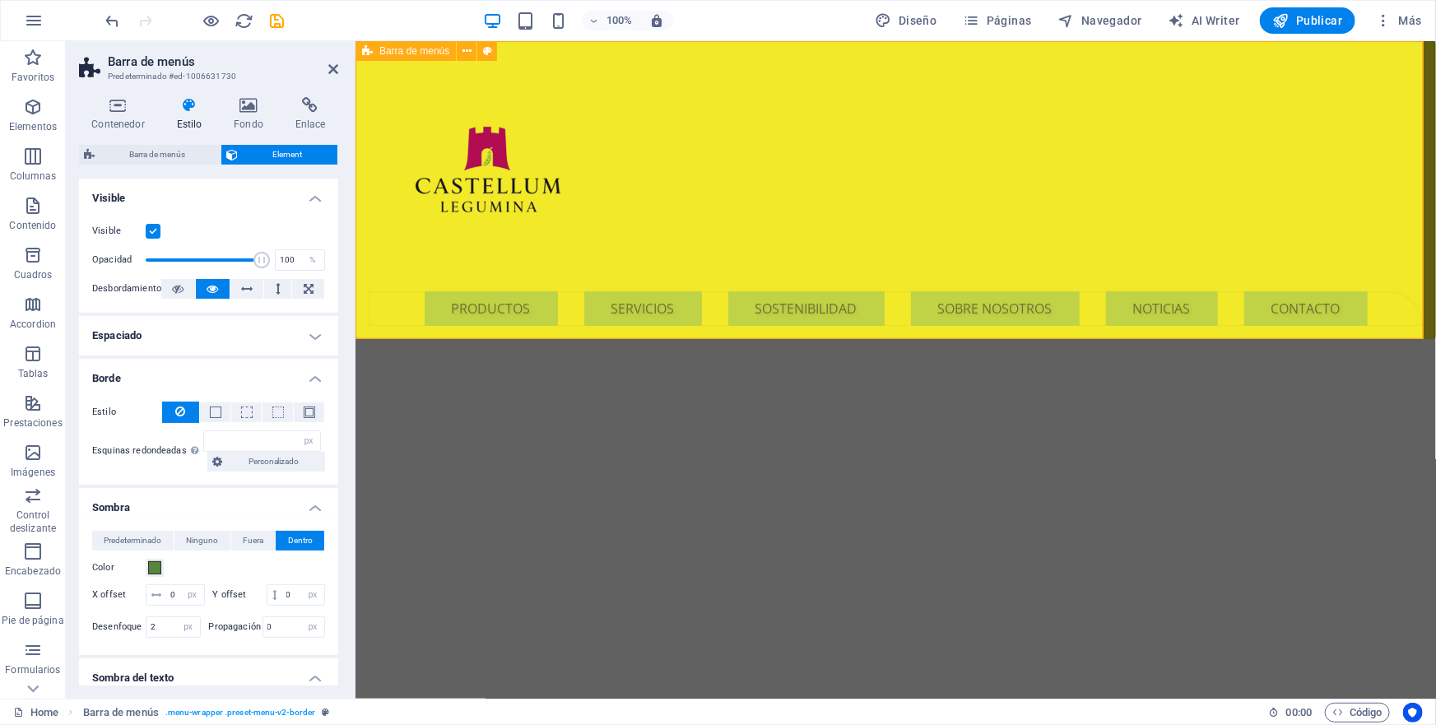
click at [146, 479] on div "Estilo - Ancho 1 automático px rem % vh vw Personalizado Personalizado 1 automá…" at bounding box center [208, 436] width 259 height 96
click at [274, 442] on input "number" at bounding box center [262, 441] width 116 height 20
click at [276, 465] on span "Personalizado" at bounding box center [273, 462] width 93 height 20
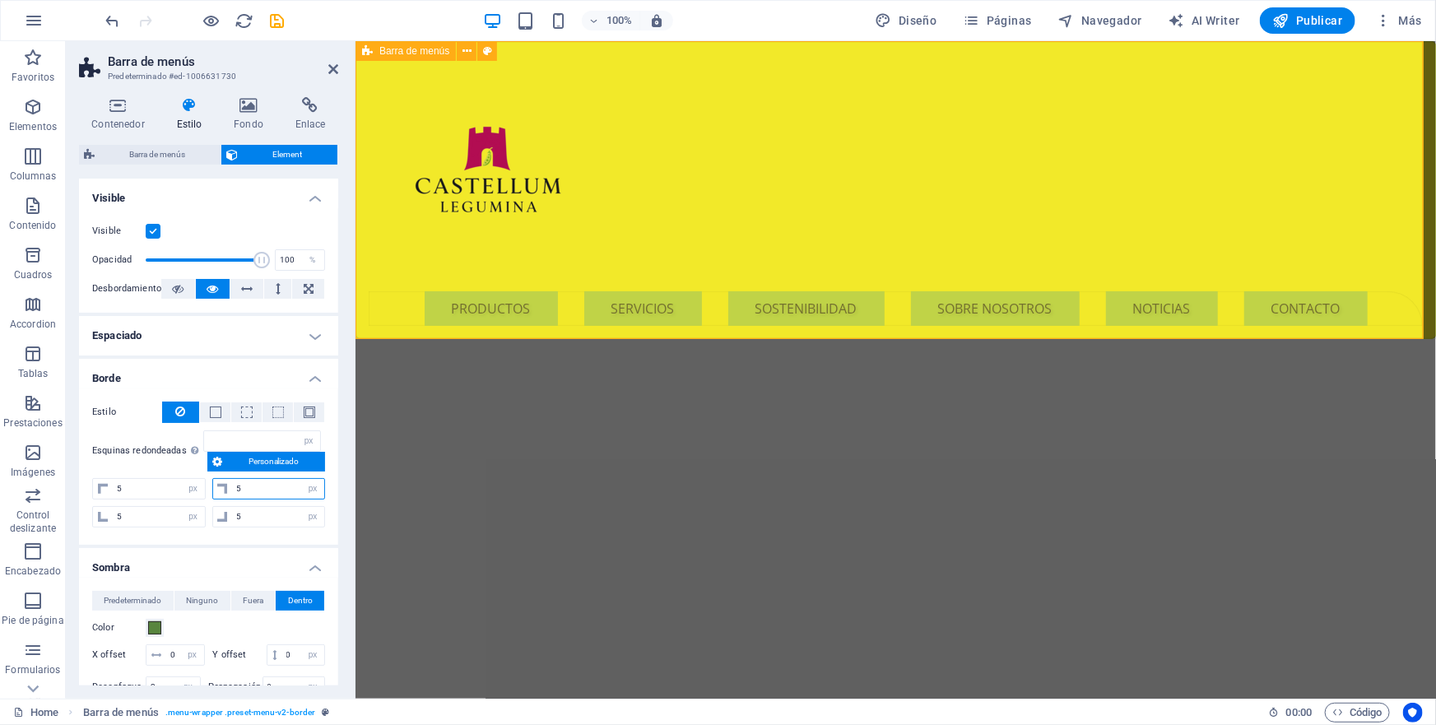
drag, startPoint x: 249, startPoint y: 487, endPoint x: 224, endPoint y: 487, distance: 25.5
click at [224, 487] on div "5 px rem % vh vw" at bounding box center [269, 488] width 114 height 21
type input "0"
select select "DISABLED_OPTION_VALUE"
drag, startPoint x: 252, startPoint y: 518, endPoint x: 229, endPoint y: 518, distance: 23.0
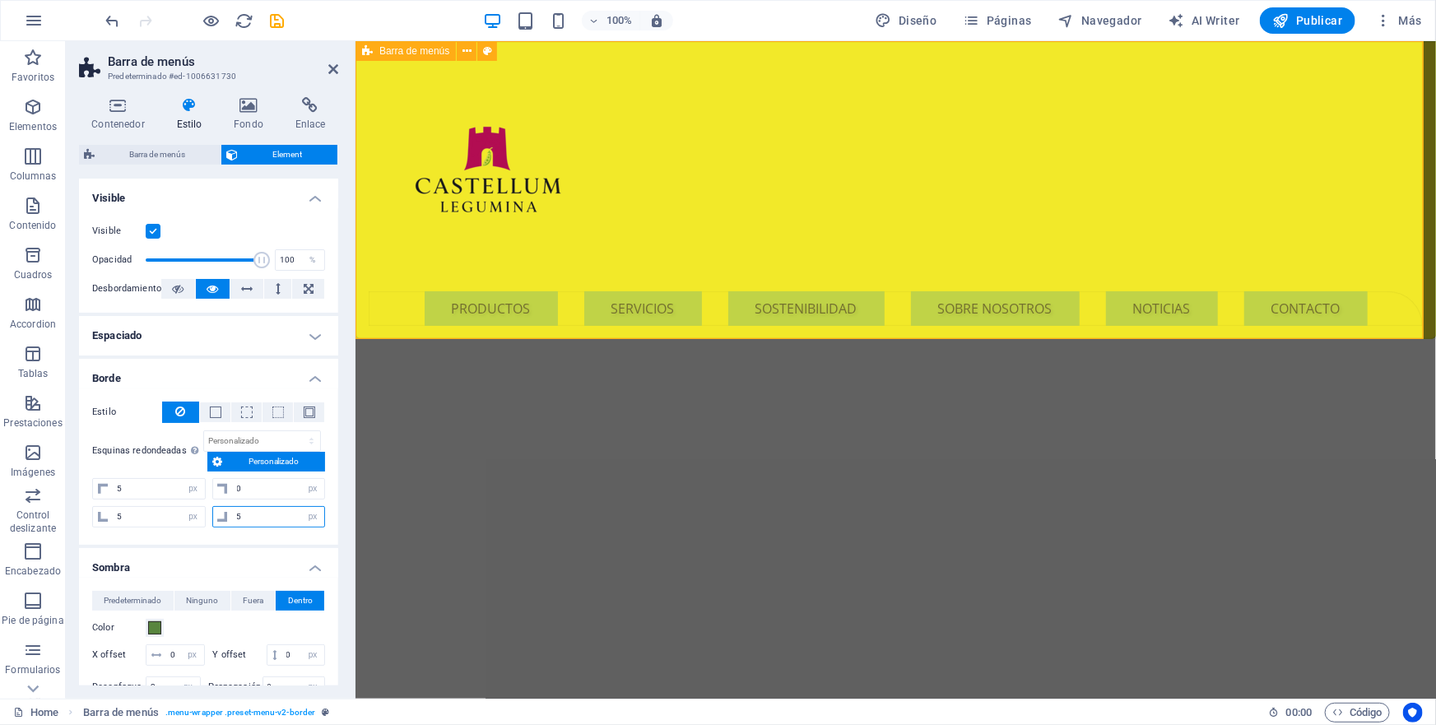
click at [229, 518] on div "5 px rem % vh vw" at bounding box center [269, 516] width 114 height 21
type input "0"
click at [115, 517] on input "5" at bounding box center [159, 517] width 92 height 20
type input "0"
drag, startPoint x: 123, startPoint y: 486, endPoint x: 102, endPoint y: 486, distance: 21.4
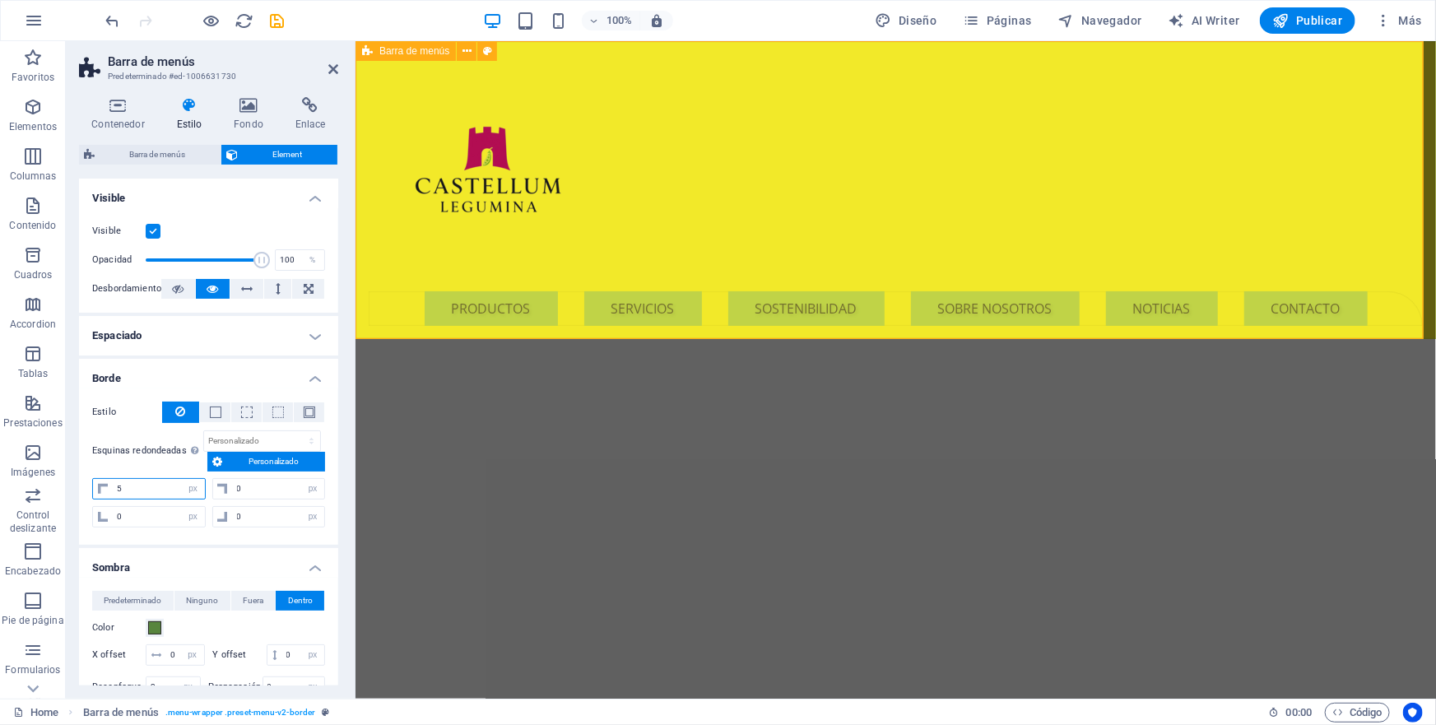
click at [102, 486] on div "5 px rem % vh vw" at bounding box center [149, 488] width 114 height 21
type input "0"
select select "px"
type input "0"
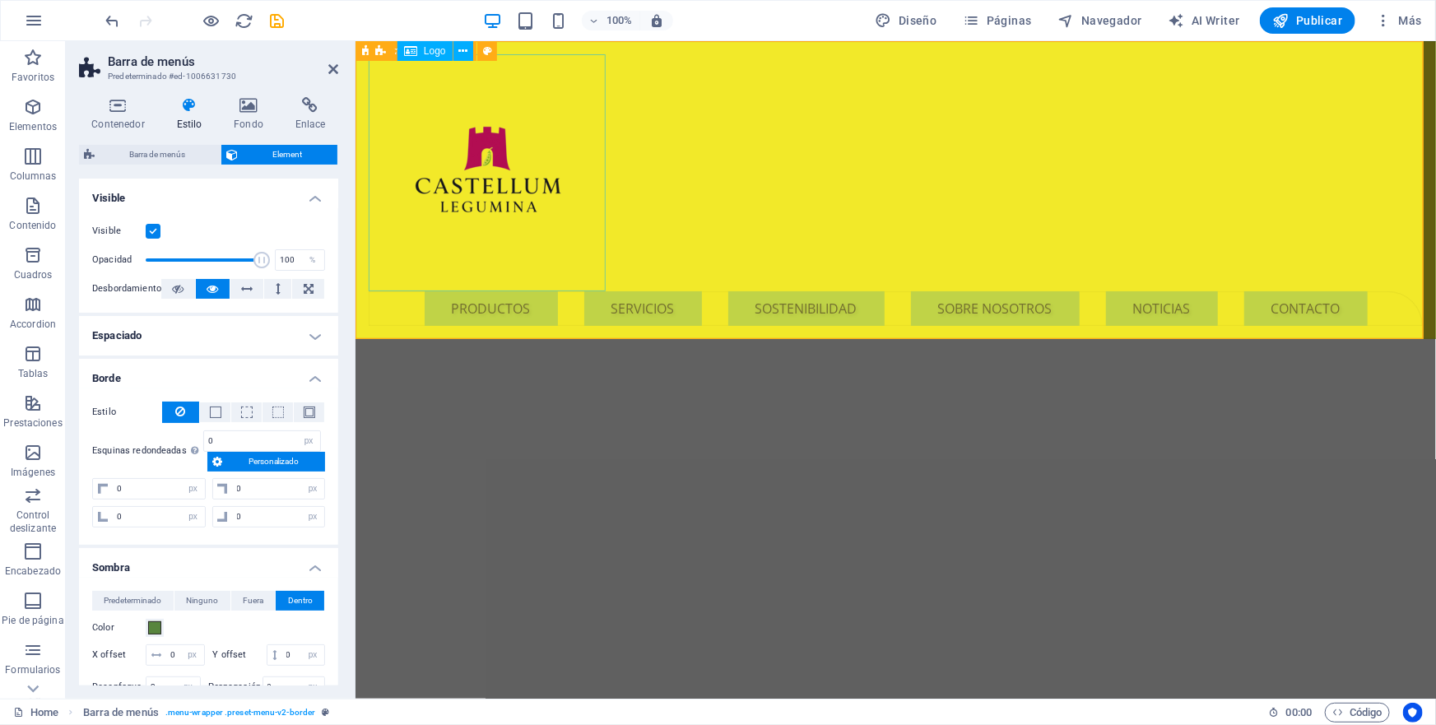
click at [435, 208] on div at bounding box center [895, 171] width 1054 height 237
click at [786, 211] on div "Menu PRODUCTOS SERVICIOS SOSTENIBILIDAD SOBRE NOSOTROS NOTICIAS CONTACTO" at bounding box center [895, 189] width 1081 height 298
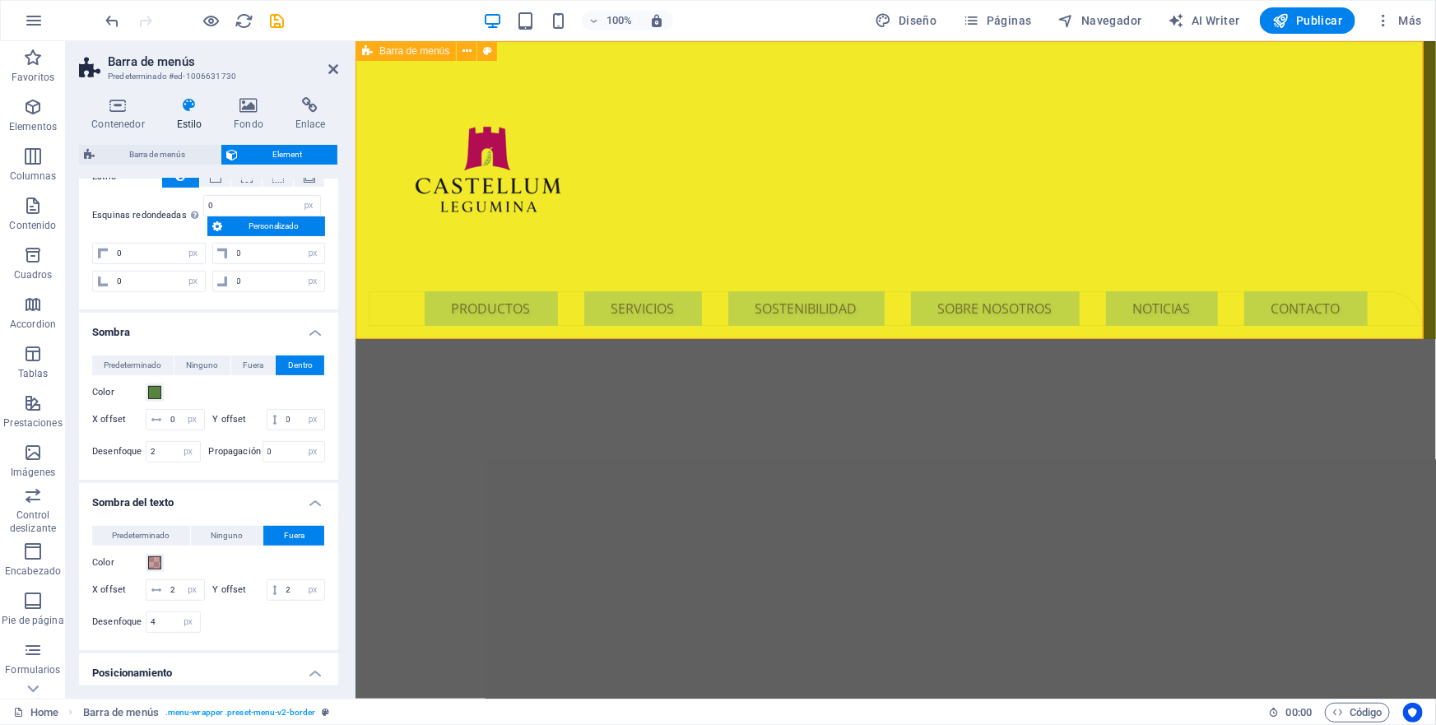
scroll to position [299, 0]
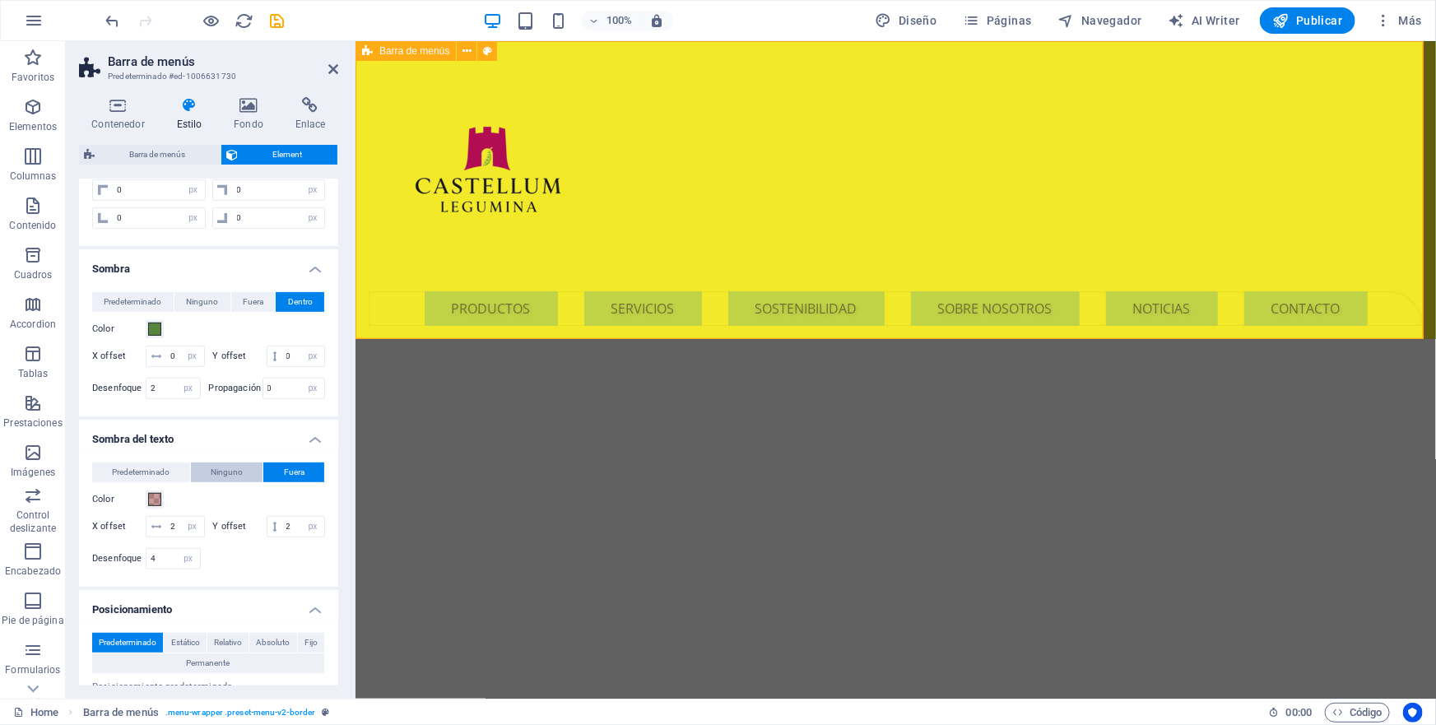
click at [222, 470] on span "Ninguno" at bounding box center [227, 473] width 32 height 20
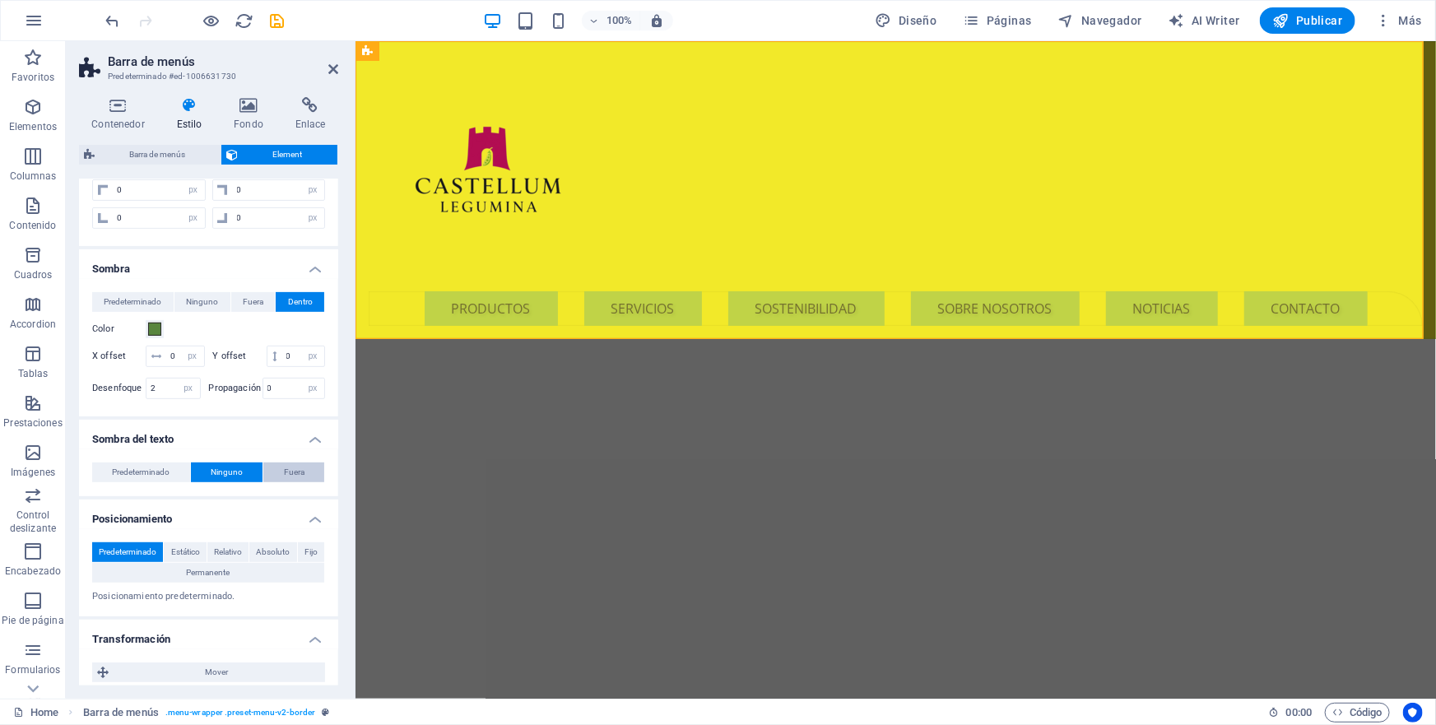
click at [296, 472] on span "Fuera" at bounding box center [294, 473] width 21 height 20
type input "rgba(0, 0, 0, 0.2)"
type input "2"
type input "4"
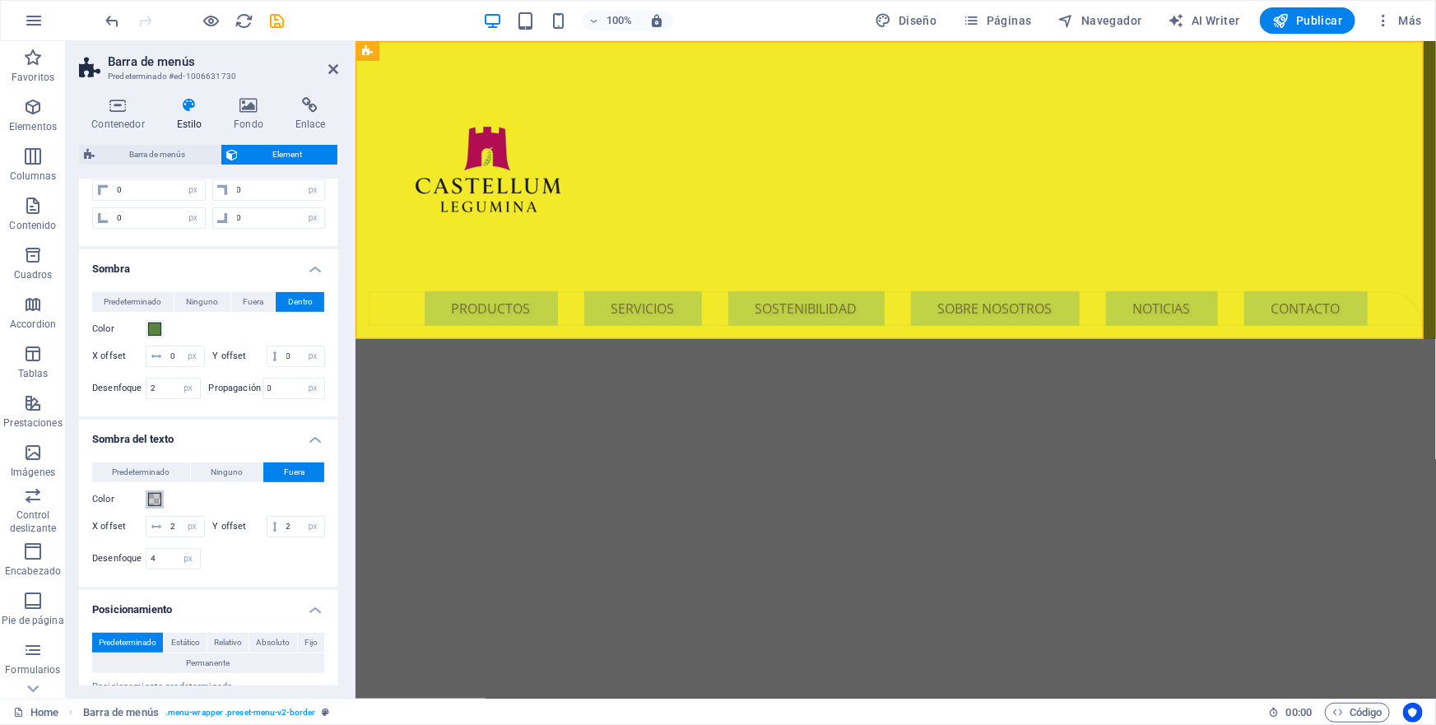
click at [151, 494] on span at bounding box center [154, 499] width 13 height 13
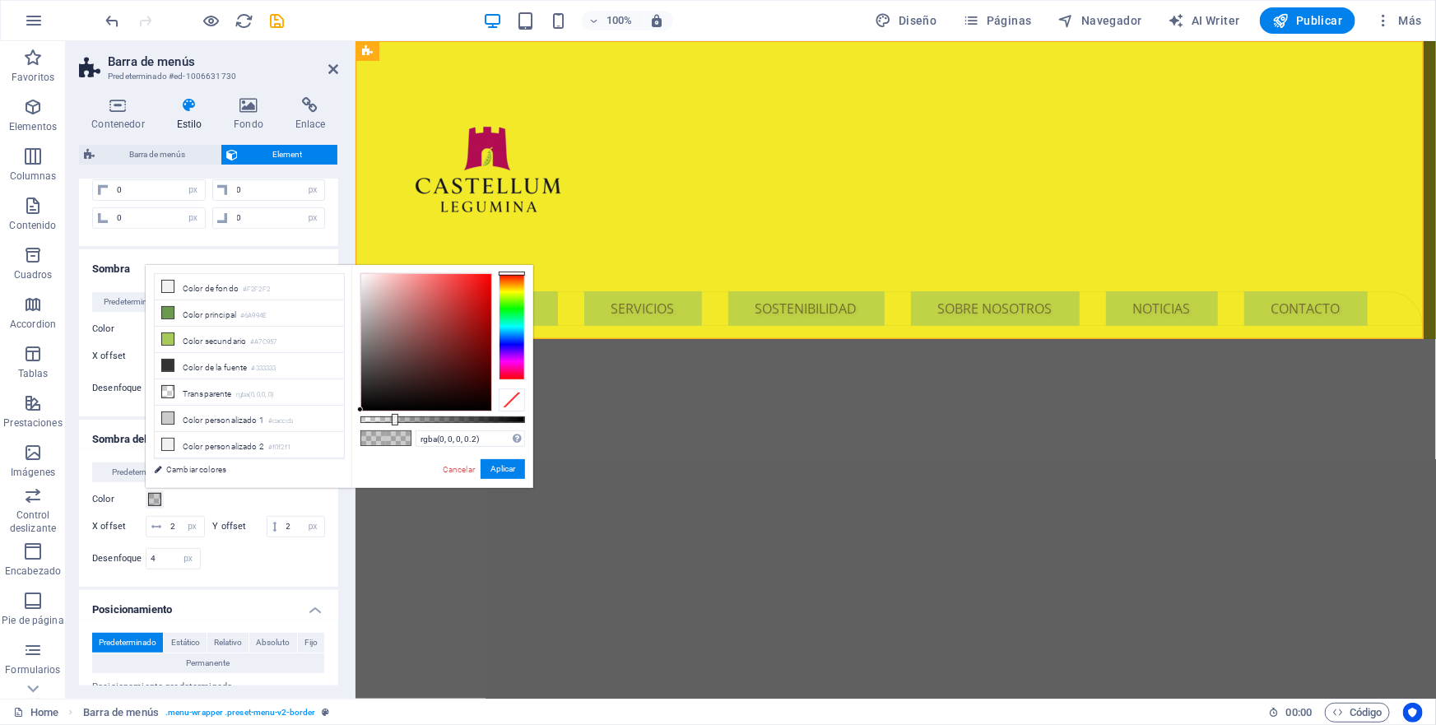
click at [511, 311] on div at bounding box center [512, 326] width 26 height 107
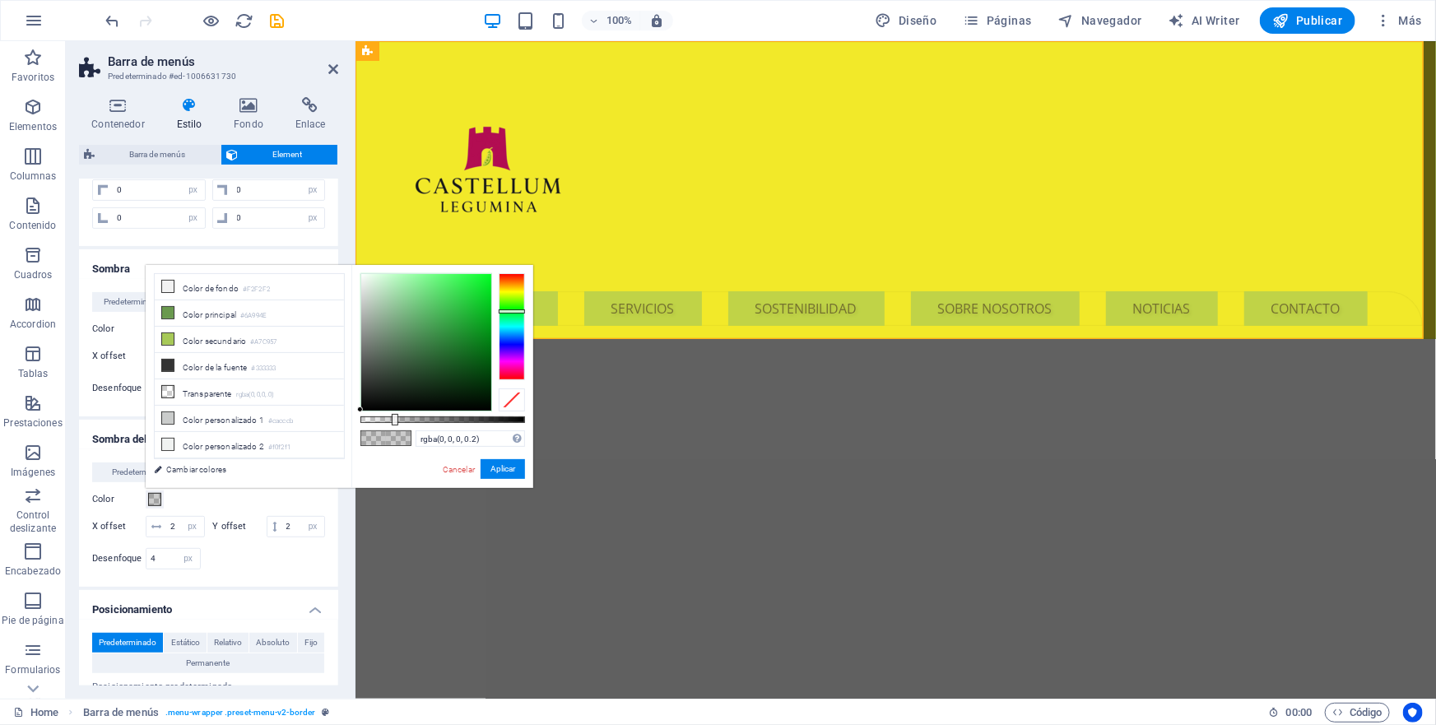
click at [514, 360] on div at bounding box center [512, 326] width 26 height 107
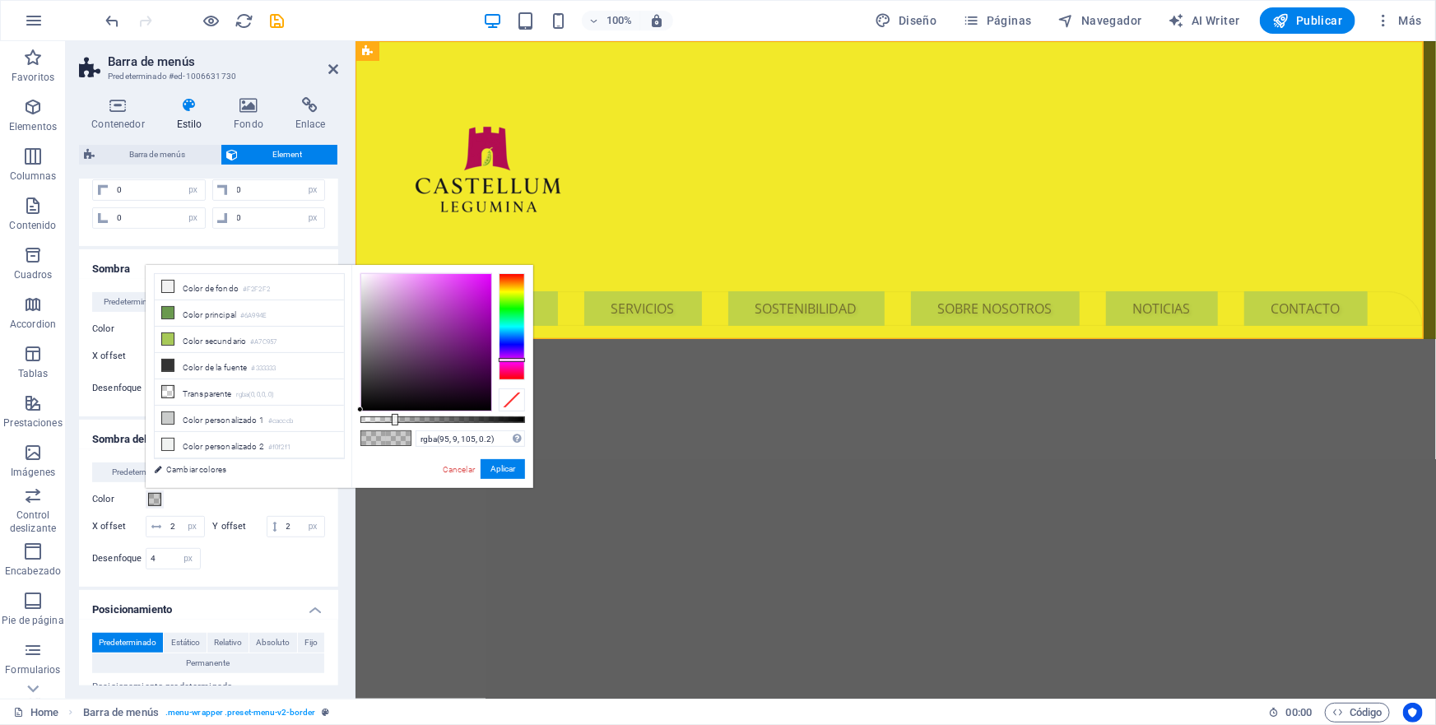
click at [479, 354] on div at bounding box center [426, 342] width 130 height 137
type input "rgba(95, 9, 105, 0.391)"
drag, startPoint x: 393, startPoint y: 421, endPoint x: 425, endPoint y: 415, distance: 32.0
click at [425, 415] on div at bounding box center [426, 420] width 7 height 12
click at [501, 469] on button "Aplicar" at bounding box center [503, 469] width 44 height 20
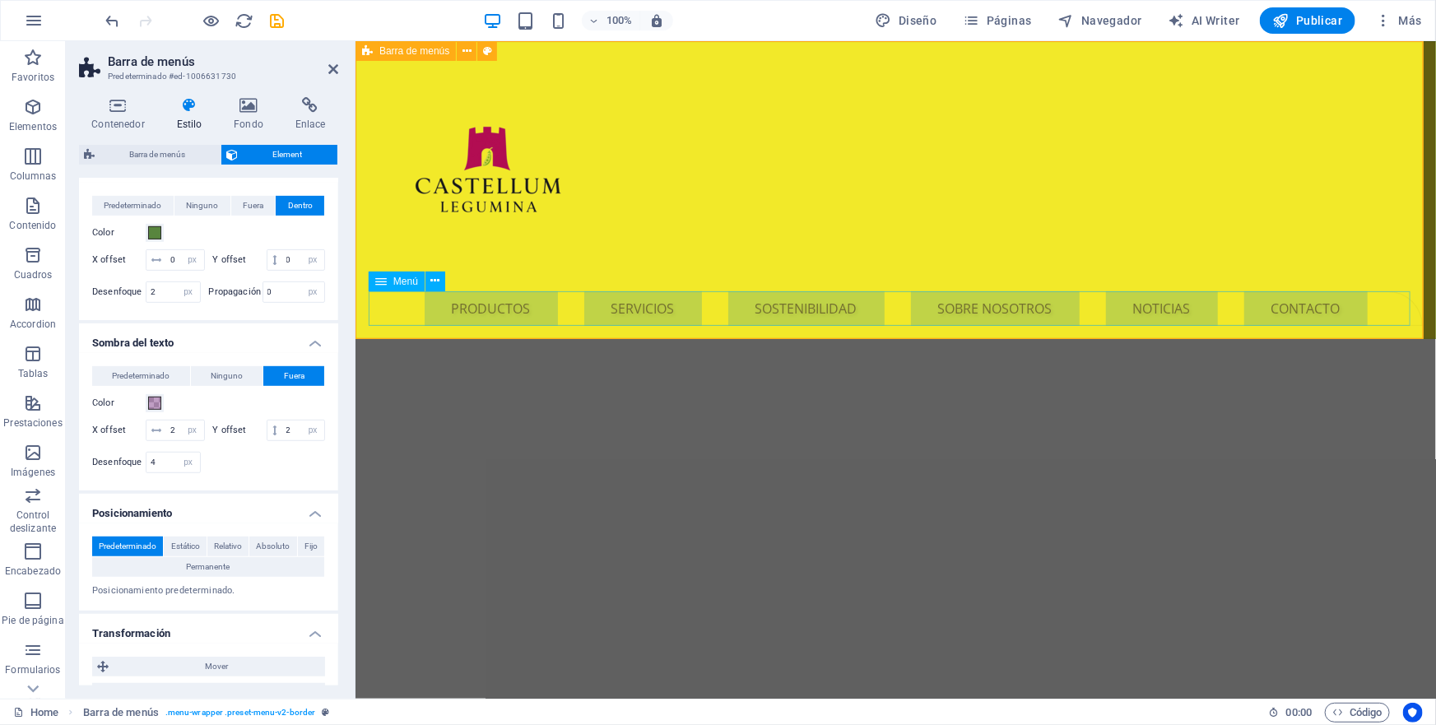
scroll to position [263, 0]
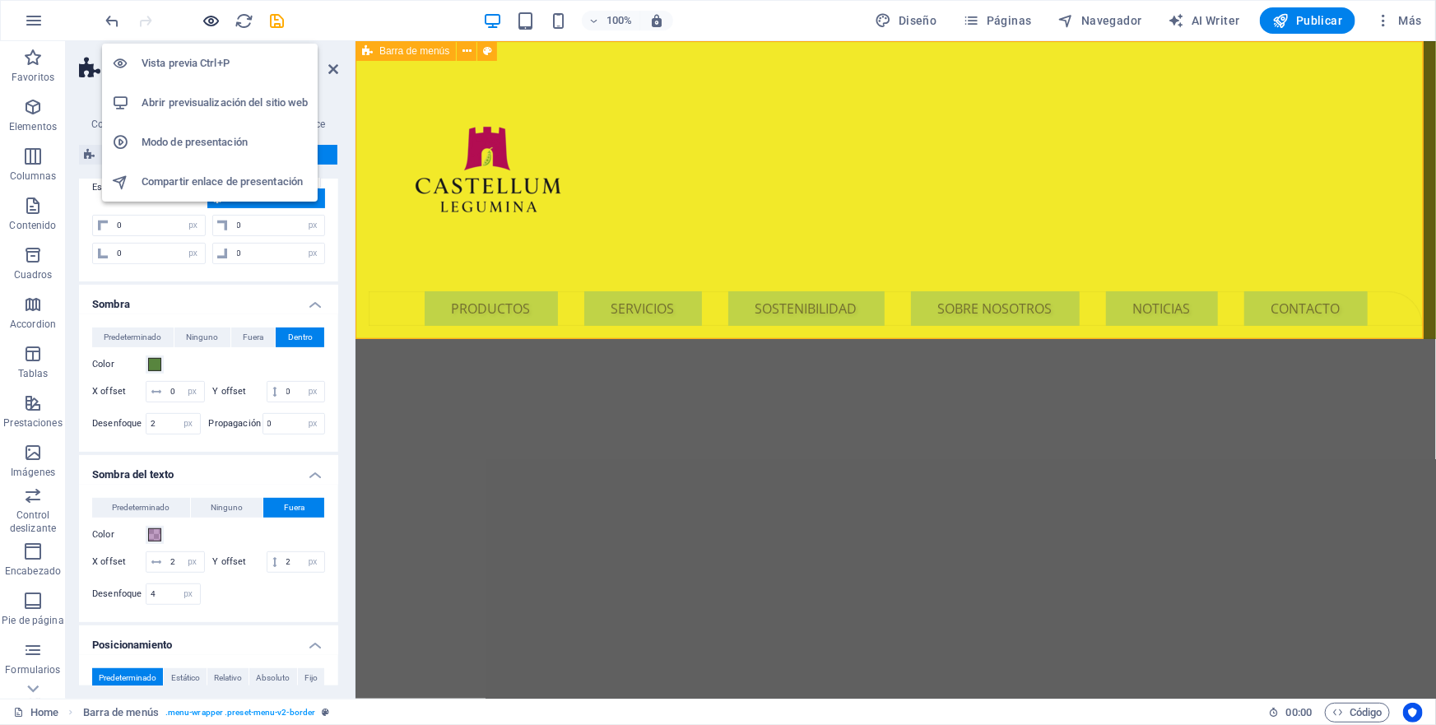
click at [206, 24] on icon "button" at bounding box center [211, 21] width 19 height 19
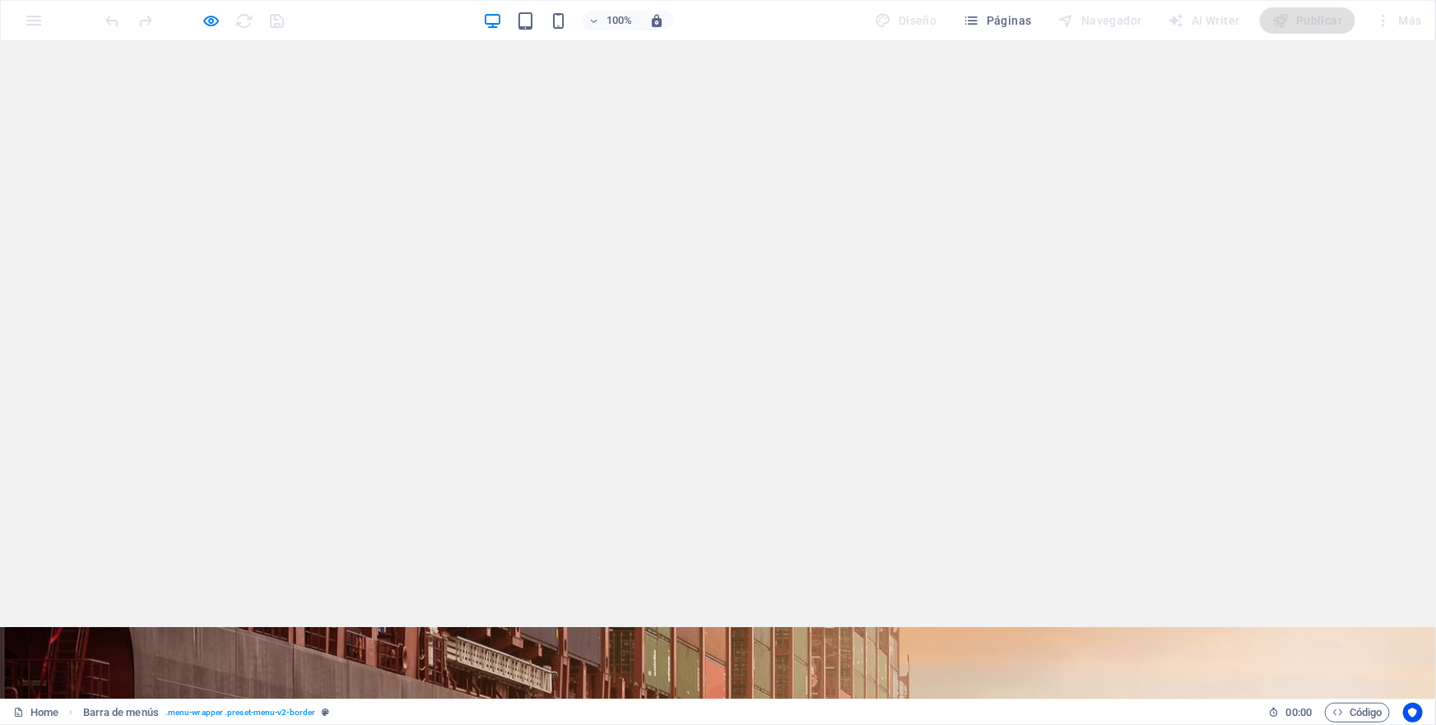
scroll to position [0, 0]
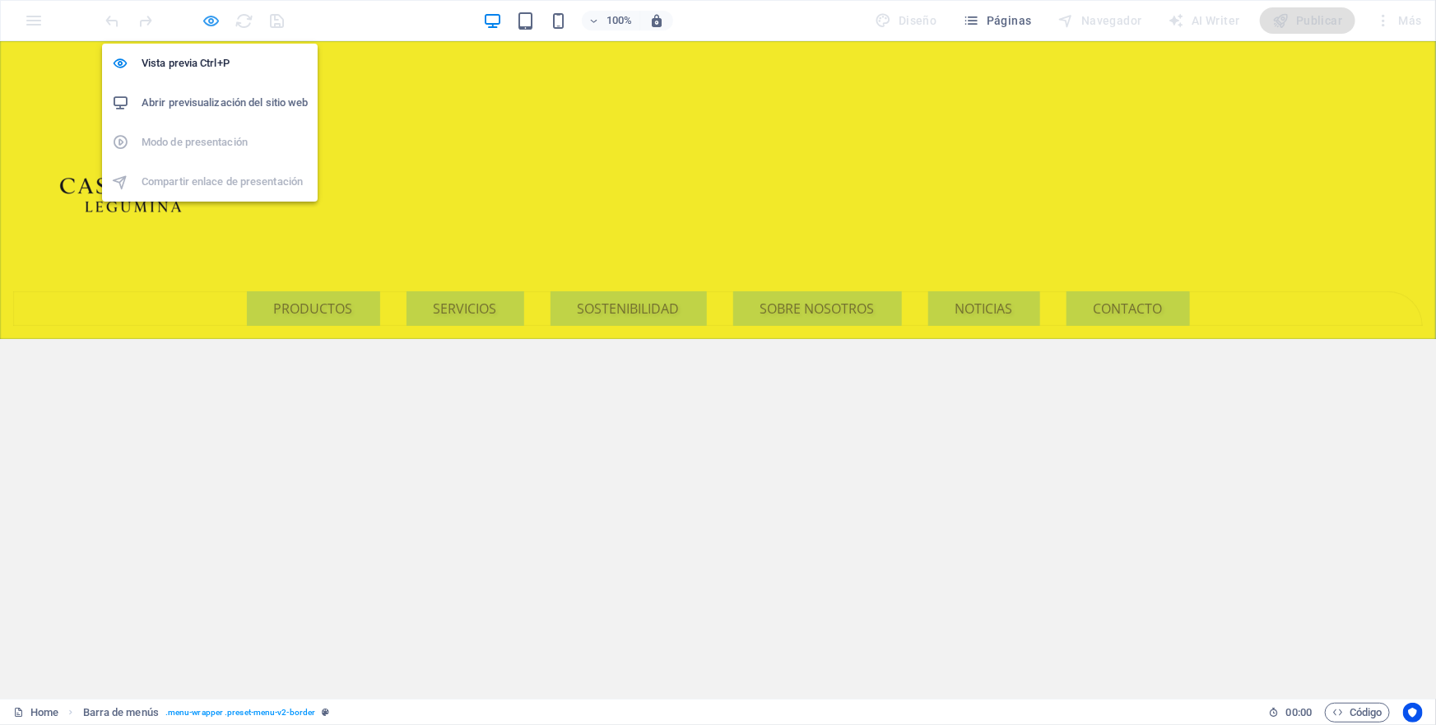
click at [212, 19] on icon "button" at bounding box center [211, 21] width 19 height 19
select select "px"
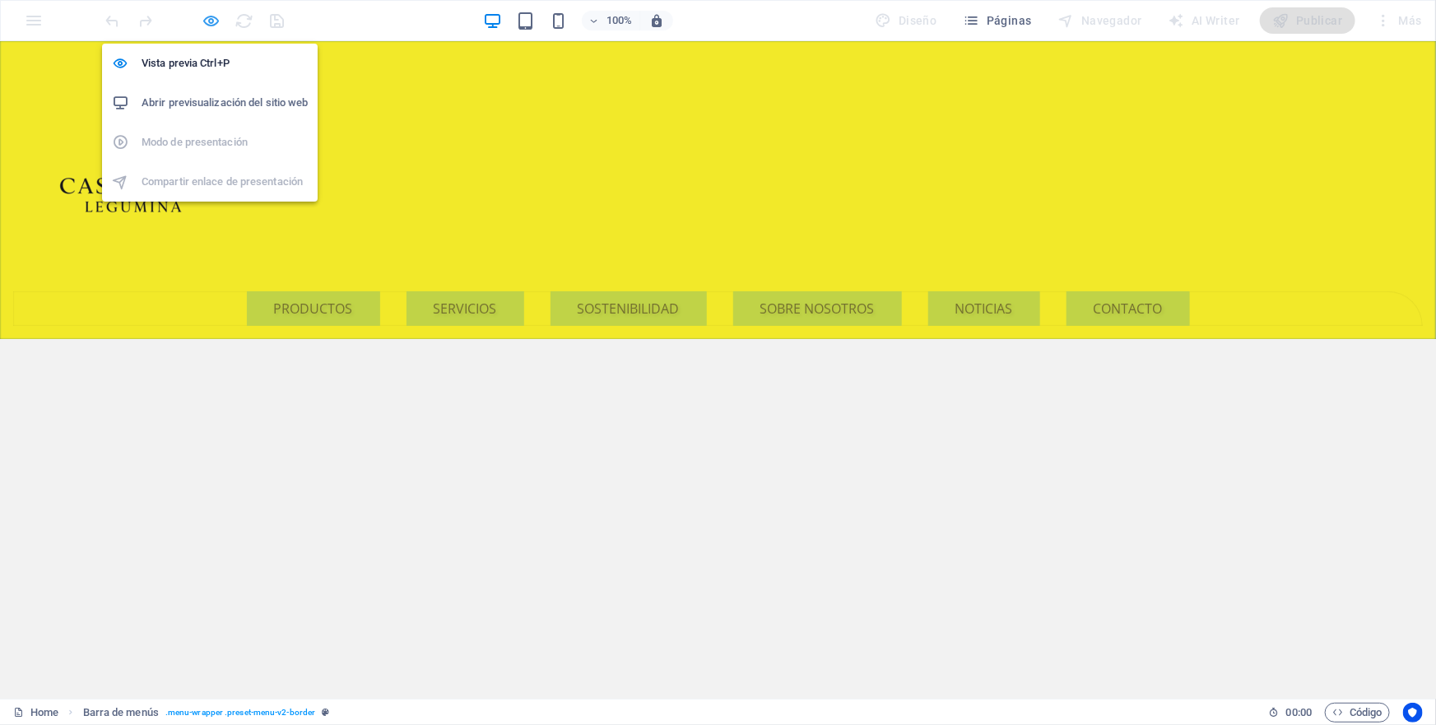
select select "px"
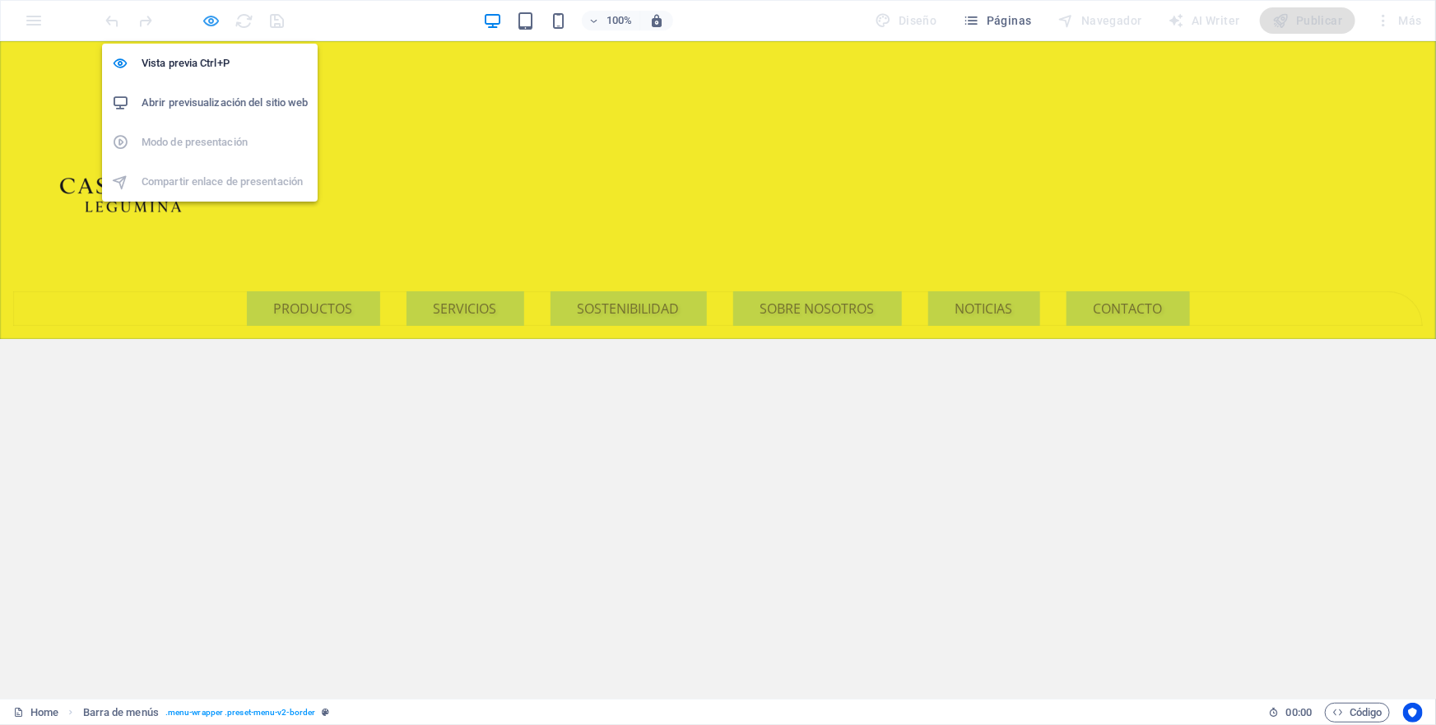
select select "px"
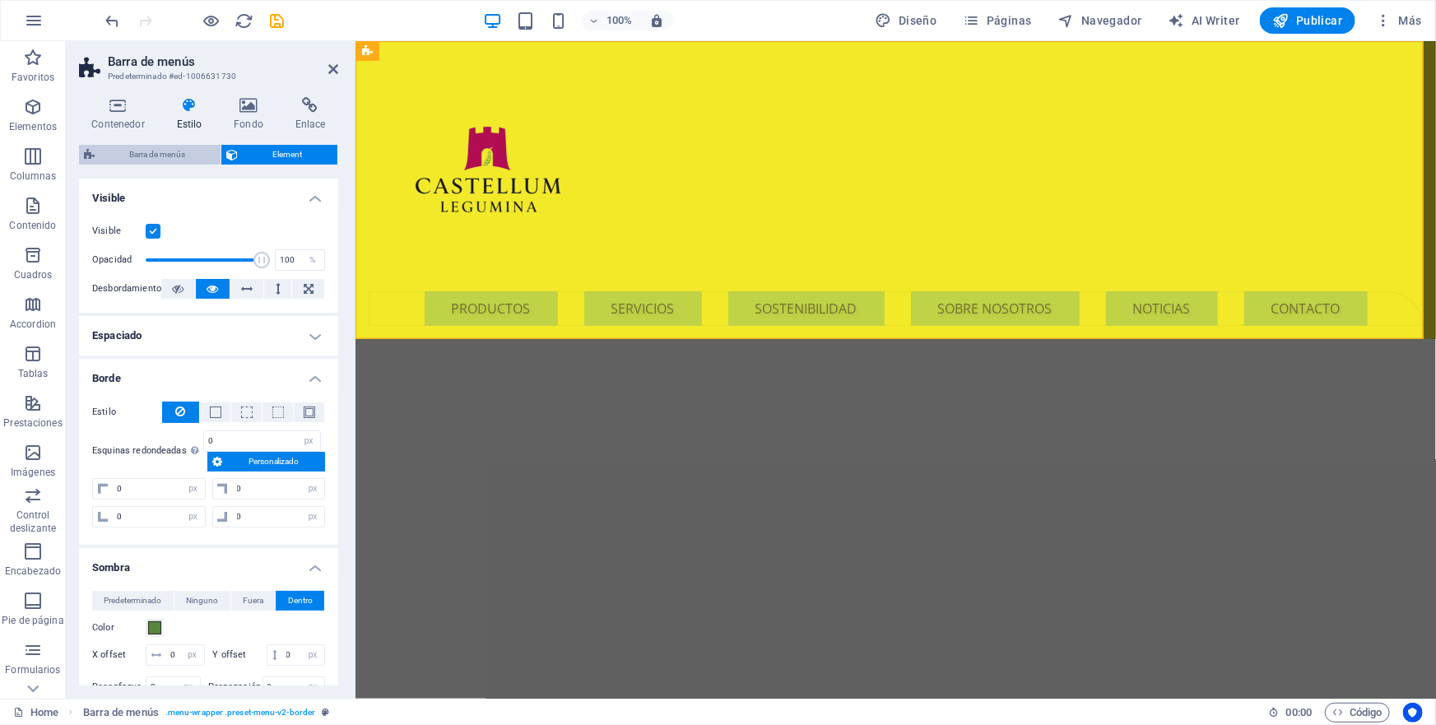
click at [156, 157] on span "Barra de menús" at bounding box center [158, 155] width 116 height 20
select select
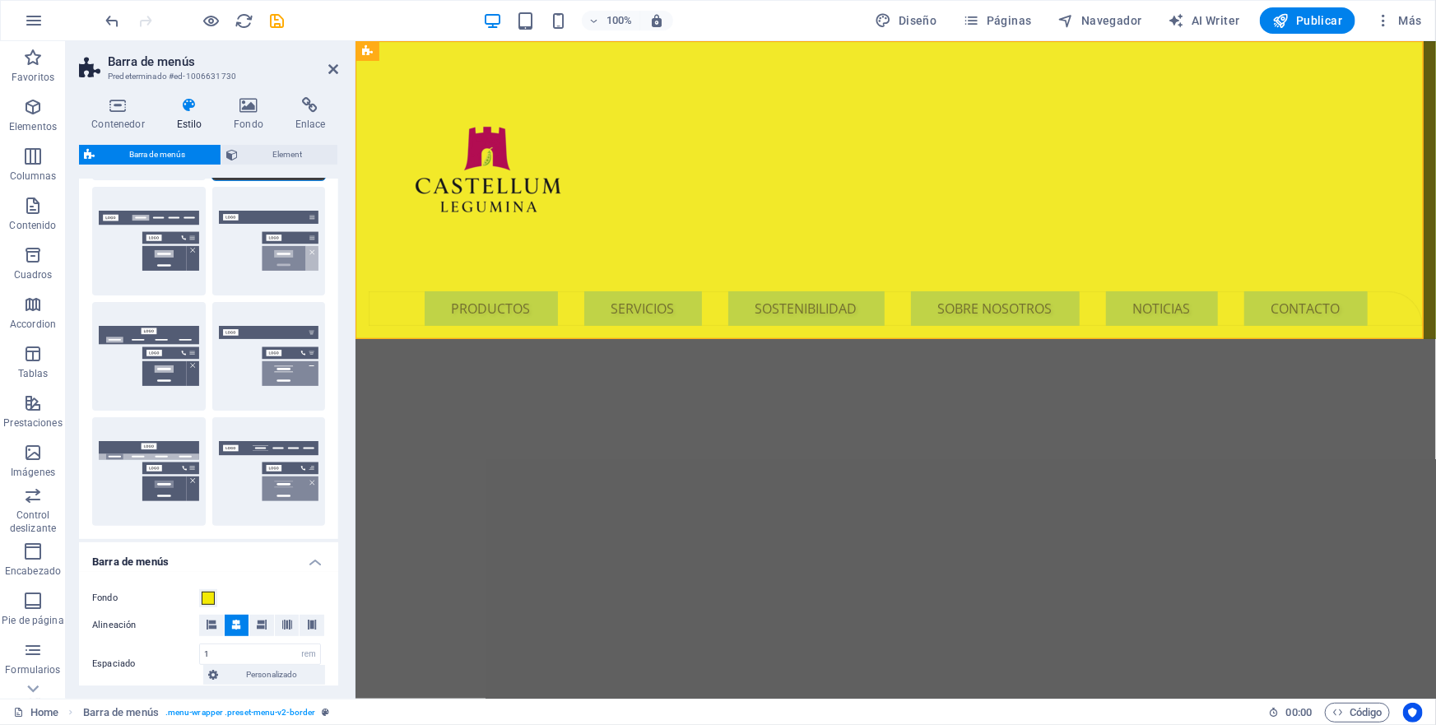
scroll to position [149, 0]
click at [248, 105] on icon at bounding box center [248, 105] width 55 height 16
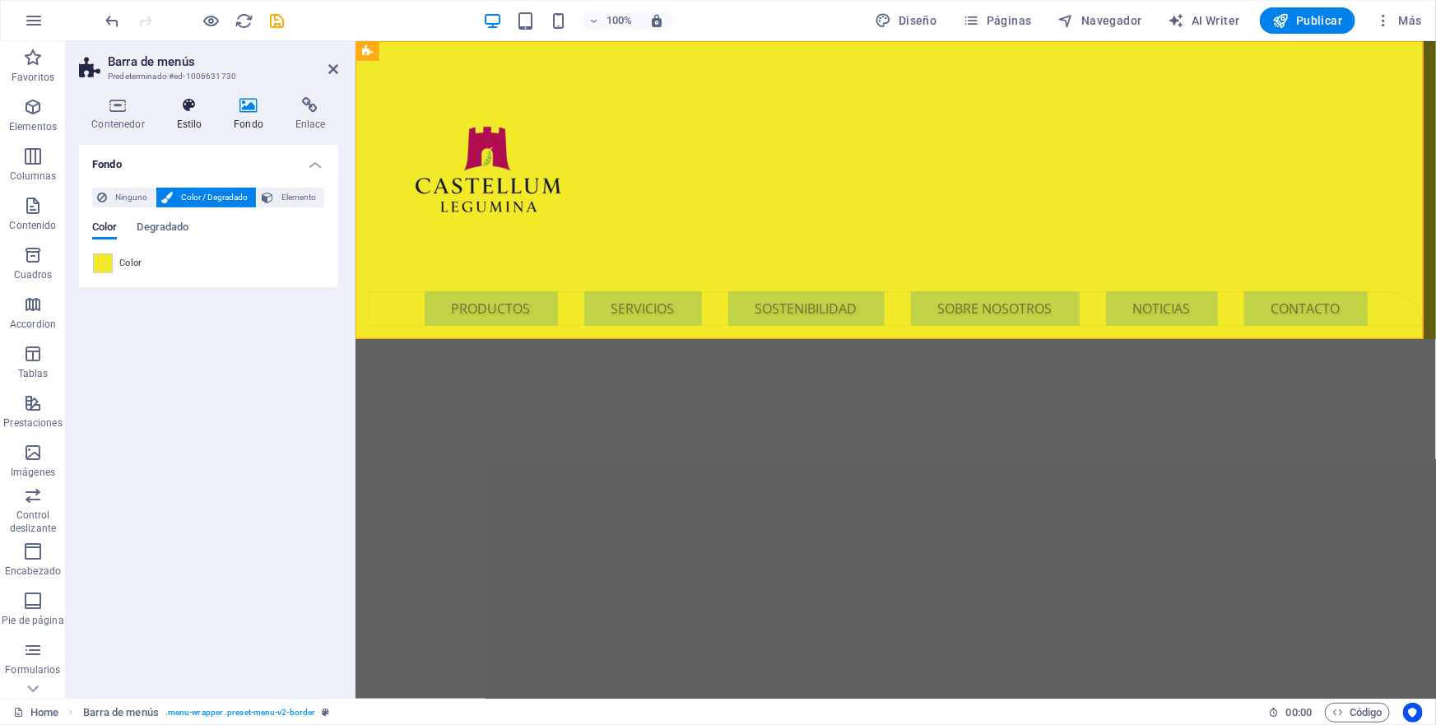
click at [186, 108] on icon at bounding box center [189, 105] width 51 height 16
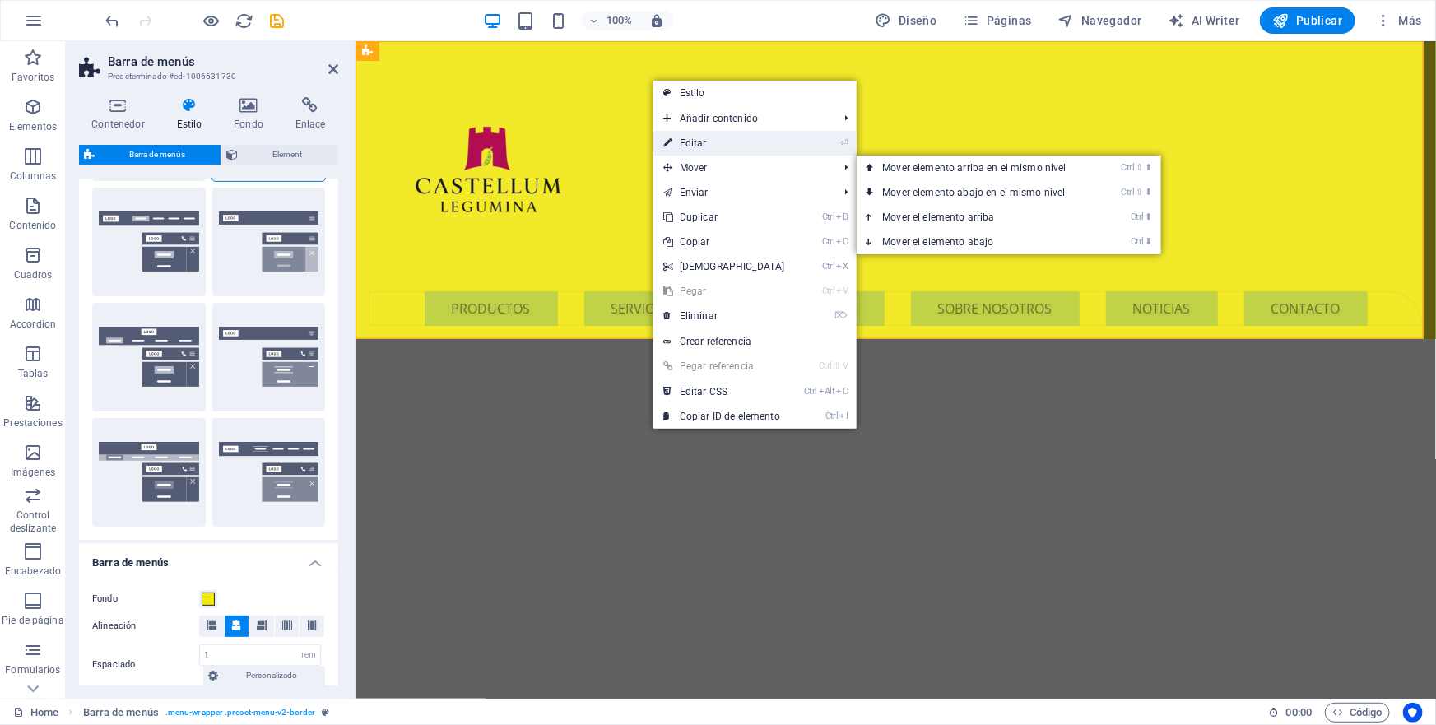
click at [704, 143] on link "⏎ Editar" at bounding box center [724, 143] width 142 height 25
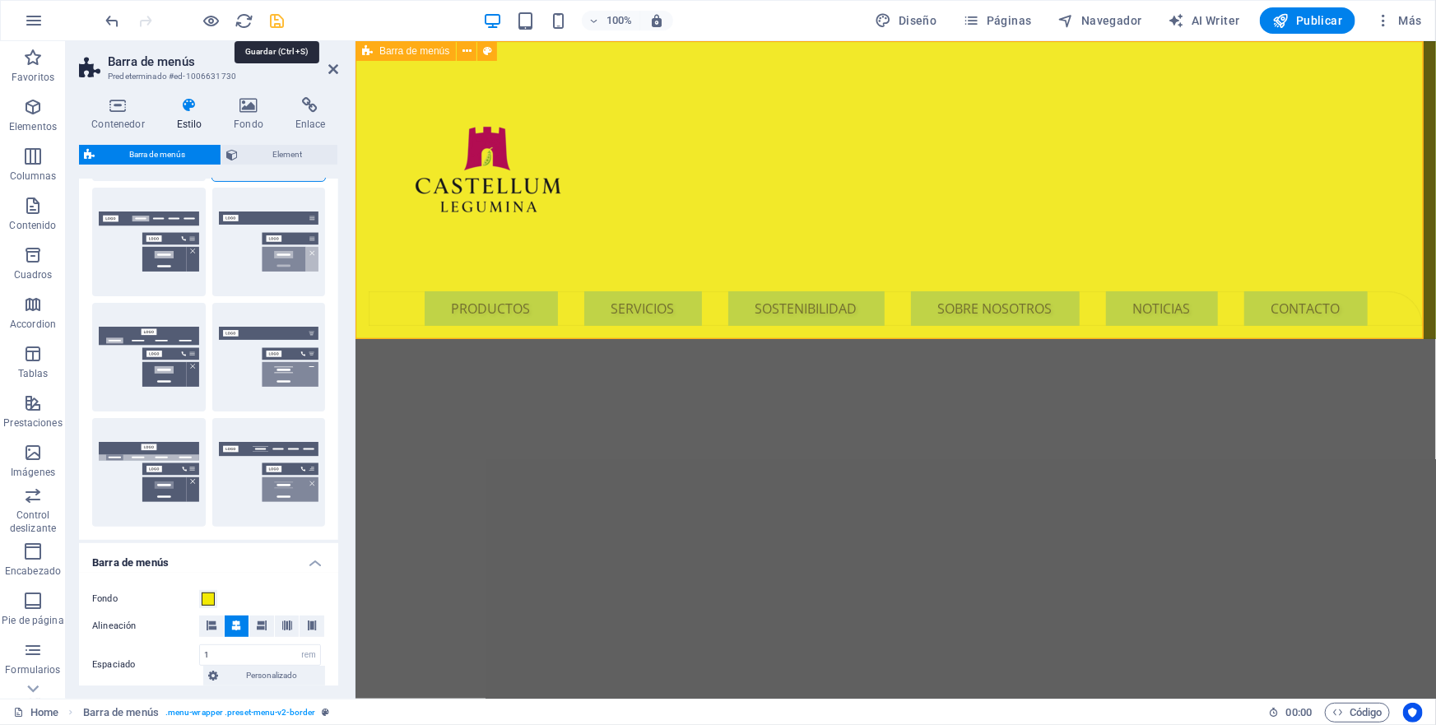
drag, startPoint x: 272, startPoint y: 21, endPoint x: 917, endPoint y: 140, distance: 656.0
click at [272, 21] on icon "save" at bounding box center [277, 21] width 19 height 19
select select "rem"
select select "sticky_menu"
select select "px"
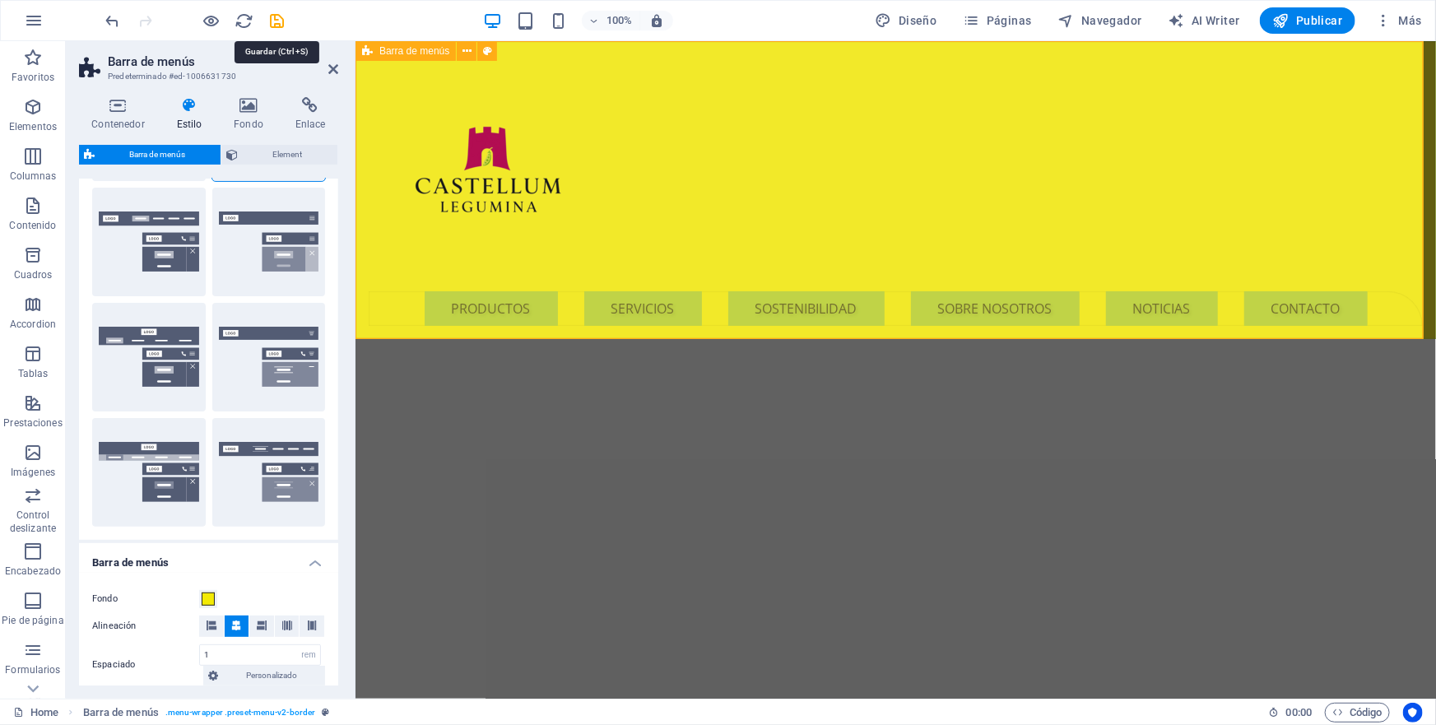
select select "px"
select select "hover_box_bottom"
select select "px"
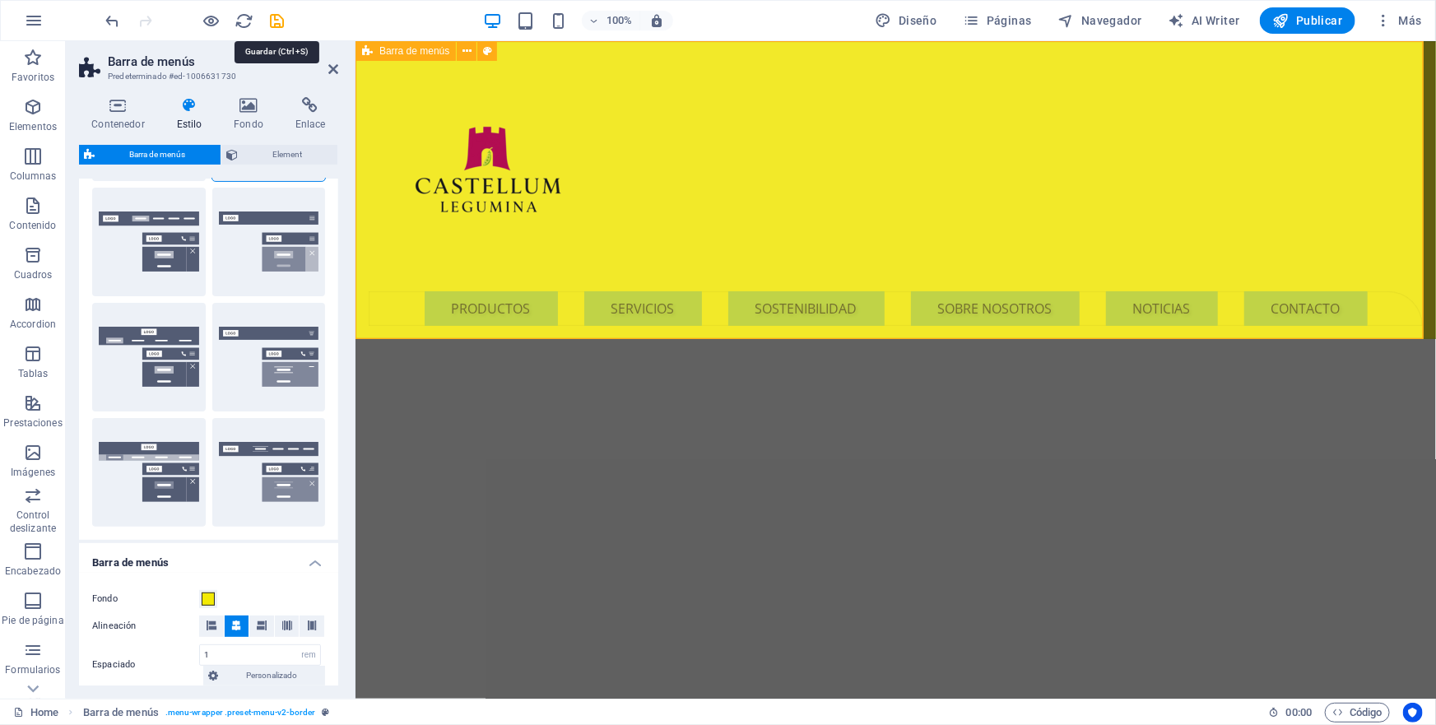
select select "rem"
select select
select select "px"
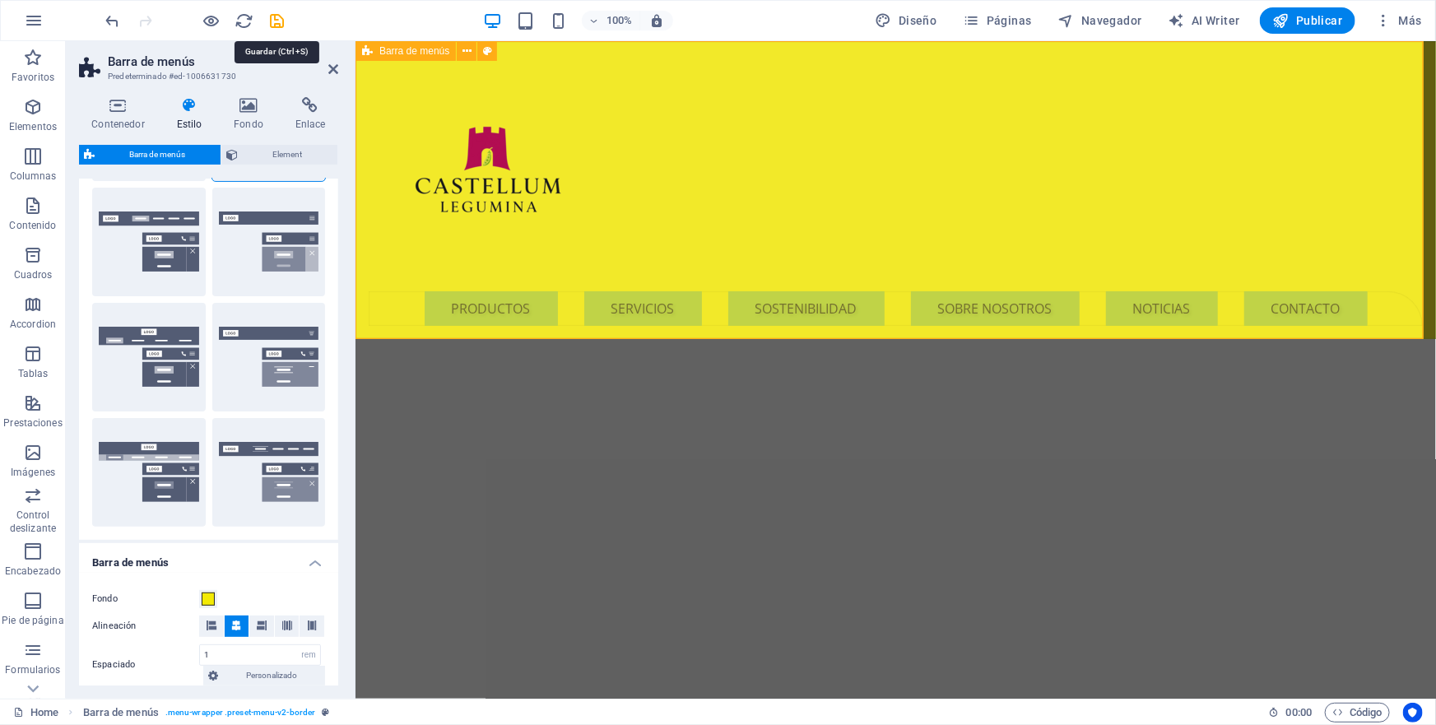
select select "rem"
select select "preset-menu-v2-border"
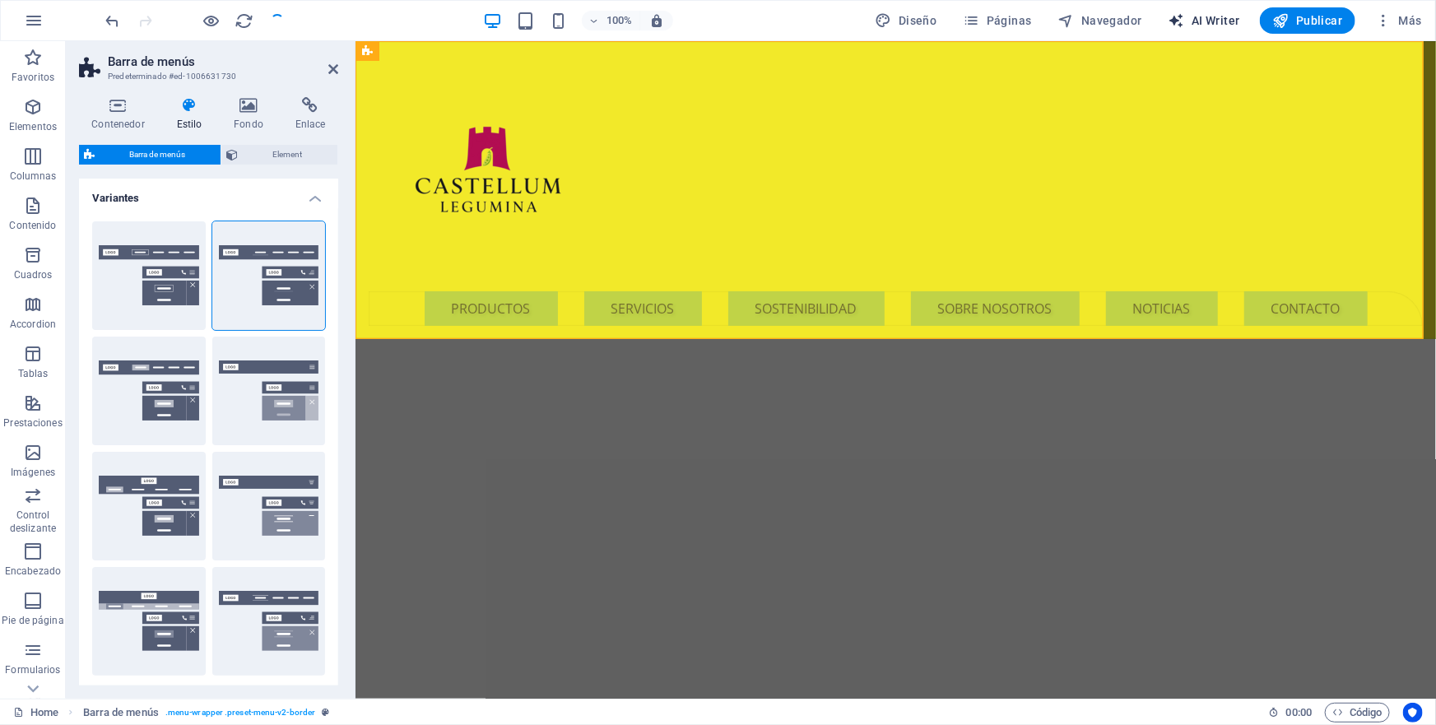
select select
click at [32, 20] on icon "button" at bounding box center [34, 21] width 20 height 20
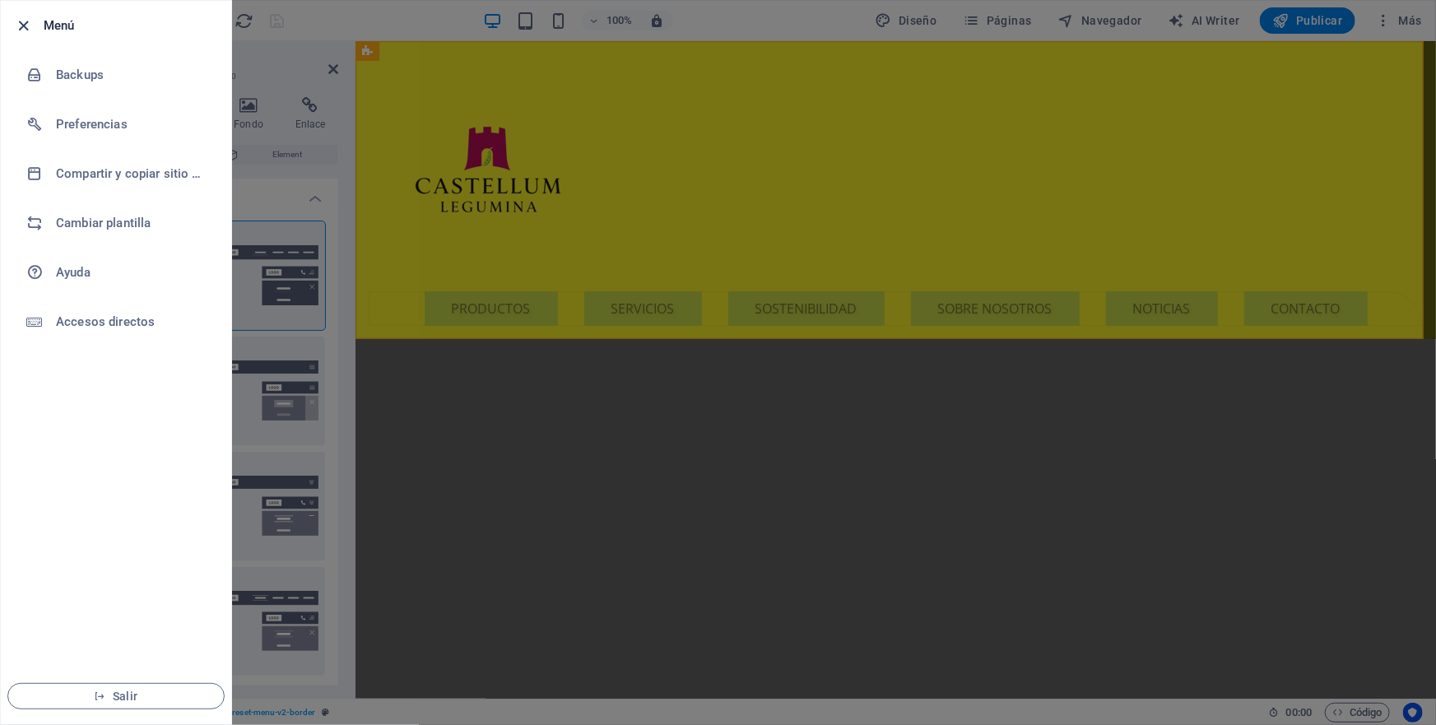
click at [22, 26] on icon "button" at bounding box center [24, 25] width 19 height 19
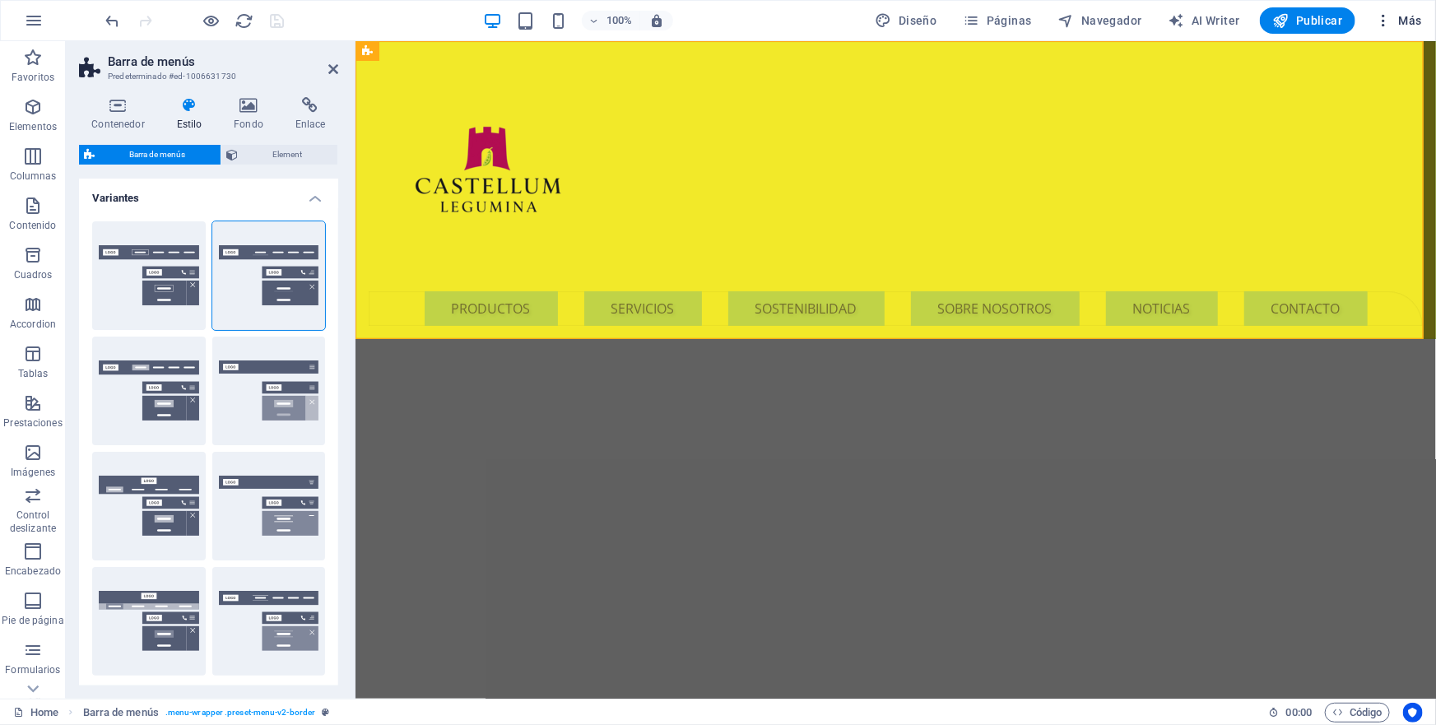
click at [1413, 18] on span "Más" at bounding box center [1398, 20] width 47 height 16
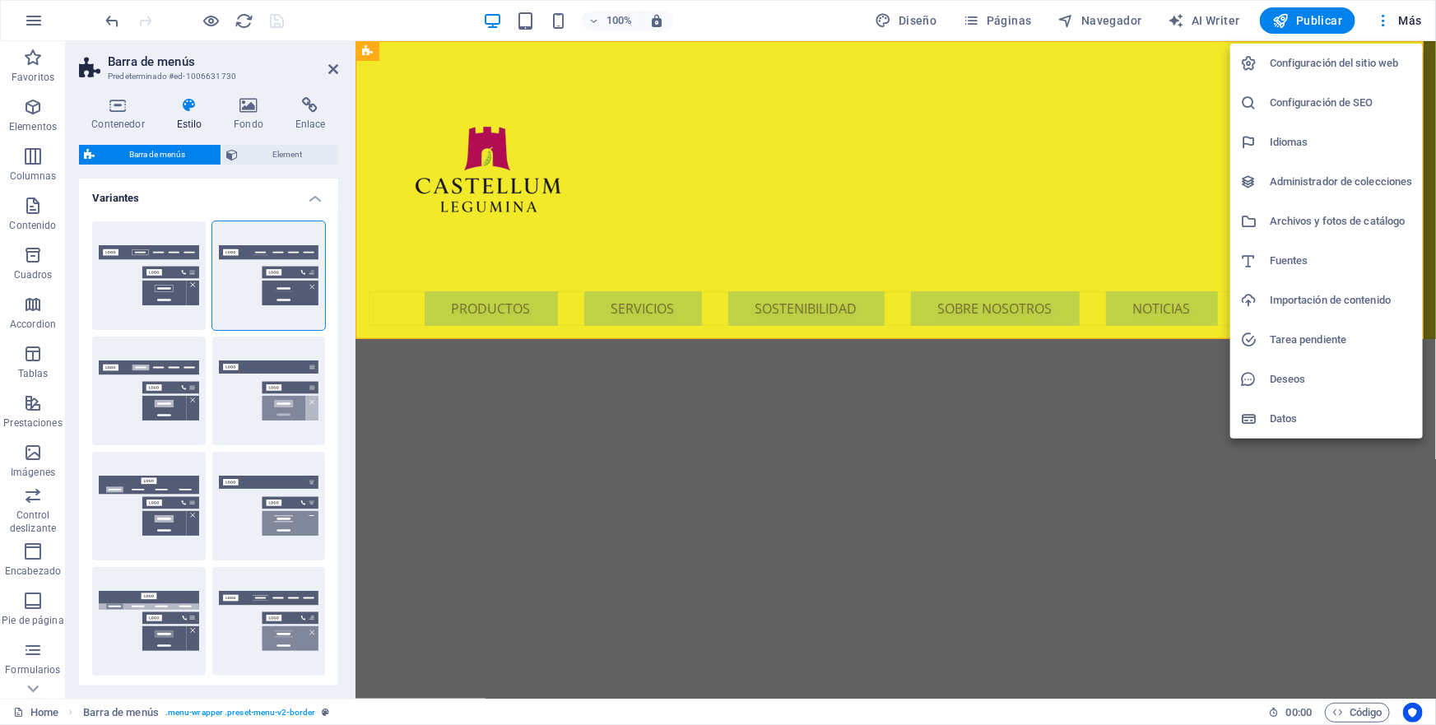
click at [1222, 18] on div at bounding box center [718, 362] width 1436 height 725
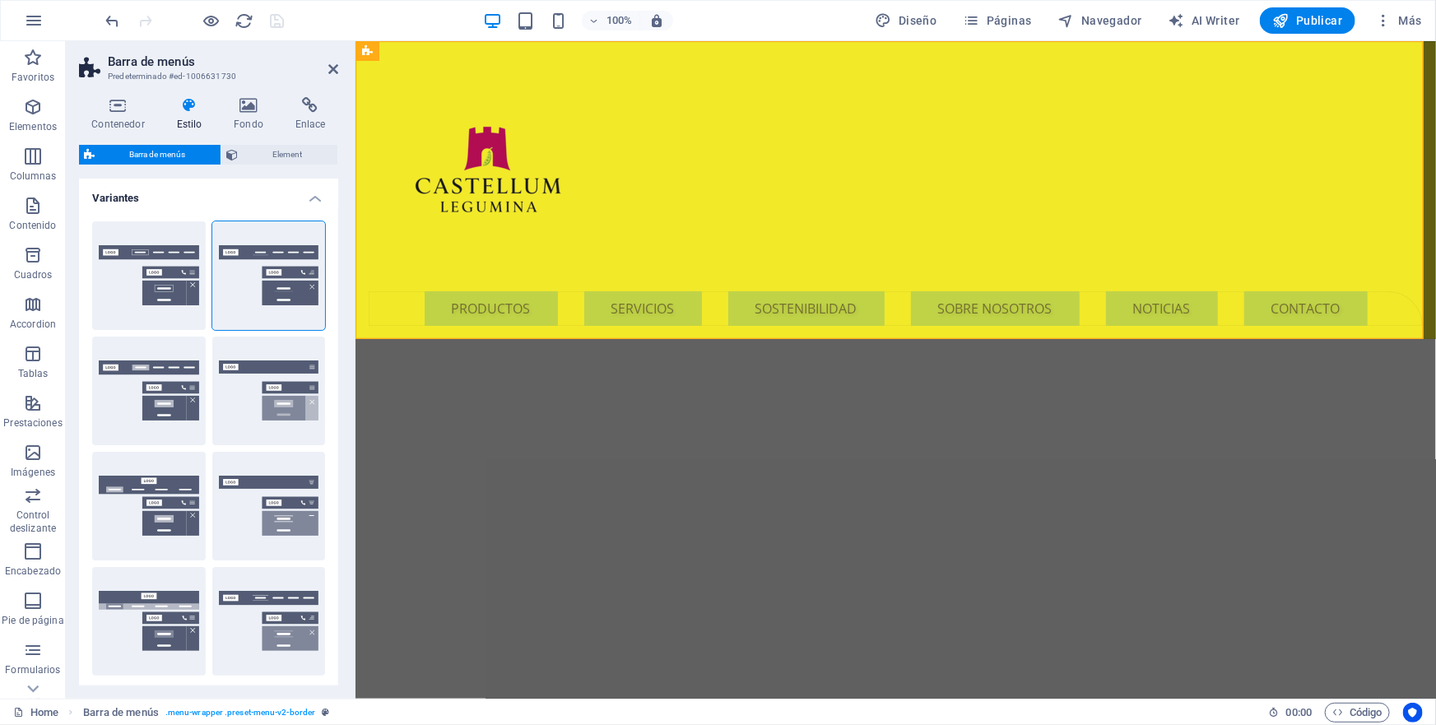
click at [1222, 17] on span "AI Writer" at bounding box center [1205, 20] width 72 height 16
select select "English"
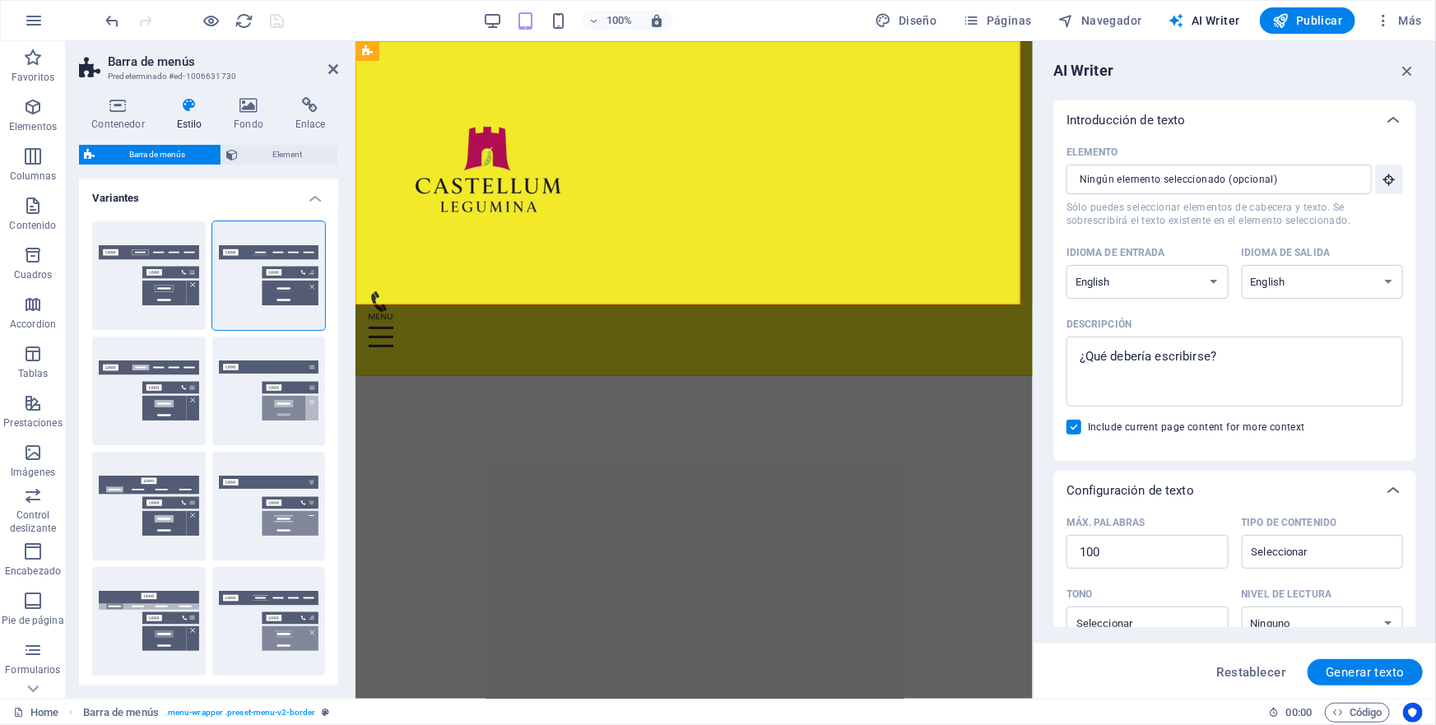
select select
click at [681, 291] on div "Menu" at bounding box center [693, 327] width 651 height 72
click at [501, 158] on div at bounding box center [693, 171] width 651 height 237
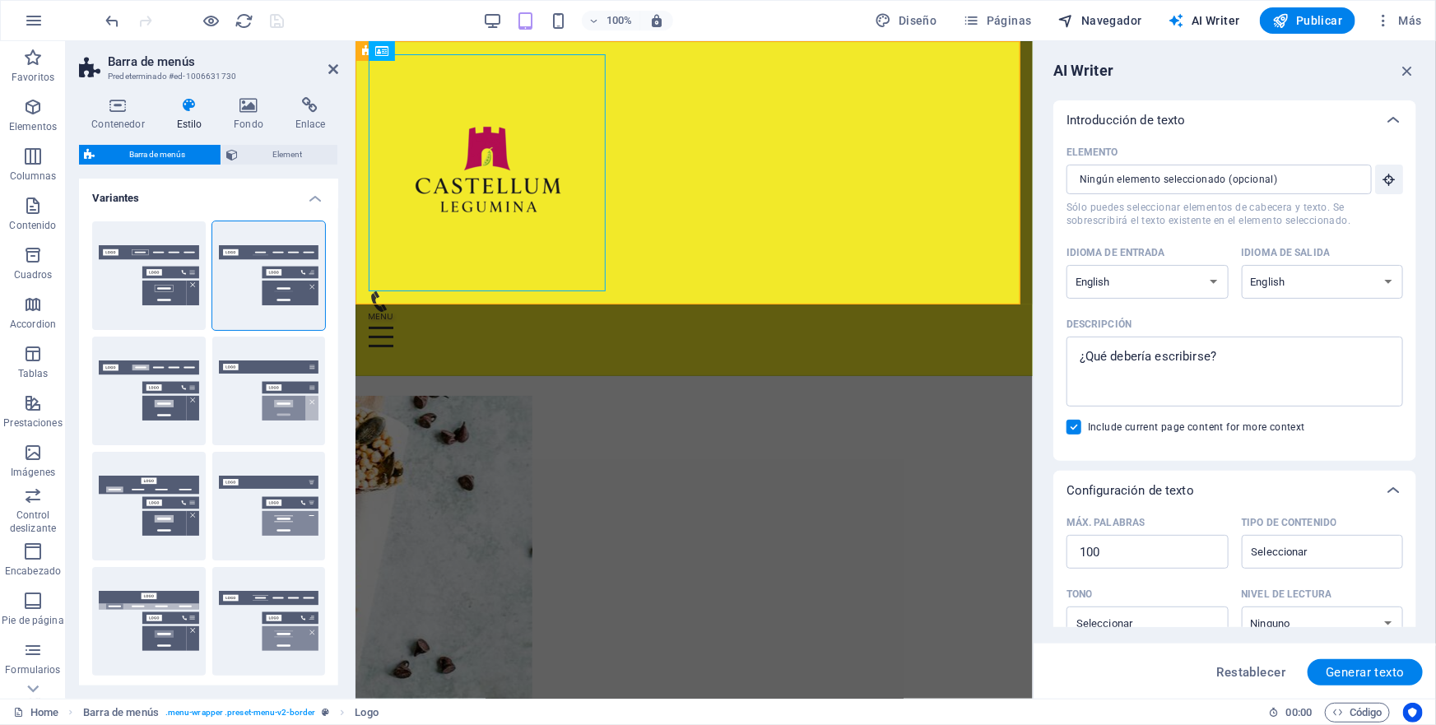
click at [1119, 21] on span "Navegador" at bounding box center [1100, 20] width 84 height 16
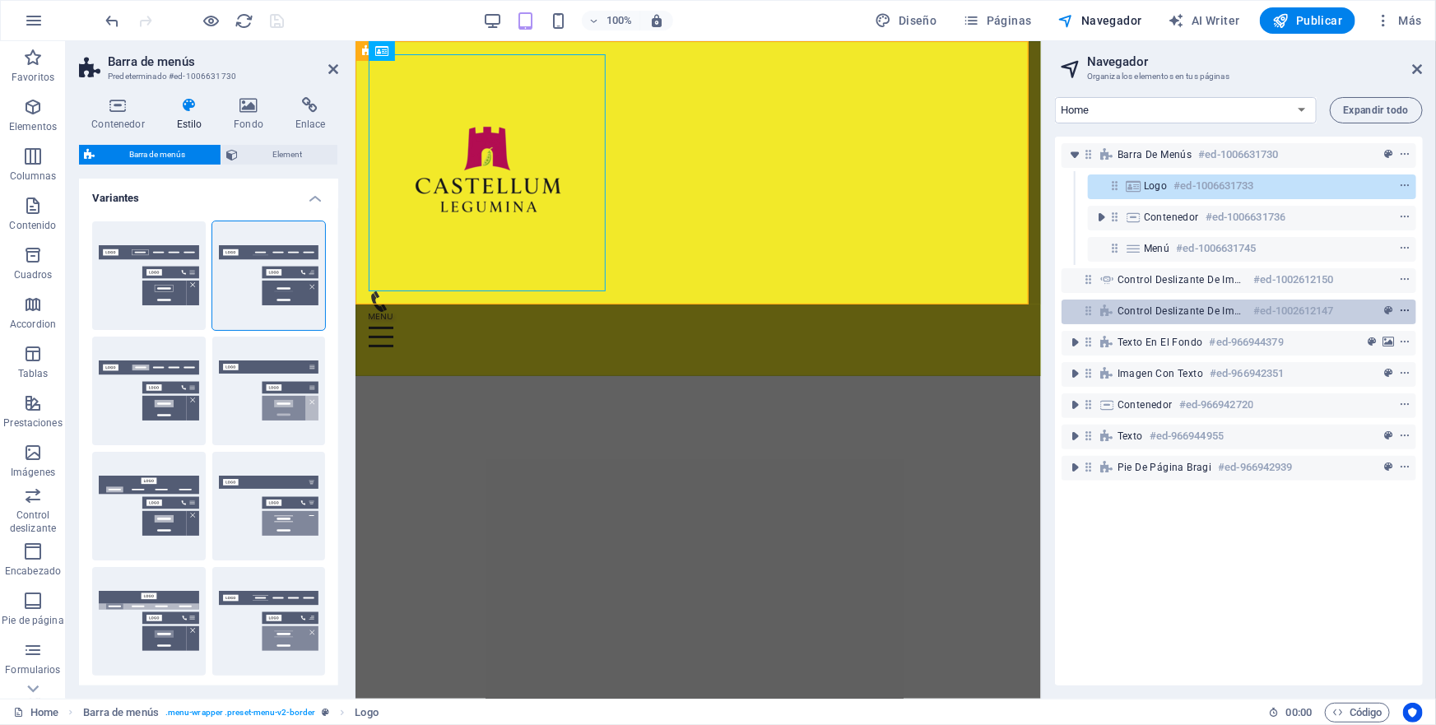
click at [1401, 309] on icon "context-menu" at bounding box center [1405, 311] width 12 height 12
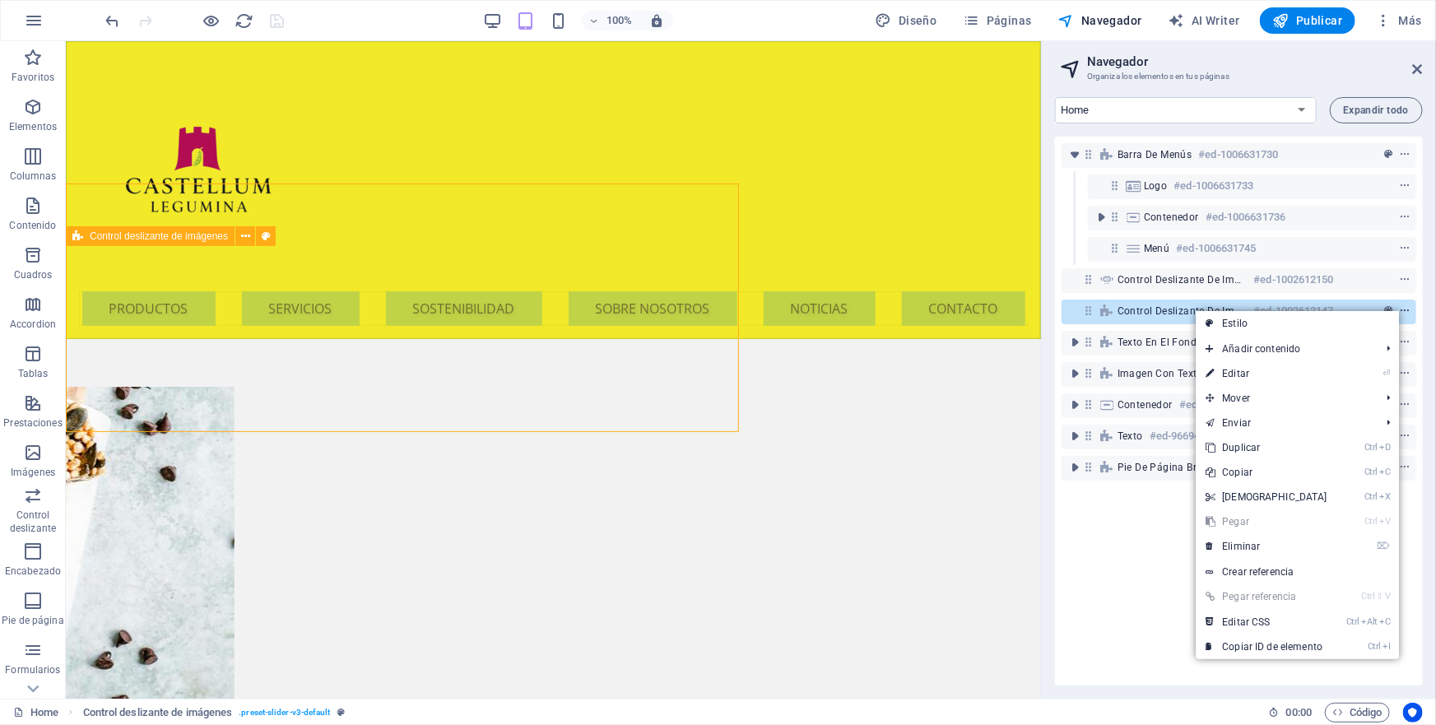
scroll to position [670, 0]
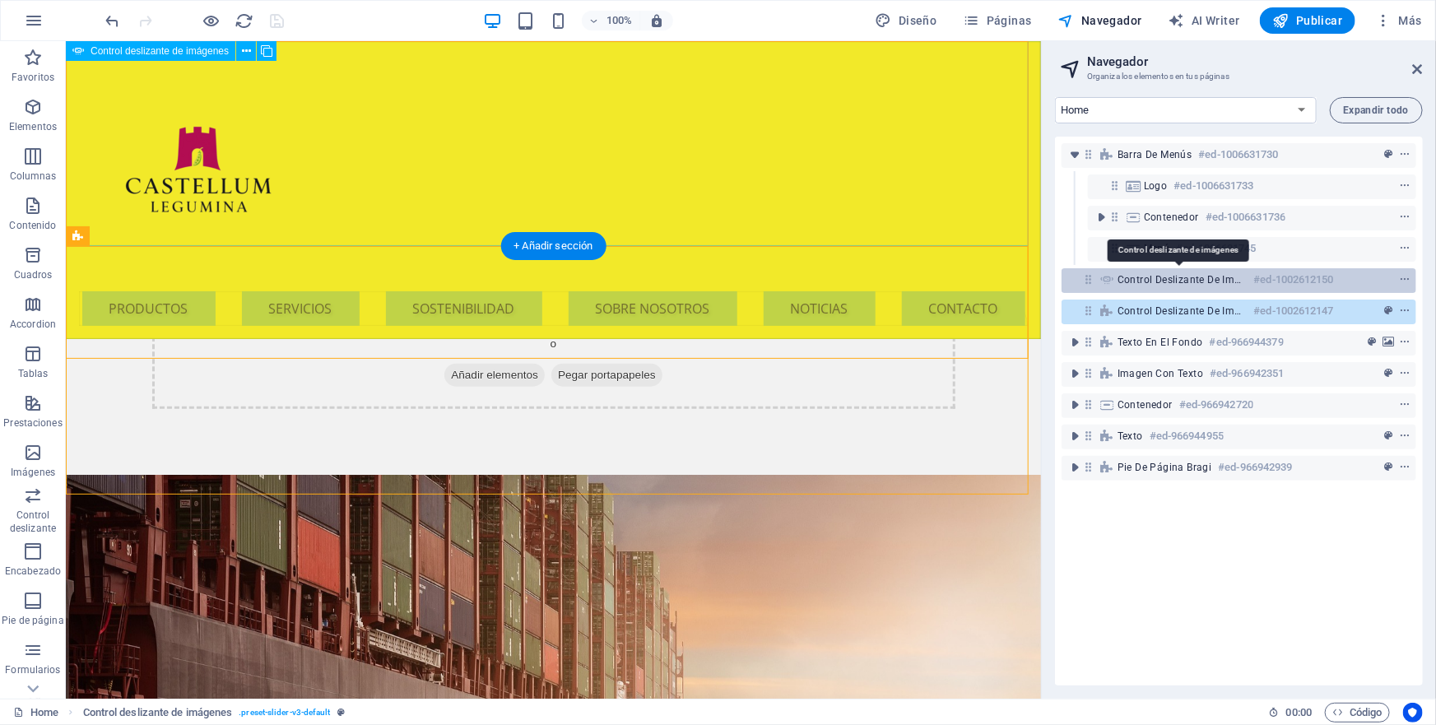
click at [1218, 280] on span "Control deslizante de imágenes" at bounding box center [1183, 279] width 130 height 13
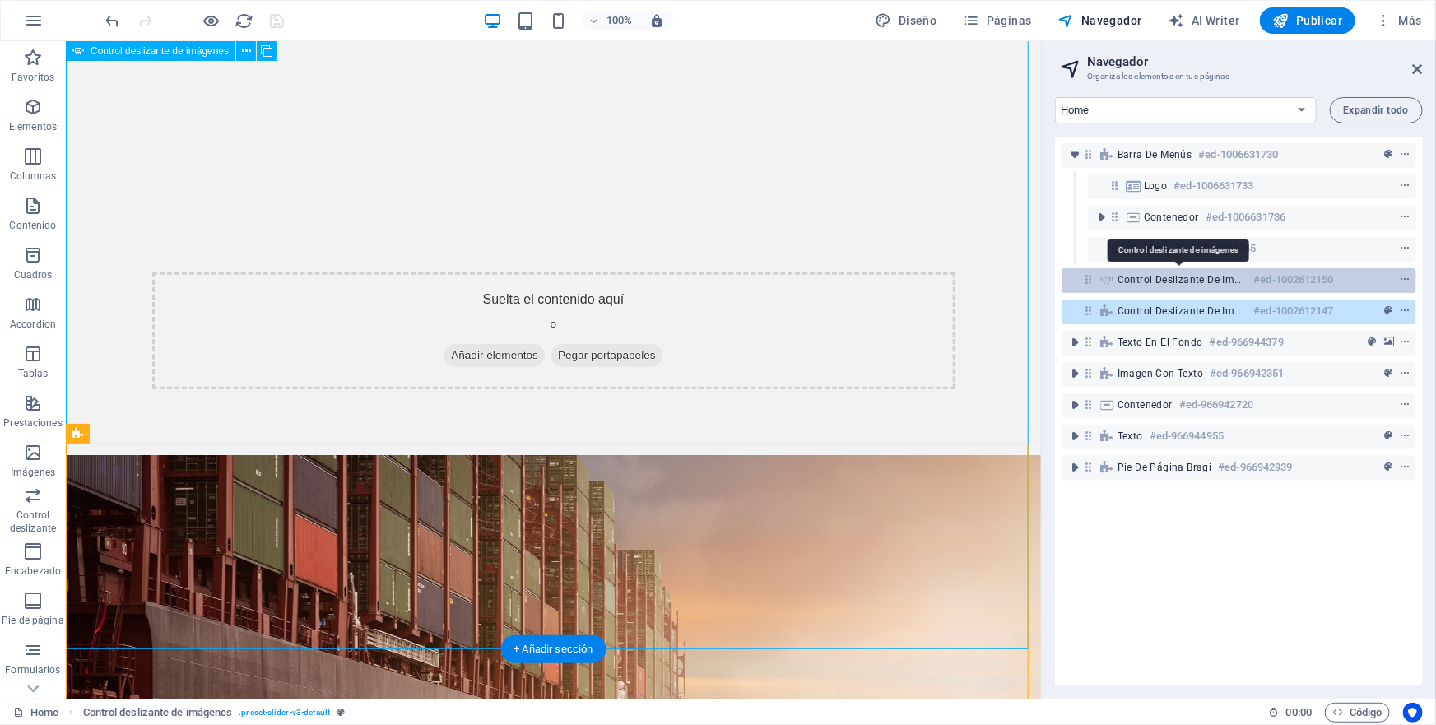
scroll to position [267, 0]
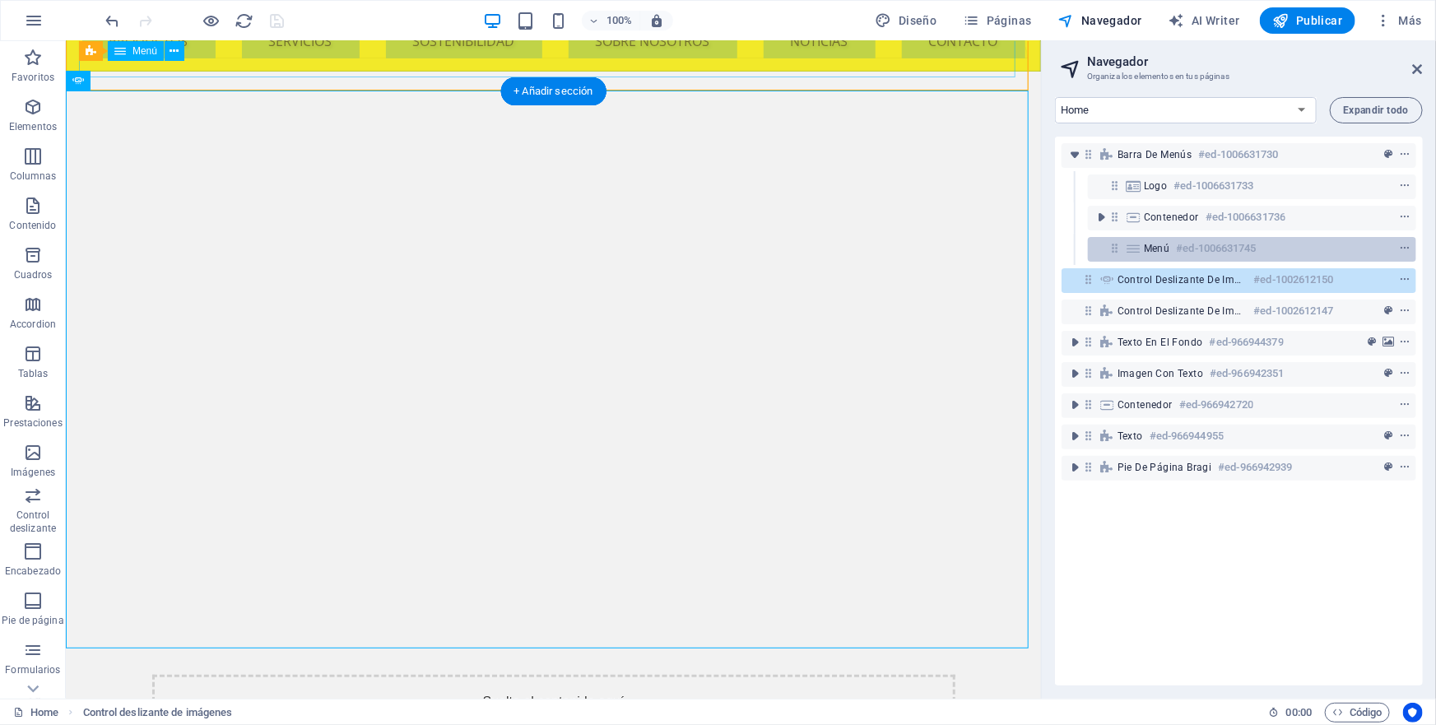
click at [1164, 244] on span "Menú" at bounding box center [1157, 248] width 26 height 13
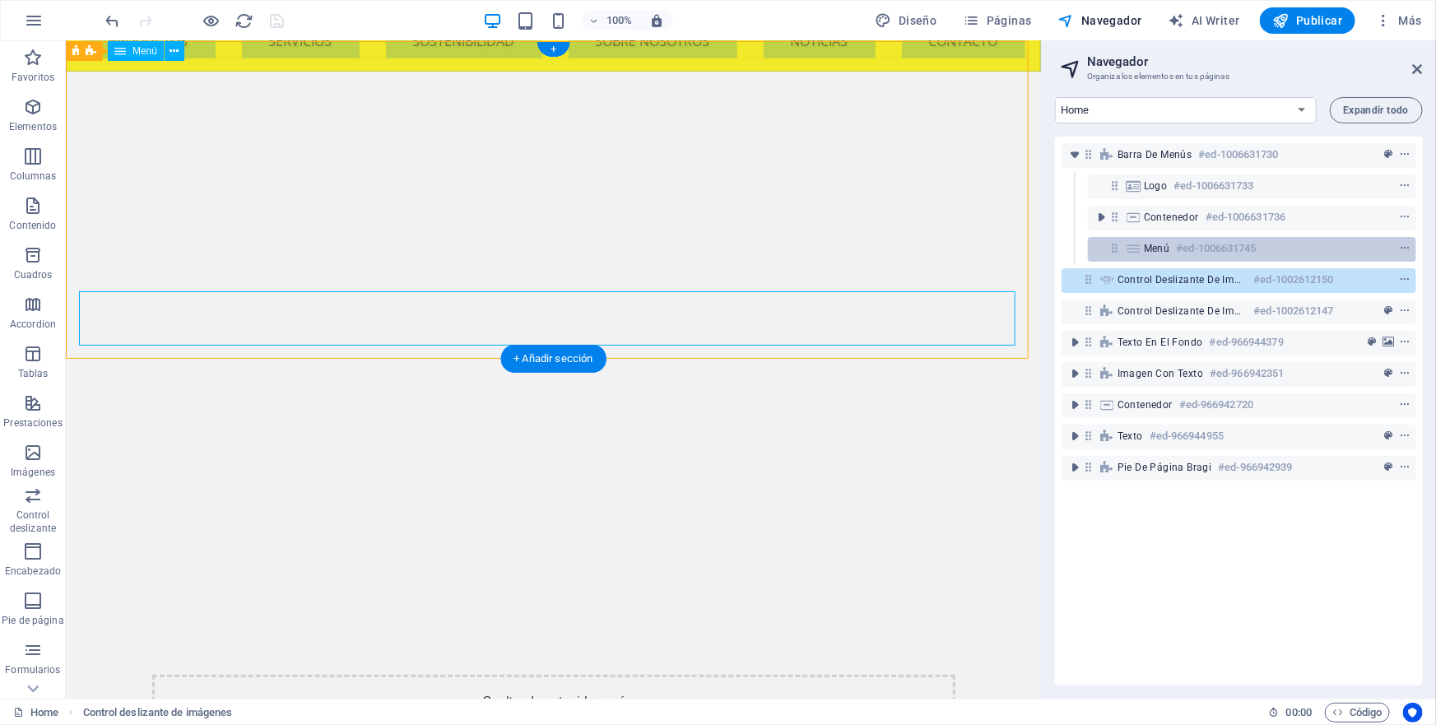
scroll to position [0, 0]
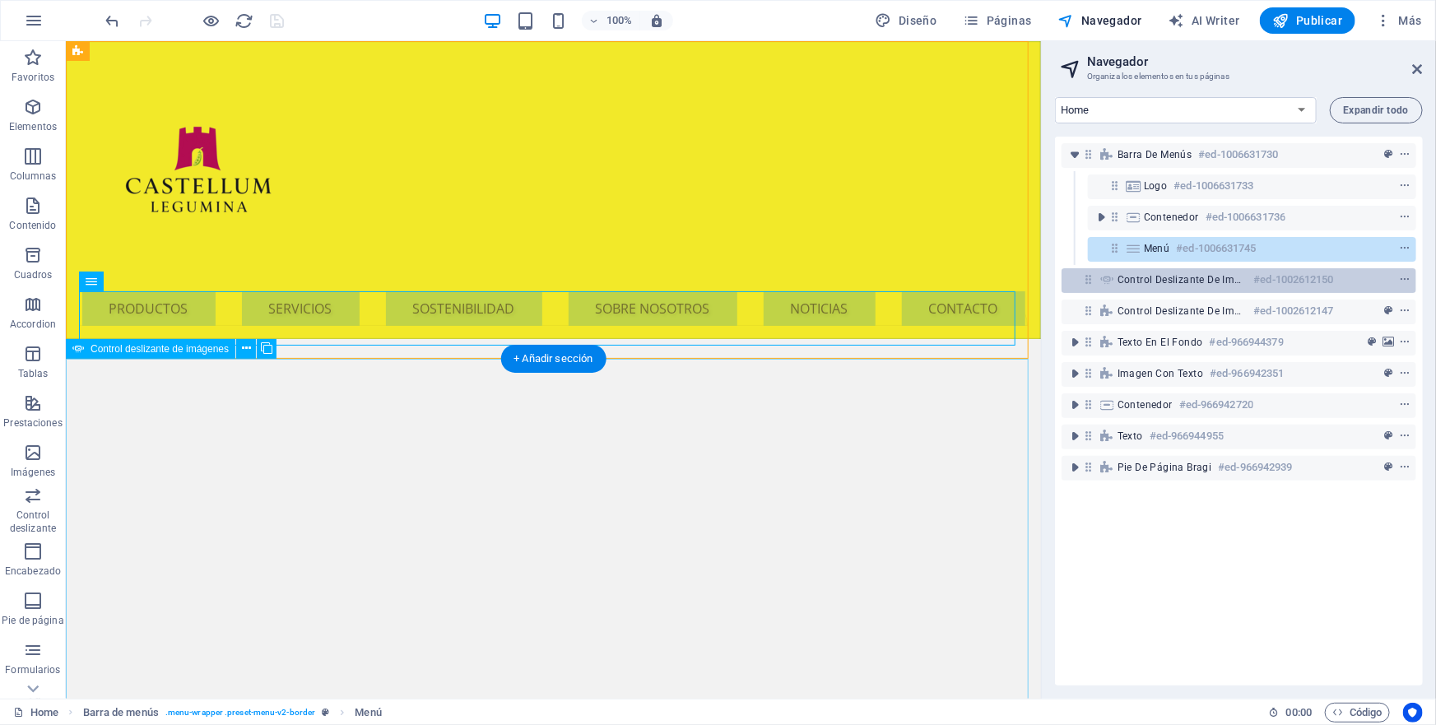
click at [1169, 287] on div "Control deslizante de imágenes #ed-1002612150" at bounding box center [1226, 280] width 216 height 20
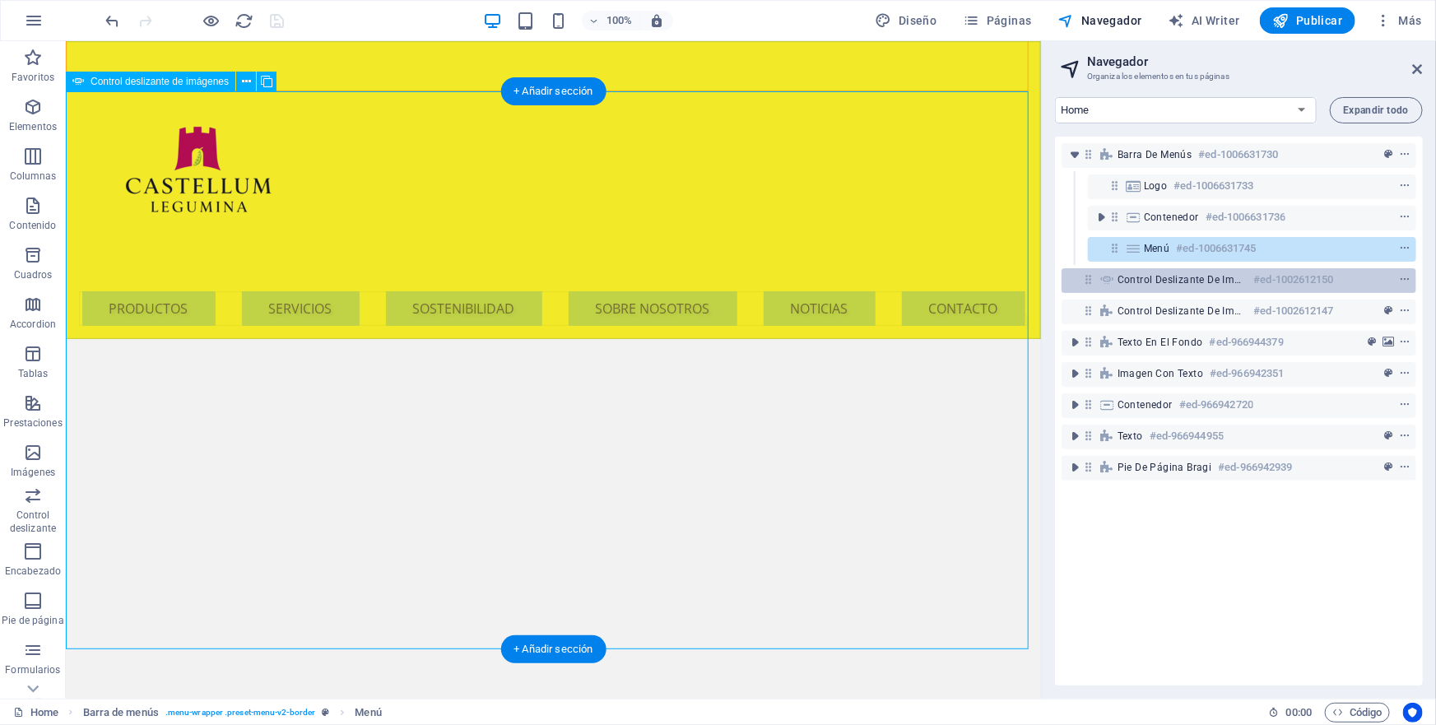
scroll to position [267, 0]
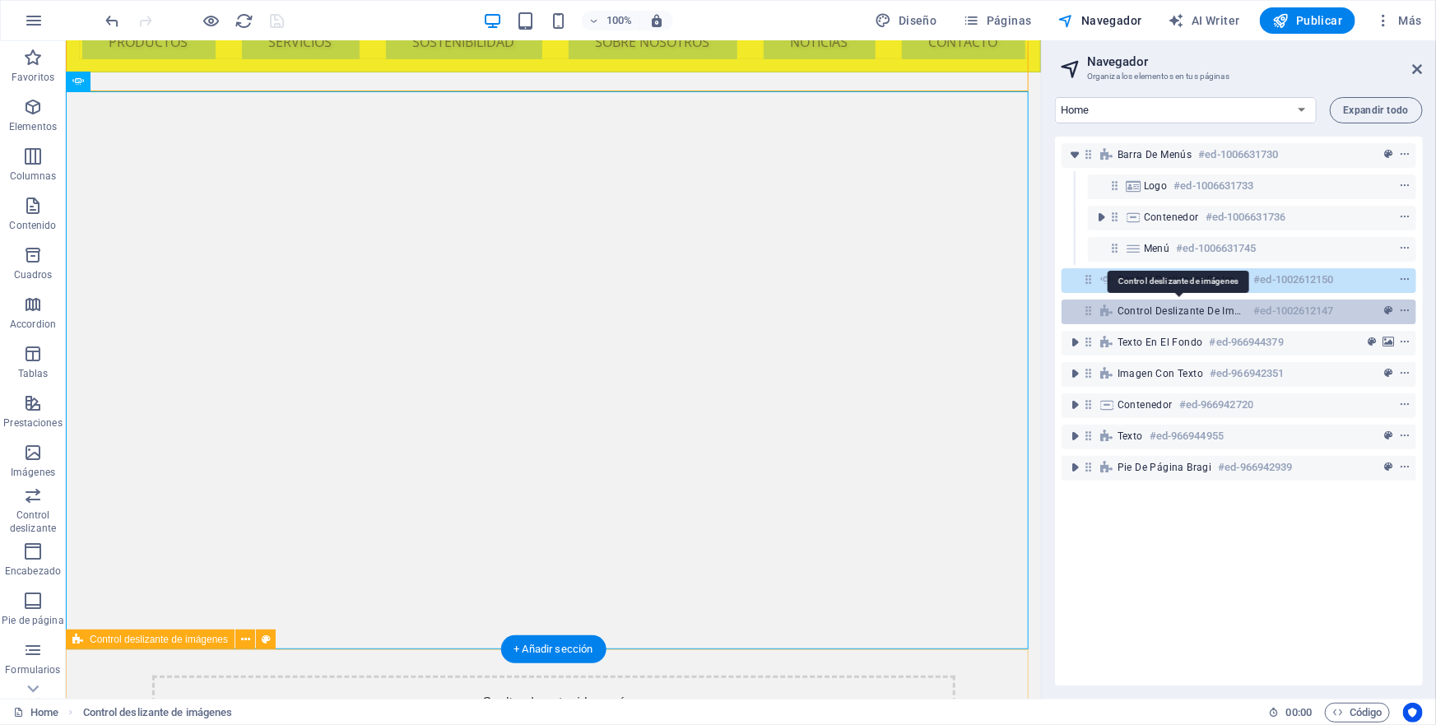
click at [1183, 309] on span "Control deslizante de imágenes" at bounding box center [1183, 311] width 130 height 13
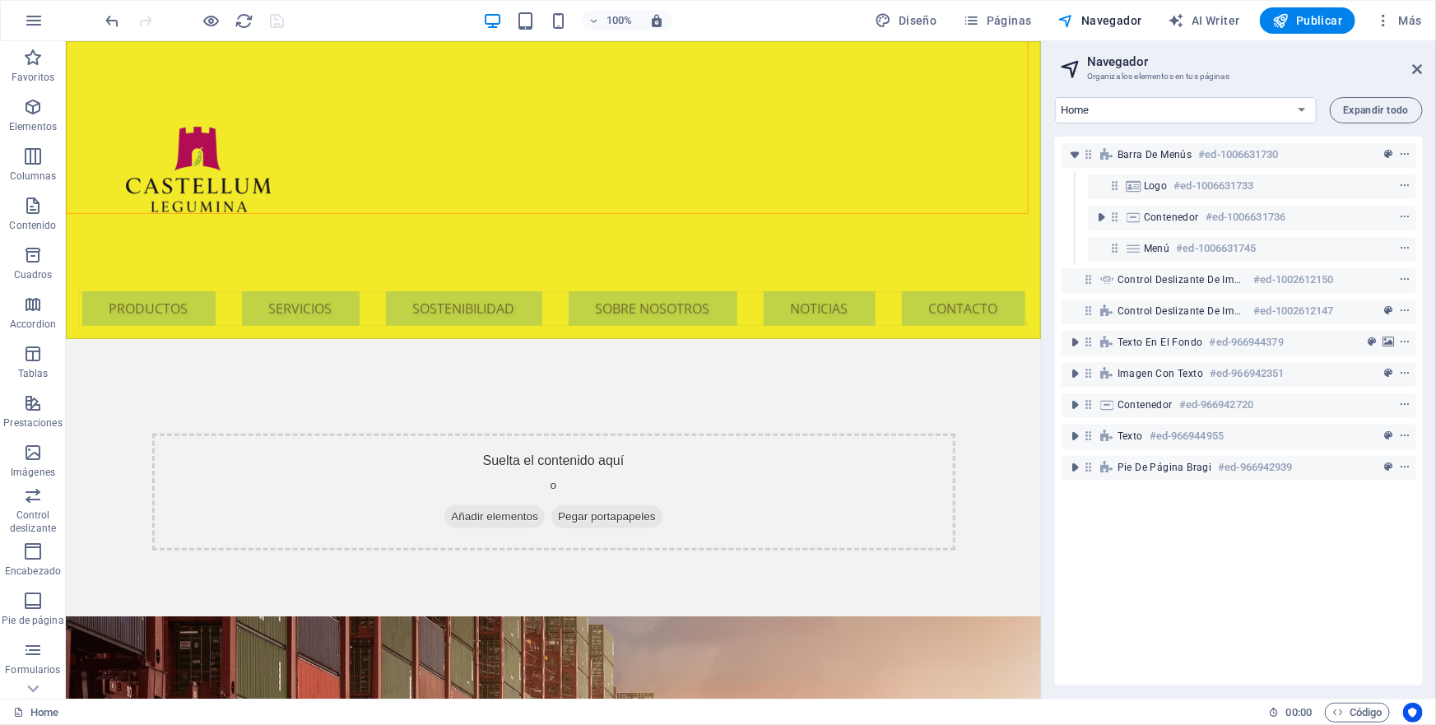
scroll to position [541, 0]
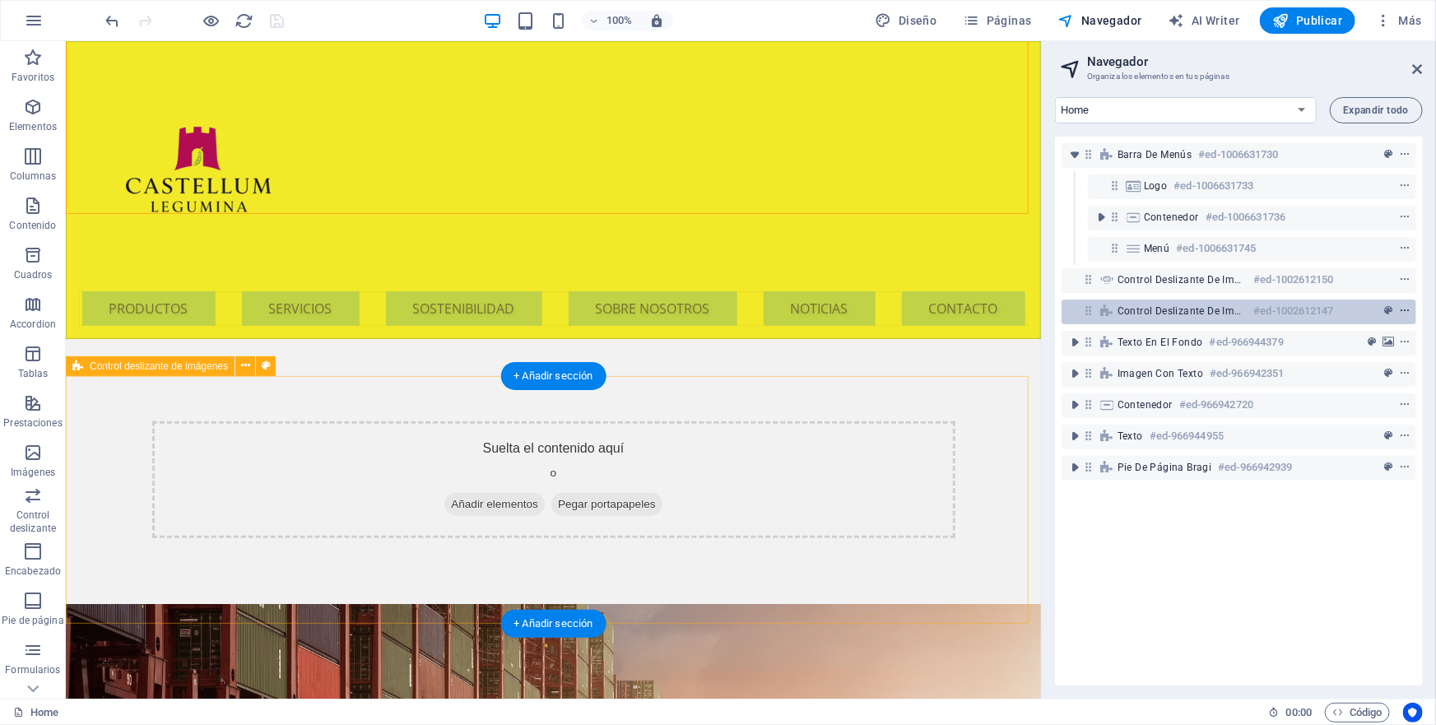
click at [1409, 309] on span "context-menu" at bounding box center [1405, 311] width 16 height 12
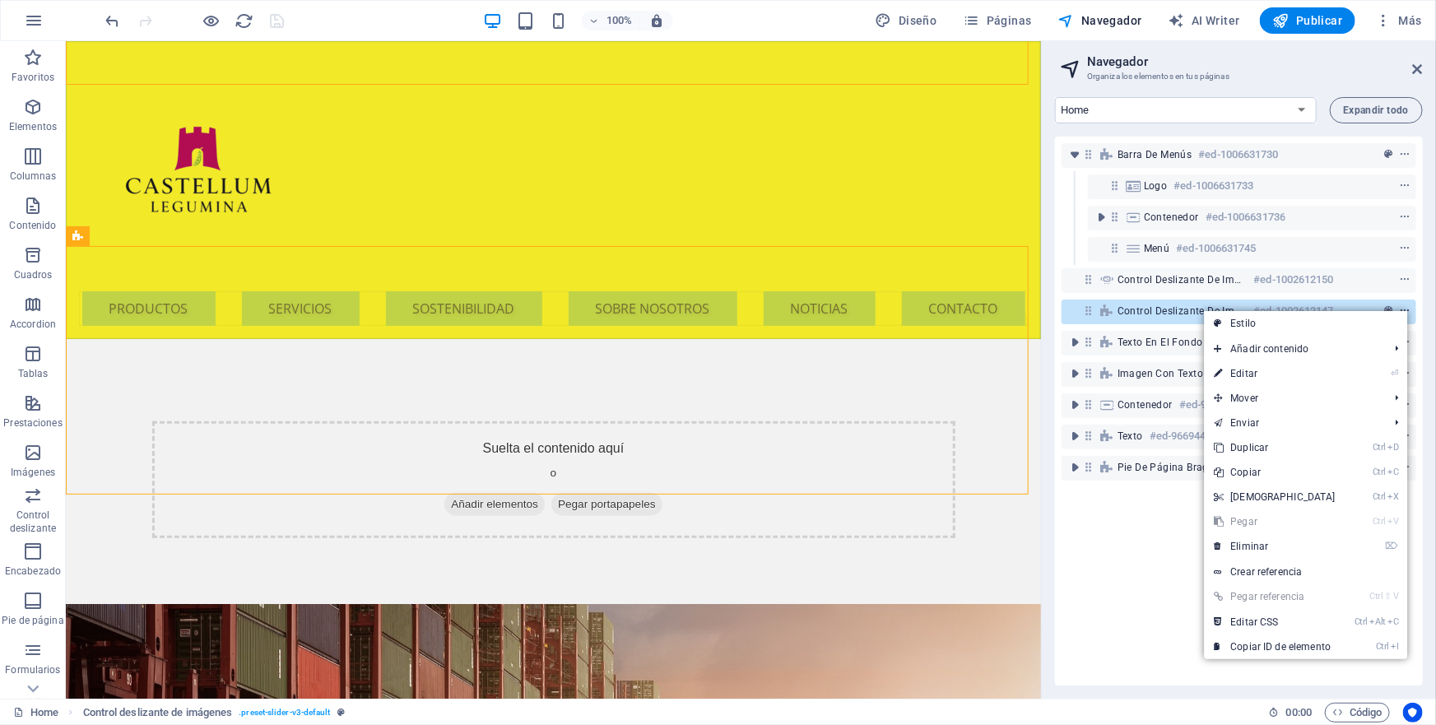
scroll to position [670, 0]
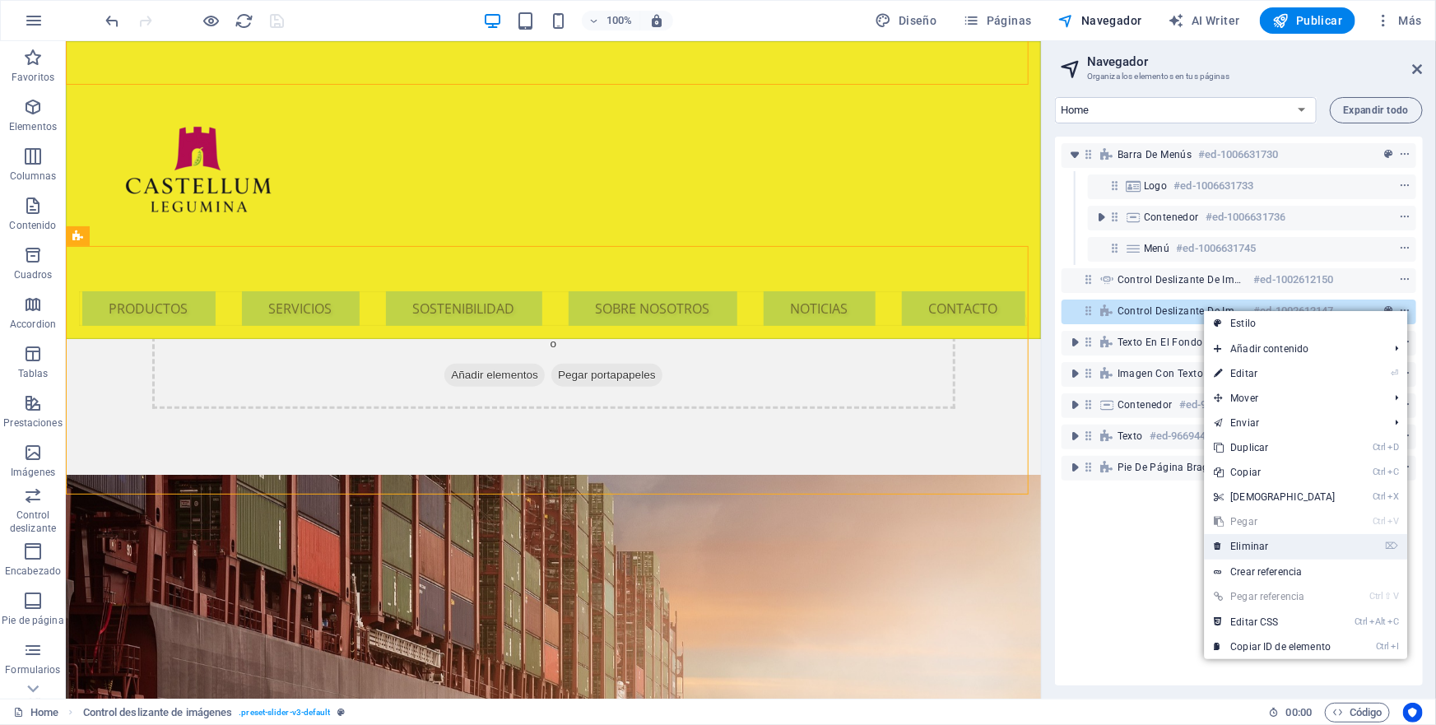
click at [1257, 544] on link "⌦ Eliminar" at bounding box center [1275, 546] width 142 height 25
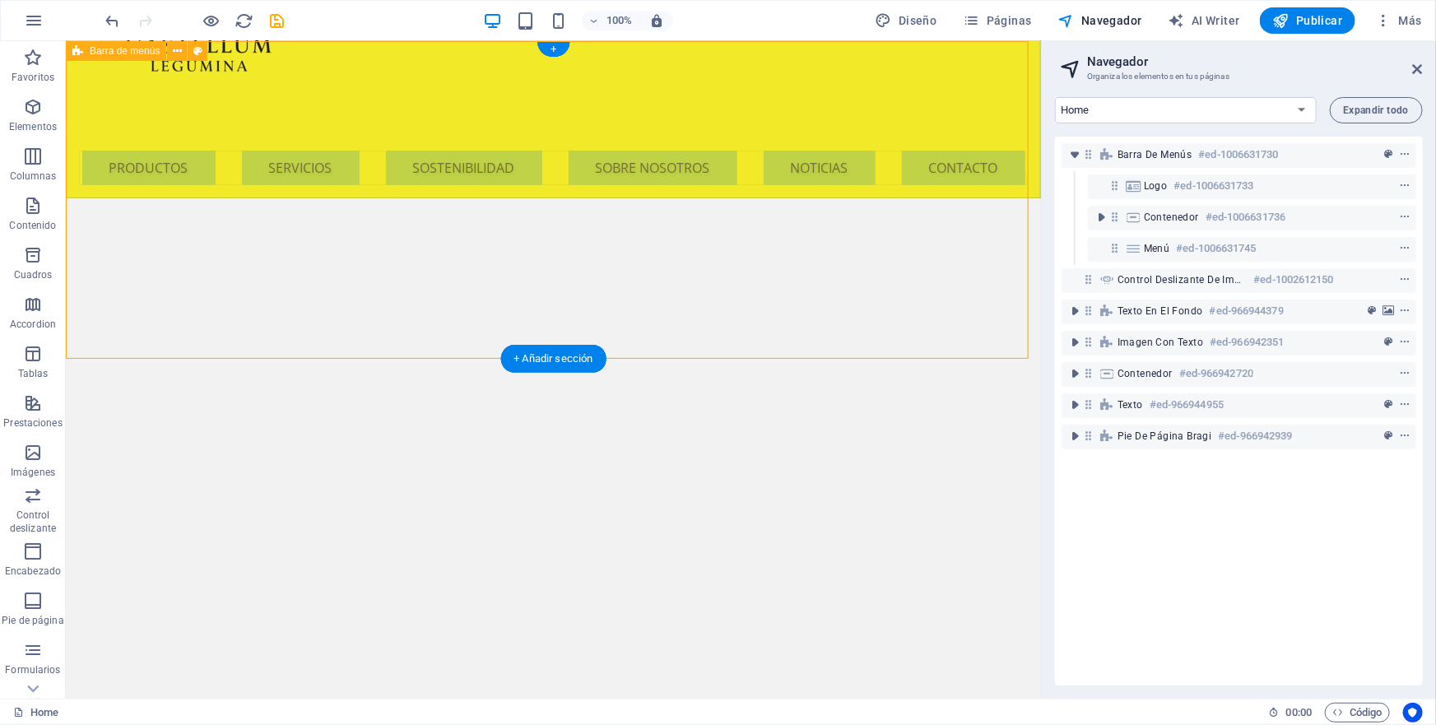
scroll to position [0, 0]
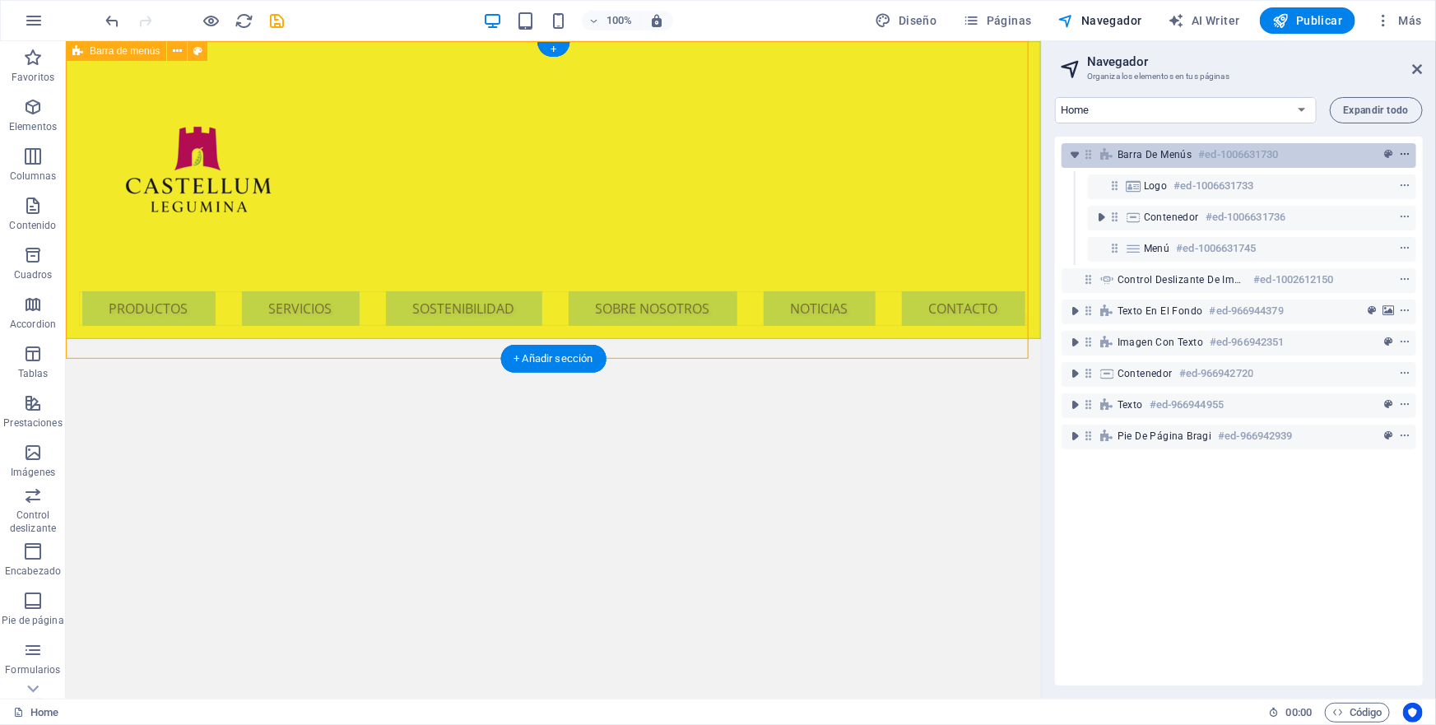
click at [1403, 151] on icon "context-menu" at bounding box center [1405, 155] width 12 height 12
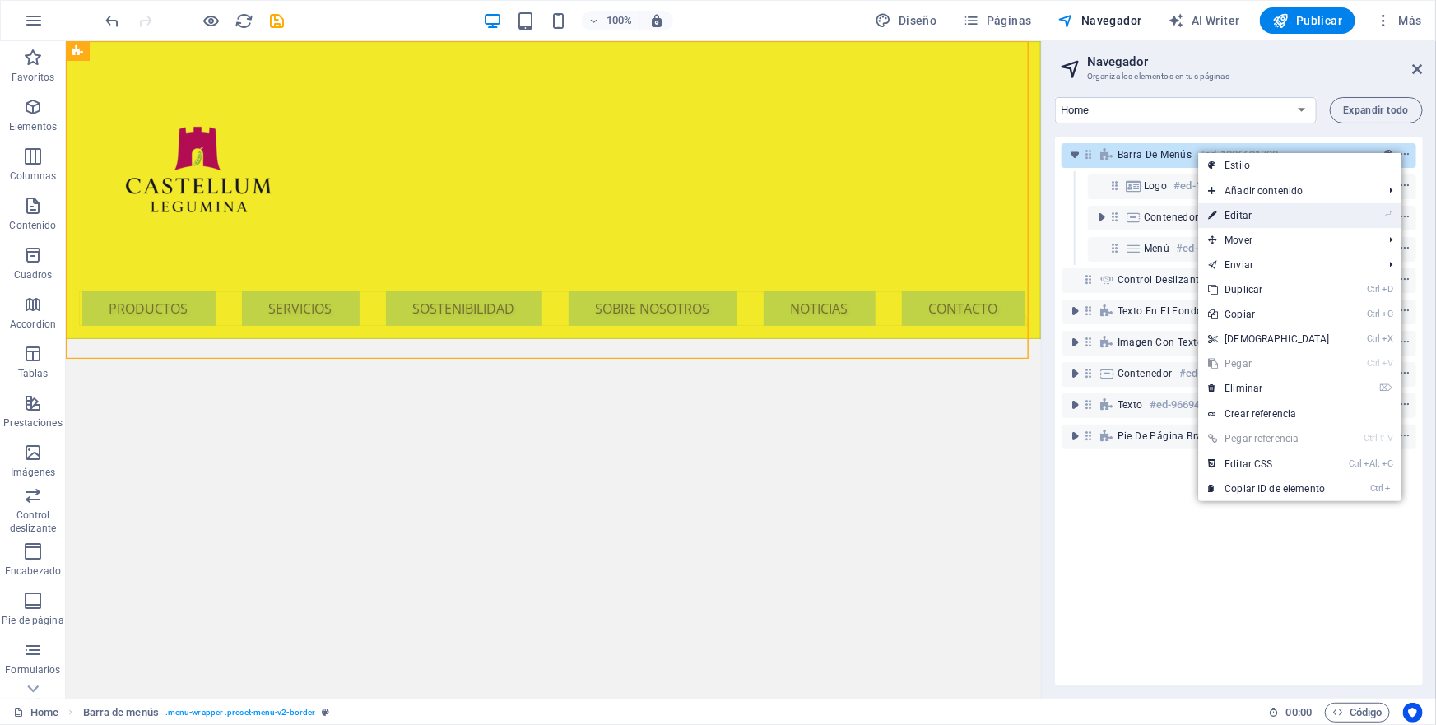
click at [1257, 216] on link "⏎ Editar" at bounding box center [1269, 215] width 142 height 25
select select "rem"
select select "sticky_menu"
select select "px"
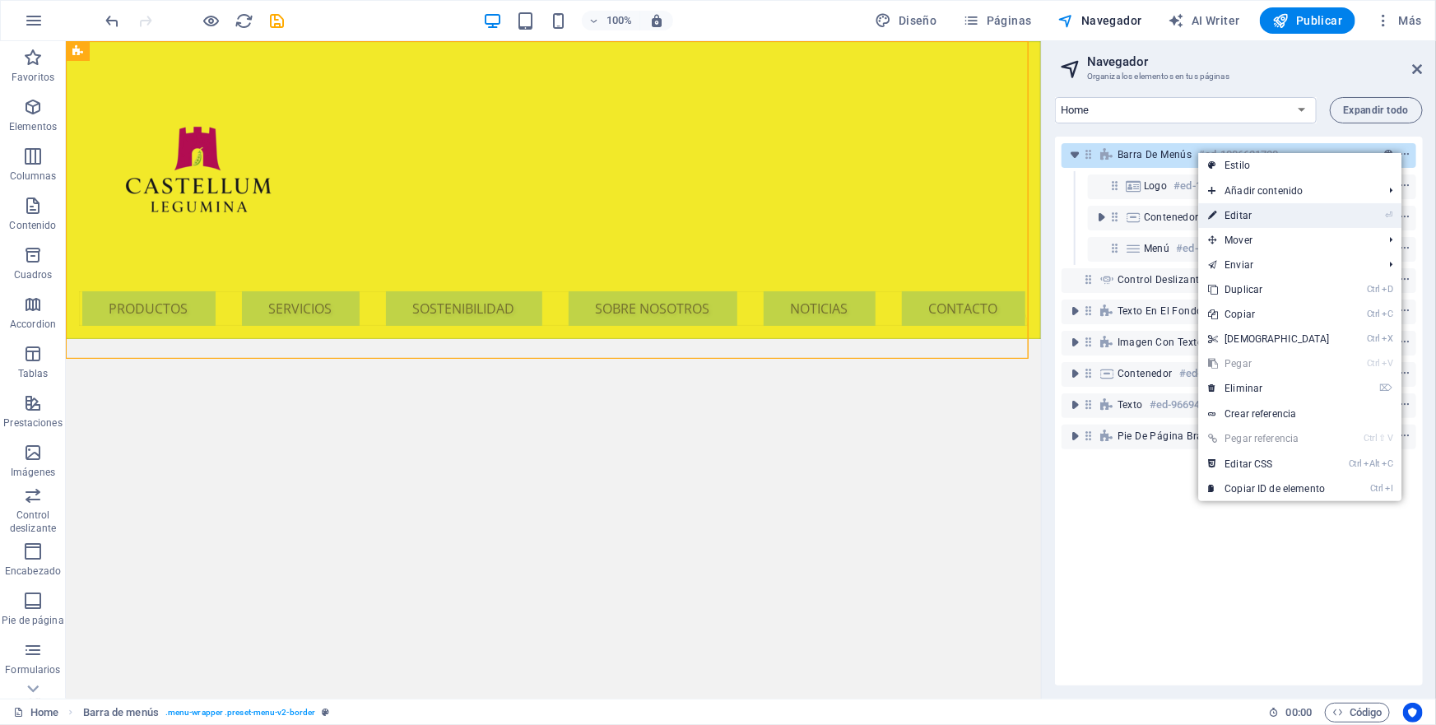
select select "px"
select select "hover_box_bottom"
select select "px"
select select "rem"
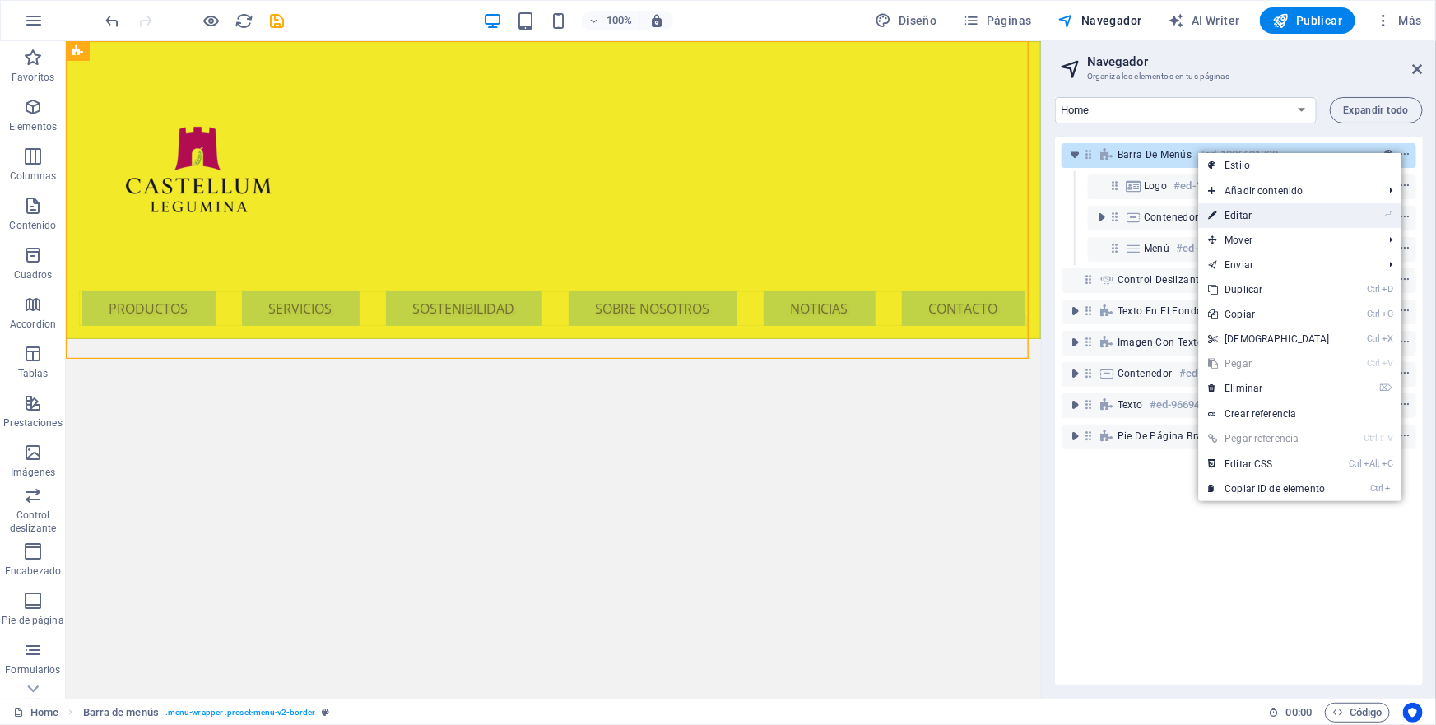
select select "rem"
select select
select select "px"
select select "rem"
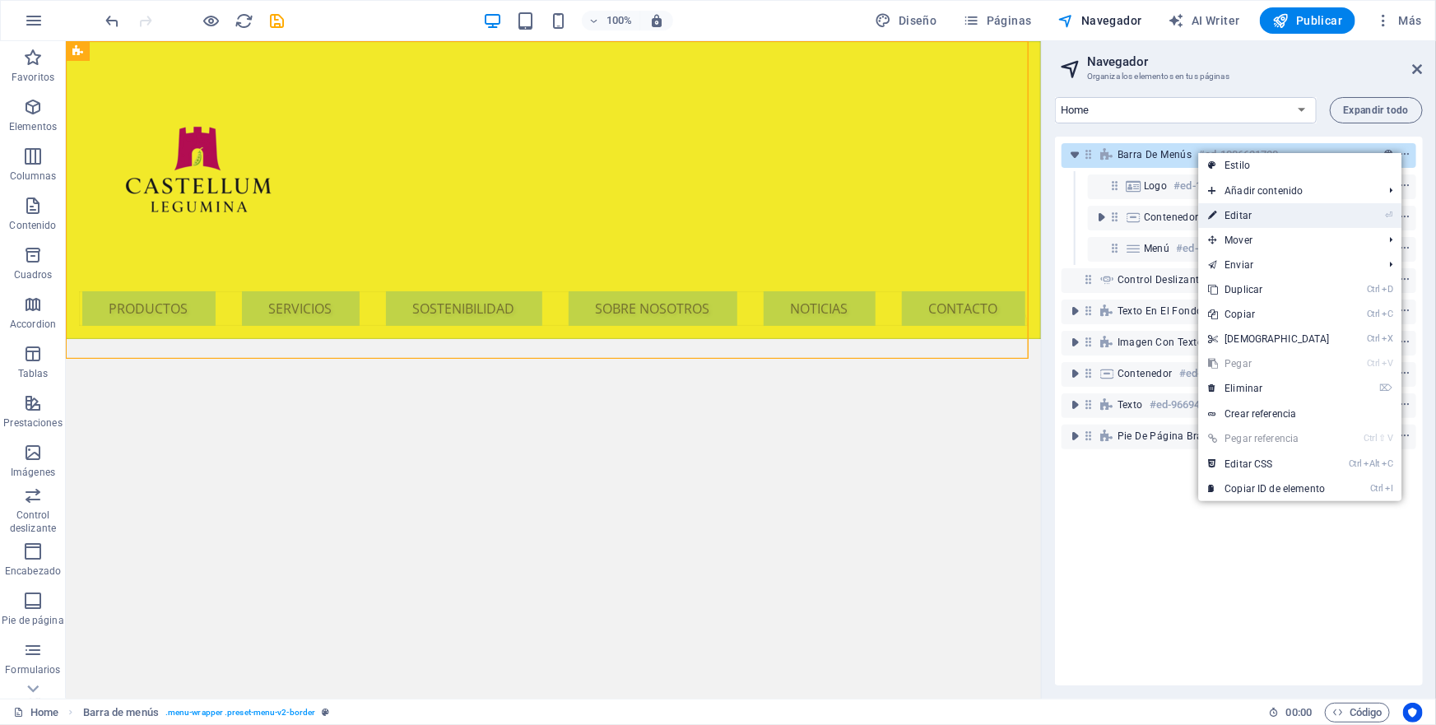
select select "preset-menu-v2-border"
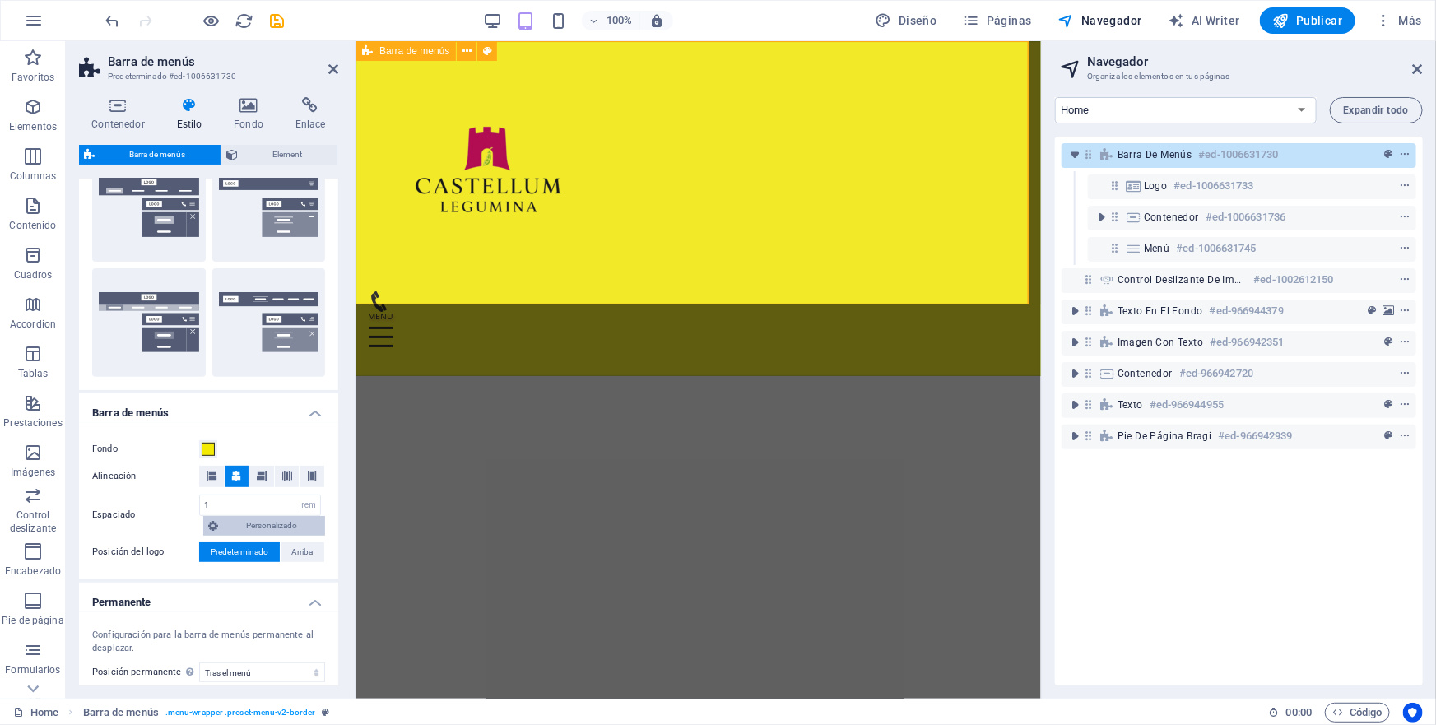
scroll to position [374, 0]
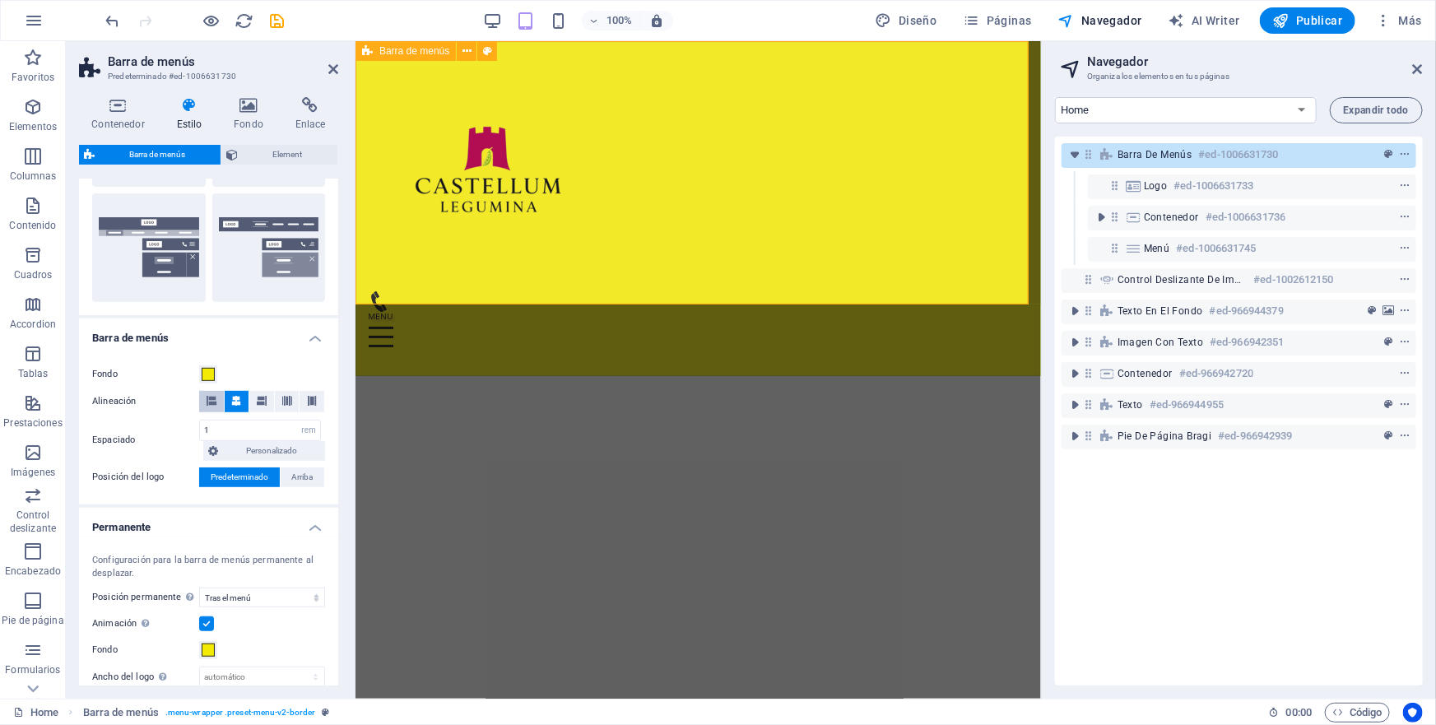
click at [204, 402] on button at bounding box center [211, 401] width 25 height 21
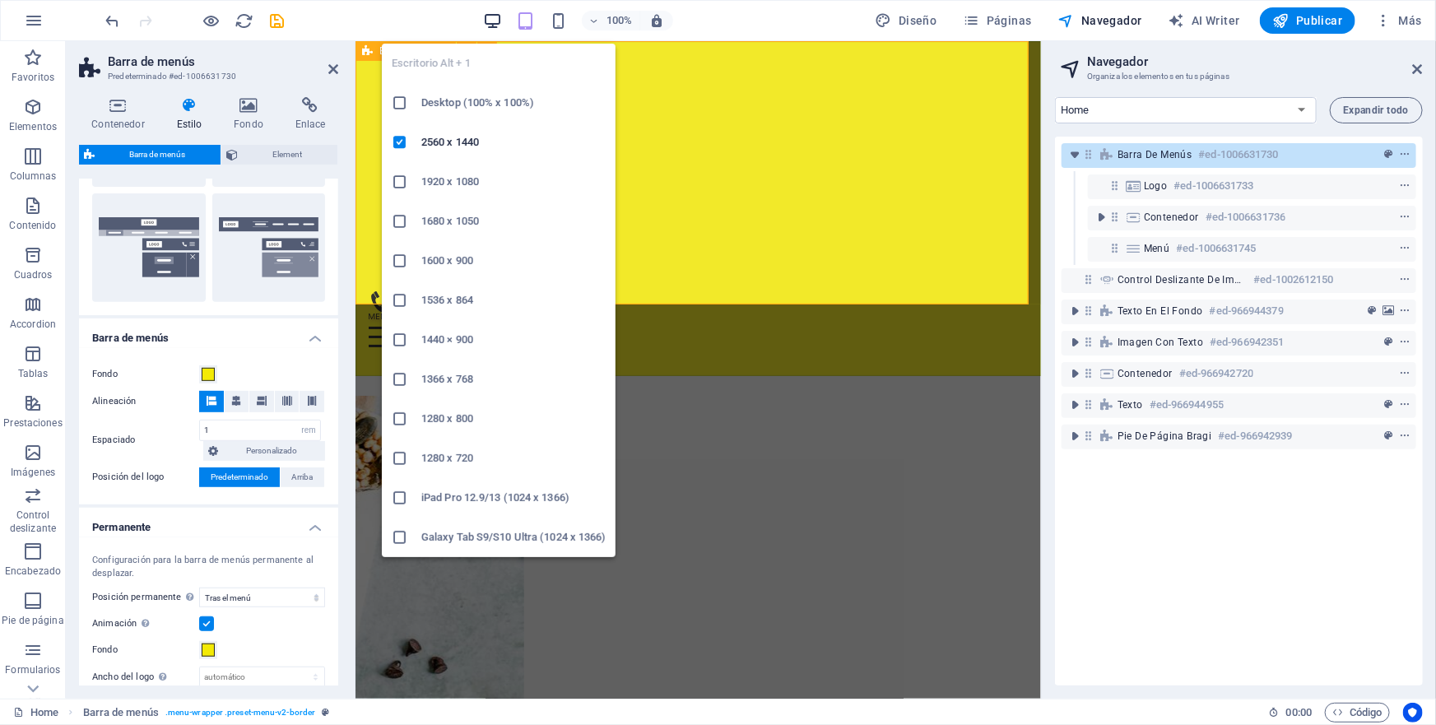
click at [493, 20] on icon "button" at bounding box center [492, 21] width 19 height 19
click at [496, 22] on icon "button" at bounding box center [492, 21] width 19 height 19
click at [402, 104] on icon at bounding box center [400, 103] width 16 height 16
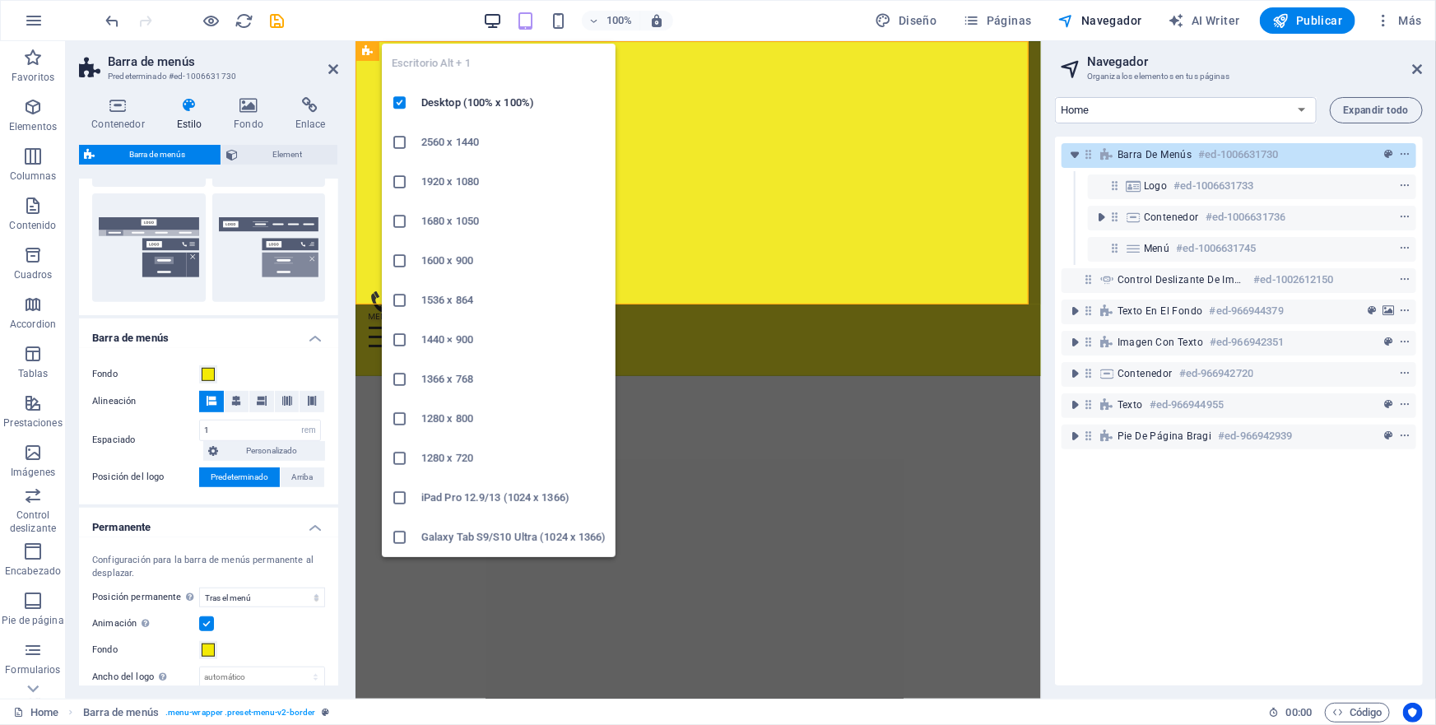
click at [499, 20] on icon "button" at bounding box center [492, 21] width 19 height 19
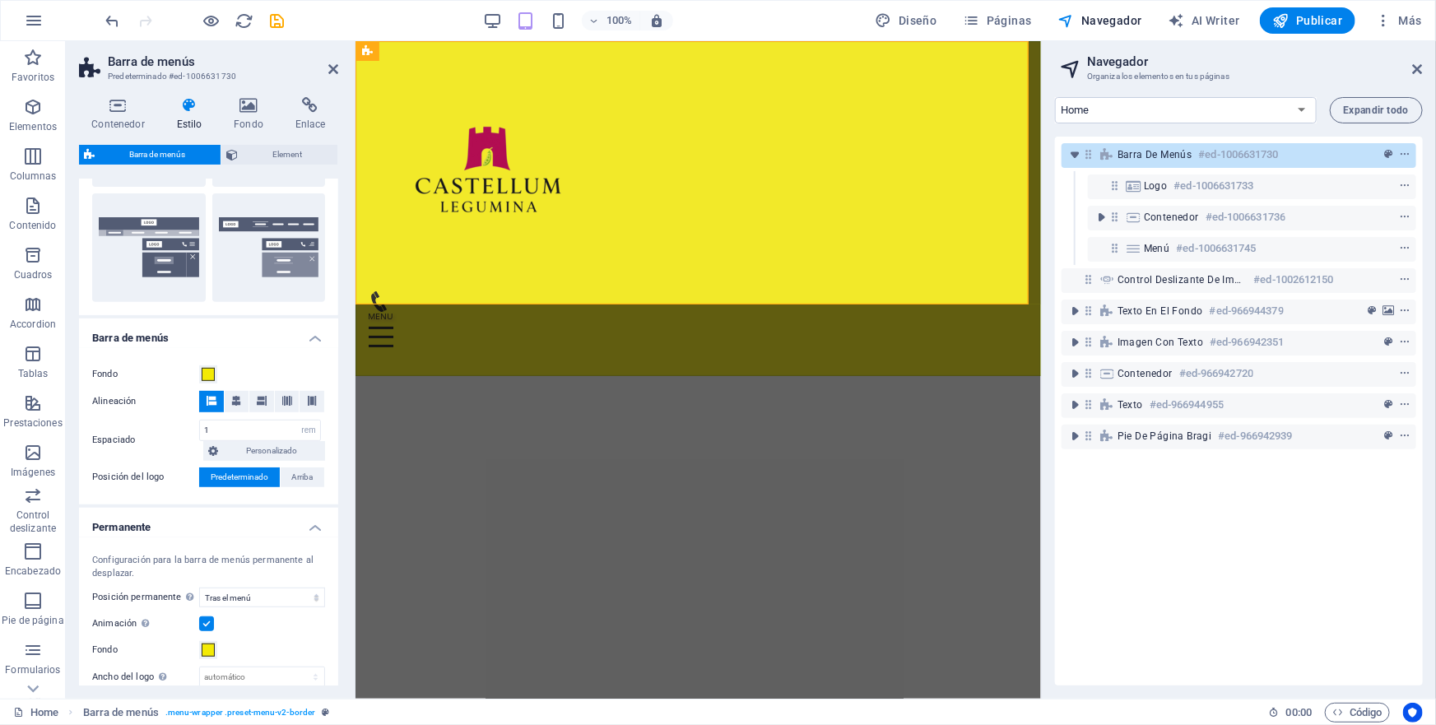
select select
click at [235, 402] on icon at bounding box center [236, 401] width 10 height 10
click at [299, 472] on span "Arriba" at bounding box center [301, 477] width 21 height 20
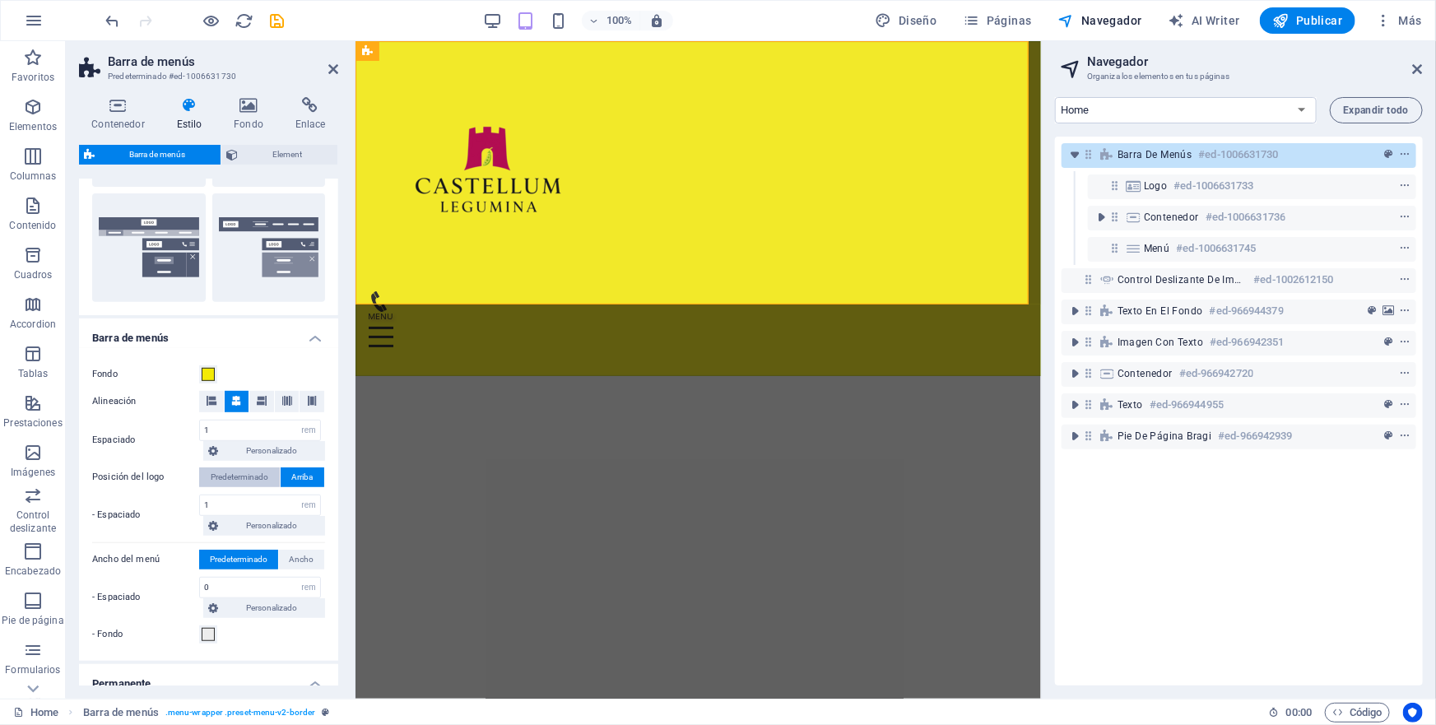
click at [227, 476] on span "Predeterminado" at bounding box center [240, 477] width 58 height 20
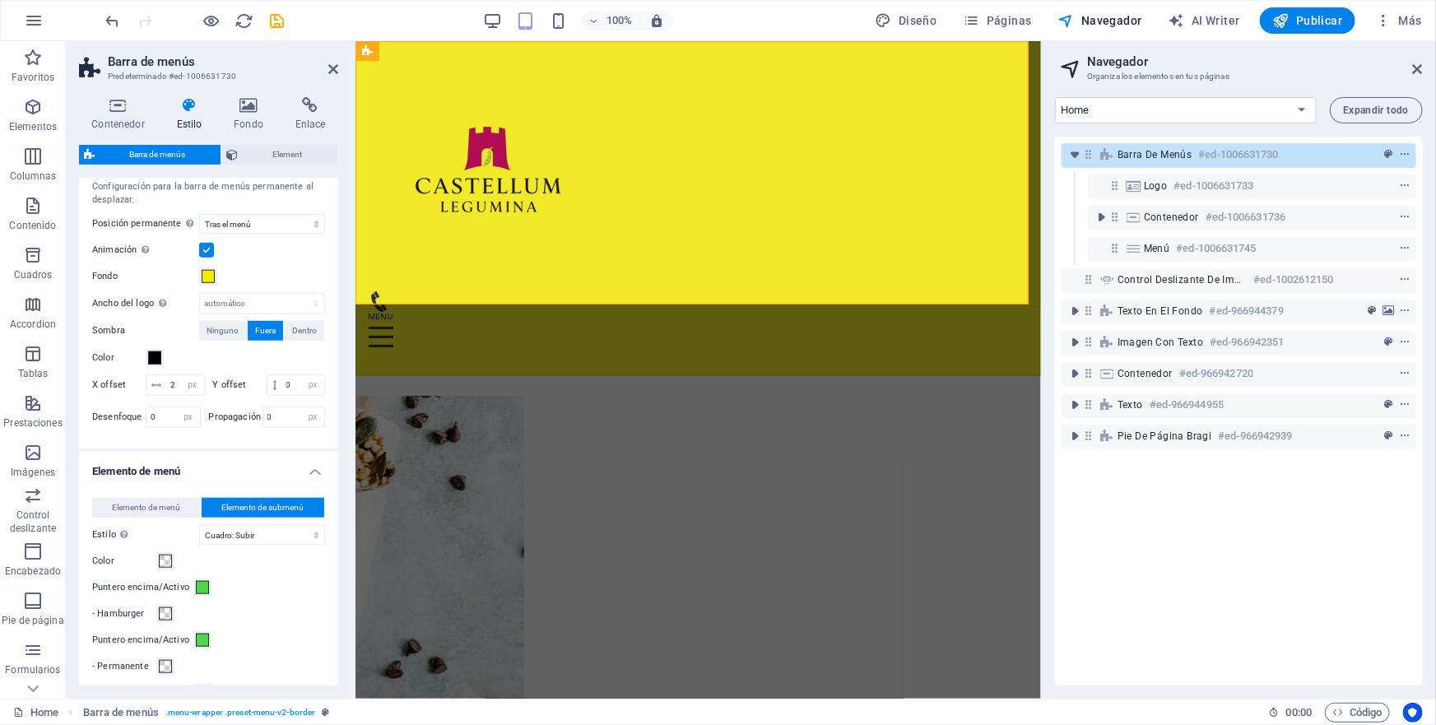
scroll to position [748, 0]
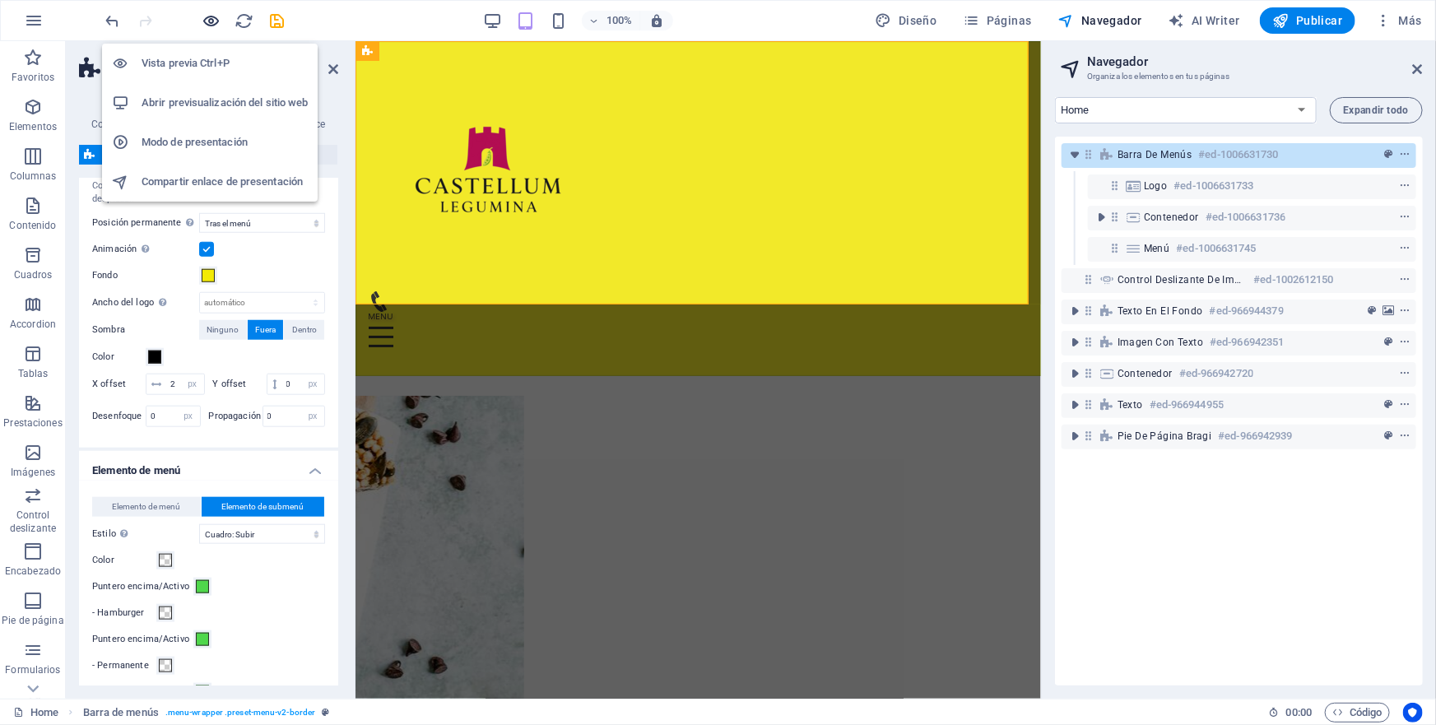
click at [207, 18] on icon "button" at bounding box center [211, 21] width 19 height 19
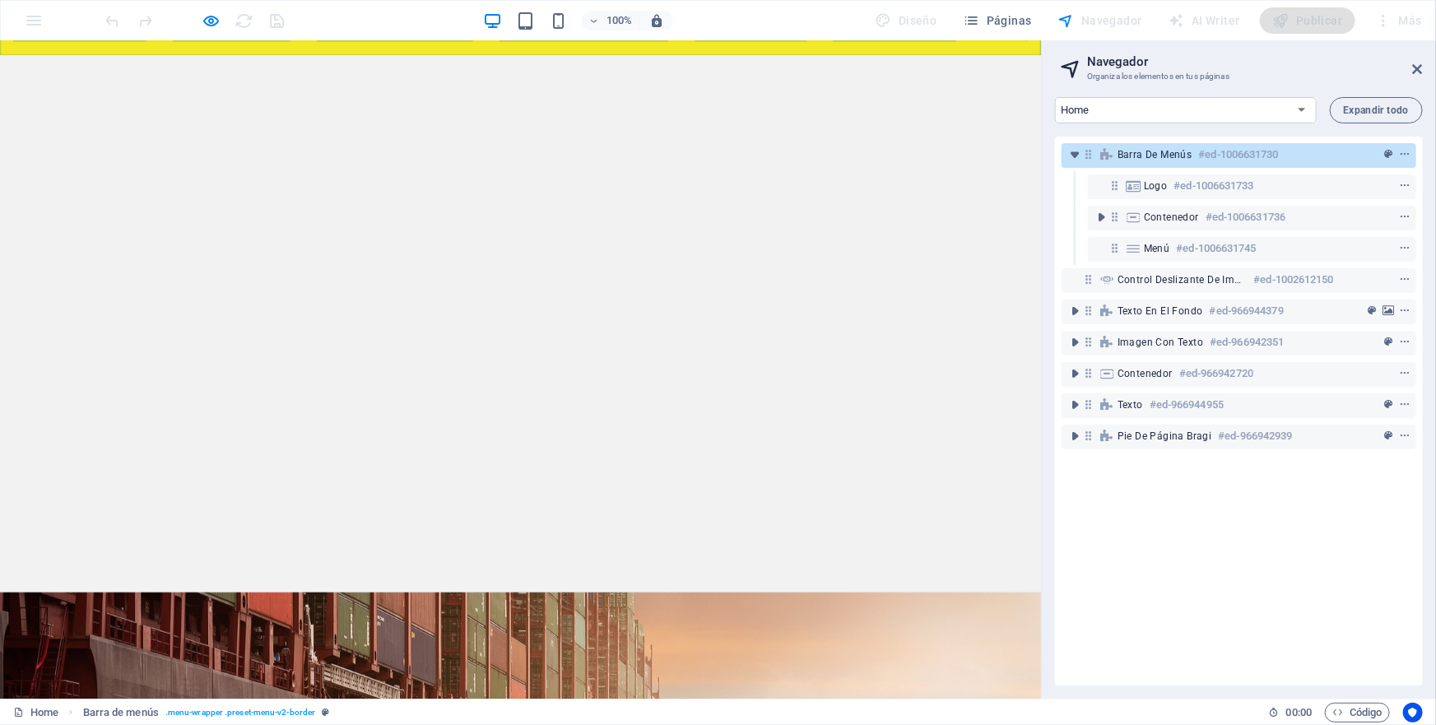
scroll to position [0, 0]
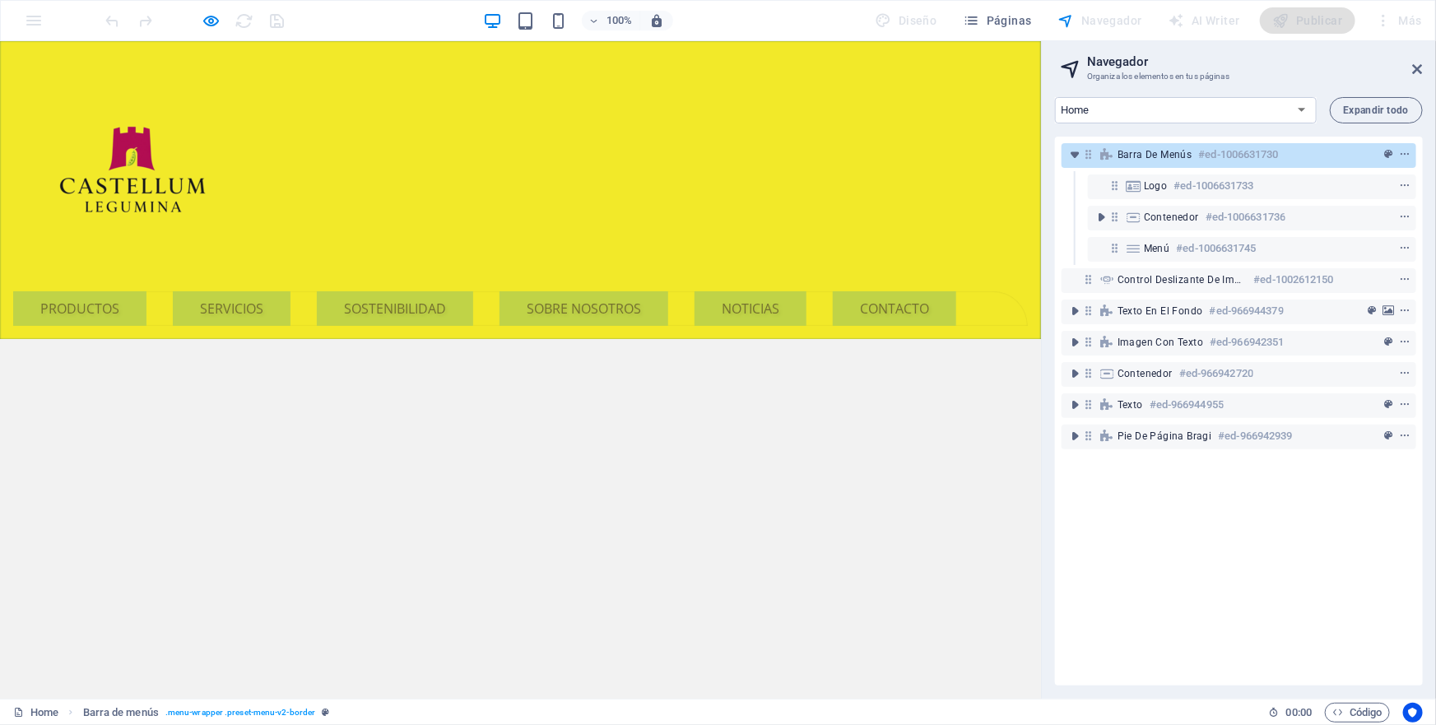
click at [1215, 153] on h6 "#ed-1006631730" at bounding box center [1239, 155] width 80 height 20
click at [1071, 154] on icon "toggle-expand" at bounding box center [1075, 154] width 16 height 16
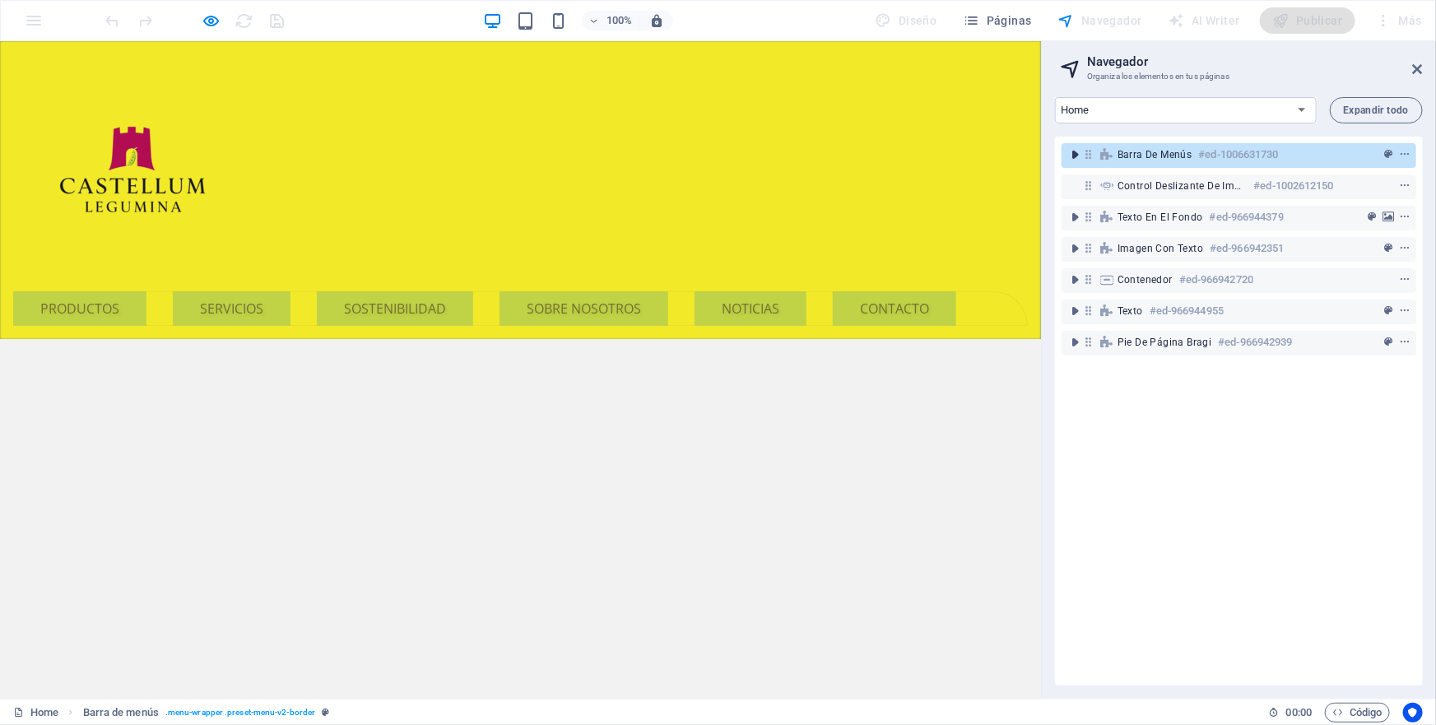
click at [1076, 155] on icon "toggle-expand" at bounding box center [1075, 154] width 16 height 16
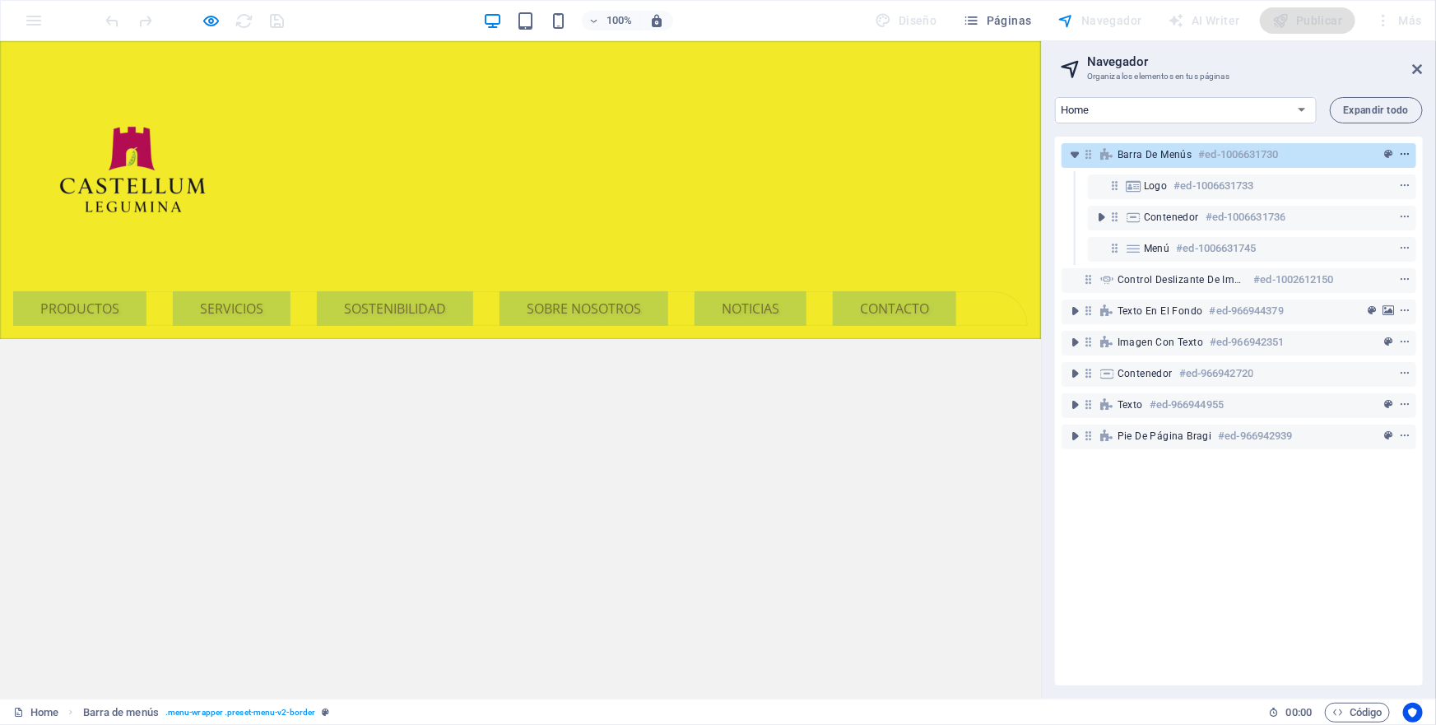
click at [1401, 151] on icon "context-menu" at bounding box center [1405, 155] width 12 height 12
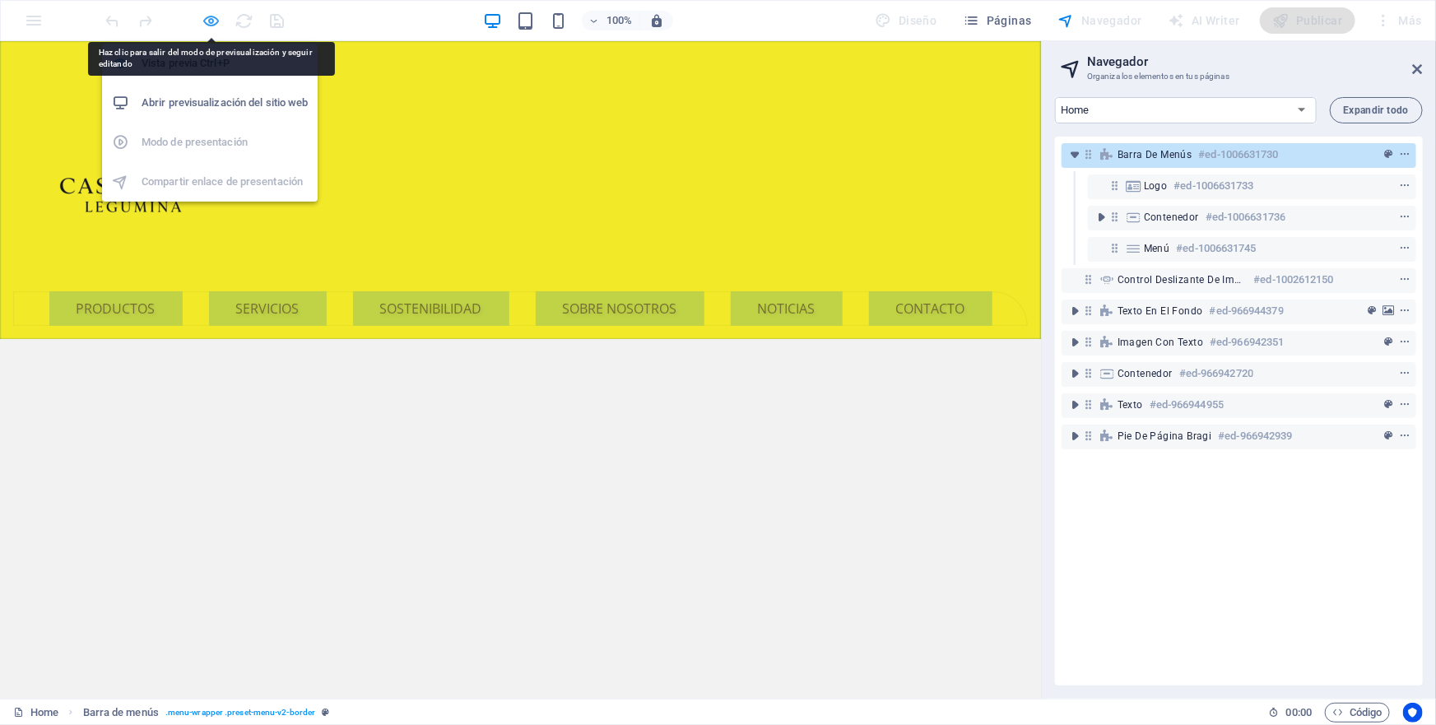
click at [207, 20] on icon "button" at bounding box center [211, 21] width 19 height 19
select select "rem"
select select "sticky_menu"
select select "px"
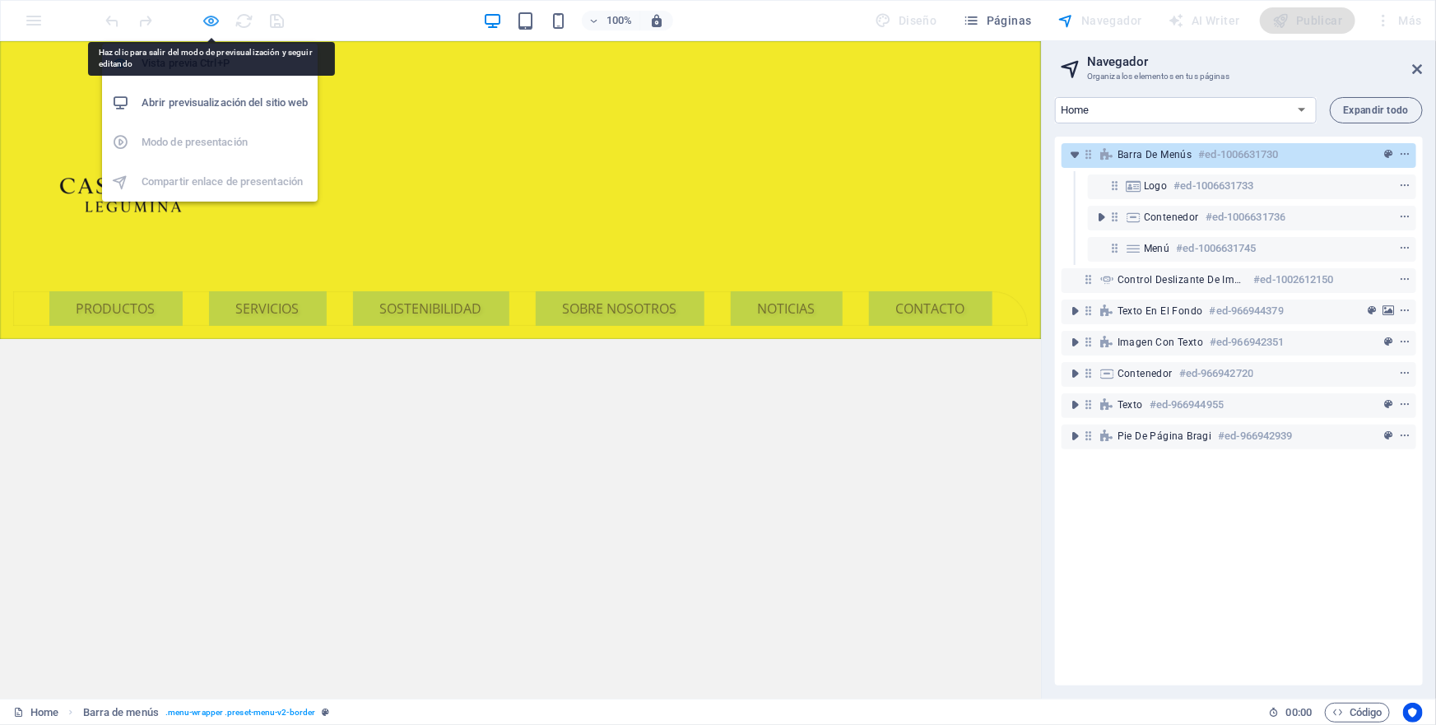
select select "px"
select select "hover_box_bottom"
select select "px"
select select "rem"
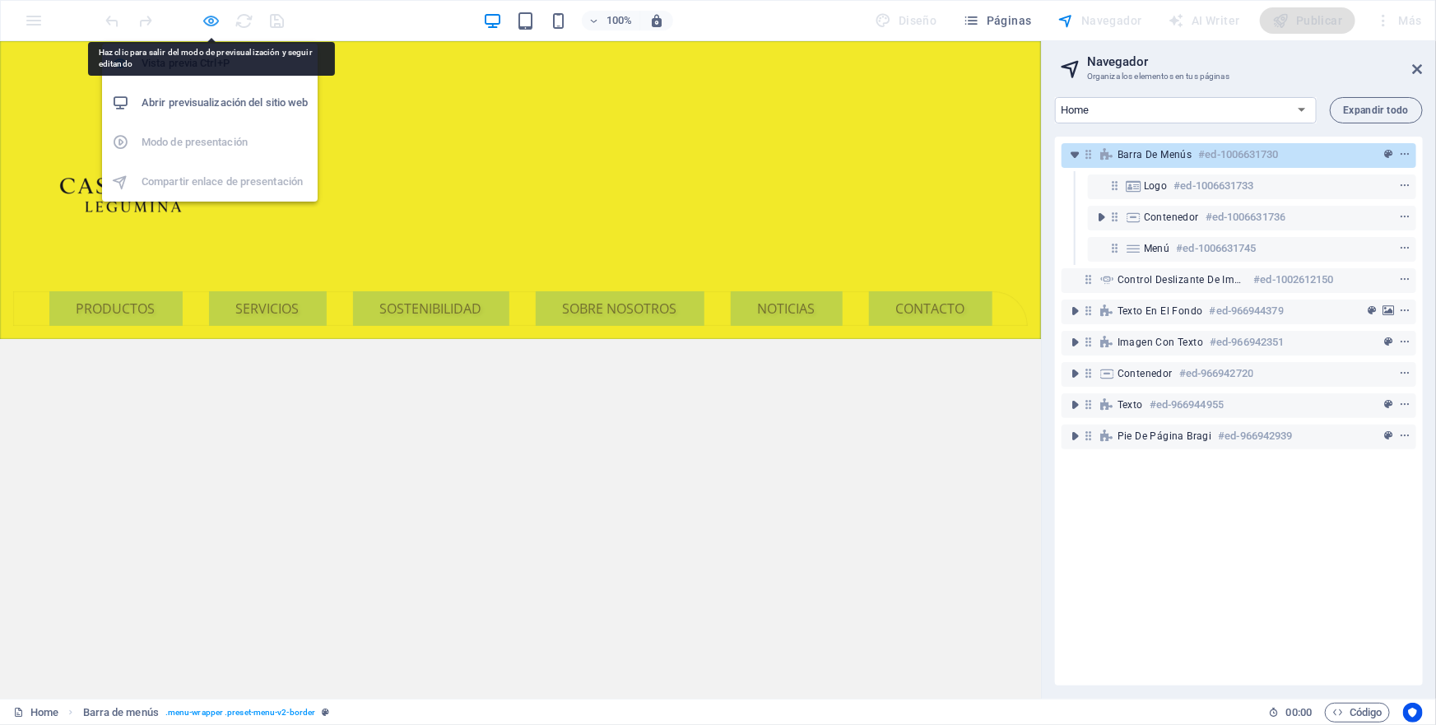
select select "rem"
select select
select select "px"
select select "rem"
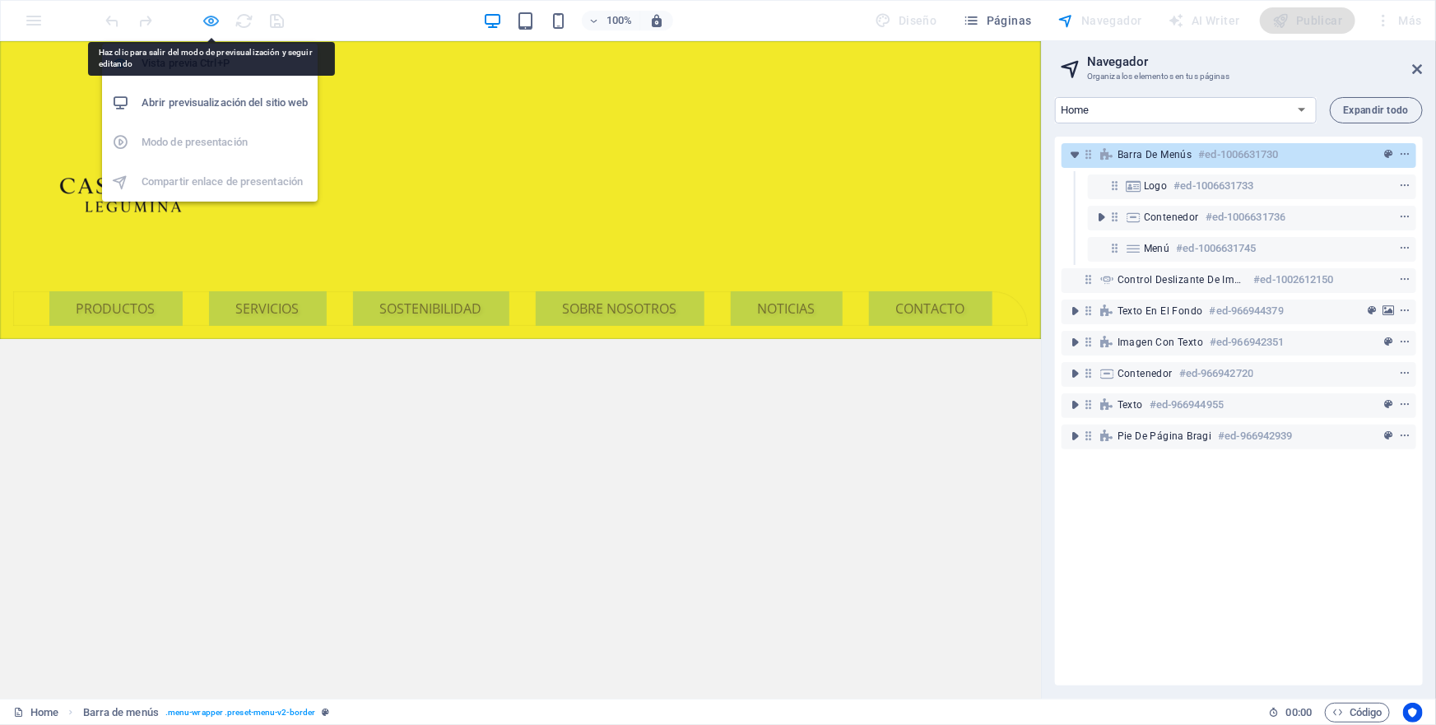
select select "preset-menu-v2-border"
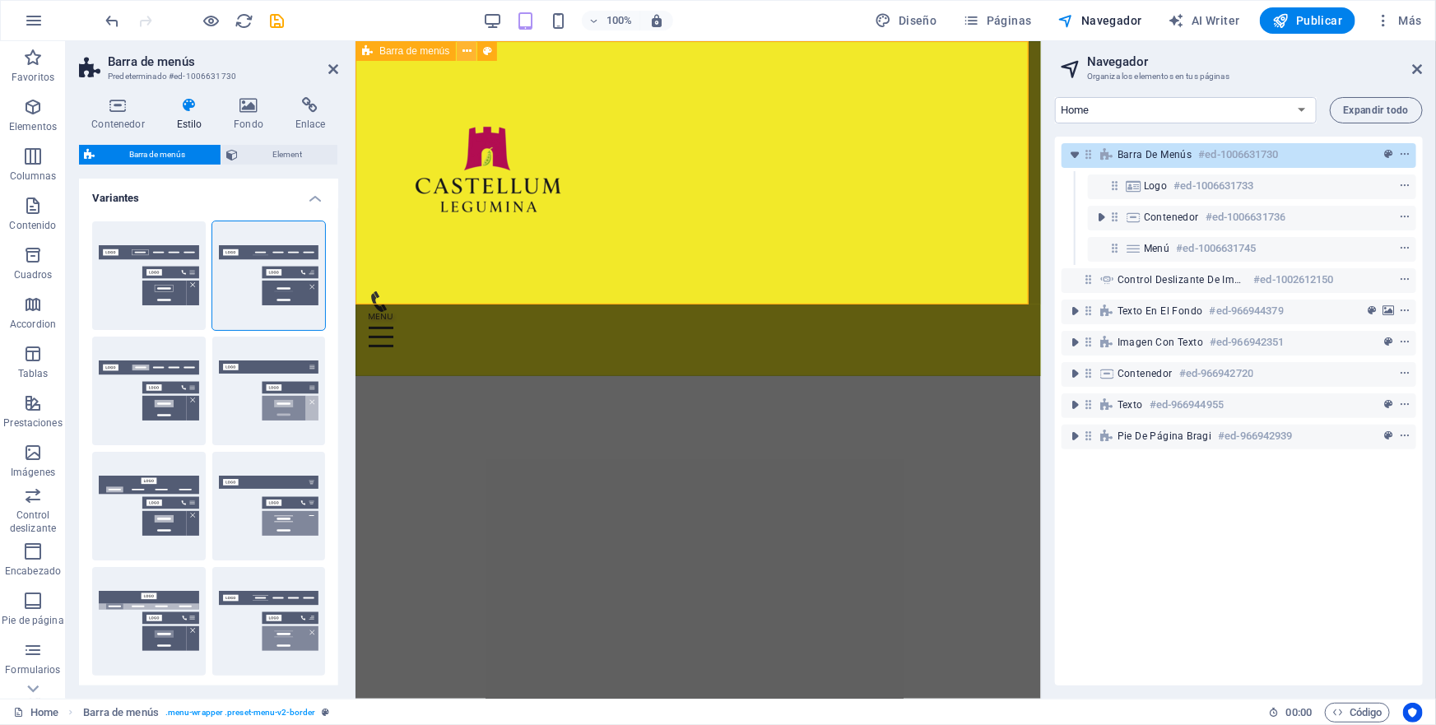
click at [467, 49] on icon at bounding box center [467, 51] width 9 height 17
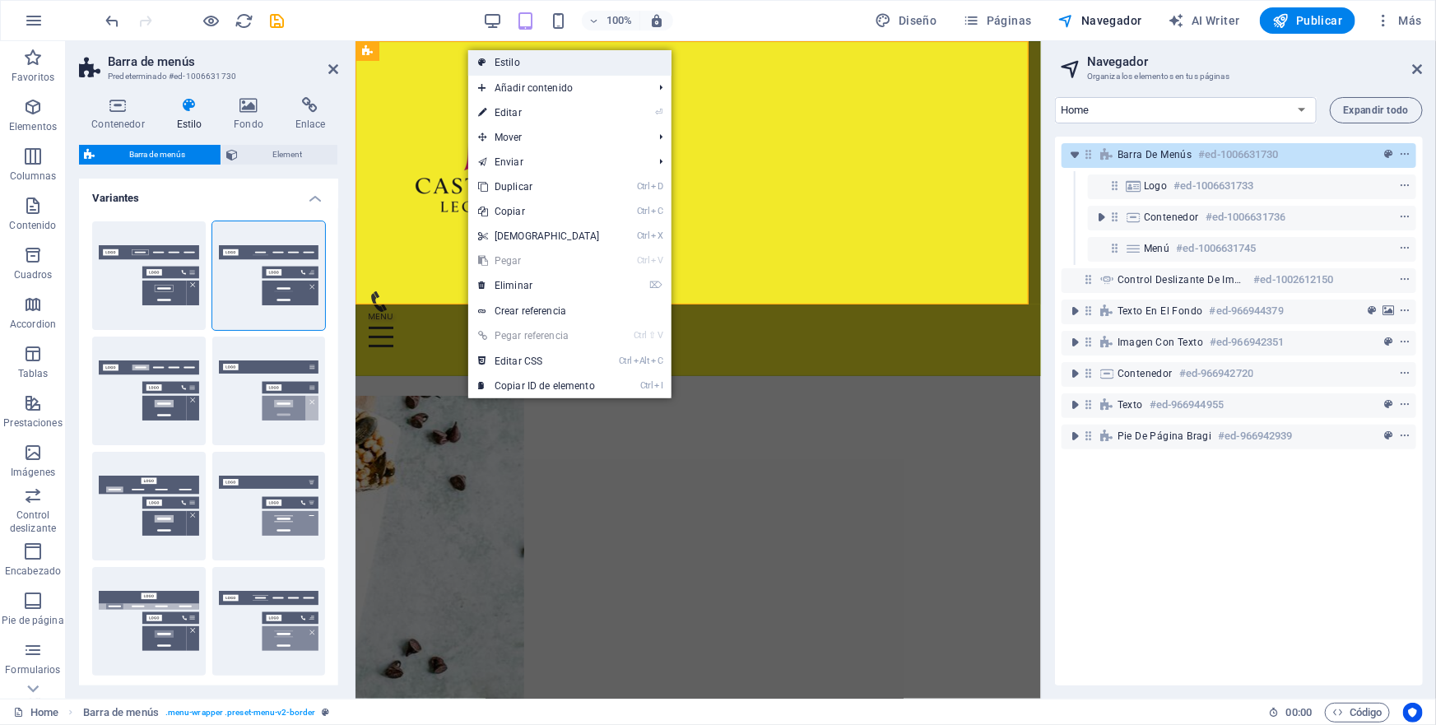
click at [510, 61] on link "Estilo" at bounding box center [569, 62] width 203 height 25
select select
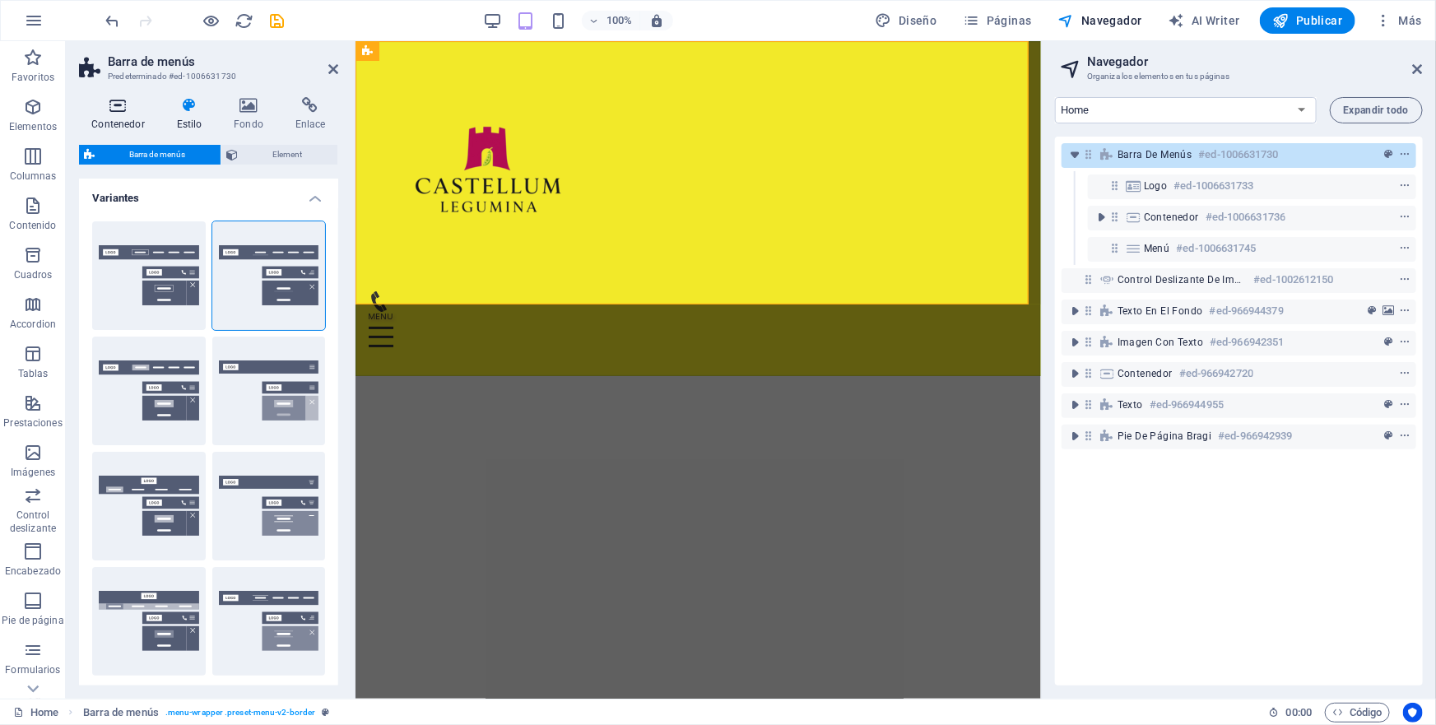
click at [113, 115] on h4 "Contenedor" at bounding box center [121, 114] width 85 height 35
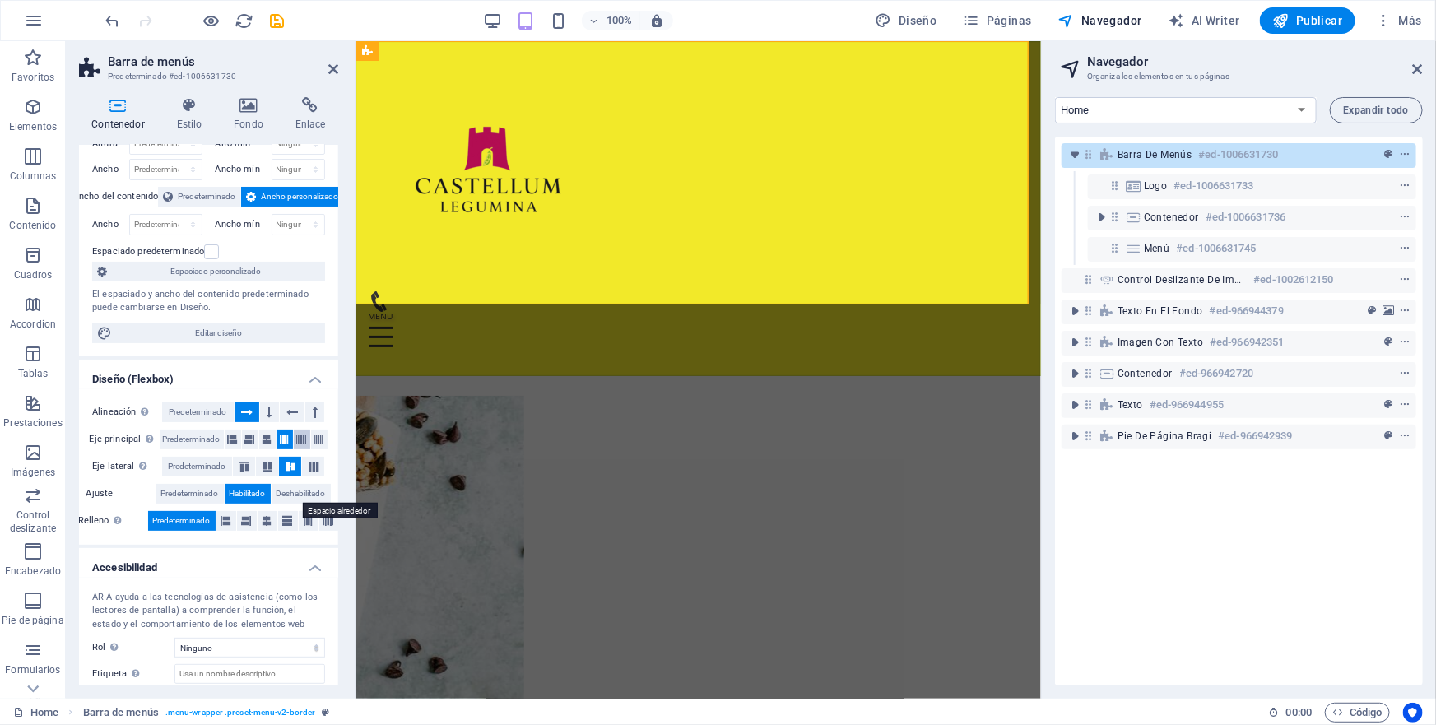
scroll to position [107, 0]
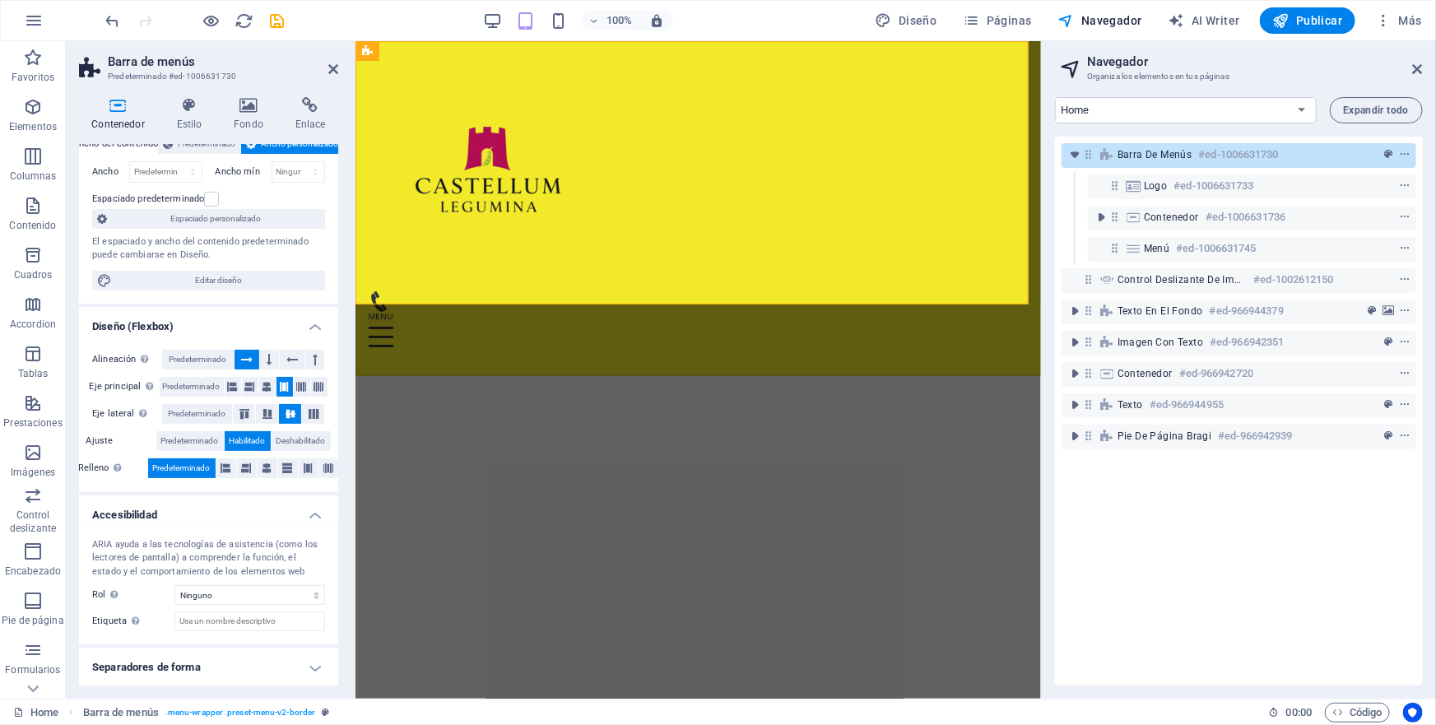
click at [309, 662] on h4 "Separadores de forma" at bounding box center [208, 668] width 259 height 40
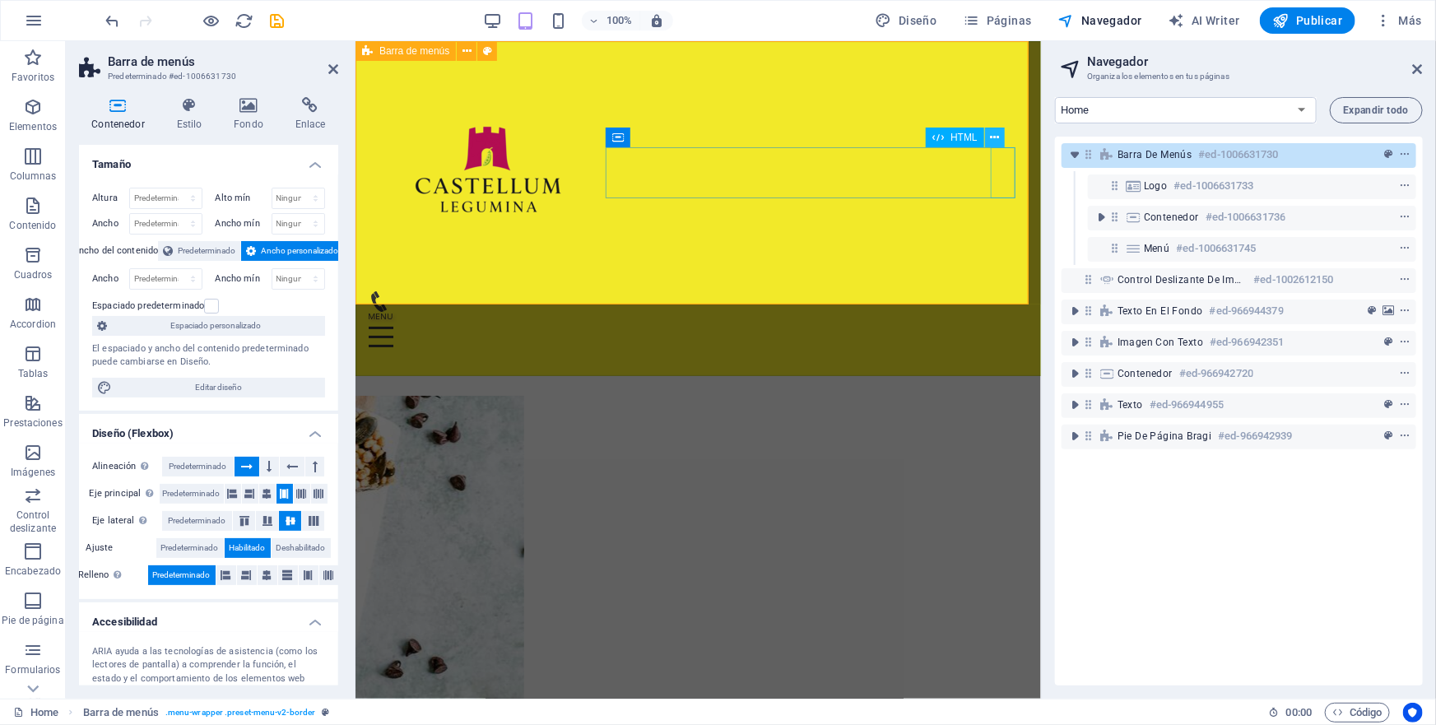
click at [993, 133] on icon at bounding box center [994, 137] width 9 height 17
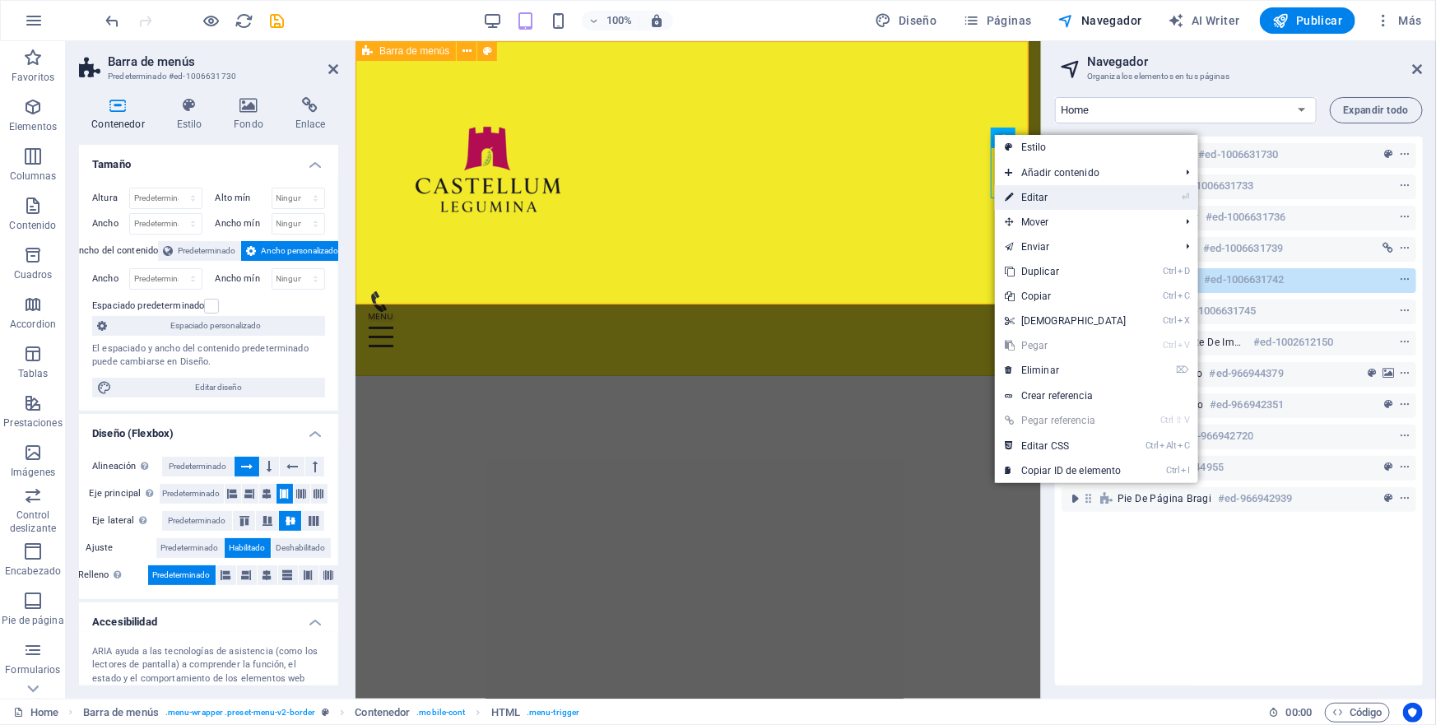
drag, startPoint x: 1037, startPoint y: 194, endPoint x: 681, endPoint y: 153, distance: 358.7
click at [1037, 194] on link "⏎ Editar" at bounding box center [1066, 197] width 142 height 25
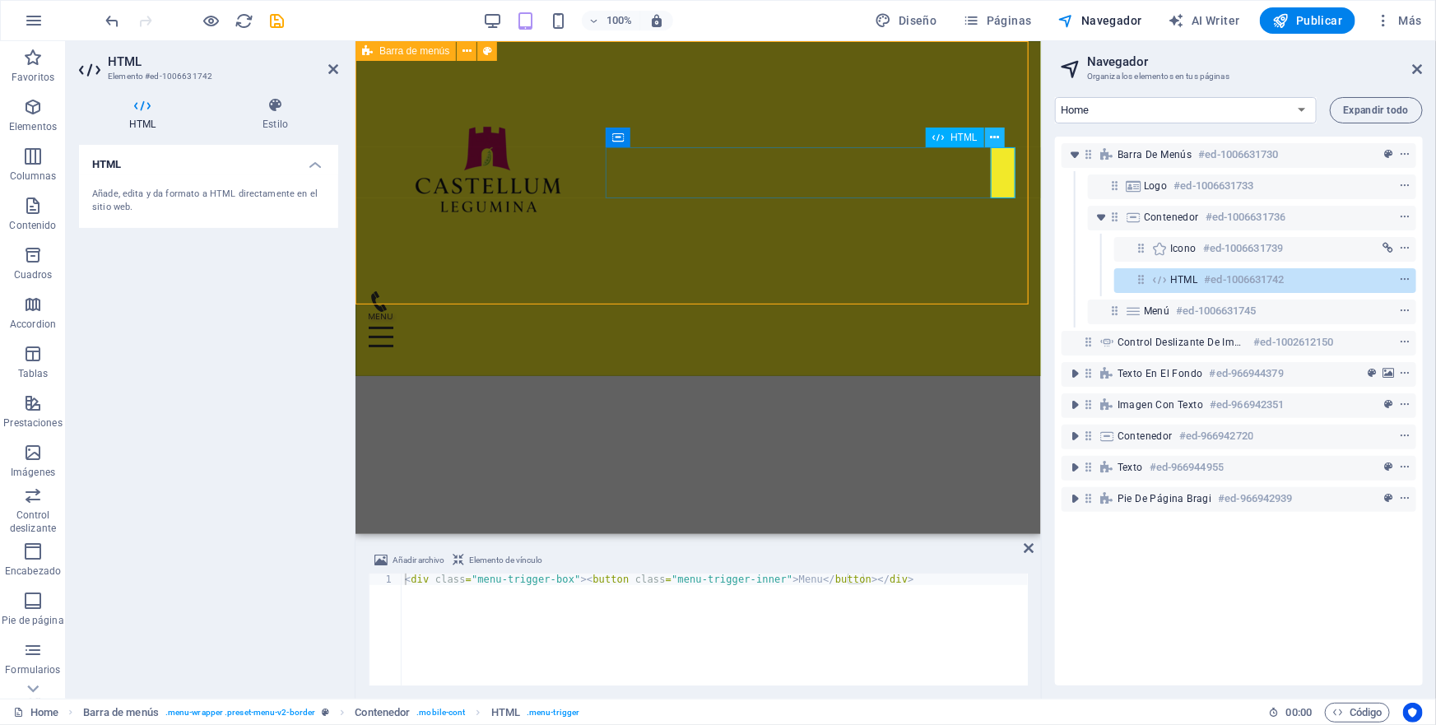
click at [994, 137] on icon at bounding box center [994, 137] width 9 height 17
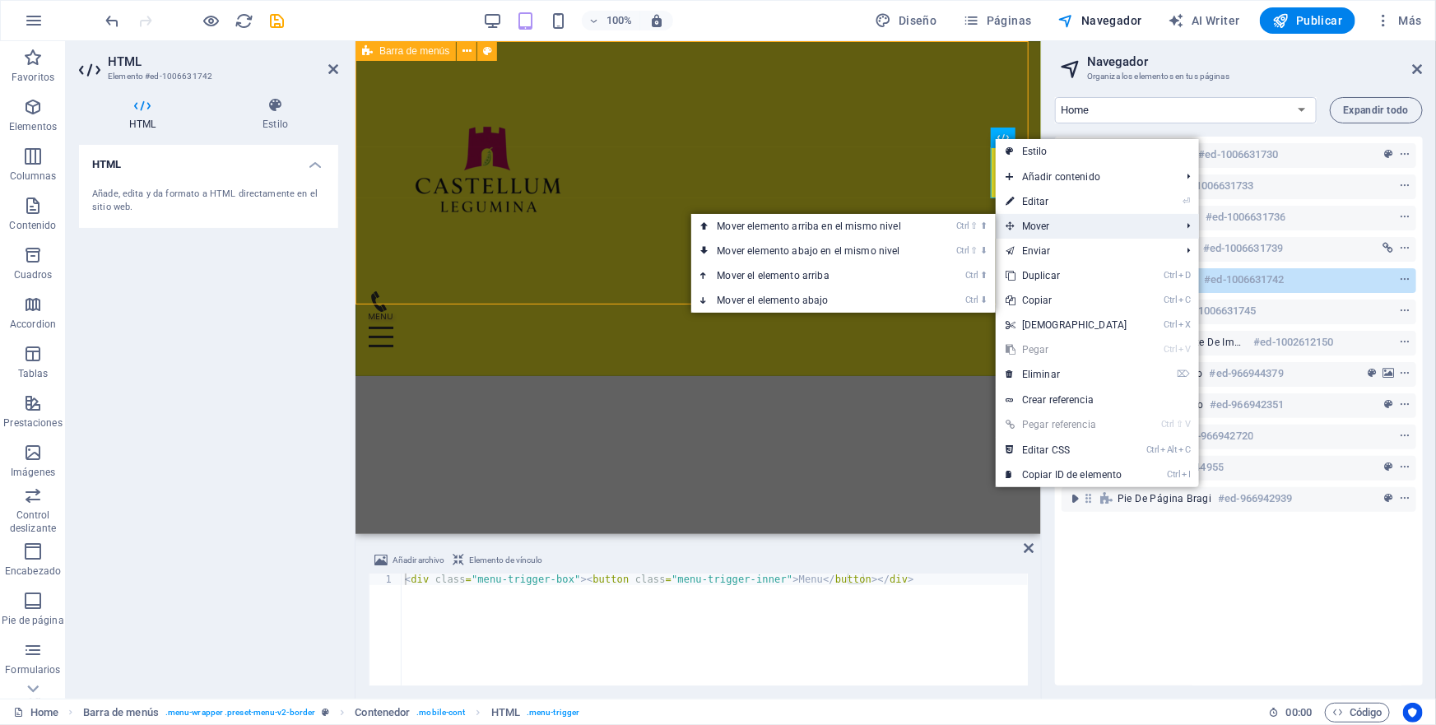
click at [1039, 225] on span "Mover" at bounding box center [1085, 226] width 179 height 25
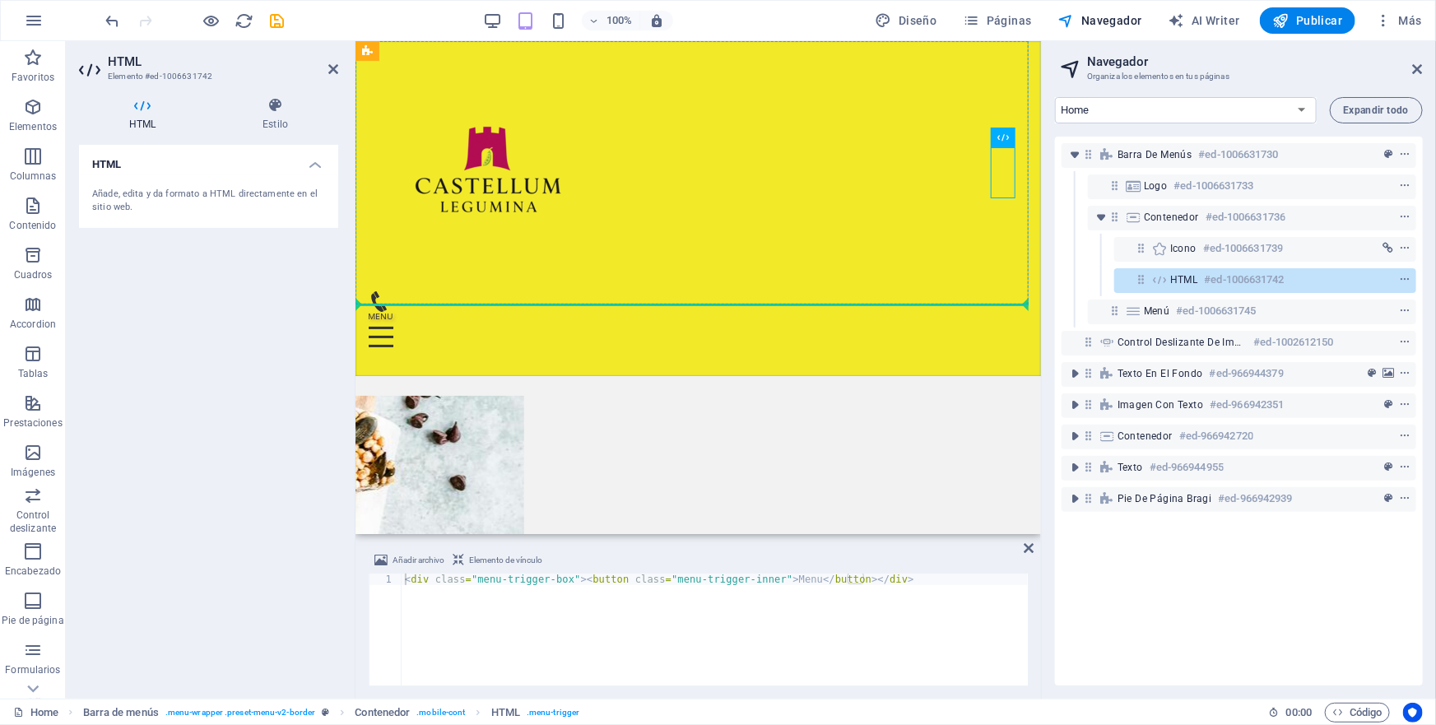
drag, startPoint x: 1320, startPoint y: 175, endPoint x: 791, endPoint y: 179, distance: 529.2
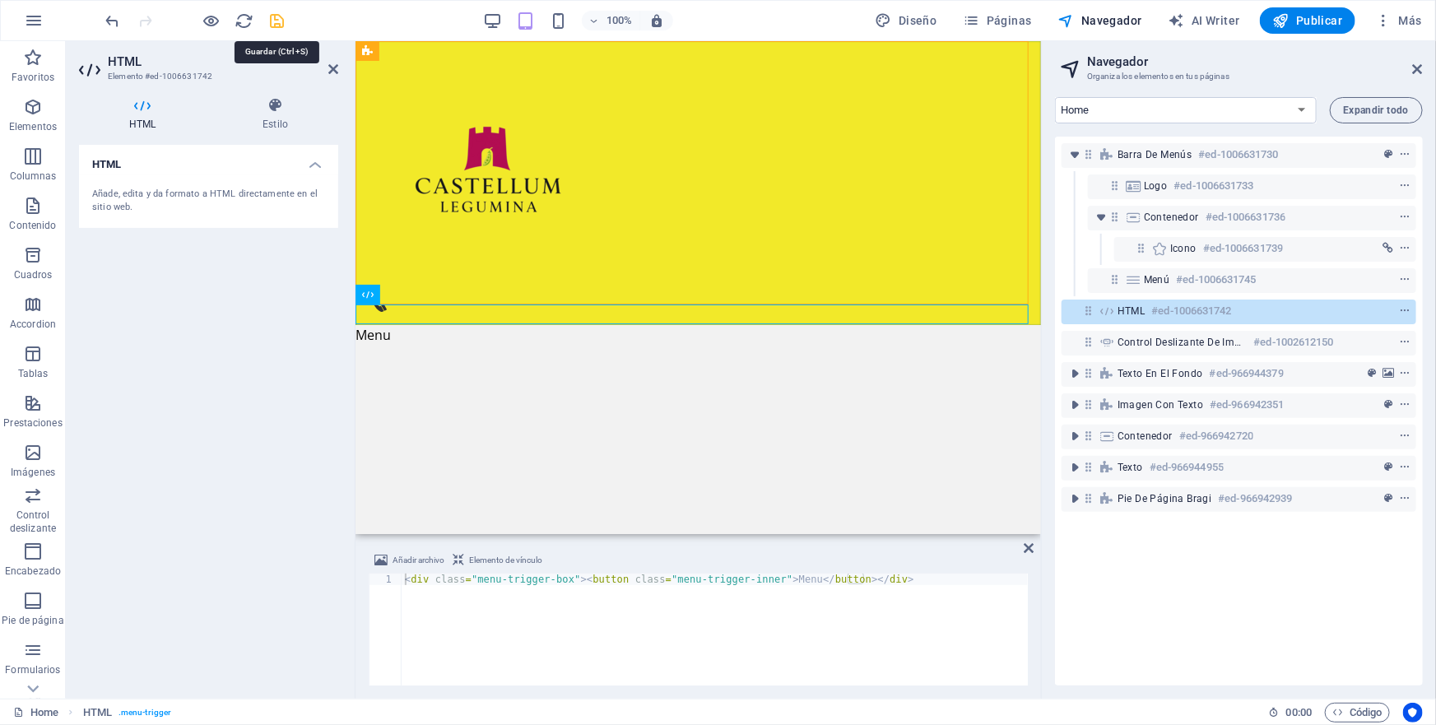
click at [278, 23] on icon "save" at bounding box center [277, 21] width 19 height 19
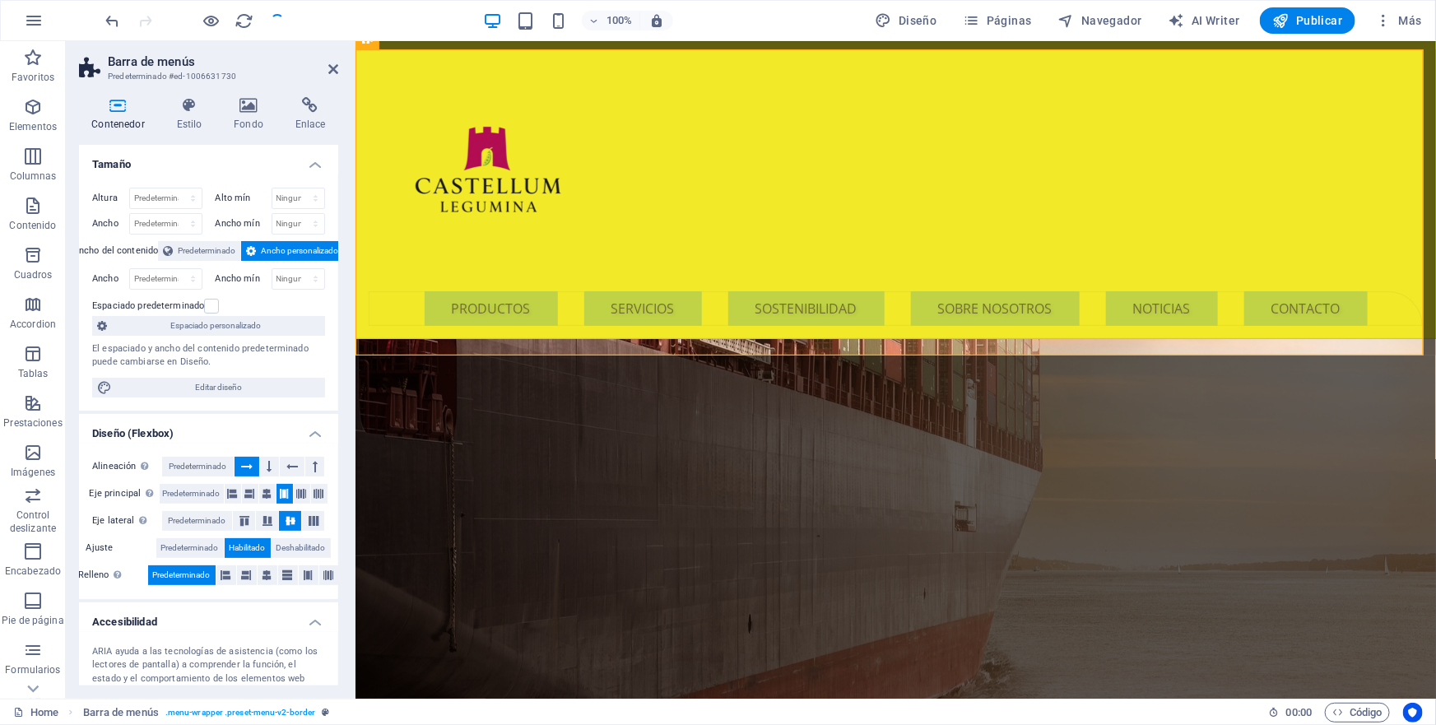
scroll to position [748, 0]
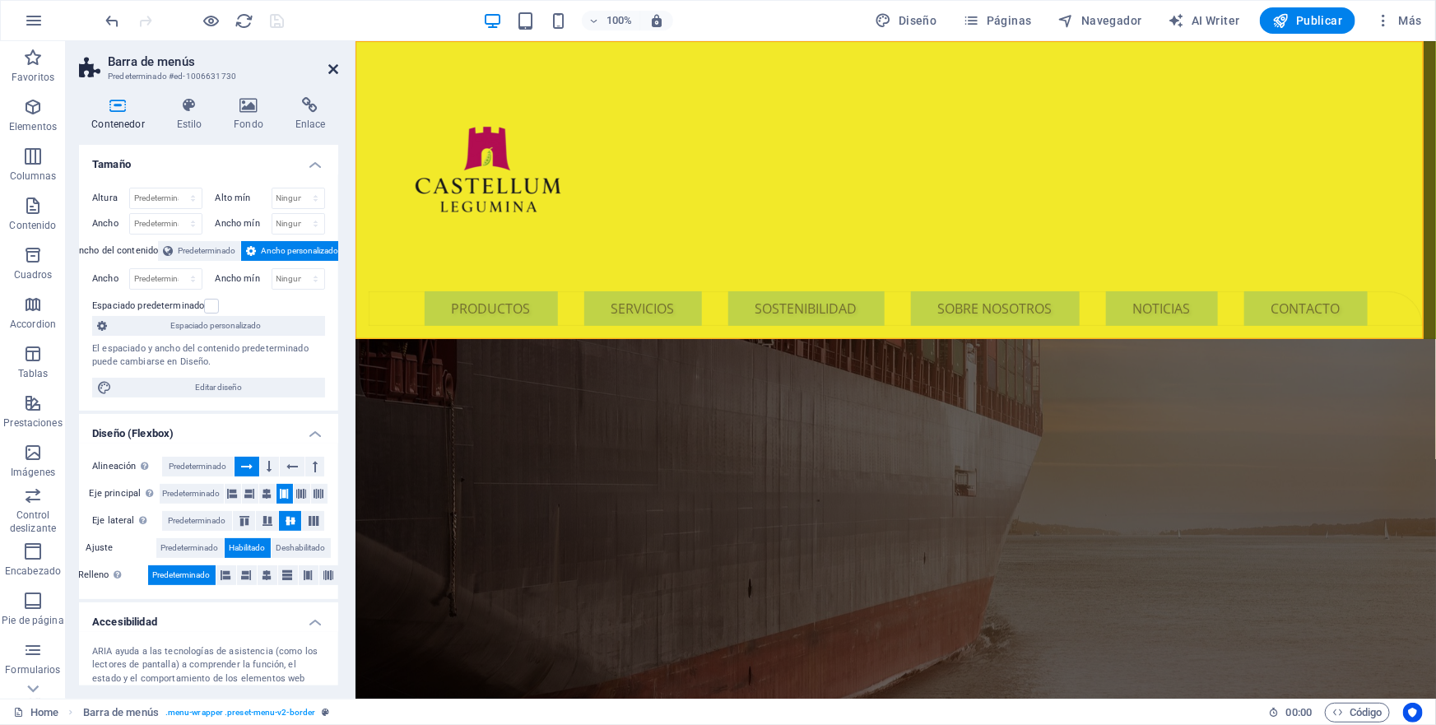
click at [329, 72] on icon at bounding box center [333, 69] width 10 height 13
